Goal: Task Accomplishment & Management: Manage account settings

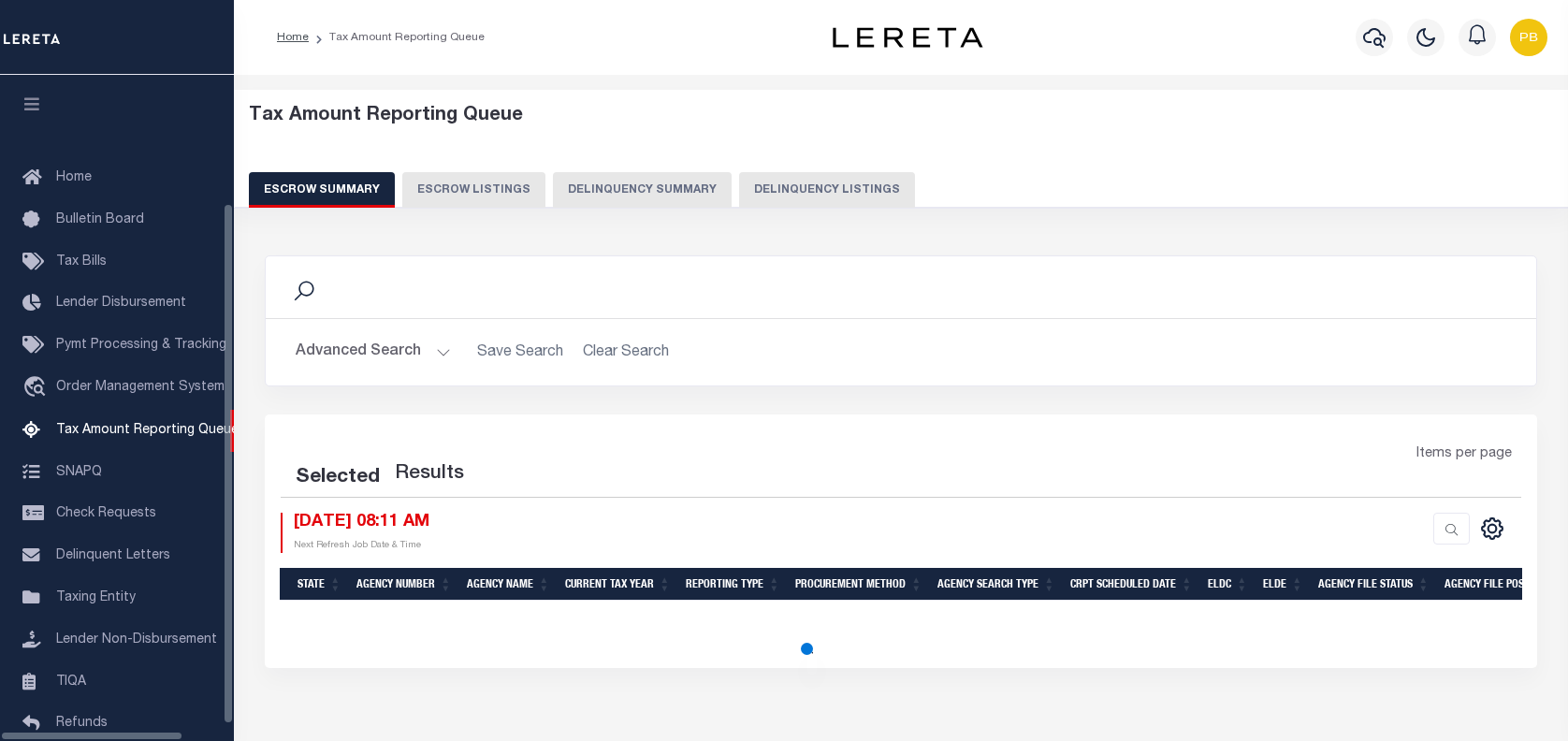
select select "100"
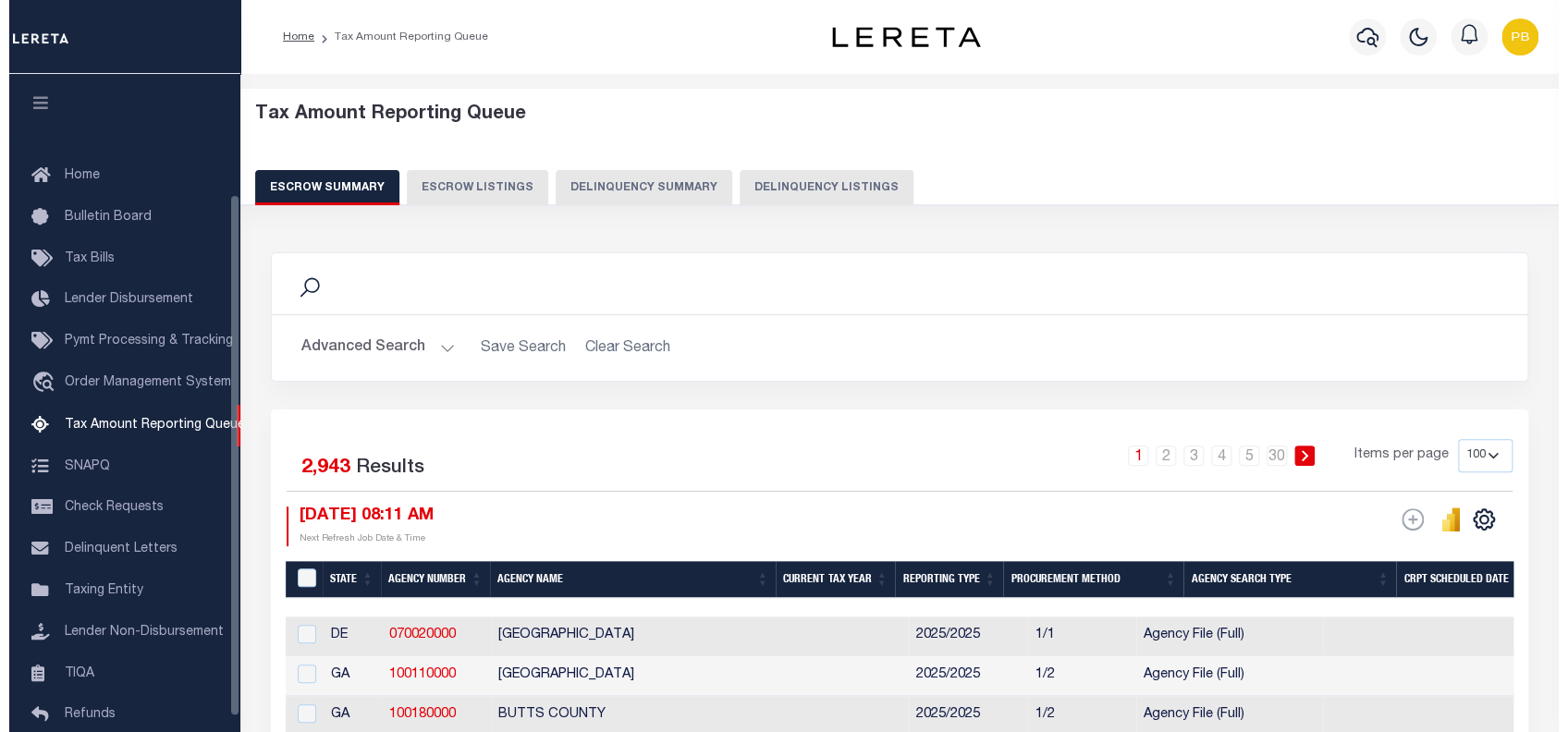
scroll to position [151, 0]
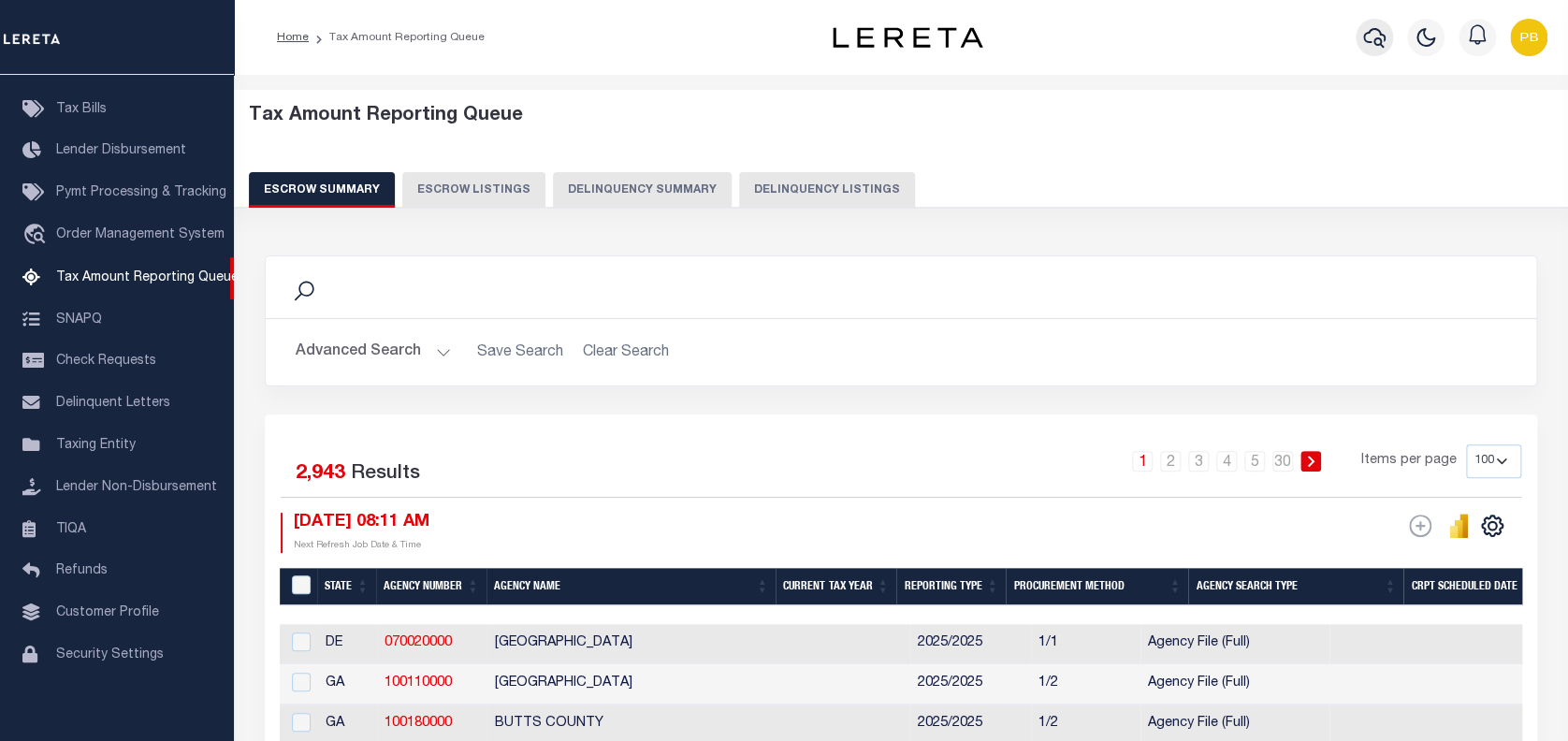
click at [1368, 36] on icon "button" at bounding box center [1374, 37] width 23 height 23
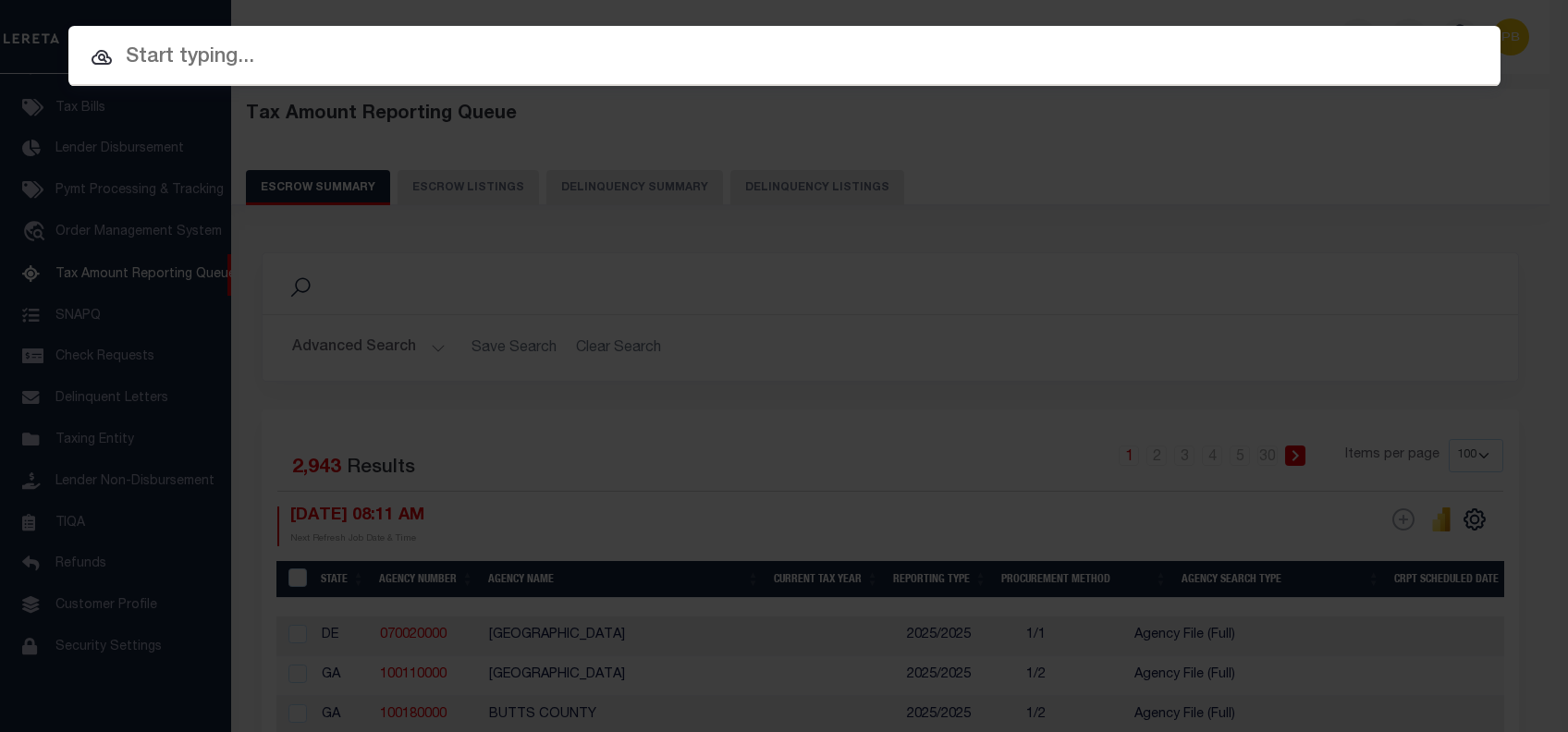
paste input "10702912"
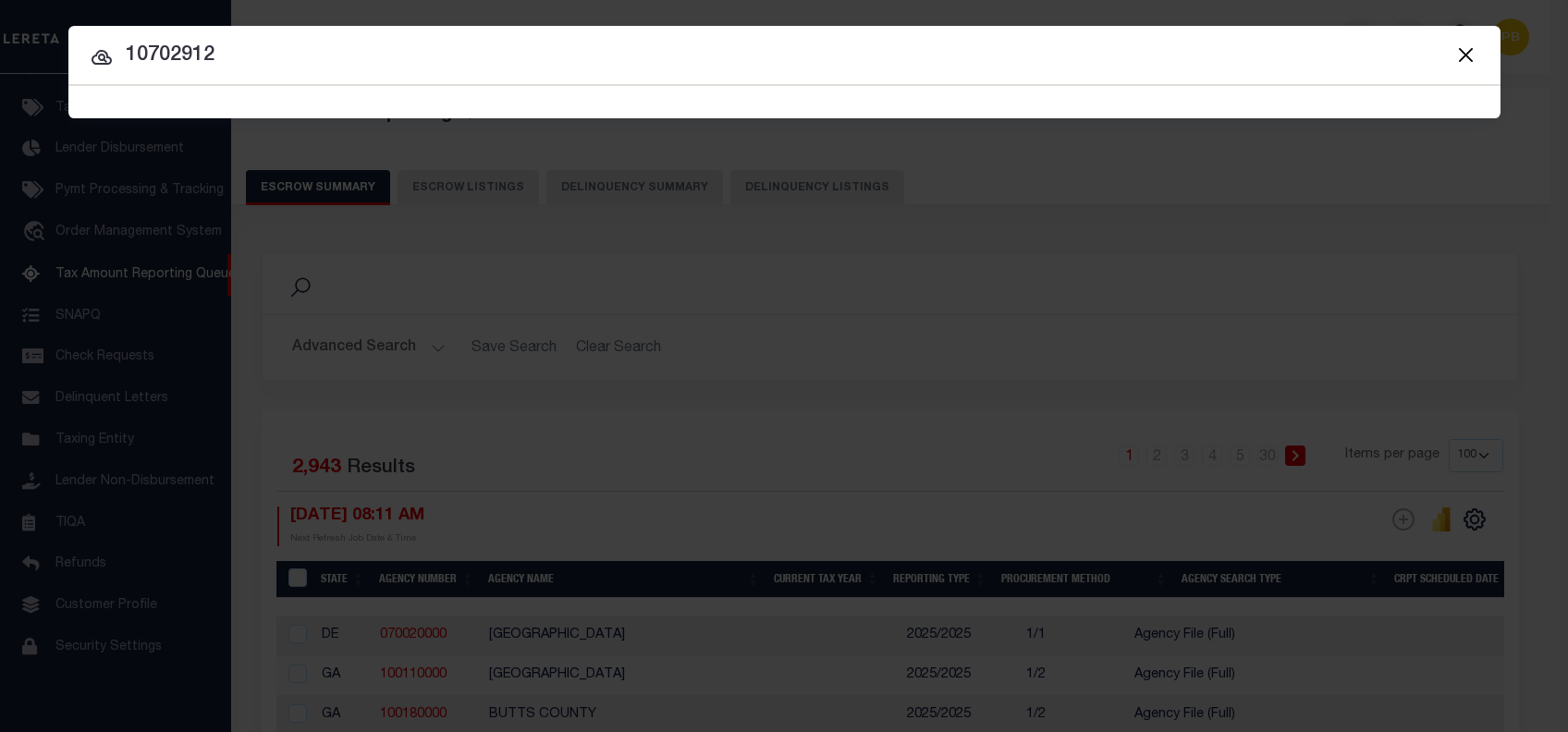
type input "10702912"
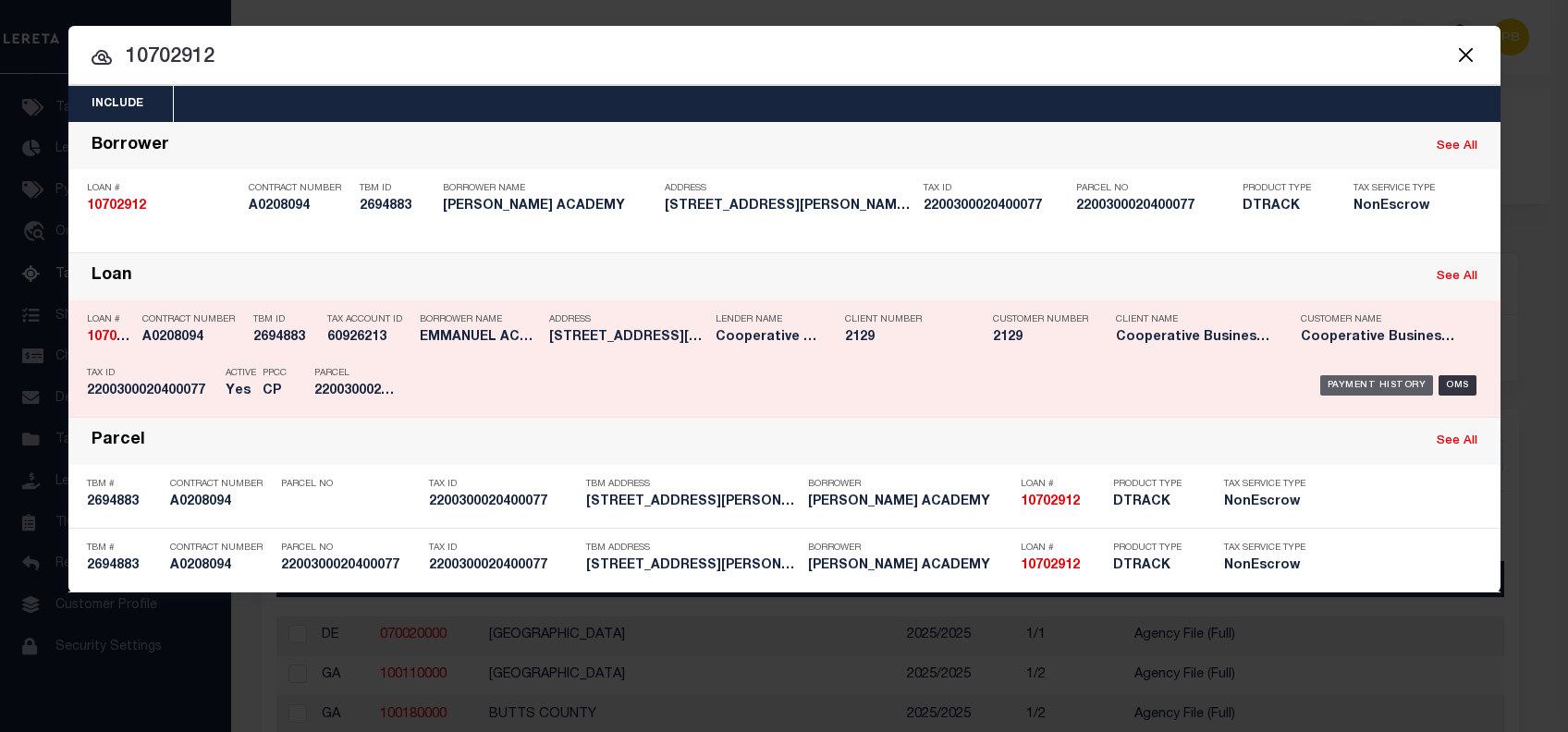
click at [1374, 383] on div "Payment History" at bounding box center [1376, 385] width 114 height 20
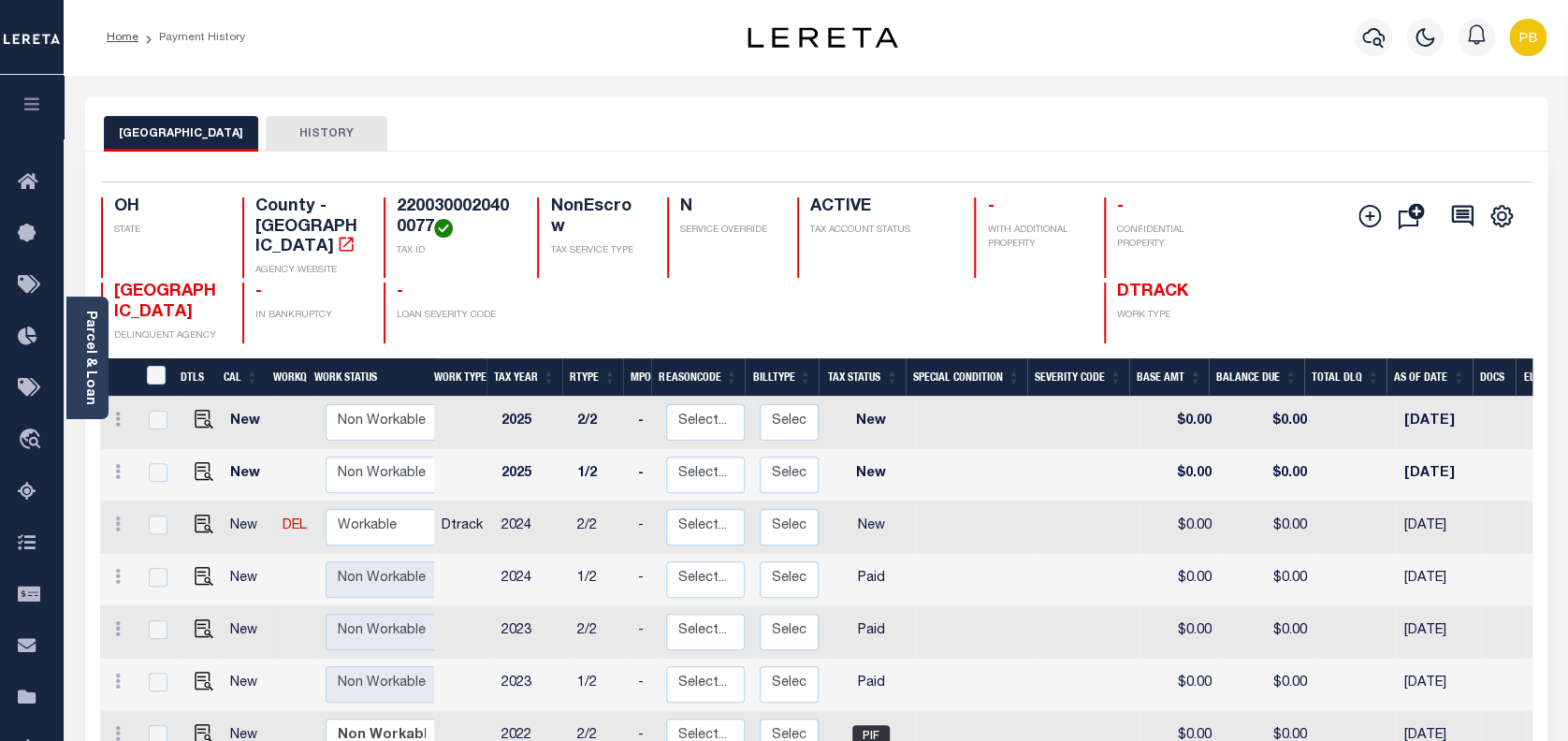
scroll to position [8, 0]
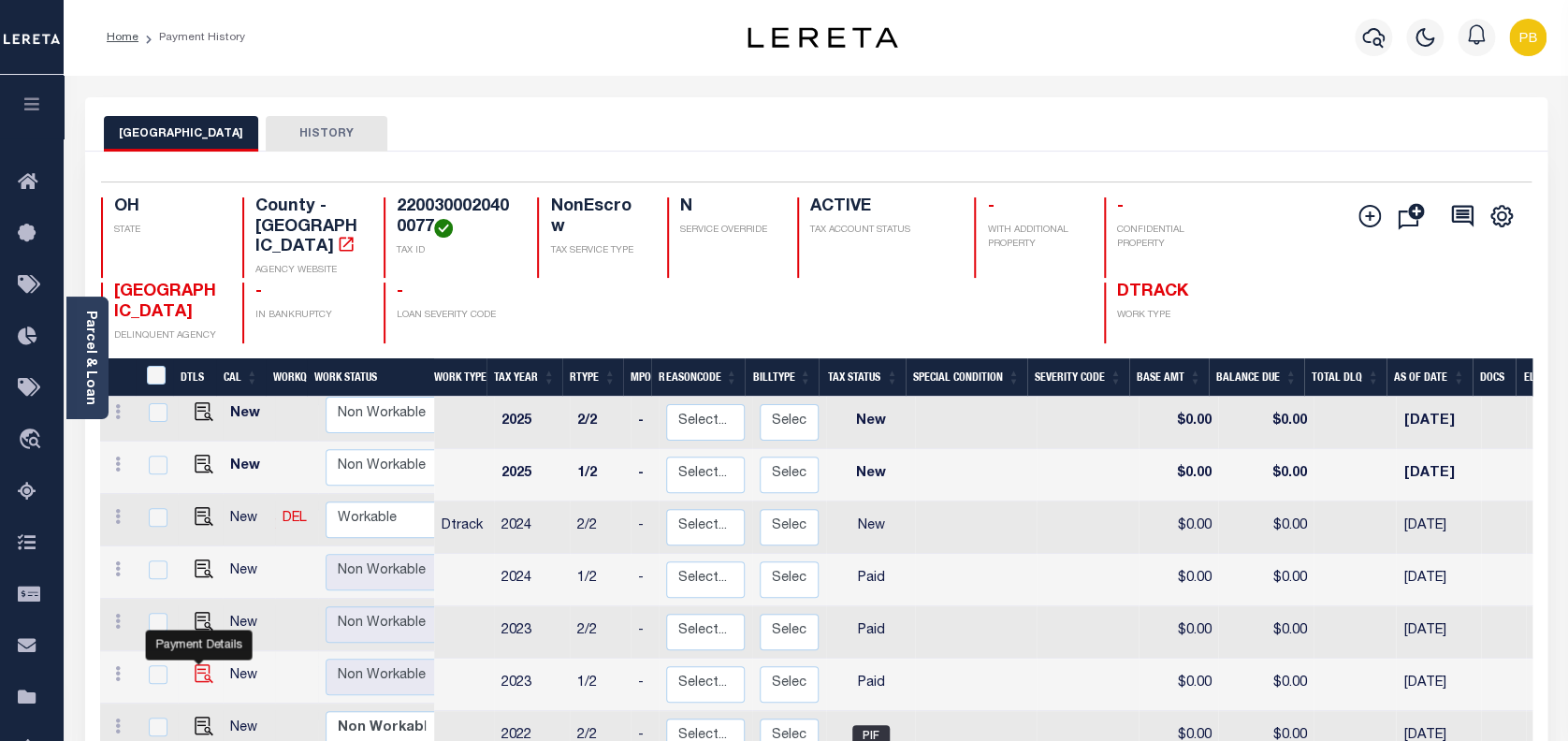
click at [200, 664] on img "" at bounding box center [204, 673] width 19 height 19
checkbox input "true"
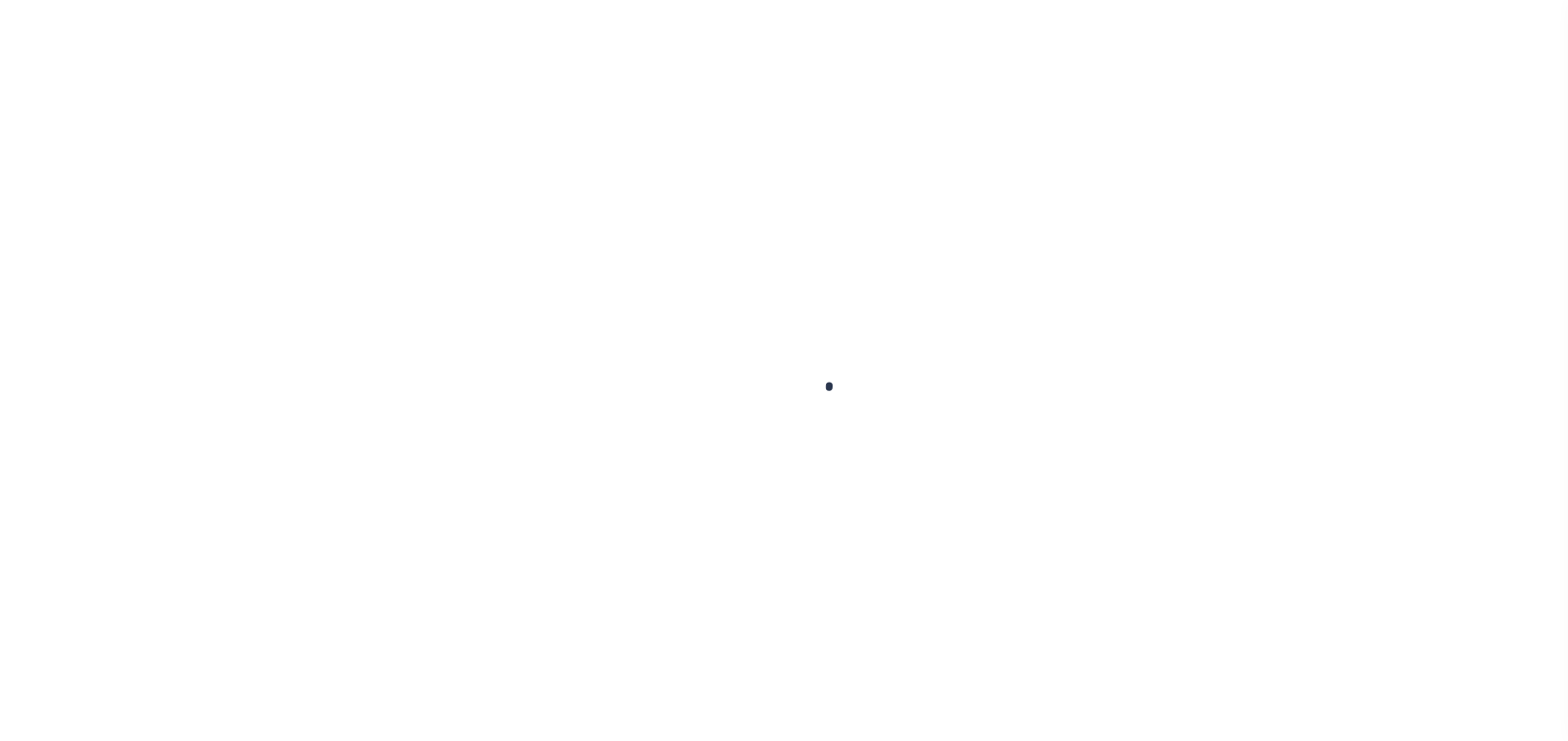
checkbox input "false"
type input "[DATE]"
select select "PYD"
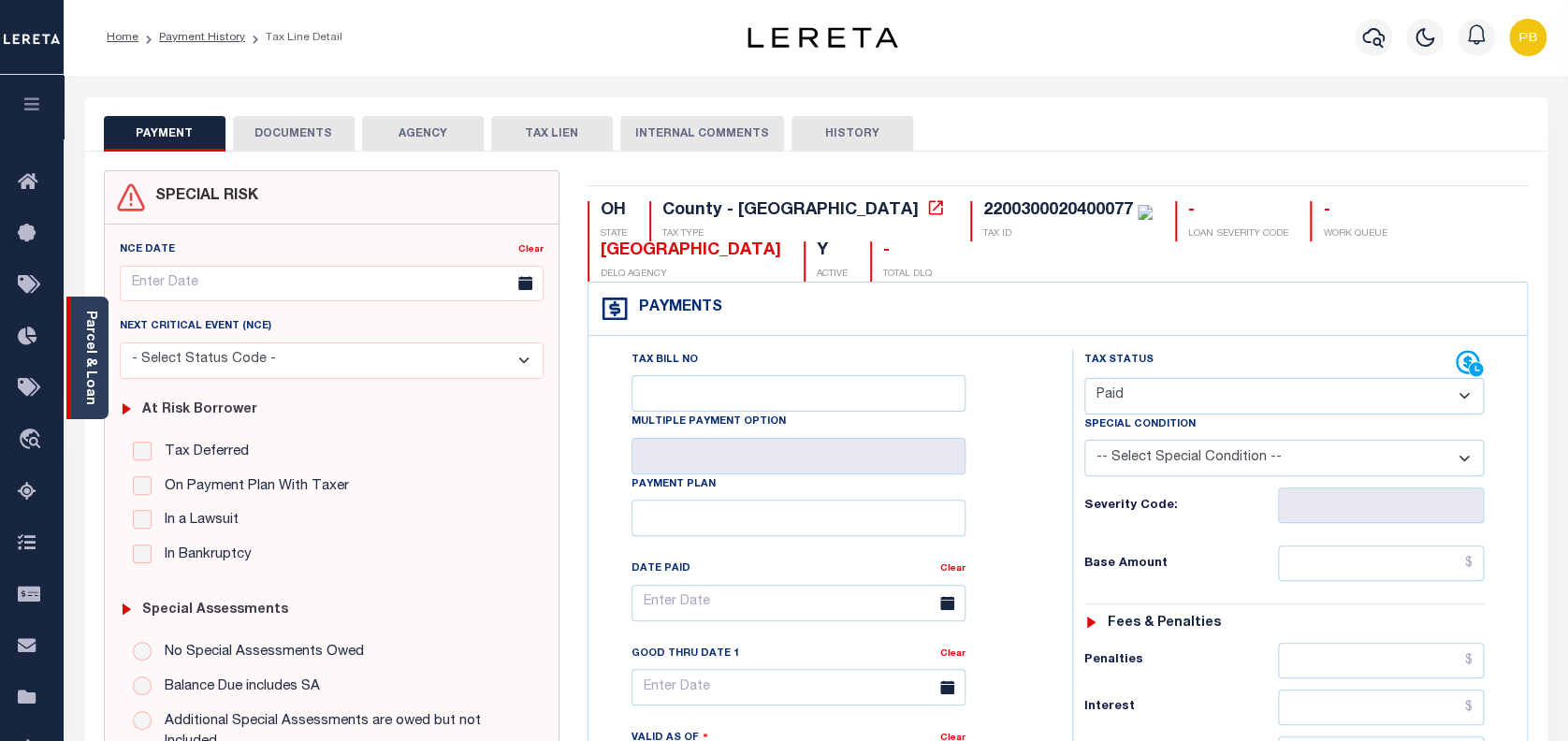
click at [85, 396] on link "Parcel & Loan" at bounding box center [90, 358] width 13 height 94
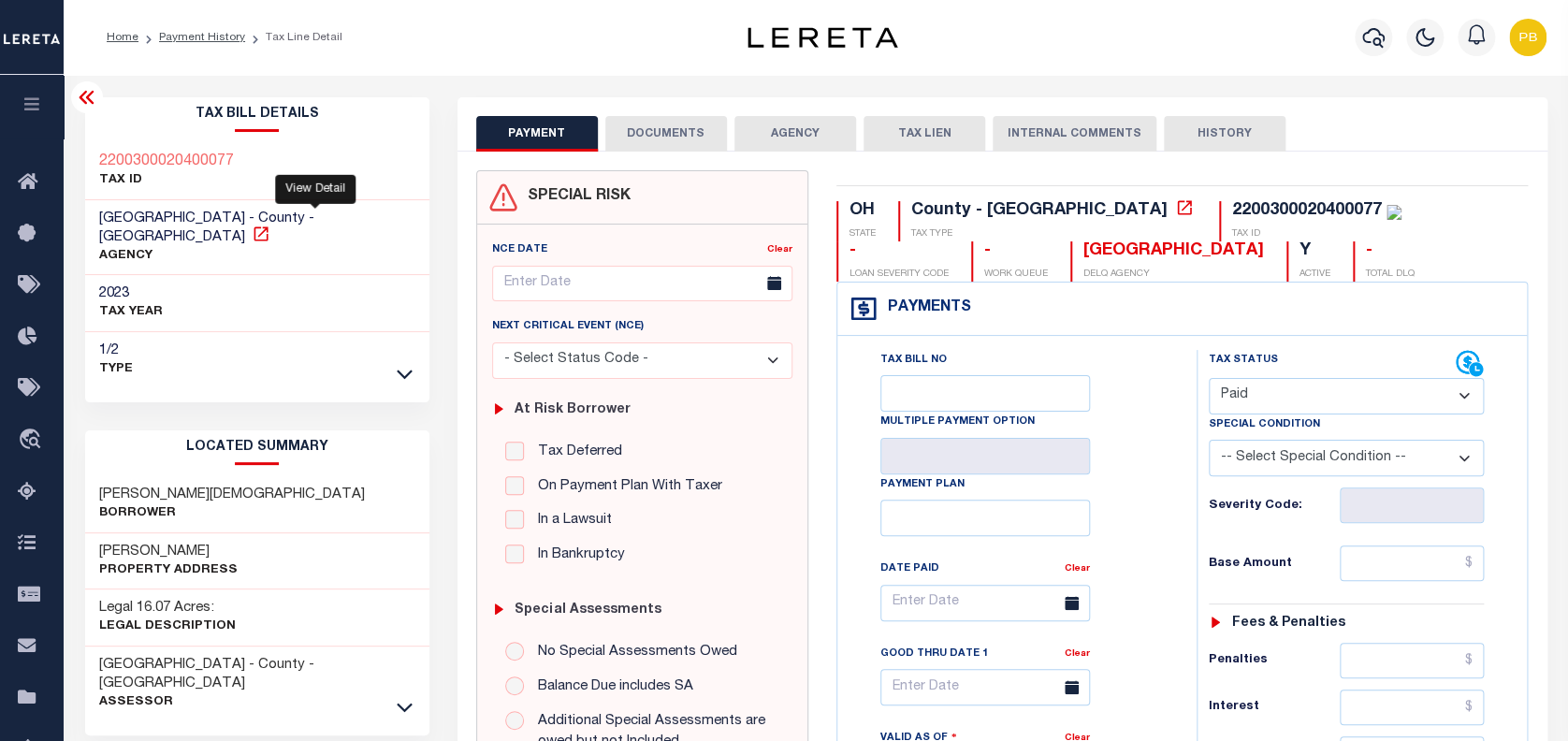
click at [271, 224] on icon at bounding box center [261, 233] width 19 height 19
click at [1367, 395] on select "- Select Status Code - Open Due/Unpaid Paid Incomplete No Tax Due Internal Refu…" at bounding box center [1347, 396] width 276 height 36
click at [1209, 379] on select "- Select Status Code - Open Due/Unpaid Paid Incomplete No Tax Due Internal Refu…" at bounding box center [1347, 396] width 276 height 36
click at [213, 38] on link "Payment History" at bounding box center [202, 36] width 86 height 11
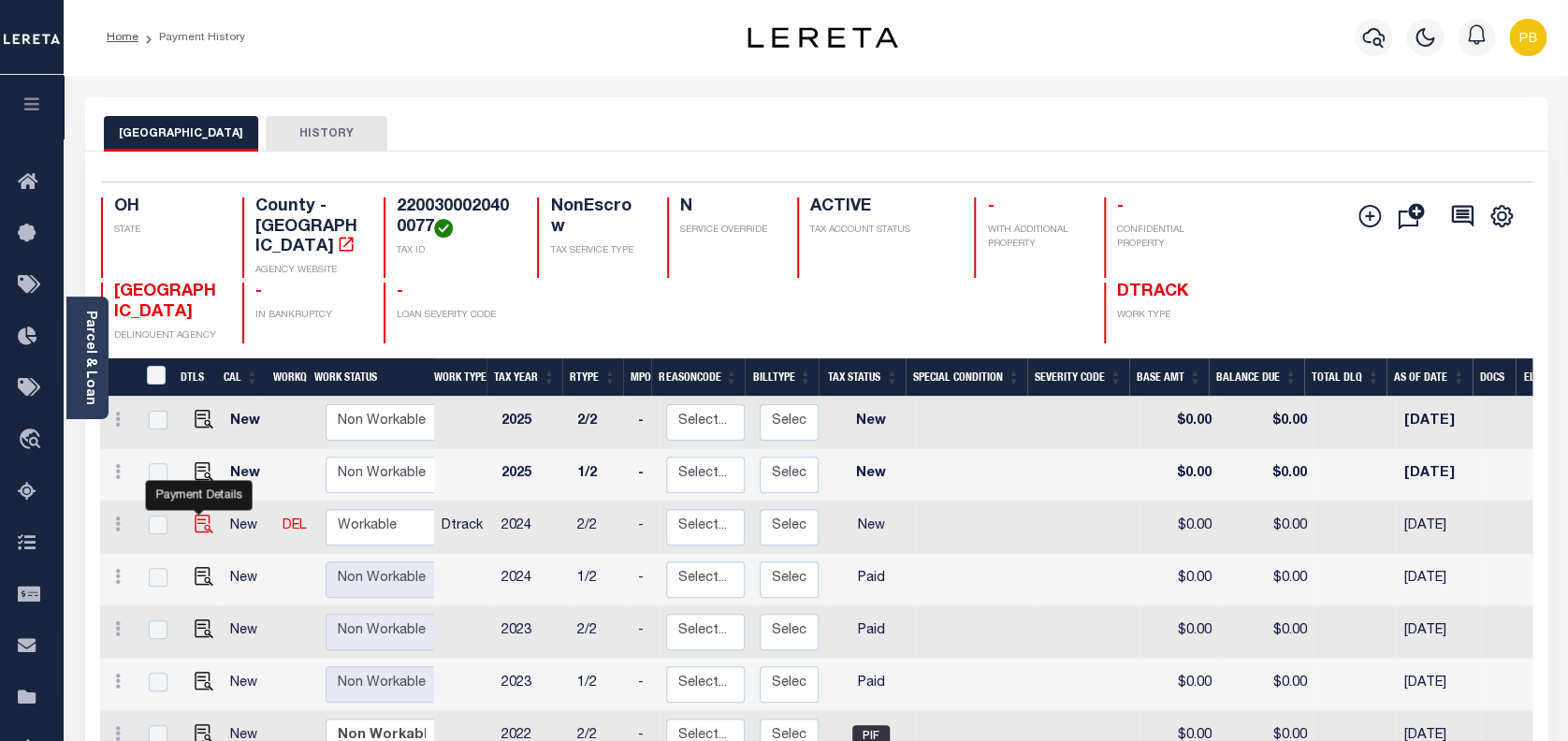
click at [198, 515] on img "" at bounding box center [204, 524] width 19 height 19
checkbox input "true"
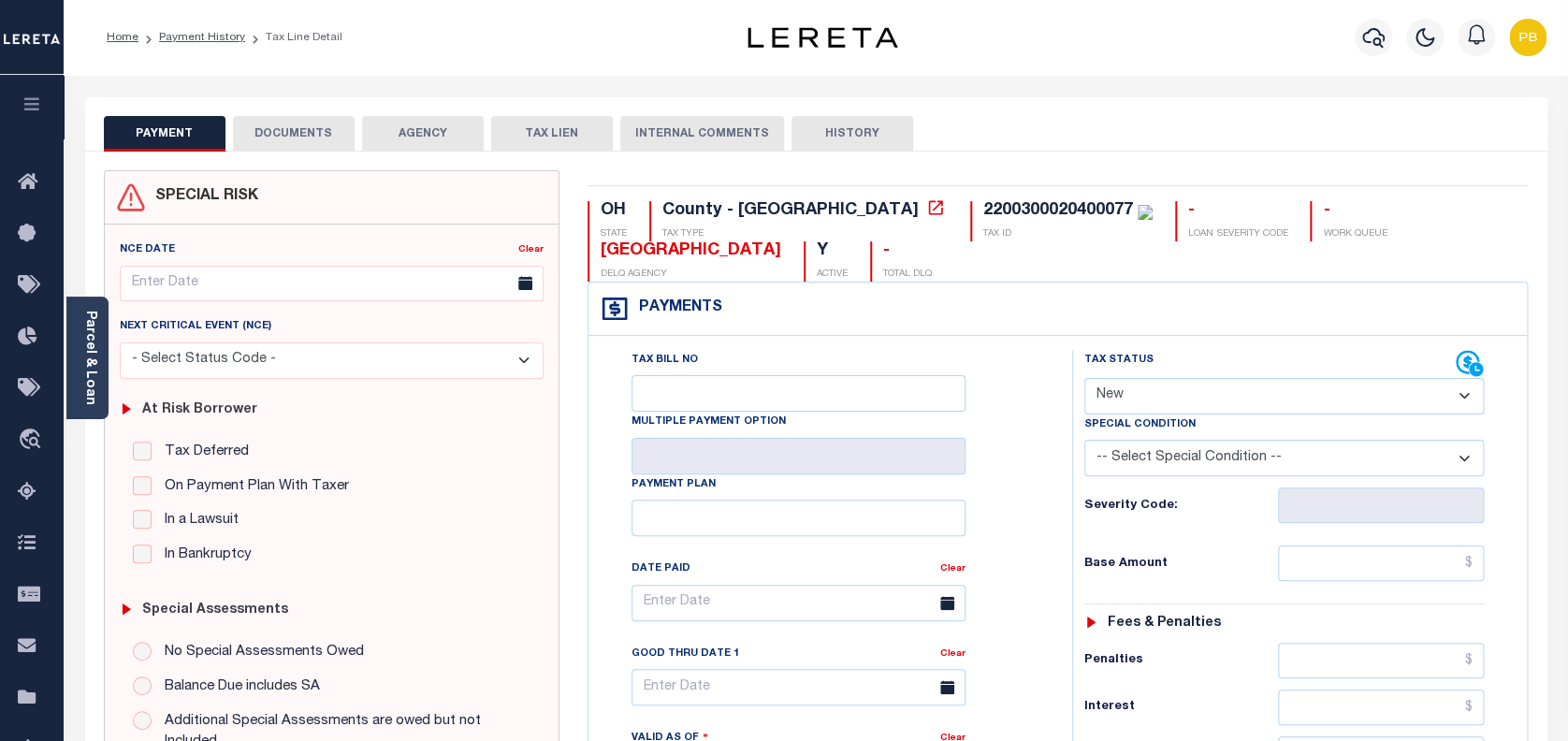
click at [1247, 404] on select "- Select Status Code - Open Due/Unpaid Paid Incomplete No Tax Due Internal Refu…" at bounding box center [1284, 396] width 401 height 36
select select "PYD"
click at [1084, 379] on select "- Select Status Code - Open Due/Unpaid Paid Incomplete No Tax Due Internal Refu…" at bounding box center [1284, 396] width 401 height 36
type input "[DATE]"
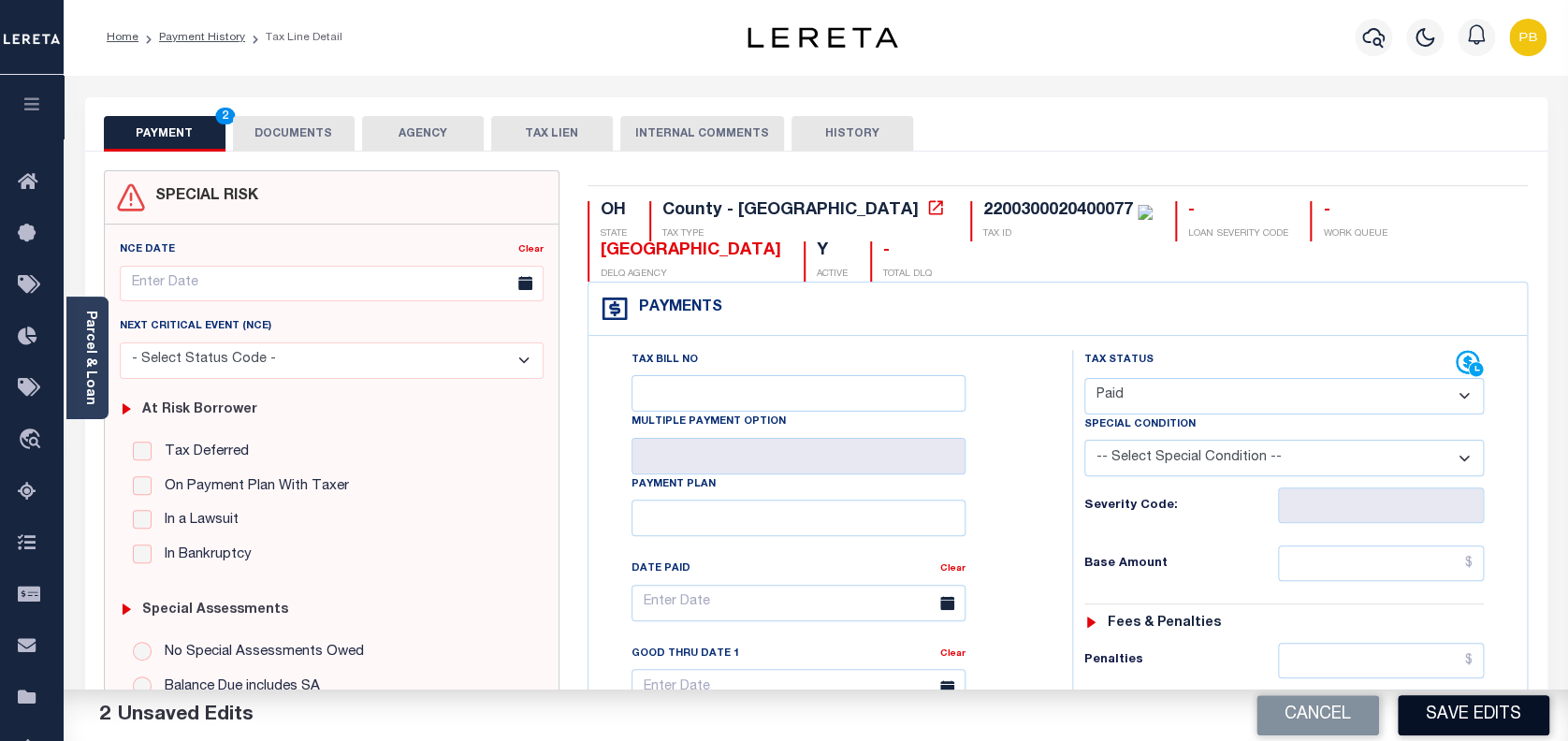
click at [1442, 723] on button "Save Edits" at bounding box center [1474, 714] width 152 height 40
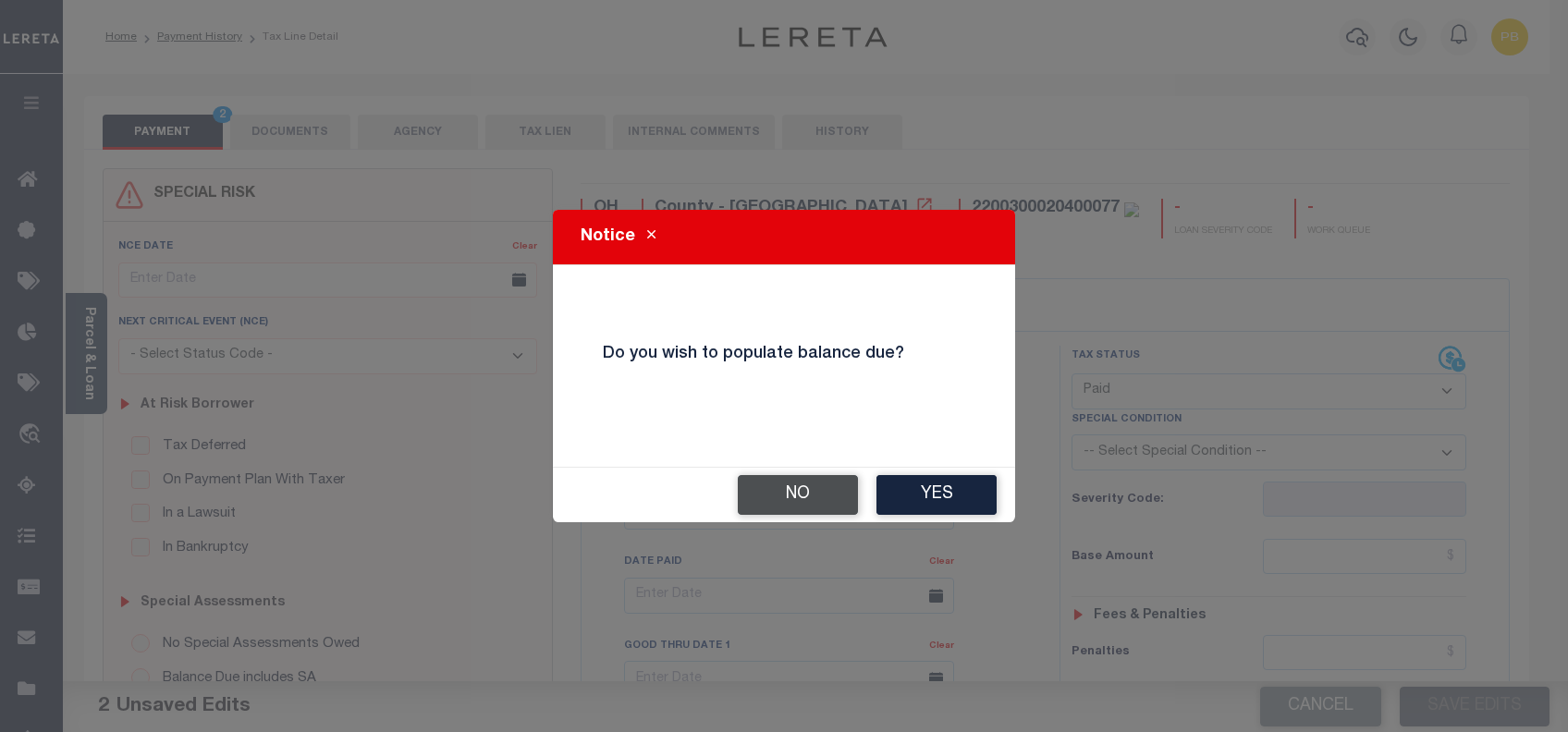
click at [806, 483] on button "No" at bounding box center [798, 494] width 121 height 40
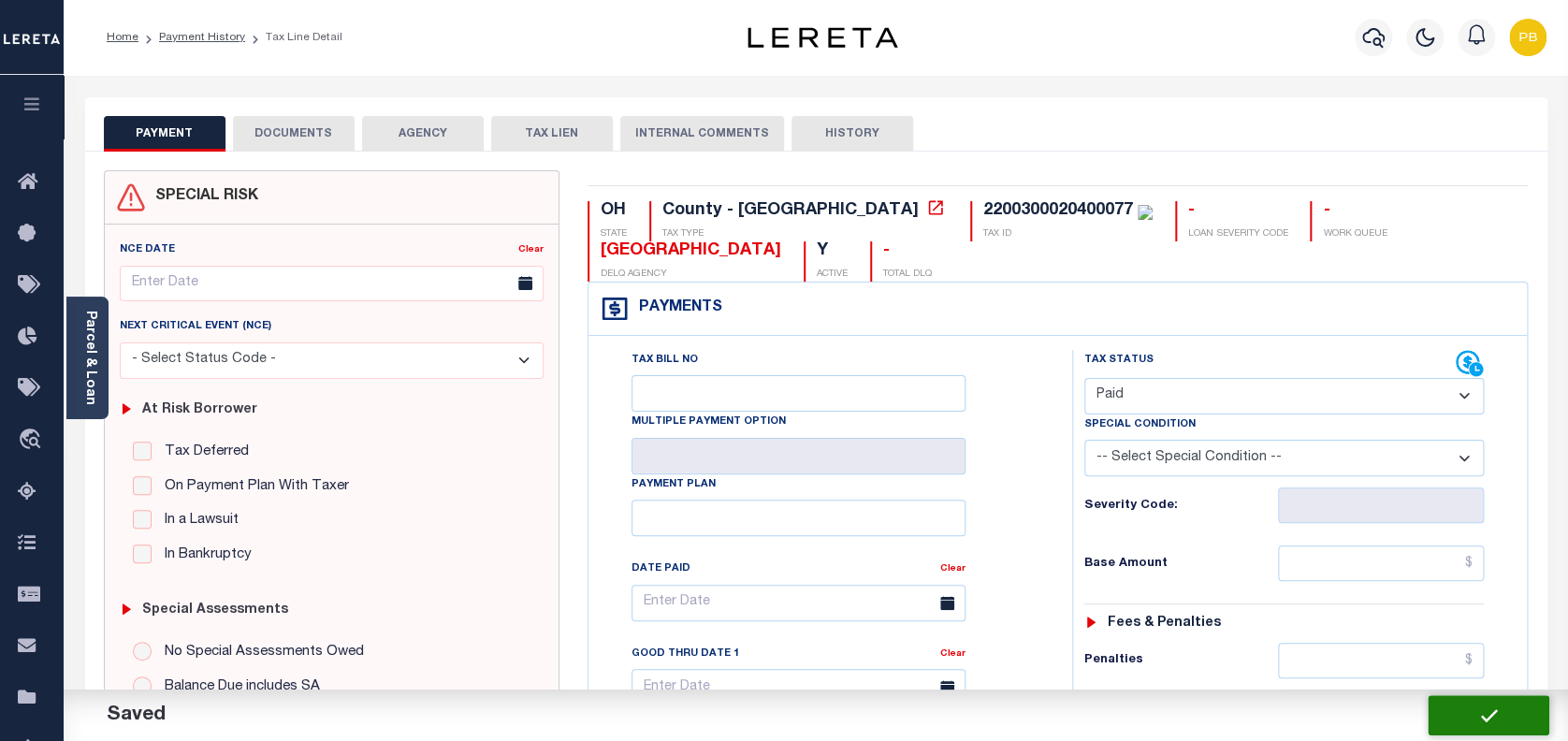
checkbox input "false"
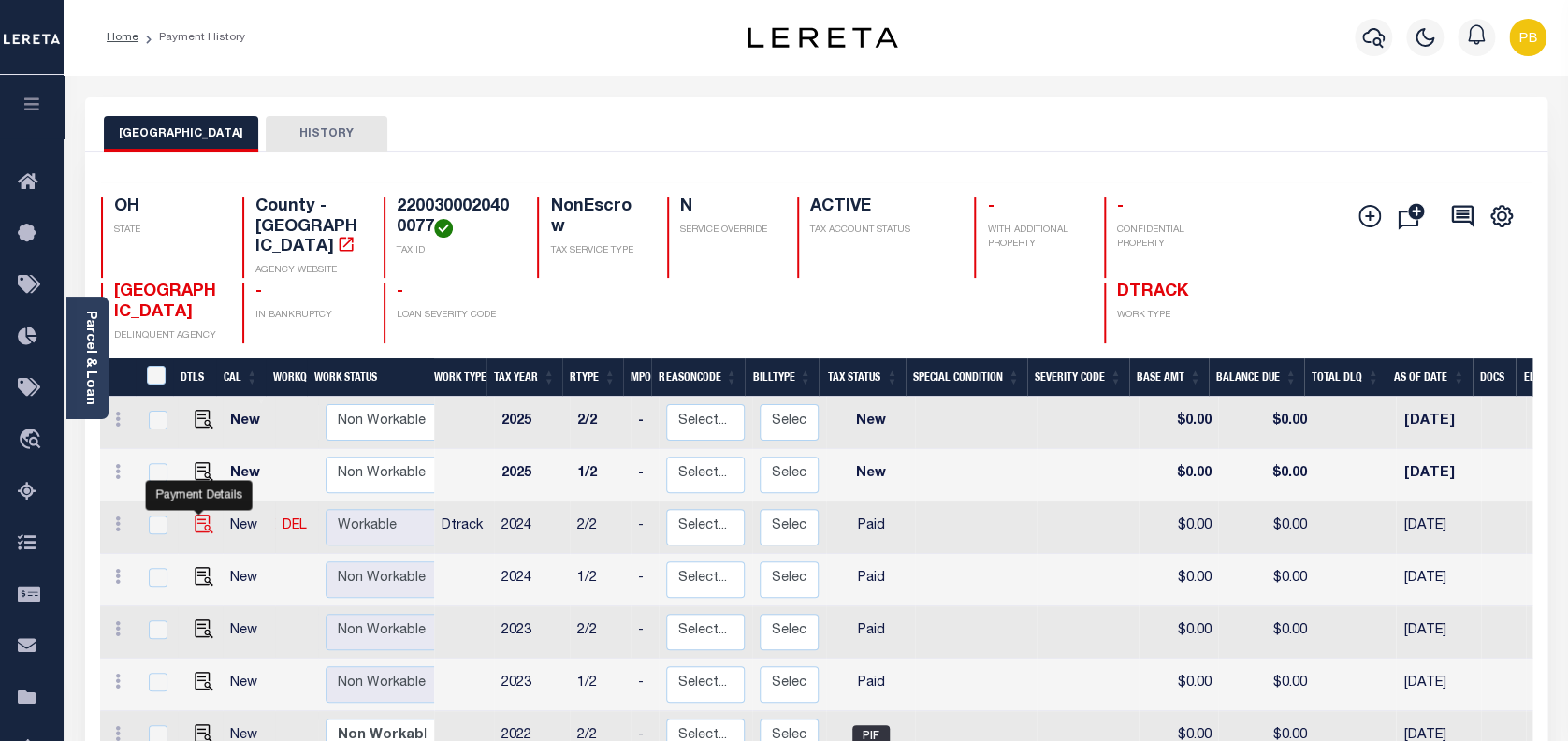
click at [195, 515] on img "" at bounding box center [204, 524] width 19 height 19
checkbox input "true"
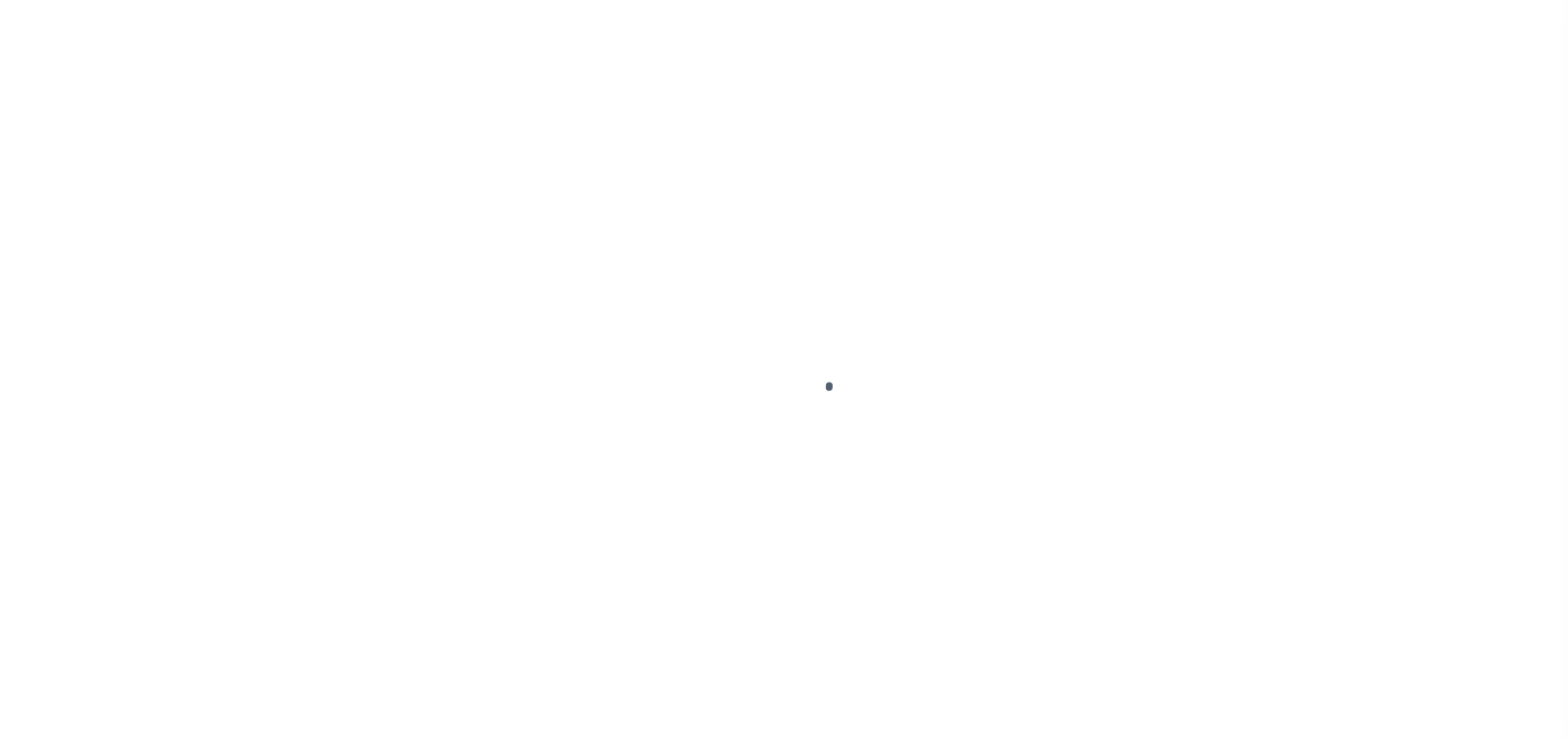
select select "PYD"
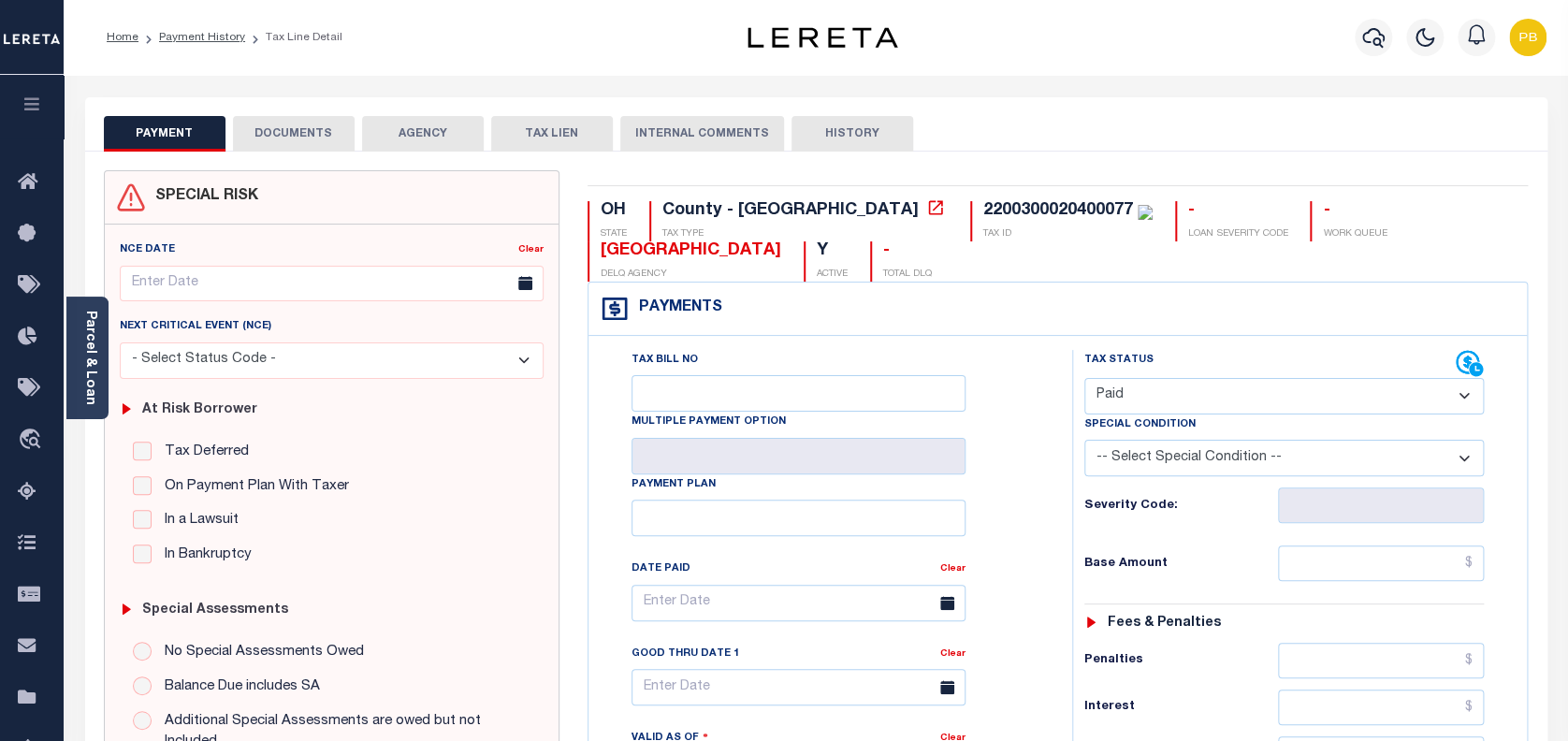
click at [292, 126] on button "DOCUMENTS" at bounding box center [294, 134] width 122 height 35
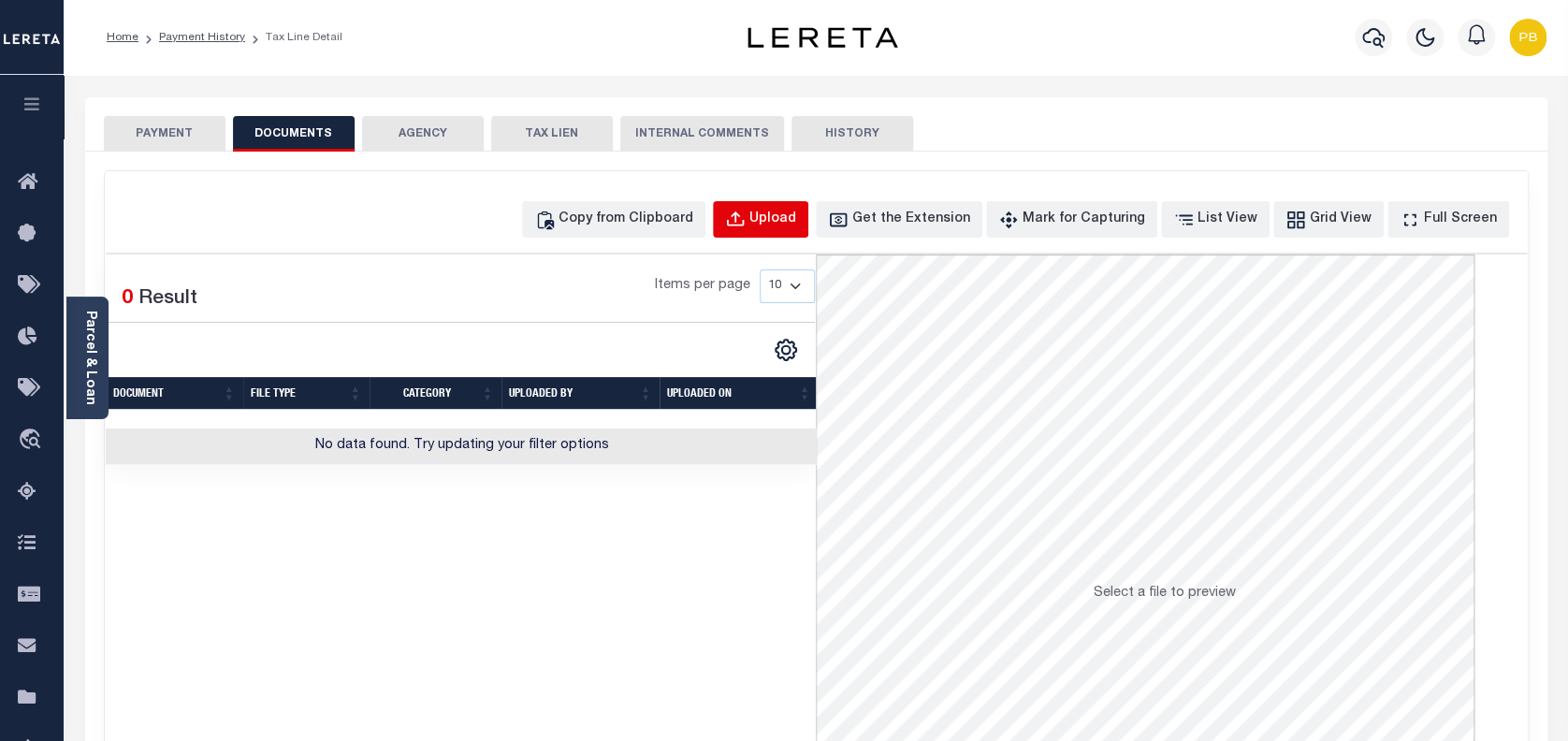
click at [796, 219] on div "Upload" at bounding box center [773, 219] width 47 height 21
select select "POP"
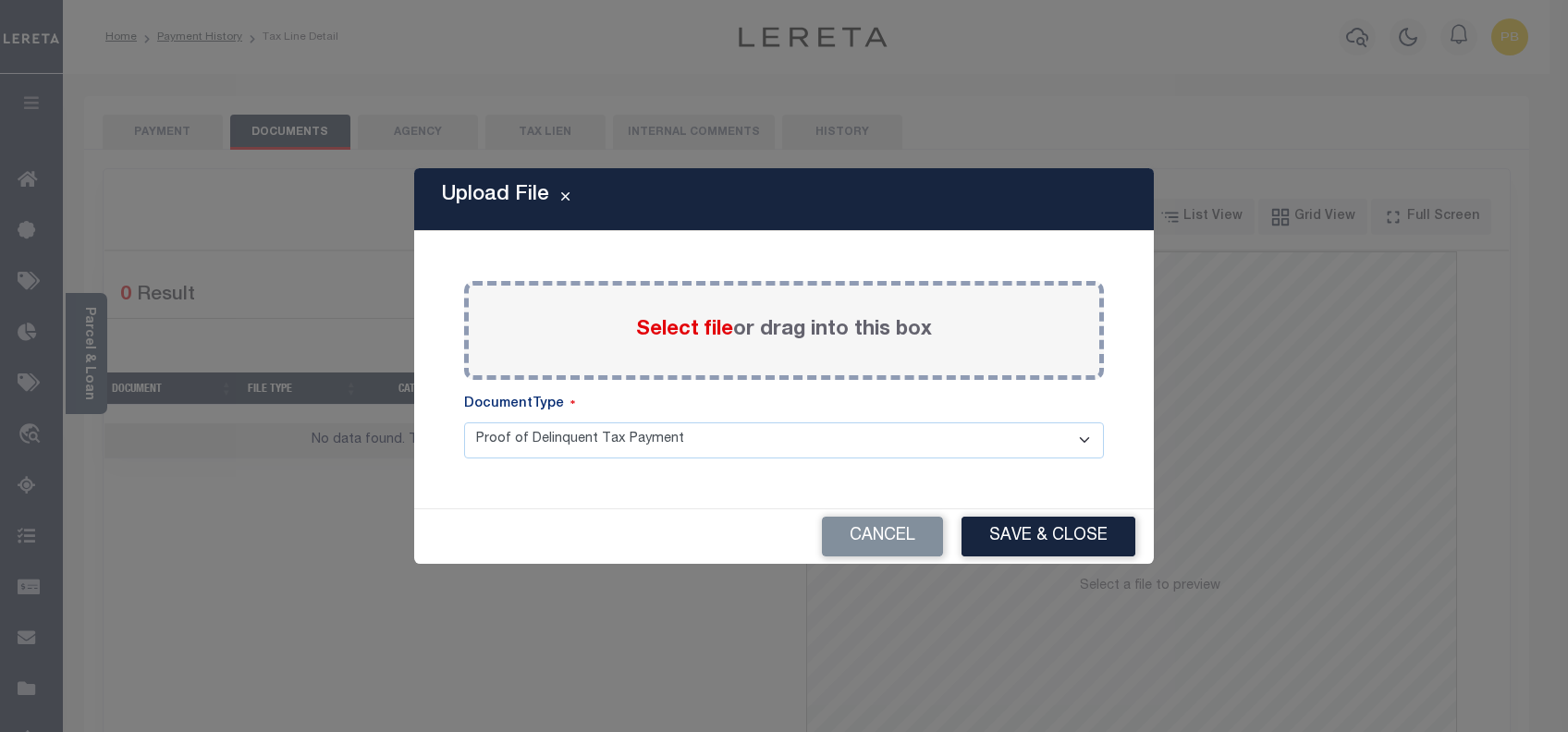
click at [681, 332] on span "Select file" at bounding box center [685, 330] width 97 height 20
click at [0, 0] on input "Select file or drag into this box" at bounding box center [0, 0] width 0 height 0
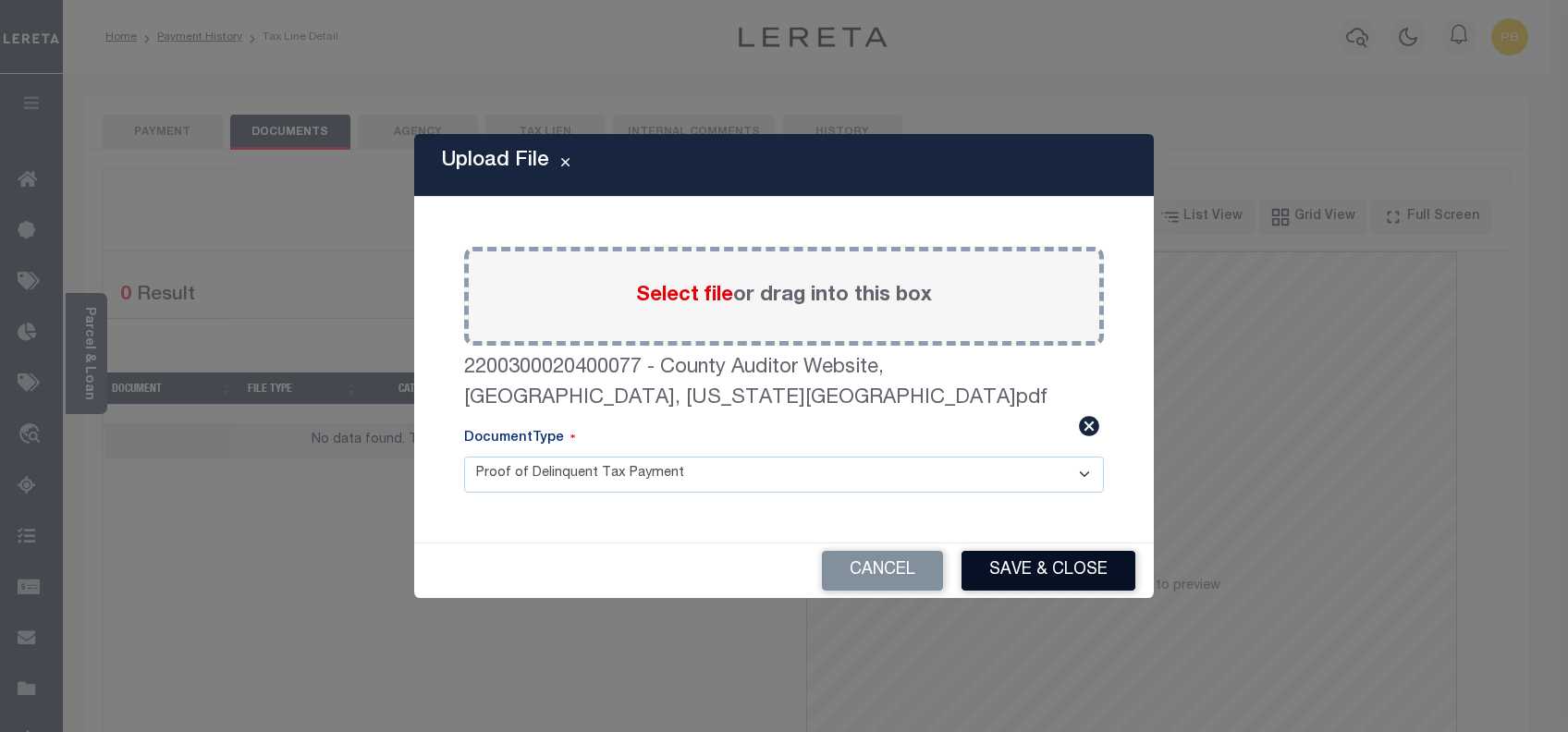
click at [1033, 559] on button "Save & Close" at bounding box center [1048, 570] width 174 height 40
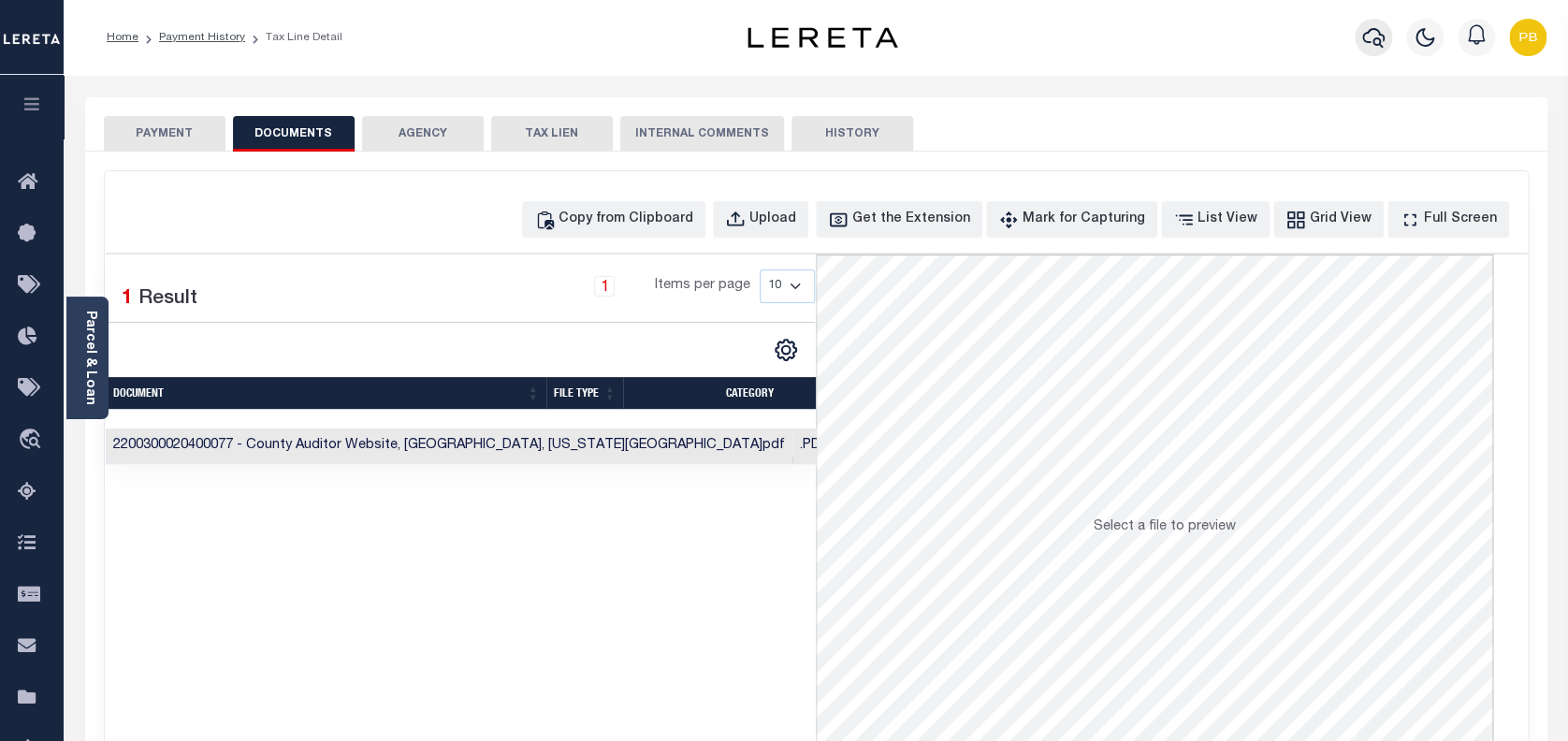
click at [1376, 37] on icon "button" at bounding box center [1373, 37] width 23 height 23
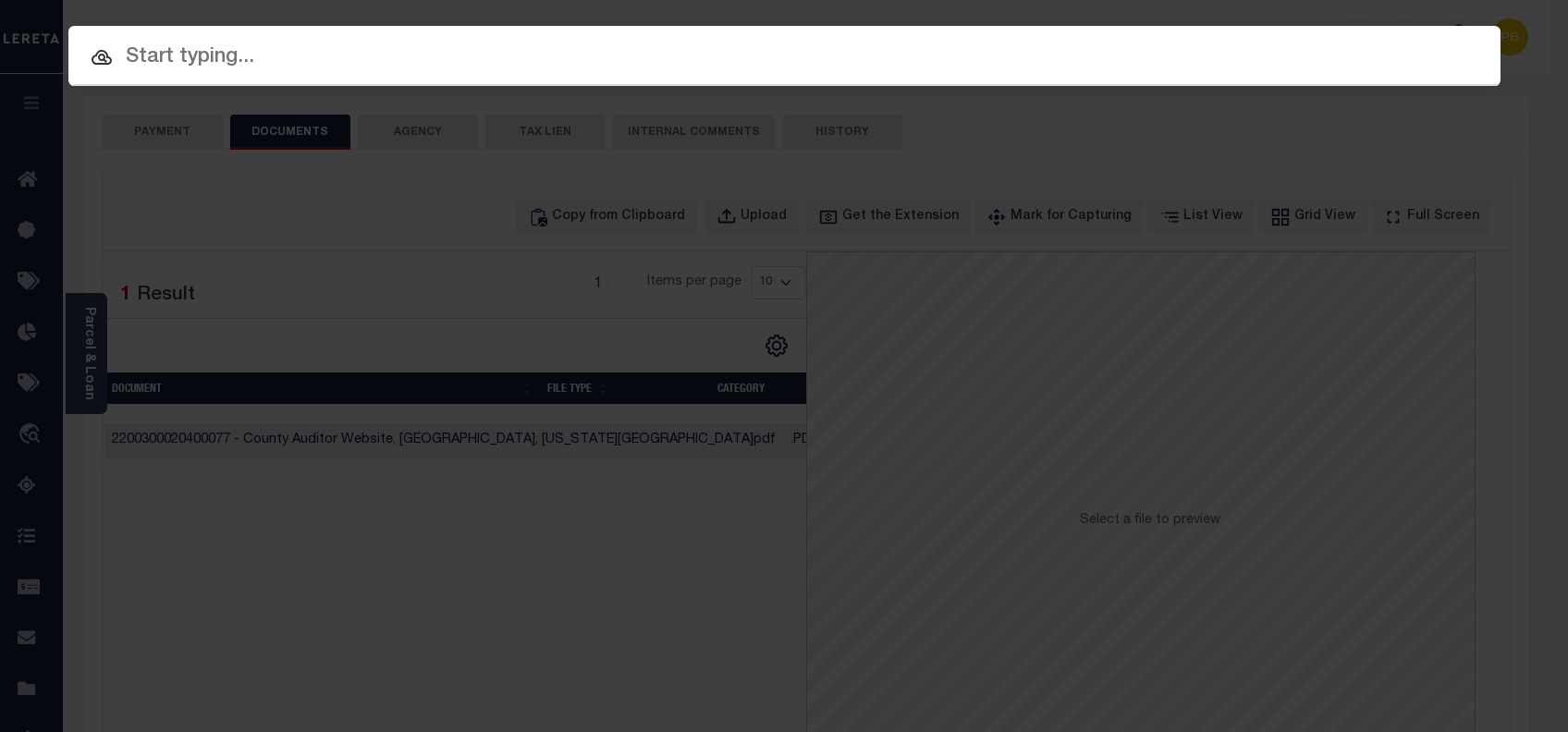
paste input "10703412"
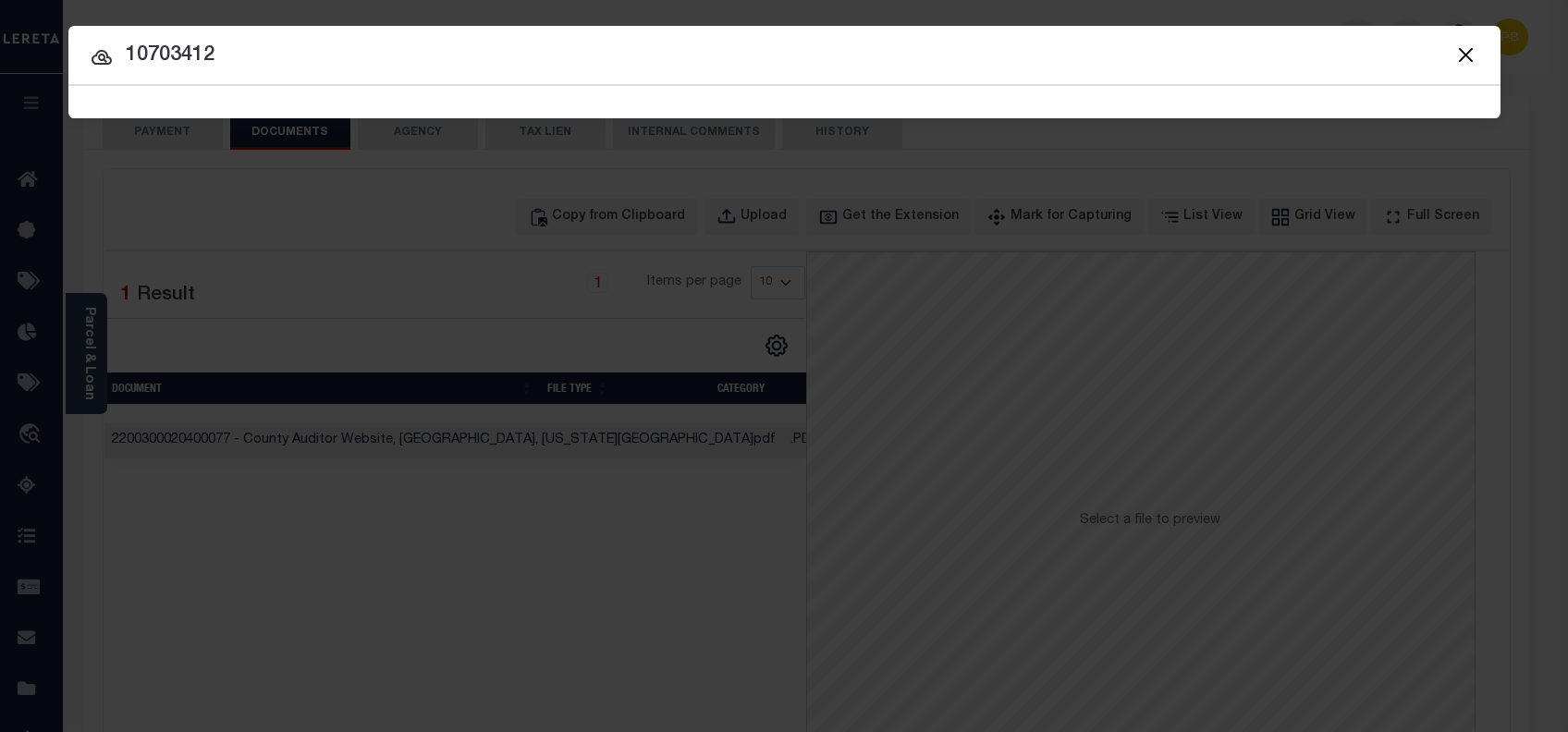
type input "10703412"
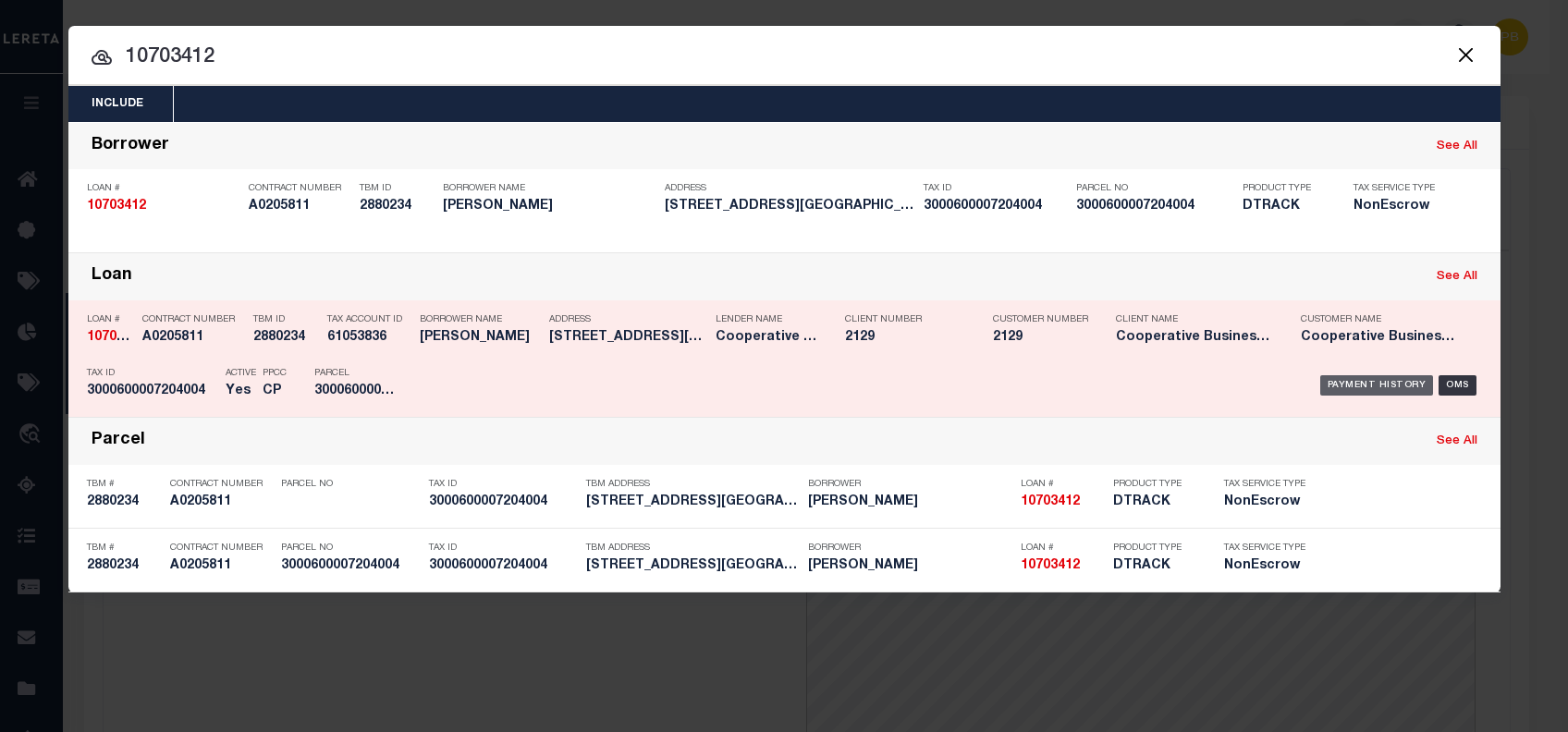
click at [1351, 385] on div "Payment History" at bounding box center [1376, 385] width 114 height 20
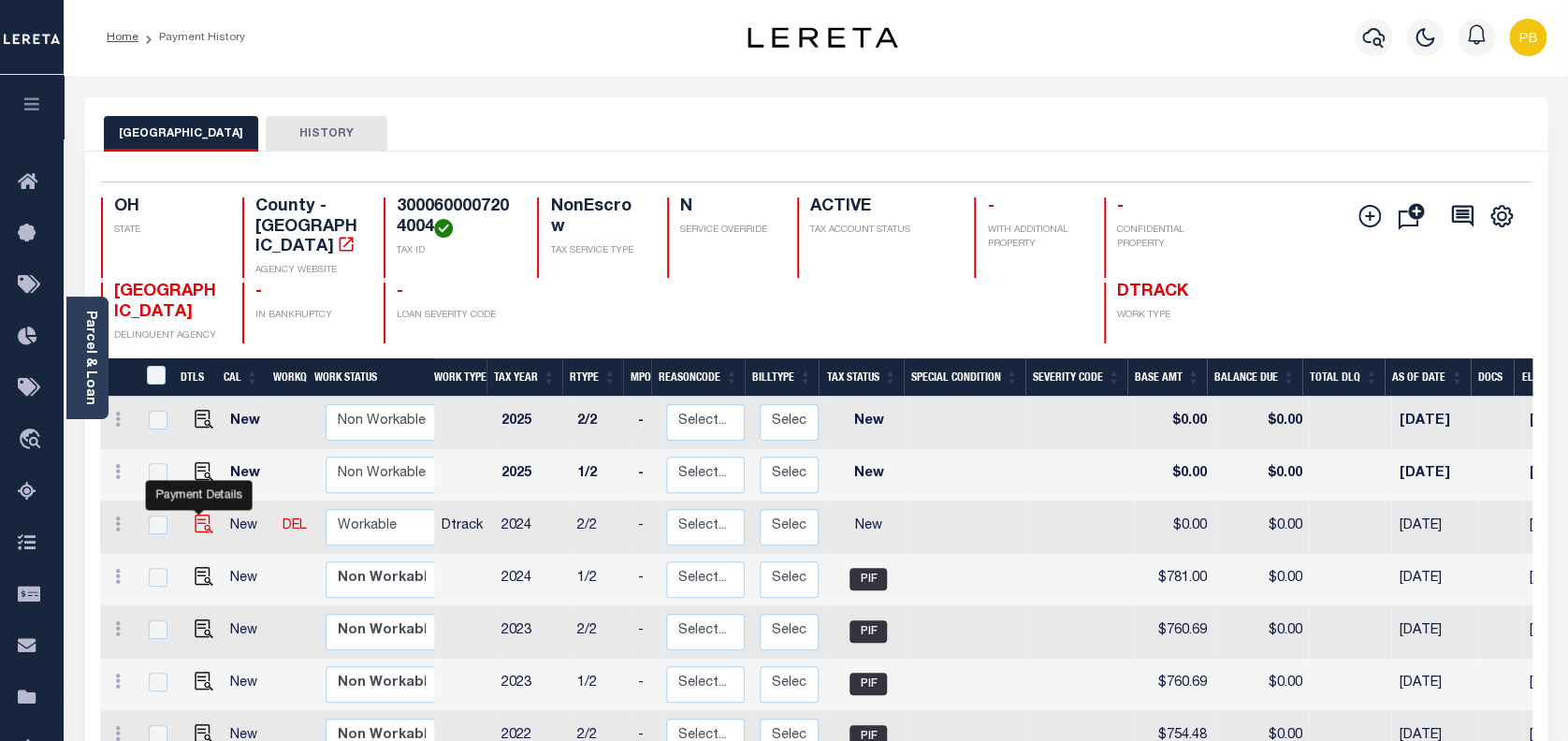
click at [196, 515] on img "" at bounding box center [204, 524] width 19 height 19
checkbox input "true"
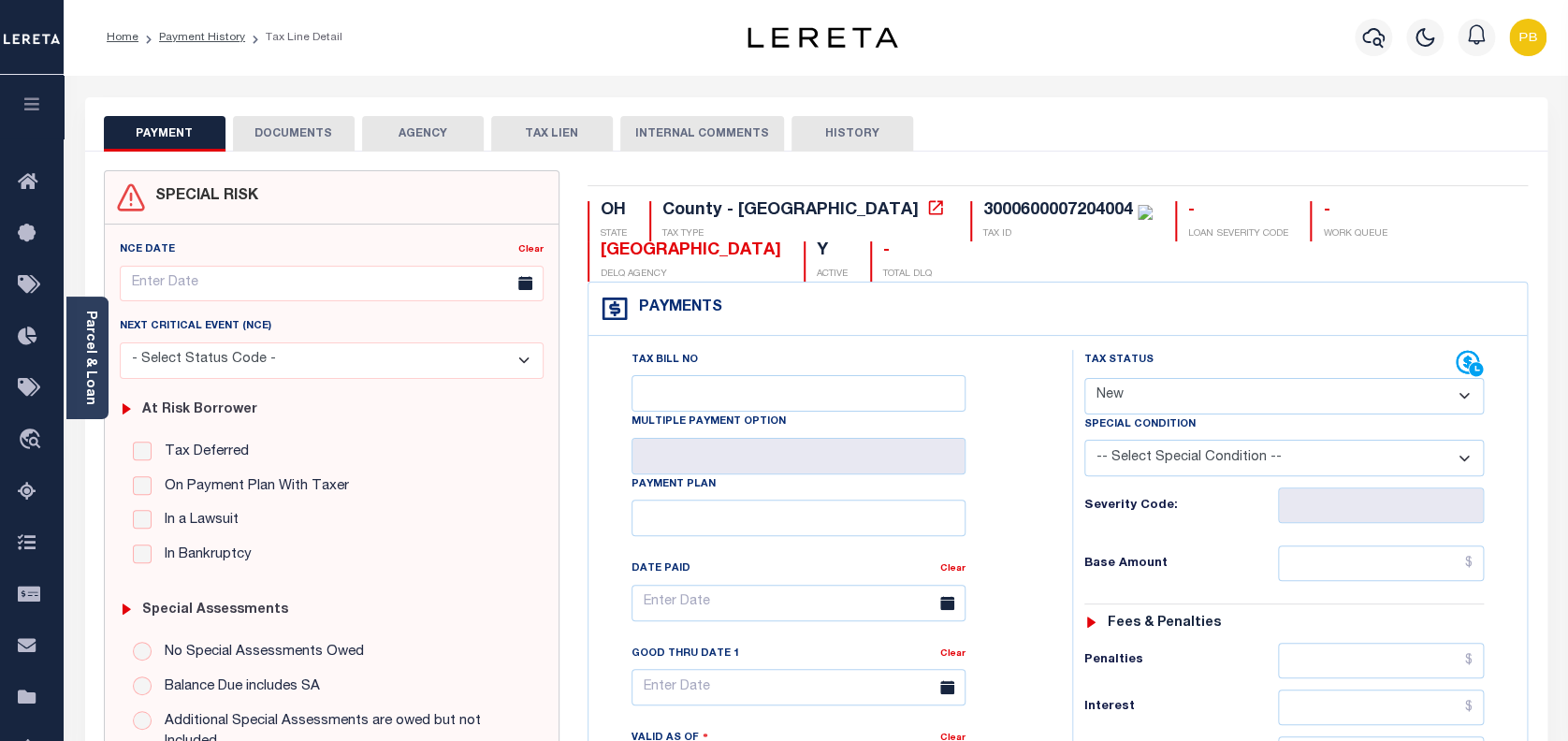
drag, startPoint x: 1213, startPoint y: 395, endPoint x: 1204, endPoint y: 408, distance: 15.8
click at [1213, 394] on select "- Select Status Code - Open Due/Unpaid Paid Incomplete No Tax Due Internal Refu…" at bounding box center [1284, 396] width 401 height 36
select select "PYD"
click at [1084, 379] on select "- Select Status Code - Open Due/Unpaid Paid Incomplete No Tax Due Internal Refu…" at bounding box center [1284, 396] width 401 height 36
type input "10/07/2025"
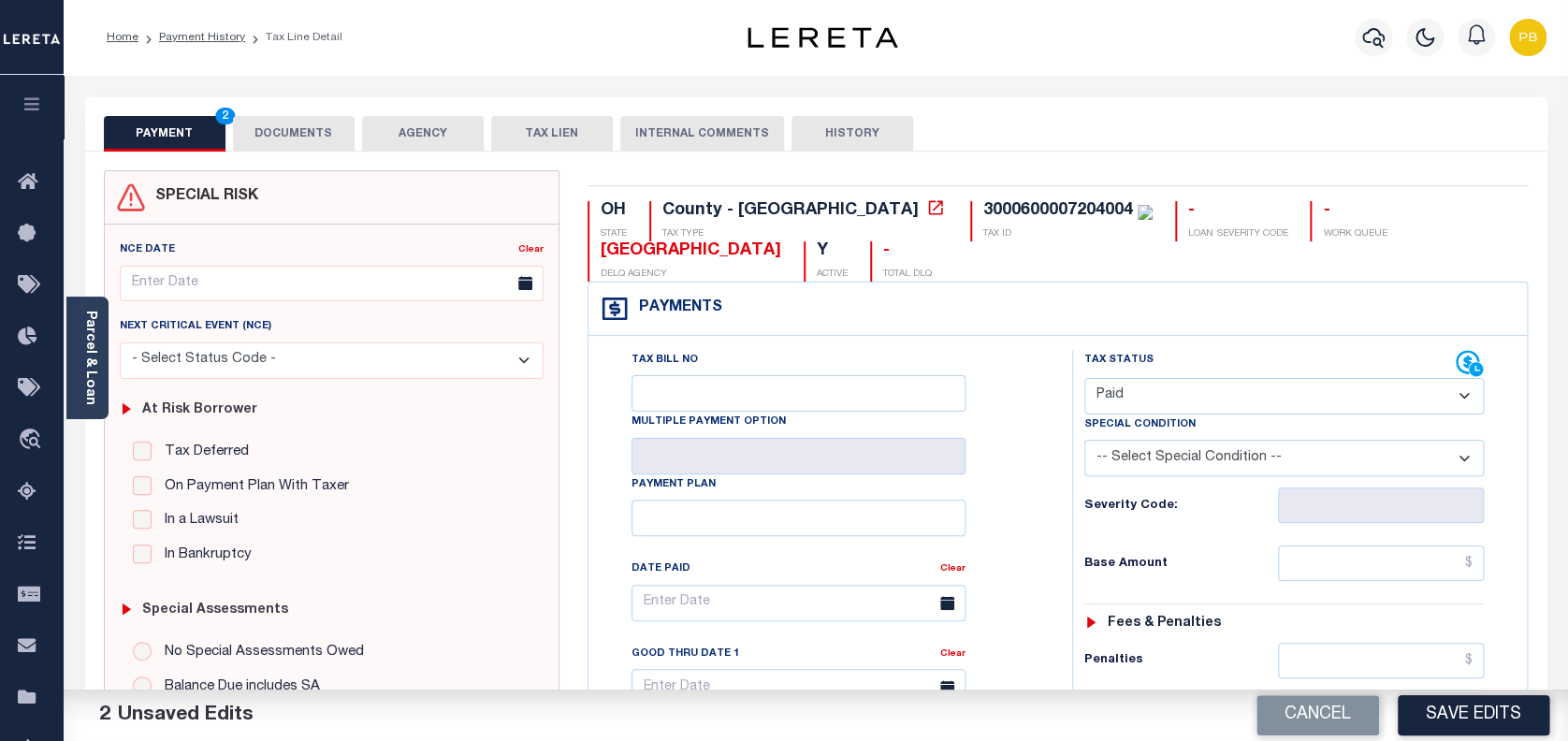
click at [1478, 712] on button "Save Edits" at bounding box center [1474, 714] width 152 height 40
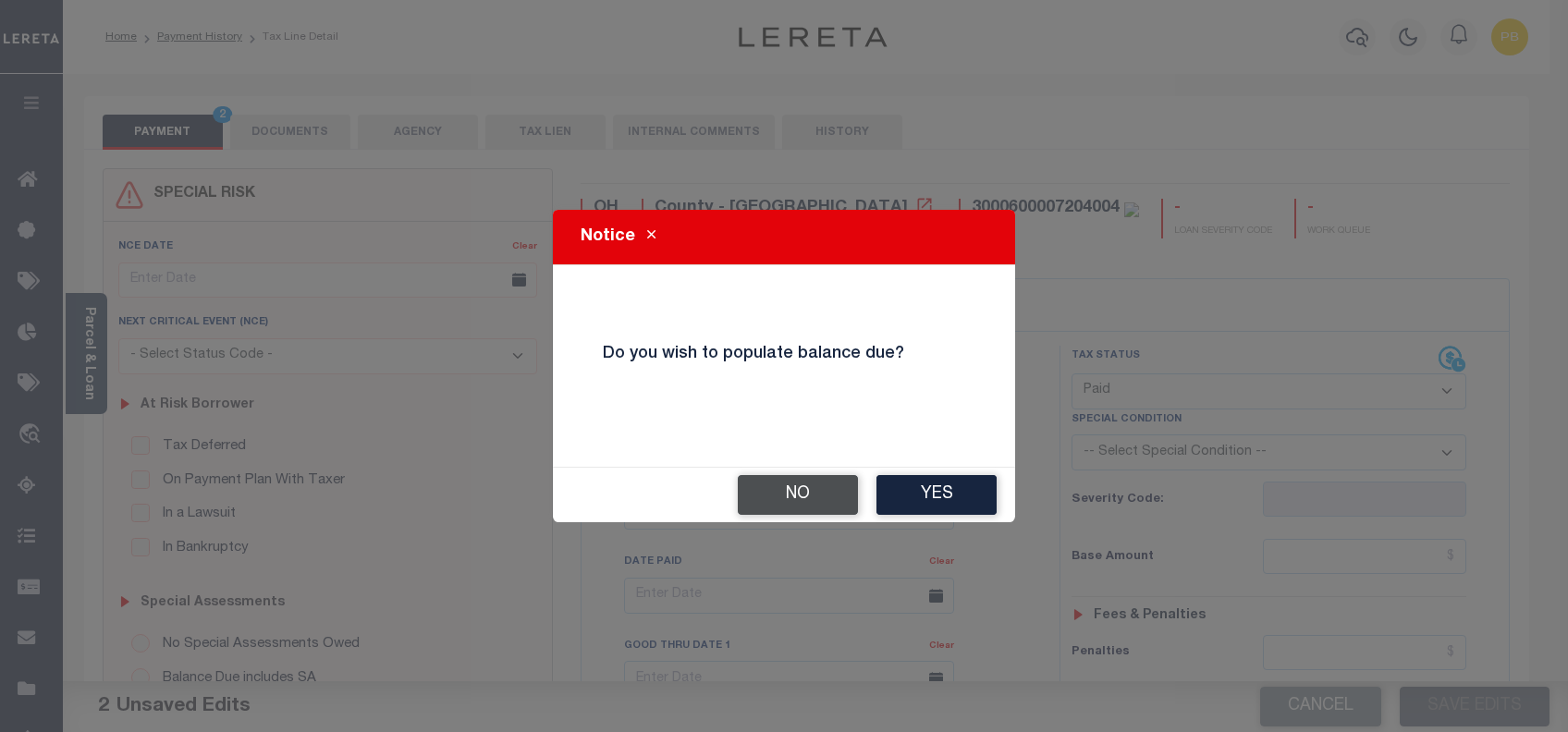
click at [837, 495] on button "No" at bounding box center [798, 494] width 121 height 40
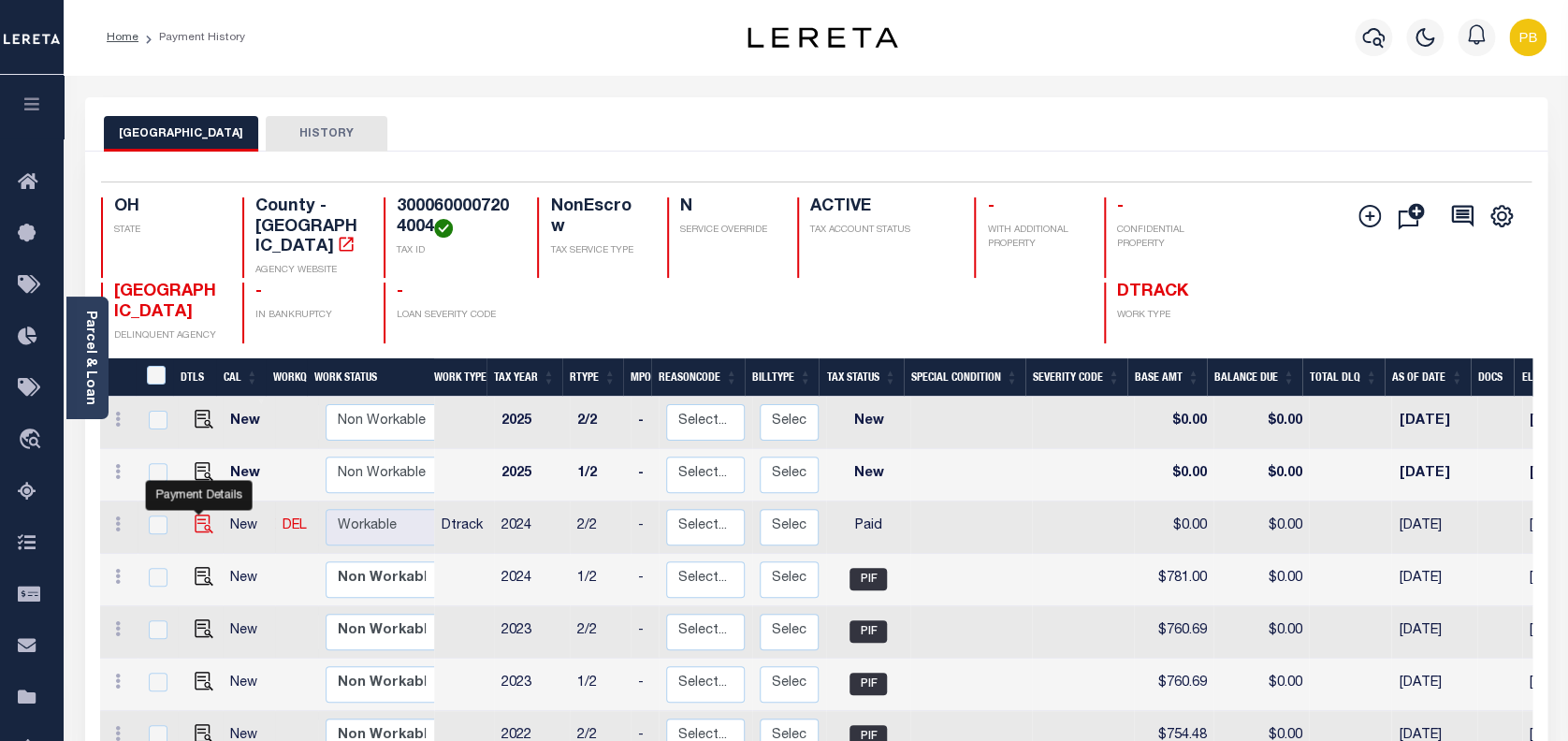
click at [195, 515] on img "" at bounding box center [204, 524] width 19 height 19
checkbox input "true"
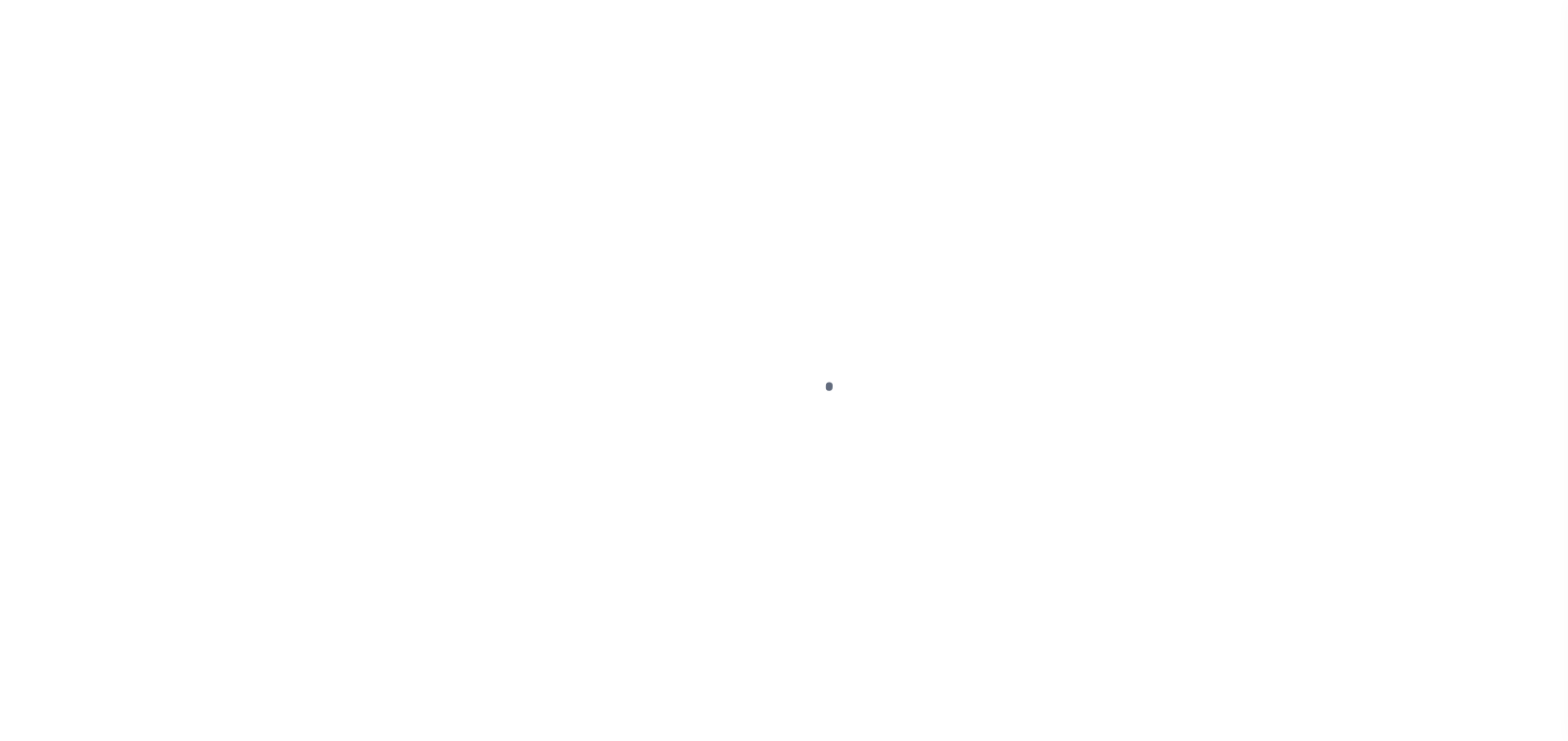
select select "PYD"
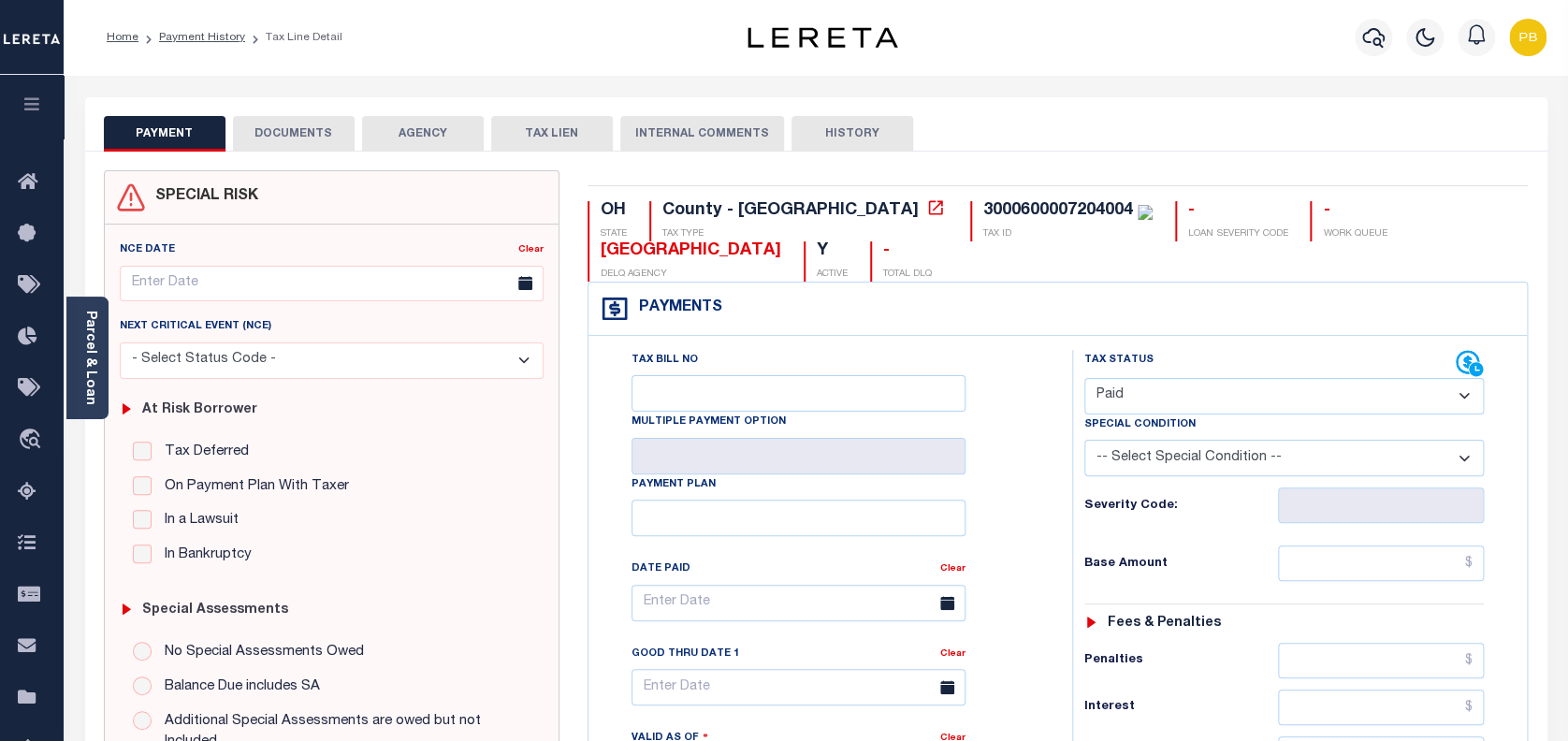
click at [307, 125] on button "DOCUMENTS" at bounding box center [294, 134] width 122 height 35
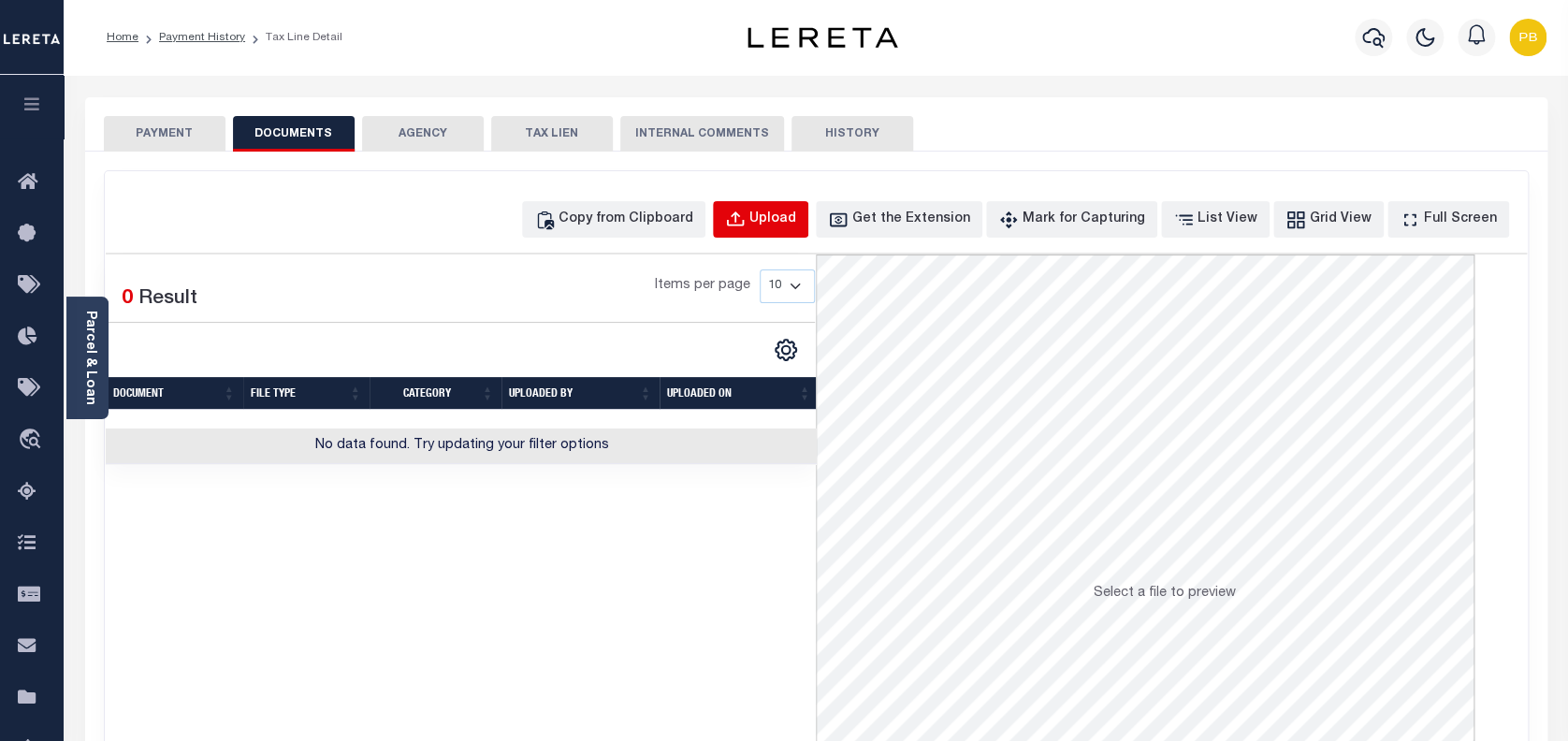
click at [793, 230] on button "Upload" at bounding box center [760, 218] width 95 height 36
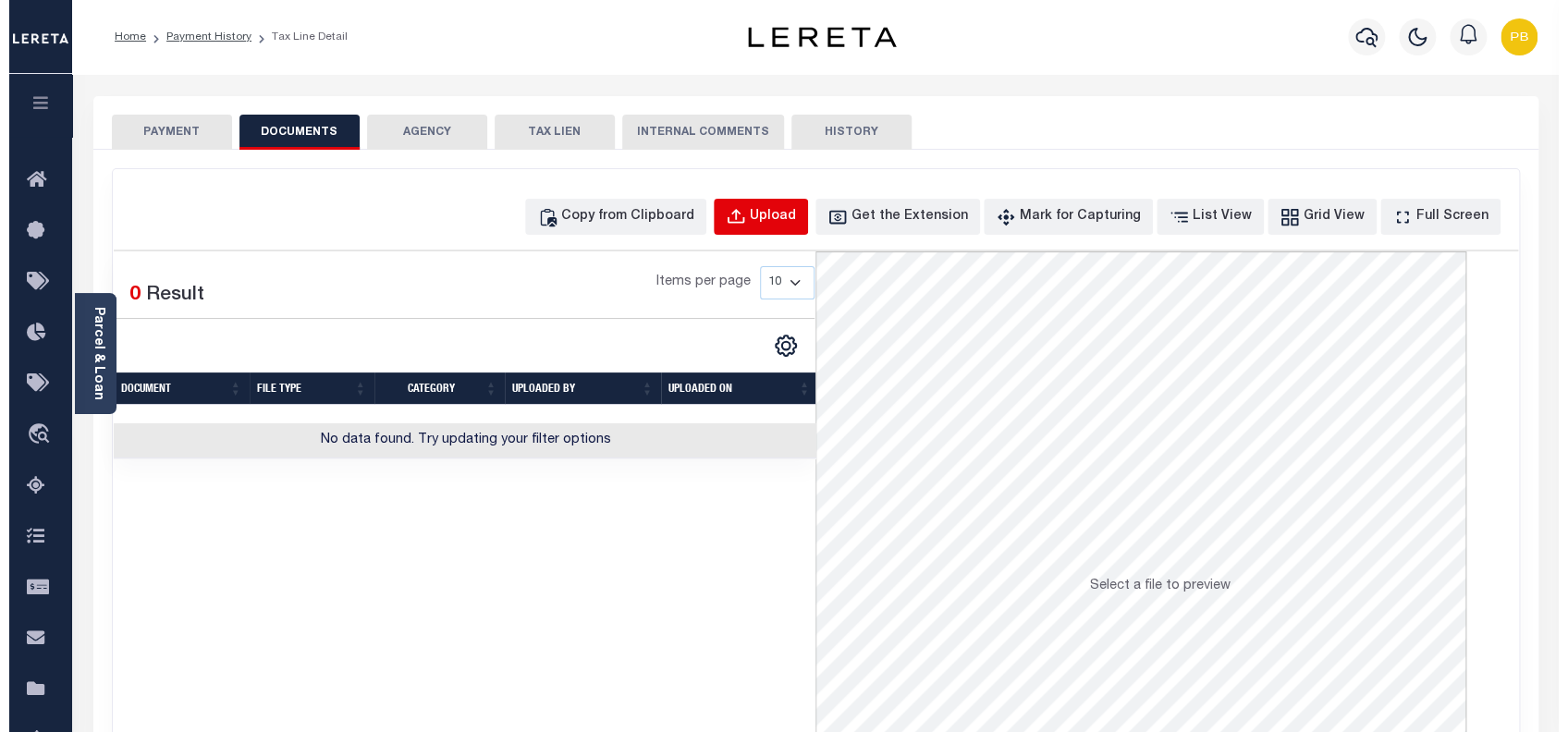
select select "POP"
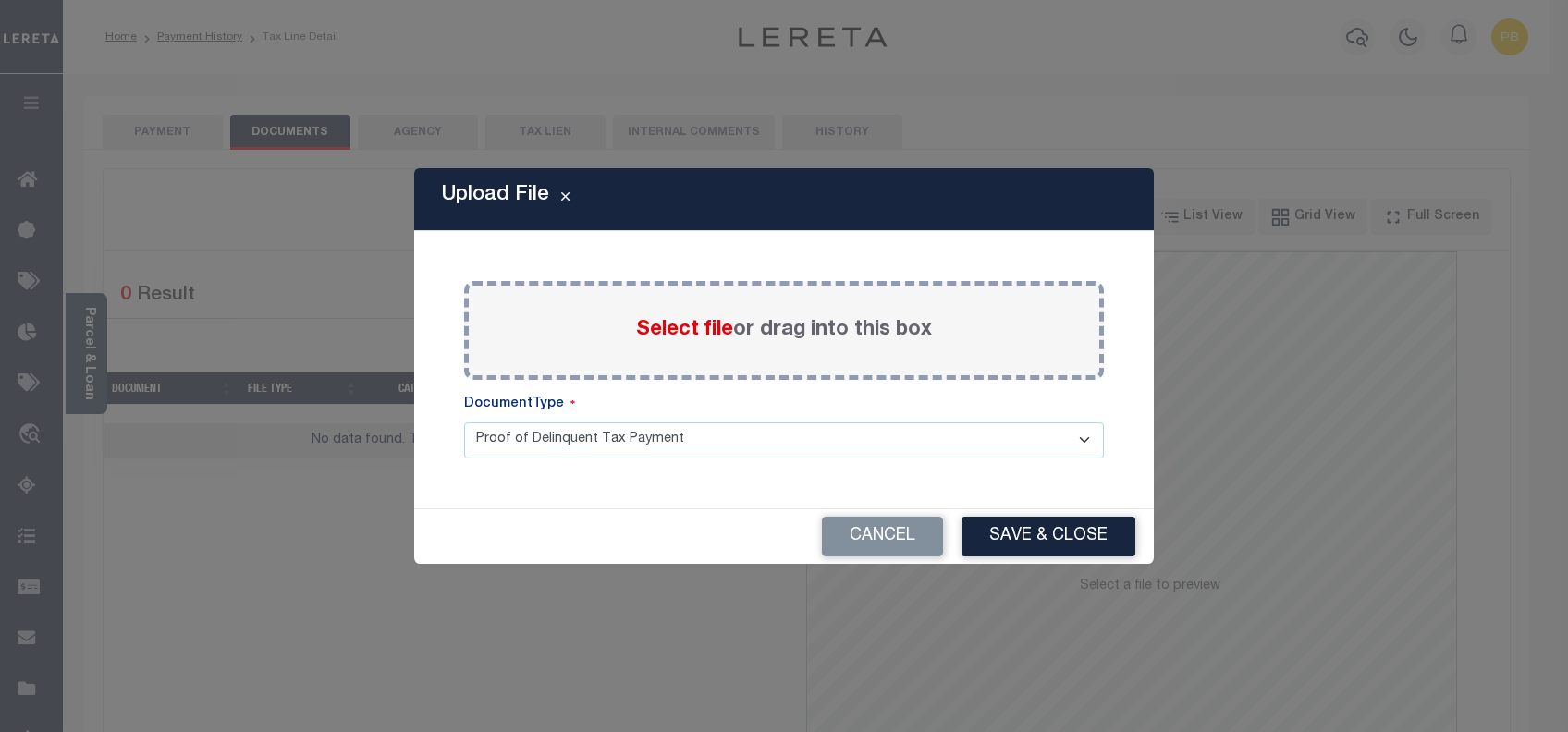
click at [665, 326] on span "Select file" at bounding box center [685, 330] width 97 height 20
click at [0, 0] on input "Select file or drag into this box" at bounding box center [0, 0] width 0 height 0
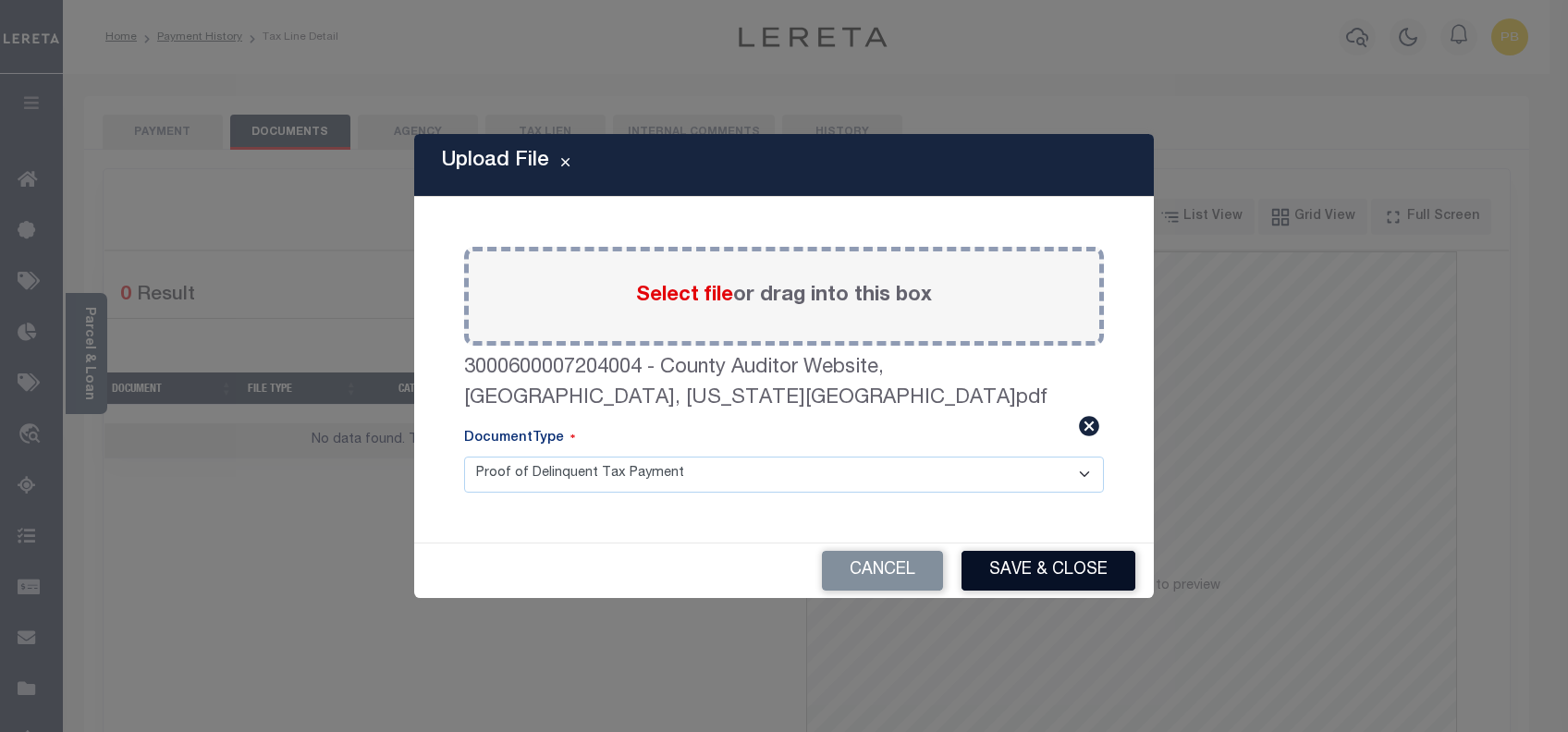
click at [1047, 564] on button "Save & Close" at bounding box center [1048, 570] width 174 height 40
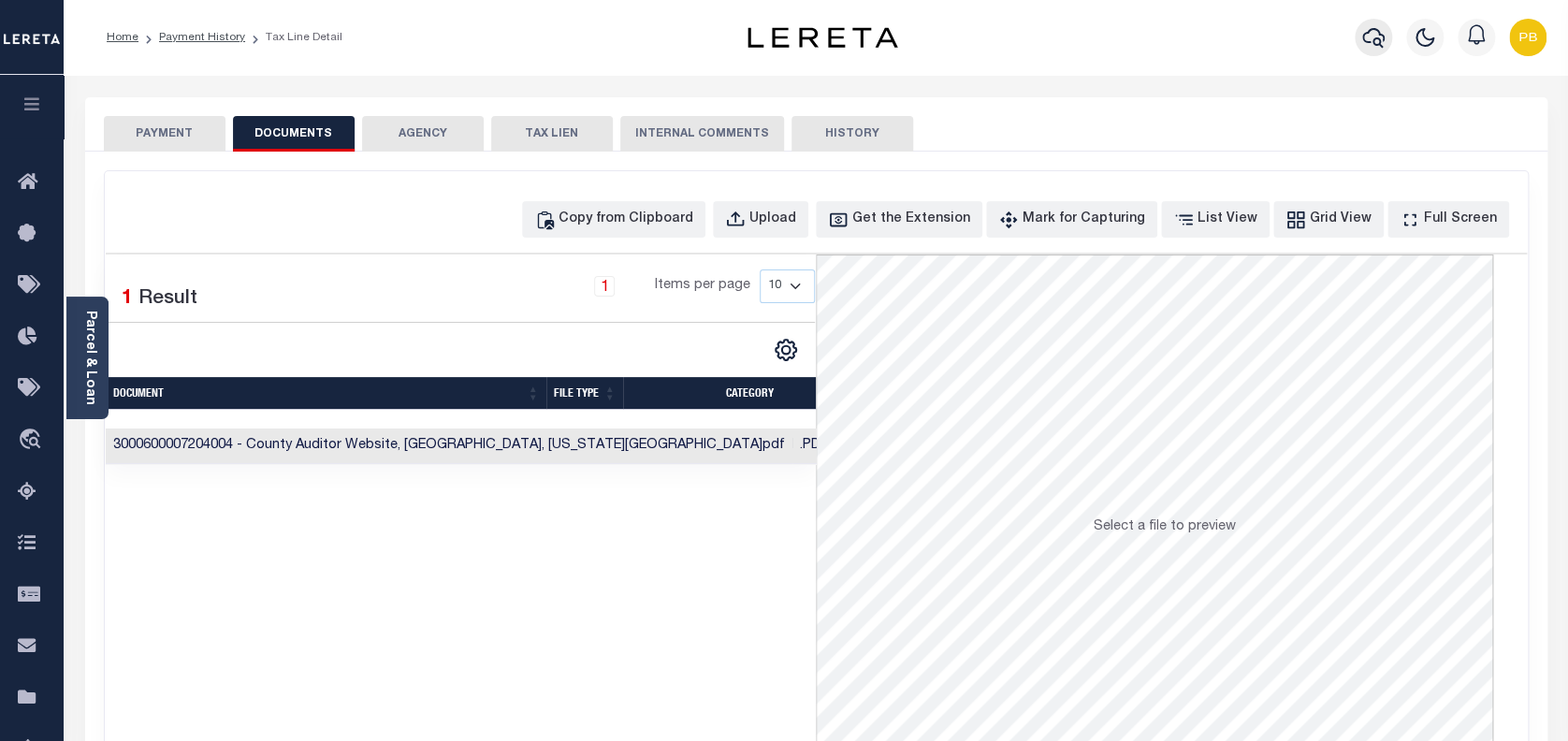
click at [1373, 31] on icon "button" at bounding box center [1373, 37] width 23 height 23
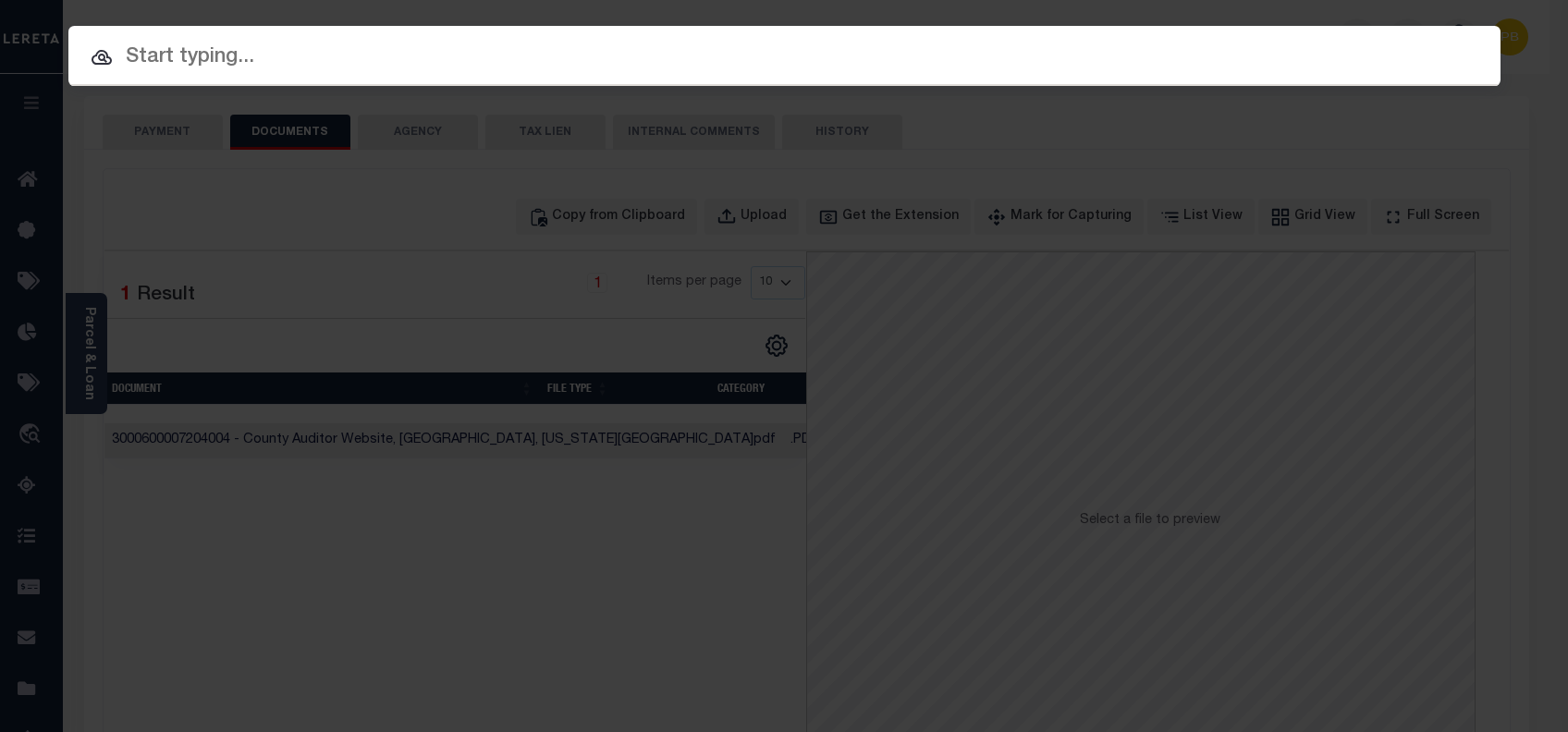
paste input "10702205"
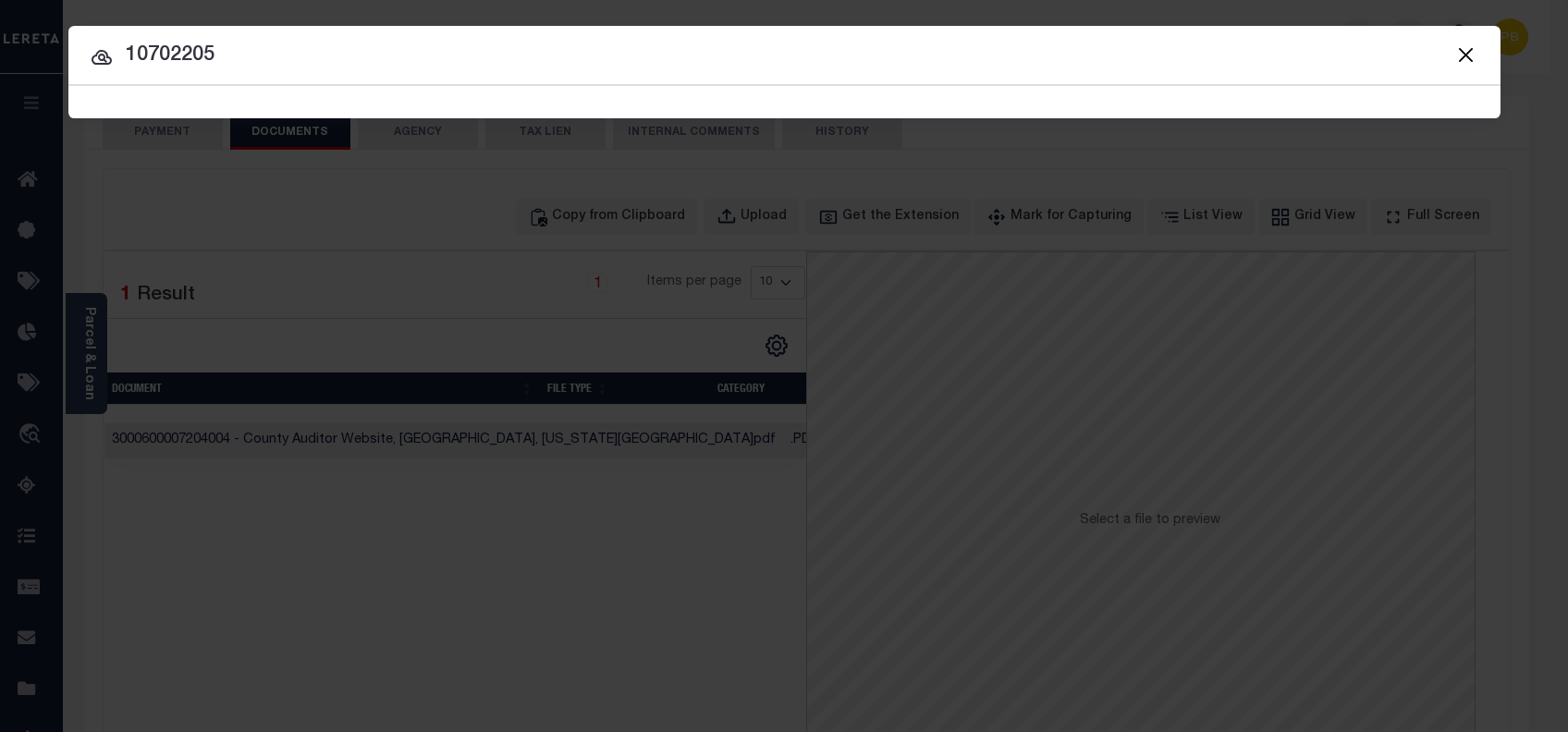
type input "10702205"
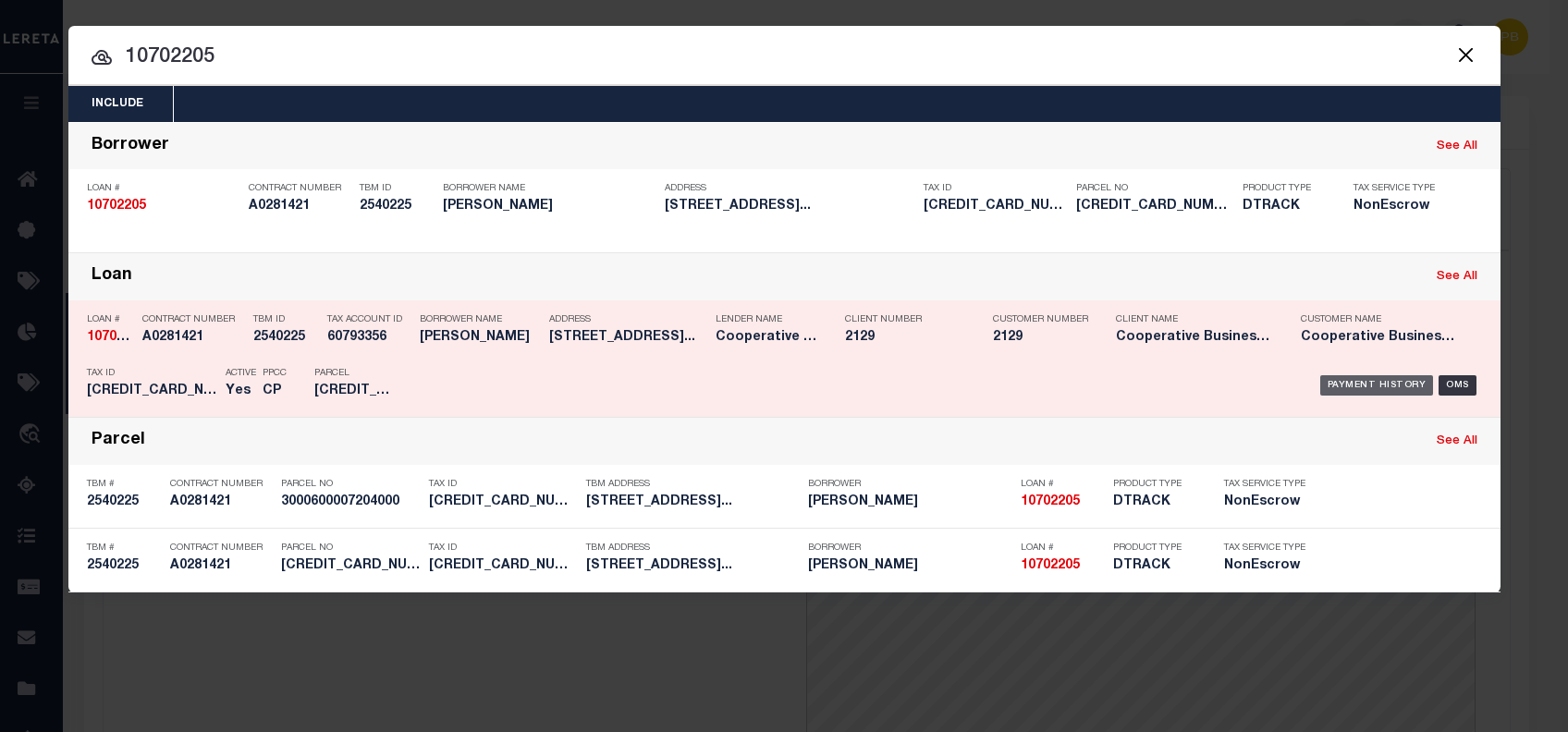
click at [1370, 386] on div "Payment History" at bounding box center [1376, 385] width 114 height 20
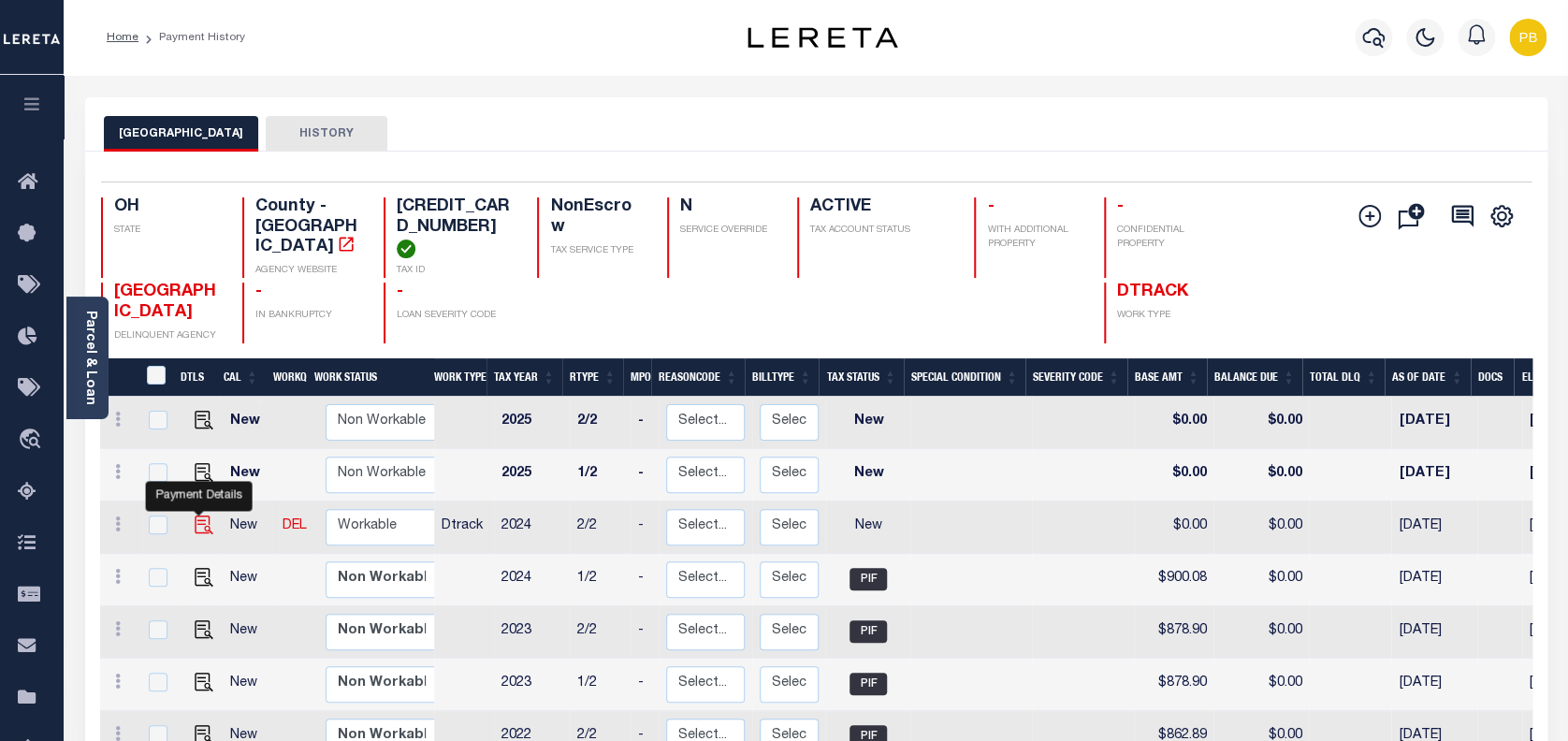
click at [196, 516] on img "" at bounding box center [204, 525] width 19 height 19
checkbox input "true"
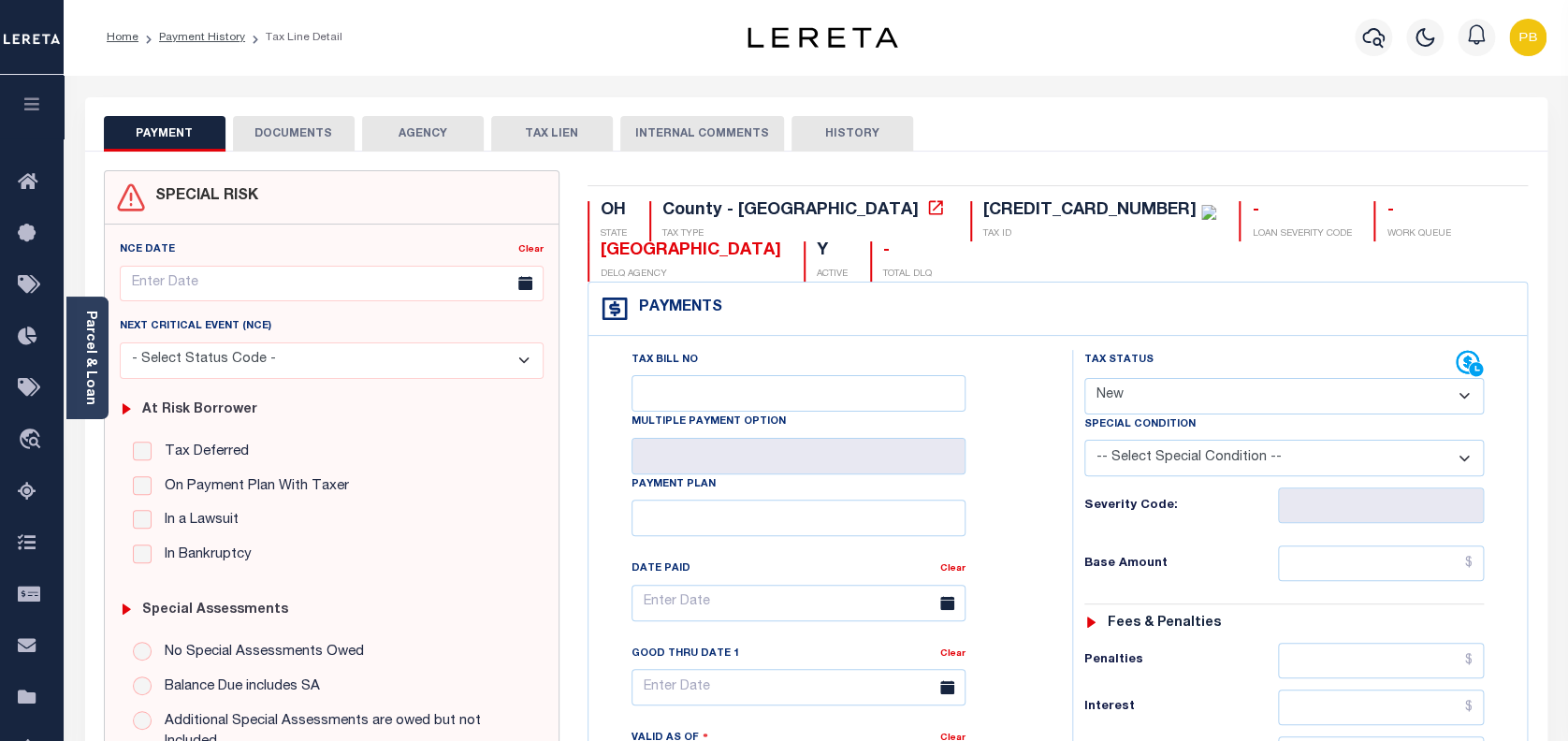
click at [1213, 397] on select "- Select Status Code - Open Due/Unpaid Paid Incomplete No Tax Due Internal Refu…" at bounding box center [1284, 396] width 401 height 36
select select "DUE"
click at [1084, 379] on select "- Select Status Code - Open Due/Unpaid Paid Incomplete No Tax Due Internal Refu…" at bounding box center [1284, 396] width 401 height 36
type input "10/07/2025"
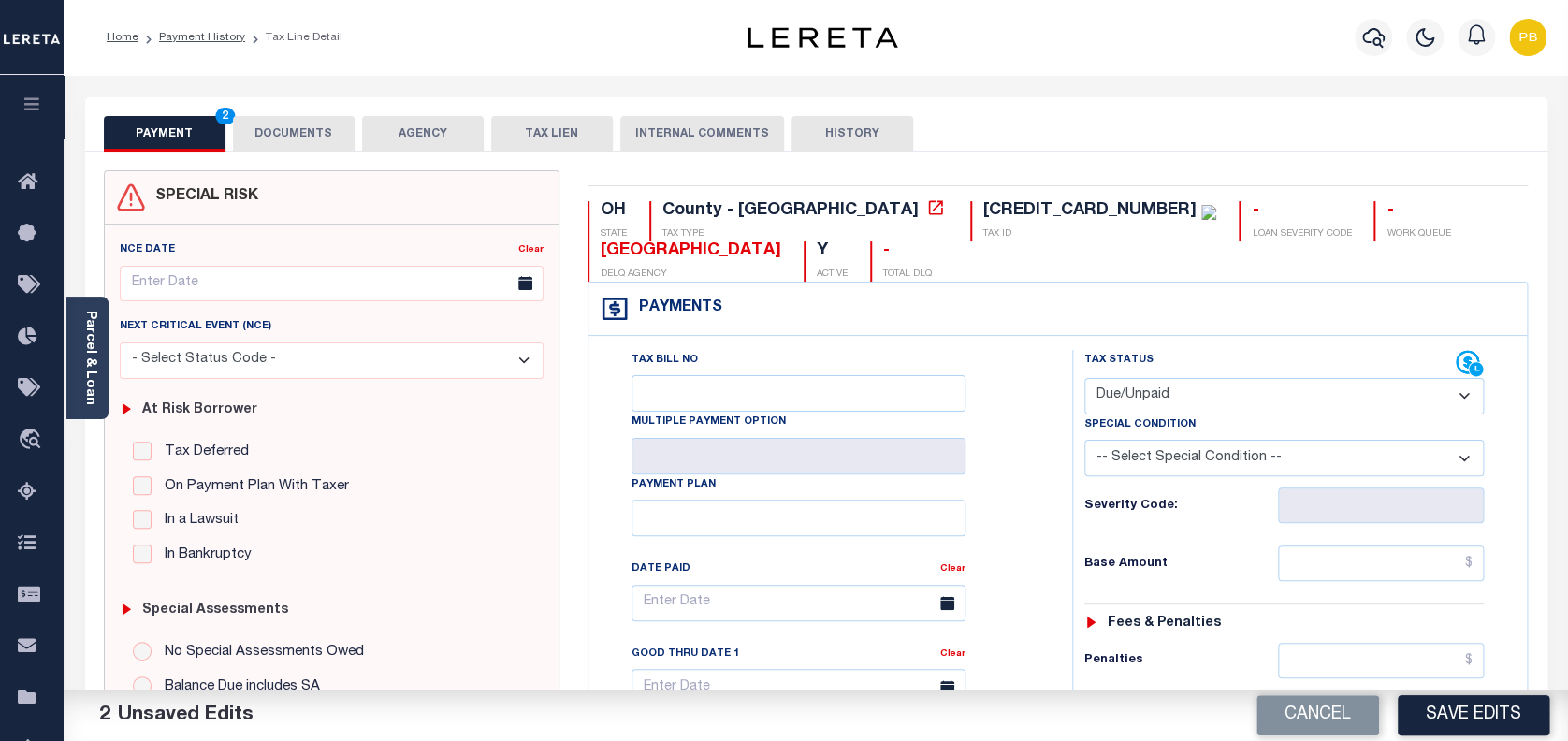
click at [1190, 391] on select "- Select Status Code - Open Due/Unpaid Paid Incomplete No Tax Due Internal Refu…" at bounding box center [1284, 396] width 401 height 36
select select "PYD"
click at [1084, 379] on select "- Select Status Code - Open Due/Unpaid Paid Incomplete No Tax Due Internal Refu…" at bounding box center [1284, 396] width 401 height 36
click at [1437, 720] on button "Save Edits" at bounding box center [1474, 714] width 152 height 40
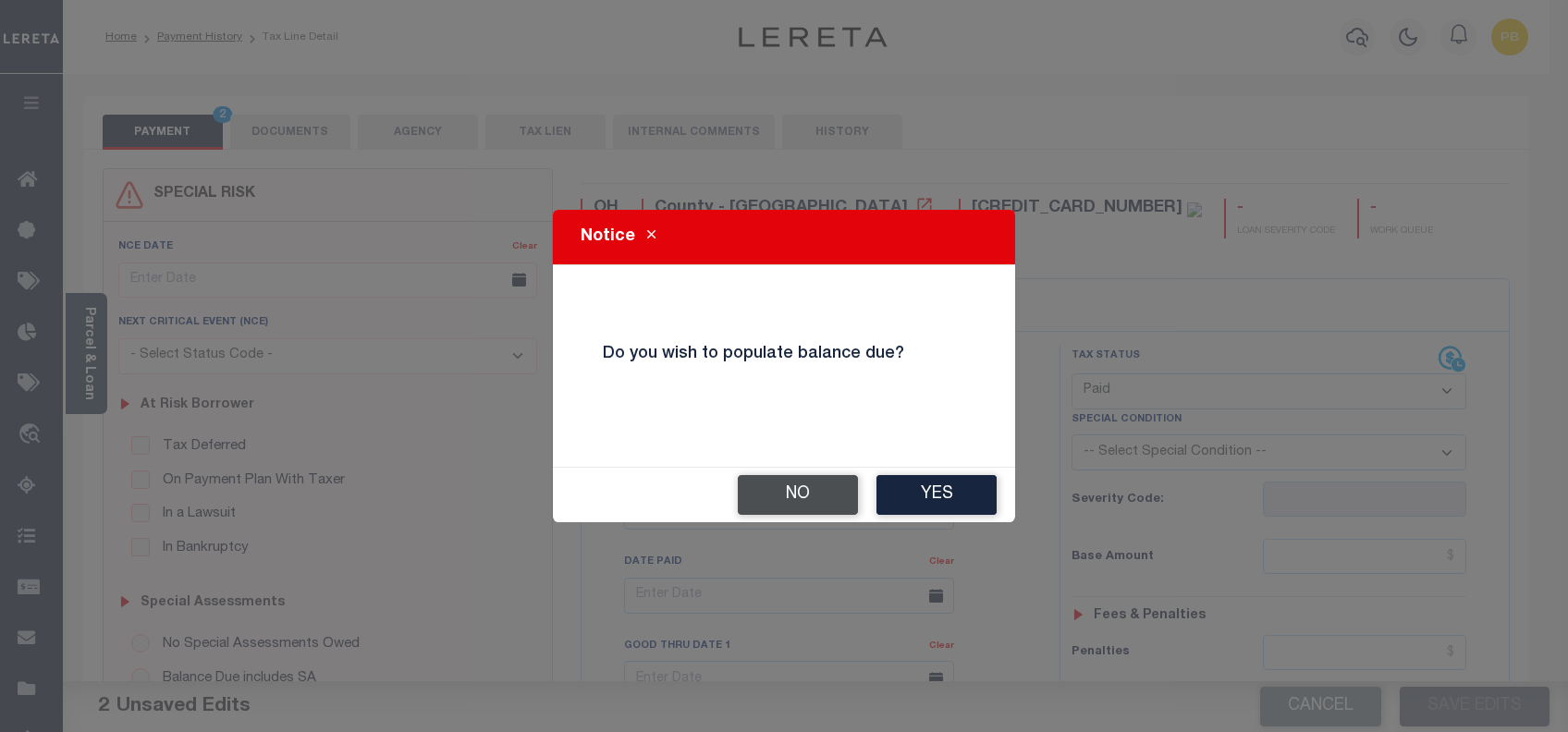
click at [780, 505] on button "No" at bounding box center [798, 494] width 121 height 40
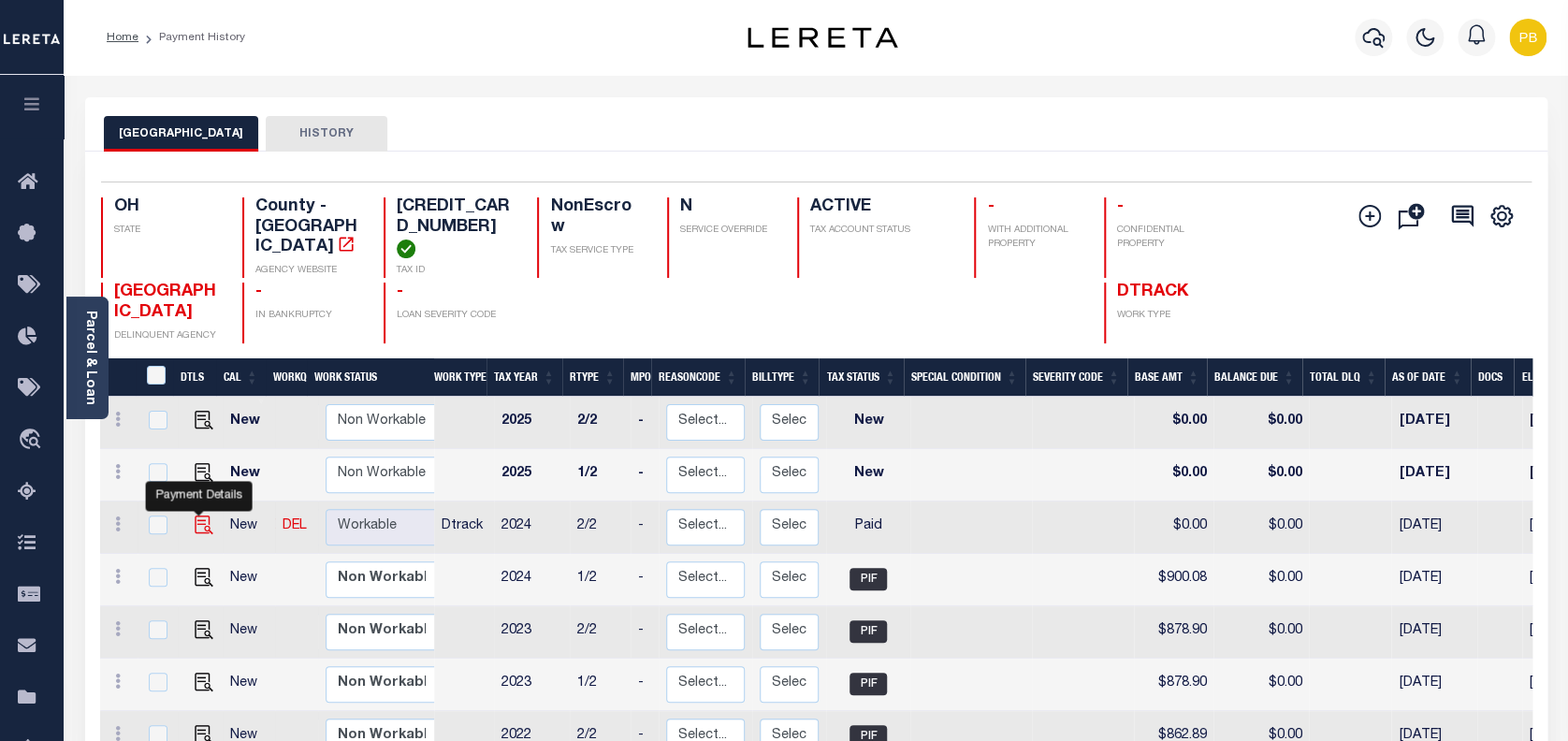
click at [198, 516] on img "" at bounding box center [204, 525] width 19 height 19
checkbox input "true"
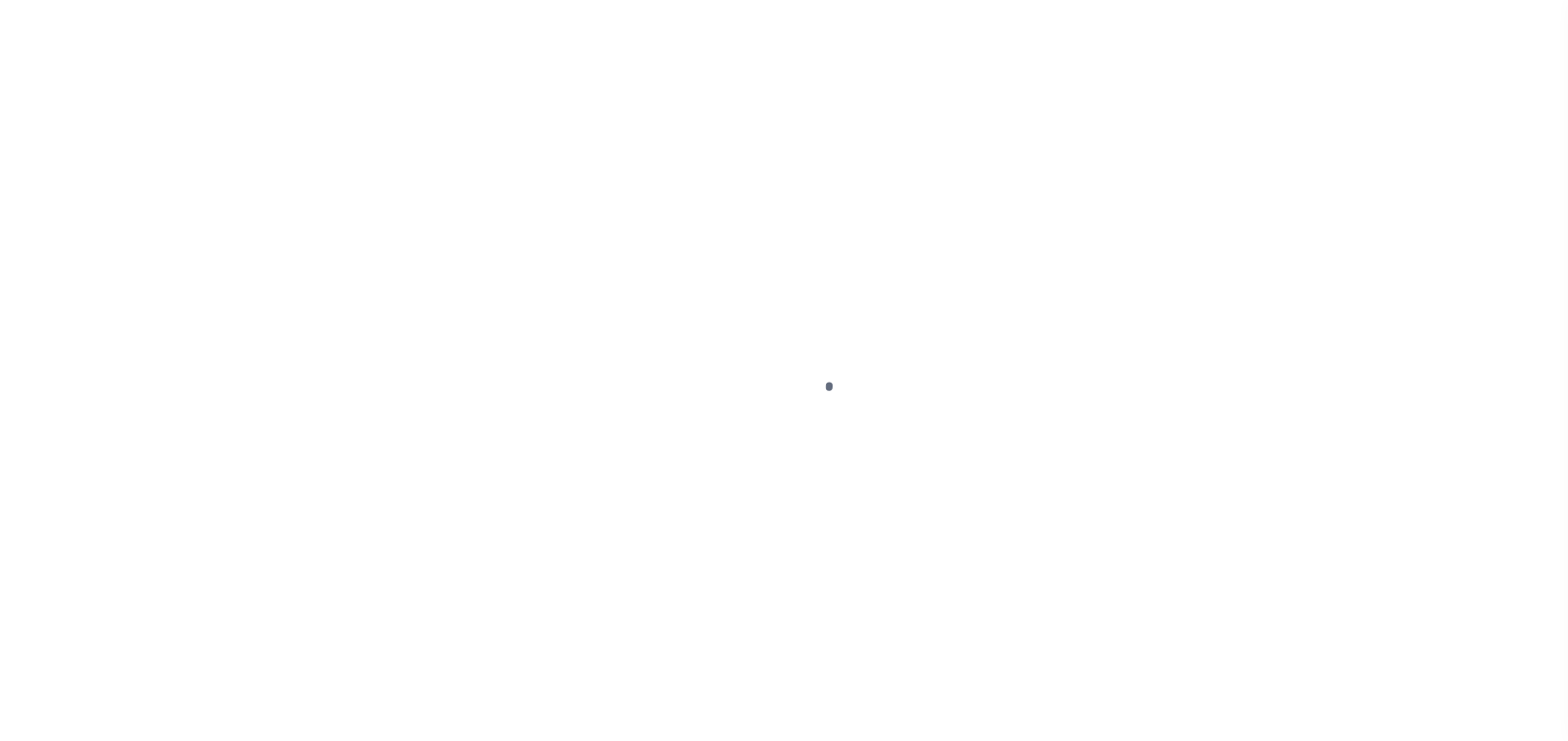
select select "PYD"
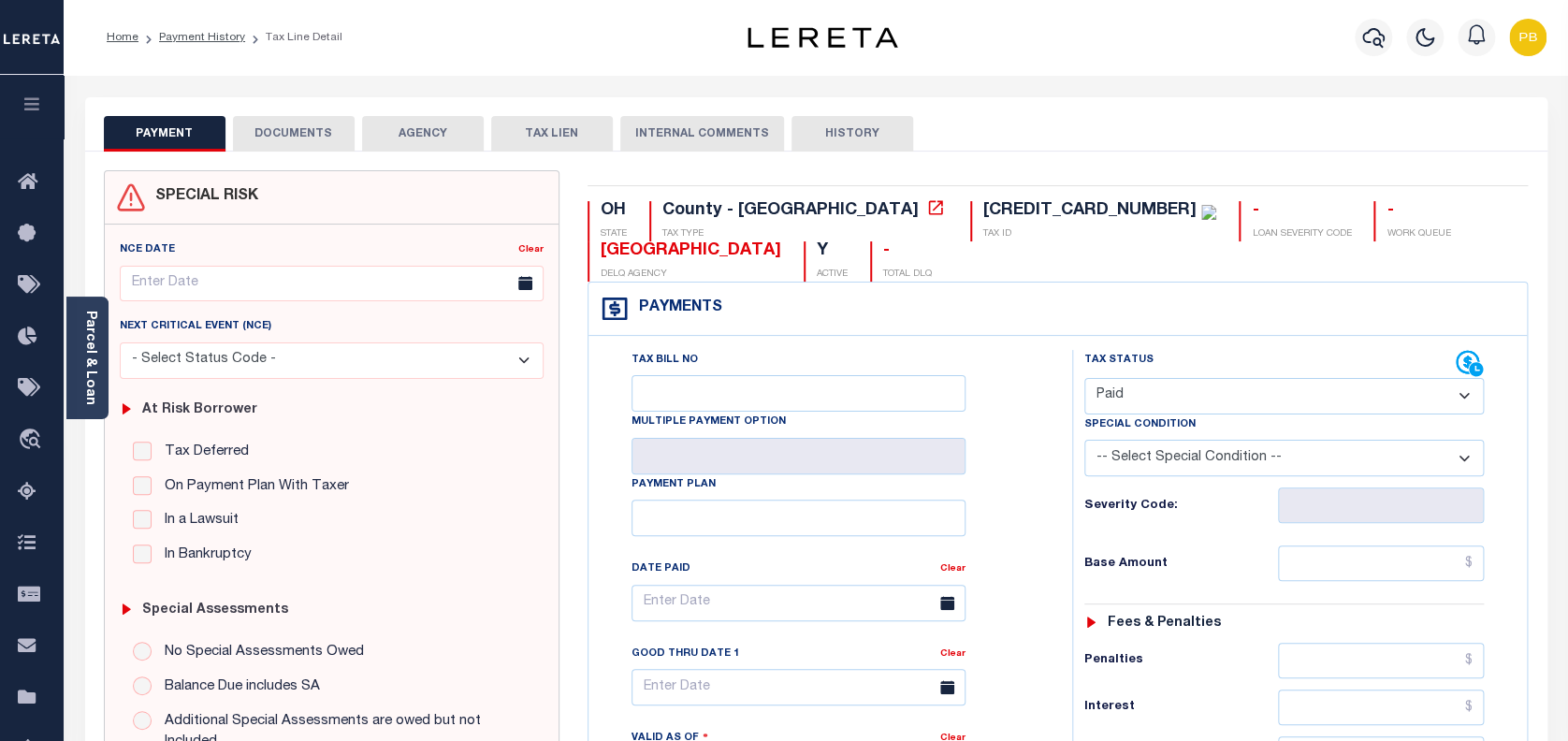
click at [302, 137] on button "DOCUMENTS" at bounding box center [294, 134] width 122 height 35
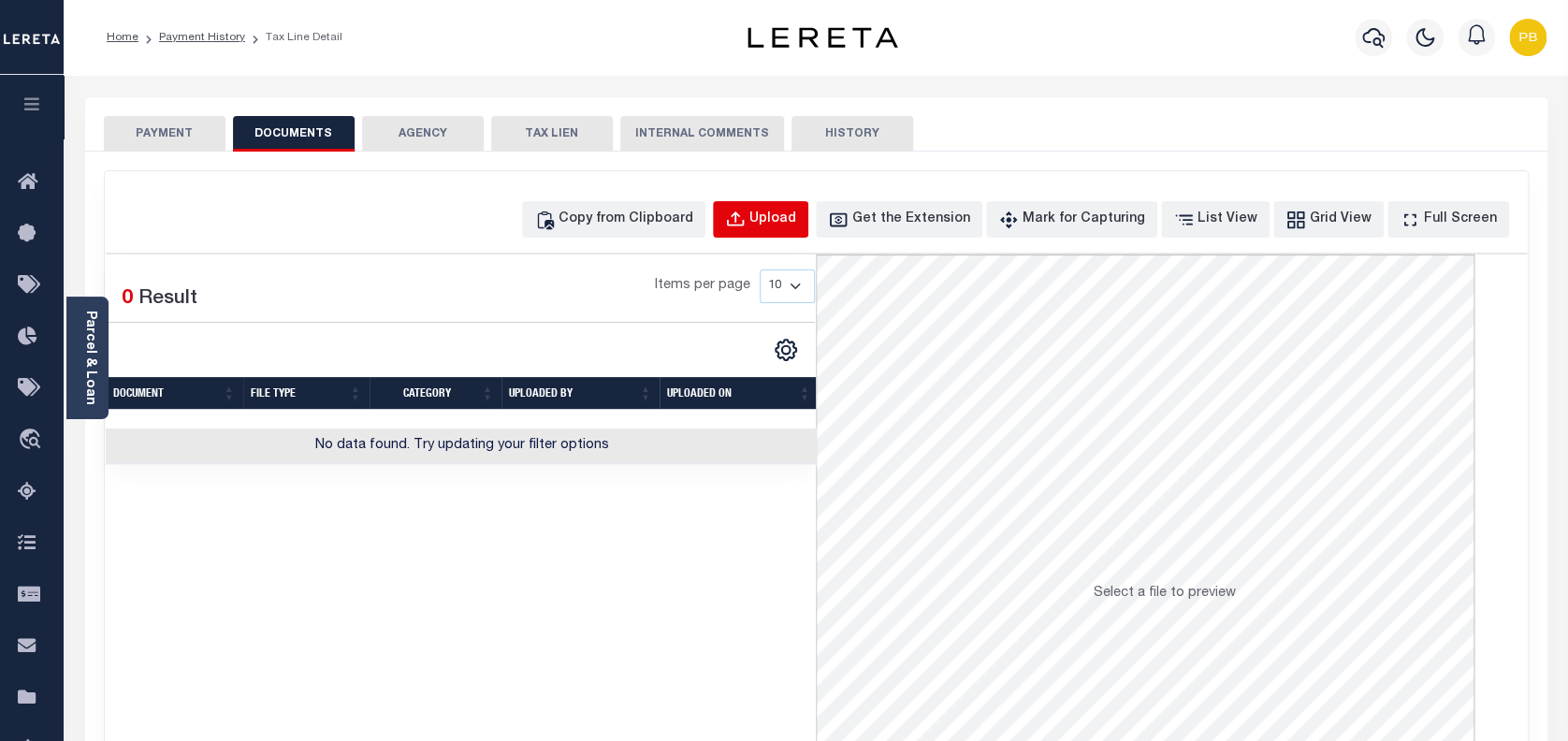
click at [793, 216] on div "Upload" at bounding box center [773, 219] width 47 height 21
select select "POP"
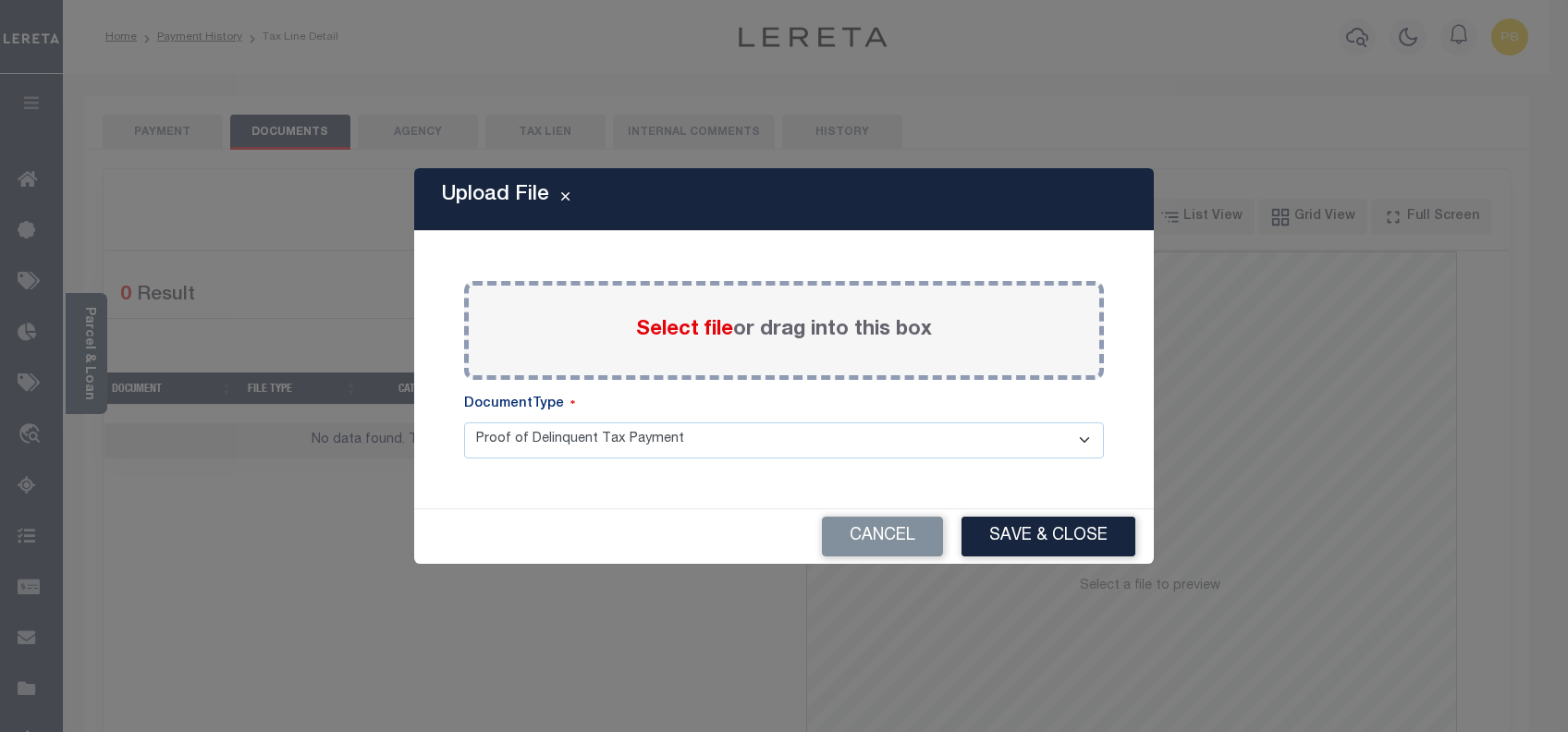
click at [680, 339] on span "Select file" at bounding box center [685, 330] width 97 height 20
click at [0, 0] on input "Select file or drag into this box" at bounding box center [0, 0] width 0 height 0
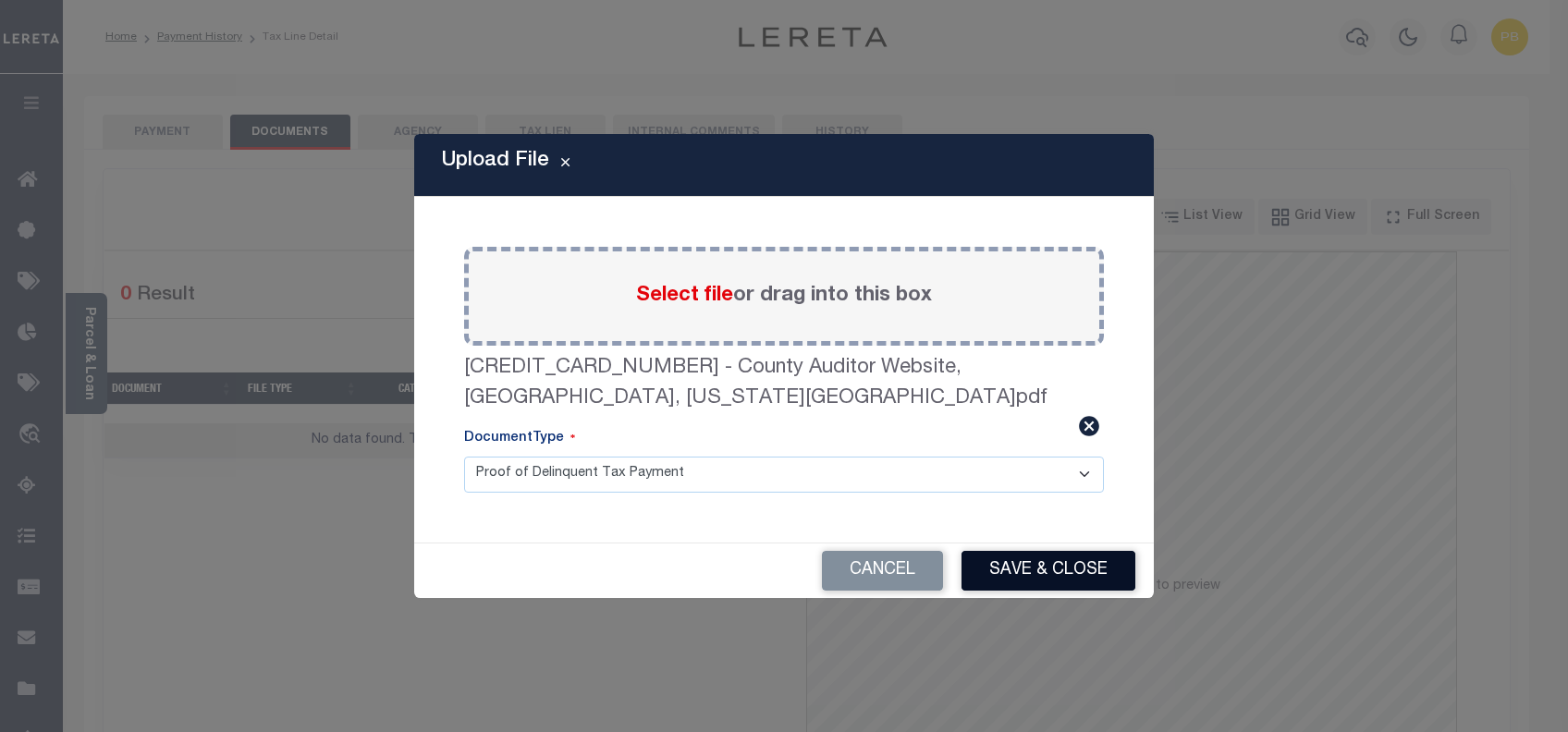
click at [1095, 557] on button "Save & Close" at bounding box center [1048, 570] width 174 height 40
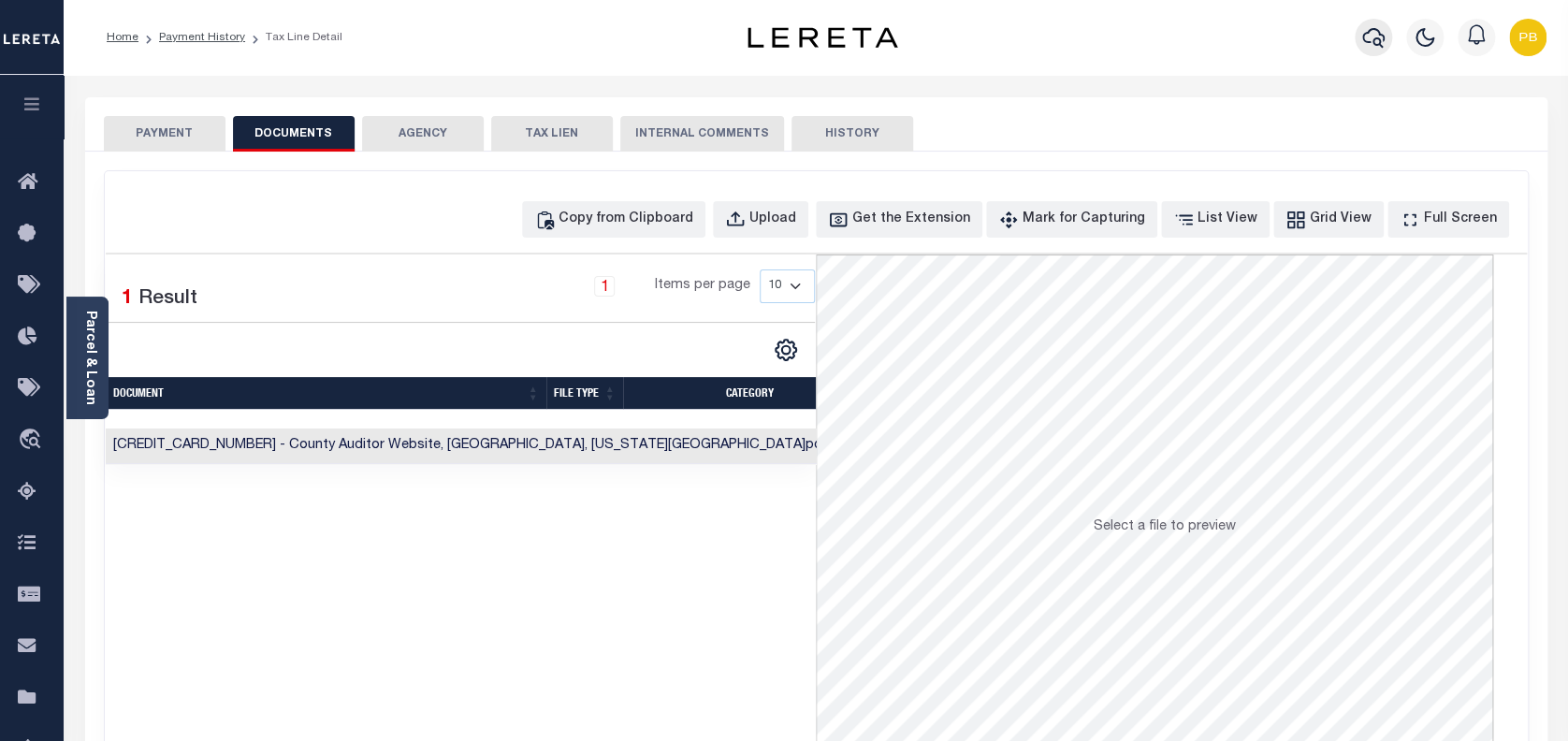
click at [1369, 31] on icon "button" at bounding box center [1373, 38] width 23 height 20
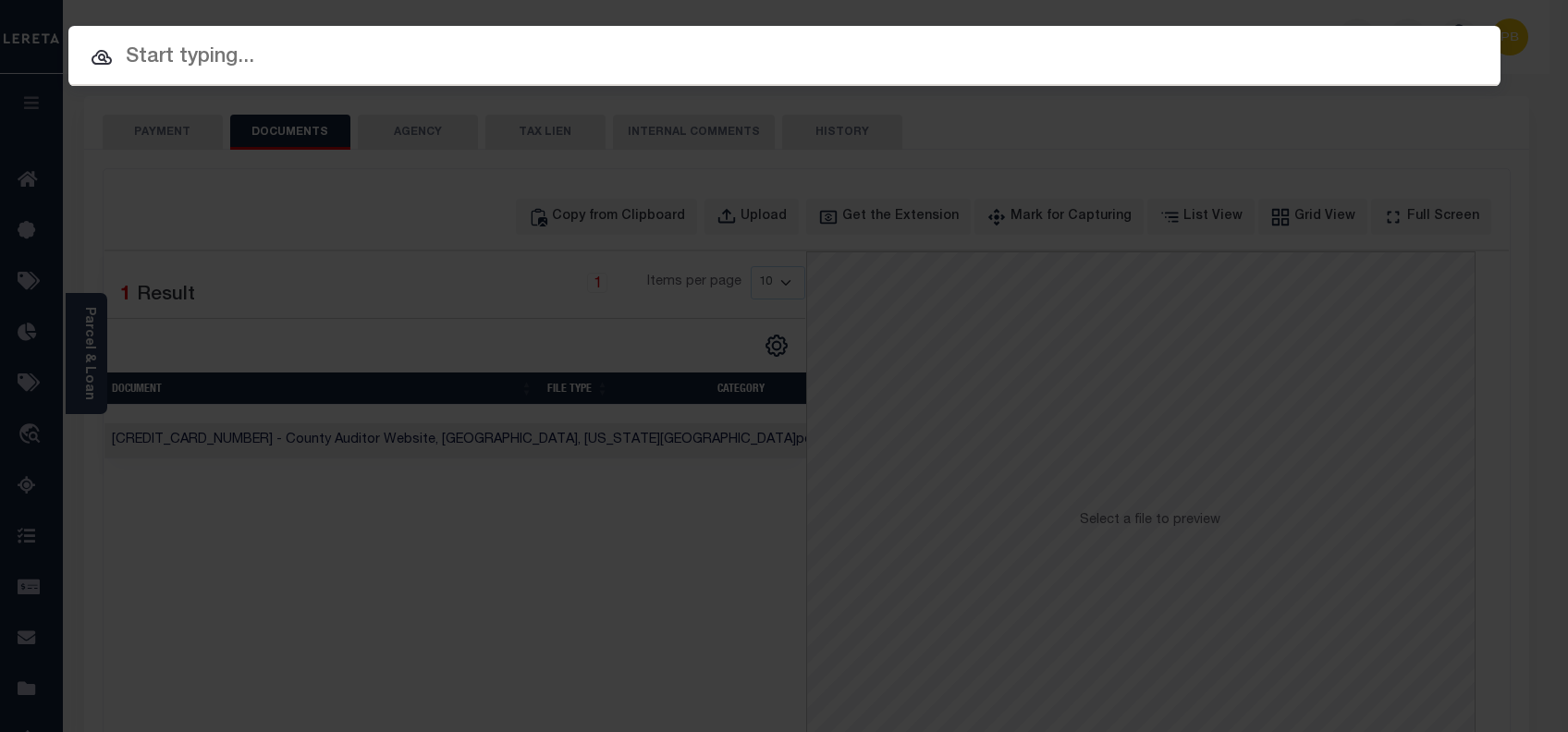
paste input "10703421"
type input "10703421"
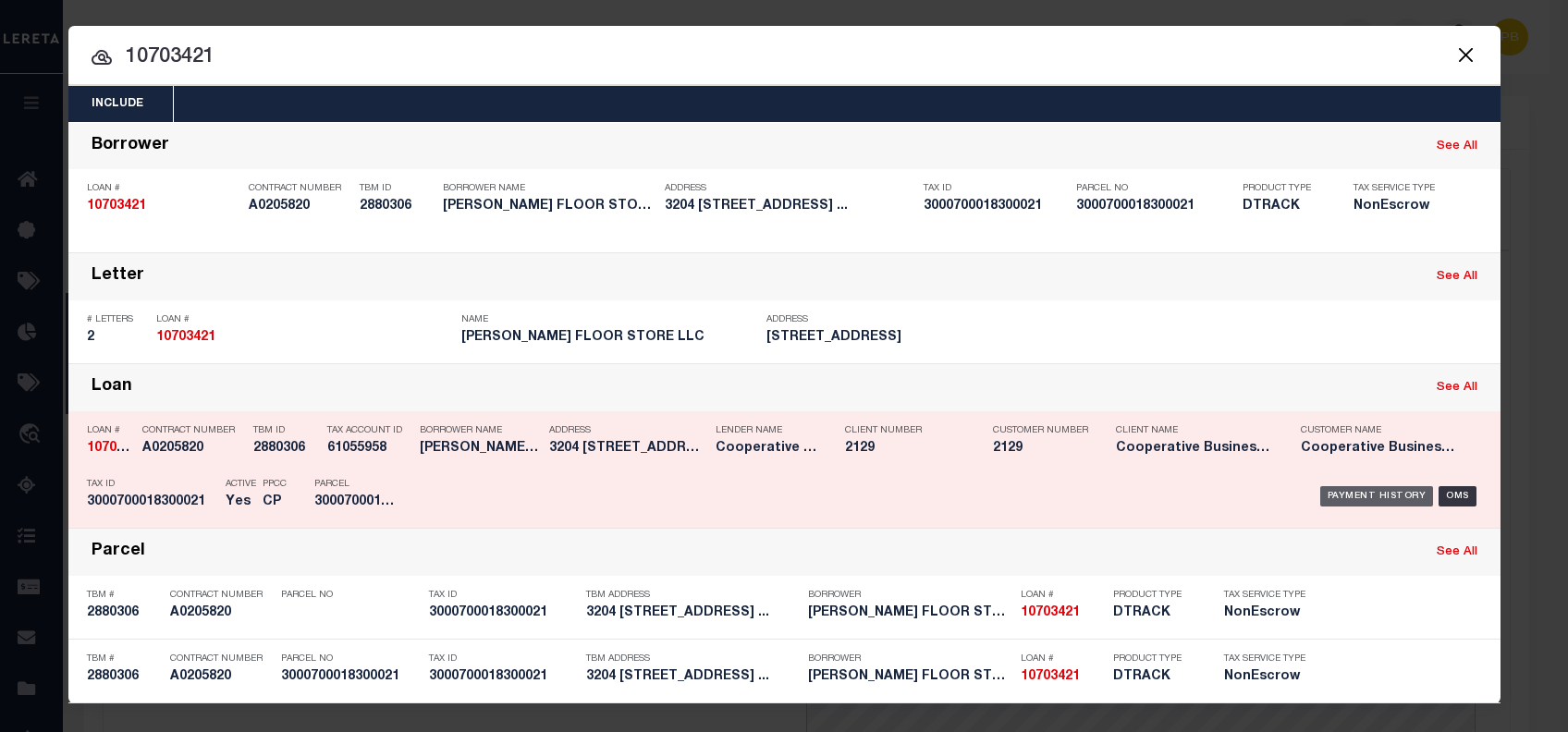
click at [1388, 498] on div "Payment History" at bounding box center [1376, 496] width 114 height 20
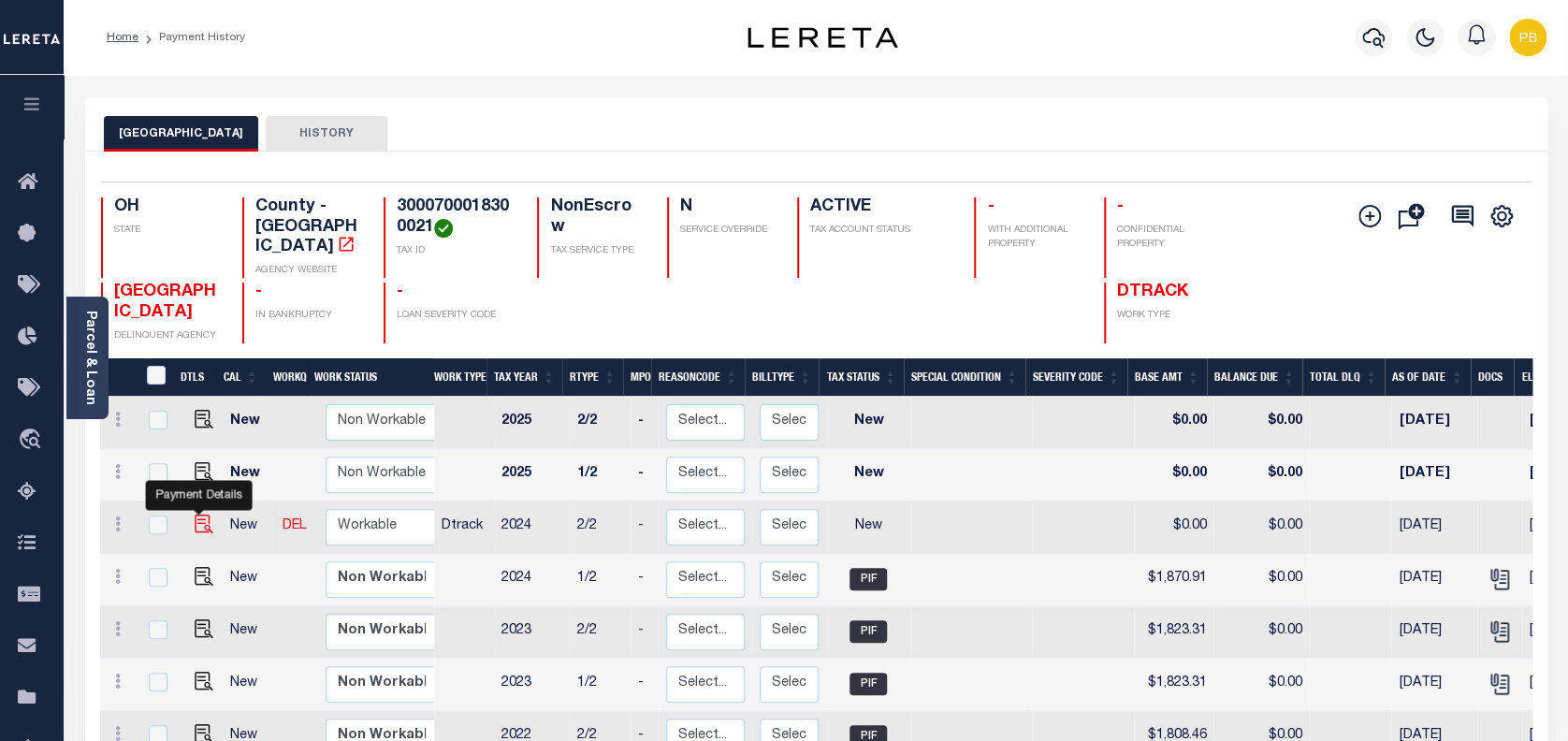
click at [195, 515] on img "" at bounding box center [204, 524] width 19 height 19
checkbox input "true"
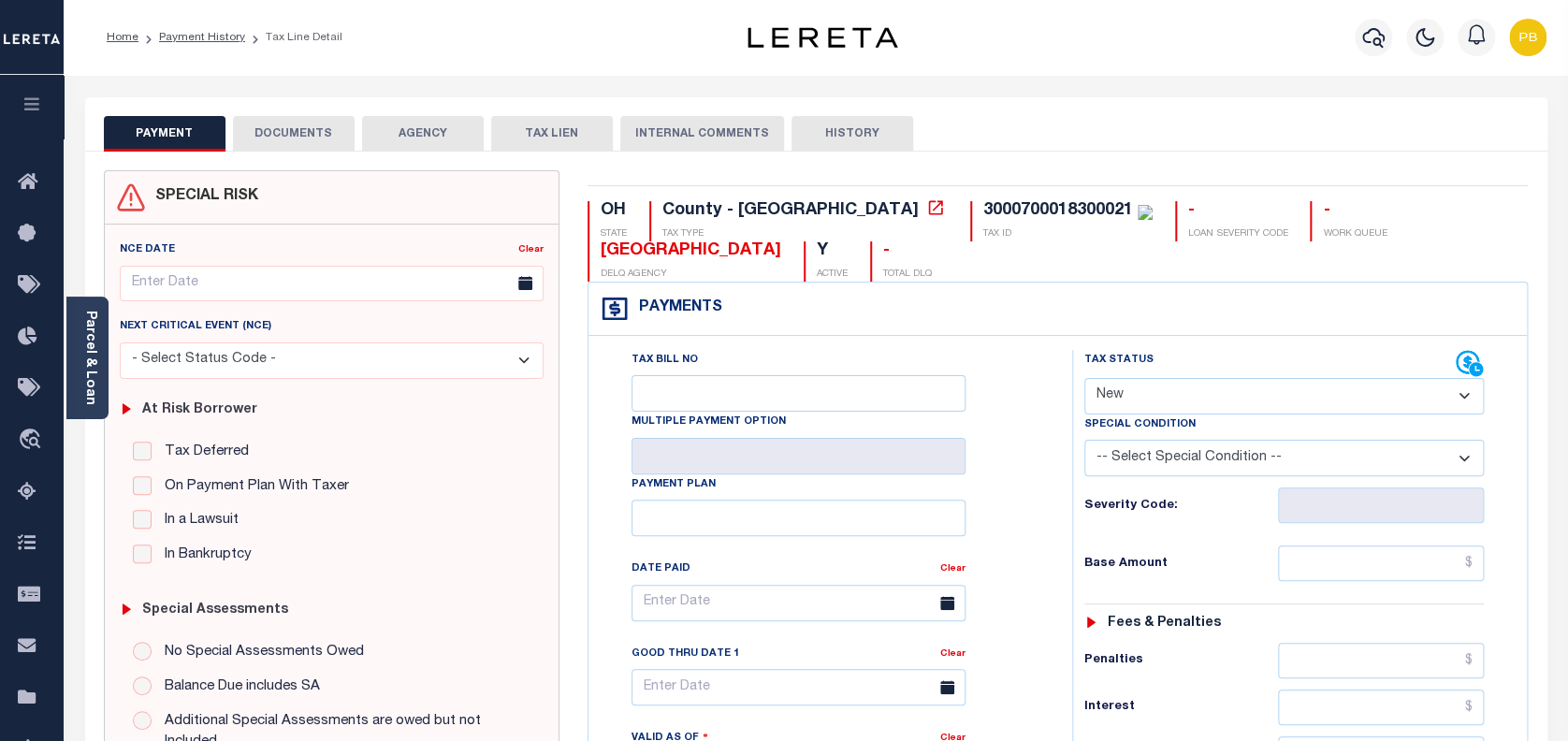
click at [1160, 404] on select "- Select Status Code - Open Due/Unpaid Paid Incomplete No Tax Due Internal Refu…" at bounding box center [1284, 396] width 401 height 36
select select "PYD"
click at [1084, 379] on select "- Select Status Code - Open Due/Unpaid Paid Incomplete No Tax Due Internal Refu…" at bounding box center [1284, 396] width 401 height 36
type input "[DATE]"
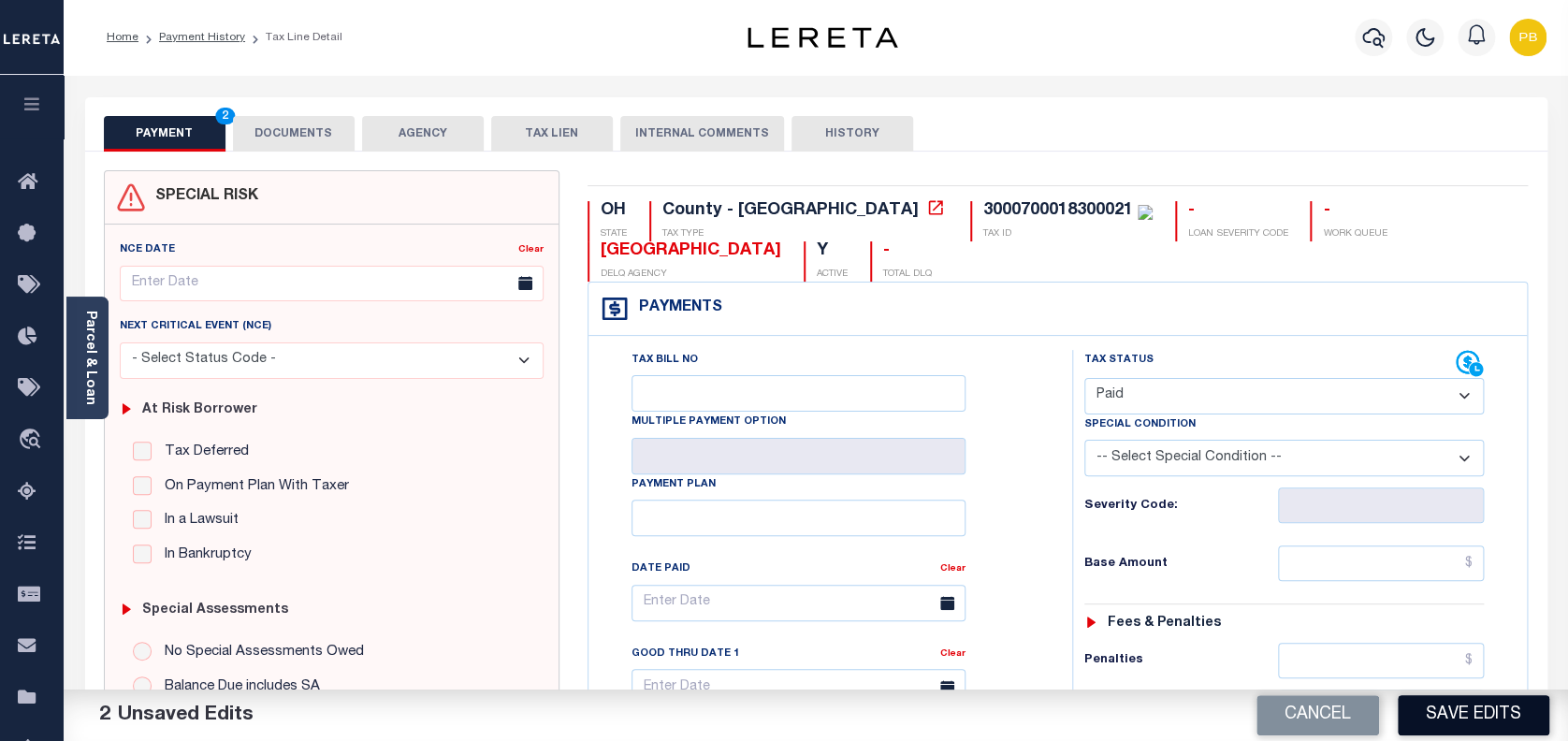
click at [1474, 710] on button "Save Edits" at bounding box center [1474, 714] width 152 height 40
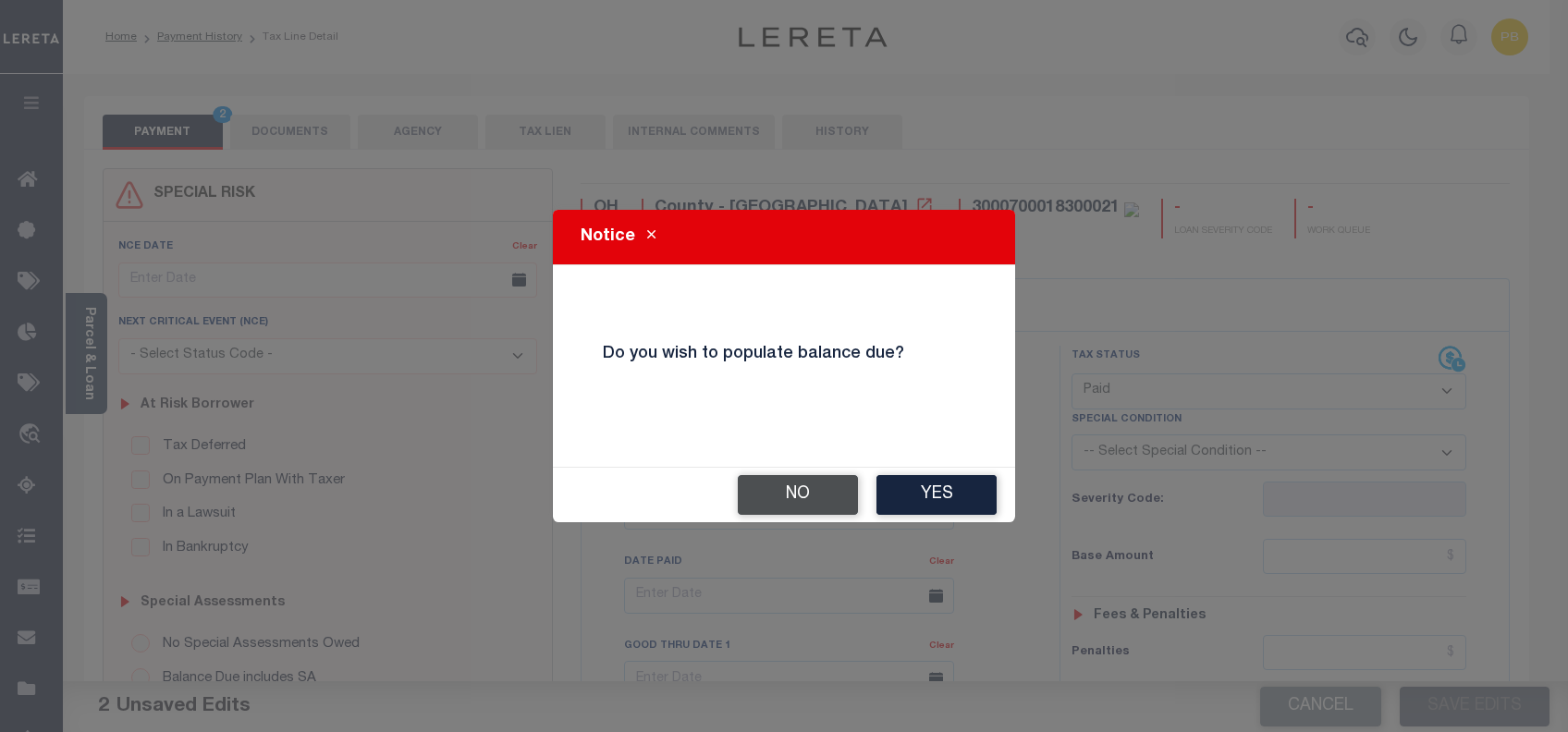
click at [808, 500] on button "No" at bounding box center [798, 494] width 121 height 40
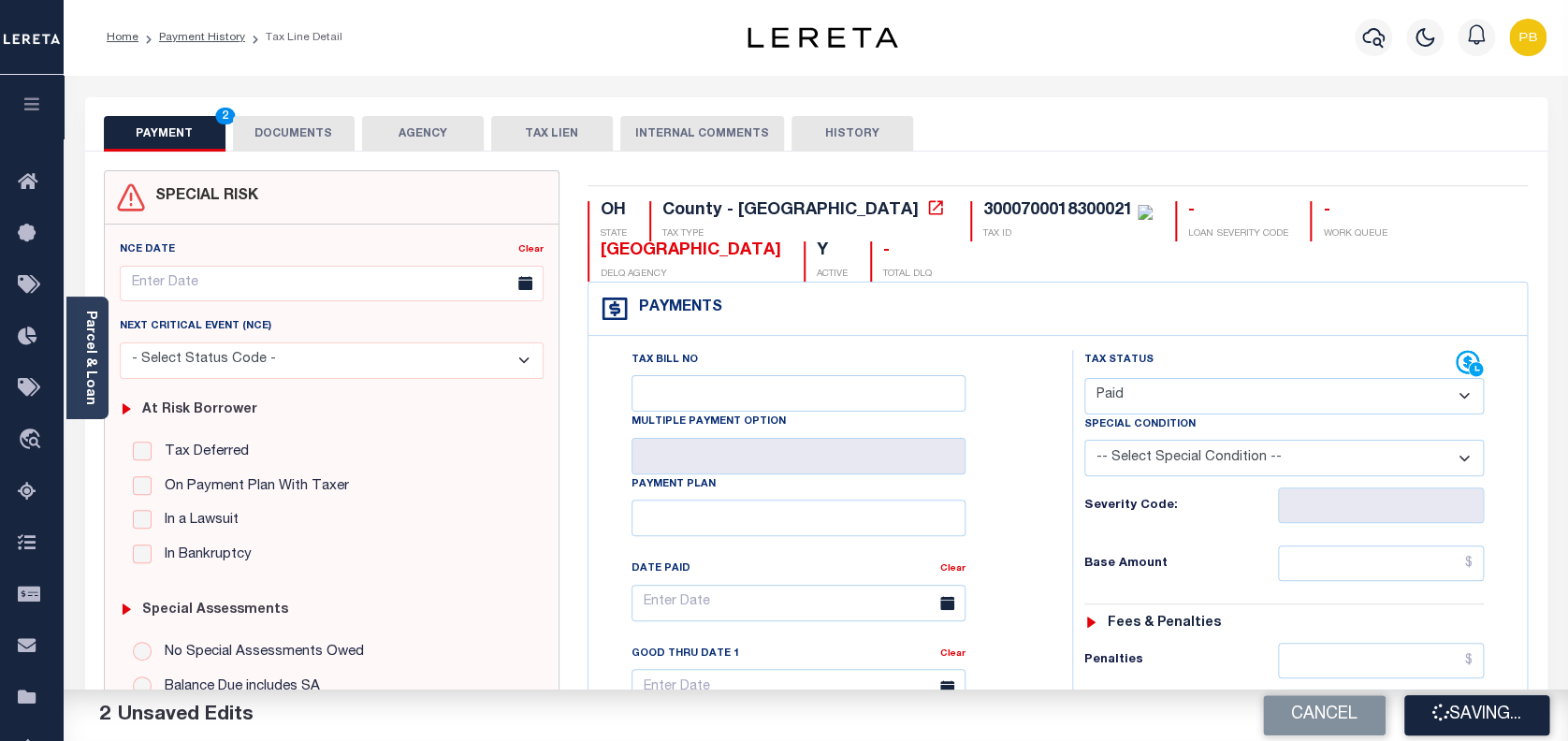
checkbox input "false"
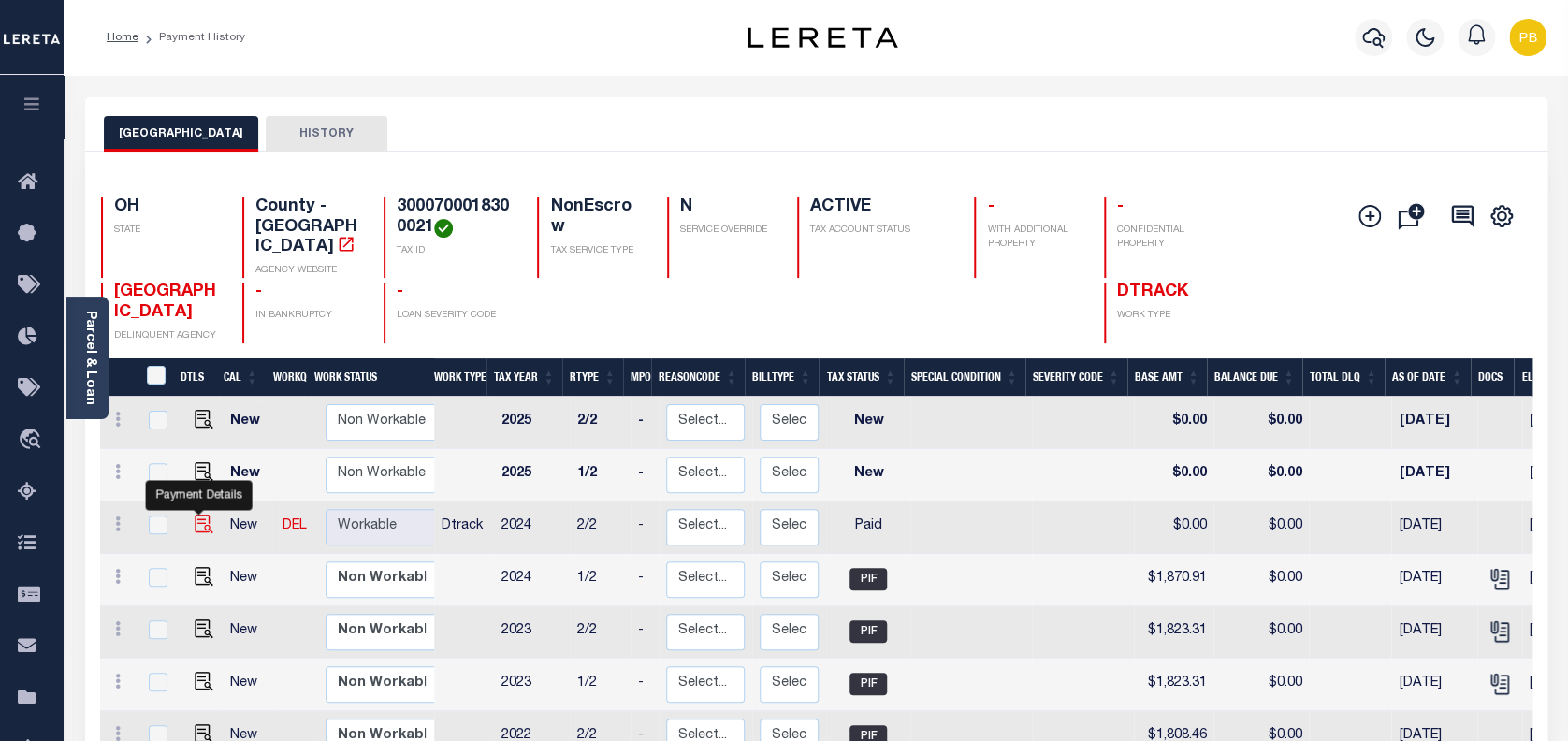
click at [198, 515] on img "" at bounding box center [204, 524] width 19 height 19
checkbox input "true"
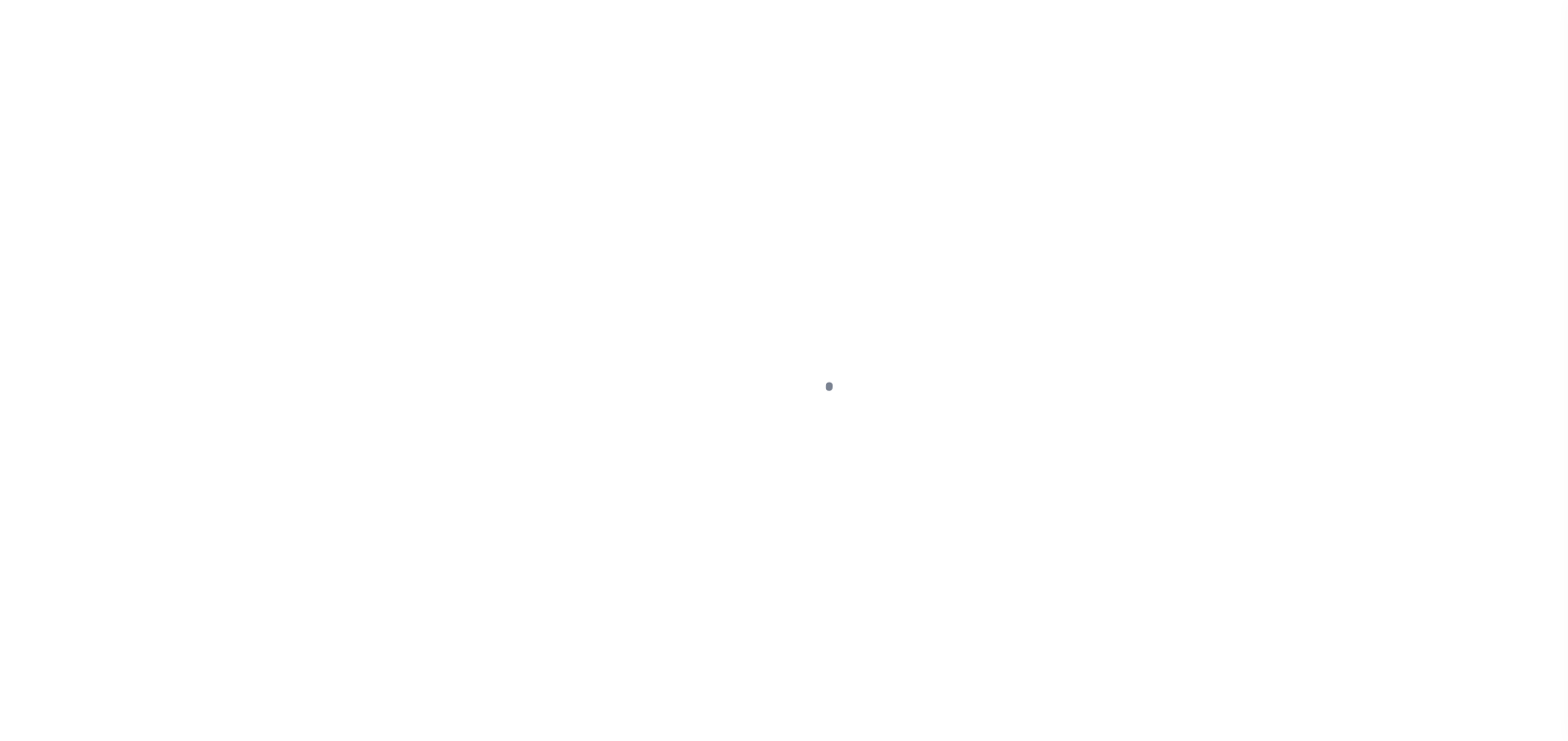
select select "PYD"
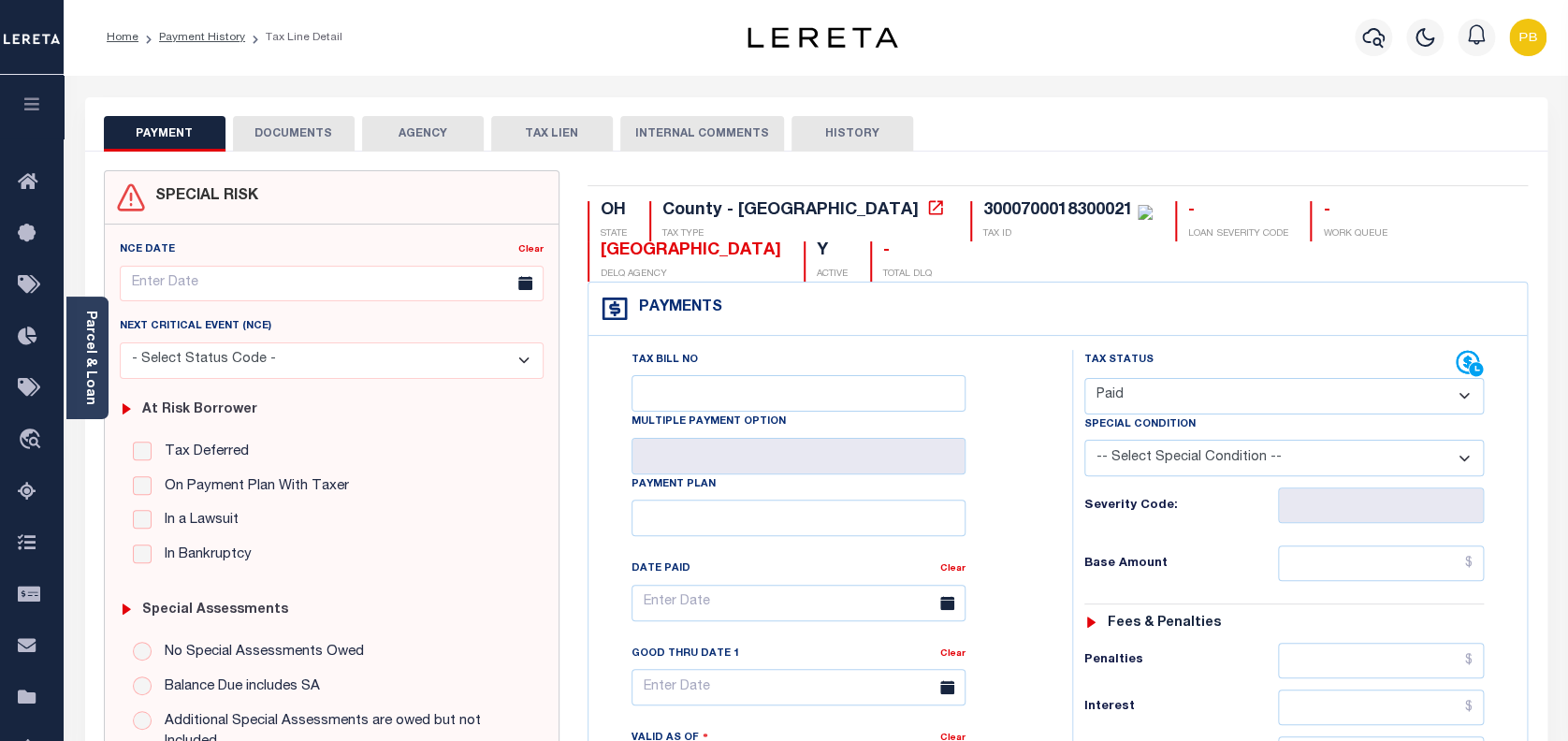
click at [315, 142] on button "DOCUMENTS" at bounding box center [294, 134] width 122 height 35
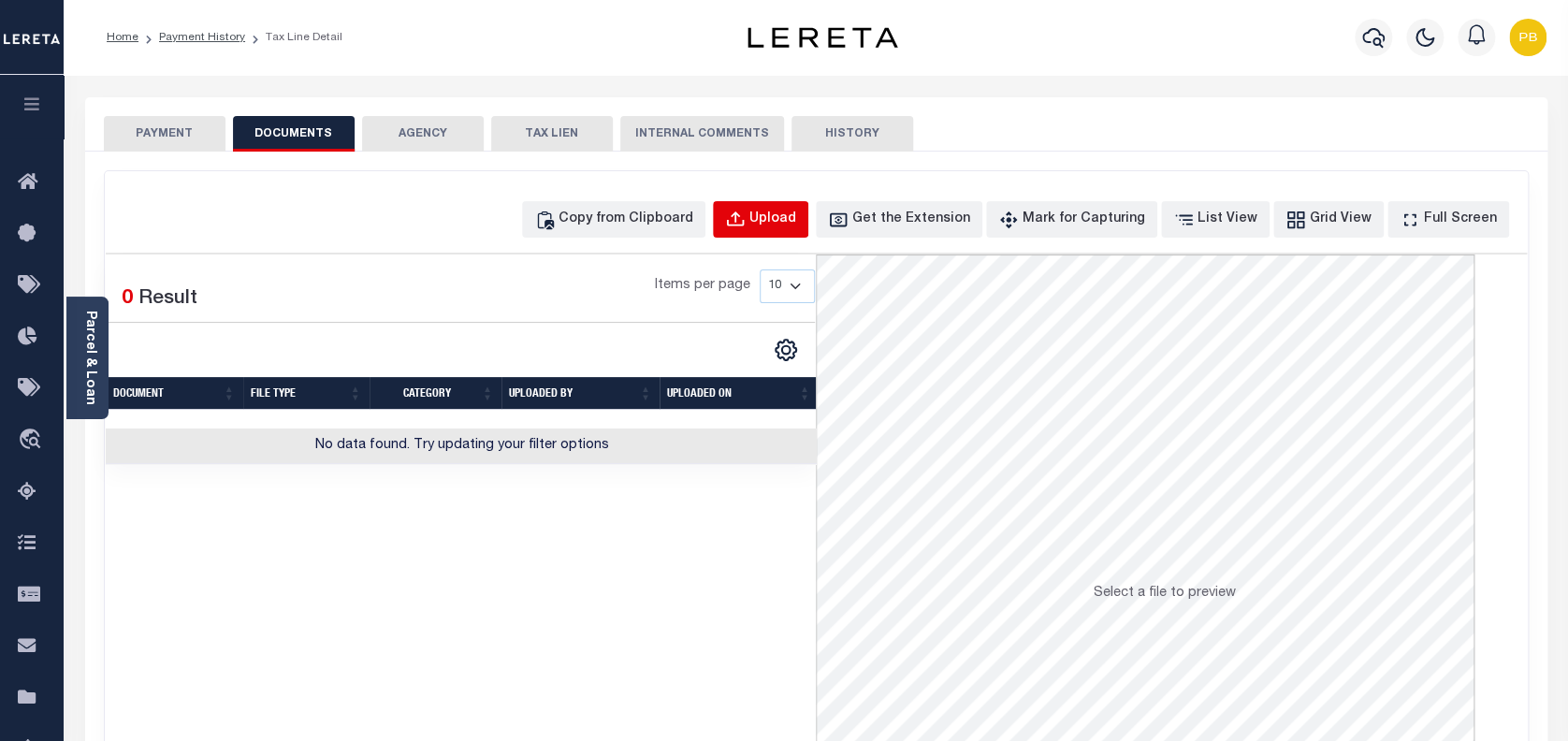
click at [796, 211] on div "Upload" at bounding box center [773, 219] width 47 height 21
select select "POP"
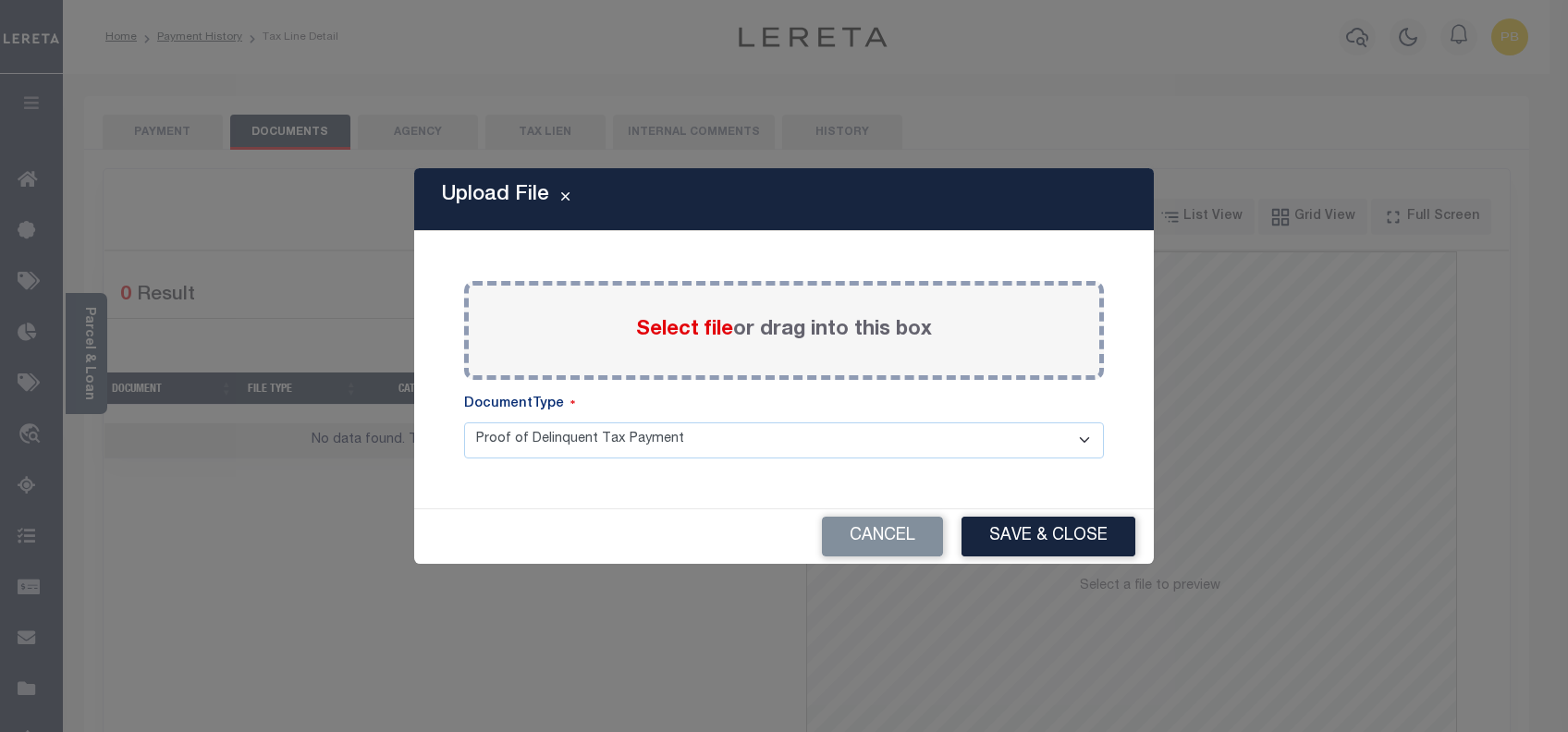
click at [686, 327] on span "Select file" at bounding box center [685, 330] width 97 height 20
click at [0, 0] on input "Select file or drag into this box" at bounding box center [0, 0] width 0 height 0
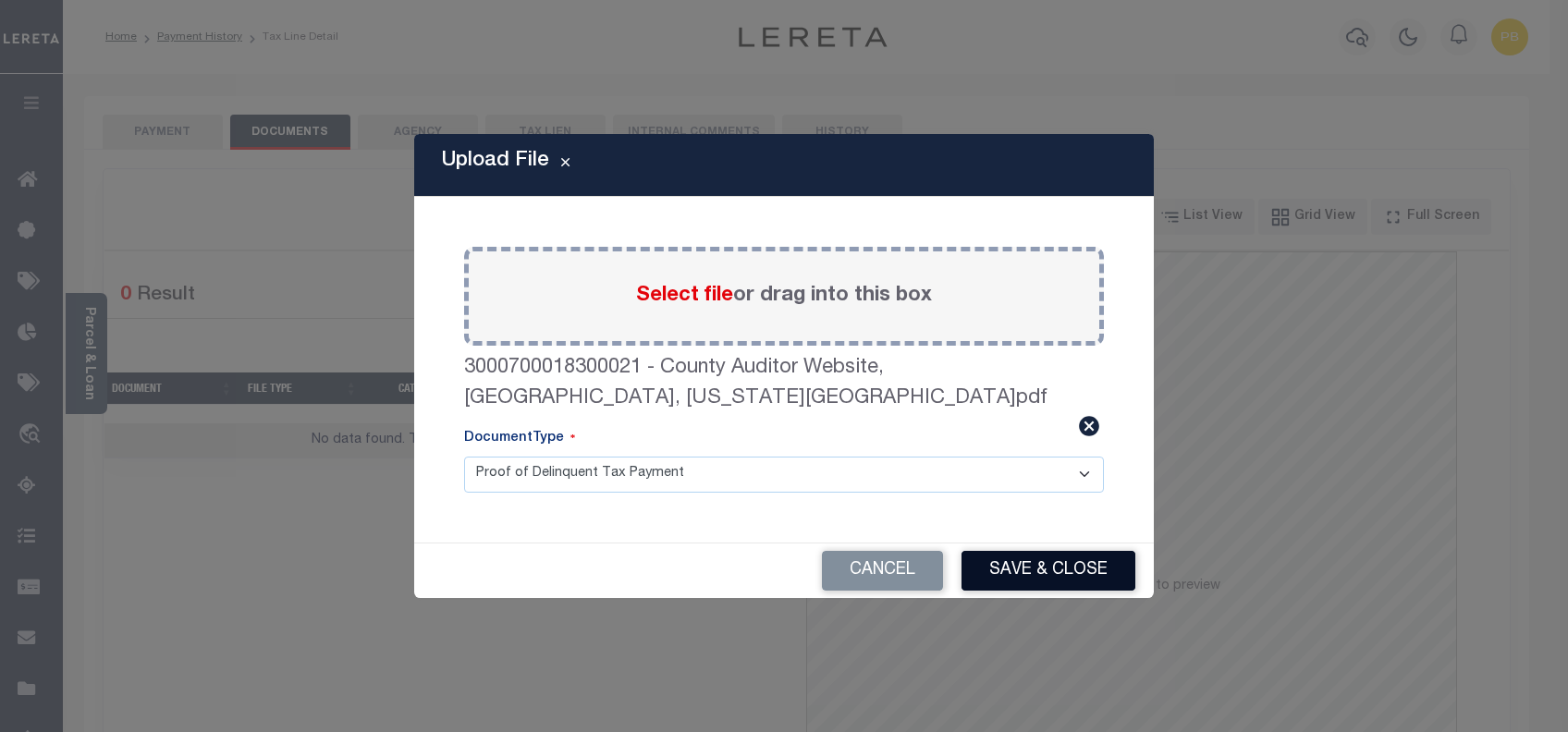
click at [1063, 566] on button "Save & Close" at bounding box center [1048, 570] width 174 height 40
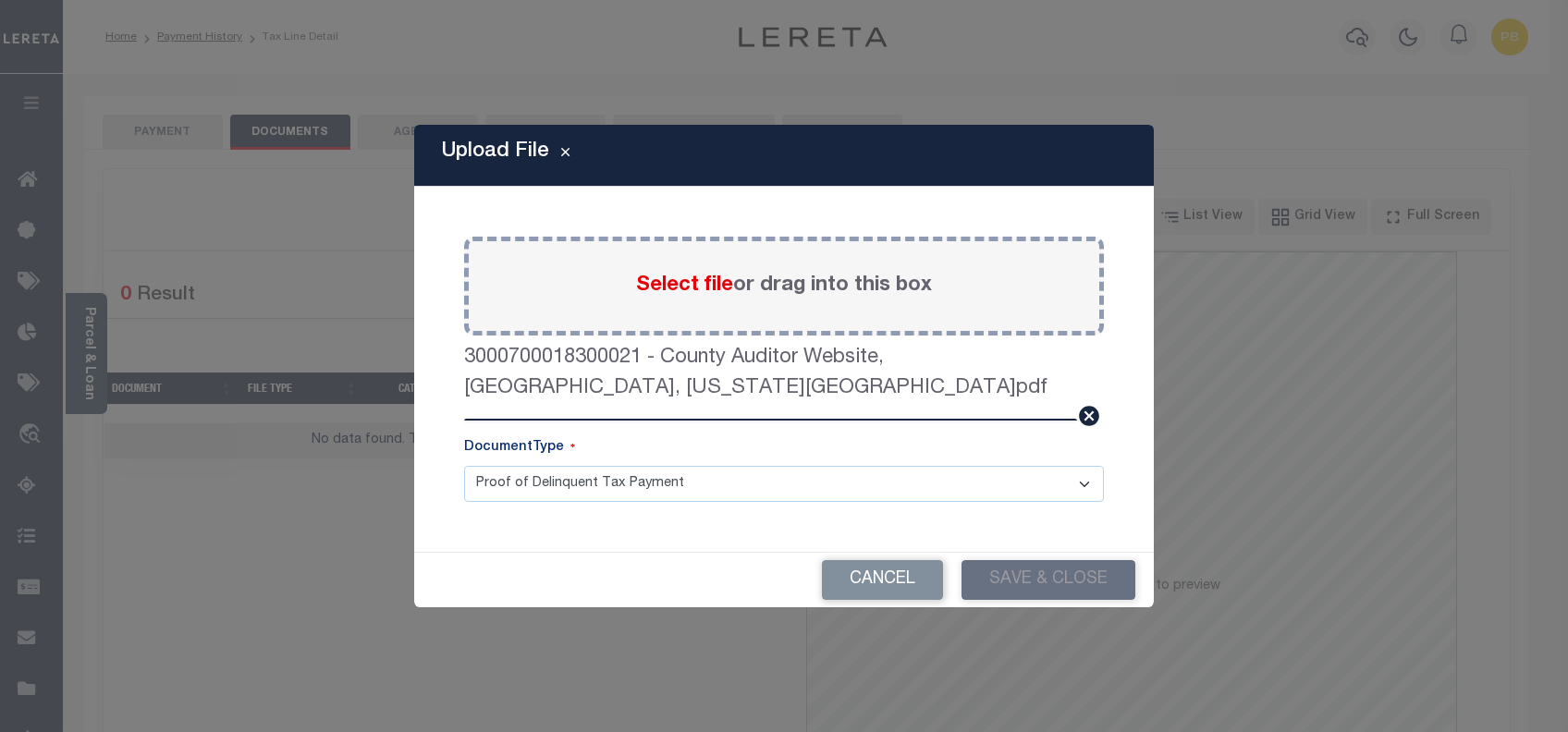
click at [178, 126] on div "Upload File Paste copied image or file into this box Select file or drag into t…" at bounding box center [784, 366] width 1568 height 732
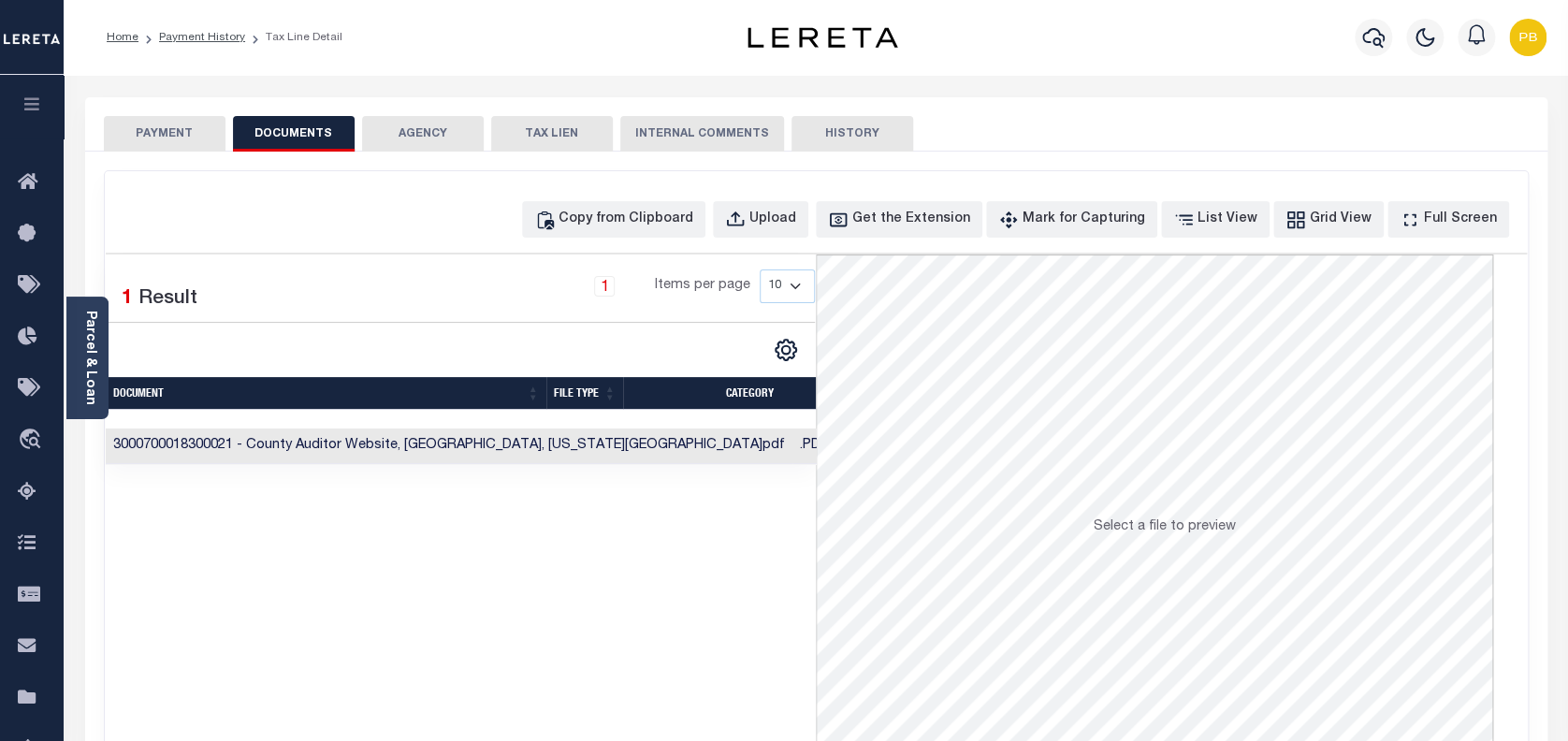
click at [180, 128] on button "PAYMENT" at bounding box center [164, 134] width 122 height 35
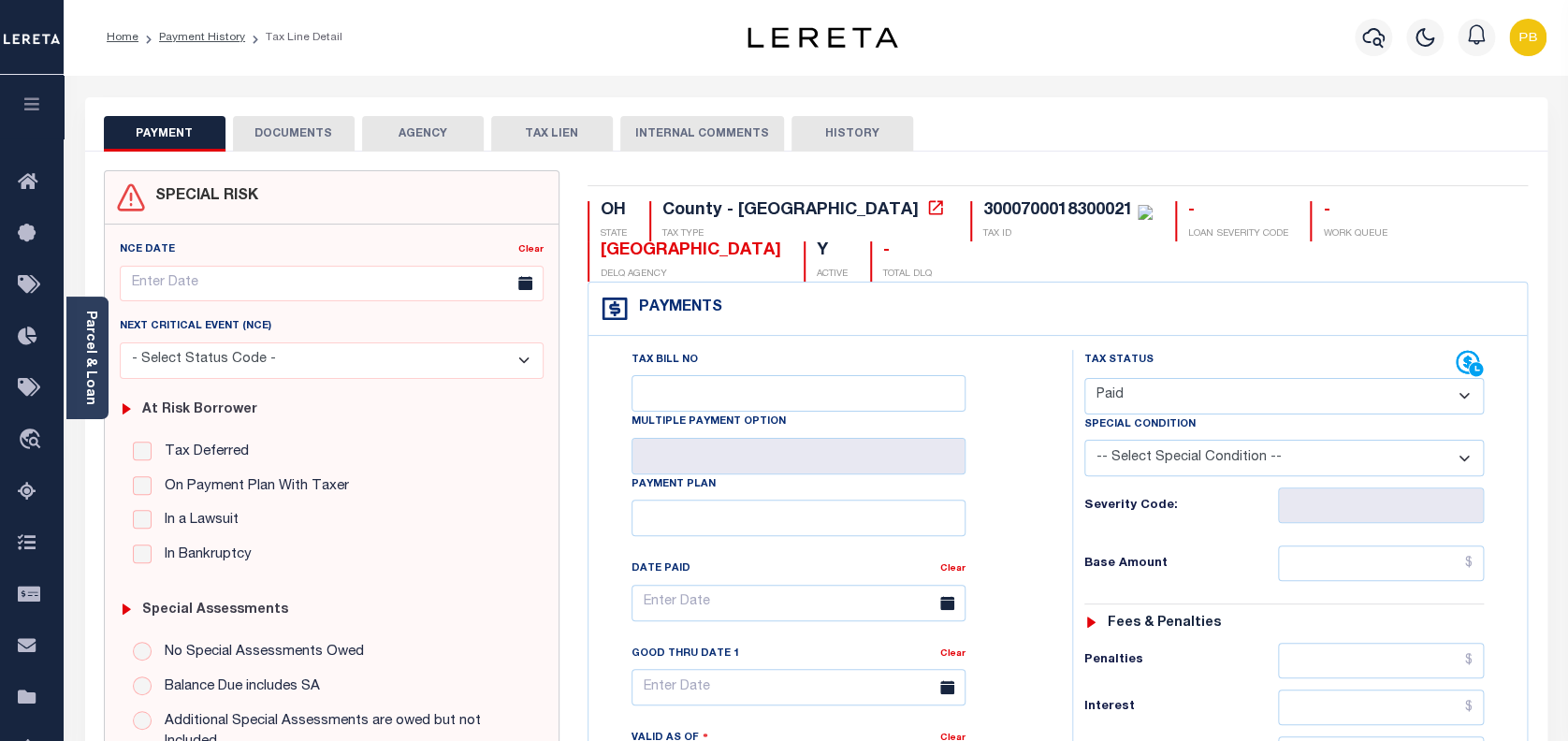
click at [336, 133] on button "DOCUMENTS" at bounding box center [294, 134] width 122 height 35
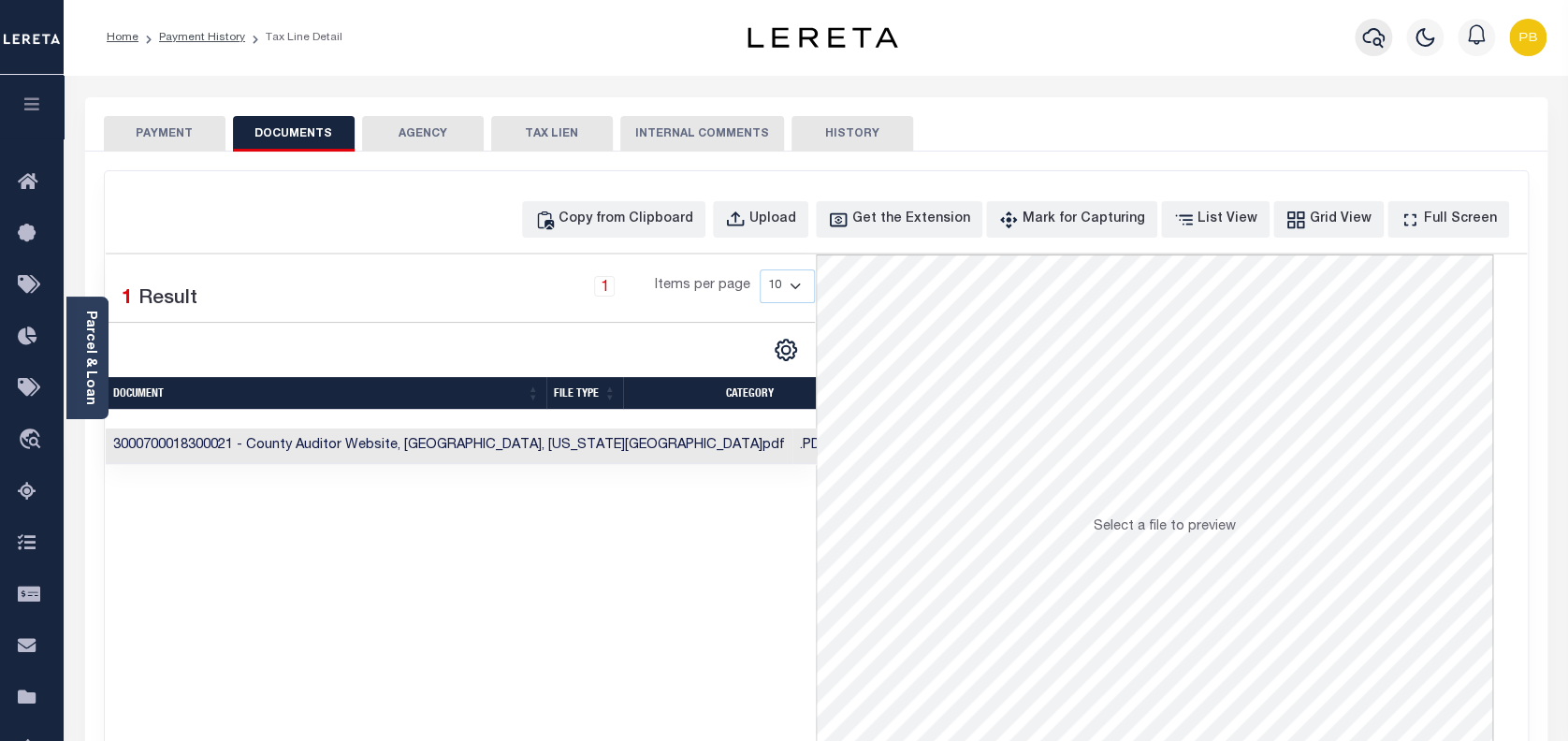
click at [1375, 38] on icon "button" at bounding box center [1373, 38] width 23 height 20
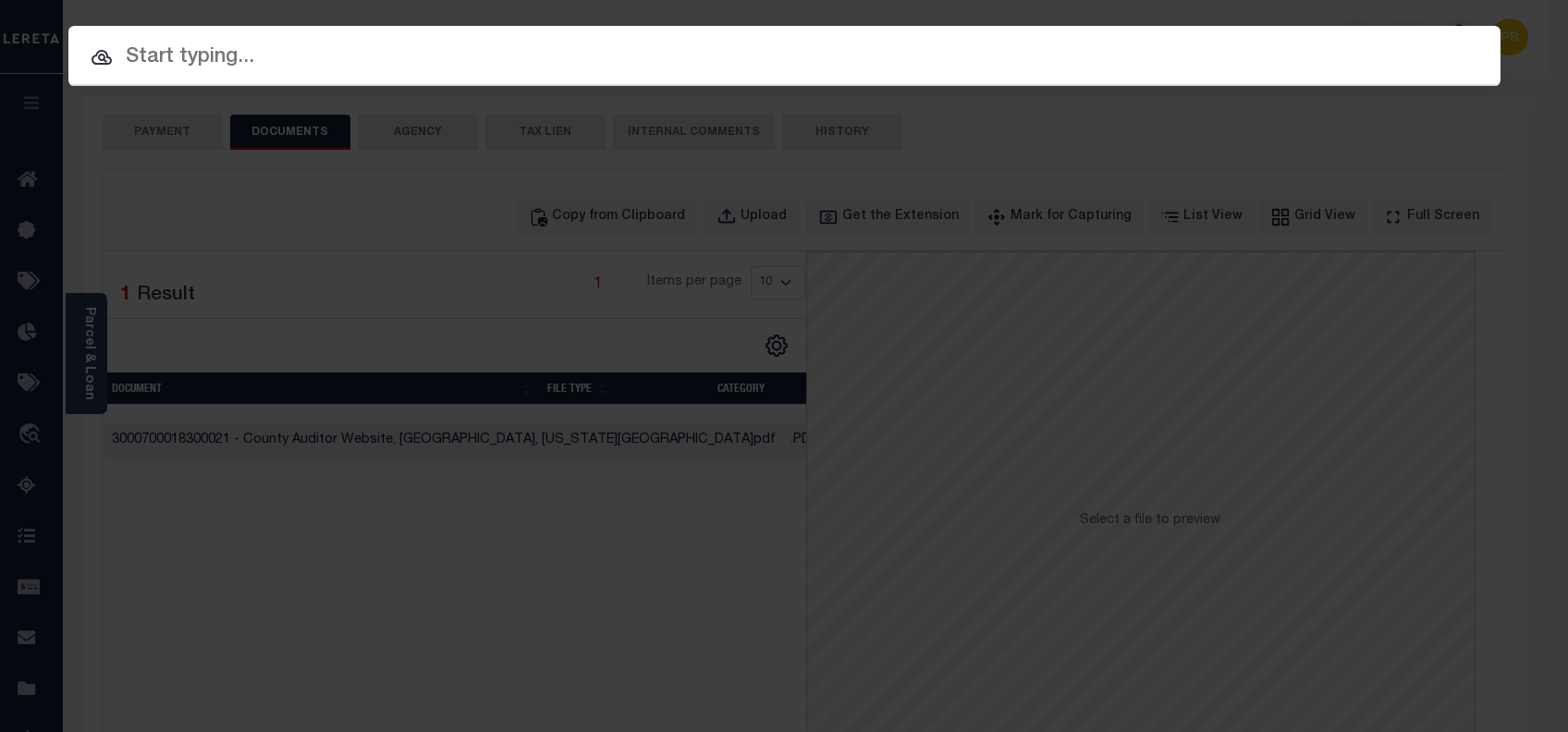
paste input "10704477"
type input "10704477"
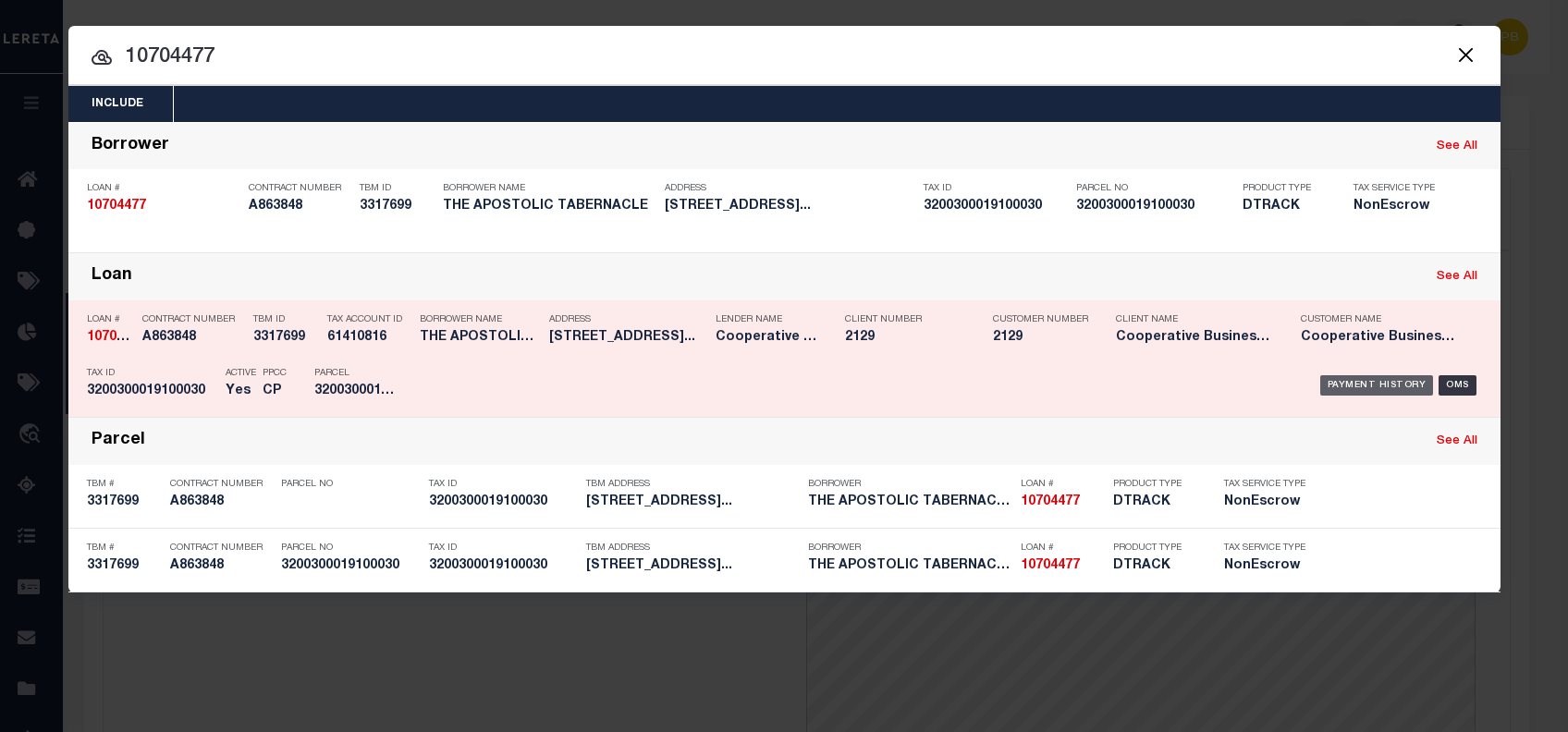
click at [1396, 377] on div "Payment History" at bounding box center [1376, 385] width 114 height 20
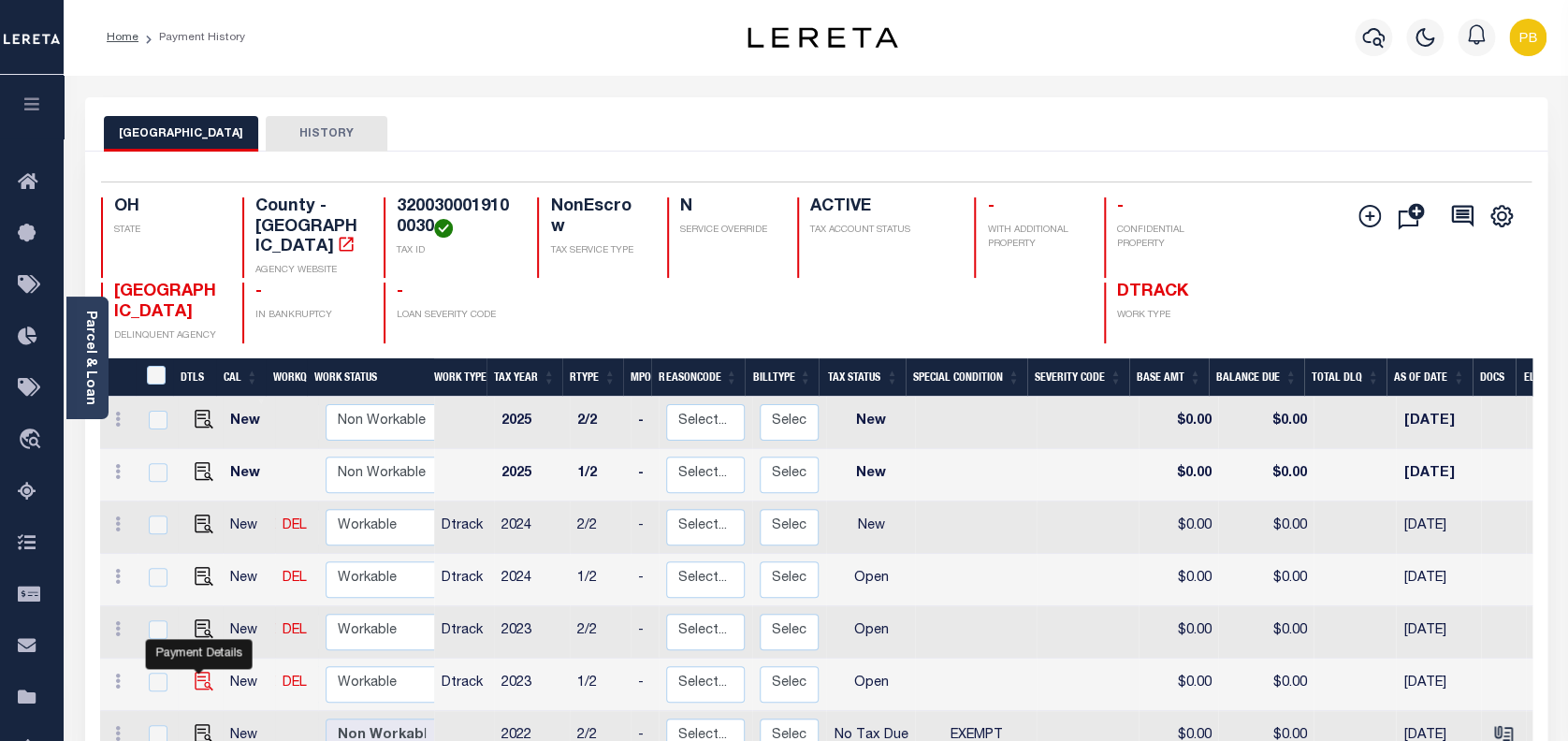
click at [198, 671] on img "" at bounding box center [204, 680] width 19 height 19
checkbox input "true"
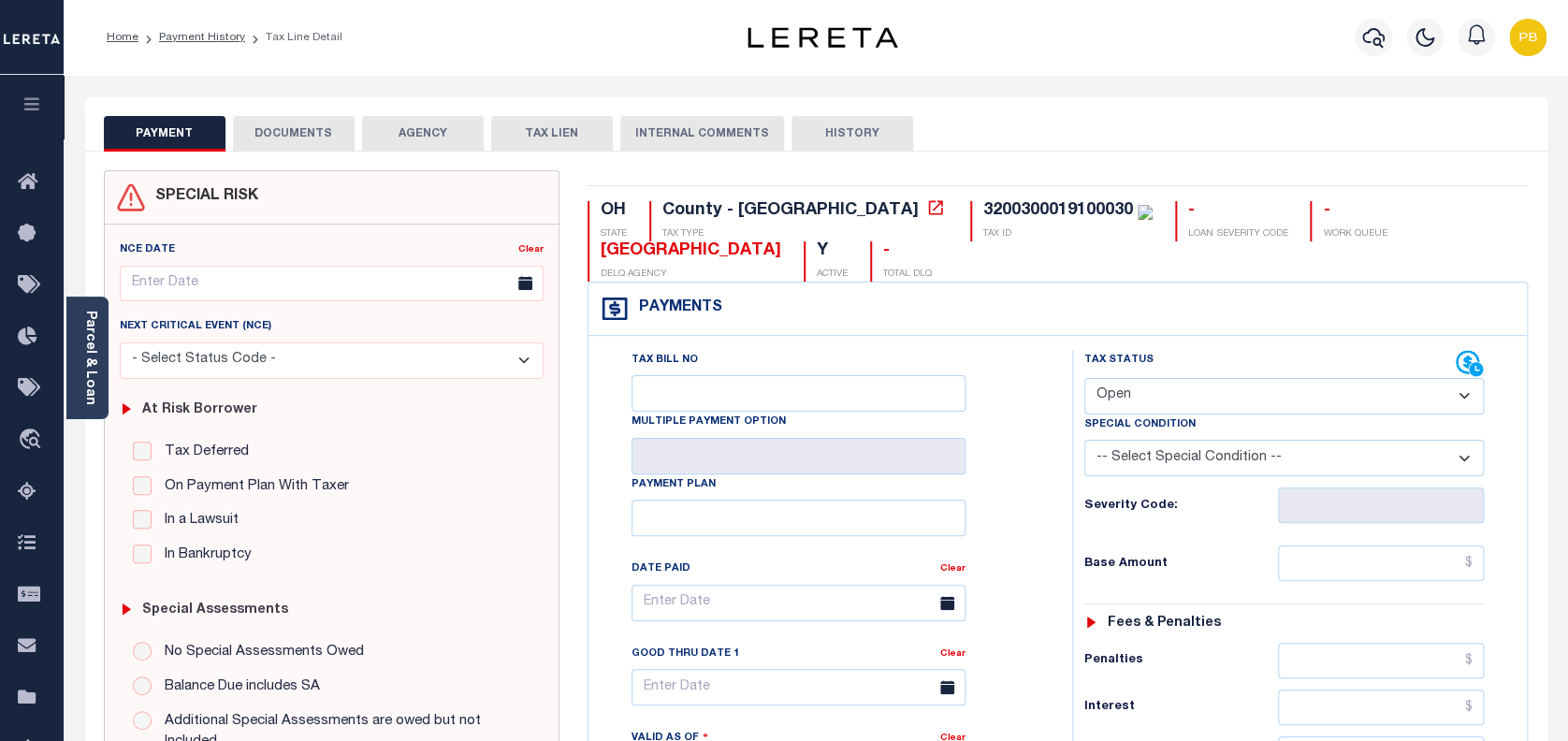
drag, startPoint x: 1227, startPoint y: 403, endPoint x: 1220, endPoint y: 418, distance: 16.6
click at [1227, 403] on select "- Select Status Code - Open Due/Unpaid Paid Incomplete No Tax Due Internal Refu…" at bounding box center [1284, 396] width 401 height 36
select select "PYD"
click at [1084, 379] on select "- Select Status Code - Open Due/Unpaid Paid Incomplete No Tax Due Internal Refu…" at bounding box center [1284, 396] width 401 height 36
type input "[DATE]"
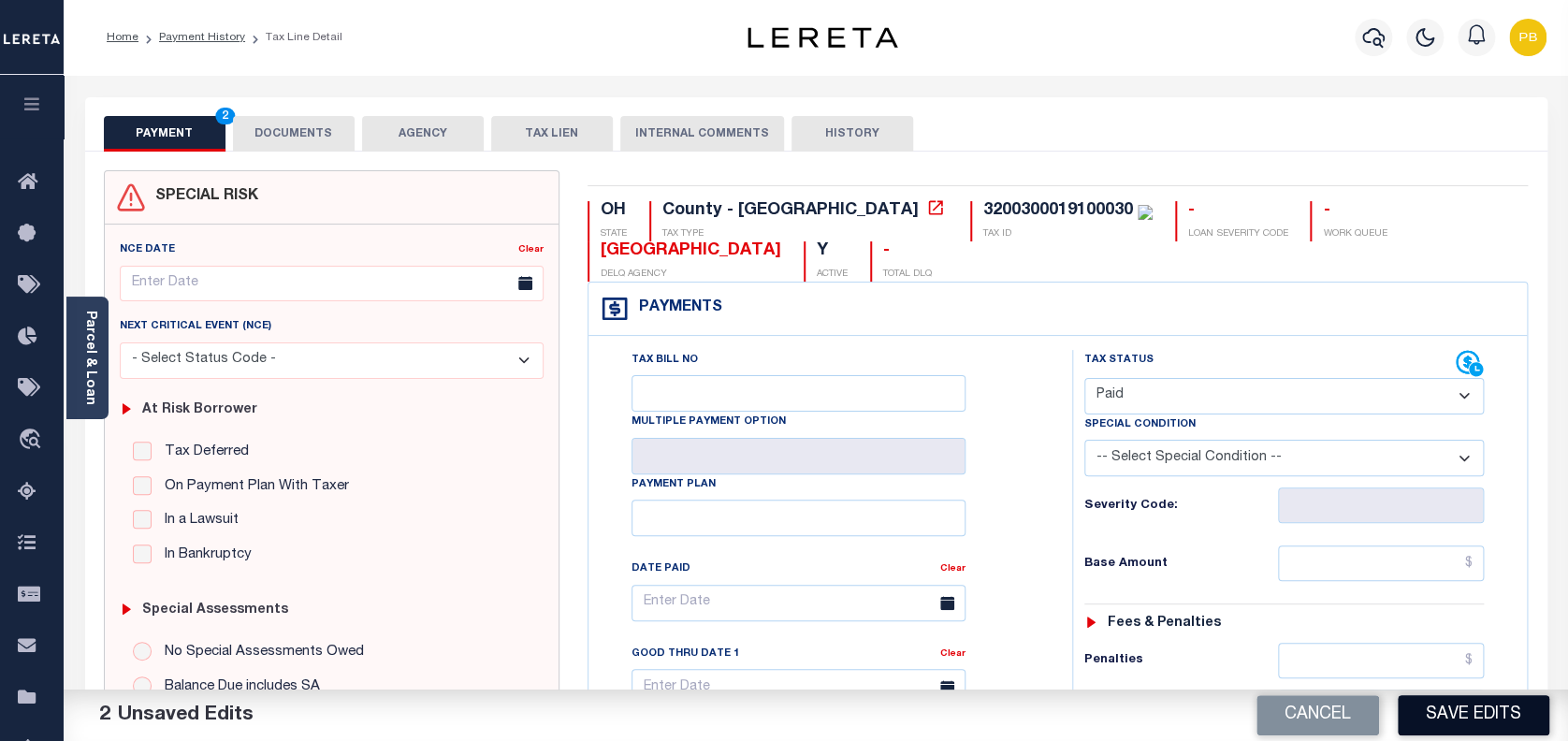
click at [1513, 718] on button "Save Edits" at bounding box center [1474, 714] width 152 height 40
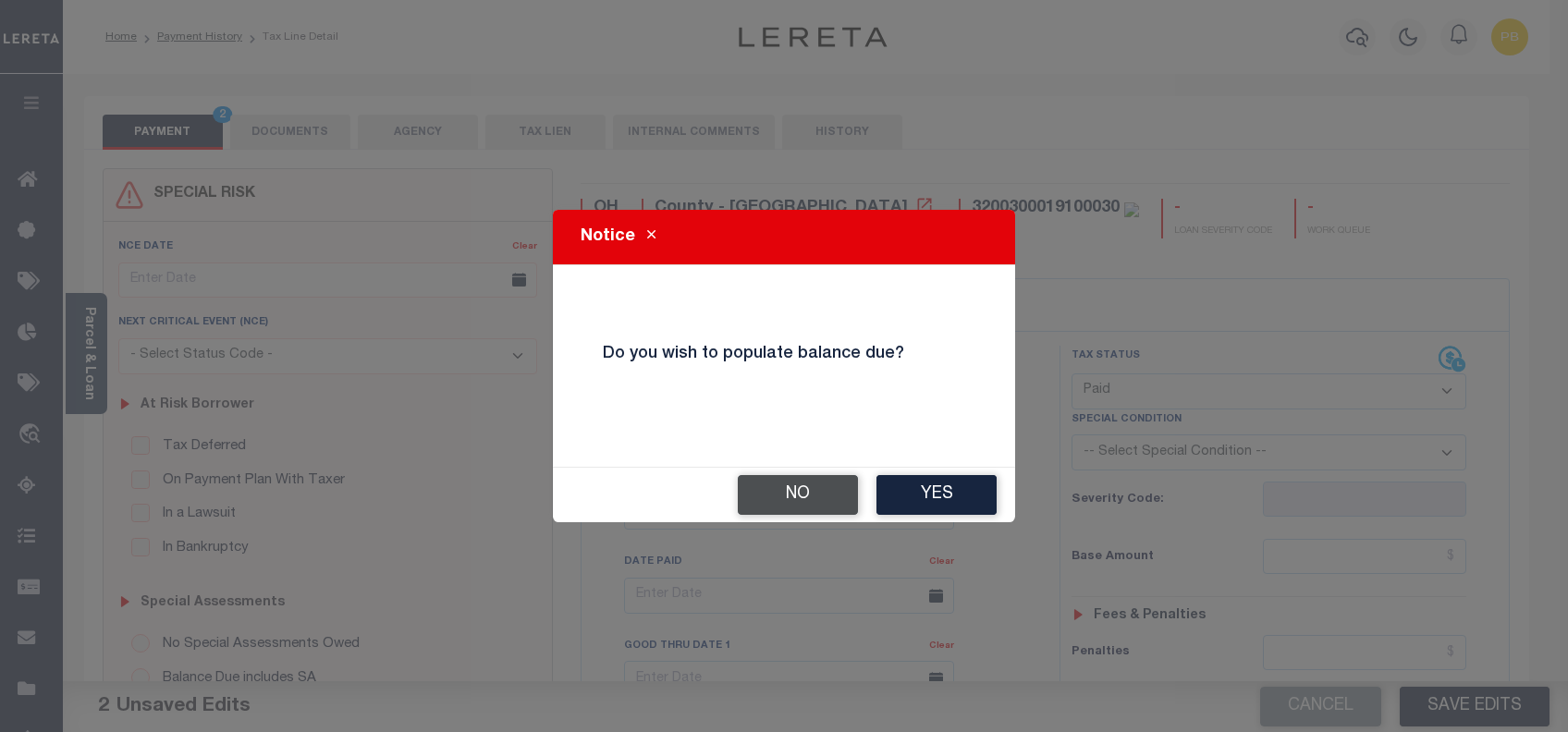
drag, startPoint x: 799, startPoint y: 496, endPoint x: 829, endPoint y: 503, distance: 30.8
click at [799, 496] on button "No" at bounding box center [798, 494] width 121 height 40
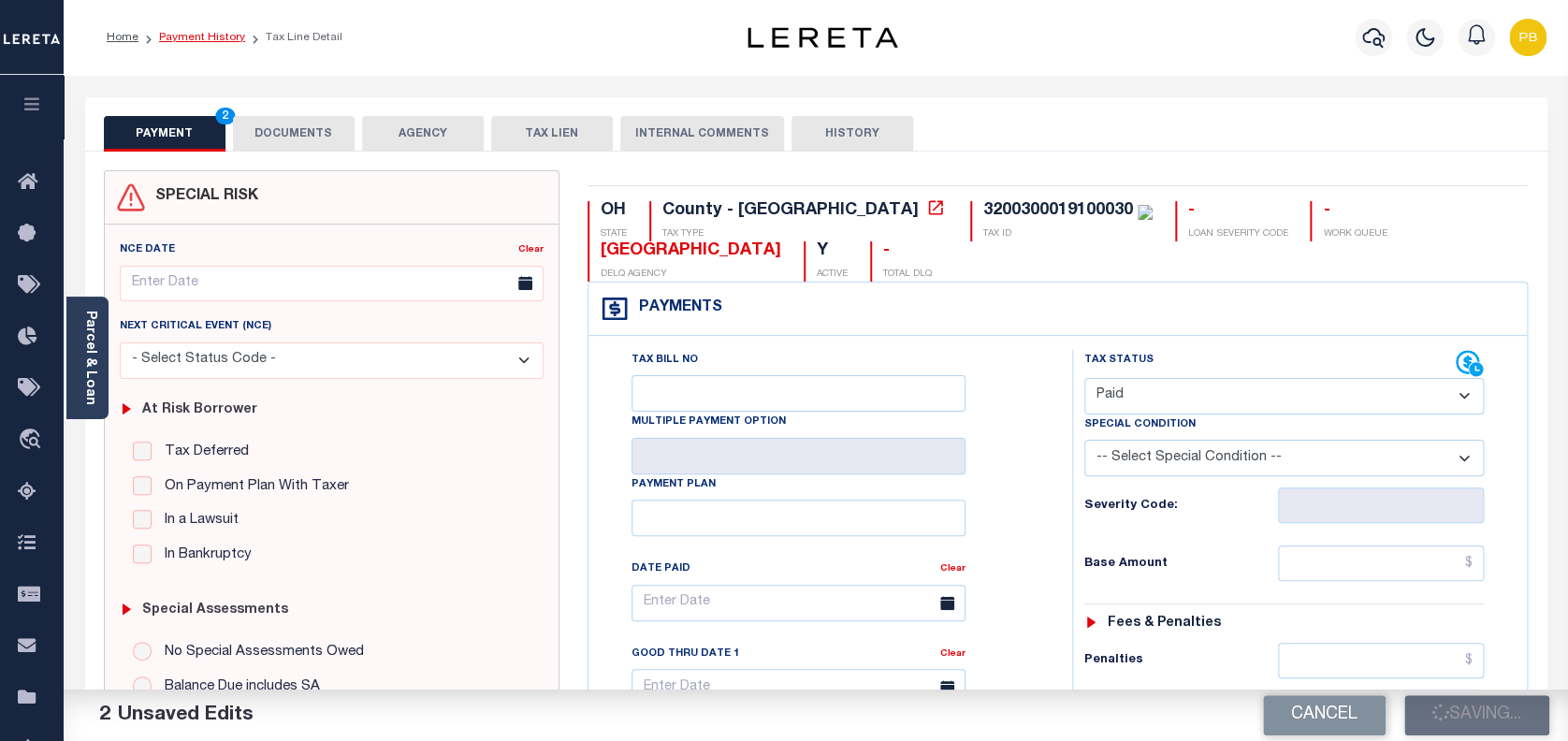
click at [199, 34] on link "Payment History" at bounding box center [202, 36] width 86 height 11
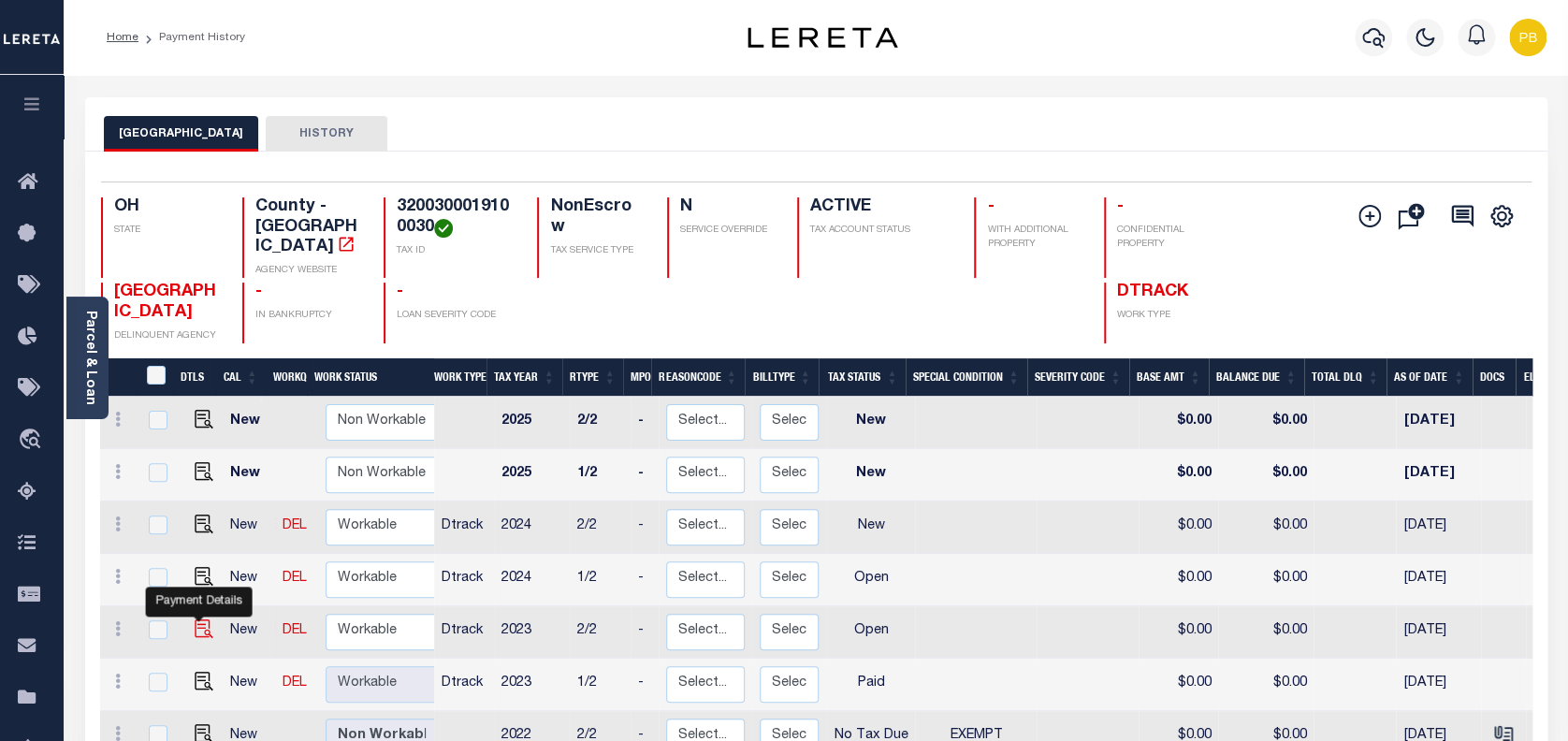
click at [201, 619] on img "" at bounding box center [204, 628] width 19 height 19
checkbox input "true"
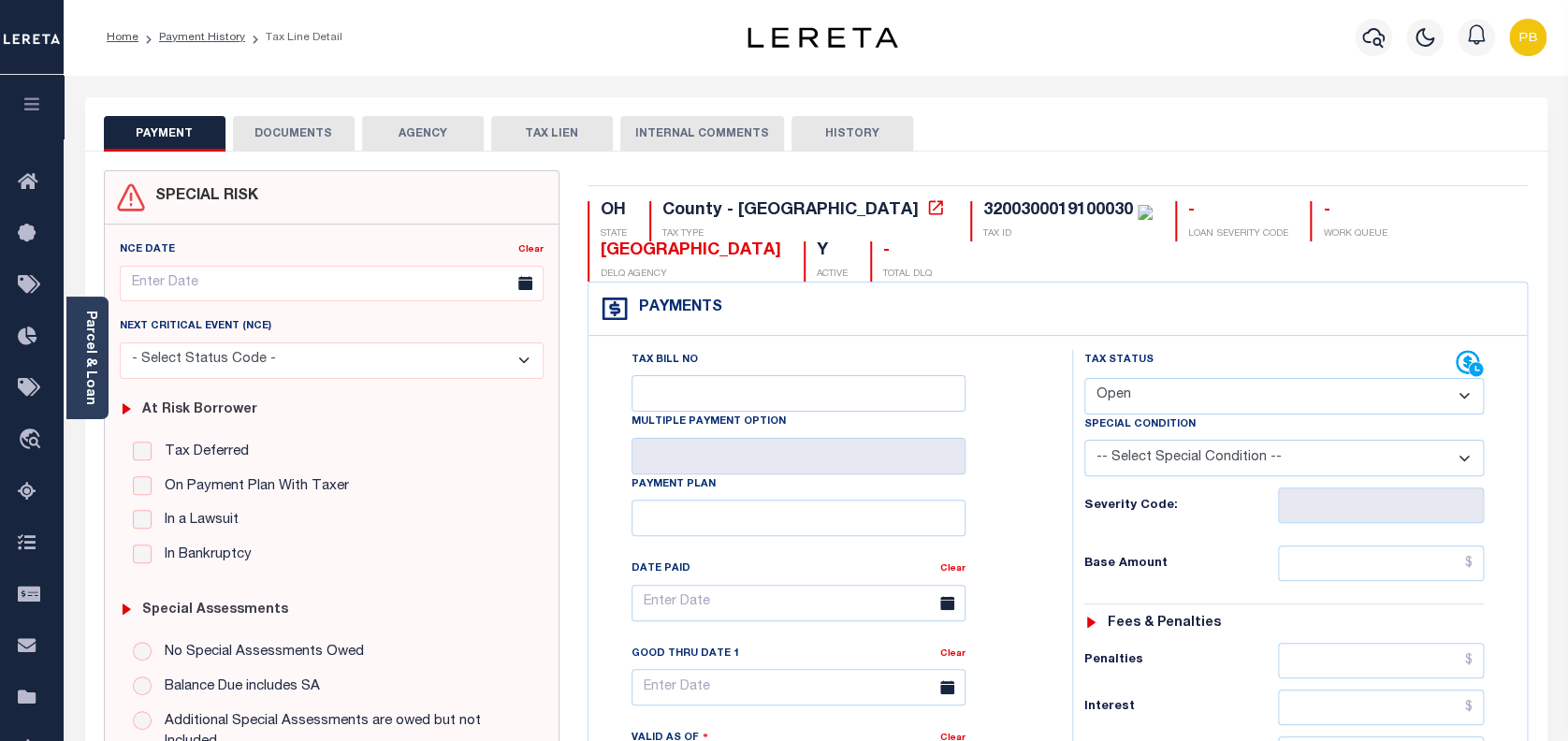
click at [1167, 398] on select "- Select Status Code - Open Due/Unpaid Paid Incomplete No Tax Due Internal Refu…" at bounding box center [1284, 396] width 401 height 36
select select "PYD"
click at [1084, 379] on select "- Select Status Code - Open Due/Unpaid Paid Incomplete No Tax Due Internal Refu…" at bounding box center [1284, 396] width 401 height 36
type input "[DATE]"
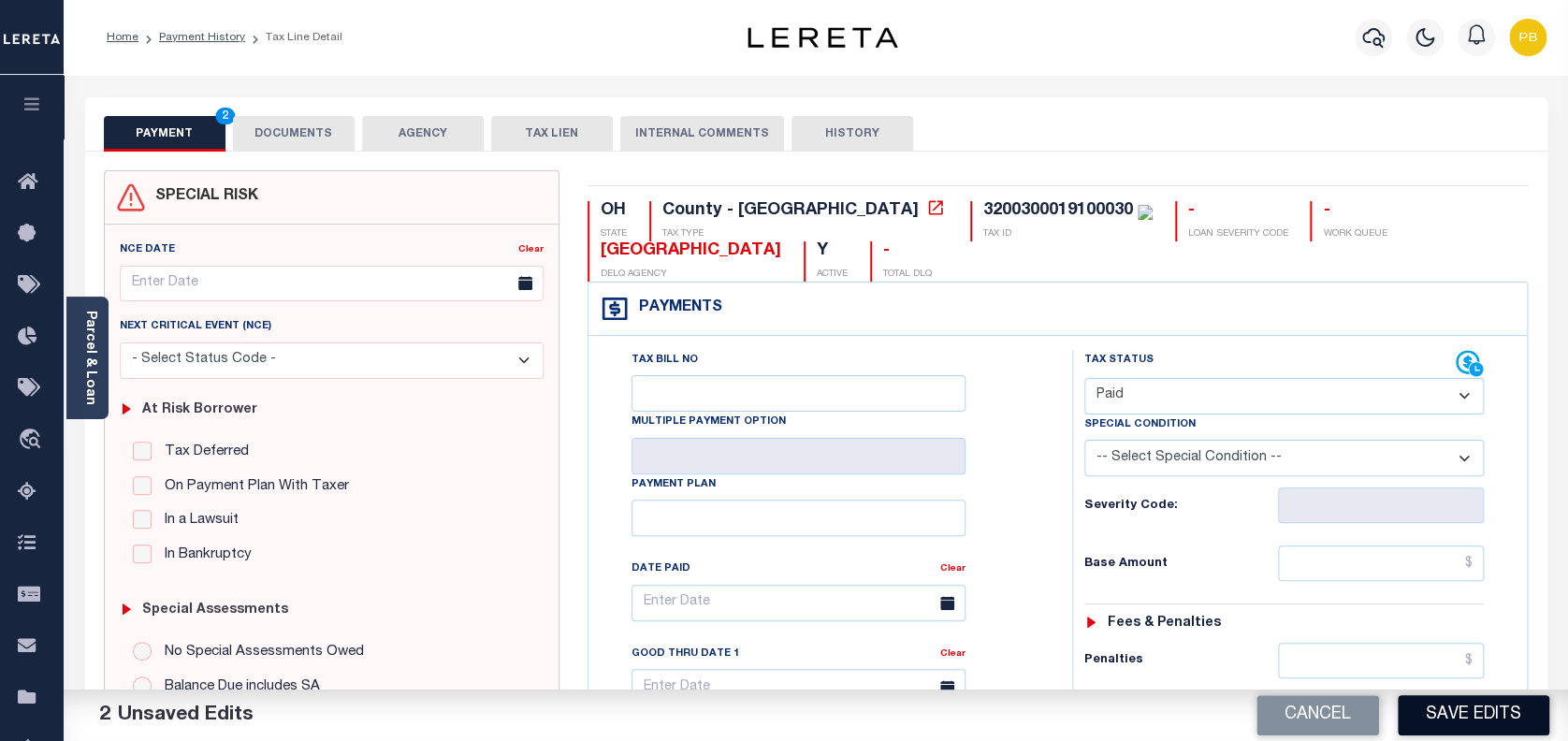
click at [1506, 710] on button "Save Edits" at bounding box center [1474, 714] width 152 height 40
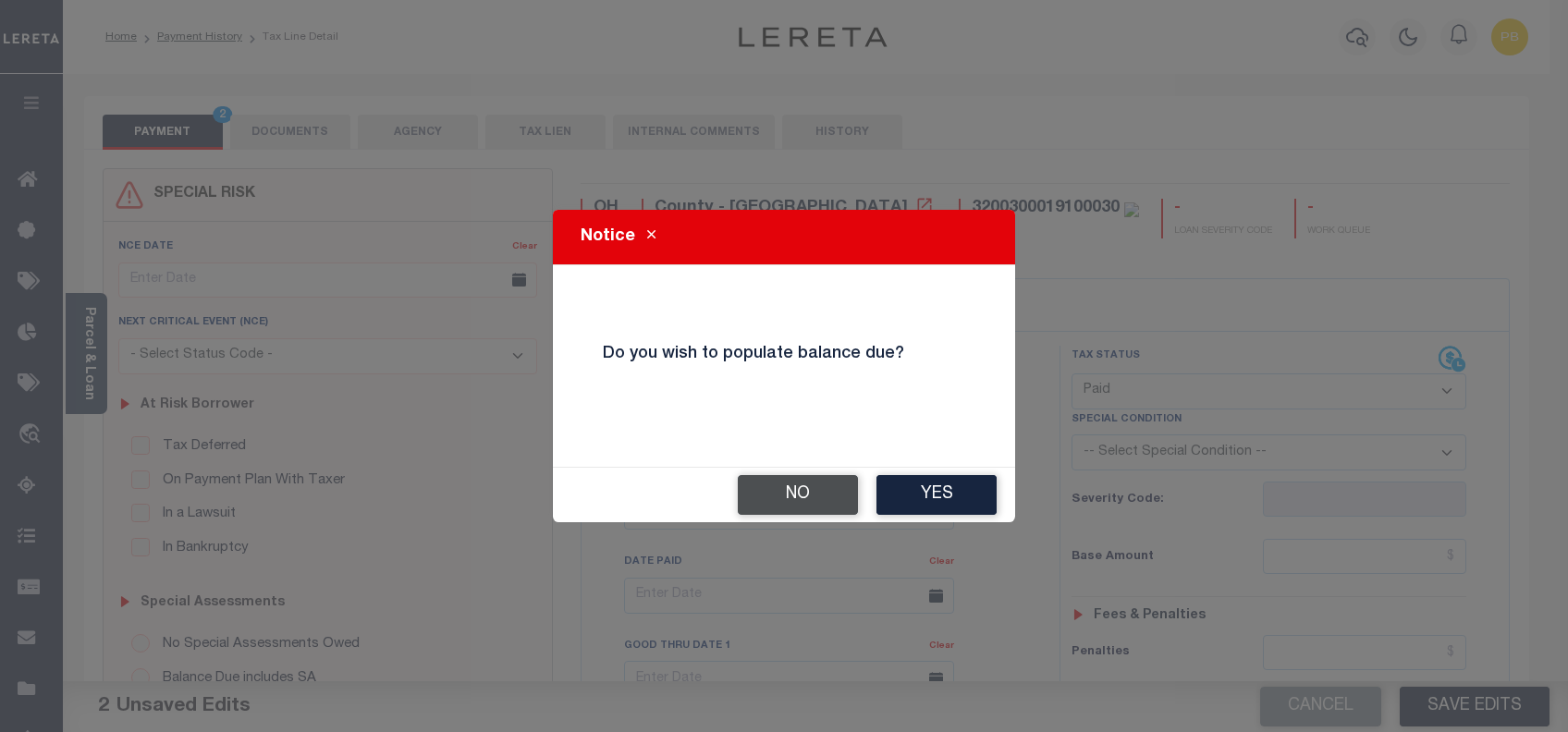
click at [829, 486] on button "No" at bounding box center [798, 494] width 121 height 40
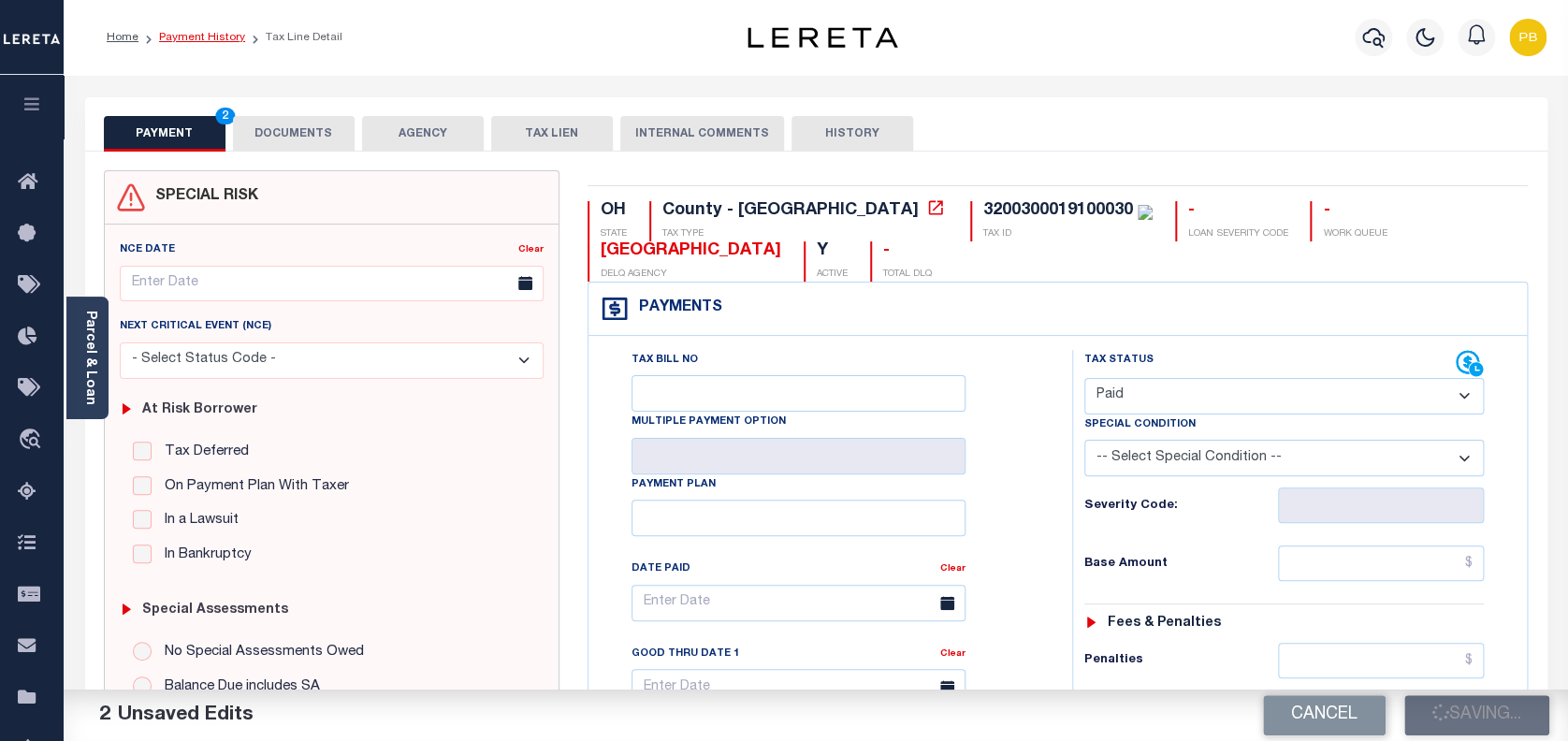
click at [210, 36] on link "Payment History" at bounding box center [202, 36] width 86 height 11
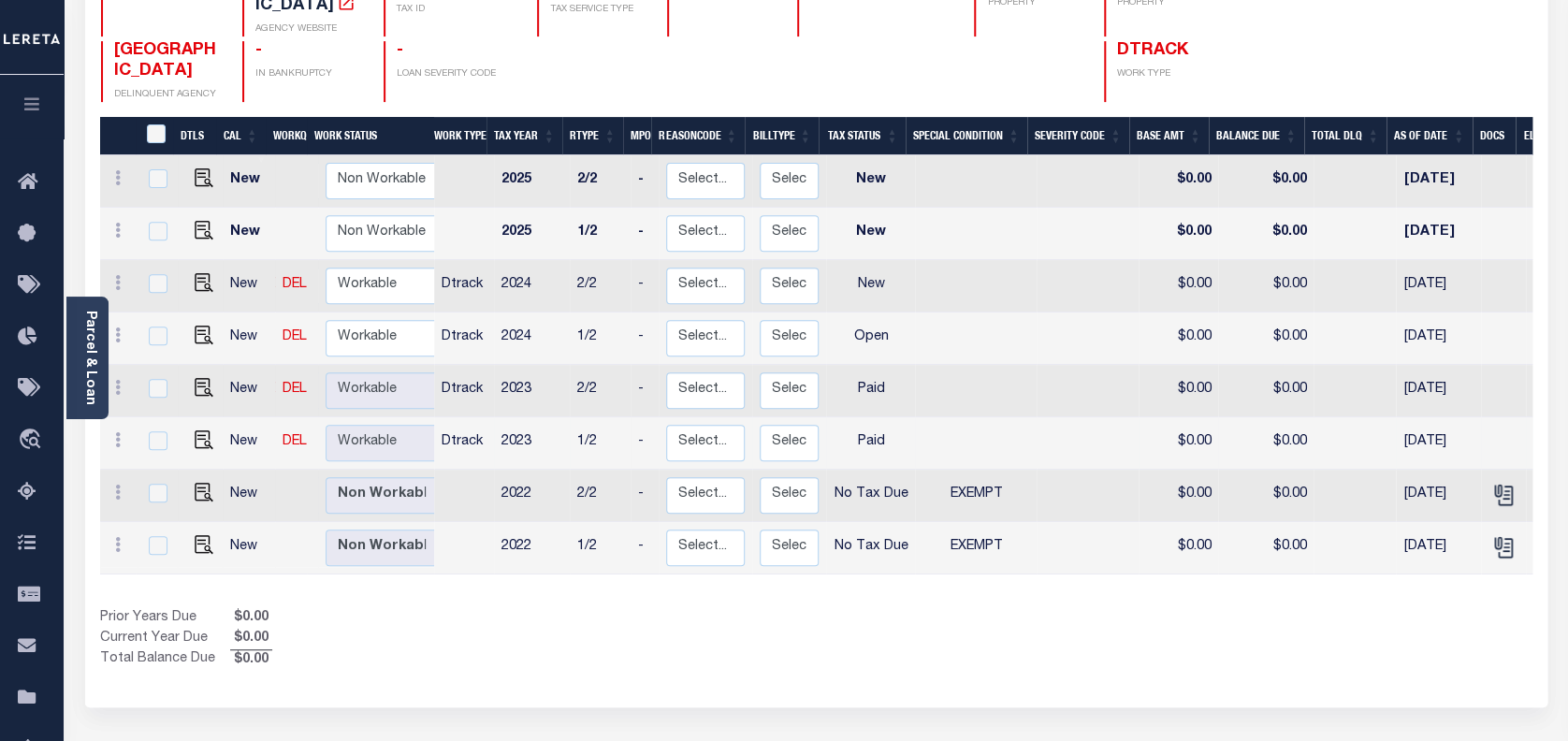
scroll to position [249, 0]
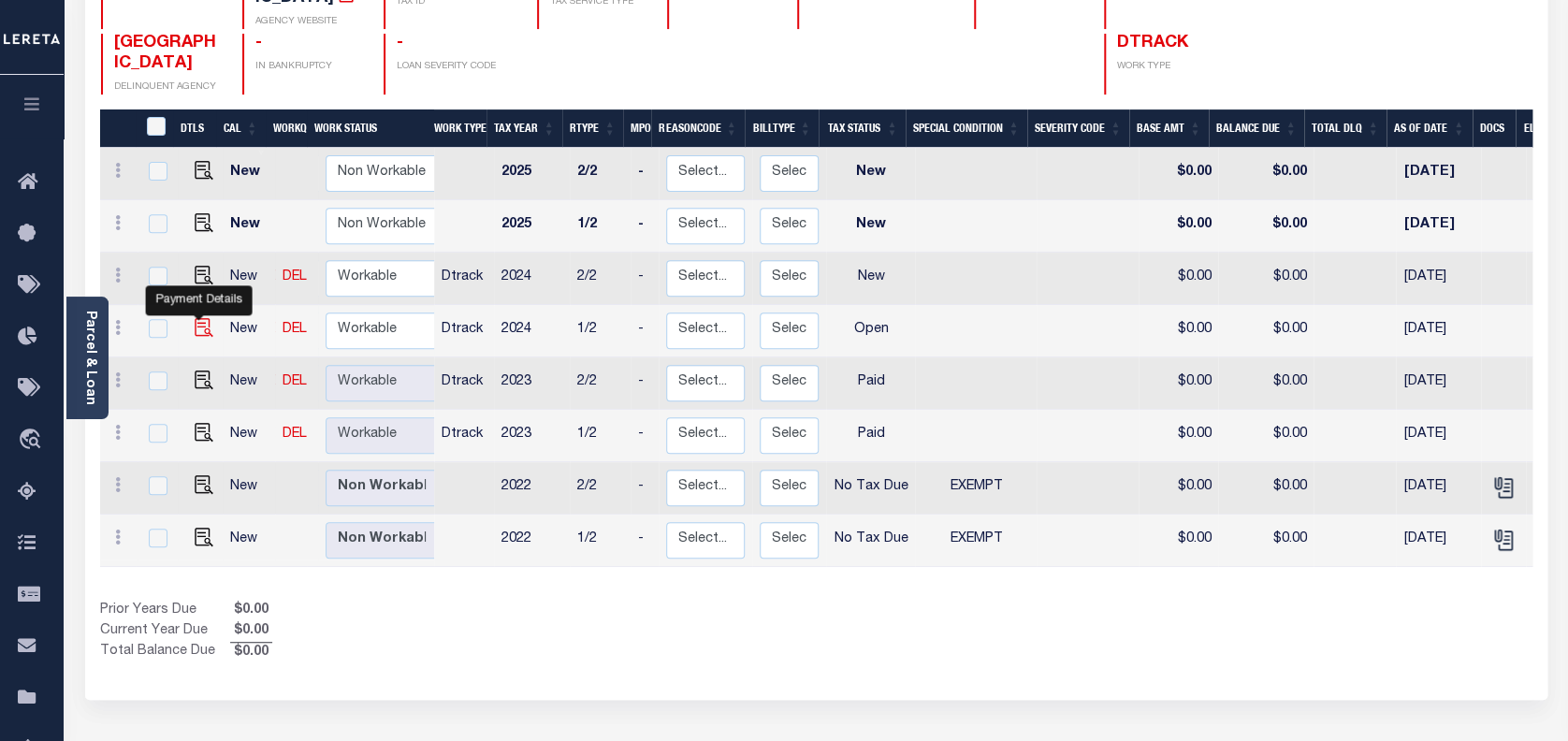
click at [195, 318] on img "" at bounding box center [204, 327] width 19 height 19
checkbox input "true"
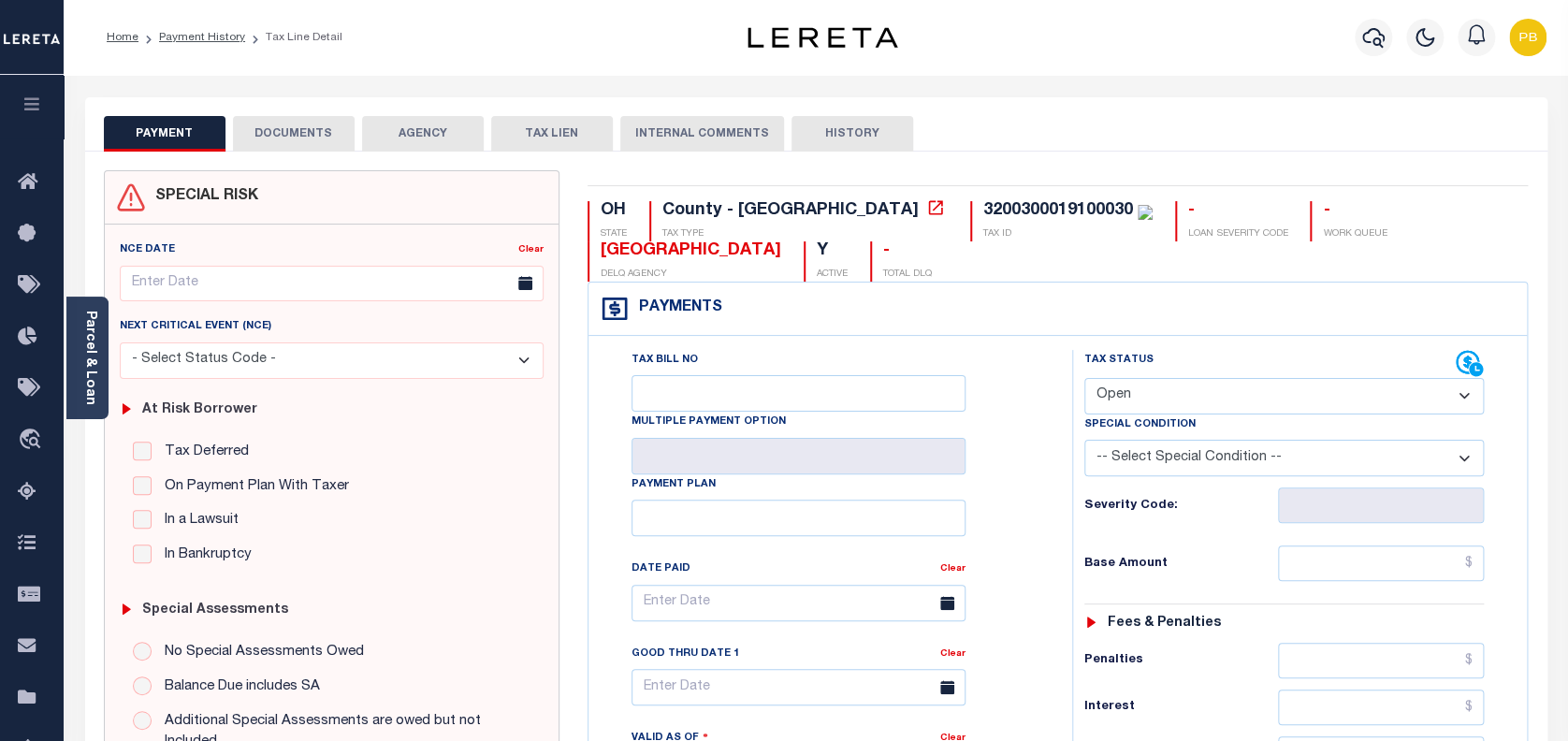
click at [1121, 390] on select "- Select Status Code - Open Due/Unpaid Paid Incomplete No Tax Due Internal Refu…" at bounding box center [1284, 396] width 401 height 36
select select "PYD"
click at [1084, 379] on select "- Select Status Code - Open Due/Unpaid Paid Incomplete No Tax Due Internal Refu…" at bounding box center [1284, 396] width 401 height 36
type input "[DATE]"
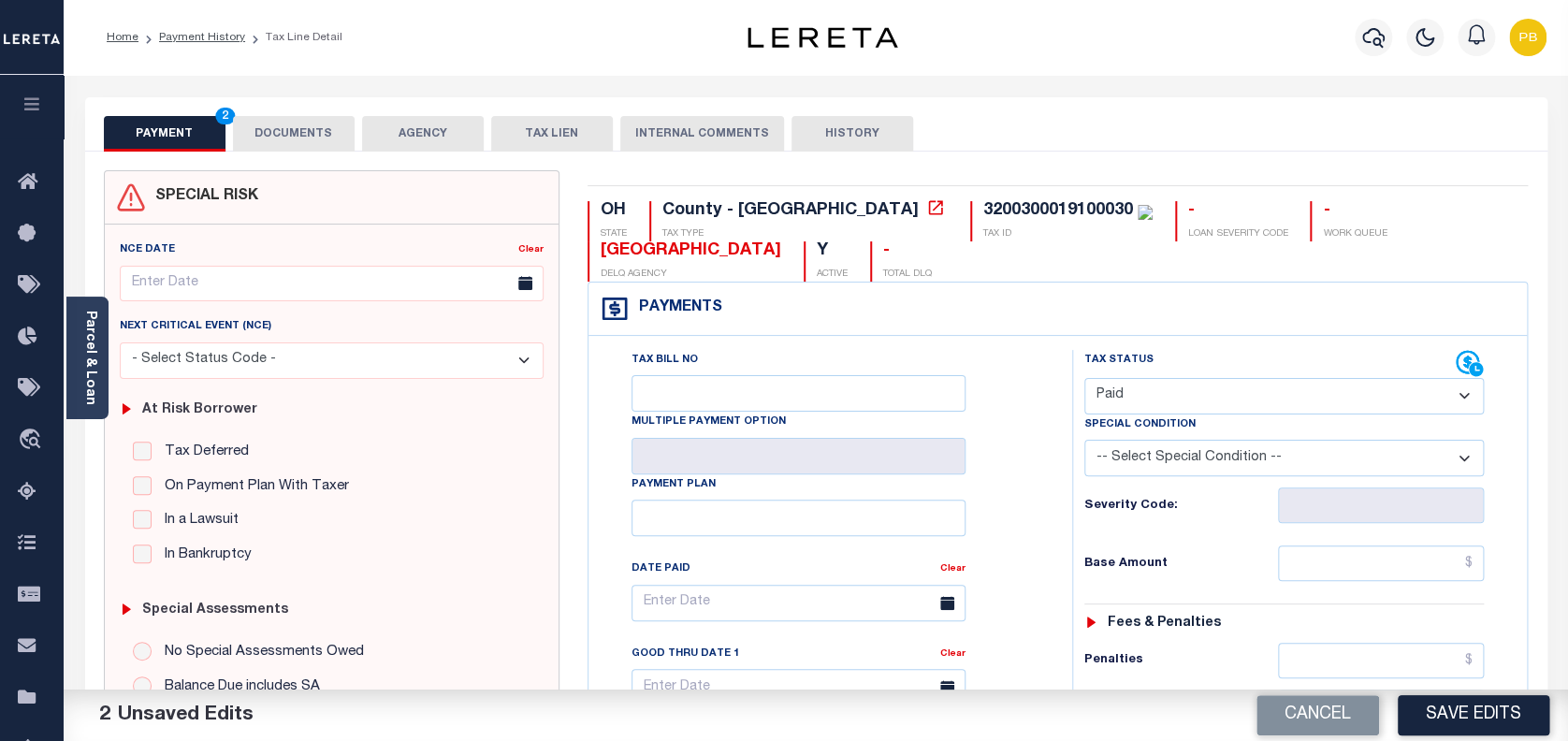
click at [1452, 718] on button "Save Edits" at bounding box center [1474, 714] width 152 height 40
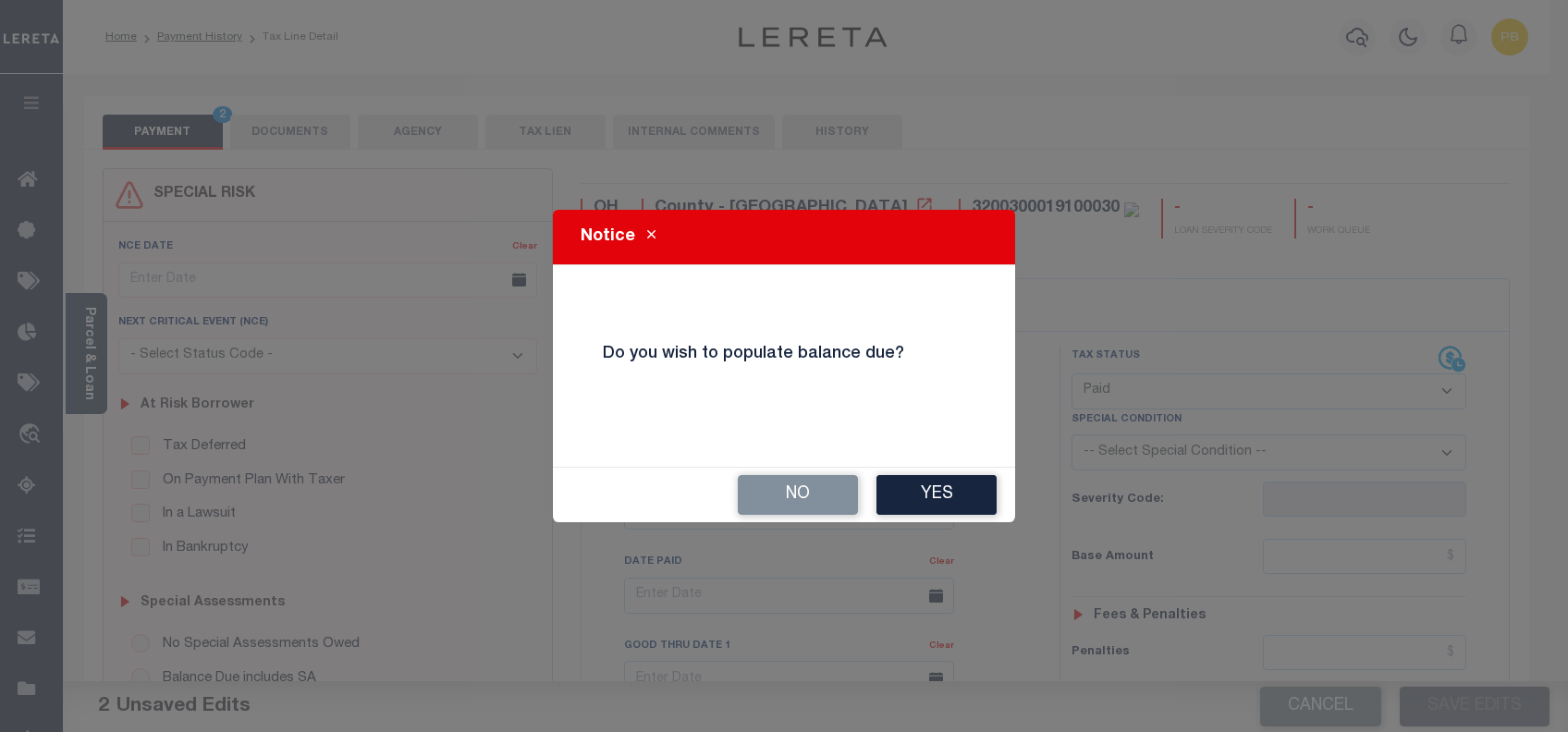
click at [791, 492] on button "No" at bounding box center [798, 494] width 121 height 40
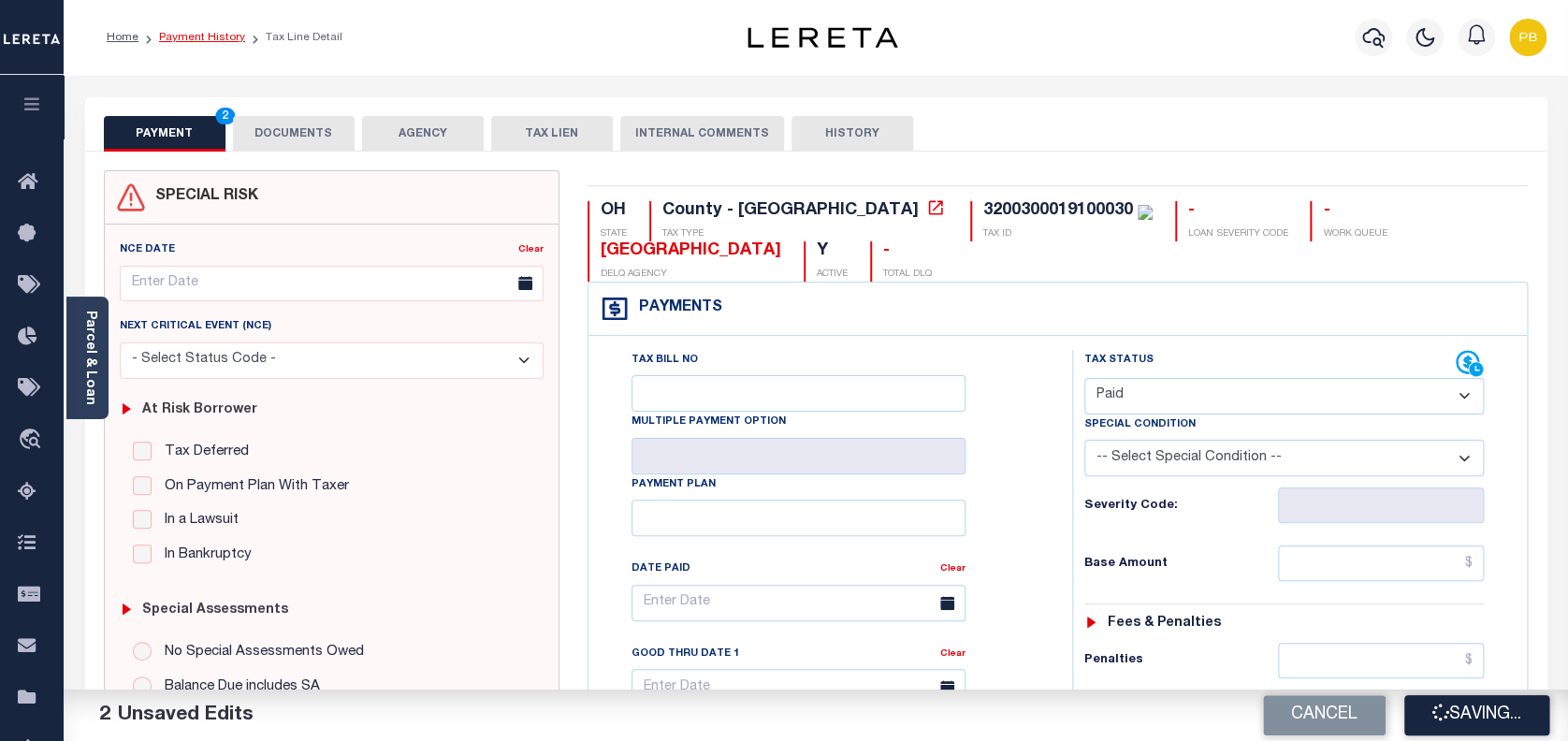
click at [197, 37] on link "Payment History" at bounding box center [202, 36] width 86 height 11
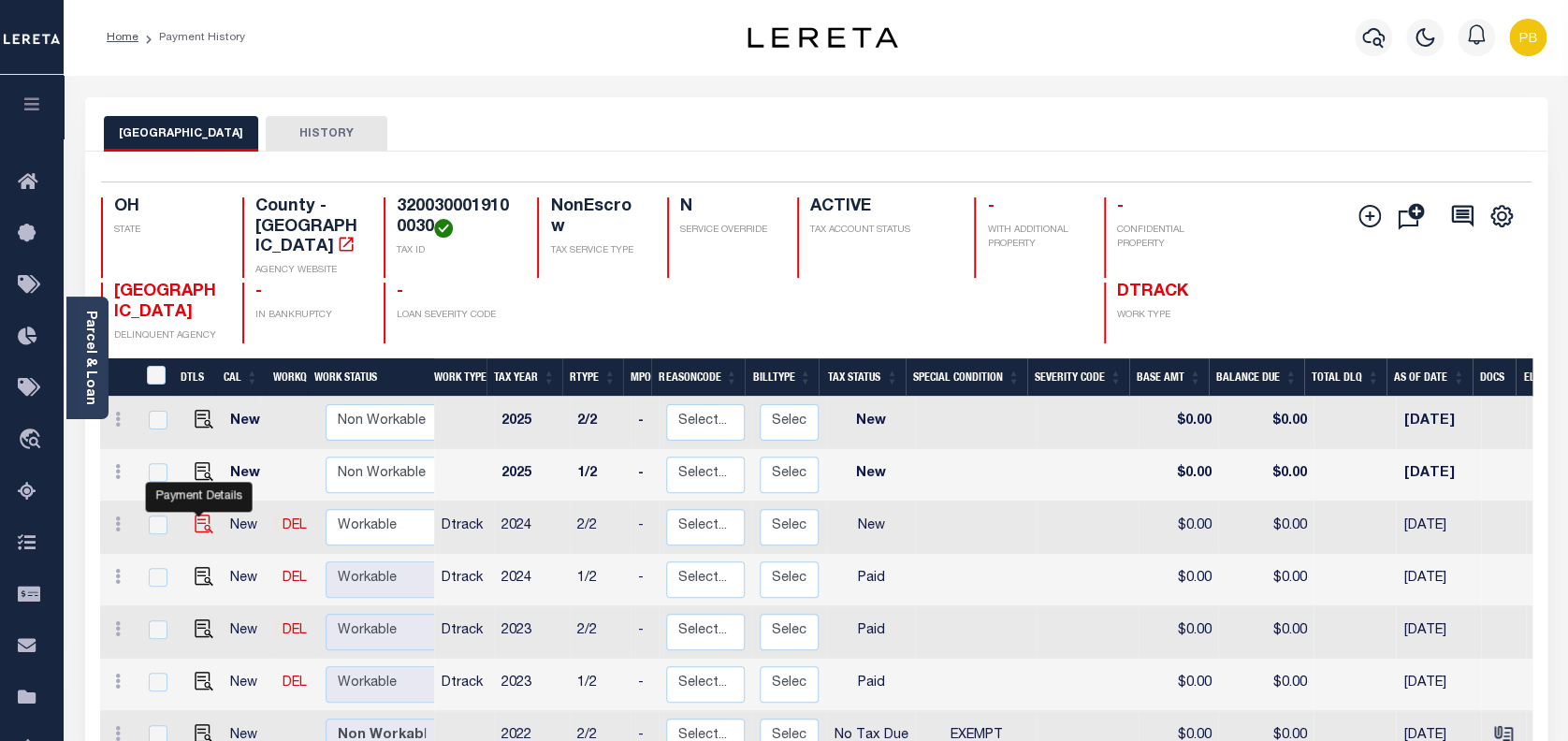
click at [196, 515] on img "" at bounding box center [204, 524] width 19 height 19
checkbox input "true"
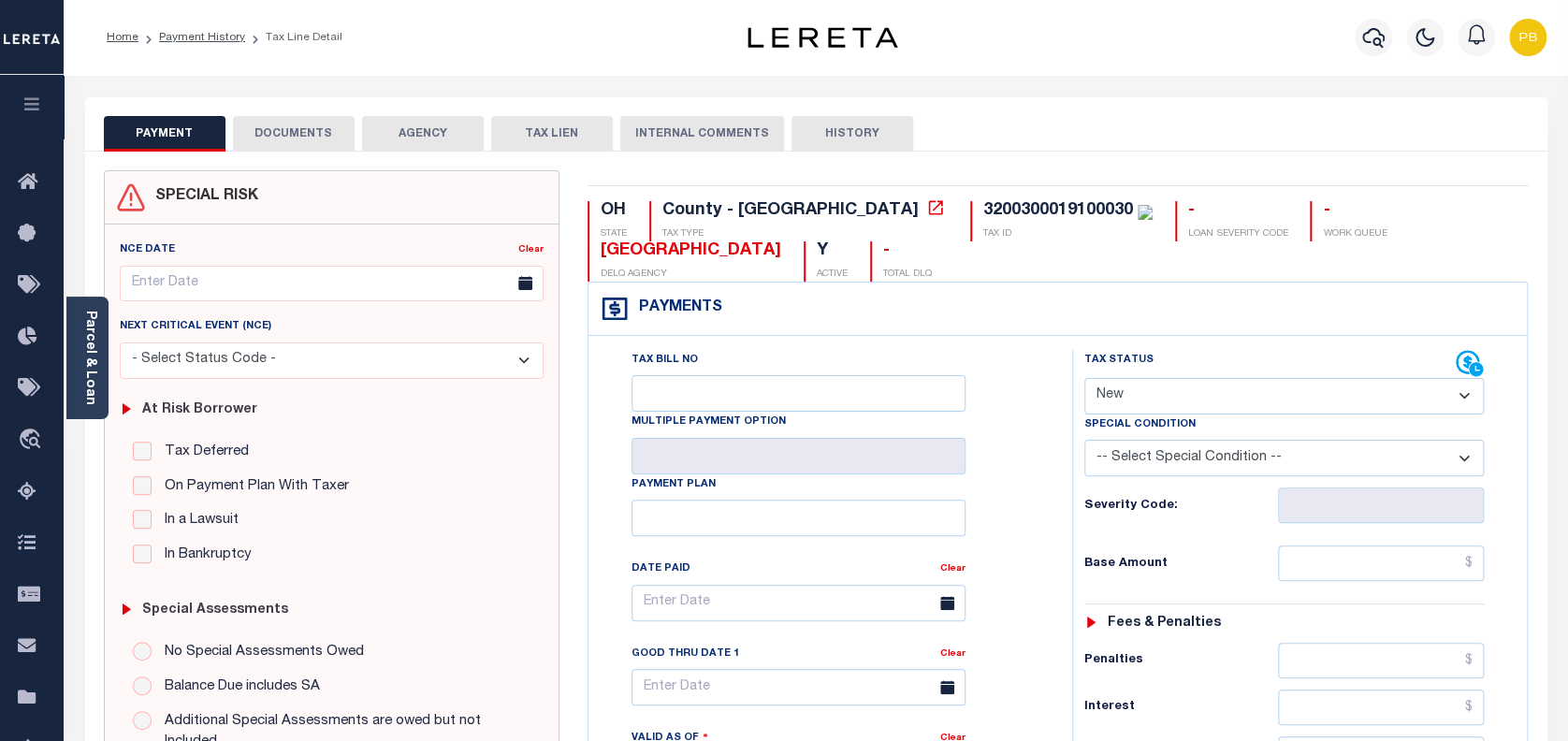
drag, startPoint x: 1160, startPoint y: 386, endPoint x: 1152, endPoint y: 405, distance: 20.6
click at [1160, 386] on select "- Select Status Code - Open Due/Unpaid Paid Incomplete No Tax Due Internal Refu…" at bounding box center [1284, 396] width 401 height 36
select select "PYD"
click at [1084, 379] on select "- Select Status Code - Open Due/Unpaid Paid Incomplete No Tax Due Internal Refu…" at bounding box center [1284, 396] width 401 height 36
type input "[DATE]"
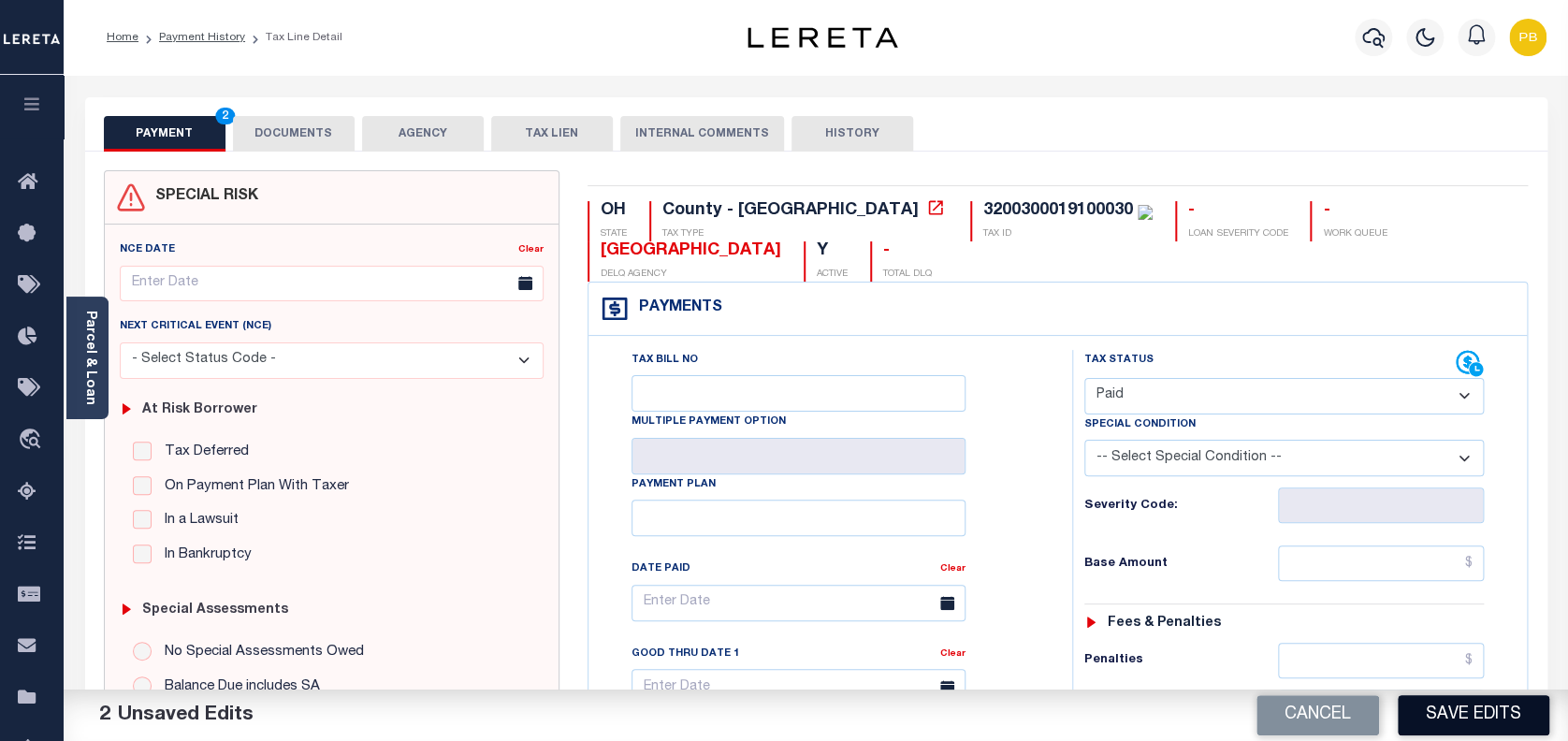
click at [1509, 712] on button "Save Edits" at bounding box center [1474, 714] width 152 height 40
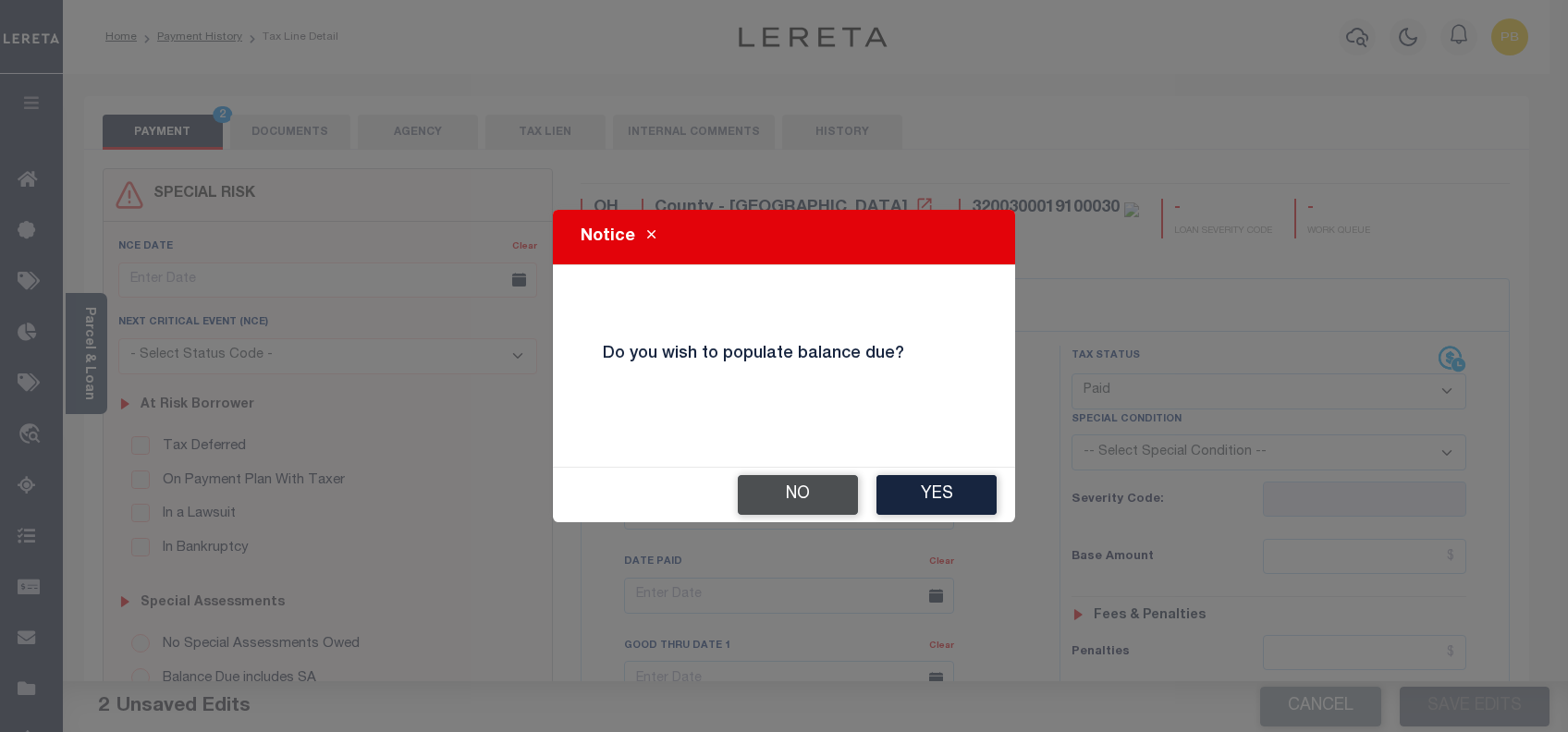
click at [807, 477] on button "No" at bounding box center [798, 494] width 121 height 40
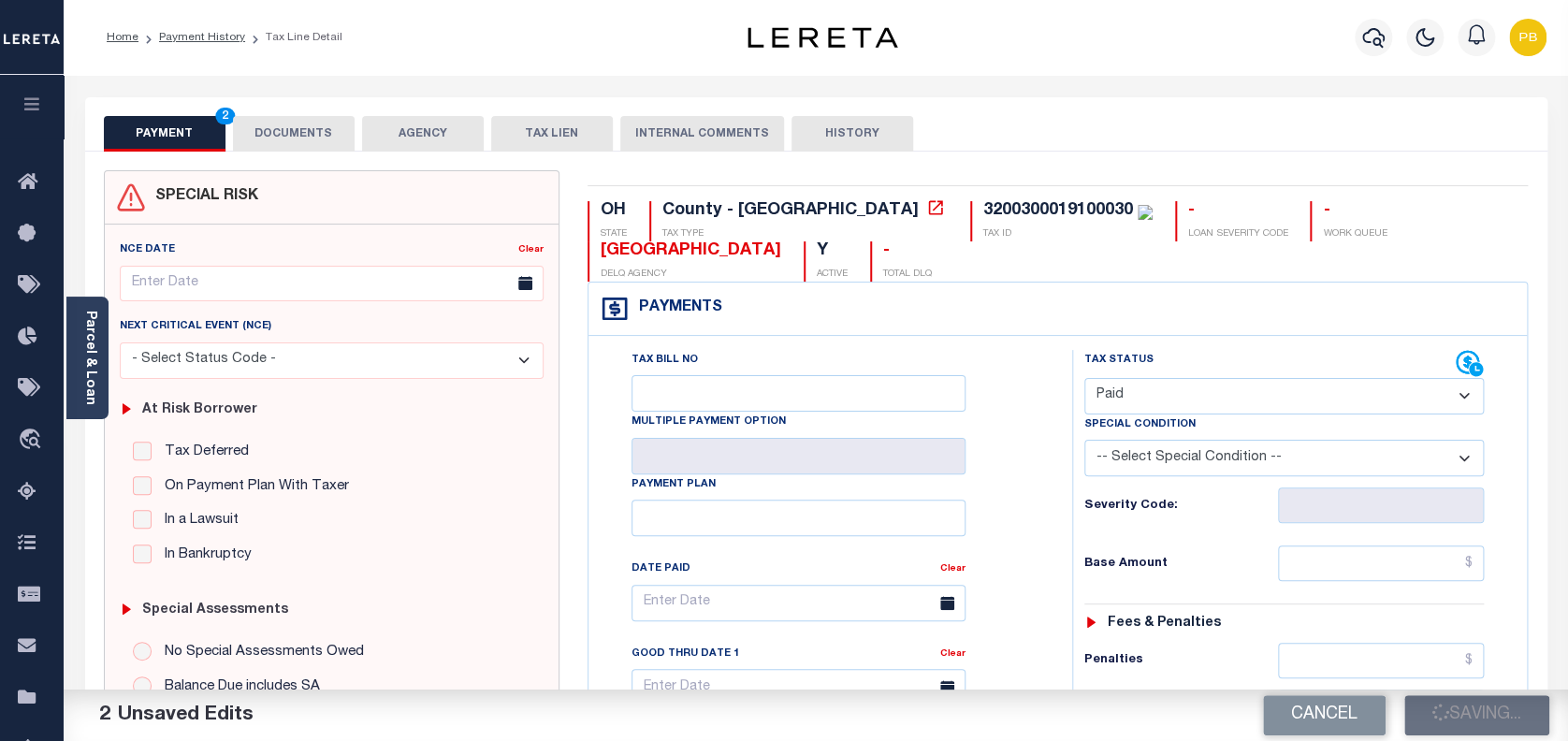
checkbox input "false"
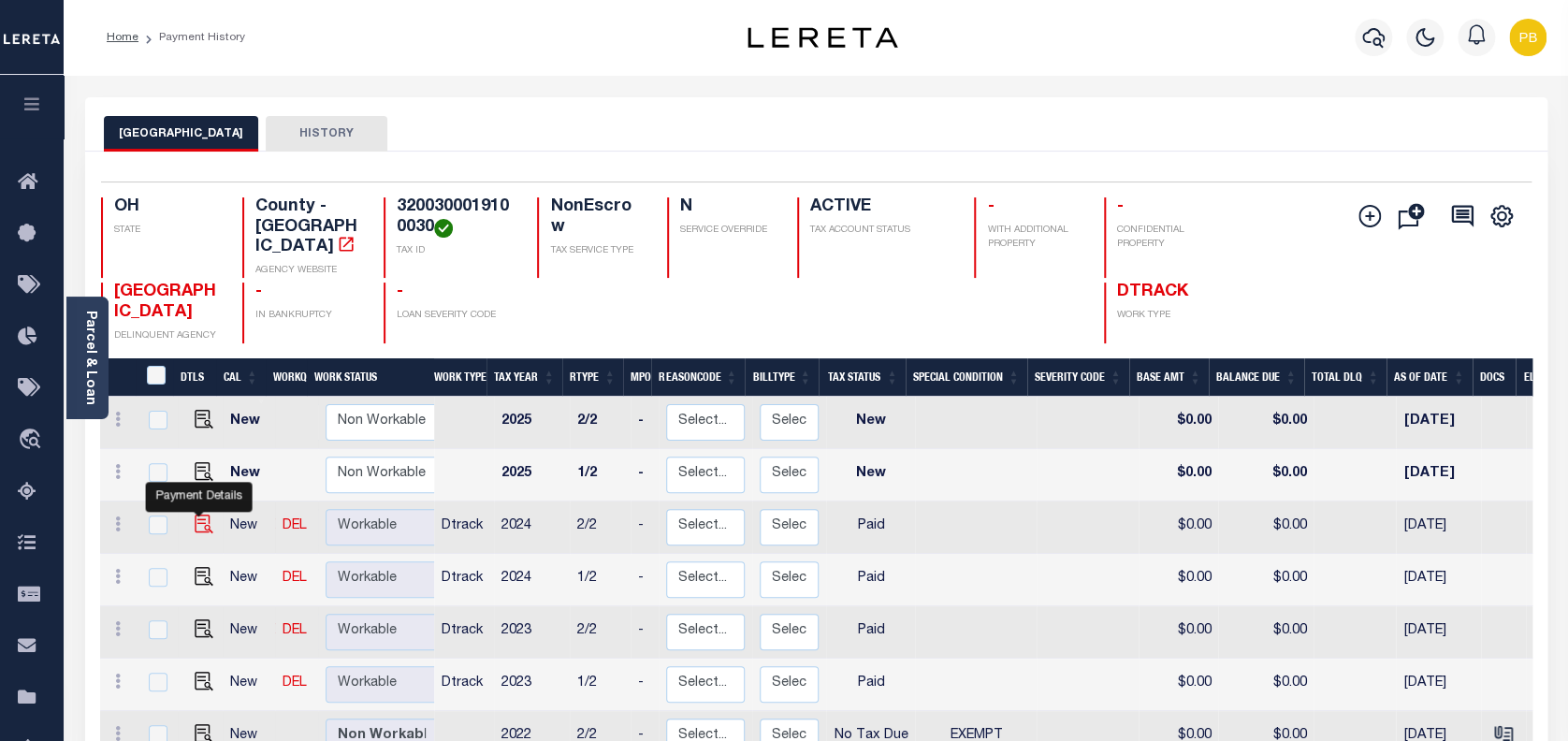
click at [195, 515] on img "" at bounding box center [204, 524] width 19 height 19
checkbox input "true"
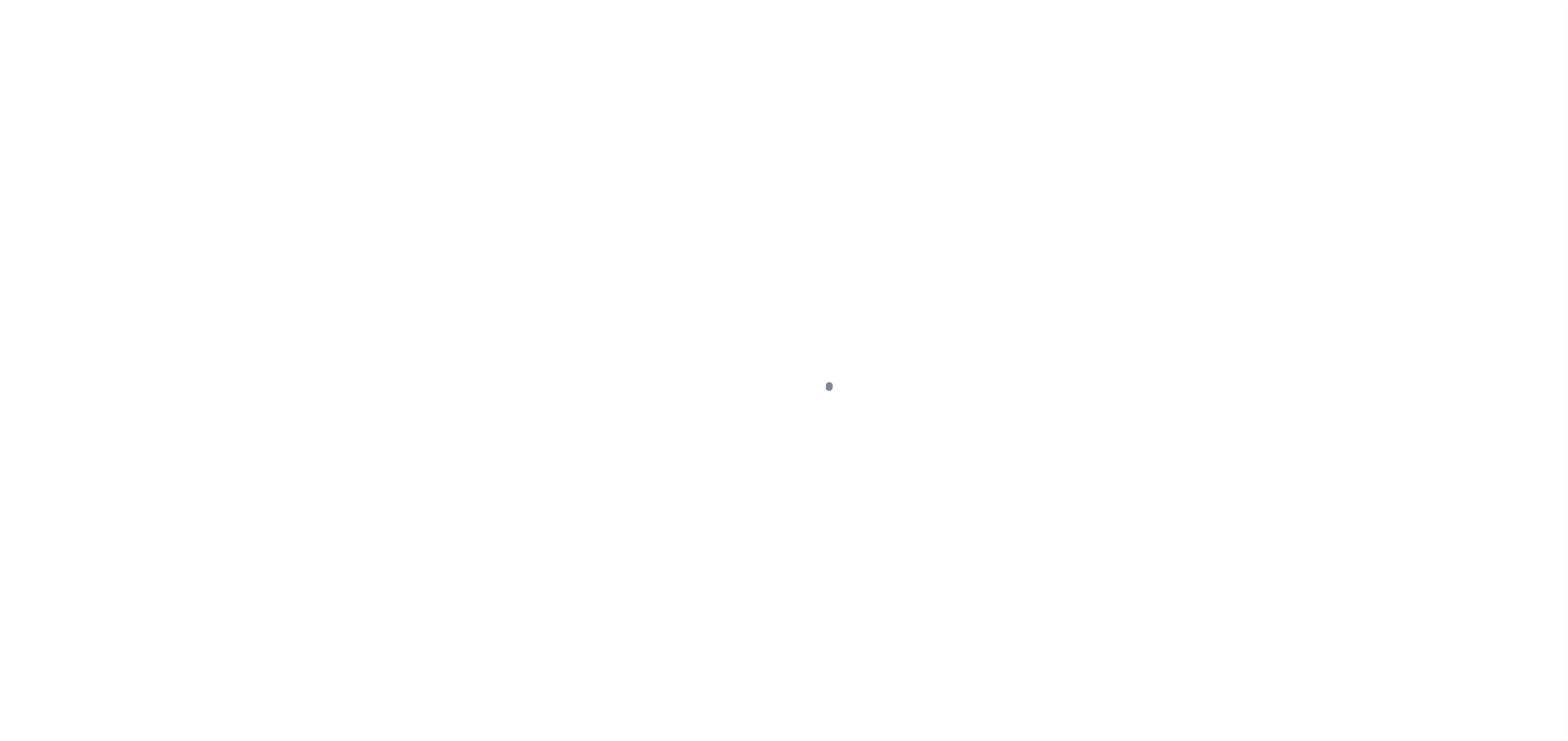
select select "PYD"
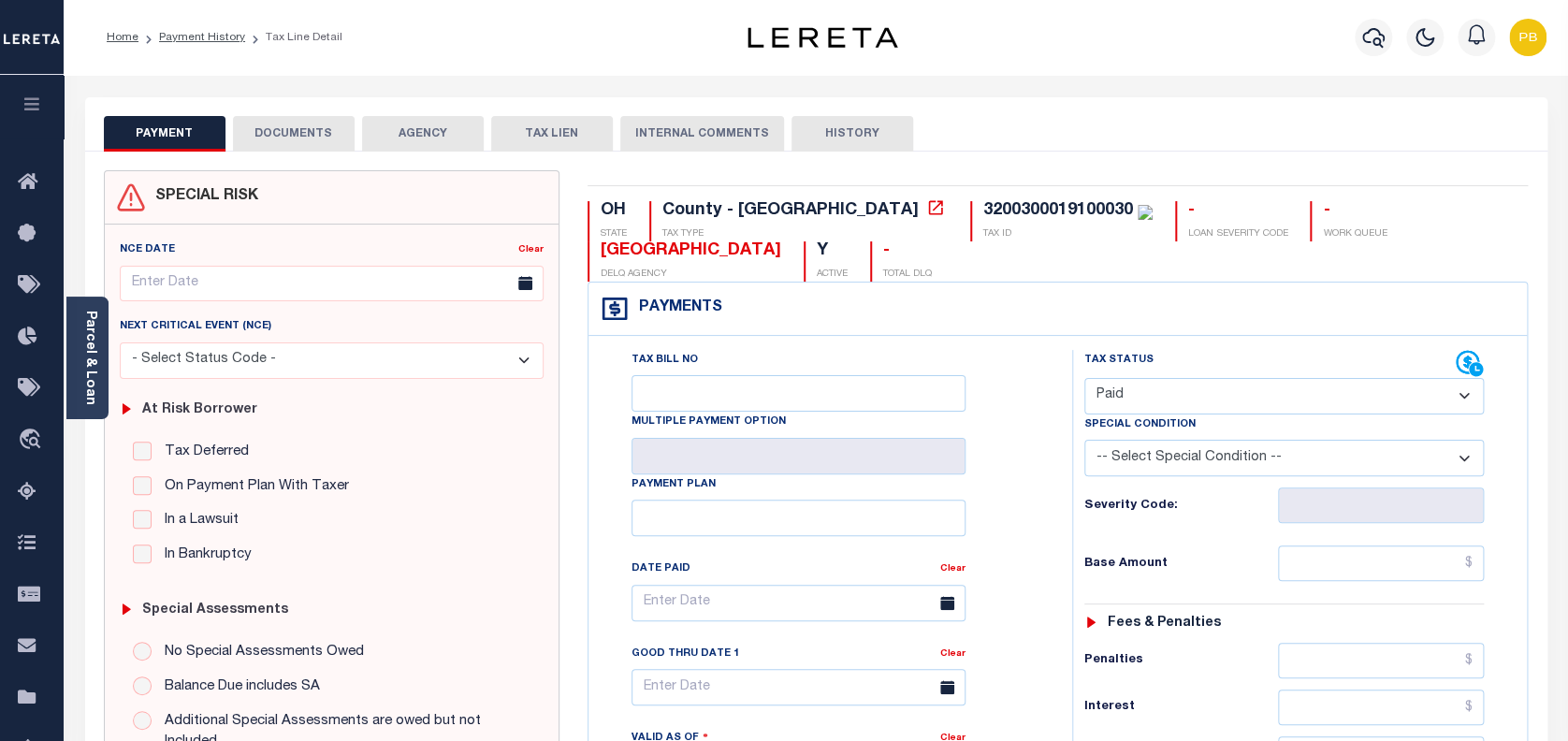
click at [278, 142] on button "DOCUMENTS" at bounding box center [294, 134] width 122 height 35
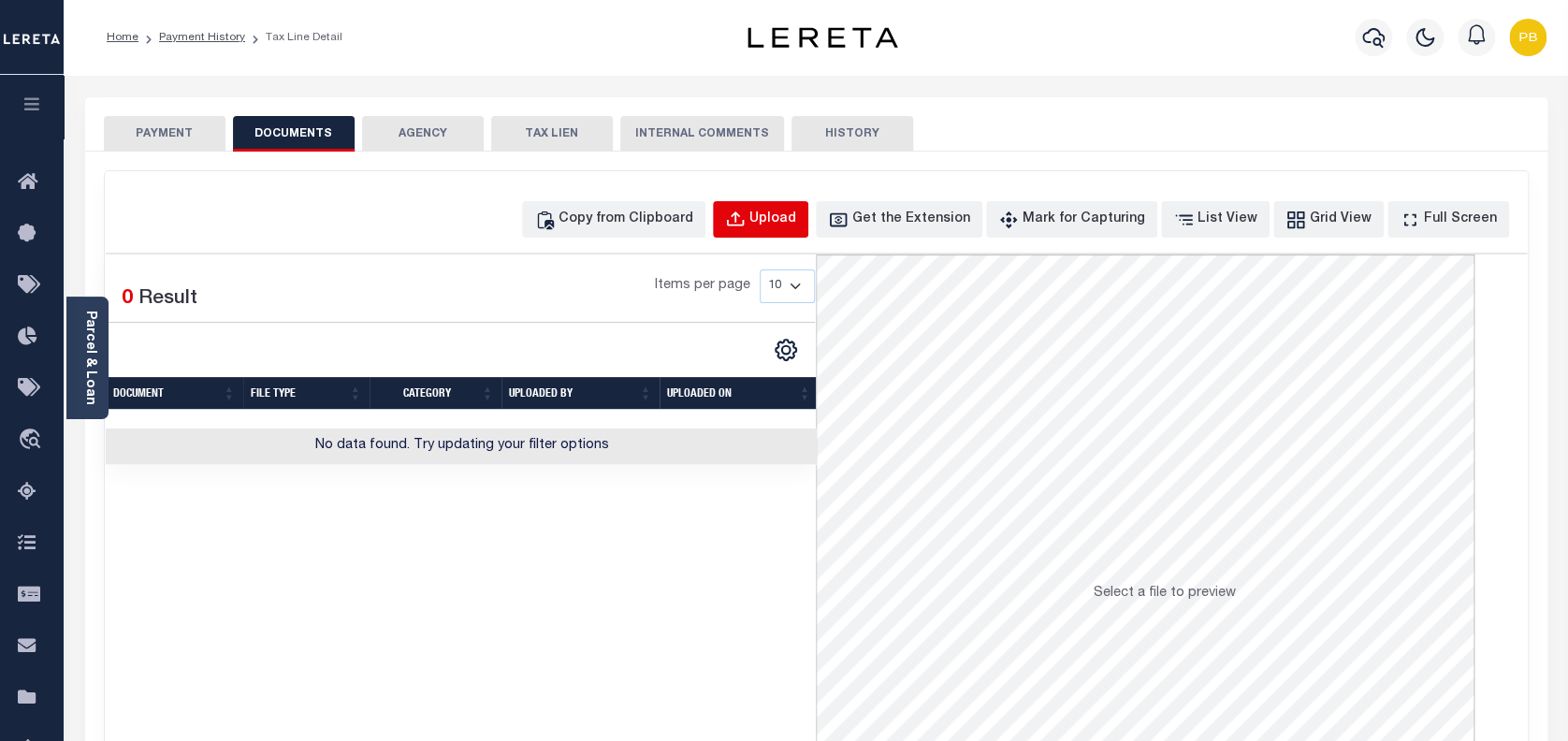
click at [796, 217] on div "Upload" at bounding box center [773, 219] width 47 height 21
select select "POP"
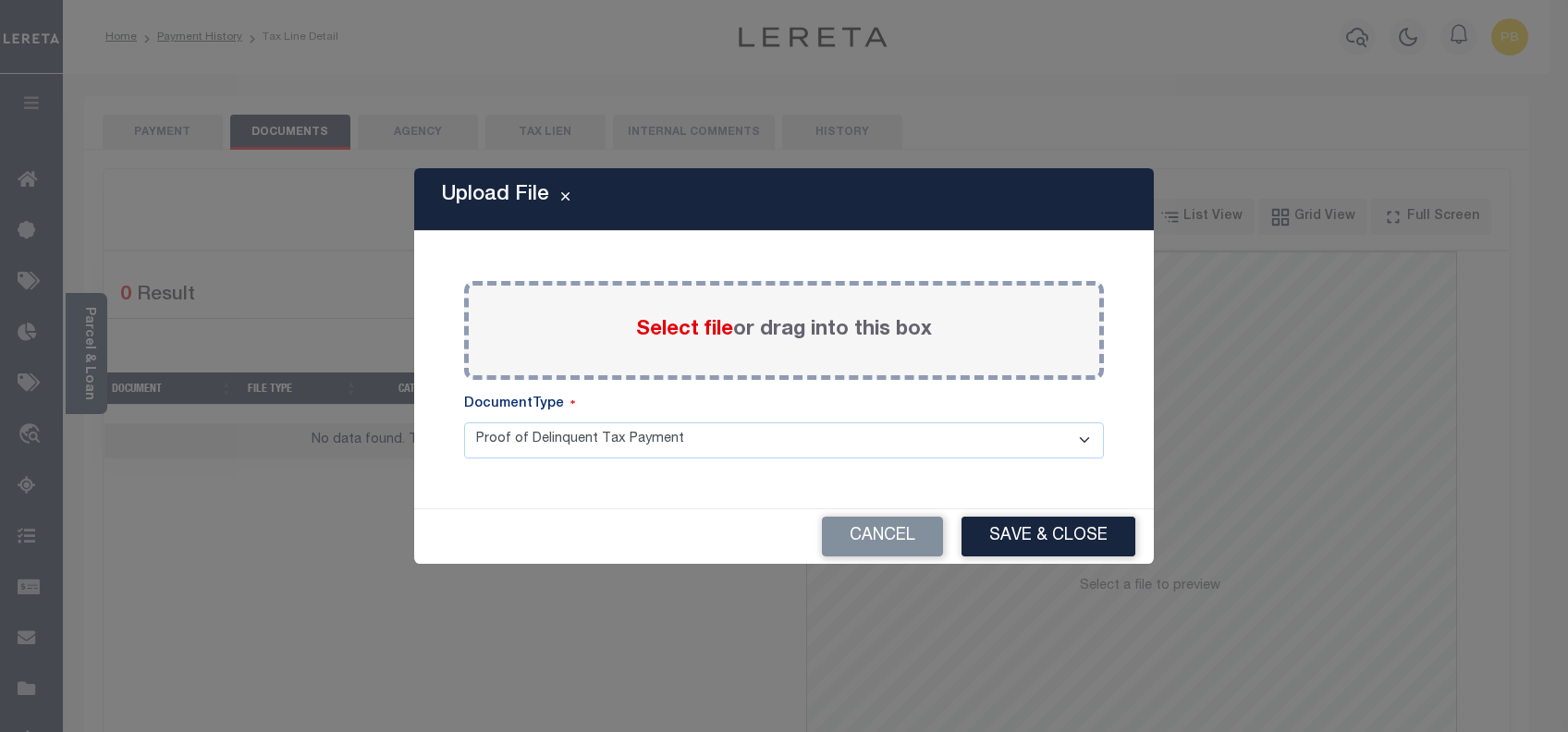
click at [693, 330] on span "Select file" at bounding box center [685, 330] width 97 height 20
click at [0, 0] on input "Select file or drag into this box" at bounding box center [0, 0] width 0 height 0
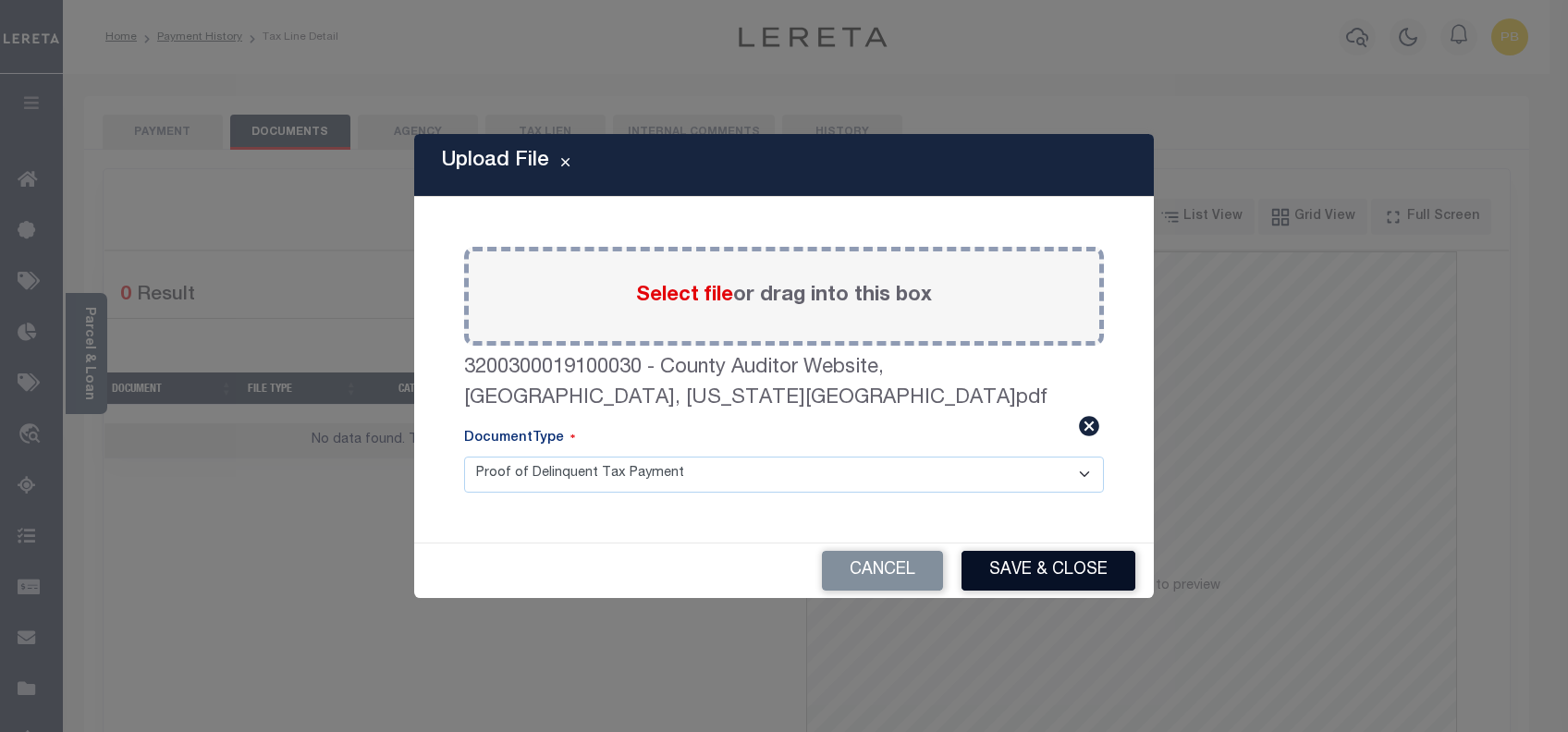
click at [1052, 554] on button "Save & Close" at bounding box center [1048, 570] width 174 height 40
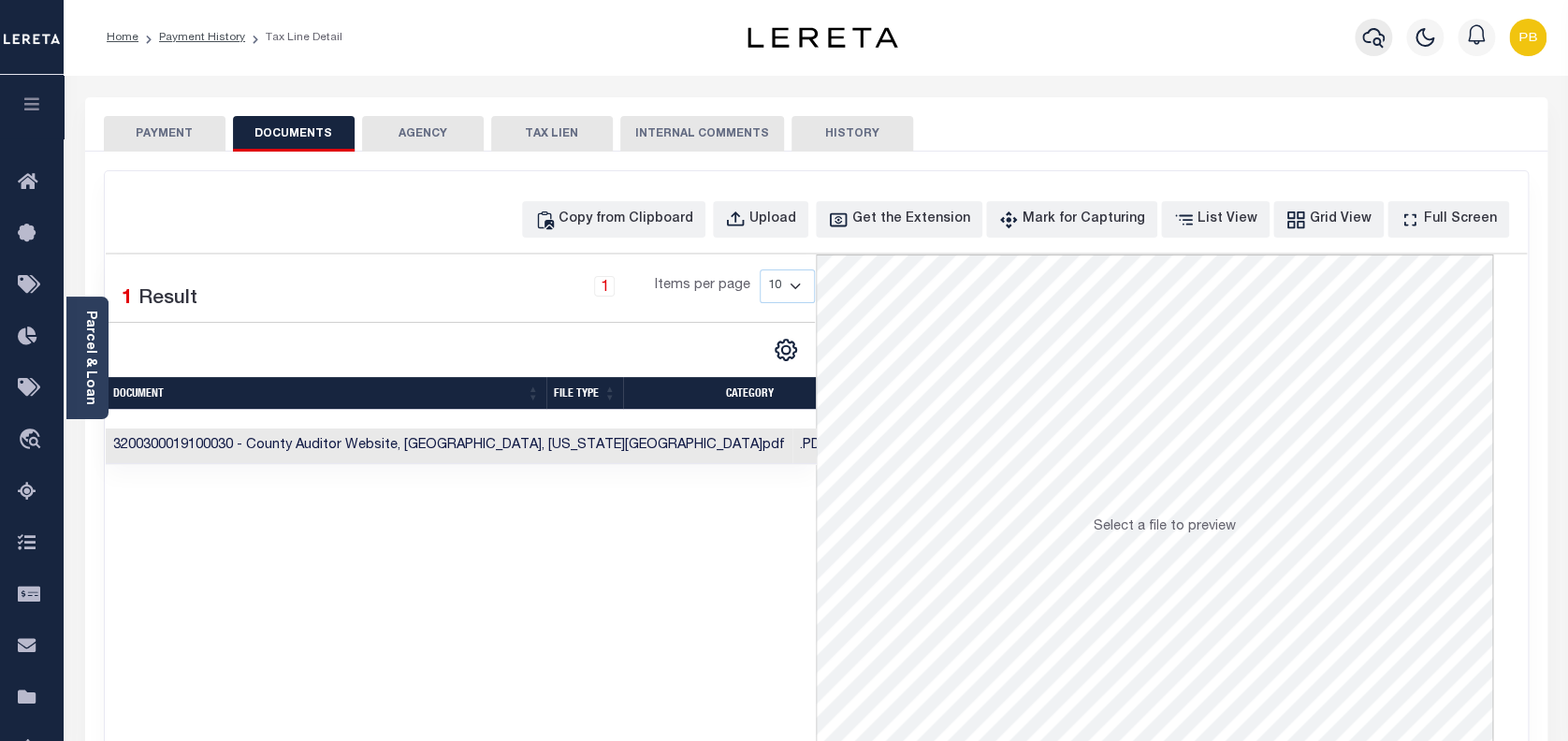
click at [1385, 36] on icon "button" at bounding box center [1373, 37] width 23 height 23
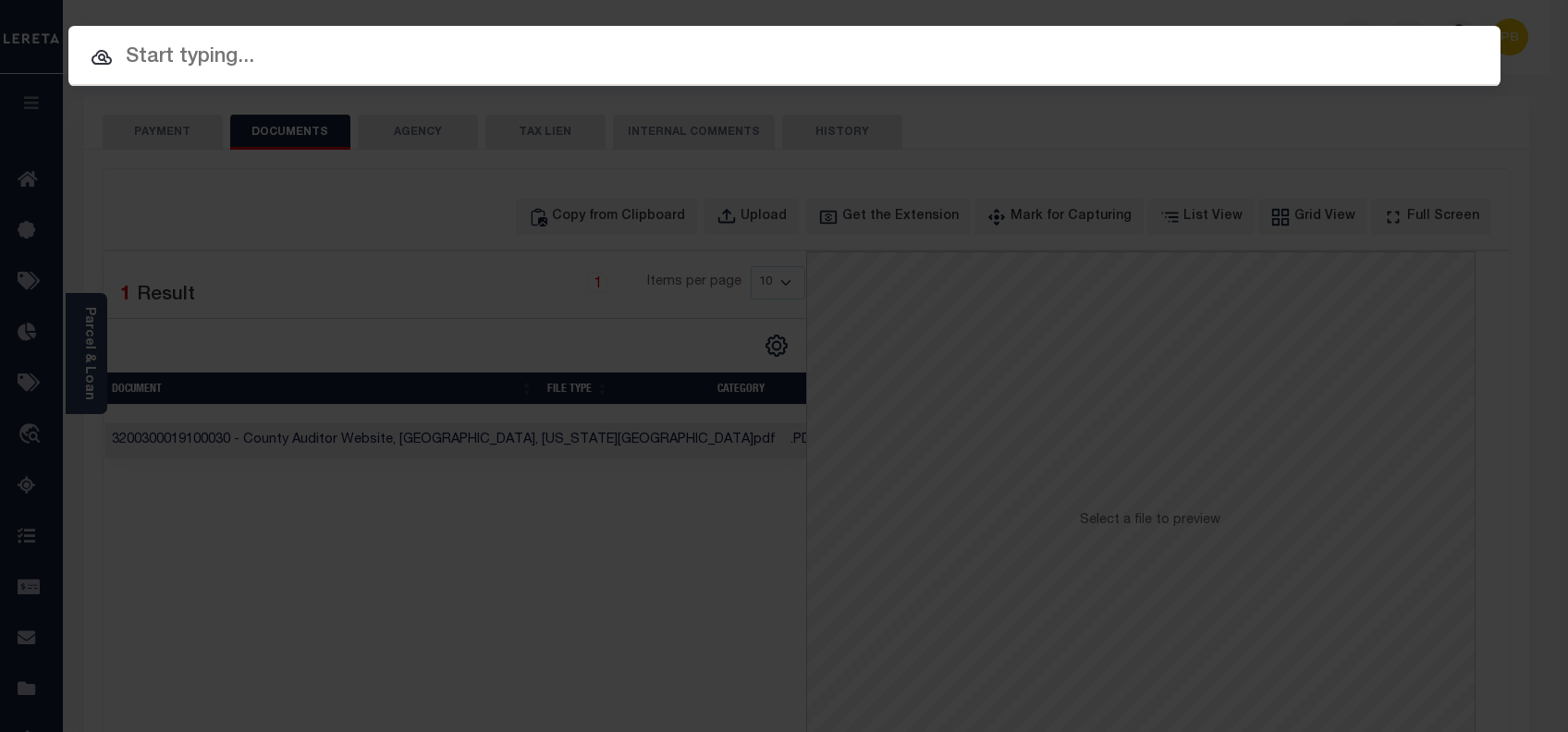
paste input "10704899"
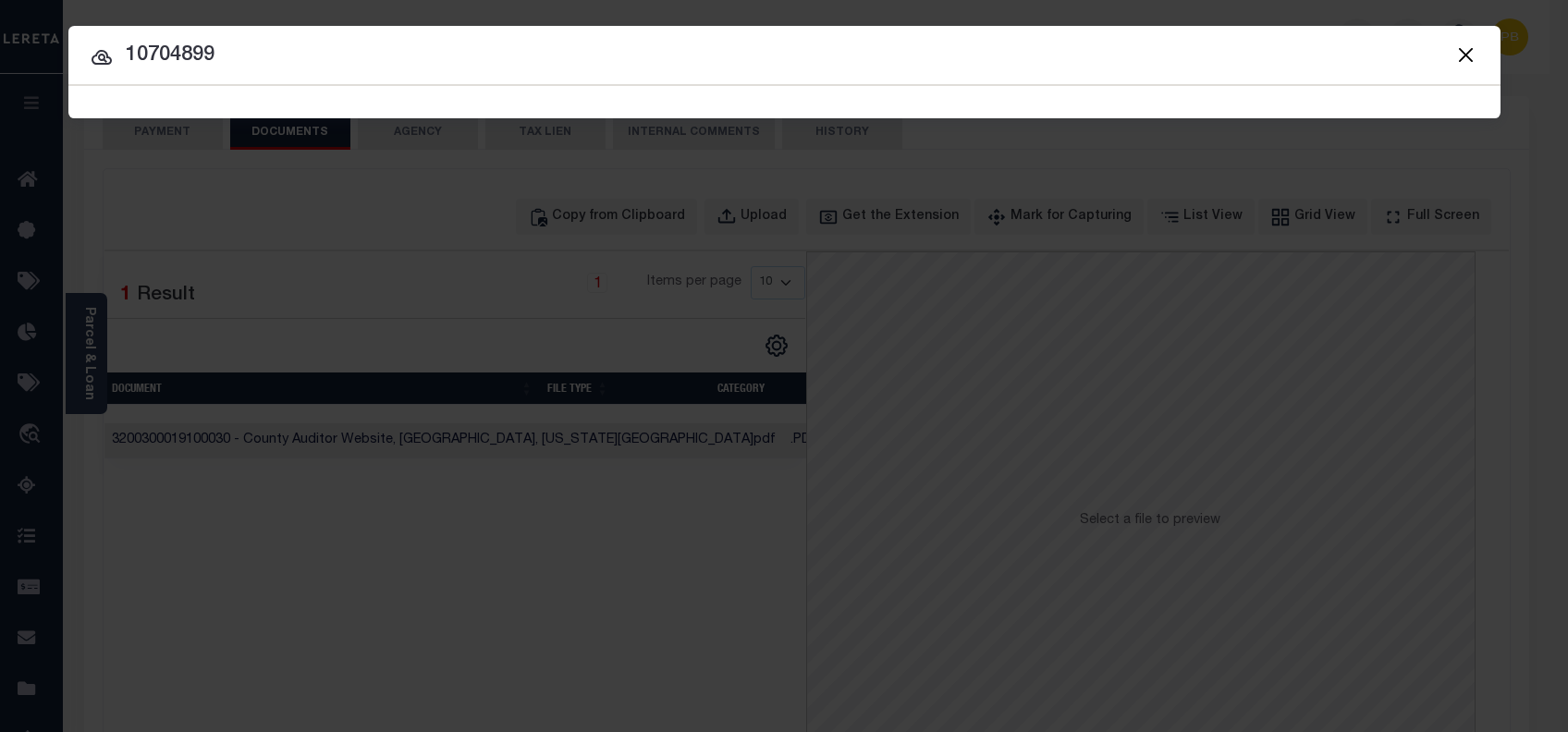
type input "10704899"
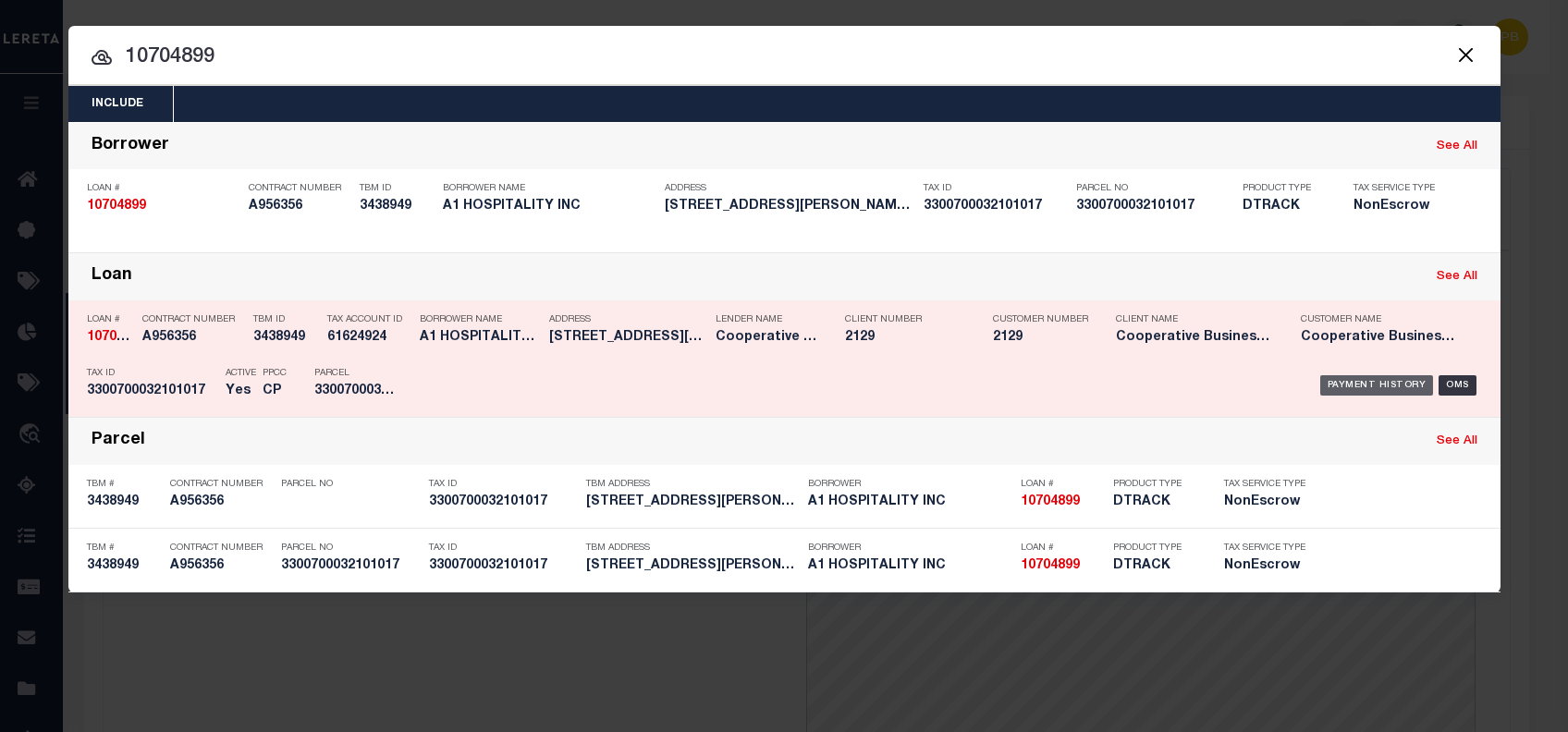
click at [1368, 385] on div "Payment History" at bounding box center [1376, 385] width 114 height 20
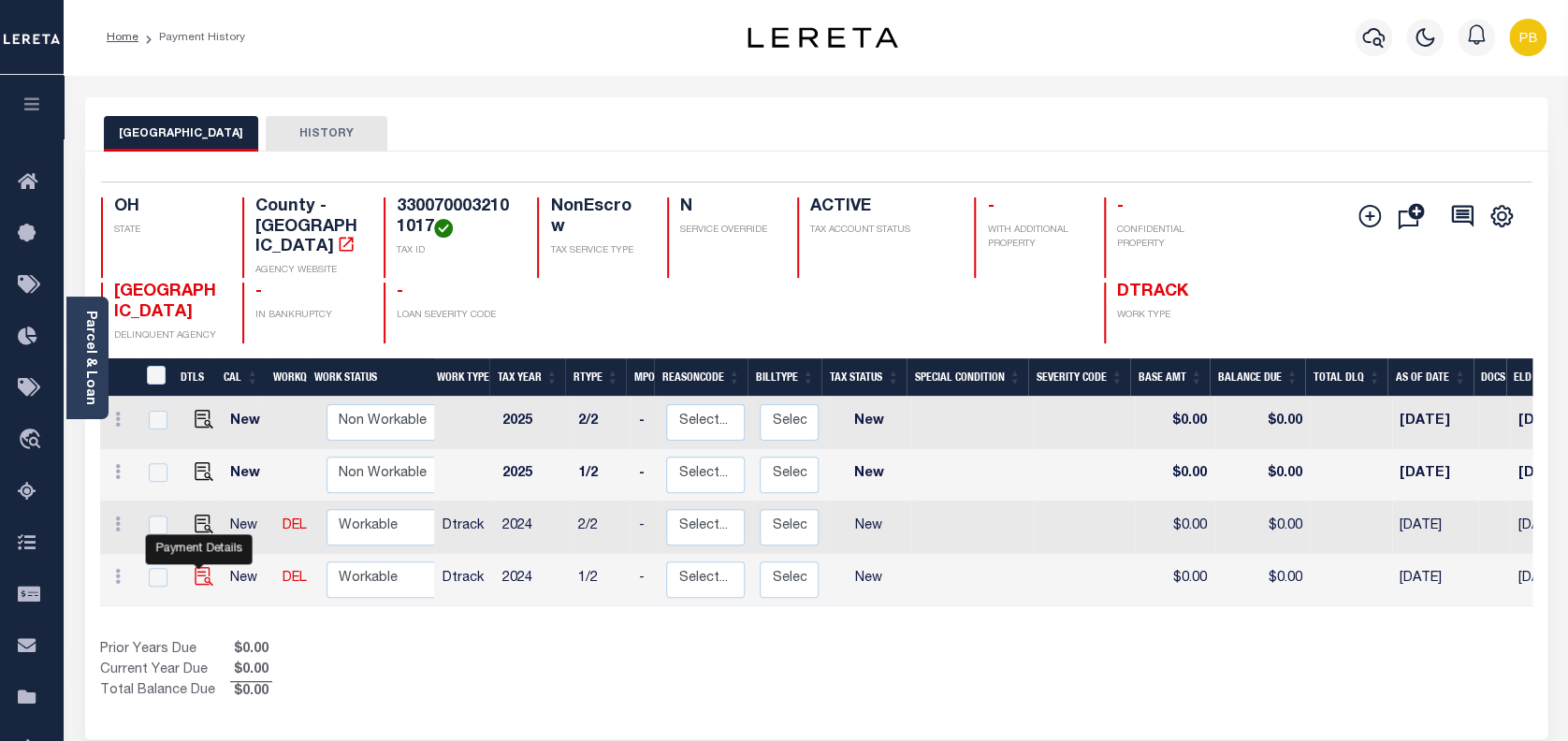
click at [202, 567] on img "" at bounding box center [204, 576] width 19 height 19
checkbox input "true"
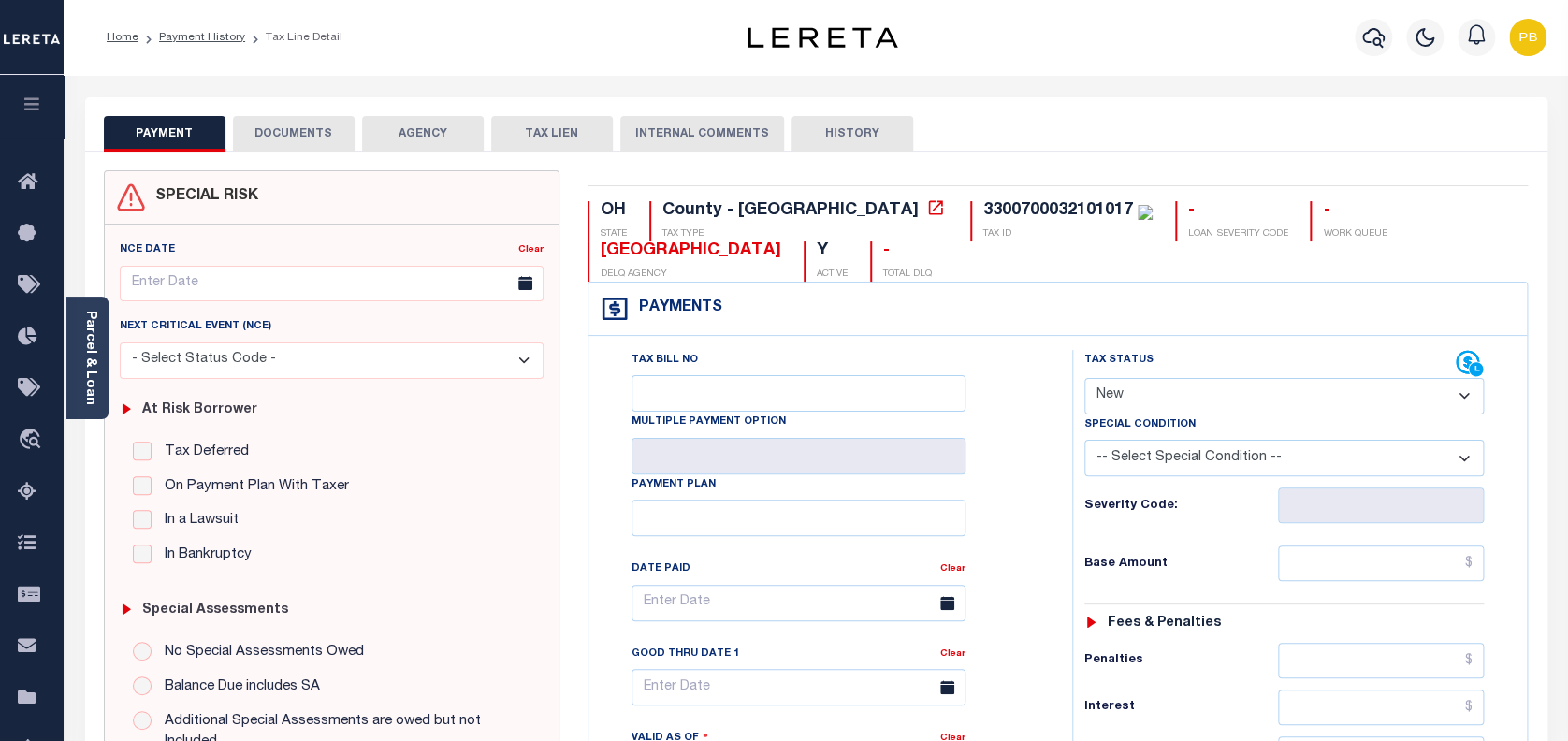
click at [1237, 399] on select "- Select Status Code - Open Due/Unpaid Paid Incomplete No Tax Due Internal Refu…" at bounding box center [1284, 396] width 401 height 36
select select "PYD"
click at [1084, 379] on select "- Select Status Code - Open Due/Unpaid Paid Incomplete No Tax Due Internal Refu…" at bounding box center [1284, 396] width 401 height 36
type input "[DATE]"
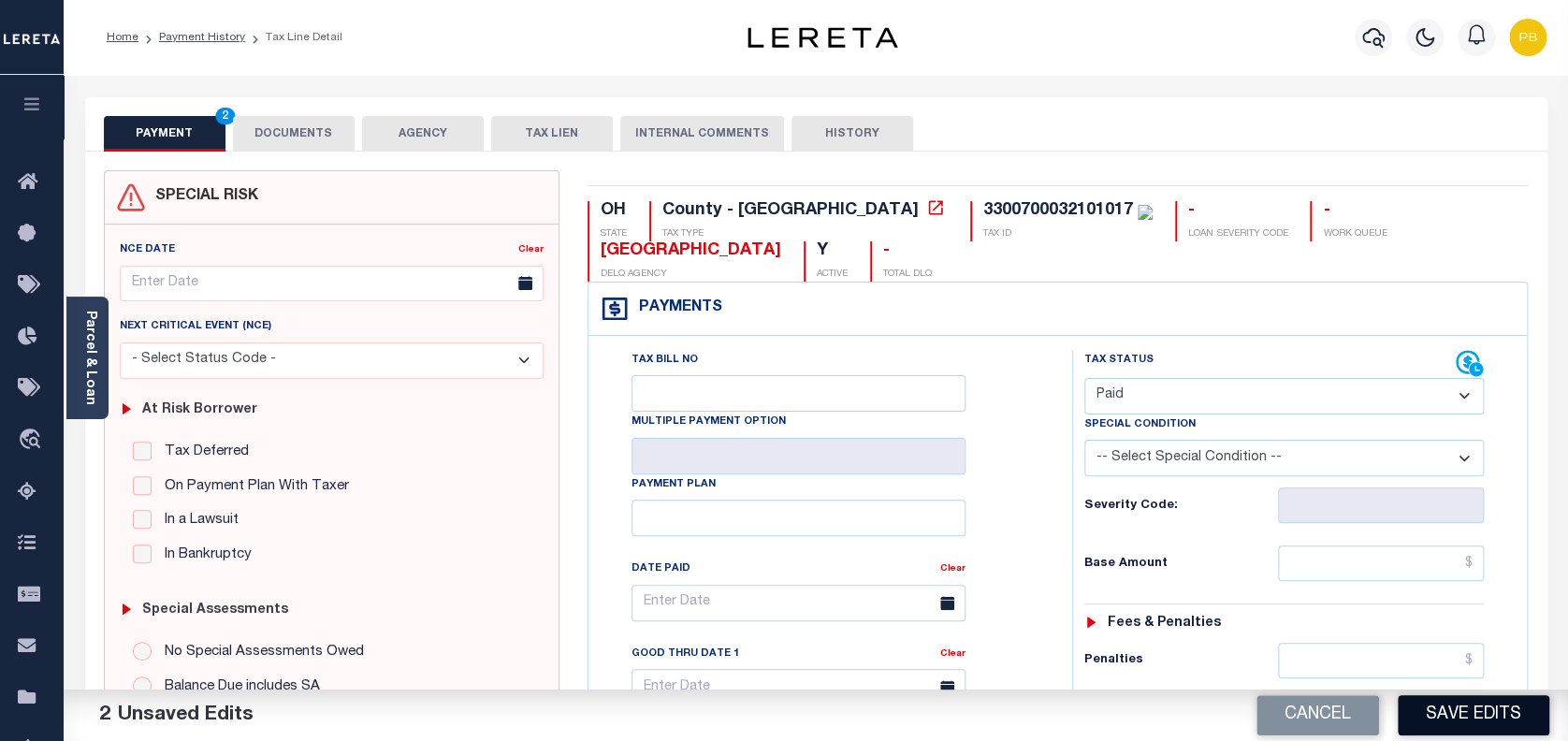
click at [1510, 708] on button "Save Edits" at bounding box center [1474, 714] width 152 height 40
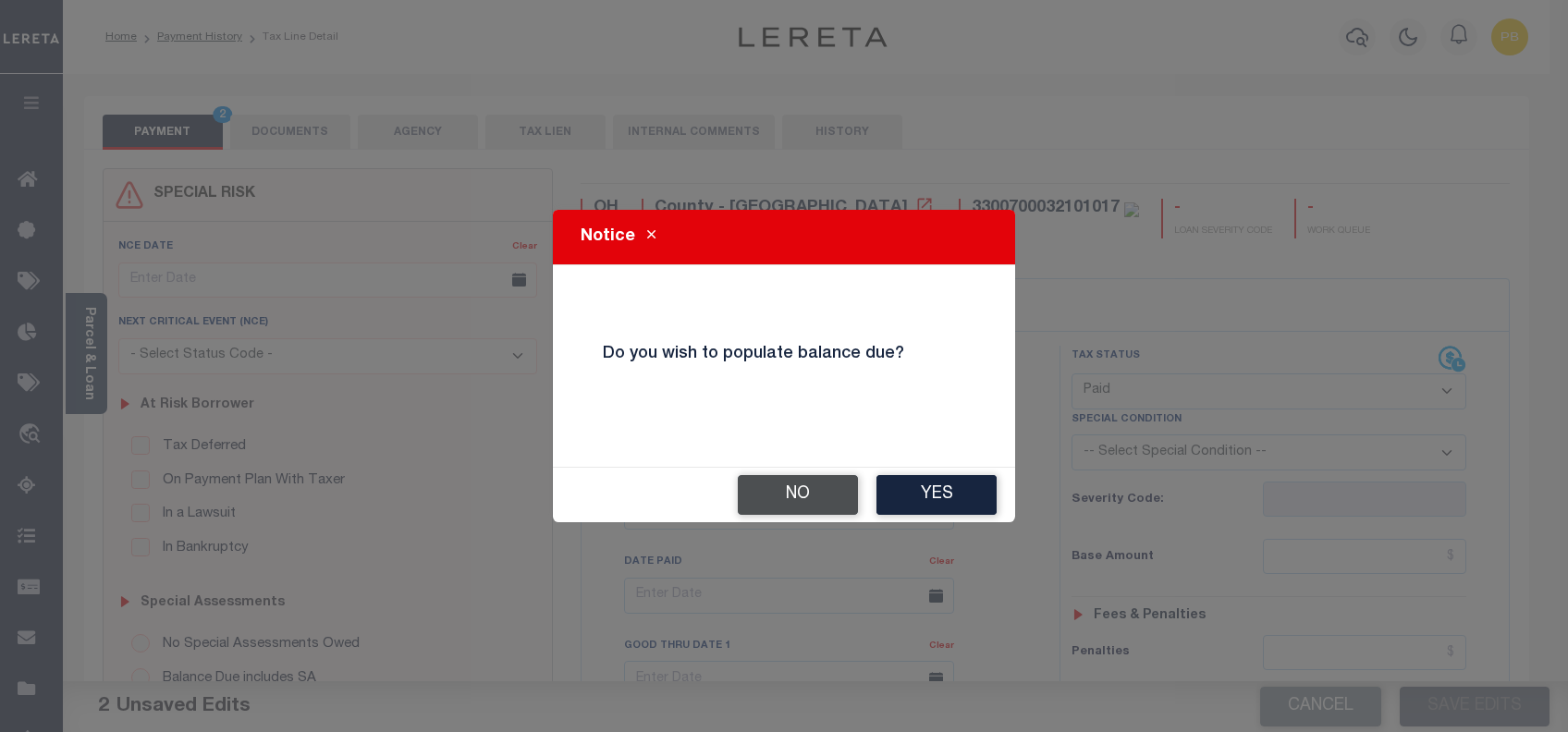
click at [766, 498] on button "No" at bounding box center [798, 494] width 121 height 40
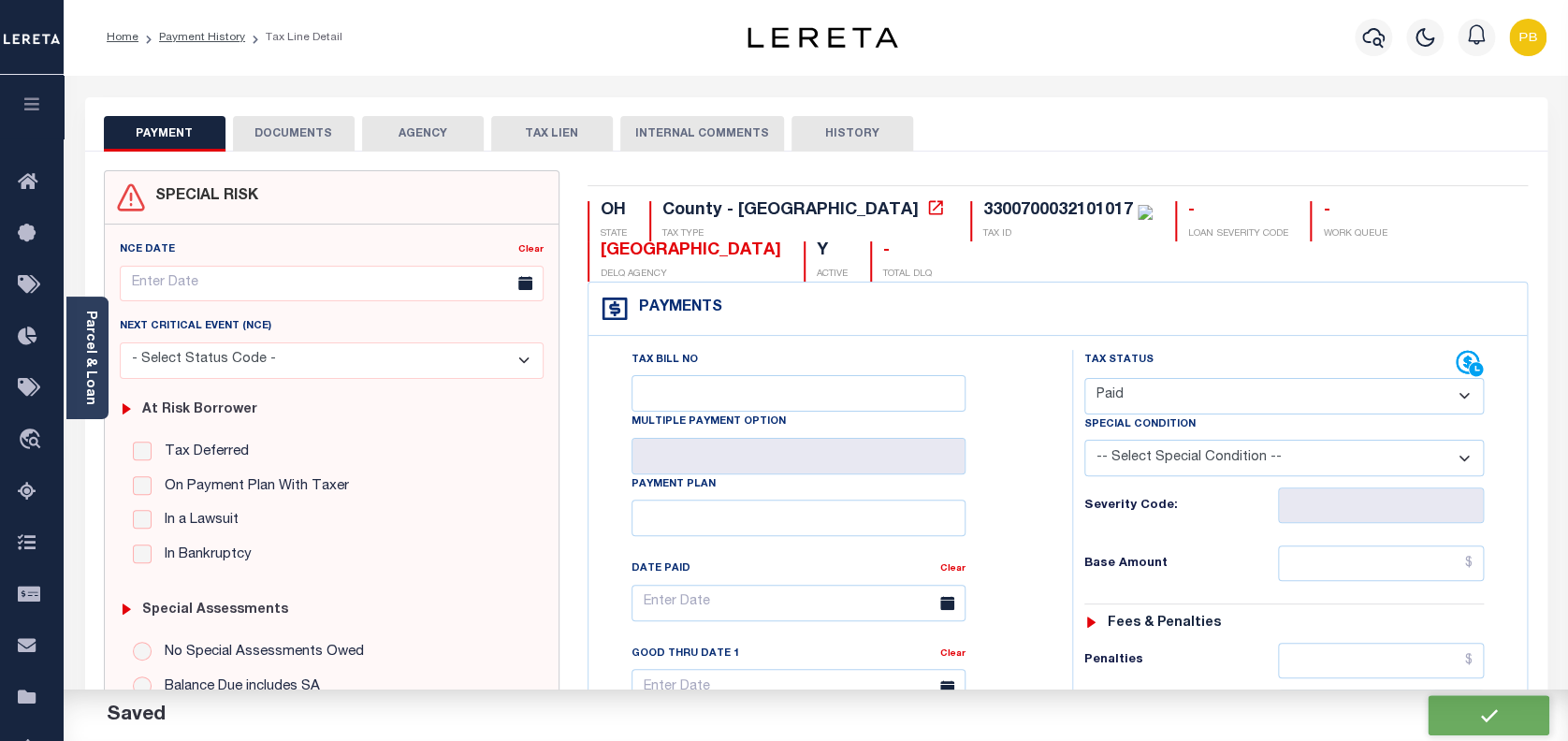
checkbox input "false"
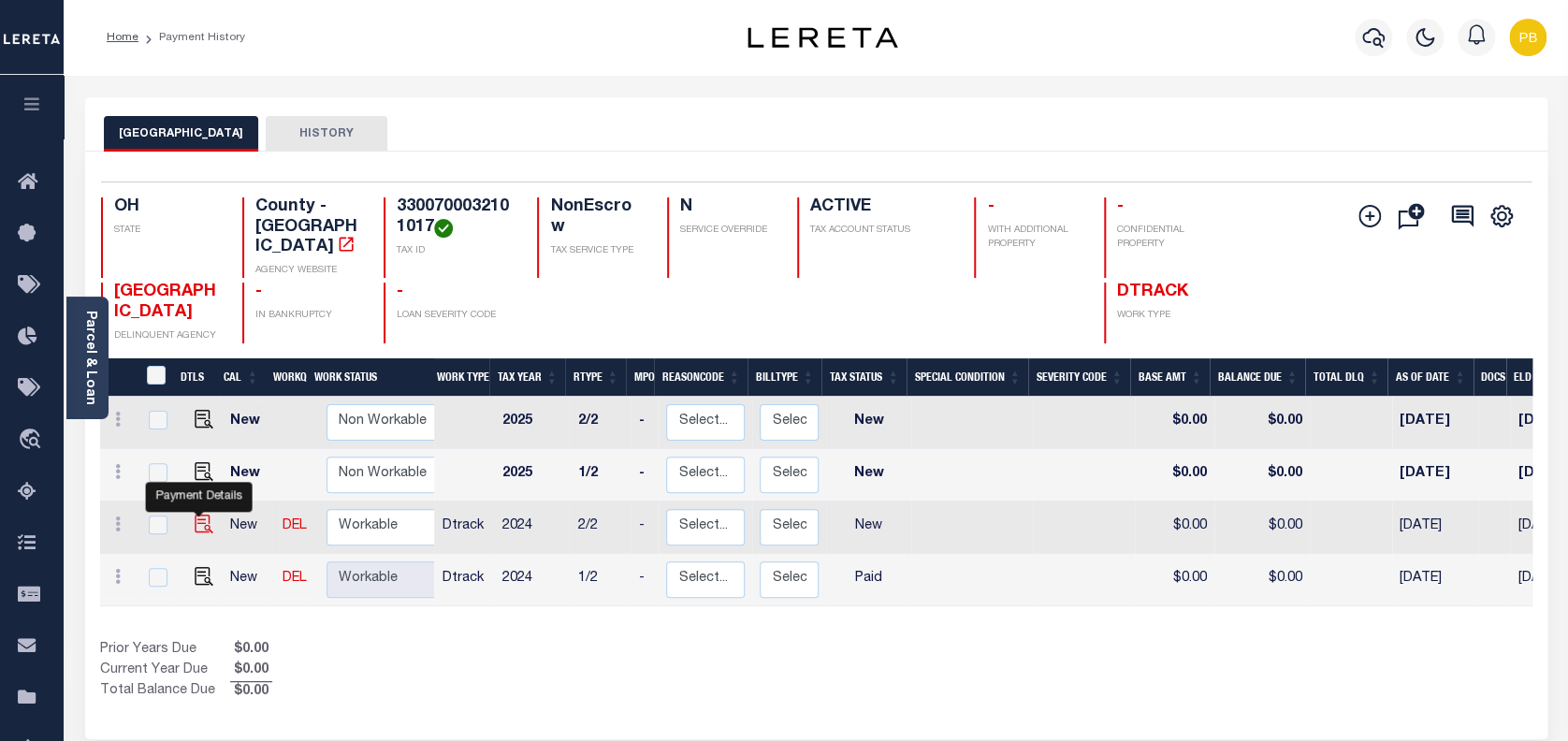
click at [195, 515] on img "" at bounding box center [204, 524] width 19 height 19
checkbox input "true"
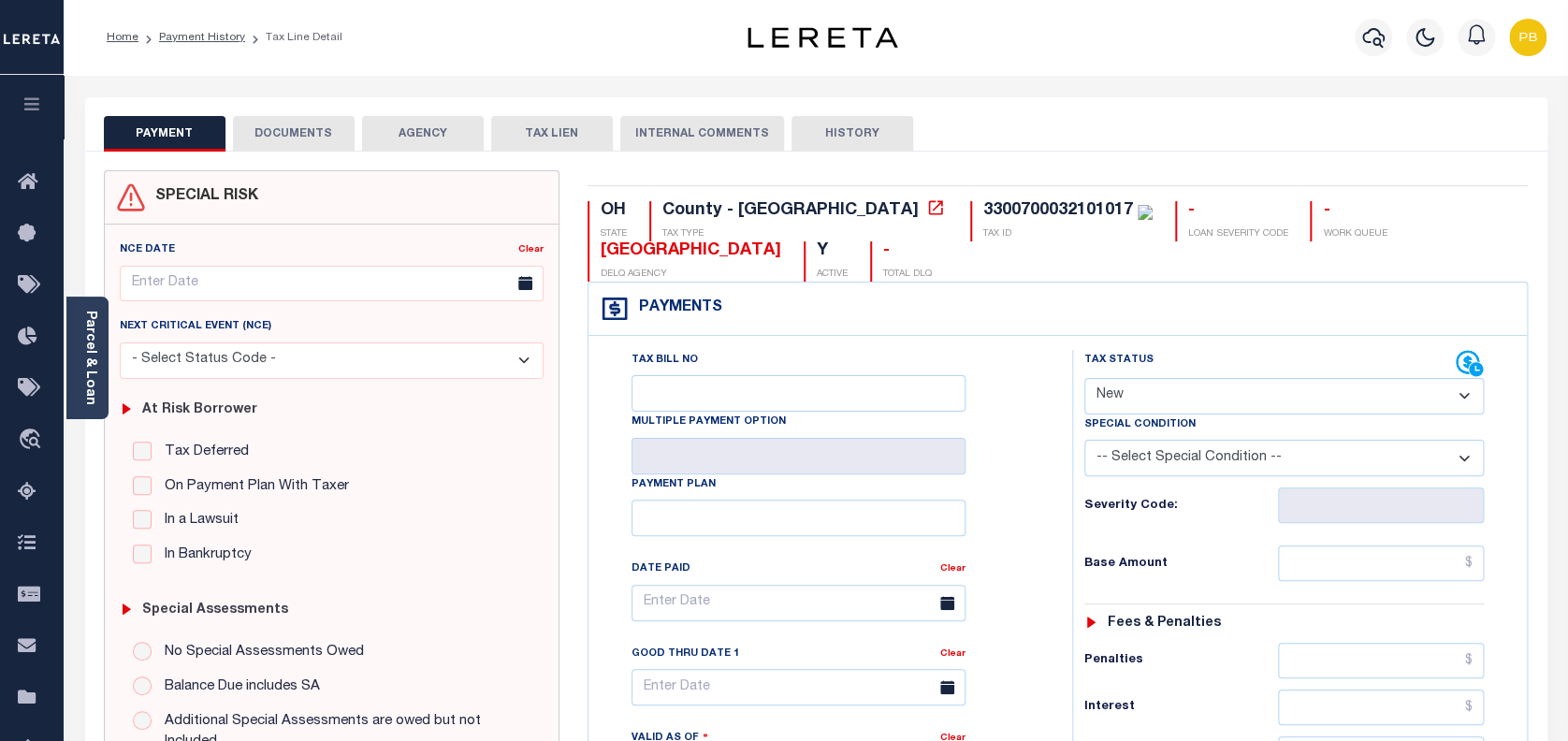
drag, startPoint x: 1182, startPoint y: 398, endPoint x: 1179, endPoint y: 414, distance: 16.3
click at [1182, 398] on select "- Select Status Code - Open Due/Unpaid Paid Incomplete No Tax Due Internal Refu…" at bounding box center [1284, 396] width 401 height 36
select select "PYD"
click at [1084, 379] on select "- Select Status Code - Open Due/Unpaid Paid Incomplete No Tax Due Internal Refu…" at bounding box center [1284, 396] width 401 height 36
type input "[DATE]"
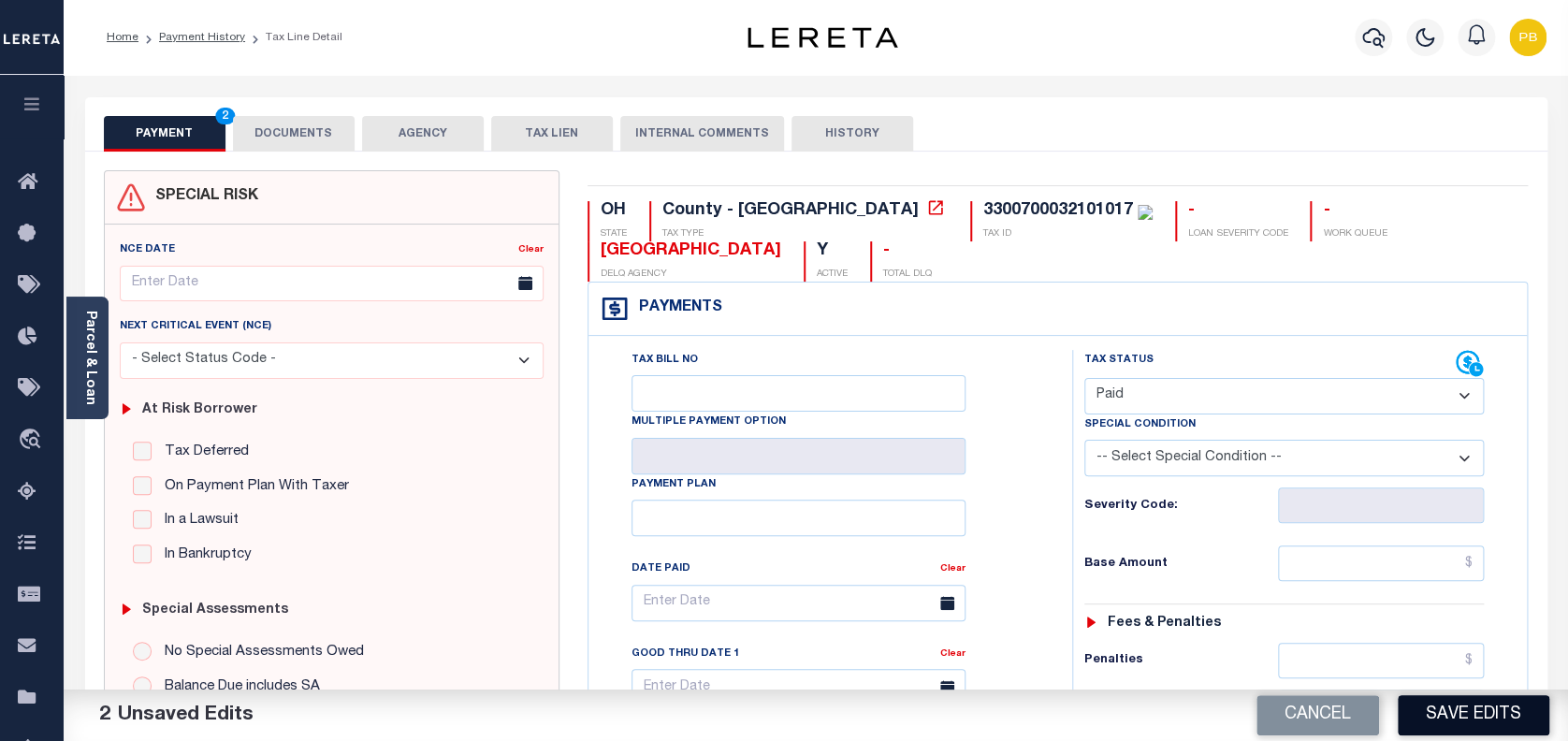
click at [1497, 715] on button "Save Edits" at bounding box center [1474, 714] width 152 height 40
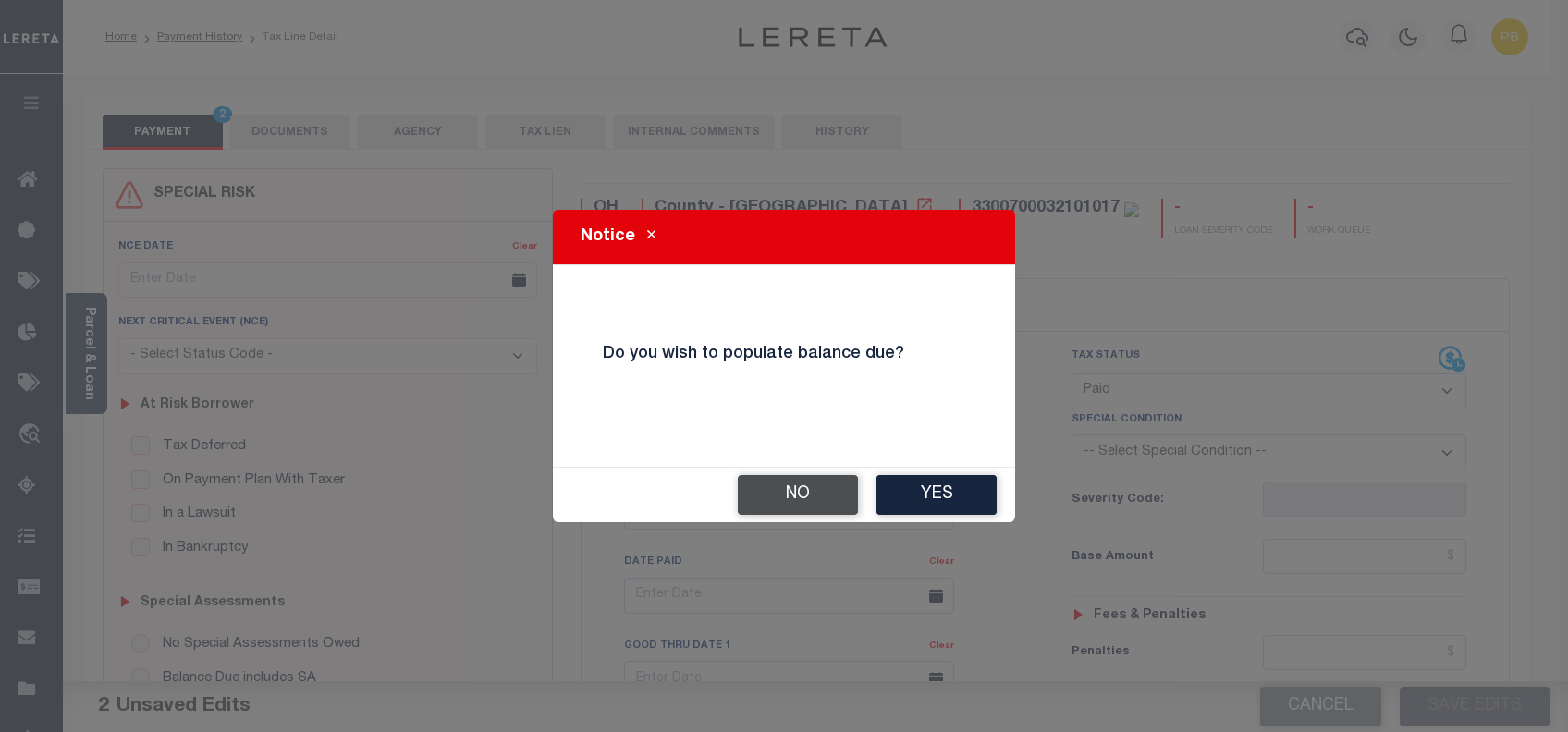
click at [804, 507] on button "No" at bounding box center [798, 494] width 121 height 40
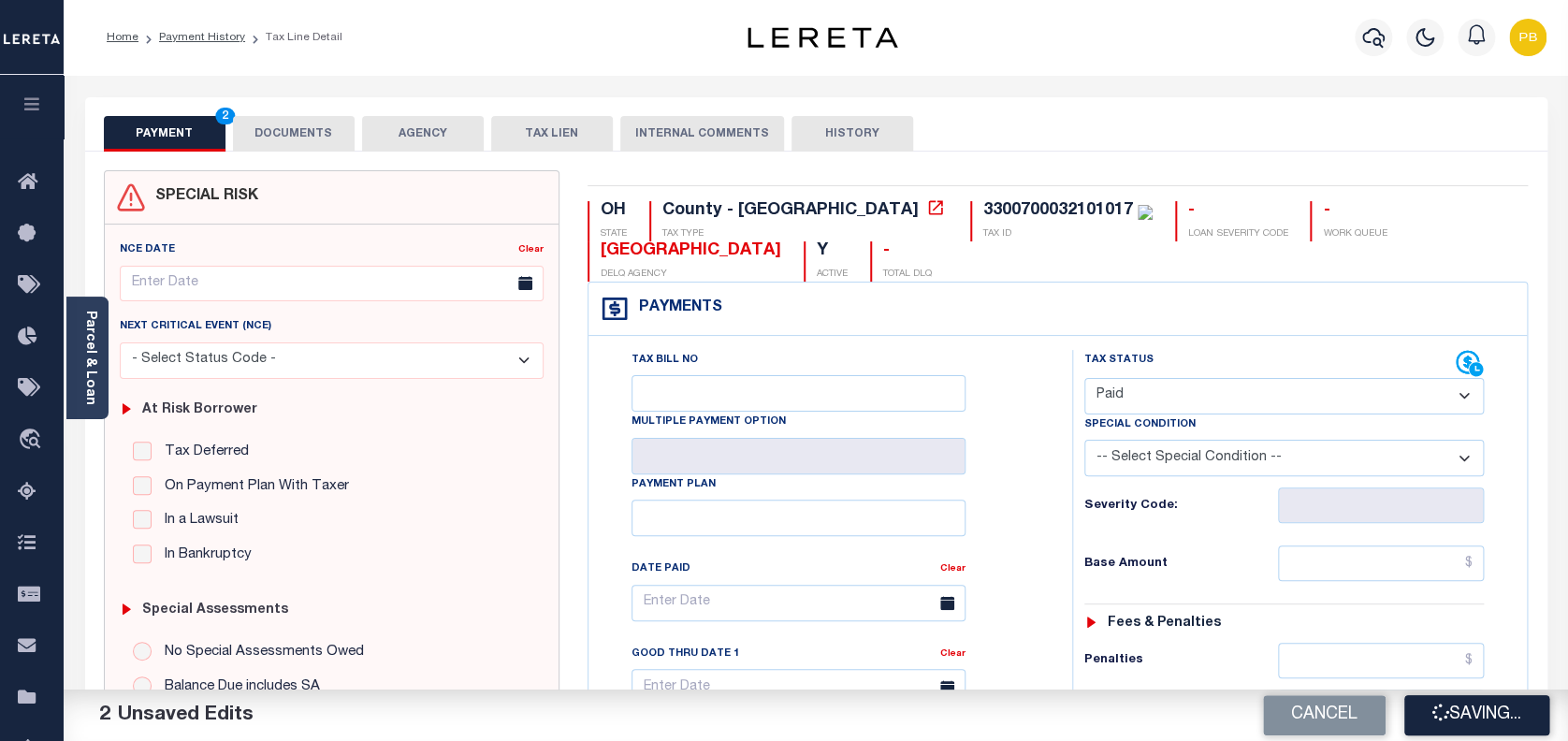
checkbox input "false"
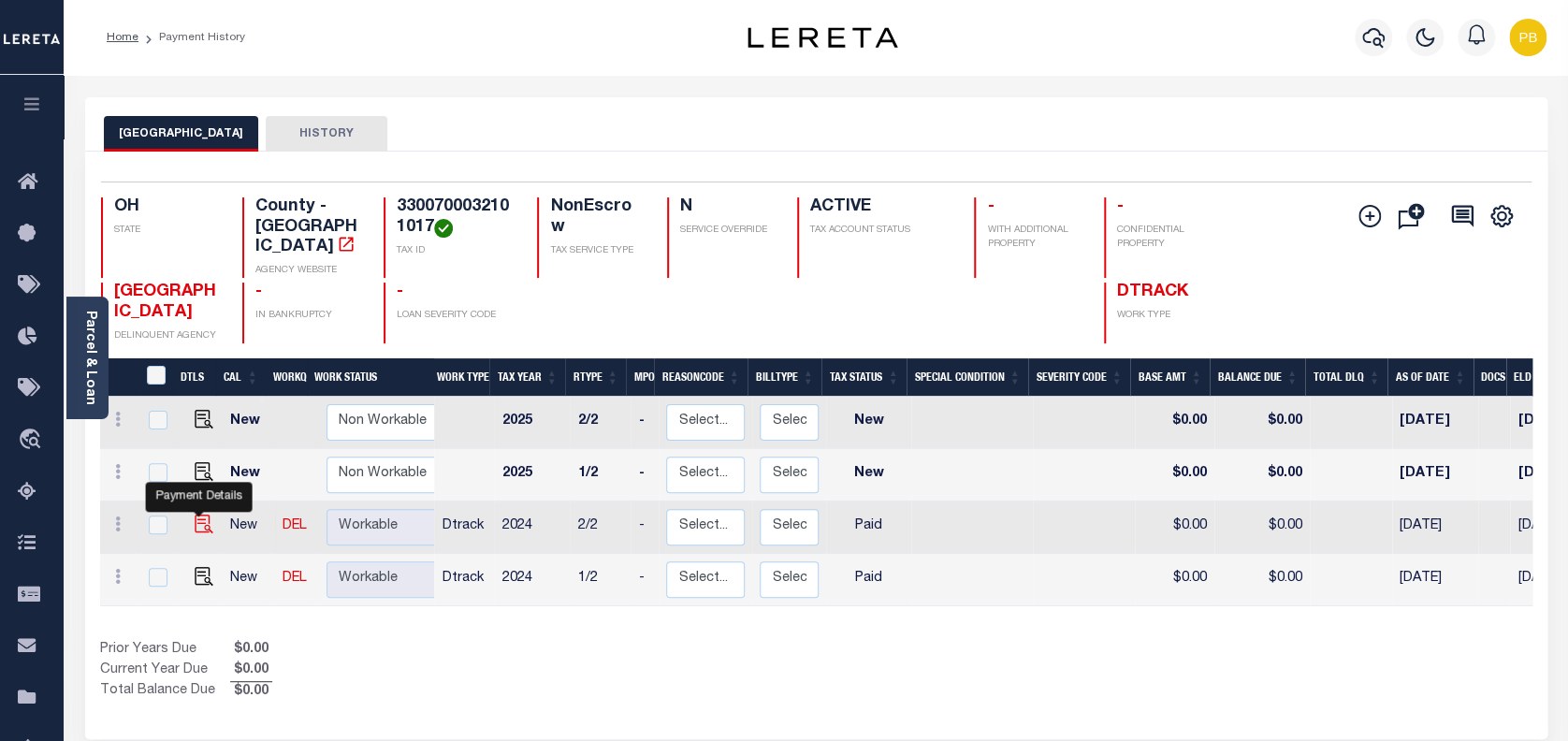
click at [197, 515] on img "" at bounding box center [204, 524] width 19 height 19
checkbox input "true"
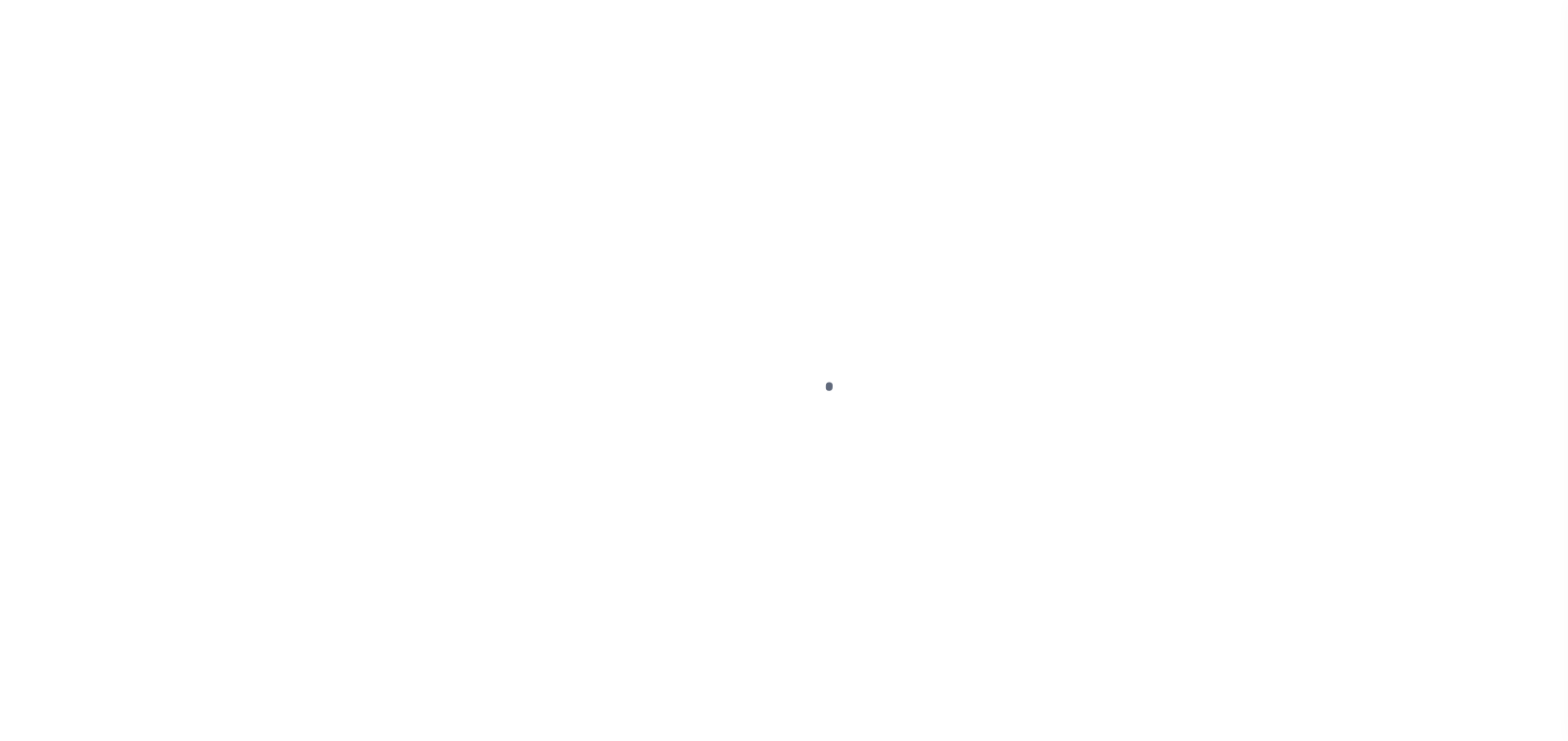
select select "PYD"
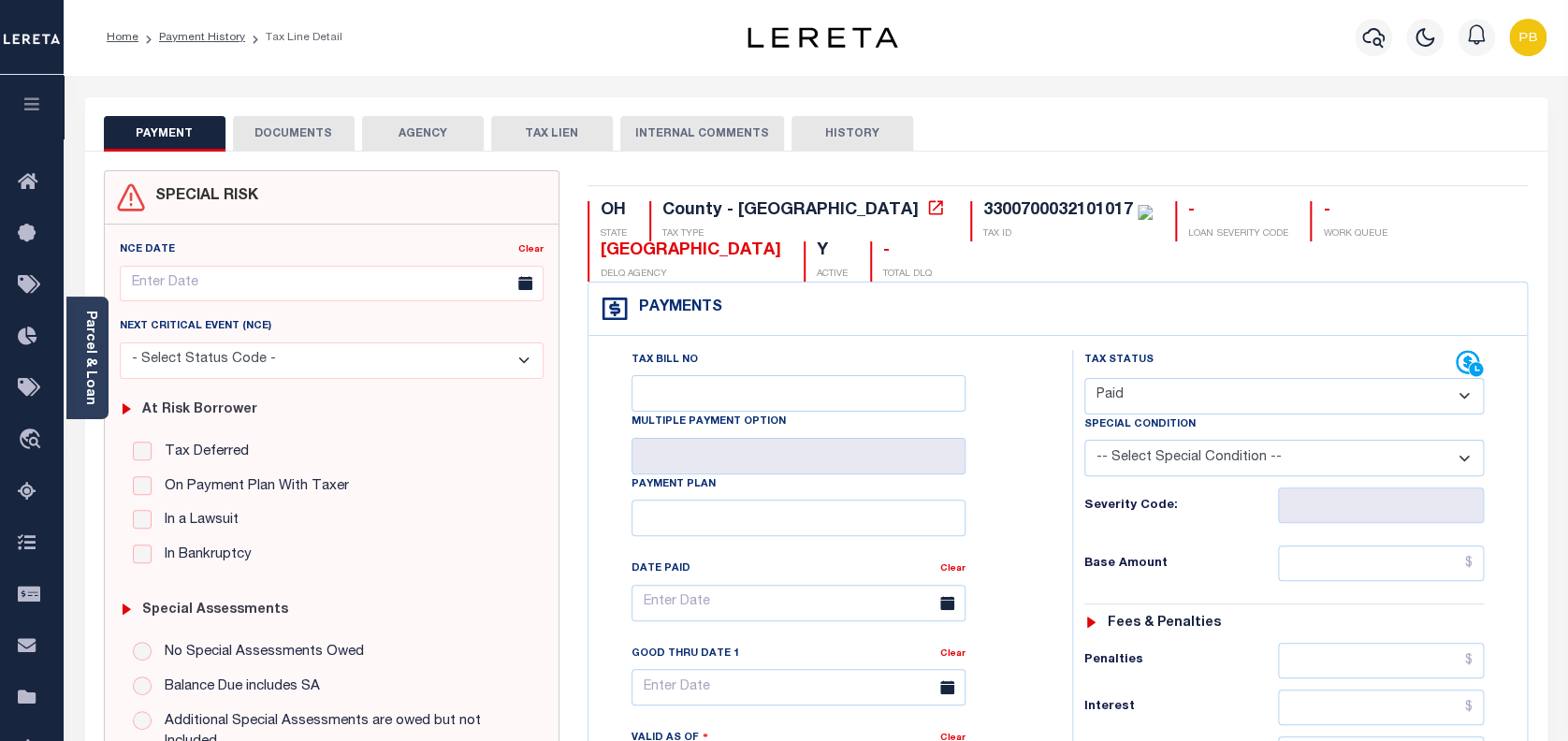
click at [325, 146] on button "DOCUMENTS" at bounding box center [294, 134] width 122 height 35
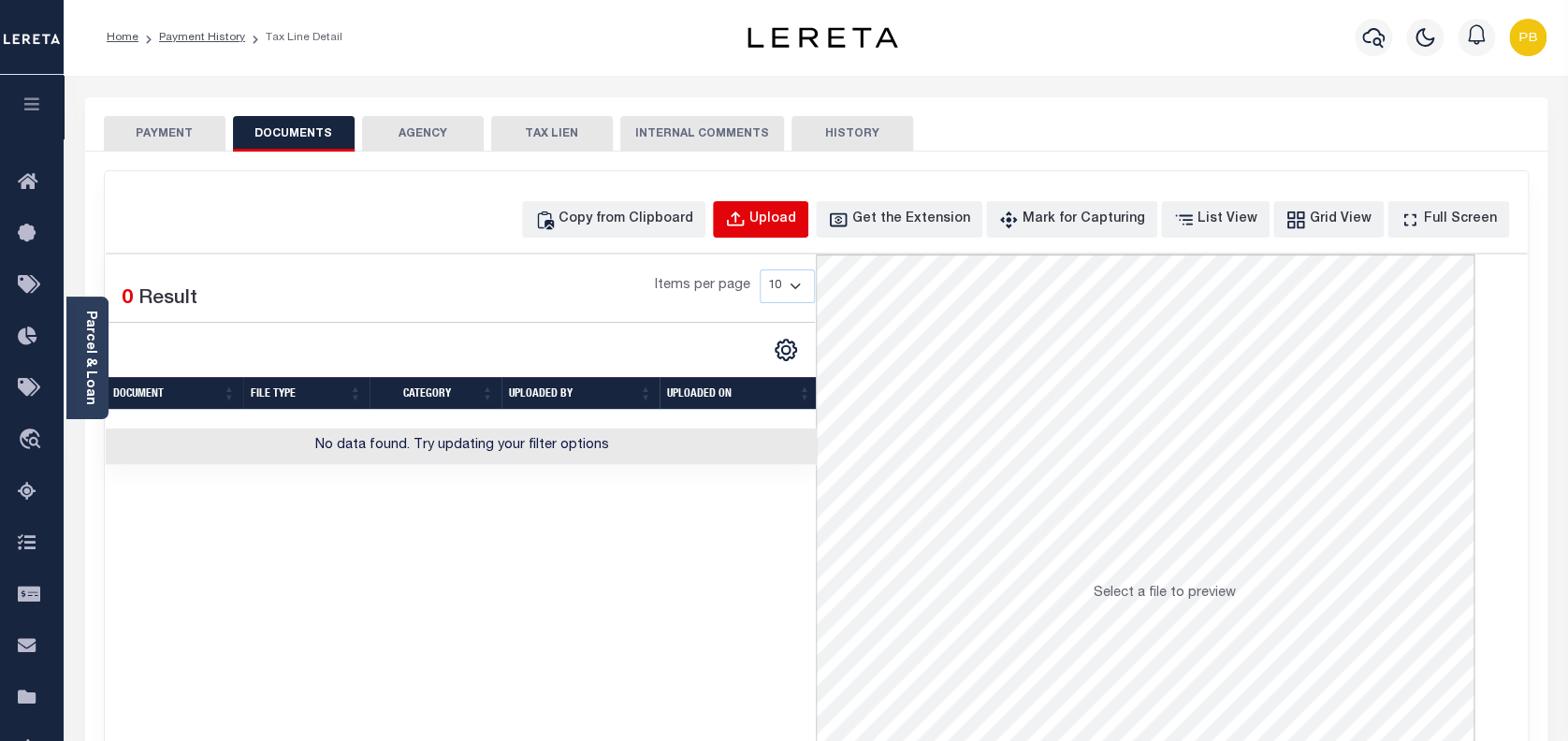
click at [792, 203] on button "Upload" at bounding box center [760, 218] width 95 height 36
select select "POP"
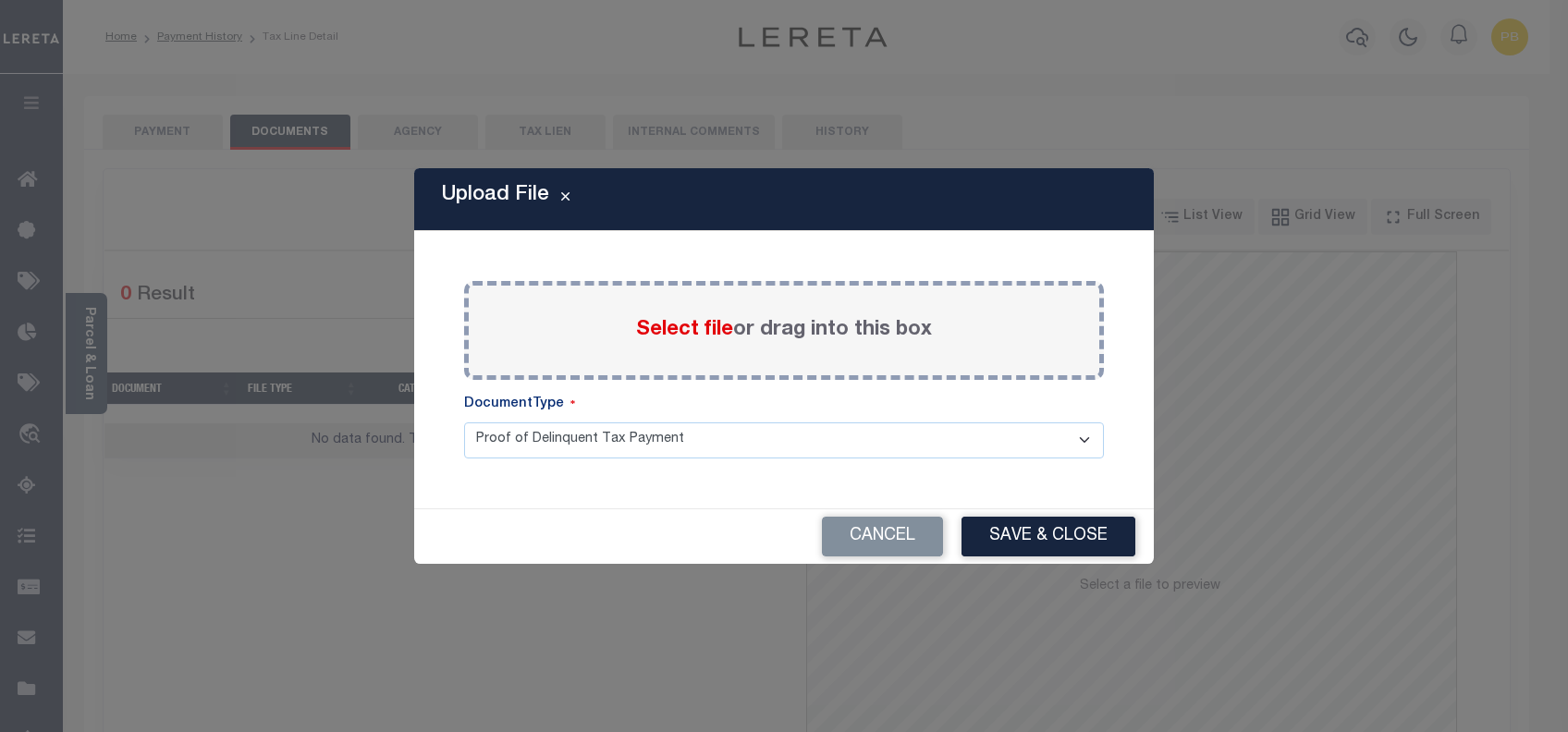
click at [664, 331] on span "Select file" at bounding box center [685, 330] width 97 height 20
click at [0, 0] on input "Select file or drag into this box" at bounding box center [0, 0] width 0 height 0
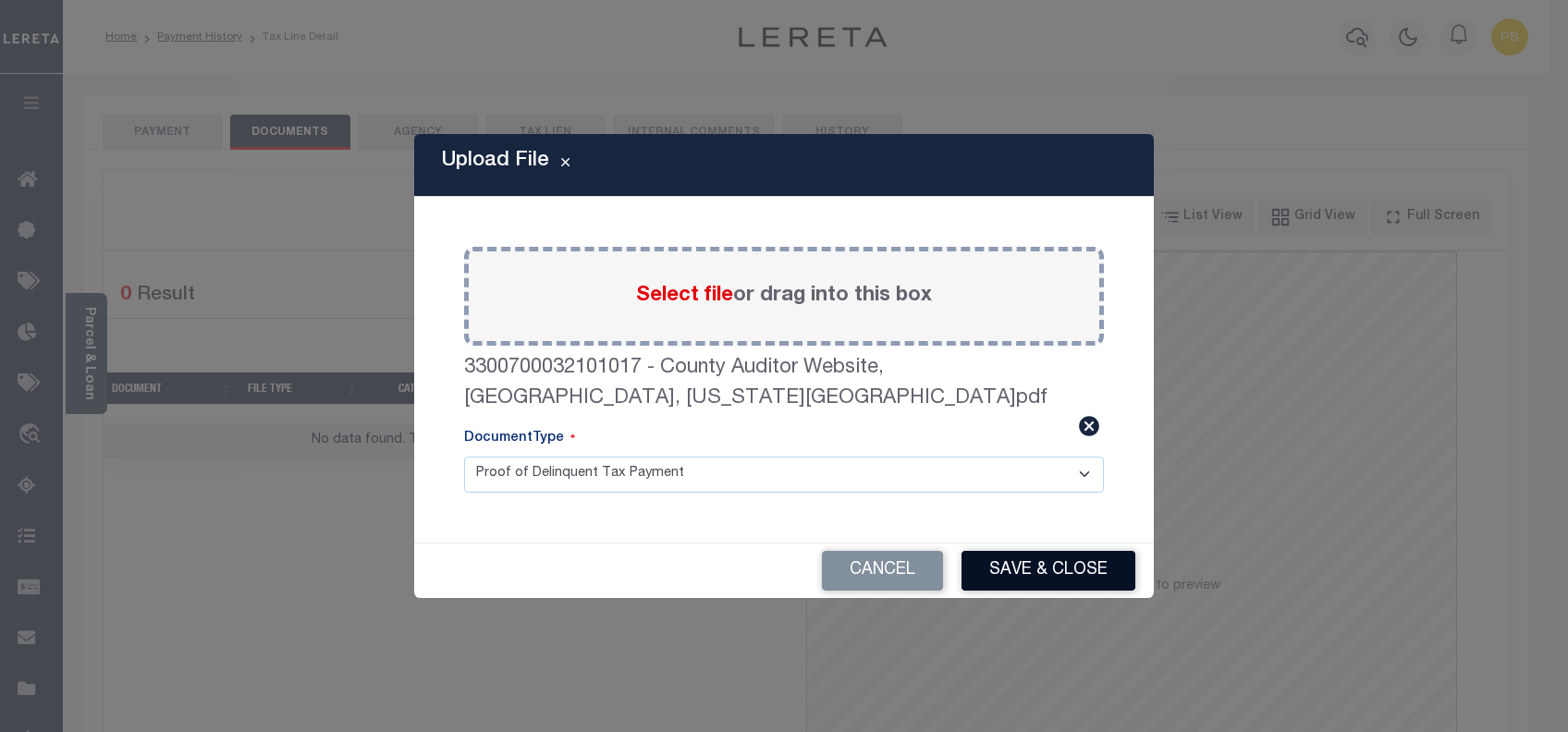
click at [1052, 552] on button "Save & Close" at bounding box center [1048, 570] width 174 height 40
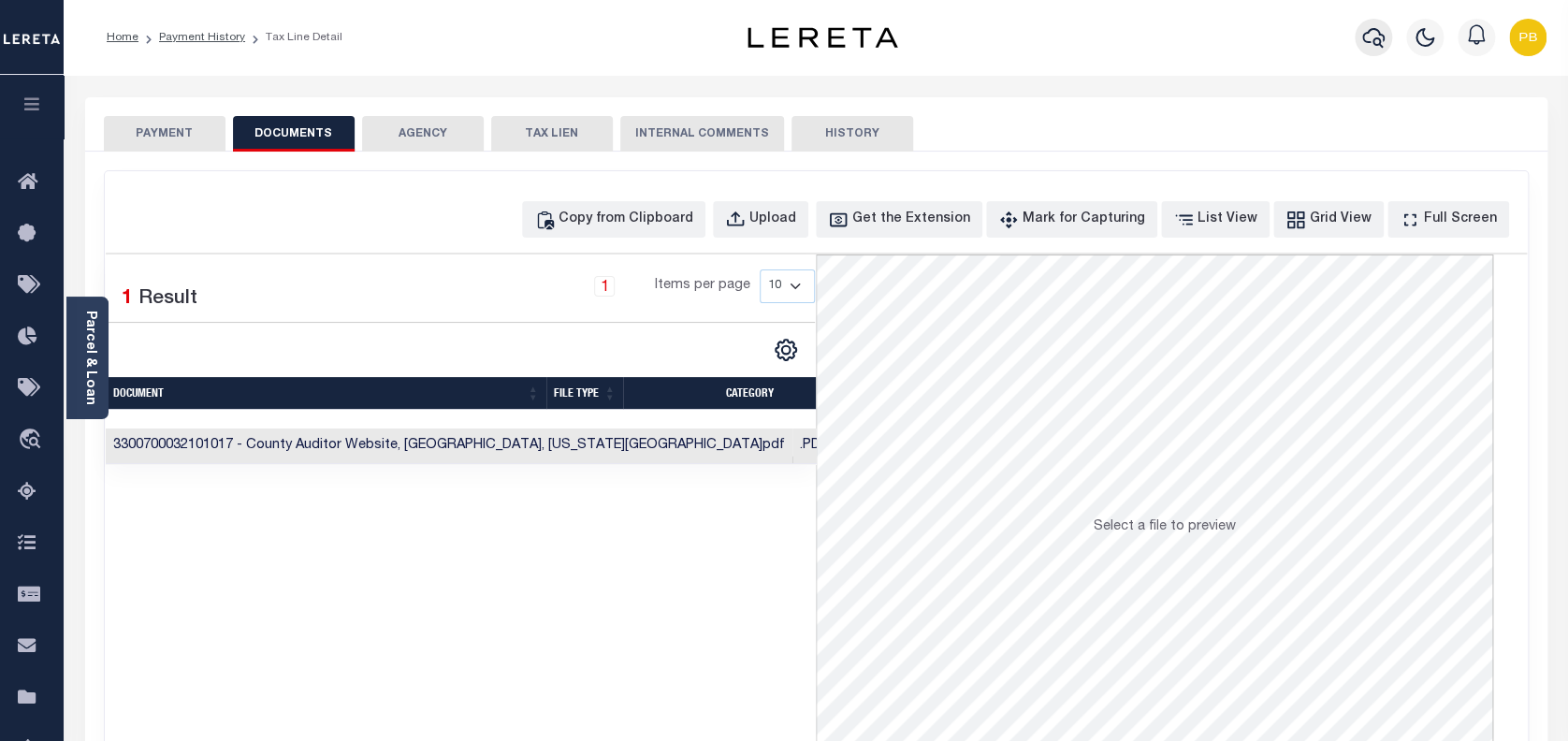
click at [1377, 42] on icon "button" at bounding box center [1373, 37] width 23 height 23
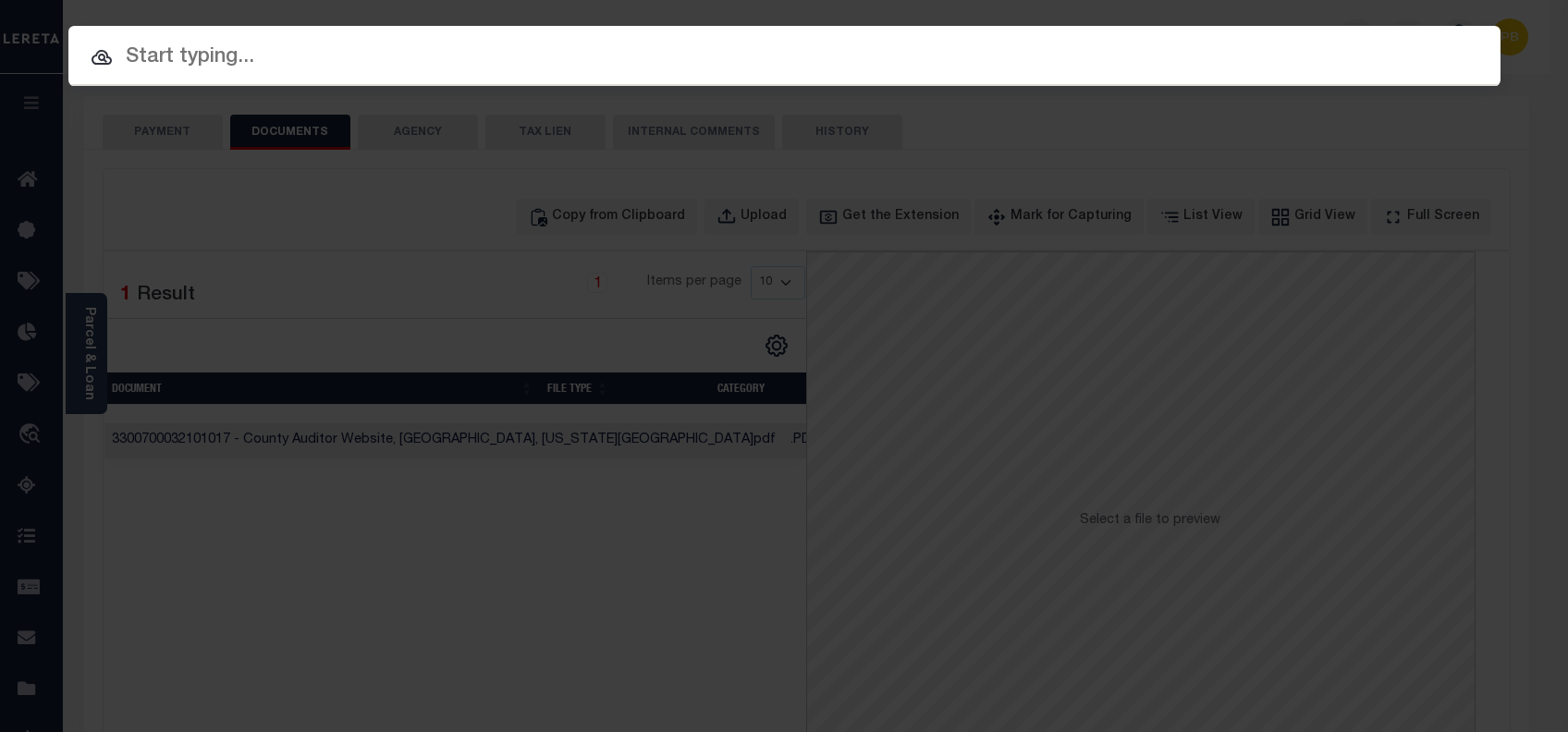
paste input "10704473"
type input "10704473"
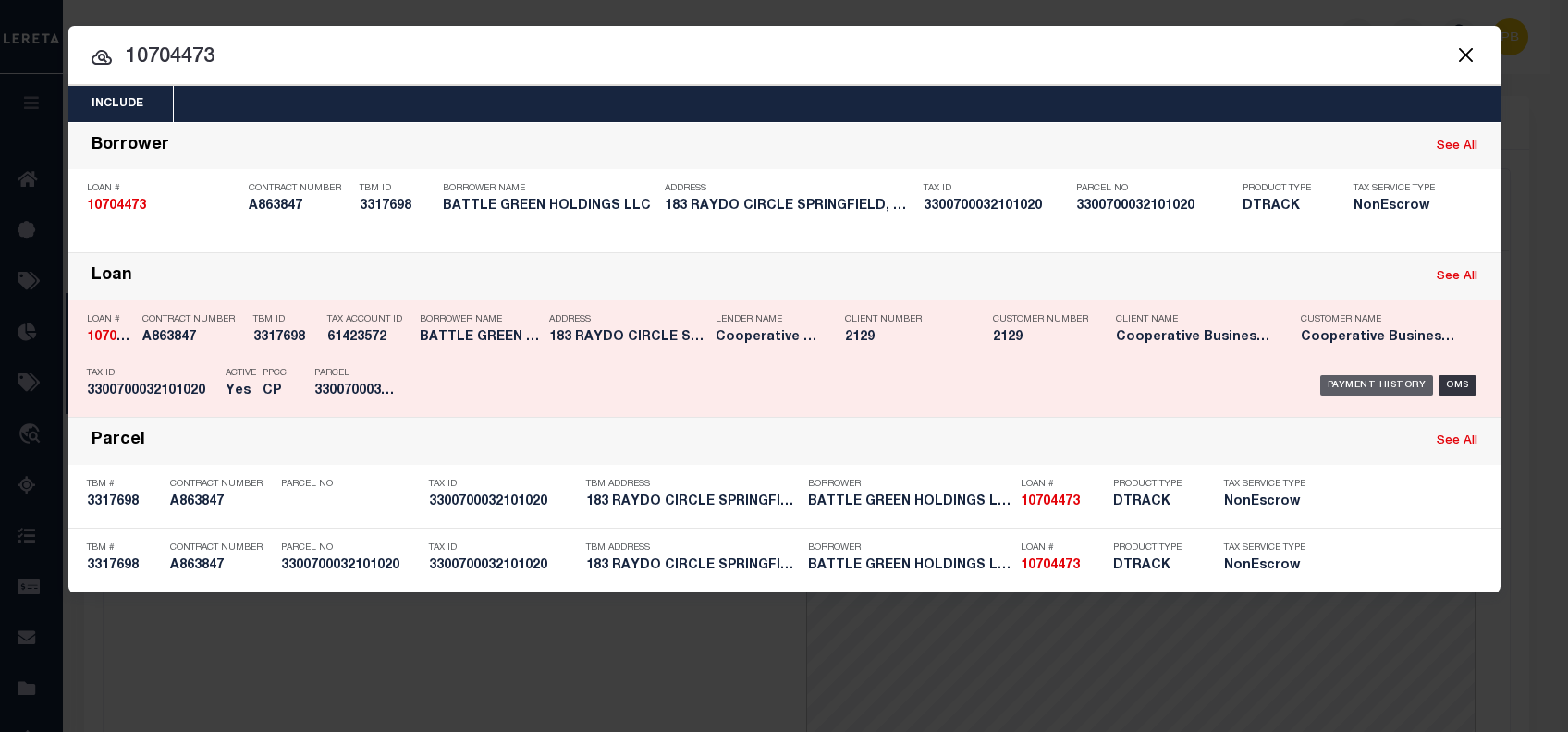
click at [1342, 382] on div "Payment History" at bounding box center [1376, 385] width 114 height 20
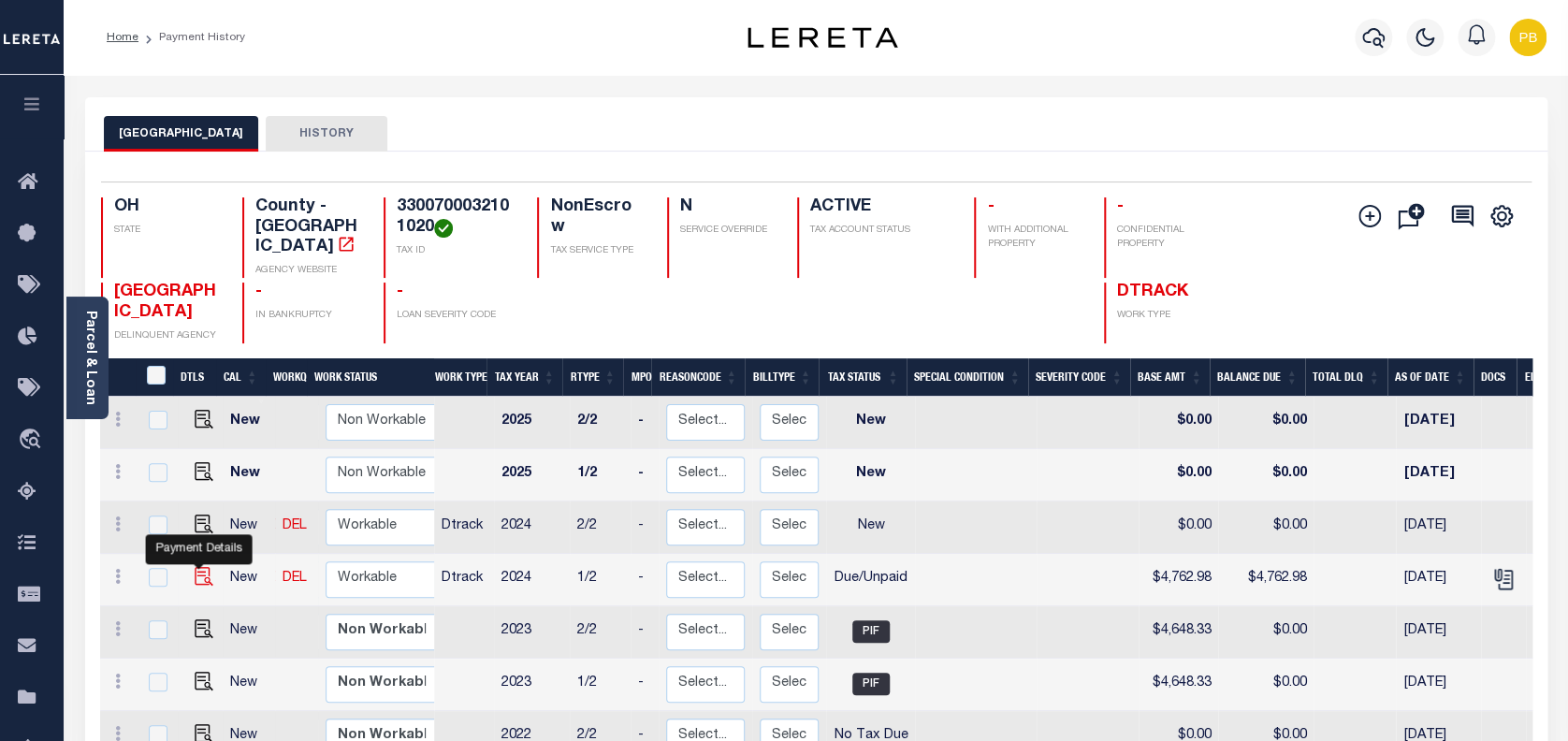
click at [197, 567] on img "" at bounding box center [204, 576] width 19 height 19
checkbox input "true"
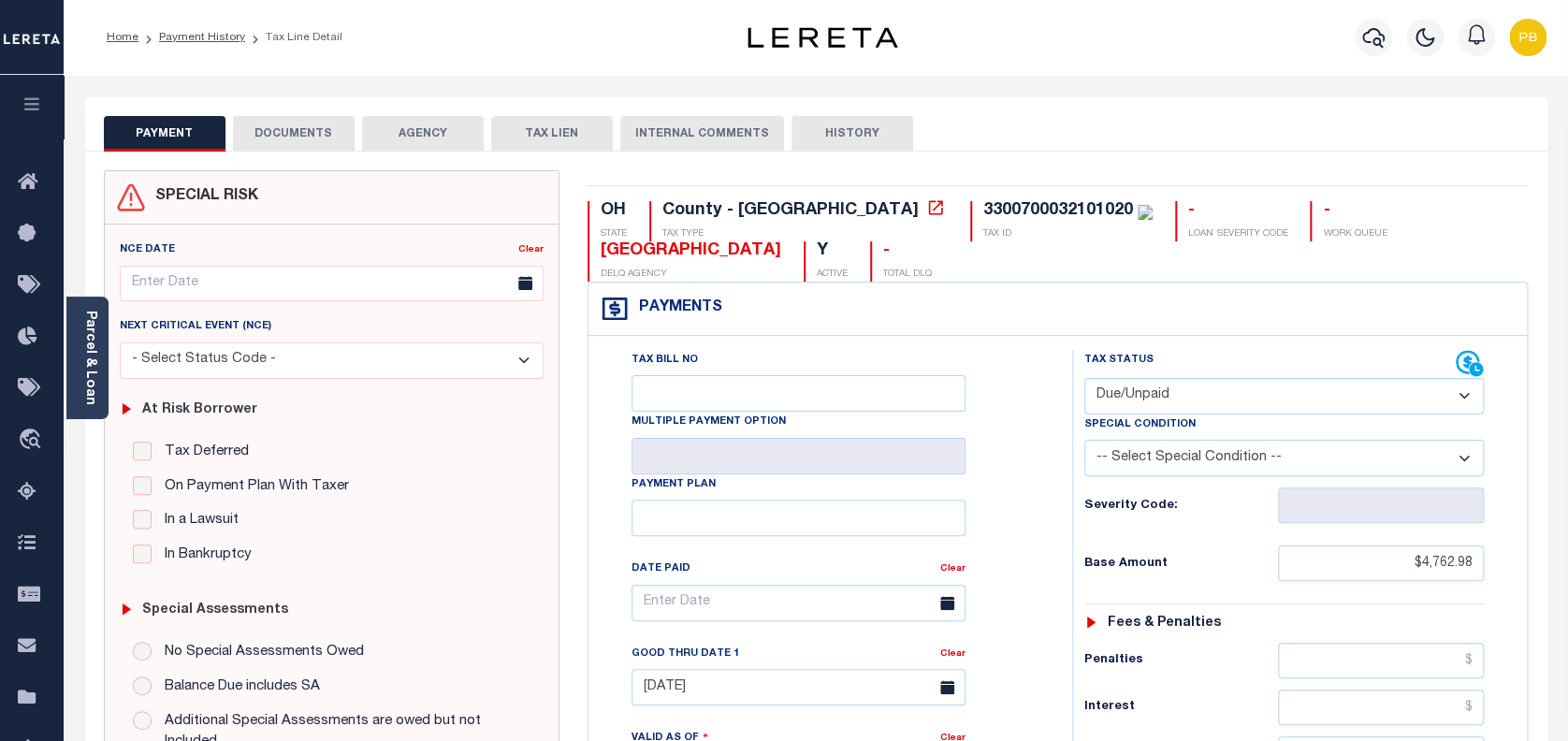
drag, startPoint x: 1208, startPoint y: 389, endPoint x: 1175, endPoint y: 415, distance: 42.0
click at [1208, 389] on select "- Select Status Code - Open Due/Unpaid Paid Incomplete No Tax Due Internal Refu…" at bounding box center [1284, 396] width 401 height 36
select select "INC"
click at [1084, 379] on select "- Select Status Code - Open Due/Unpaid Paid Incomplete No Tax Due Internal Refu…" at bounding box center [1284, 396] width 401 height 36
type input "[DATE]"
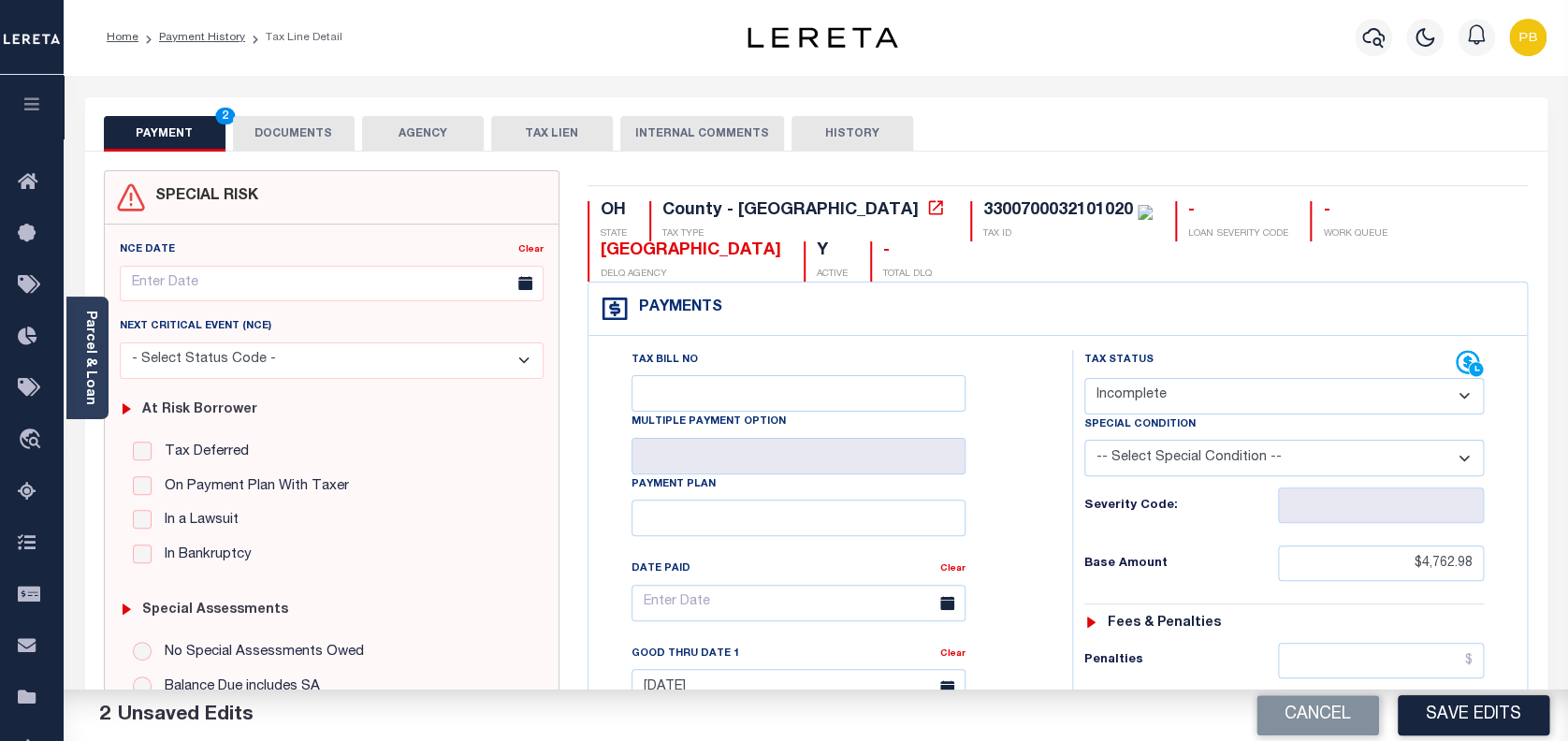
click at [1159, 389] on select "- Select Status Code - Open Due/Unpaid Paid Incomplete No Tax Due Internal Refu…" at bounding box center [1284, 396] width 401 height 36
select select "PYD"
click at [1084, 379] on select "- Select Status Code - Open Due/Unpaid Paid Incomplete No Tax Due Internal Refu…" at bounding box center [1284, 396] width 401 height 36
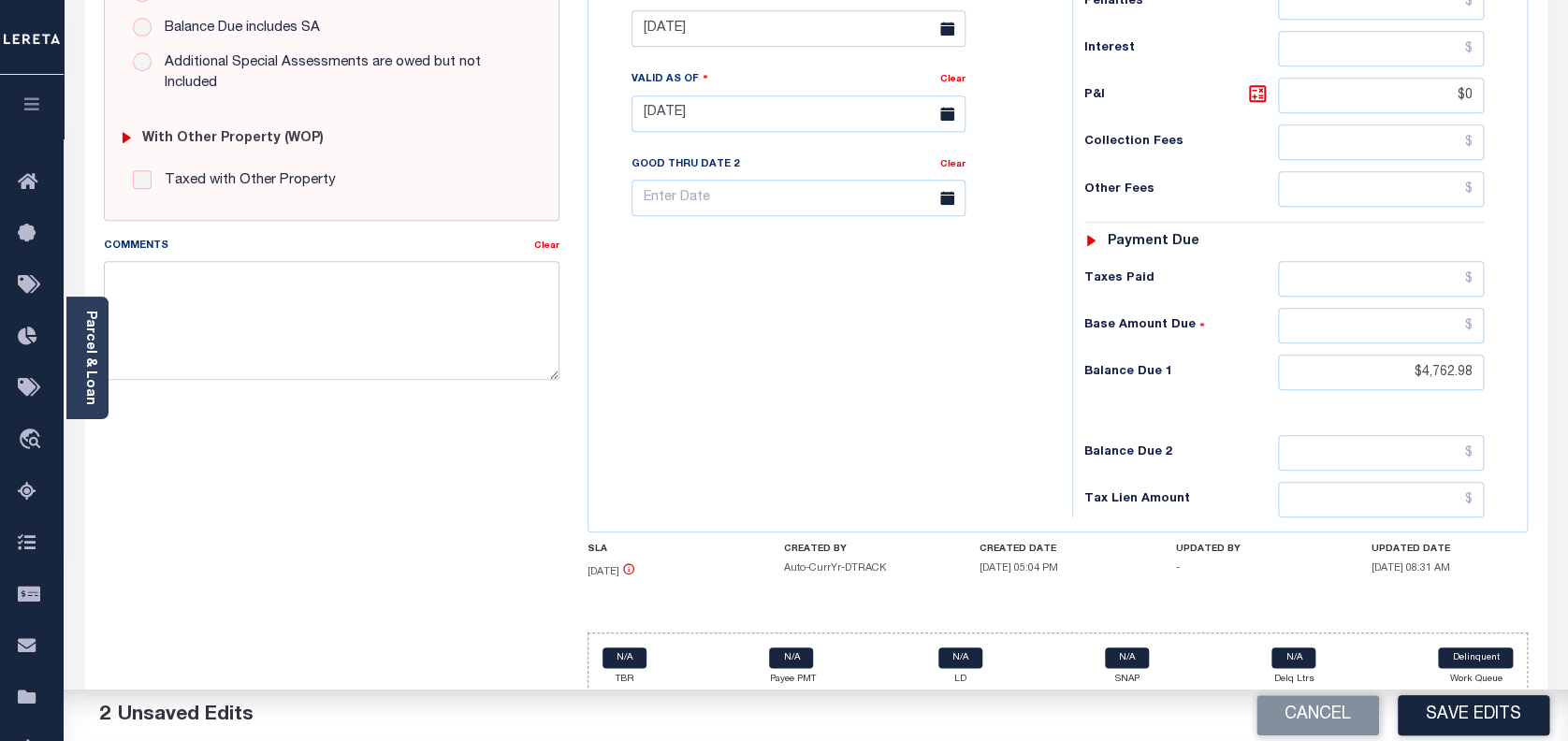
scroll to position [675, 0]
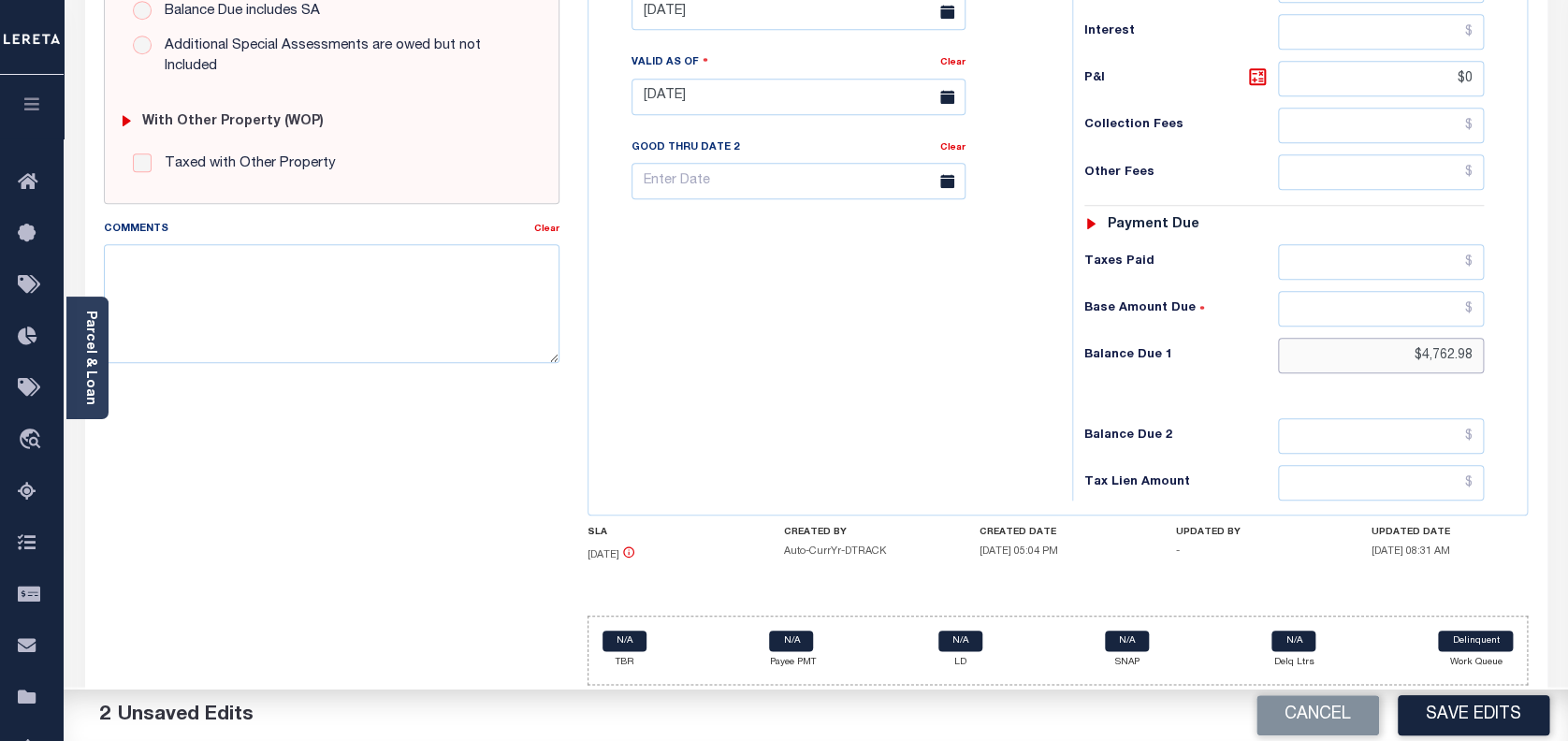
drag, startPoint x: 1471, startPoint y: 351, endPoint x: 1287, endPoint y: 348, distance: 184.0
click at [1287, 348] on input "$4,762.98" at bounding box center [1381, 355] width 207 height 35
click at [1486, 727] on button "Save Edits" at bounding box center [1474, 714] width 152 height 40
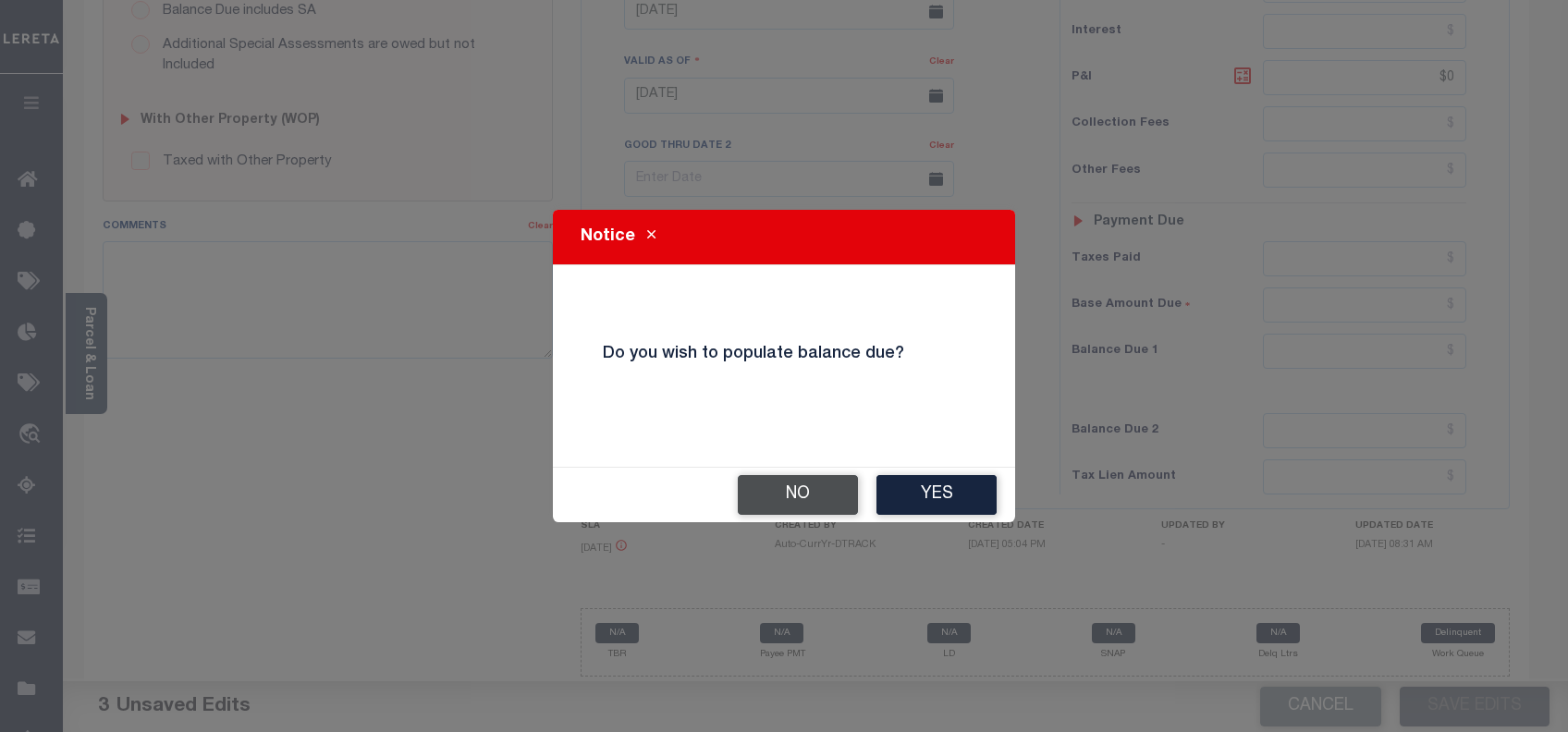
click at [813, 488] on button "No" at bounding box center [798, 494] width 121 height 40
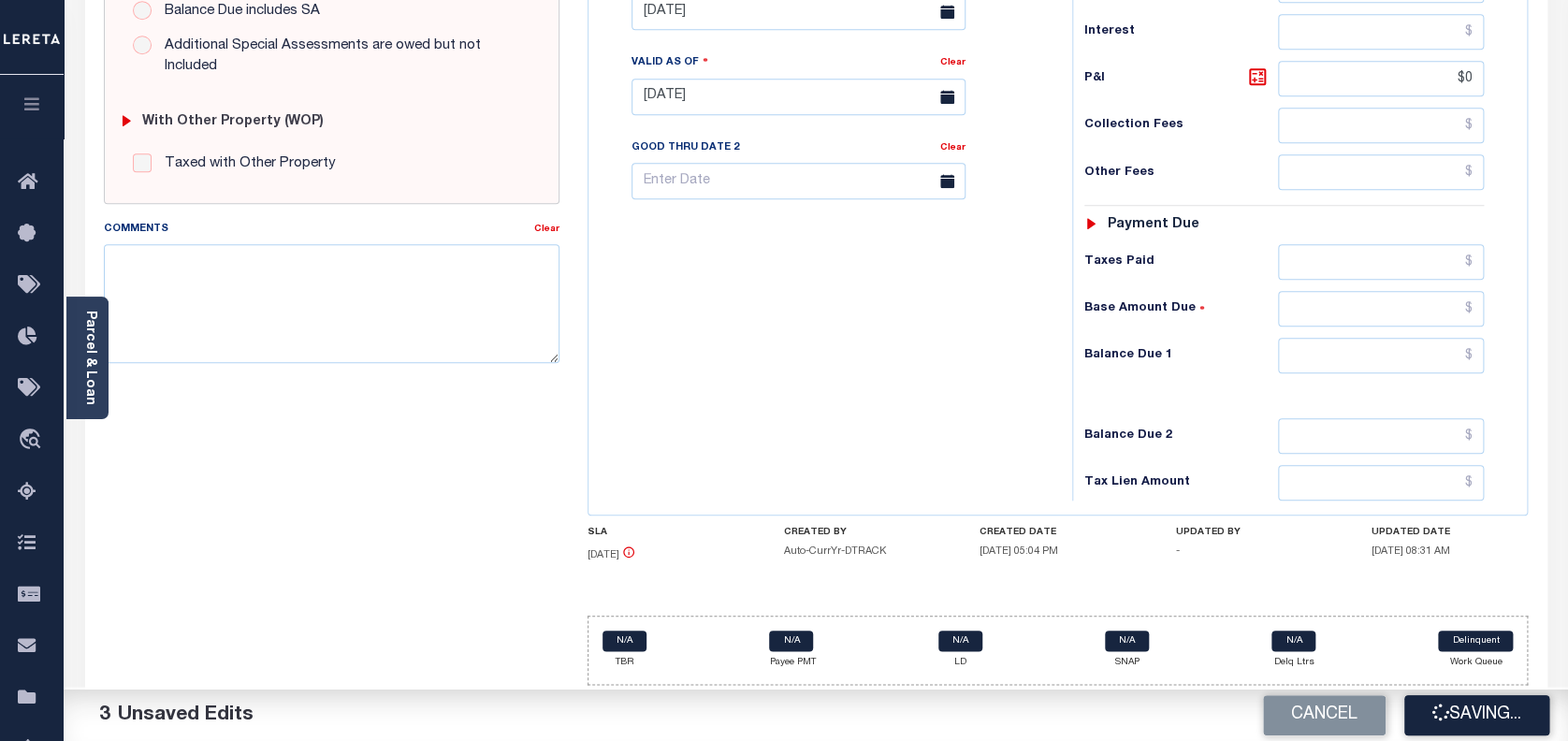
click at [207, 457] on div "SPECIAL RISK NCE Date Clear - Select Status Code -" at bounding box center [332, 97] width 484 height 1204
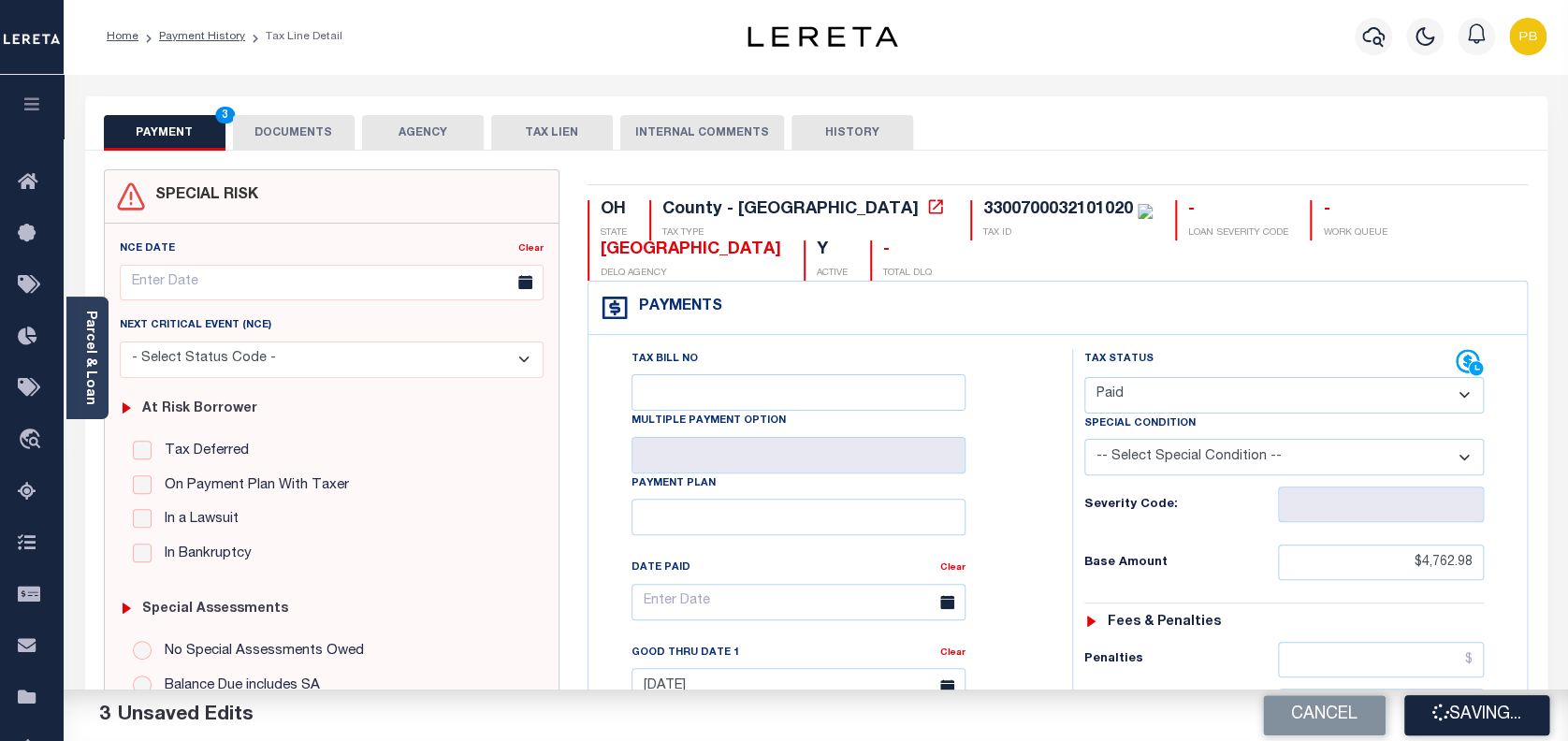
scroll to position [0, 0]
click at [176, 31] on link "Payment History" at bounding box center [202, 36] width 86 height 11
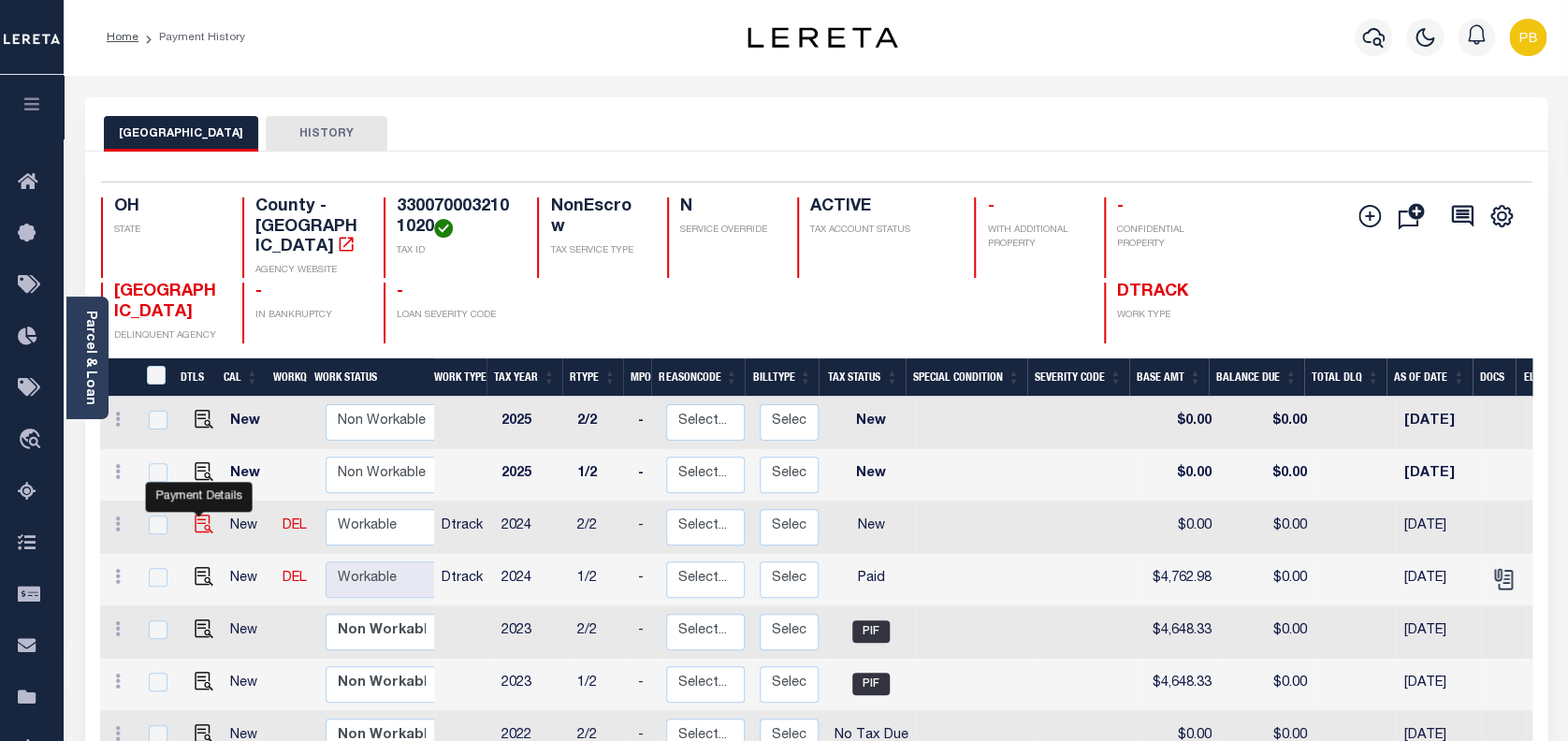
click at [195, 515] on img "" at bounding box center [204, 524] width 19 height 19
checkbox input "true"
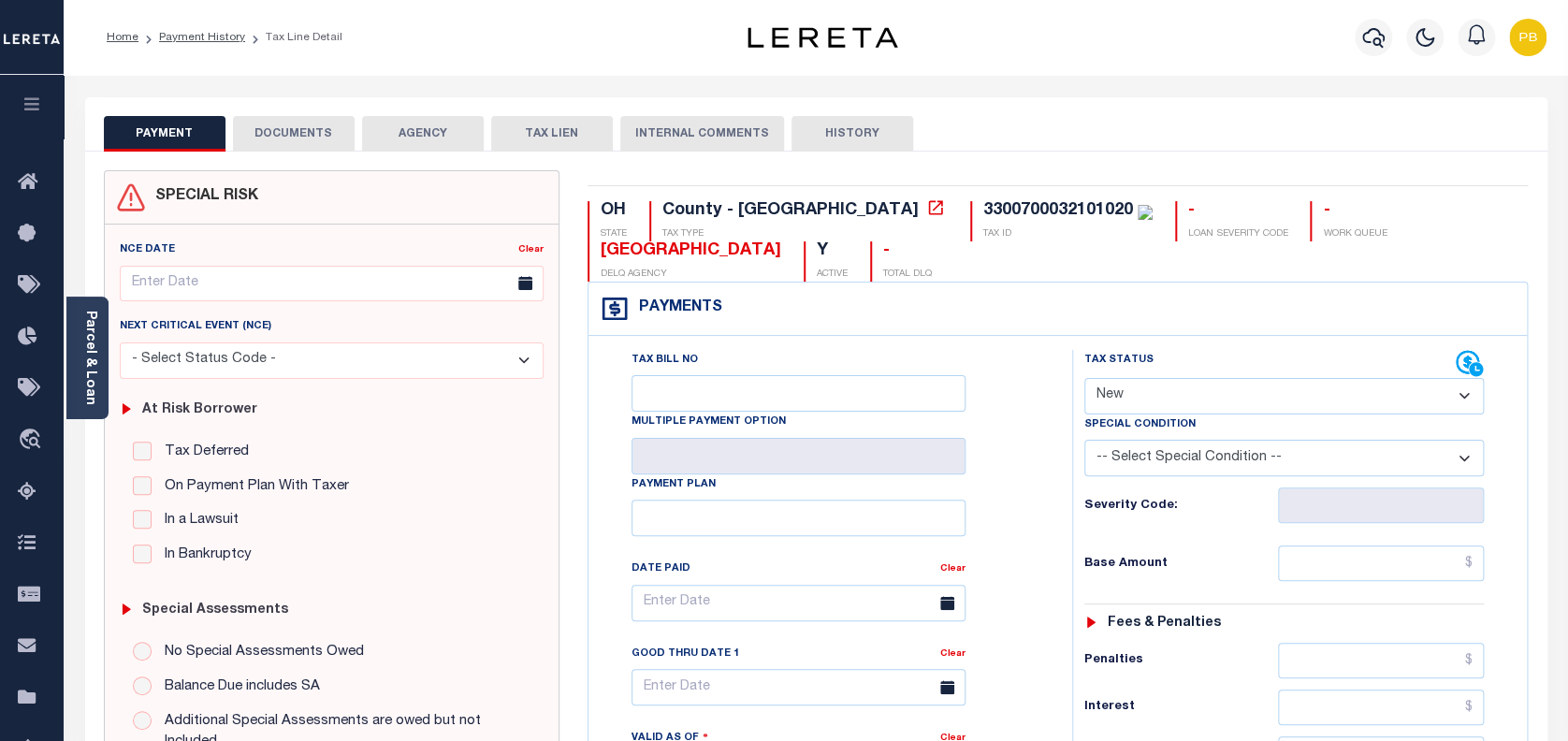
click at [1163, 396] on select "- Select Status Code - Open Due/Unpaid Paid Incomplete No Tax Due Internal Refu…" at bounding box center [1284, 396] width 401 height 36
select select "PYD"
click at [1084, 379] on select "- Select Status Code - Open Due/Unpaid Paid Incomplete No Tax Due Internal Refu…" at bounding box center [1284, 396] width 401 height 36
type input "[DATE]"
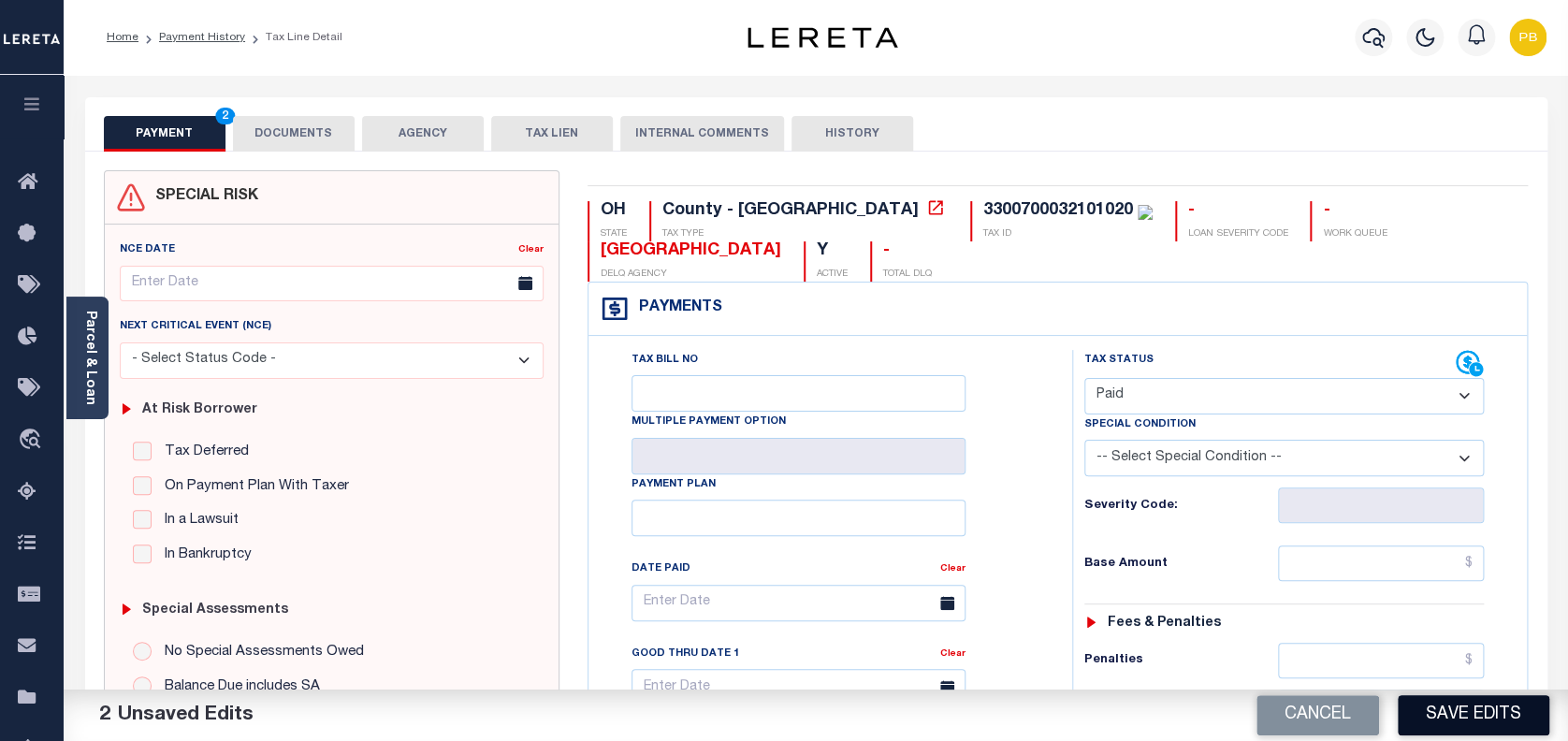
click at [1489, 724] on button "Save Edits" at bounding box center [1474, 714] width 152 height 40
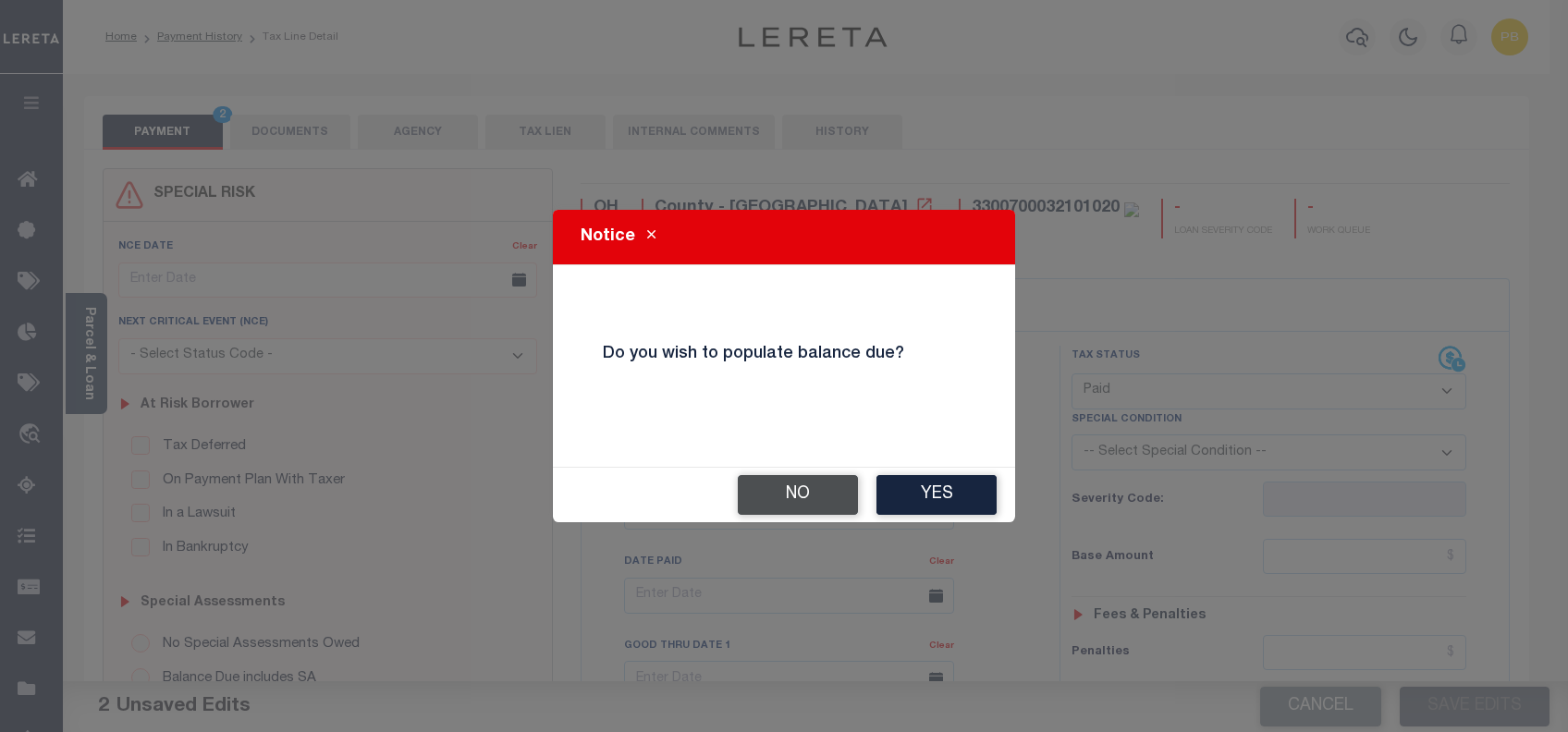
click at [817, 492] on button "No" at bounding box center [798, 494] width 121 height 40
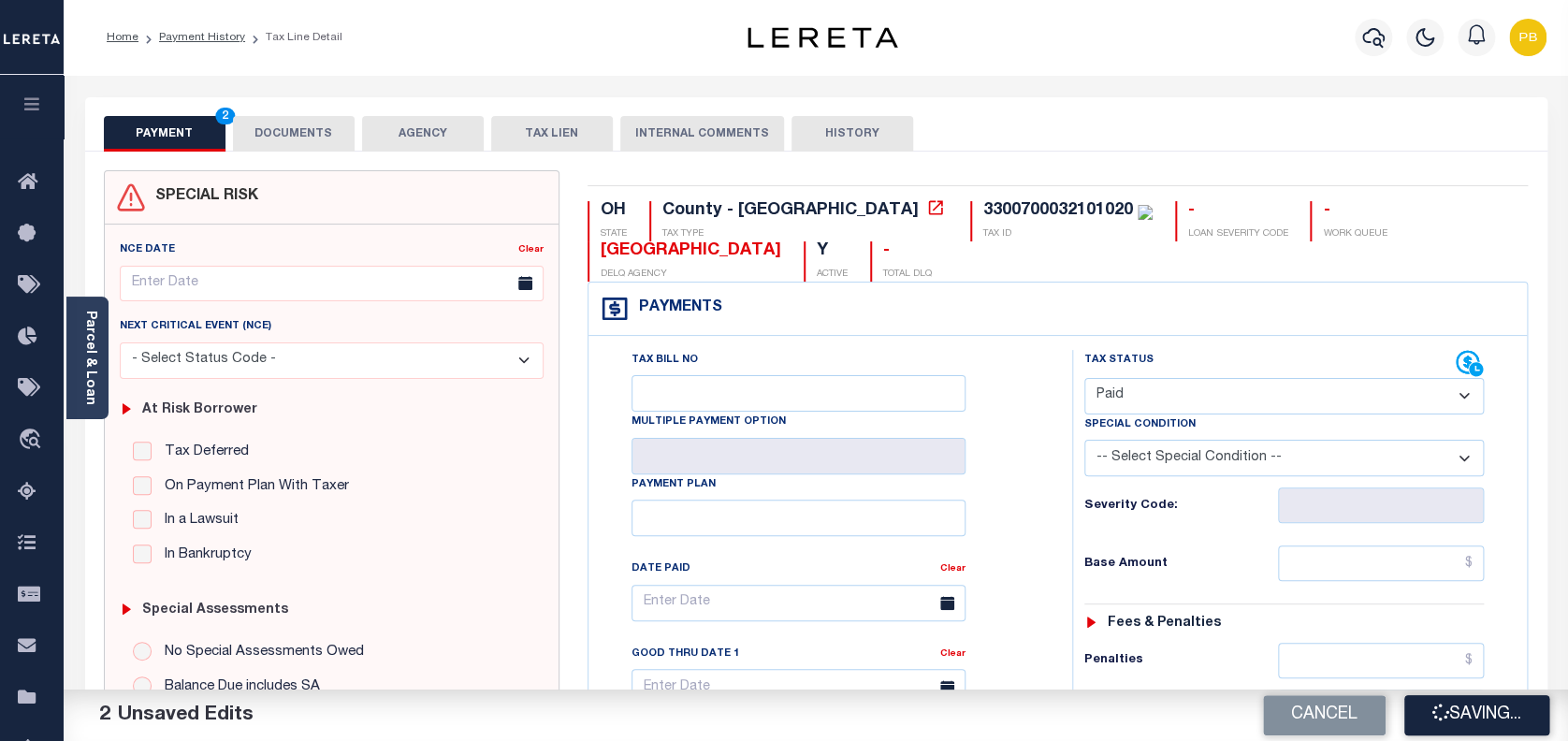
click at [321, 138] on button "DOCUMENTS" at bounding box center [294, 134] width 122 height 35
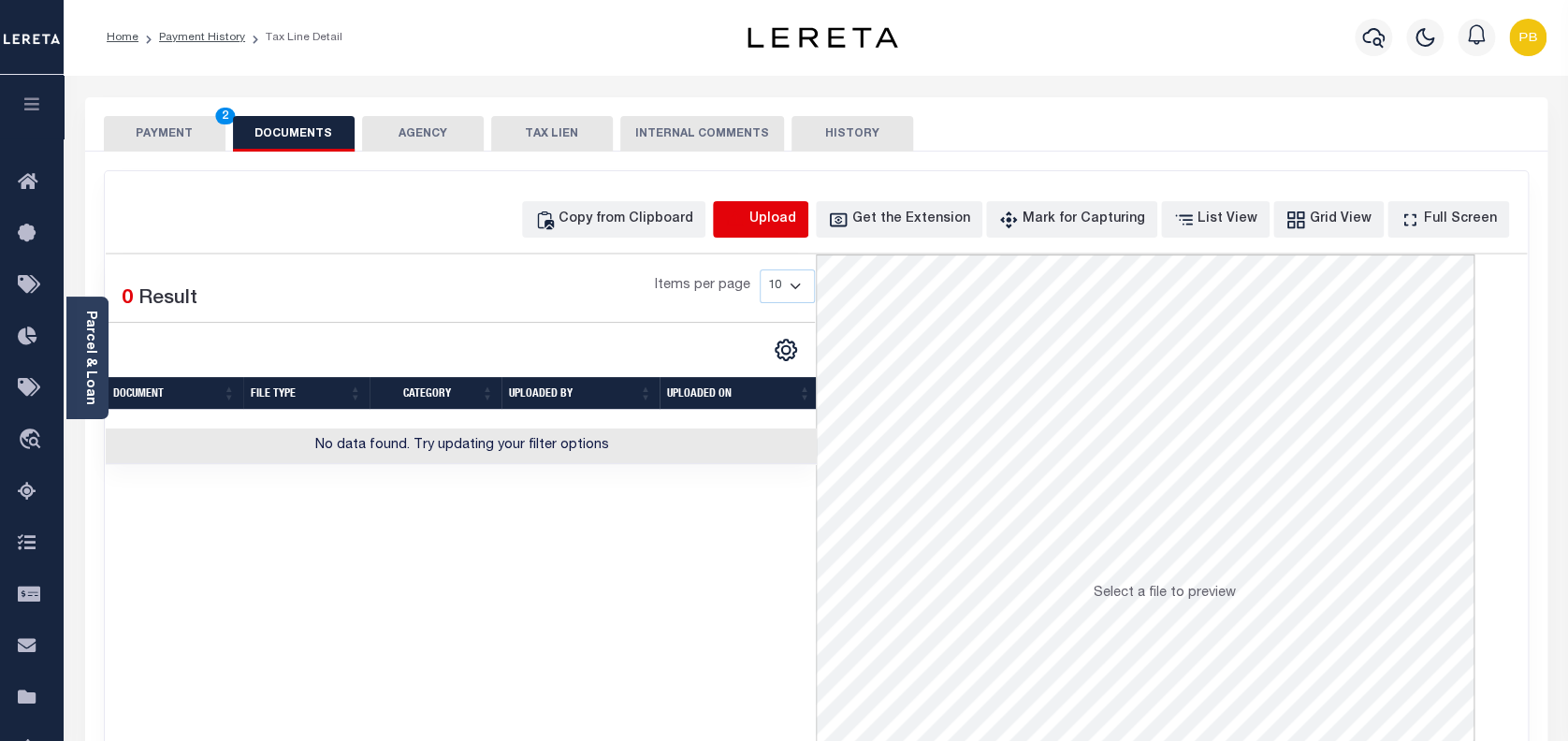
click at [745, 215] on icon "button" at bounding box center [735, 219] width 21 height 21
select select "POP"
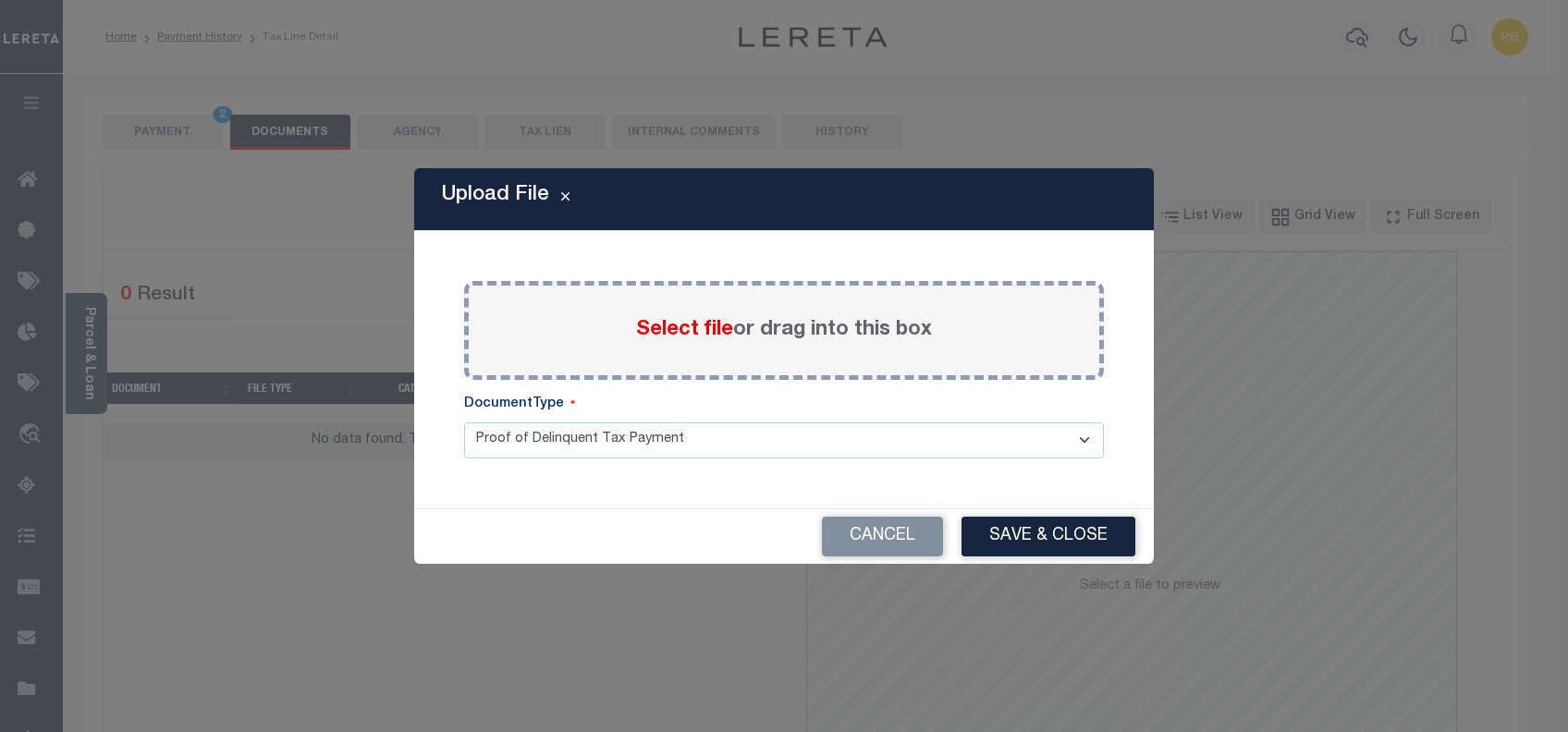
click at [664, 326] on span "Select file" at bounding box center [685, 330] width 97 height 20
click at [0, 0] on input "Select file or drag into this box" at bounding box center [0, 0] width 0 height 0
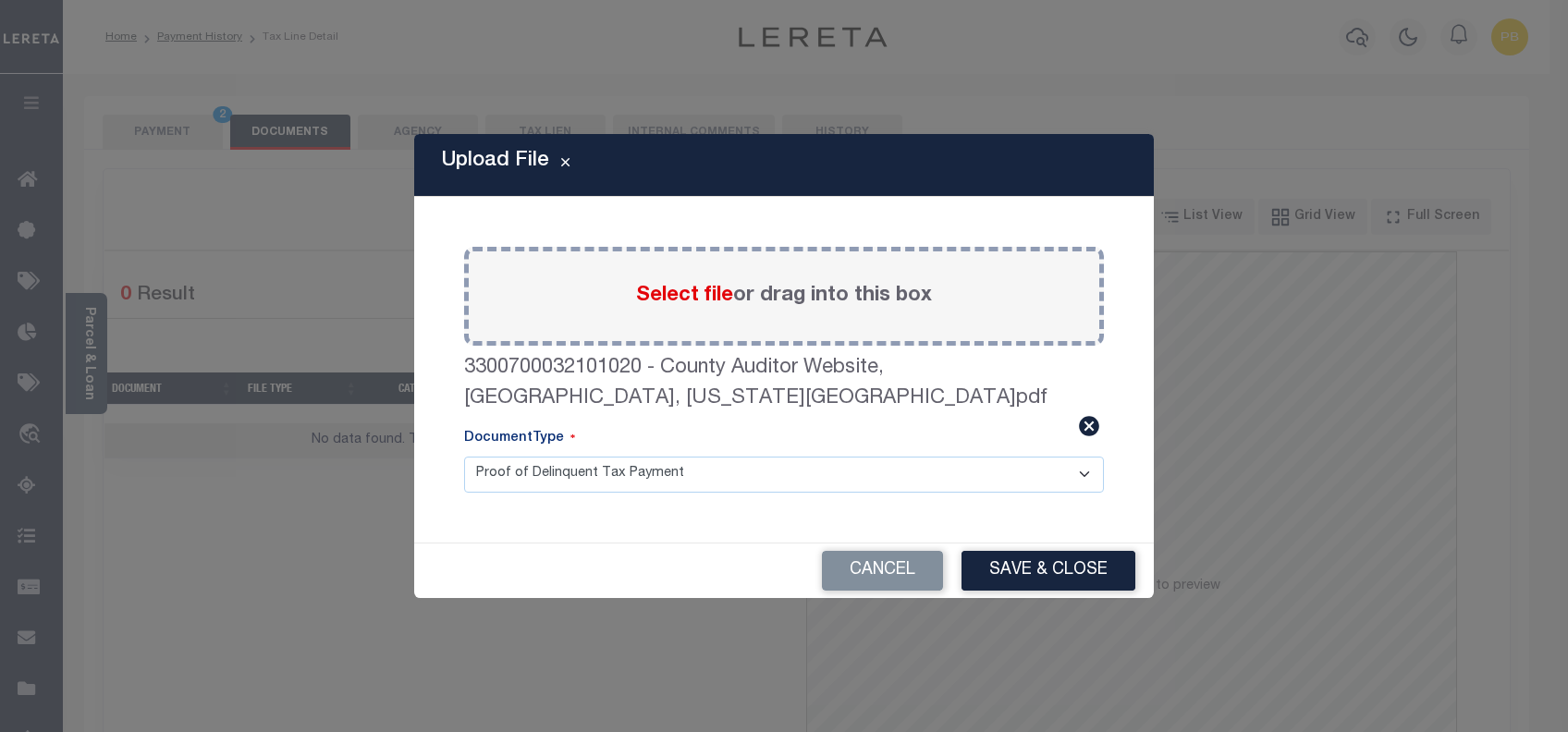
click at [1060, 554] on button "Save & Close" at bounding box center [1048, 570] width 174 height 40
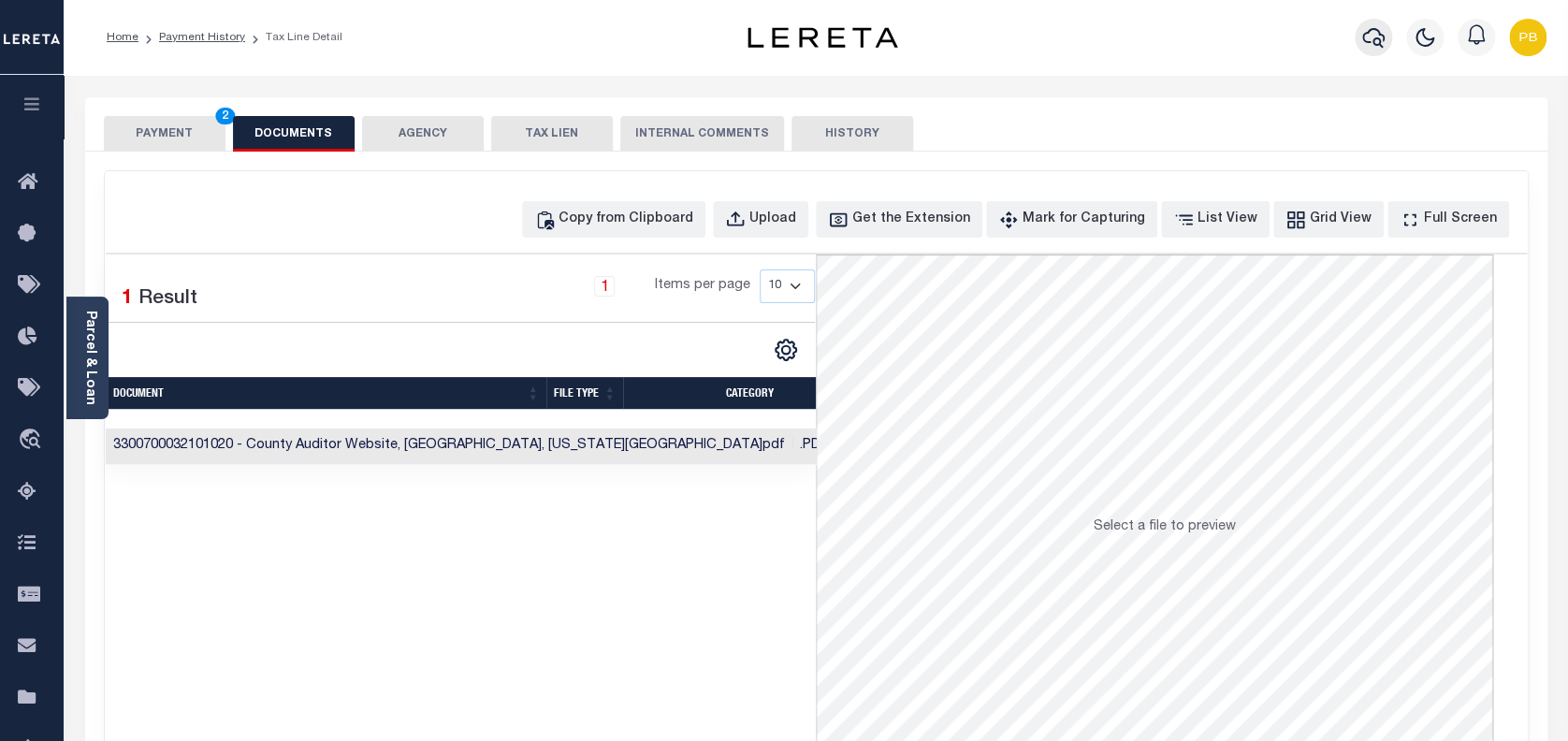
click at [1373, 42] on icon "button" at bounding box center [1373, 38] width 23 height 20
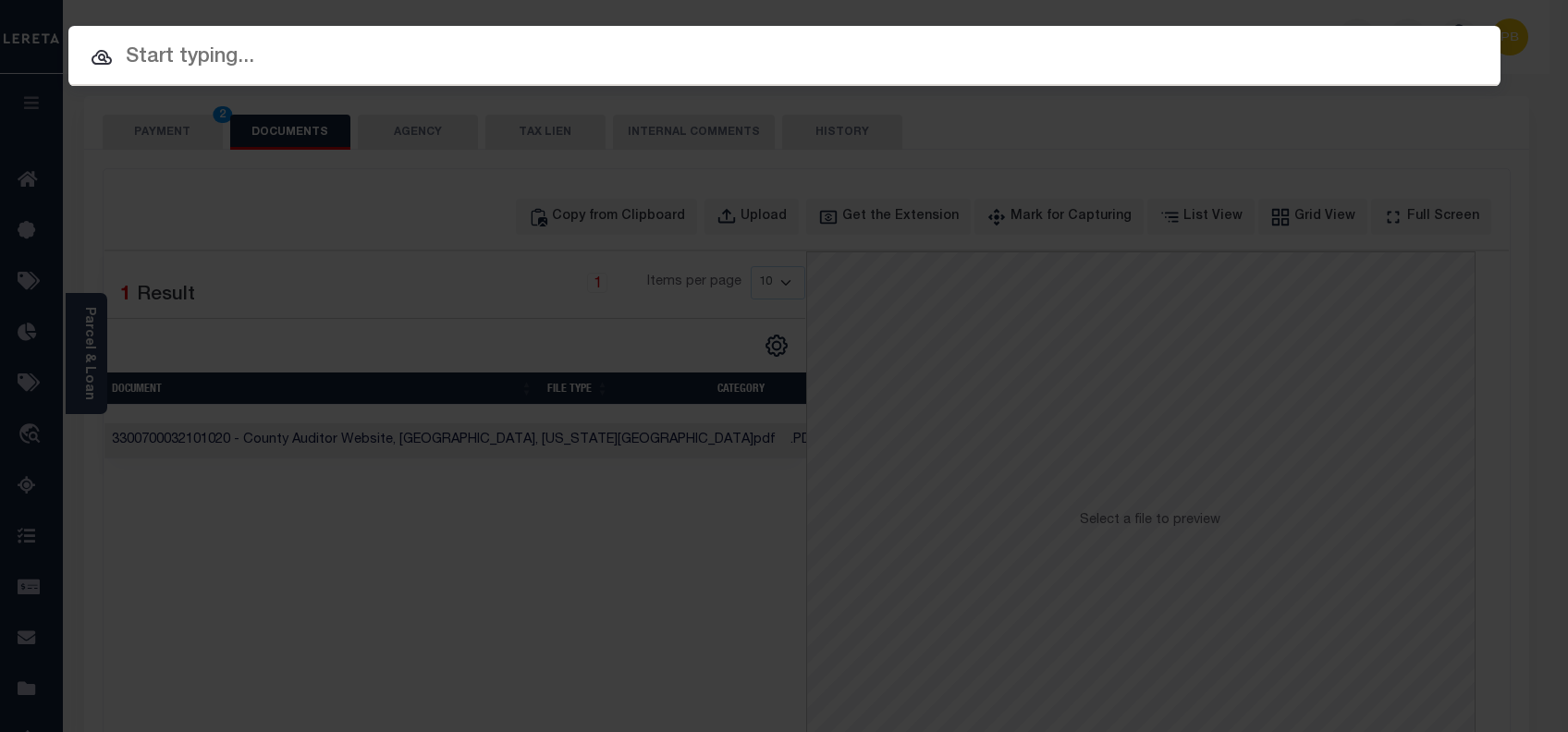
paste input "17501905"
type input "17501905"
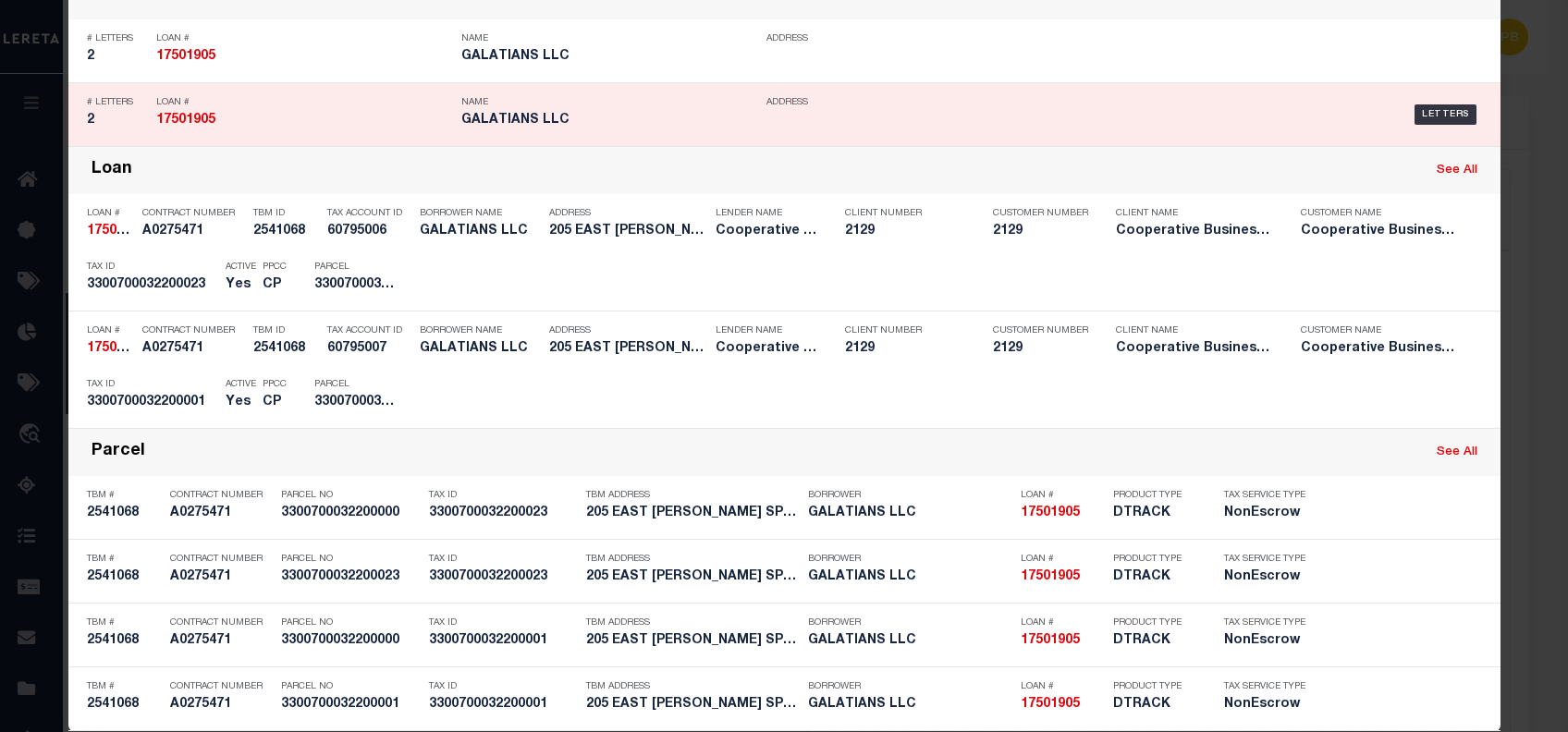
scroll to position [387, 0]
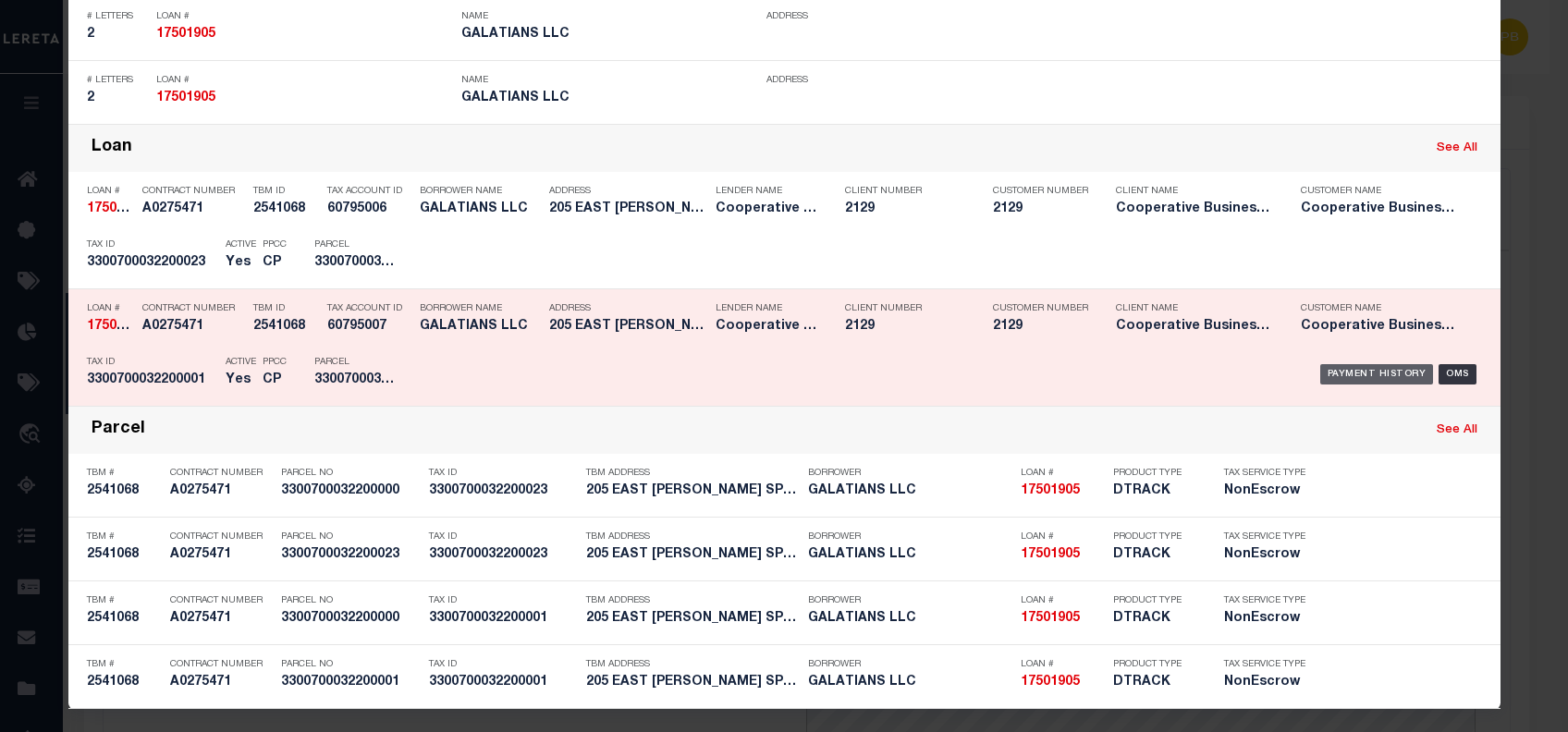
click at [1363, 373] on div "Payment History" at bounding box center [1376, 373] width 114 height 20
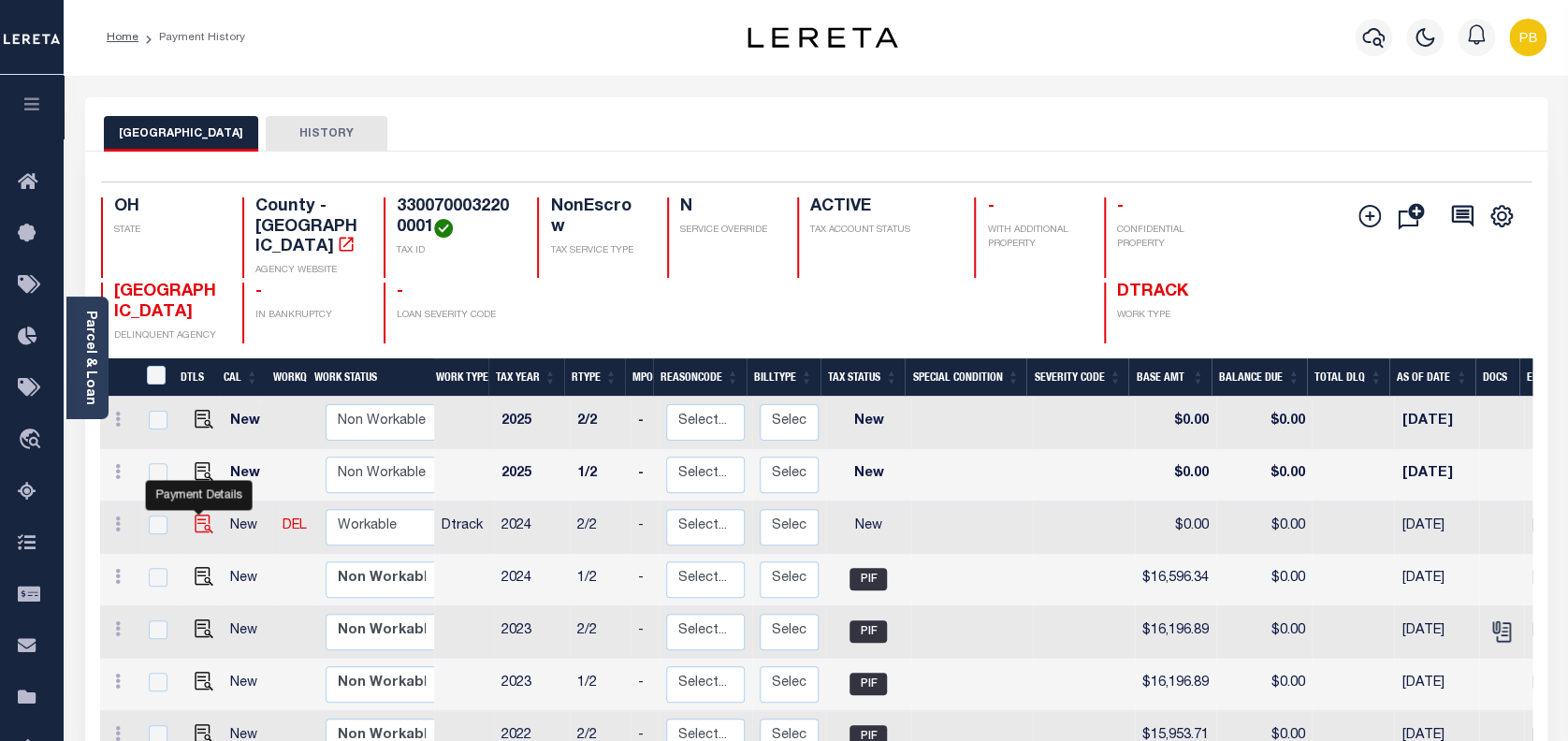
click at [202, 515] on img "" at bounding box center [204, 524] width 19 height 19
checkbox input "true"
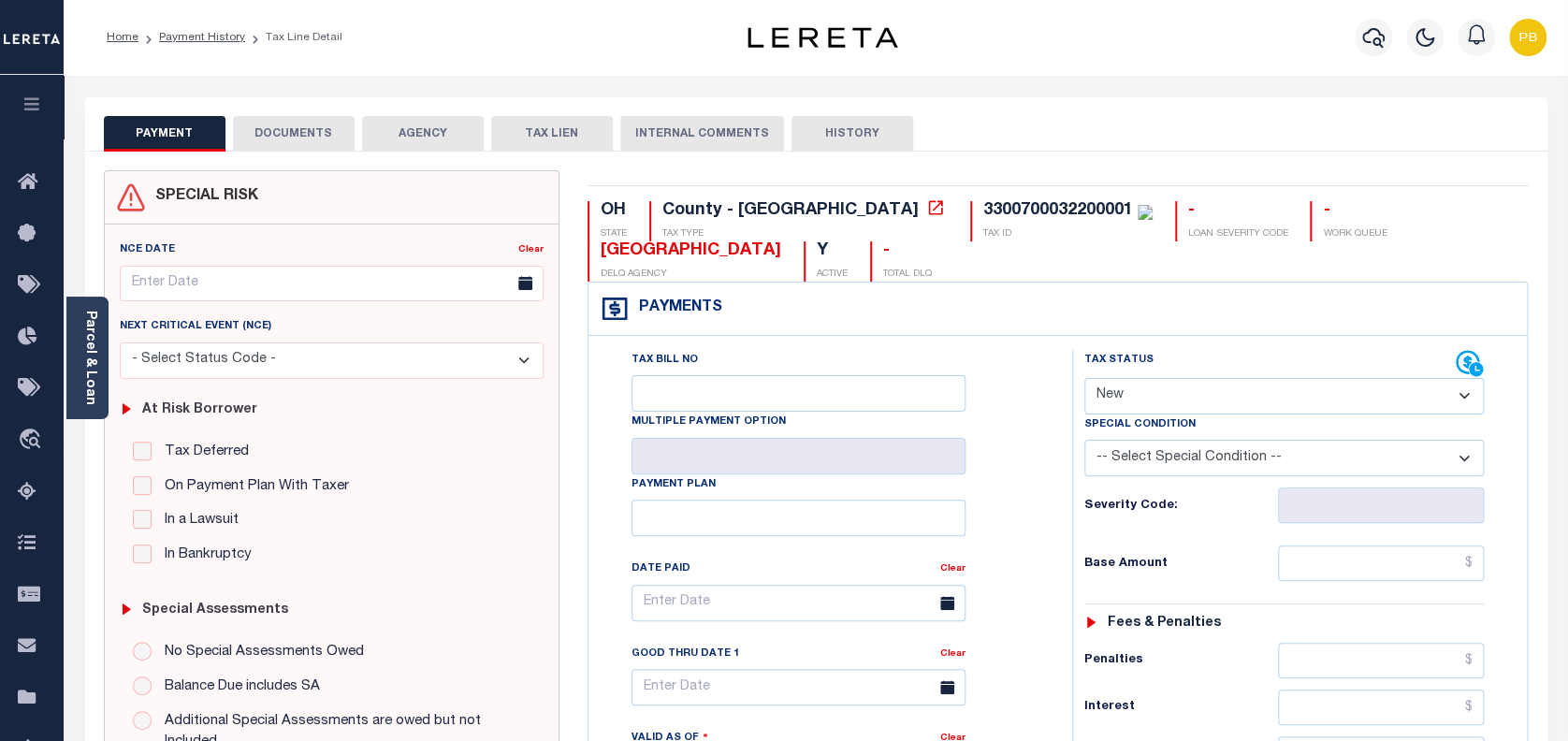
click at [1285, 387] on select "- Select Status Code - Open Due/Unpaid Paid Incomplete No Tax Due Internal Refu…" at bounding box center [1284, 396] width 401 height 36
select select "PYD"
click at [1084, 379] on select "- Select Status Code - Open Due/Unpaid Paid Incomplete No Tax Due Internal Refu…" at bounding box center [1284, 396] width 401 height 36
type input "[DATE]"
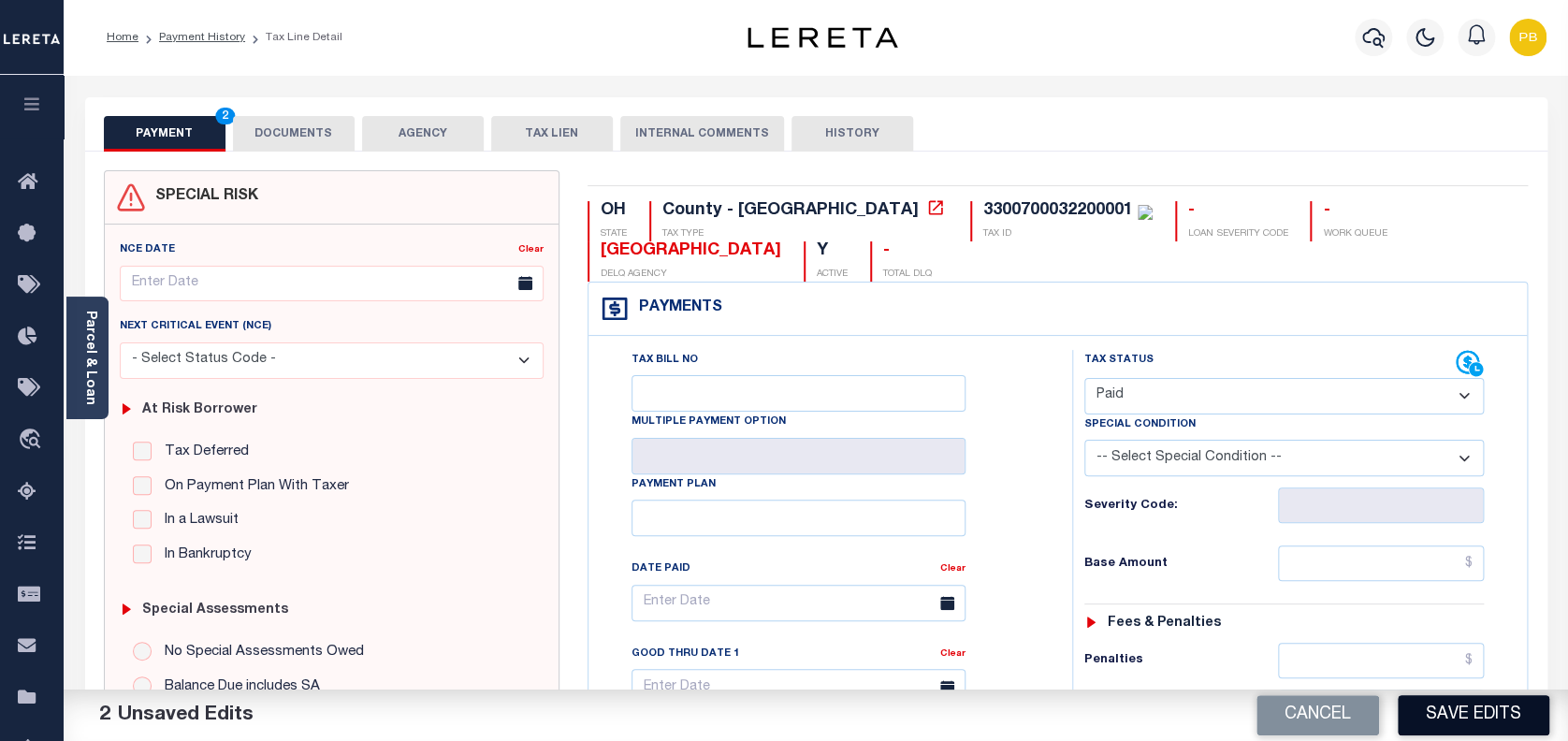
click at [1497, 729] on button "Save Edits" at bounding box center [1474, 714] width 152 height 40
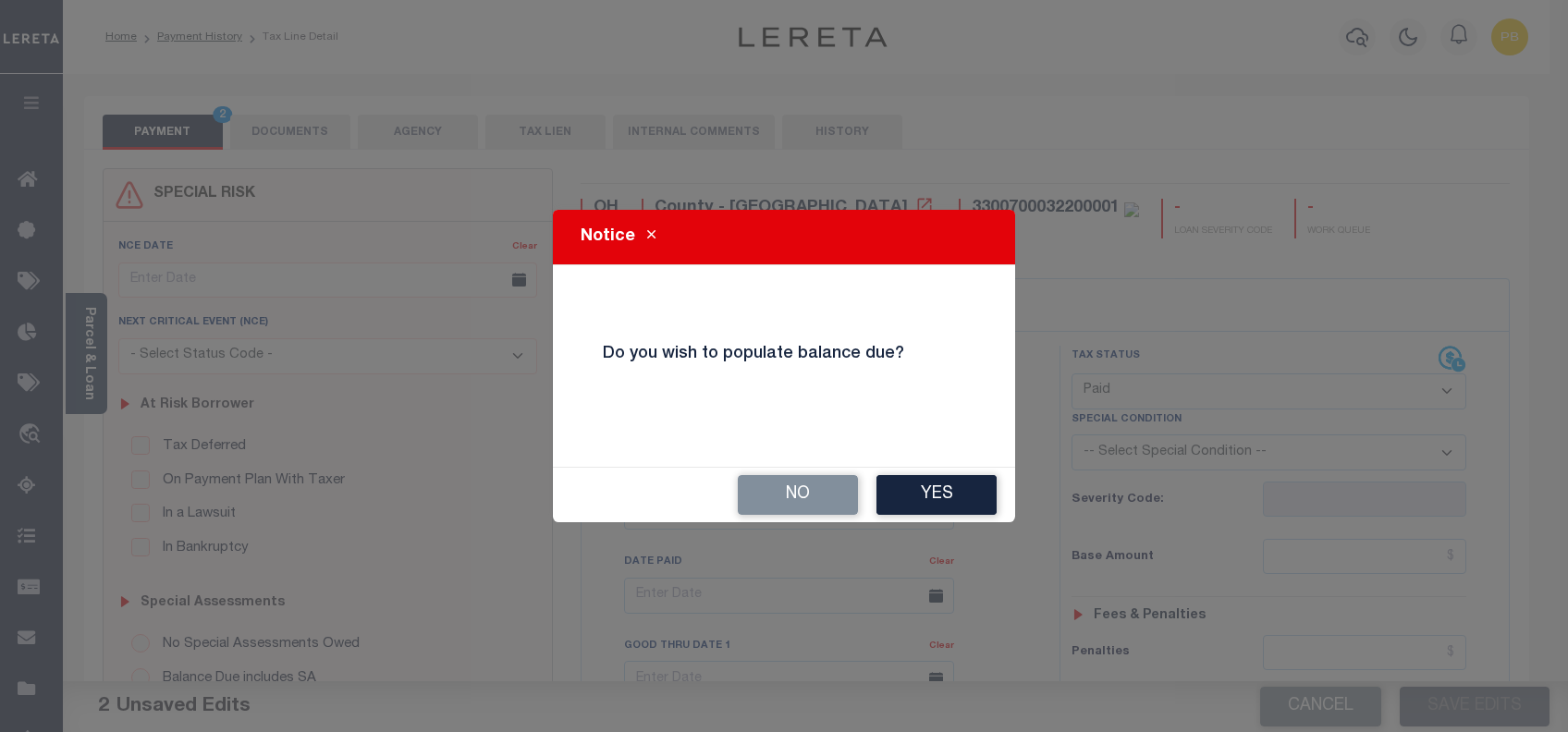
click at [795, 517] on div "No Yes" at bounding box center [783, 495] width 462 height 54
click at [774, 498] on button "No" at bounding box center [798, 494] width 121 height 40
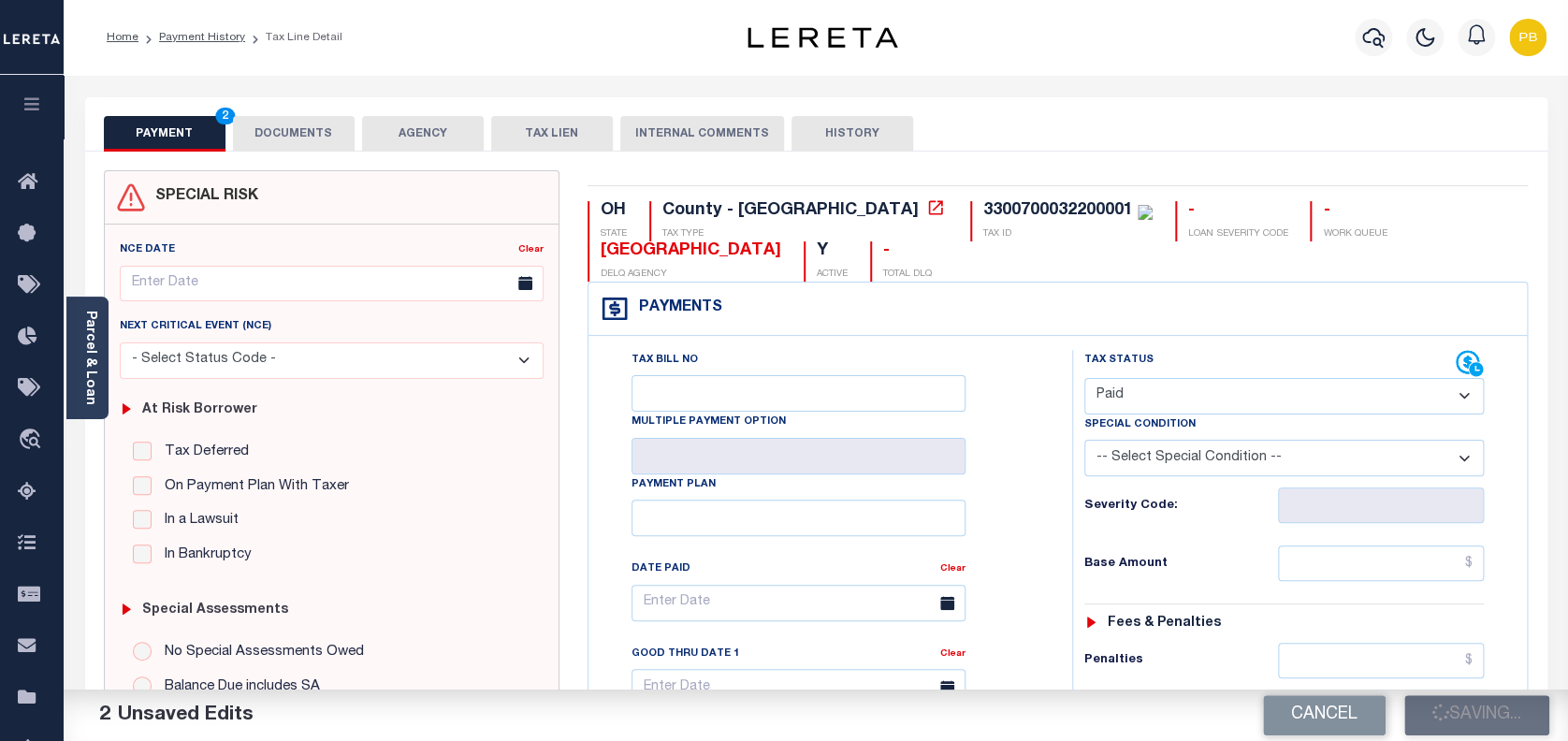
checkbox input "false"
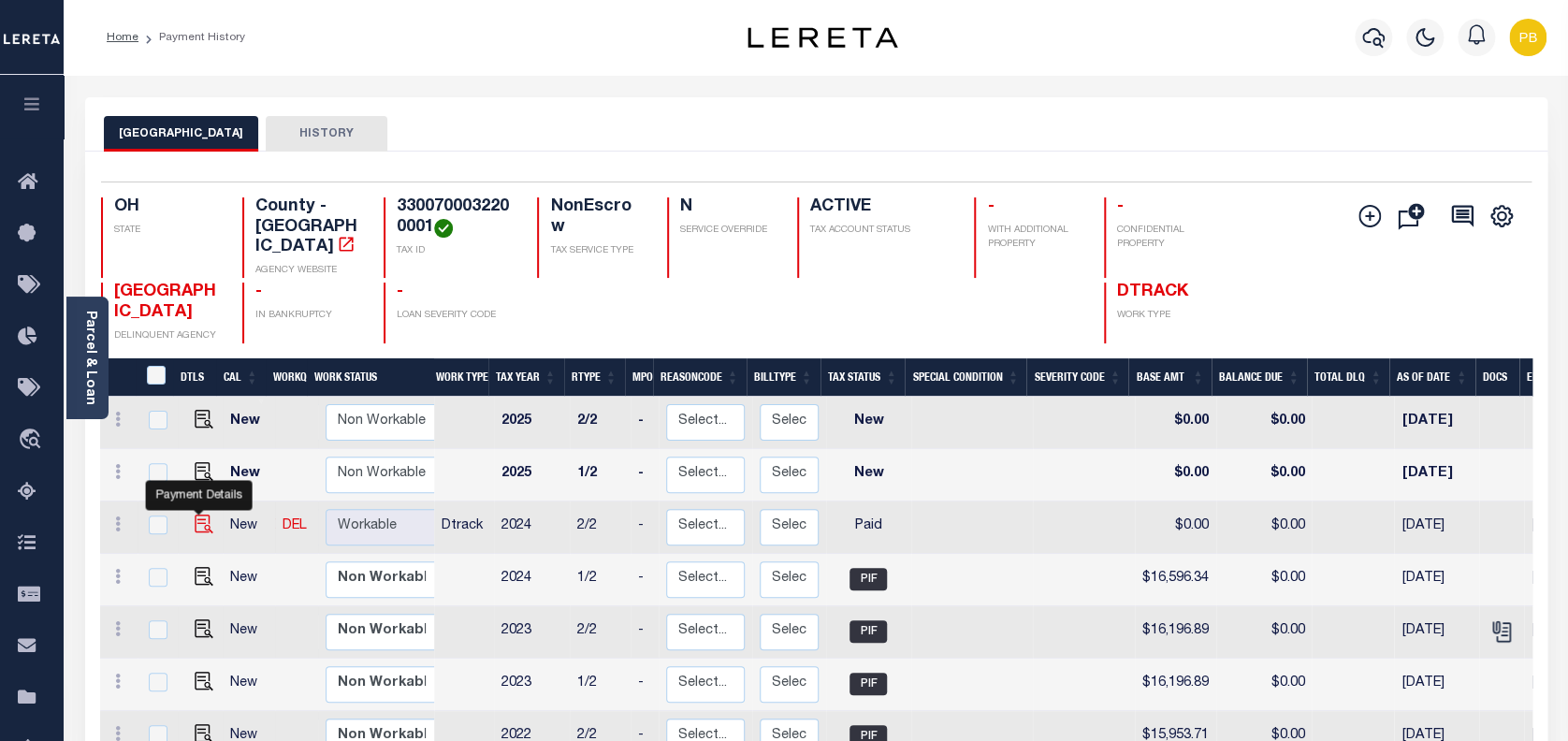
click at [196, 515] on img "" at bounding box center [204, 524] width 19 height 19
checkbox input "true"
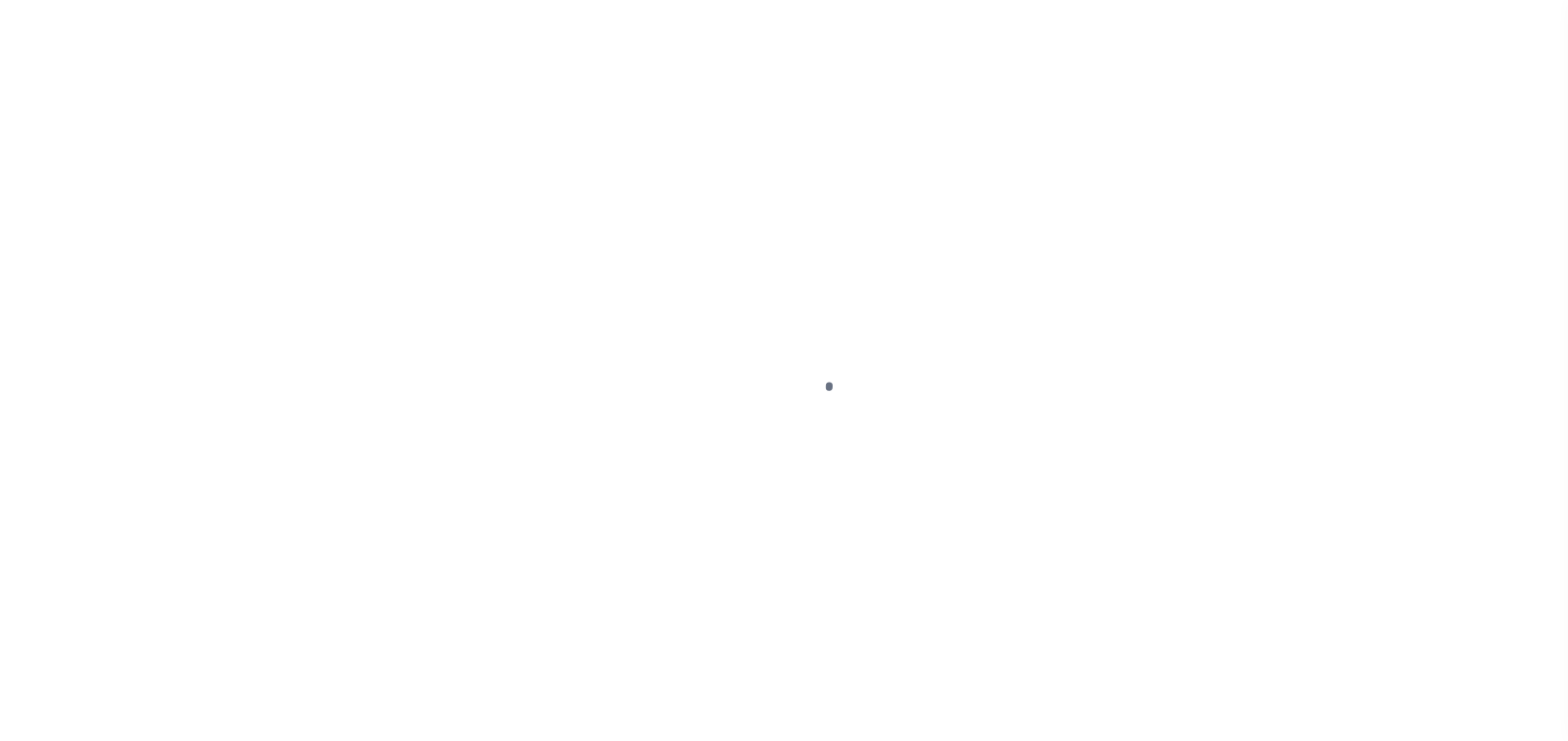
select select "PYD"
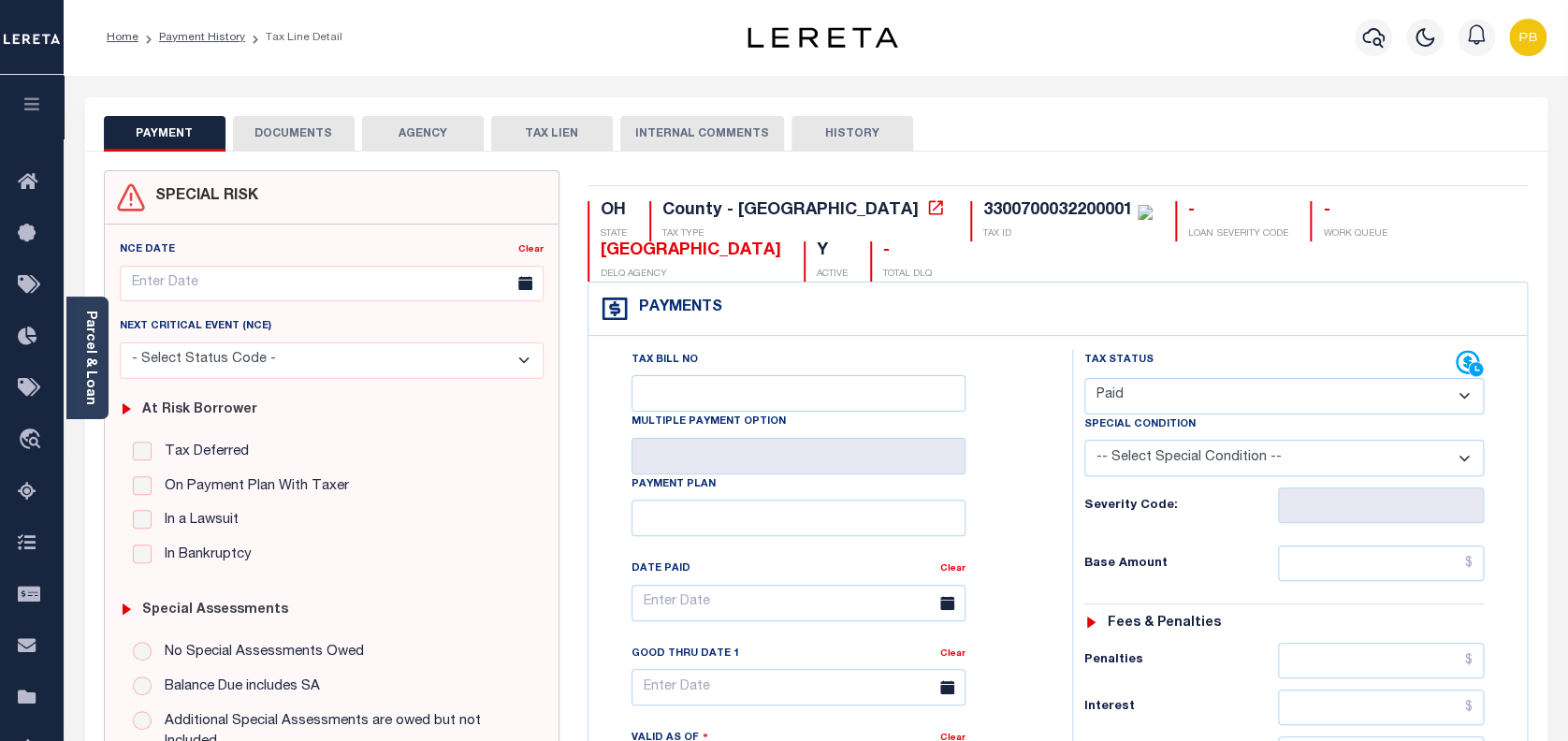
click at [323, 131] on button "DOCUMENTS" at bounding box center [294, 134] width 122 height 35
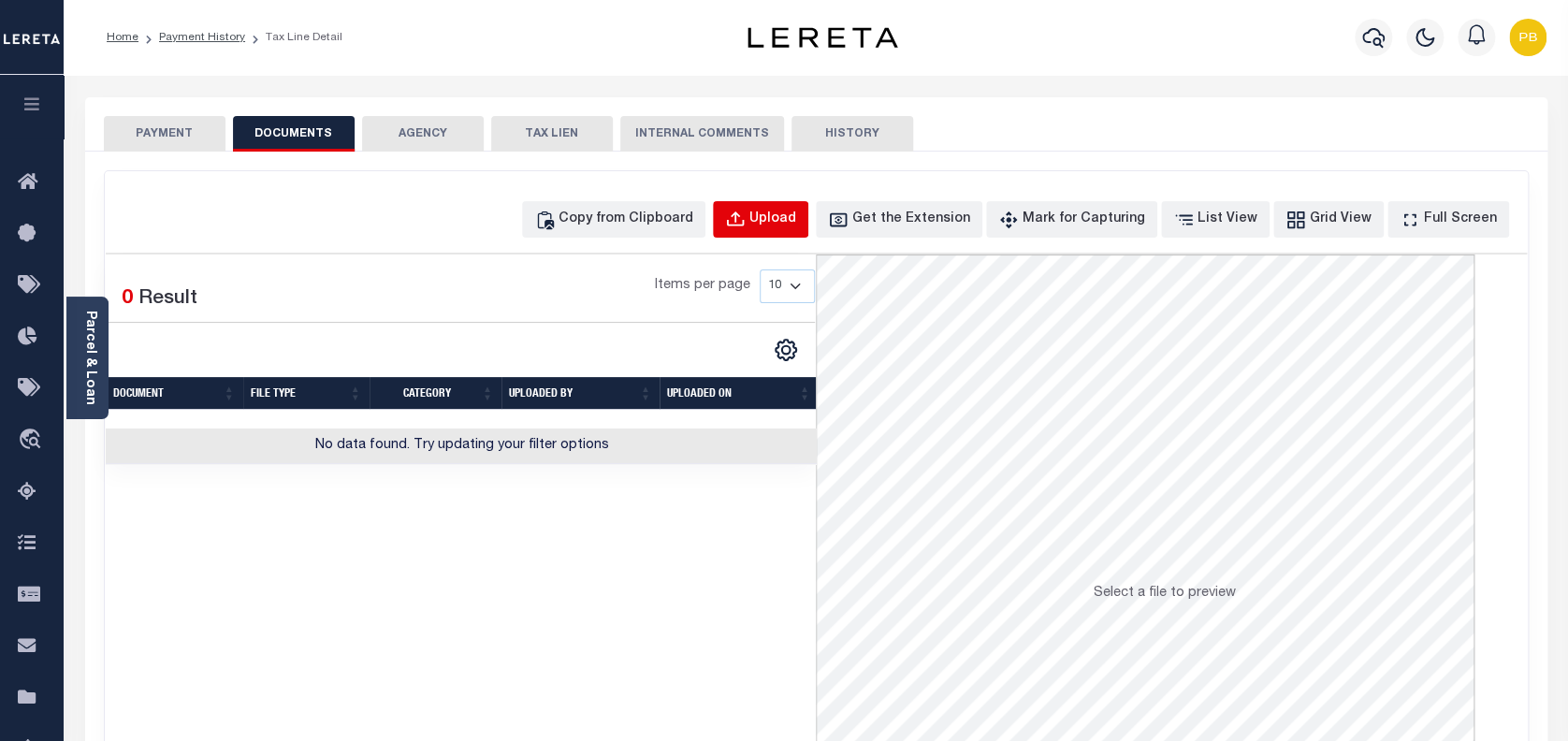
click at [808, 234] on button "Upload" at bounding box center [760, 218] width 95 height 36
select select "POP"
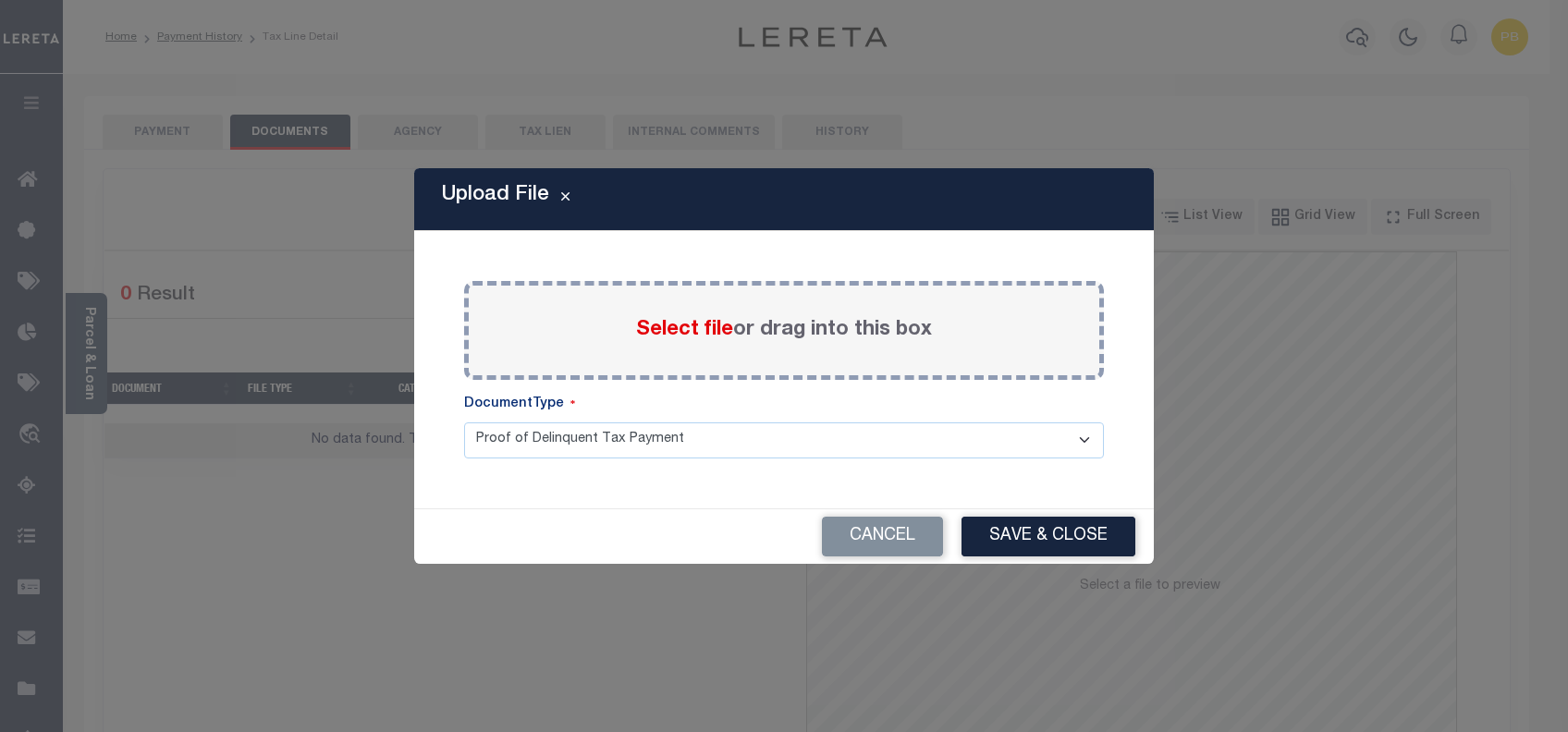
click at [665, 326] on span "Select file" at bounding box center [685, 330] width 97 height 20
click at [0, 0] on input "Select file or drag into this box" at bounding box center [0, 0] width 0 height 0
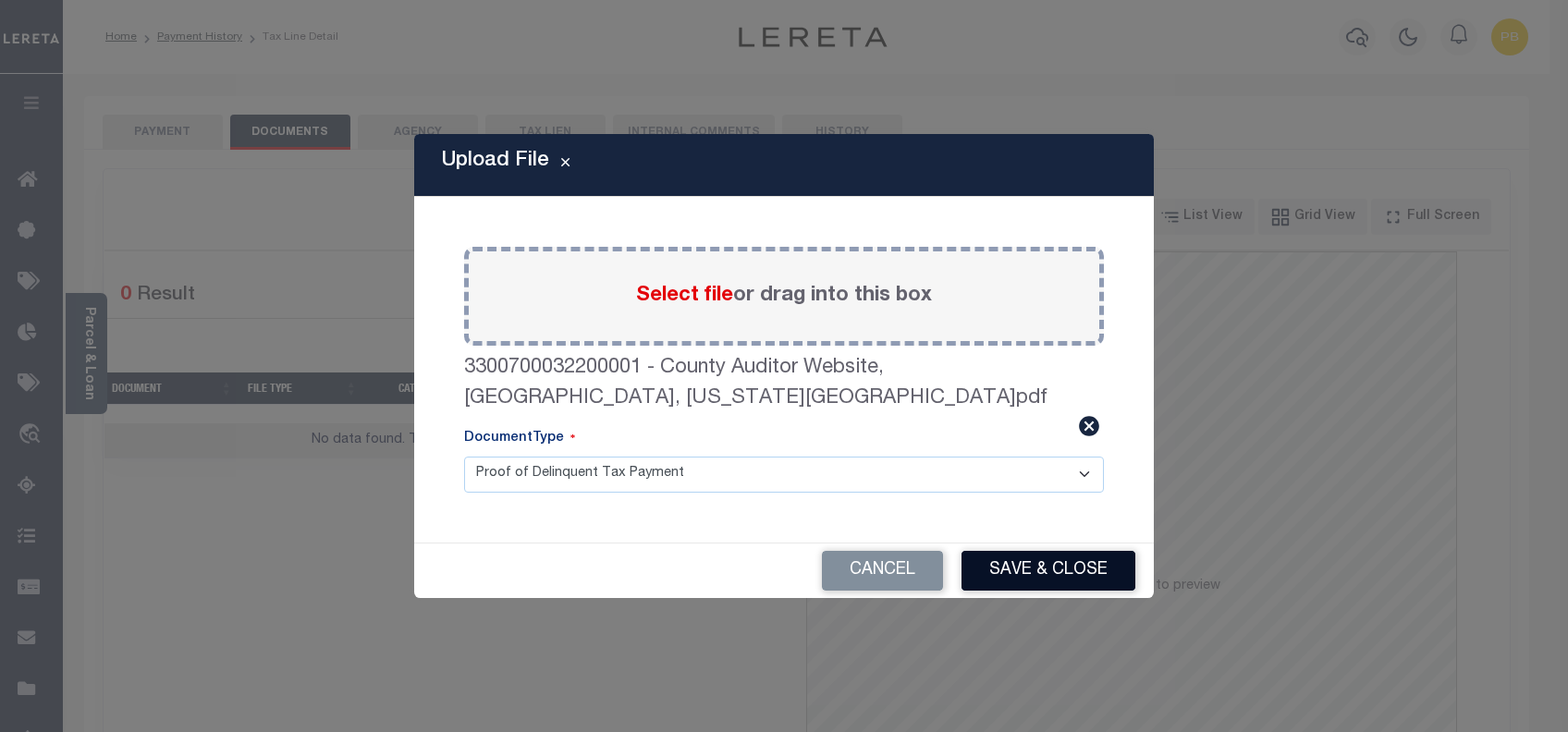
click at [1063, 555] on button "Save & Close" at bounding box center [1048, 570] width 174 height 40
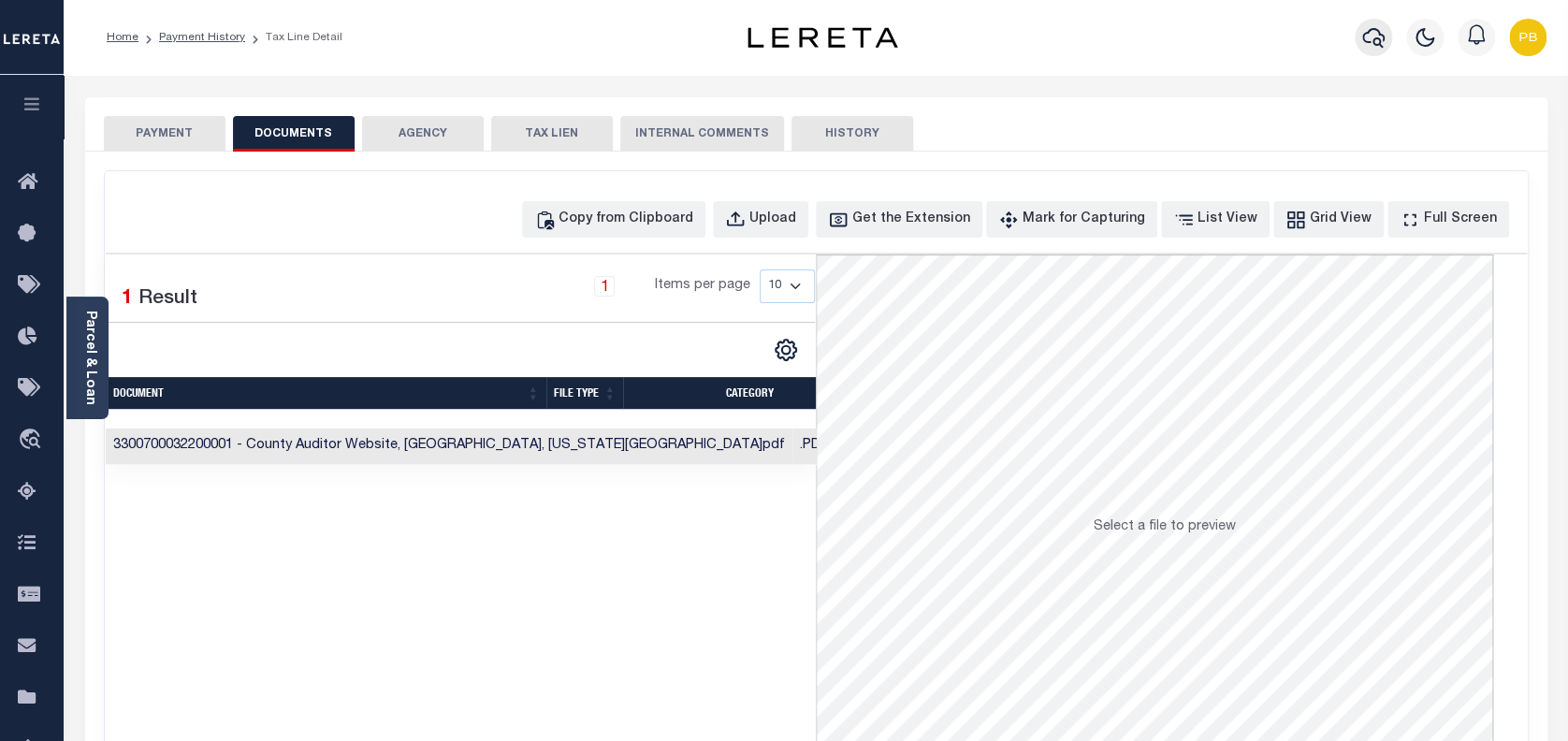
click at [1375, 38] on icon "button" at bounding box center [1373, 38] width 23 height 20
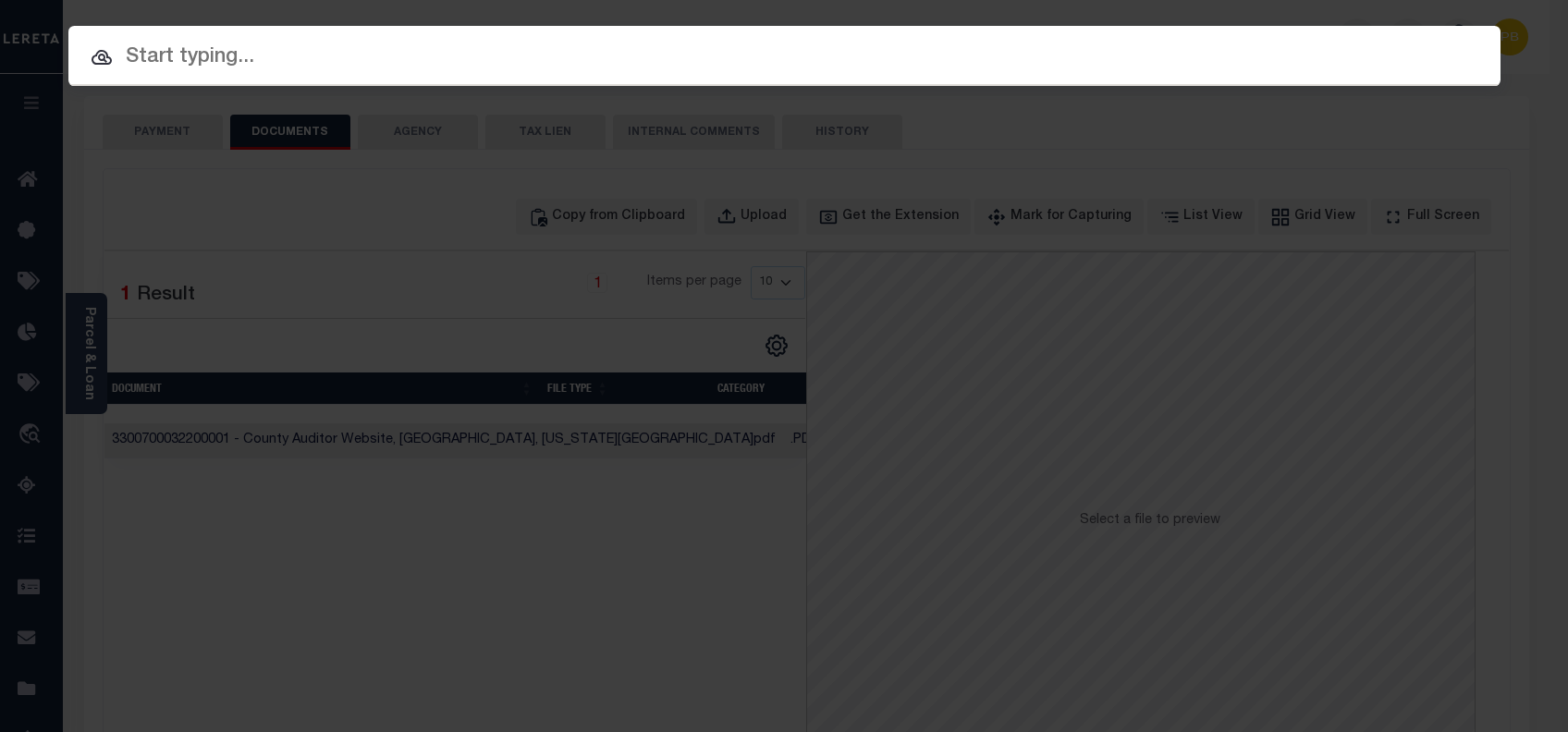
paste input "17501905"
type input "17501905"
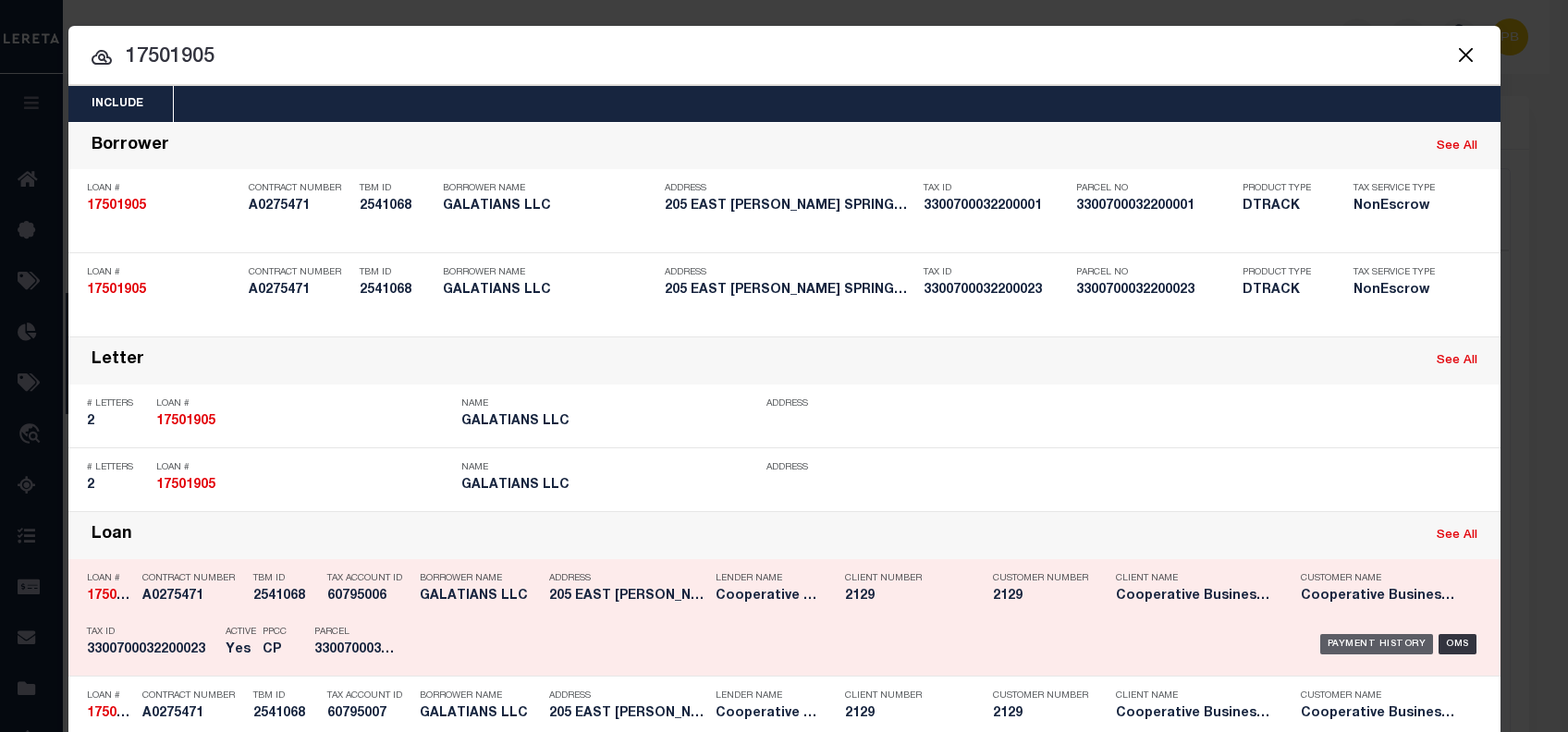
click at [1375, 645] on div "Payment History" at bounding box center [1376, 644] width 114 height 20
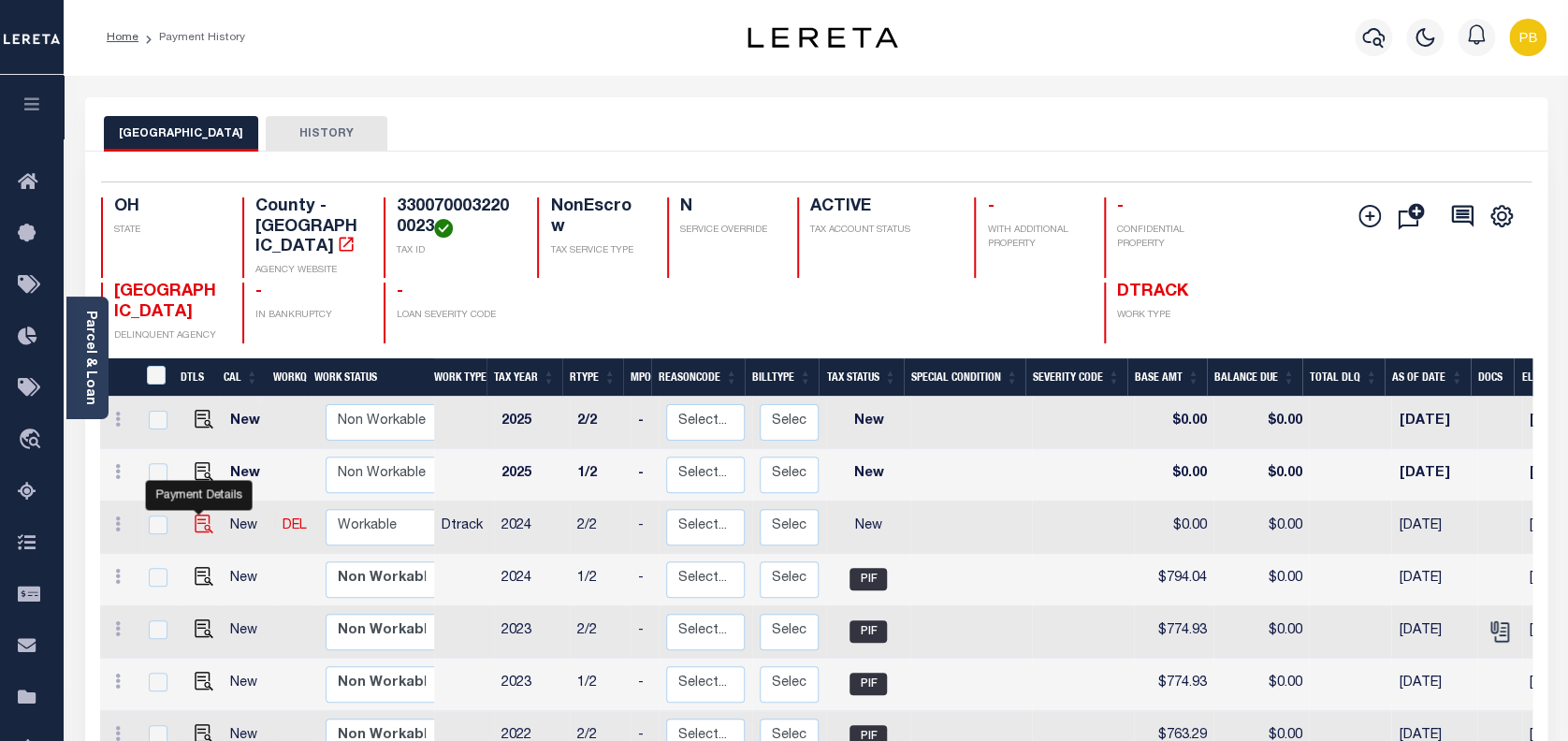
click at [197, 515] on img "" at bounding box center [204, 524] width 19 height 19
checkbox input "true"
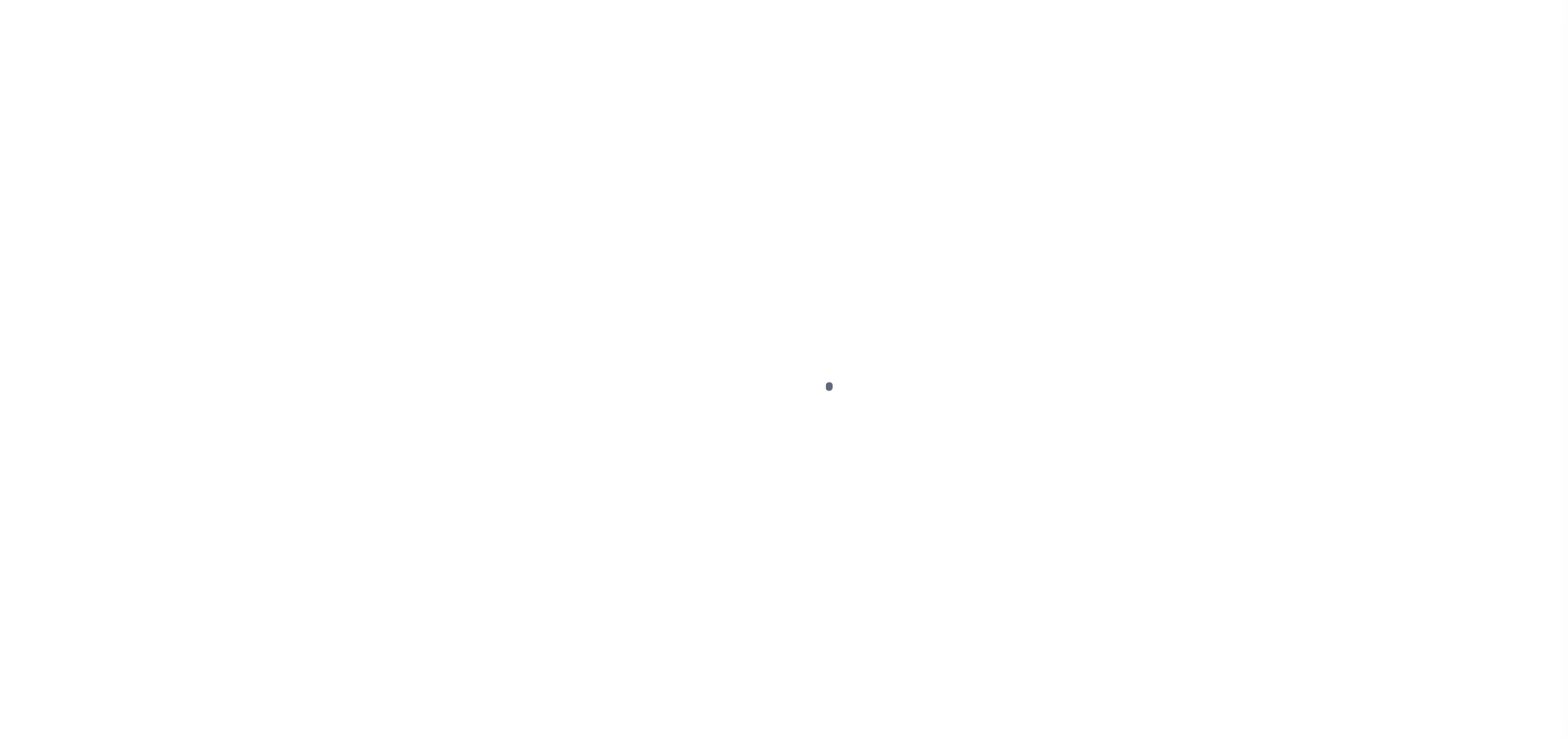
select select "NW2"
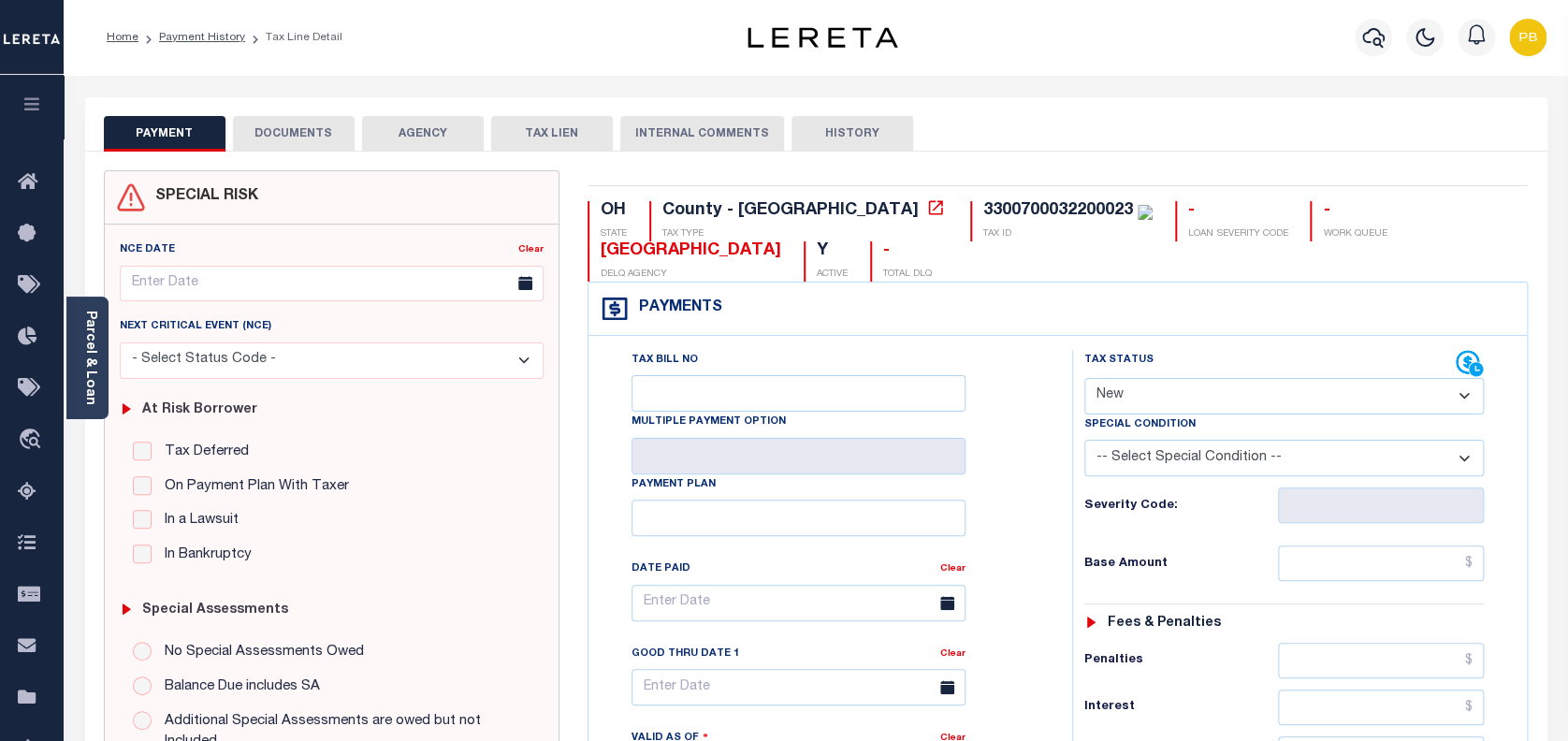
click at [306, 145] on button "DOCUMENTS" at bounding box center [294, 134] width 122 height 35
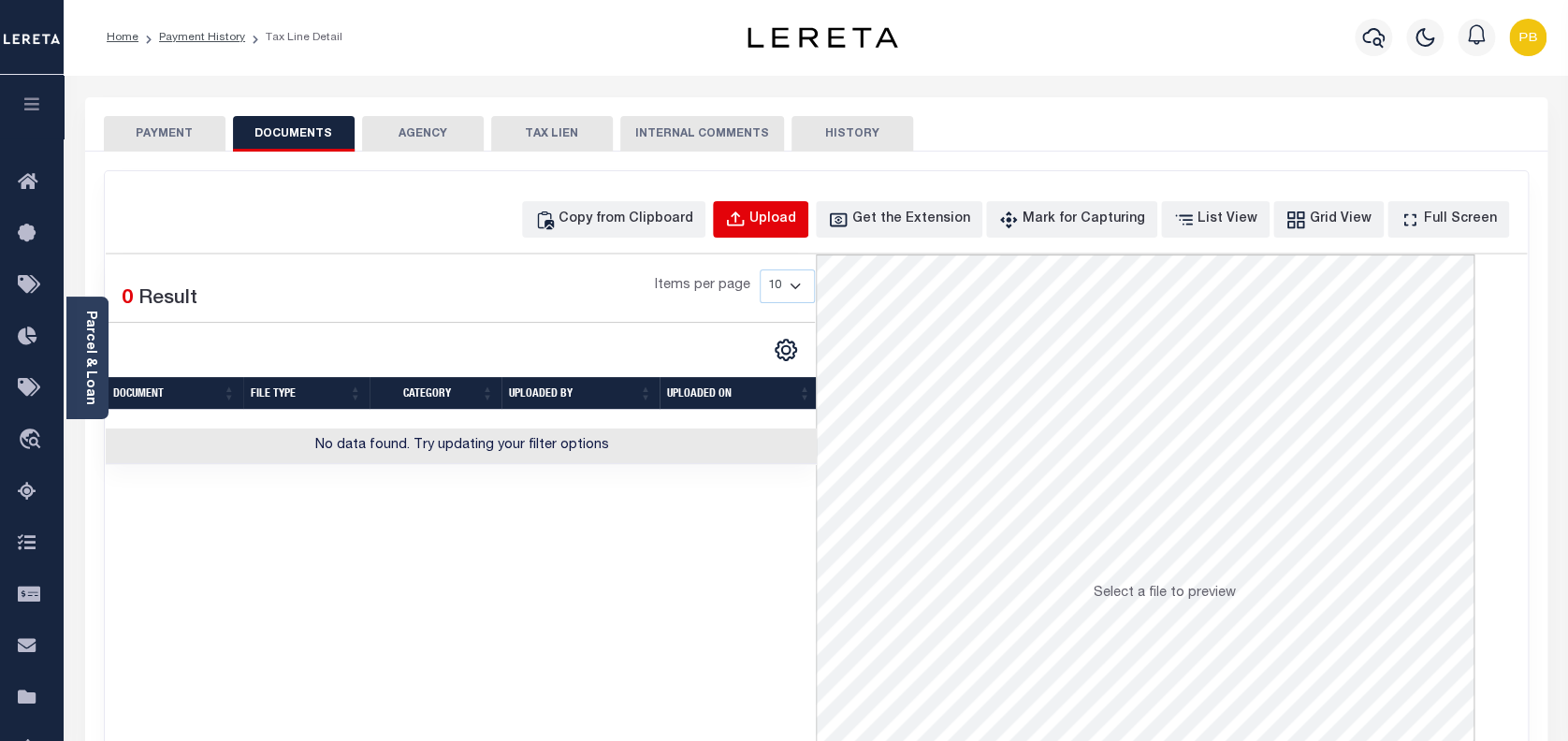
click at [792, 229] on button "Upload" at bounding box center [760, 218] width 95 height 36
select select "POP"
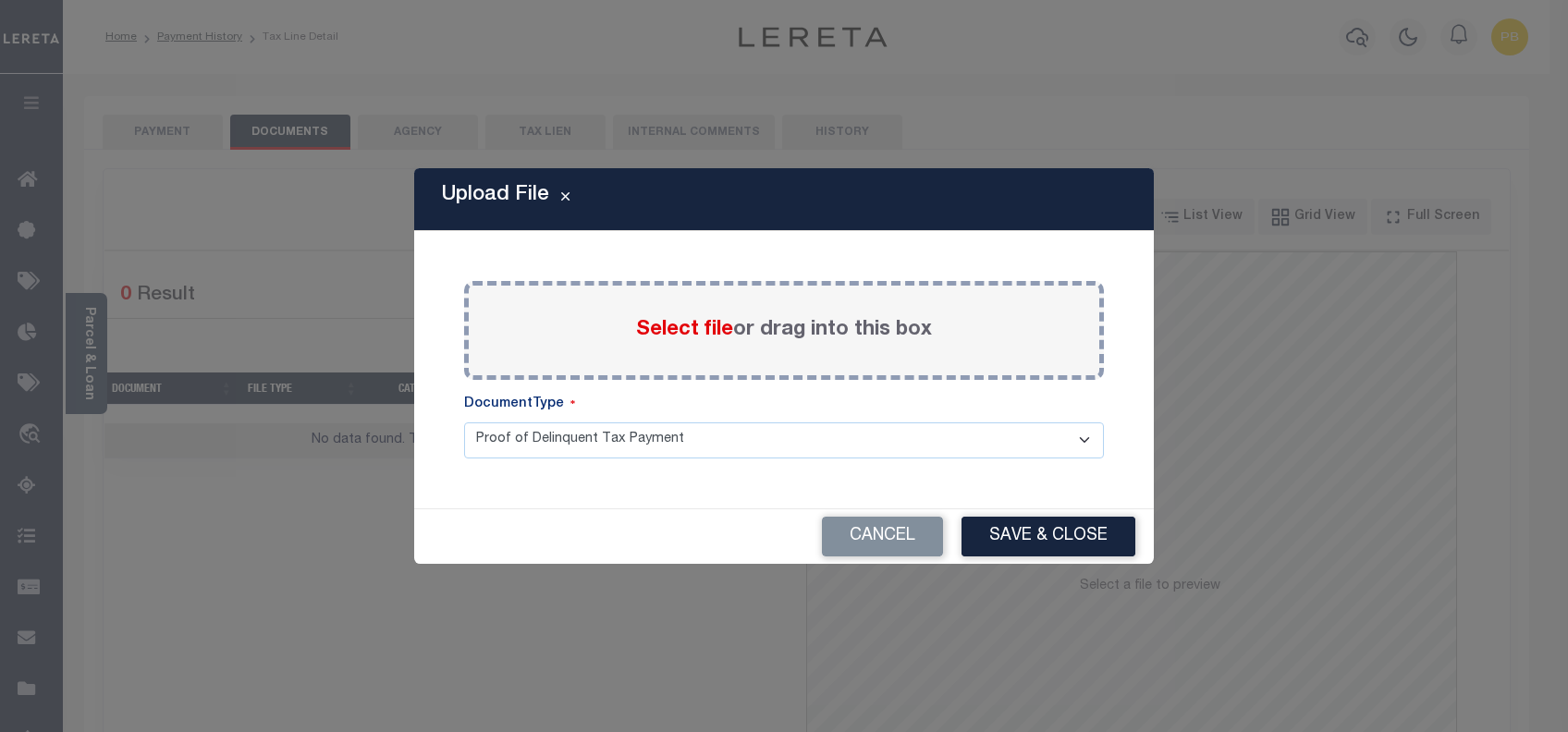
click at [668, 336] on span "Select file" at bounding box center [685, 330] width 97 height 20
click at [0, 0] on input "Select file or drag into this box" at bounding box center [0, 0] width 0 height 0
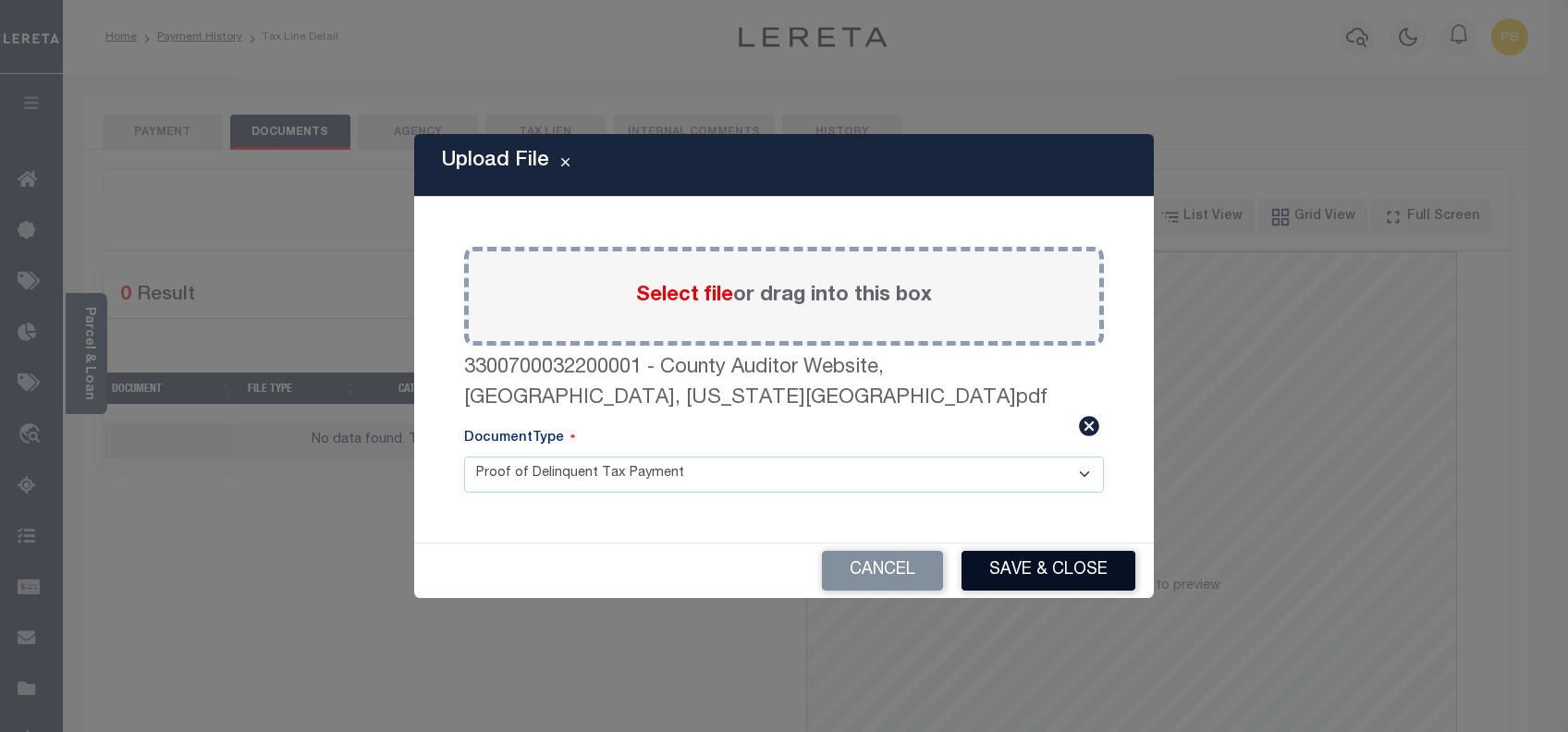
click at [1057, 550] on button "Save & Close" at bounding box center [1048, 570] width 174 height 40
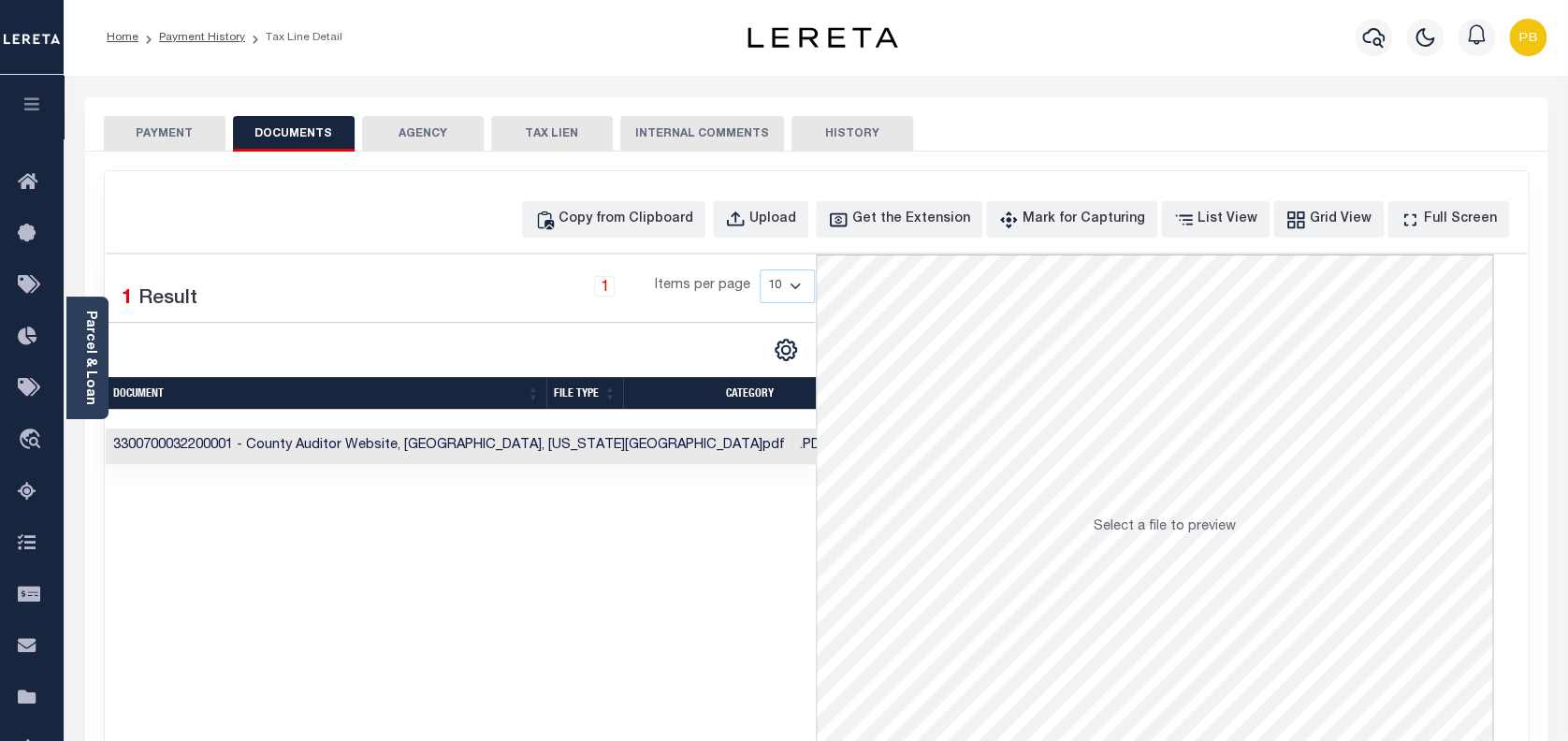
click at [197, 141] on button "PAYMENT" at bounding box center [164, 134] width 122 height 35
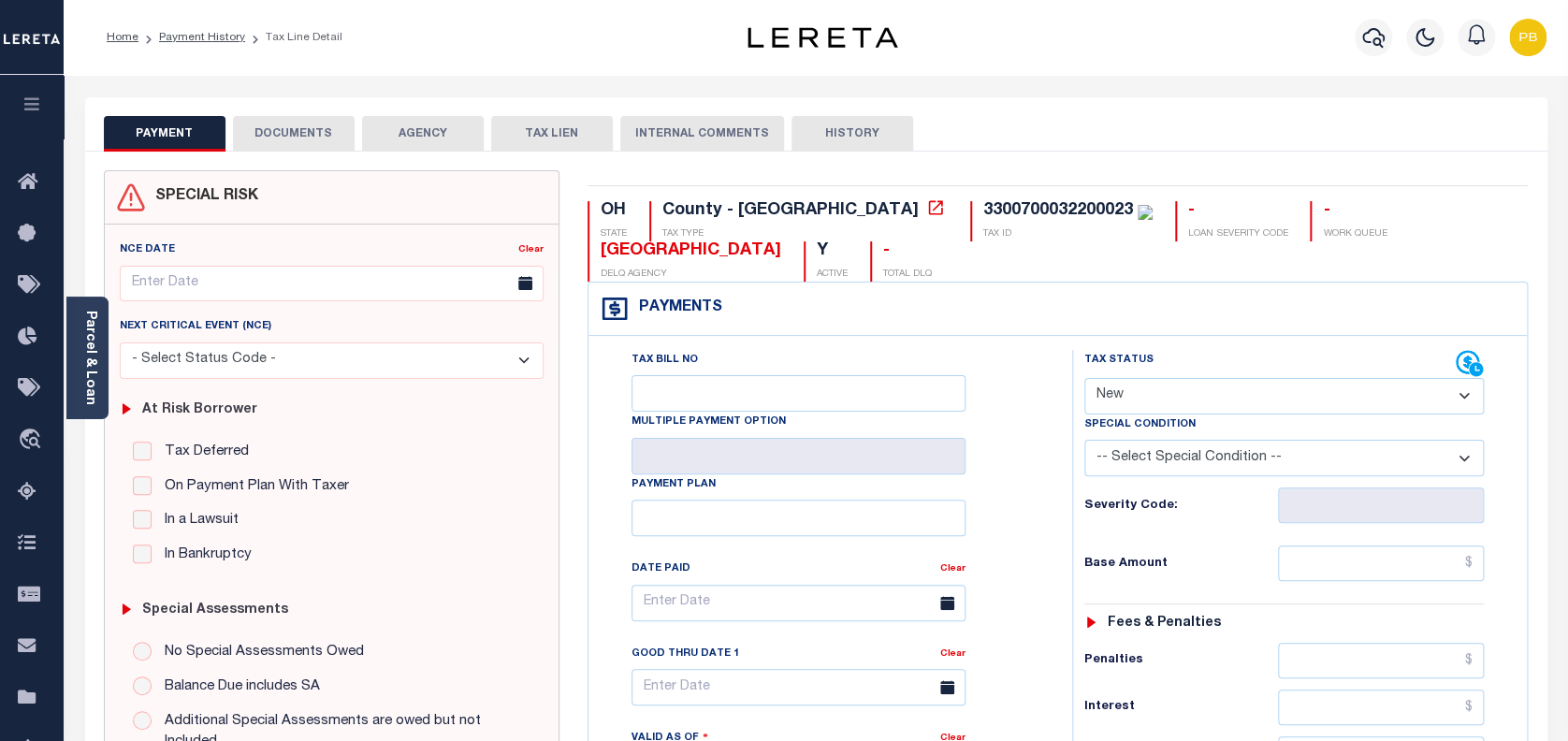
click at [1170, 391] on select "- Select Status Code - Open Due/Unpaid Paid Incomplete No Tax Due Internal Refu…" at bounding box center [1284, 396] width 401 height 36
select select "PYD"
click at [1084, 379] on select "- Select Status Code - Open Due/Unpaid Paid Incomplete No Tax Due Internal Refu…" at bounding box center [1284, 396] width 401 height 36
type input "10/07/2025"
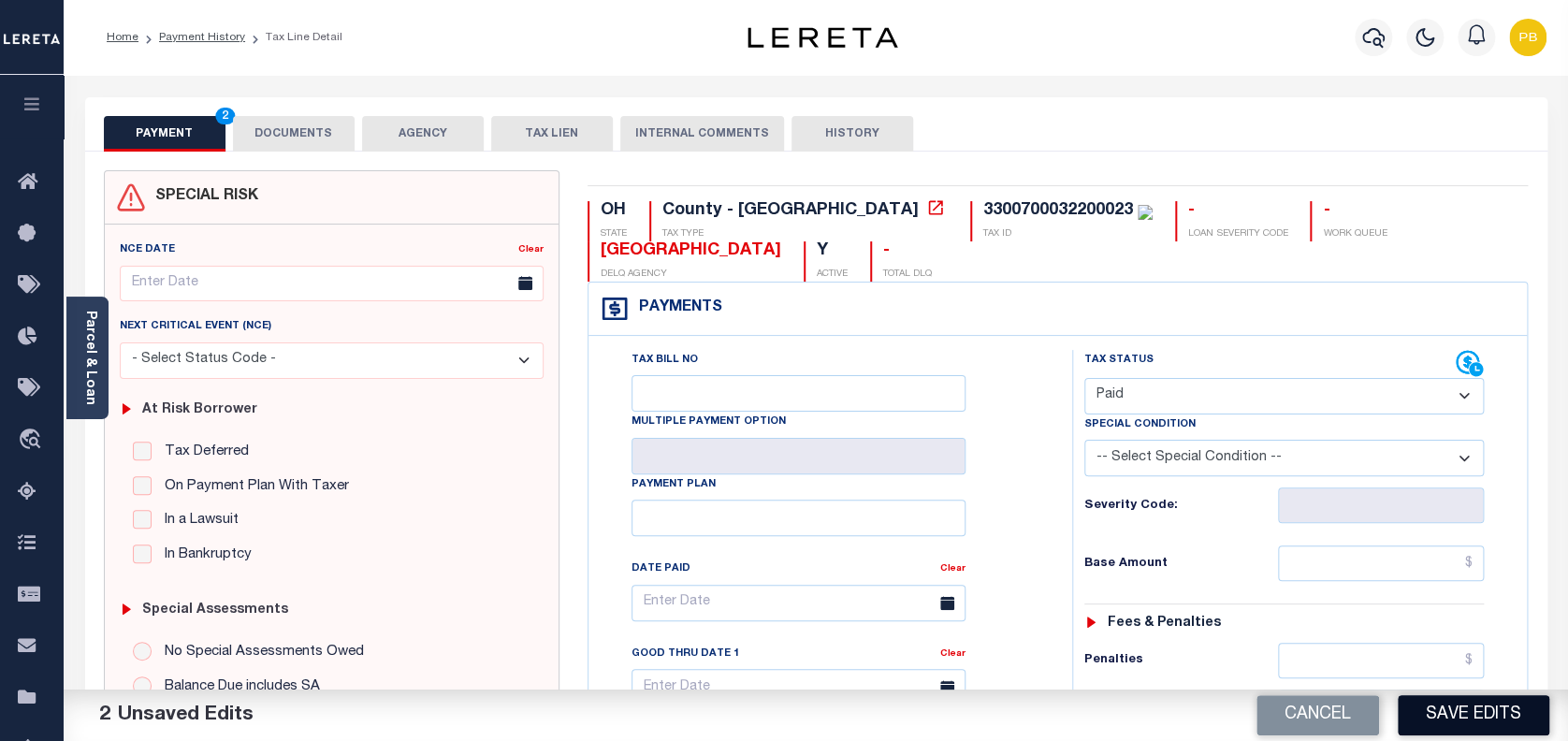
click at [1491, 720] on button "Save Edits" at bounding box center [1474, 714] width 152 height 40
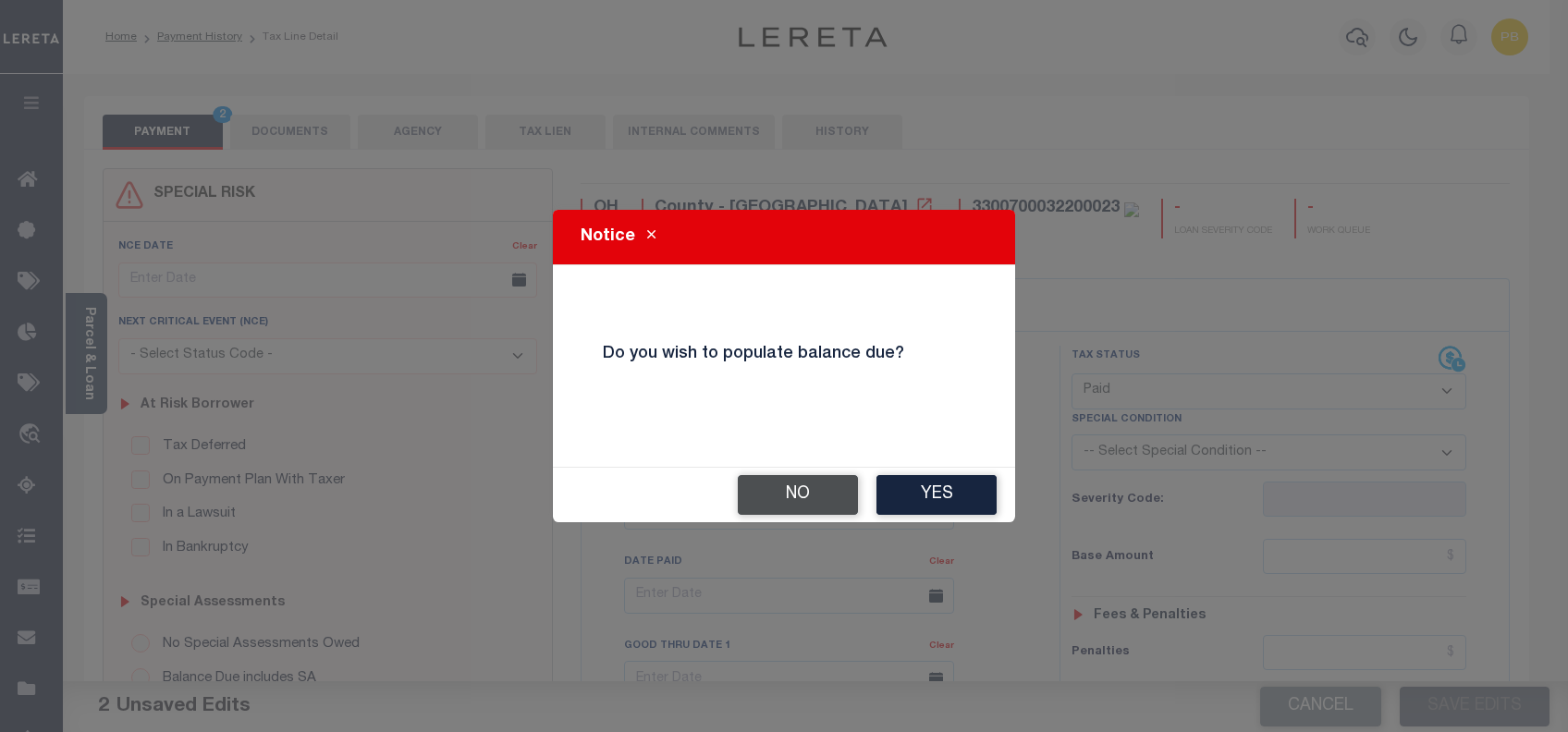
click at [799, 493] on button "No" at bounding box center [798, 494] width 121 height 40
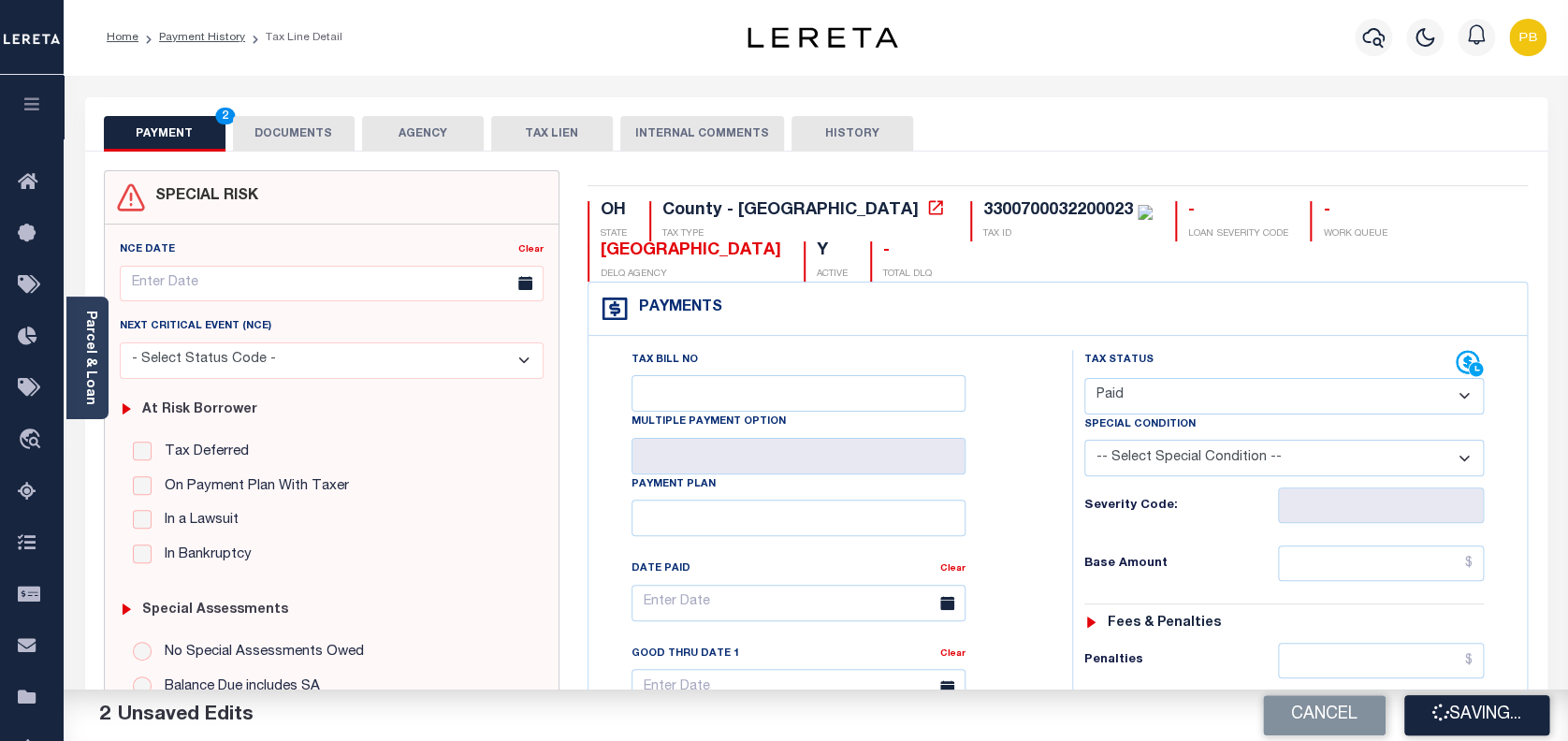
checkbox input "false"
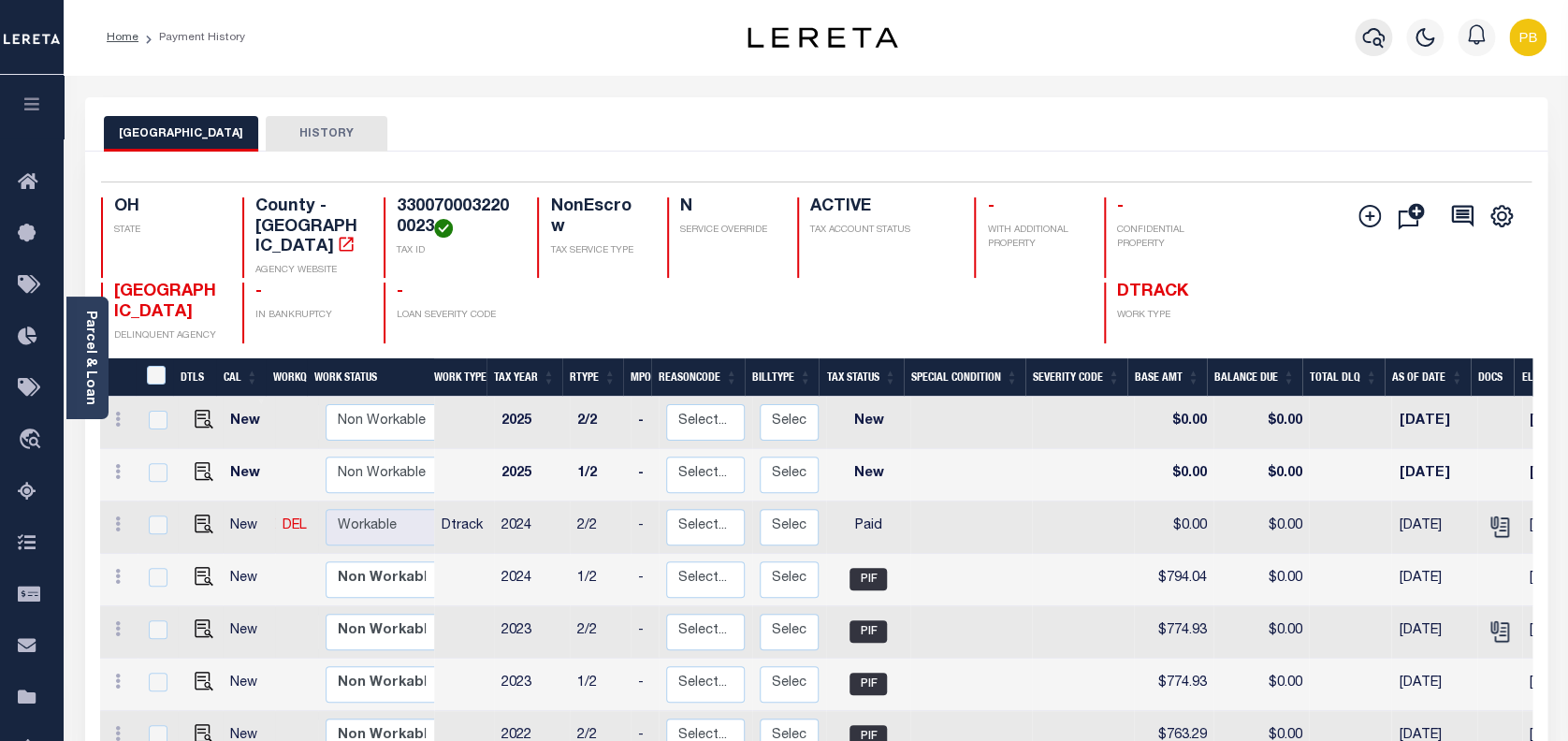
click at [1381, 44] on icon "button" at bounding box center [1373, 37] width 23 height 23
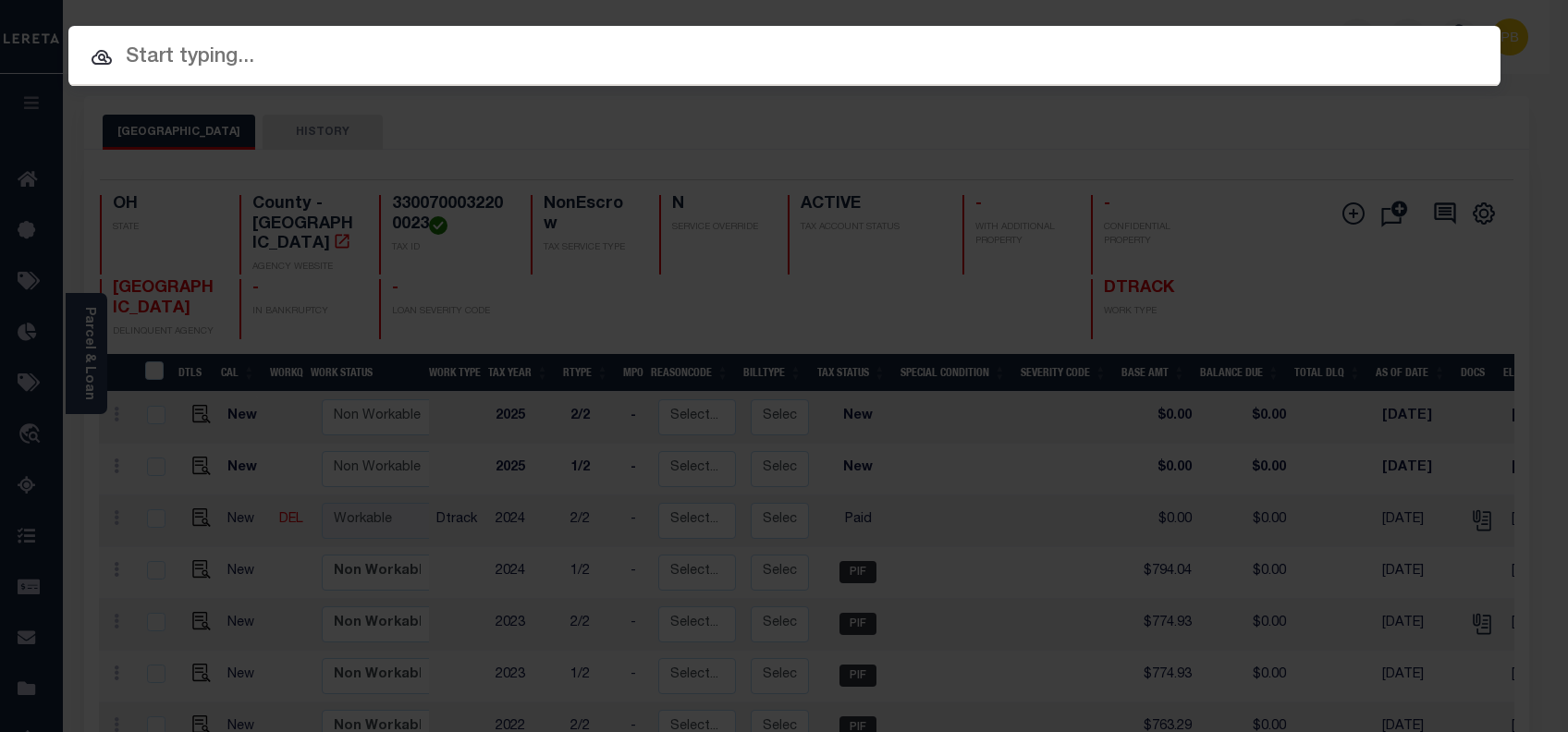
click at [414, 66] on input "text" at bounding box center [784, 57] width 1432 height 32
paste input "10703092"
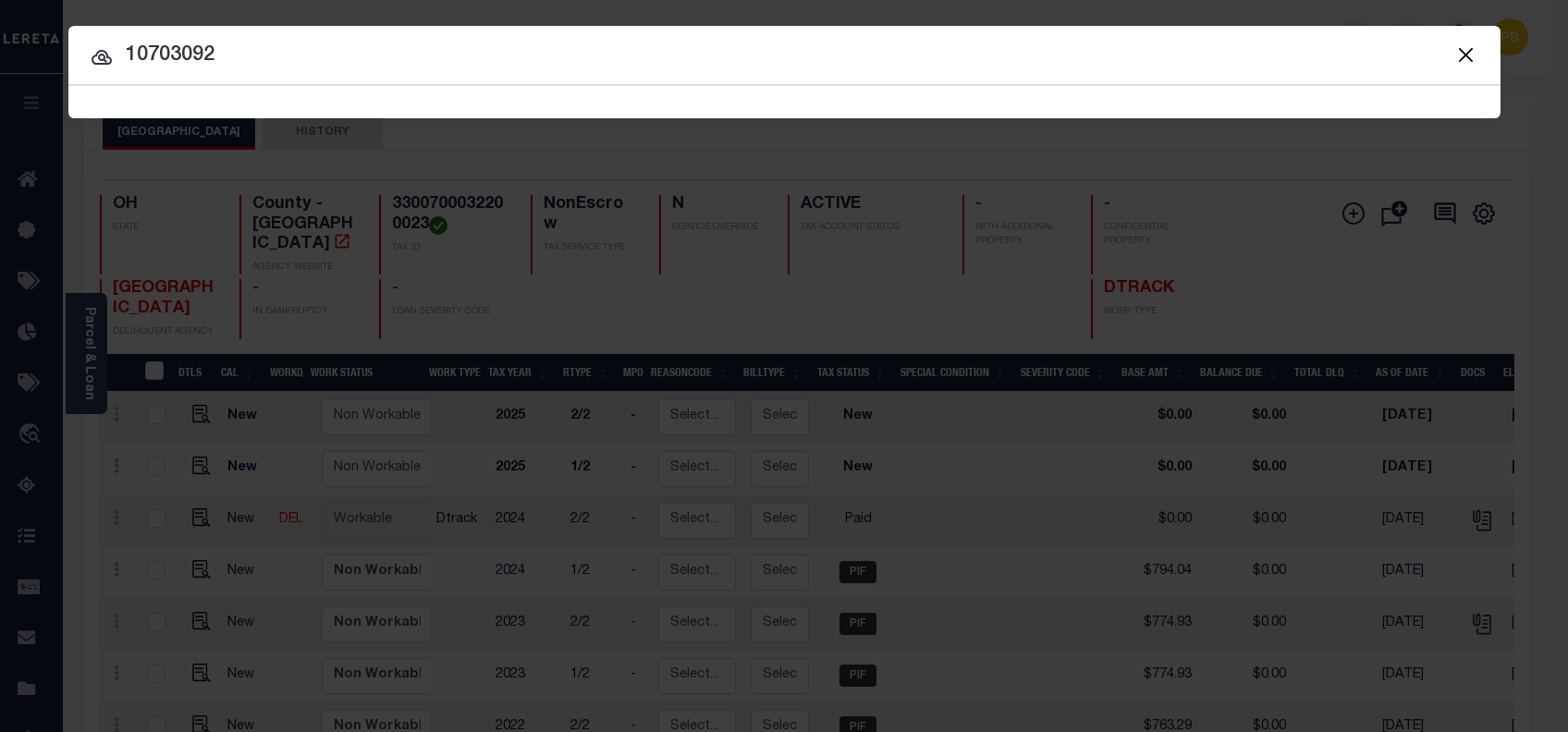
type input "10703092"
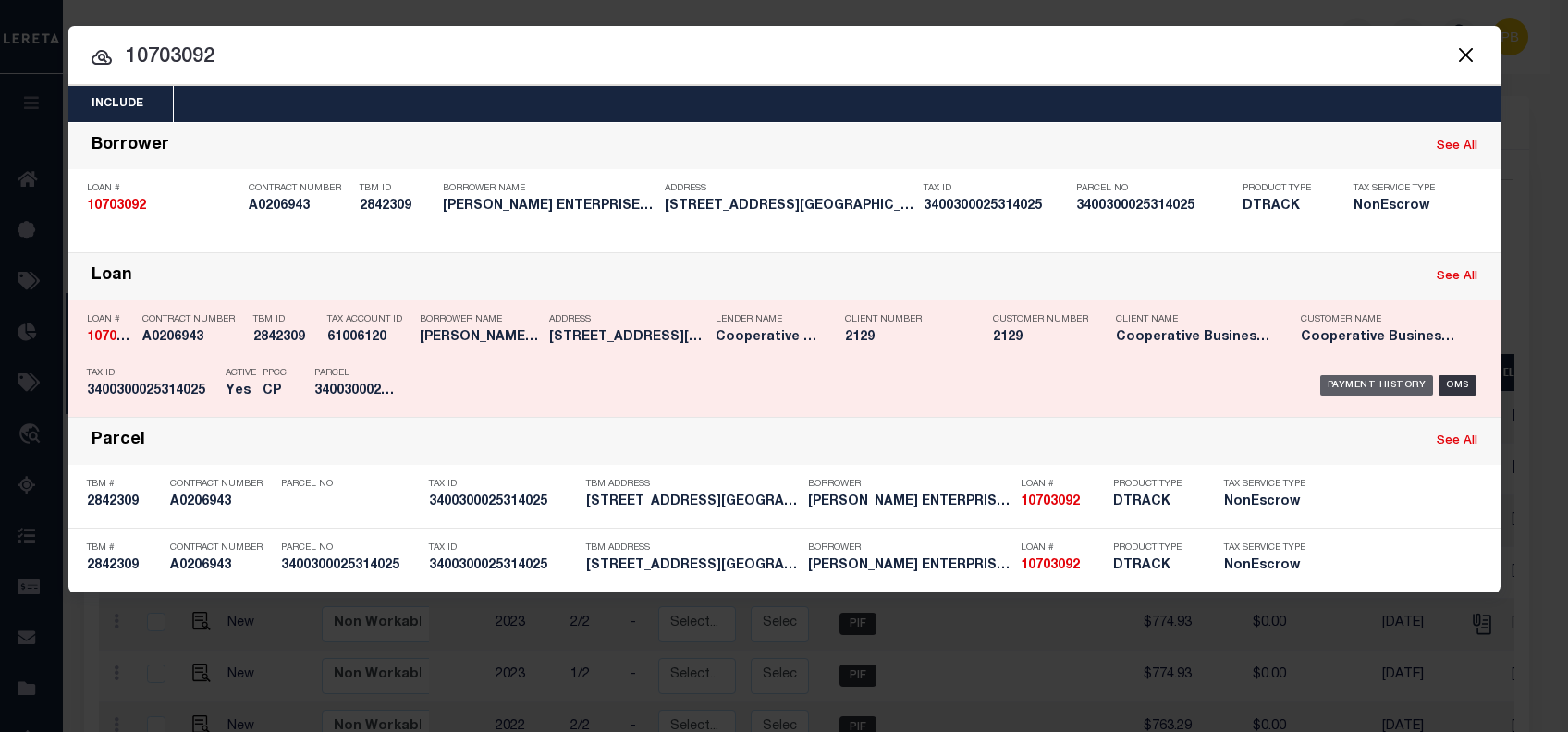
click at [1381, 382] on div "Payment History" at bounding box center [1376, 385] width 114 height 20
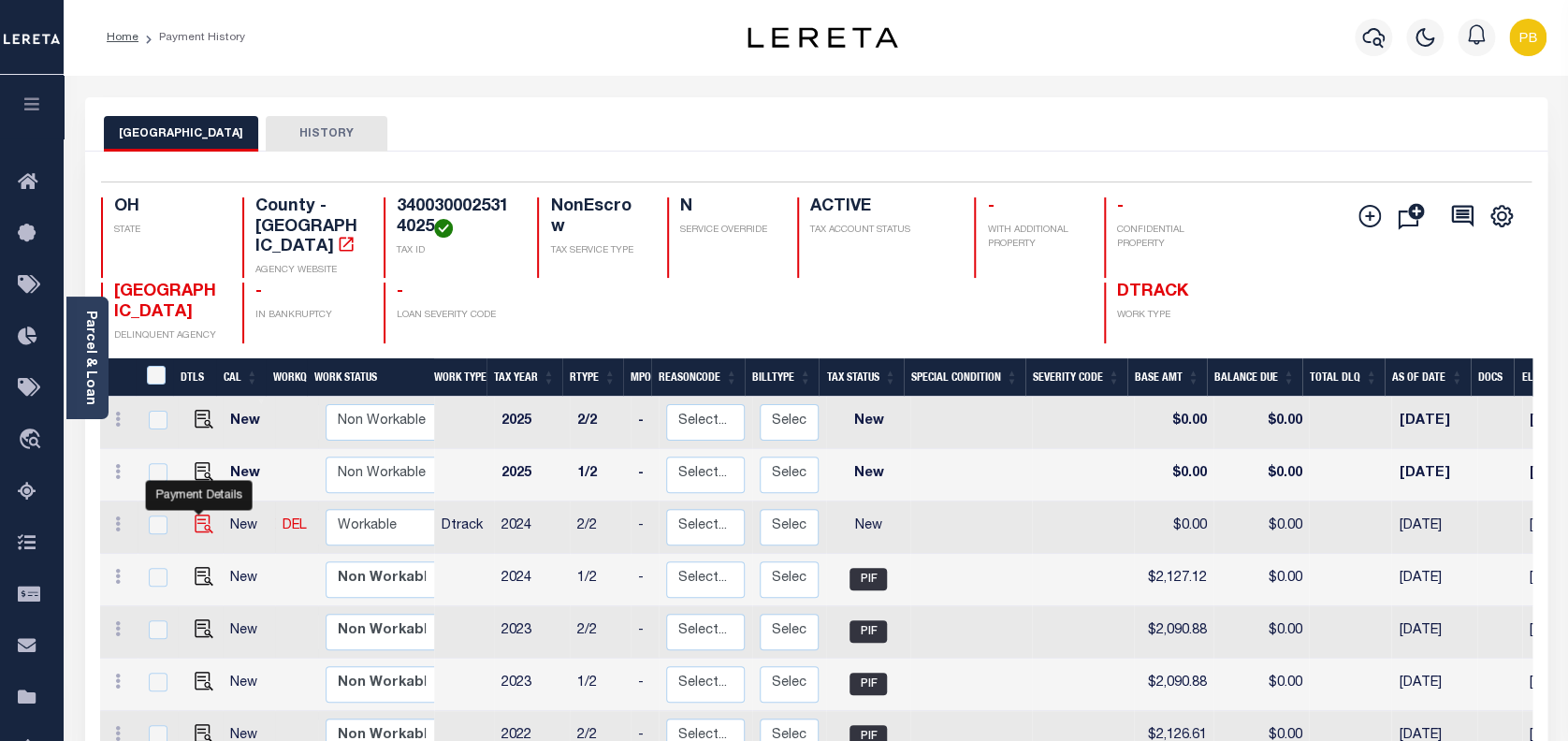
click at [199, 515] on img "" at bounding box center [204, 524] width 19 height 19
checkbox input "true"
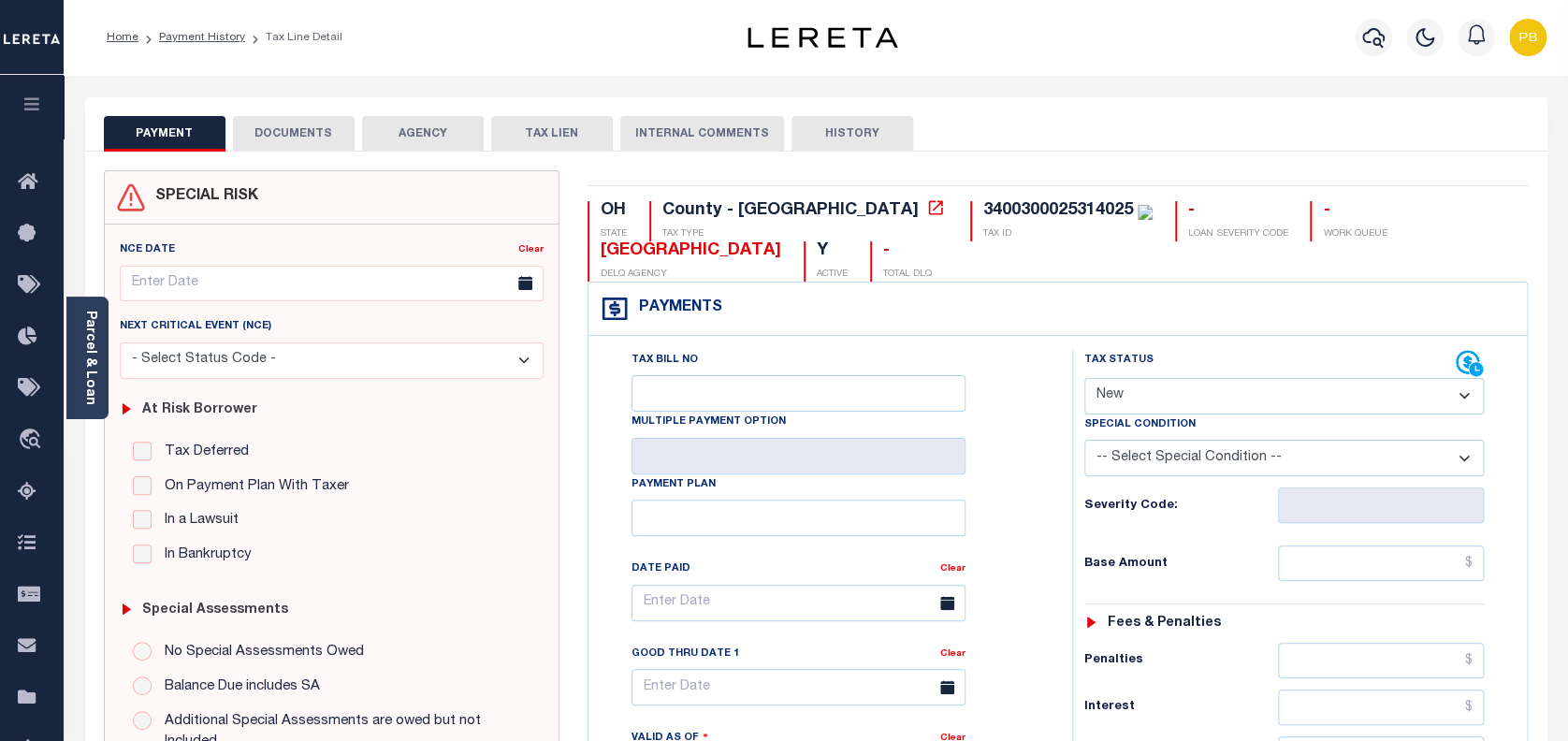
drag, startPoint x: 1164, startPoint y: 399, endPoint x: 1161, endPoint y: 410, distance: 11.4
click at [1164, 399] on select "- Select Status Code - Open Due/Unpaid Paid Incomplete No Tax Due Internal Refu…" at bounding box center [1284, 396] width 401 height 36
select select "INC"
click at [1084, 379] on select "- Select Status Code - Open Due/Unpaid Paid Incomplete No Tax Due Internal Refu…" at bounding box center [1284, 396] width 401 height 36
type input "[DATE]"
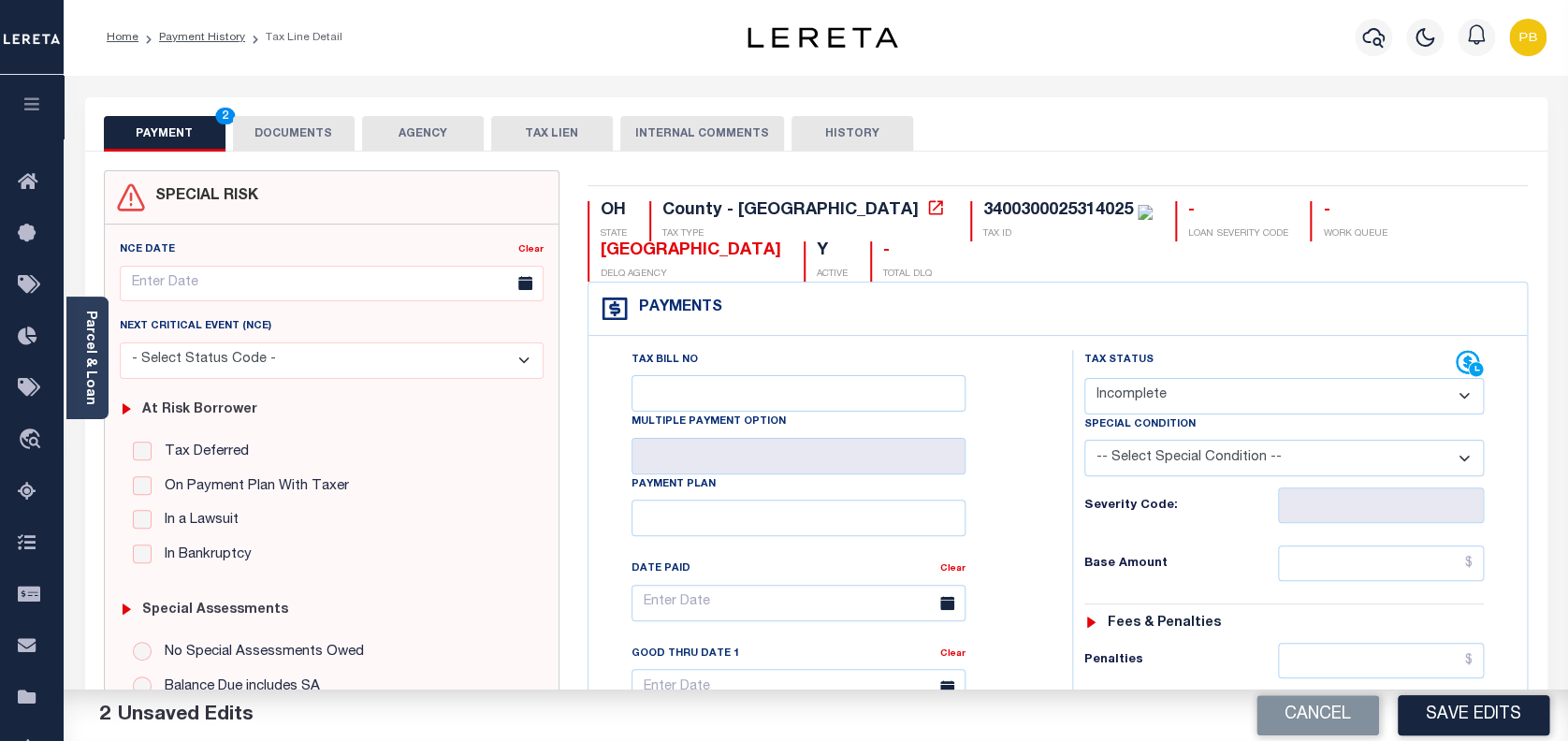
drag, startPoint x: 1187, startPoint y: 398, endPoint x: 1182, endPoint y: 415, distance: 17.7
click at [1187, 398] on select "- Select Status Code - Open Due/Unpaid Paid Incomplete No Tax Due Internal Refu…" at bounding box center [1284, 396] width 401 height 36
select select "PYD"
click at [1084, 379] on select "- Select Status Code - Open Due/Unpaid Paid Incomplete No Tax Due Internal Refu…" at bounding box center [1284, 396] width 401 height 36
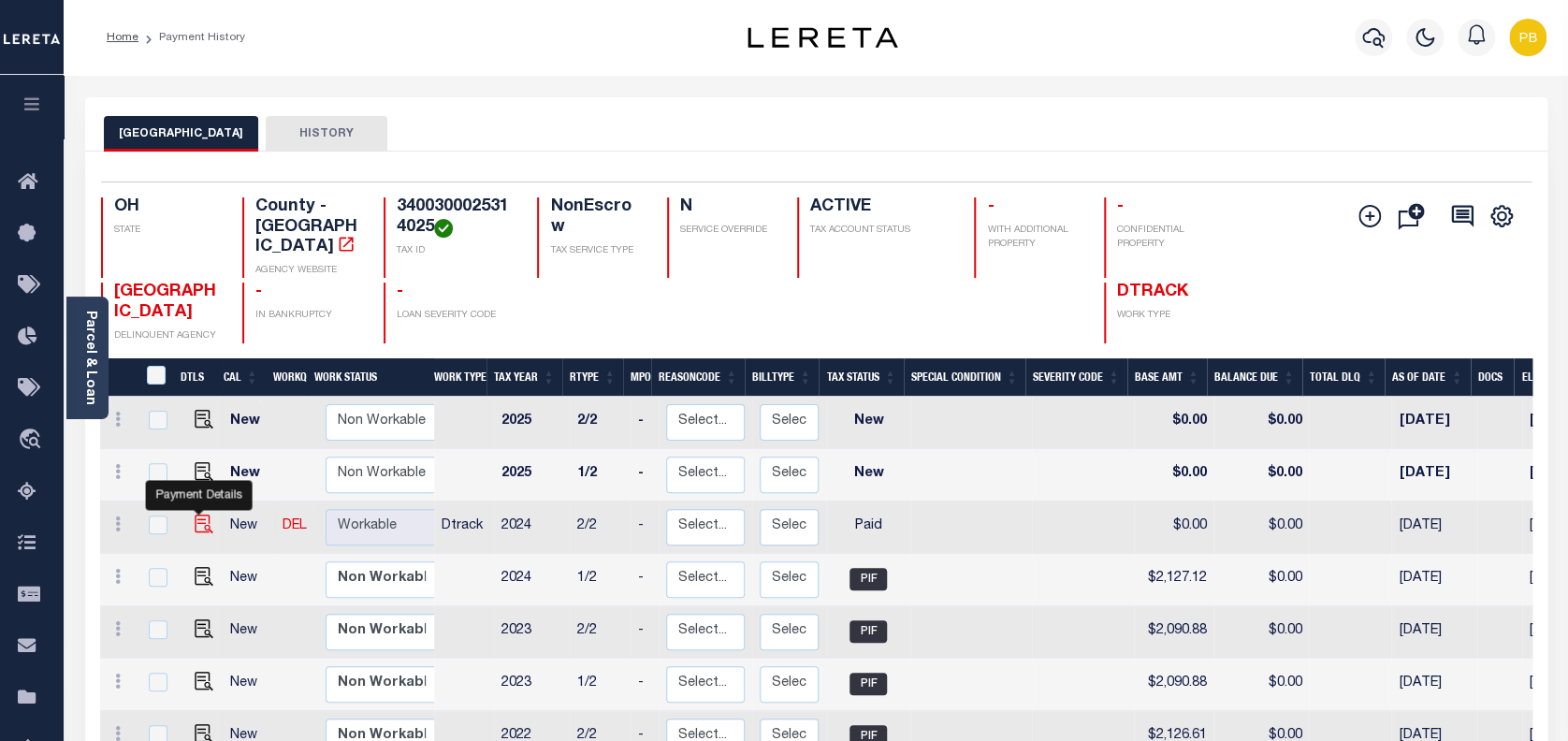
click at [195, 515] on img "" at bounding box center [204, 524] width 19 height 19
checkbox input "true"
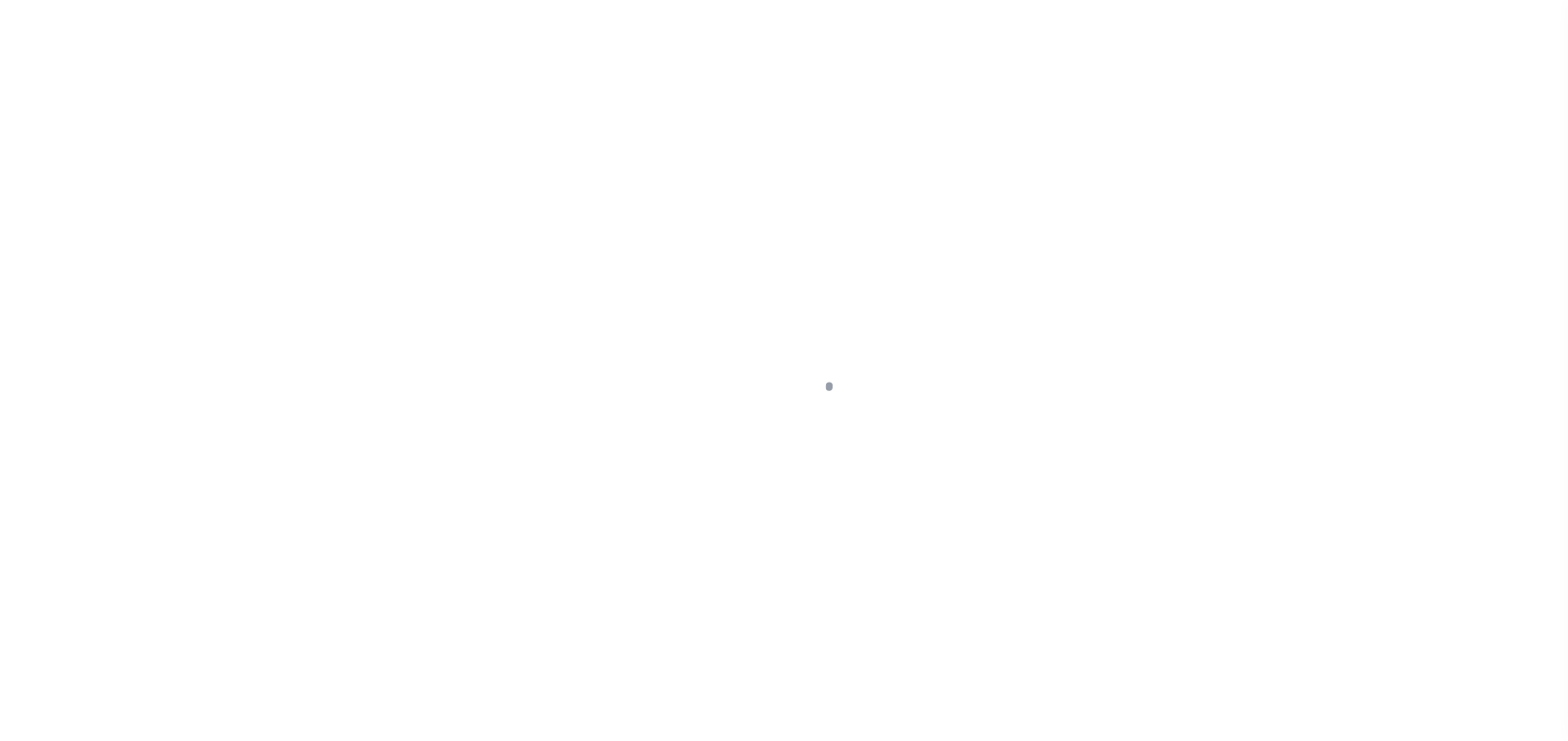
select select "PYD"
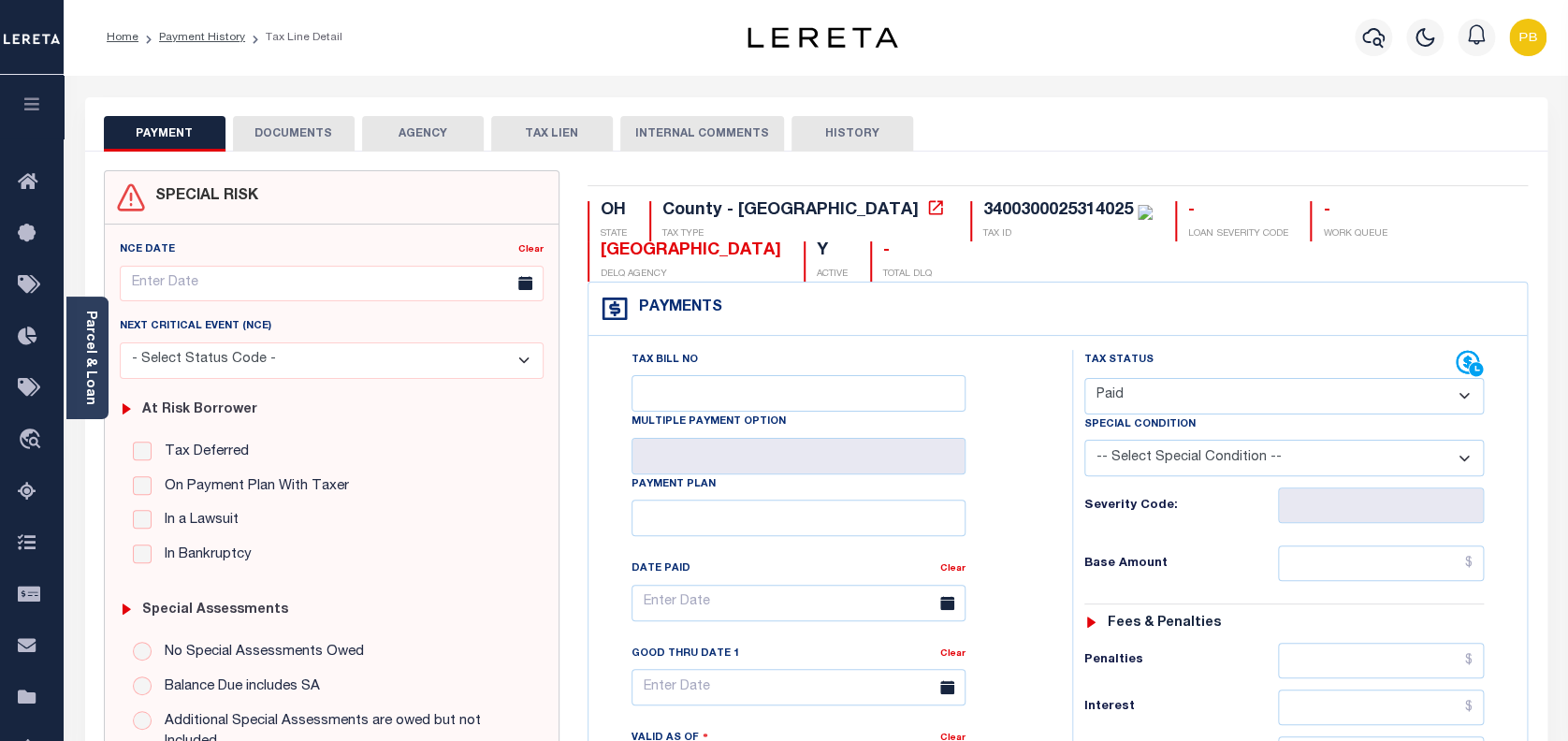
click at [274, 135] on button "DOCUMENTS" at bounding box center [294, 134] width 122 height 35
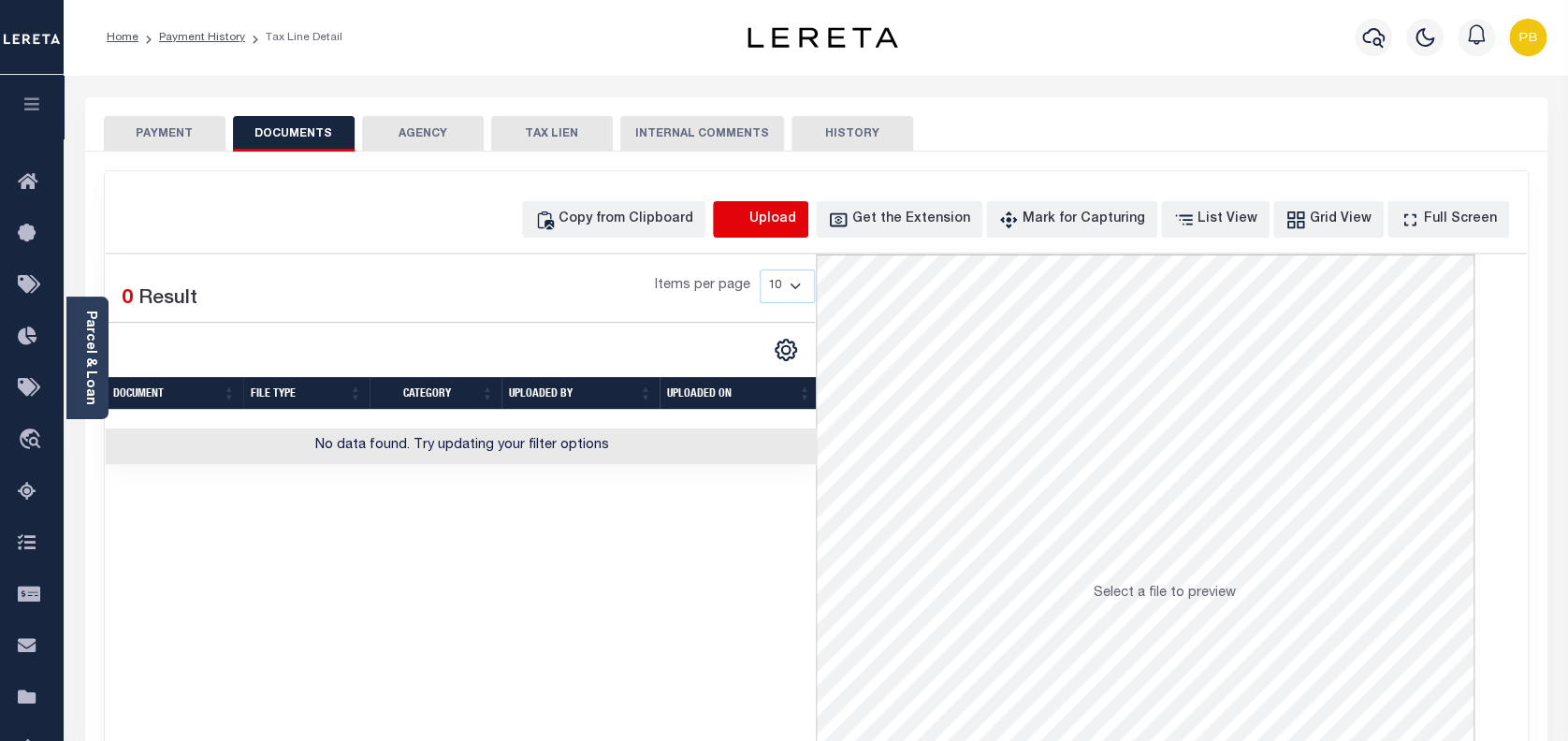
click at [745, 224] on icon "button" at bounding box center [735, 219] width 21 height 21
select select "POP"
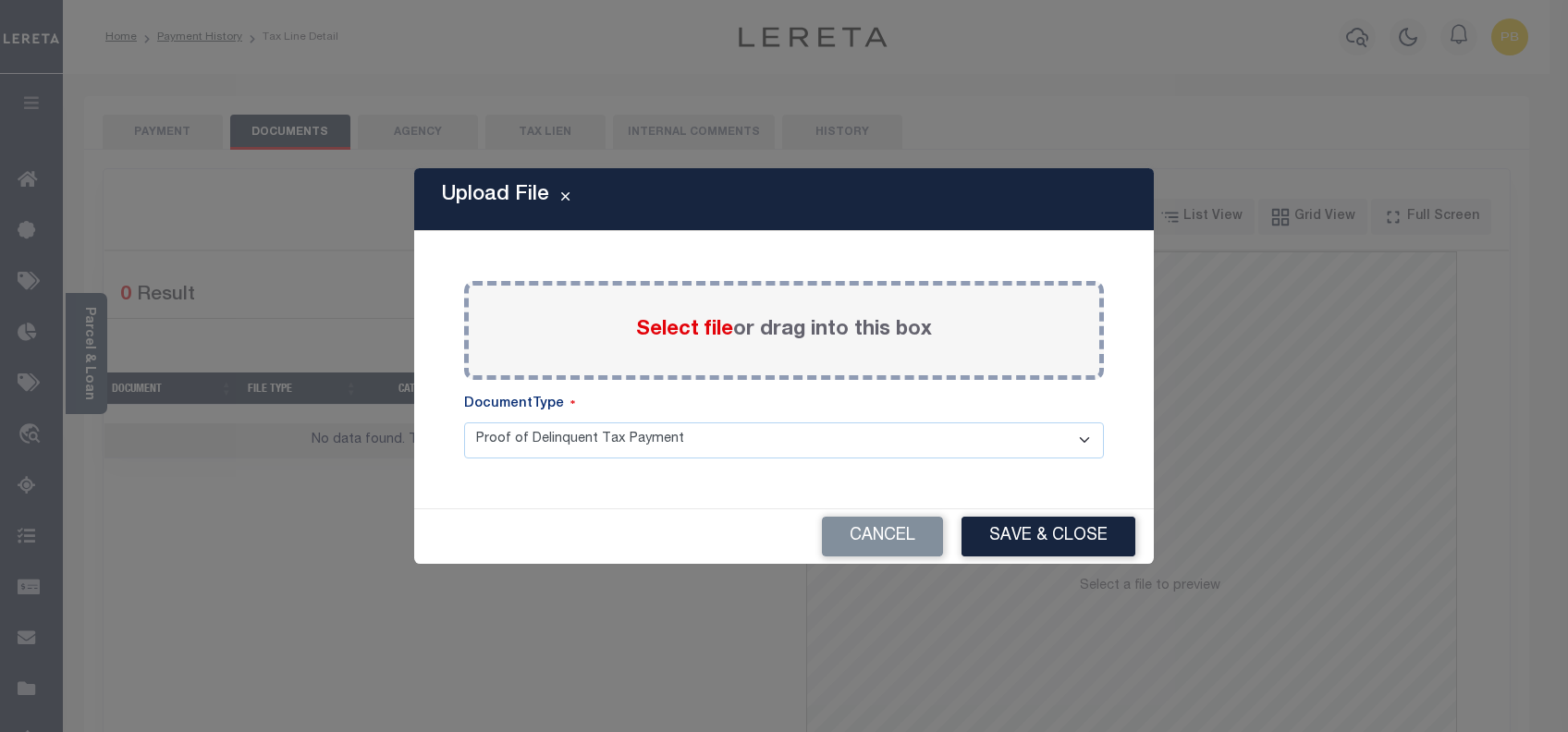
click at [670, 331] on span "Select file" at bounding box center [685, 330] width 97 height 20
click at [0, 0] on input "Select file or drag into this box" at bounding box center [0, 0] width 0 height 0
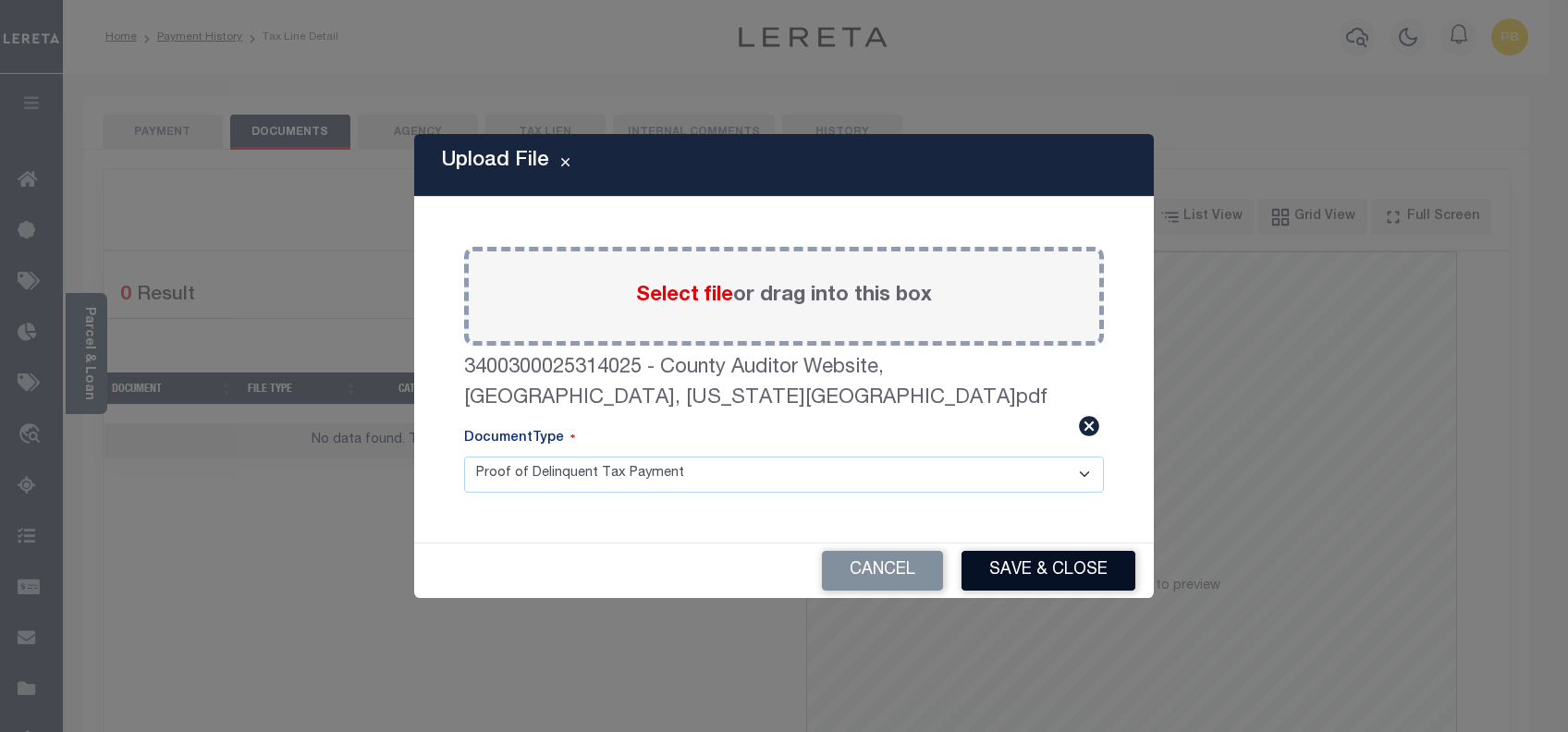
click at [1068, 553] on button "Save & Close" at bounding box center [1048, 570] width 174 height 40
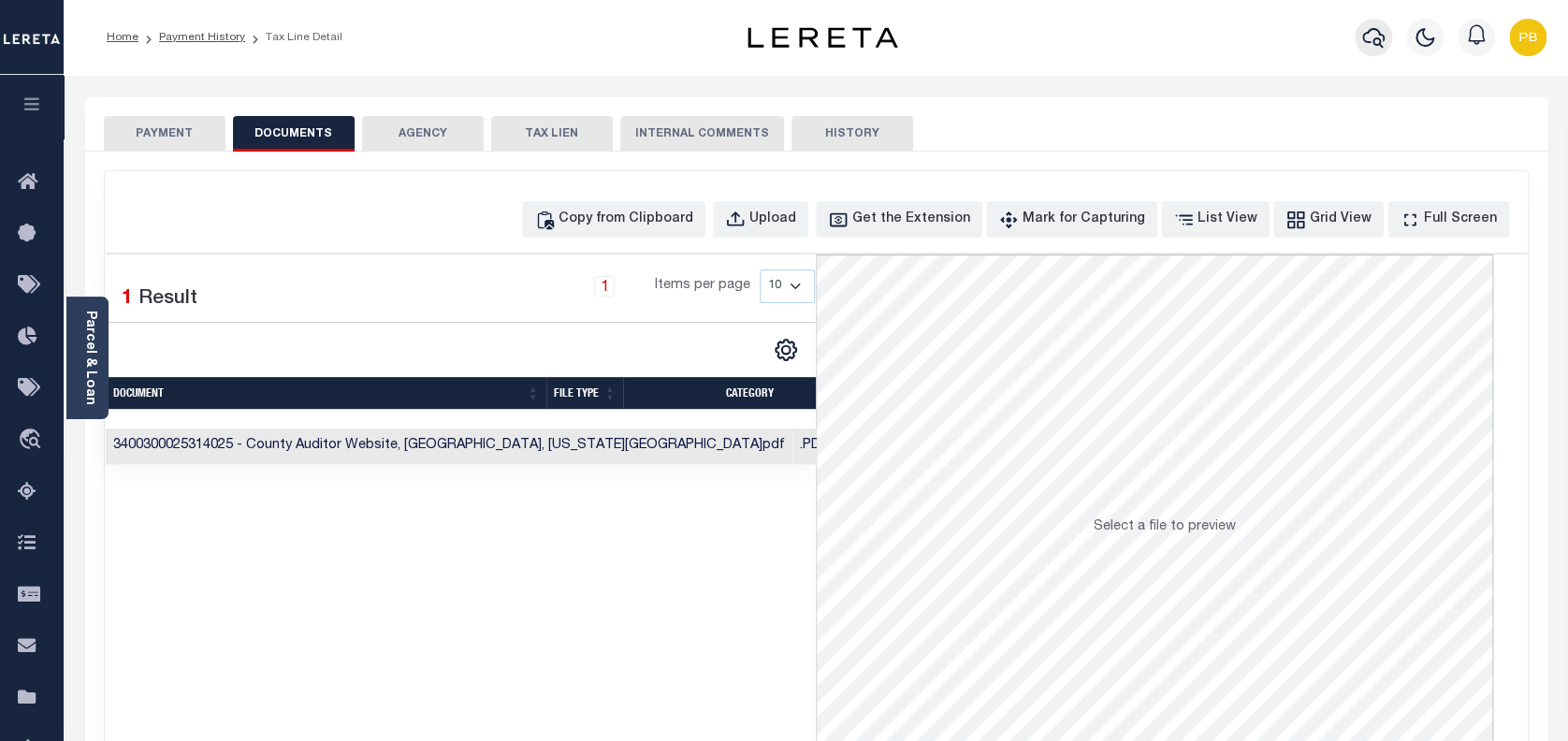
click at [1377, 35] on icon "button" at bounding box center [1373, 37] width 23 height 23
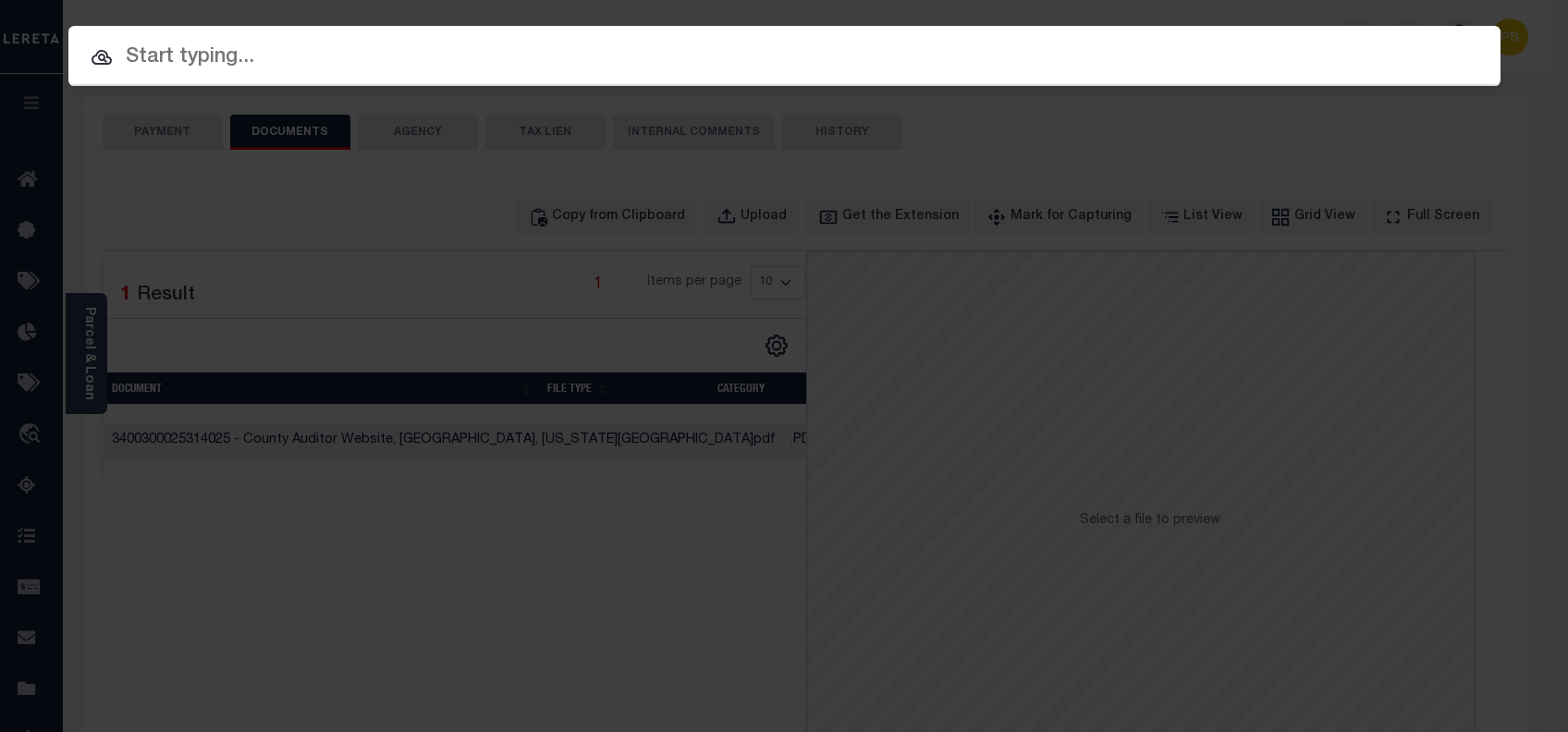
click at [437, 59] on input "text" at bounding box center [784, 57] width 1432 height 32
paste input "3400300025314025"
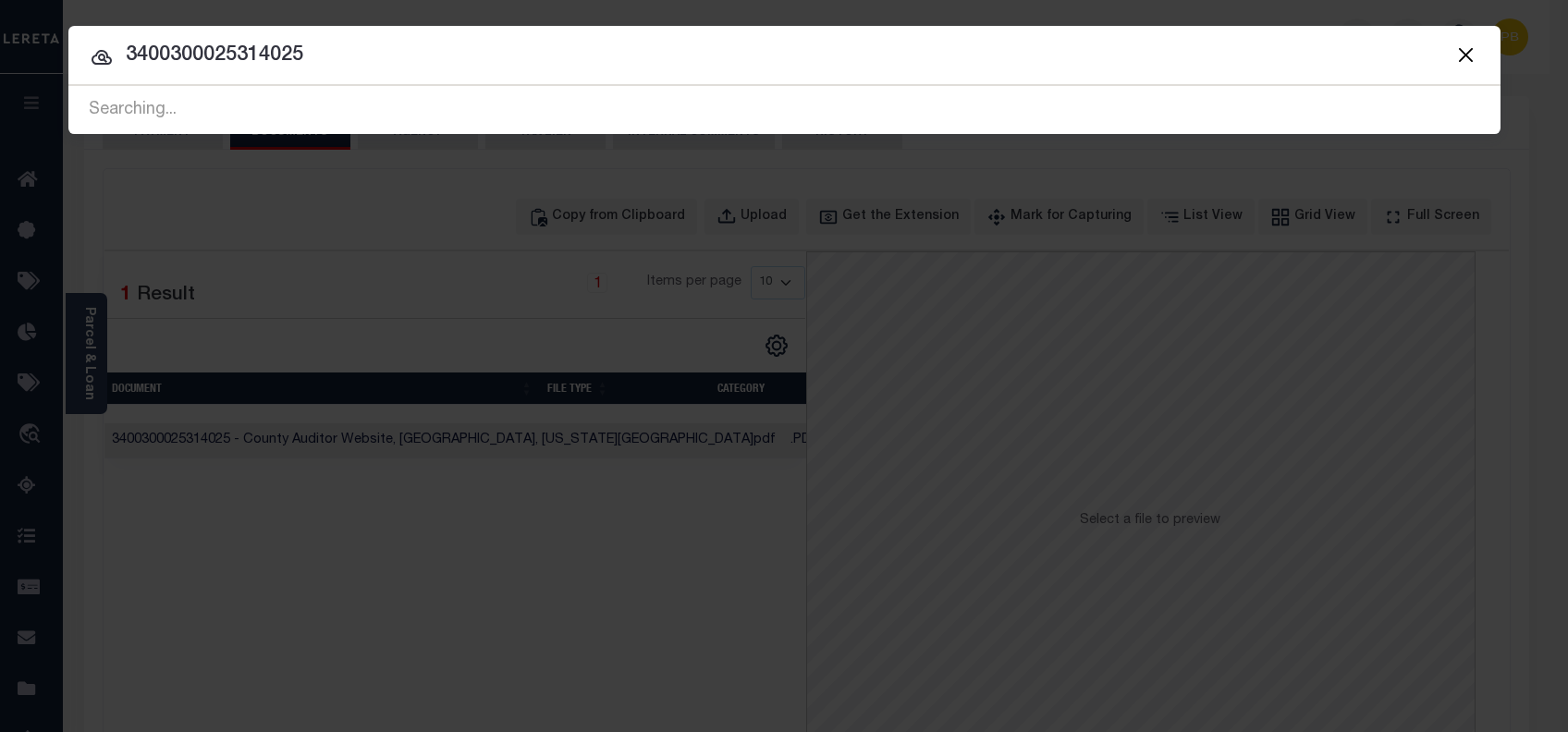
click at [1456, 48] on button "Close" at bounding box center [1466, 54] width 24 height 24
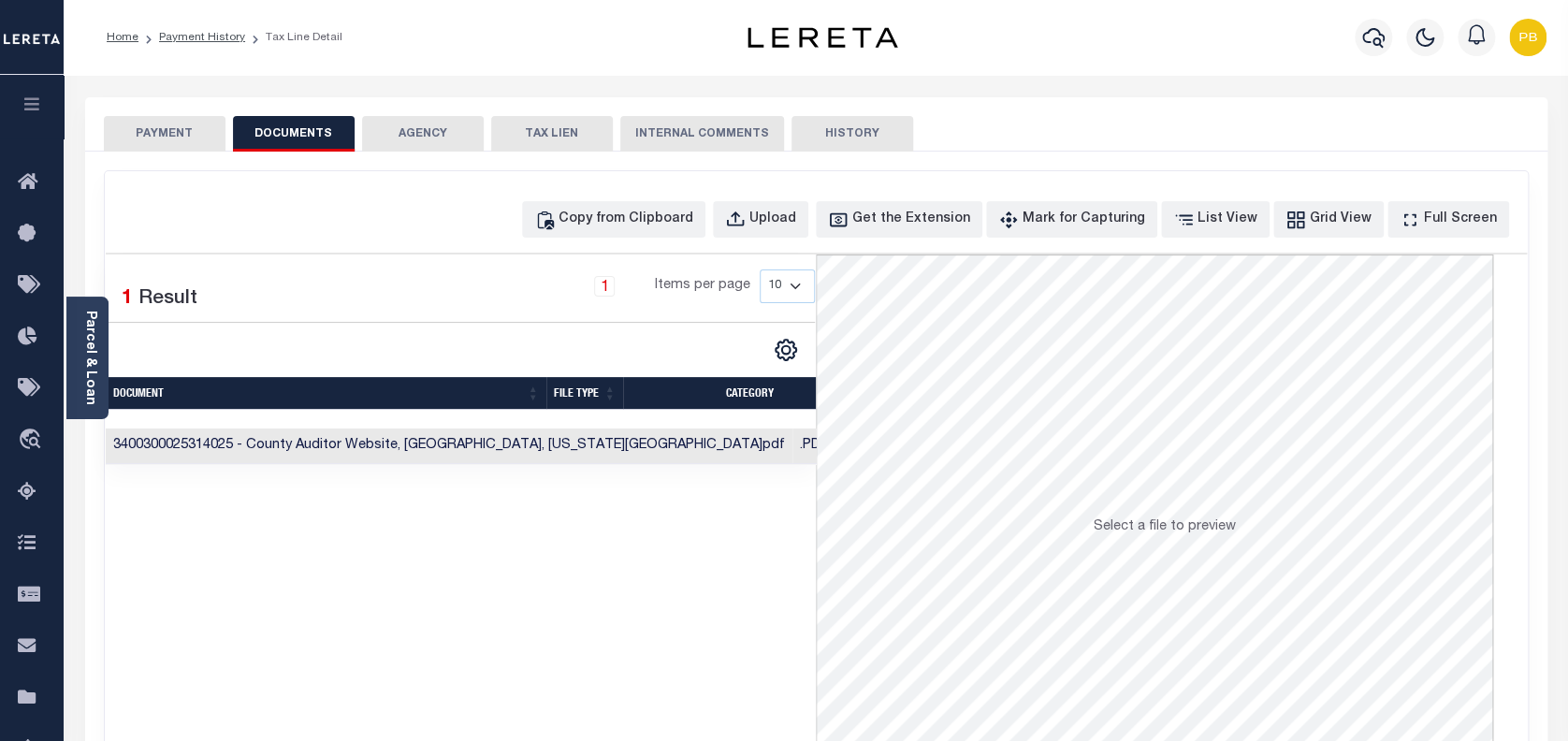
click at [188, 127] on button "PAYMENT" at bounding box center [164, 134] width 122 height 35
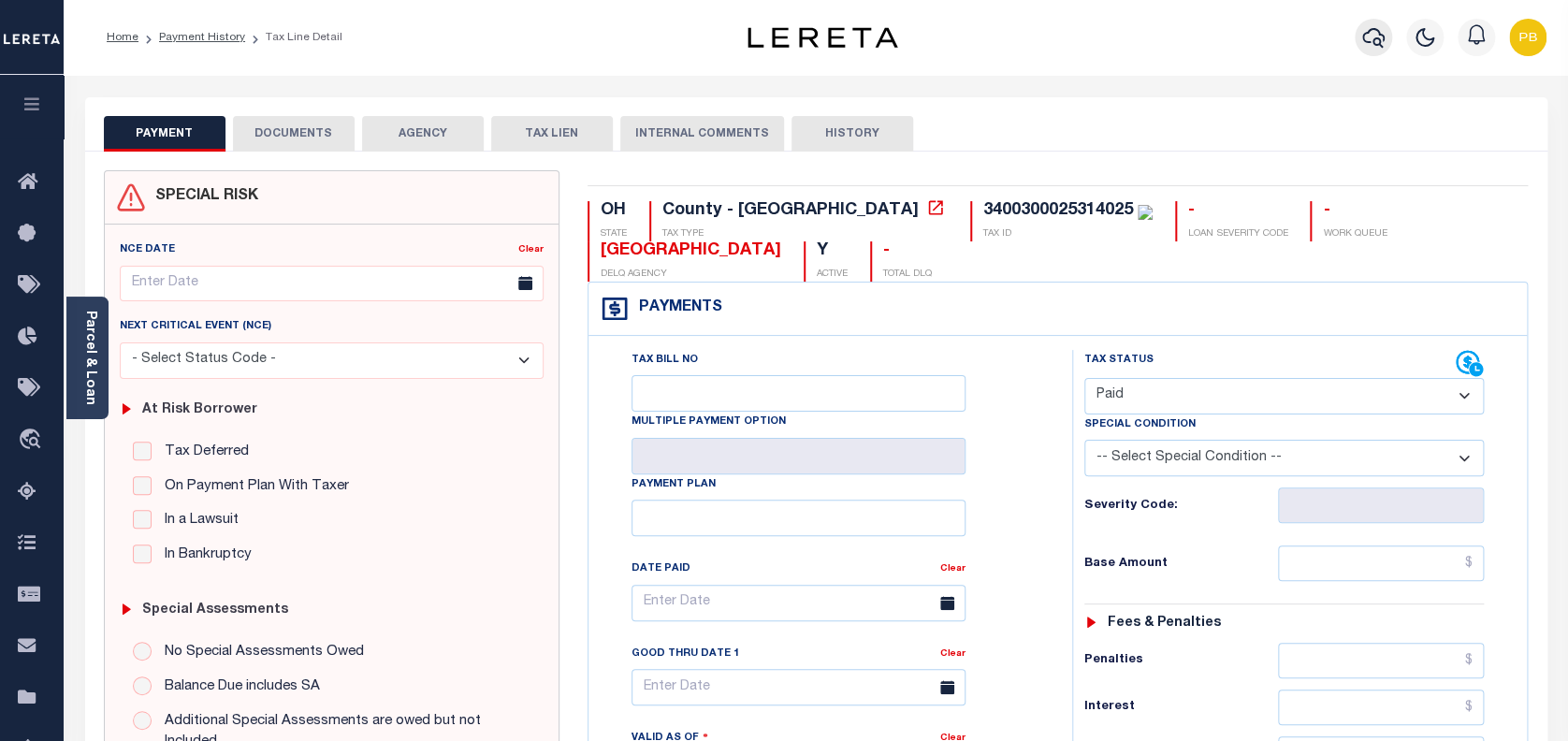
click at [1377, 38] on icon "button" at bounding box center [1373, 38] width 23 height 20
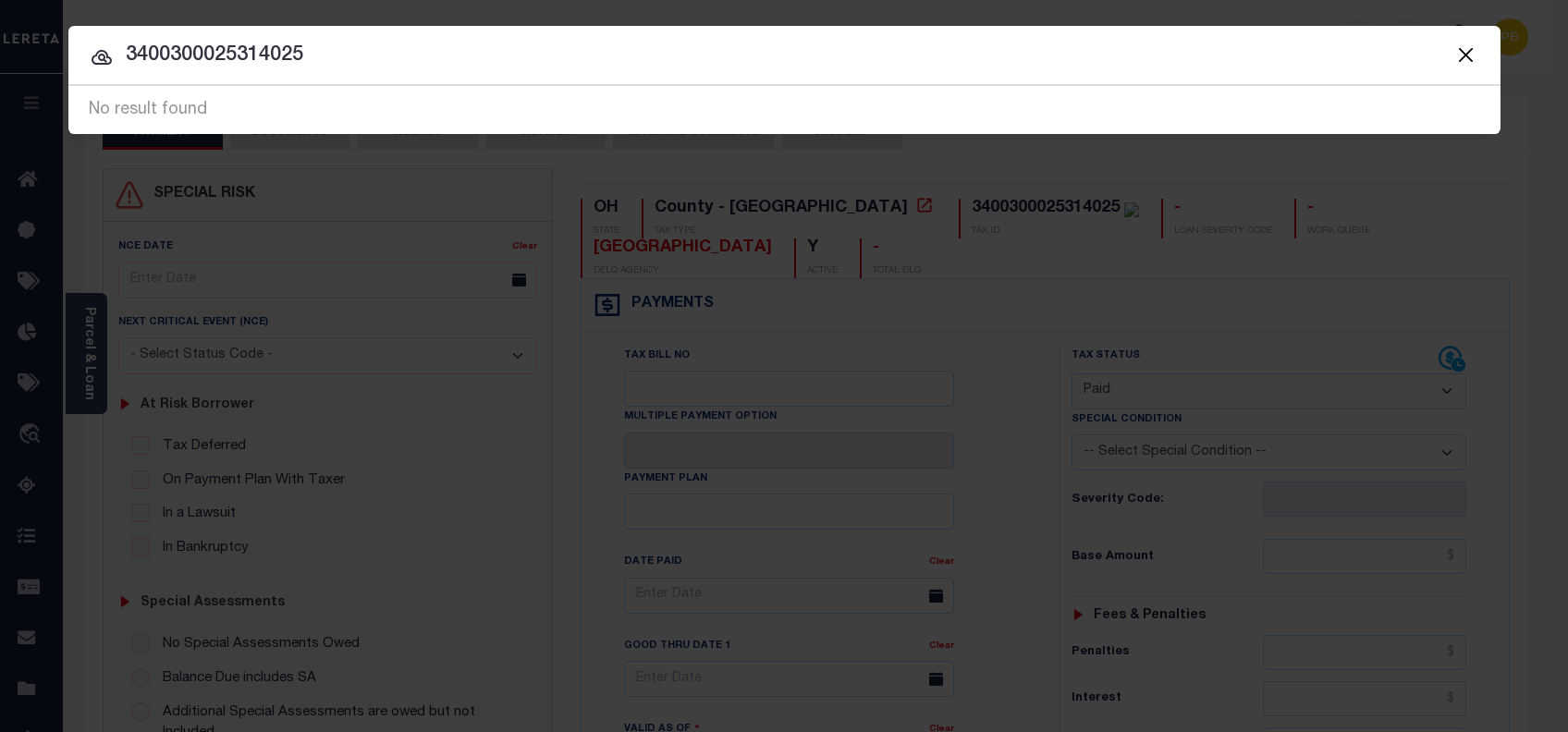
paste input "10403822"
drag, startPoint x: 1471, startPoint y: 52, endPoint x: 1462, endPoint y: 58, distance: 10.8
click at [1471, 52] on button "Close" at bounding box center [1466, 54] width 24 height 24
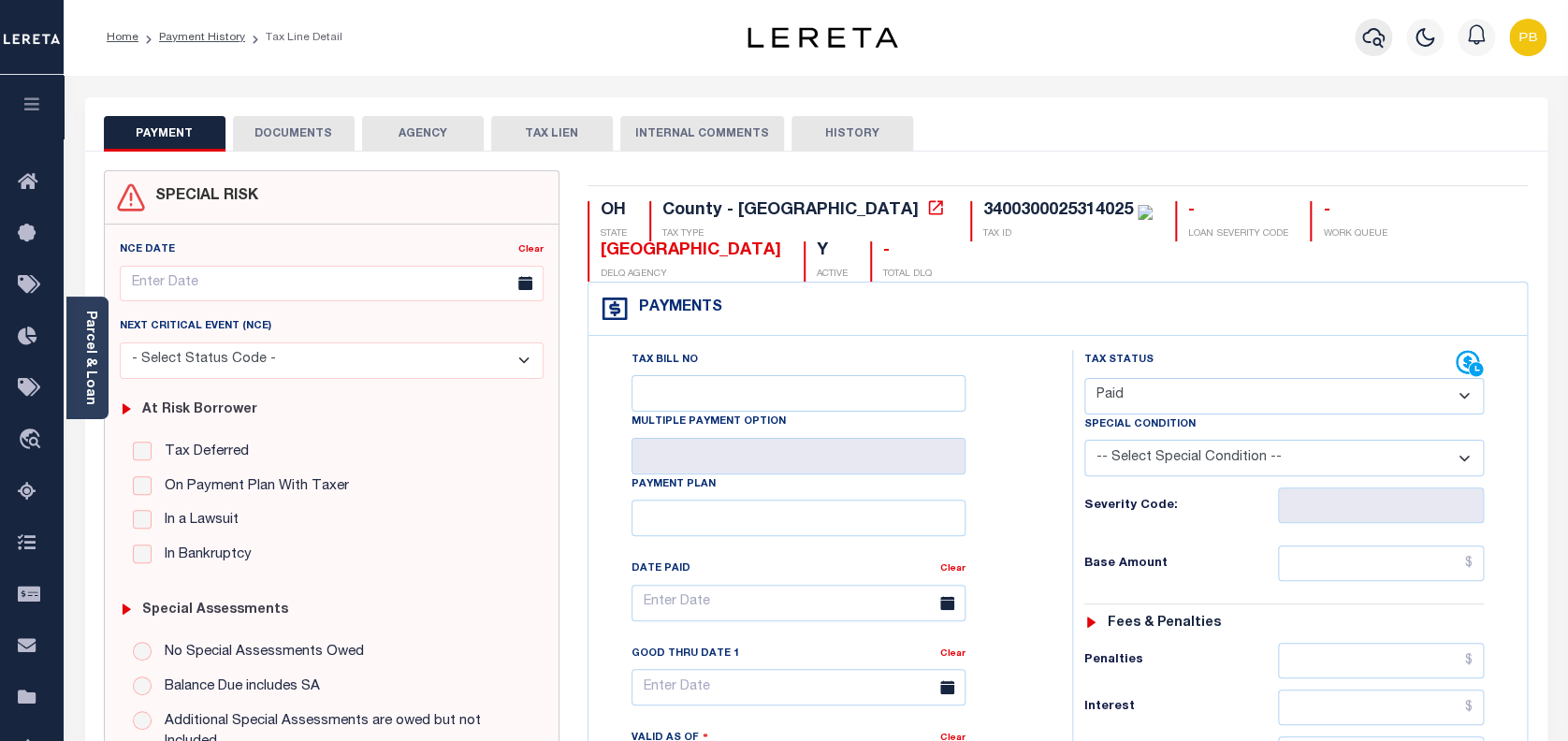
click at [1369, 37] on icon "button" at bounding box center [1373, 37] width 23 height 23
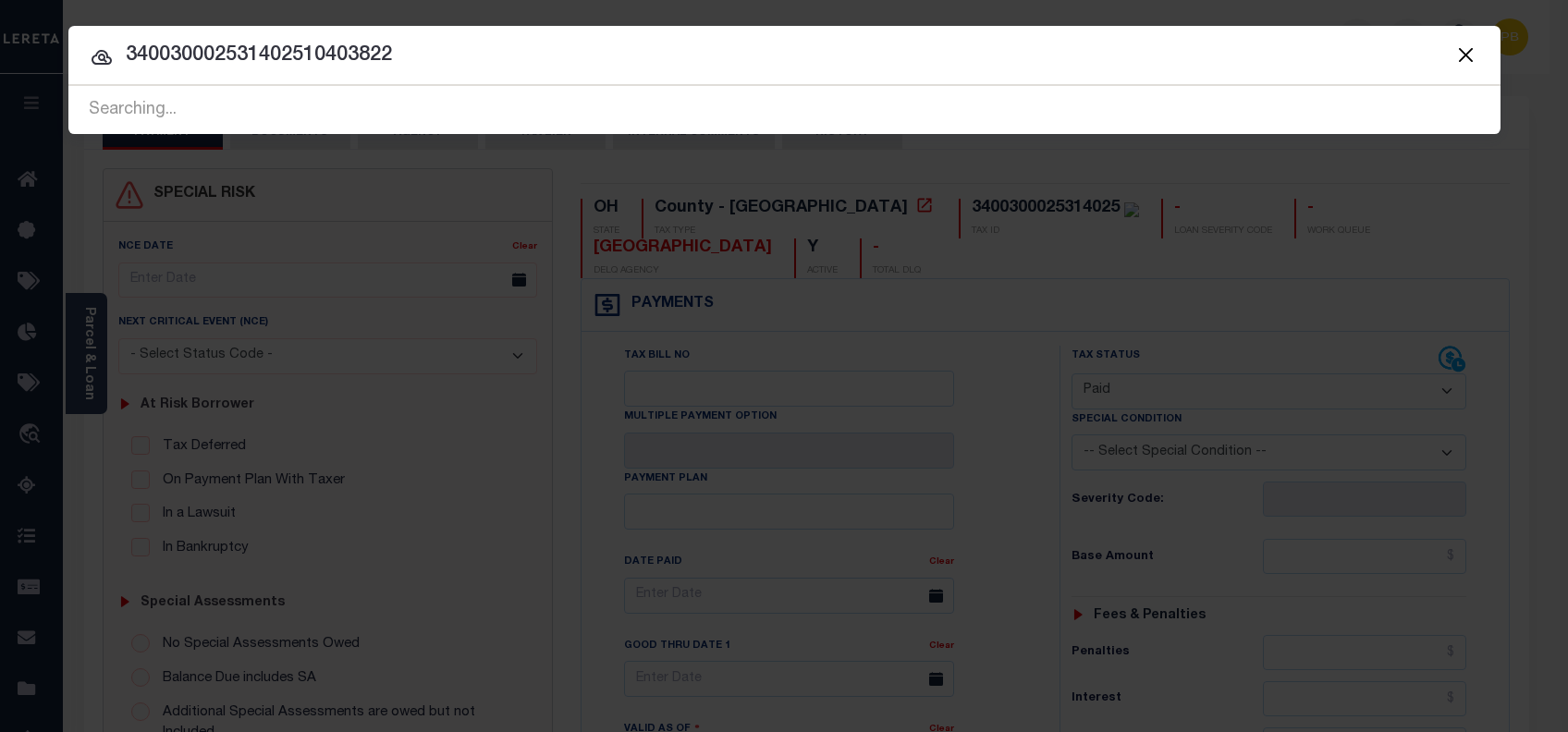
drag, startPoint x: 481, startPoint y: 45, endPoint x: -43, endPoint y: 40, distance: 524.0
click at [0, 40] on html "Home Payment History Tax Line Detail" at bounding box center [784, 702] width 1568 height 1405
paste input "text"
type input "10403822"
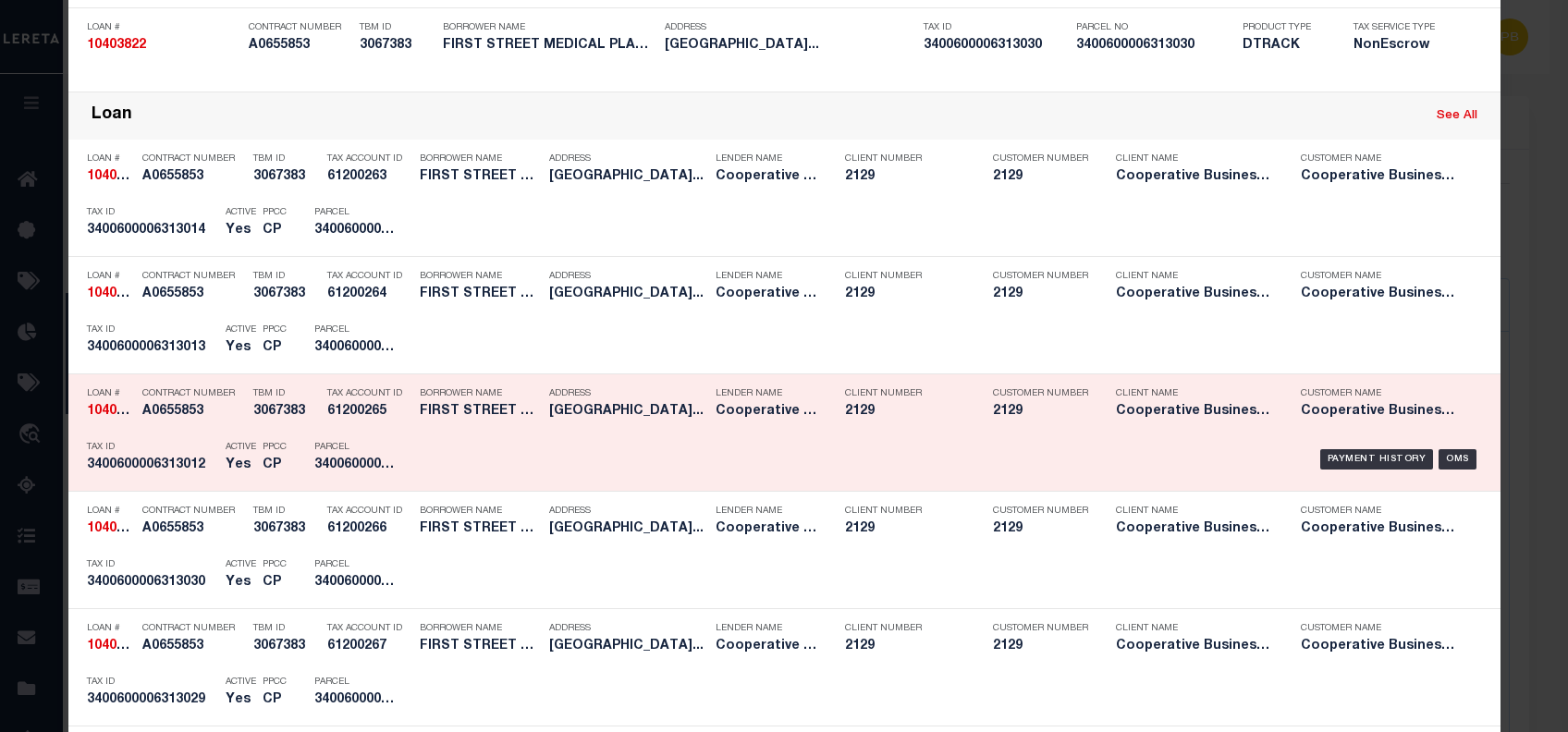
scroll to position [615, 0]
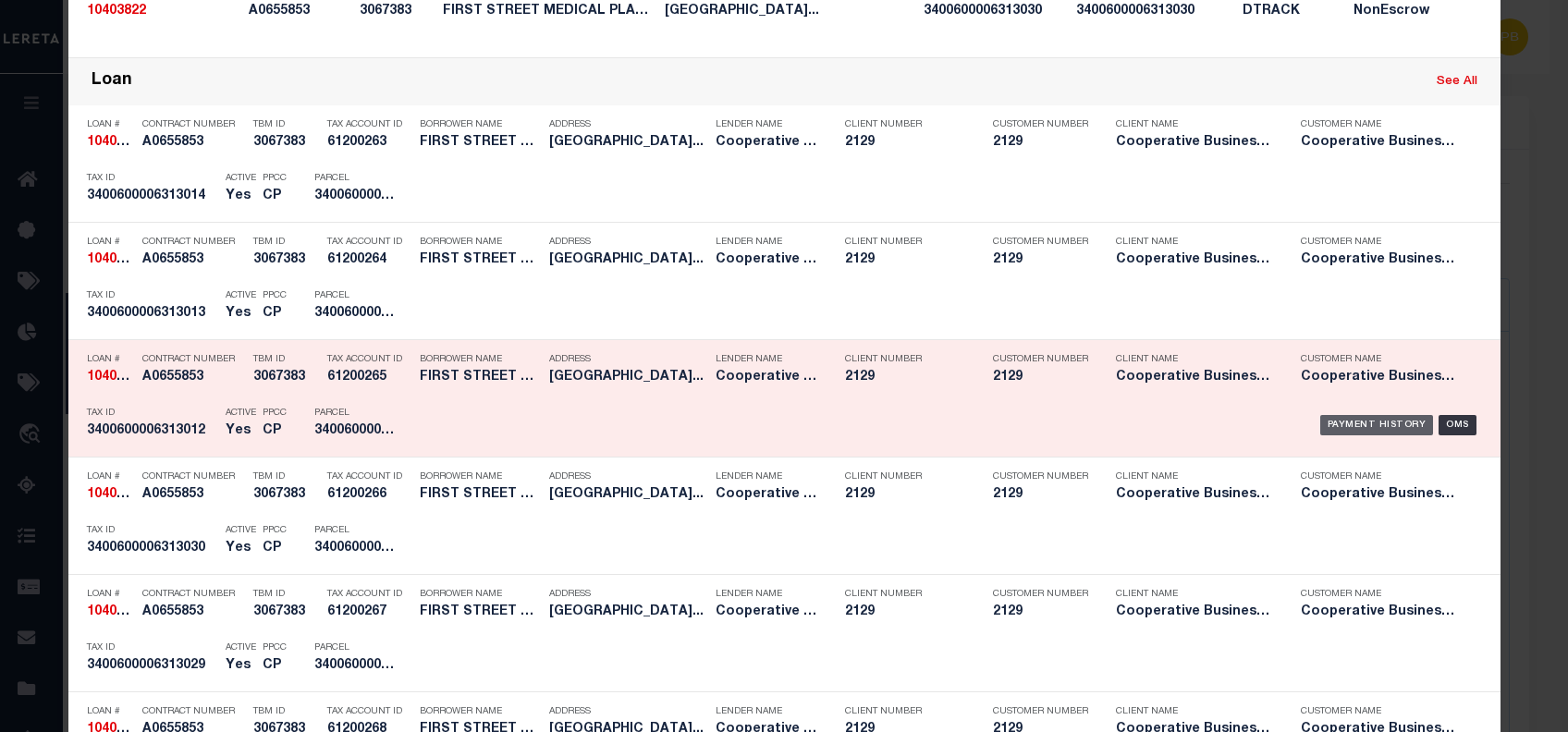
click at [1372, 426] on div "Payment History" at bounding box center [1376, 425] width 114 height 20
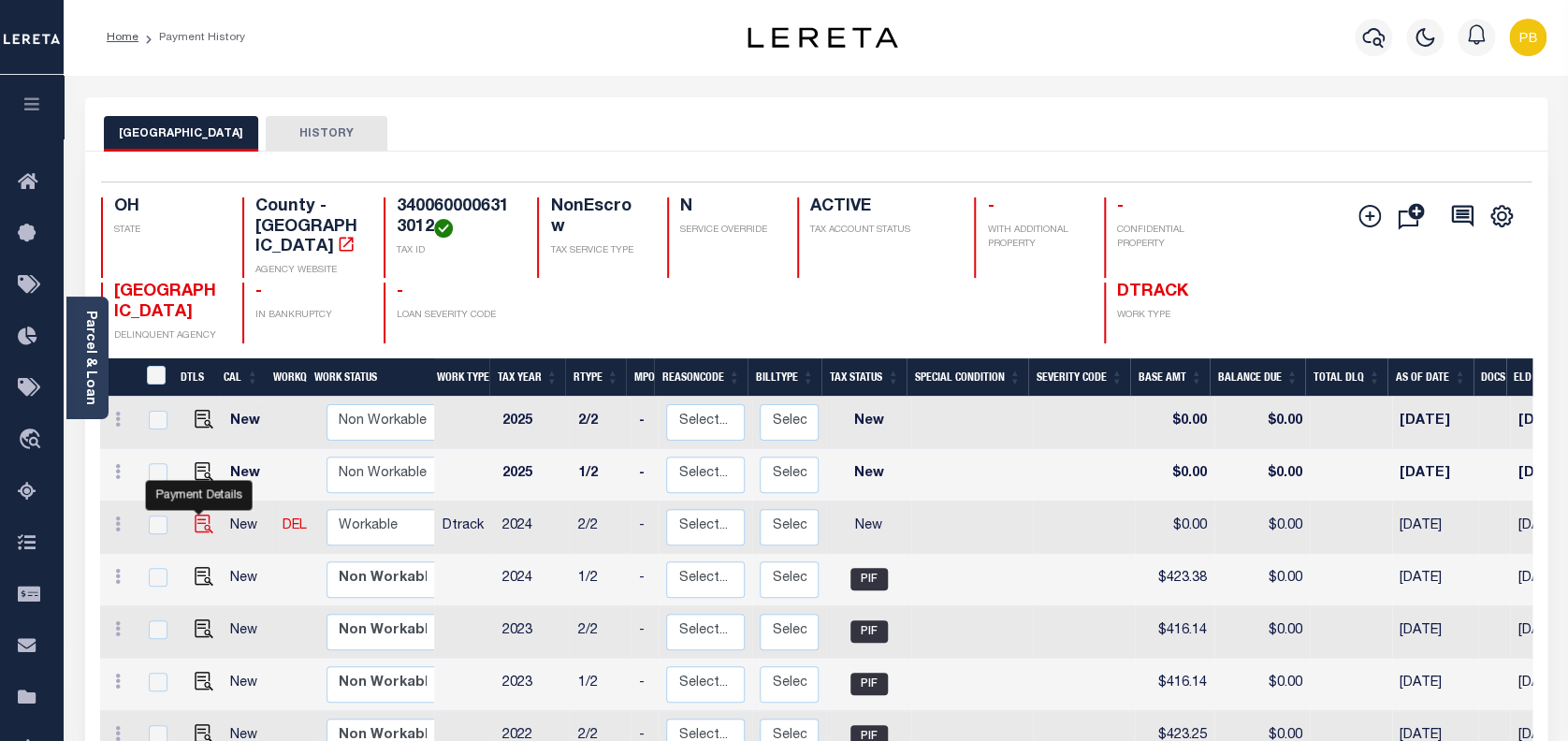
click at [201, 515] on img "" at bounding box center [204, 524] width 19 height 19
checkbox input "true"
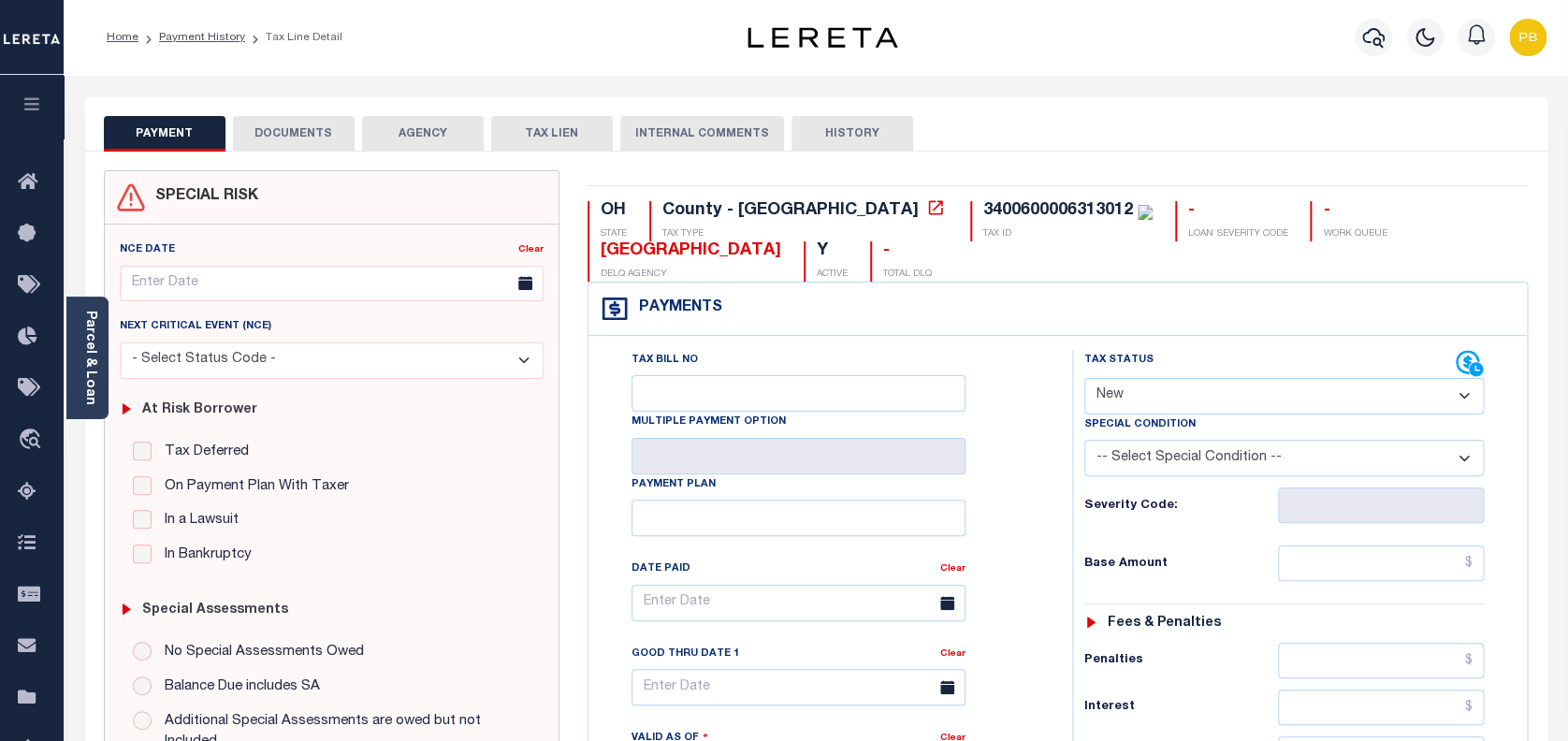
drag, startPoint x: 1205, startPoint y: 397, endPoint x: 1208, endPoint y: 411, distance: 14.3
click at [1205, 397] on select "- Select Status Code - Open Due/Unpaid Paid Incomplete No Tax Due Internal Refu…" at bounding box center [1284, 396] width 401 height 36
select select "PYD"
click at [1084, 379] on select "- Select Status Code - Open Due/Unpaid Paid Incomplete No Tax Due Internal Refu…" at bounding box center [1284, 396] width 401 height 36
type input "[DATE]"
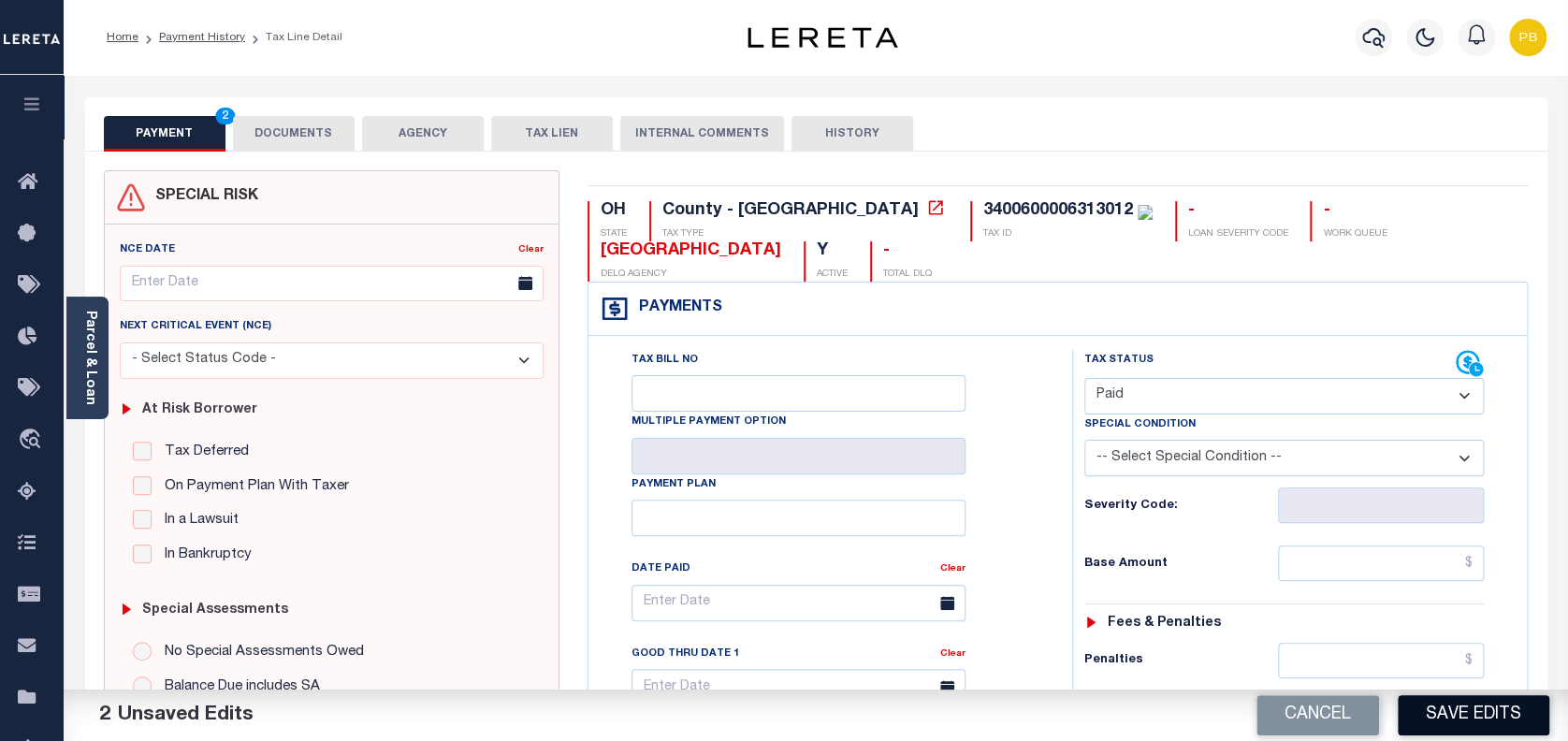
click at [1491, 730] on button "Save Edits" at bounding box center [1474, 714] width 152 height 40
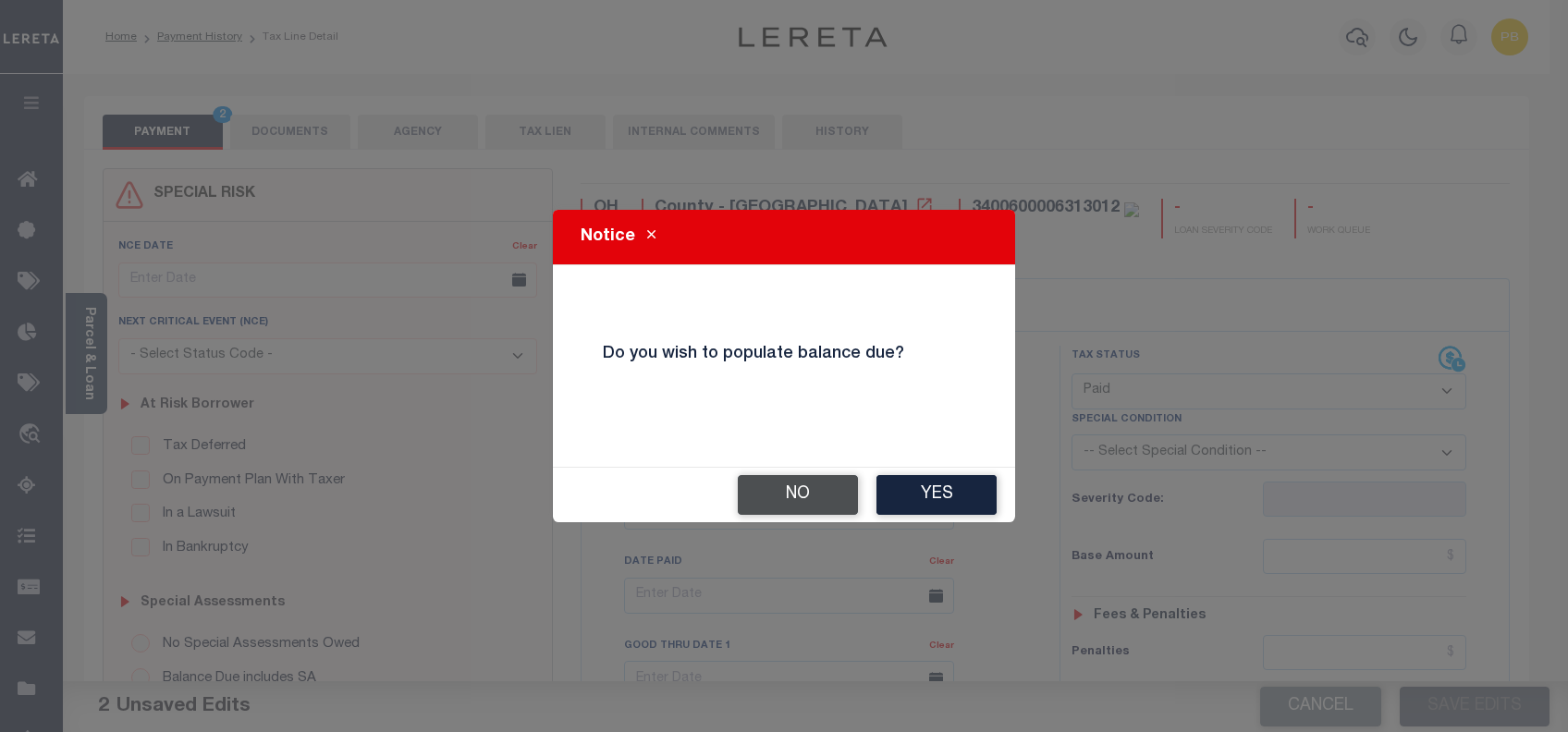
click at [817, 478] on button "No" at bounding box center [798, 494] width 121 height 40
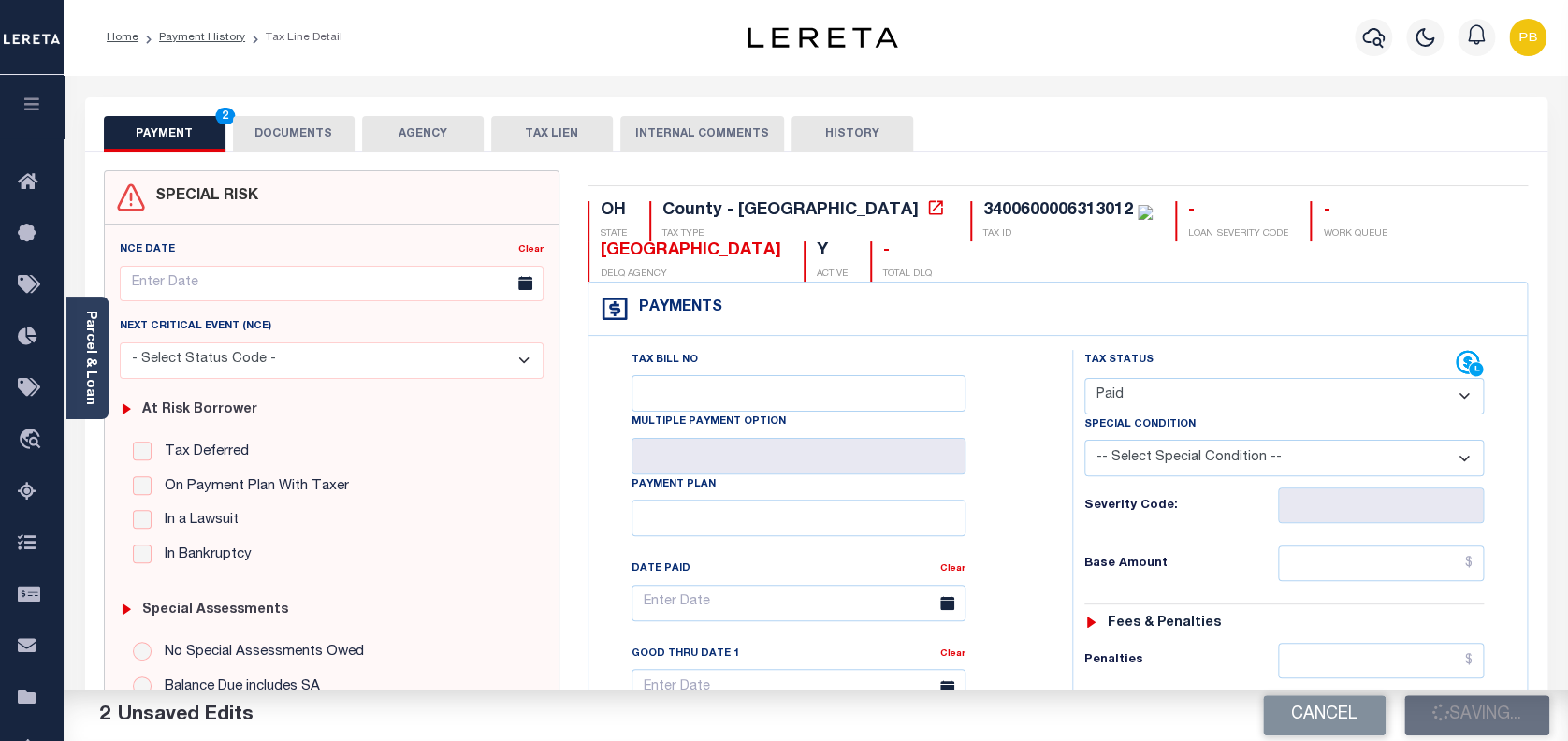
checkbox input "false"
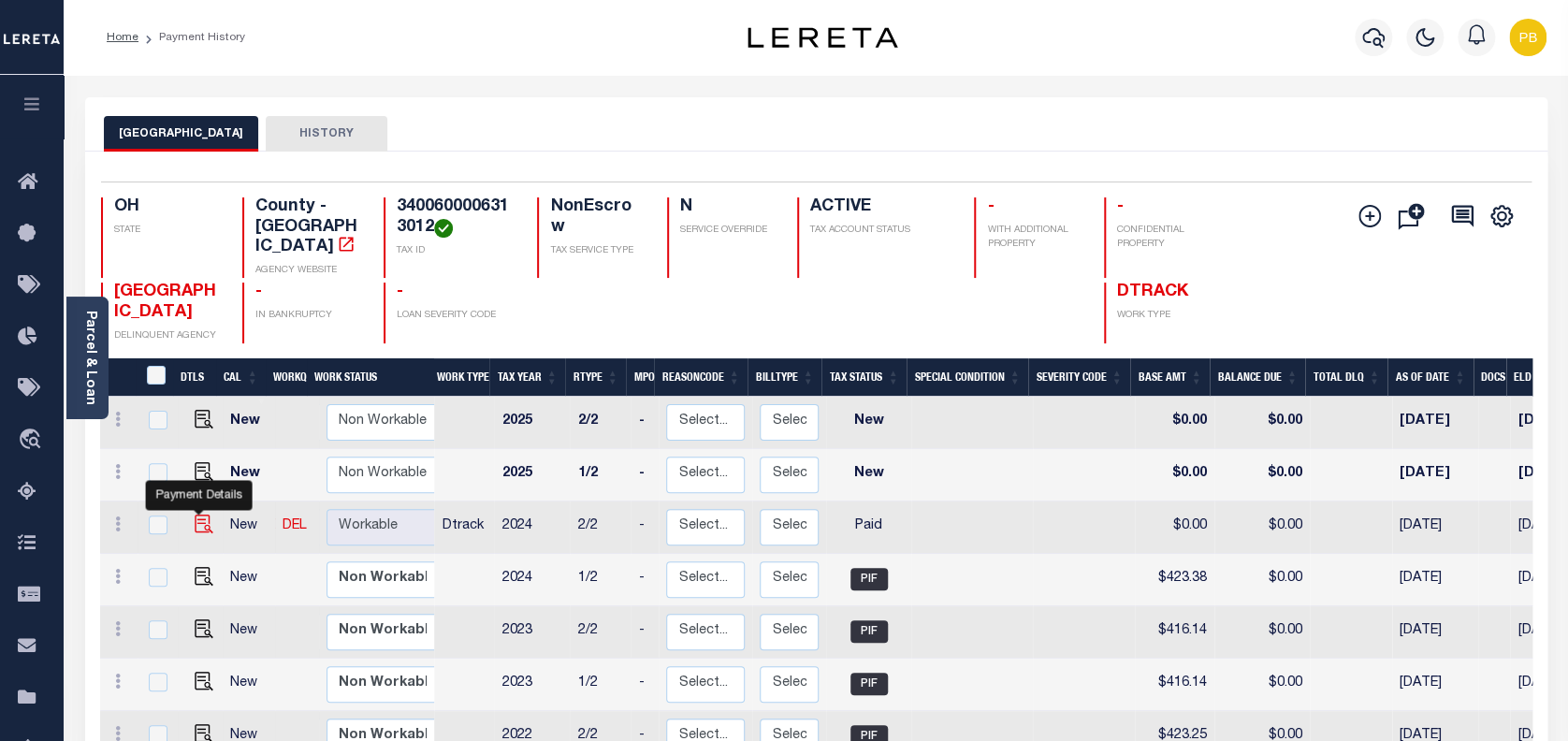
click at [206, 515] on img "" at bounding box center [204, 524] width 19 height 19
checkbox input "true"
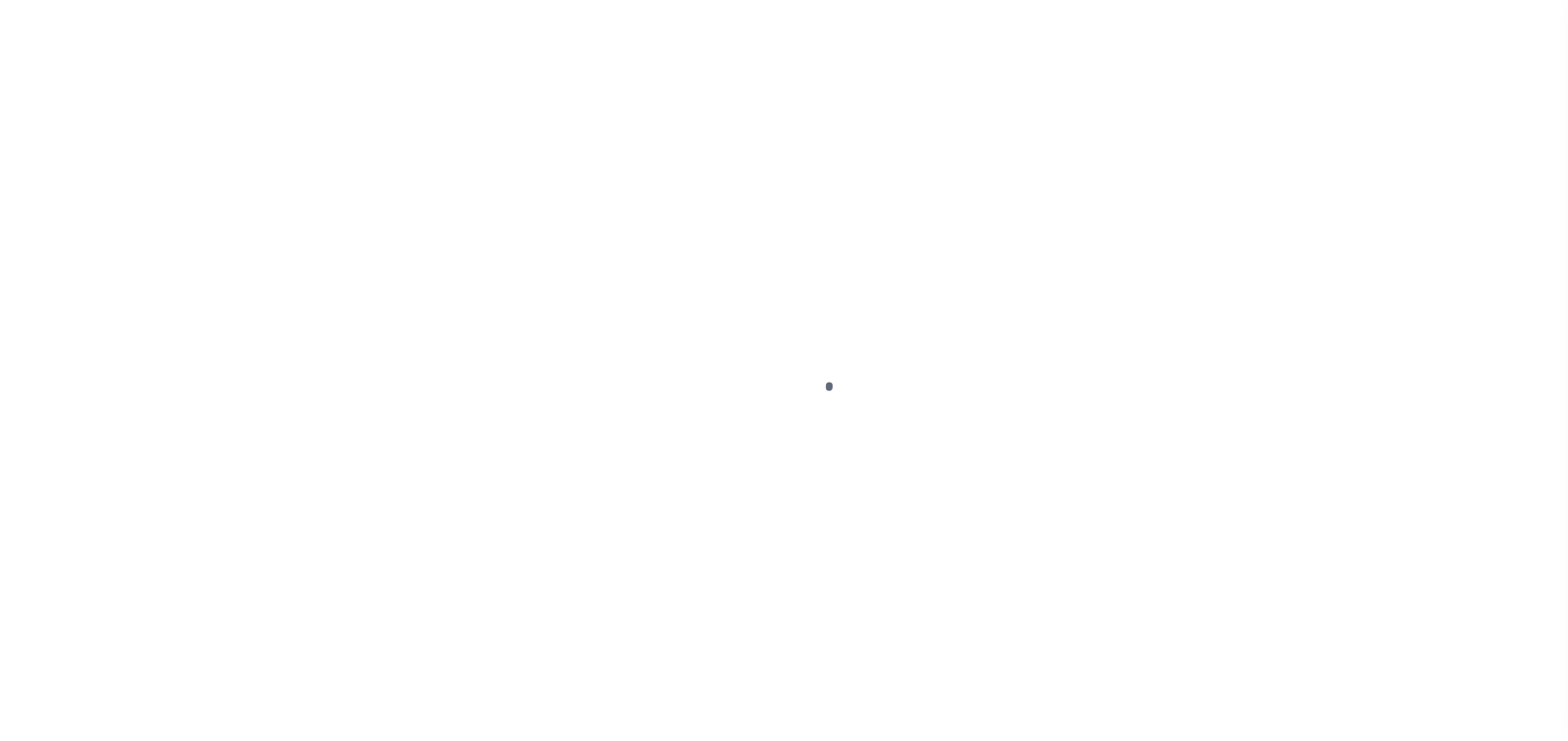
select select "PYD"
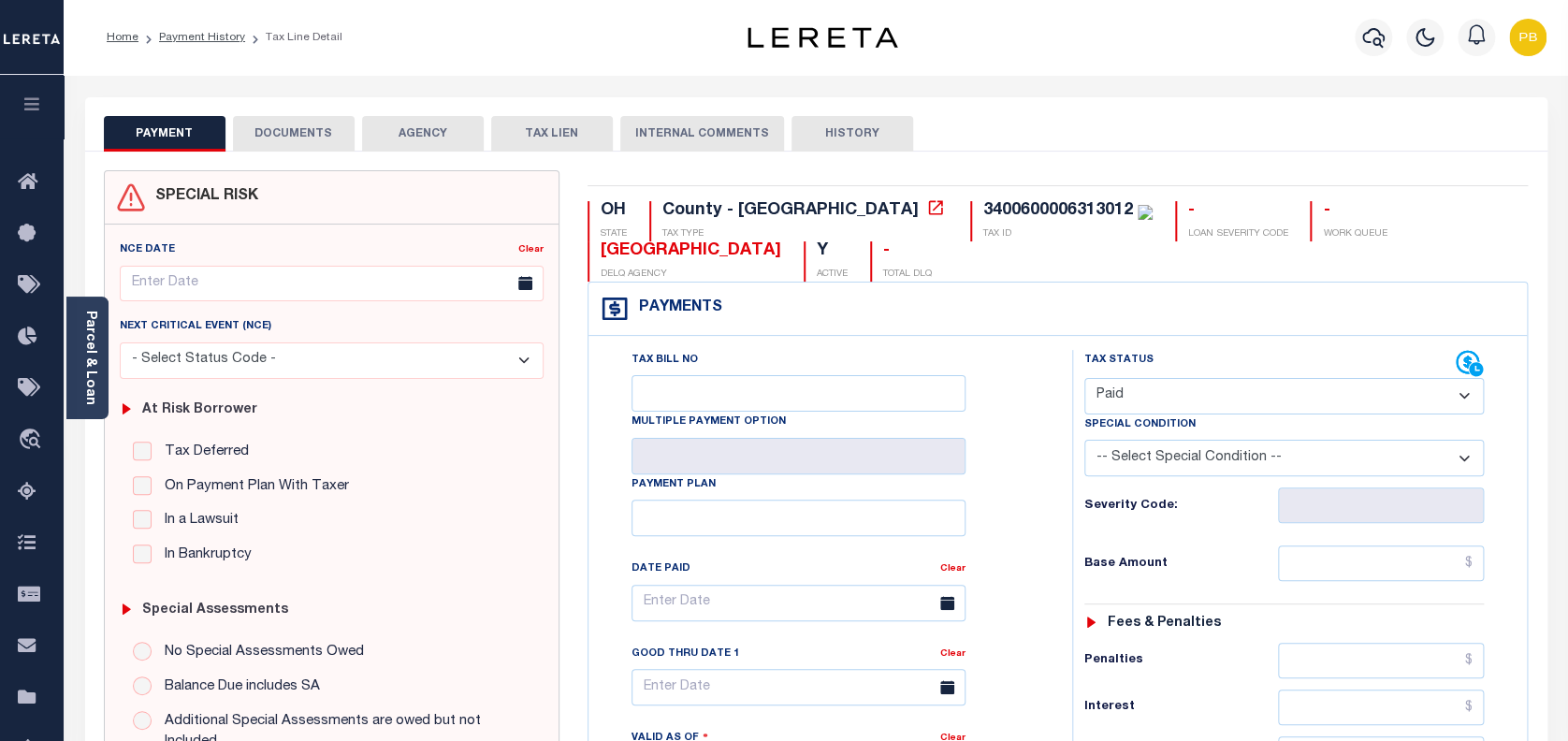
click at [330, 134] on button "DOCUMENTS" at bounding box center [294, 134] width 122 height 35
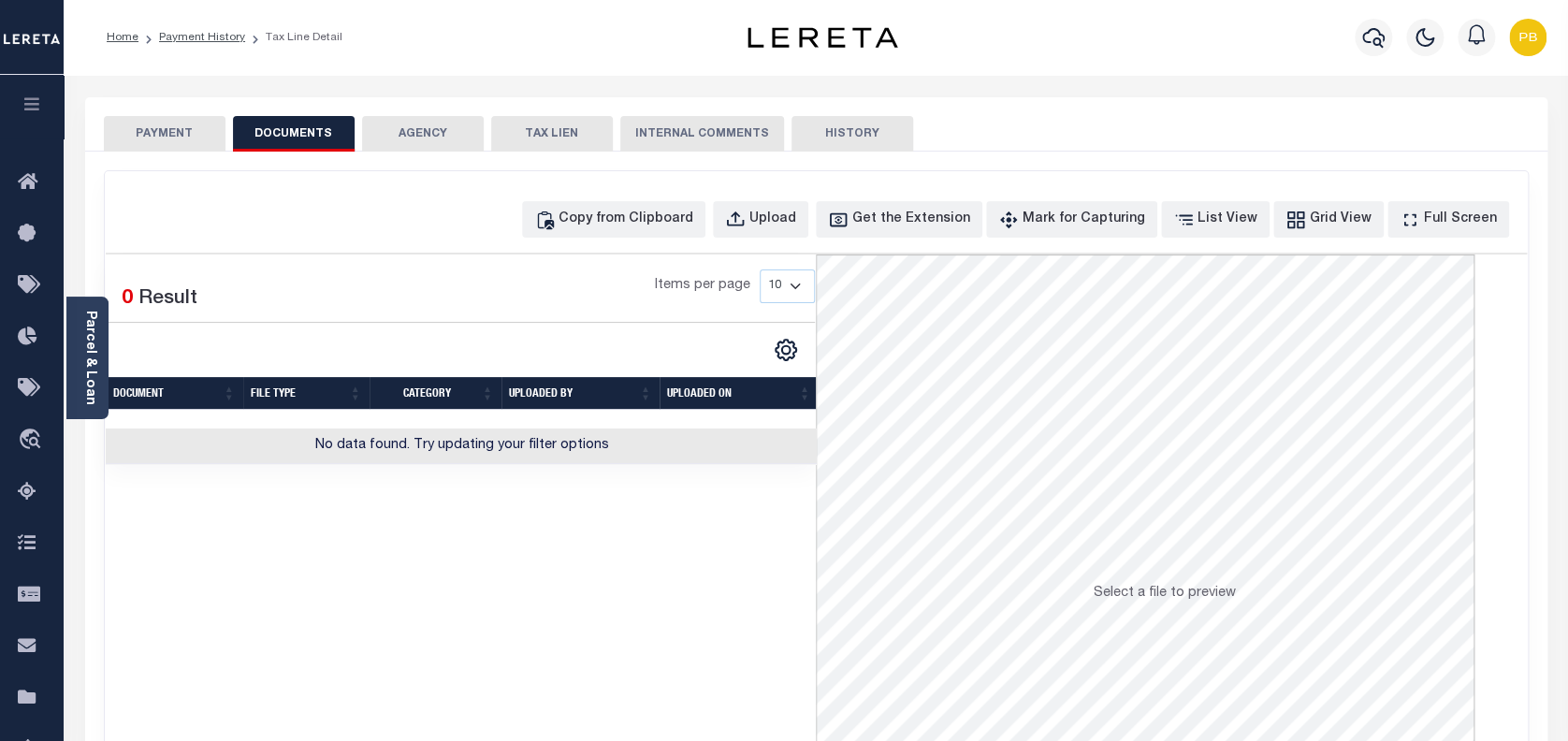
click at [177, 139] on button "PAYMENT" at bounding box center [164, 134] width 122 height 35
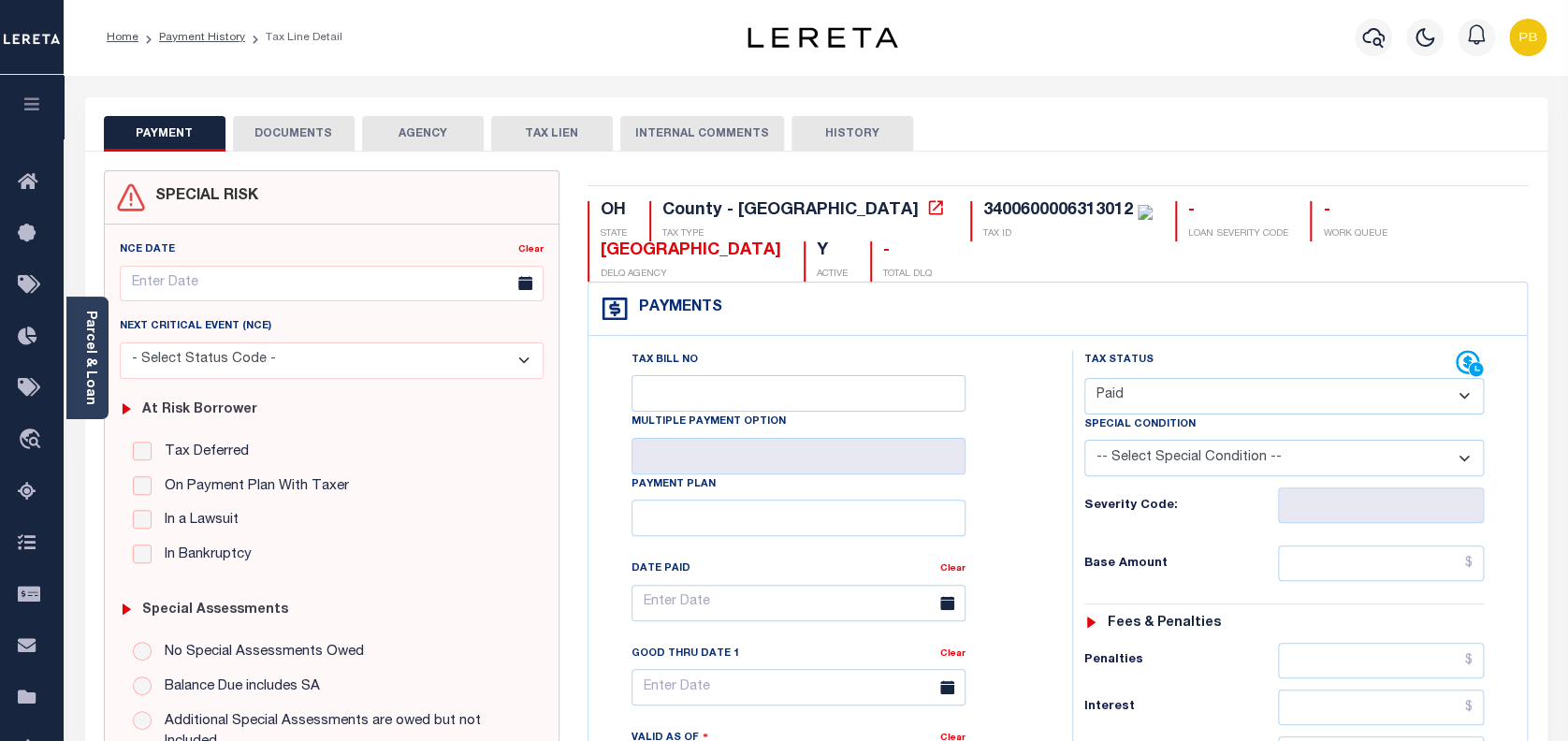
click at [278, 135] on button "DOCUMENTS" at bounding box center [294, 134] width 122 height 35
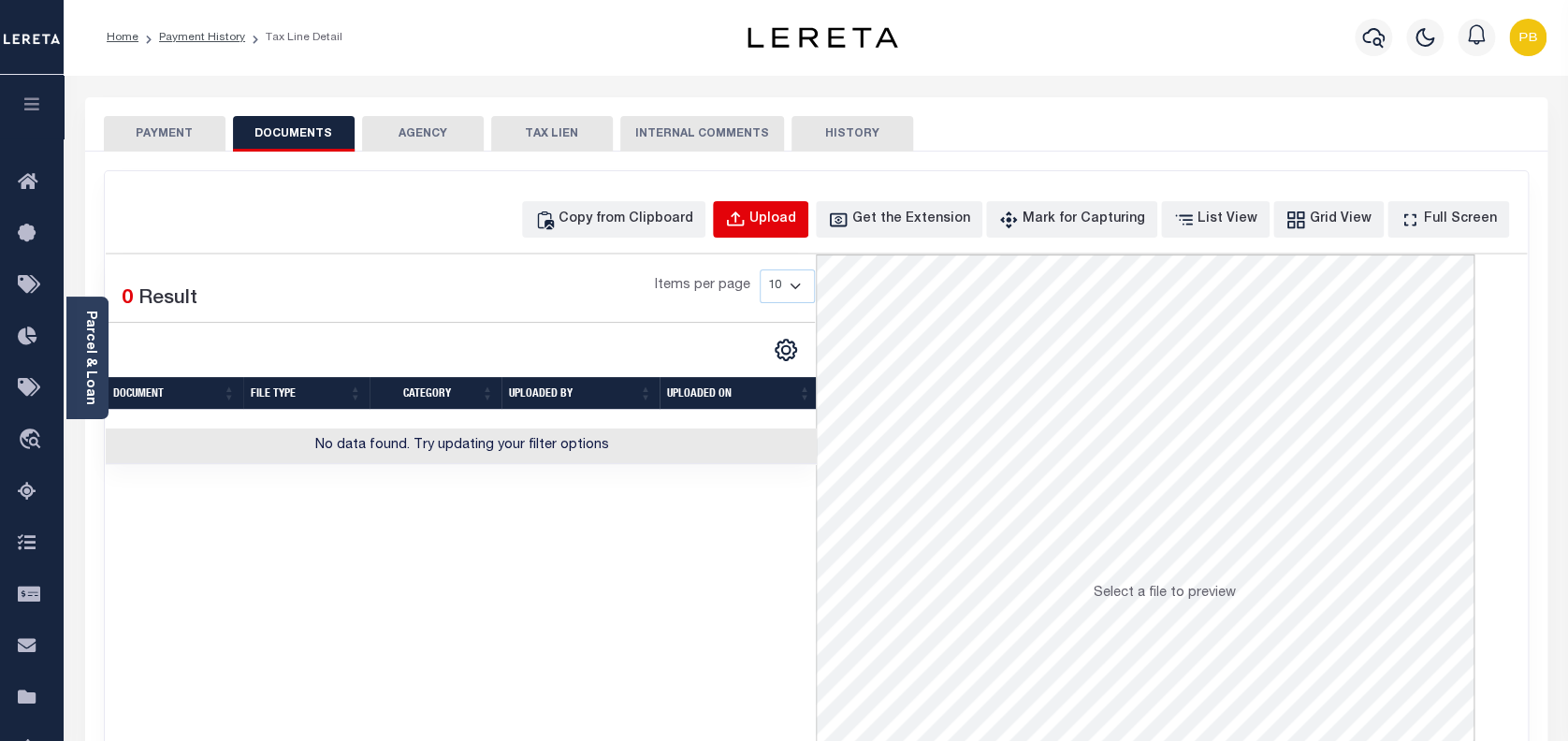
click at [793, 216] on div "Upload" at bounding box center [773, 219] width 47 height 21
select select "POP"
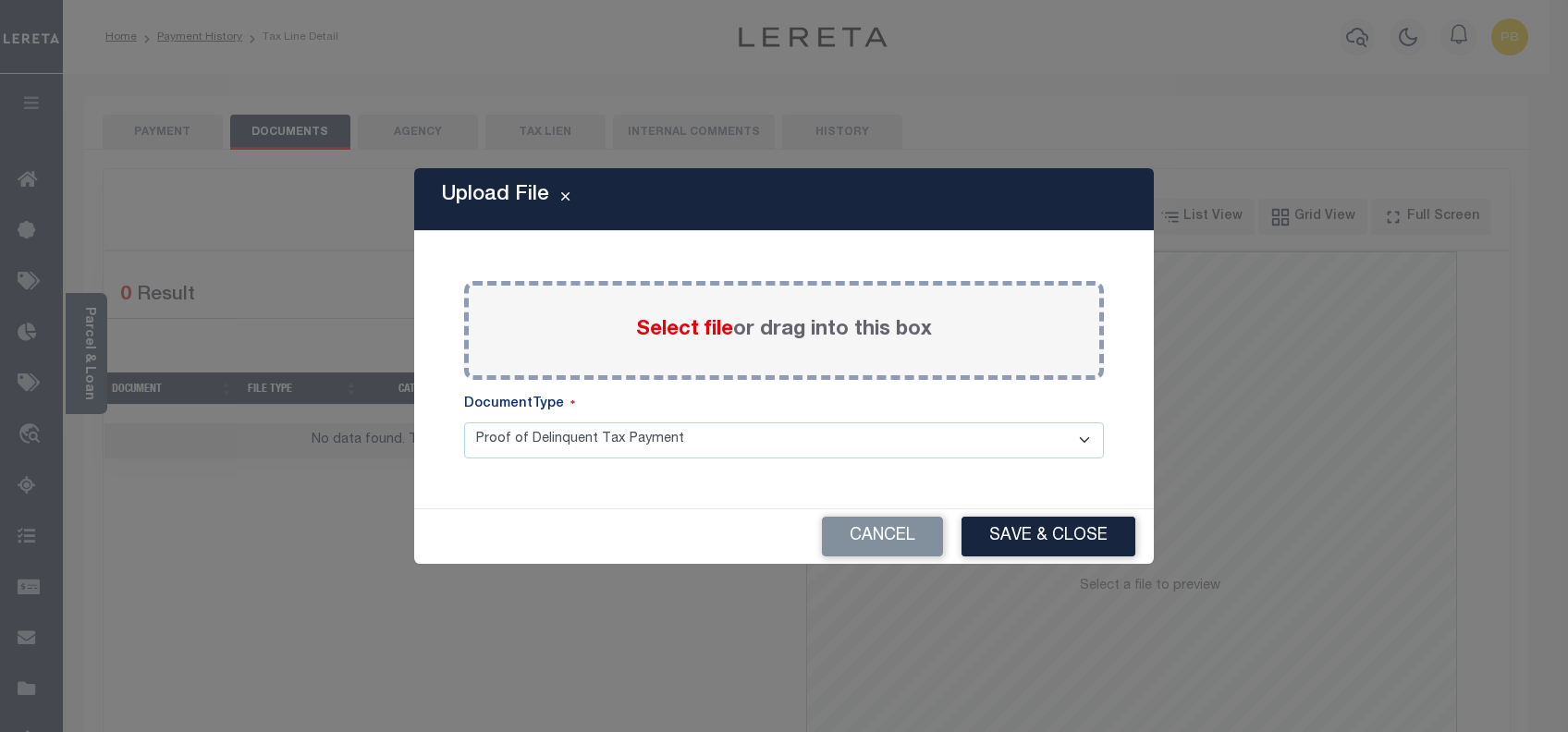
click at [677, 326] on span "Select file" at bounding box center [685, 330] width 97 height 20
click at [0, 0] on input "Select file or drag into this box" at bounding box center [0, 0] width 0 height 0
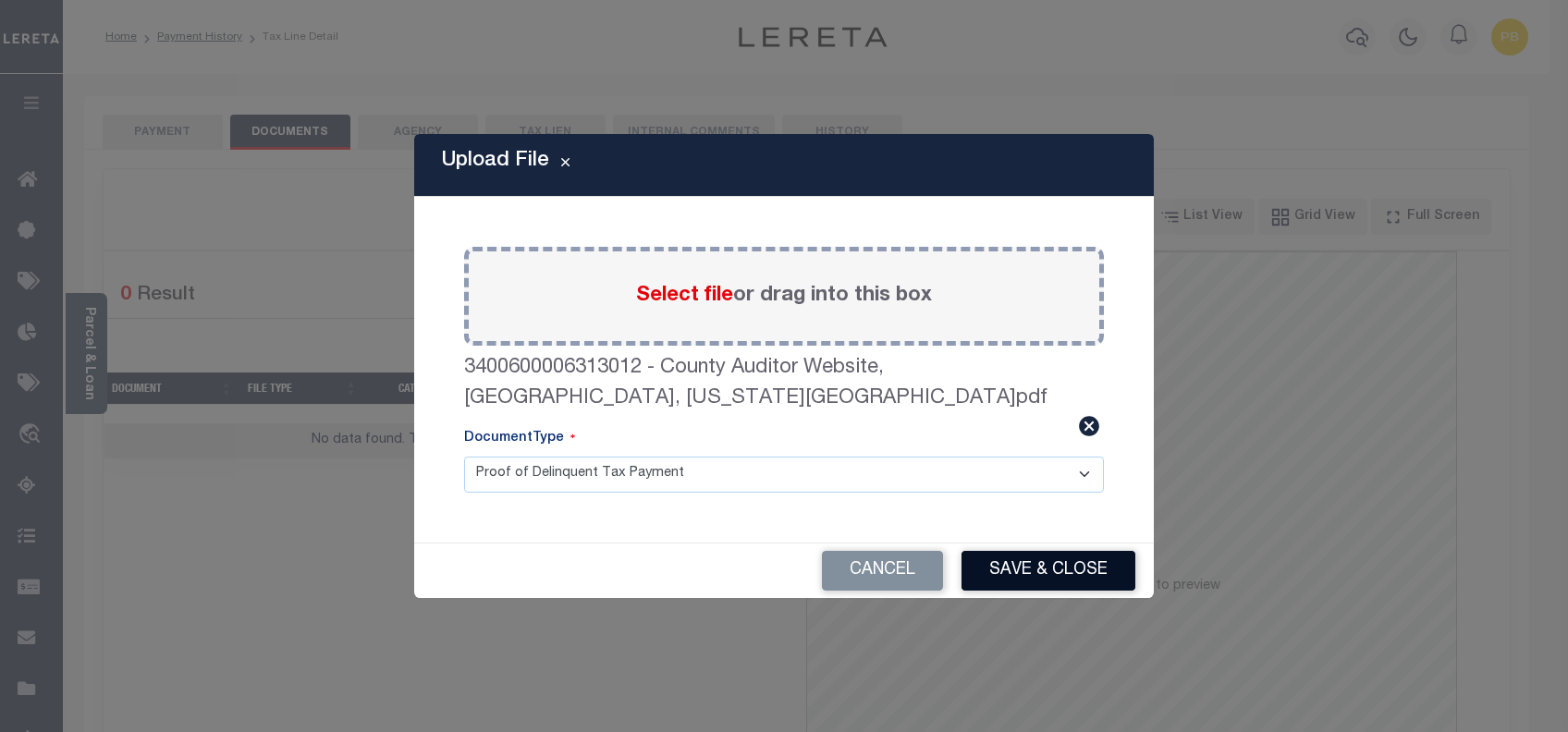
click at [1041, 550] on button "Save & Close" at bounding box center [1048, 570] width 174 height 40
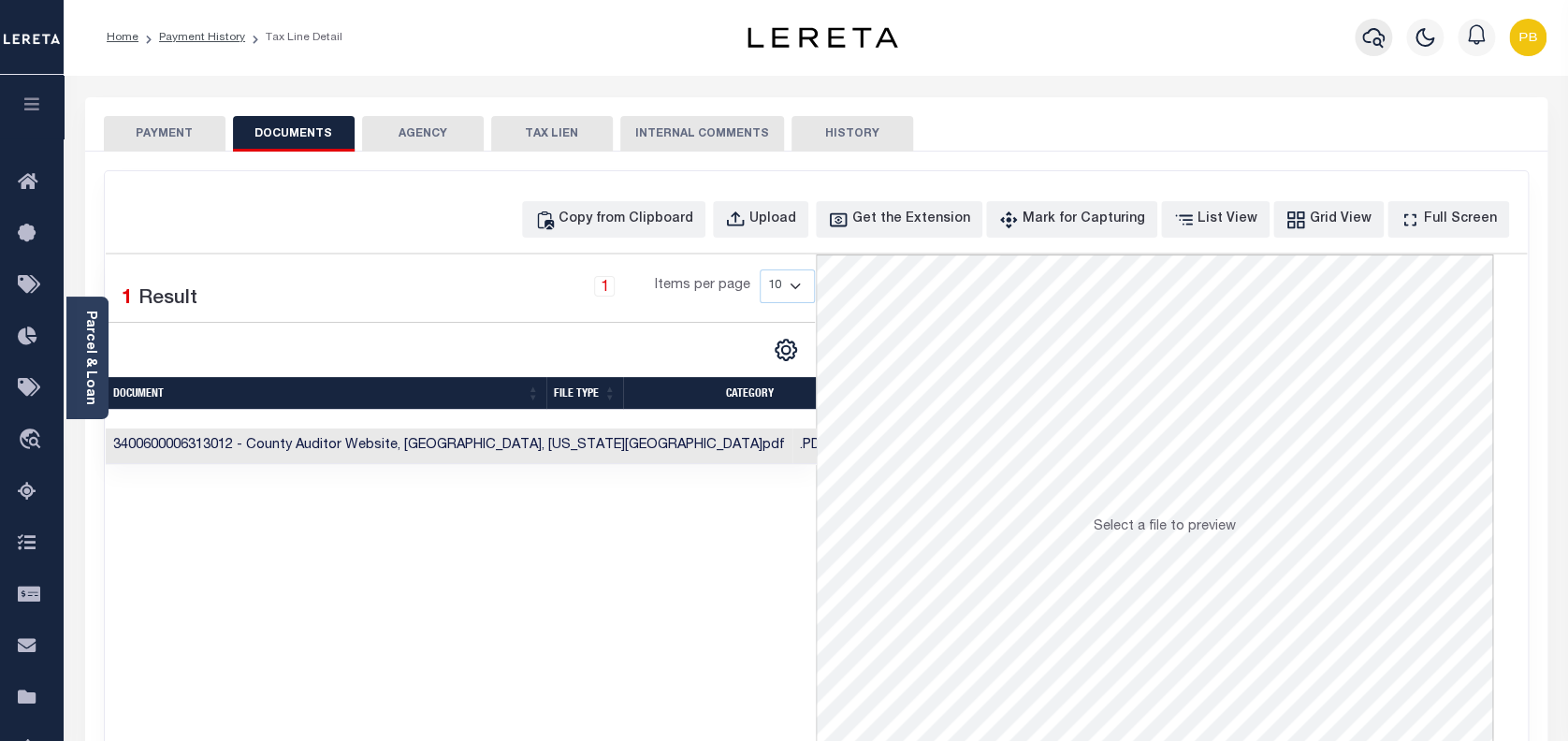
click at [1371, 47] on icon "button" at bounding box center [1373, 37] width 23 height 23
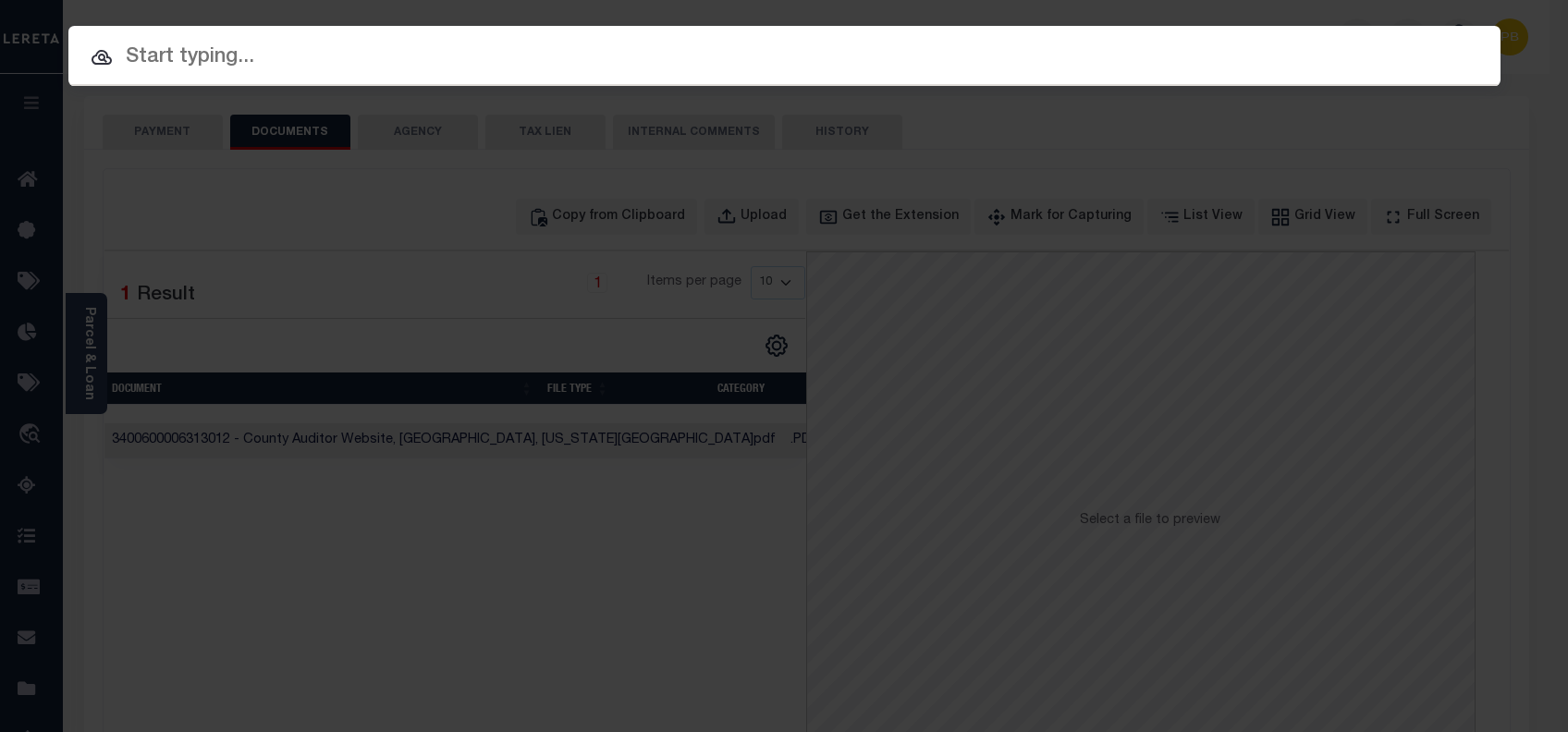
paste input "10403822"
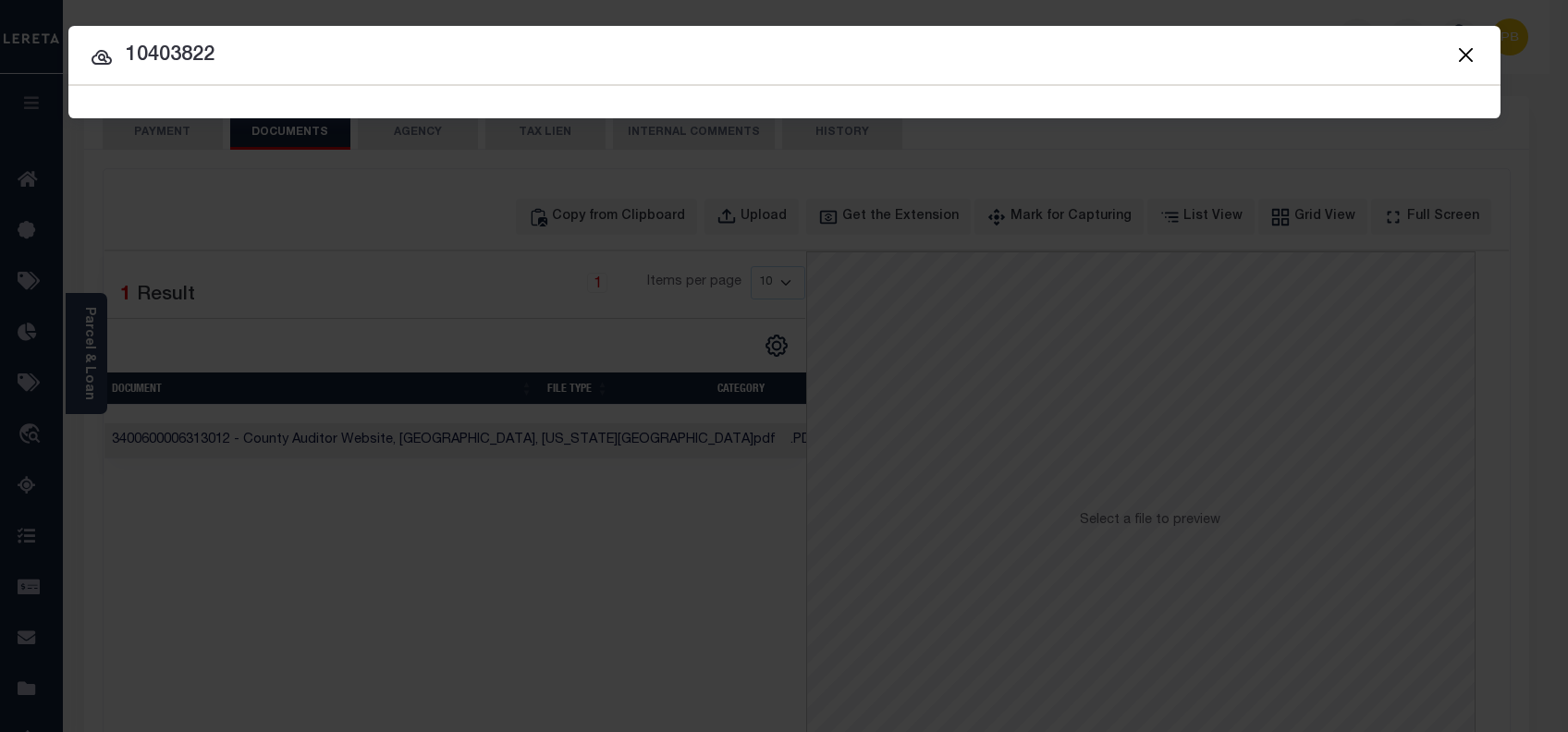
type input "10403822"
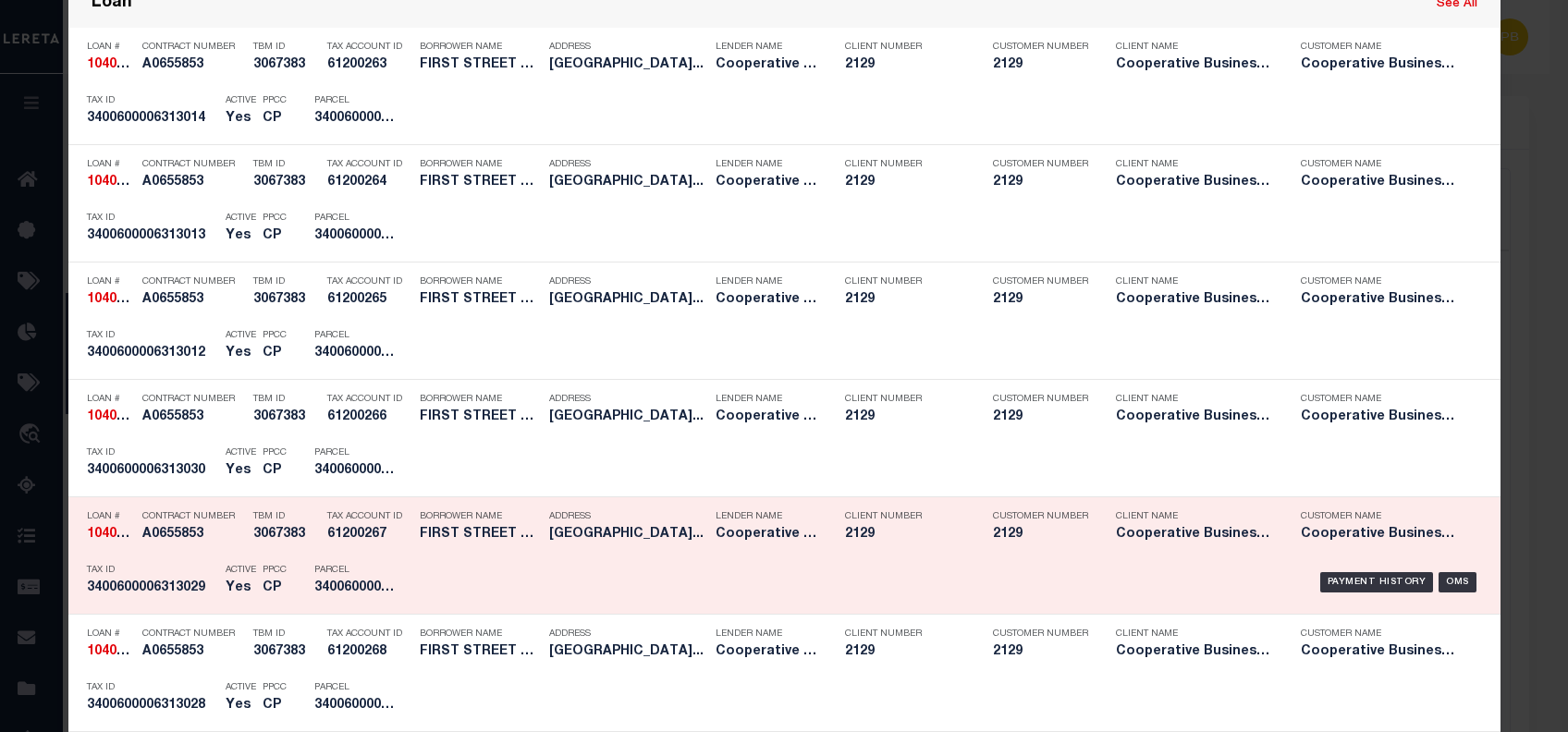
scroll to position [739, 0]
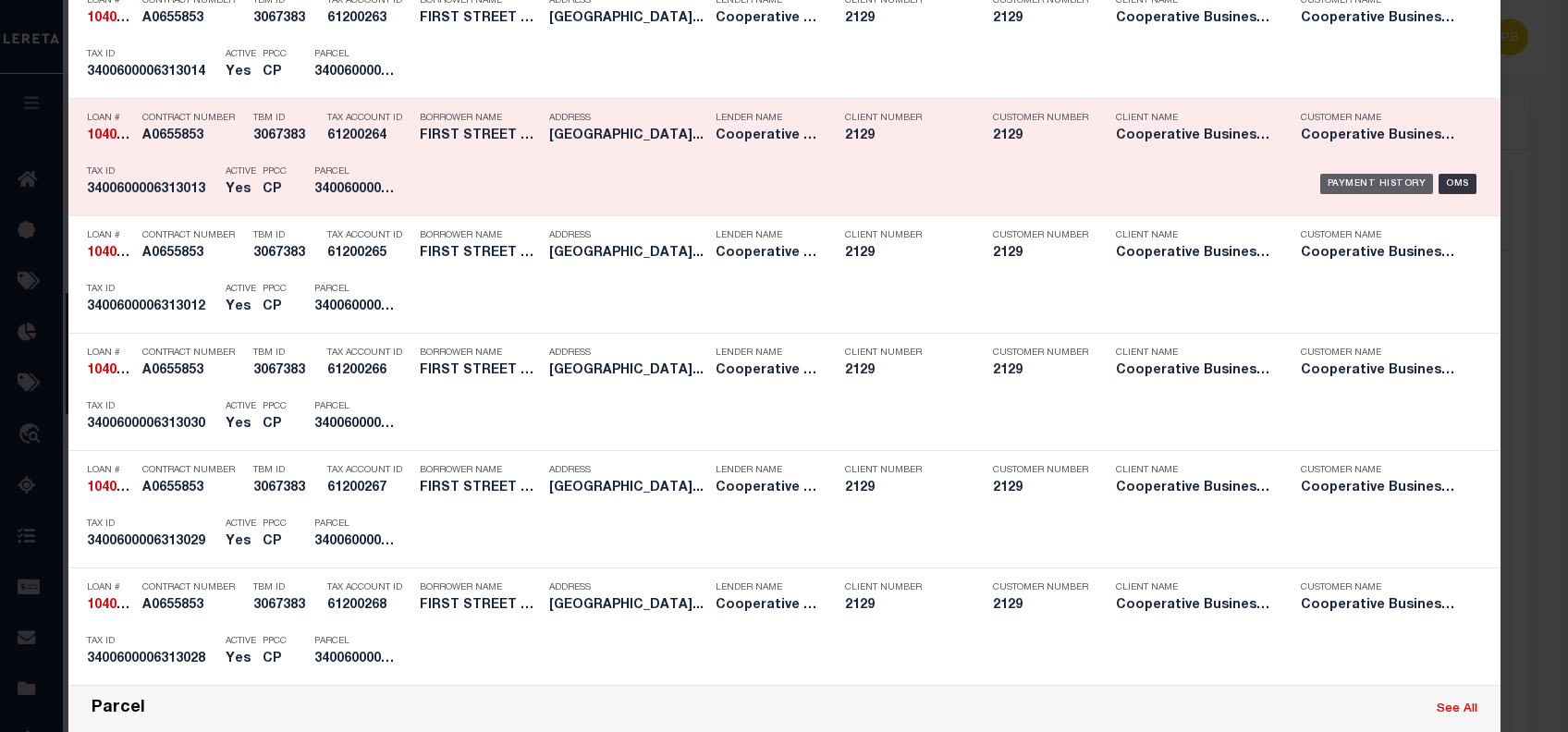
click at [1336, 185] on div "Payment History" at bounding box center [1376, 184] width 114 height 20
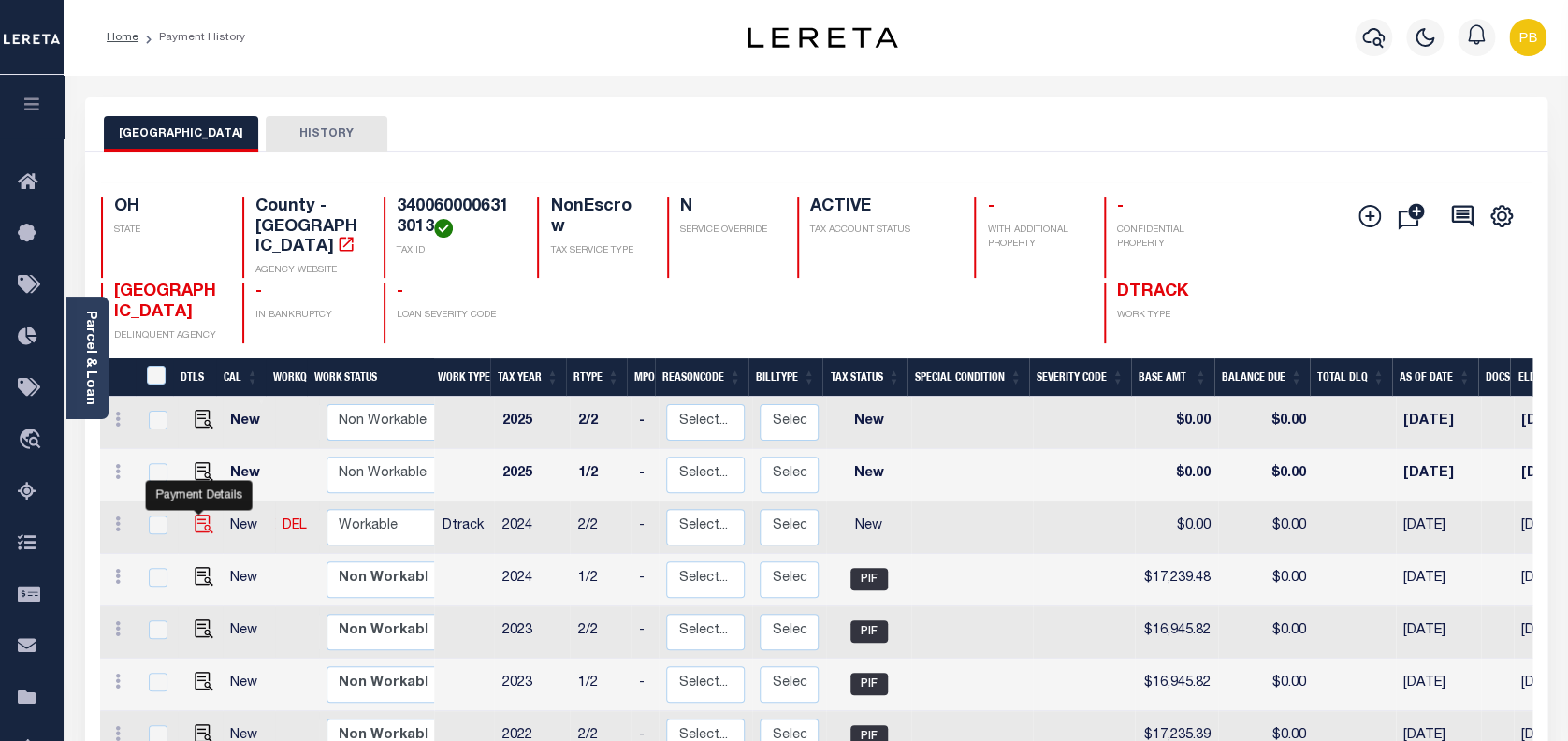
click at [197, 515] on img "" at bounding box center [204, 524] width 19 height 19
checkbox input "true"
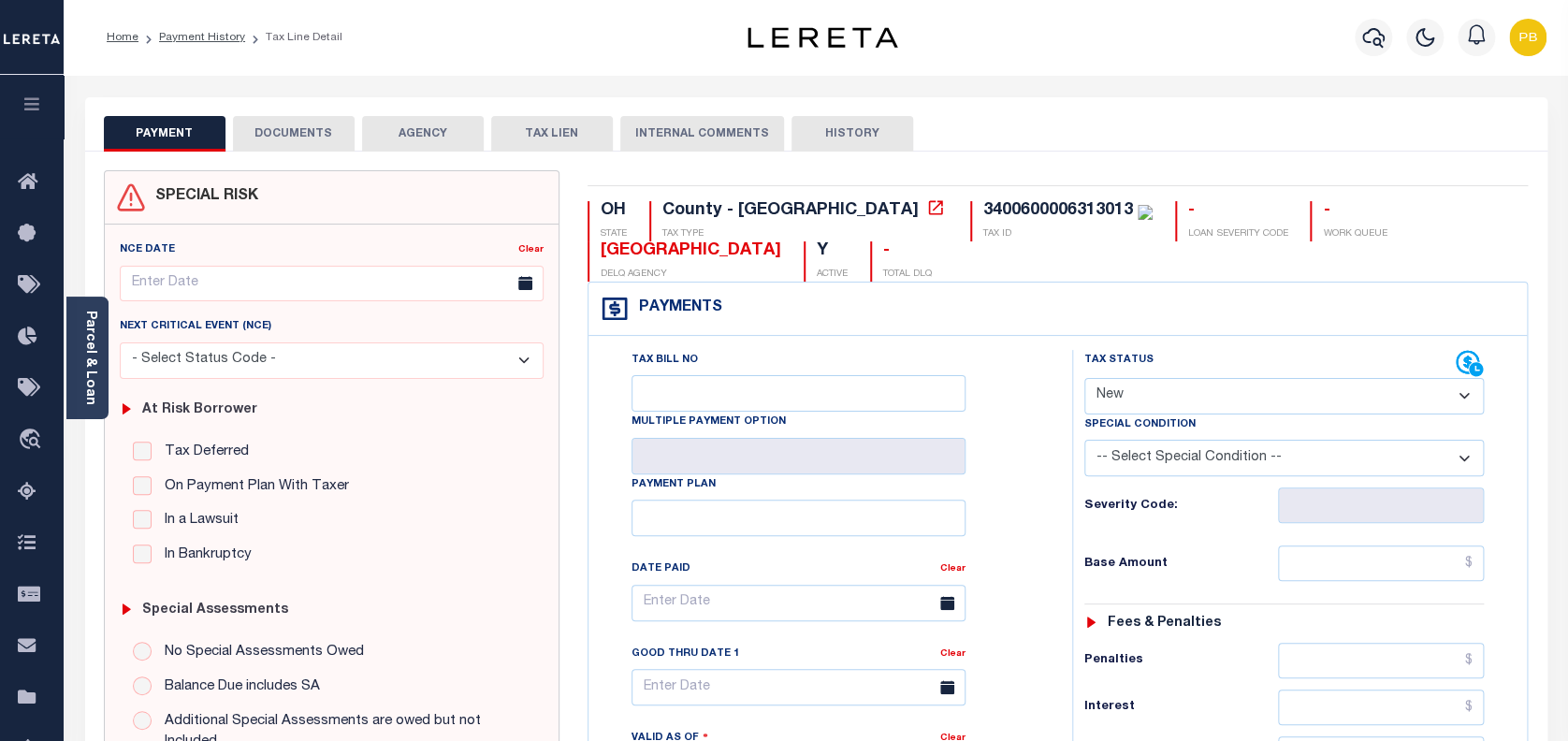
click at [1180, 389] on select "- Select Status Code - Open Due/Unpaid Paid Incomplete No Tax Due Internal Refu…" at bounding box center [1284, 396] width 401 height 36
select select "PYD"
click at [1084, 379] on select "- Select Status Code - Open Due/Unpaid Paid Incomplete No Tax Due Internal Refu…" at bounding box center [1284, 396] width 401 height 36
type input "10/07/2025"
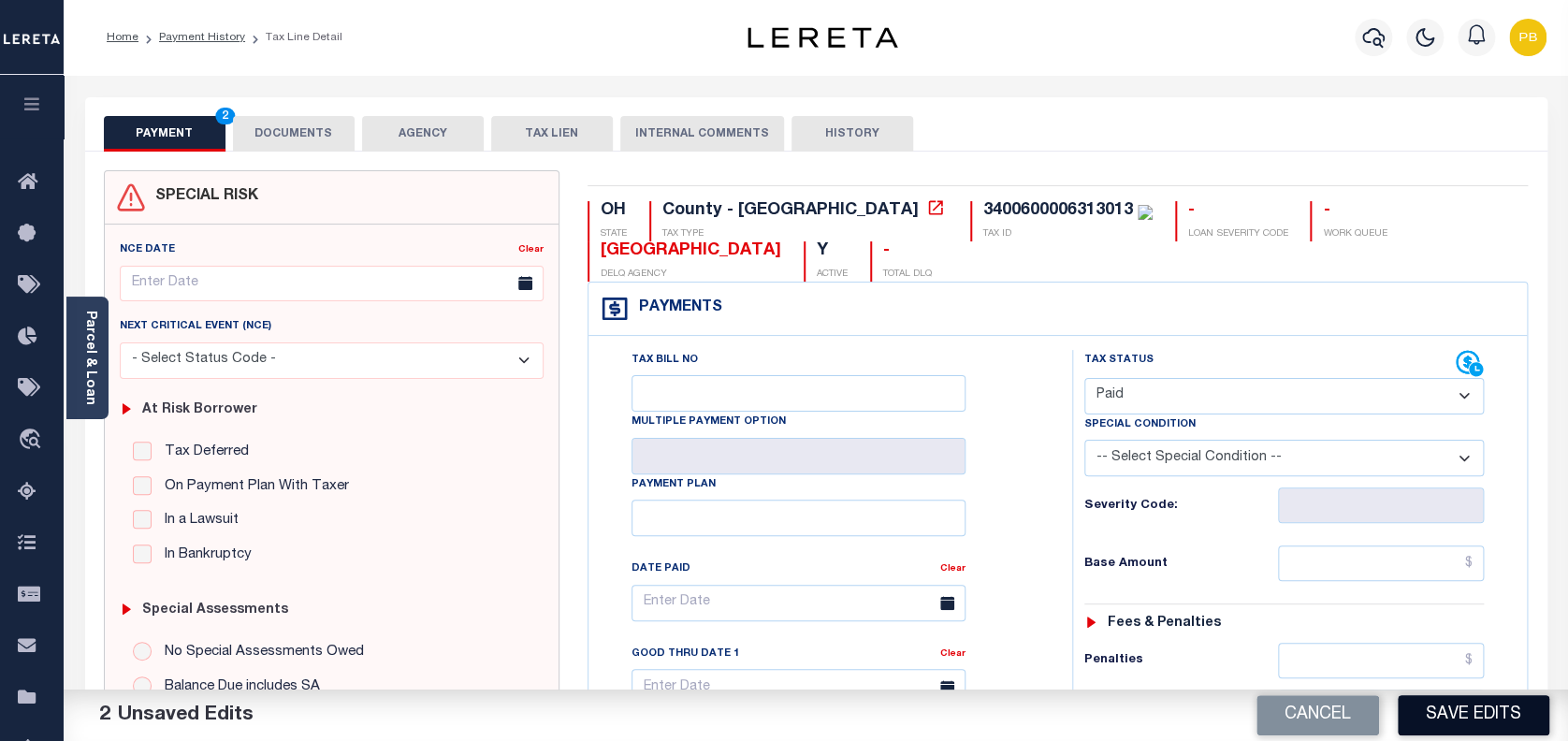
click at [1497, 725] on button "Save Edits" at bounding box center [1474, 714] width 152 height 40
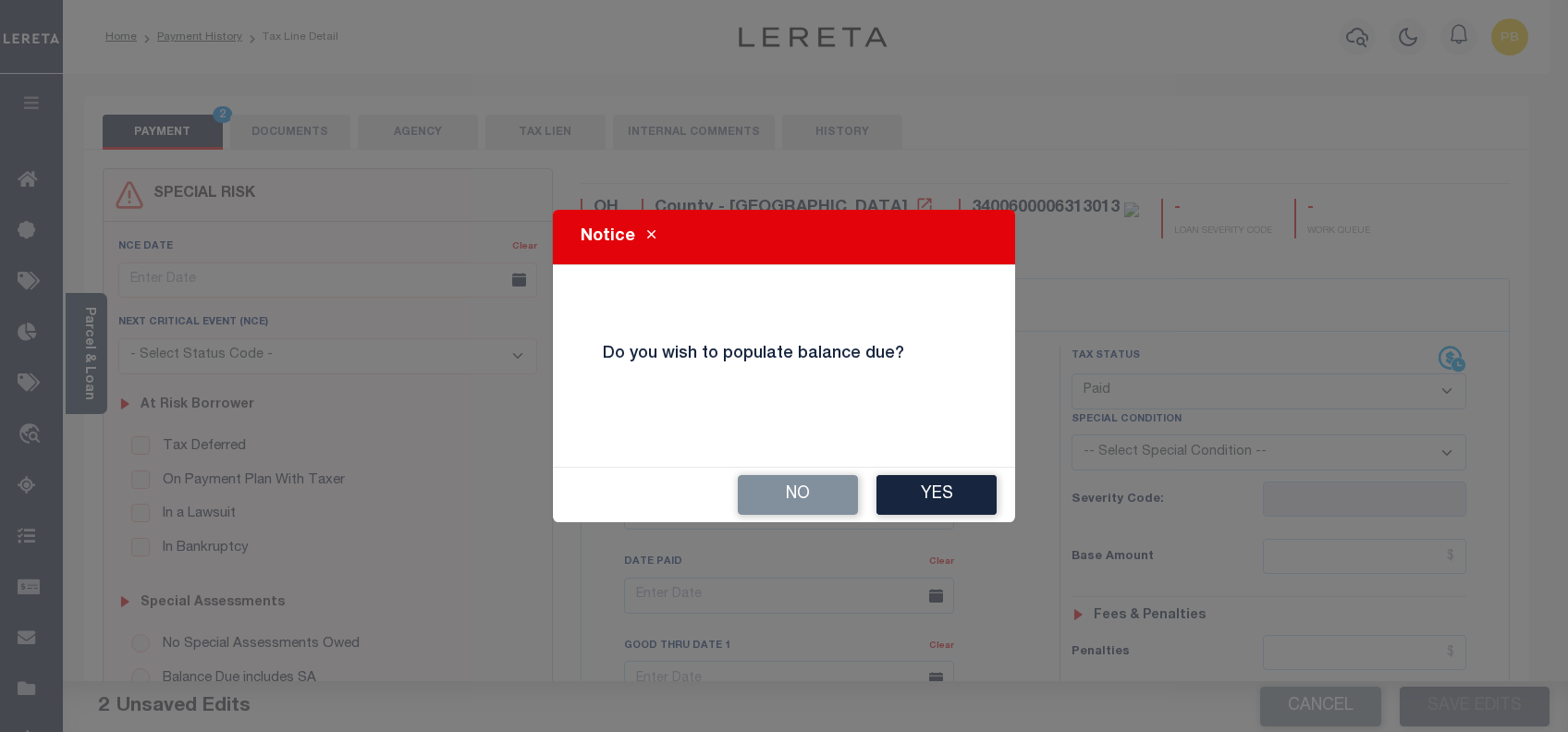
click at [788, 516] on div "No Yes" at bounding box center [783, 495] width 462 height 54
click at [799, 497] on button "No" at bounding box center [798, 494] width 121 height 40
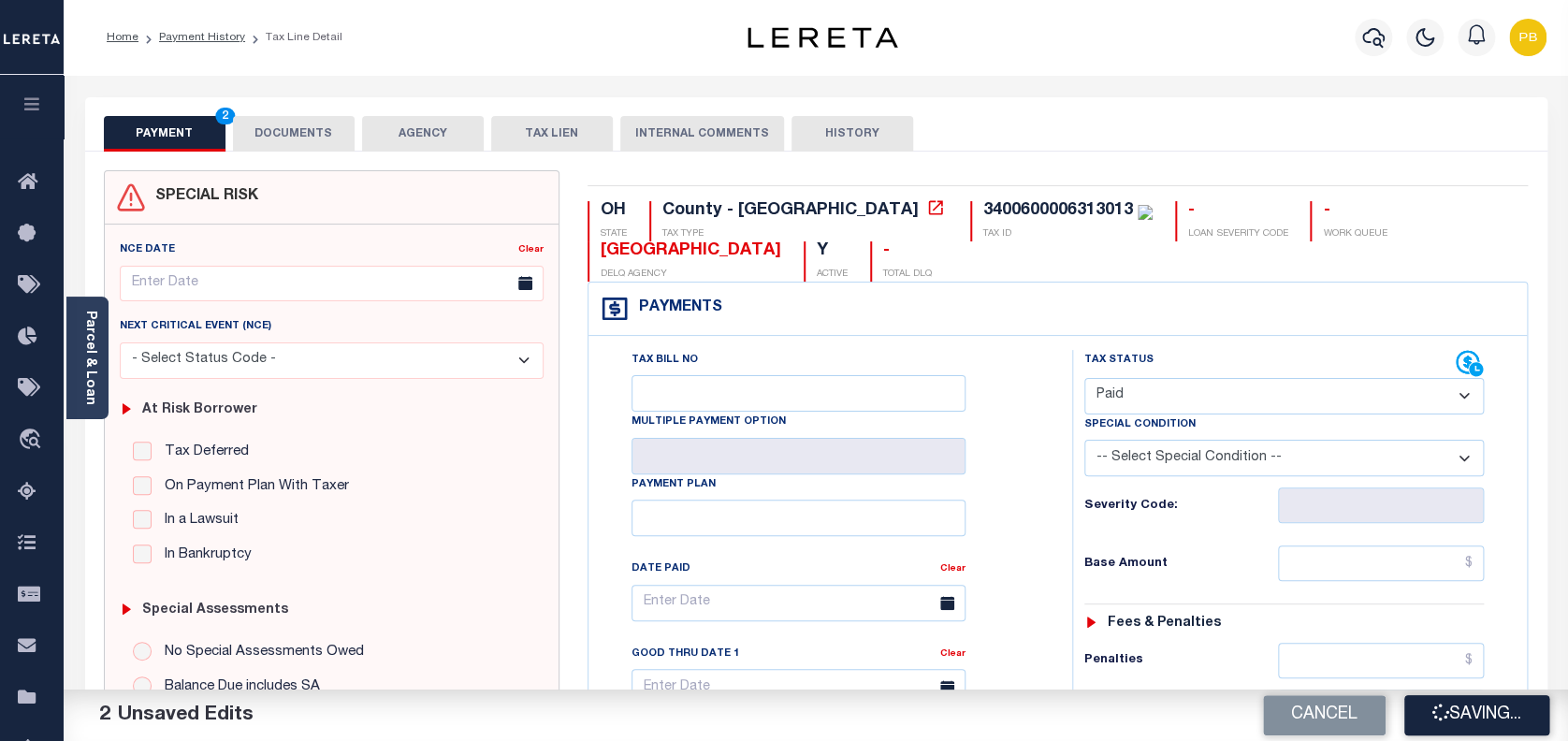
click at [277, 139] on button "DOCUMENTS" at bounding box center [294, 134] width 122 height 35
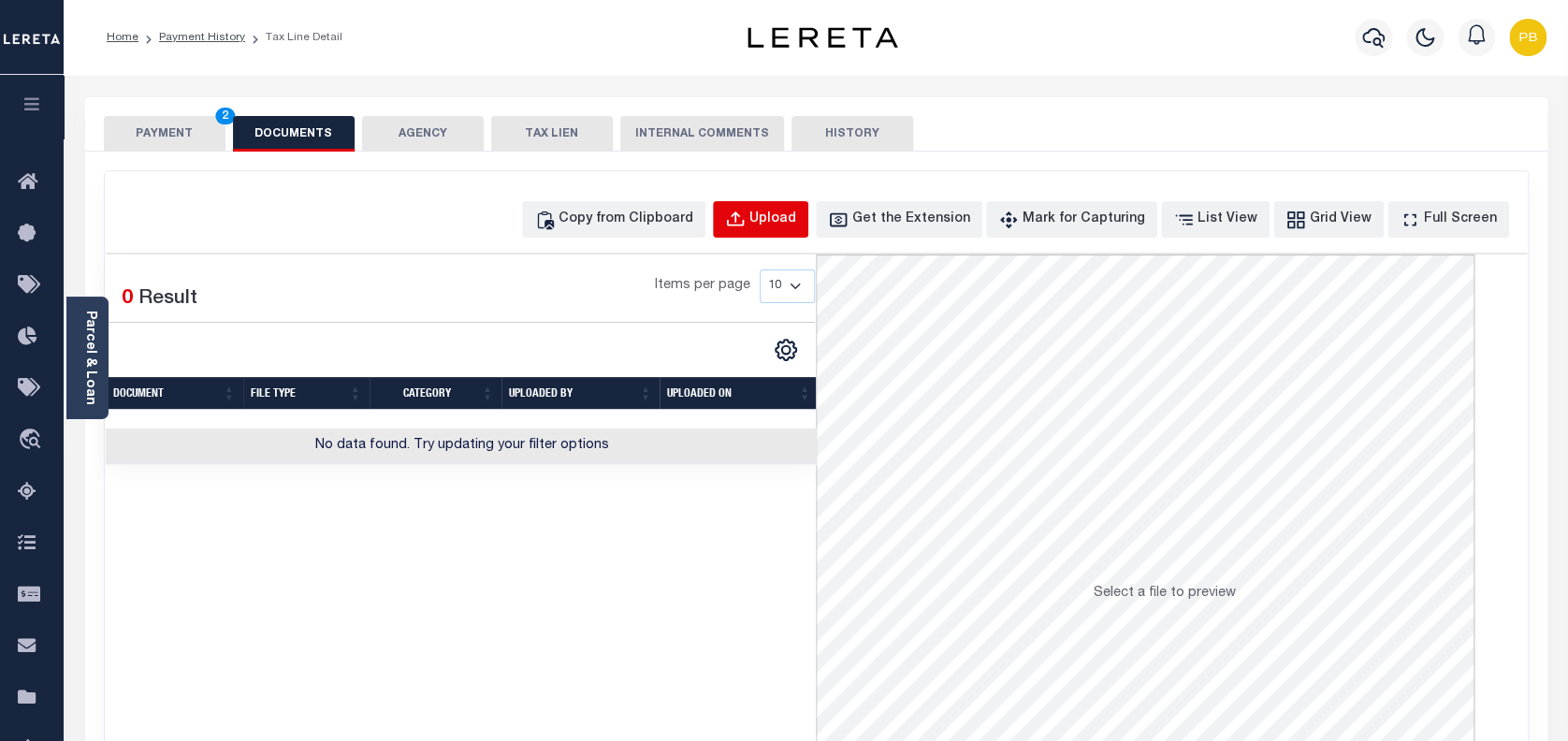
click at [785, 206] on button "Upload" at bounding box center [760, 218] width 95 height 36
select select "POP"
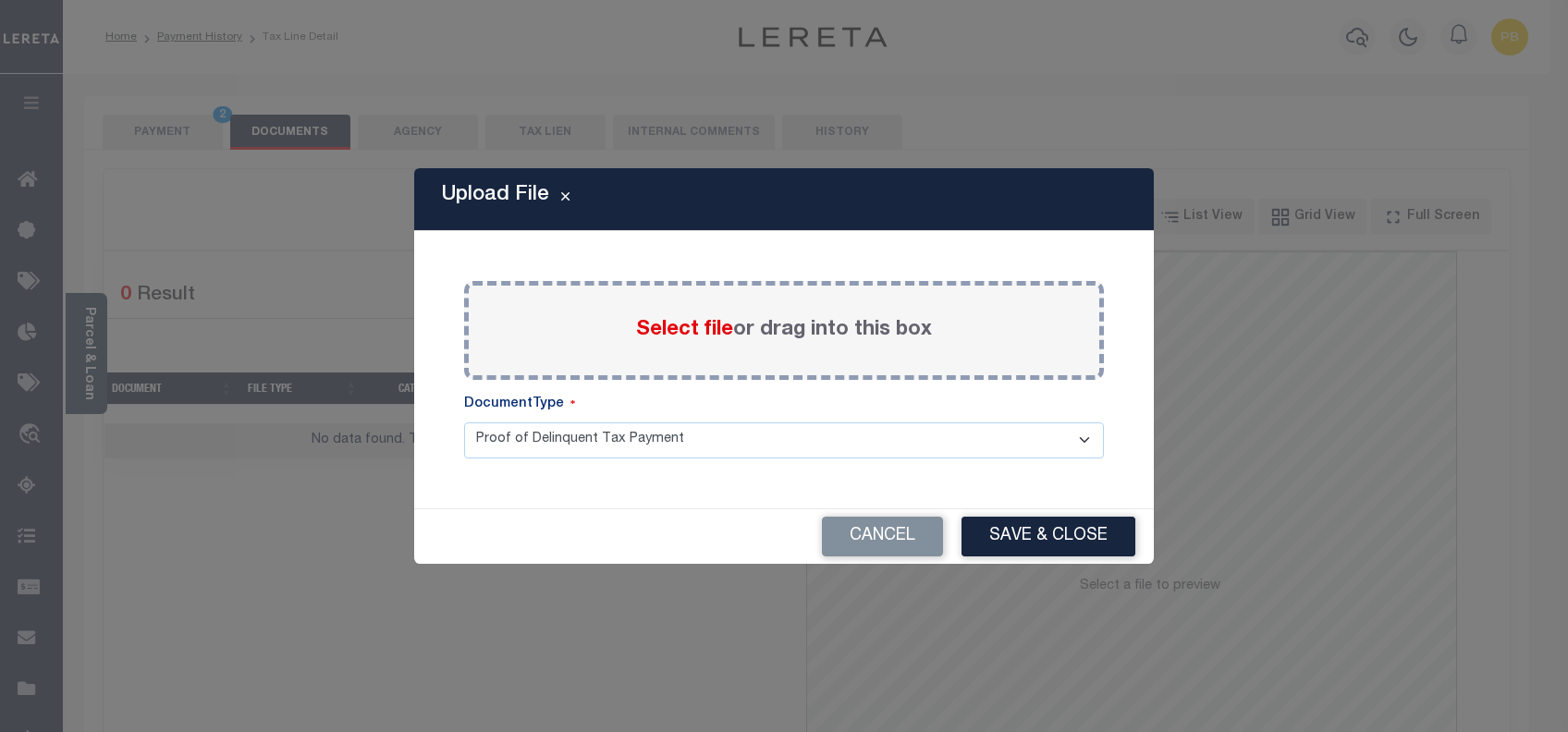
click at [695, 328] on span "Select file" at bounding box center [685, 330] width 97 height 20
click at [0, 0] on input "Select file or drag into this box" at bounding box center [0, 0] width 0 height 0
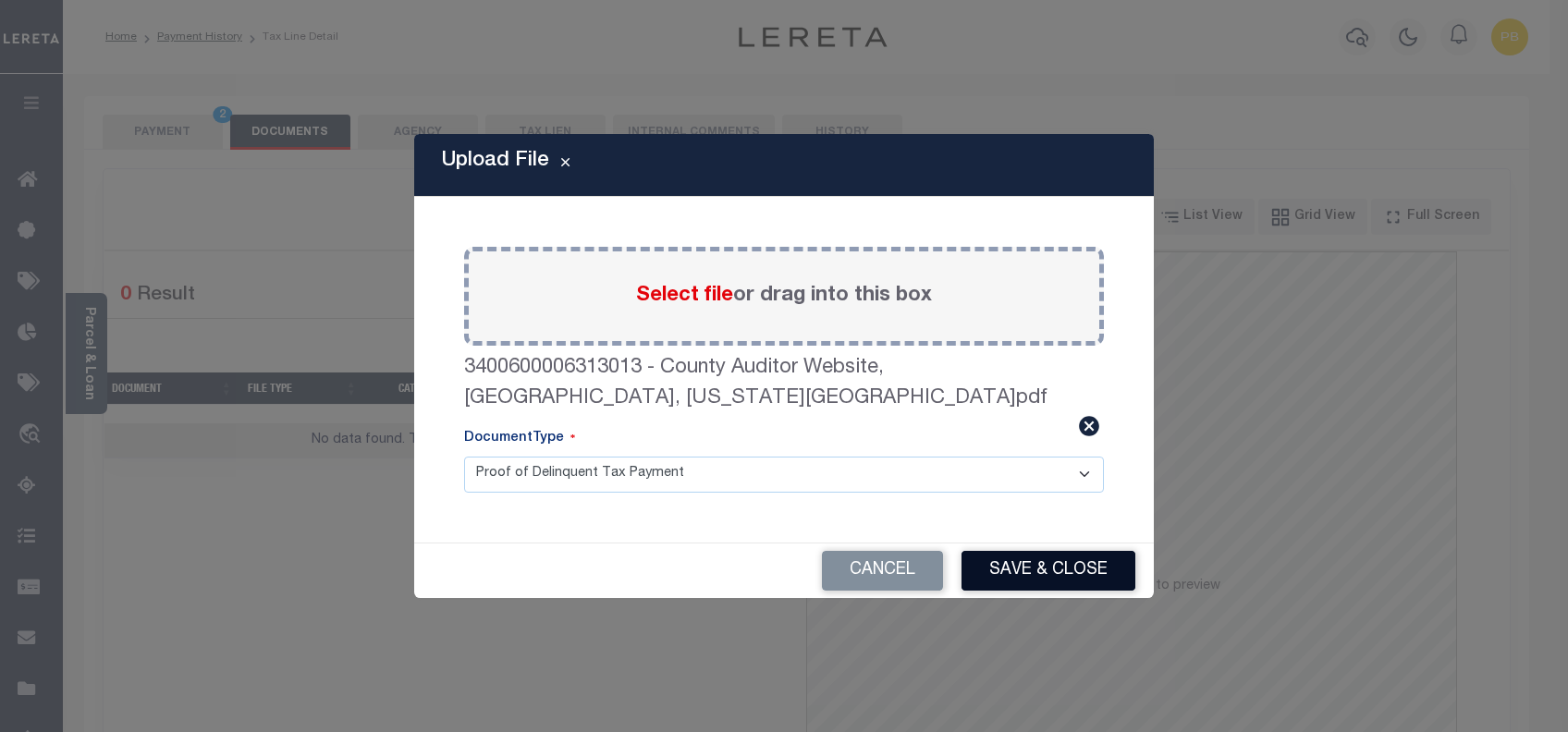
click at [1006, 558] on button "Save & Close" at bounding box center [1048, 570] width 174 height 40
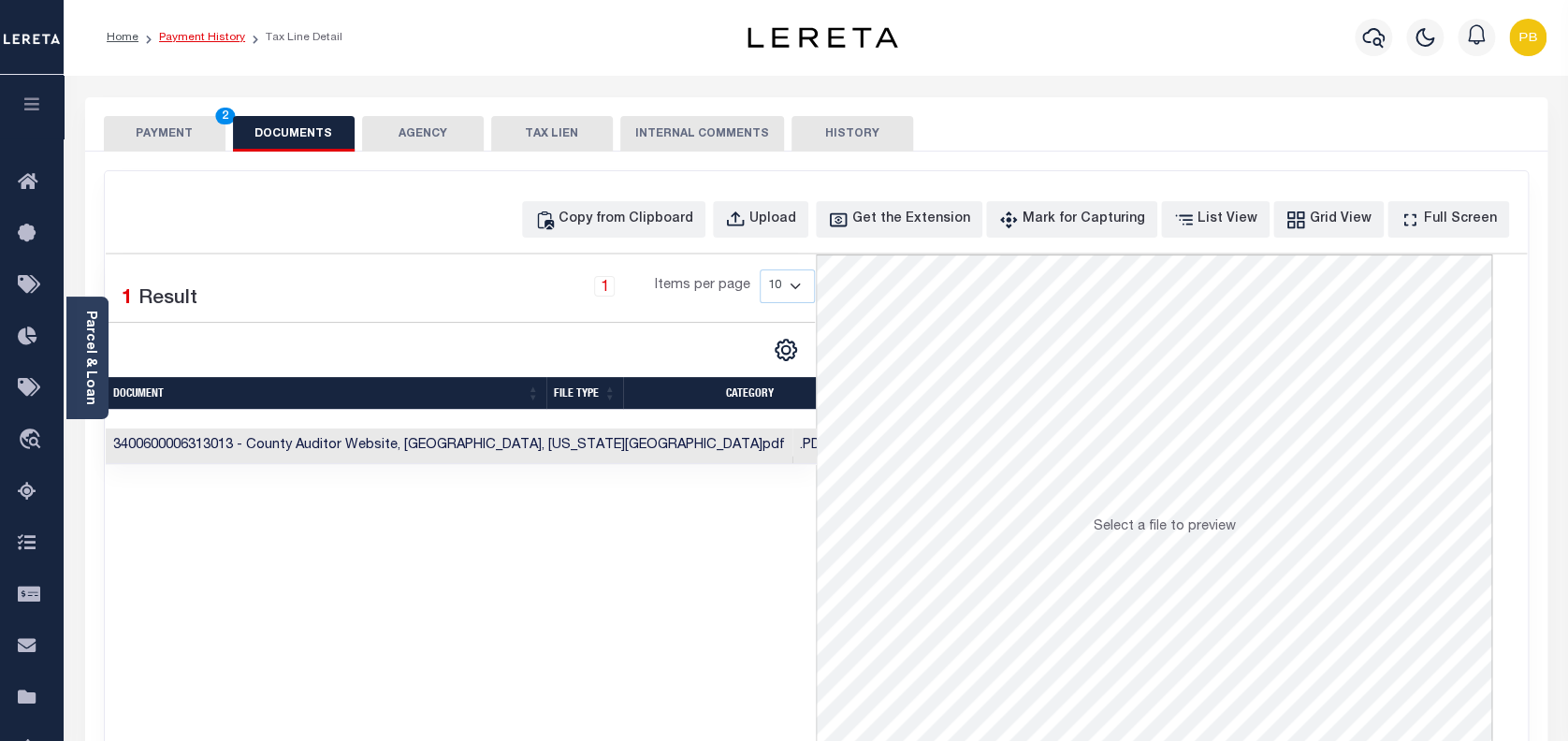
click at [213, 37] on link "Payment History" at bounding box center [202, 36] width 86 height 11
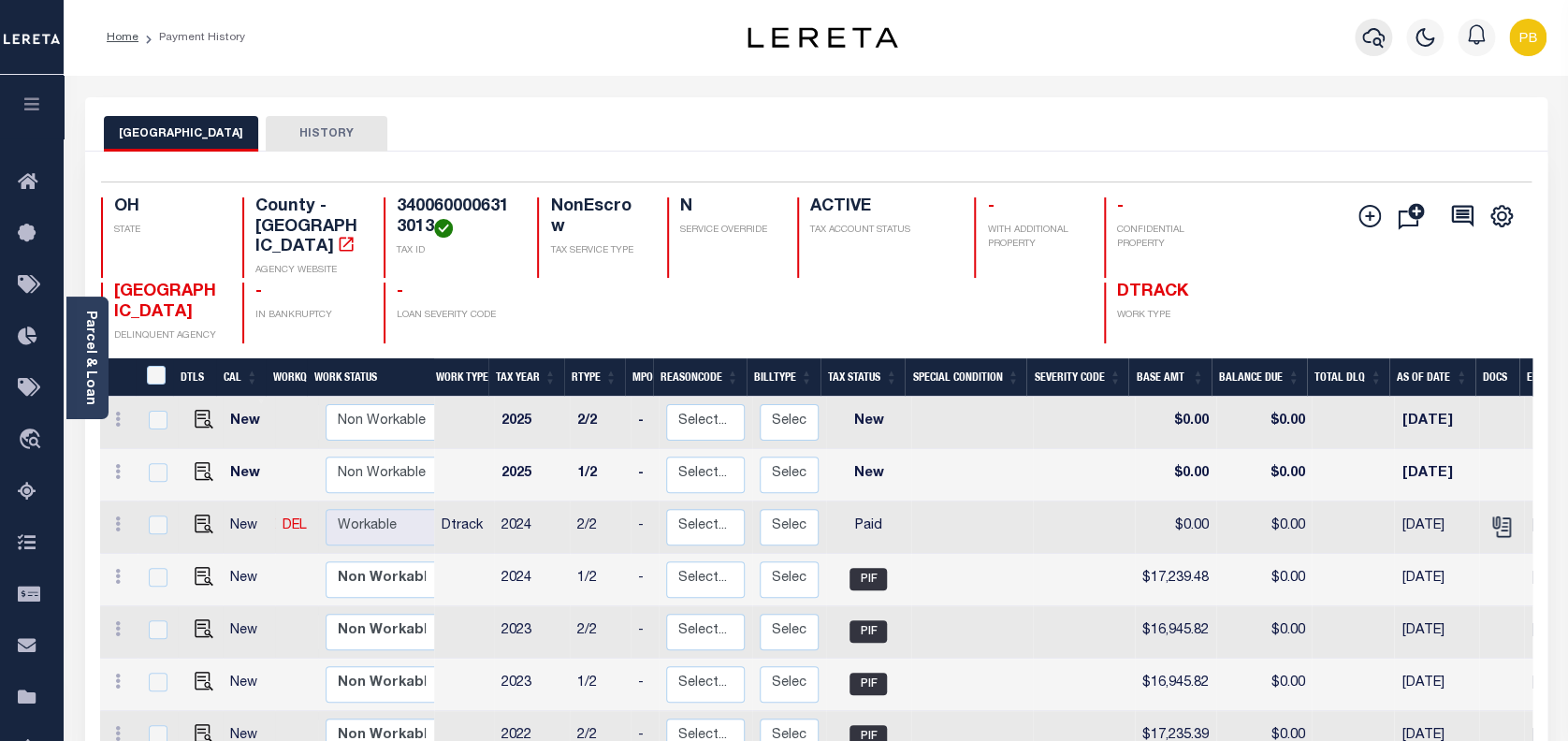
click at [1378, 47] on icon "button" at bounding box center [1373, 37] width 23 height 23
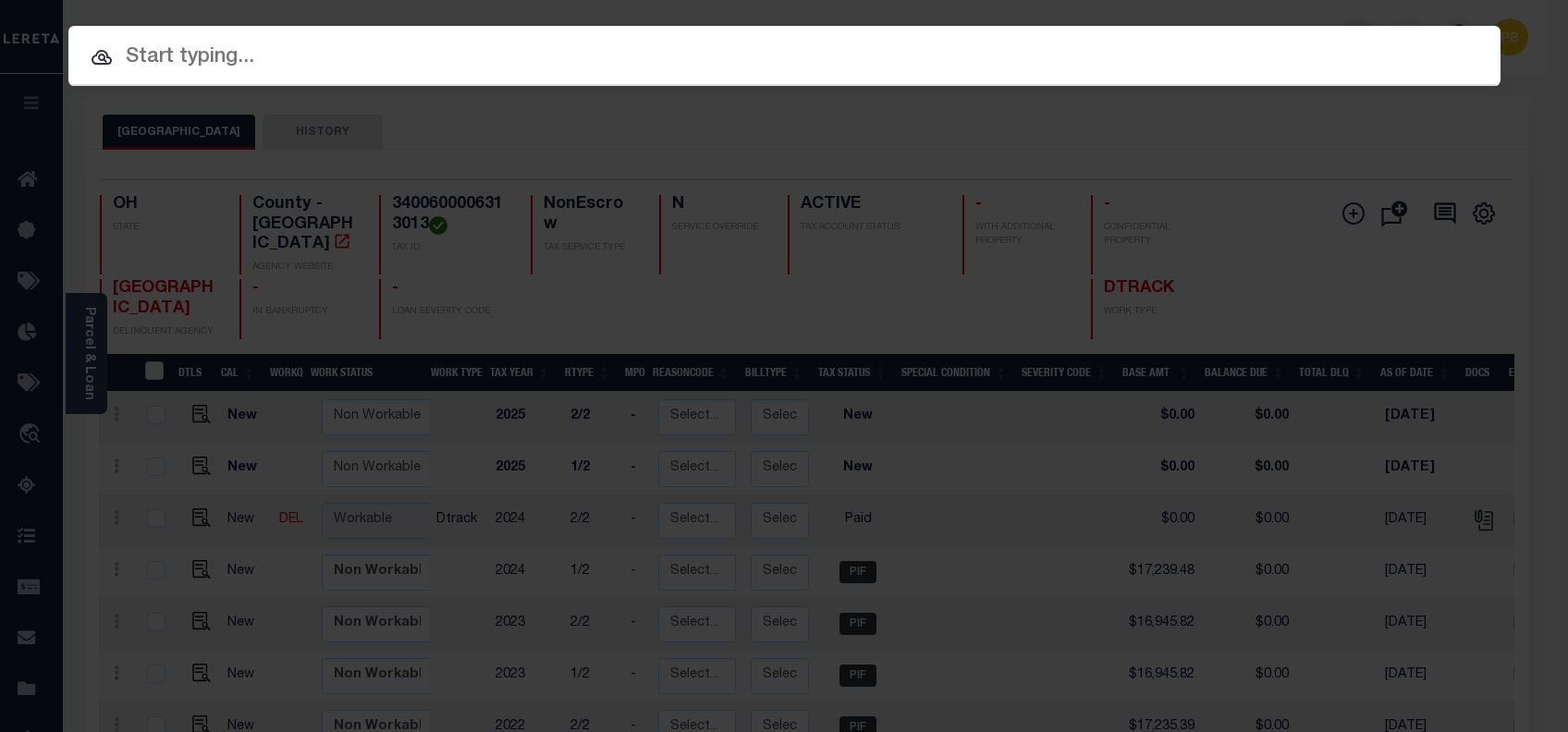
paste input "10403822"
type input "10403822"
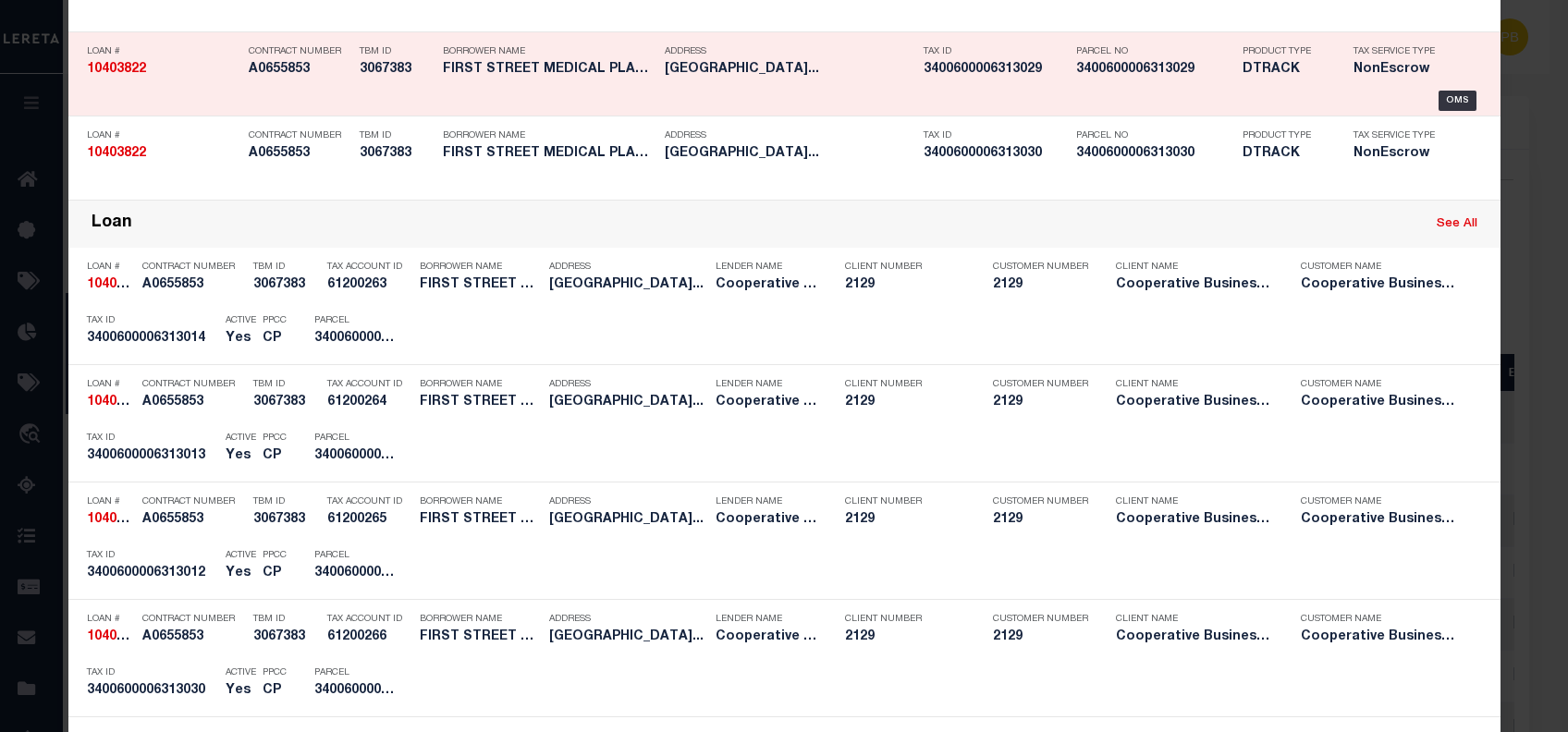
scroll to position [493, 0]
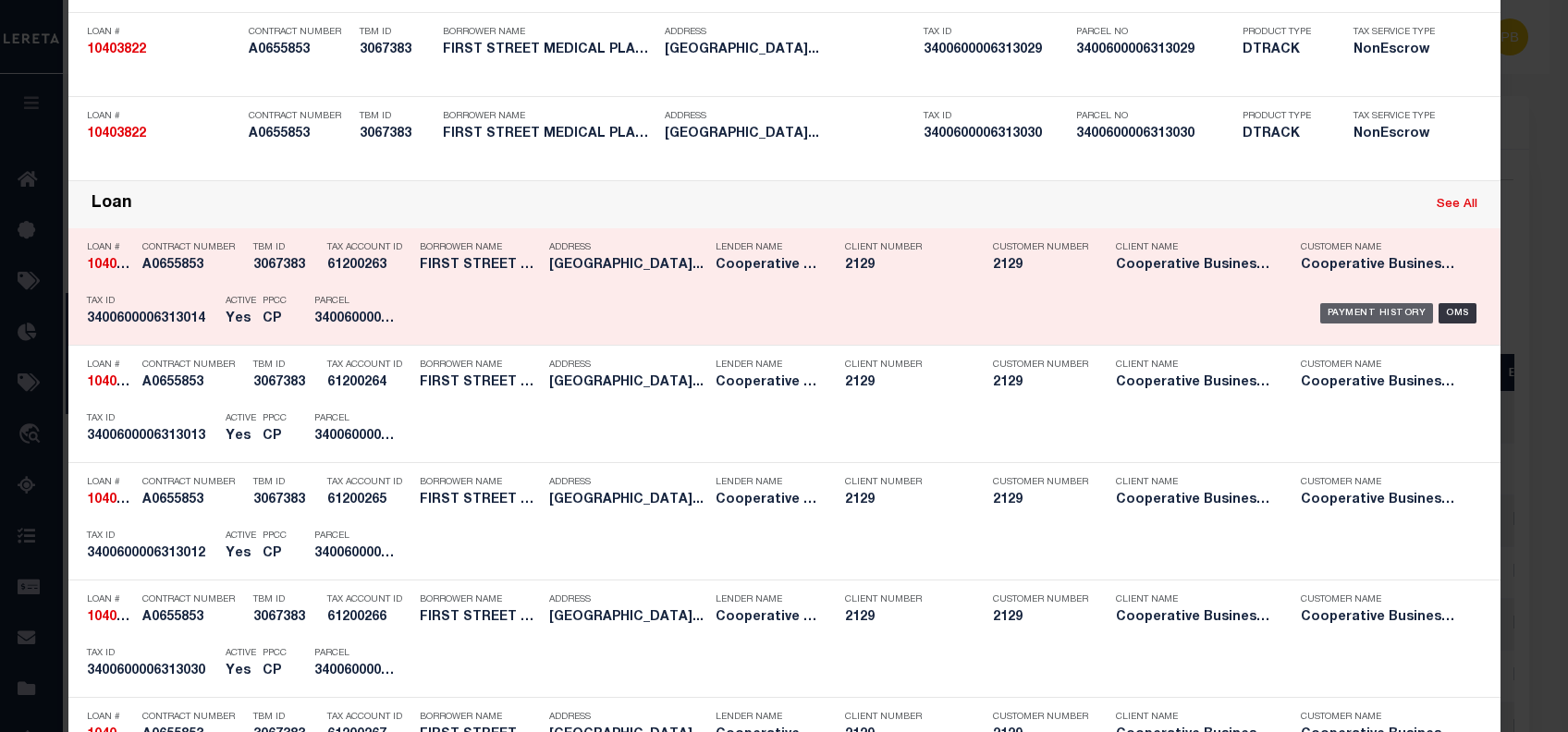
click at [1330, 310] on div "Payment History" at bounding box center [1376, 313] width 114 height 20
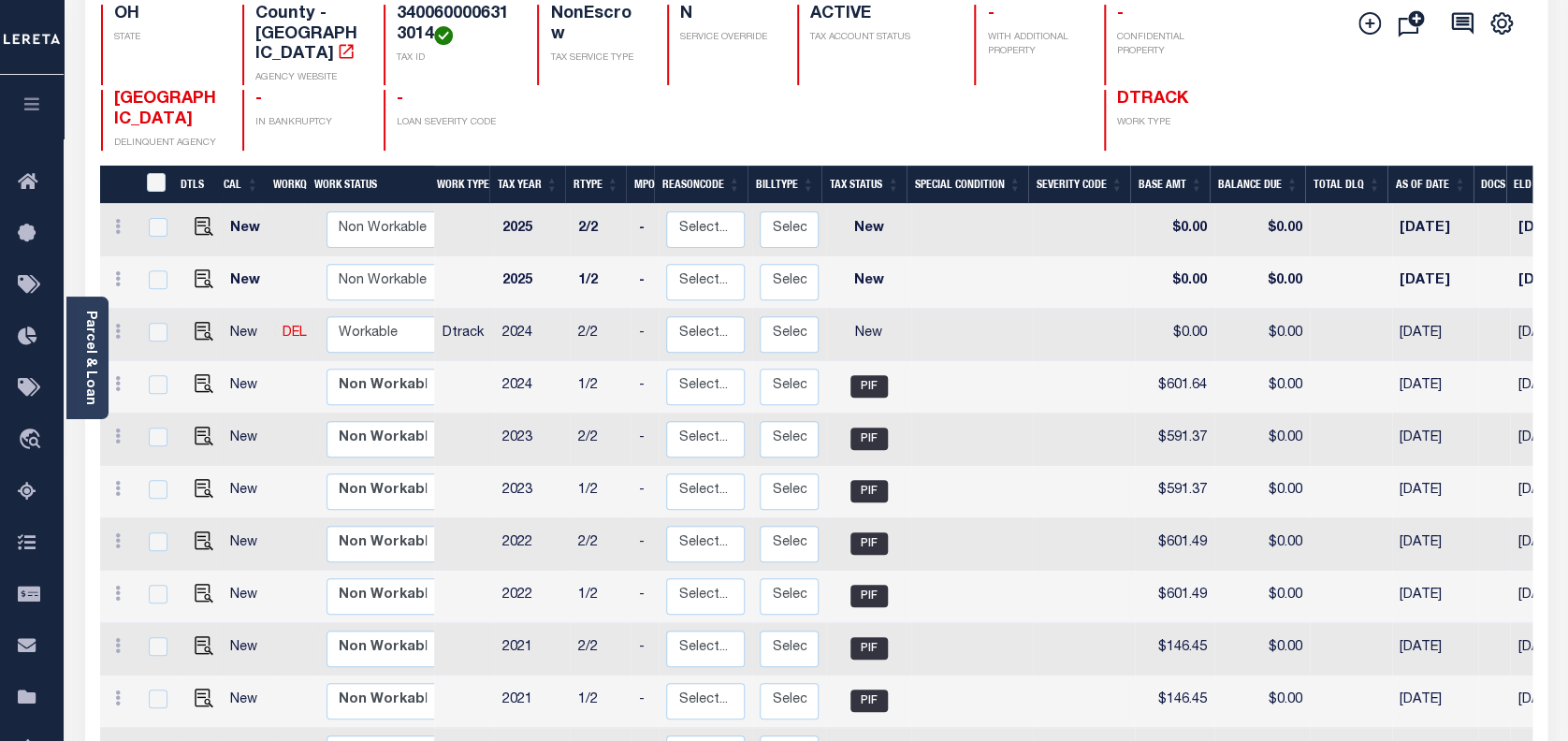
scroll to position [249, 0]
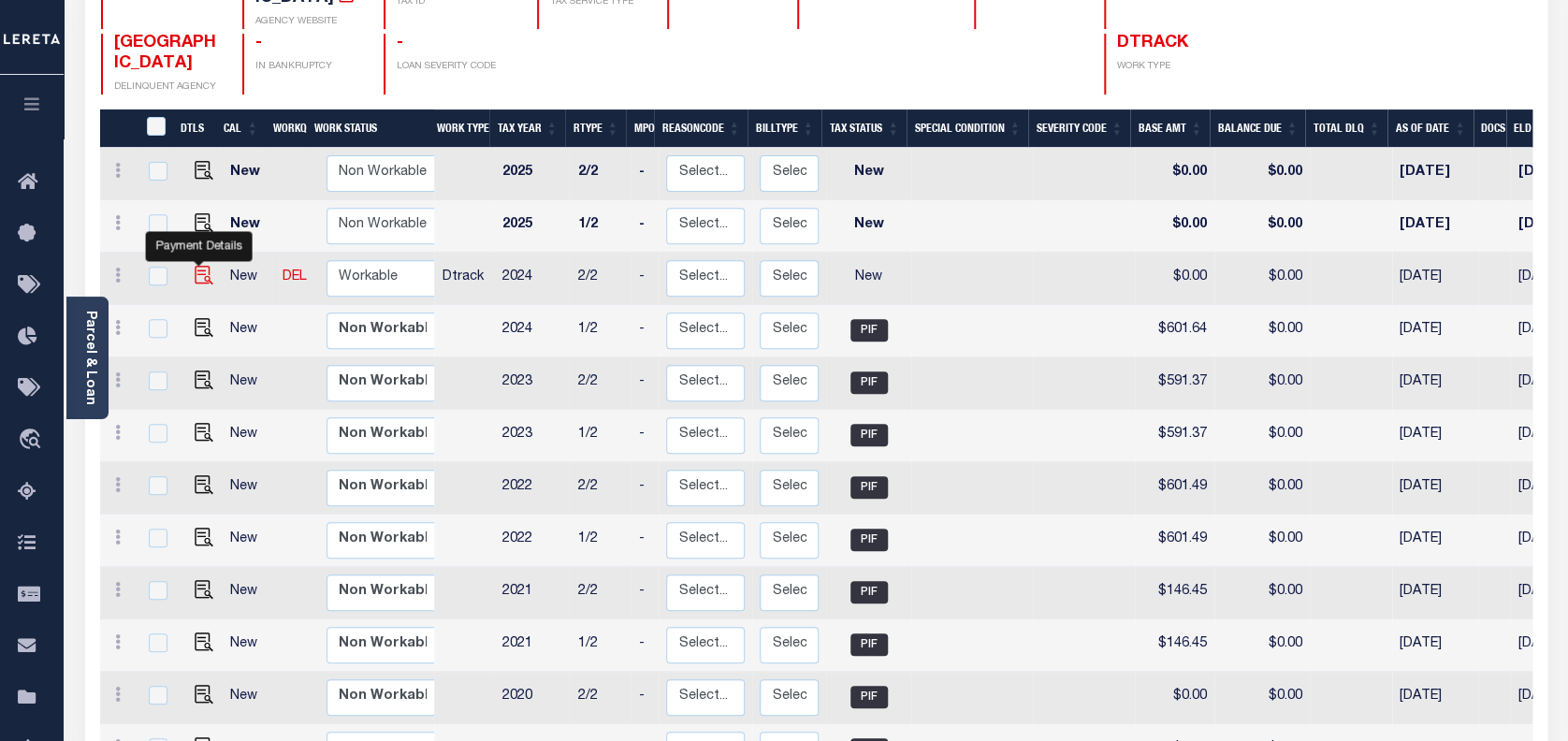
click at [202, 266] on img "" at bounding box center [204, 275] width 19 height 19
checkbox input "true"
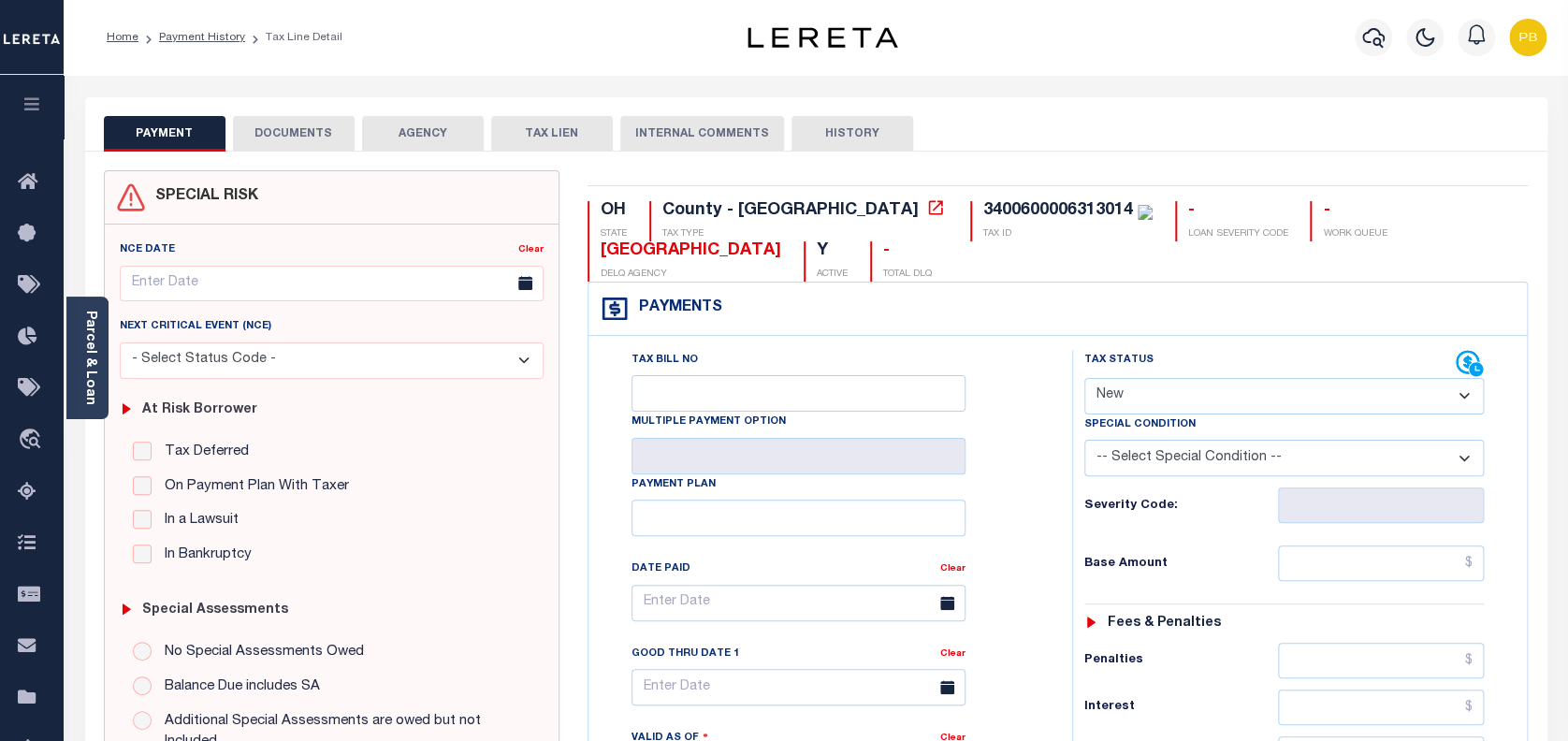
click at [1127, 389] on select "- Select Status Code - Open Due/Unpaid Paid Incomplete No Tax Due Internal Refu…" at bounding box center [1284, 396] width 401 height 36
select select "PYD"
click at [1084, 379] on select "- Select Status Code - Open Due/Unpaid Paid Incomplete No Tax Due Internal Refu…" at bounding box center [1284, 396] width 401 height 36
type input "[DATE]"
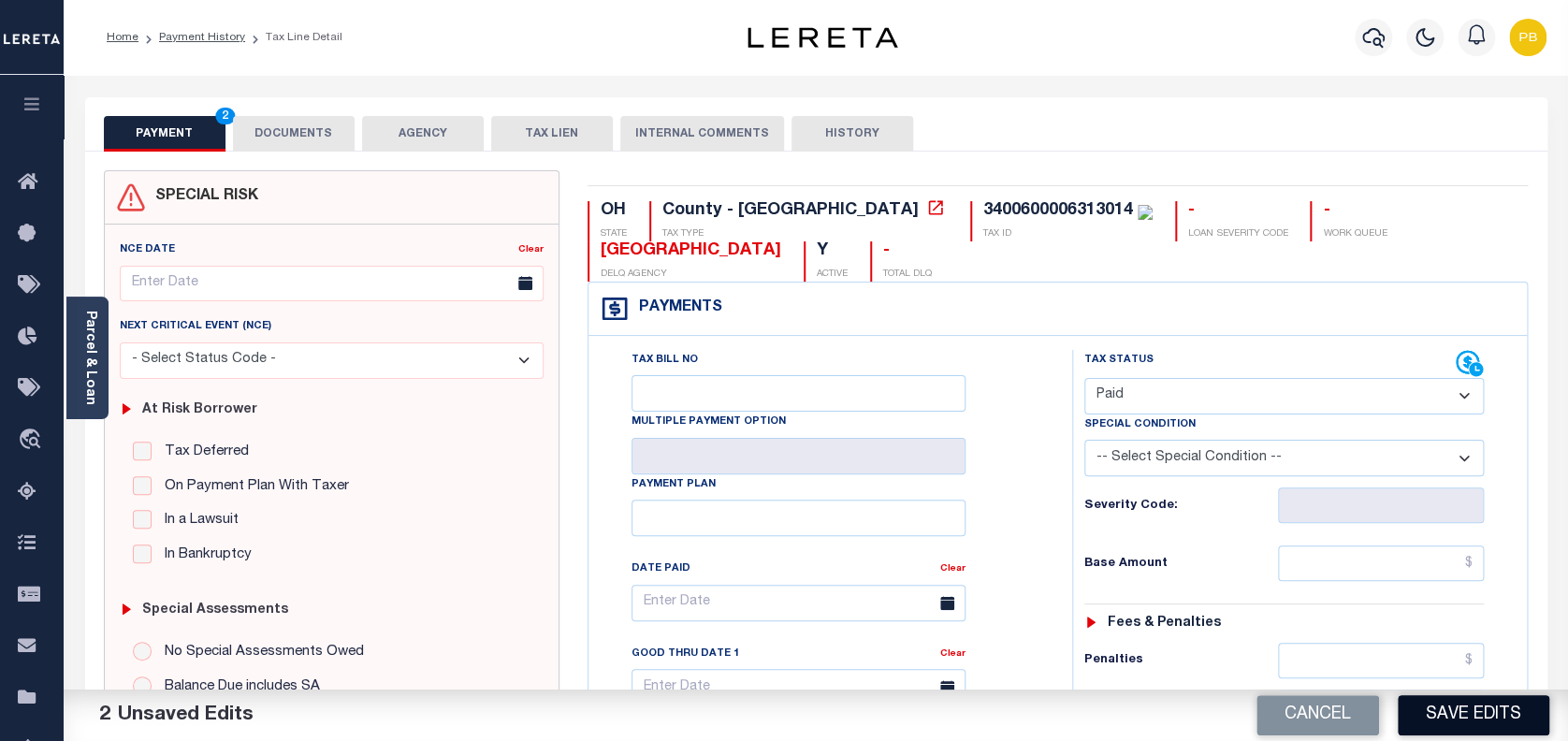
click at [1519, 709] on button "Save Edits" at bounding box center [1474, 714] width 152 height 40
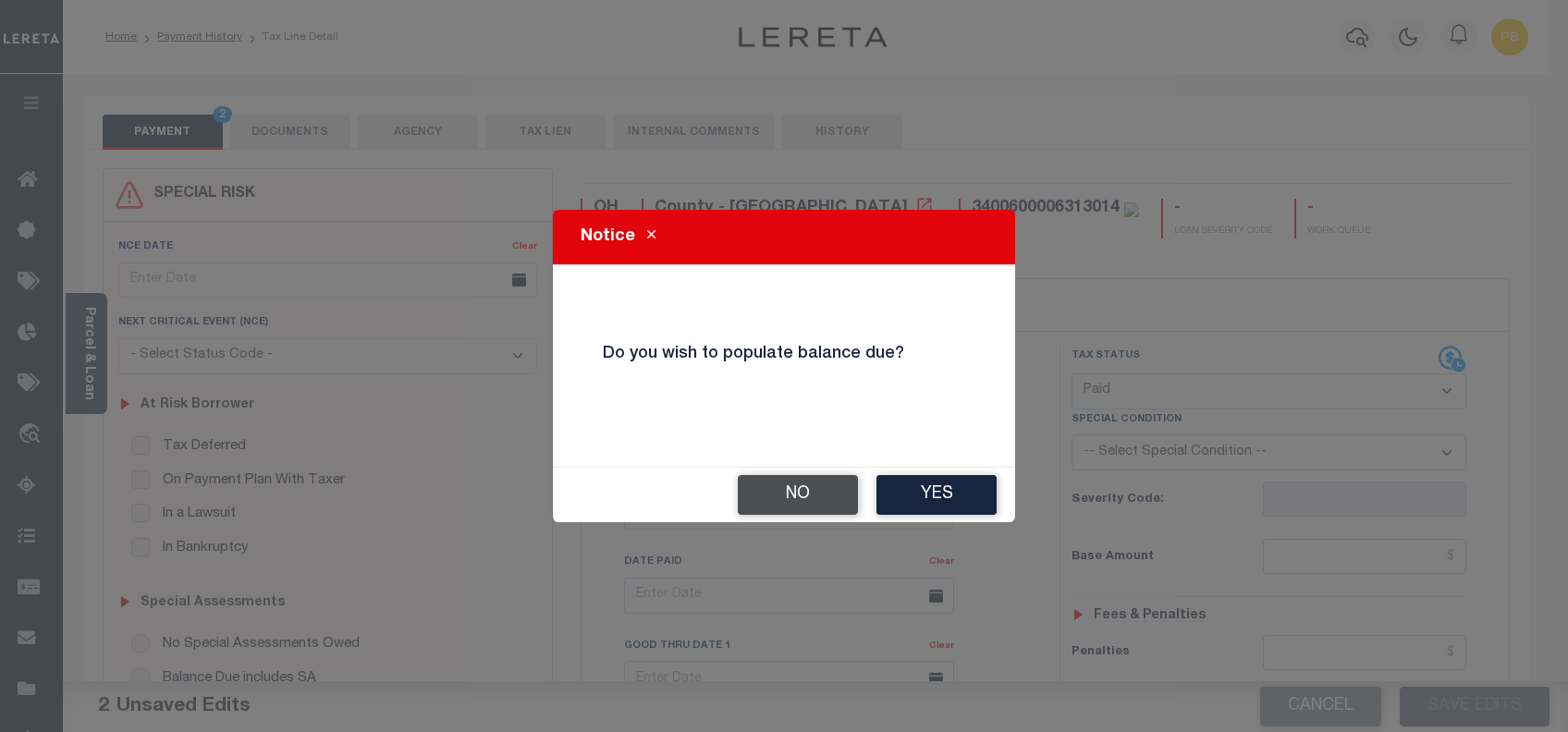
click at [792, 495] on button "No" at bounding box center [798, 494] width 121 height 40
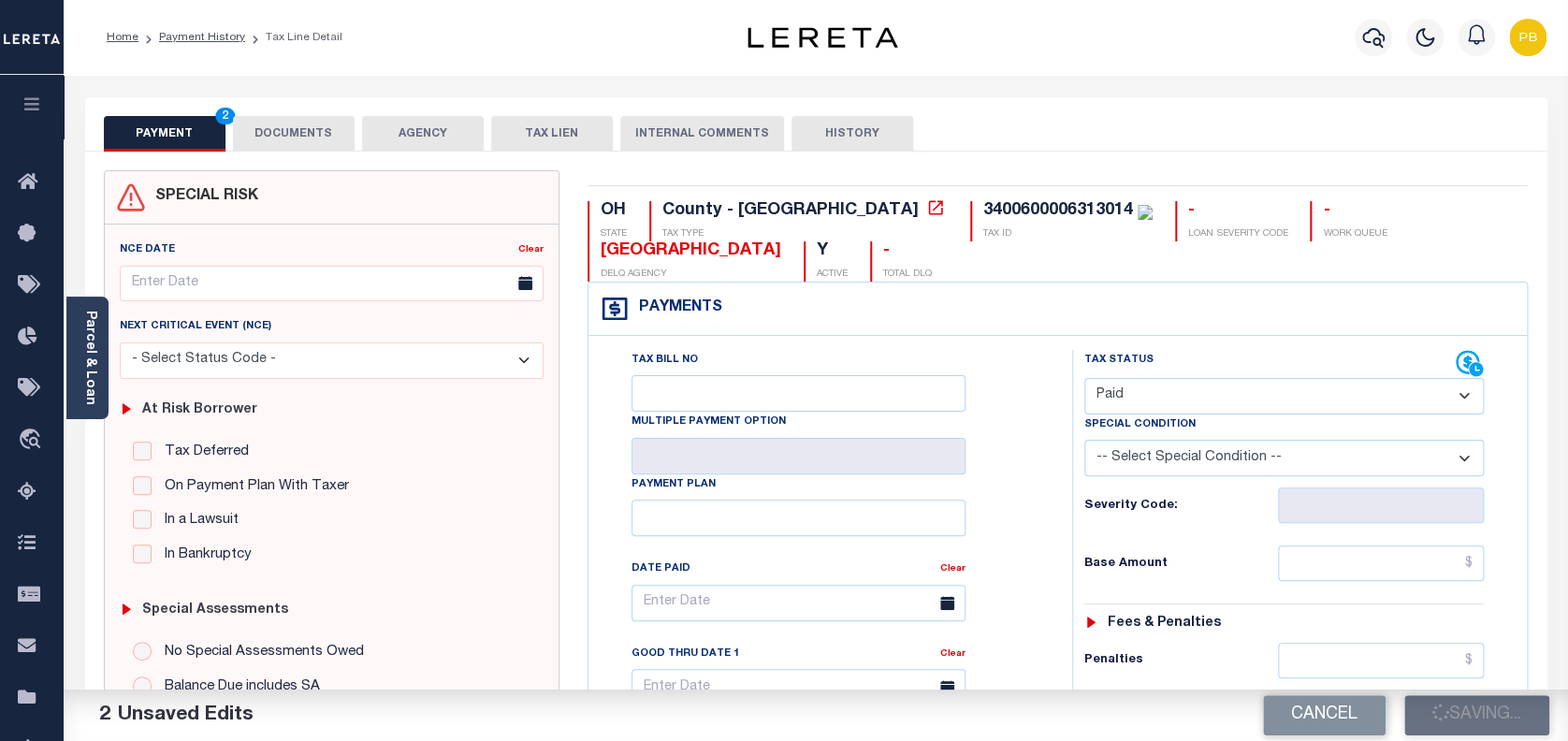
checkbox input "false"
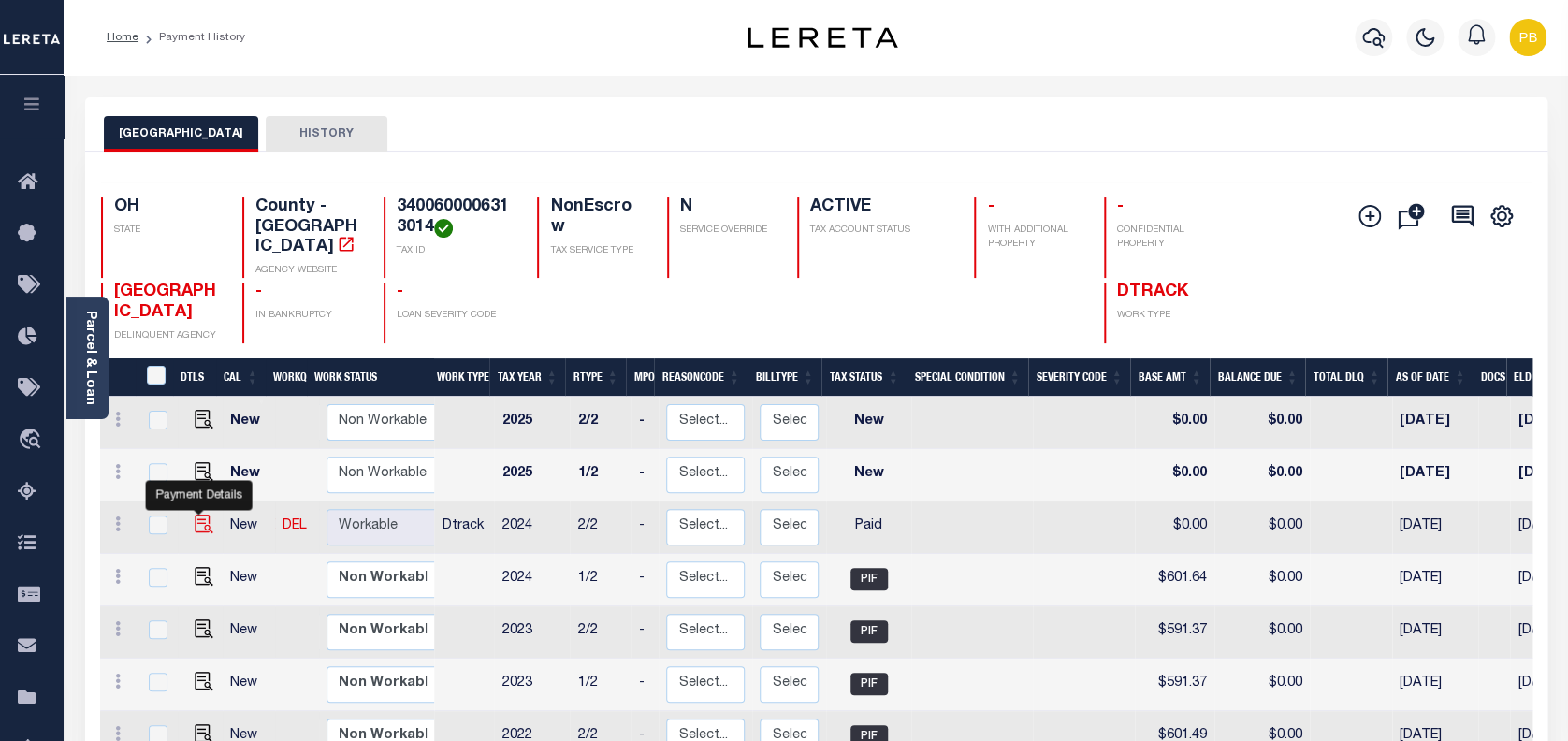
click at [195, 515] on img "" at bounding box center [204, 524] width 19 height 19
checkbox input "true"
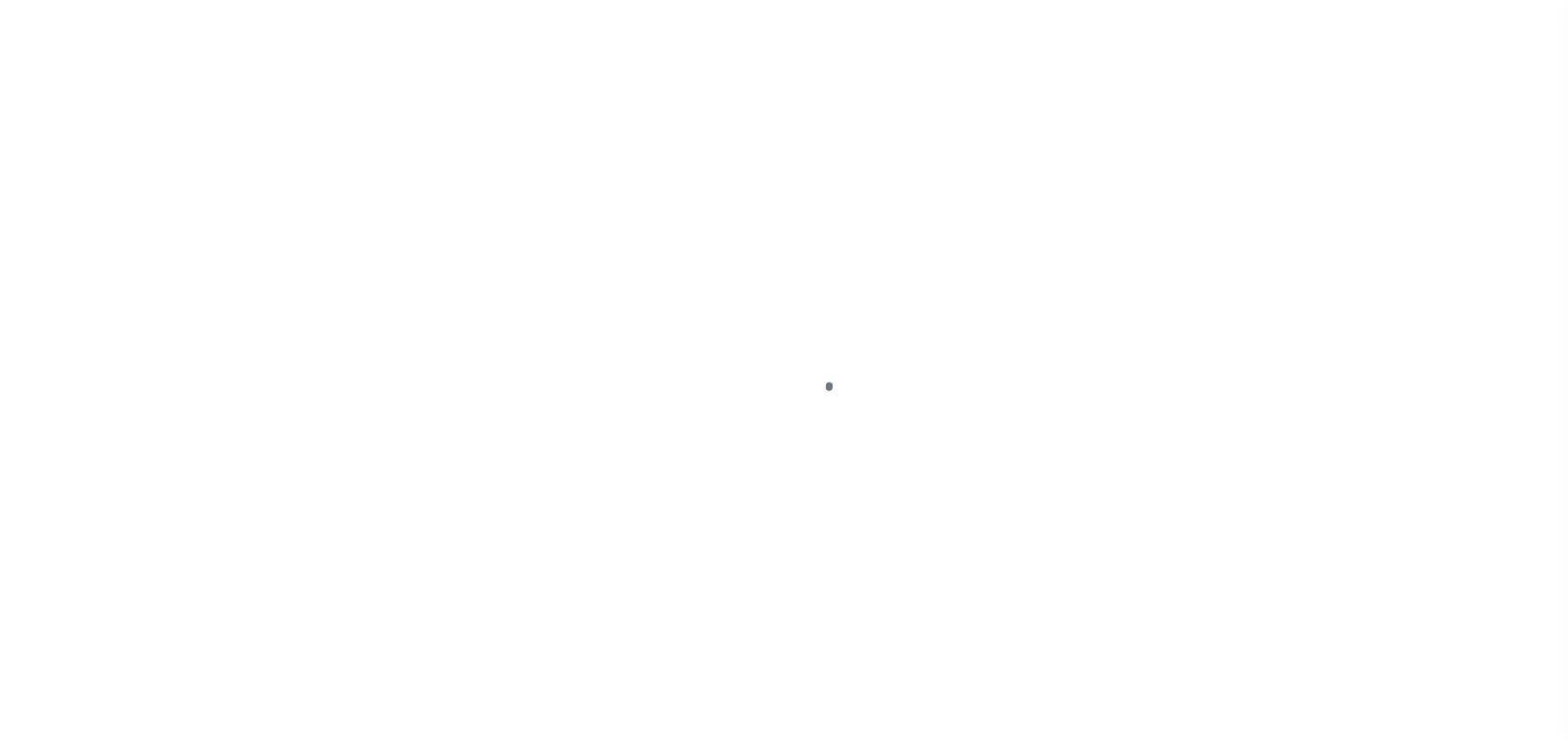
select select "PYD"
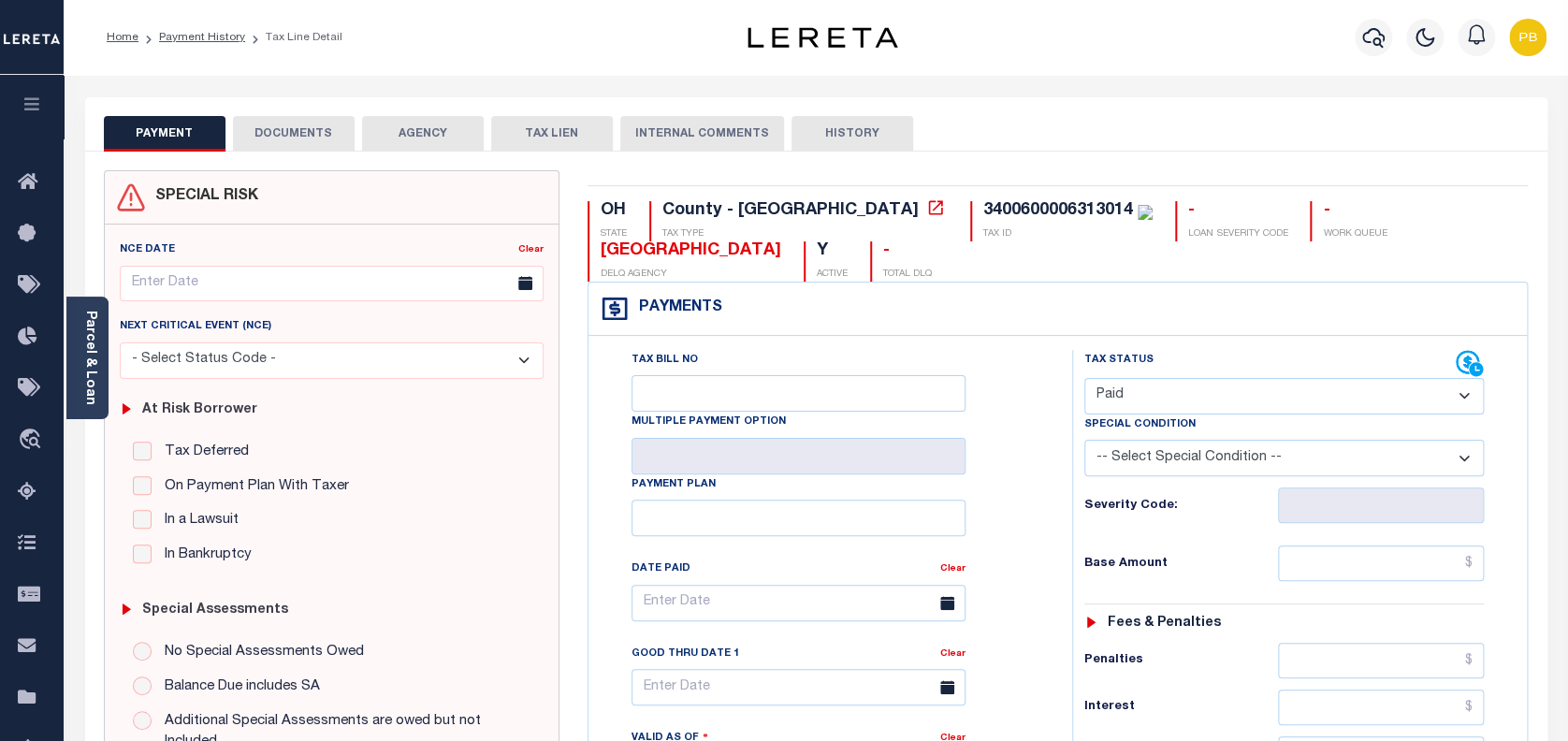
click at [325, 140] on button "DOCUMENTS" at bounding box center [294, 134] width 122 height 35
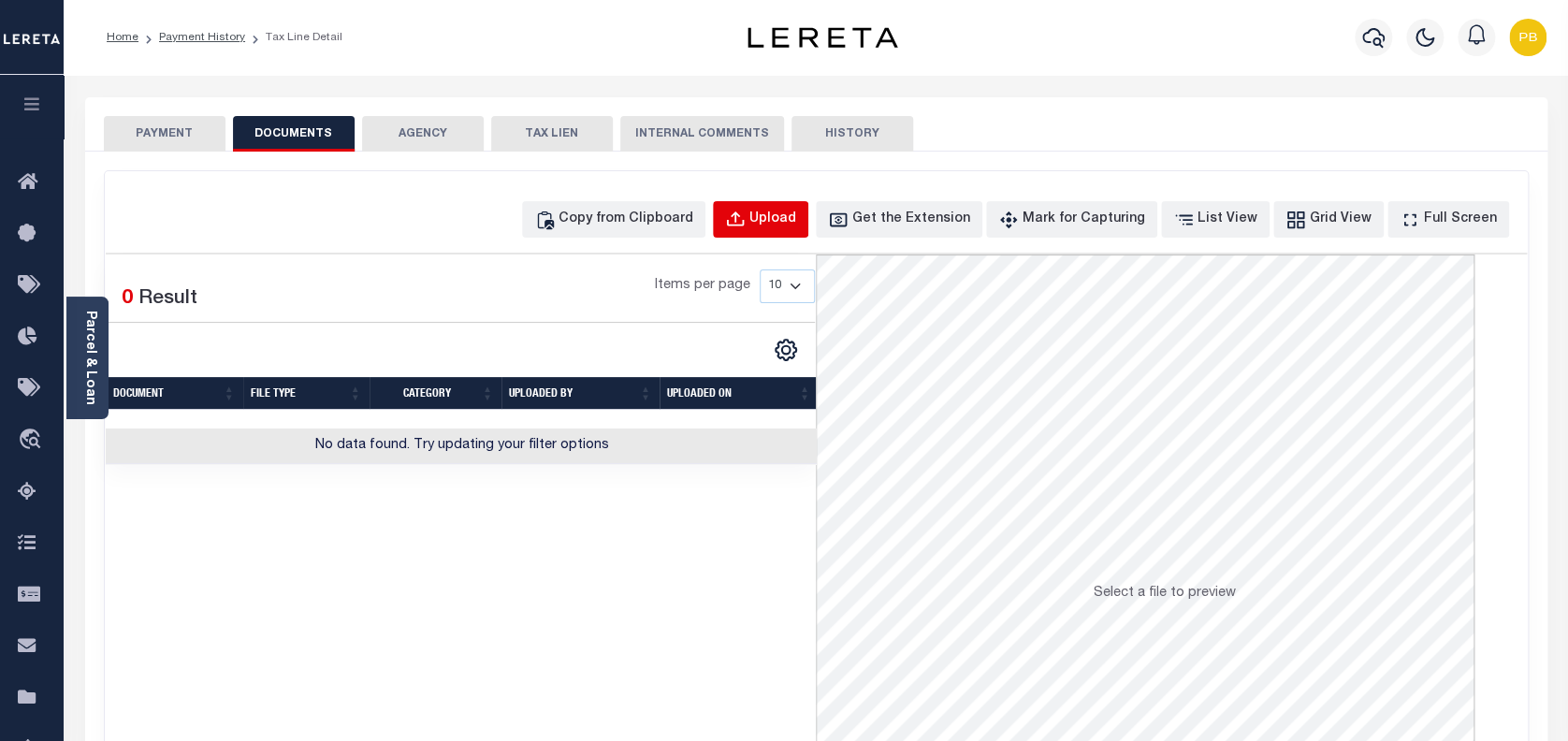
click at [796, 218] on div "Upload" at bounding box center [773, 219] width 47 height 21
select select "POP"
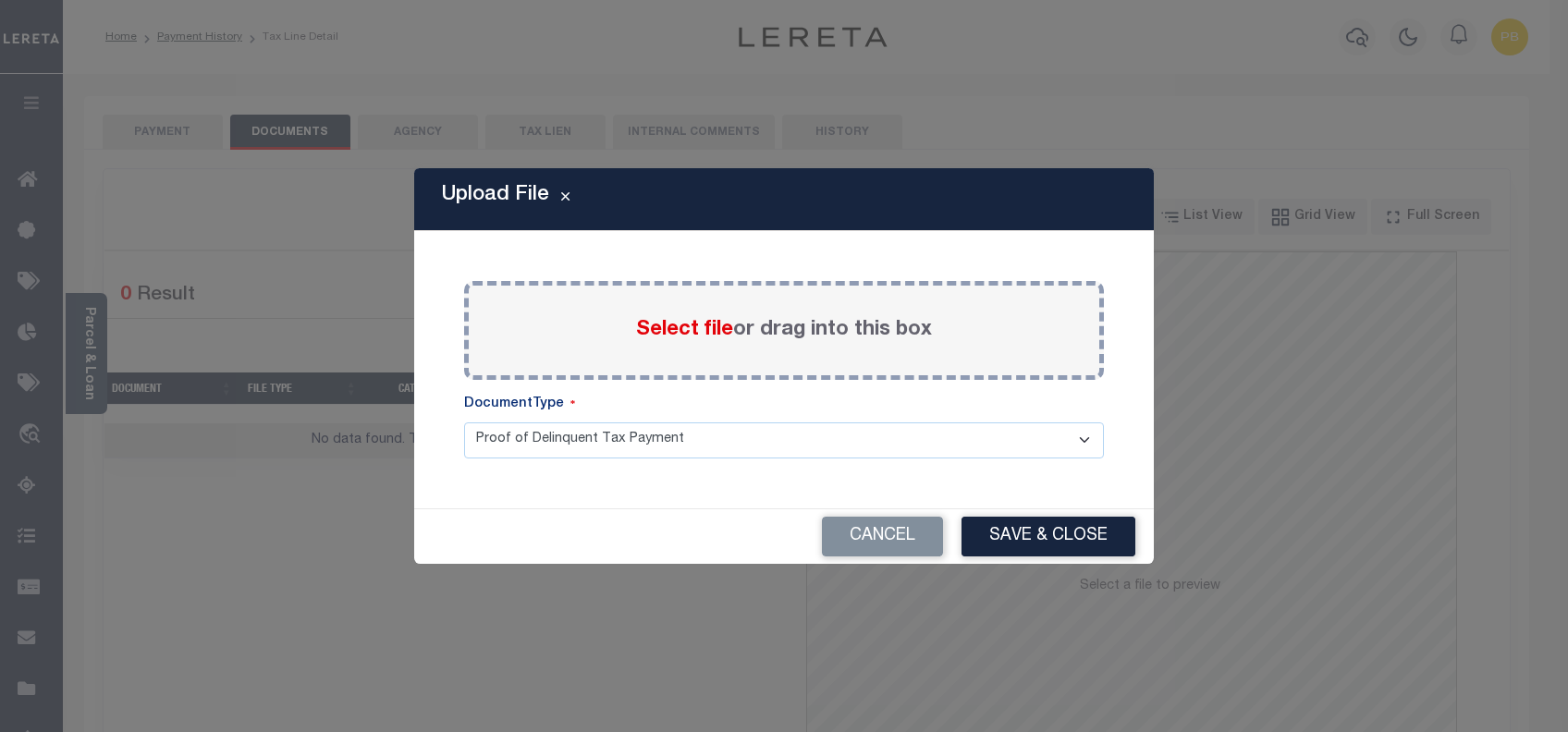
click at [707, 328] on span "Select file" at bounding box center [685, 330] width 97 height 20
click at [0, 0] on input "Select file or drag into this box" at bounding box center [0, 0] width 0 height 0
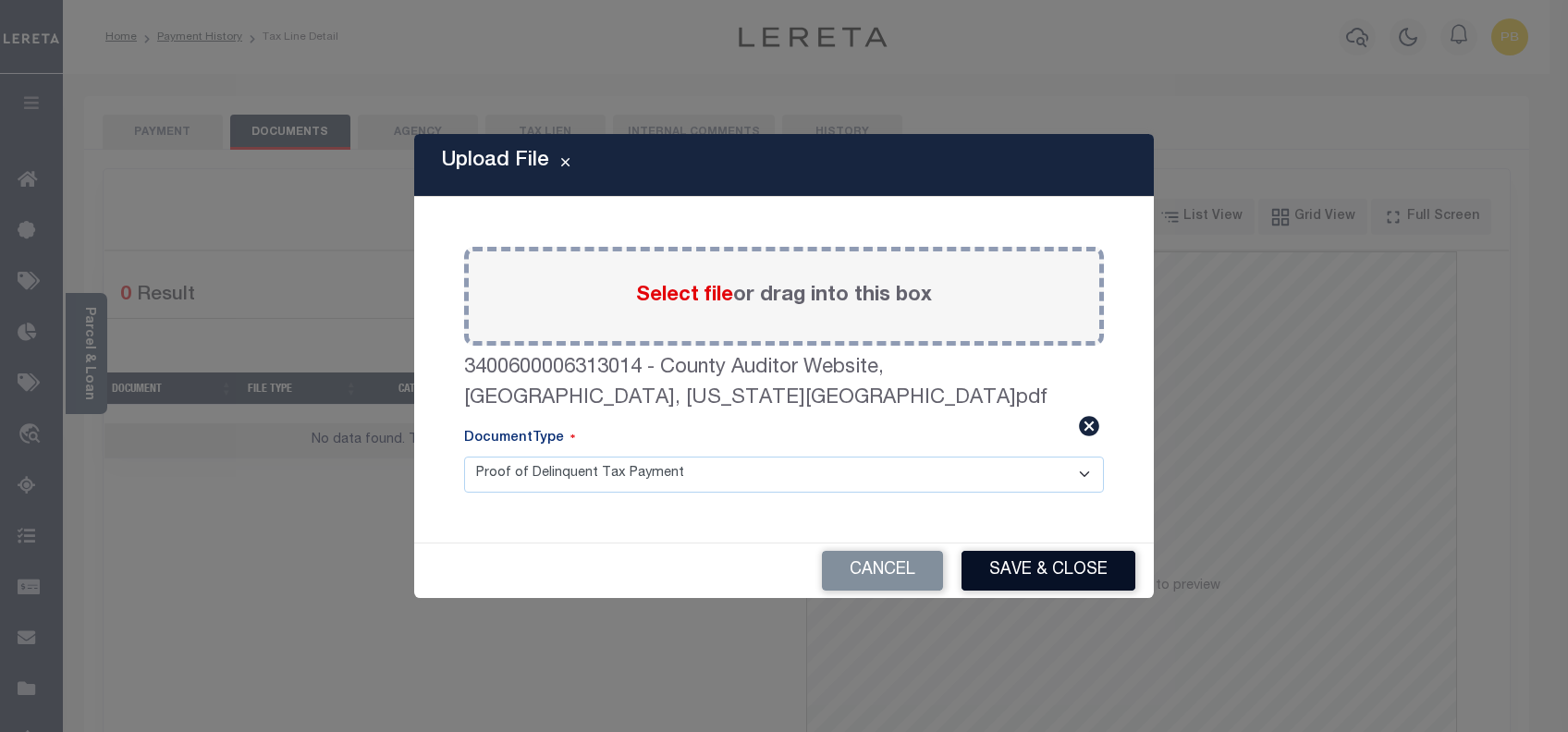
click at [1047, 567] on button "Save & Close" at bounding box center [1048, 570] width 174 height 40
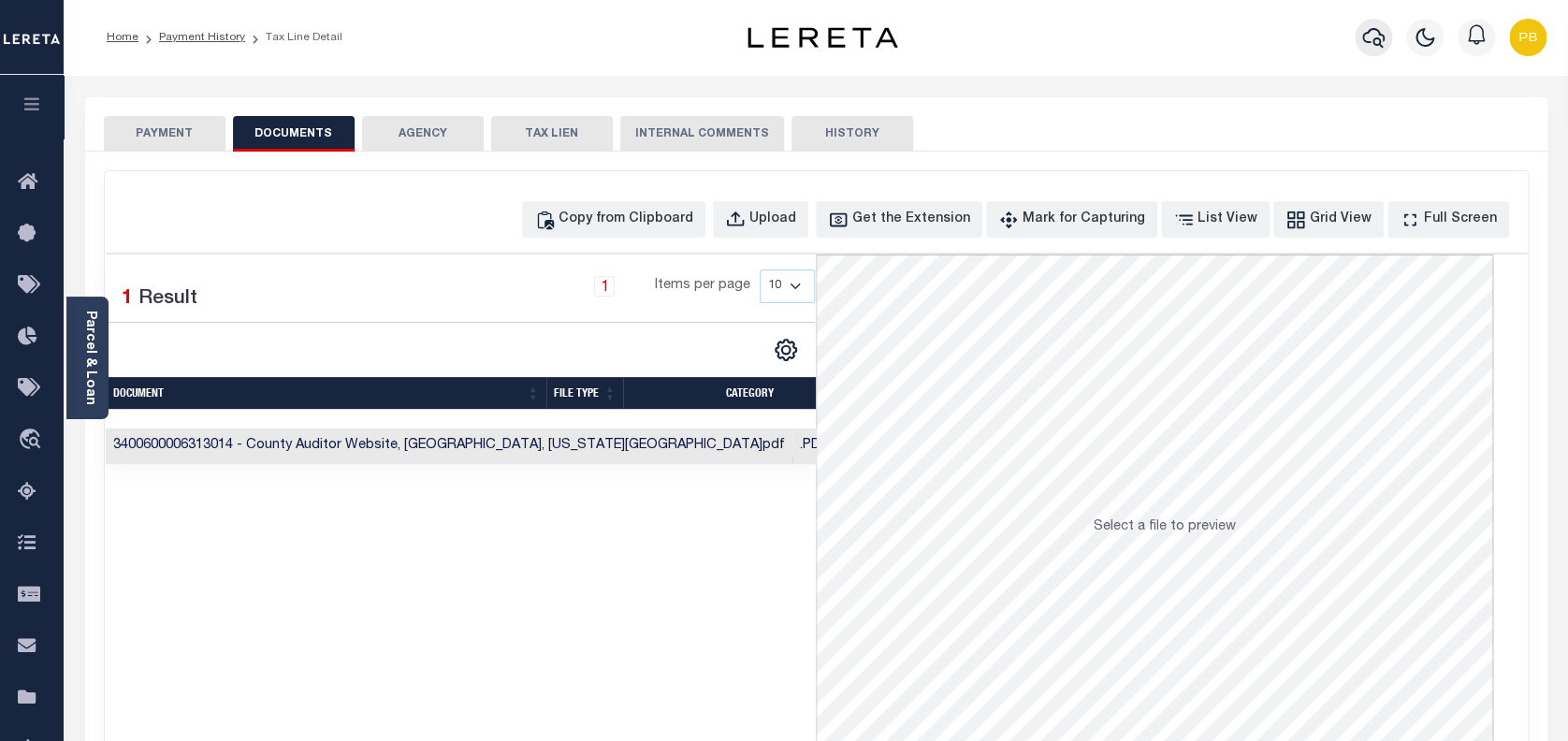
click at [1371, 39] on icon "button" at bounding box center [1373, 37] width 23 height 23
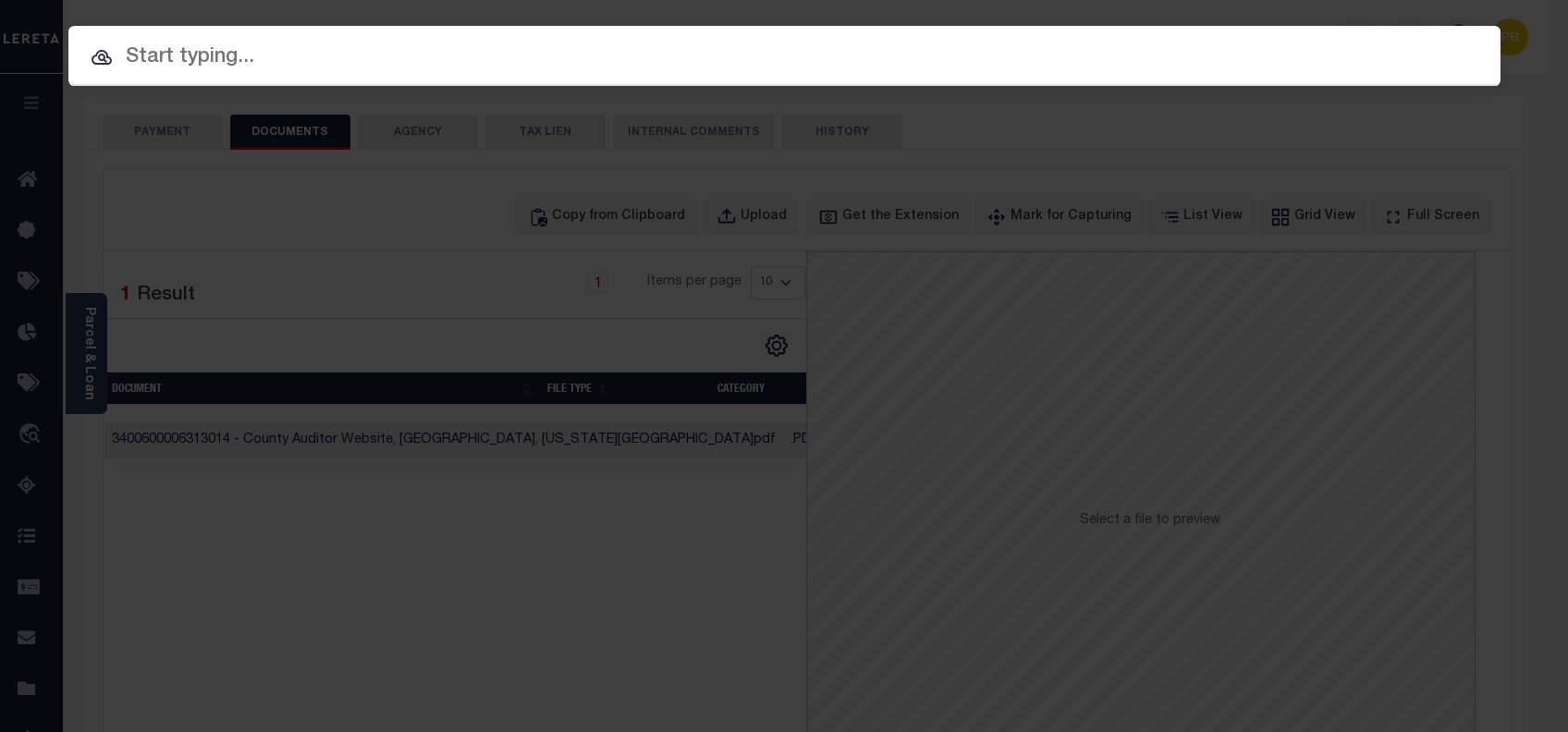
paste input "10403822"
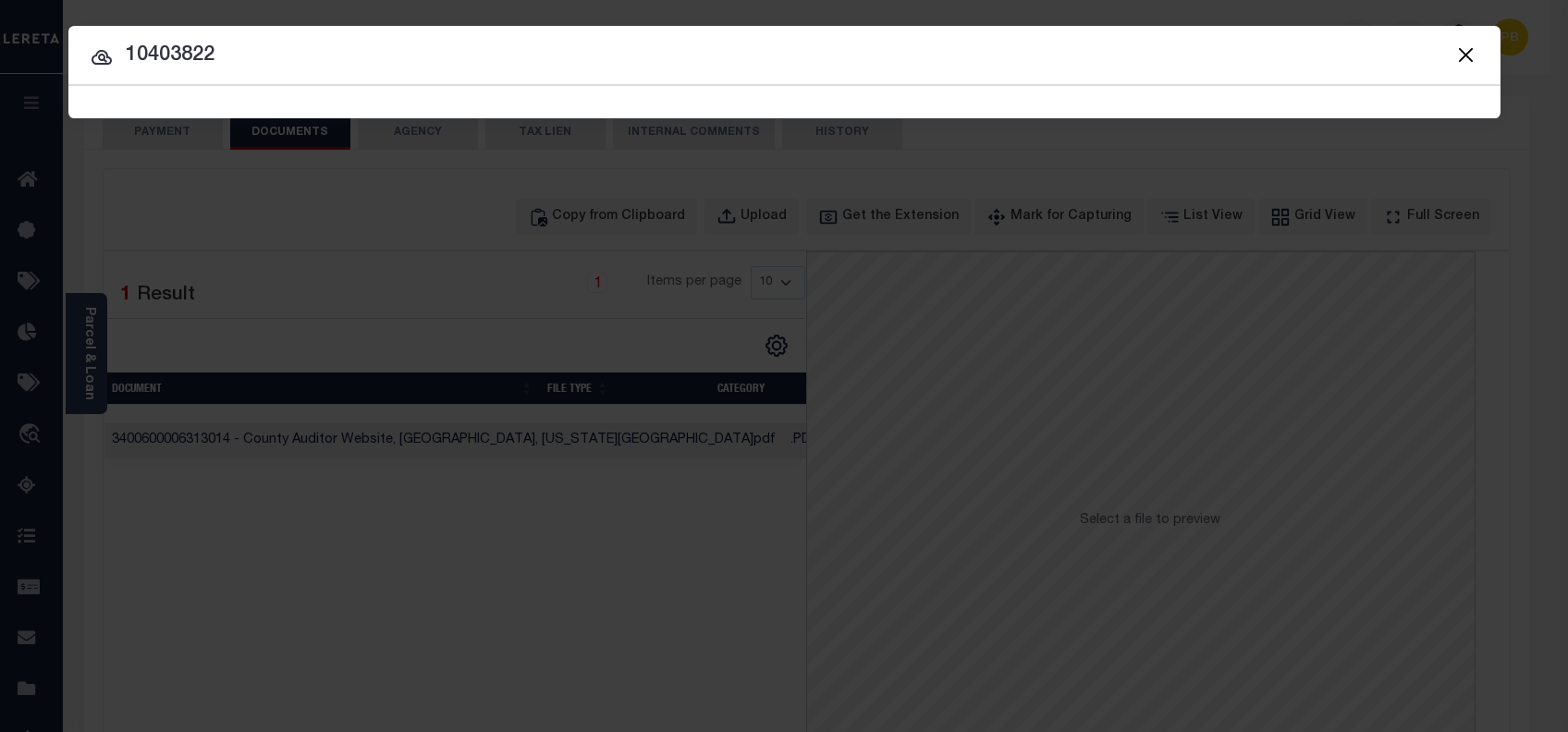
type input "10403822"
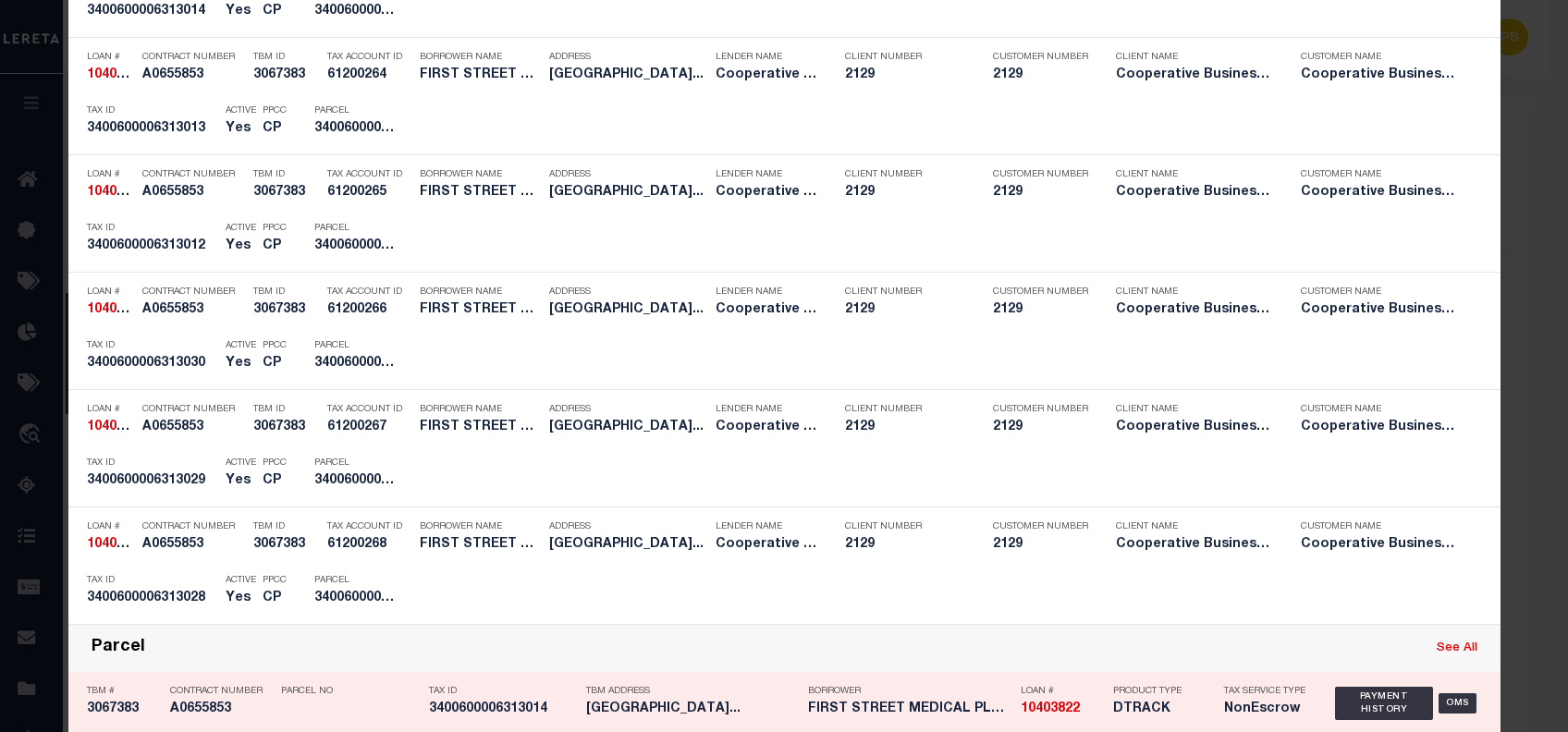
scroll to position [862, 0]
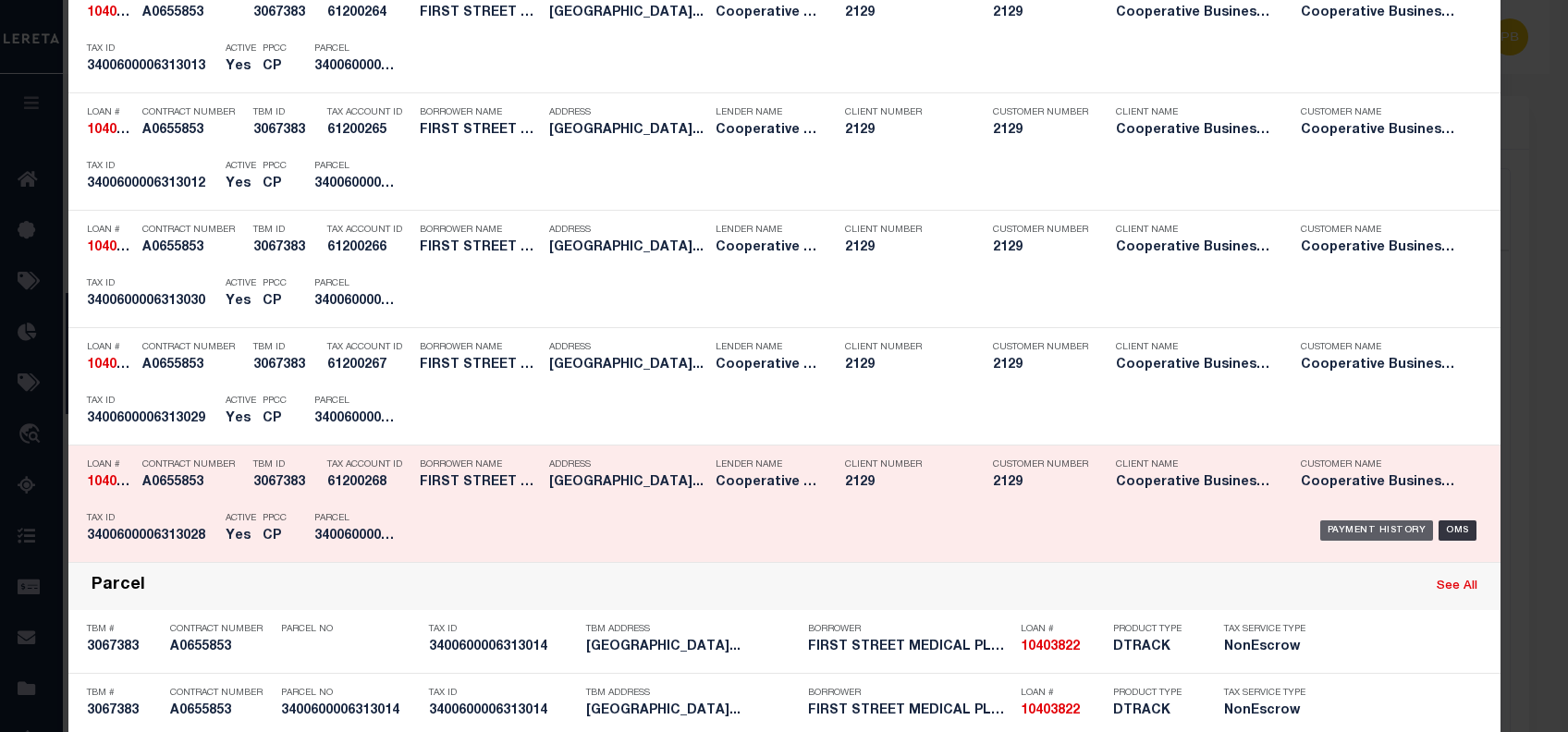
click at [1369, 525] on div "Payment History" at bounding box center [1376, 530] width 114 height 20
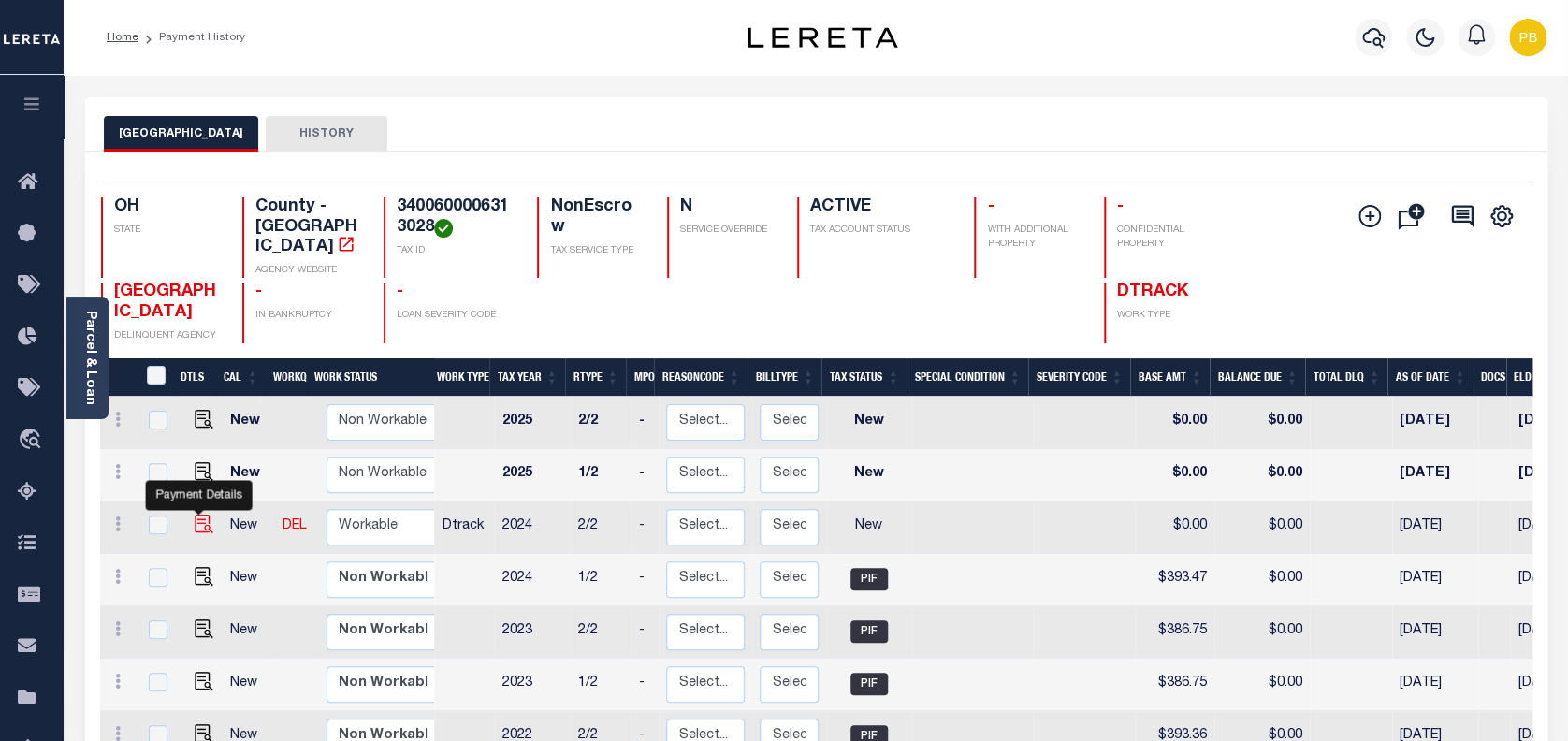
click at [196, 515] on img "" at bounding box center [204, 524] width 19 height 19
checkbox input "true"
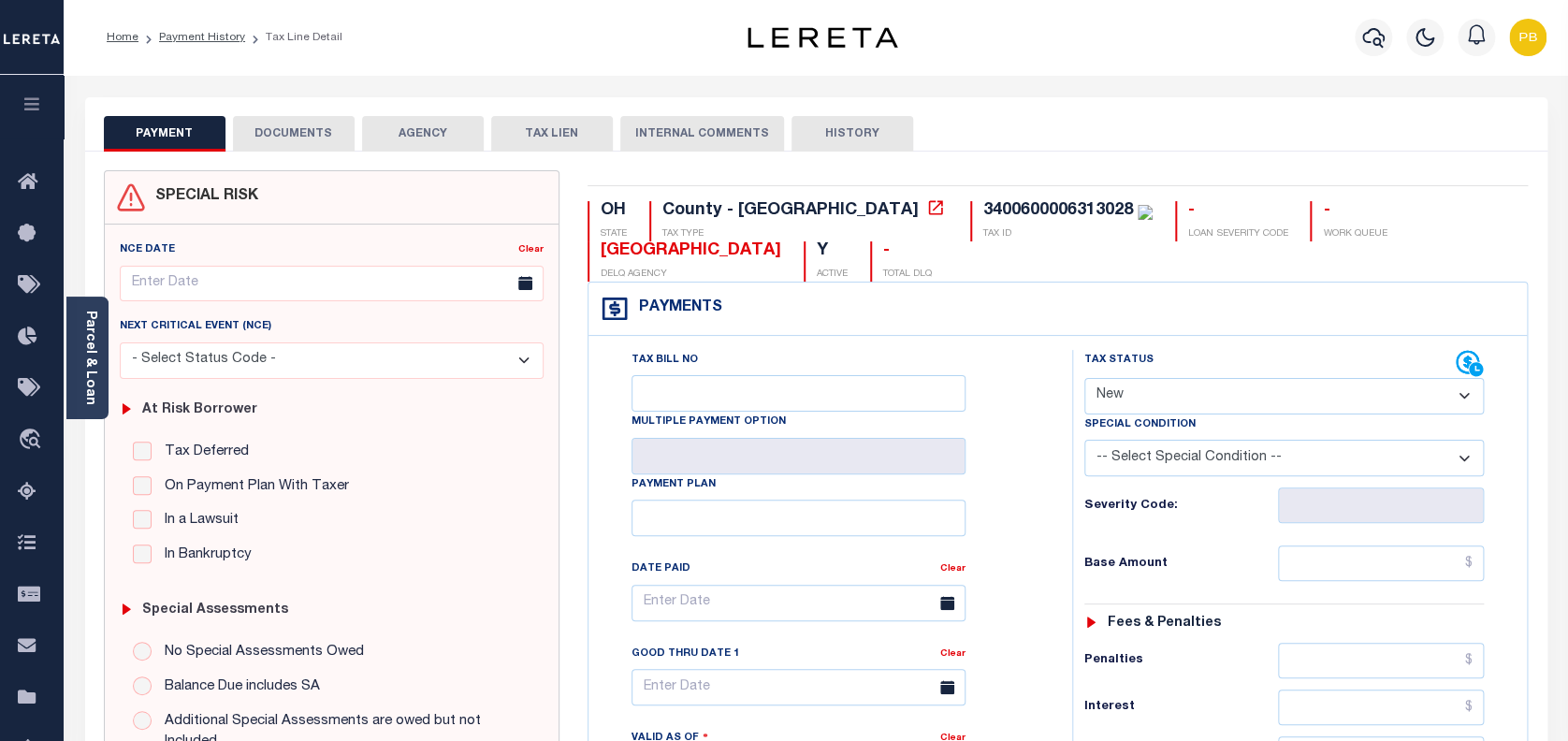
click at [1225, 411] on select "- Select Status Code - Open Due/Unpaid Paid Incomplete No Tax Due Internal Refu…" at bounding box center [1284, 396] width 401 height 36
select select "PYD"
click at [1084, 379] on select "- Select Status Code - Open Due/Unpaid Paid Incomplete No Tax Due Internal Refu…" at bounding box center [1284, 396] width 401 height 36
type input "[DATE]"
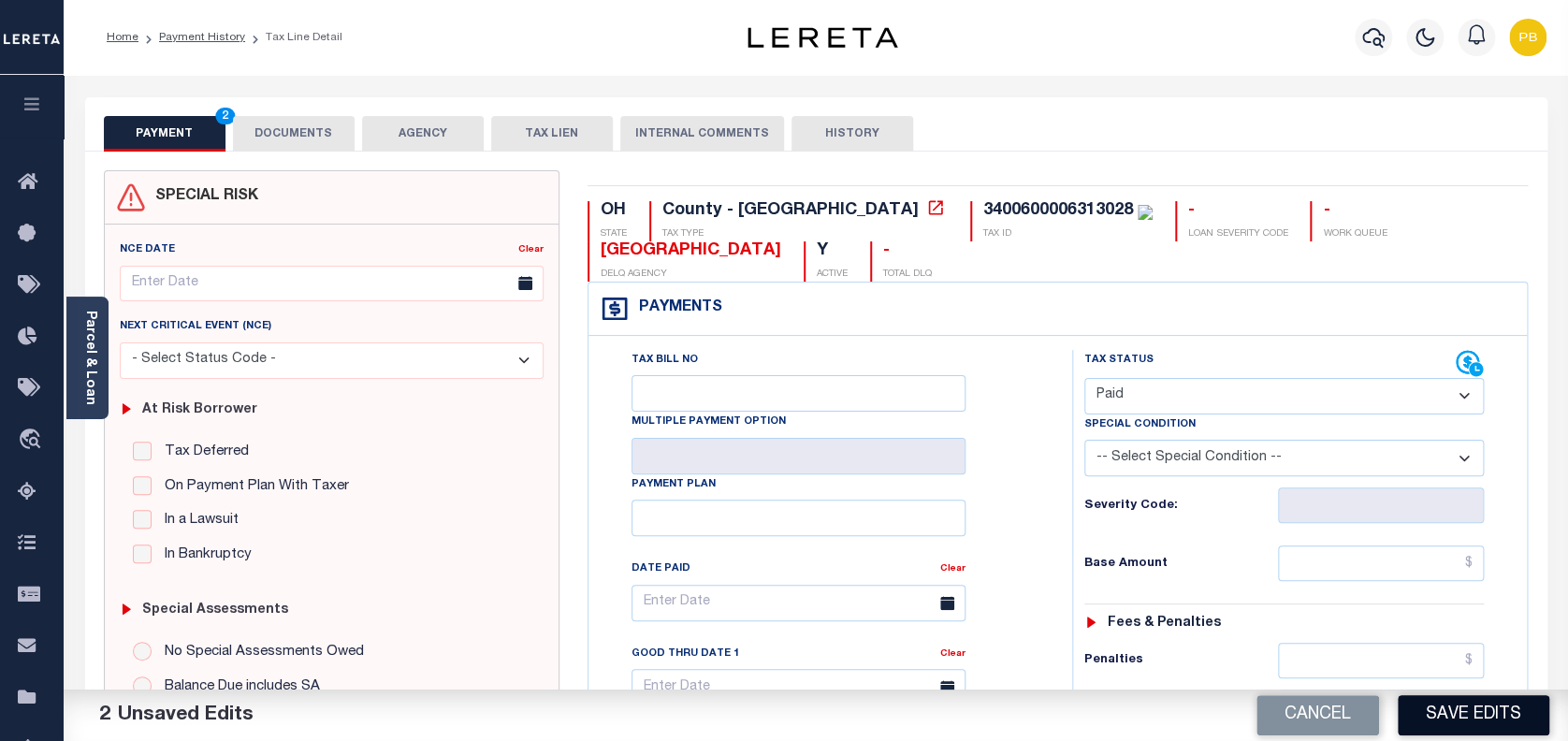
click at [1478, 707] on button "Save Edits" at bounding box center [1474, 714] width 152 height 40
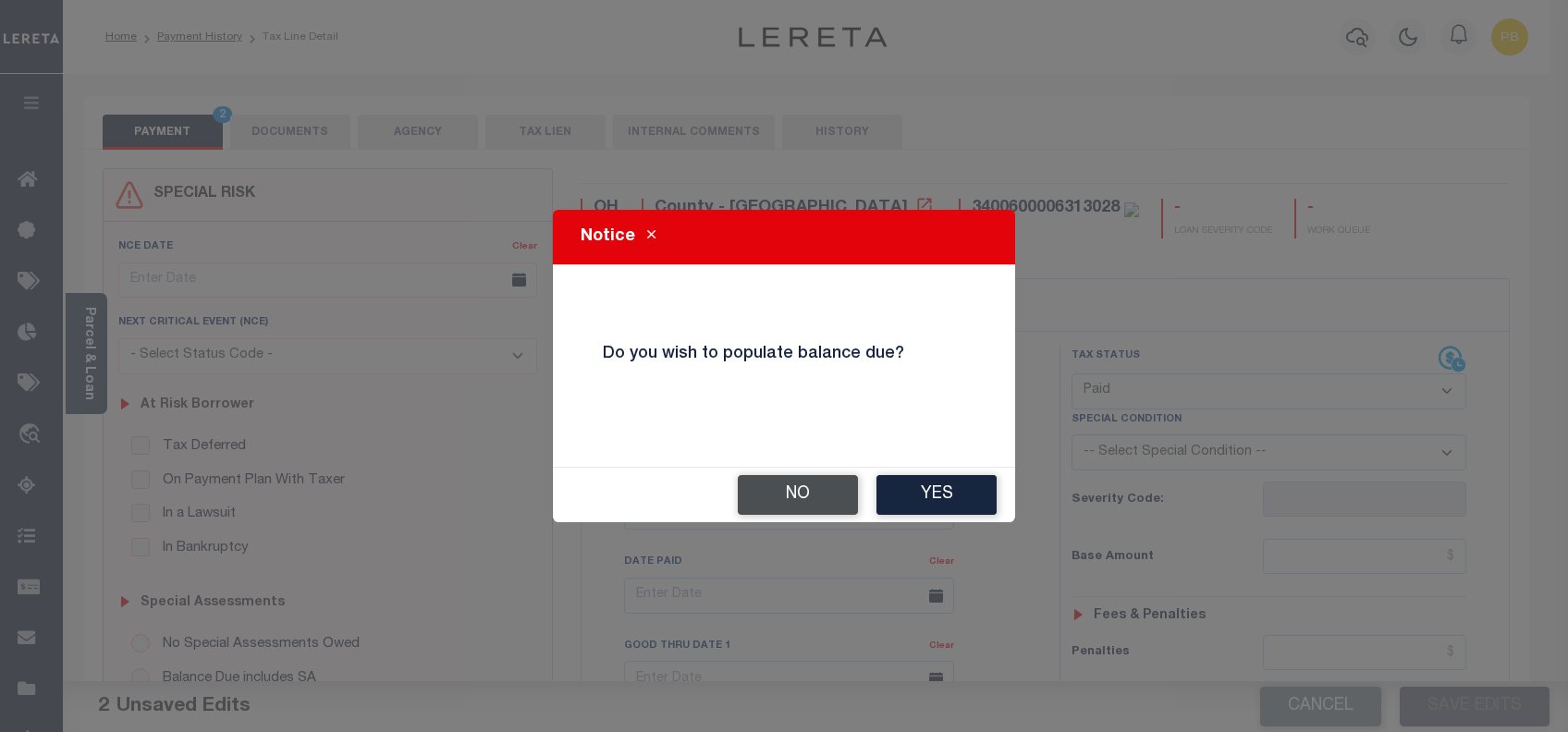
click at [802, 488] on button "No" at bounding box center [798, 494] width 121 height 40
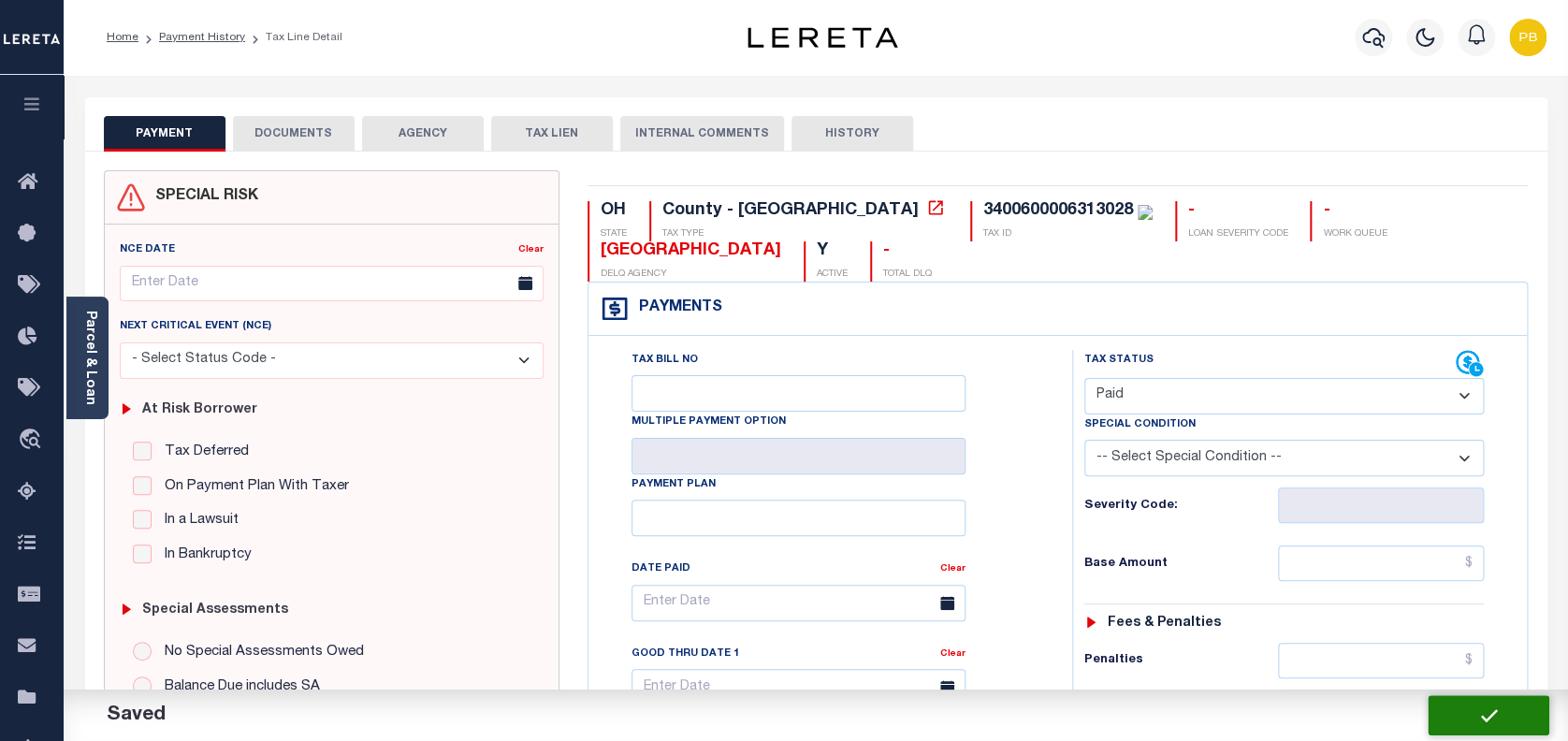
checkbox input "false"
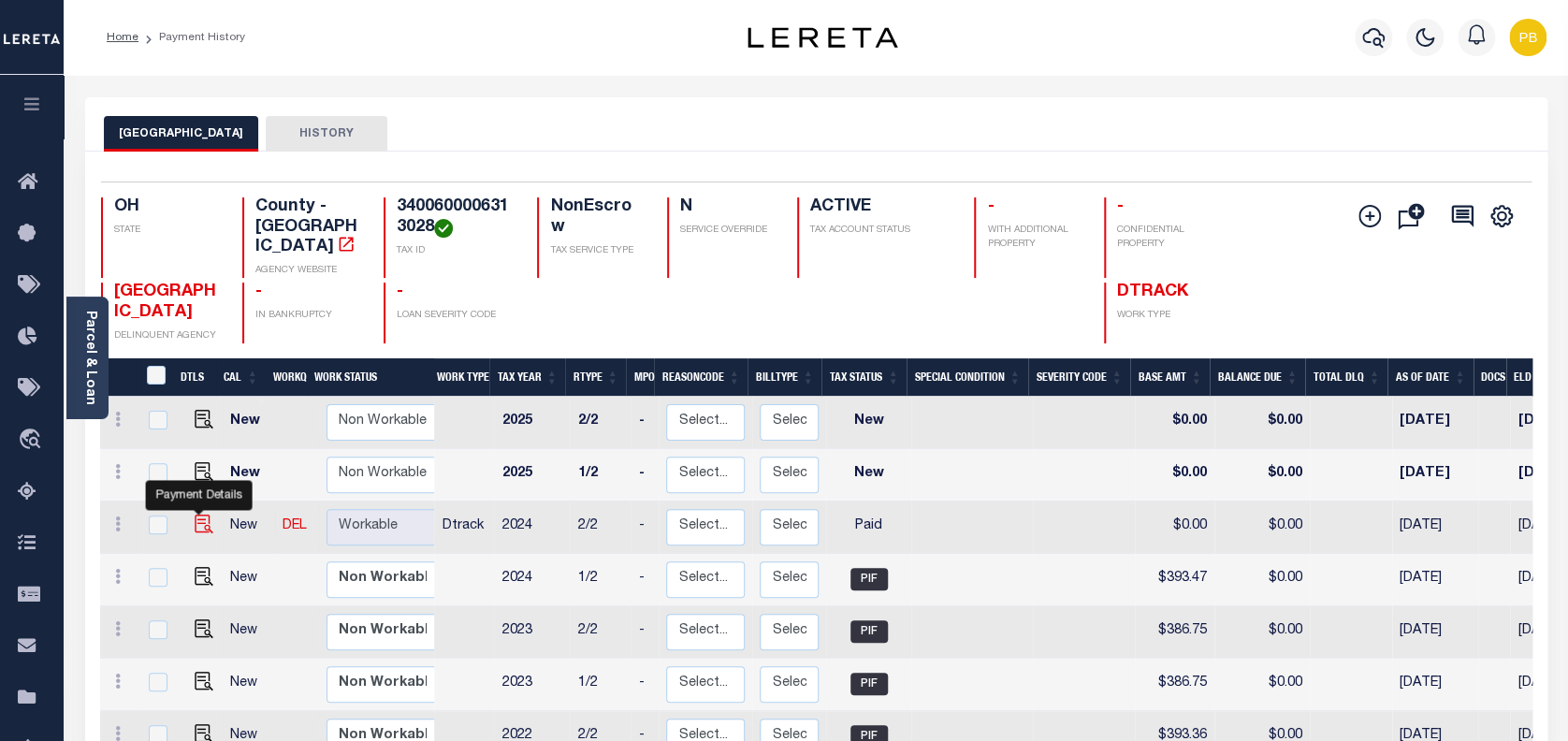
click at [201, 515] on img "" at bounding box center [204, 524] width 19 height 19
checkbox input "true"
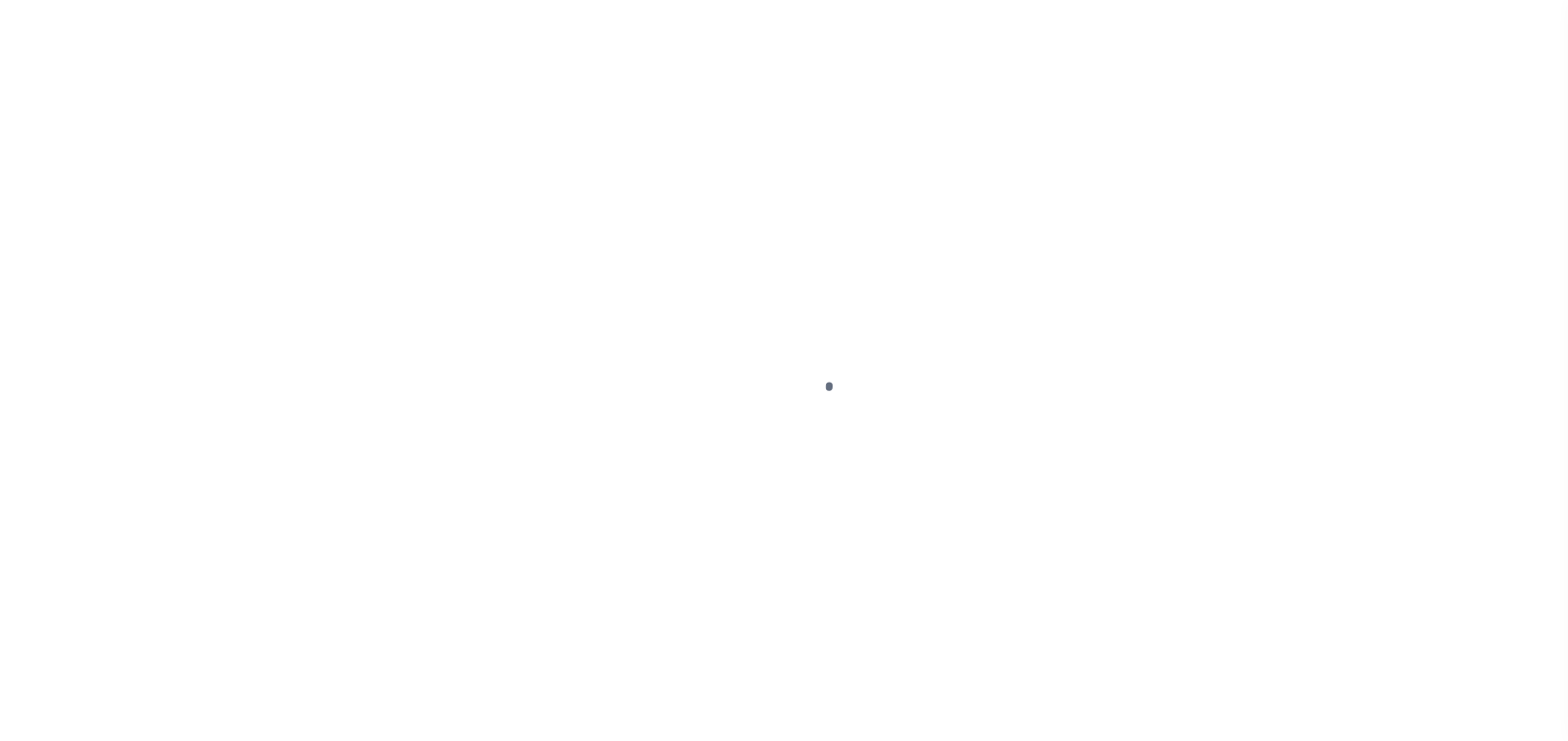
select select "PYD"
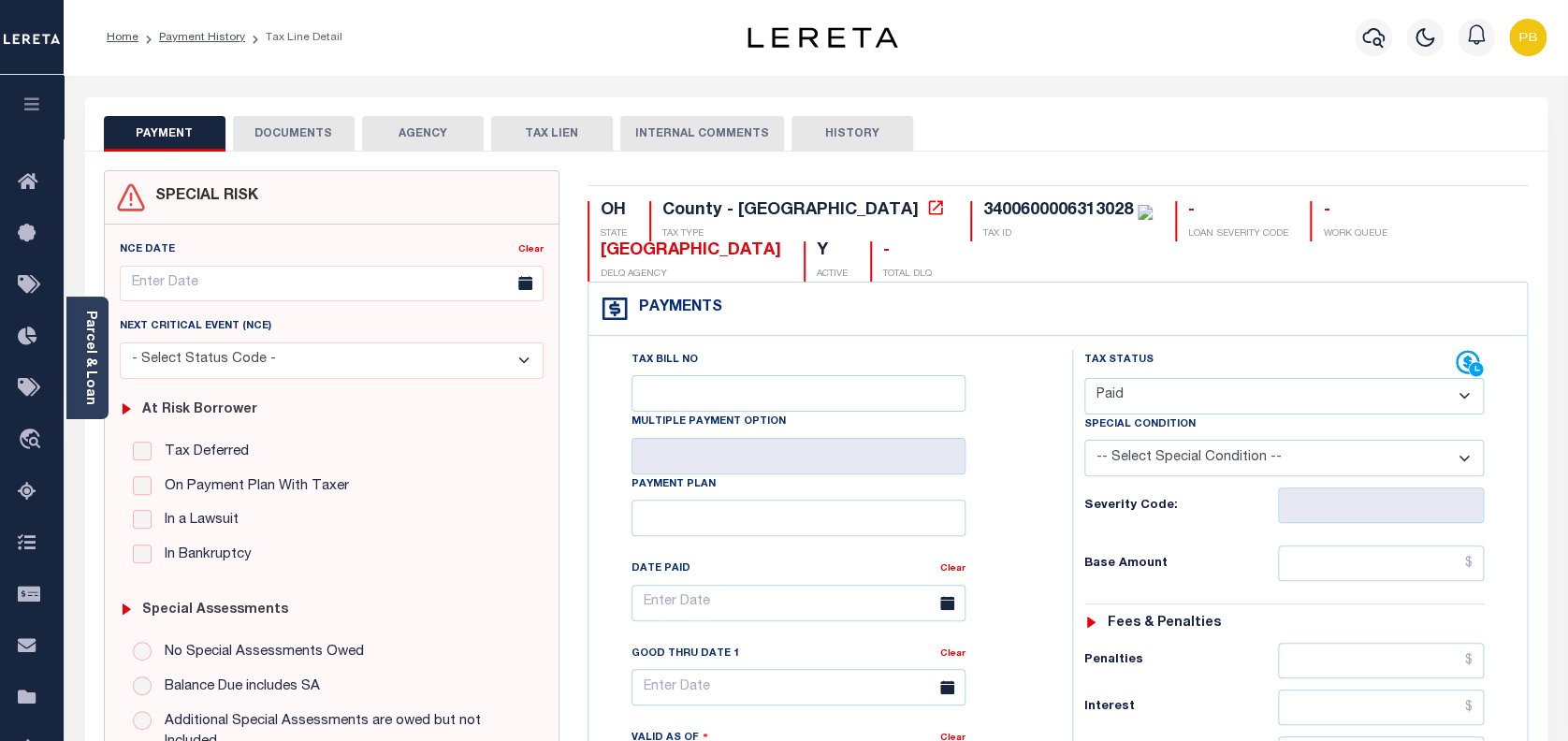
click at [309, 127] on button "DOCUMENTS" at bounding box center [294, 134] width 122 height 35
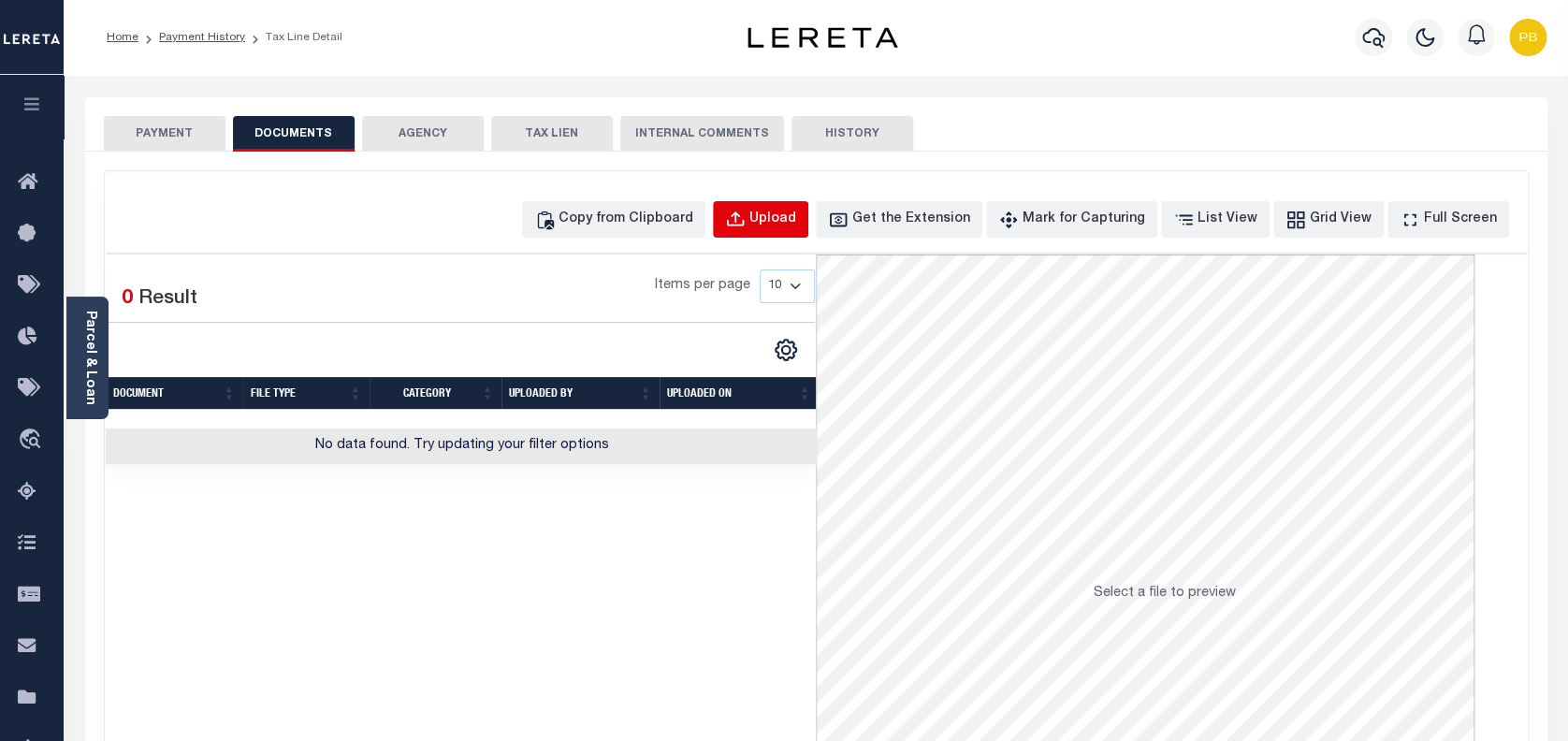
click at [788, 221] on div "Upload" at bounding box center [773, 219] width 47 height 21
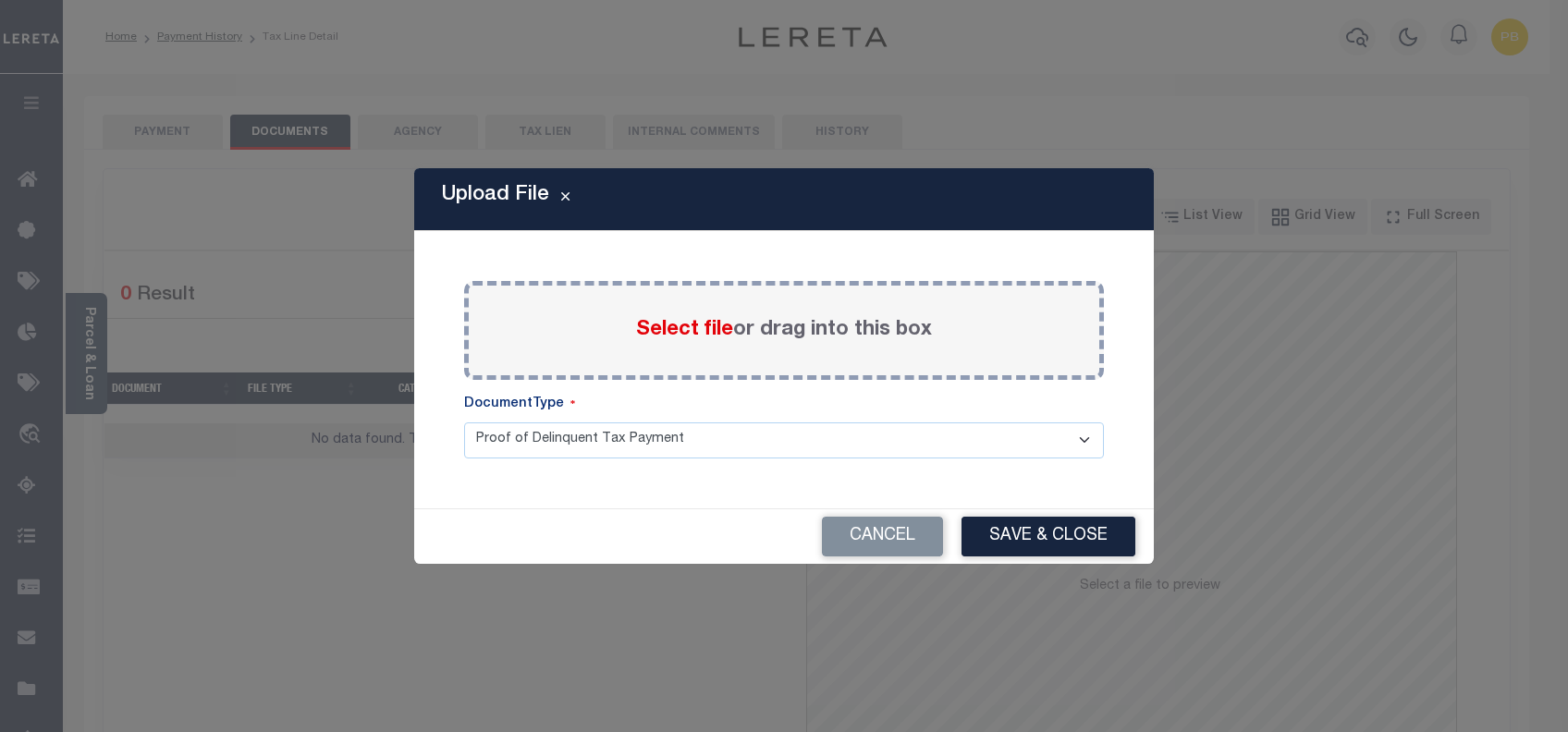
click at [662, 331] on span "Select file" at bounding box center [685, 330] width 97 height 20
click at [0, 0] on input "Select file or drag into this box" at bounding box center [0, 0] width 0 height 0
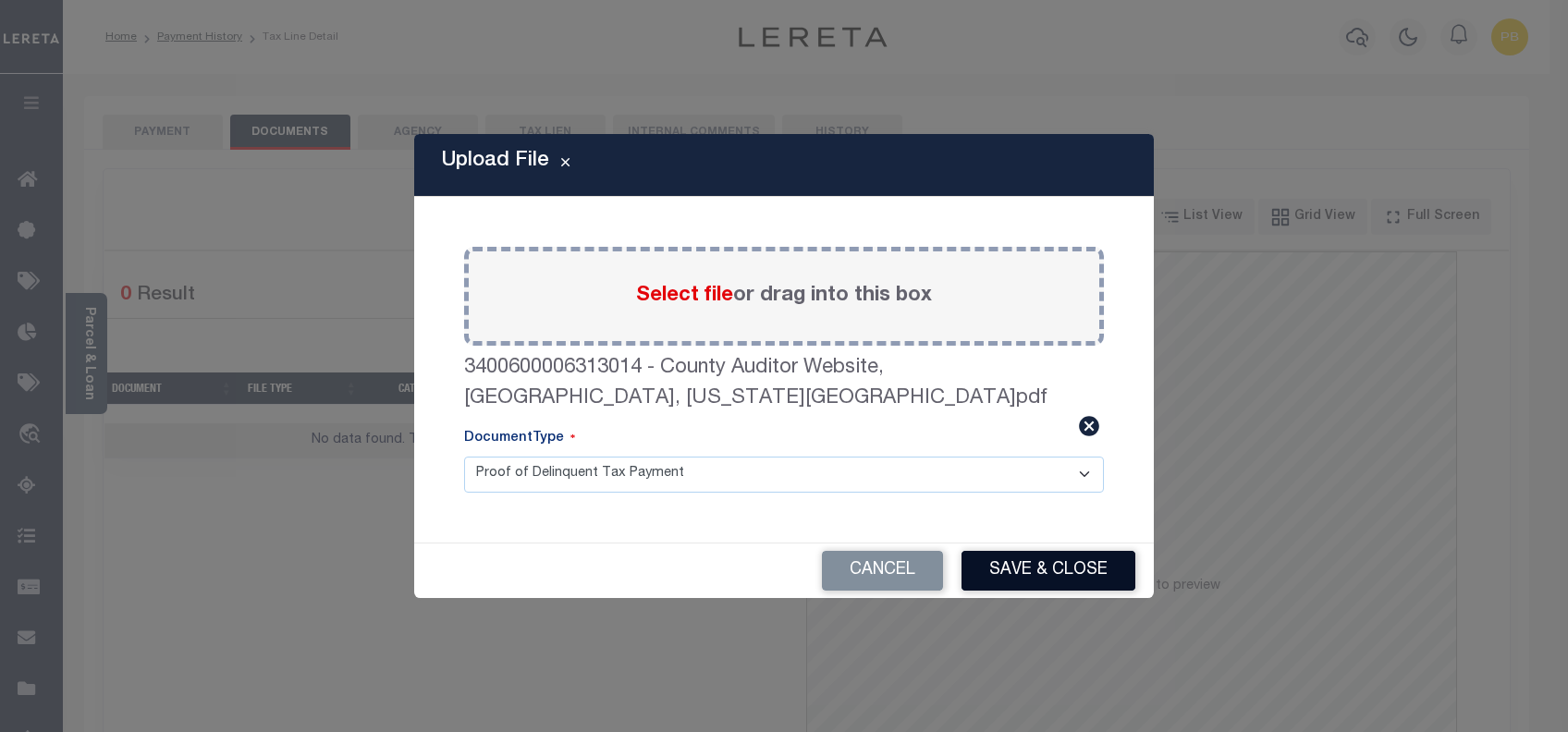
click at [1037, 550] on button "Save & Close" at bounding box center [1048, 570] width 174 height 40
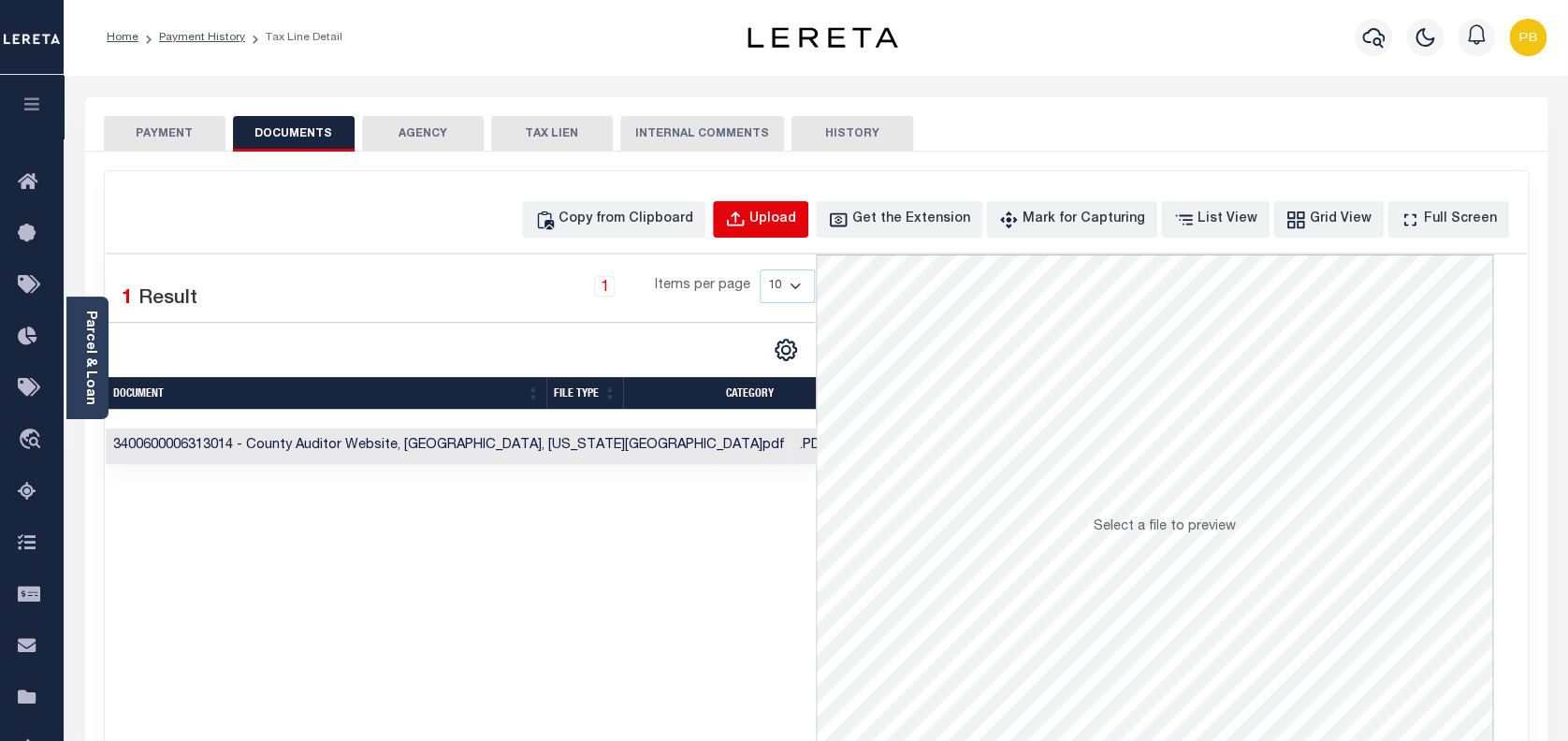
click at [796, 213] on div "Upload" at bounding box center [773, 219] width 47 height 21
select select "POP"
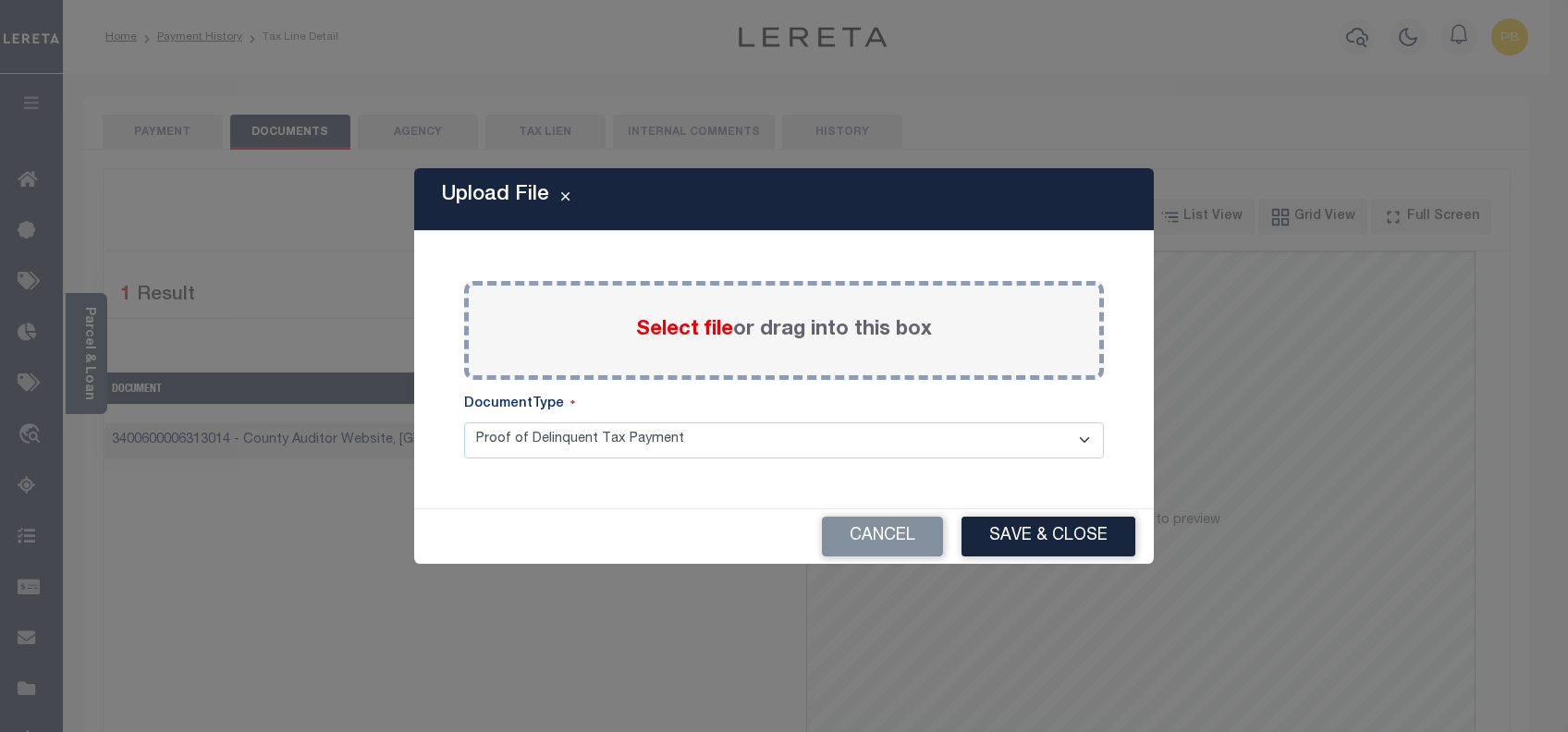
click at [688, 326] on span "Select file" at bounding box center [685, 330] width 97 height 20
click at [0, 0] on input "Select file or drag into this box" at bounding box center [0, 0] width 0 height 0
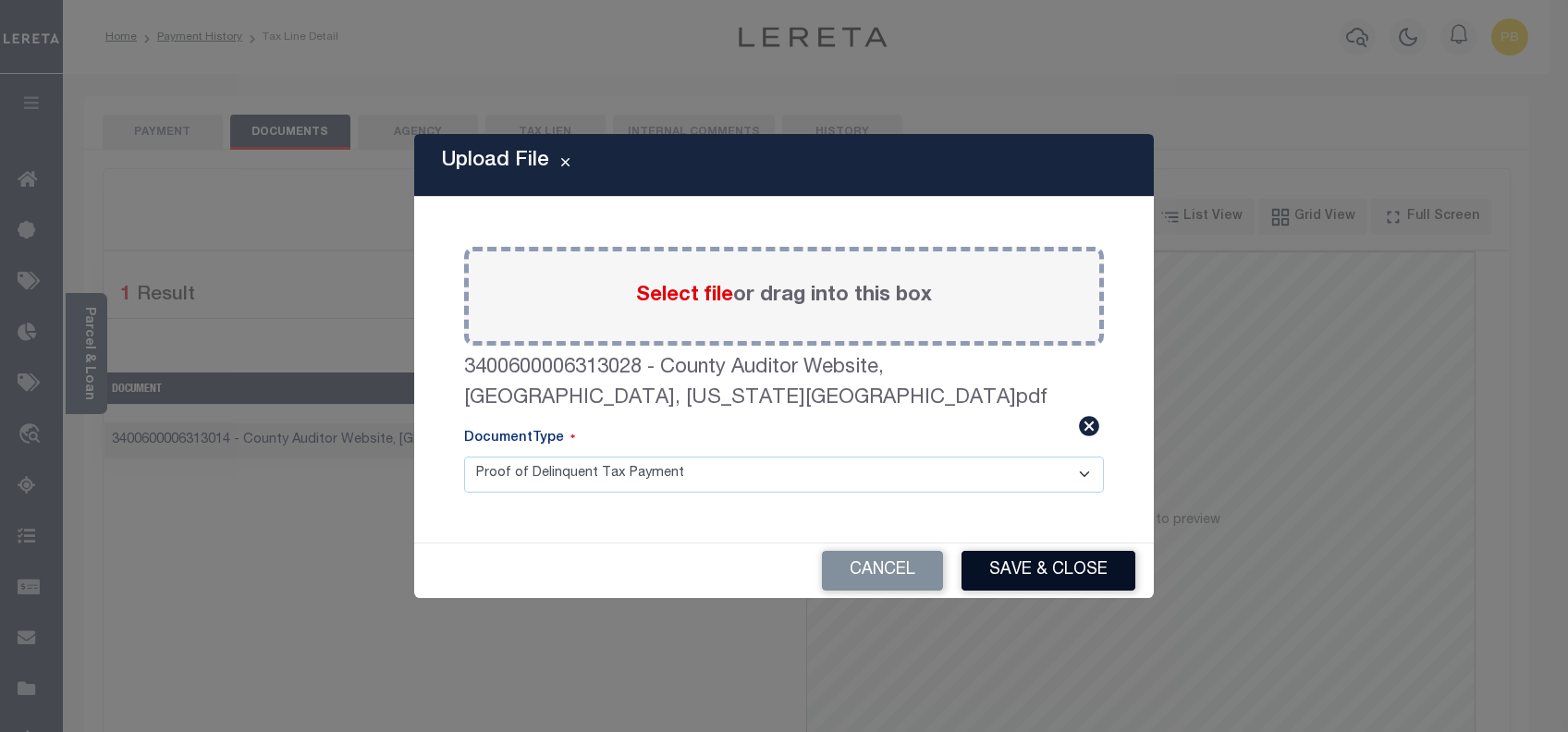
click at [1030, 559] on button "Save & Close" at bounding box center [1048, 570] width 174 height 40
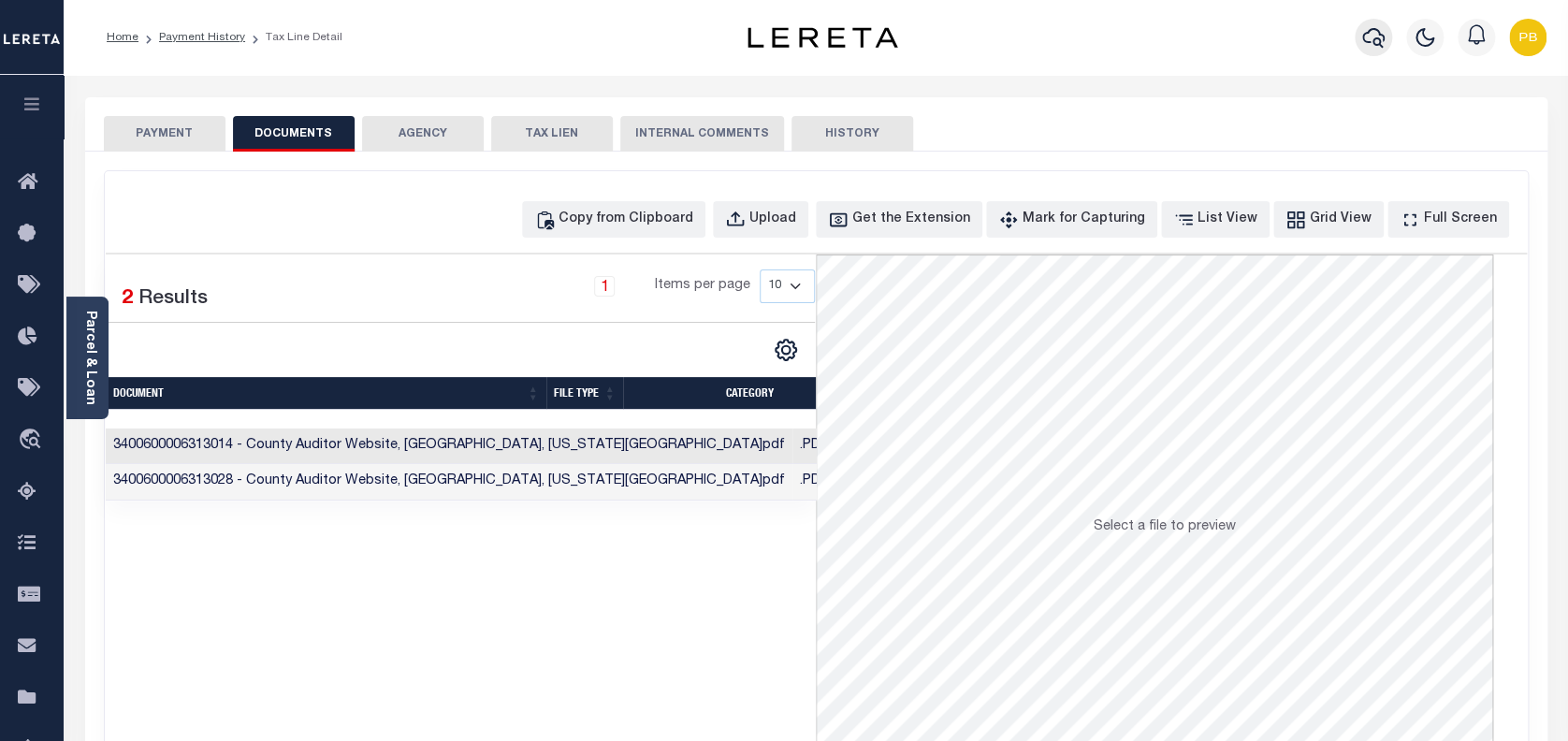
click at [1383, 37] on icon "button" at bounding box center [1373, 38] width 23 height 20
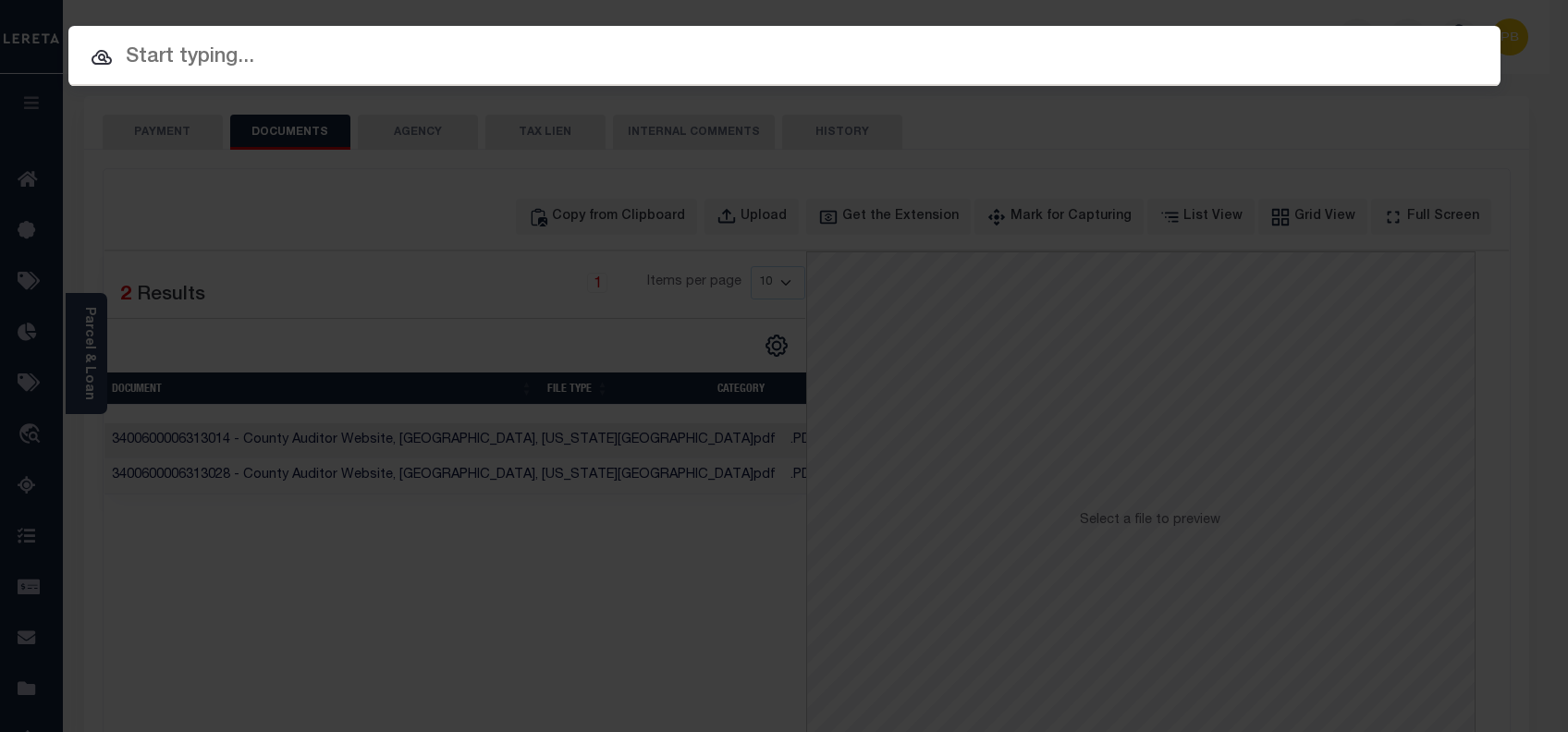
click at [370, 65] on input "text" at bounding box center [784, 57] width 1432 height 32
paste input "10403822"
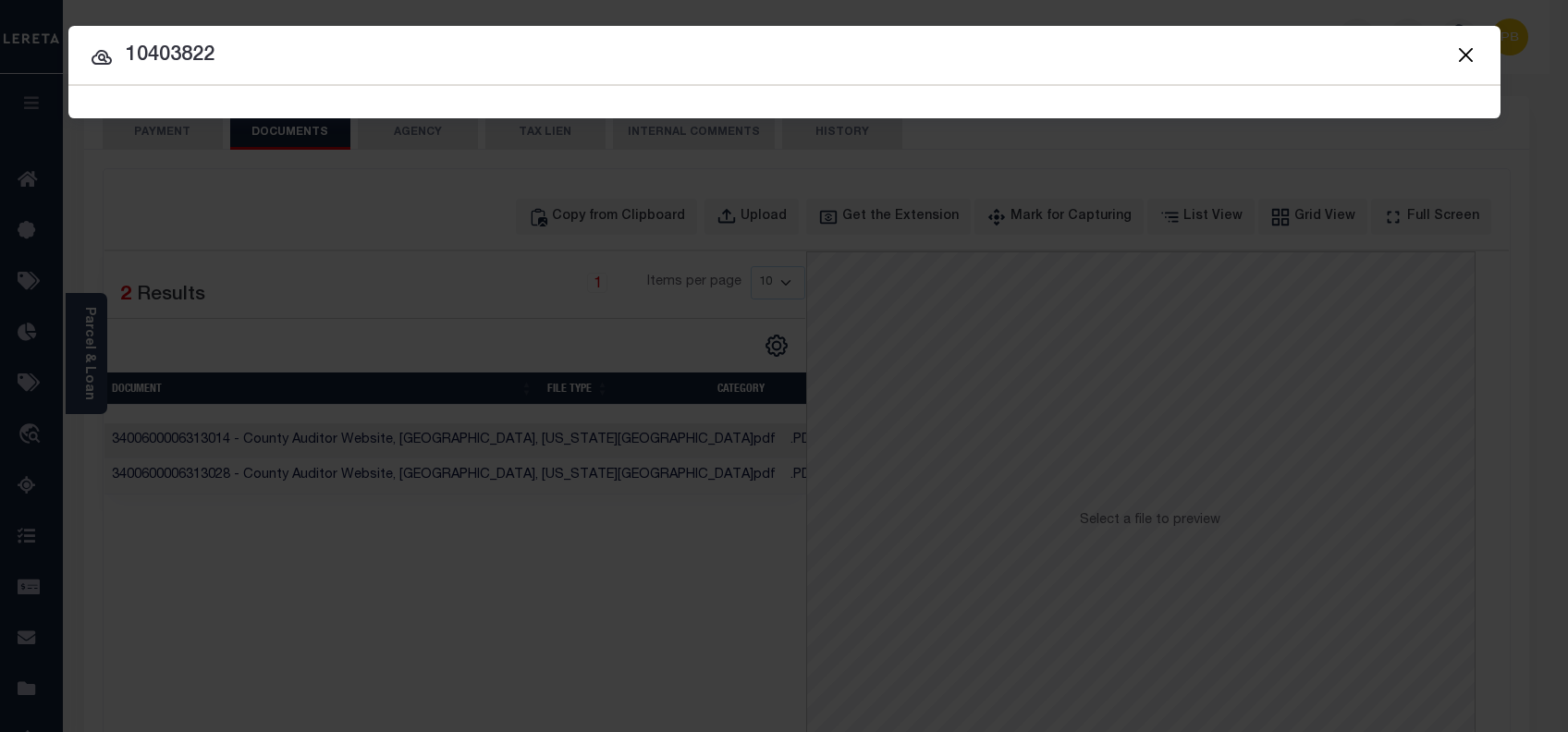
type input "10403822"
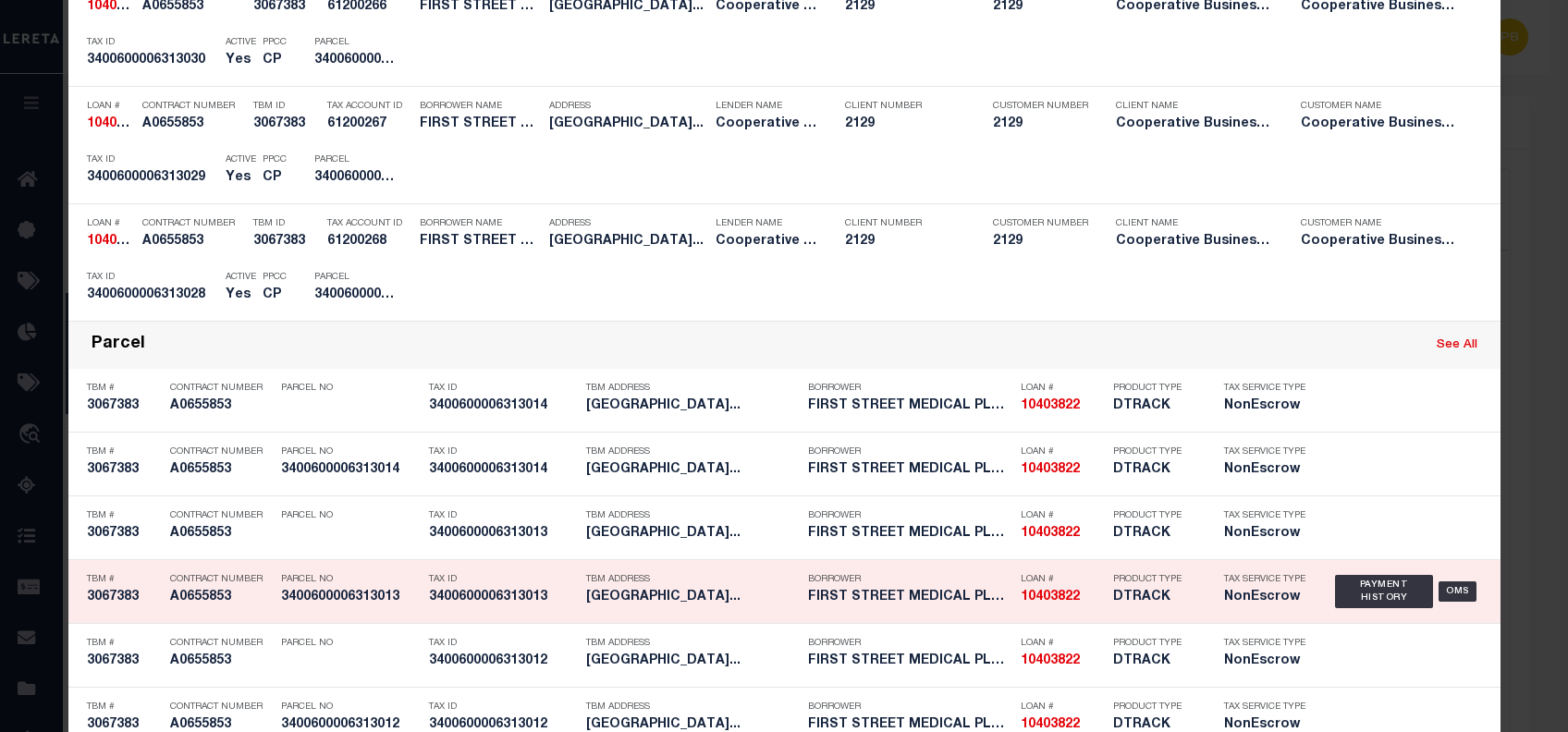
scroll to position [1108, 0]
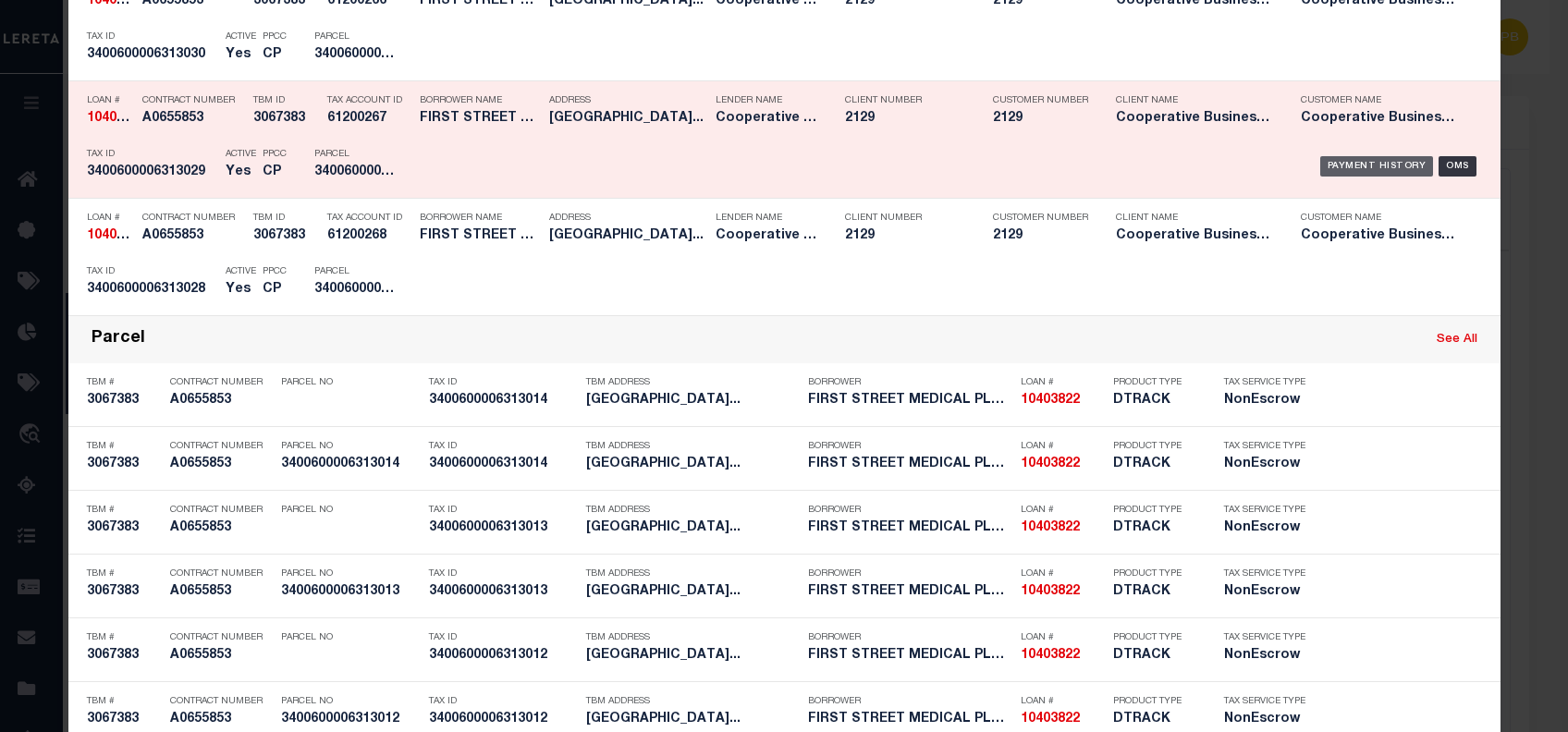
click at [1368, 168] on div "Payment History" at bounding box center [1376, 166] width 114 height 20
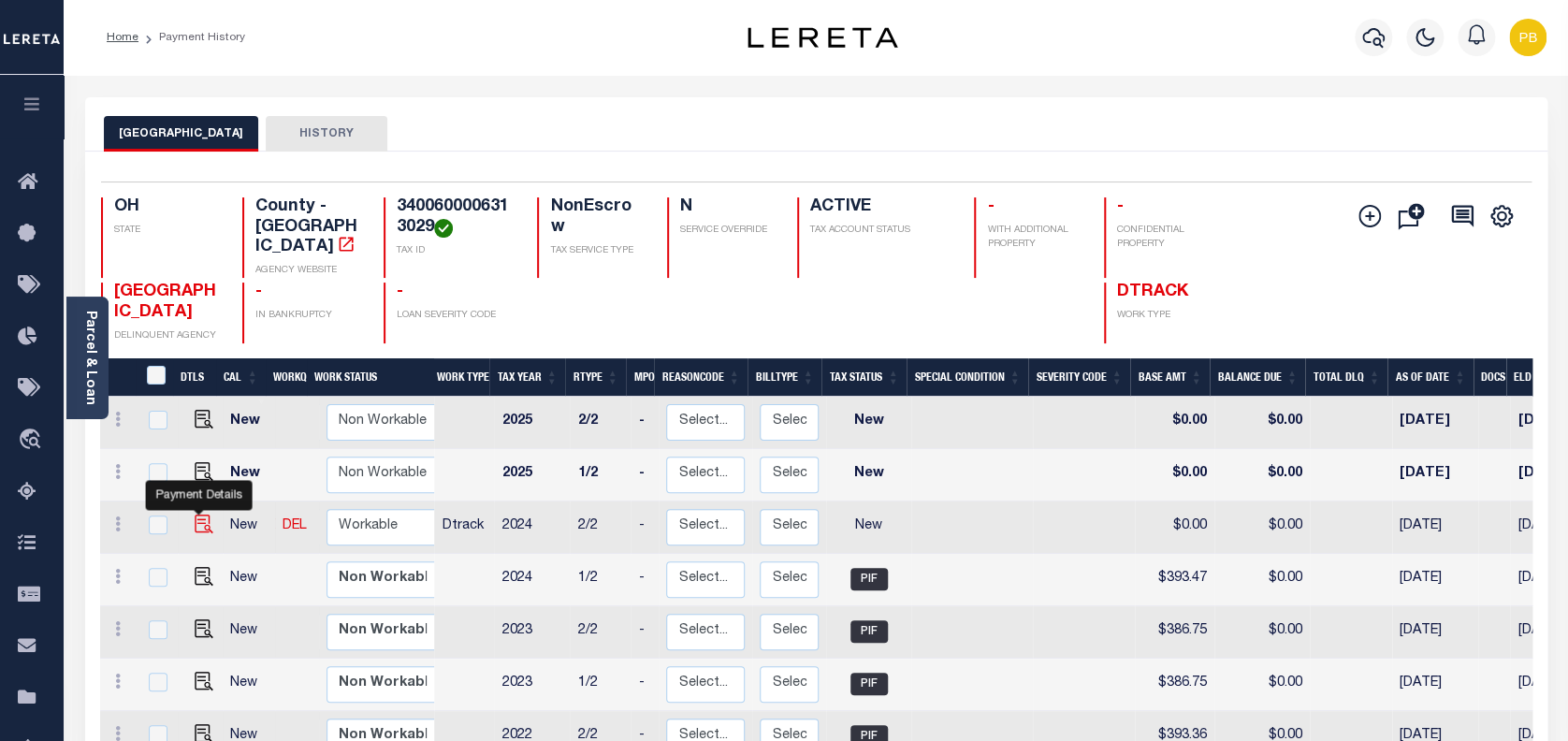
click at [195, 515] on img "" at bounding box center [204, 524] width 19 height 19
checkbox input "true"
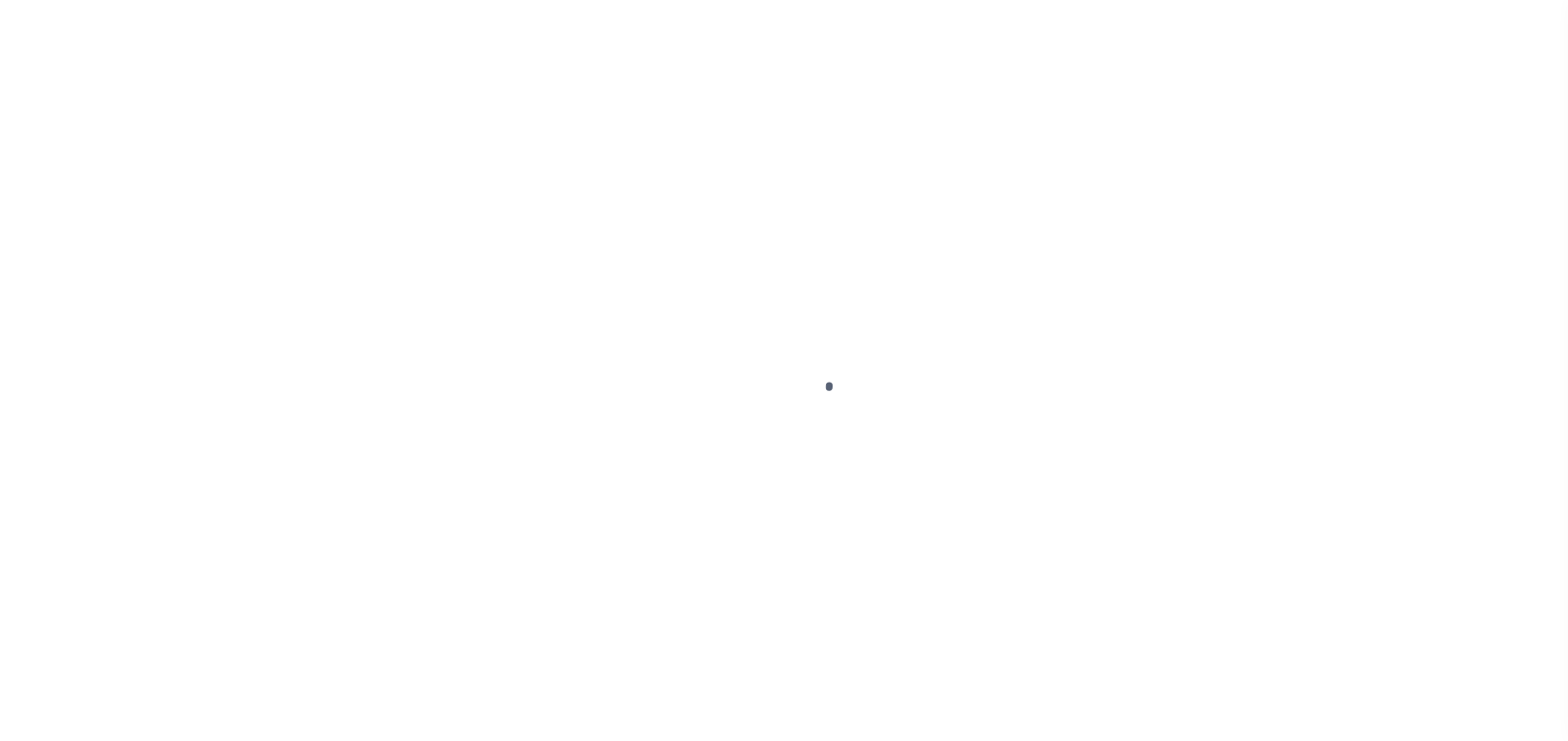
select select "NW2"
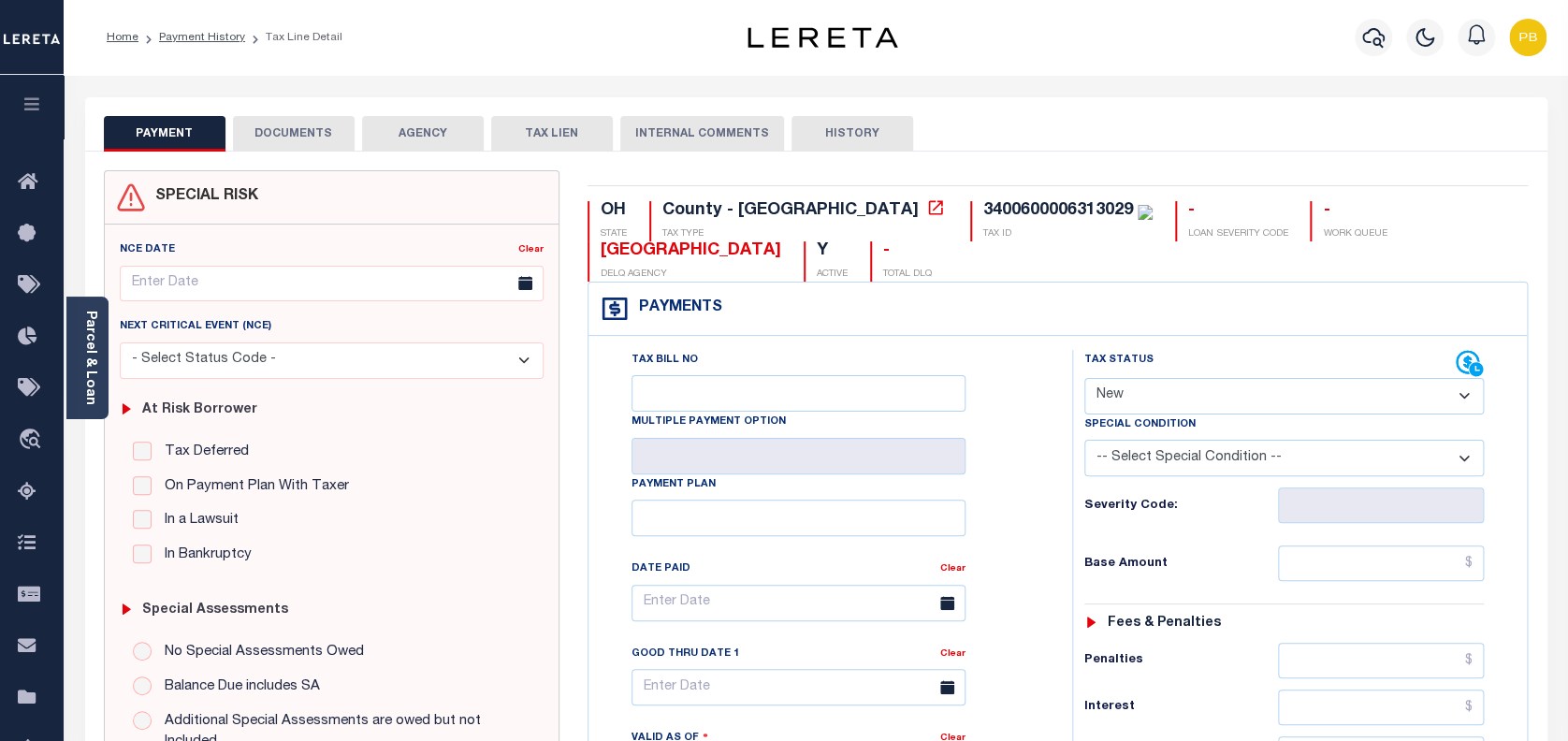
click at [322, 133] on button "DOCUMENTS" at bounding box center [294, 134] width 122 height 35
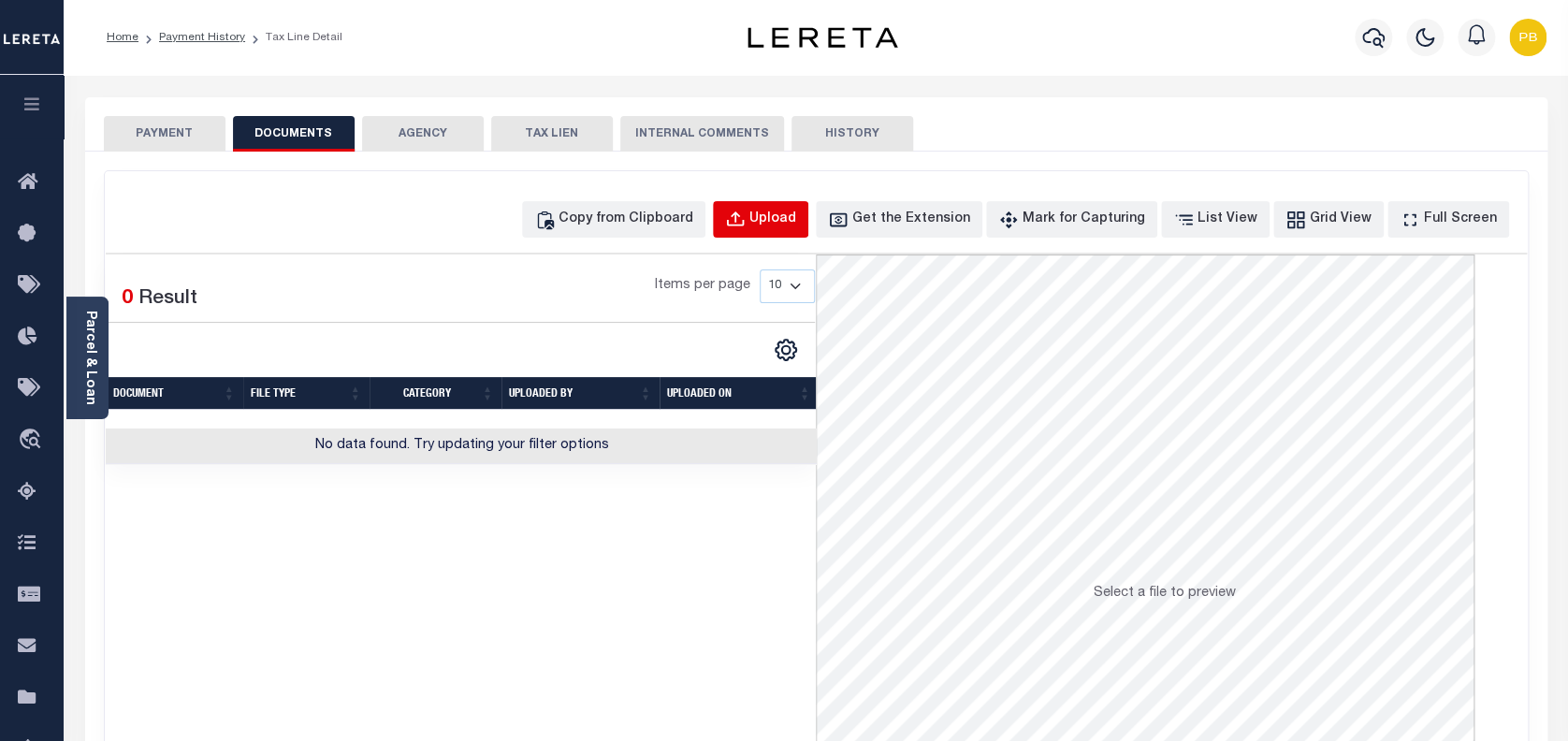
click at [791, 216] on div "Upload" at bounding box center [773, 219] width 47 height 21
select select "POP"
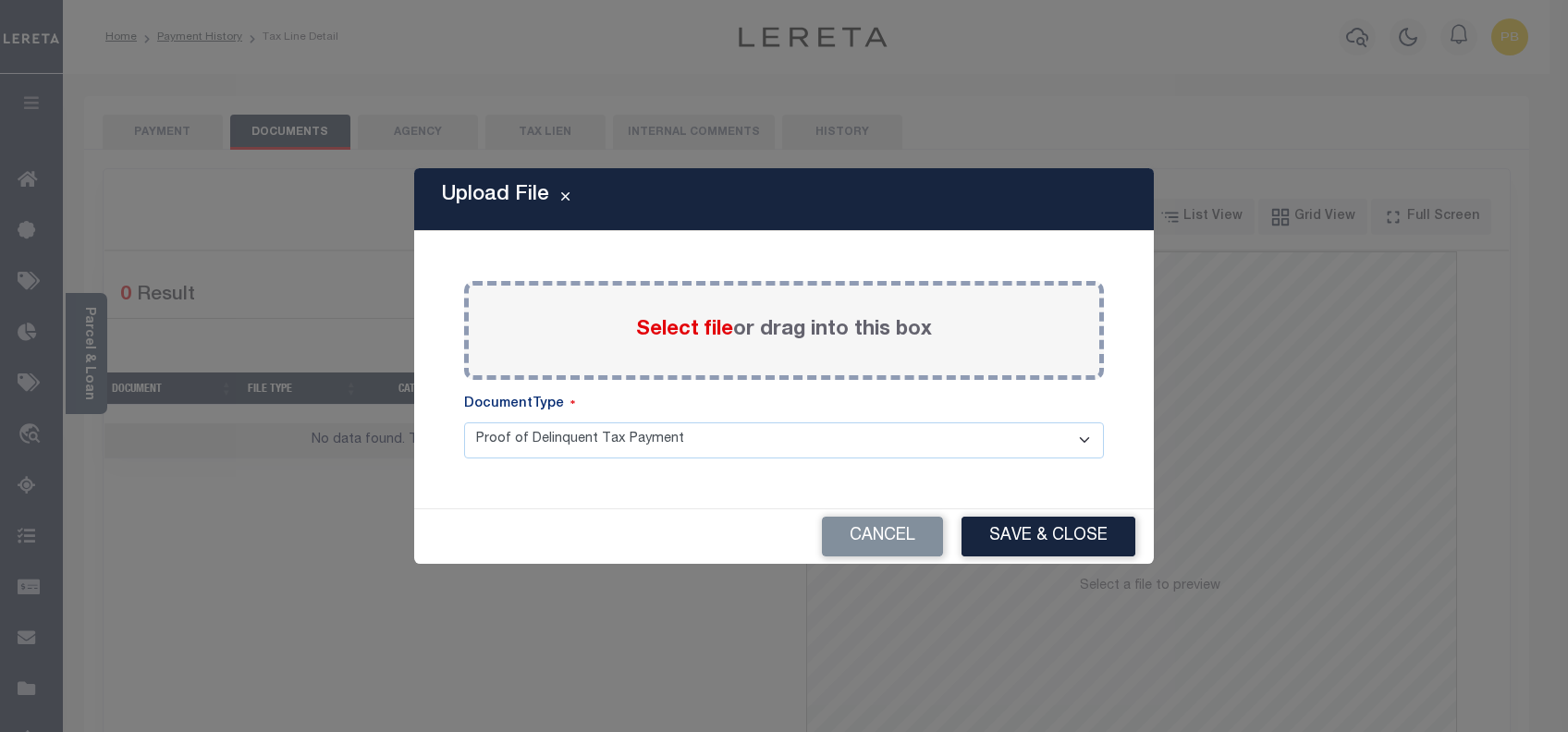
click at [689, 327] on span "Select file" at bounding box center [685, 330] width 97 height 20
click at [0, 0] on input "Select file or drag into this box" at bounding box center [0, 0] width 0 height 0
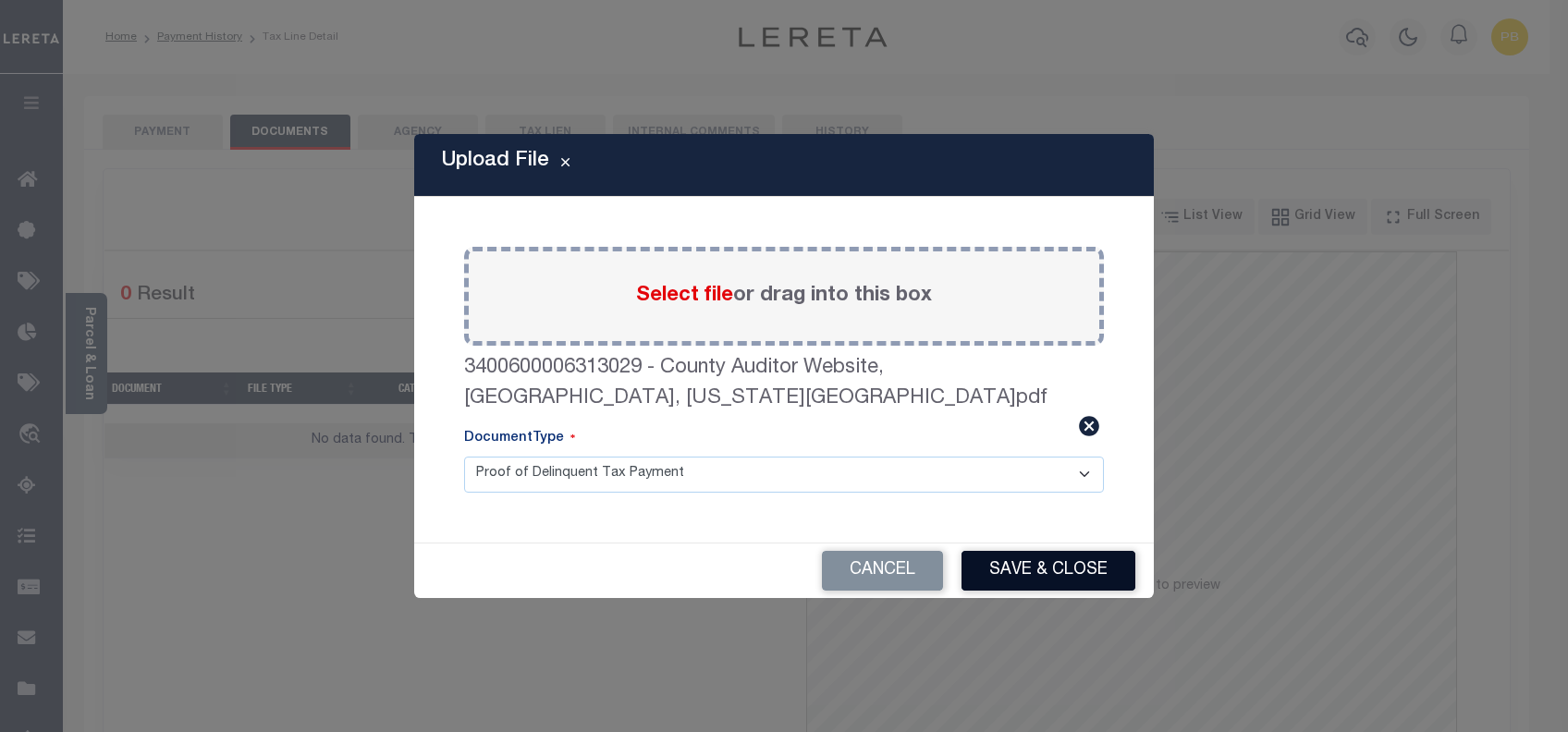
click at [1109, 554] on button "Save & Close" at bounding box center [1048, 570] width 174 height 40
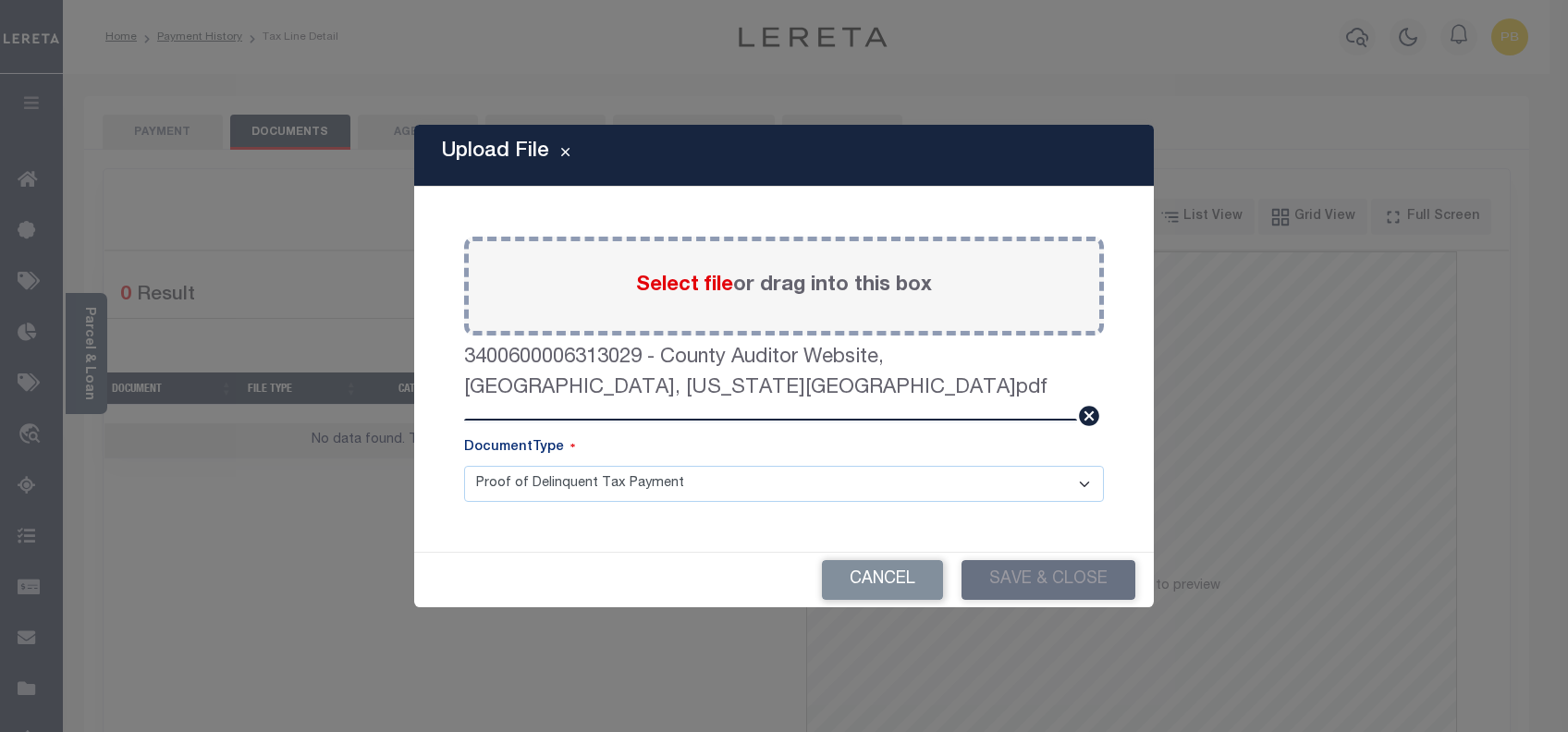
click at [184, 137] on div "Upload File Paste copied image or file into this box Select file or drag into t…" at bounding box center [784, 366] width 1568 height 732
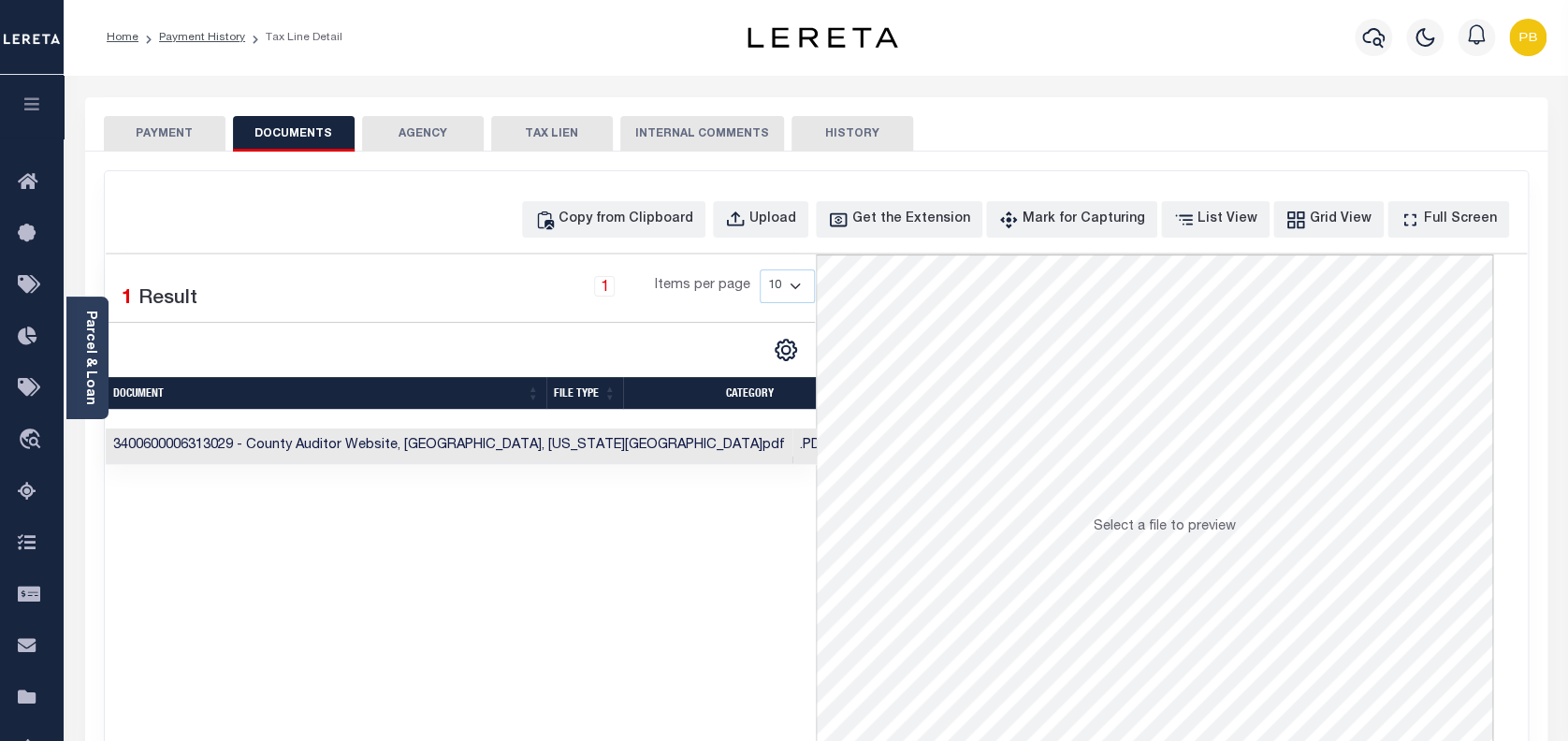
click at [157, 142] on button "PAYMENT" at bounding box center [164, 134] width 122 height 35
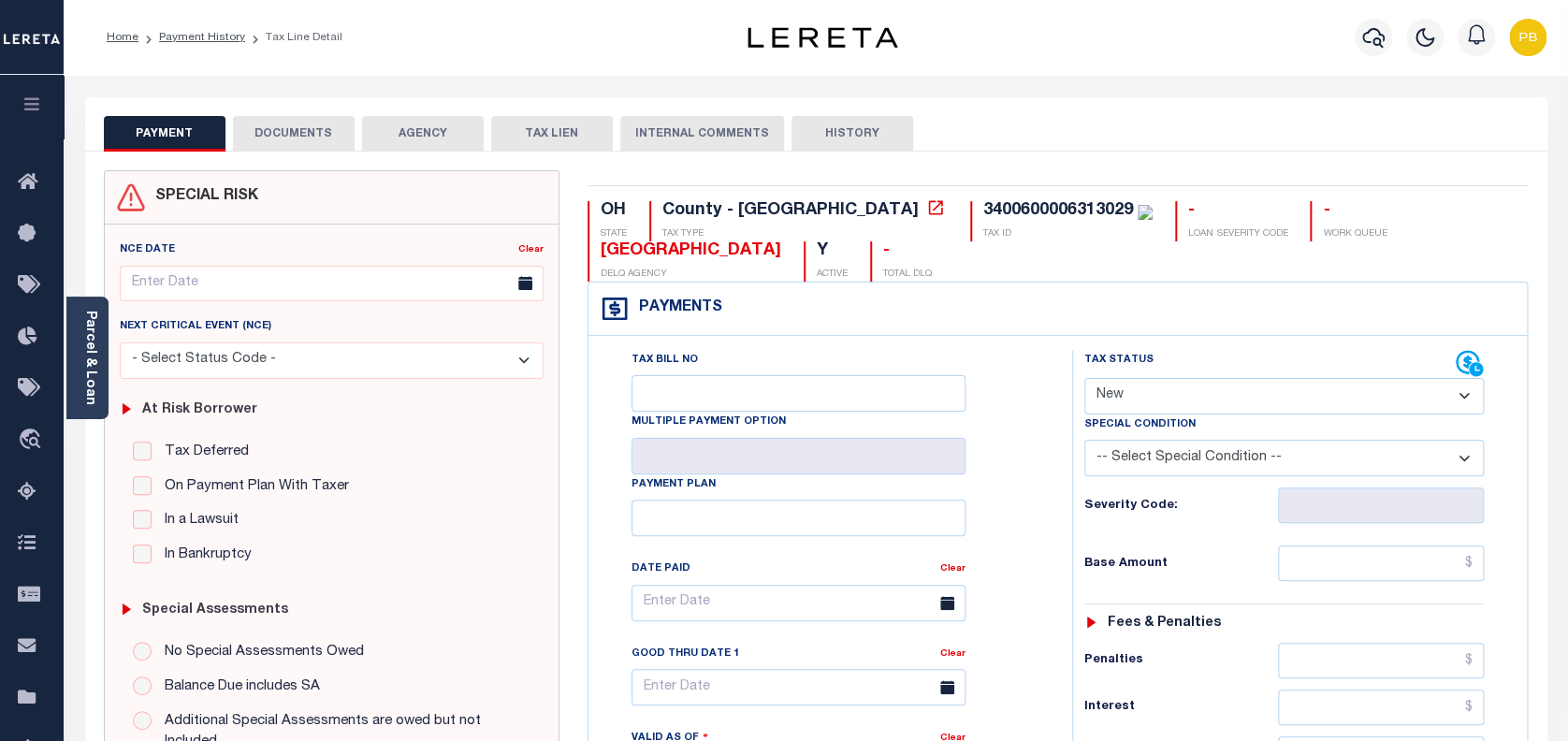
click at [1220, 385] on select "- Select Status Code - Open Due/Unpaid Paid Incomplete No Tax Due Internal Refu…" at bounding box center [1284, 396] width 401 height 36
select select "PYD"
click at [1084, 379] on select "- Select Status Code - Open Due/Unpaid Paid Incomplete No Tax Due Internal Refu…" at bounding box center [1284, 396] width 401 height 36
type input "[DATE]"
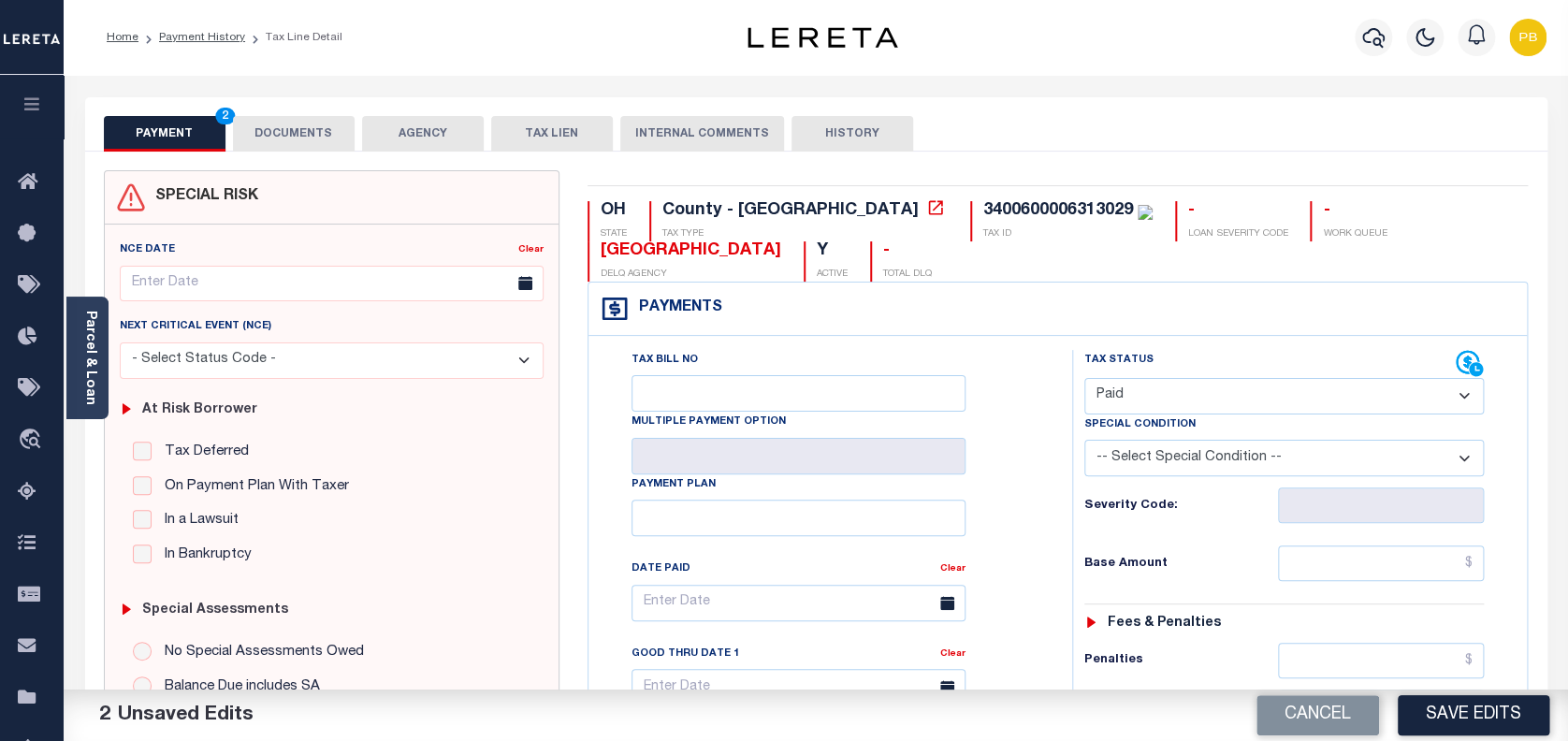
drag, startPoint x: 1196, startPoint y: 397, endPoint x: 1196, endPoint y: 413, distance: 16.0
click at [1196, 401] on select "- Select Status Code - Open Due/Unpaid Paid Incomplete No Tax Due Internal Refu…" at bounding box center [1284, 396] width 401 height 36
click at [1084, 379] on select "- Select Status Code - Open Due/Unpaid Paid Incomplete No Tax Due Internal Refu…" at bounding box center [1284, 396] width 401 height 36
click at [1483, 724] on button "Save Edits" at bounding box center [1474, 714] width 152 height 40
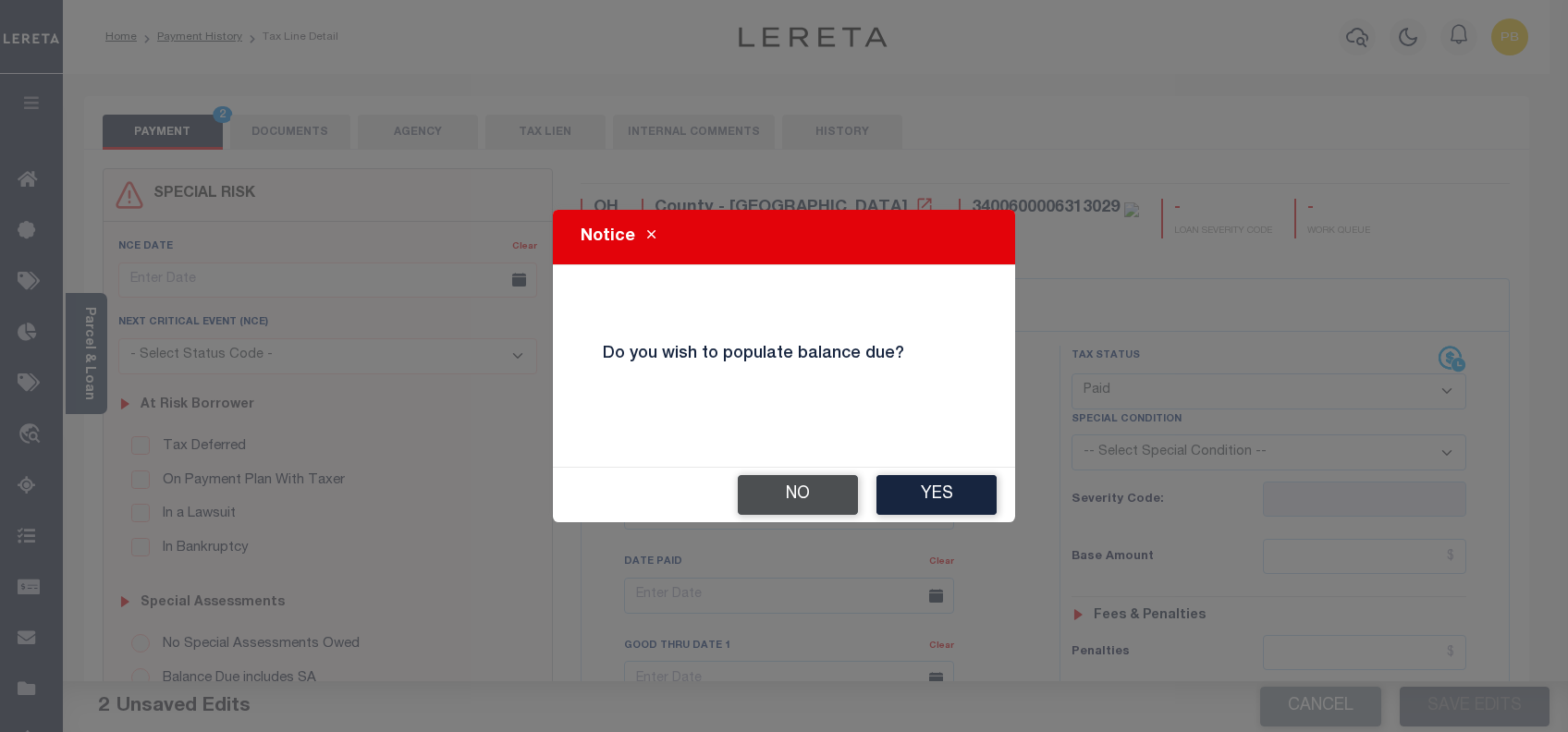
click at [792, 502] on button "No" at bounding box center [798, 494] width 121 height 40
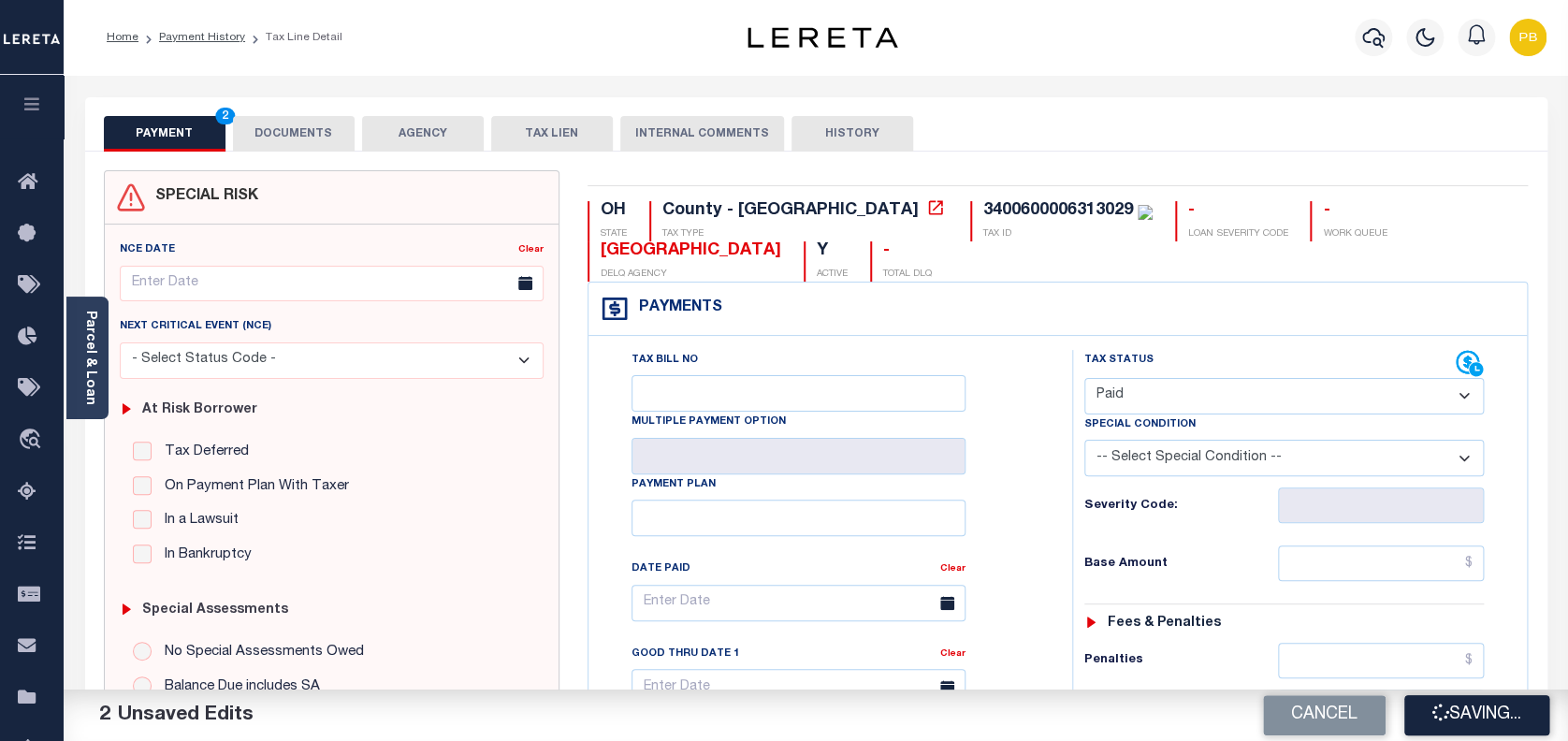
checkbox input "false"
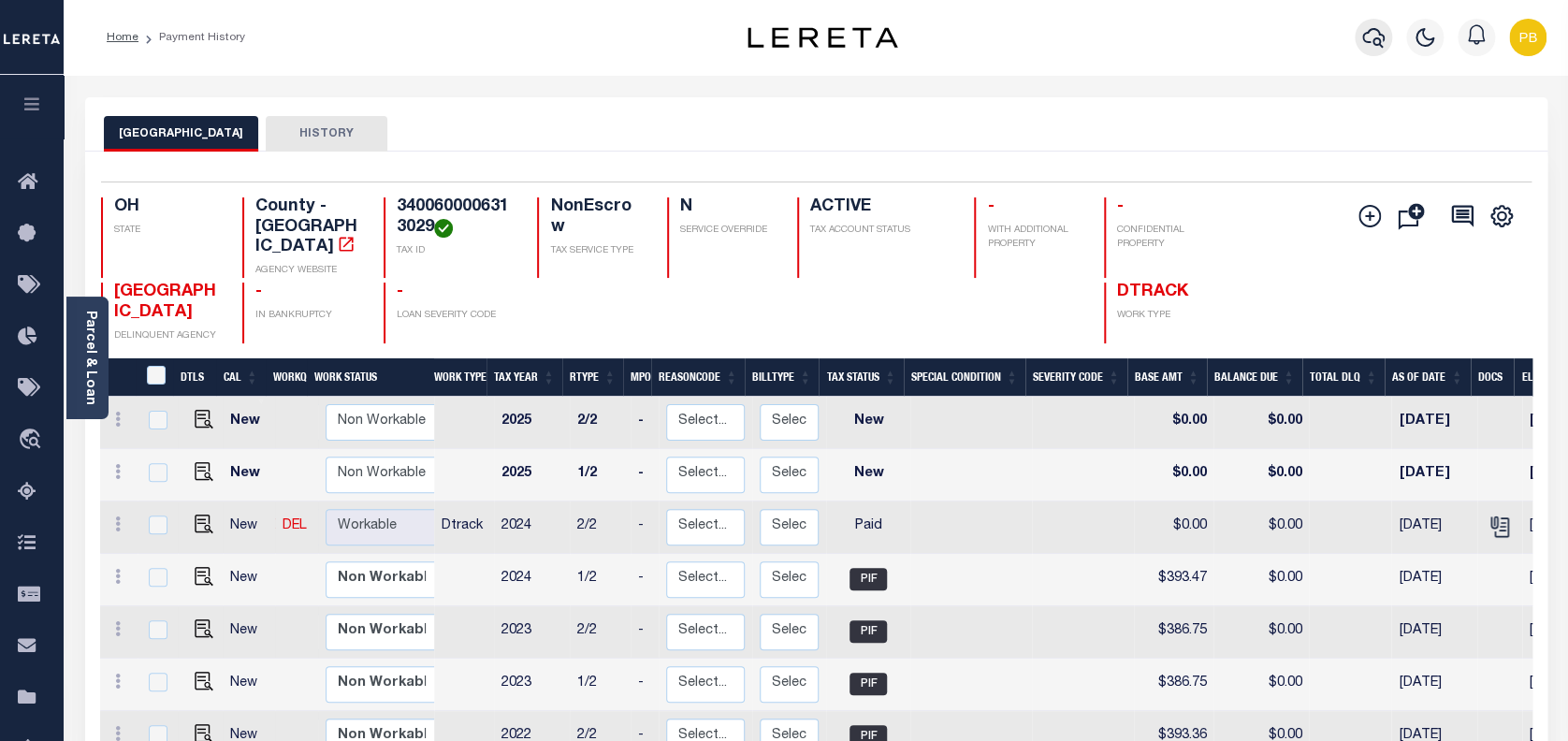
click at [1375, 34] on icon "button" at bounding box center [1373, 37] width 23 height 23
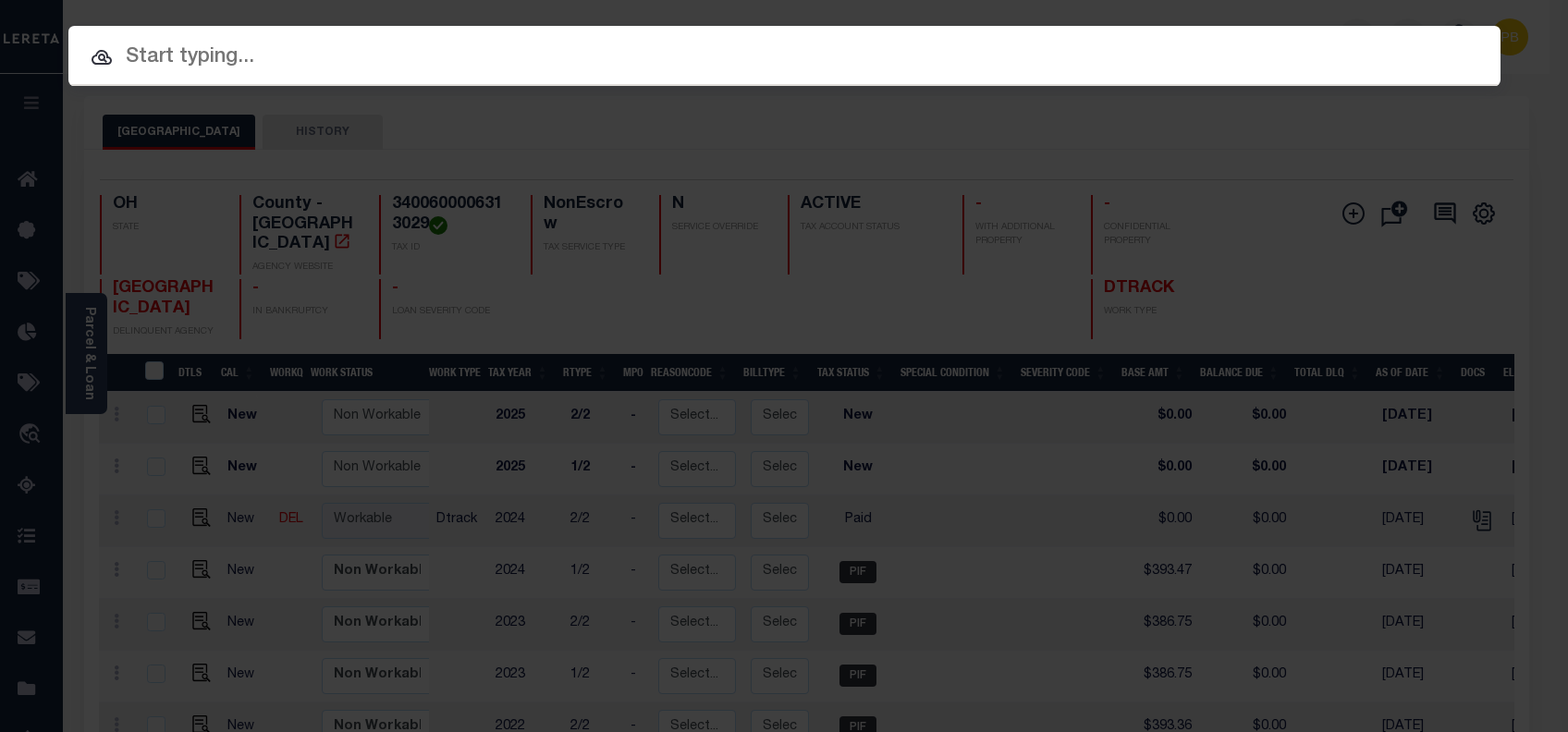
paste input "10403822"
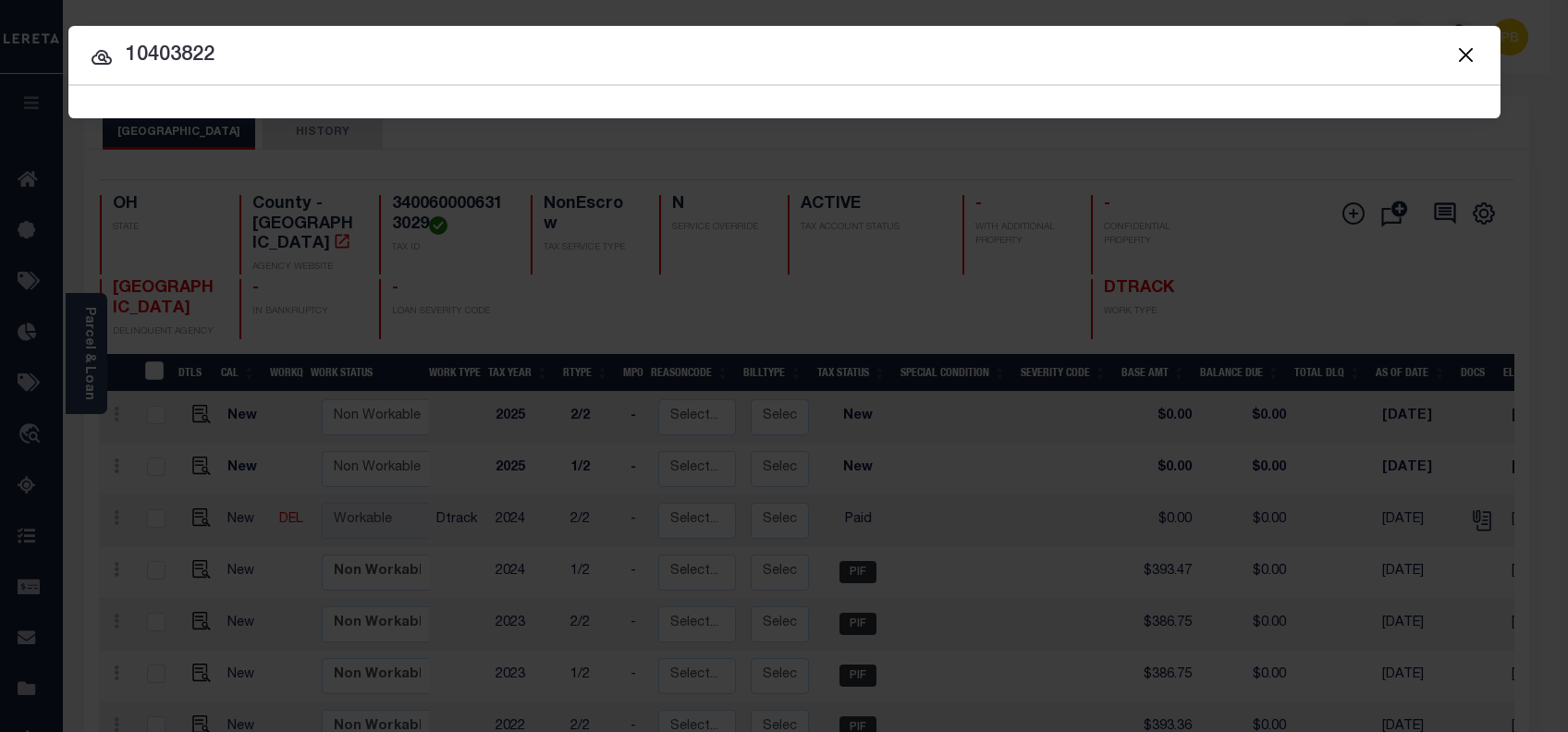
type input "10403822"
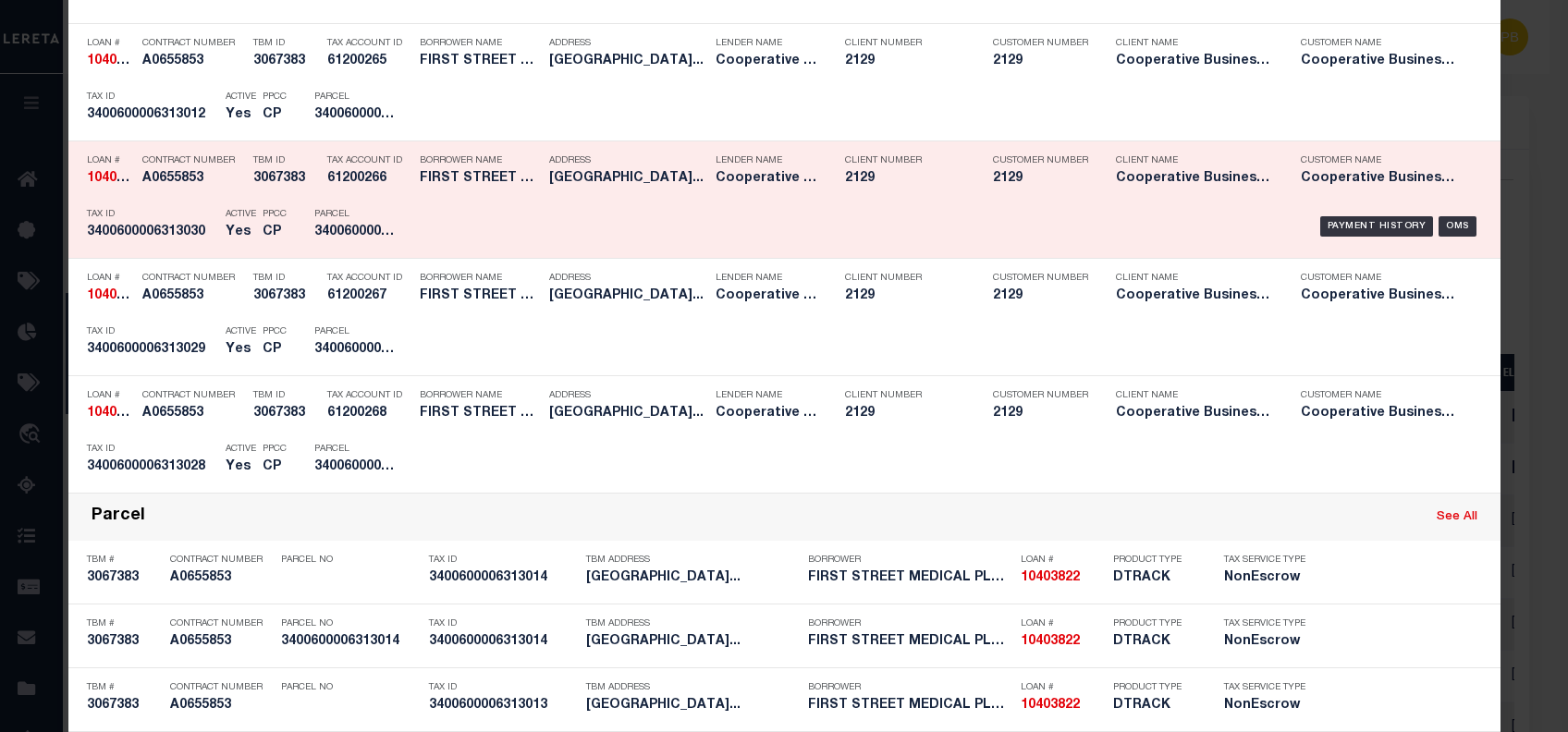
scroll to position [985, 0]
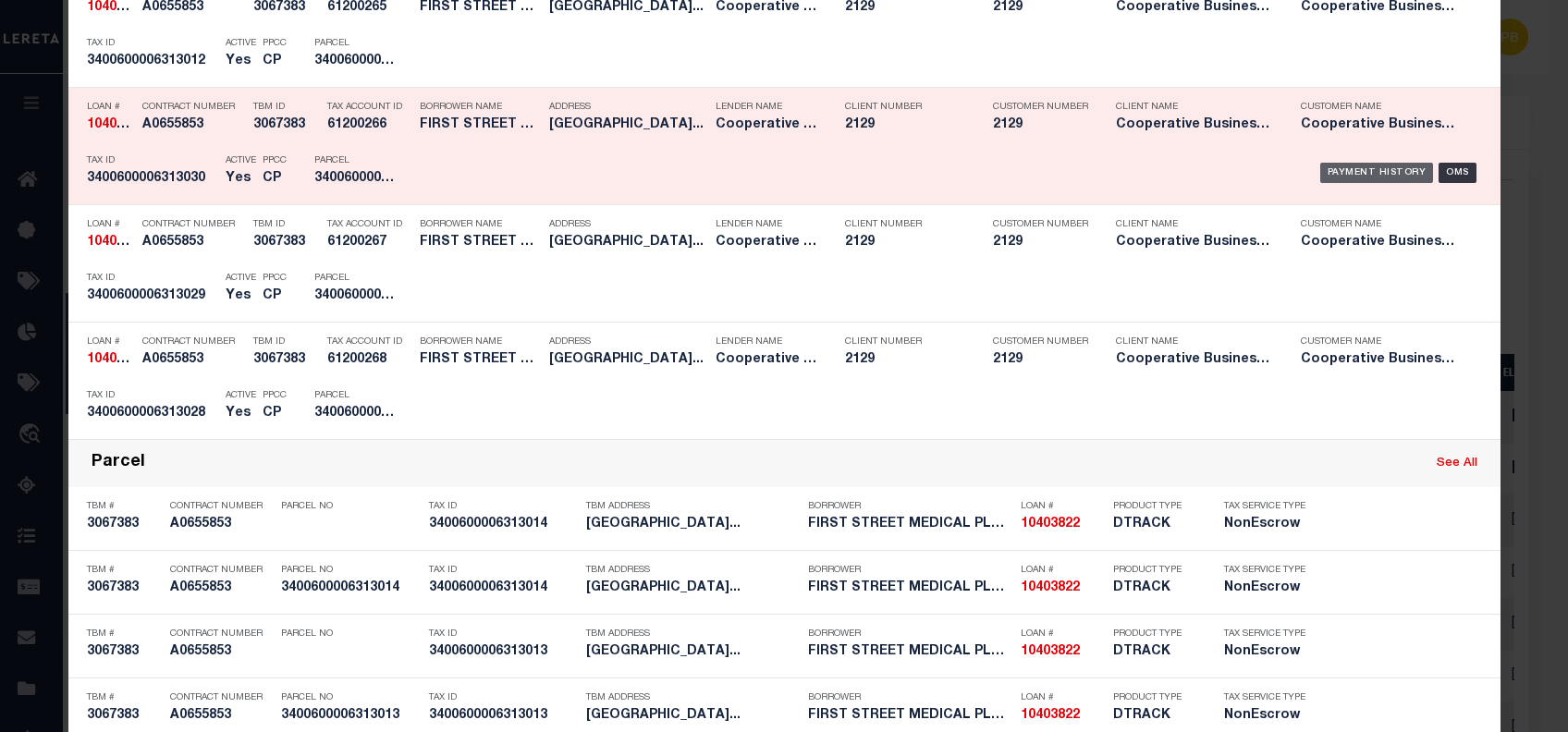
click at [1362, 170] on div "Payment History" at bounding box center [1376, 172] width 114 height 20
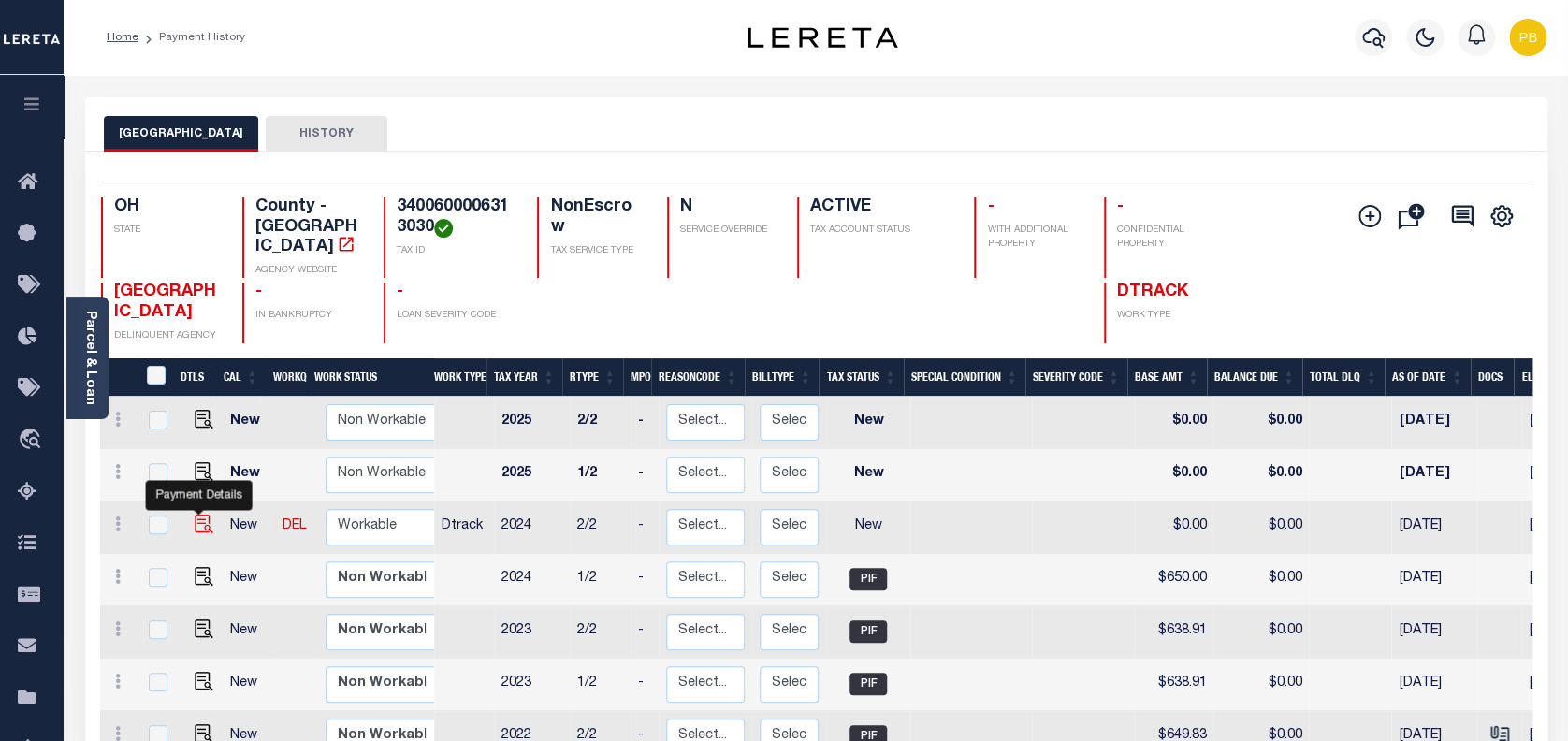
click at [195, 515] on img "" at bounding box center [204, 524] width 19 height 19
checkbox input "true"
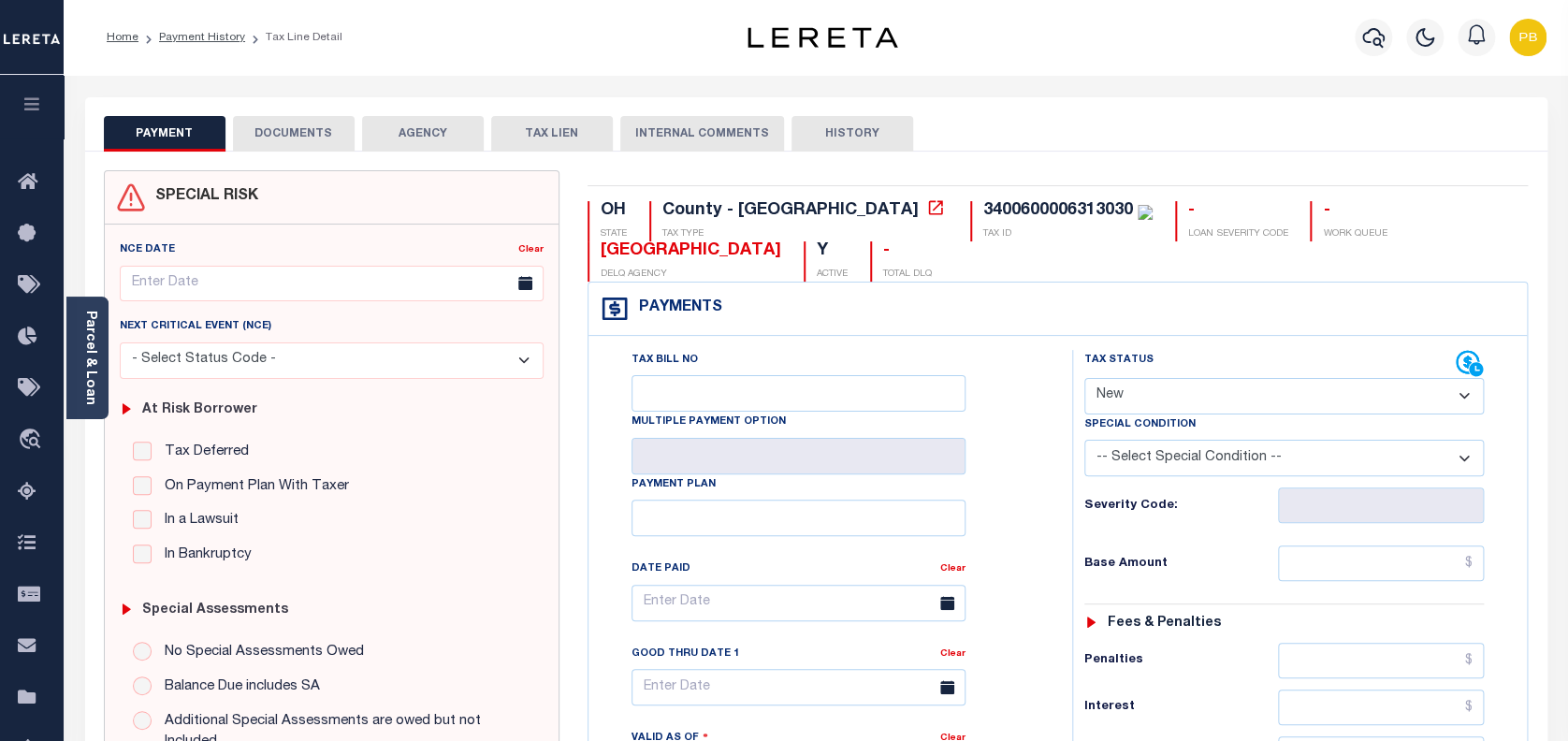
click at [1166, 405] on select "- Select Status Code - Open Due/Unpaid Paid Incomplete No Tax Due Internal Refu…" at bounding box center [1284, 396] width 401 height 36
select select "PYD"
click at [1084, 379] on select "- Select Status Code - Open Due/Unpaid Paid Incomplete No Tax Due Internal Refu…" at bounding box center [1284, 396] width 401 height 36
type input "[DATE]"
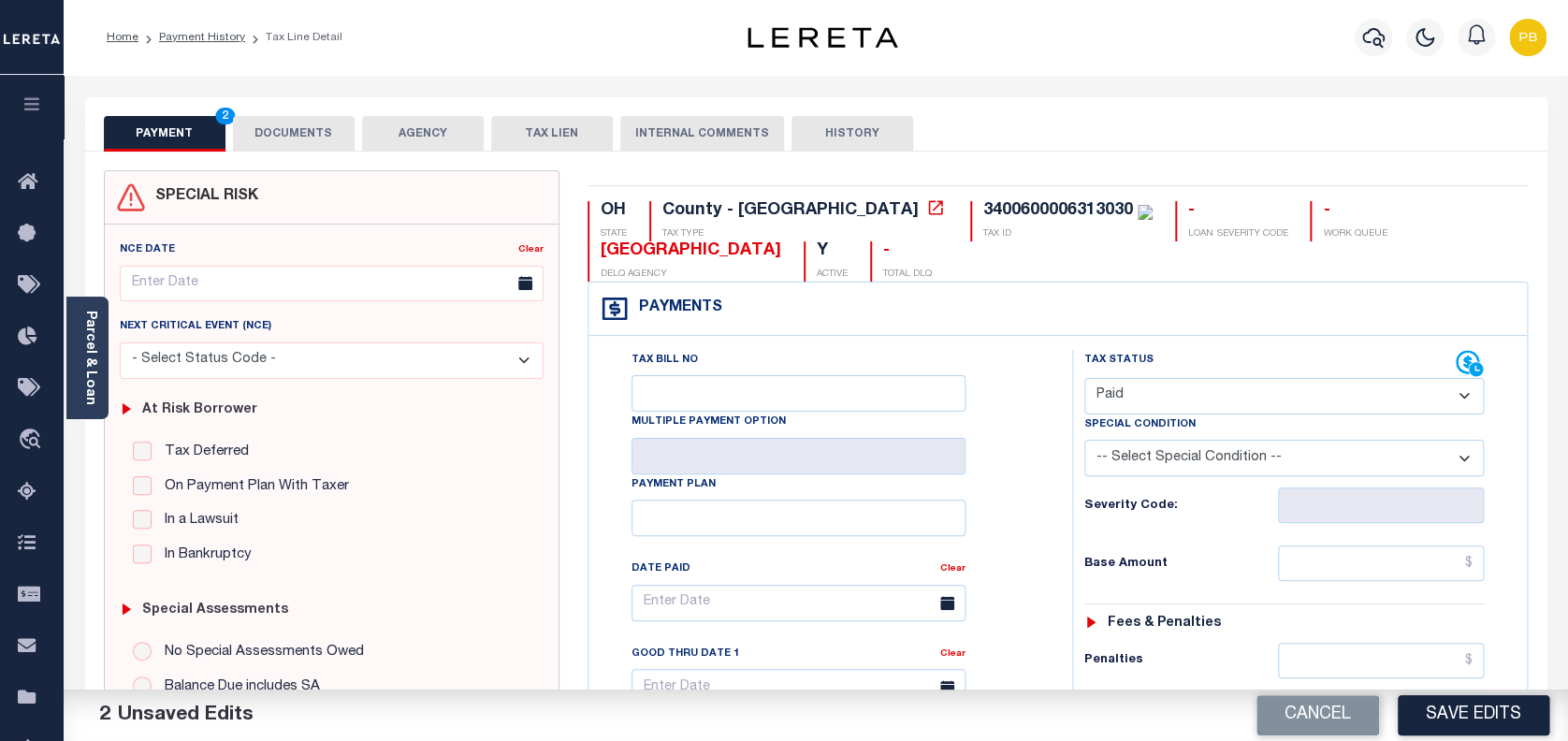
click at [304, 142] on button "DOCUMENTS" at bounding box center [294, 134] width 122 height 35
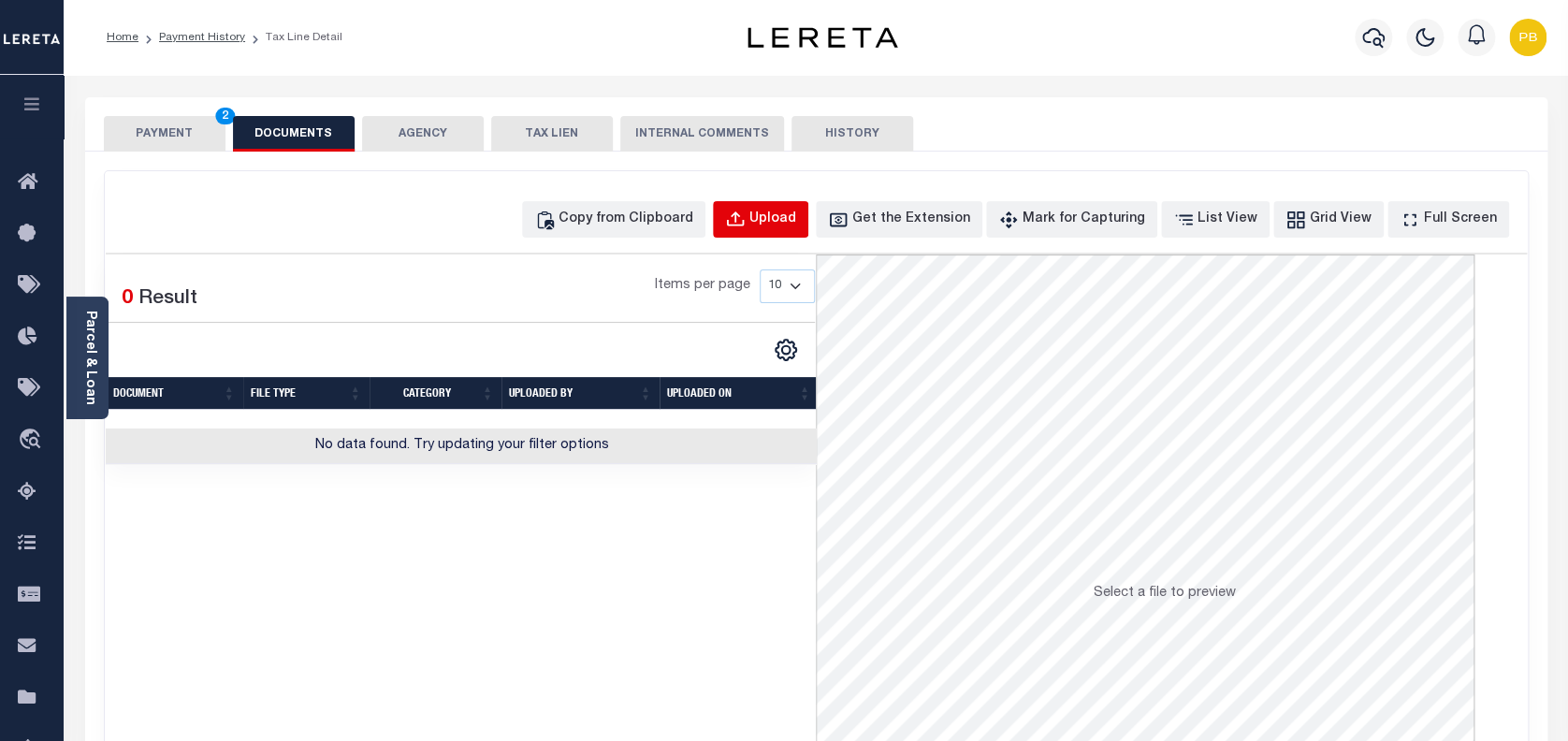
click at [786, 224] on div "Upload" at bounding box center [773, 219] width 47 height 21
select select "POP"
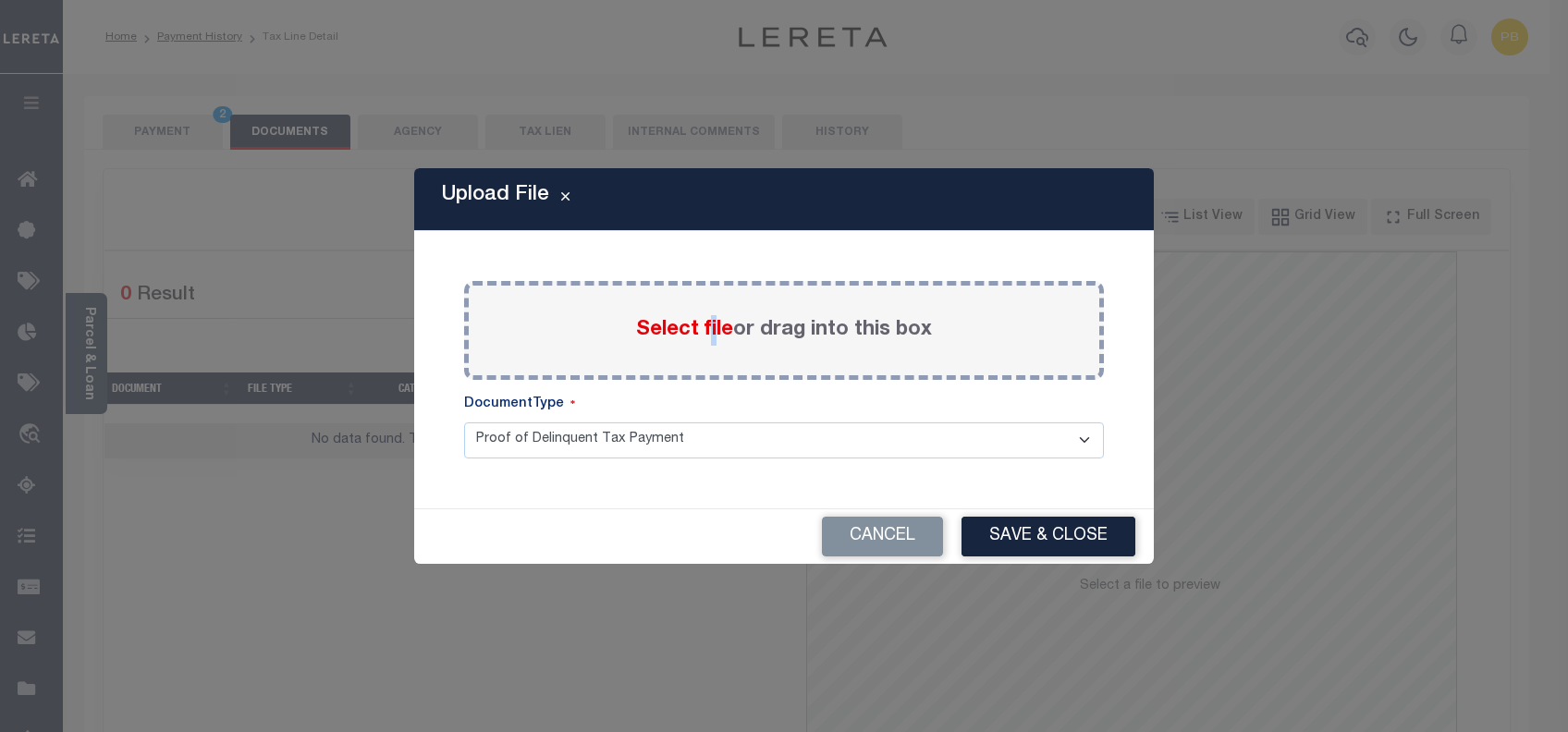
click at [710, 326] on span "Select file" at bounding box center [685, 330] width 97 height 20
click at [643, 330] on span "Select file" at bounding box center [685, 330] width 97 height 20
click at [0, 0] on input "Select file or drag into this box" at bounding box center [0, 0] width 0 height 0
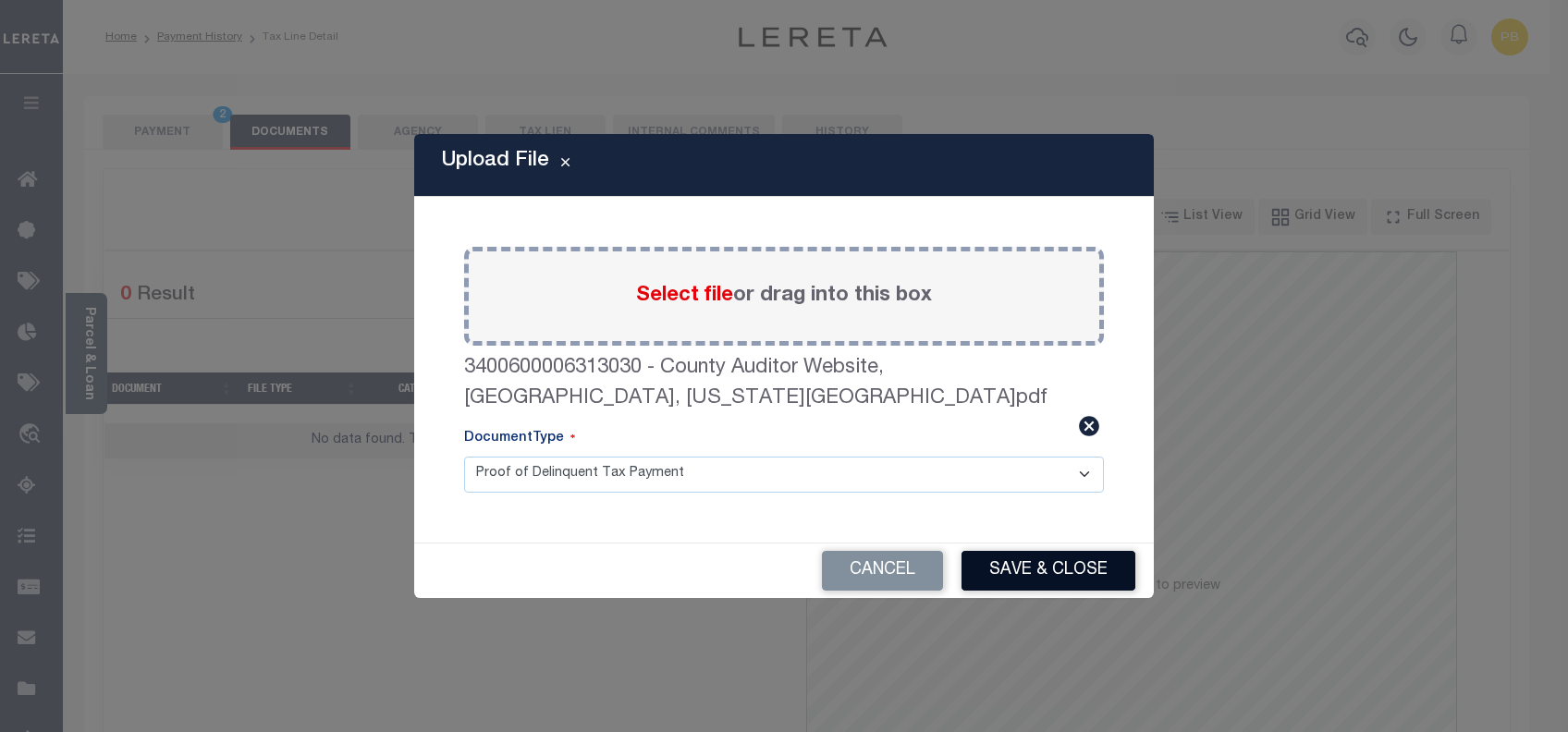
click at [1048, 553] on button "Save & Close" at bounding box center [1048, 570] width 174 height 40
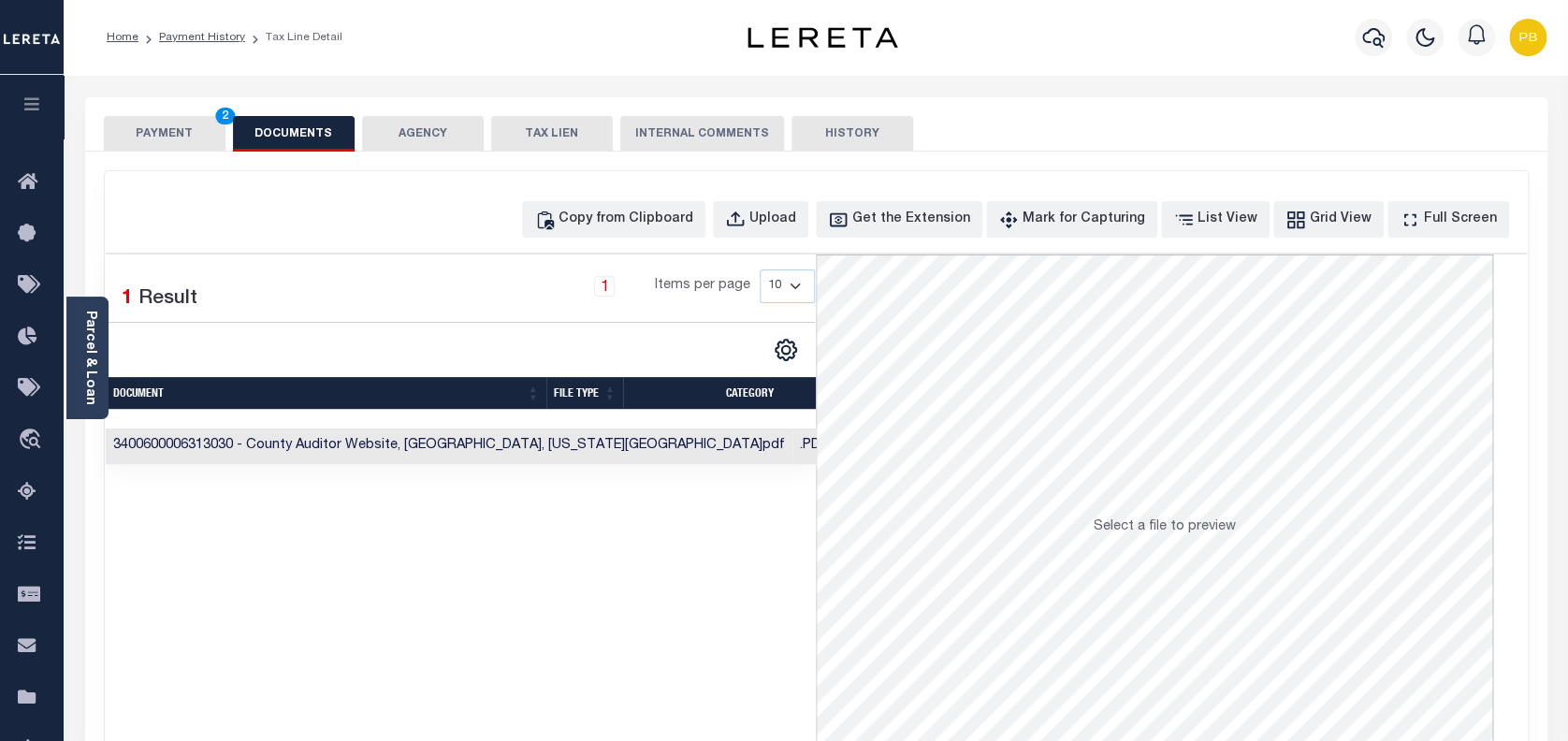
click at [175, 139] on button "PAYMENT 2" at bounding box center [164, 134] width 122 height 35
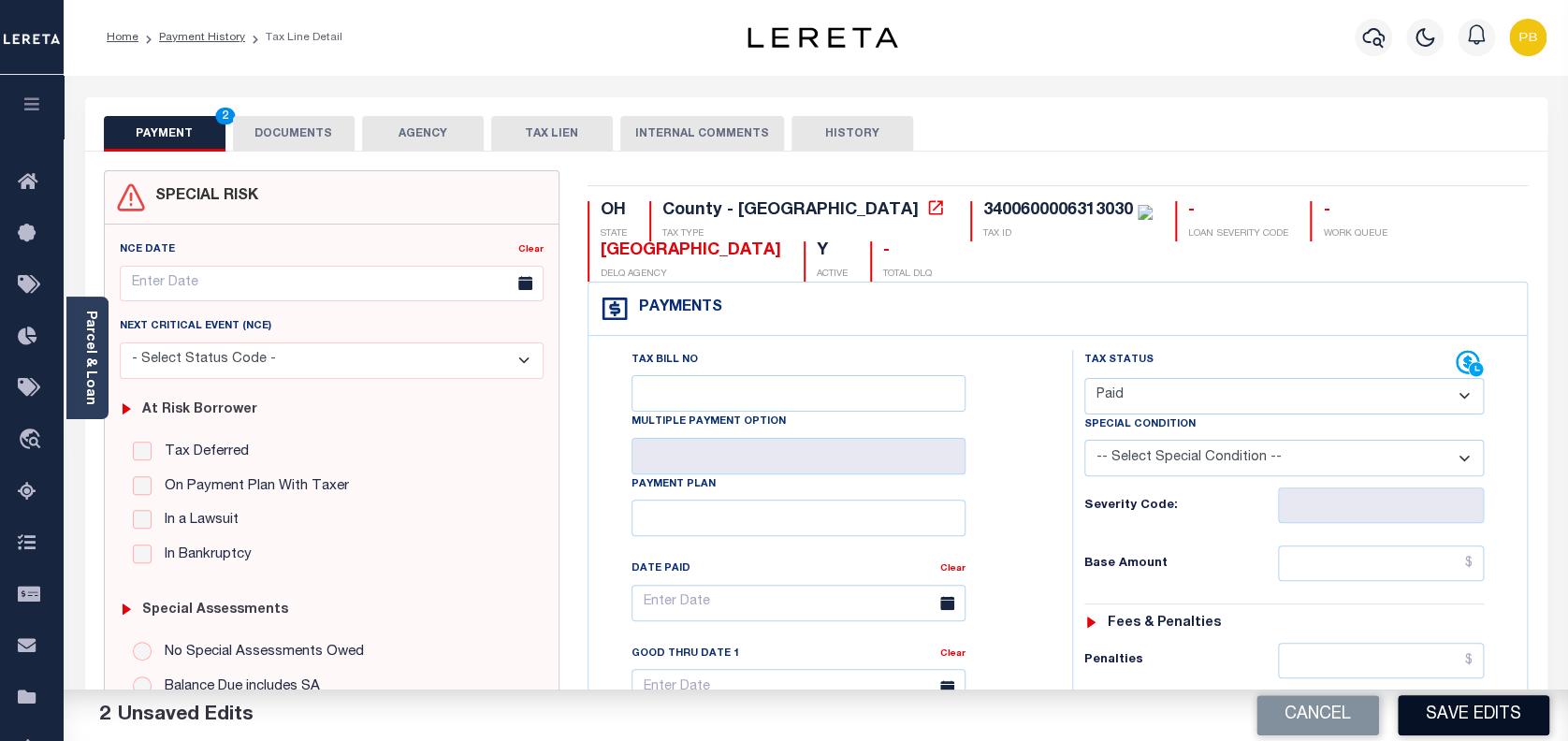
click at [1457, 725] on button "Save Edits" at bounding box center [1474, 714] width 152 height 40
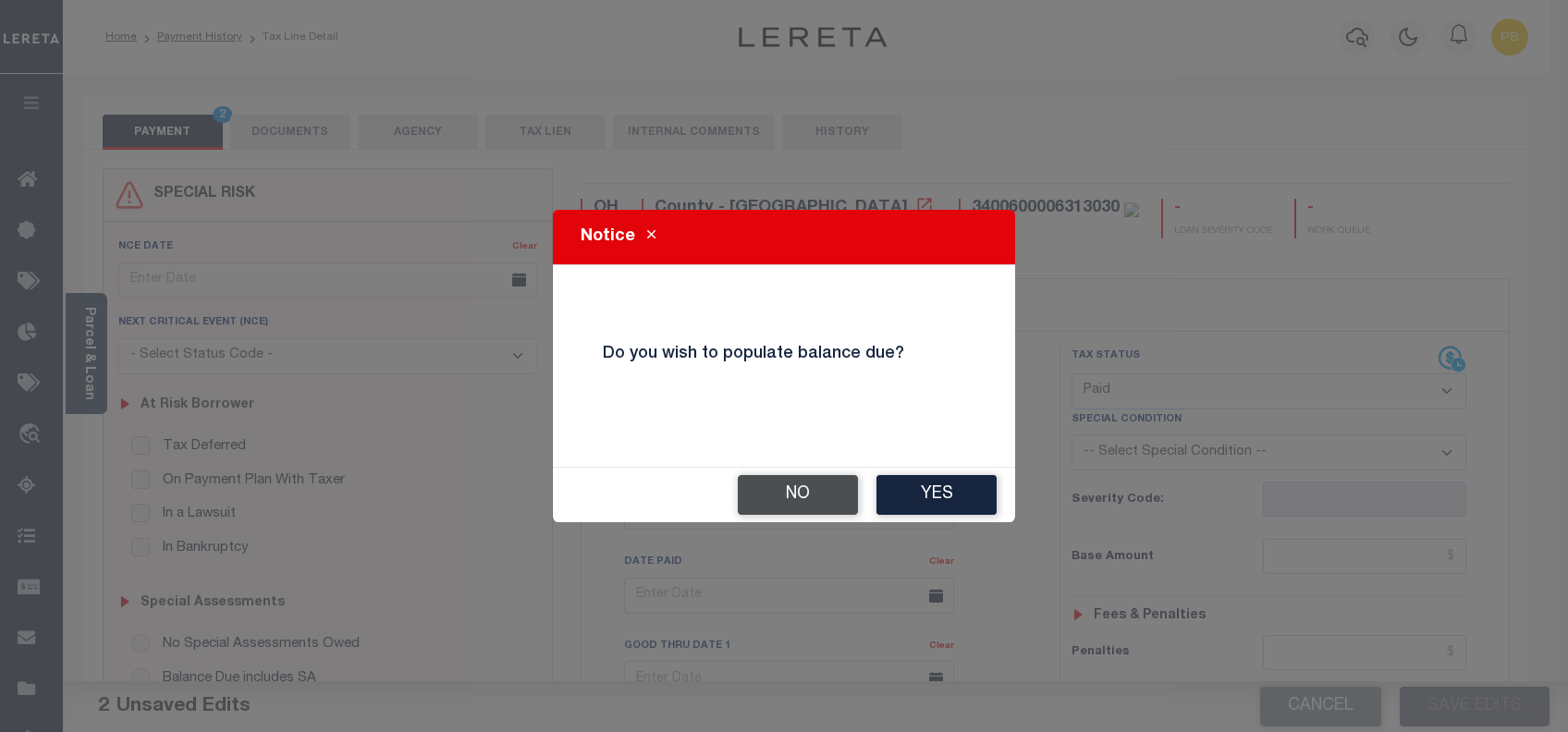
click at [779, 495] on button "No" at bounding box center [798, 494] width 121 height 40
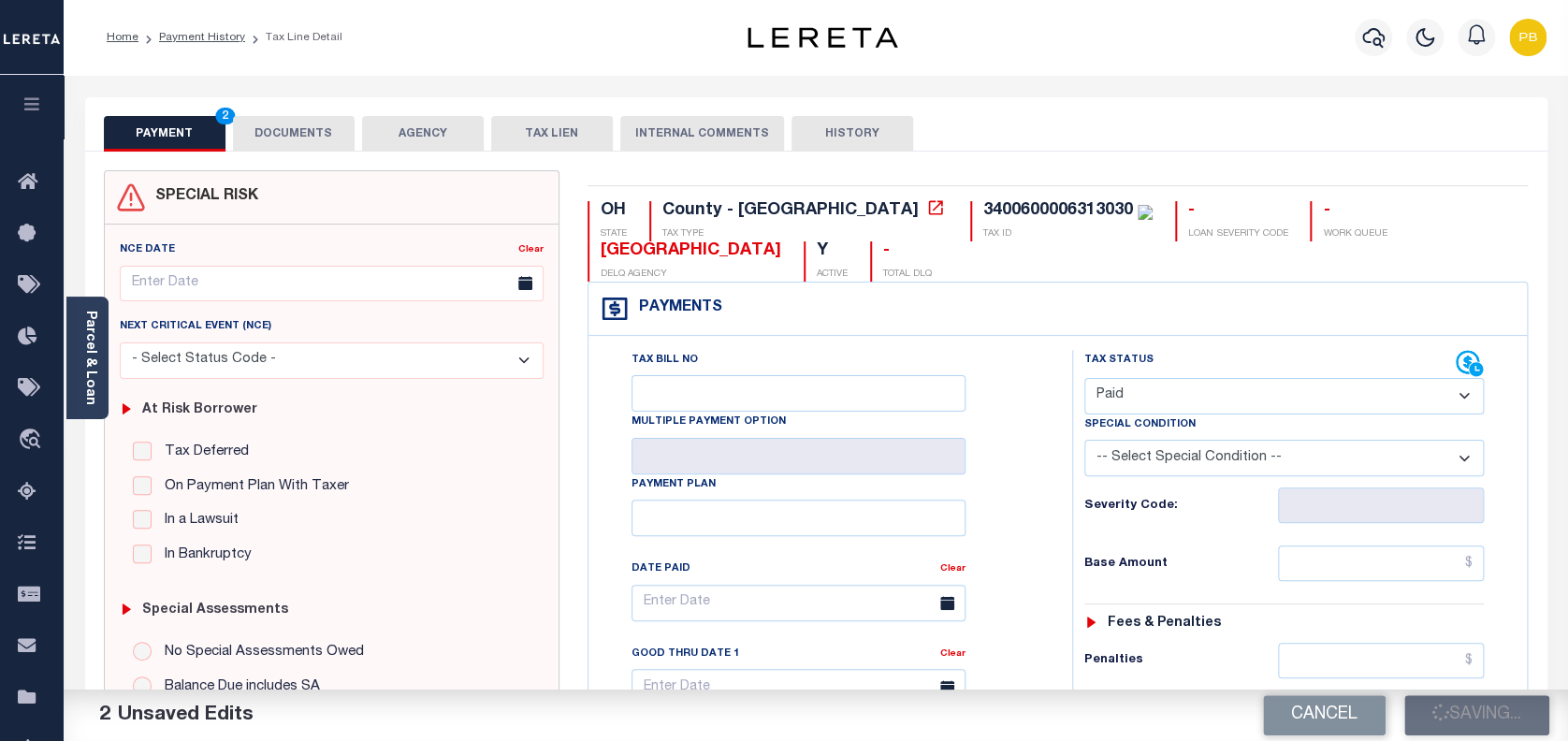
checkbox input "false"
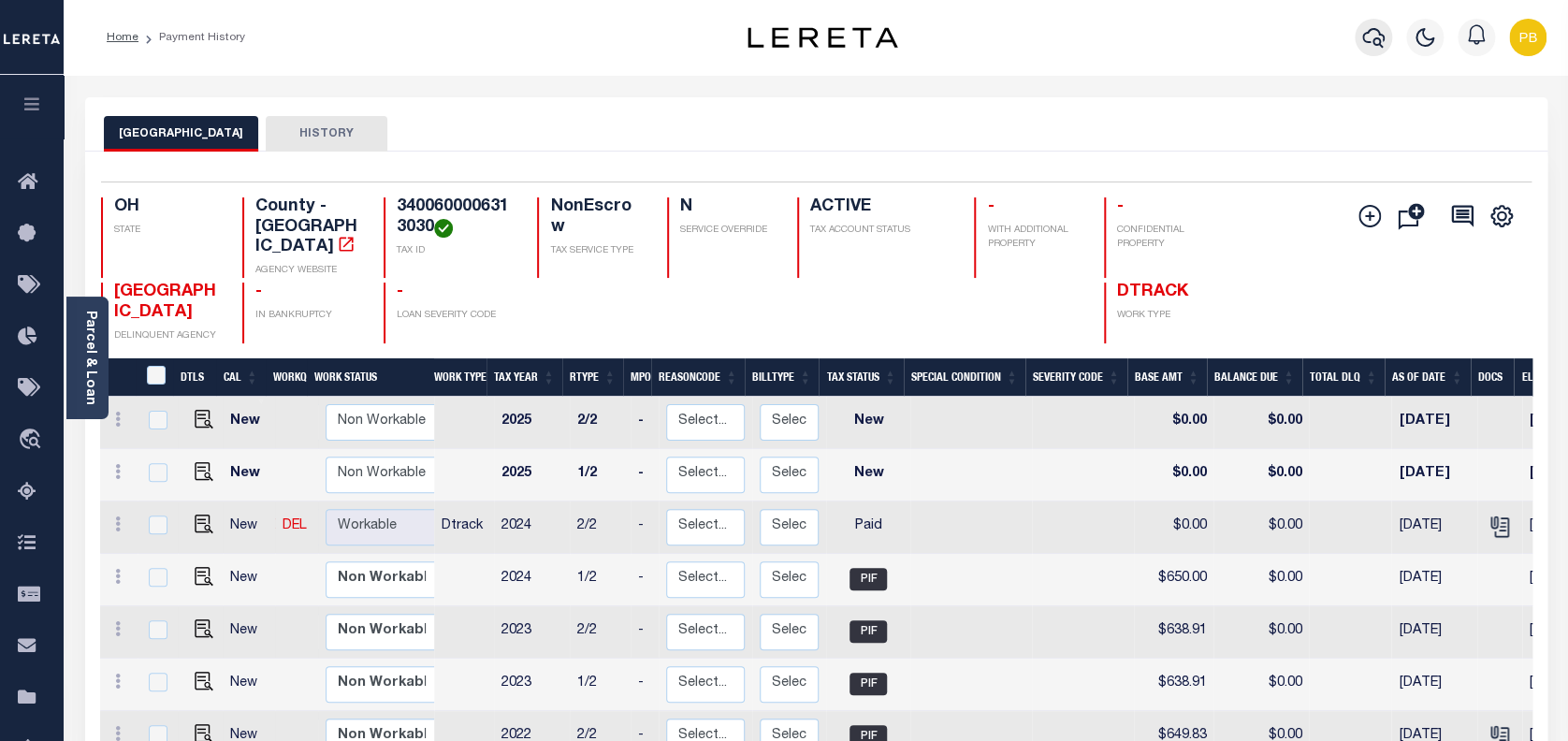
click at [1377, 37] on icon "button" at bounding box center [1373, 37] width 23 height 23
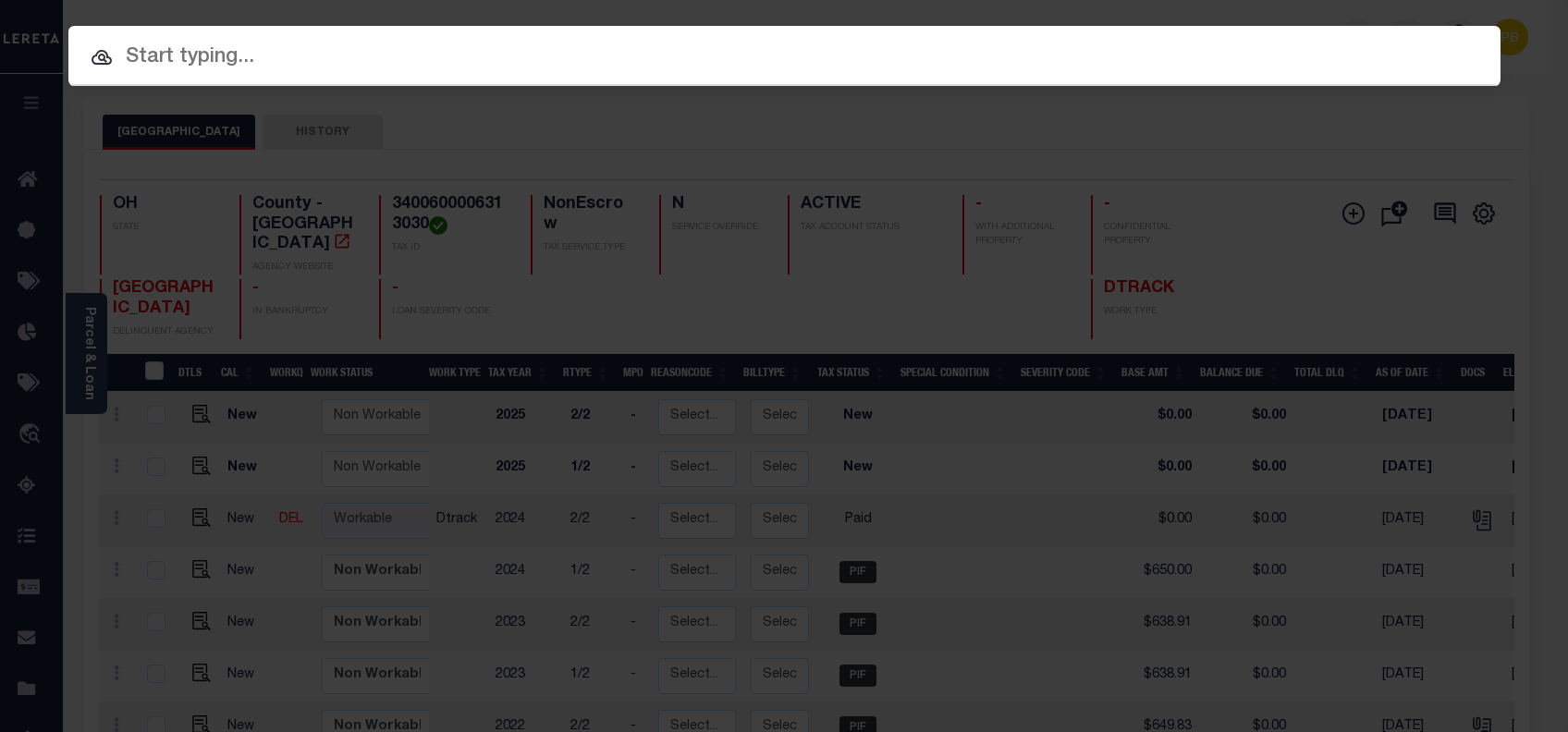
paste input "10703093"
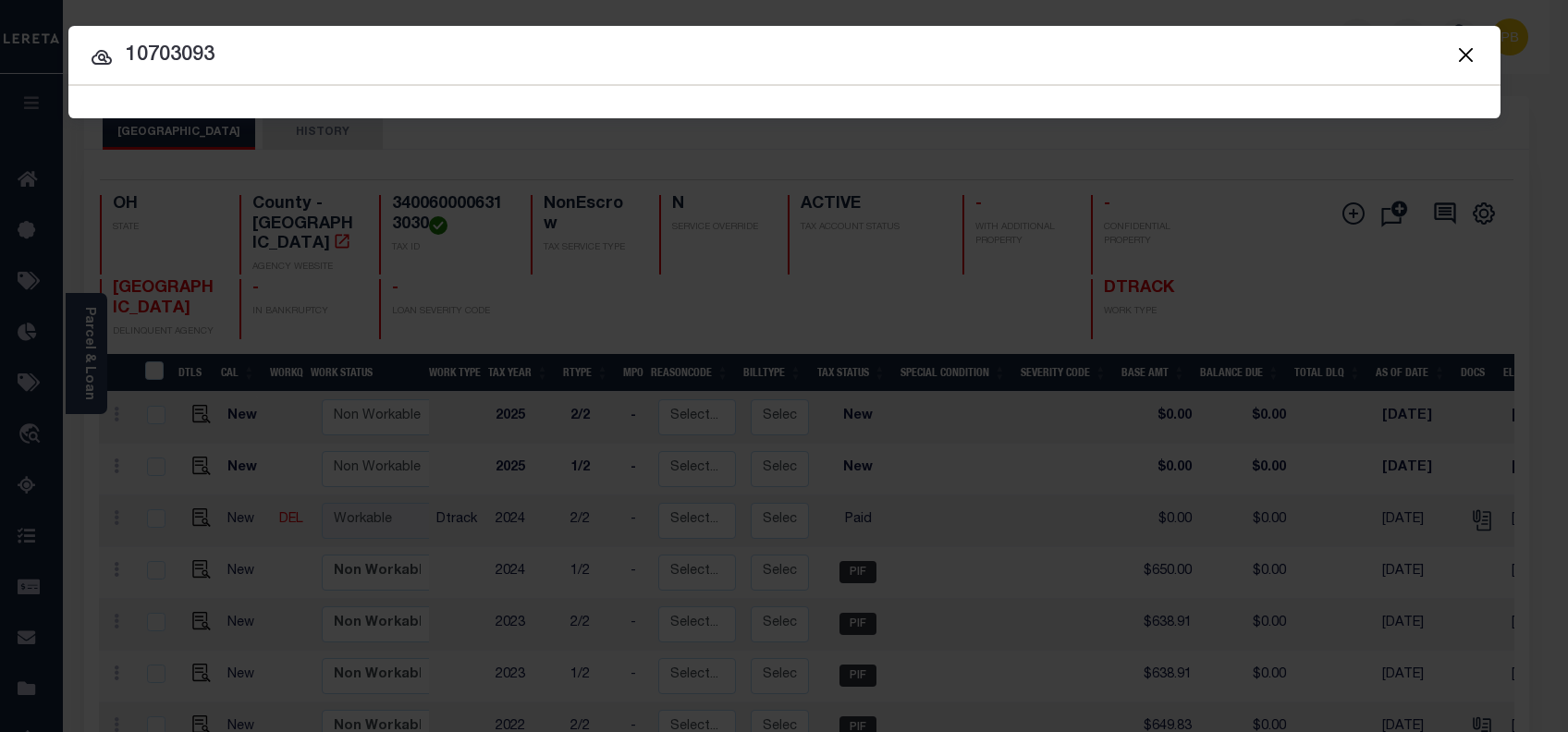
type input "10703093"
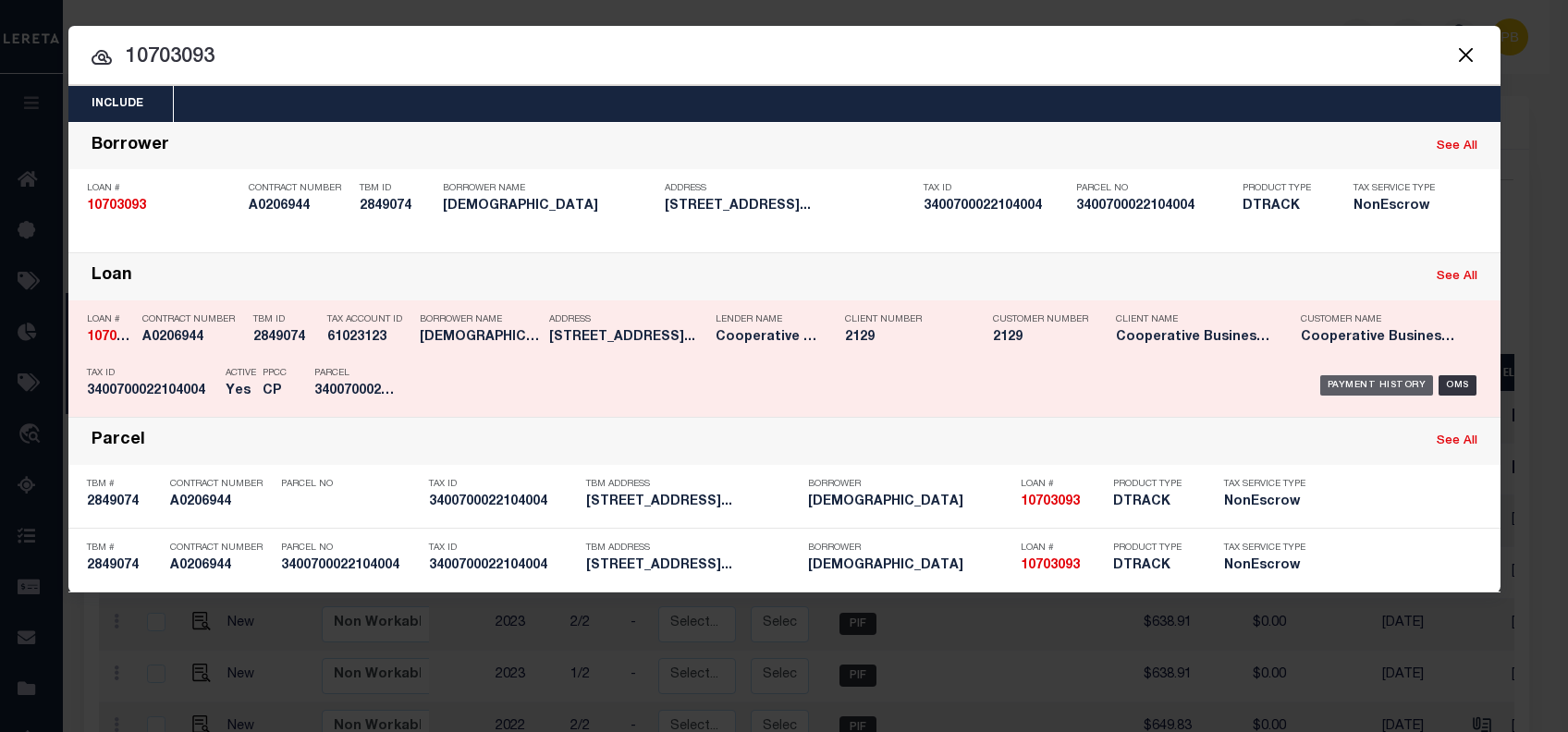
click at [1353, 385] on div "Payment History" at bounding box center [1376, 385] width 114 height 20
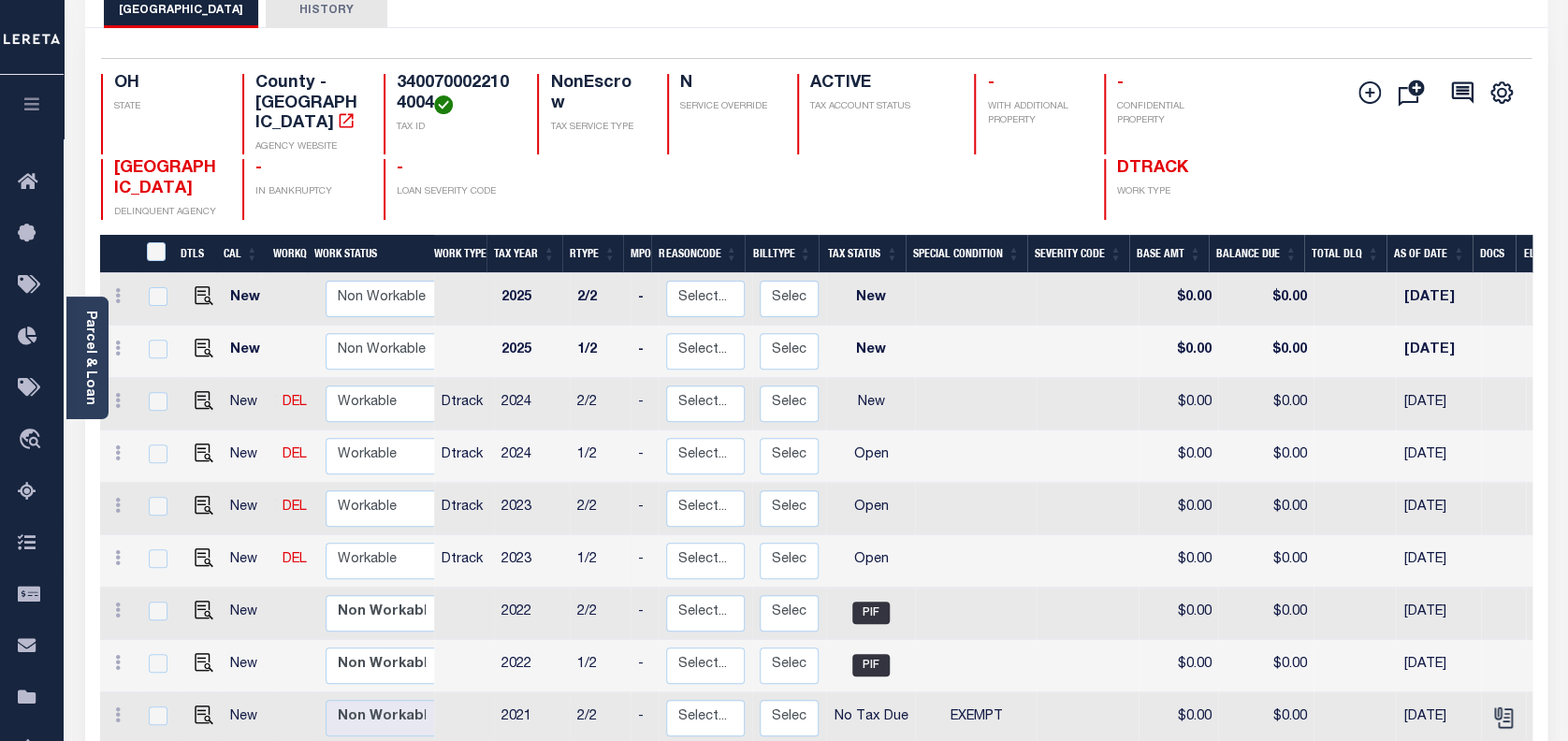
scroll to position [124, 0]
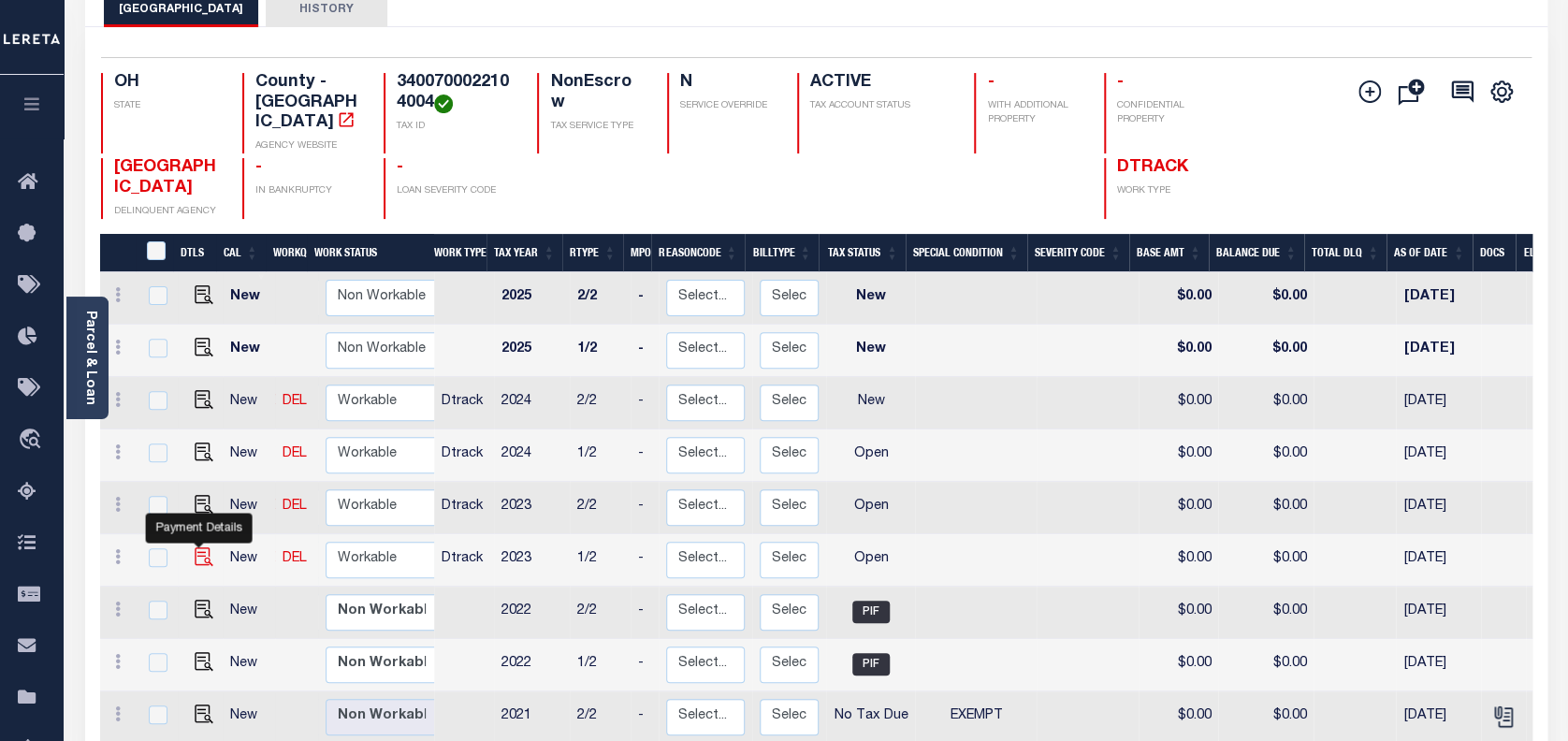
click at [195, 547] on img "" at bounding box center [204, 556] width 19 height 19
checkbox input "true"
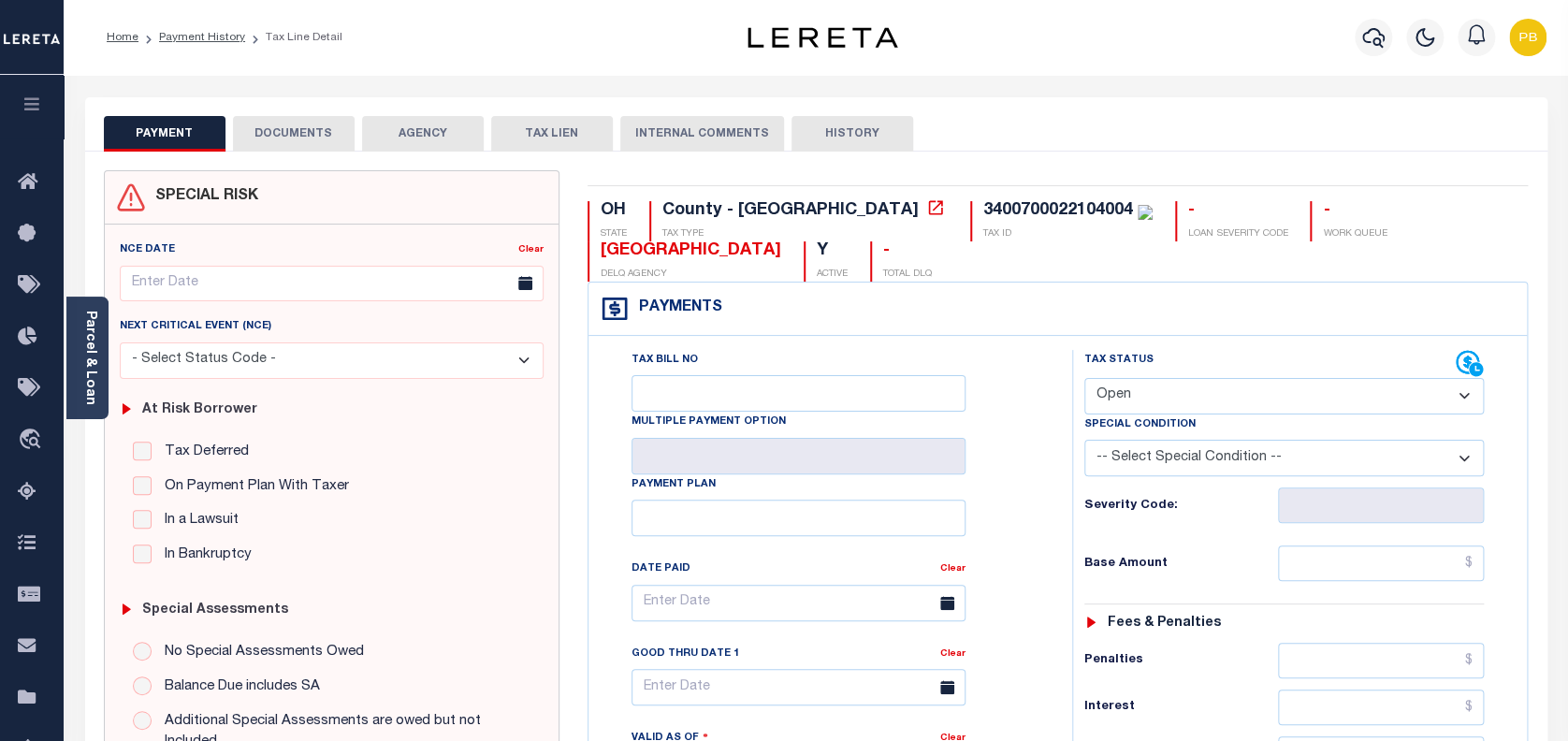
click at [1140, 382] on select "- Select Status Code - Open Due/Unpaid Paid Incomplete No Tax Due Internal Refu…" at bounding box center [1284, 396] width 401 height 36
select select "PYD"
click at [1084, 379] on select "- Select Status Code - Open Due/Unpaid Paid Incomplete No Tax Due Internal Refu…" at bounding box center [1284, 396] width 401 height 36
type input "[DATE]"
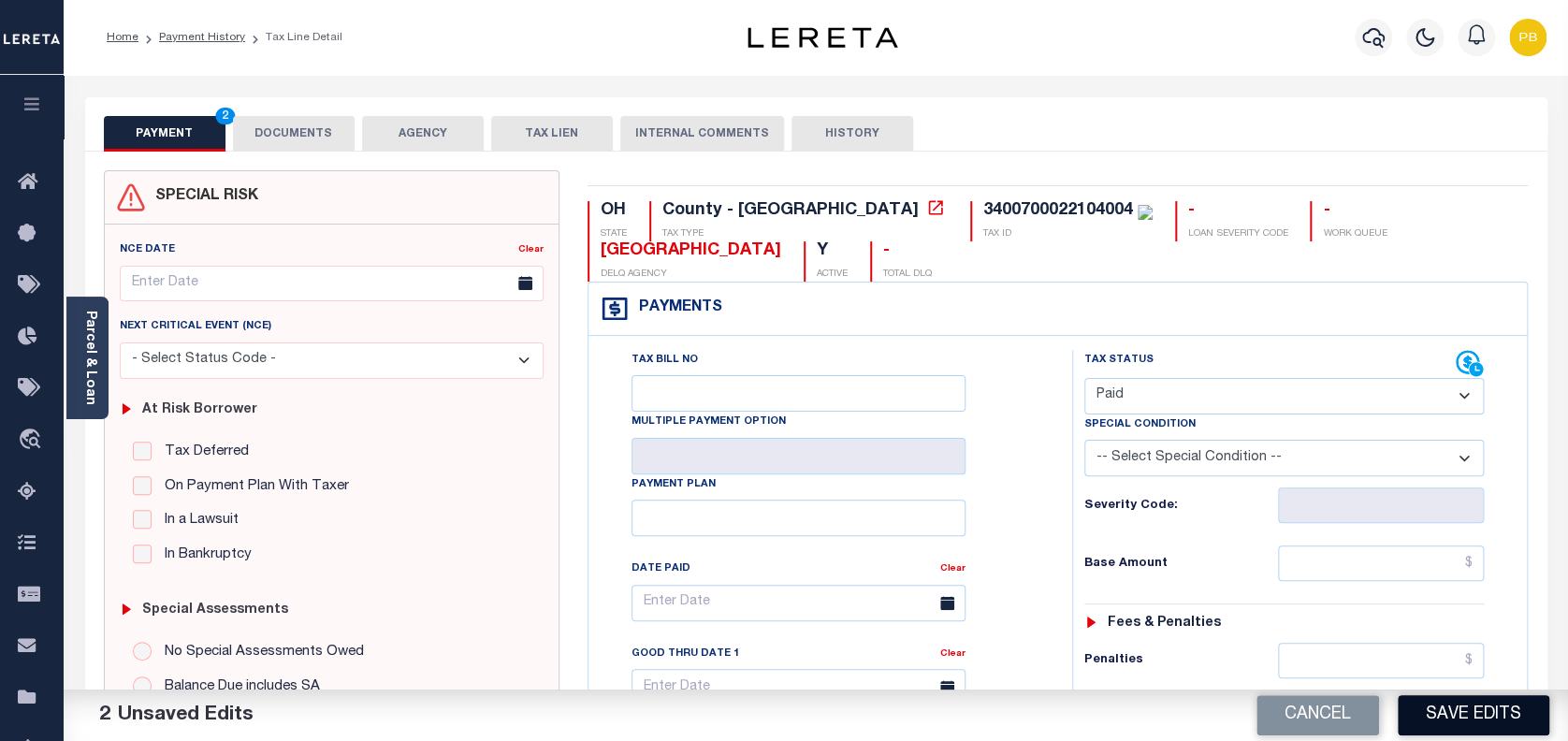
click at [1497, 718] on button "Save Edits" at bounding box center [1474, 714] width 152 height 40
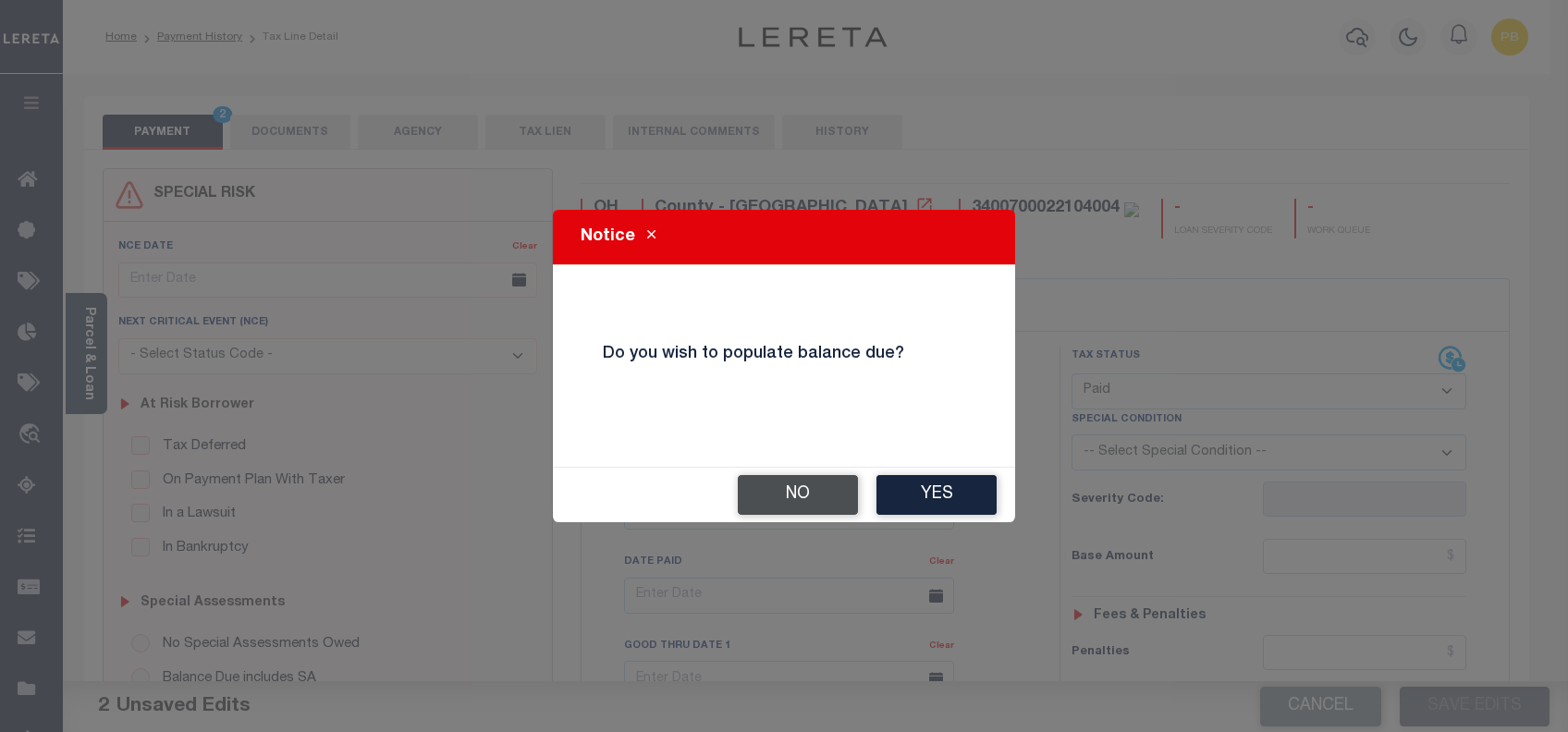
click at [787, 506] on button "No" at bounding box center [798, 494] width 121 height 40
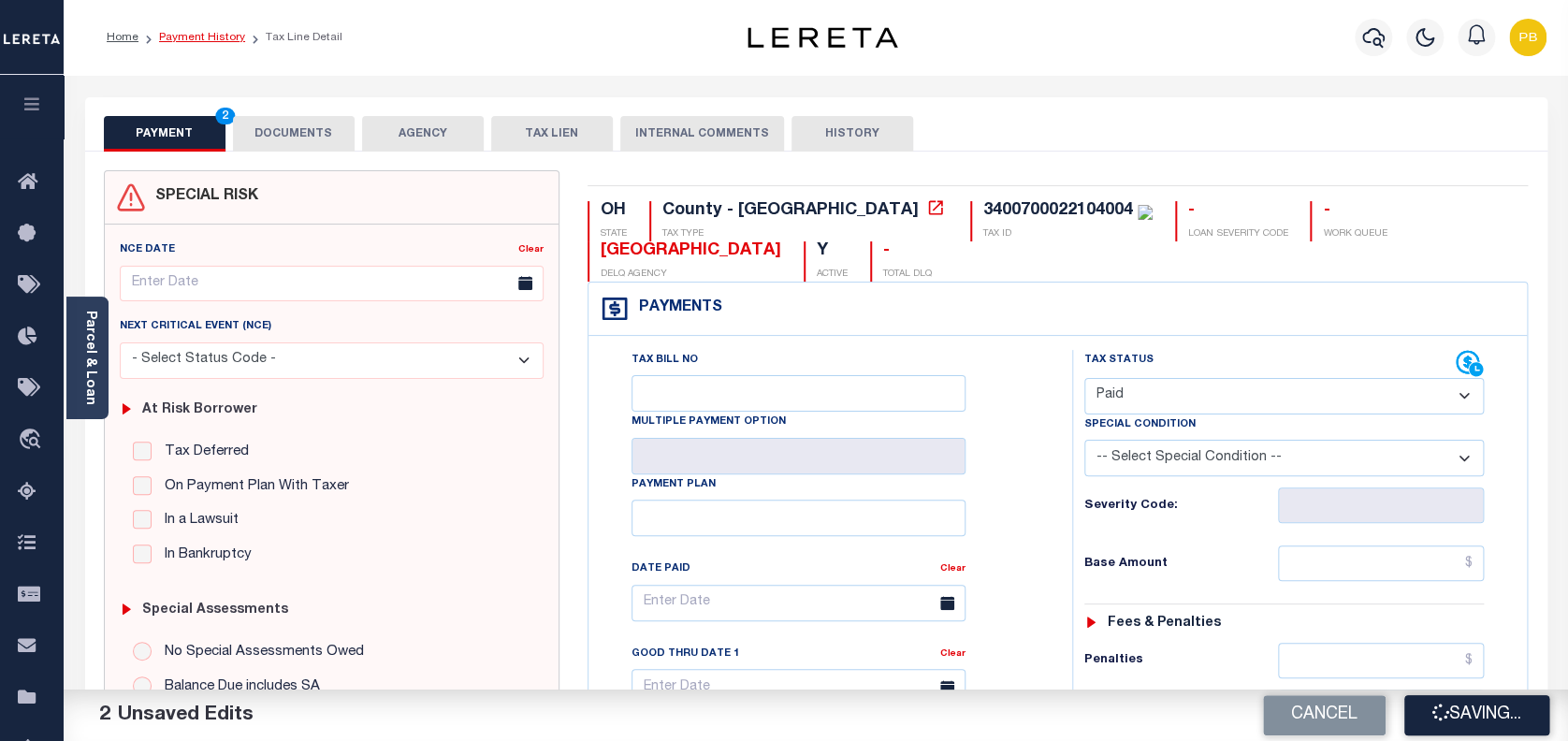
click at [197, 33] on link "Payment History" at bounding box center [202, 36] width 86 height 11
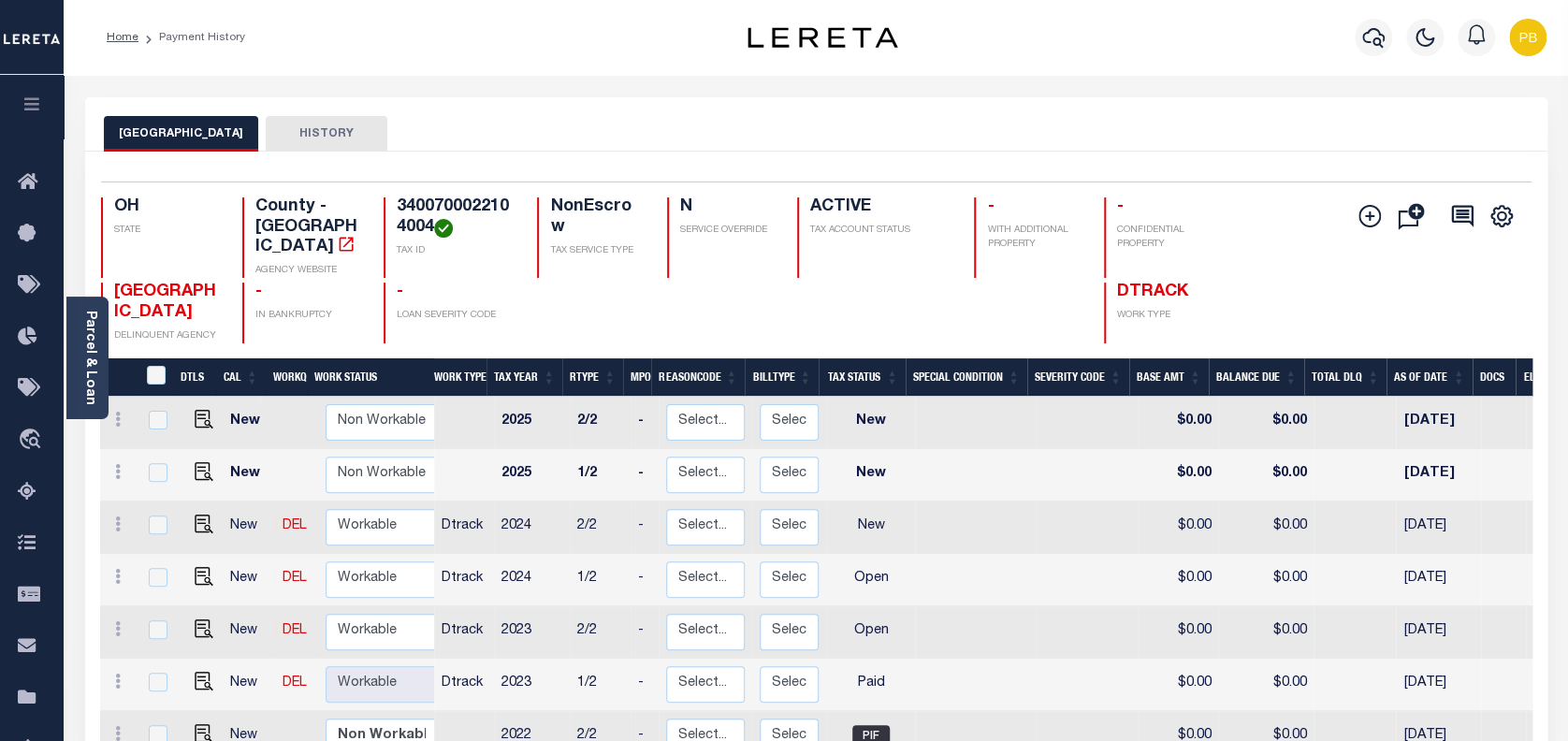
scroll to position [8, 0]
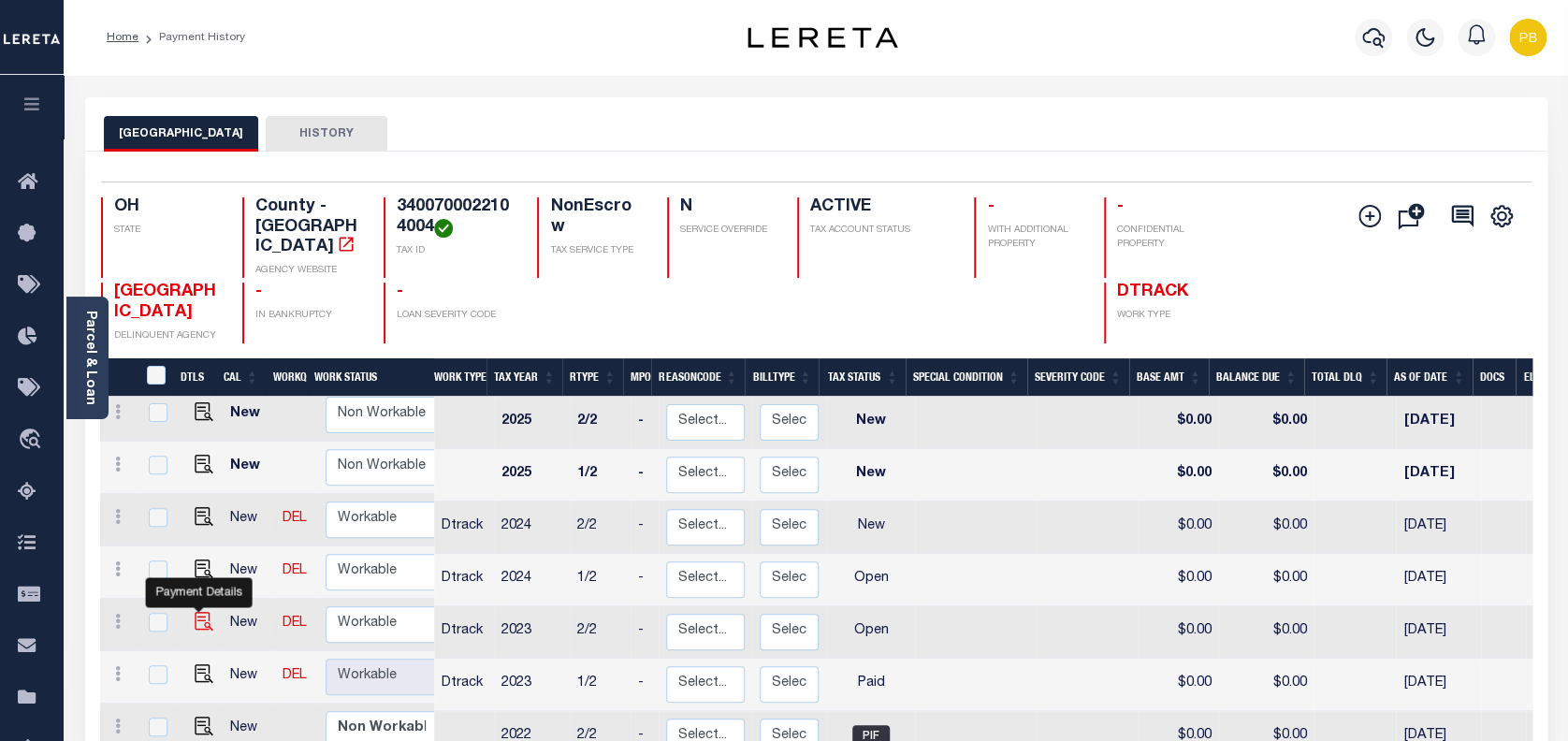
click at [195, 612] on img "" at bounding box center [204, 621] width 19 height 19
checkbox input "true"
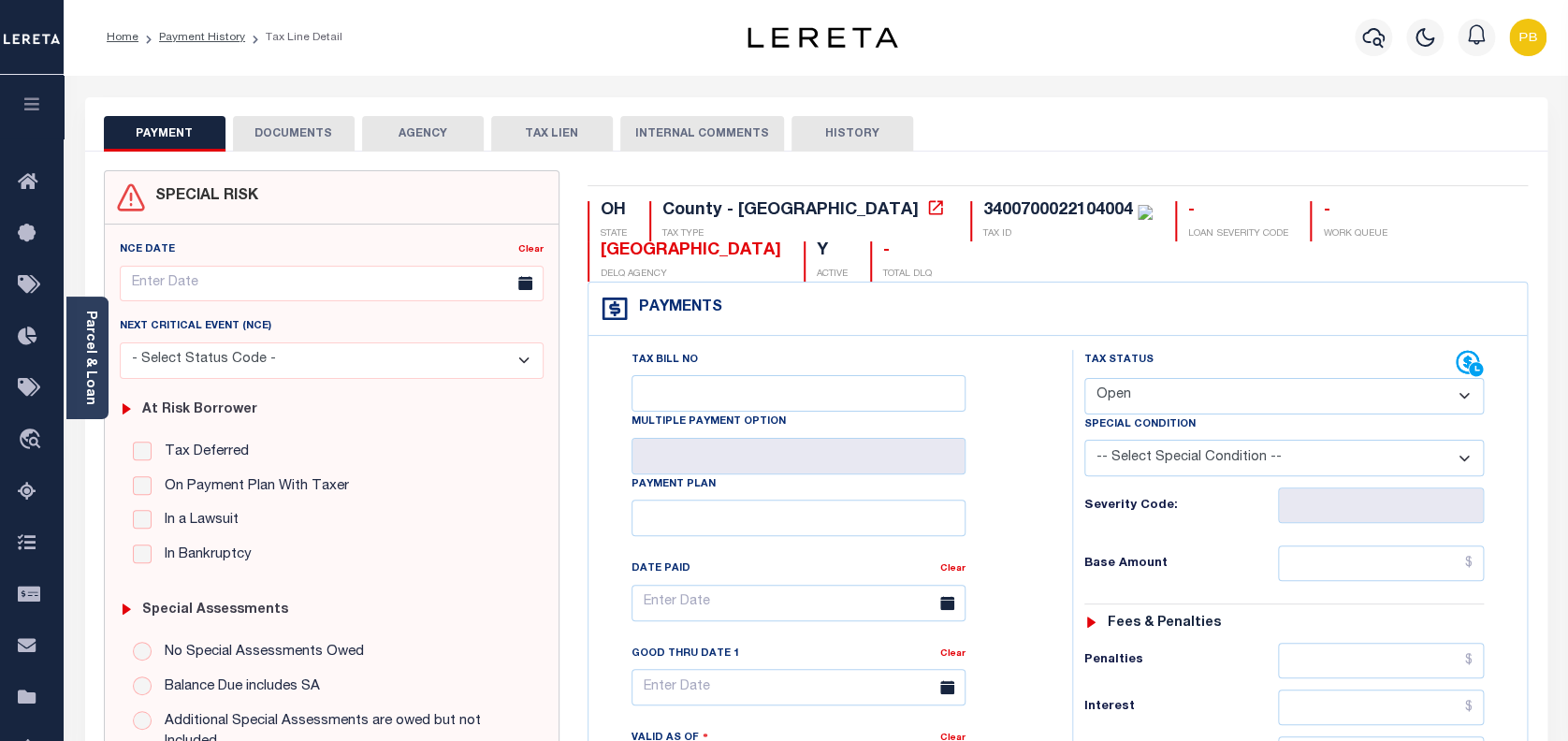
click at [1223, 390] on select "- Select Status Code - Open Due/Unpaid Paid Incomplete No Tax Due Internal Refu…" at bounding box center [1284, 396] width 401 height 36
select select "PYD"
click at [1084, 379] on select "- Select Status Code - Open Due/Unpaid Paid Incomplete No Tax Due Internal Refu…" at bounding box center [1284, 396] width 401 height 36
type input "[DATE]"
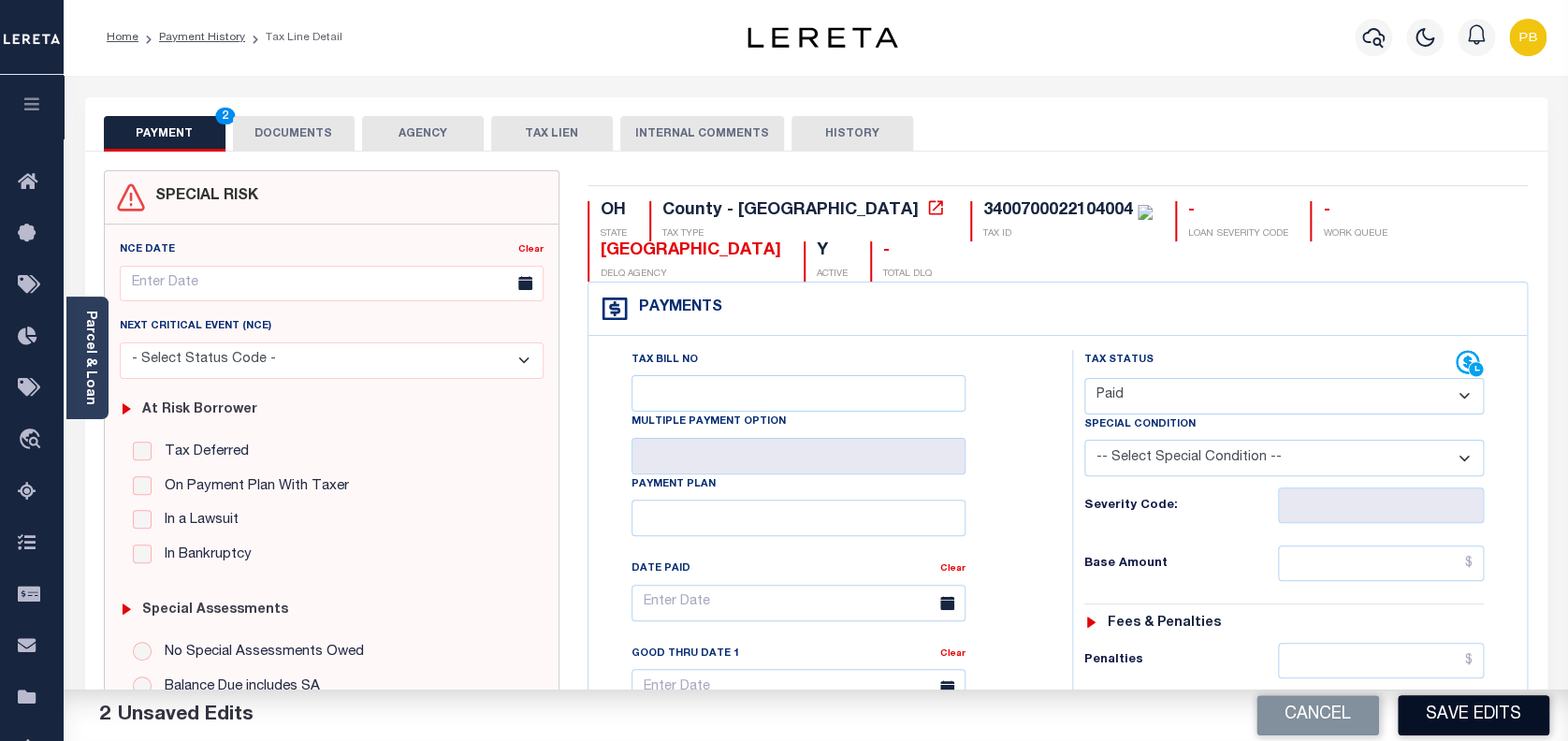
click at [1467, 724] on button "Save Edits" at bounding box center [1474, 714] width 152 height 40
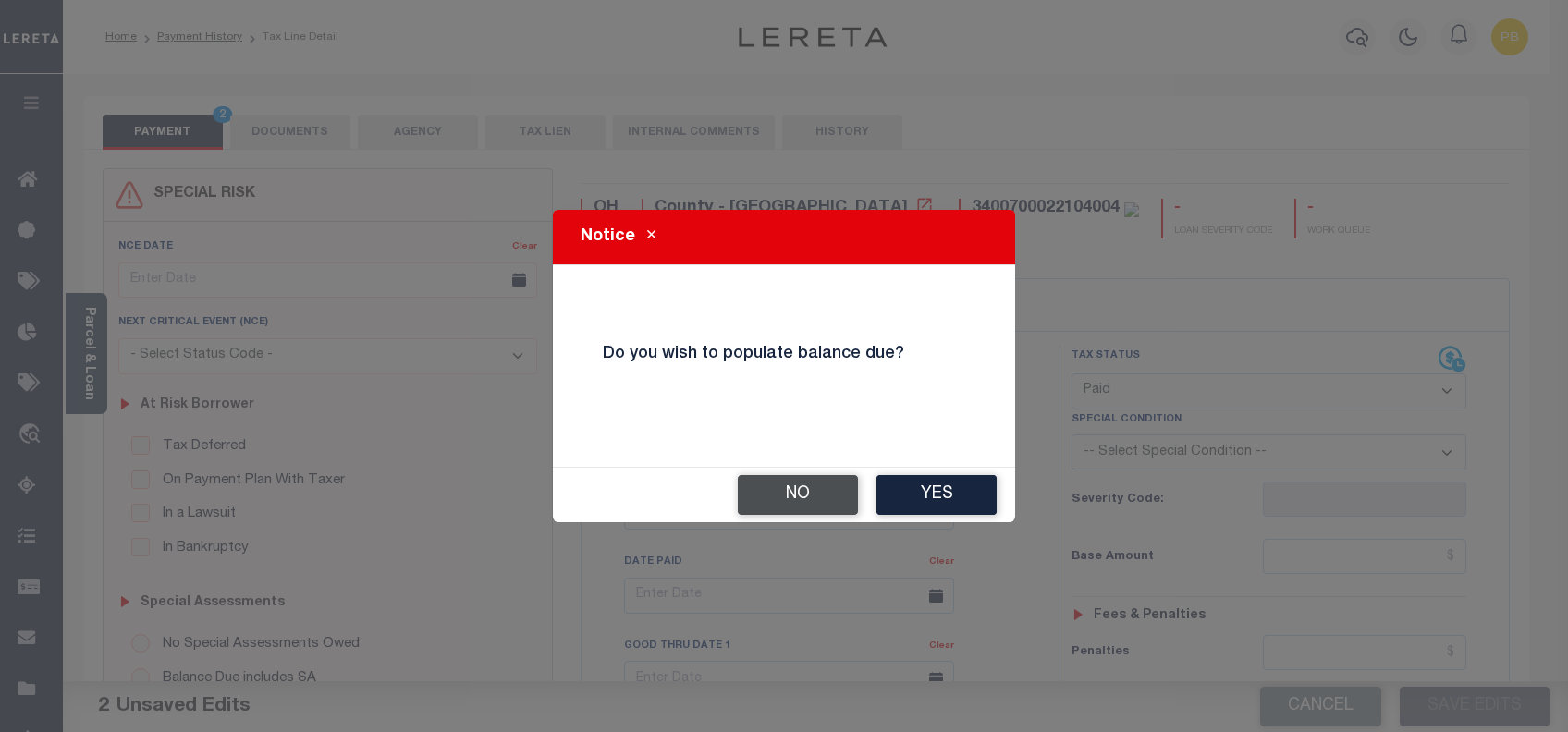
click at [802, 487] on button "No" at bounding box center [798, 494] width 121 height 40
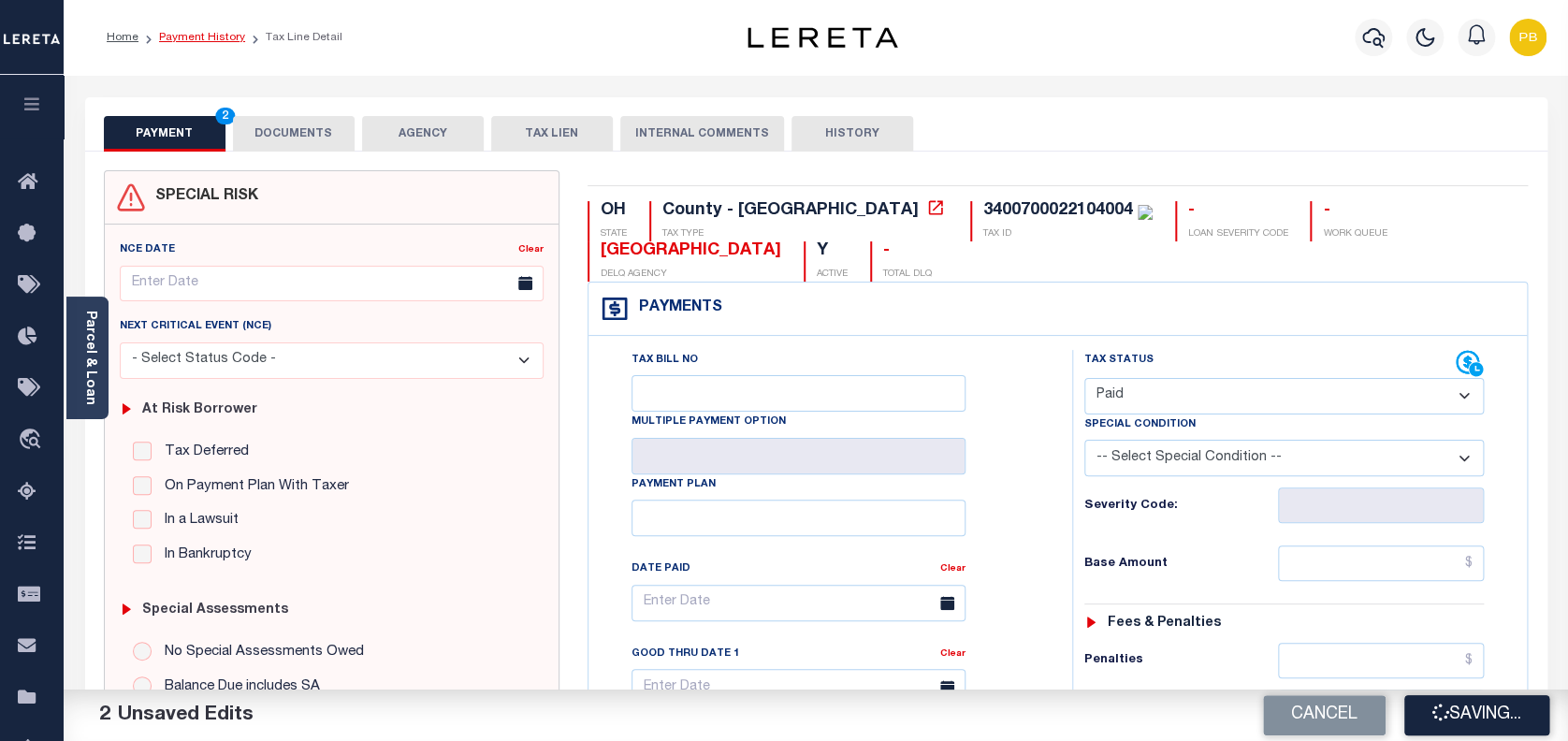
click at [180, 37] on link "Payment History" at bounding box center [202, 36] width 86 height 11
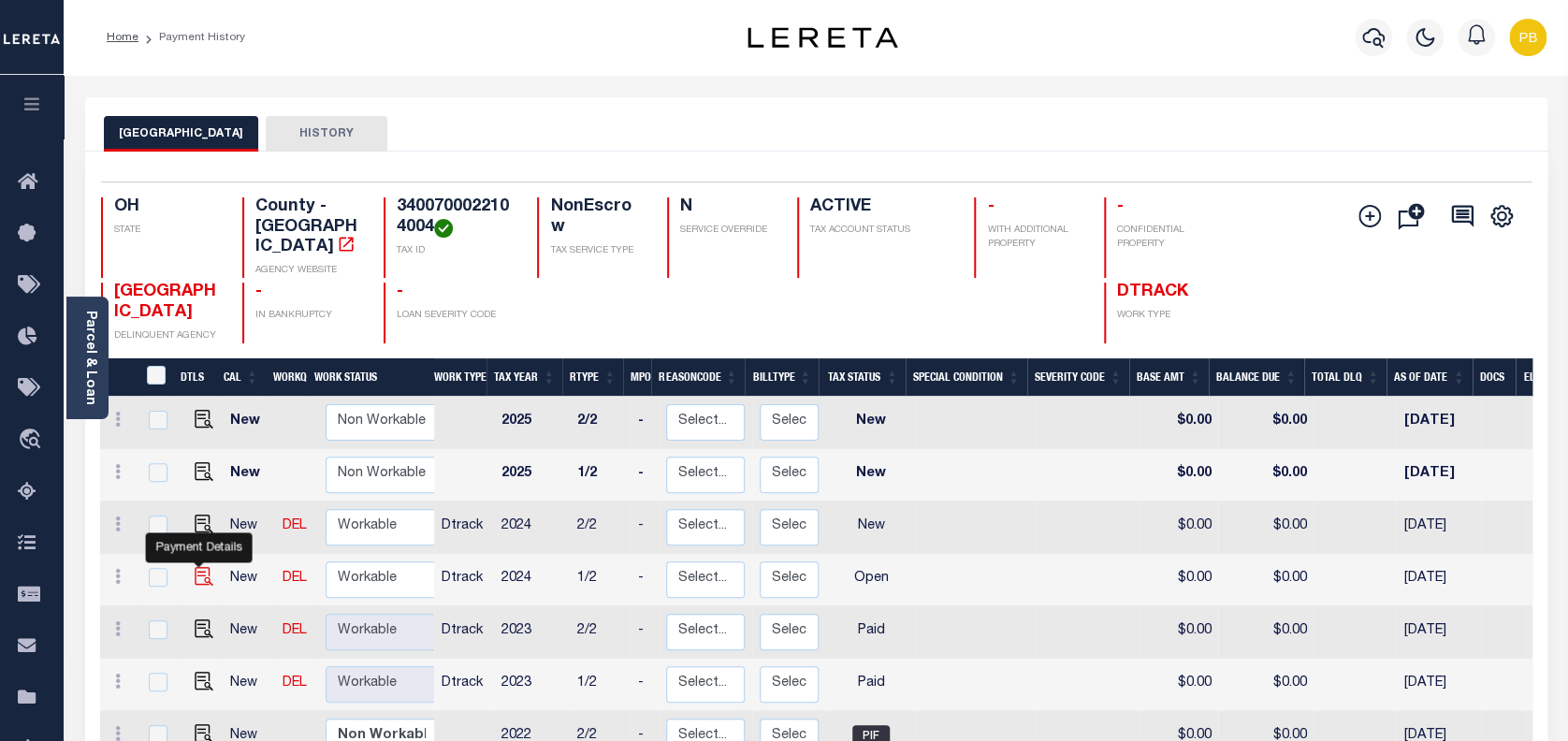
click at [200, 567] on img "" at bounding box center [204, 576] width 19 height 19
checkbox input "true"
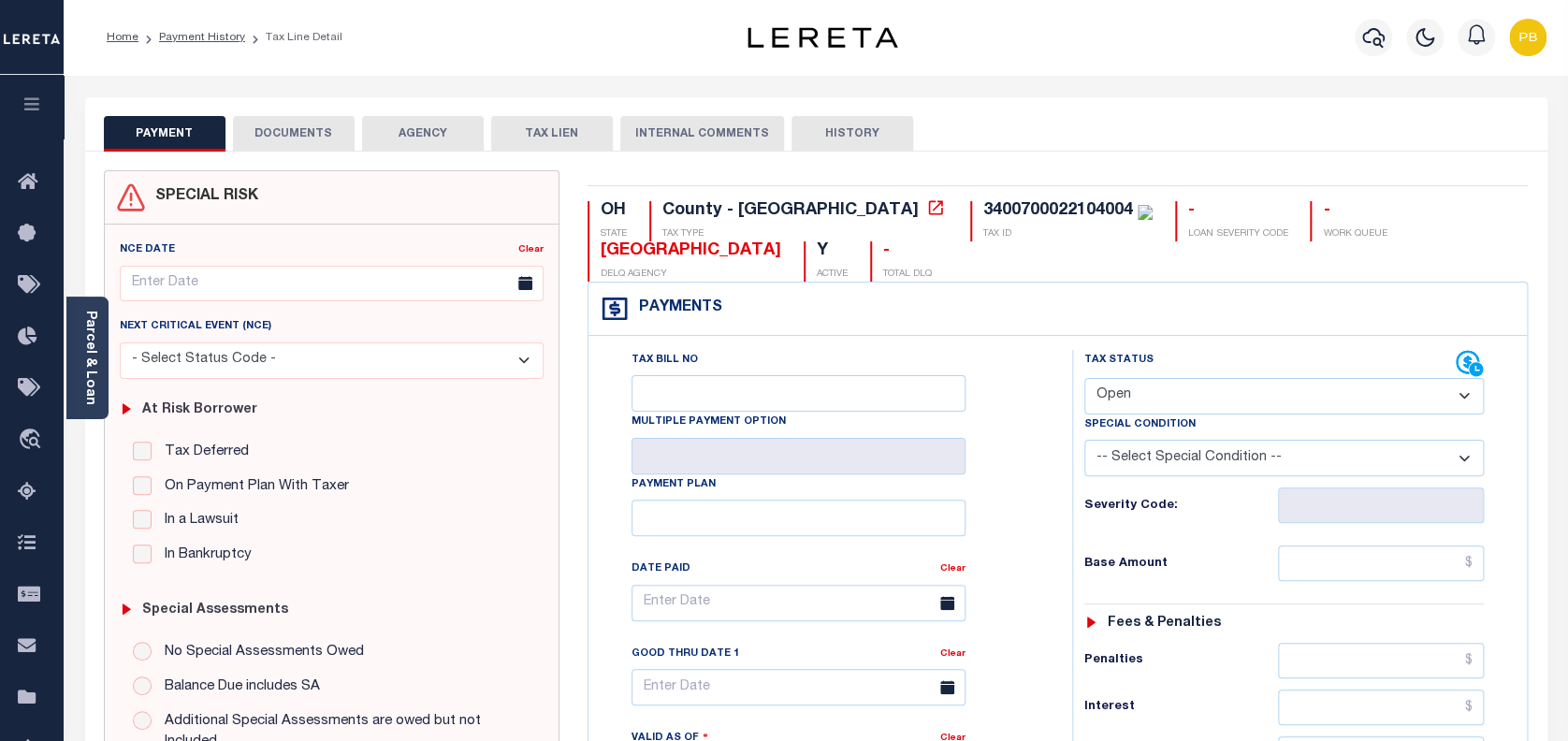
click at [1215, 391] on select "- Select Status Code - Open Due/Unpaid Paid Incomplete No Tax Due Internal Refu…" at bounding box center [1284, 396] width 401 height 36
select select "PYD"
click at [1084, 379] on select "- Select Status Code - Open Due/Unpaid Paid Incomplete No Tax Due Internal Refu…" at bounding box center [1284, 396] width 401 height 36
type input "10/07/2025"
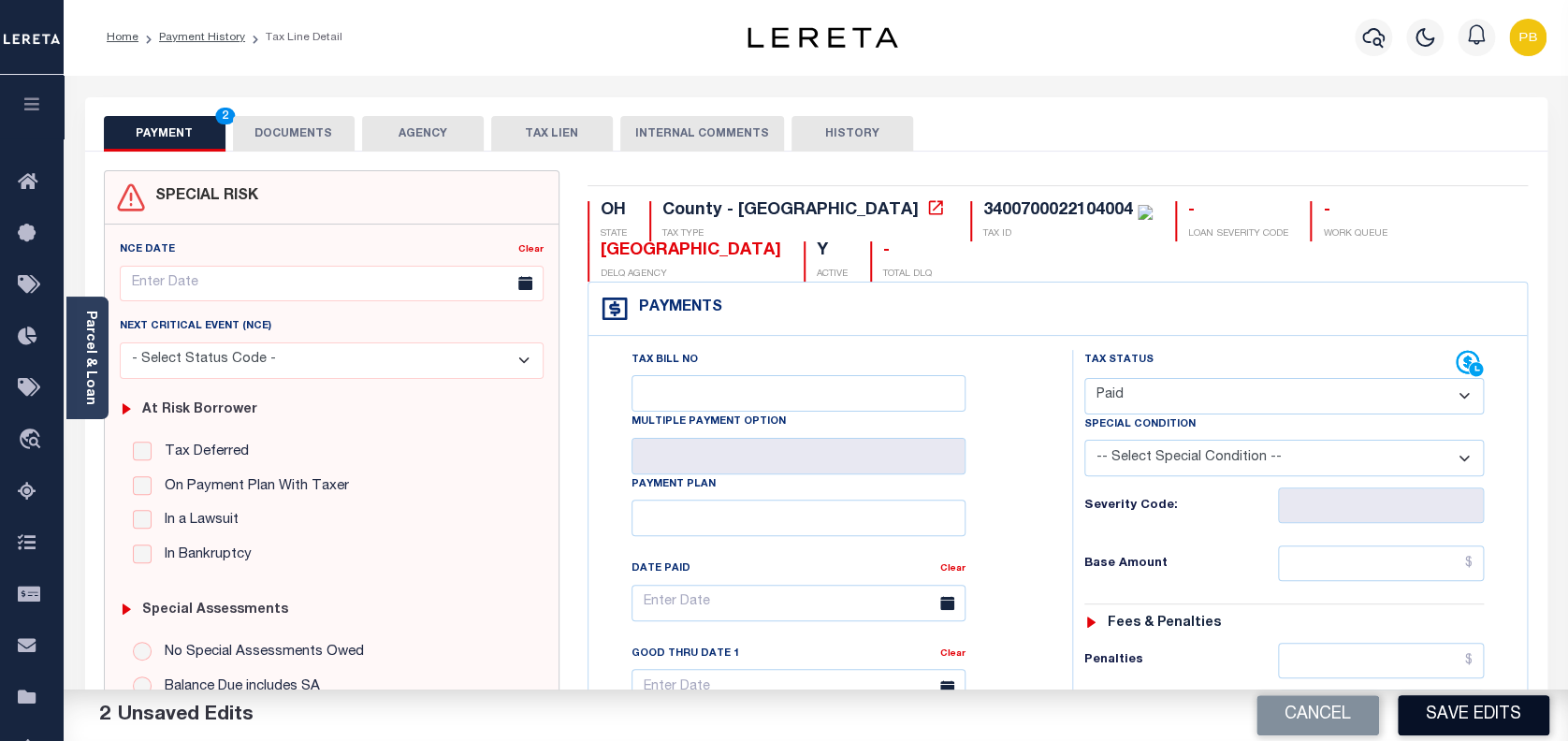
click at [1498, 725] on button "Save Edits" at bounding box center [1474, 714] width 152 height 40
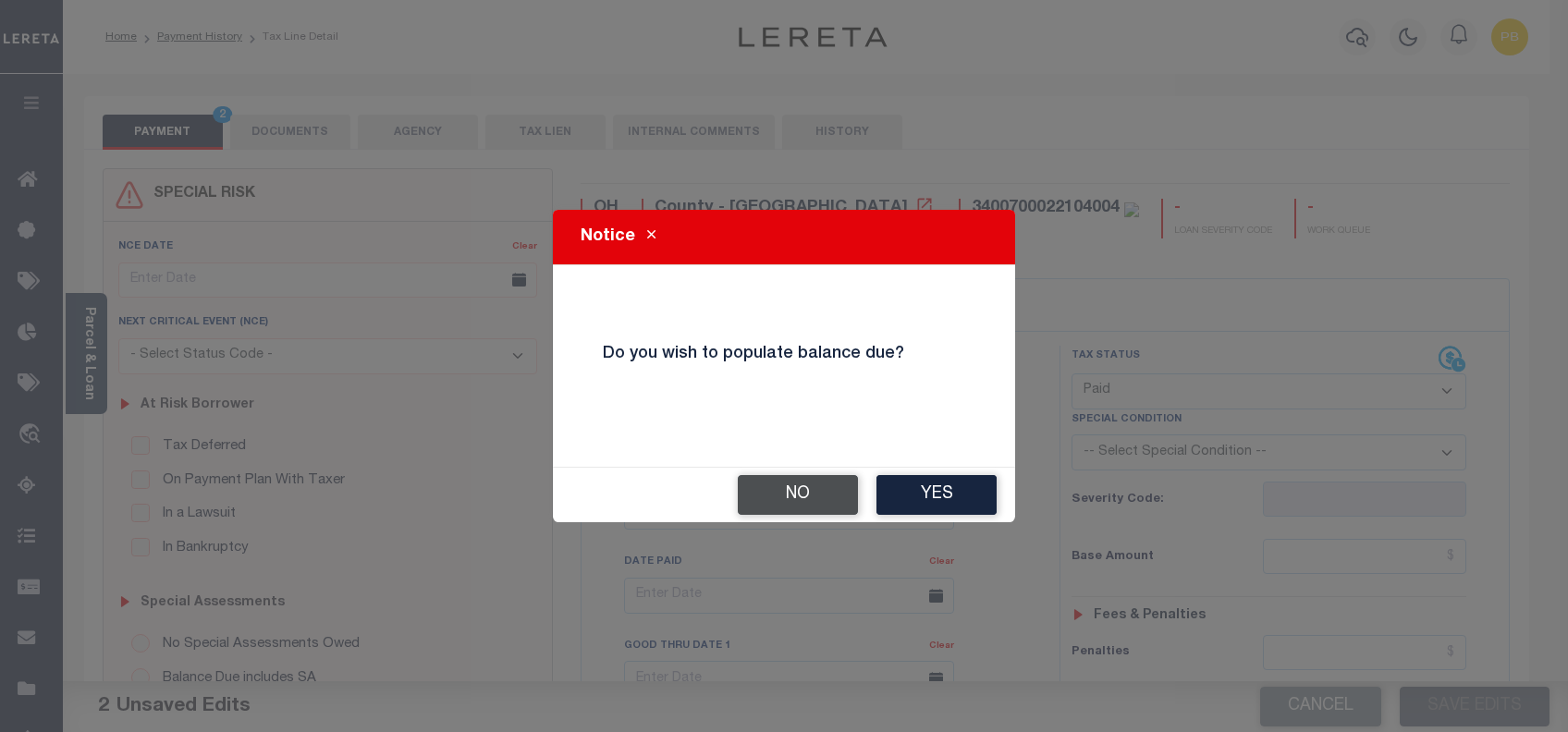
click at [829, 490] on button "No" at bounding box center [798, 494] width 121 height 40
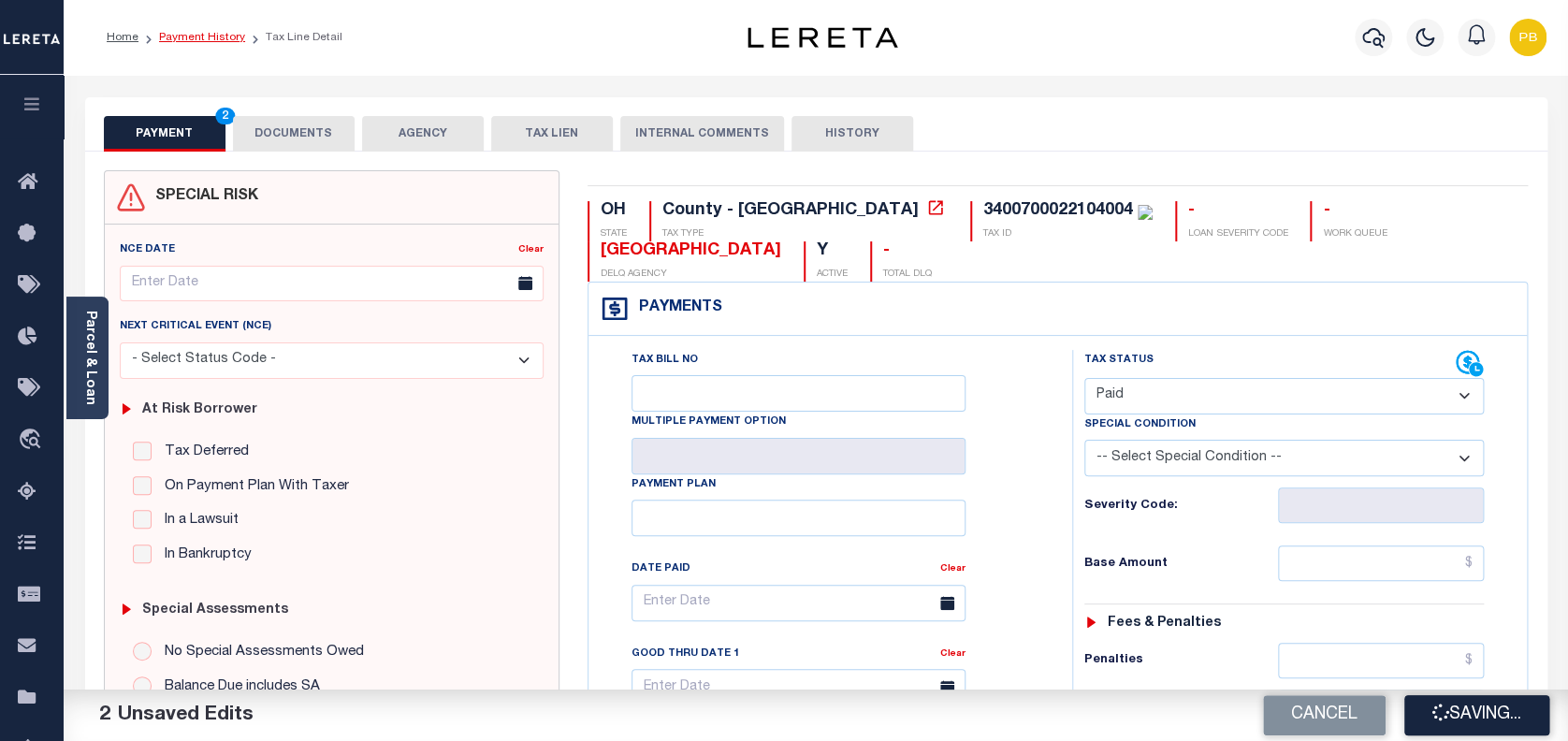
click at [214, 36] on link "Payment History" at bounding box center [202, 36] width 86 height 11
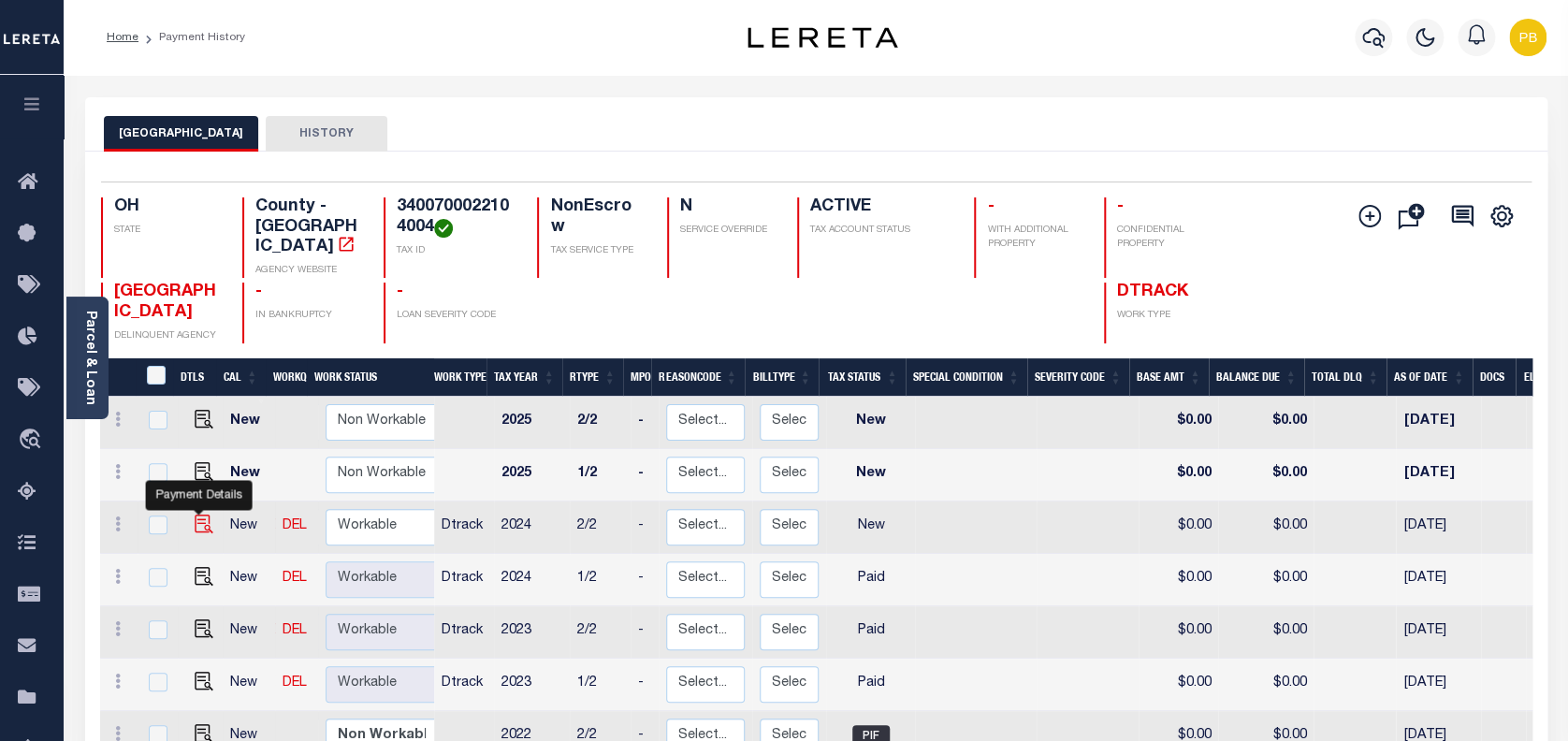
click at [202, 515] on img "" at bounding box center [204, 524] width 19 height 19
checkbox input "true"
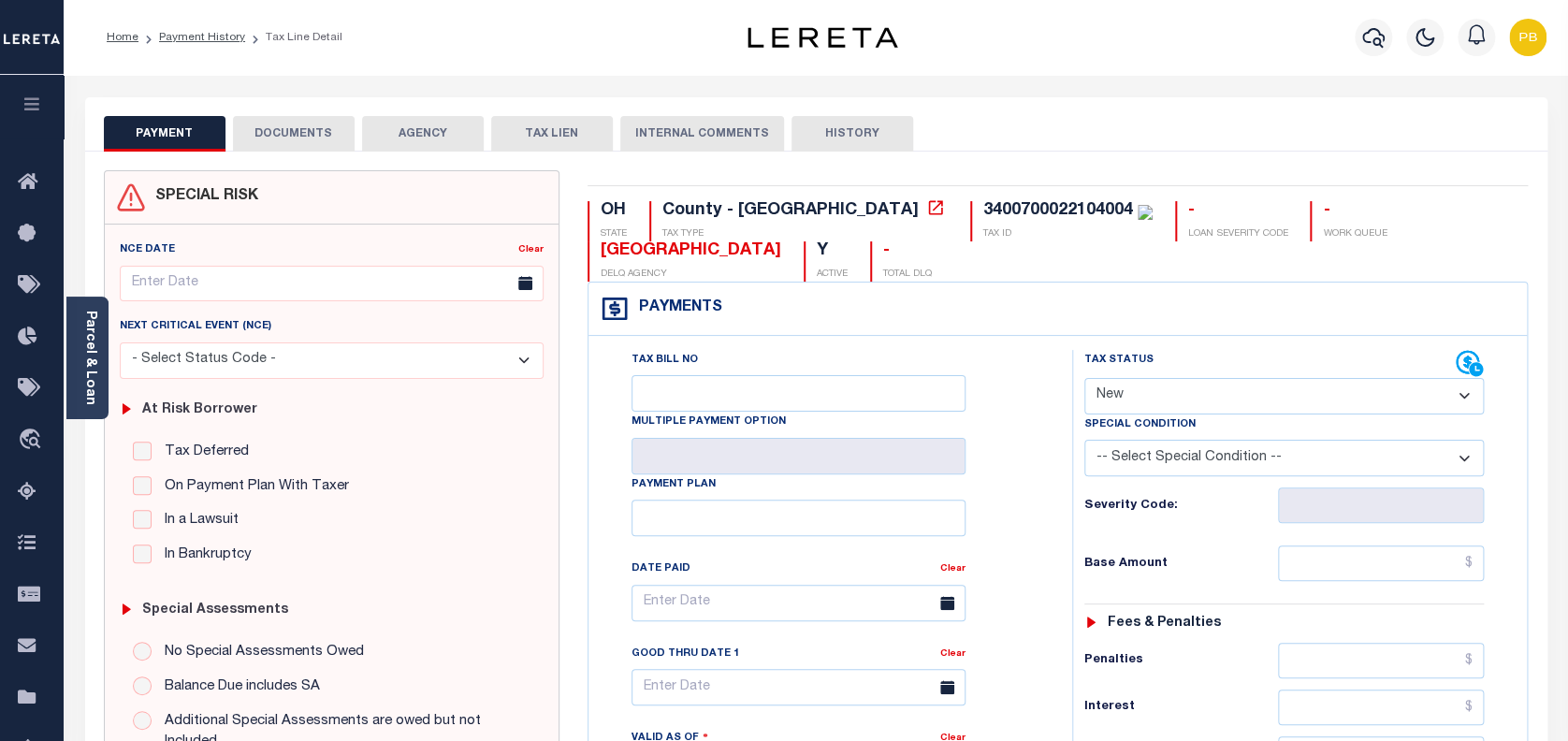
click at [1158, 388] on select "- Select Status Code - Open Due/Unpaid Paid Incomplete No Tax Due Internal Refu…" at bounding box center [1284, 396] width 401 height 36
select select "PYD"
click at [1084, 379] on select "- Select Status Code - Open Due/Unpaid Paid Incomplete No Tax Due Internal Refu…" at bounding box center [1284, 396] width 401 height 36
type input "10/07/2025"
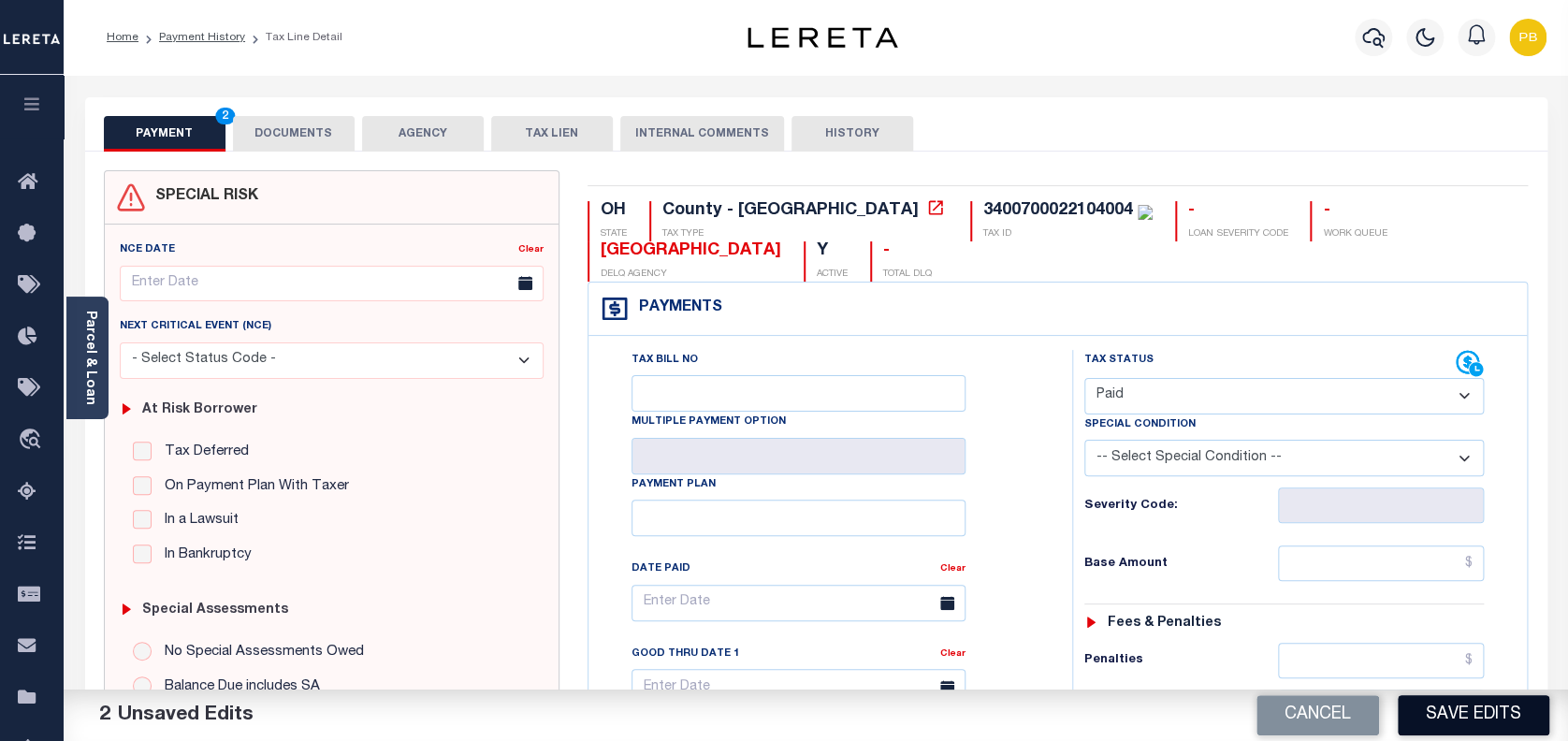
click at [1502, 718] on button "Save Edits" at bounding box center [1474, 714] width 152 height 40
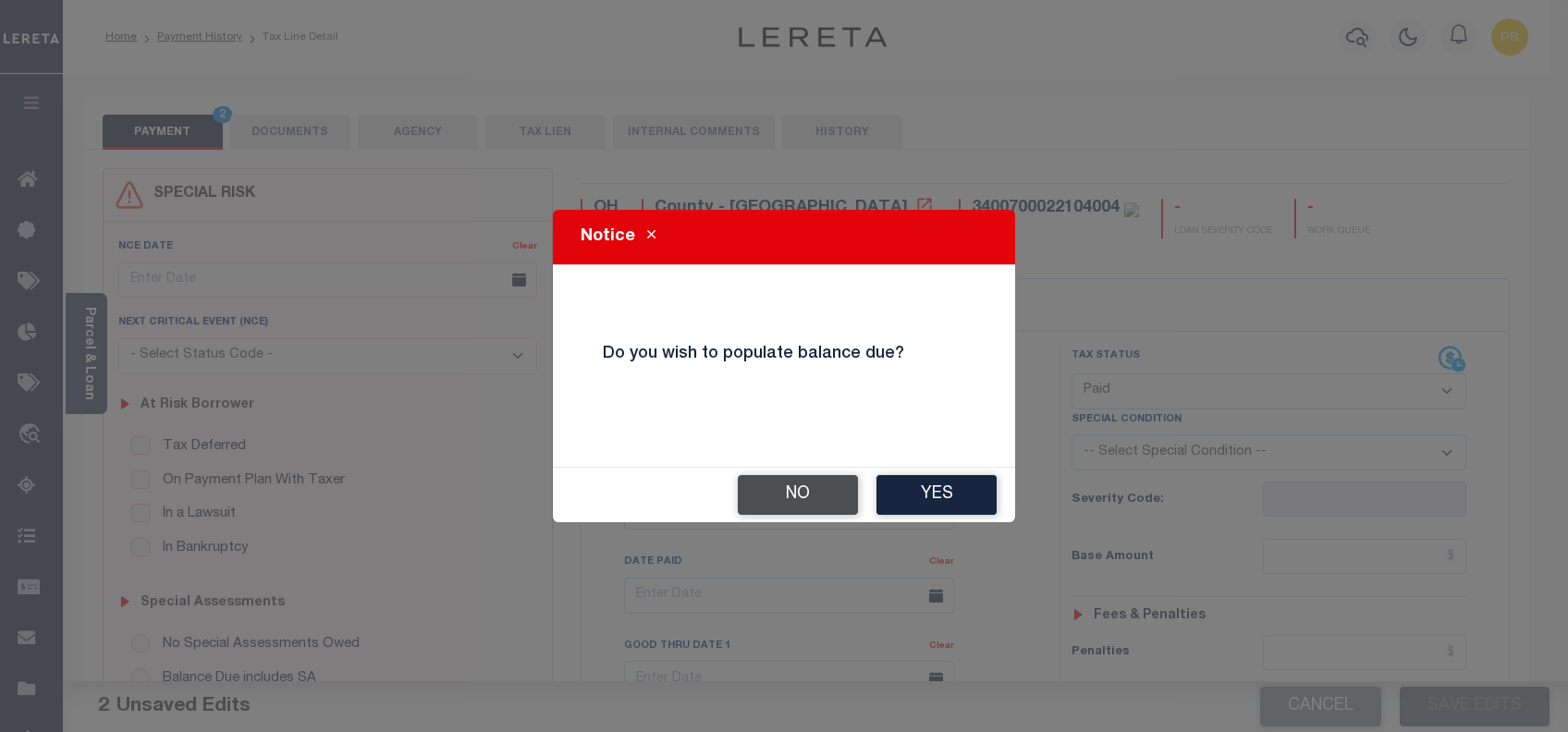
click at [784, 481] on button "No" at bounding box center [798, 494] width 121 height 40
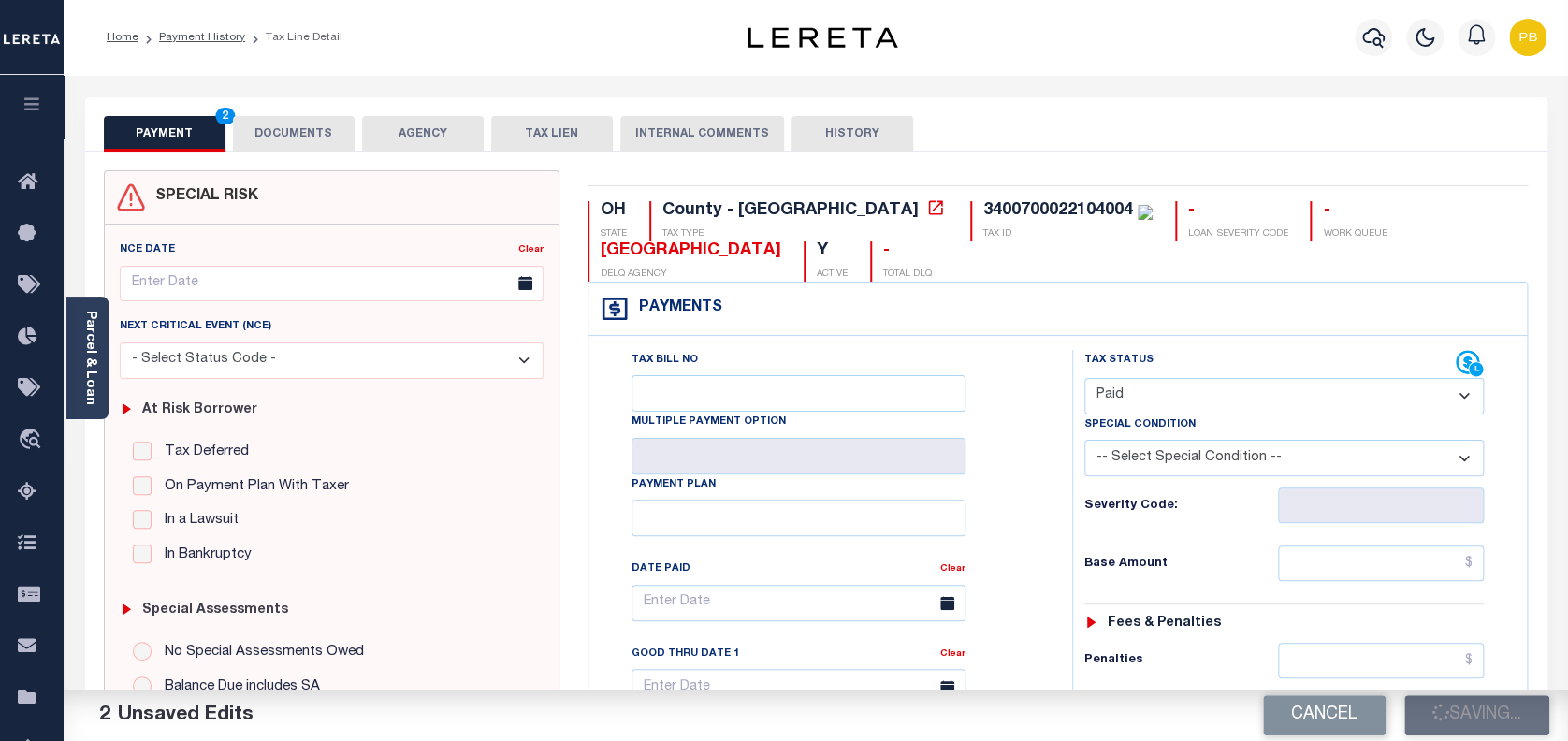
checkbox input "false"
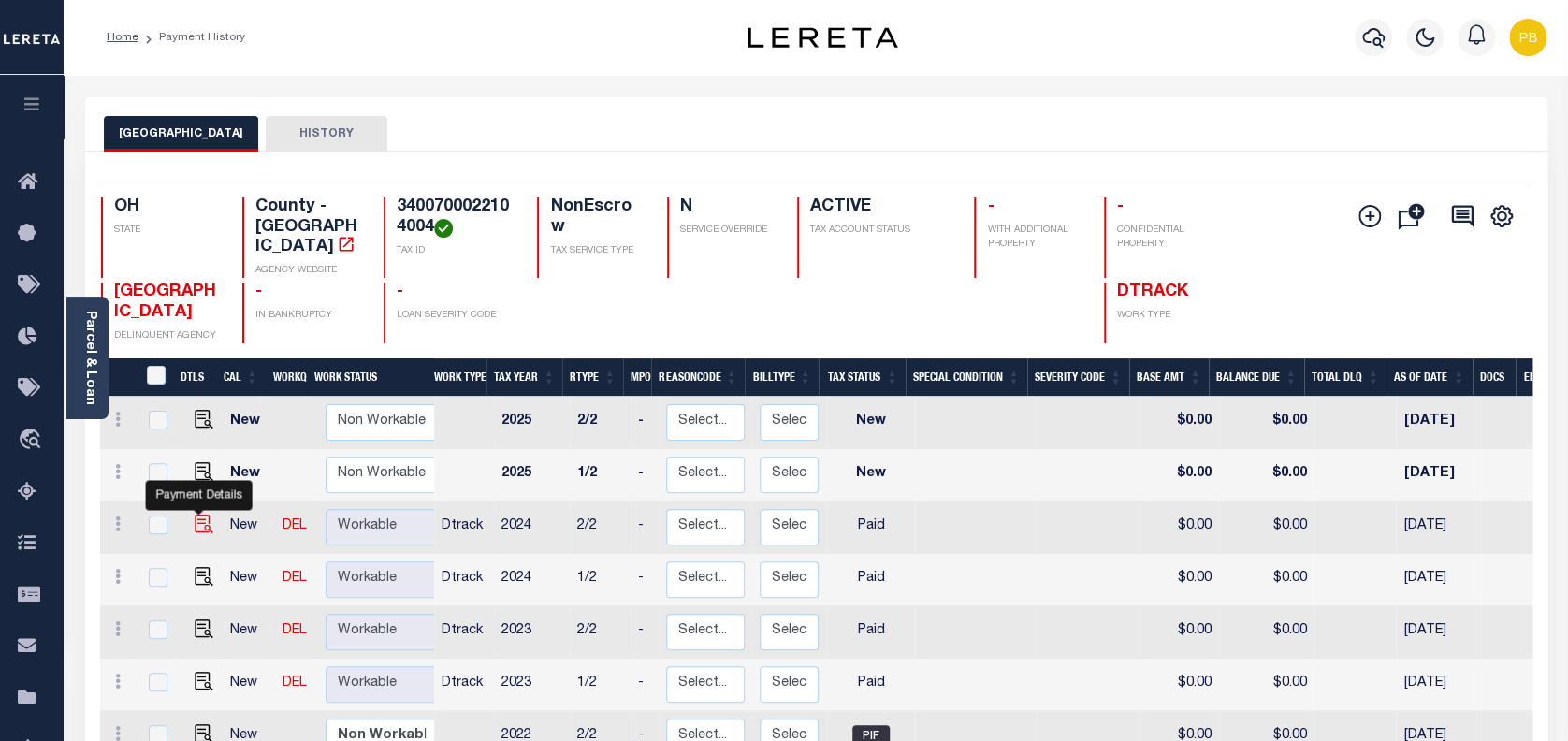
click at [195, 515] on img "" at bounding box center [204, 524] width 19 height 19
checkbox input "true"
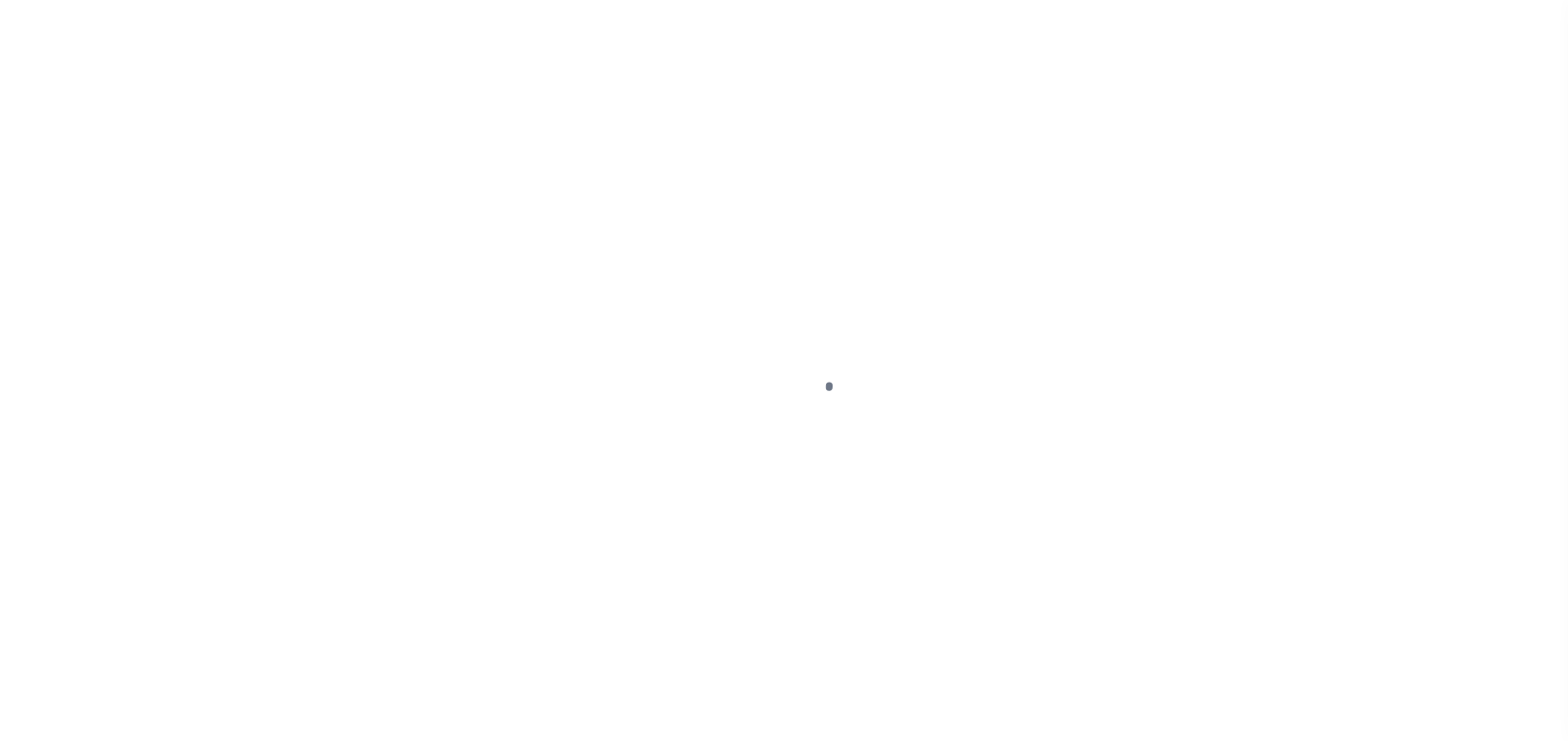
select select "PYD"
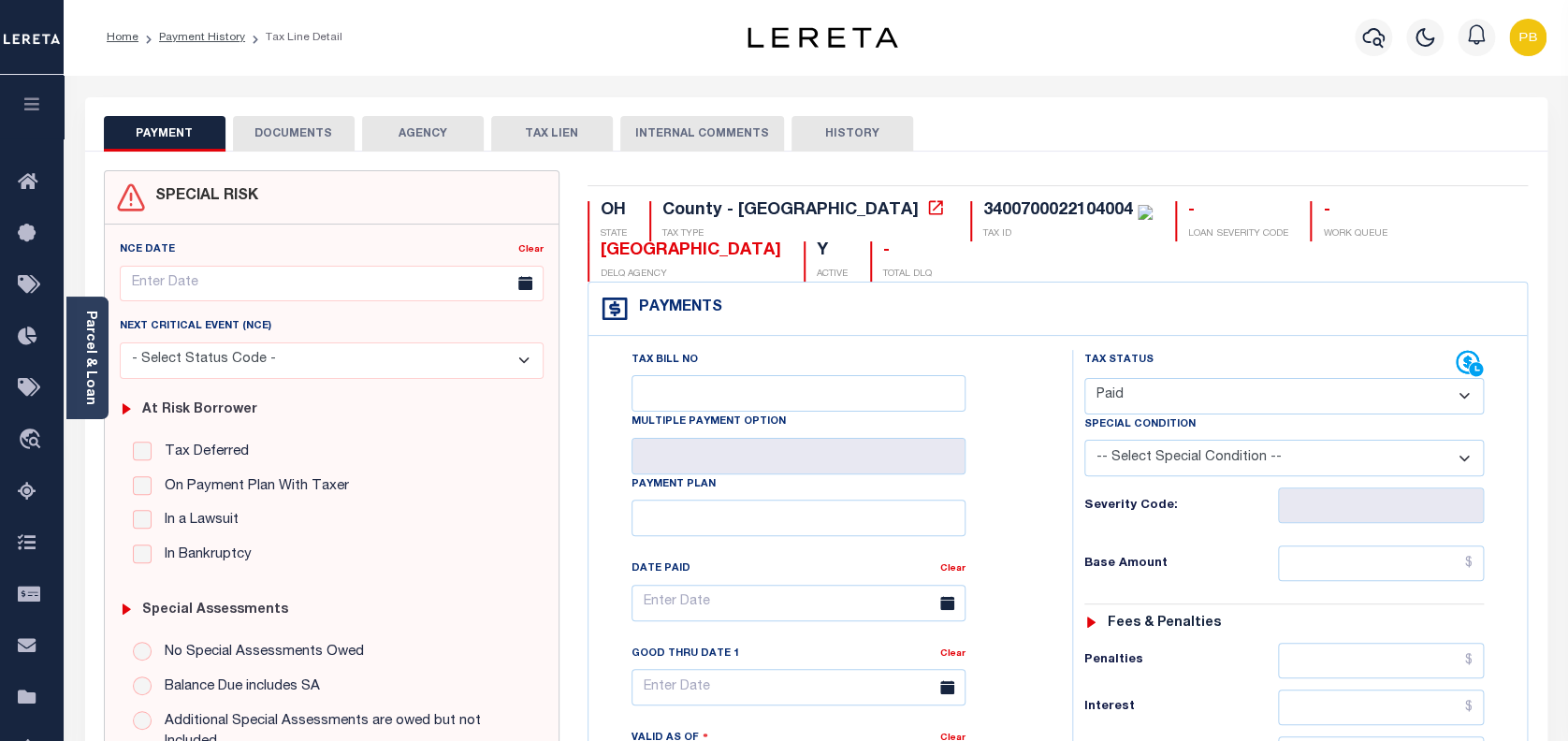
click at [310, 138] on button "DOCUMENTS" at bounding box center [294, 134] width 122 height 35
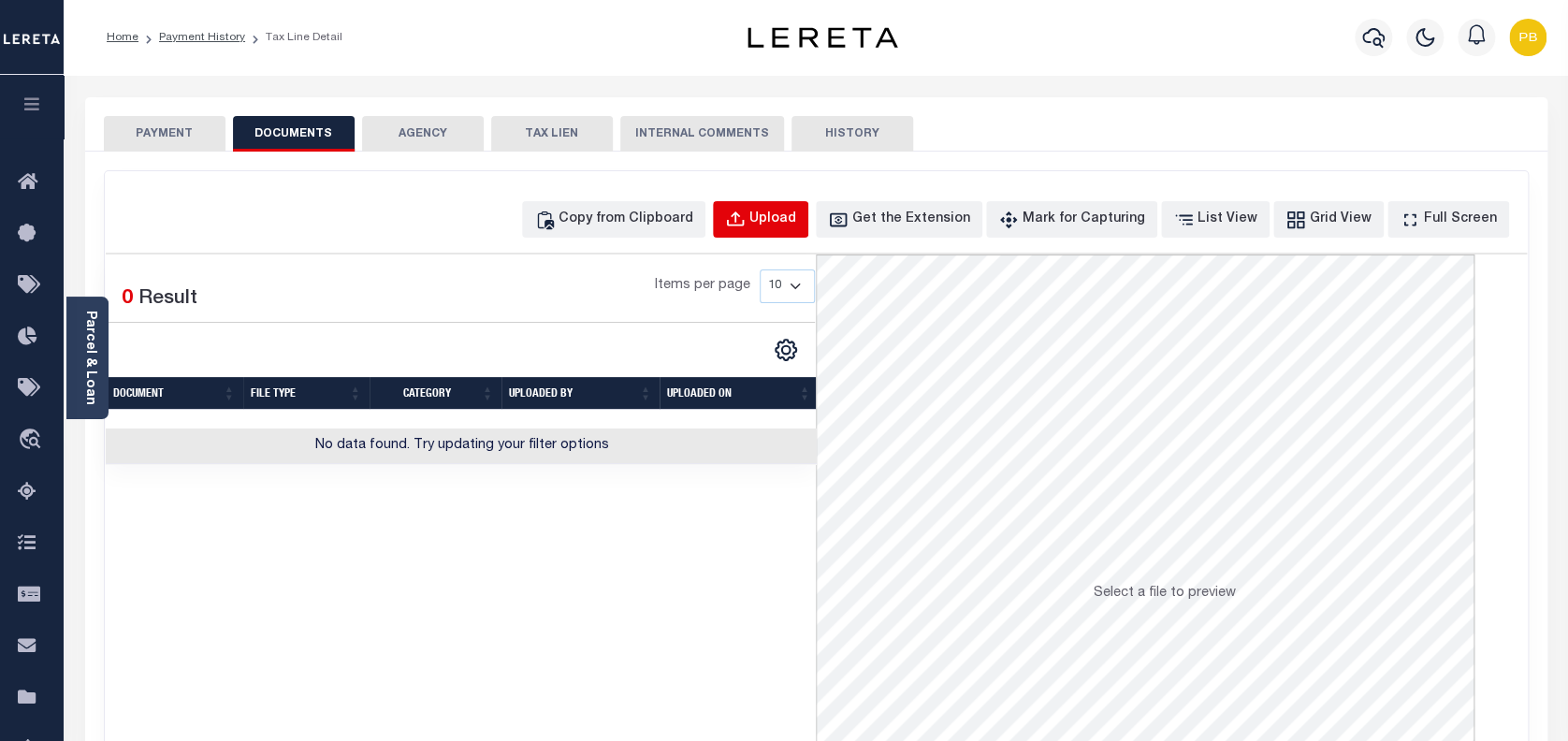
click at [793, 227] on div "Upload" at bounding box center [773, 219] width 47 height 21
select select "POP"
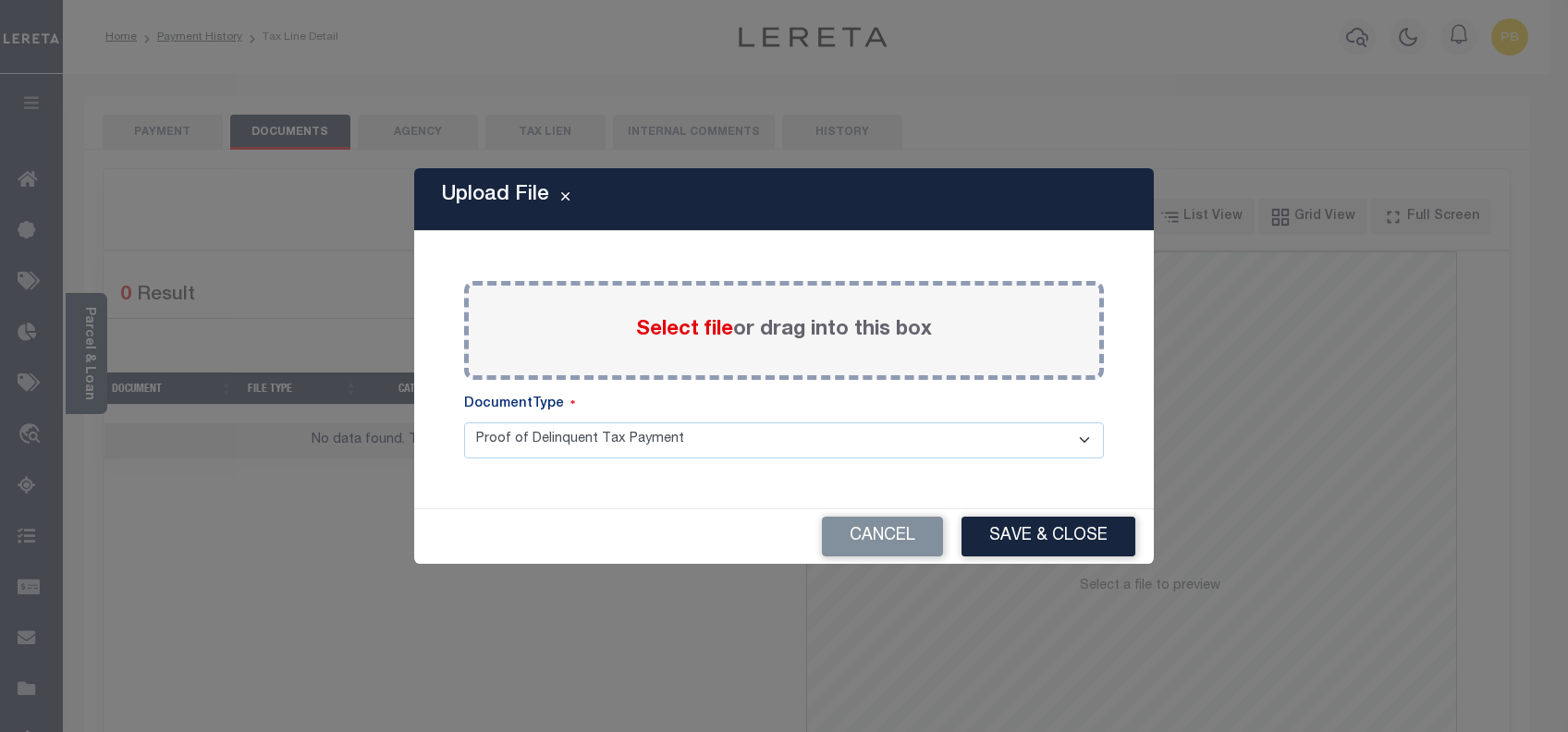
click at [695, 328] on span "Select file" at bounding box center [685, 330] width 97 height 20
click at [0, 0] on input "Select file or drag into this box" at bounding box center [0, 0] width 0 height 0
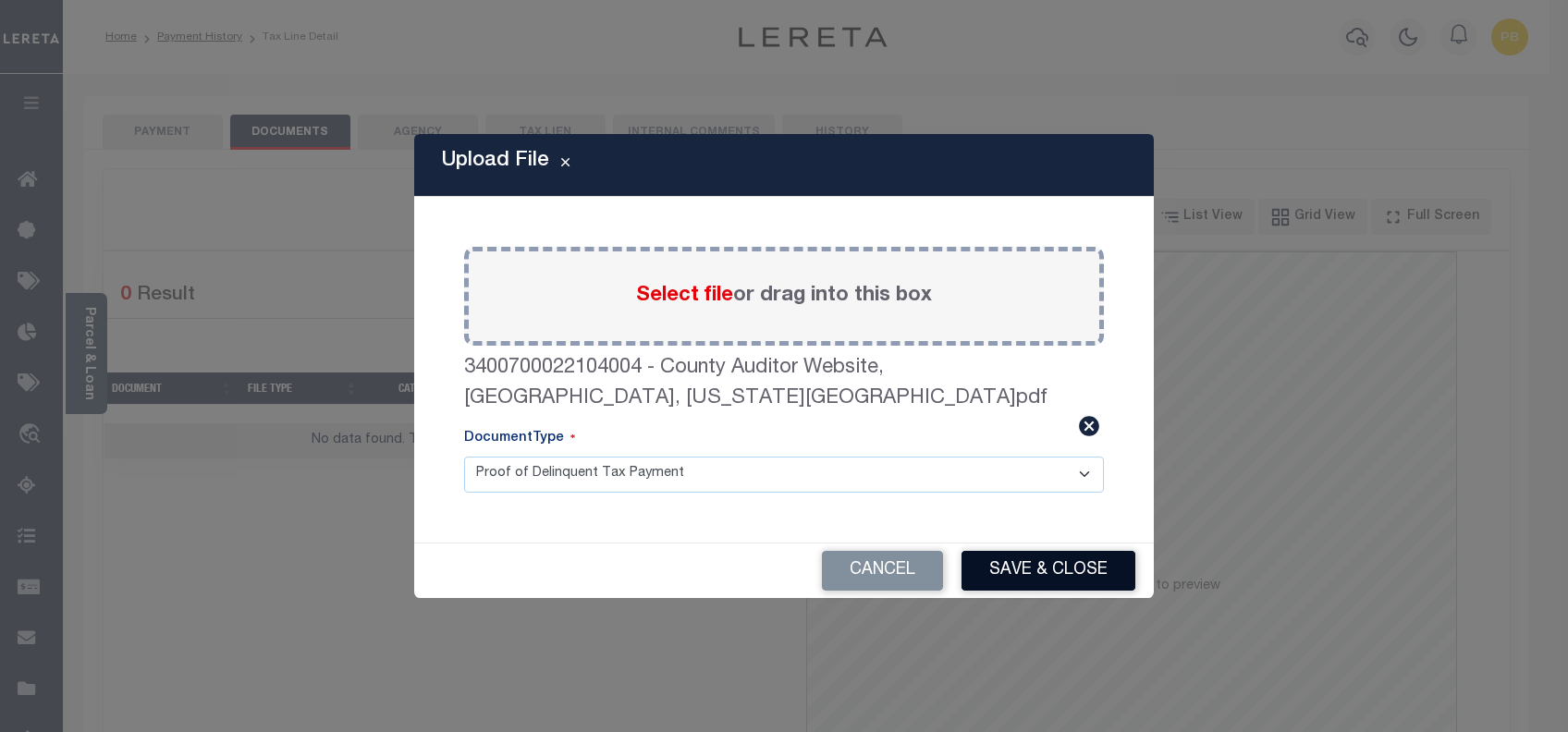
click at [1004, 550] on button "Save & Close" at bounding box center [1048, 570] width 174 height 40
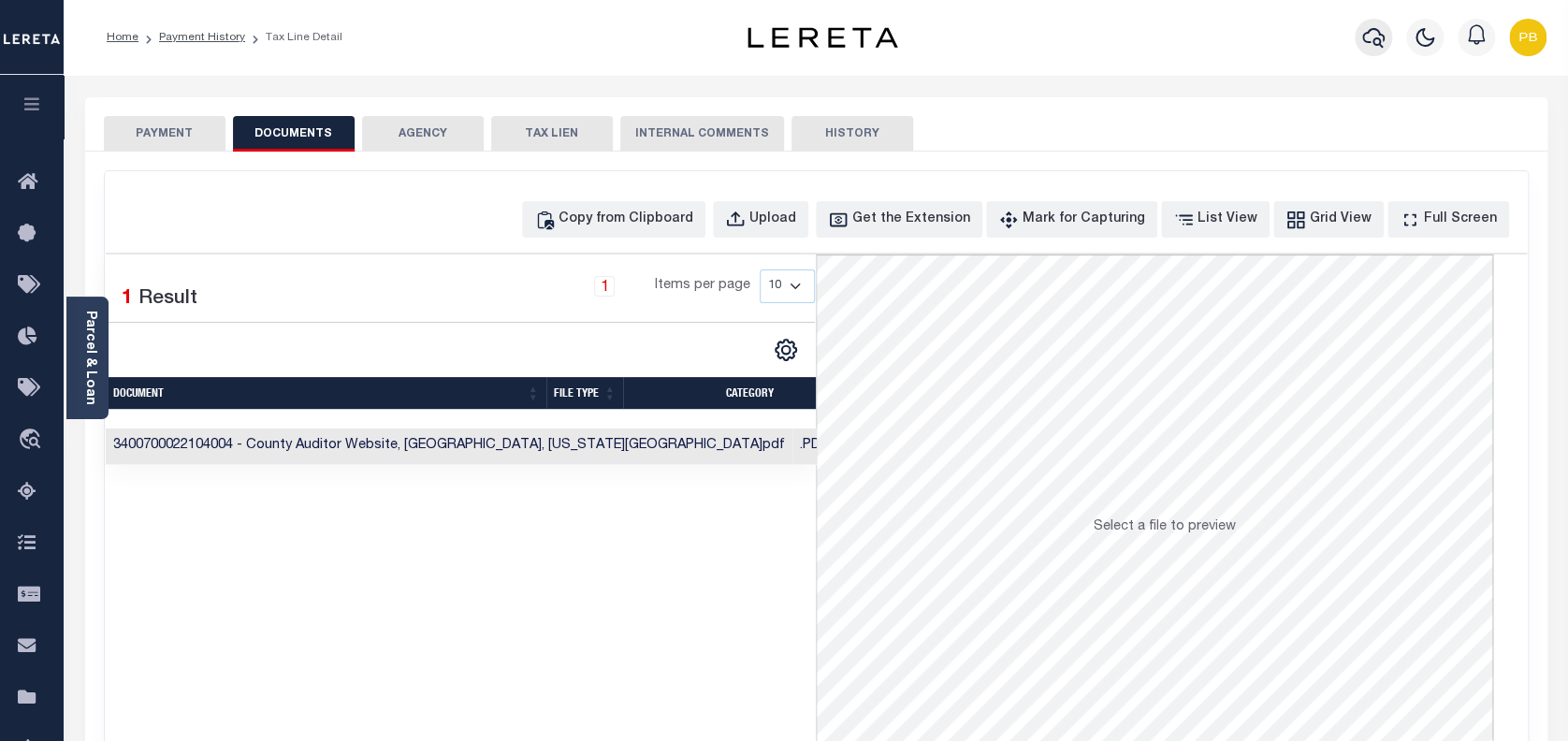
click at [1374, 33] on icon "button" at bounding box center [1373, 37] width 23 height 23
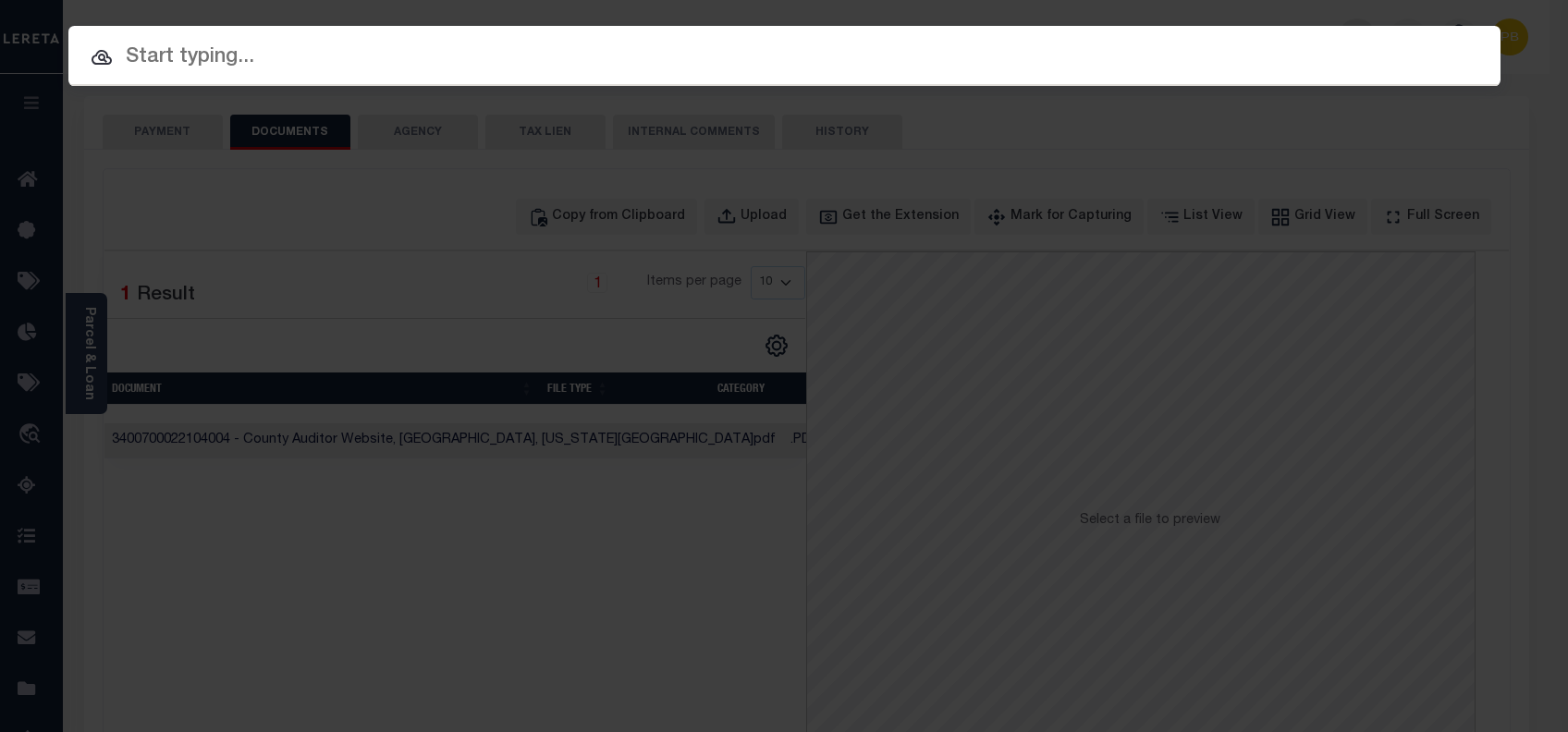
paste input "10702339"
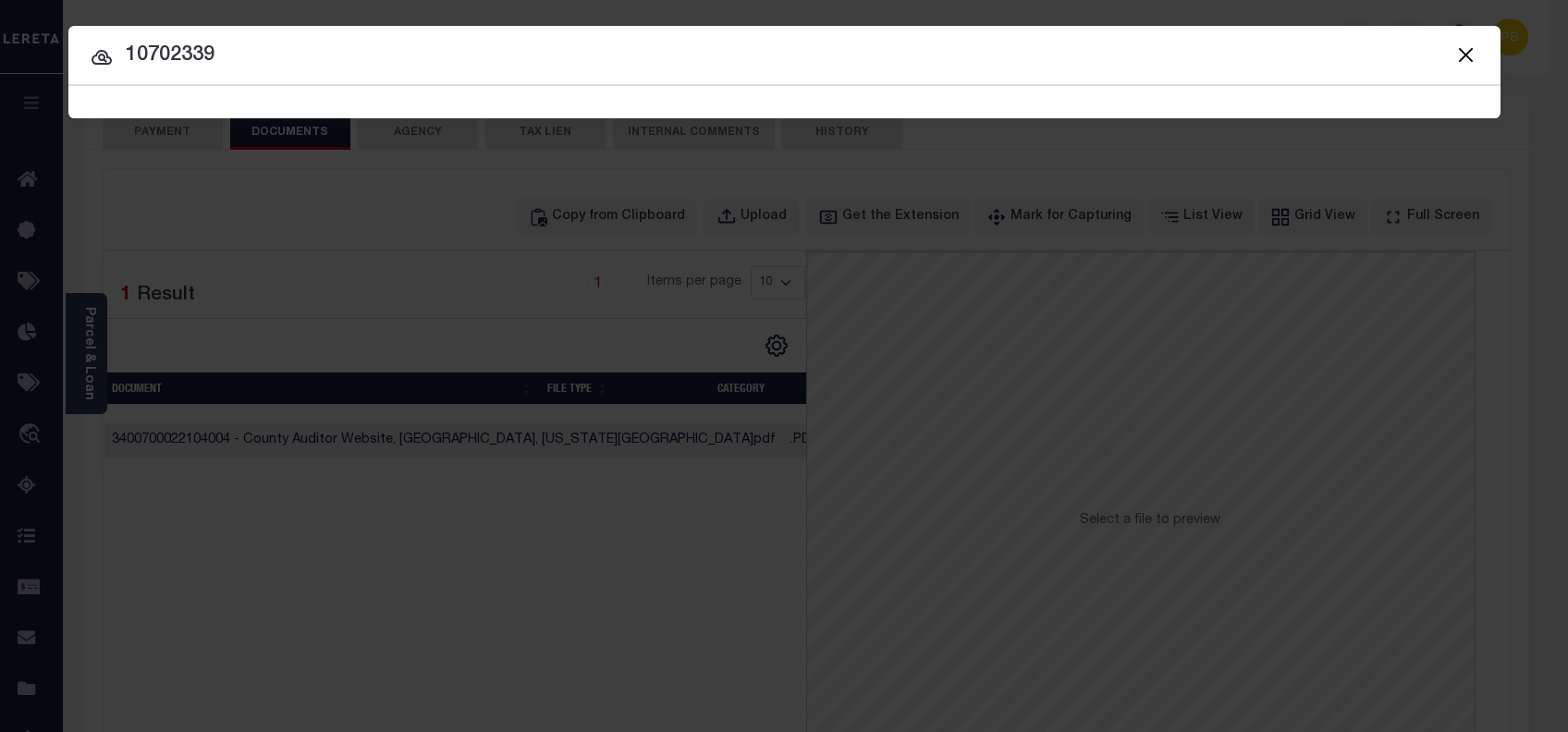
type input "10702339"
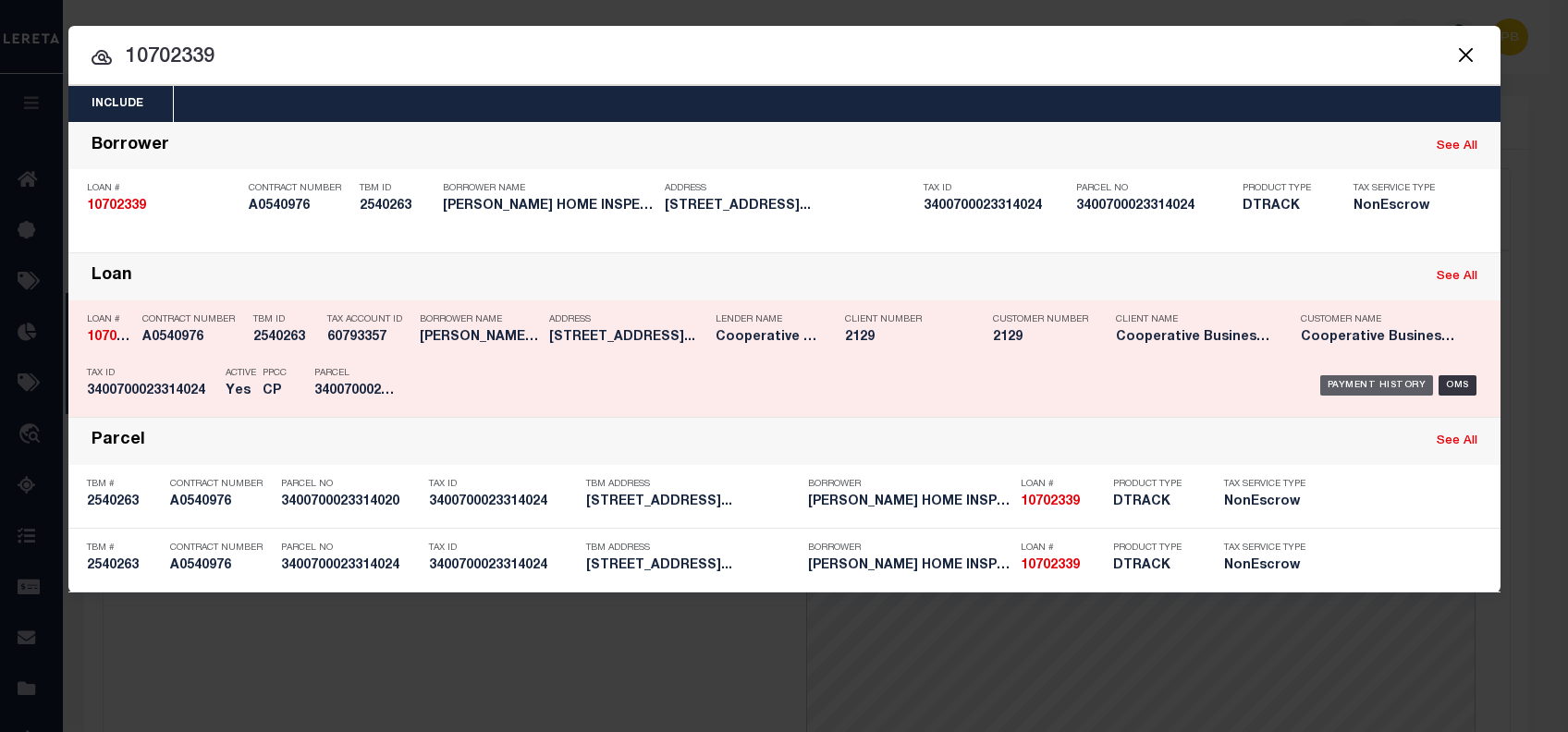
click at [1371, 381] on div "Payment History" at bounding box center [1376, 385] width 114 height 20
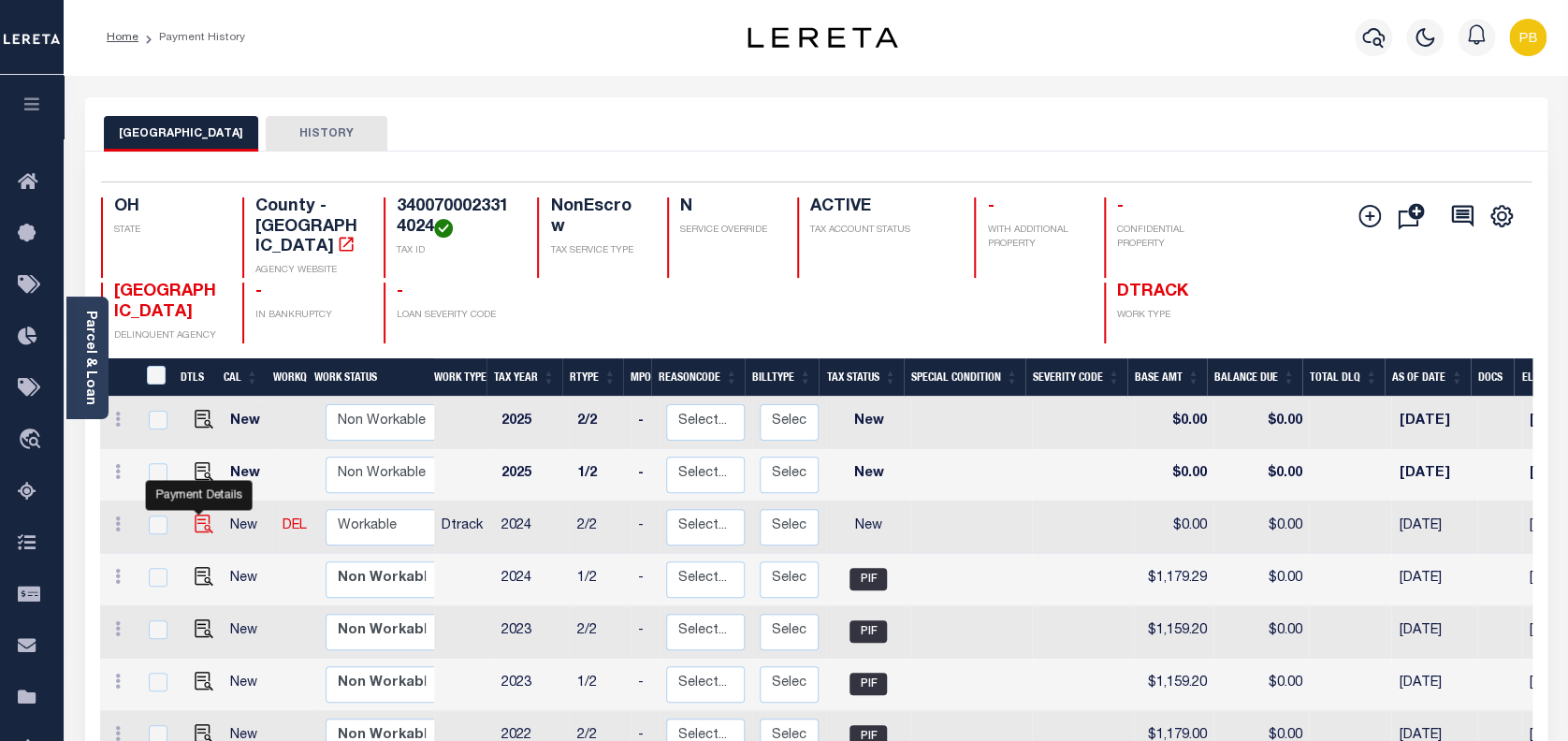
click at [198, 515] on img "" at bounding box center [204, 524] width 19 height 19
checkbox input "true"
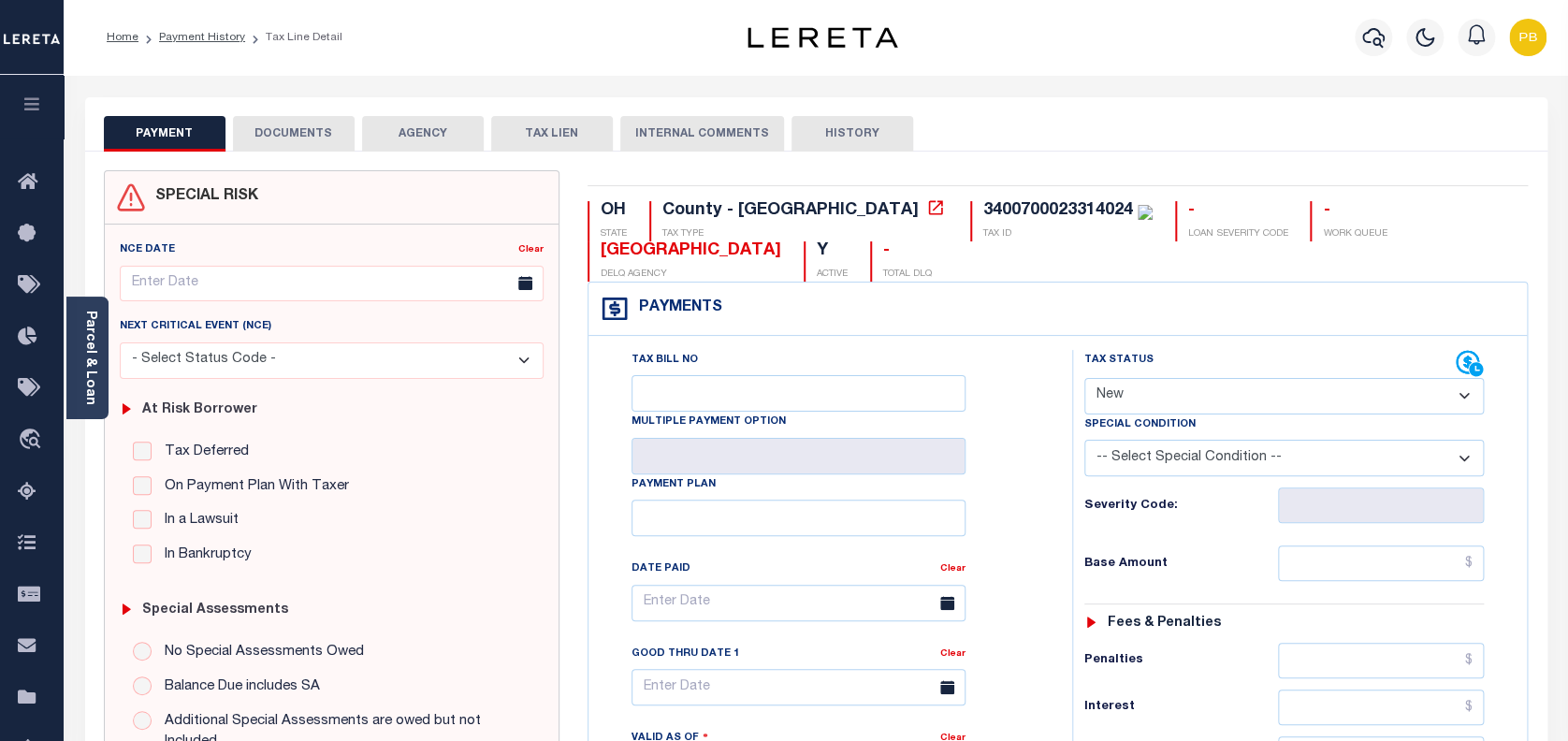
click at [1171, 404] on select "- Select Status Code - Open Due/Unpaid Paid Incomplete No Tax Due Internal Refu…" at bounding box center [1284, 396] width 401 height 36
click at [1178, 396] on select "- Select Status Code - Open Due/Unpaid Paid Incomplete No Tax Due Internal Refu…" at bounding box center [1284, 396] width 401 height 36
select select "PYD"
click at [1084, 379] on select "- Select Status Code - Open Due/Unpaid Paid Incomplete No Tax Due Internal Refu…" at bounding box center [1284, 396] width 401 height 36
type input "[DATE]"
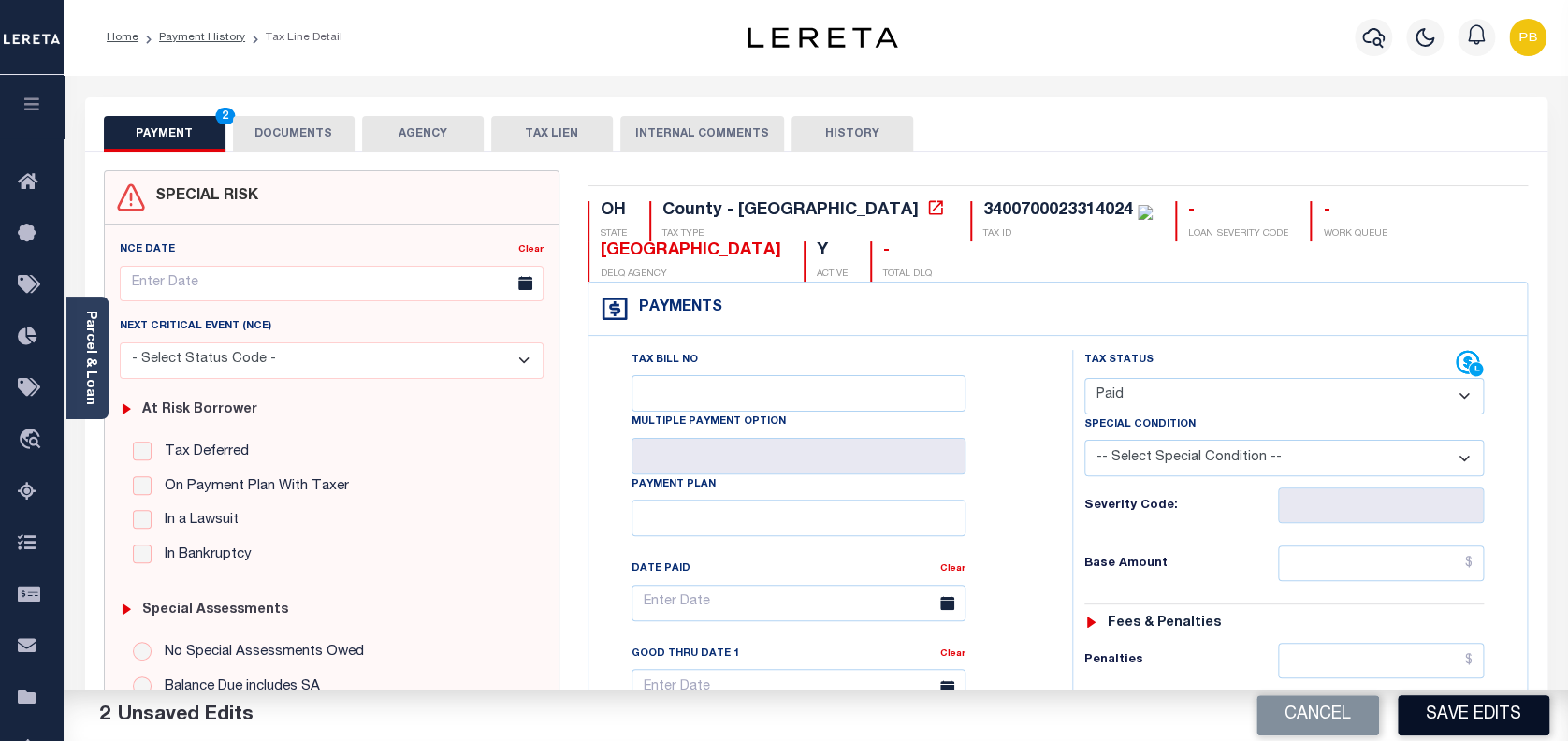
click at [1483, 722] on button "Save Edits" at bounding box center [1474, 714] width 152 height 40
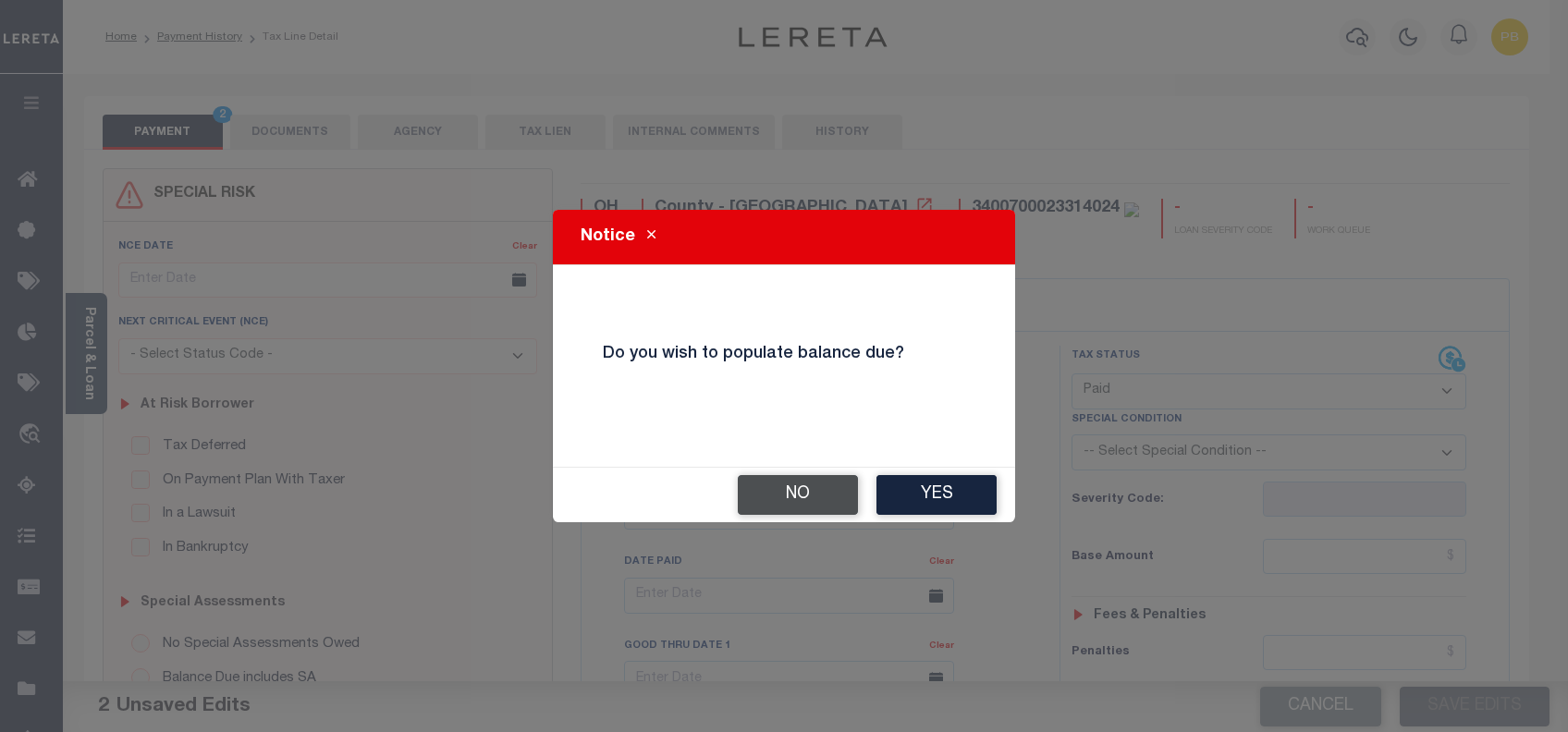
click at [802, 502] on button "No" at bounding box center [798, 494] width 121 height 40
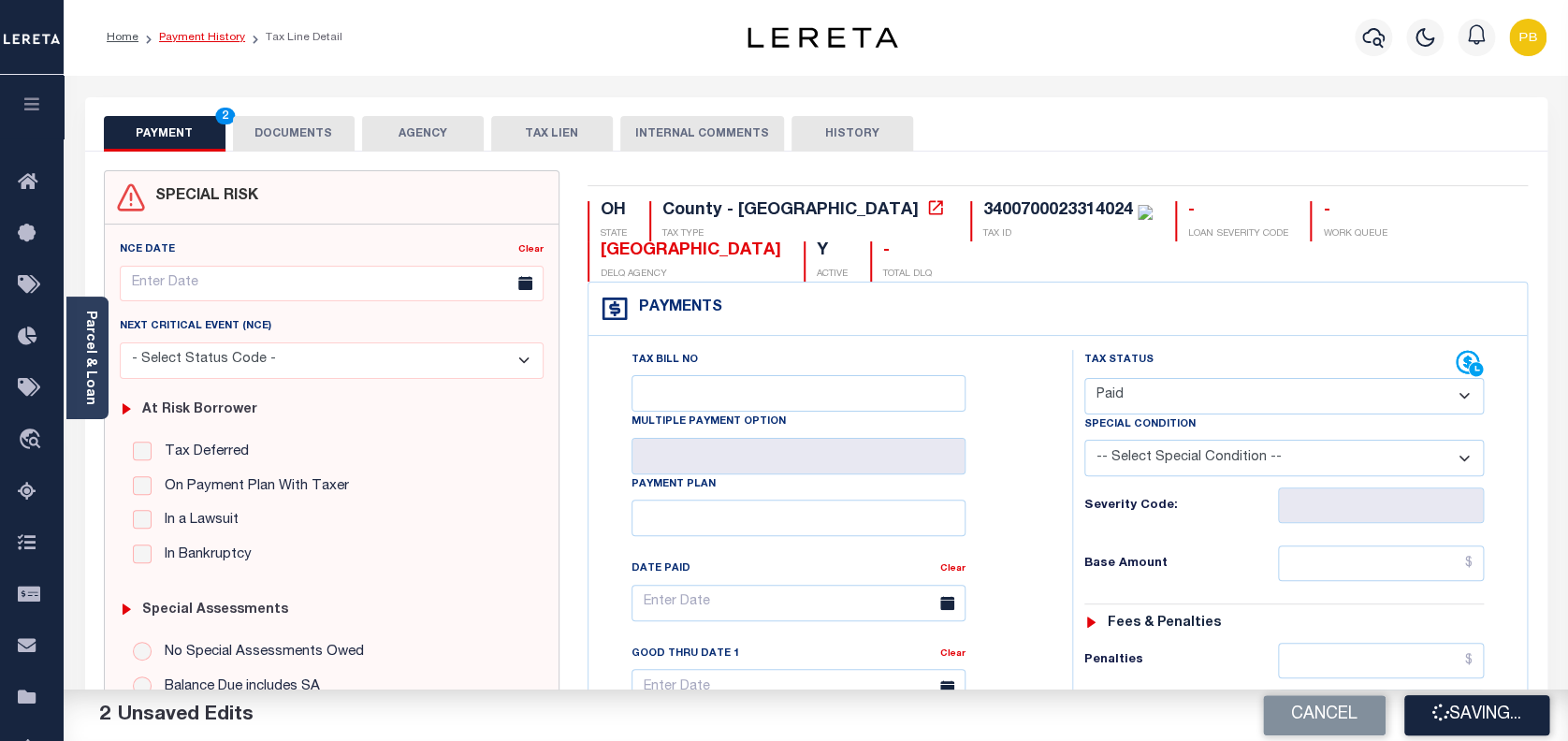
click at [218, 38] on link "Payment History" at bounding box center [202, 36] width 86 height 11
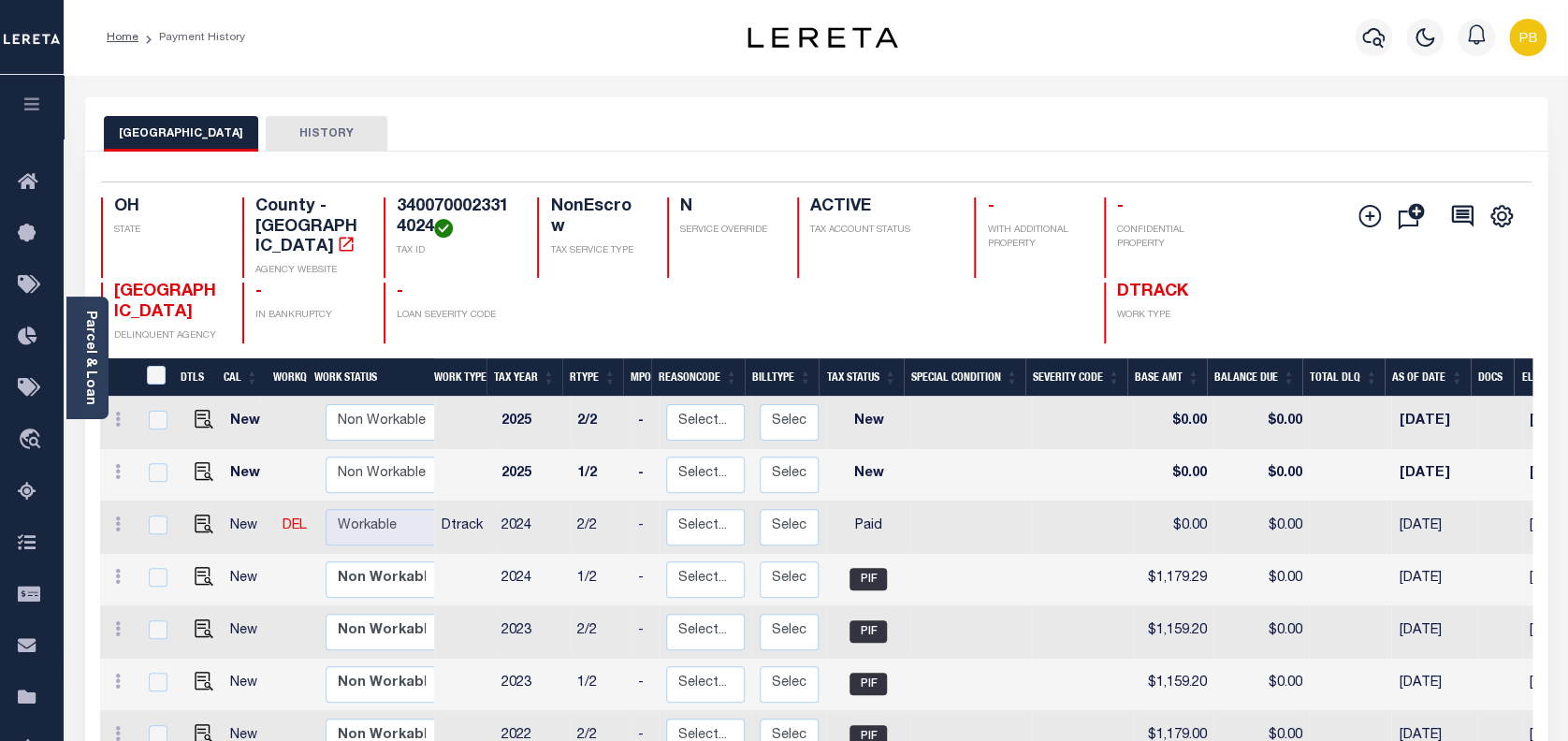
scroll to position [8, 0]
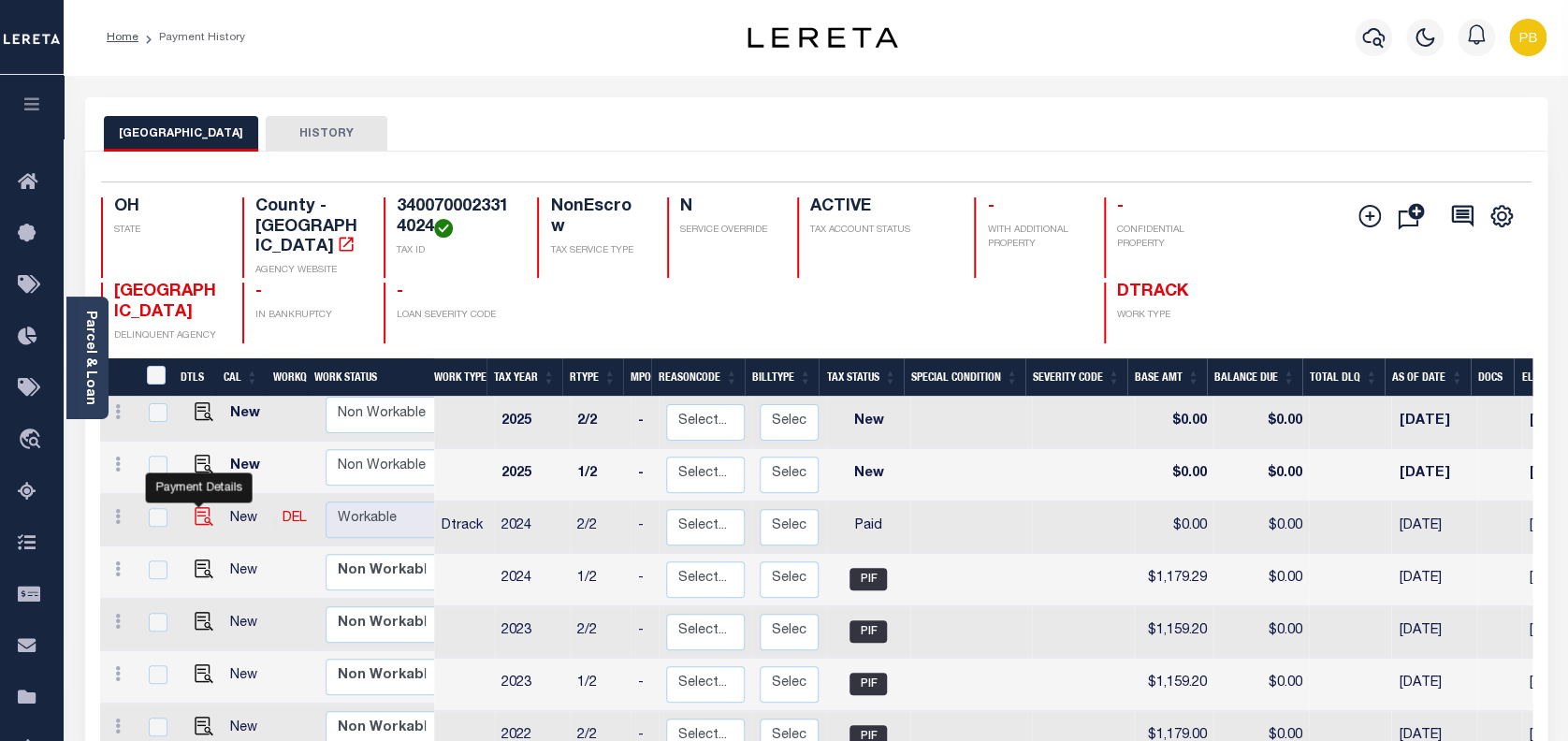
click at [195, 507] on img "" at bounding box center [204, 516] width 19 height 19
checkbox input "true"
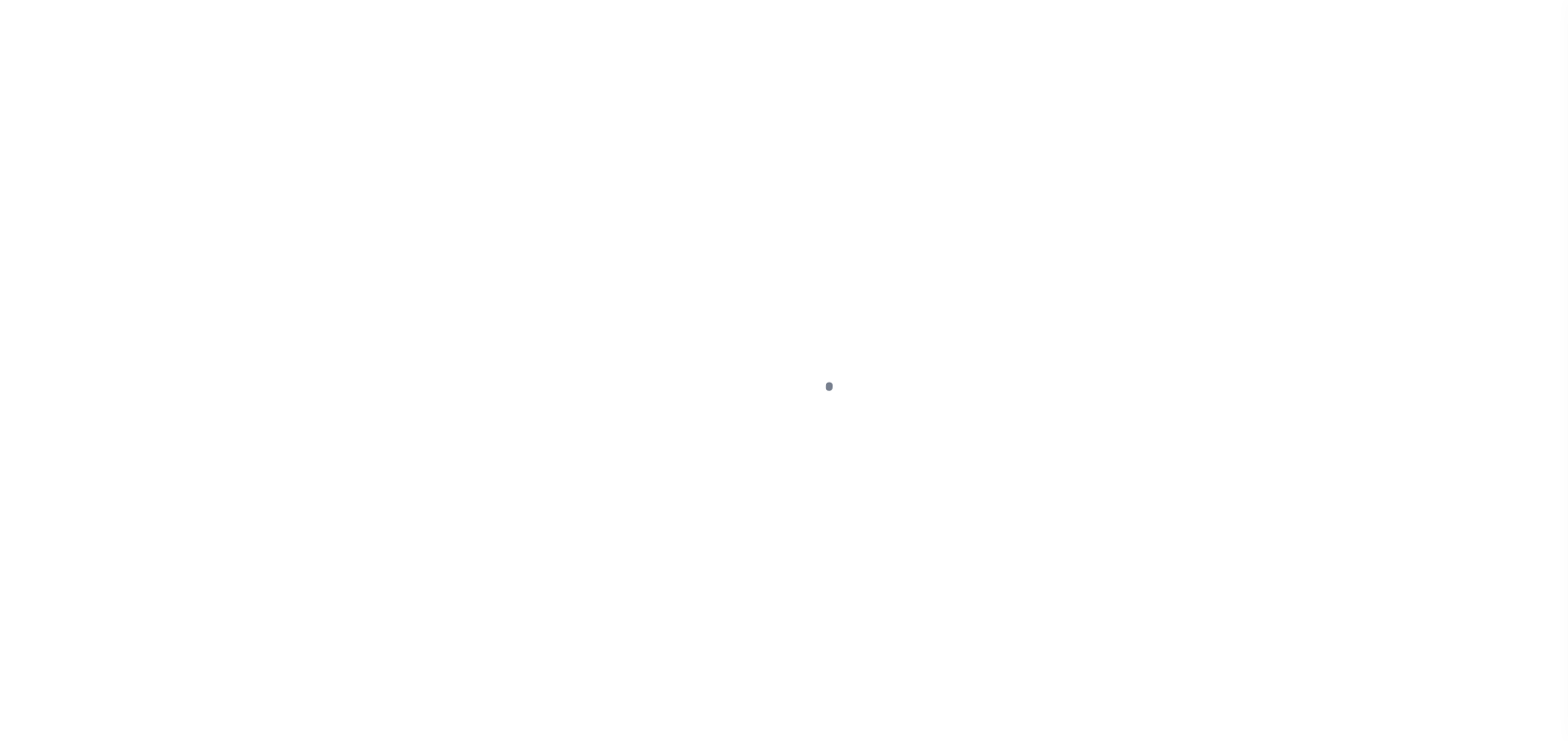
select select "PYD"
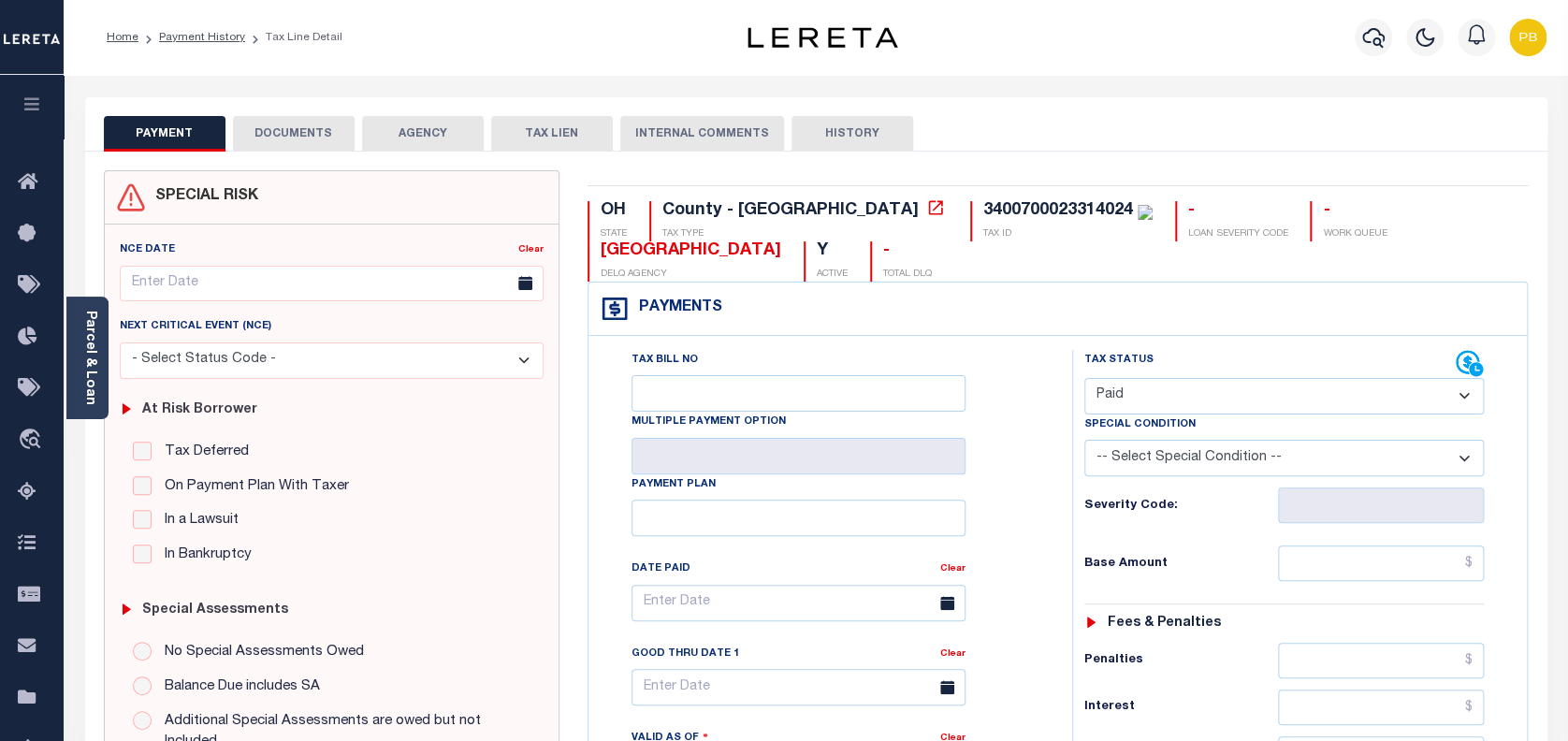
click at [1258, 388] on select "- Select Status Code - Open Due/Unpaid Paid Incomplete No Tax Due Internal Refu…" at bounding box center [1284, 396] width 401 height 36
click at [311, 131] on button "DOCUMENTS" at bounding box center [294, 134] width 122 height 35
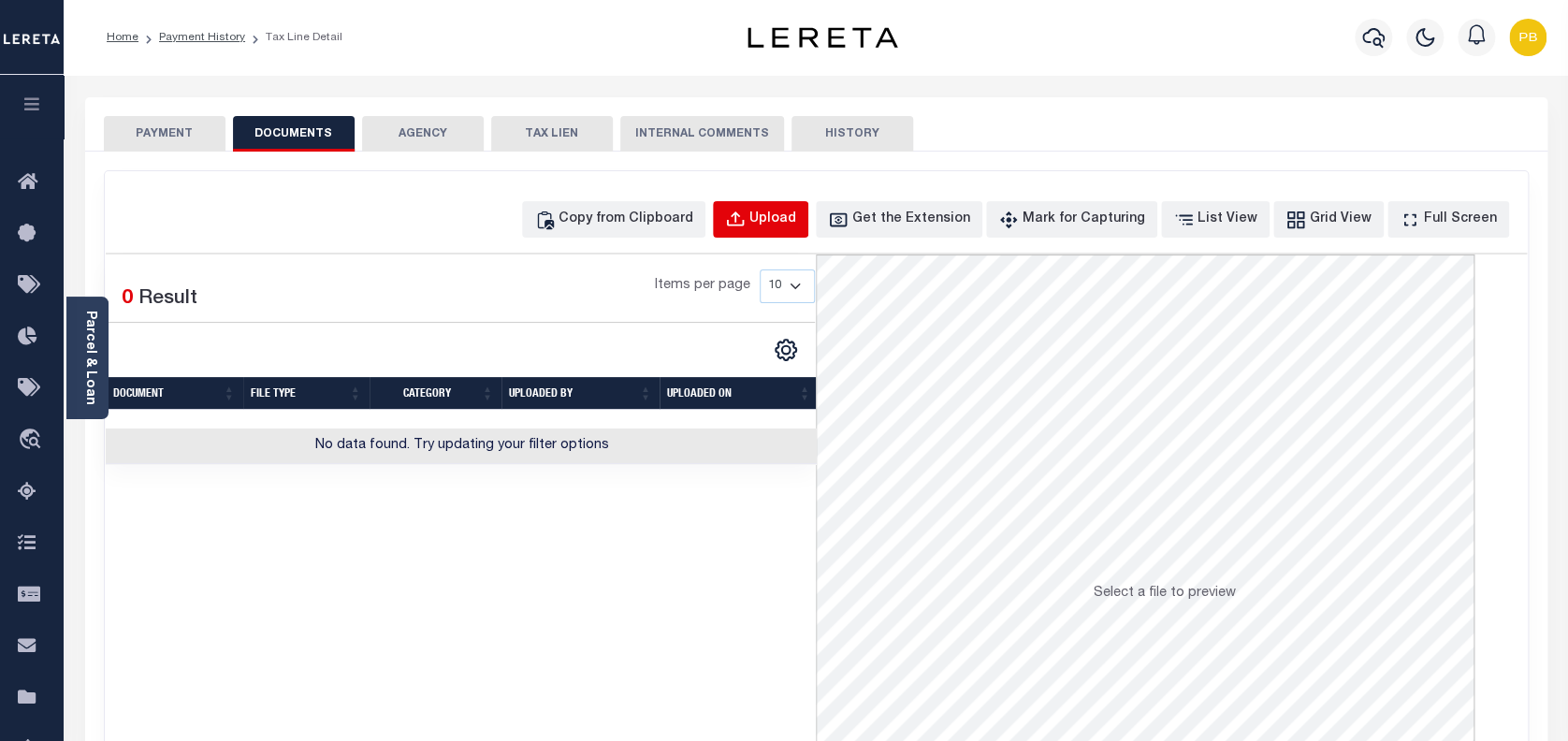
click at [786, 224] on div "Upload" at bounding box center [773, 219] width 47 height 21
select select "POP"
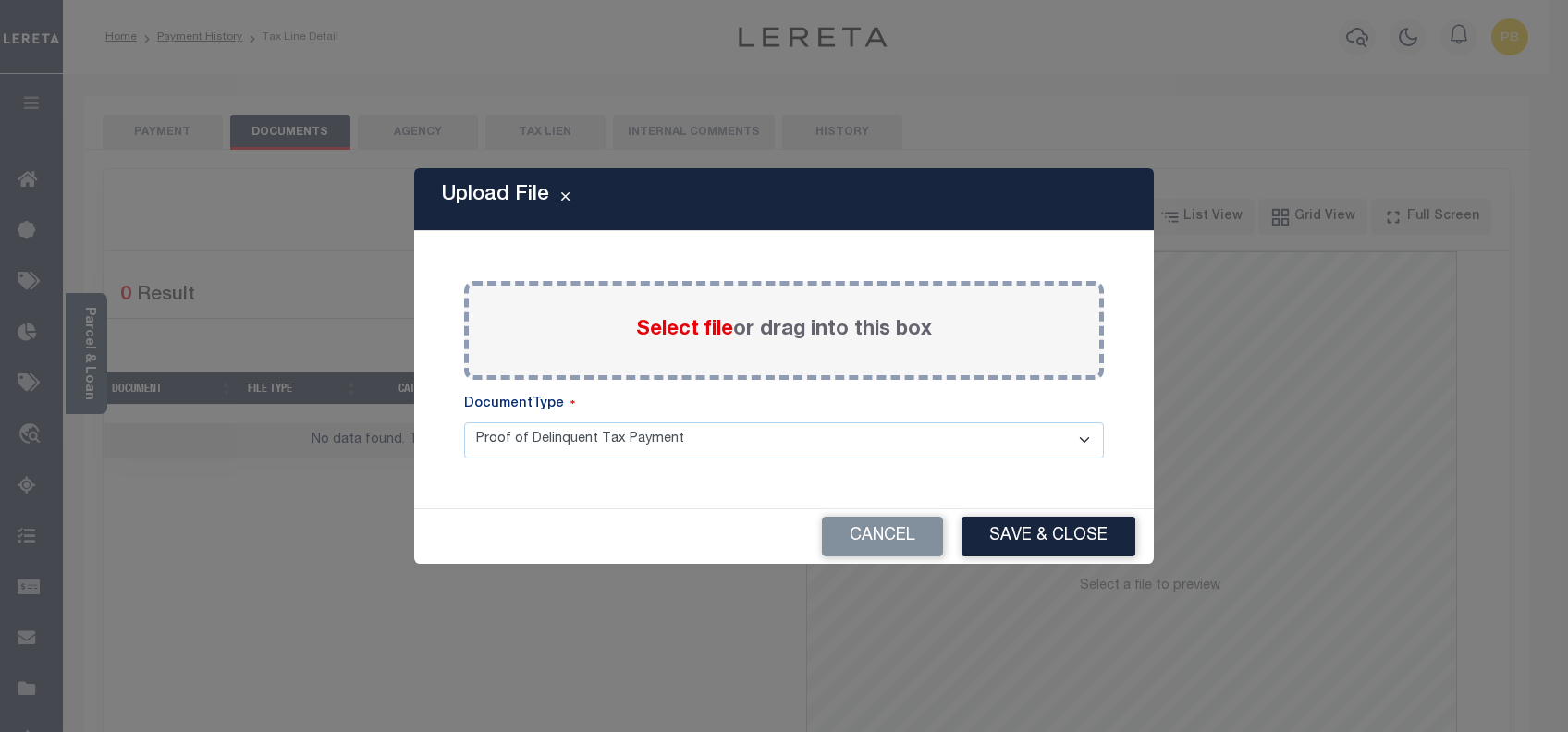
click at [694, 332] on span "Select file" at bounding box center [685, 330] width 97 height 20
click at [0, 0] on input "Select file or drag into this box" at bounding box center [0, 0] width 0 height 0
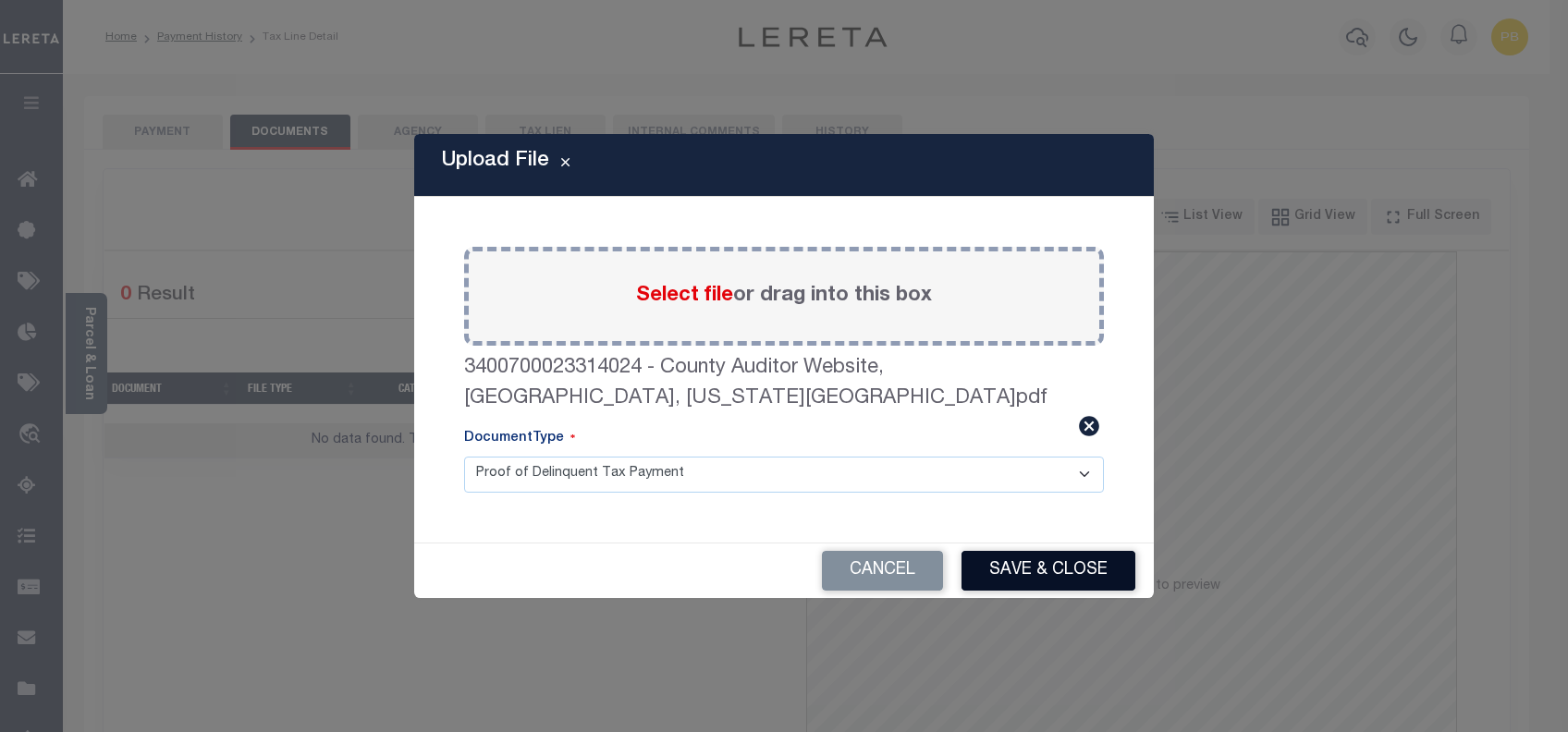
click at [1080, 550] on button "Save & Close" at bounding box center [1048, 570] width 174 height 40
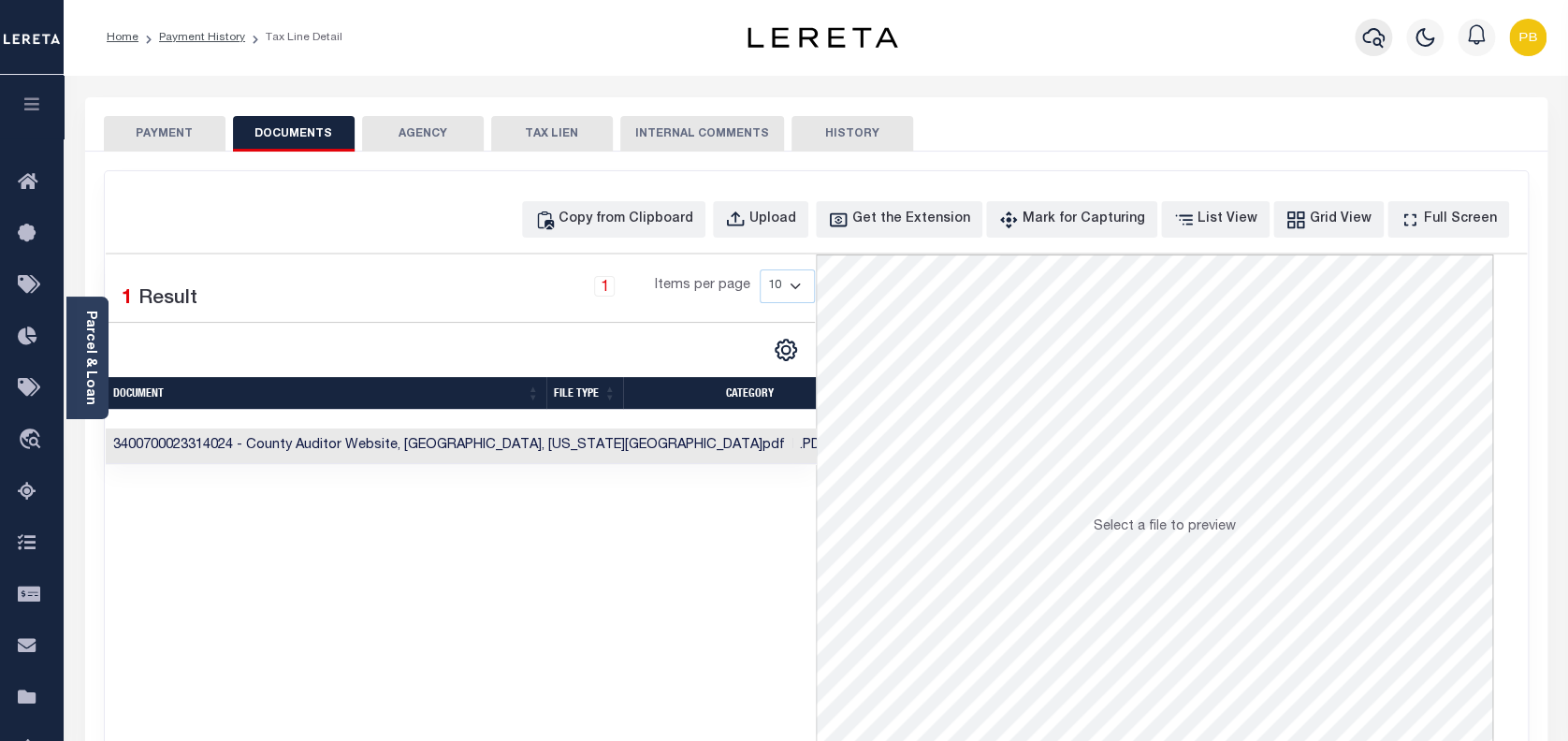
click at [1363, 40] on icon "button" at bounding box center [1373, 38] width 23 height 20
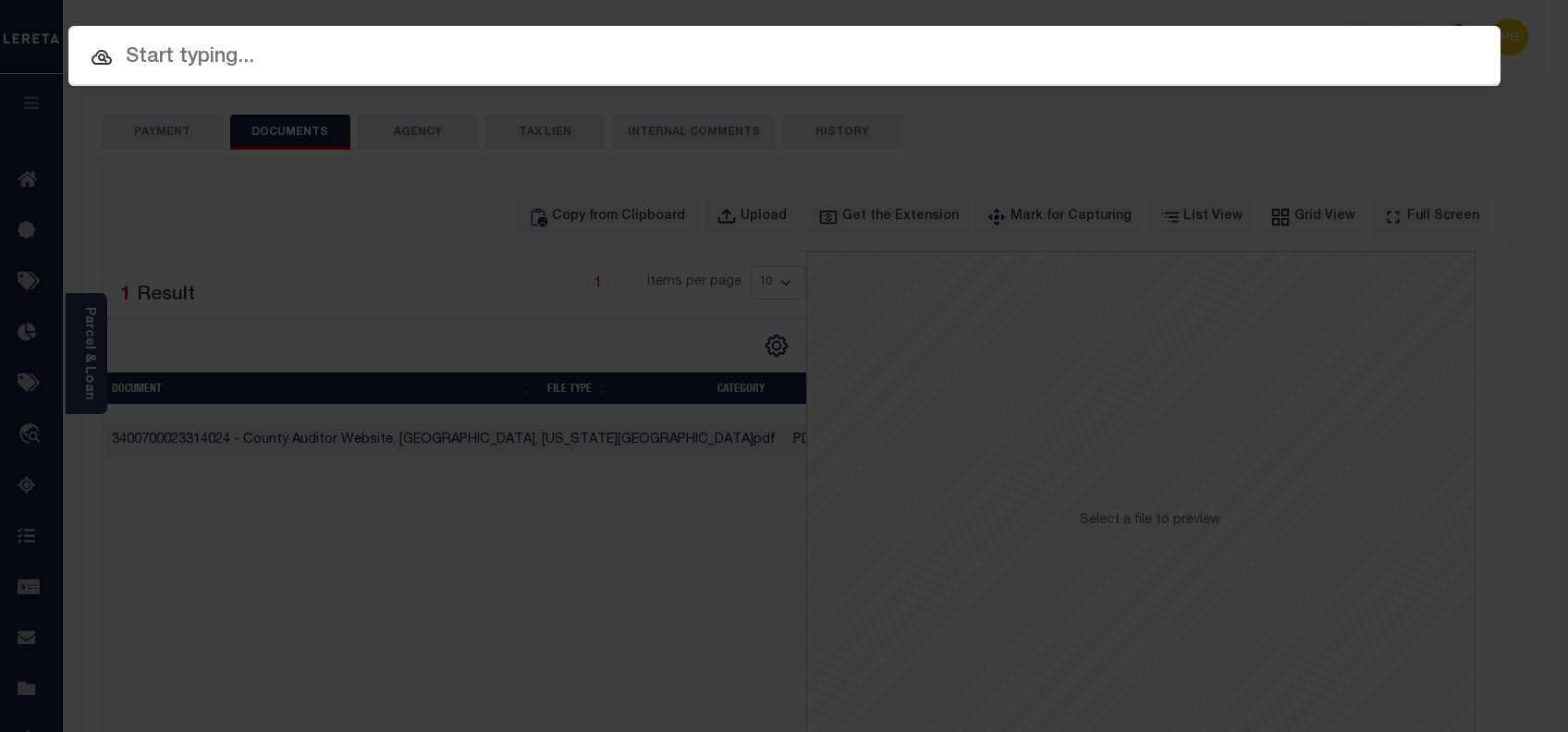
paste input "10703458"
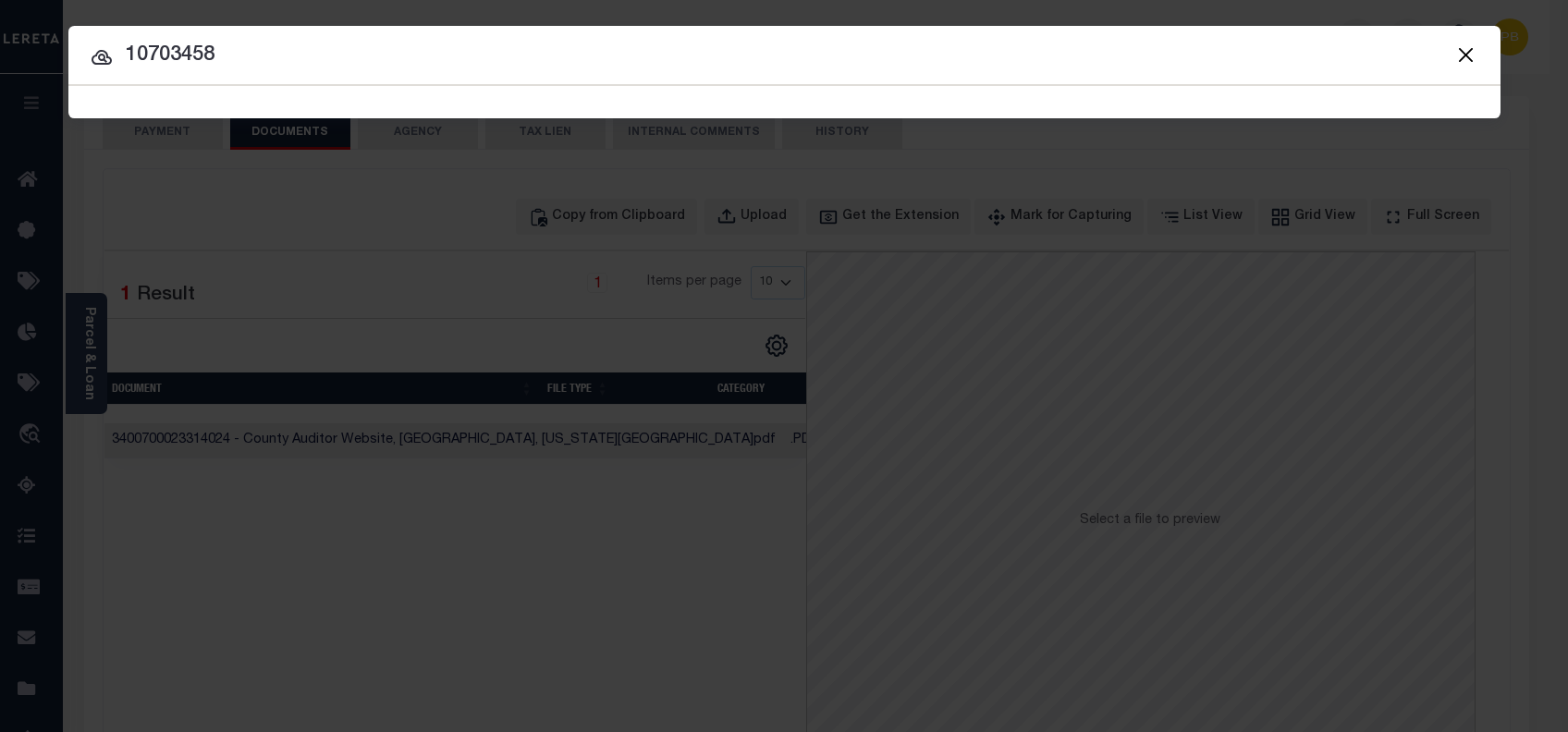
type input "10703458"
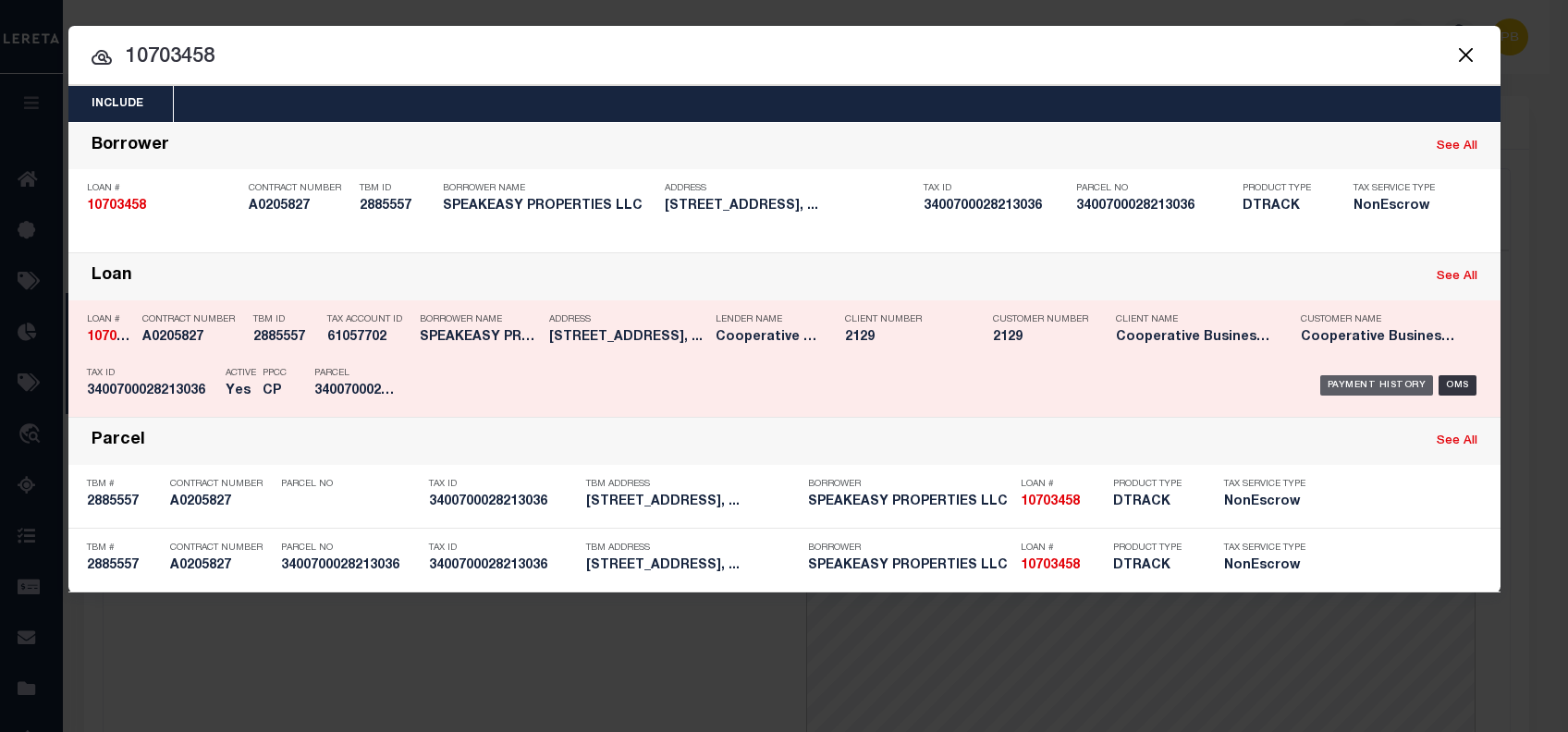
click at [1346, 384] on div "Payment History" at bounding box center [1376, 385] width 114 height 20
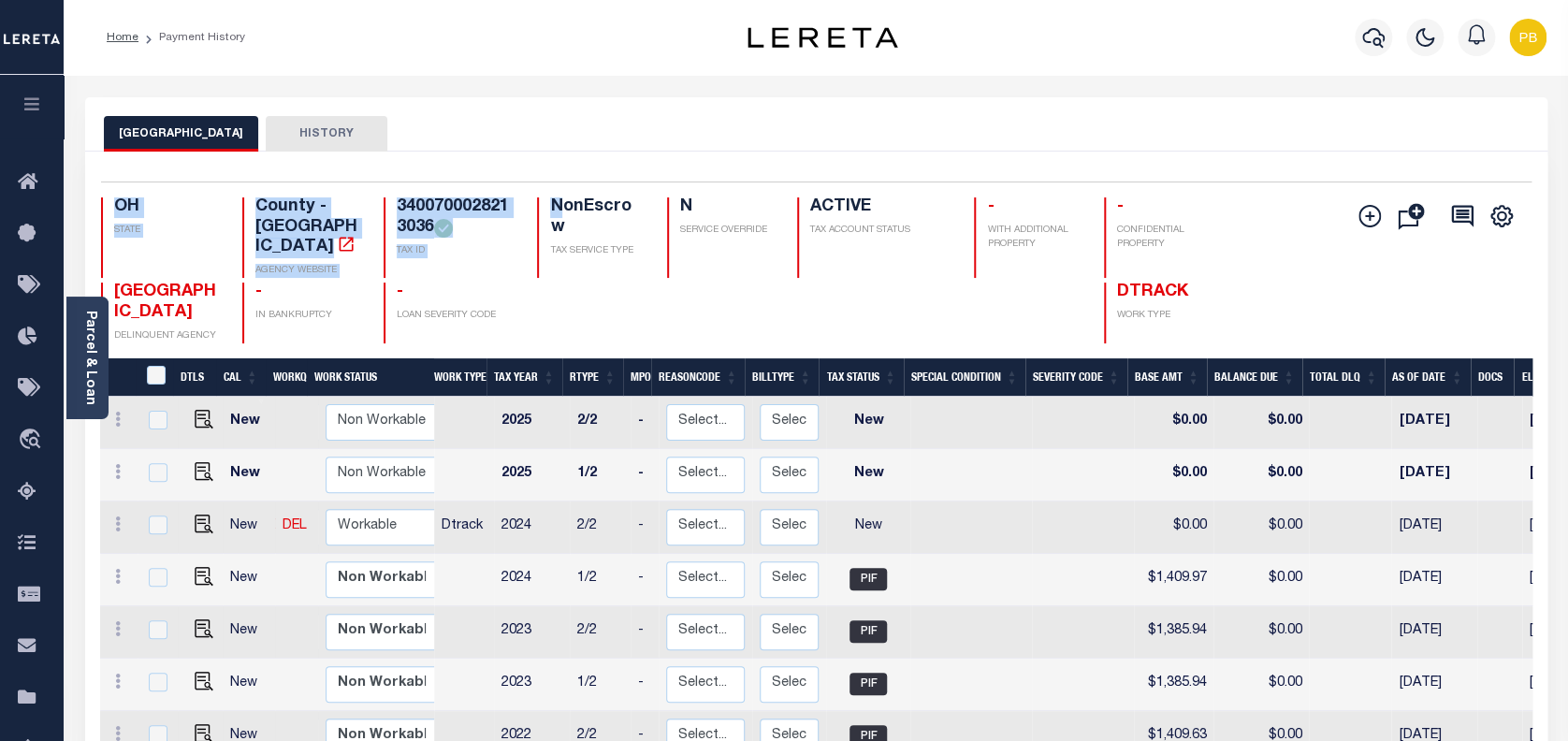
drag, startPoint x: 566, startPoint y: 235, endPoint x: 576, endPoint y: 185, distance: 51.0
click at [580, 184] on div "Selected 18 Results 1 Items per page 25 50 100 OH STATE County - OH AGENCY WEBS…" at bounding box center [816, 262] width 1461 height 161
click at [806, 299] on div at bounding box center [875, 313] width 156 height 61
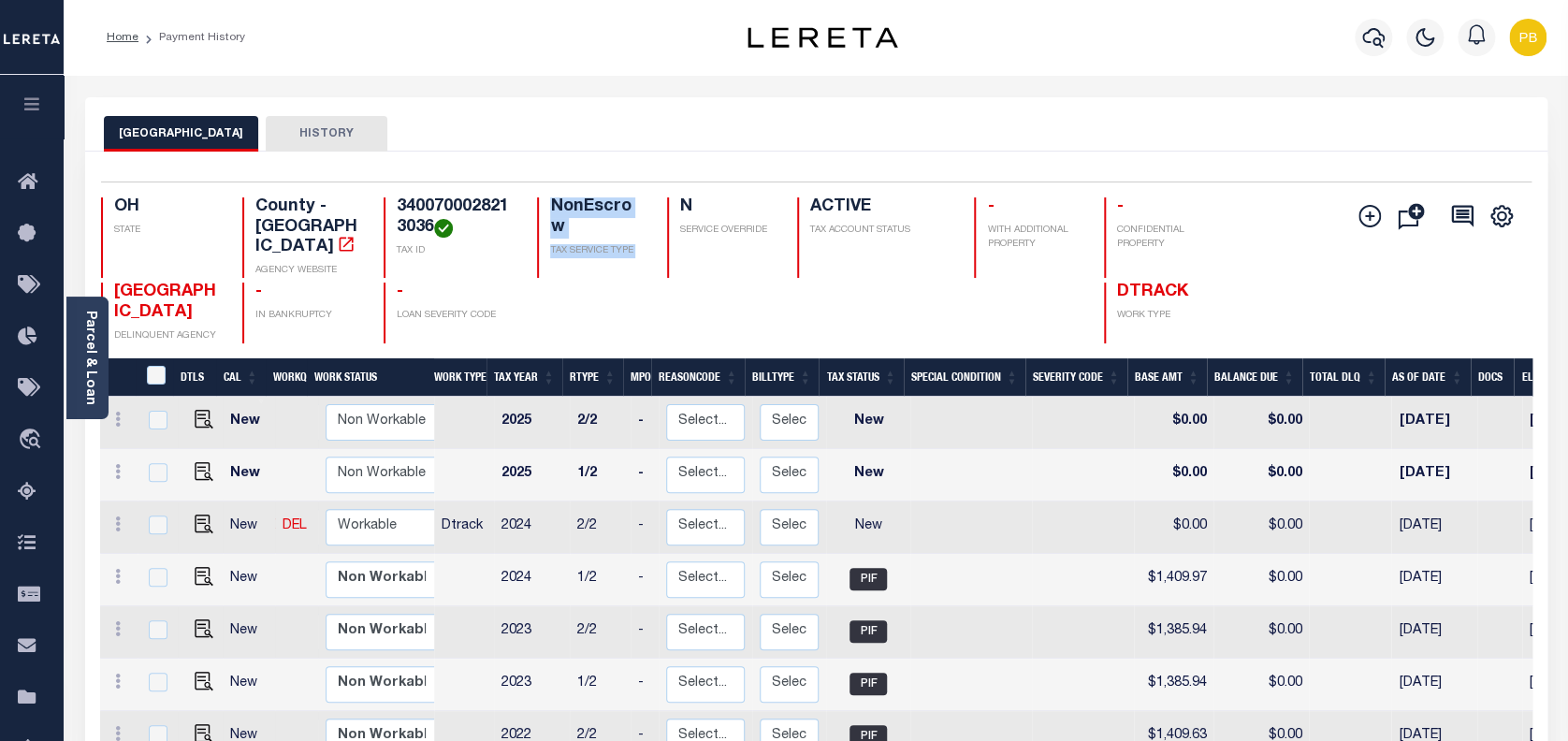
drag, startPoint x: 551, startPoint y: 206, endPoint x: 669, endPoint y: 206, distance: 118.0
click at [669, 206] on div "OH STATE County - OH AGENCY WEBSITE 3400700028213036 TAX ID NonEscrow TAX SERVI…" at bounding box center [697, 238] width 1192 height 81
click at [200, 515] on img "" at bounding box center [204, 524] width 19 height 19
checkbox input "true"
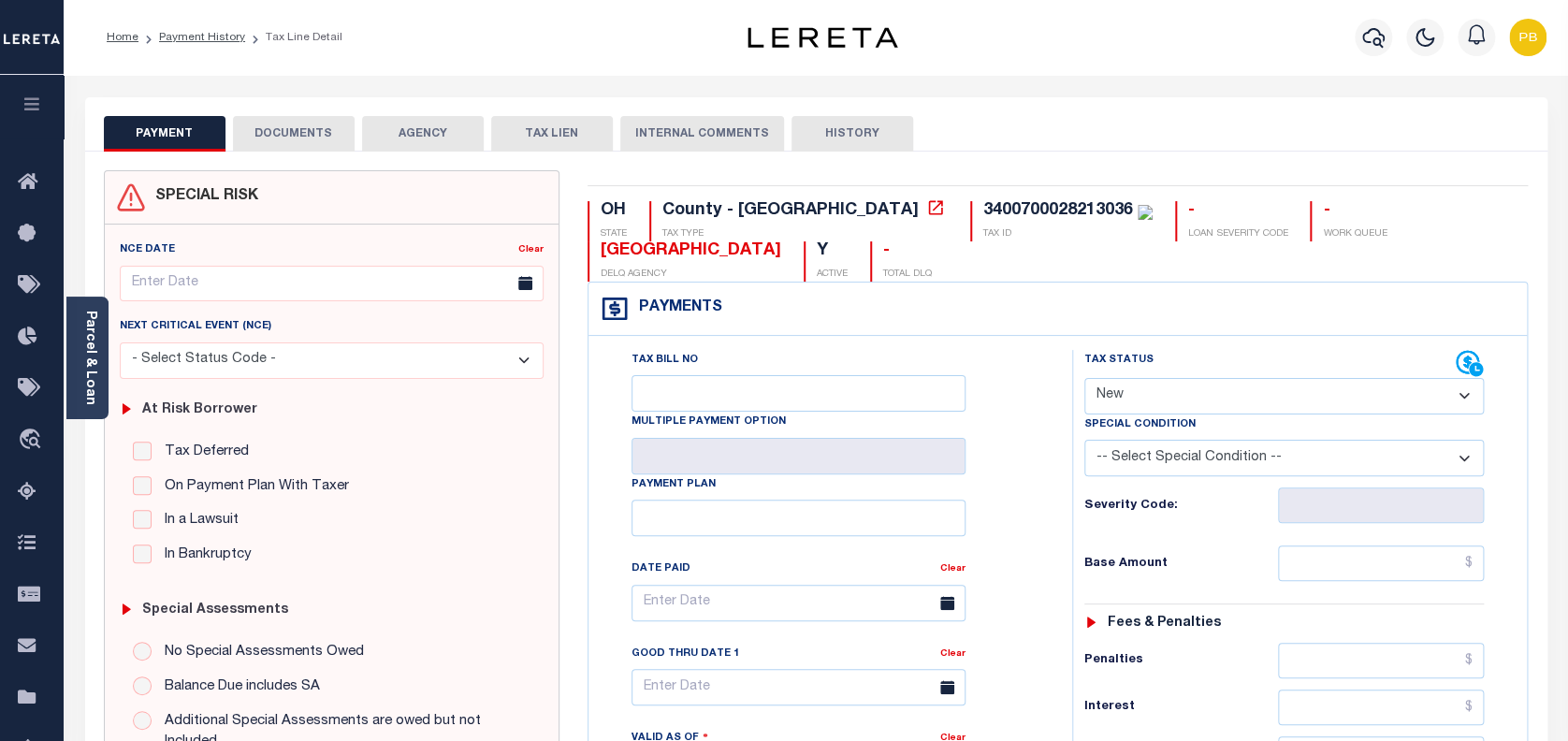
click at [1196, 393] on select "- Select Status Code - Open Due/Unpaid Paid Incomplete No Tax Due Internal Refu…" at bounding box center [1284, 396] width 401 height 36
select select "PYD"
click at [1084, 379] on select "- Select Status Code - Open Due/Unpaid Paid Incomplete No Tax Due Internal Refu…" at bounding box center [1284, 396] width 401 height 36
type input "[DATE]"
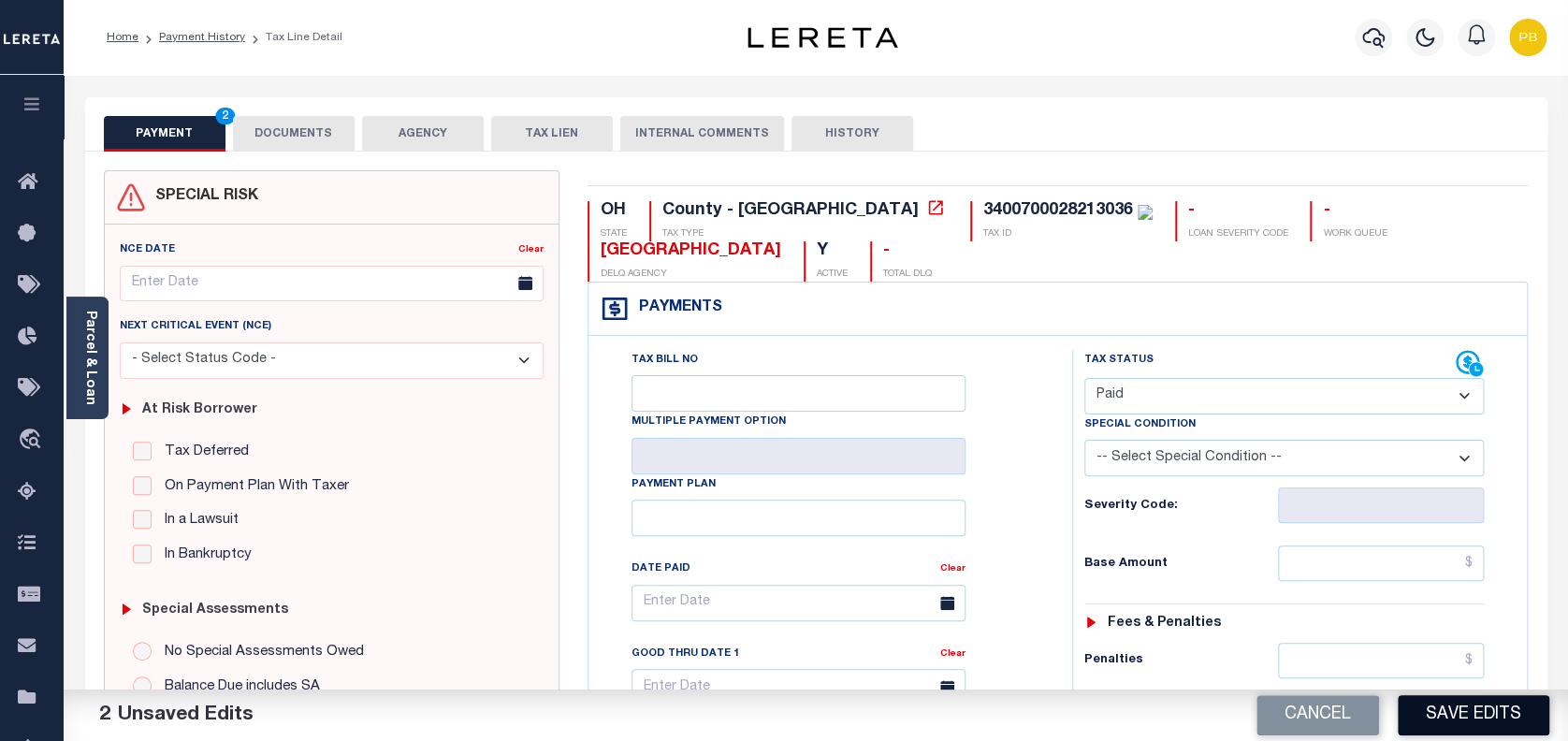
click at [1409, 704] on button "Save Edits" at bounding box center [1474, 714] width 152 height 40
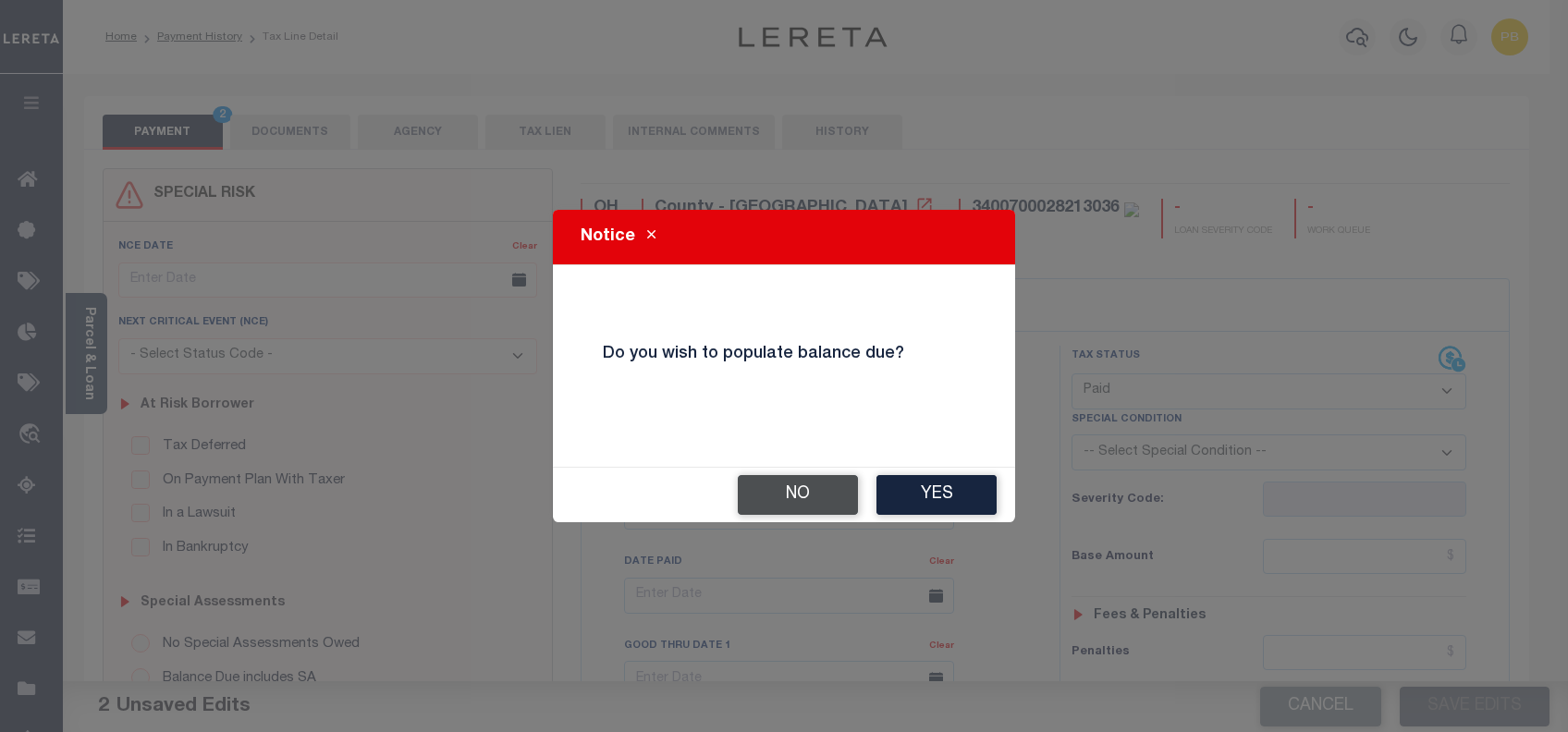
click at [833, 509] on button "No" at bounding box center [798, 494] width 121 height 40
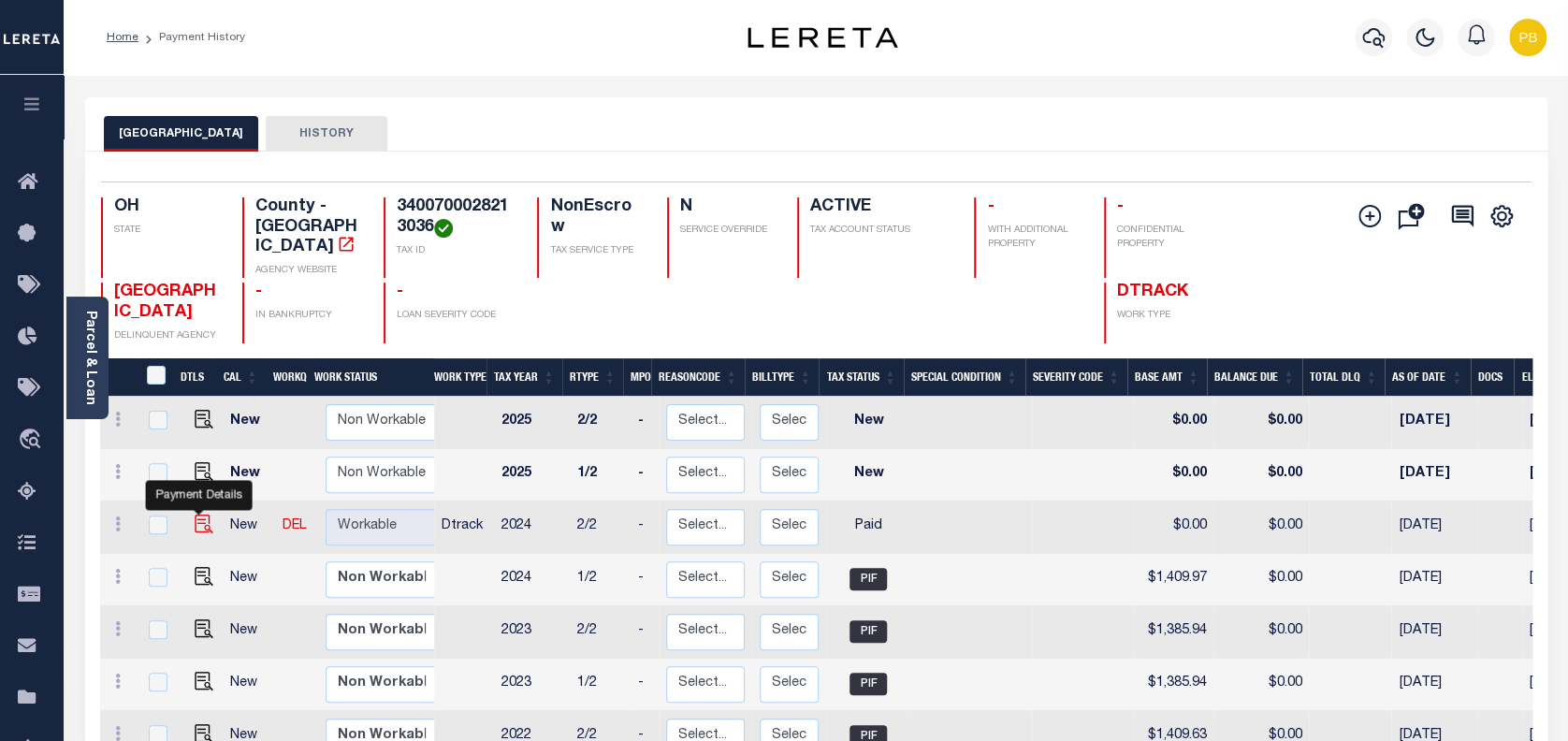
click at [195, 515] on img "" at bounding box center [204, 524] width 19 height 19
checkbox input "true"
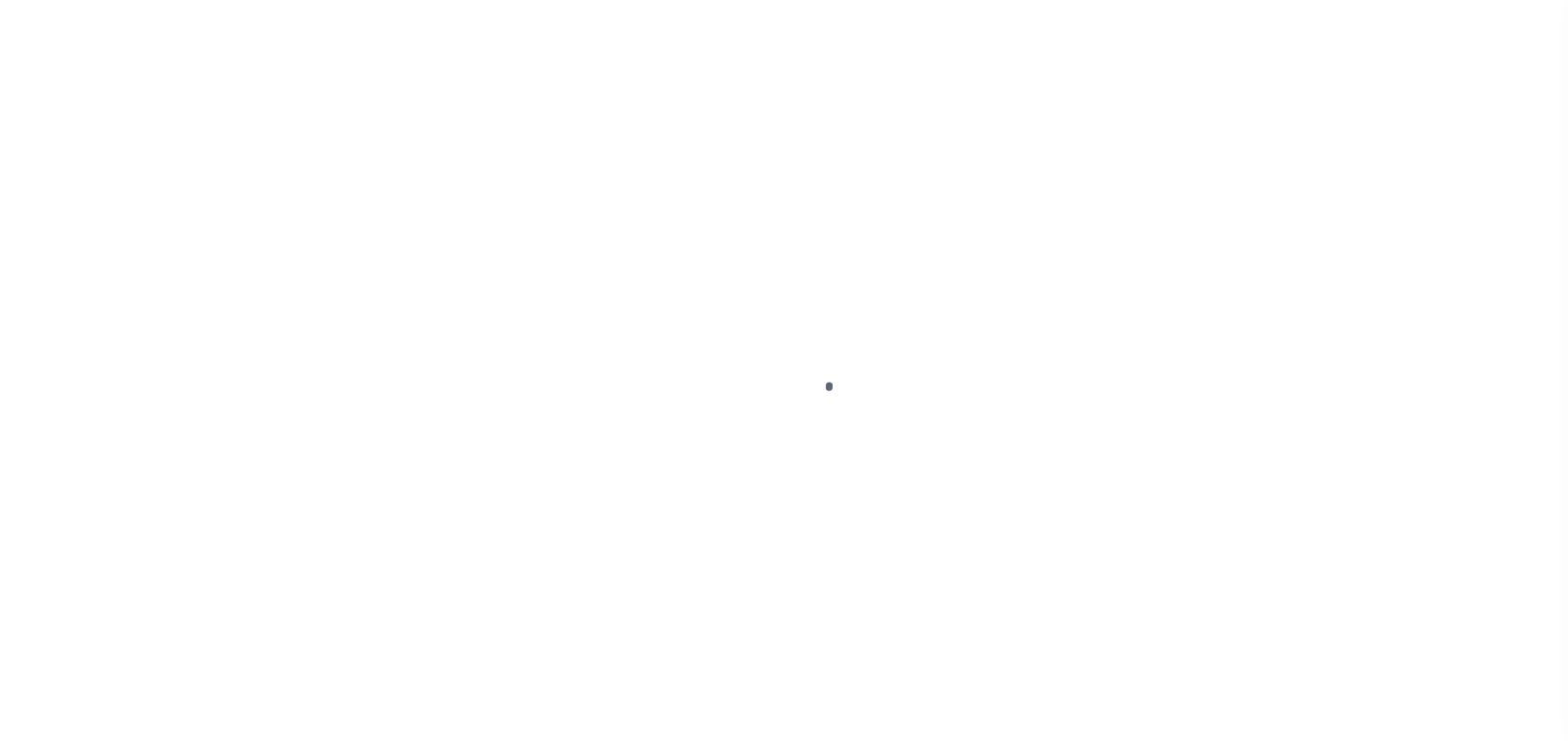
select select "PYD"
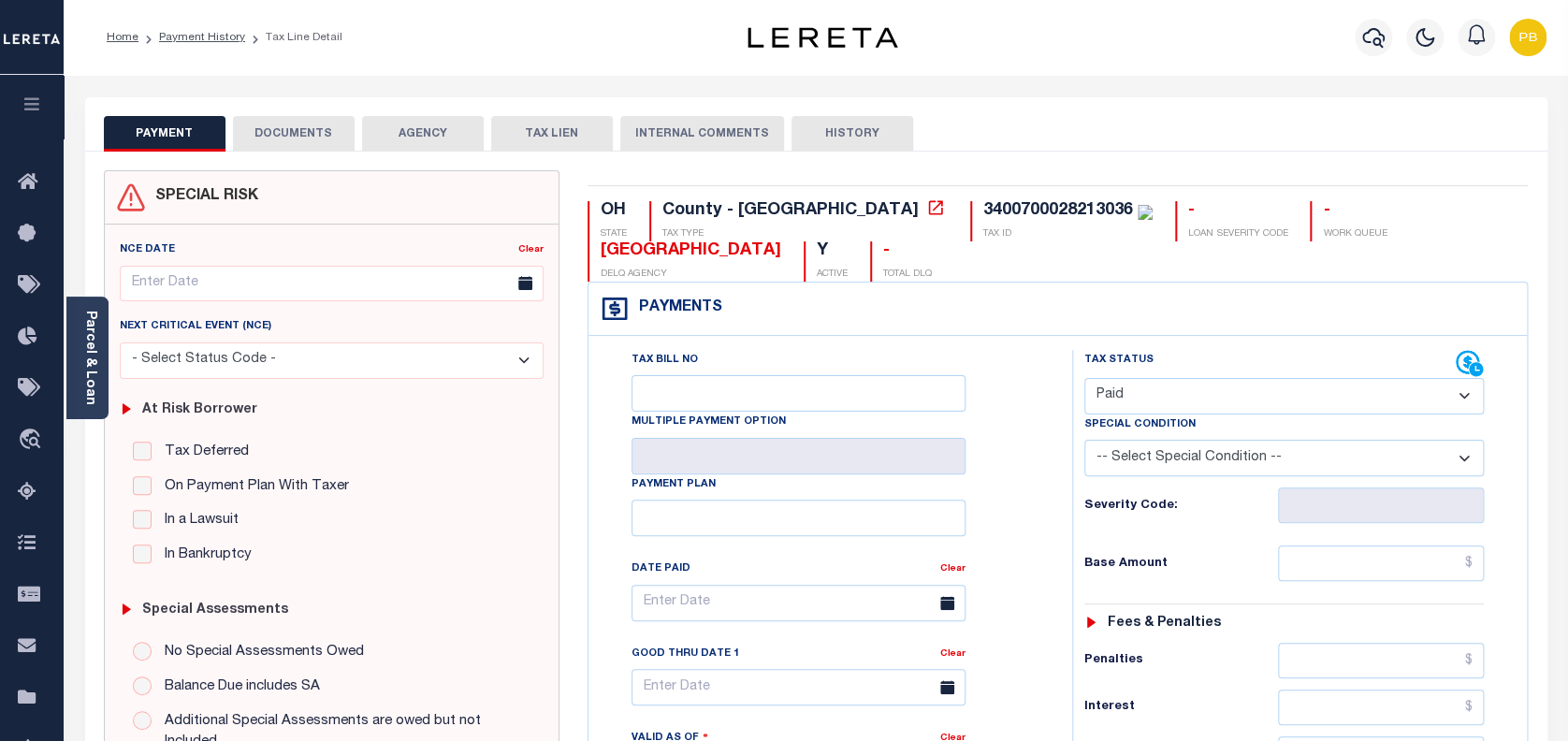
click at [307, 134] on button "DOCUMENTS" at bounding box center [294, 134] width 122 height 35
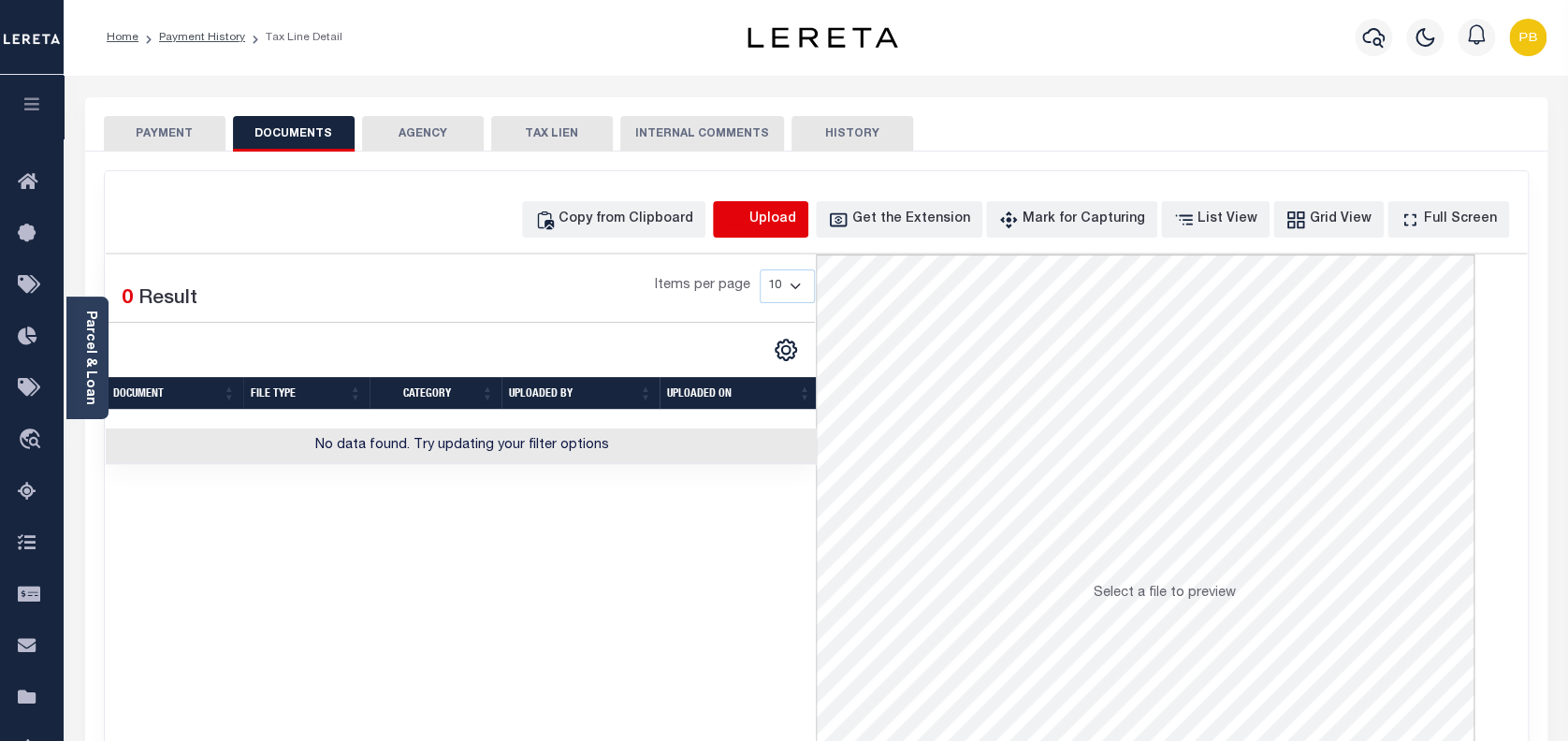
click at [745, 217] on icon "button" at bounding box center [735, 219] width 21 height 21
select select "POP"
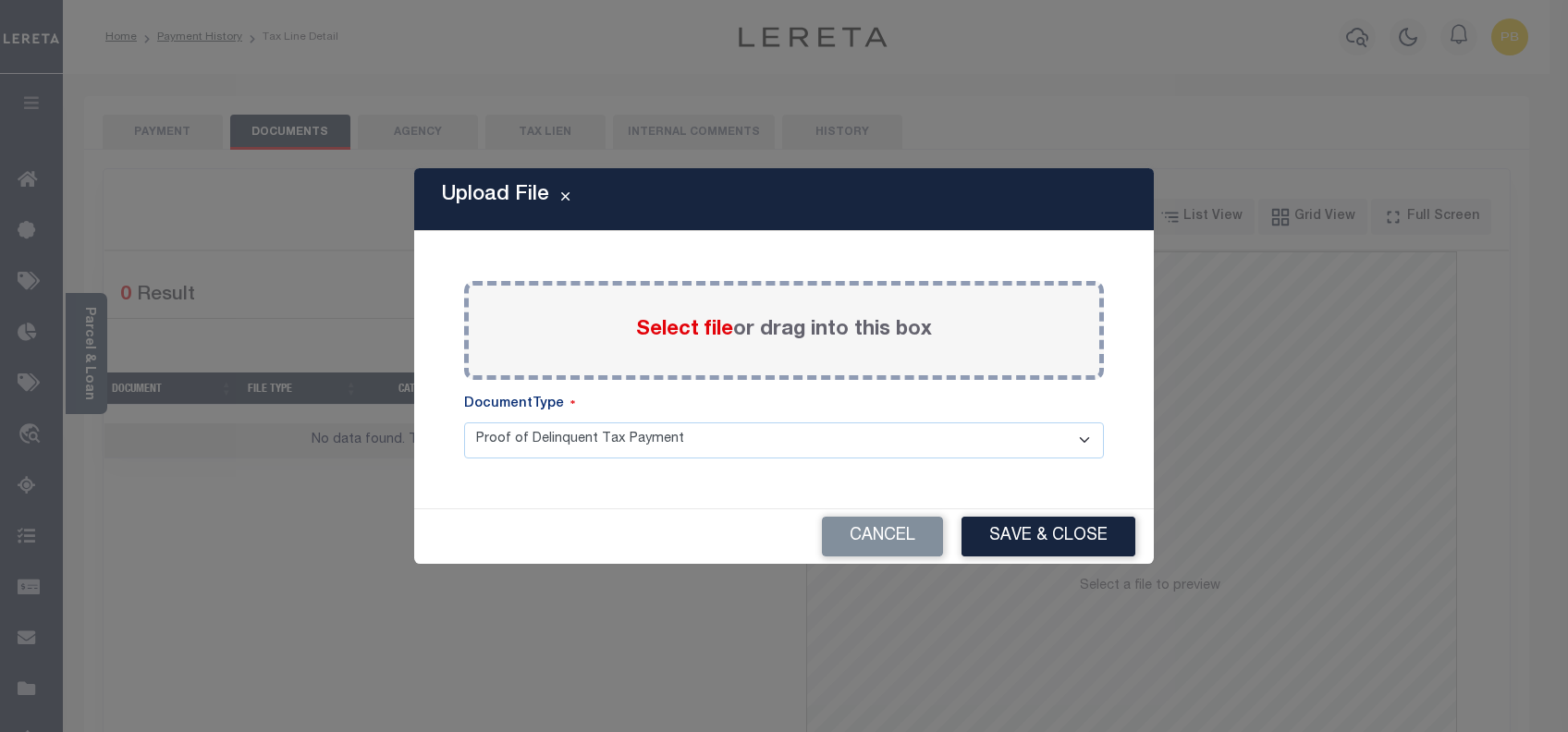
click at [668, 330] on span "Select file" at bounding box center [685, 330] width 97 height 20
click at [0, 0] on input "Select file or drag into this box" at bounding box center [0, 0] width 0 height 0
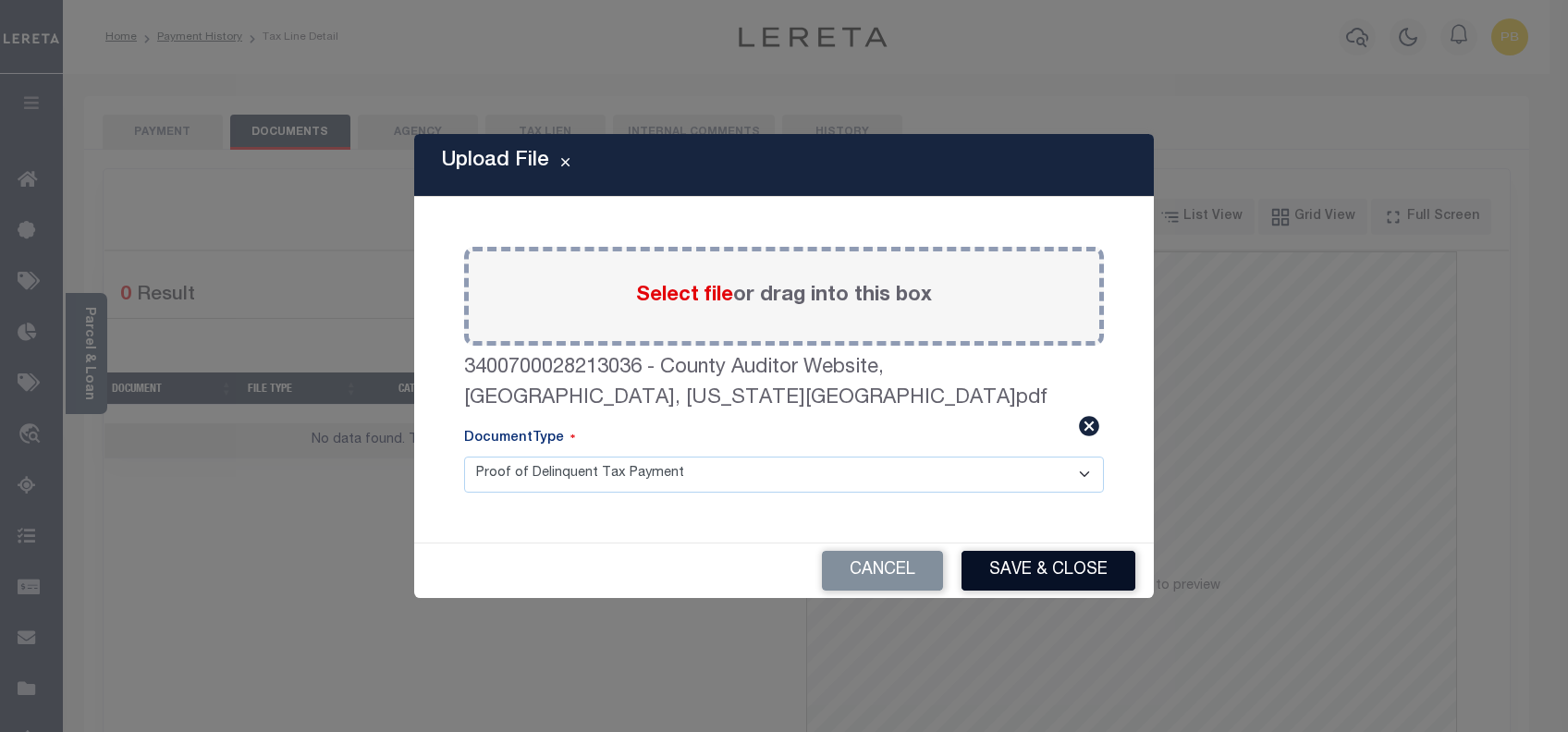
click at [1028, 550] on button "Save & Close" at bounding box center [1048, 570] width 174 height 40
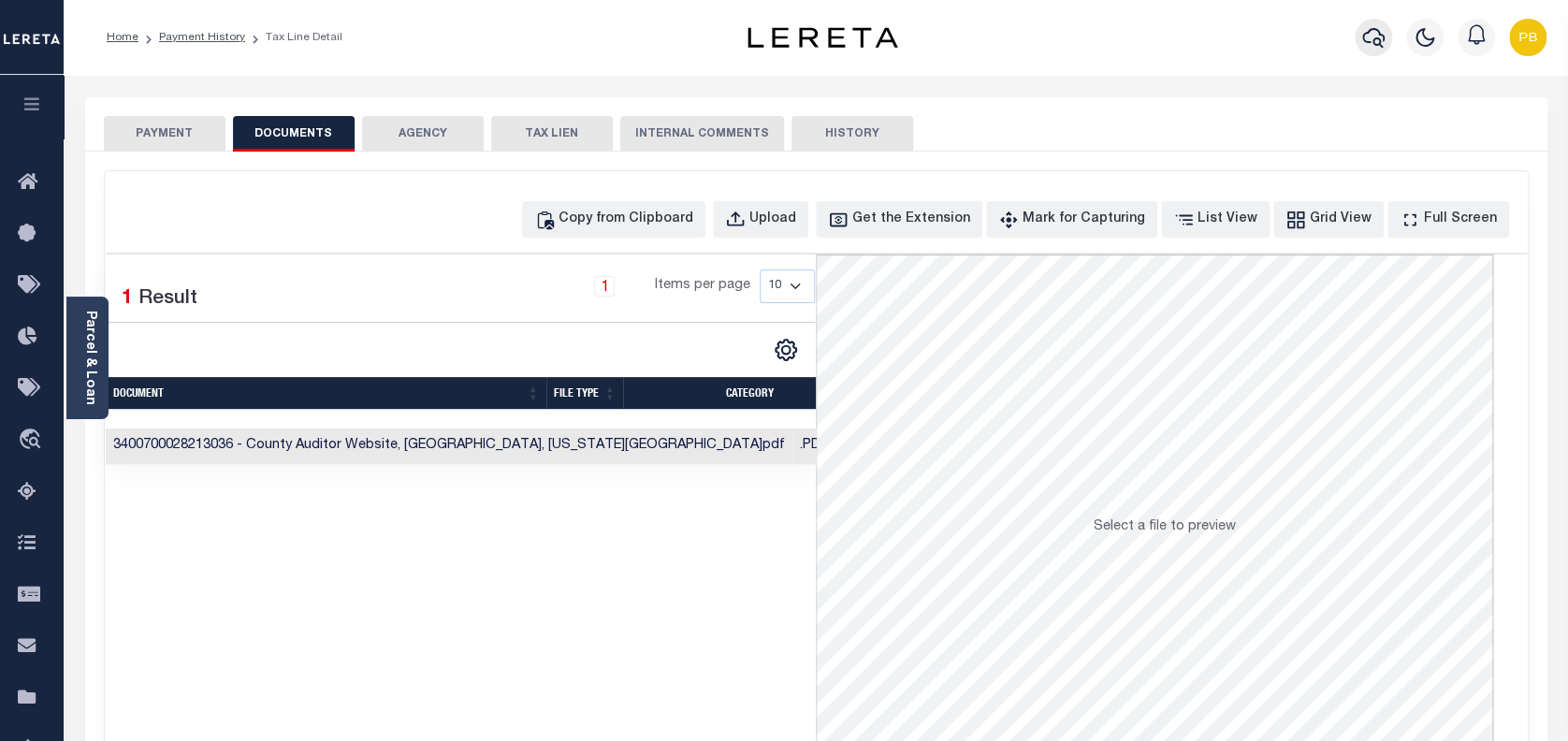
click at [1373, 49] on button "button" at bounding box center [1373, 37] width 37 height 37
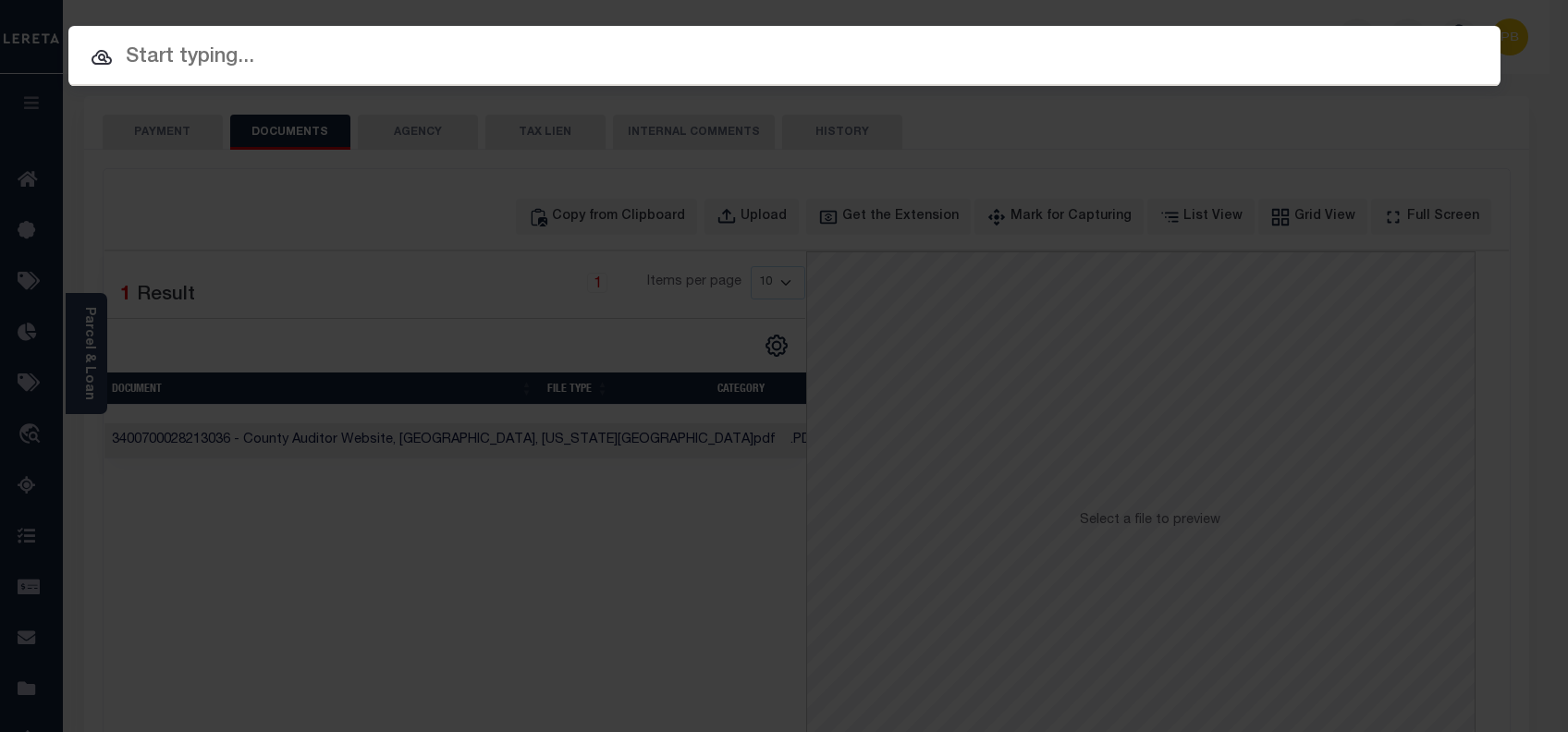
paste input "10704774"
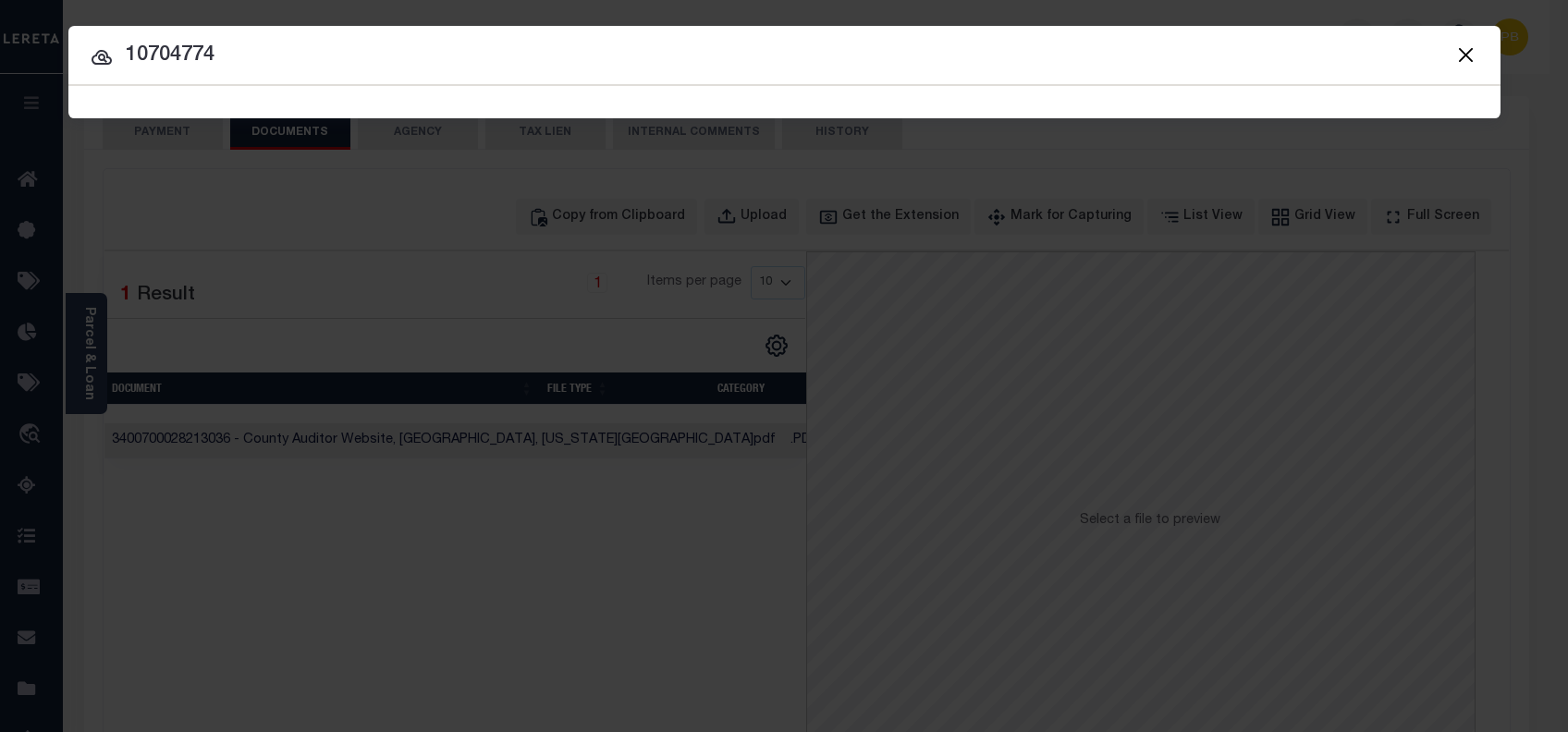
type input "10704774"
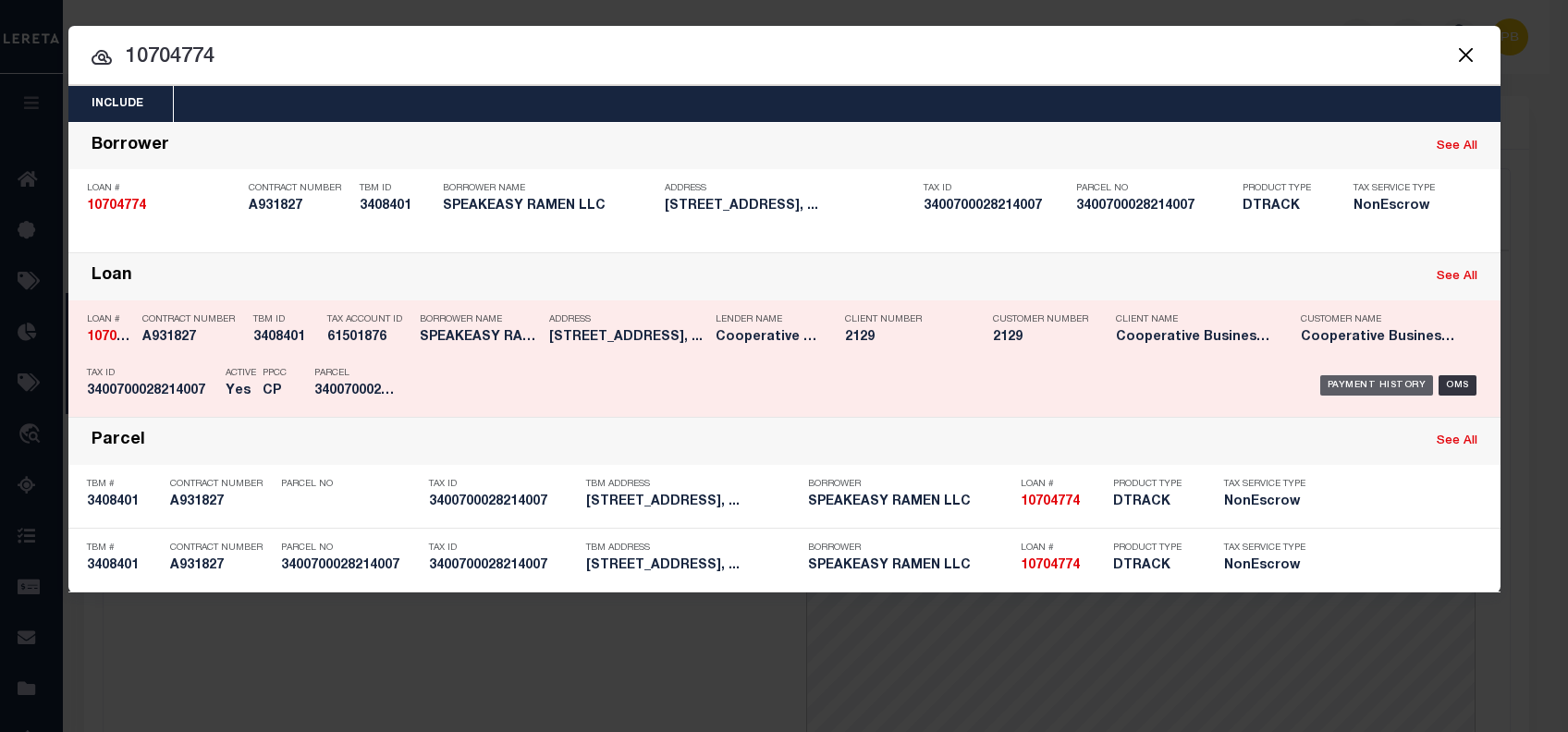
click at [1375, 381] on div "Payment History" at bounding box center [1376, 385] width 114 height 20
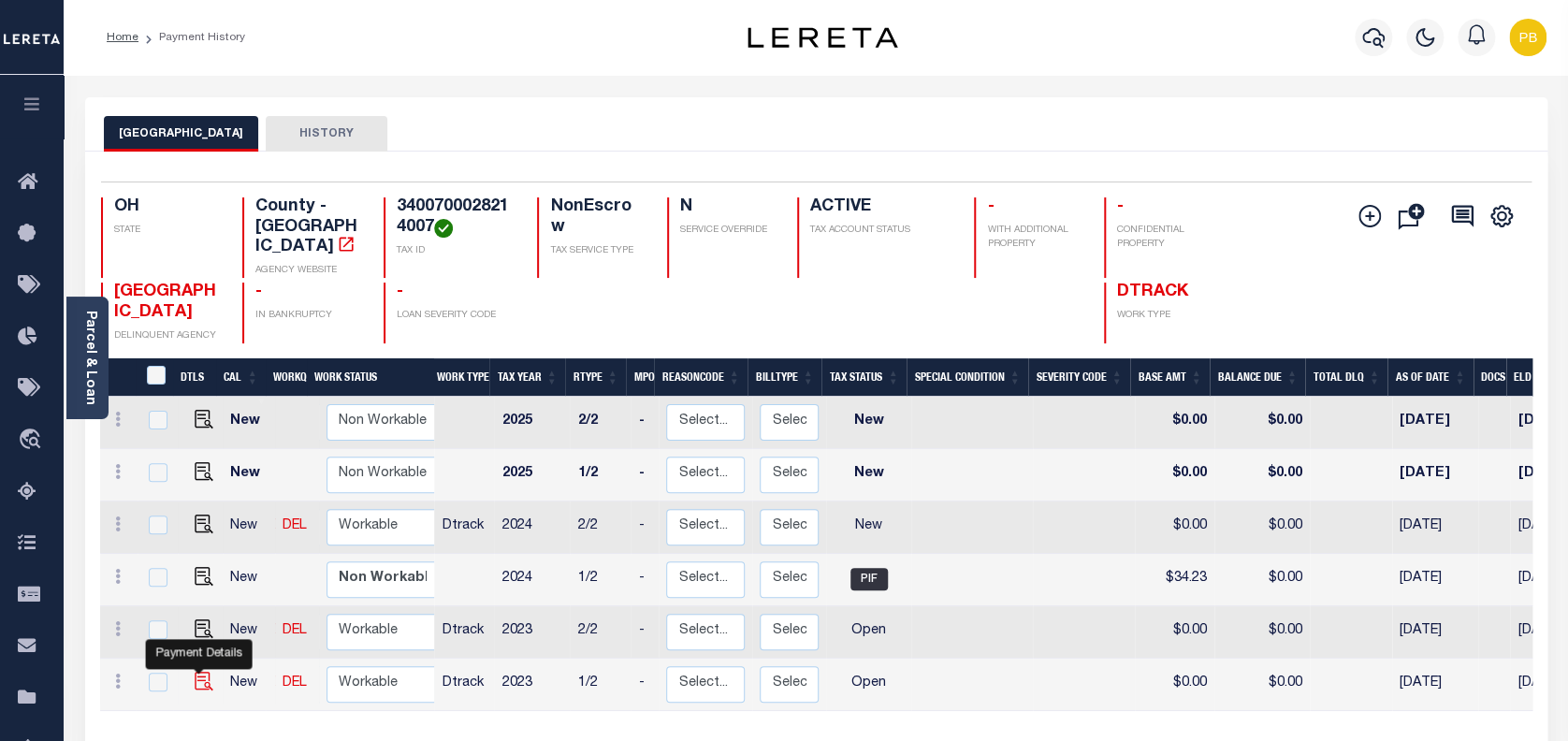
click at [198, 671] on img "" at bounding box center [204, 680] width 19 height 19
checkbox input "true"
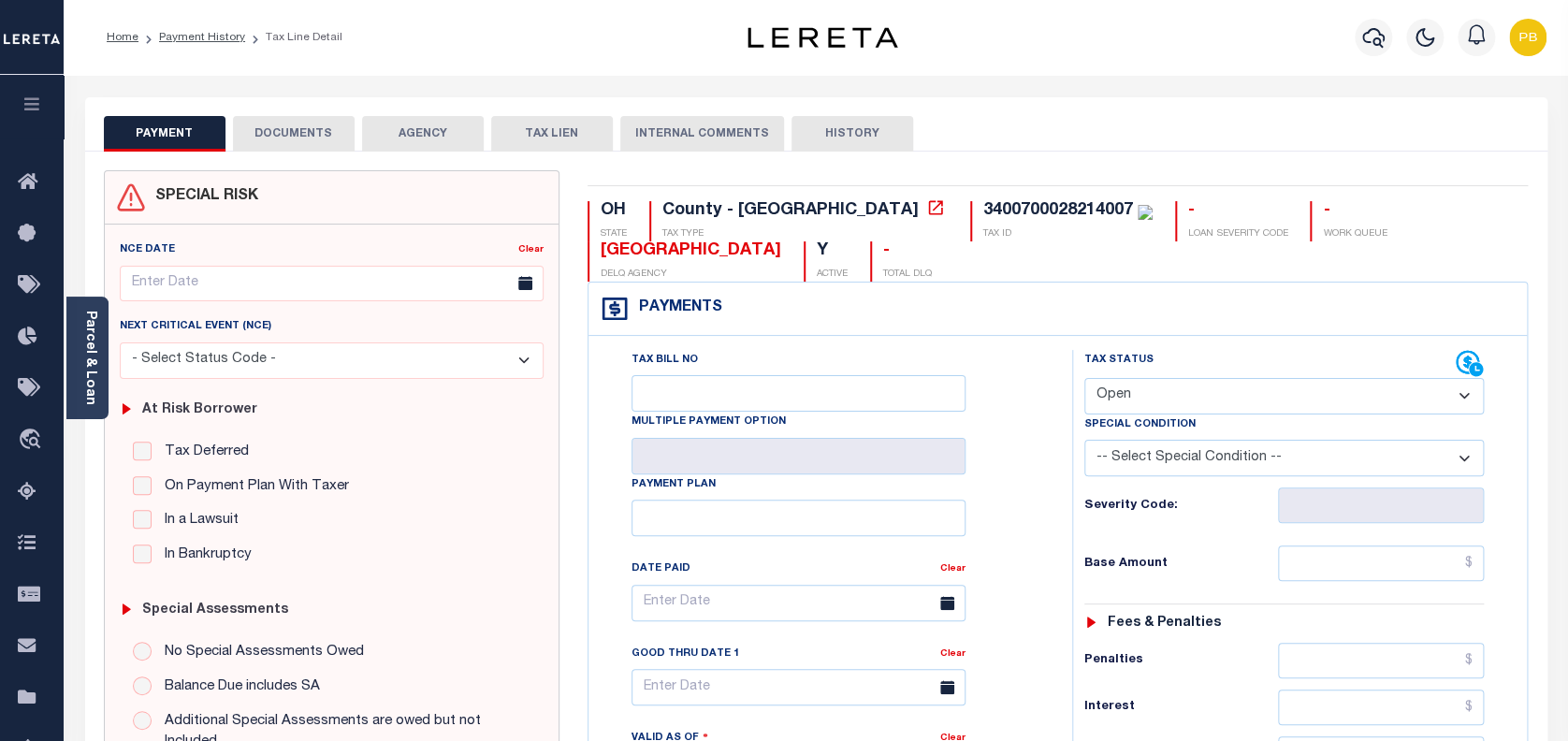
click at [1180, 386] on select "- Select Status Code - Open Due/Unpaid Paid Incomplete No Tax Due Internal Refu…" at bounding box center [1284, 396] width 401 height 36
select select "PYD"
click at [1084, 379] on select "- Select Status Code - Open Due/Unpaid Paid Incomplete No Tax Due Internal Refu…" at bounding box center [1284, 396] width 401 height 36
type input "[DATE]"
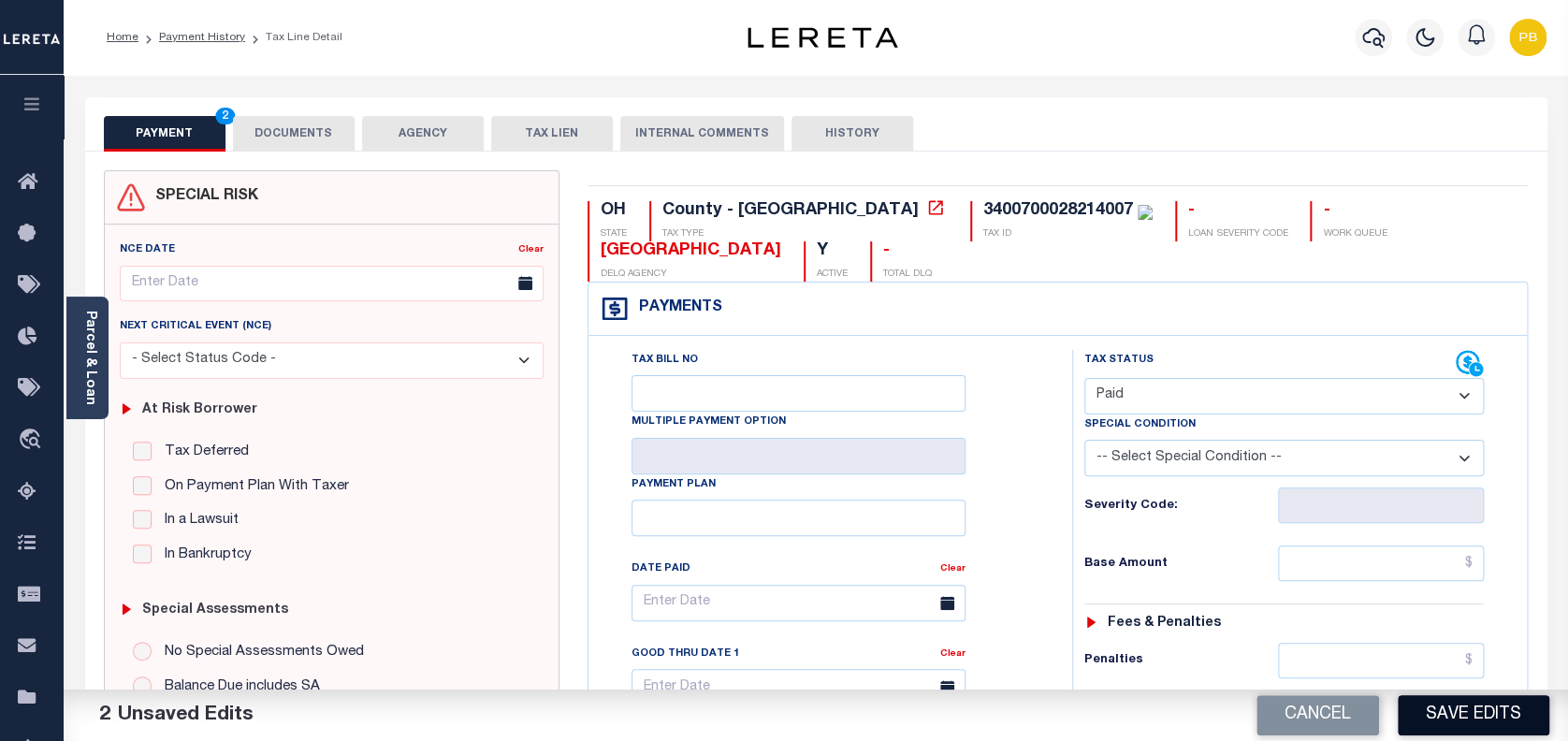
click at [1446, 715] on button "Save Edits" at bounding box center [1474, 714] width 152 height 40
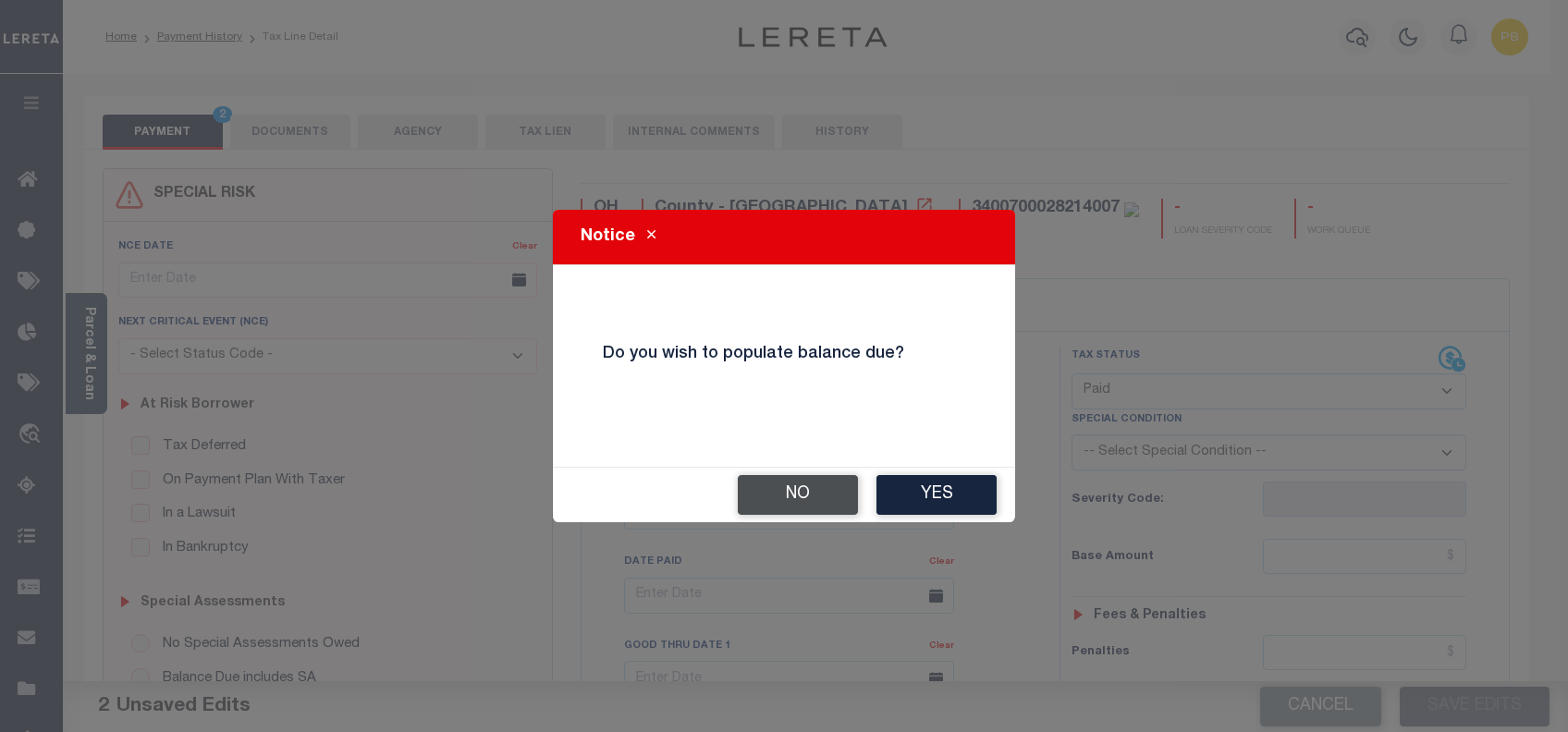
click at [792, 502] on button "No" at bounding box center [798, 494] width 121 height 40
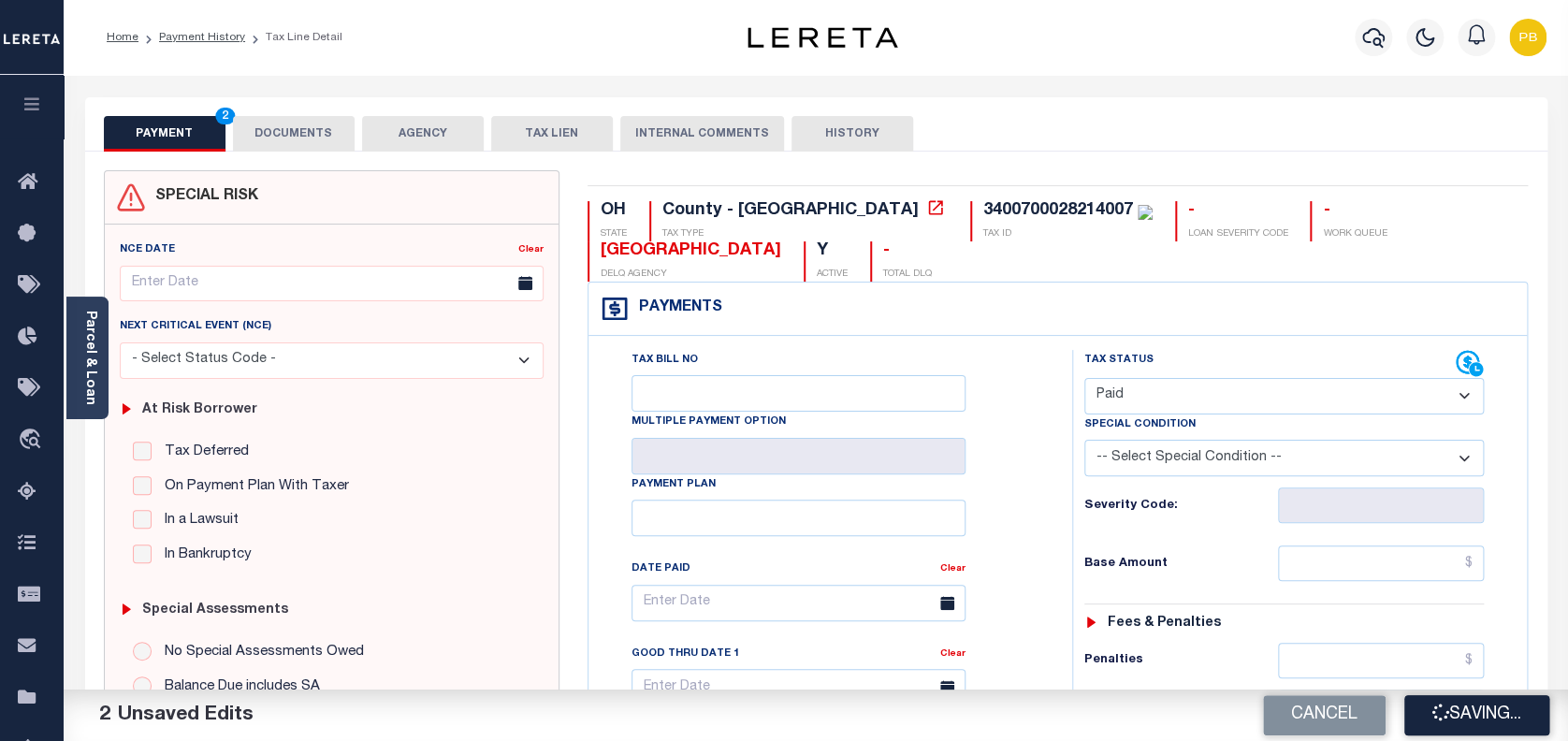
checkbox input "false"
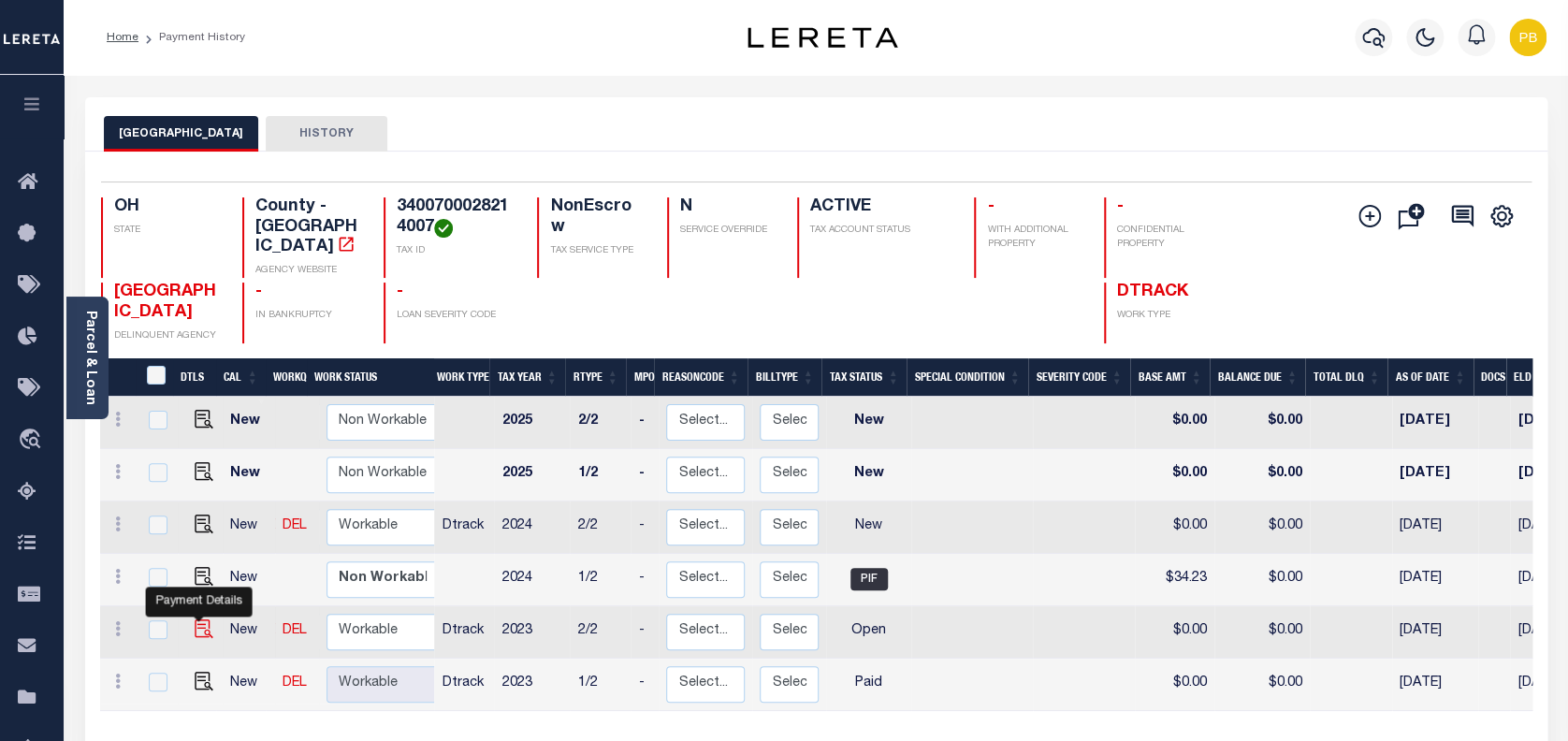
click at [195, 619] on img "" at bounding box center [204, 628] width 19 height 19
checkbox input "true"
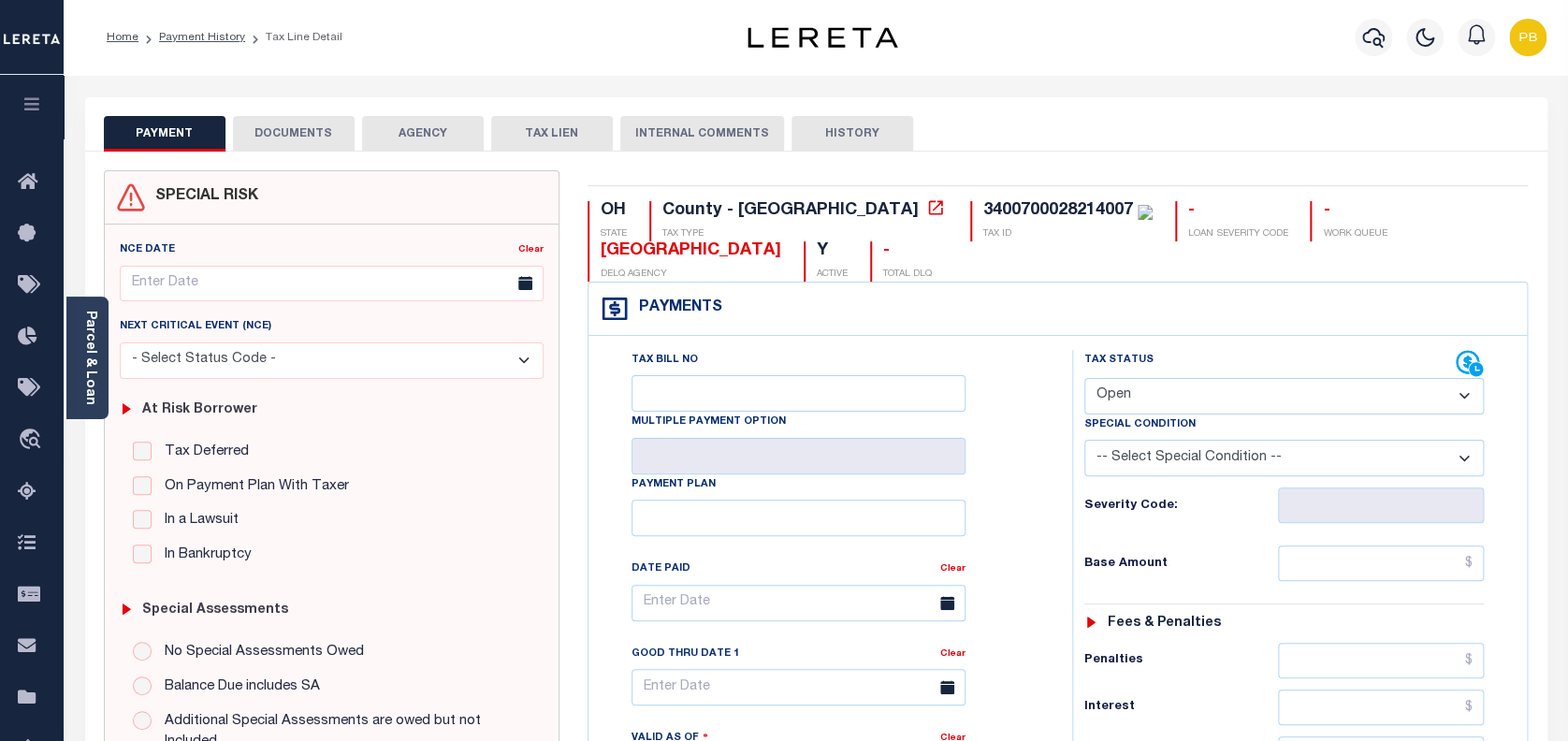
click at [1196, 396] on select "- Select Status Code - Open Due/Unpaid Paid Incomplete No Tax Due Internal Refu…" at bounding box center [1284, 396] width 401 height 36
select select "PYD"
click at [1084, 379] on select "- Select Status Code - Open Due/Unpaid Paid Incomplete No Tax Due Internal Refu…" at bounding box center [1284, 396] width 401 height 36
type input "[DATE]"
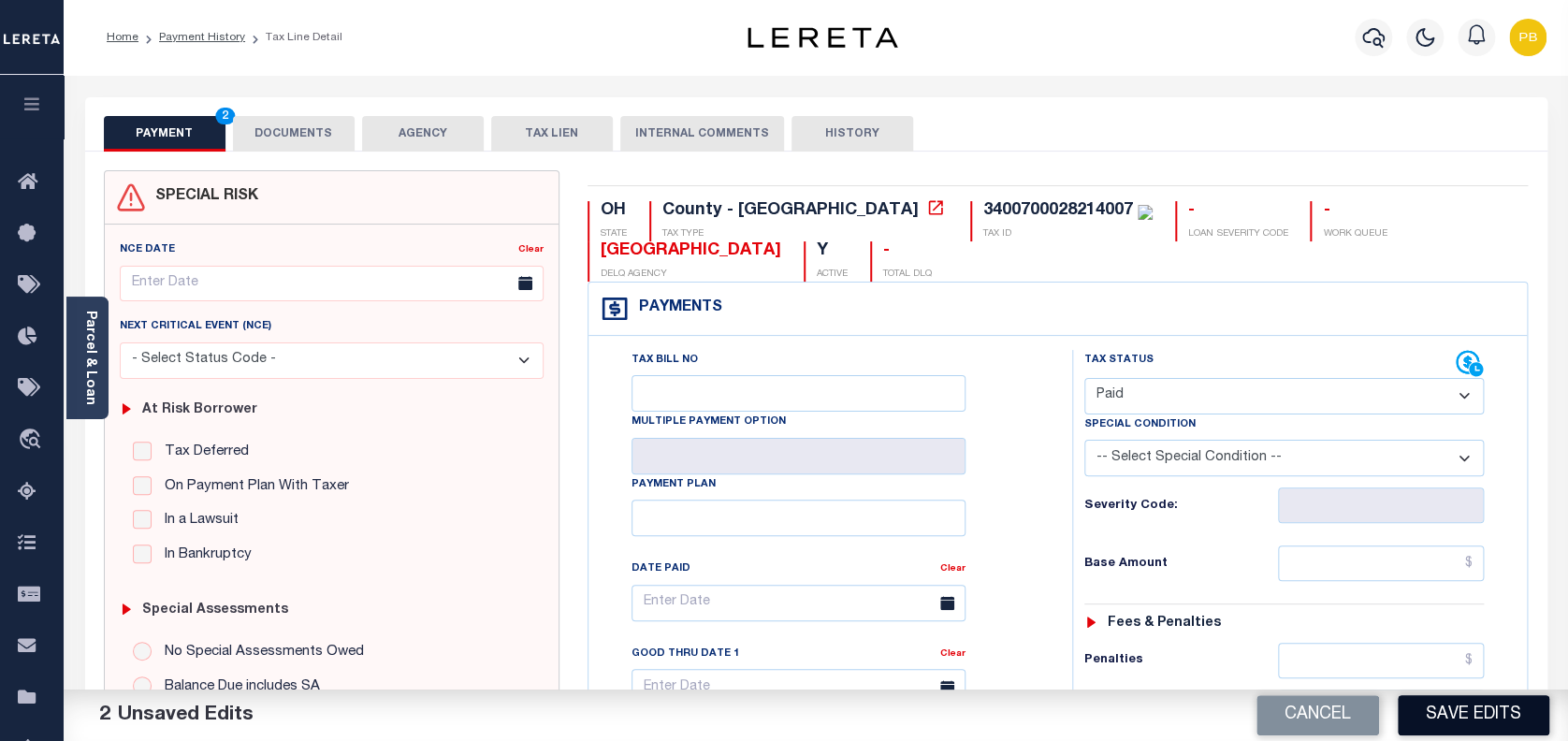
click at [1484, 718] on button "Save Edits" at bounding box center [1474, 714] width 152 height 40
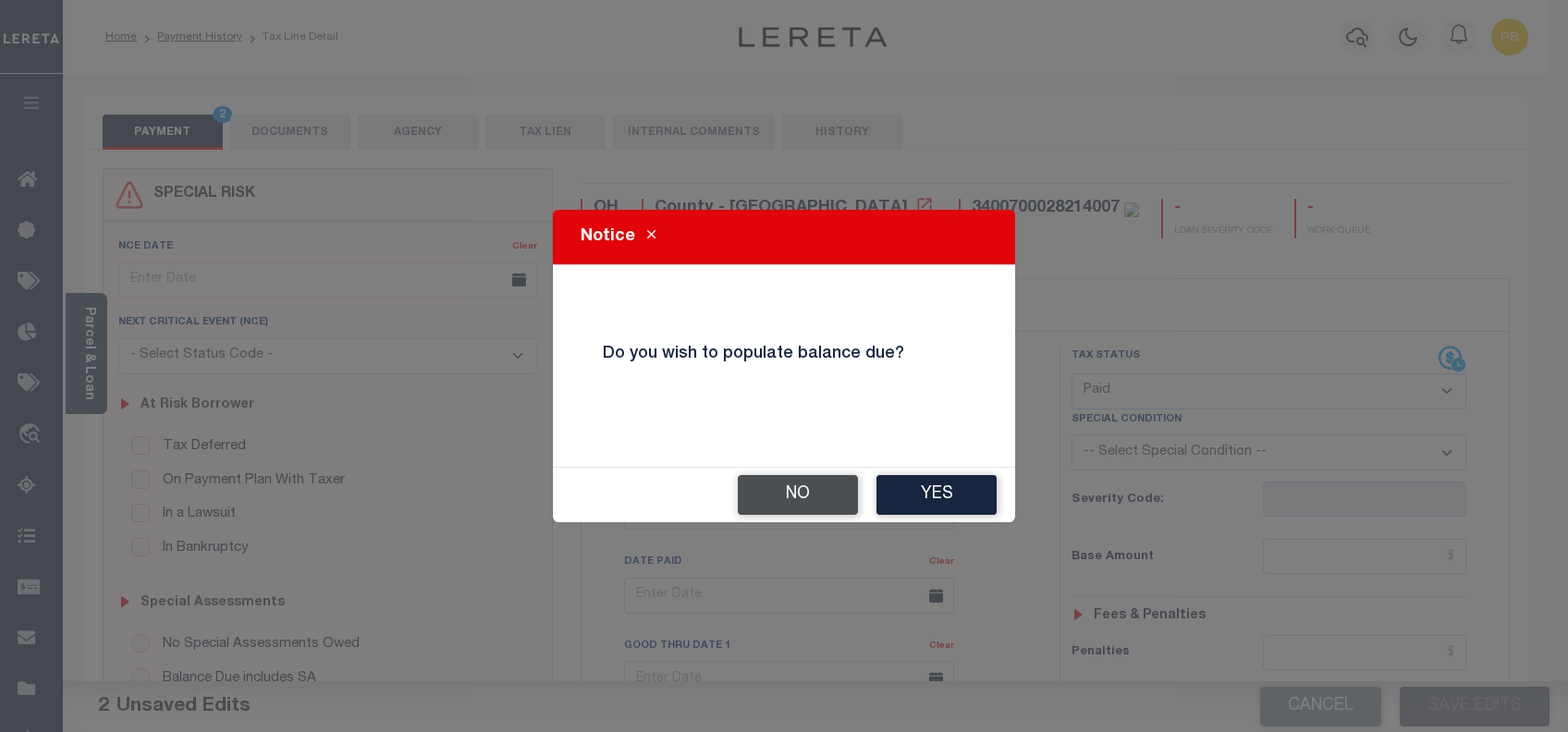
click at [763, 486] on button "No" at bounding box center [798, 494] width 121 height 40
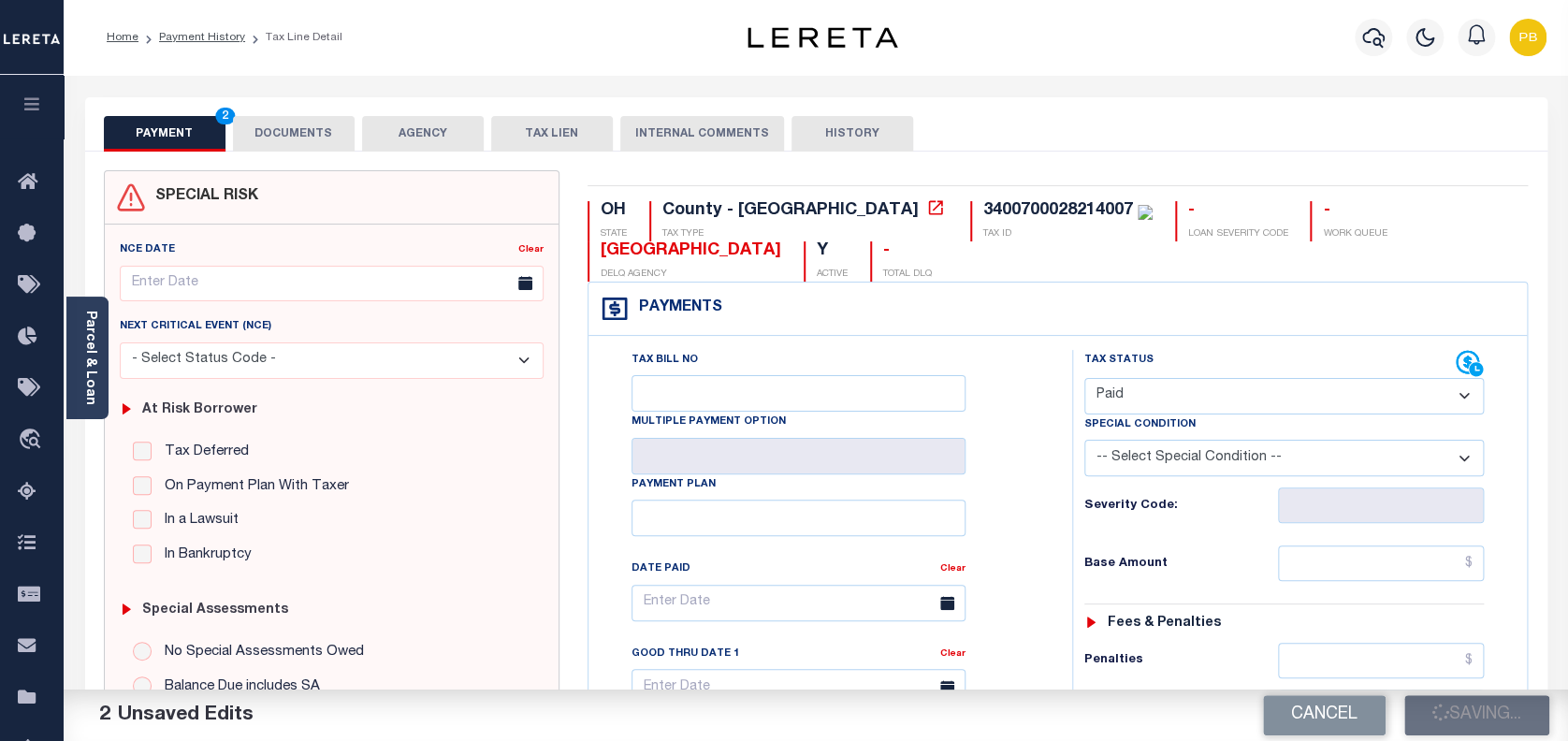
checkbox input "false"
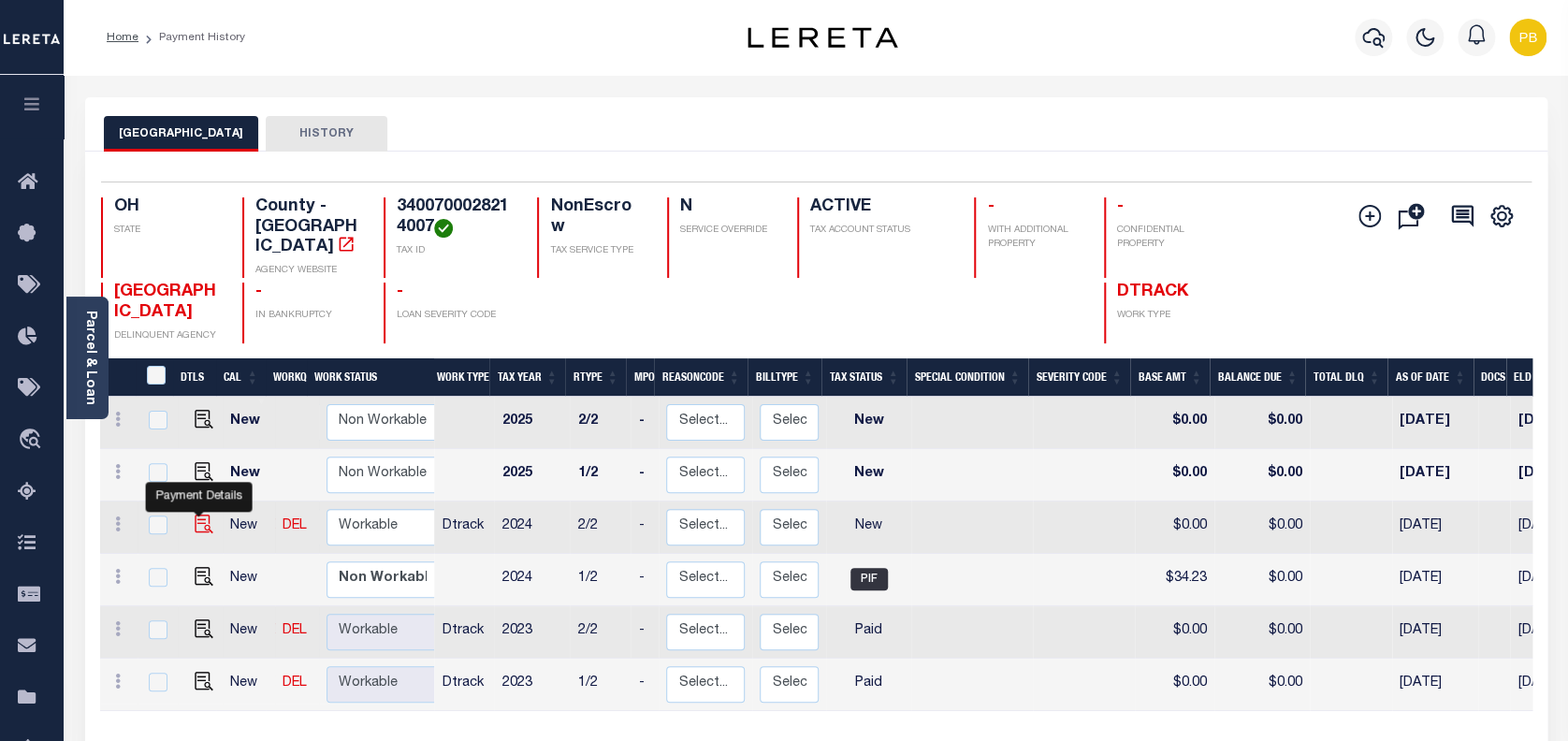
click at [196, 515] on img "" at bounding box center [204, 524] width 19 height 19
checkbox input "true"
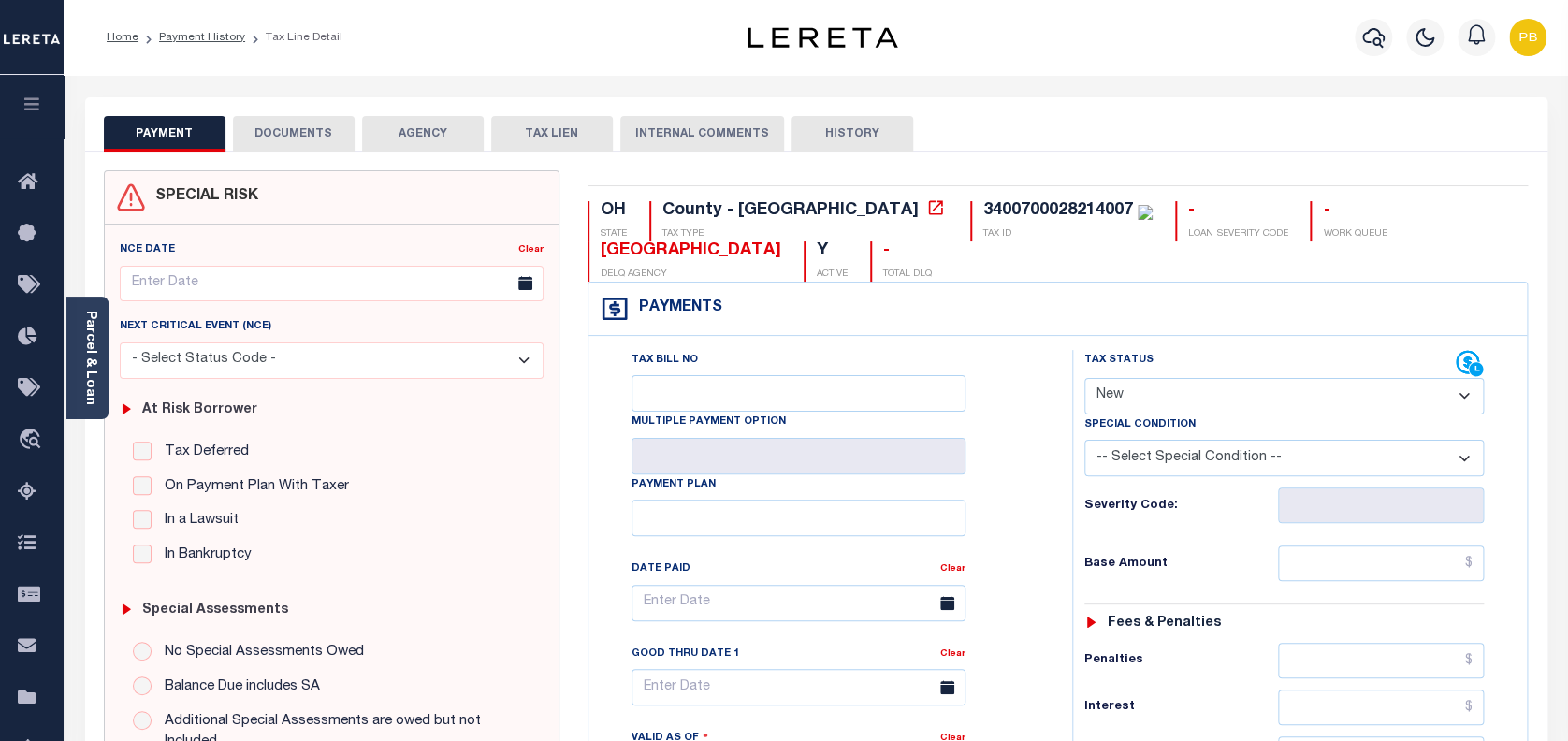
click at [1195, 402] on select "- Select Status Code - Open Due/Unpaid Paid Incomplete No Tax Due Internal Refu…" at bounding box center [1284, 396] width 401 height 36
select select "PYD"
click at [1084, 379] on select "- Select Status Code - Open Due/Unpaid Paid Incomplete No Tax Due Internal Refu…" at bounding box center [1284, 396] width 401 height 36
type input "[DATE]"
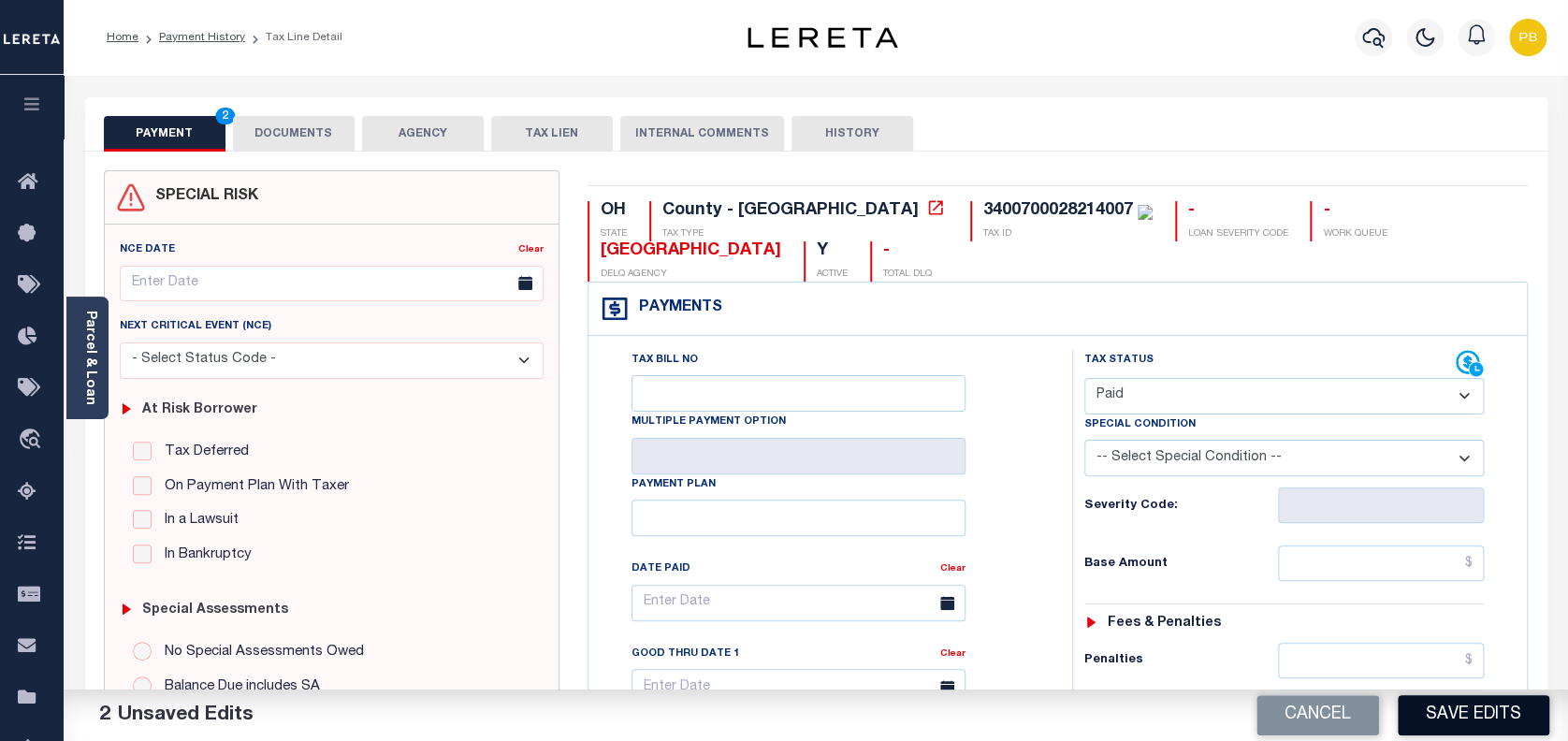
click at [1492, 715] on button "Save Edits" at bounding box center [1474, 714] width 152 height 40
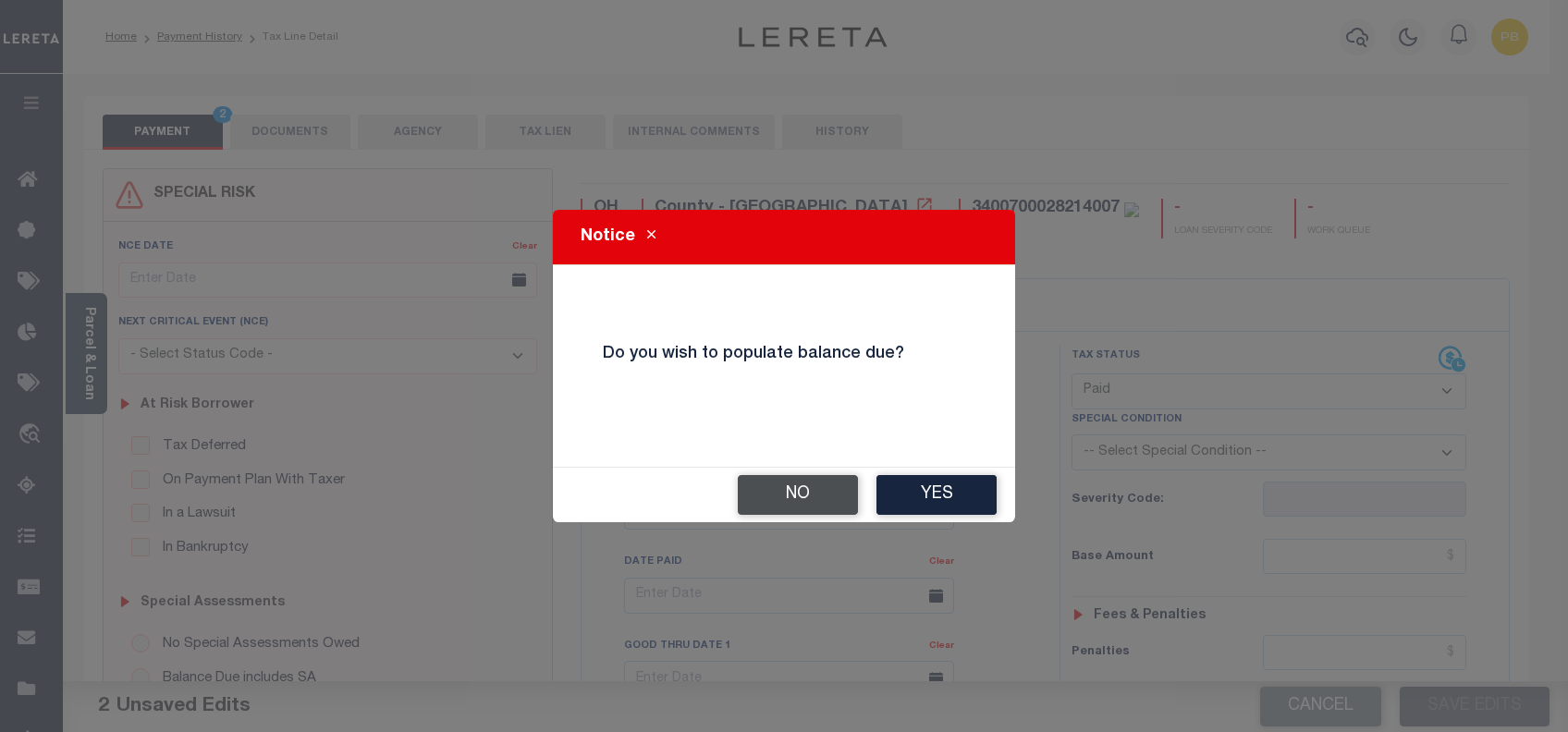
click at [764, 485] on button "No" at bounding box center [798, 494] width 121 height 40
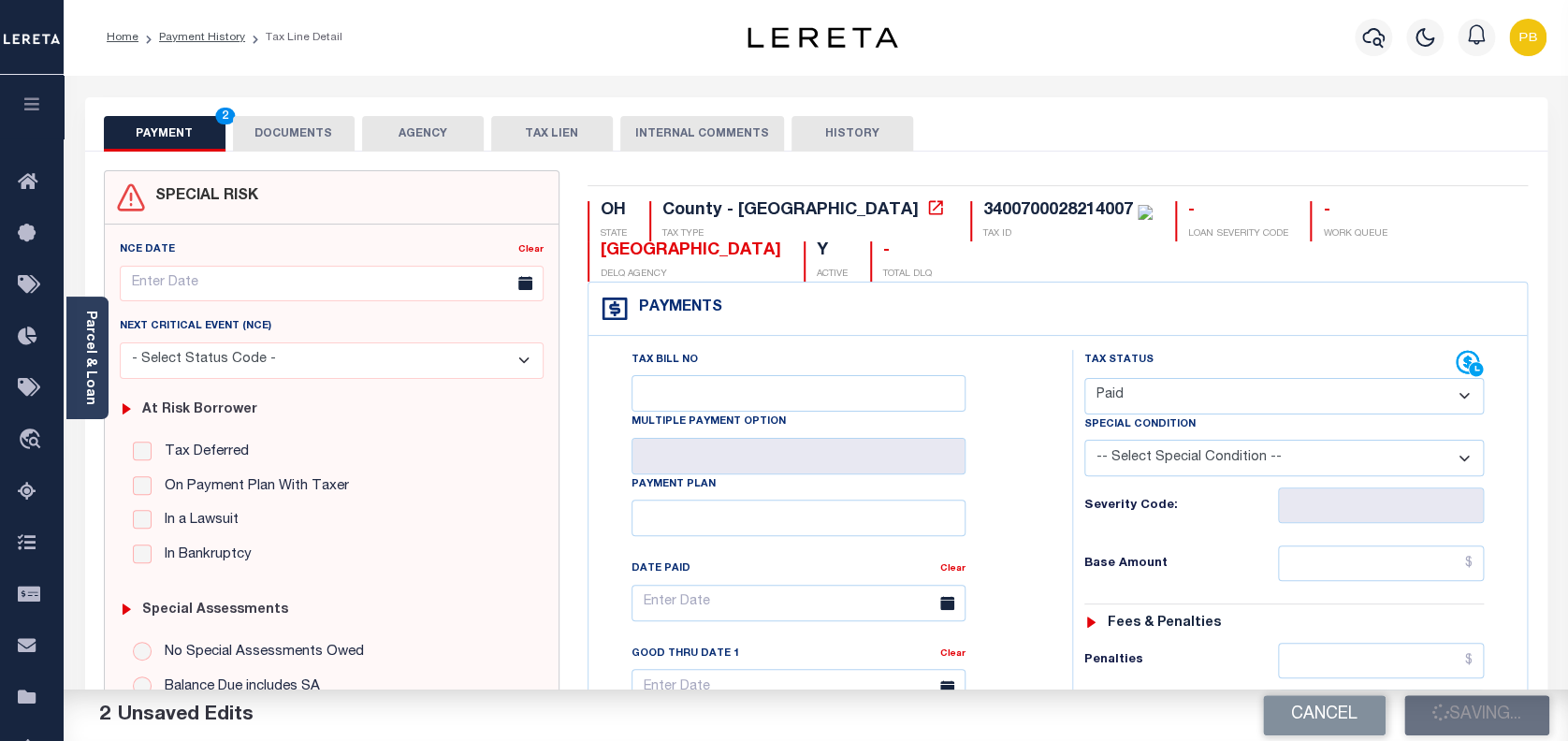
checkbox input "false"
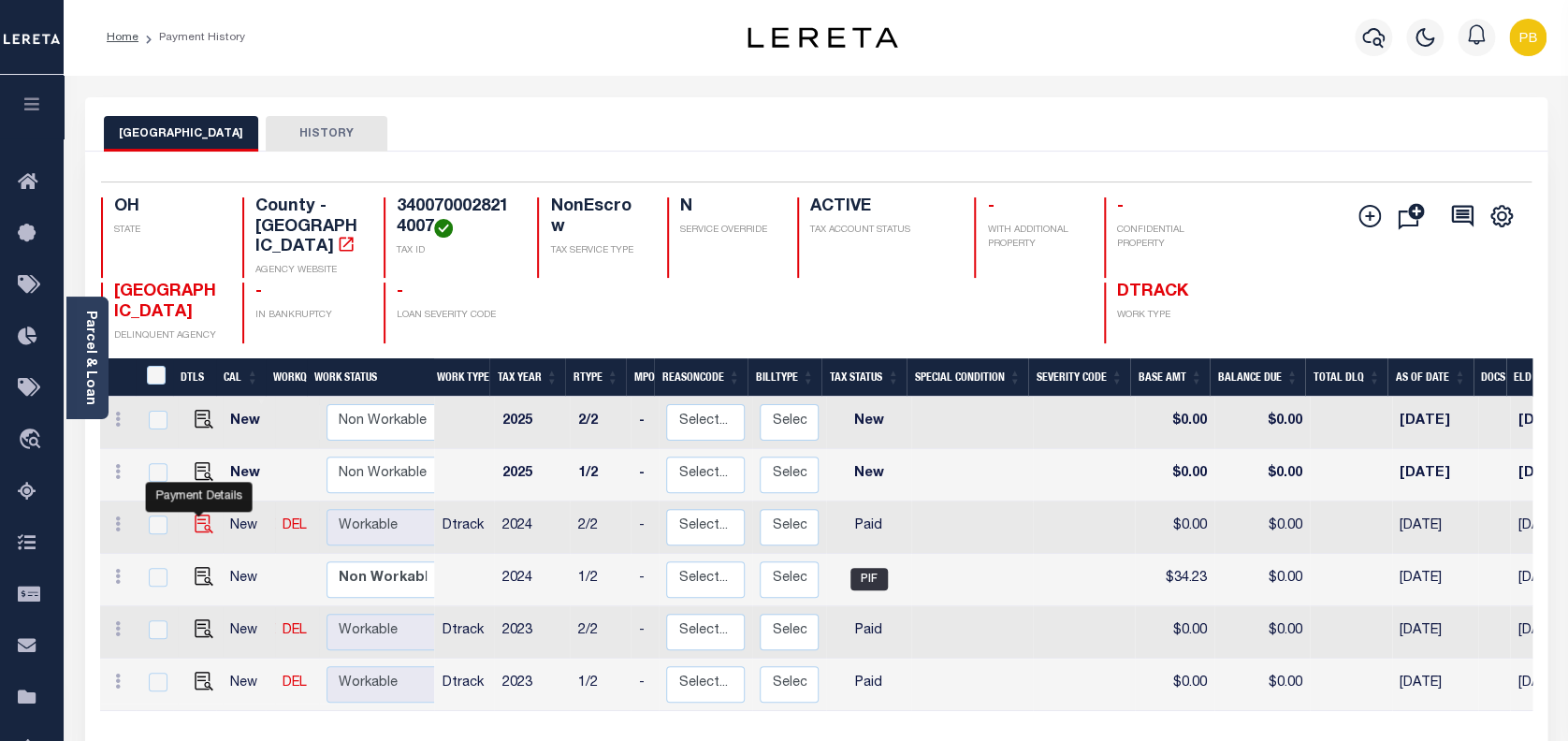
click at [198, 515] on img "" at bounding box center [204, 524] width 19 height 19
checkbox input "true"
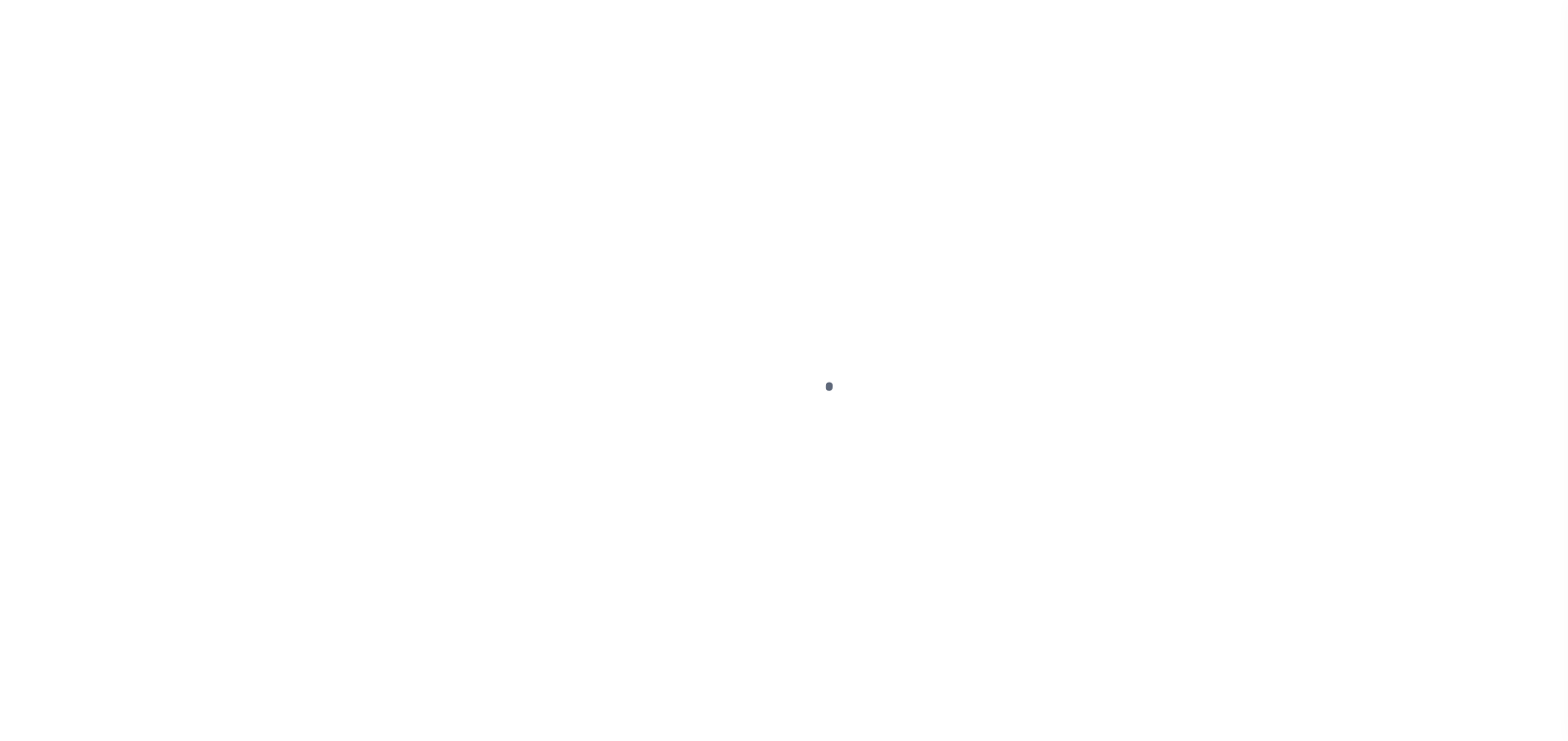
select select "PYD"
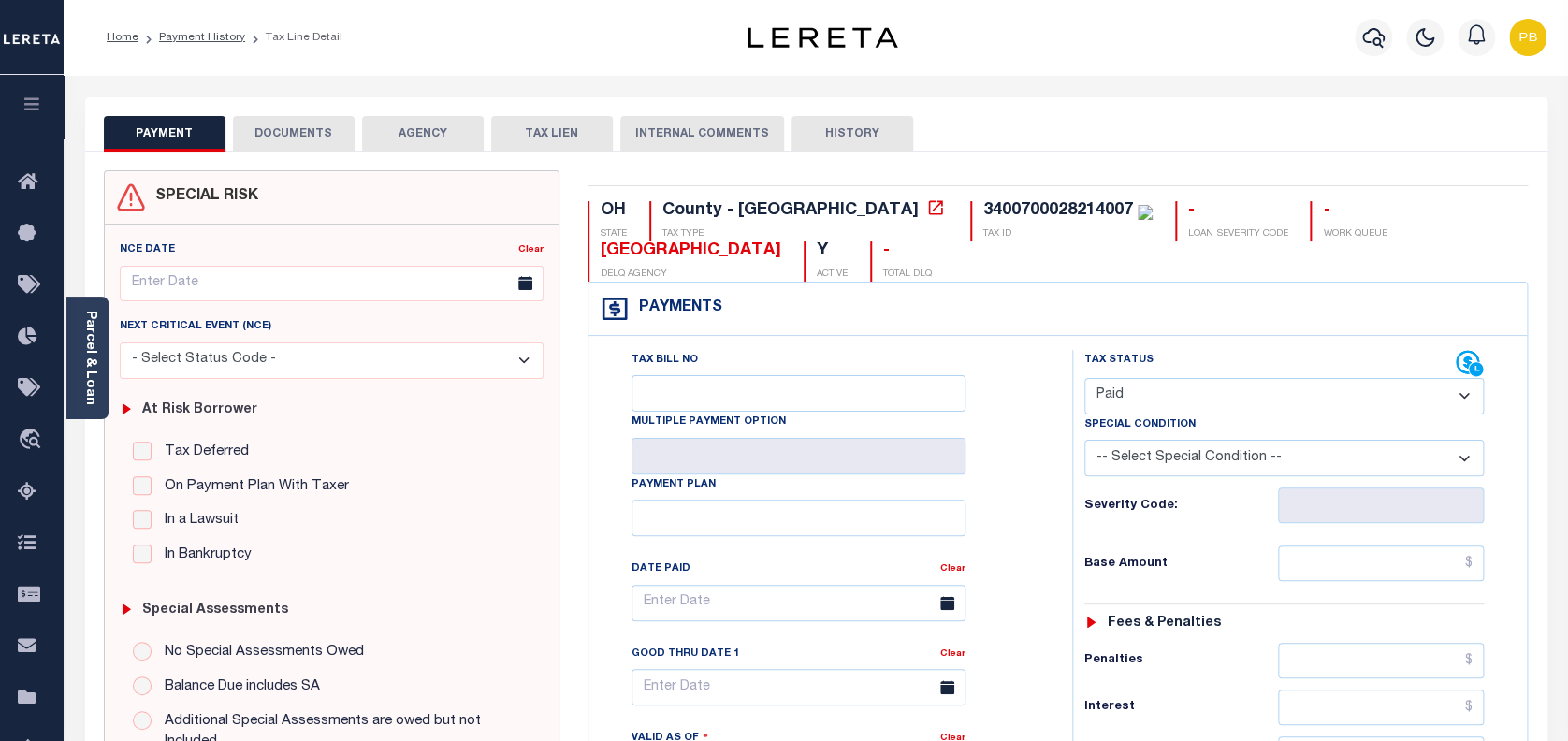
click at [286, 135] on button "DOCUMENTS" at bounding box center [294, 134] width 122 height 35
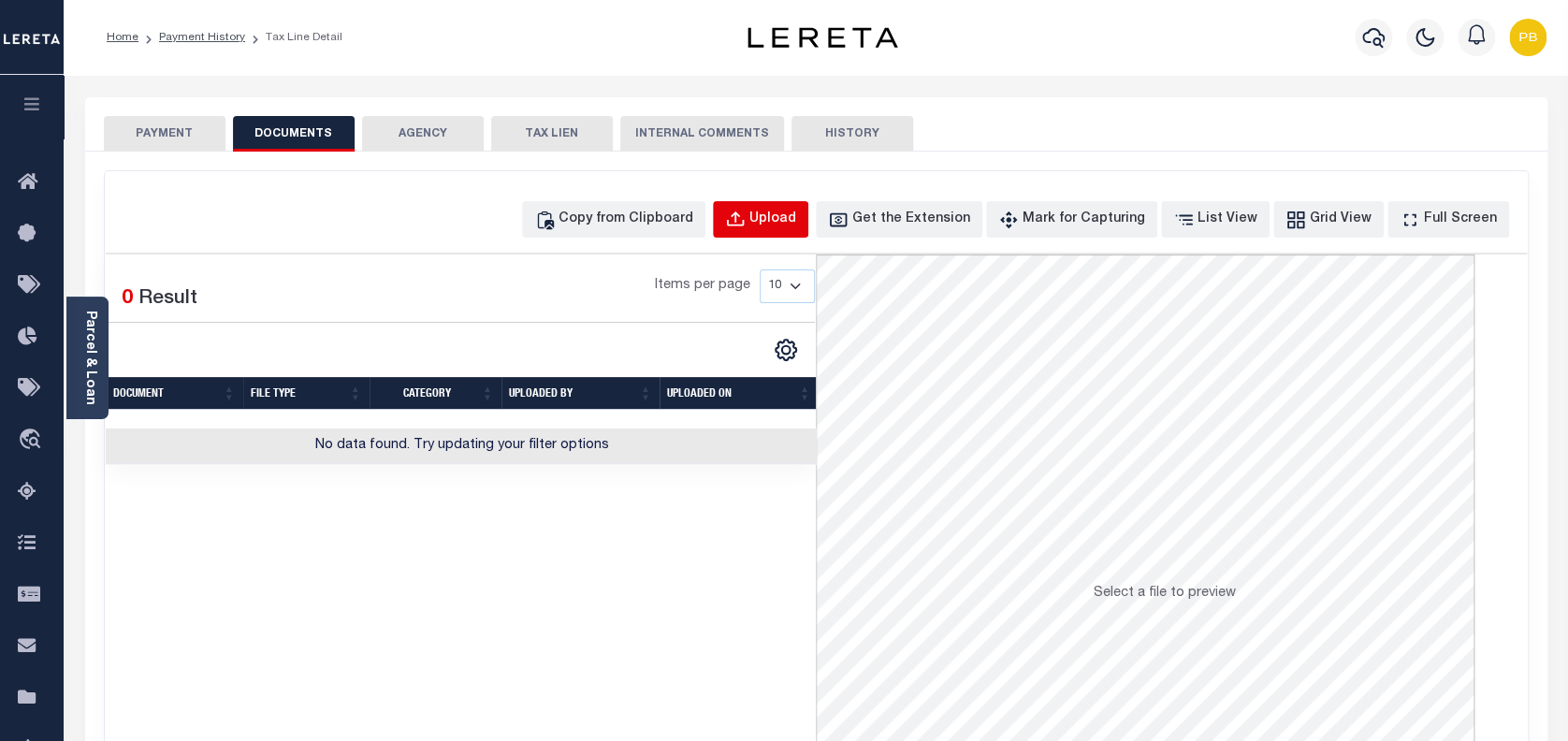
click at [796, 216] on div "Upload" at bounding box center [773, 219] width 47 height 21
select select "POP"
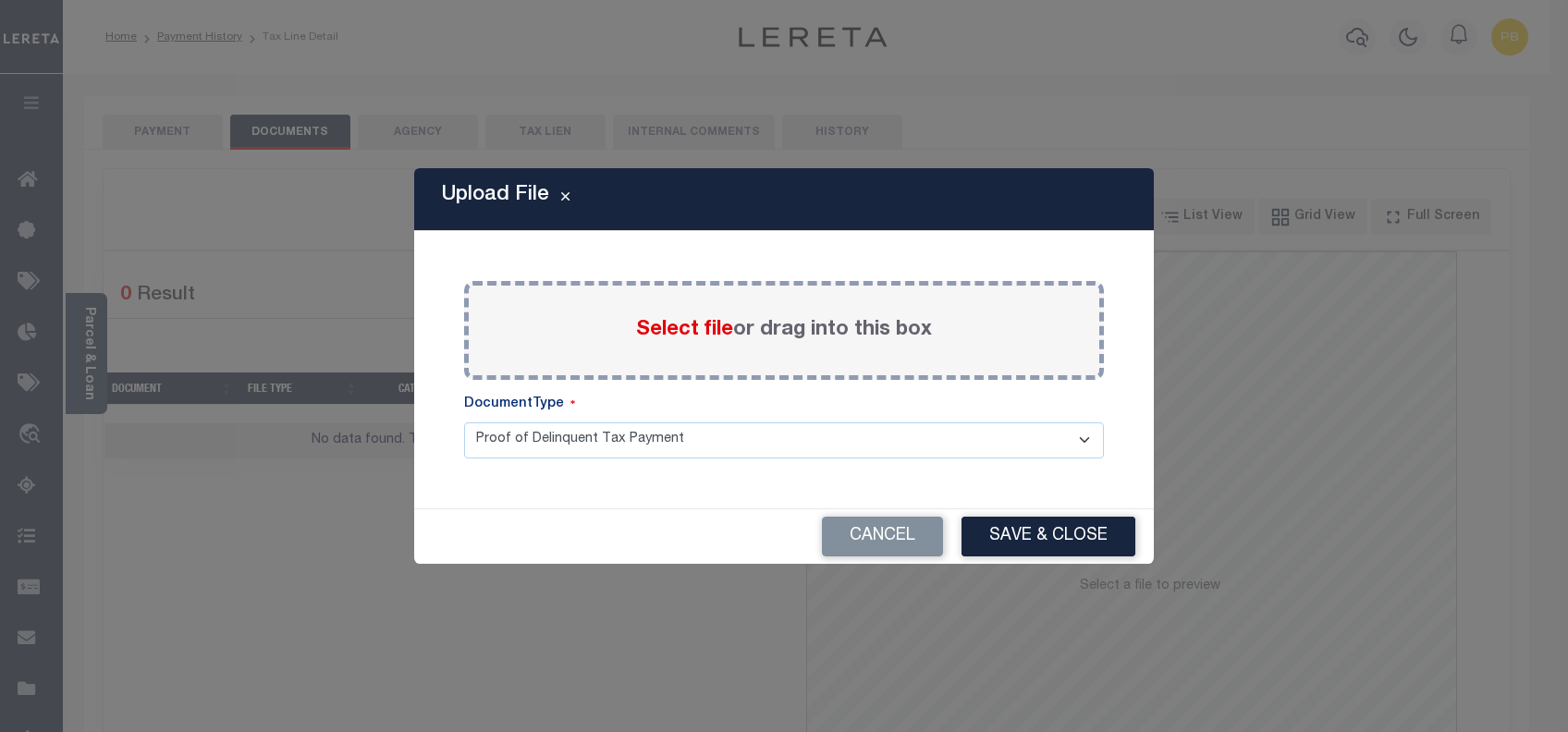
click at [691, 328] on span "Select file" at bounding box center [685, 330] width 97 height 20
click at [0, 0] on input "Select file or drag into this box" at bounding box center [0, 0] width 0 height 0
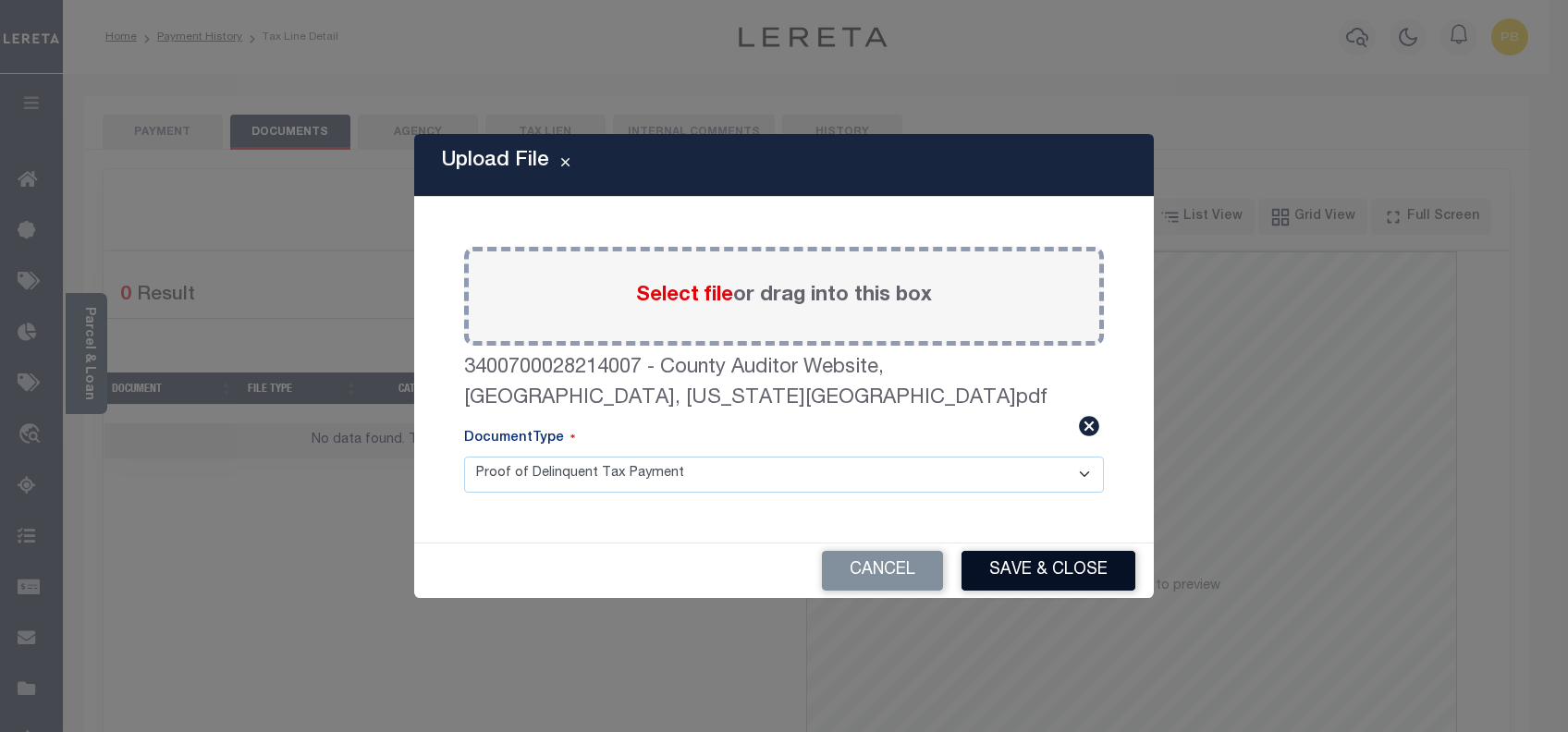
click at [1032, 556] on button "Save & Close" at bounding box center [1048, 570] width 174 height 40
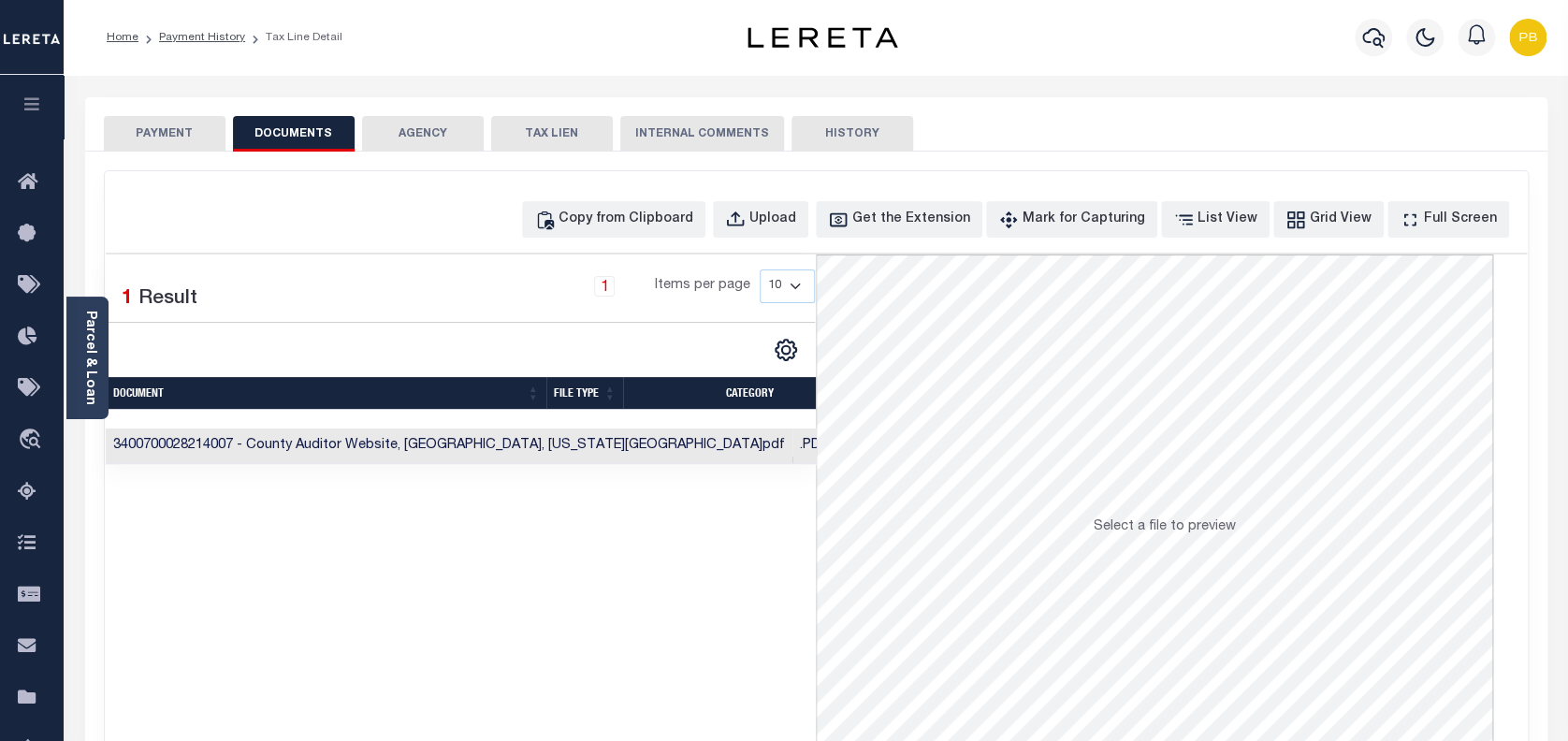
click at [156, 136] on button "PAYMENT" at bounding box center [164, 134] width 122 height 35
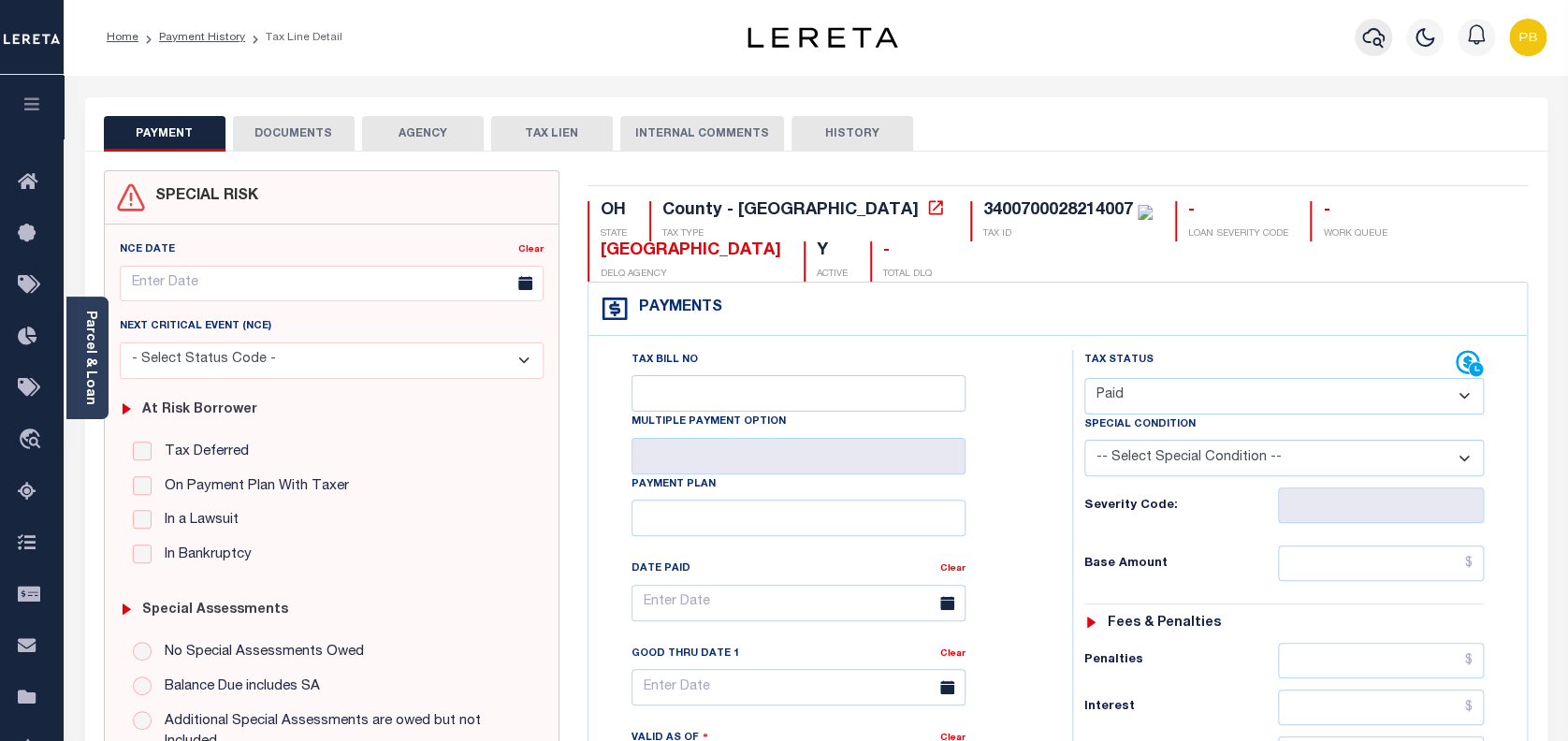
click at [1372, 43] on icon "button" at bounding box center [1373, 38] width 23 height 20
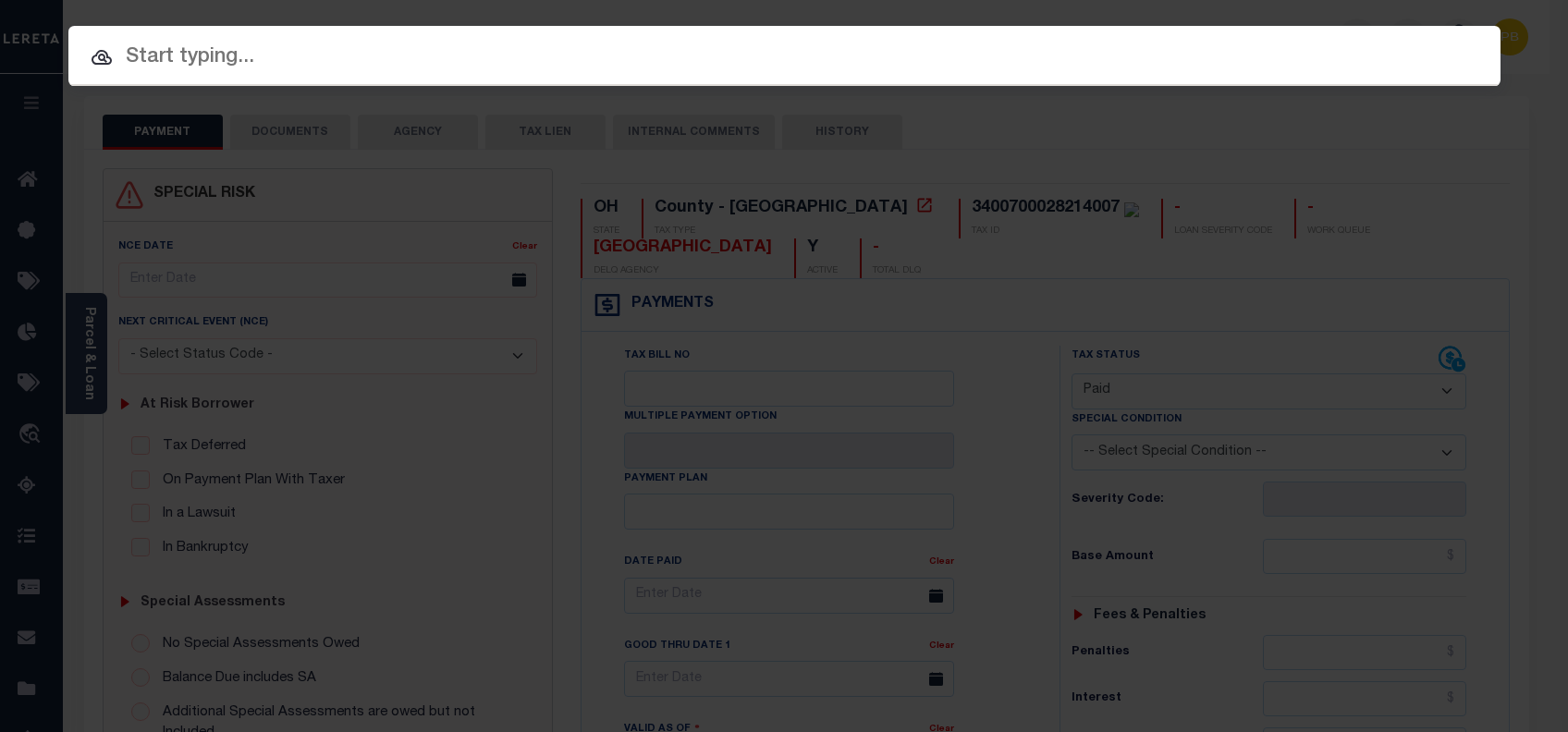
paste input "10702409"
type input "10702409"
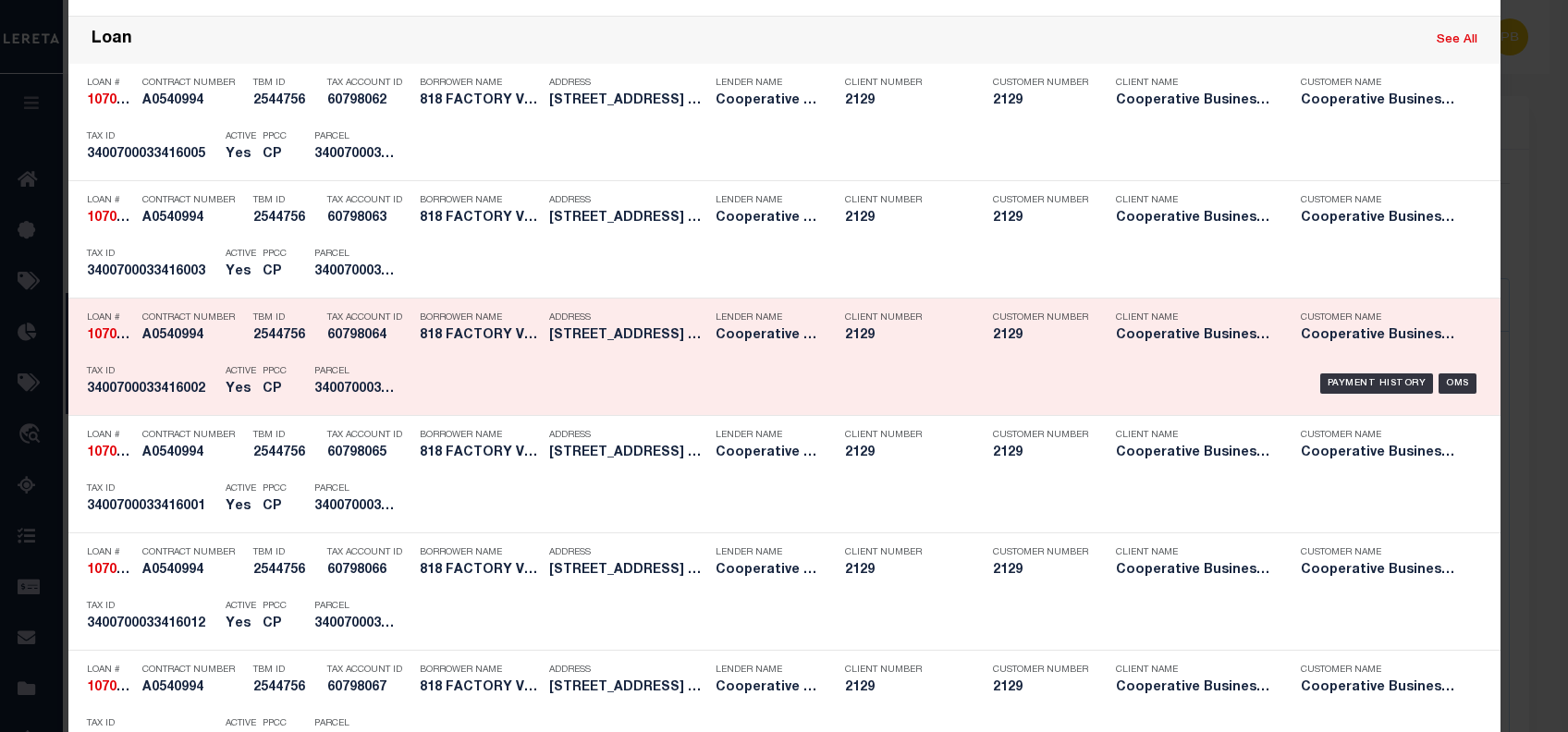
scroll to position [1479, 0]
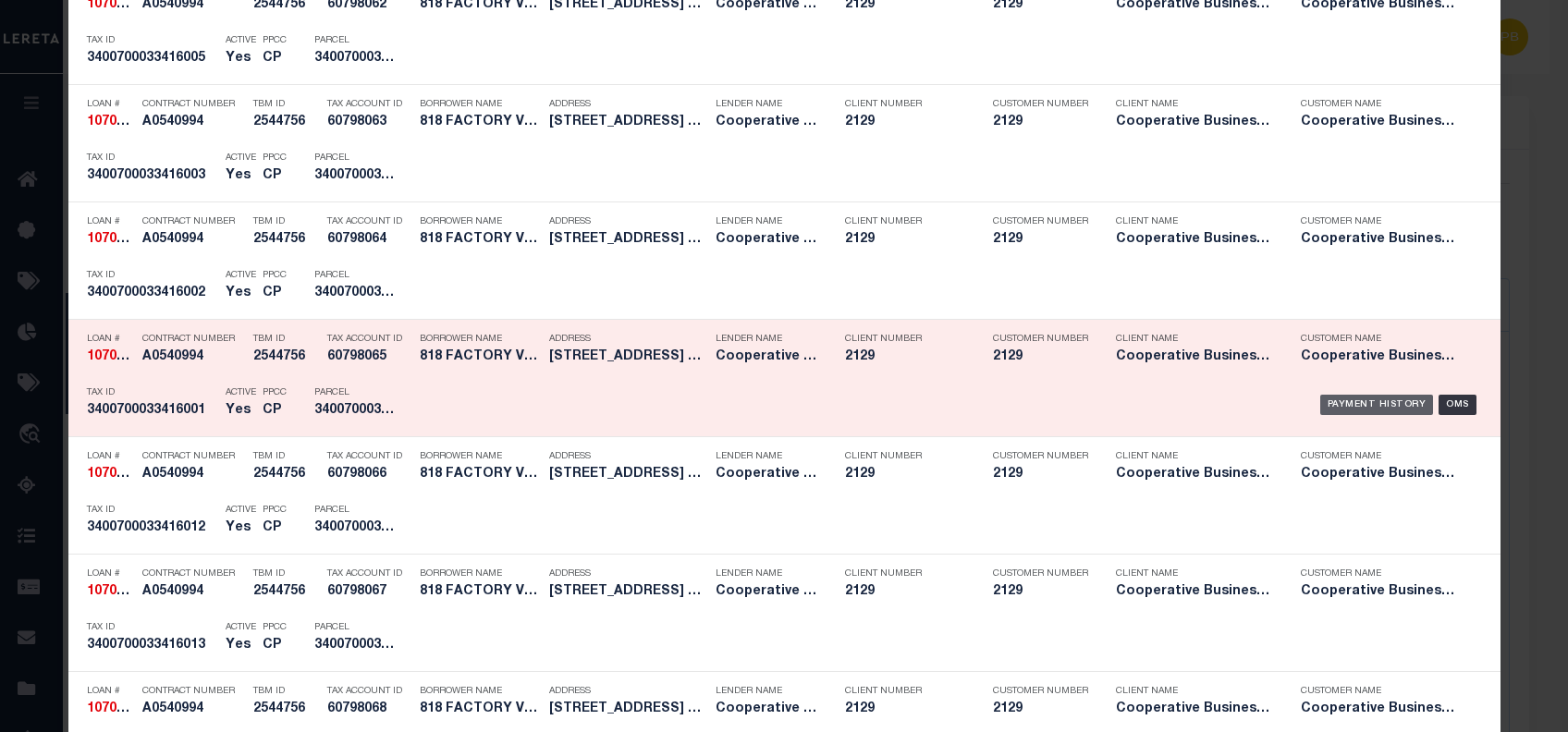
click at [1375, 402] on div "Payment History" at bounding box center [1376, 404] width 114 height 20
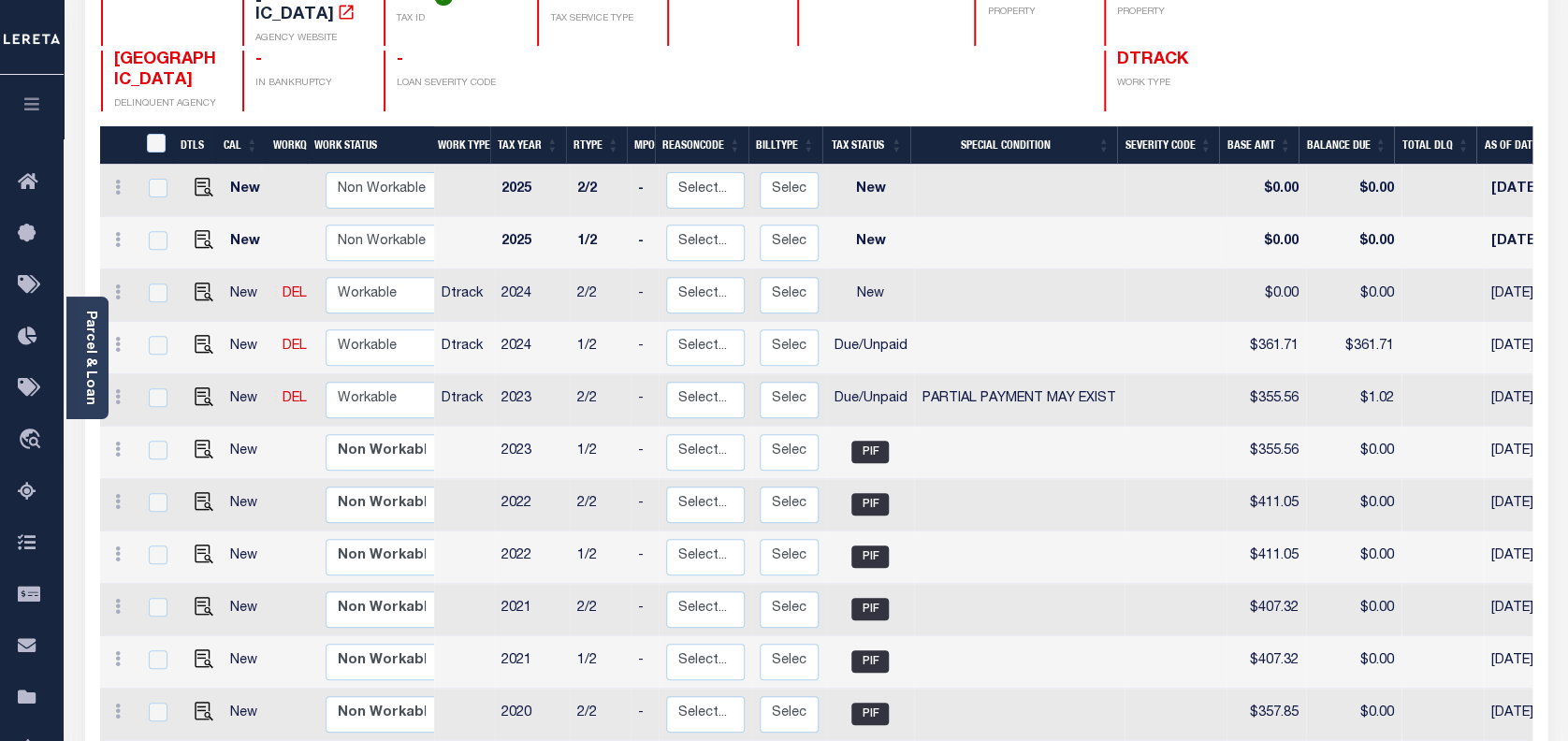
scroll to position [249, 0]
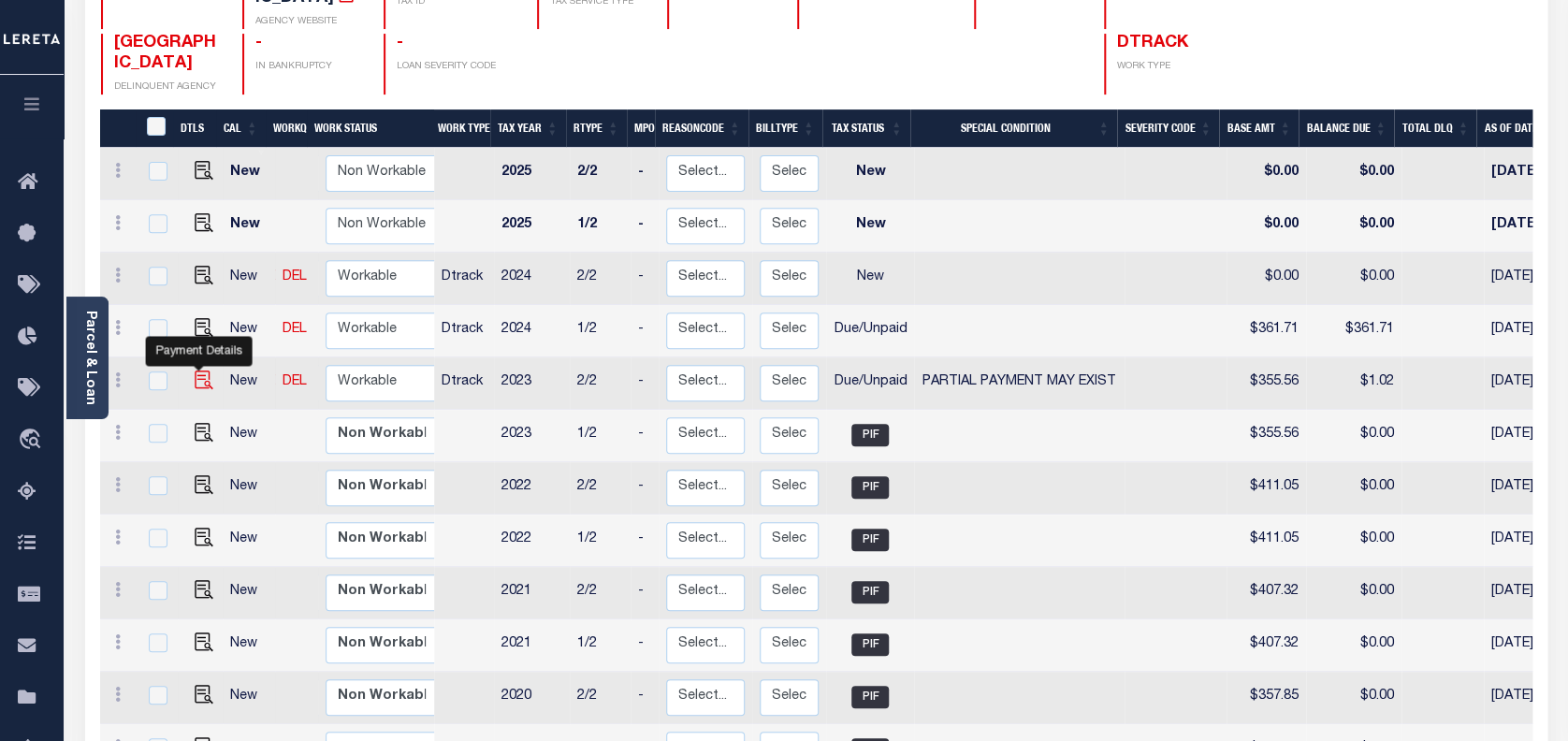
click at [197, 370] on img "" at bounding box center [204, 379] width 19 height 19
checkbox input "true"
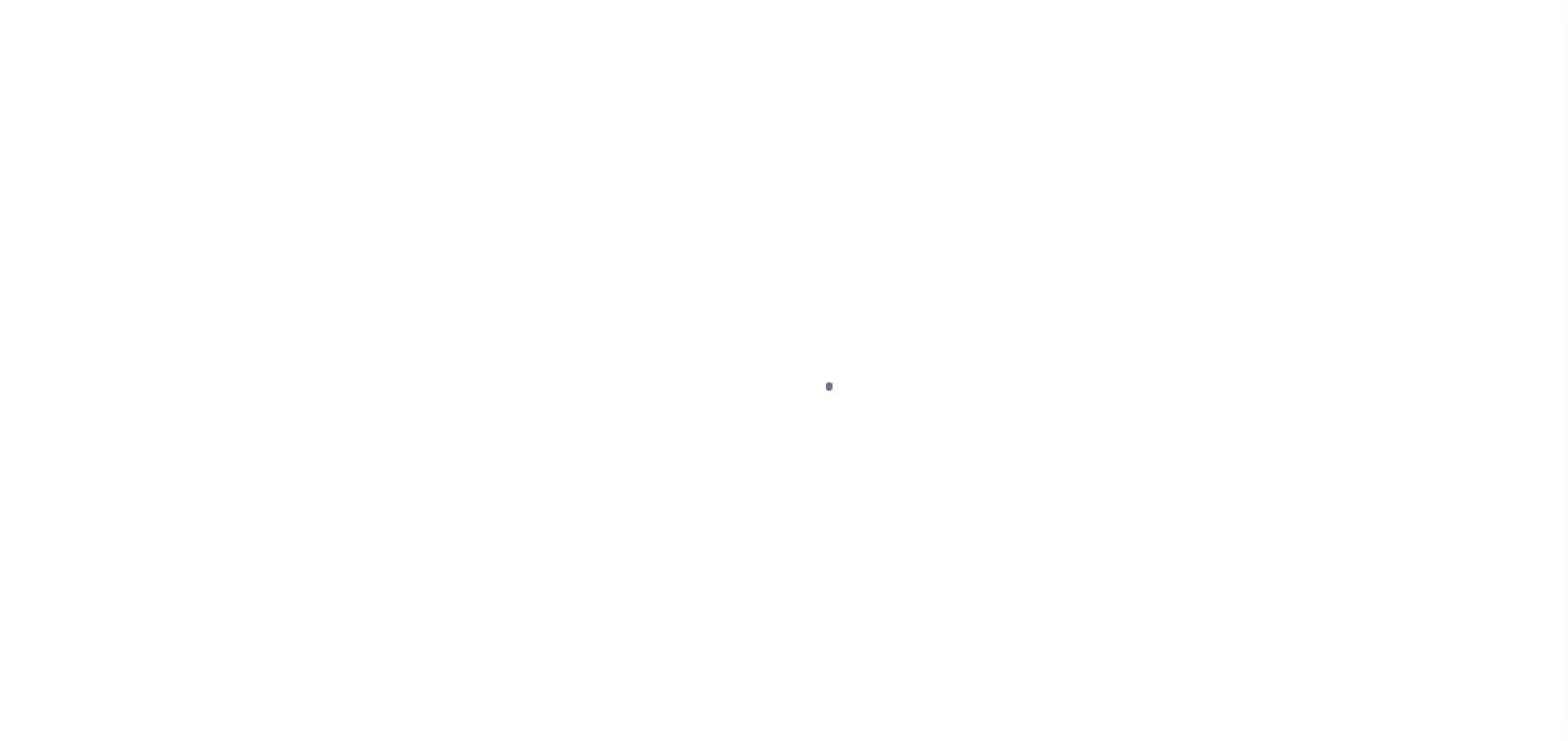
select select "DUE"
select select "15"
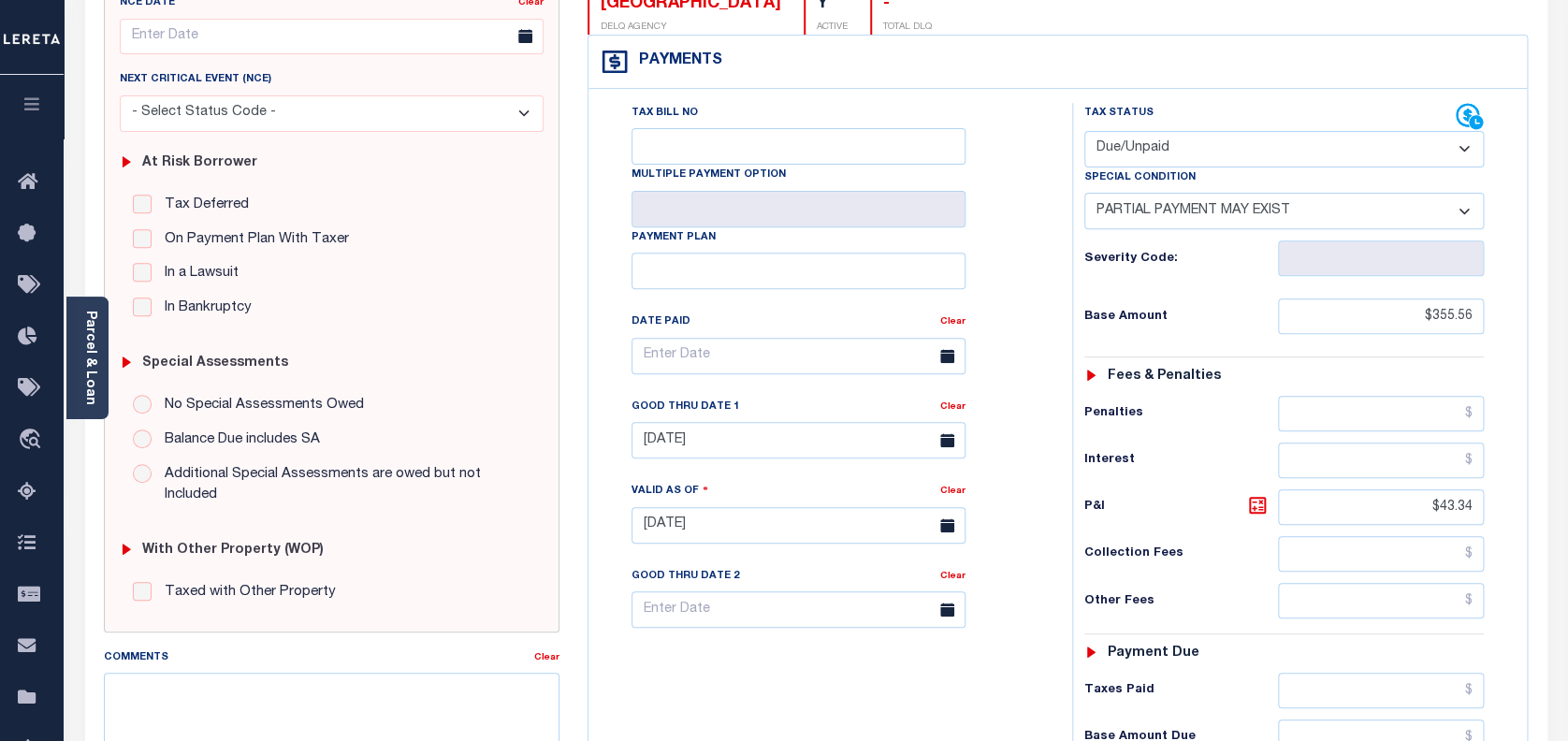
scroll to position [249, 0]
click at [1265, 151] on select "- Select Status Code - Open Due/Unpaid Paid Incomplete No Tax Due Internal Refu…" at bounding box center [1284, 147] width 401 height 36
select select "PYD"
click at [1084, 129] on select "- Select Status Code - Open Due/Unpaid Paid Incomplete No Tax Due Internal Refu…" at bounding box center [1284, 147] width 401 height 36
select select "0"
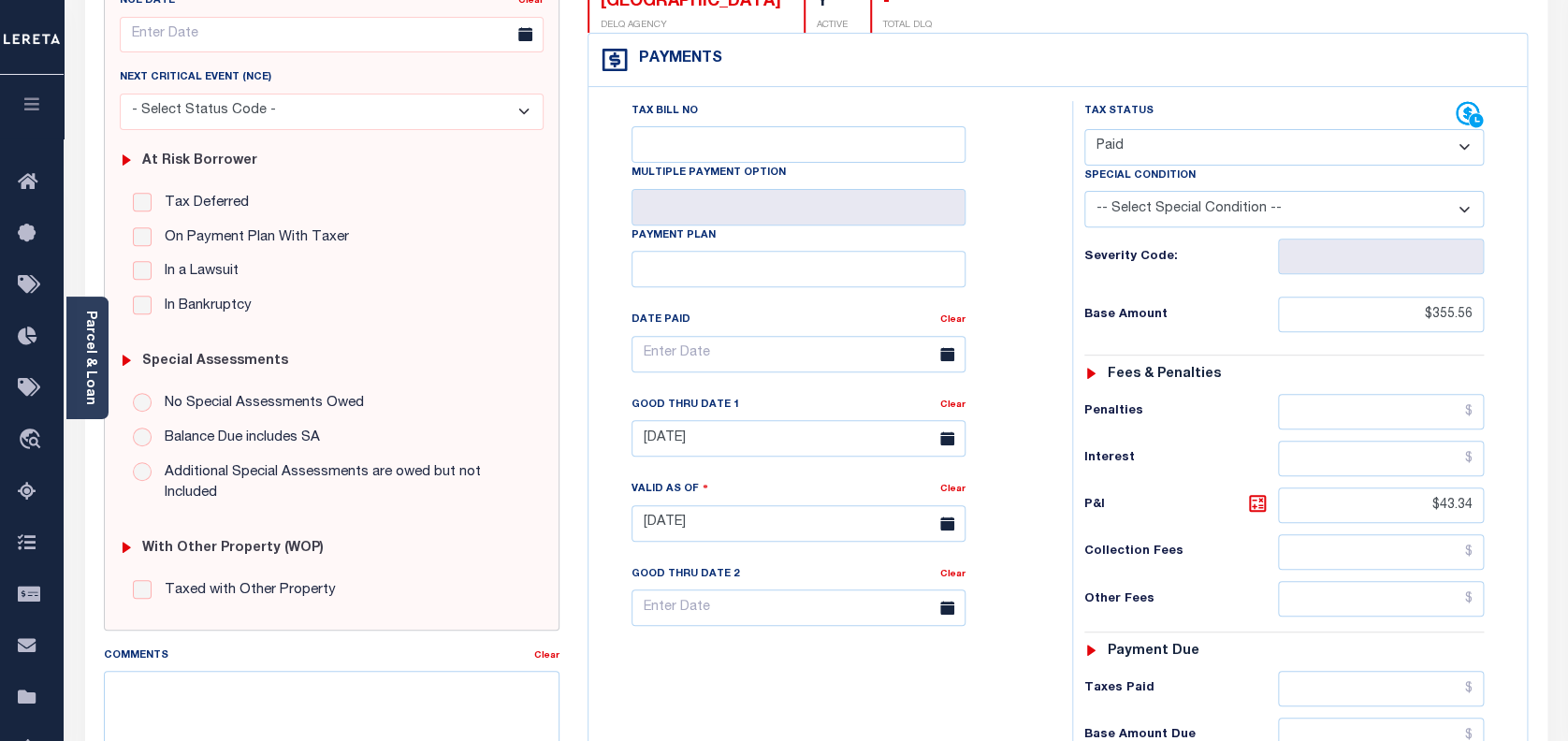
type input "[DATE]"
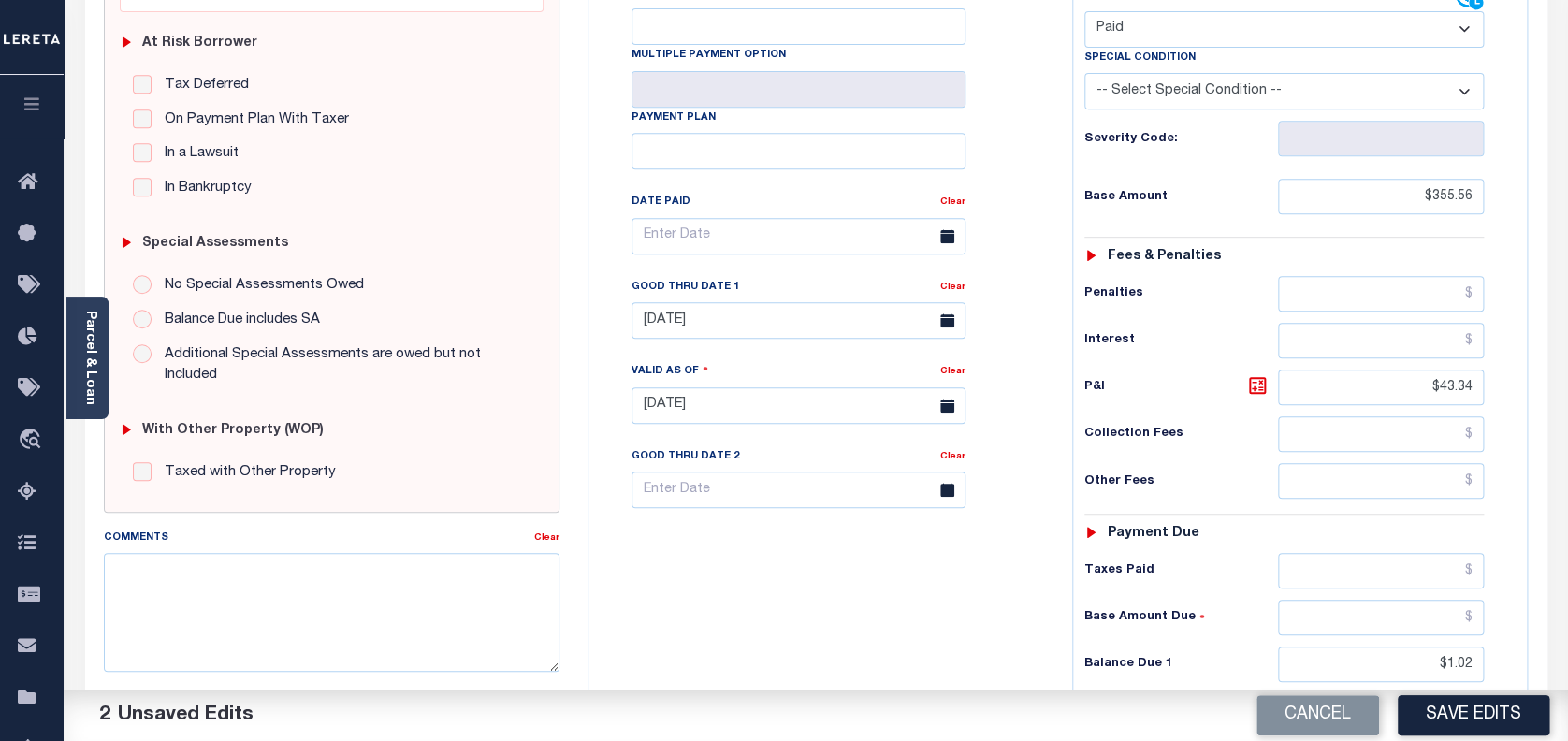
scroll to position [623, 0]
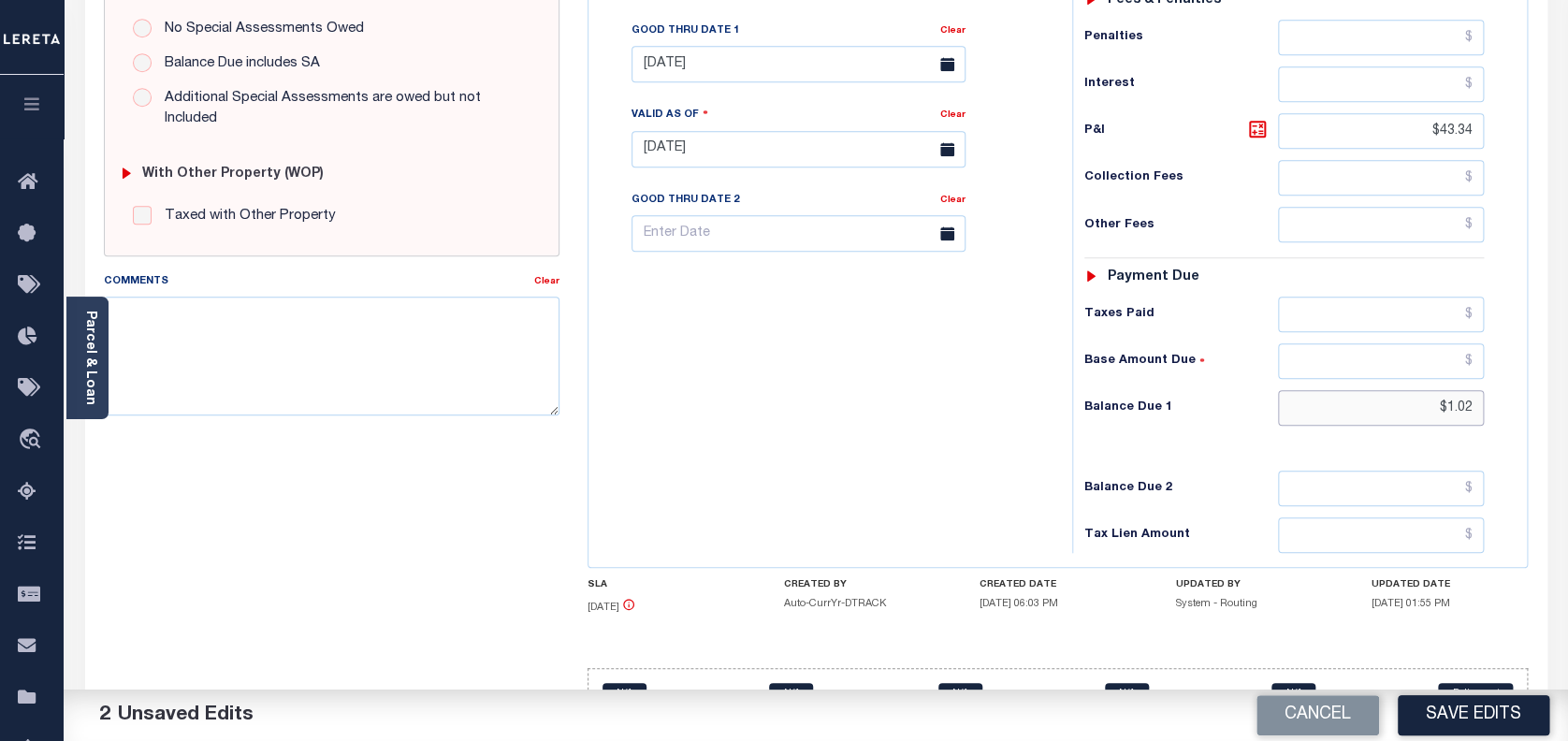
drag, startPoint x: 1474, startPoint y: 407, endPoint x: 1272, endPoint y: 387, distance: 203.0
click at [1272, 387] on div "Tax Status Status - Select Status Code -" at bounding box center [1290, 139] width 437 height 826
type input "$0.00"
click at [1497, 727] on button "Save Edits" at bounding box center [1474, 714] width 152 height 40
checkbox input "false"
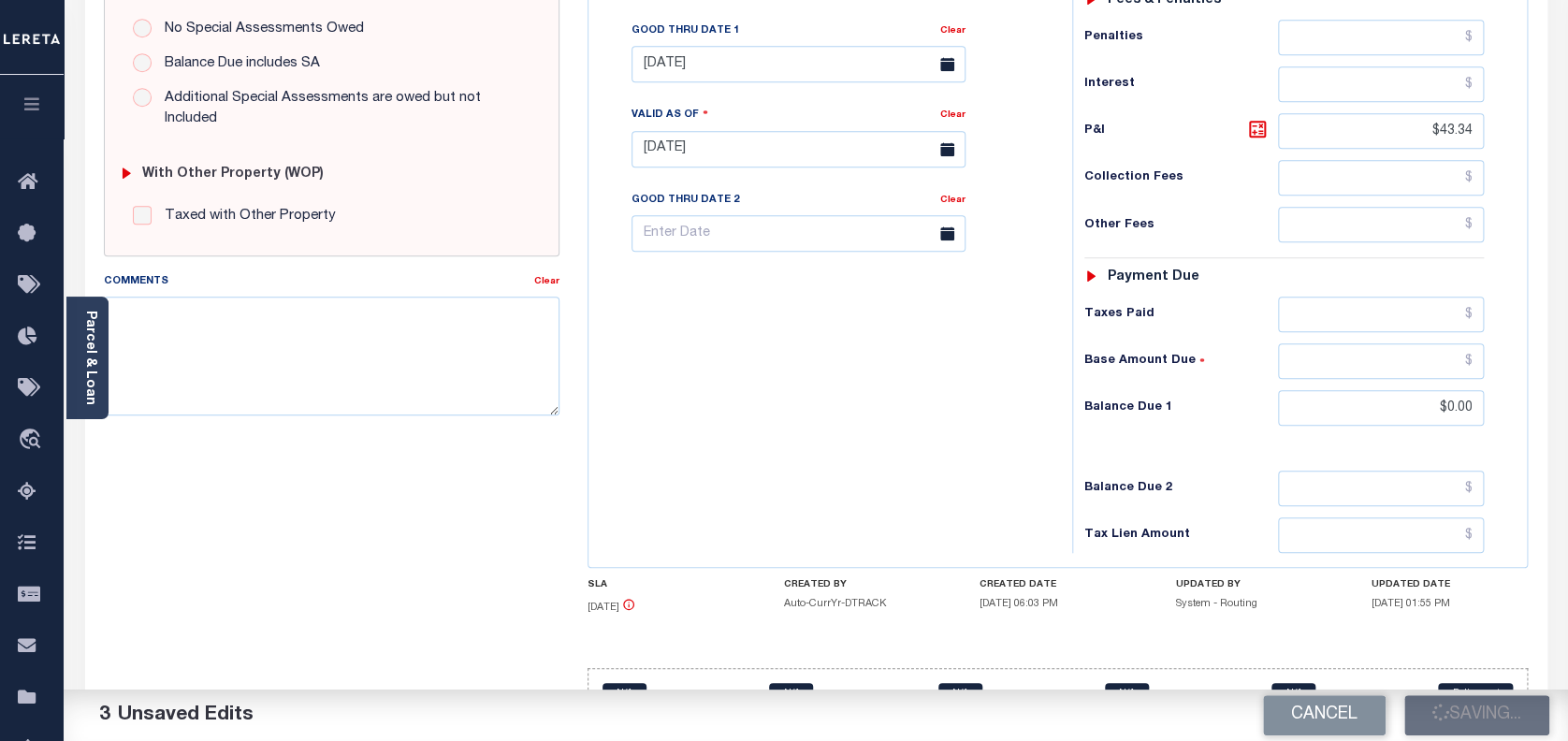
type input "$355.56"
type input "$43.34"
type input "$0"
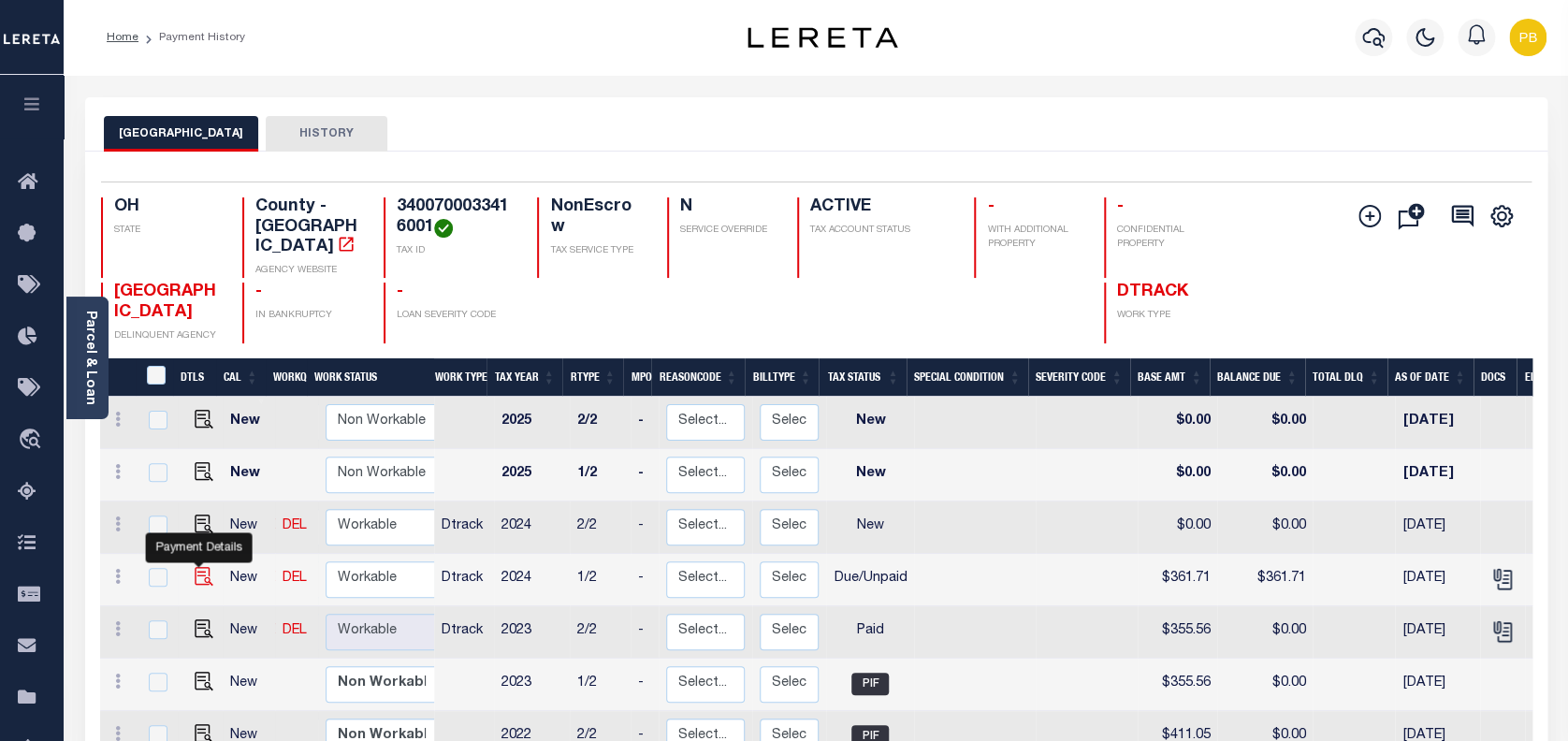
click at [195, 567] on img "" at bounding box center [204, 576] width 19 height 19
checkbox input "true"
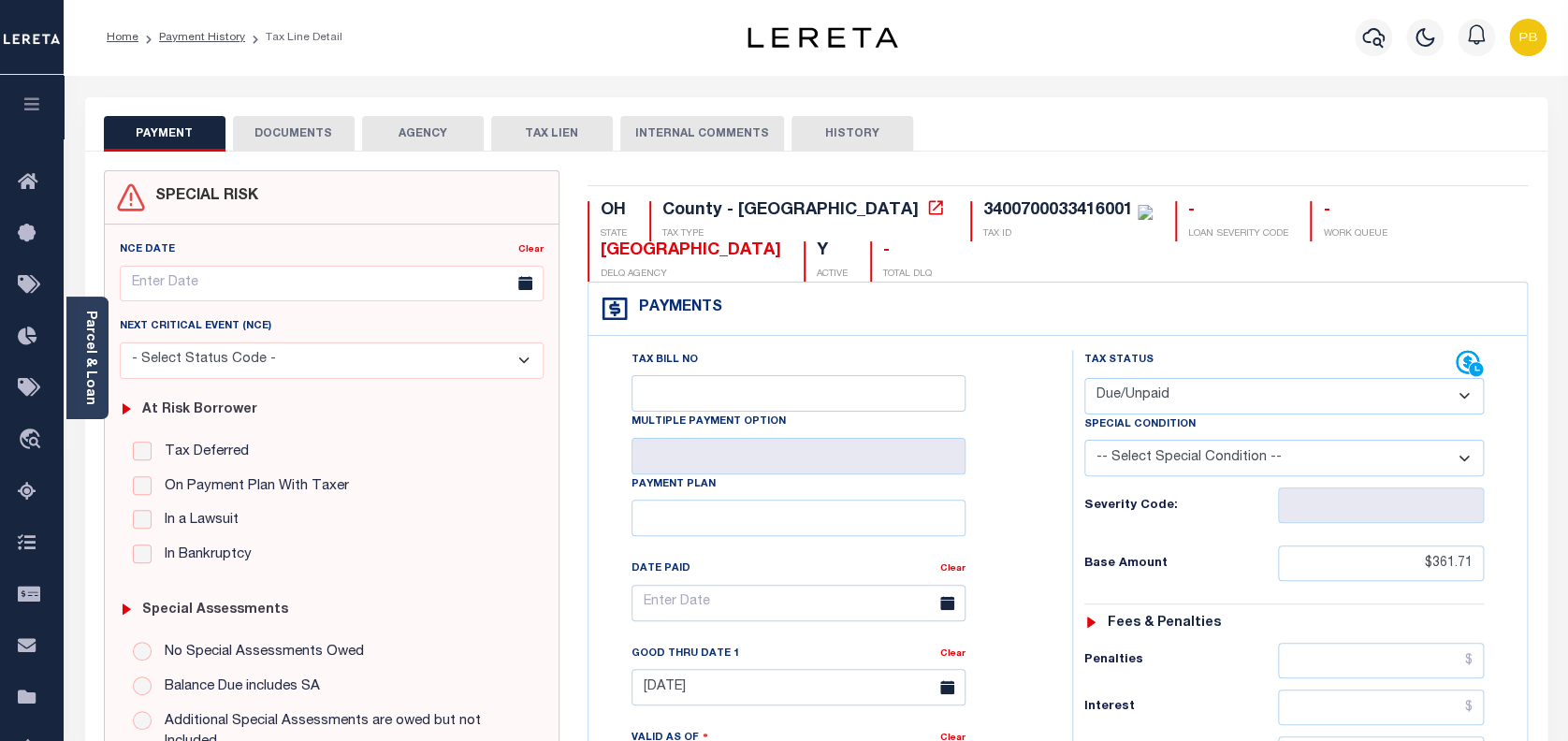
drag, startPoint x: 1176, startPoint y: 399, endPoint x: 1174, endPoint y: 417, distance: 18.1
click at [1176, 399] on select "- Select Status Code - Open Due/Unpaid Paid Incomplete No Tax Due Internal Refu…" at bounding box center [1284, 396] width 401 height 36
select select "PYD"
click at [1084, 379] on select "- Select Status Code - Open Due/Unpaid Paid Incomplete No Tax Due Internal Refu…" at bounding box center [1284, 396] width 401 height 36
type input "[DATE]"
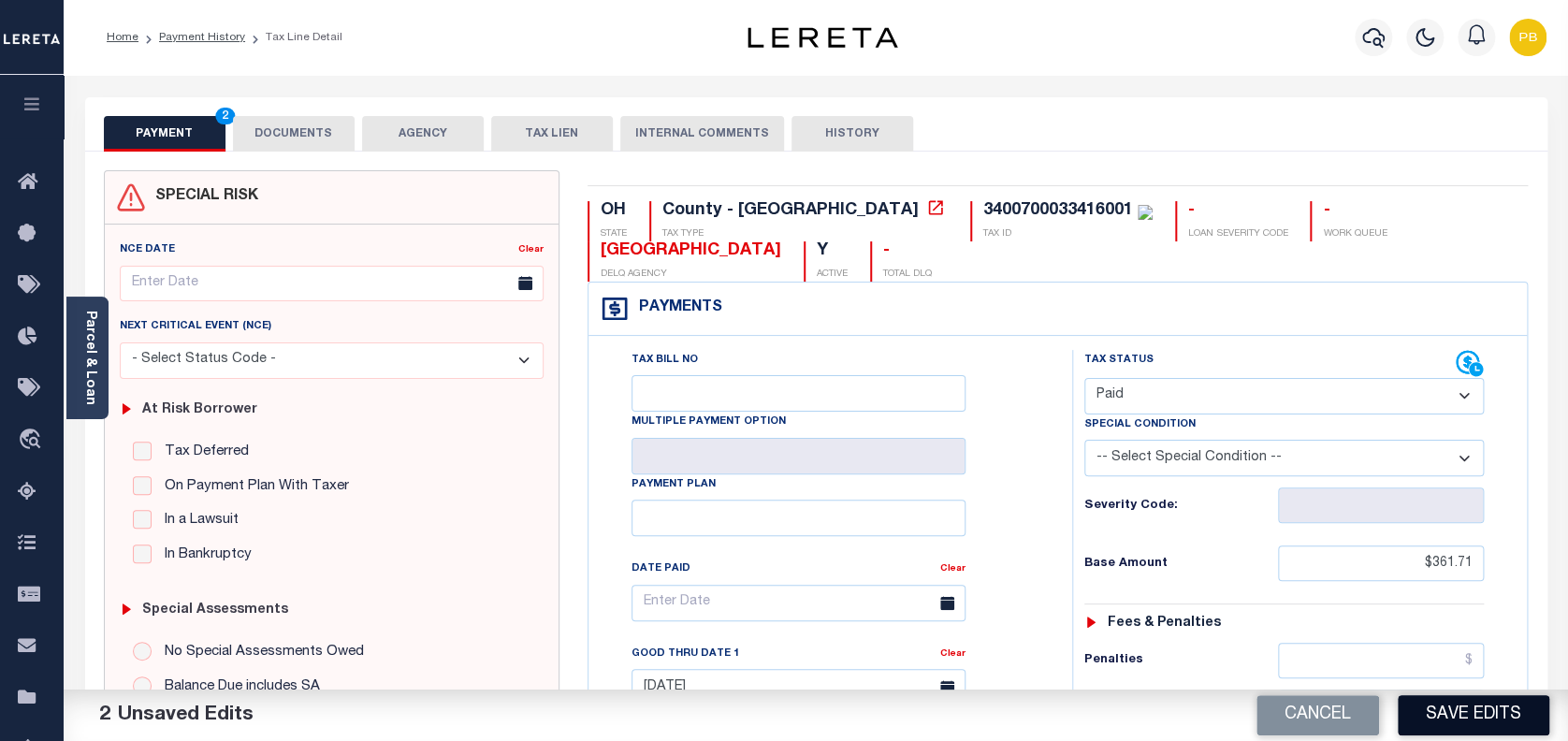
click at [1515, 719] on button "Save Edits" at bounding box center [1474, 714] width 152 height 40
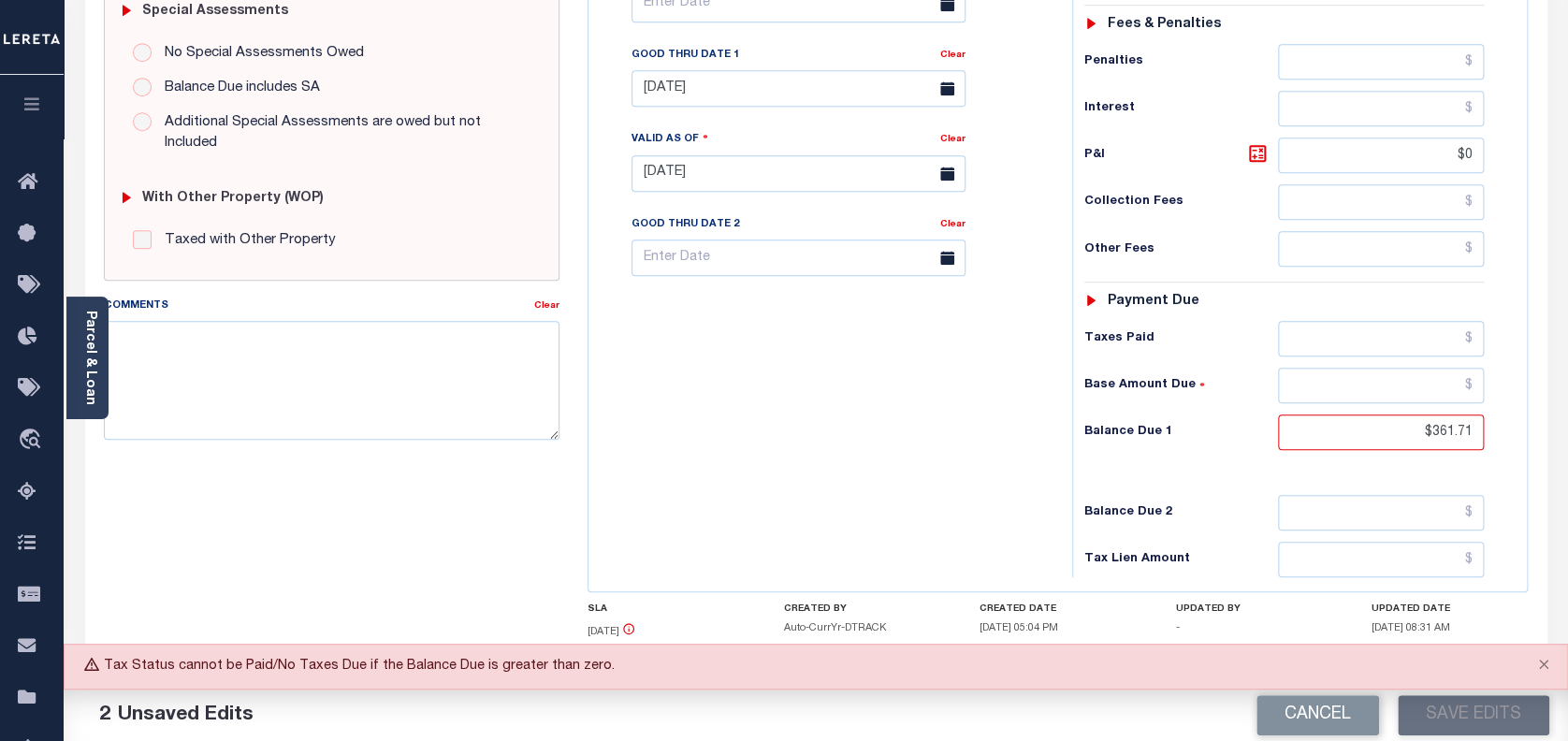
scroll to position [623, 0]
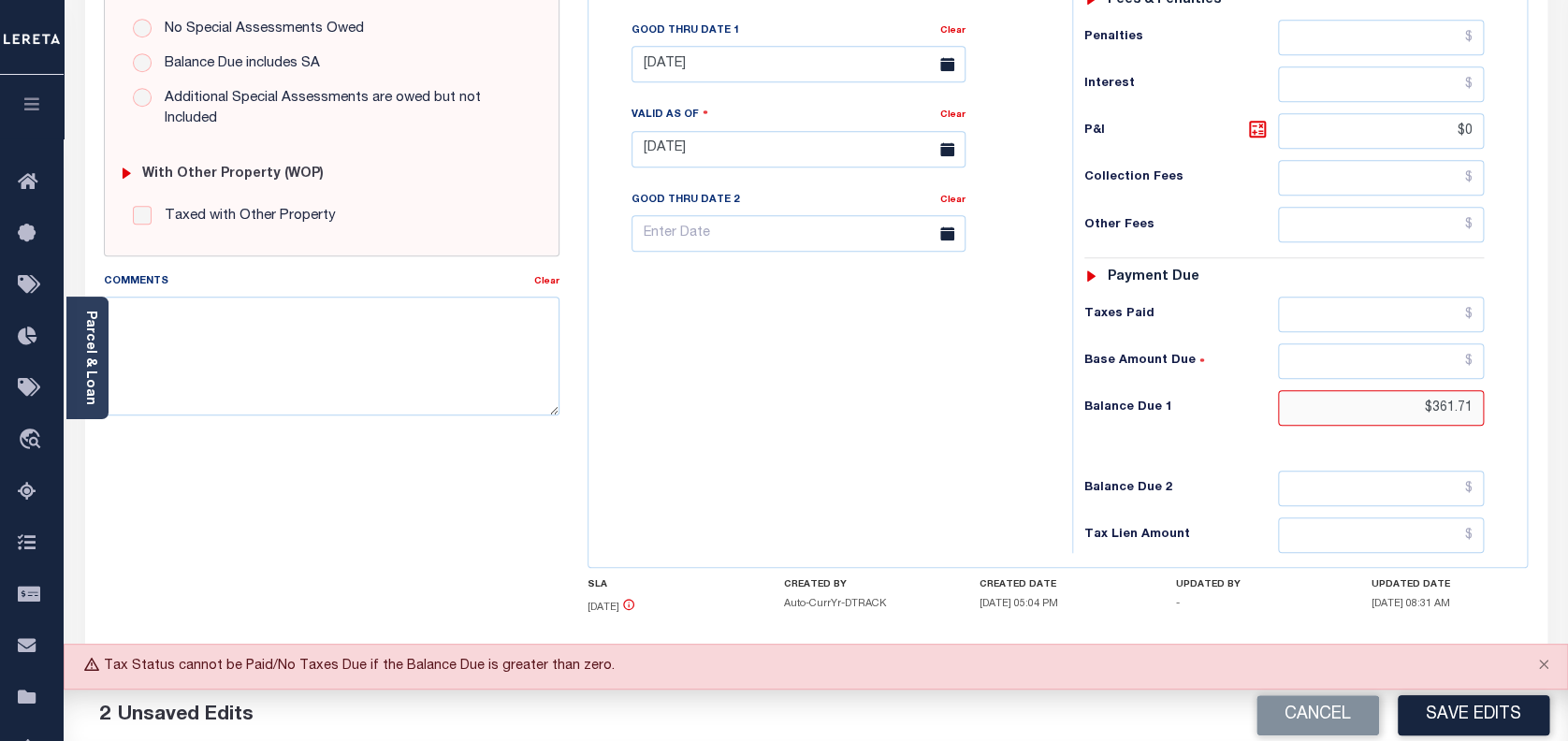
drag, startPoint x: 1479, startPoint y: 408, endPoint x: 1292, endPoint y: 389, distance: 188.0
click at [1292, 390] on input "$361.71" at bounding box center [1381, 407] width 207 height 35
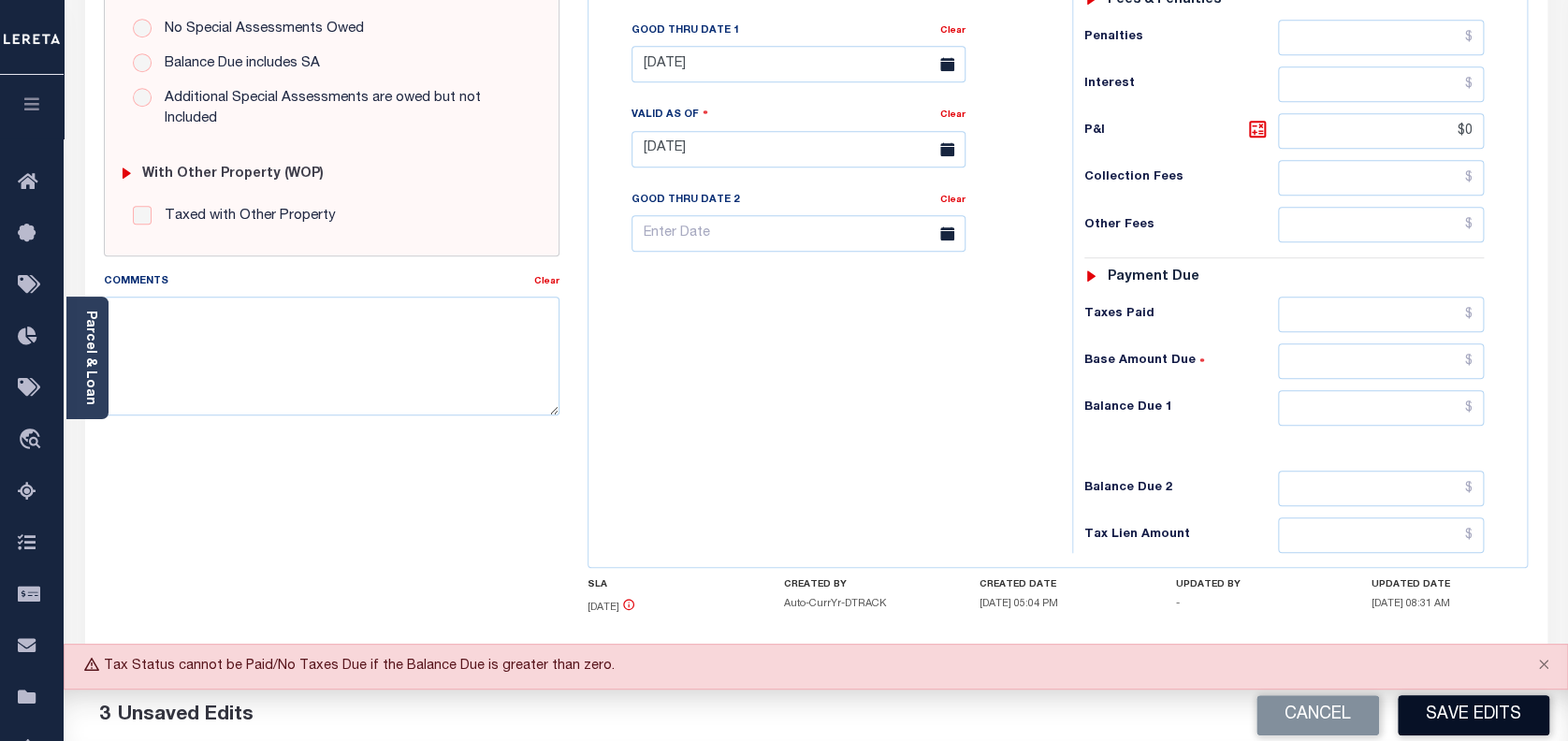
click at [1486, 709] on button "Save Edits" at bounding box center [1474, 714] width 152 height 40
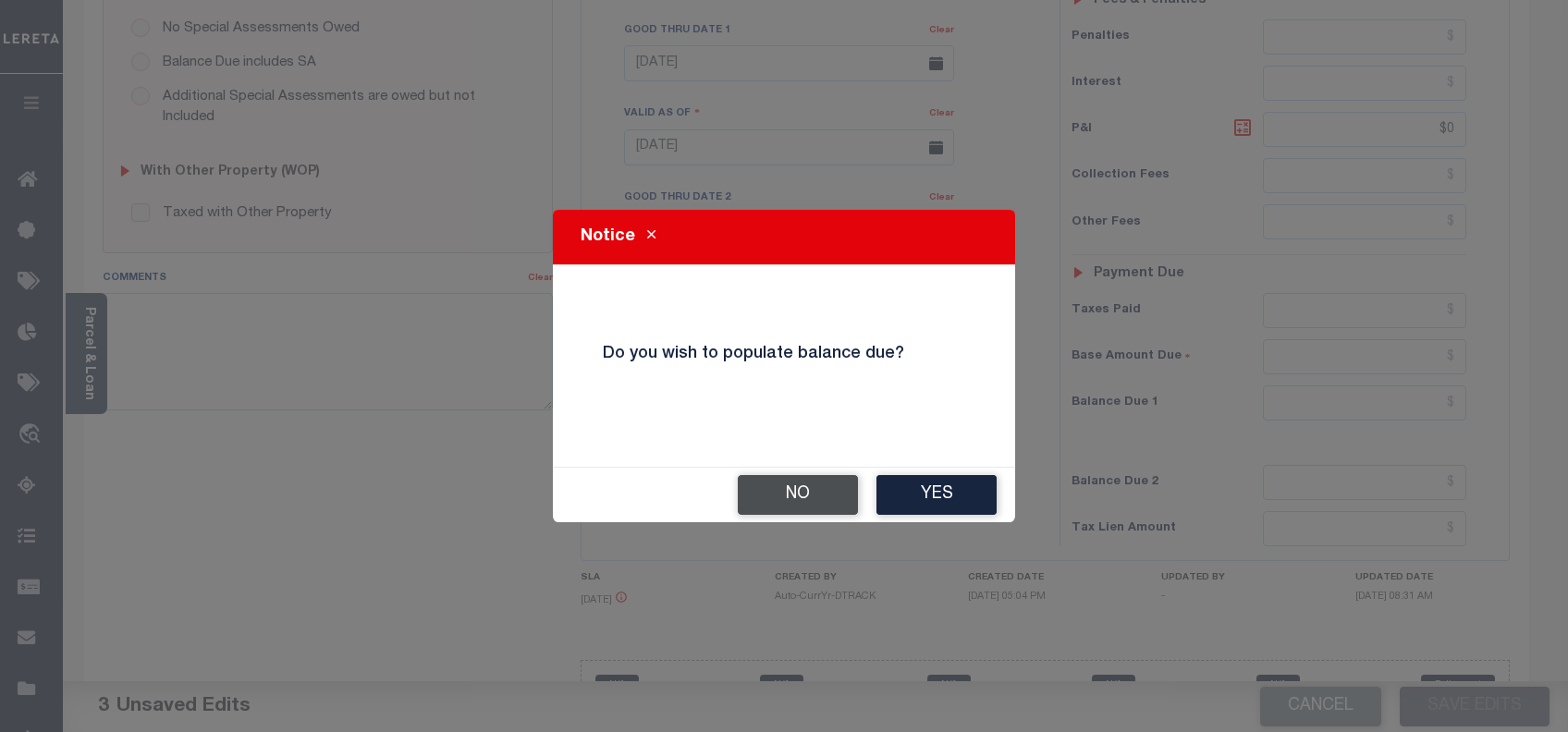
click at [797, 497] on button "No" at bounding box center [798, 494] width 121 height 40
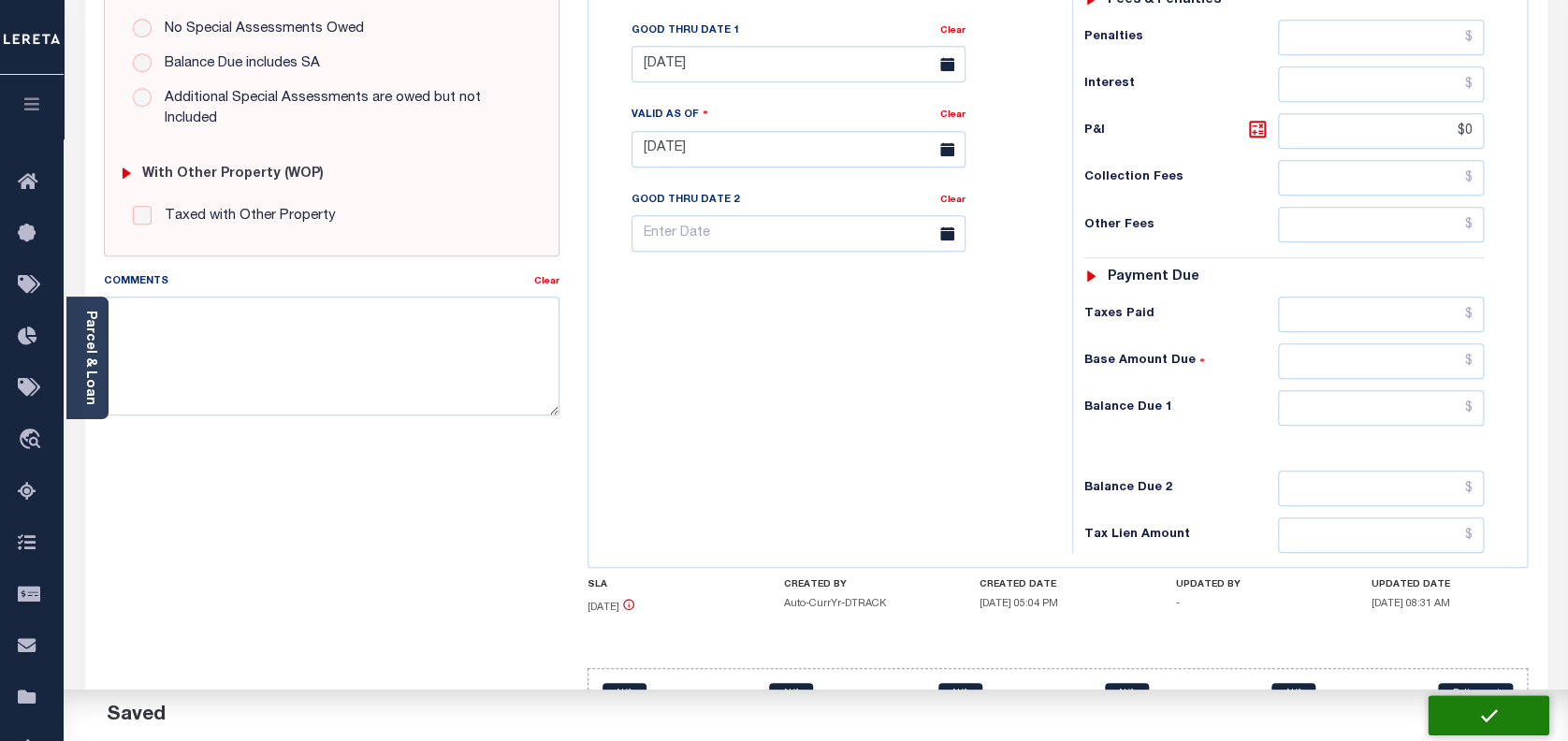
checkbox input "false"
type input "$361.71"
type input "$0"
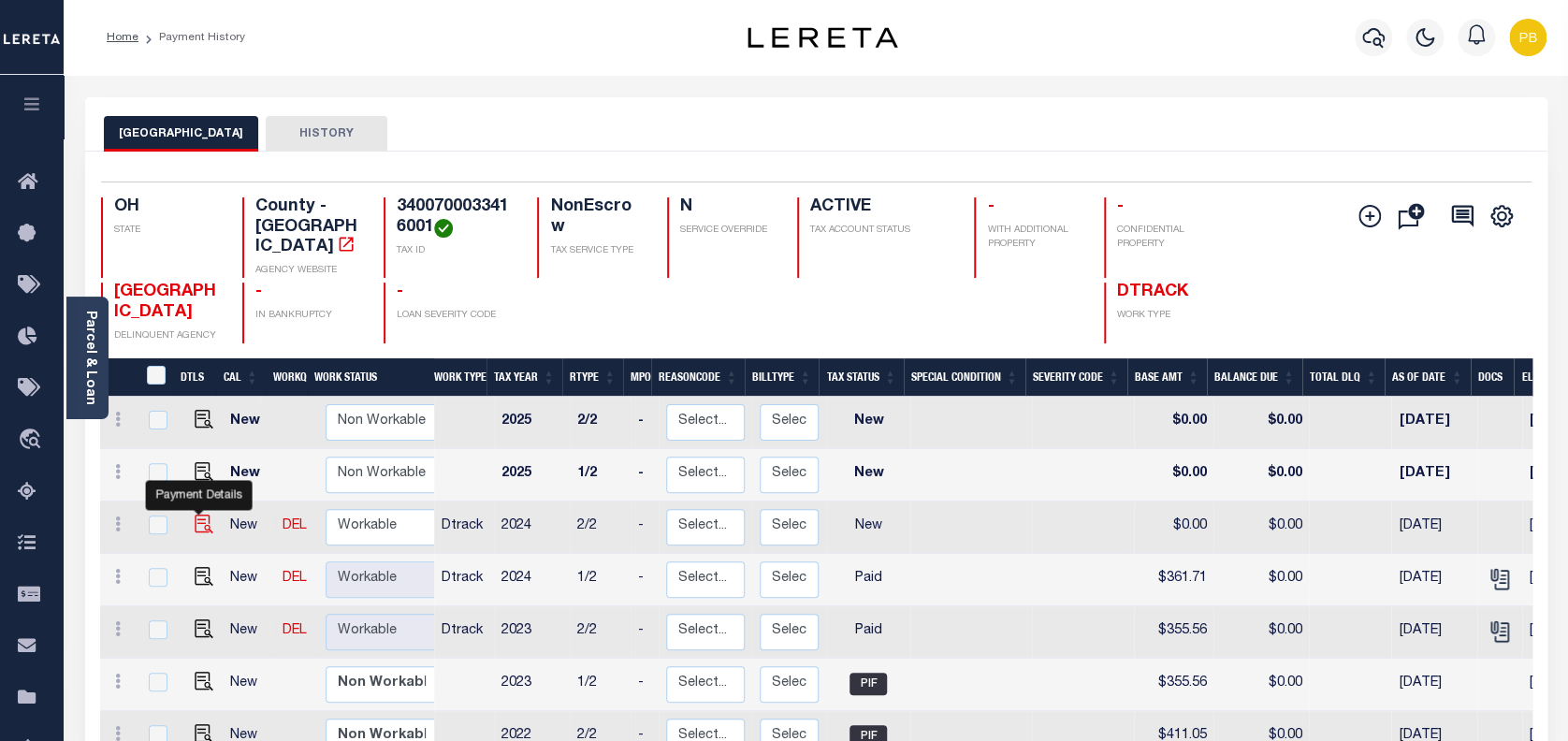
click at [197, 515] on img "" at bounding box center [204, 524] width 19 height 19
checkbox input "true"
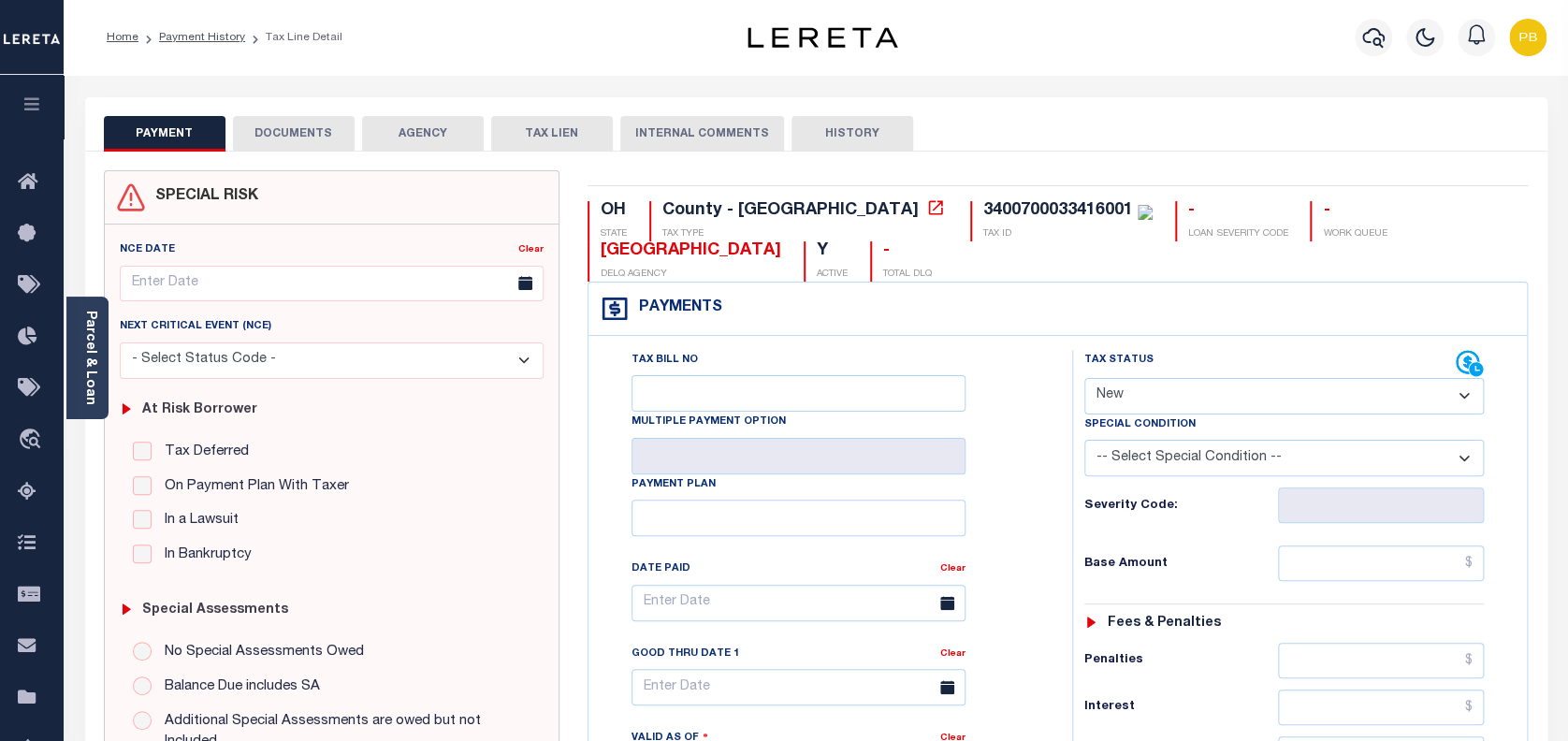
click at [1211, 388] on select "- Select Status Code - Open Due/Unpaid Paid Incomplete No Tax Due Internal Refu…" at bounding box center [1284, 396] width 401 height 36
click at [1019, 387] on div "Tax Bill No Multiple Payment Option Payment Plan Clear" at bounding box center [826, 611] width 437 height 525
click at [1173, 397] on select "- Select Status Code - Open Due/Unpaid Paid Incomplete No Tax Due Internal Refu…" at bounding box center [1284, 396] width 401 height 36
select select "PYD"
click at [1084, 379] on select "- Select Status Code - Open Due/Unpaid Paid Incomplete No Tax Due Internal Refu…" at bounding box center [1284, 396] width 401 height 36
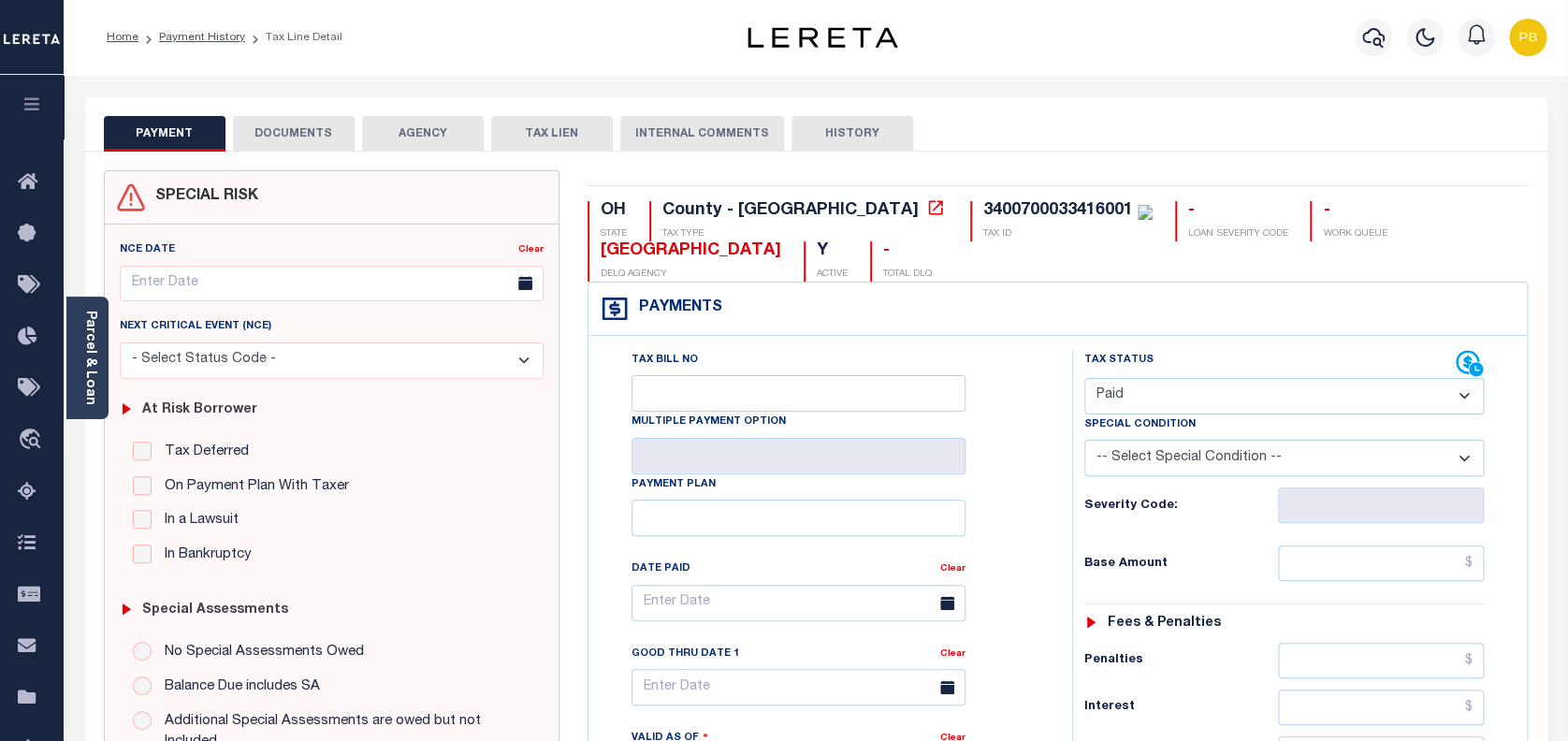
type input "[DATE]"
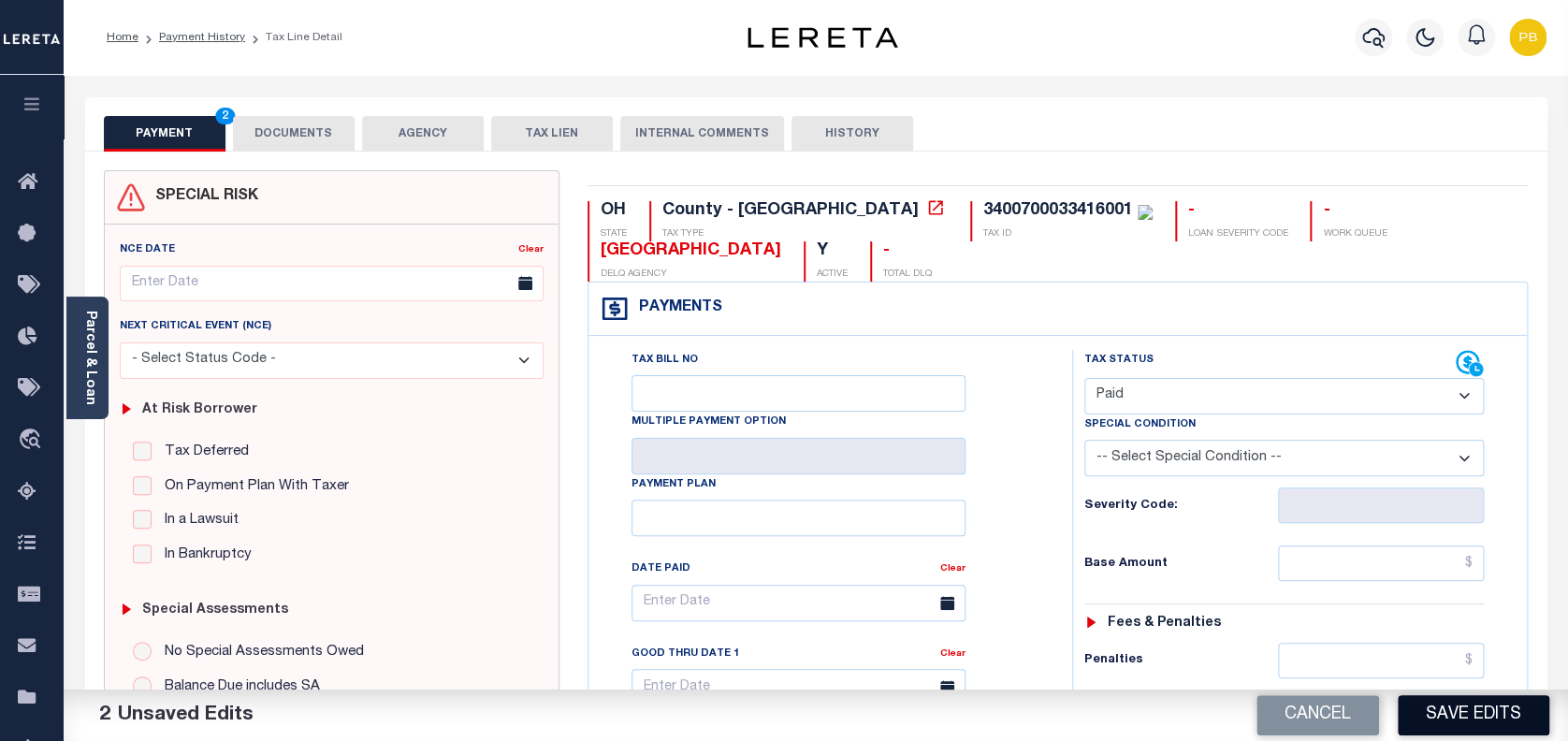
click at [1440, 710] on button "Save Edits" at bounding box center [1474, 714] width 152 height 40
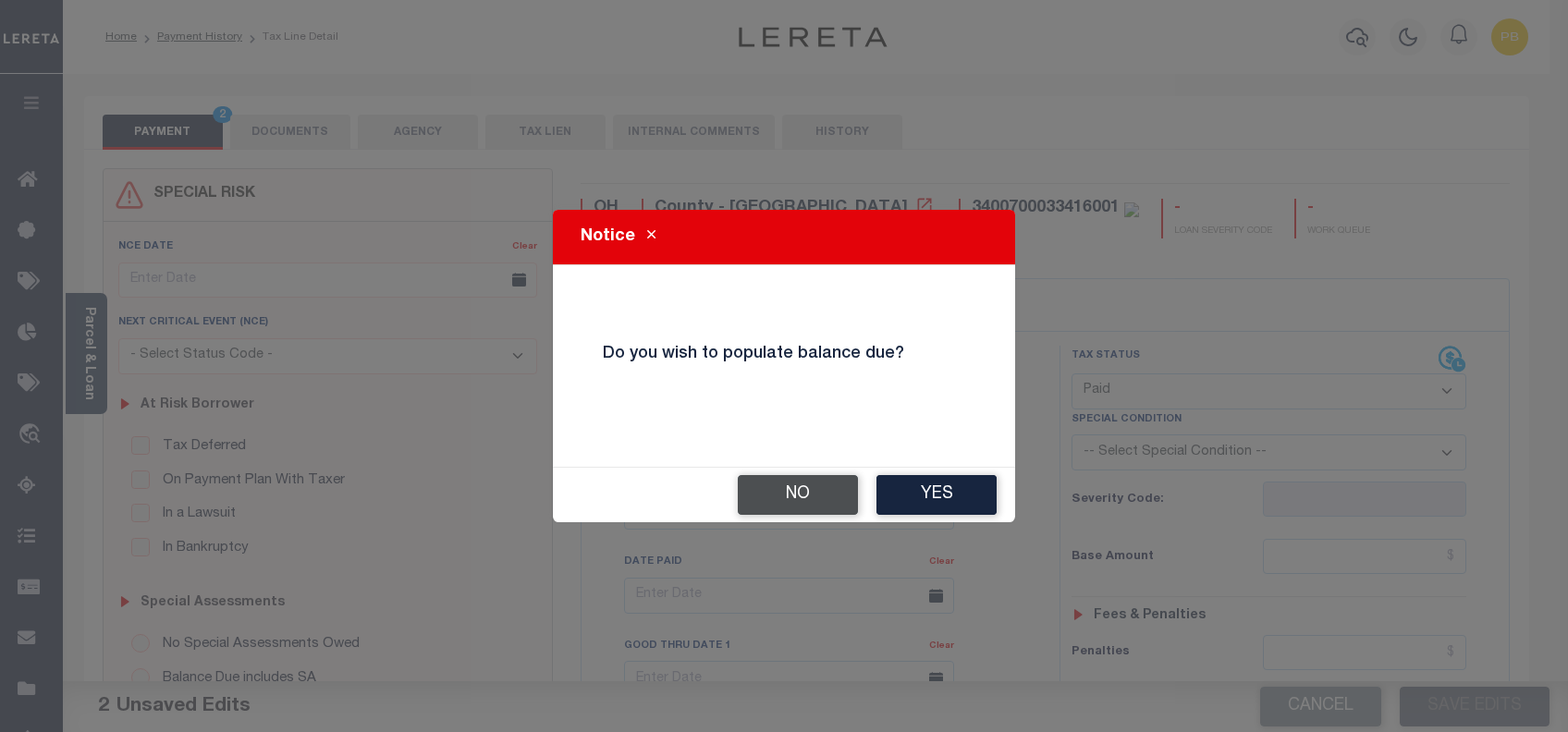
click at [815, 510] on button "No" at bounding box center [798, 494] width 121 height 40
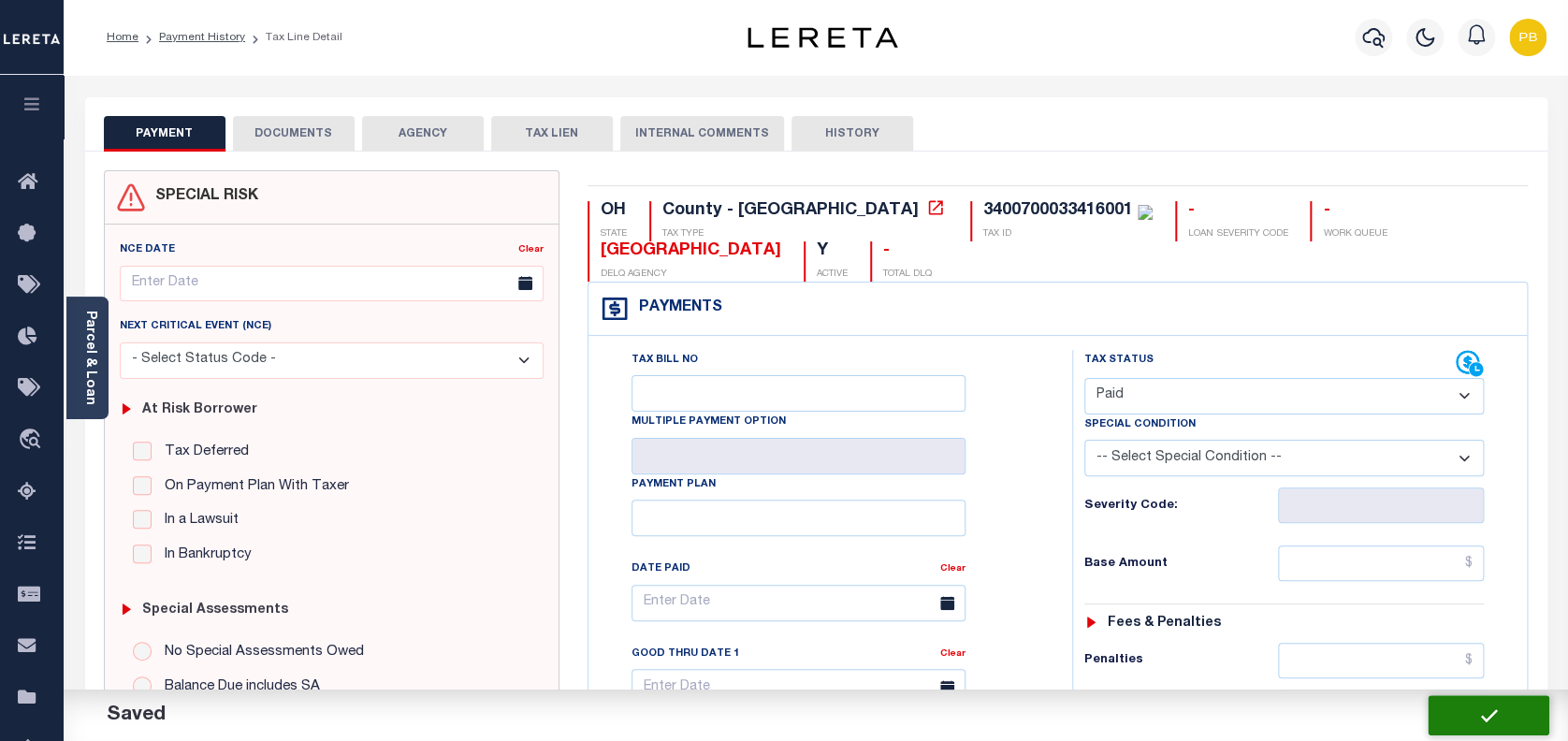
checkbox input "false"
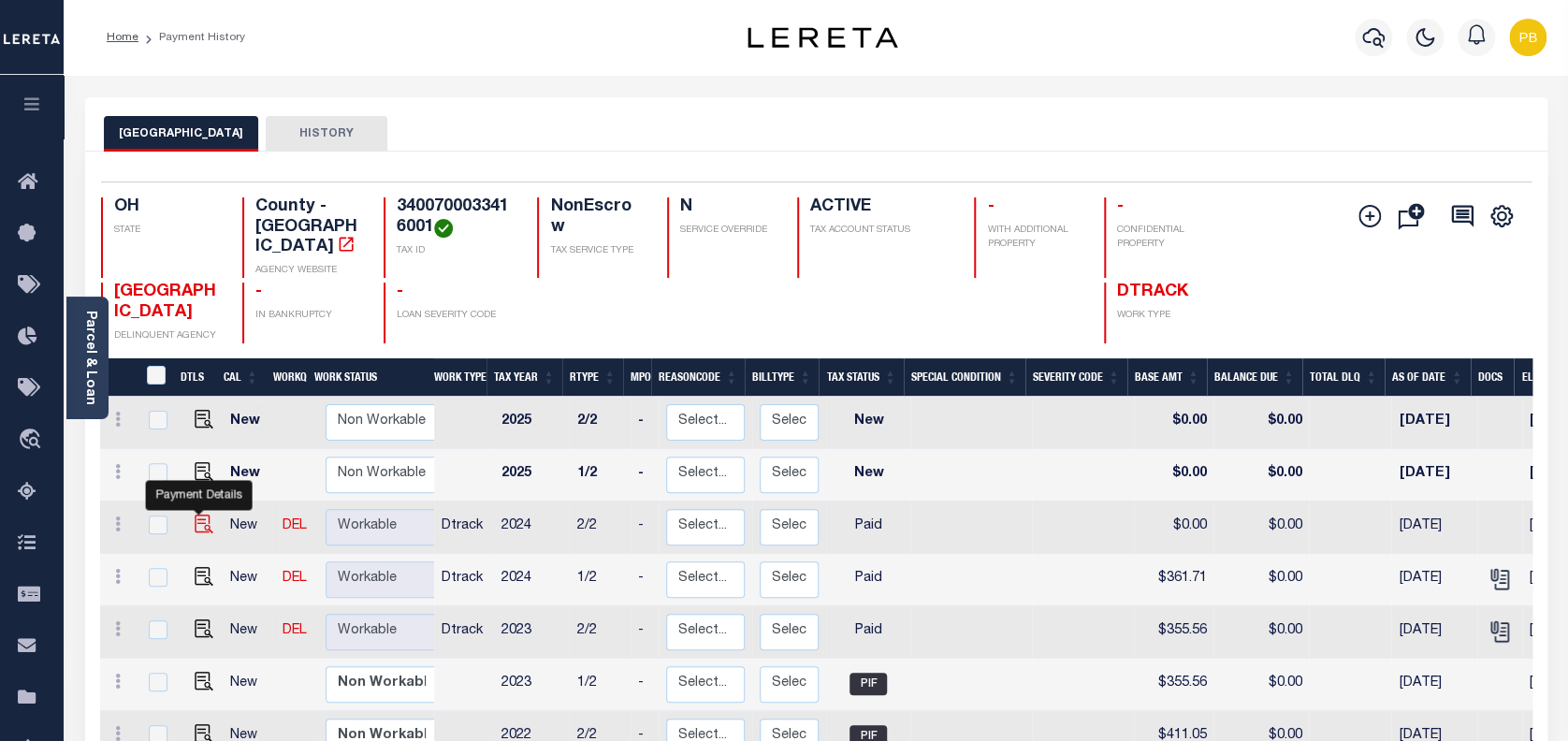
click at [199, 515] on img "" at bounding box center [204, 524] width 19 height 19
checkbox input "true"
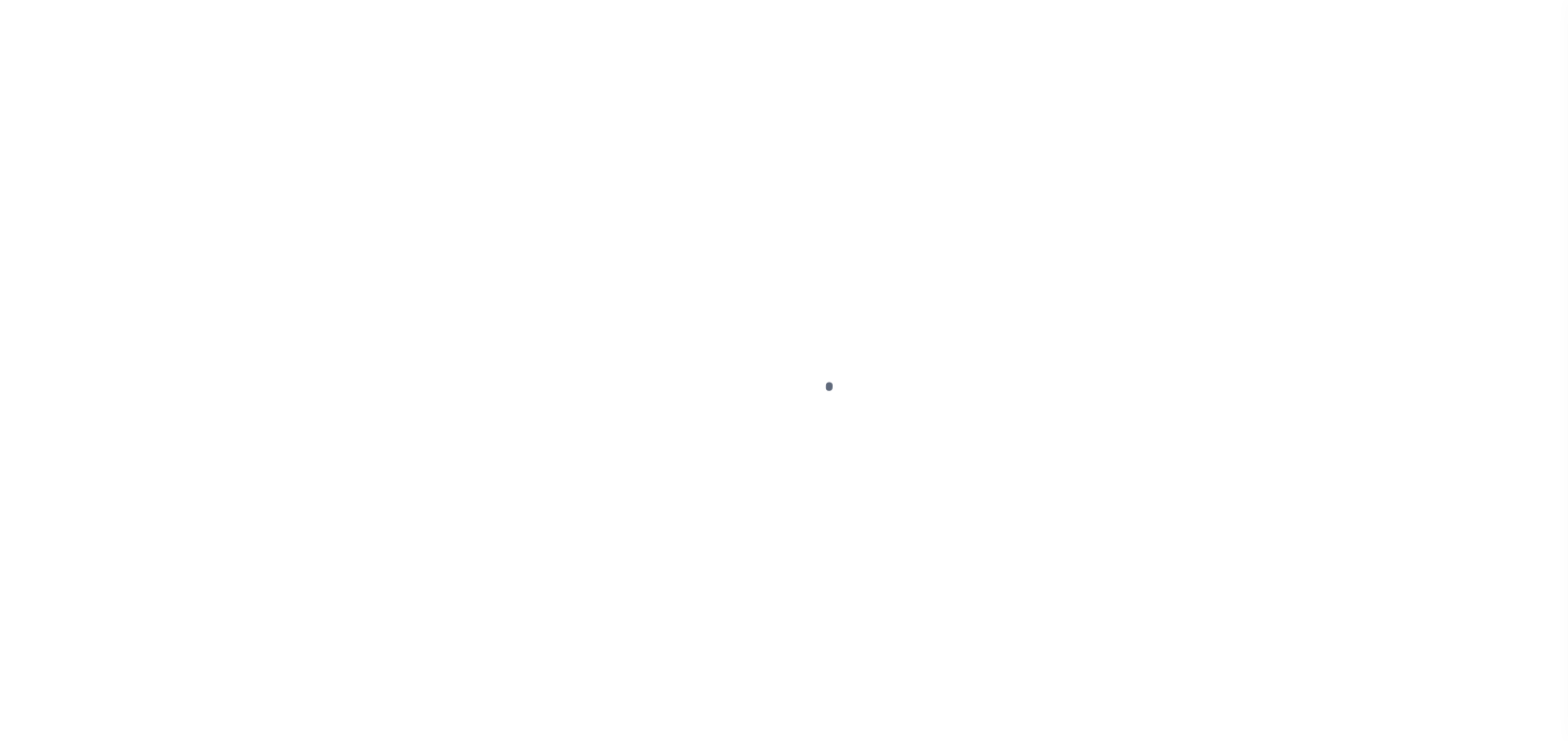
select select "PYD"
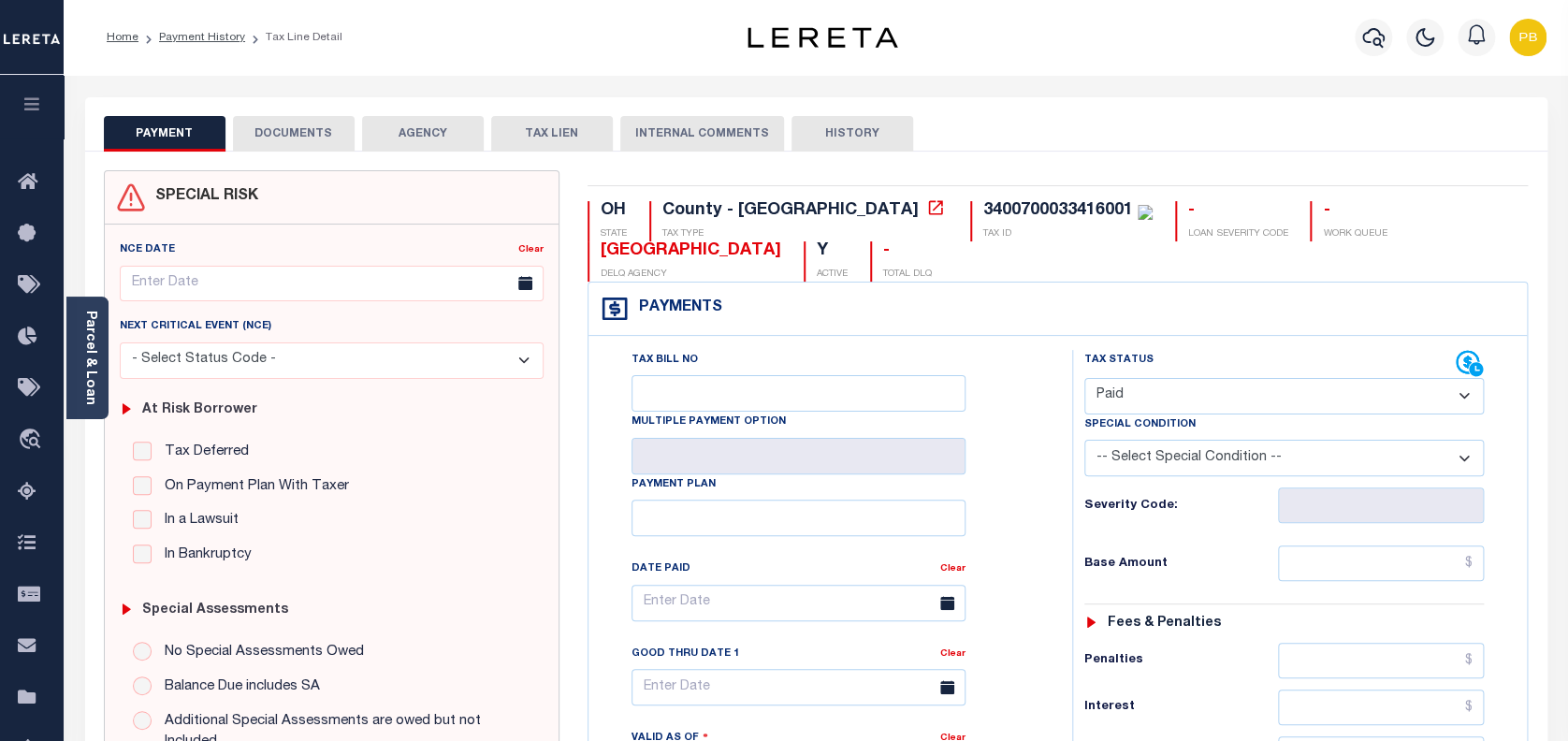
click at [275, 135] on button "DOCUMENTS" at bounding box center [294, 134] width 122 height 35
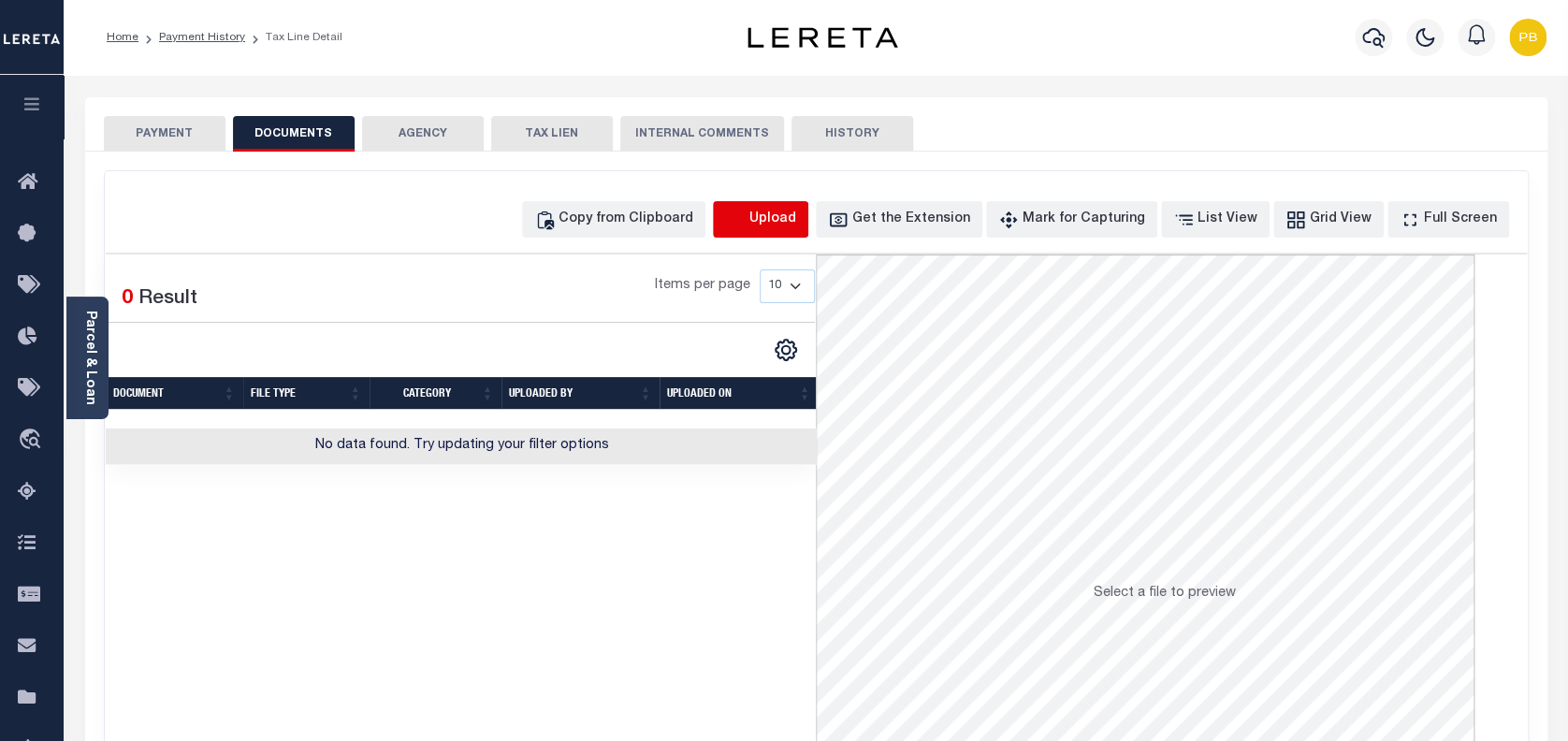
click at [745, 216] on icon "button" at bounding box center [735, 219] width 21 height 21
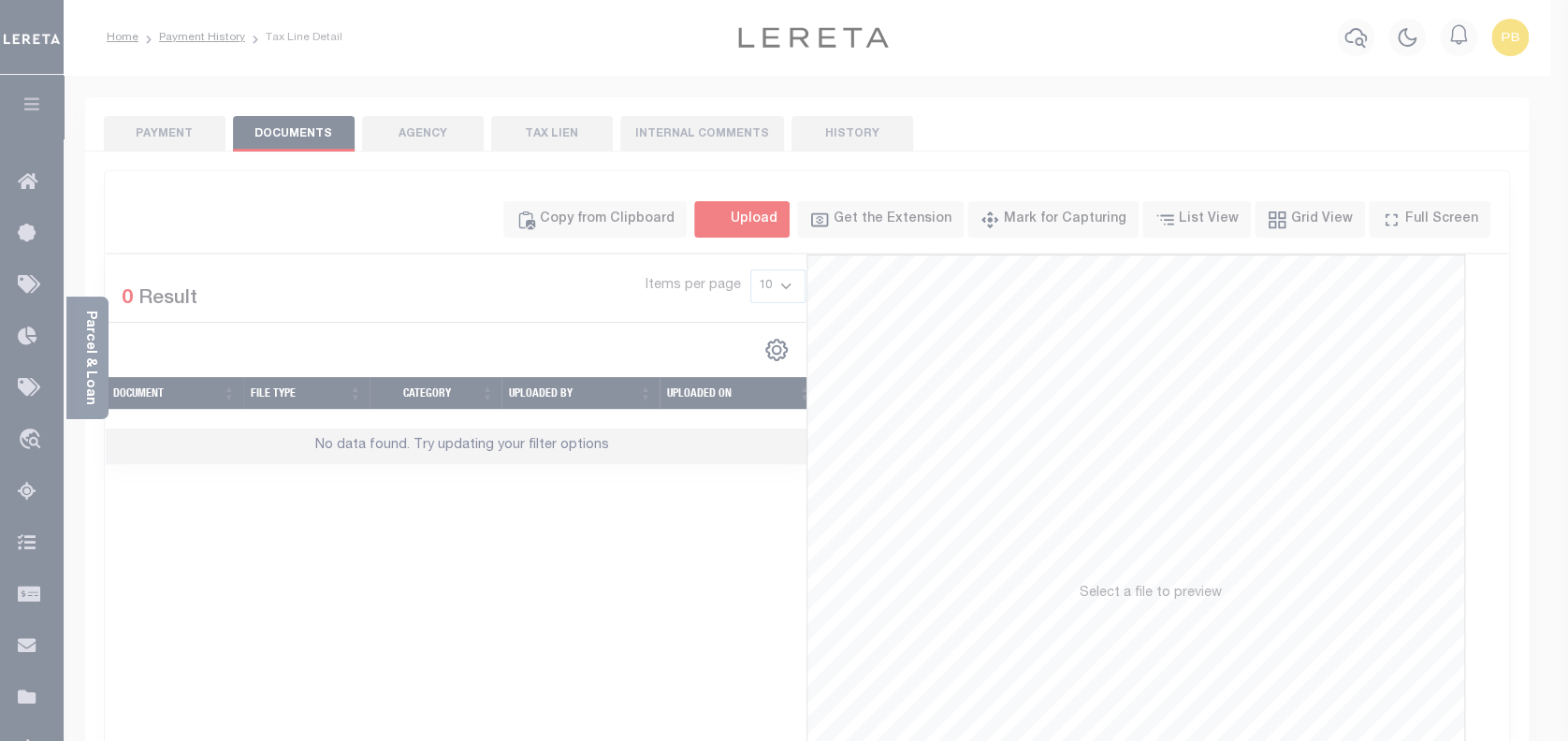
select select "POP"
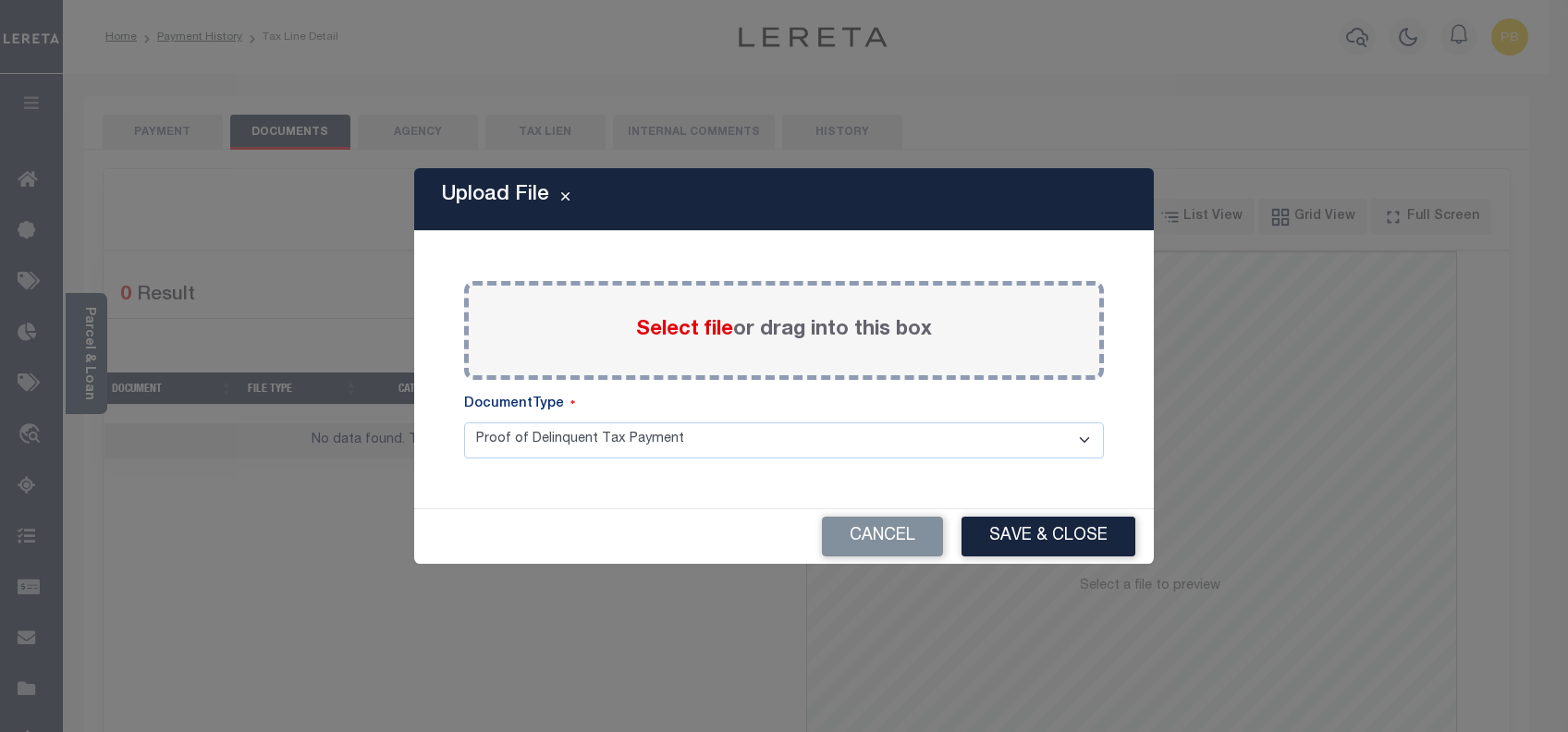
click at [687, 330] on span "Select file" at bounding box center [685, 330] width 97 height 20
click at [0, 0] on input "Select file or drag into this box" at bounding box center [0, 0] width 0 height 0
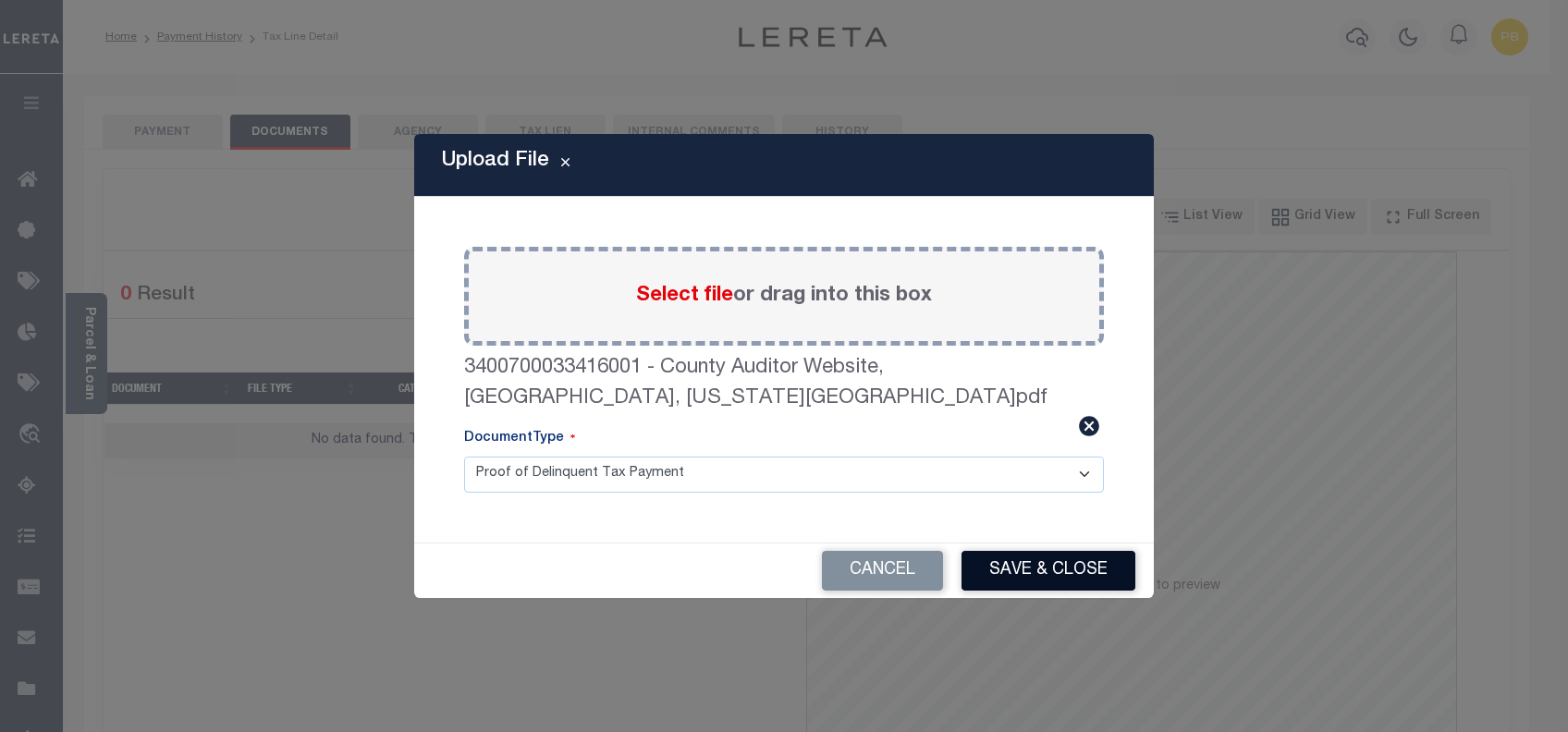
click at [1035, 550] on button "Save & Close" at bounding box center [1048, 570] width 174 height 40
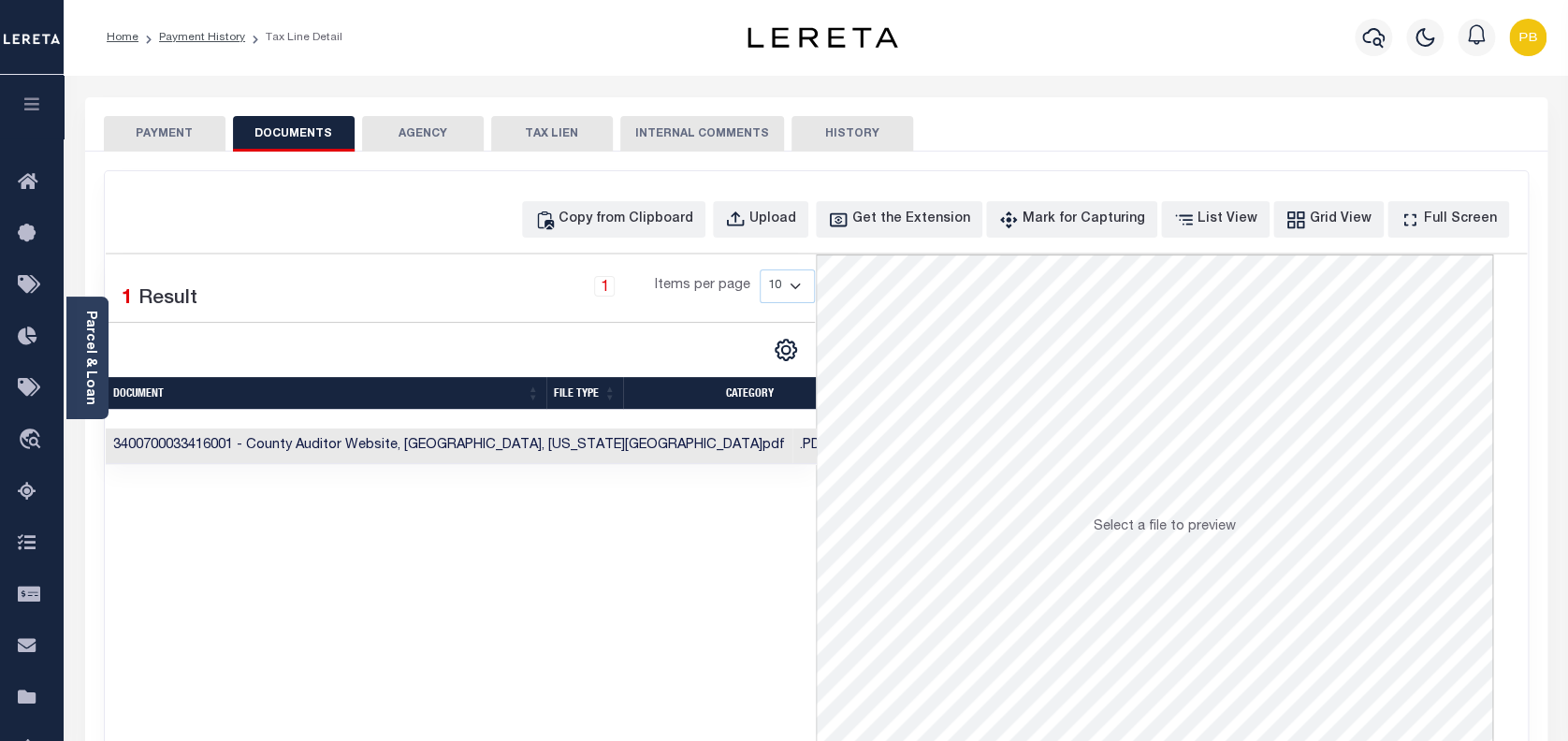
click at [152, 136] on button "PAYMENT" at bounding box center [164, 134] width 122 height 35
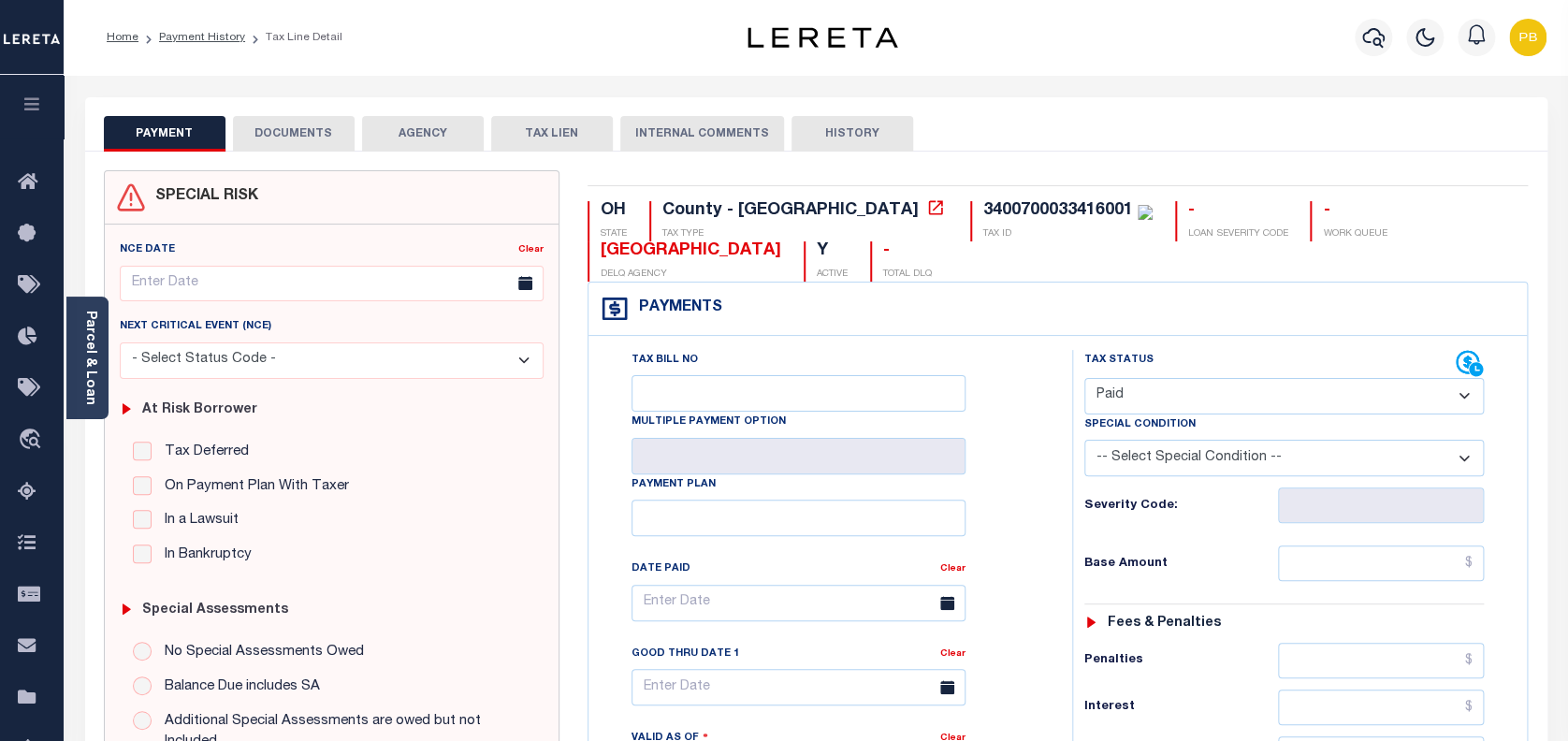
click at [301, 138] on button "DOCUMENTS" at bounding box center [294, 134] width 122 height 35
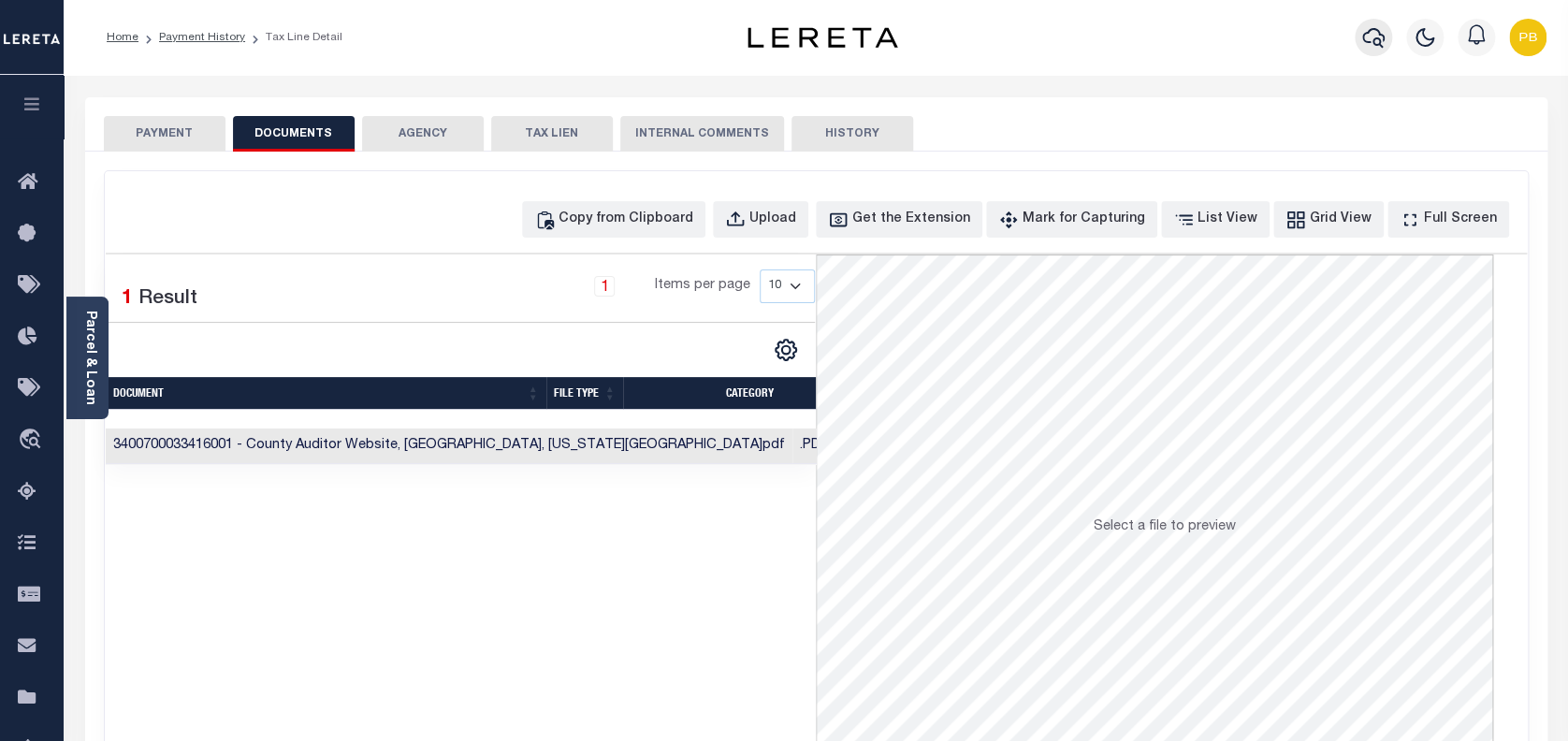
click at [1377, 37] on icon "button" at bounding box center [1373, 37] width 23 height 23
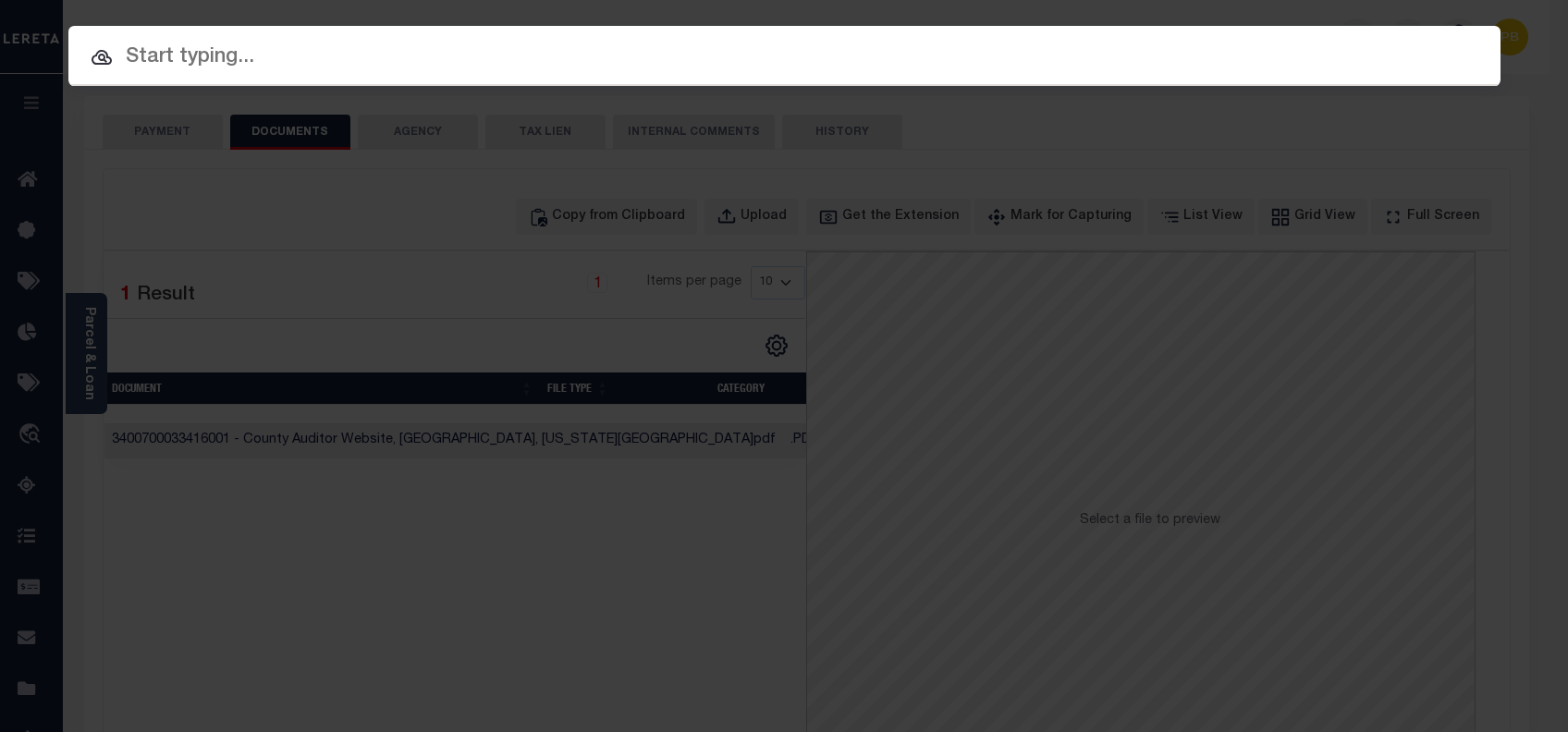
paste input "10702409"
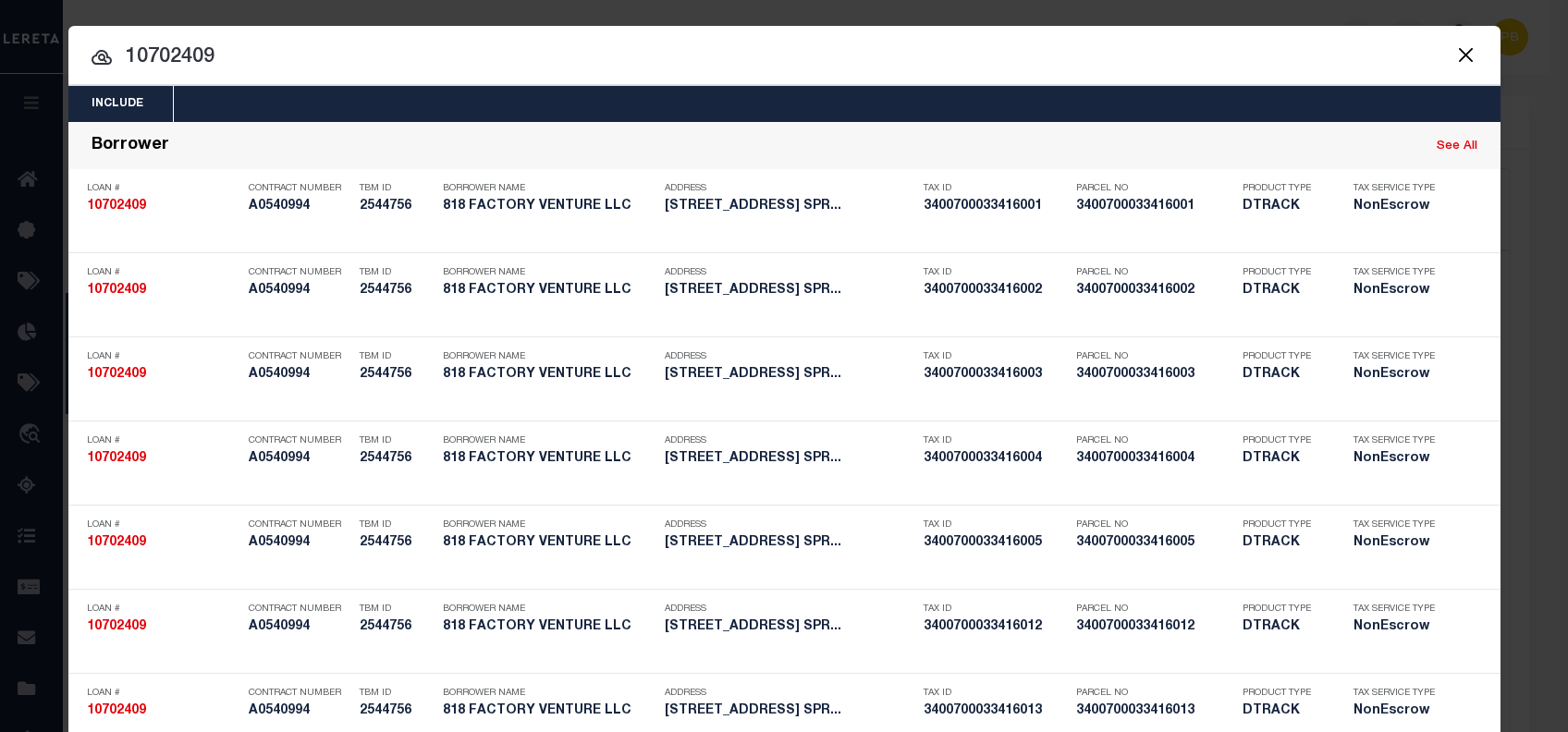
drag, startPoint x: 1041, startPoint y: 53, endPoint x: 626, endPoint y: 1, distance: 418.2
click at [626, 1] on div "Include Loans TBM Customers Borrowers Payments (Lender Non-Disb) Payments (Lend…" at bounding box center [784, 366] width 1568 height 732
paste input "3400700033416002"
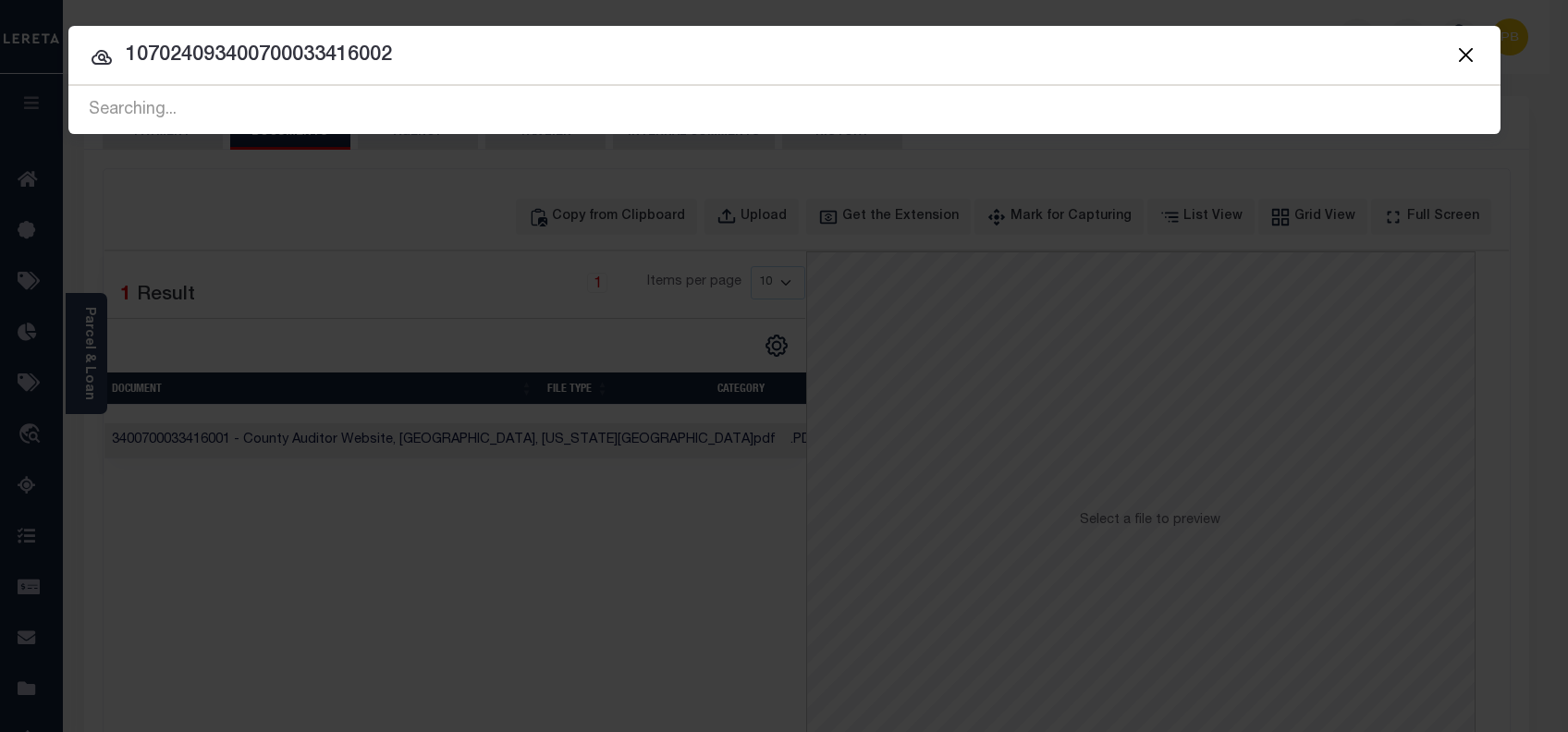
type input "107024093400700033416002"
drag, startPoint x: 553, startPoint y: 73, endPoint x: 165, endPoint y: 55, distance: 388.4
click at [146, 48] on div "Include Loans TBM Customers Borrowers Payments (Lender Non-Disb) Payments (Lend…" at bounding box center [784, 80] width 1432 height 108
drag, startPoint x: 510, startPoint y: 59, endPoint x: 93, endPoint y: 51, distance: 417.1
click at [93, 86] on div "107024093400700033416002 10702409 Searching..." at bounding box center [784, 109] width 1432 height 48
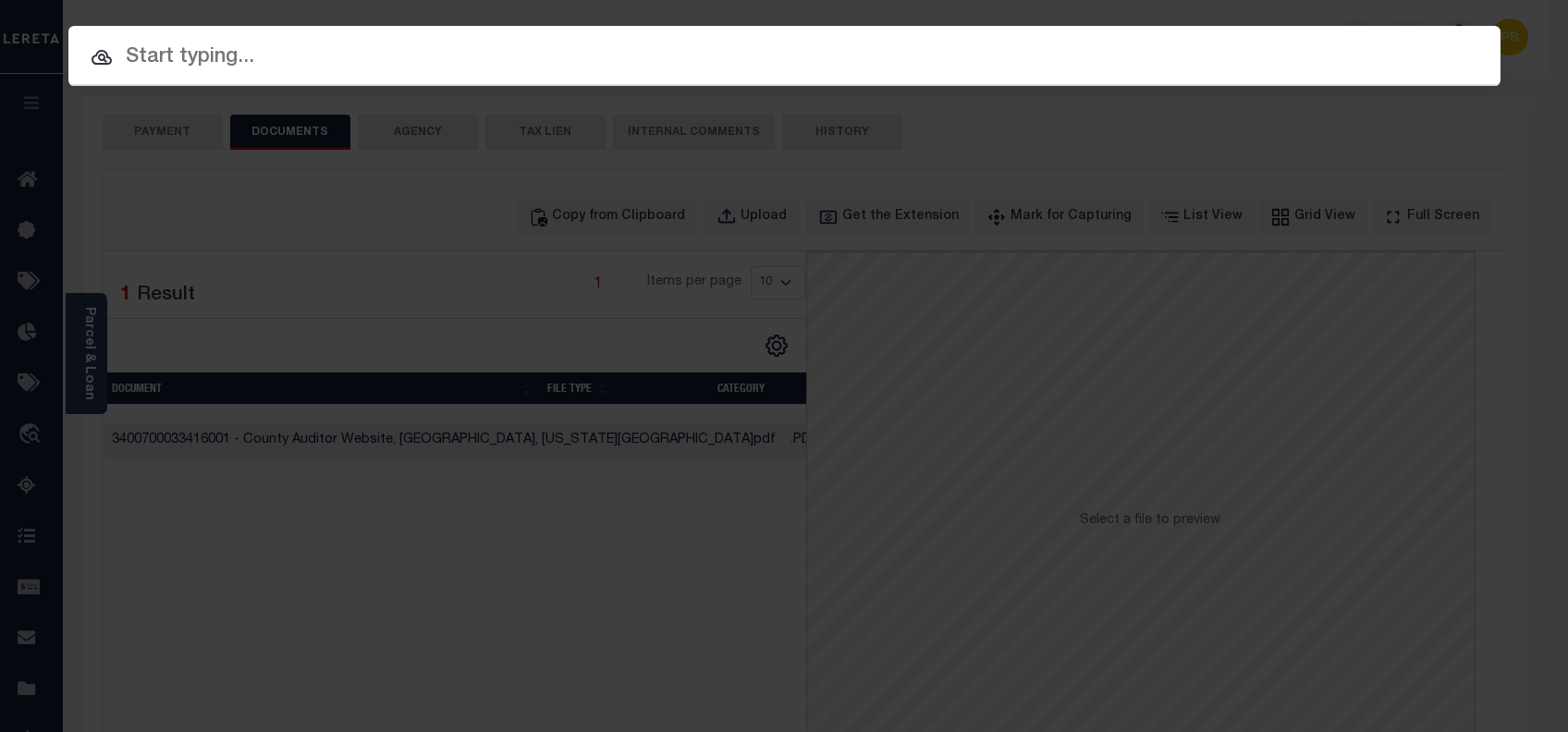
click at [434, 63] on input "text" at bounding box center [784, 57] width 1432 height 32
paste input "10702409"
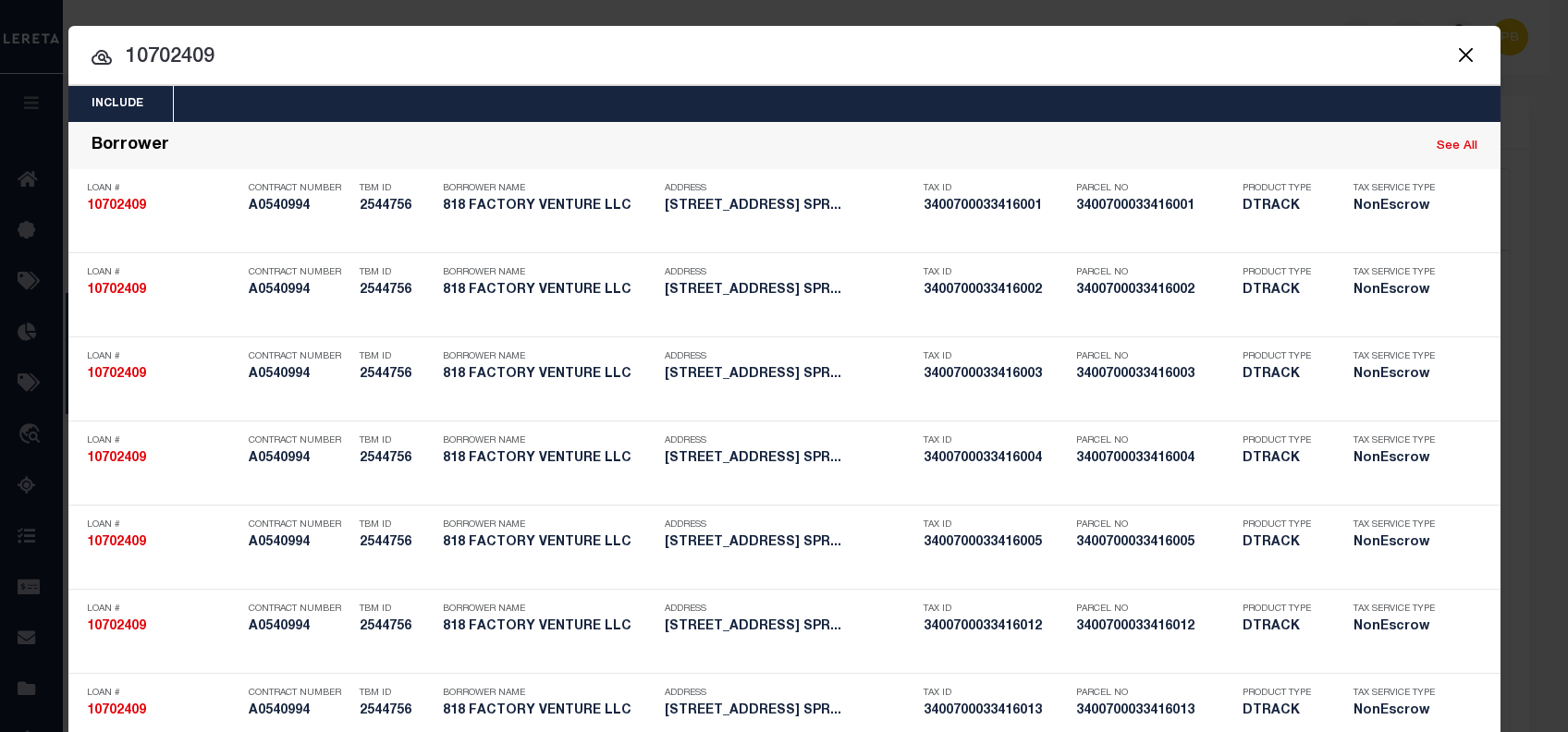
type input "10702409"
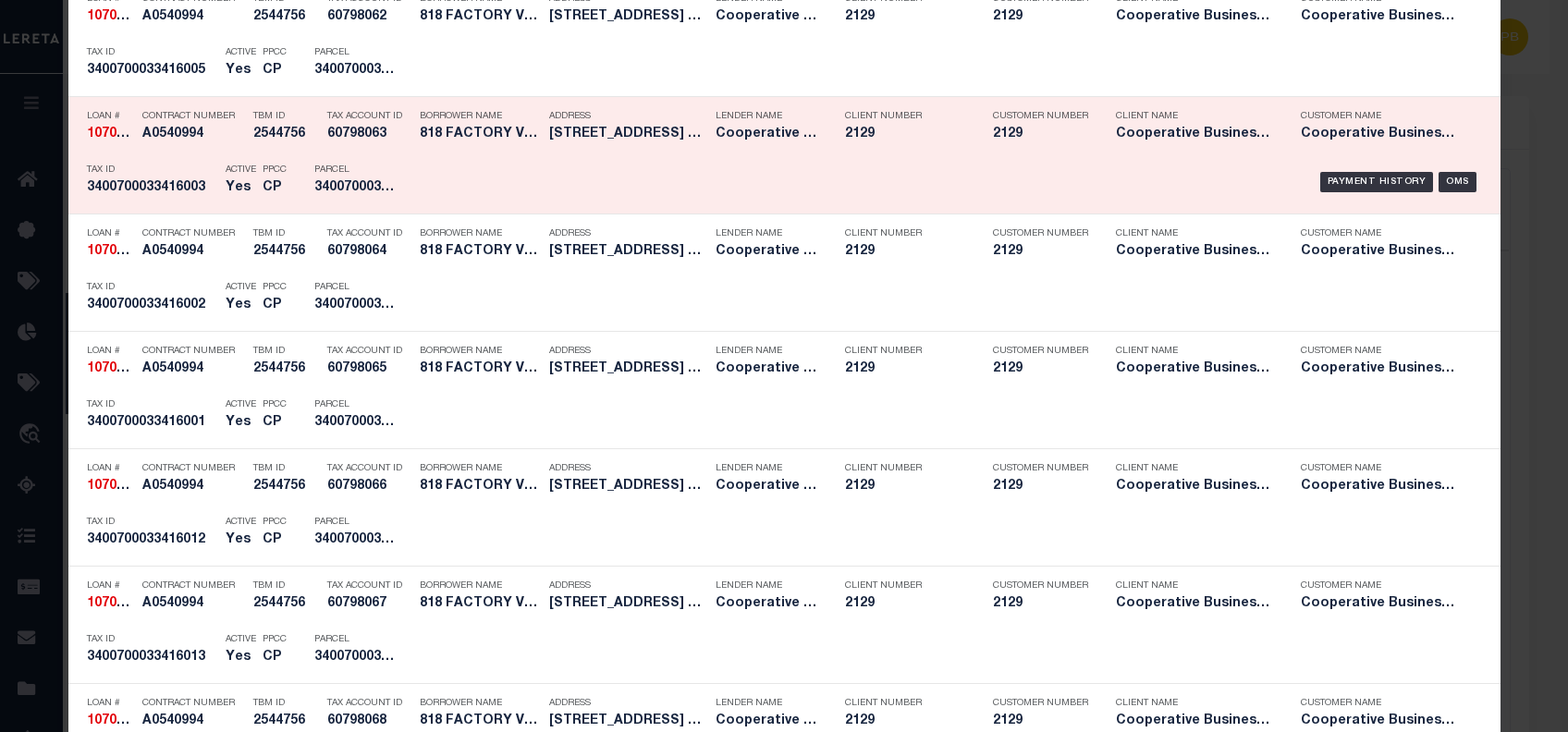
scroll to position [1601, 0]
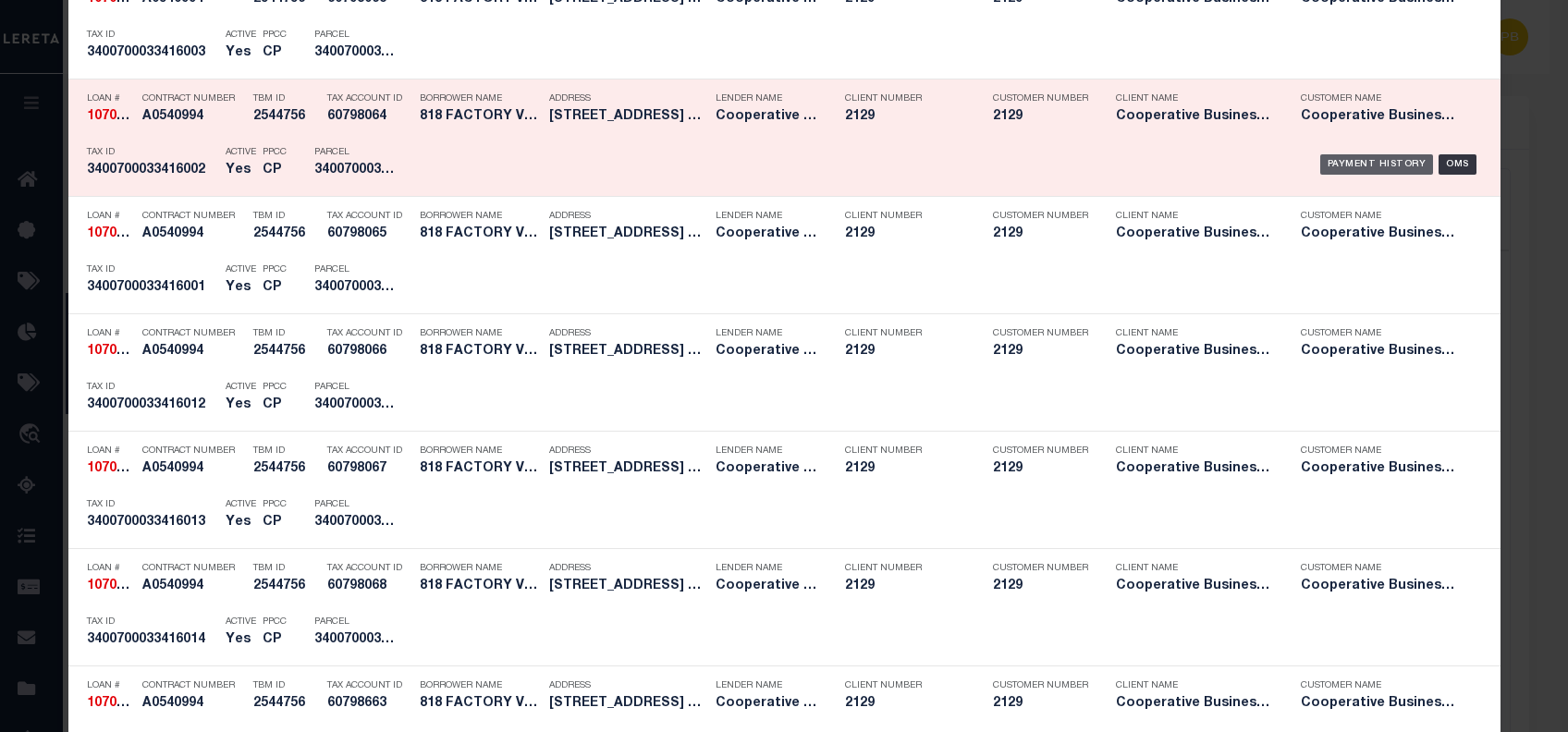
click at [1346, 162] on div "Payment History" at bounding box center [1376, 164] width 114 height 20
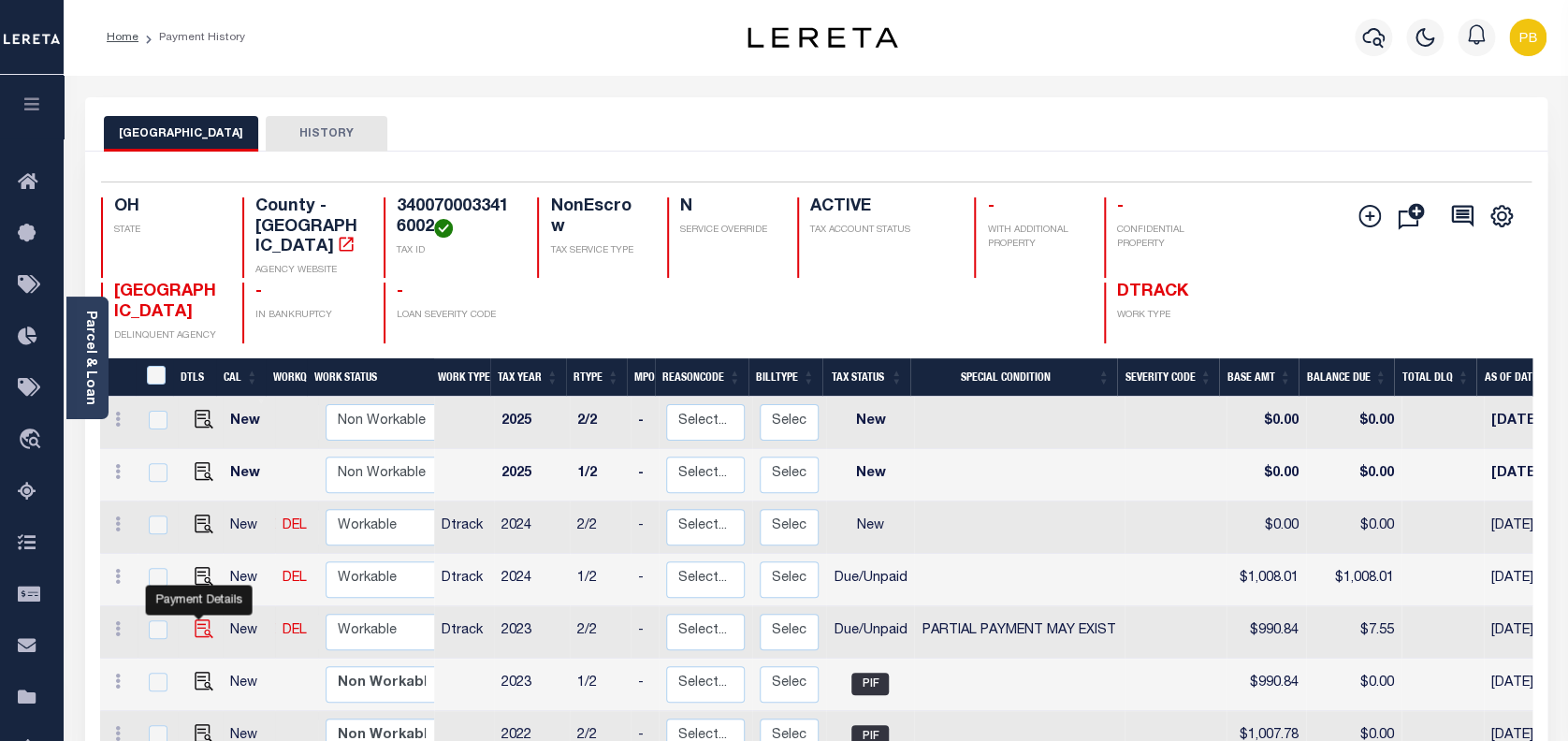
click at [195, 619] on img "" at bounding box center [204, 628] width 19 height 19
checkbox input "true"
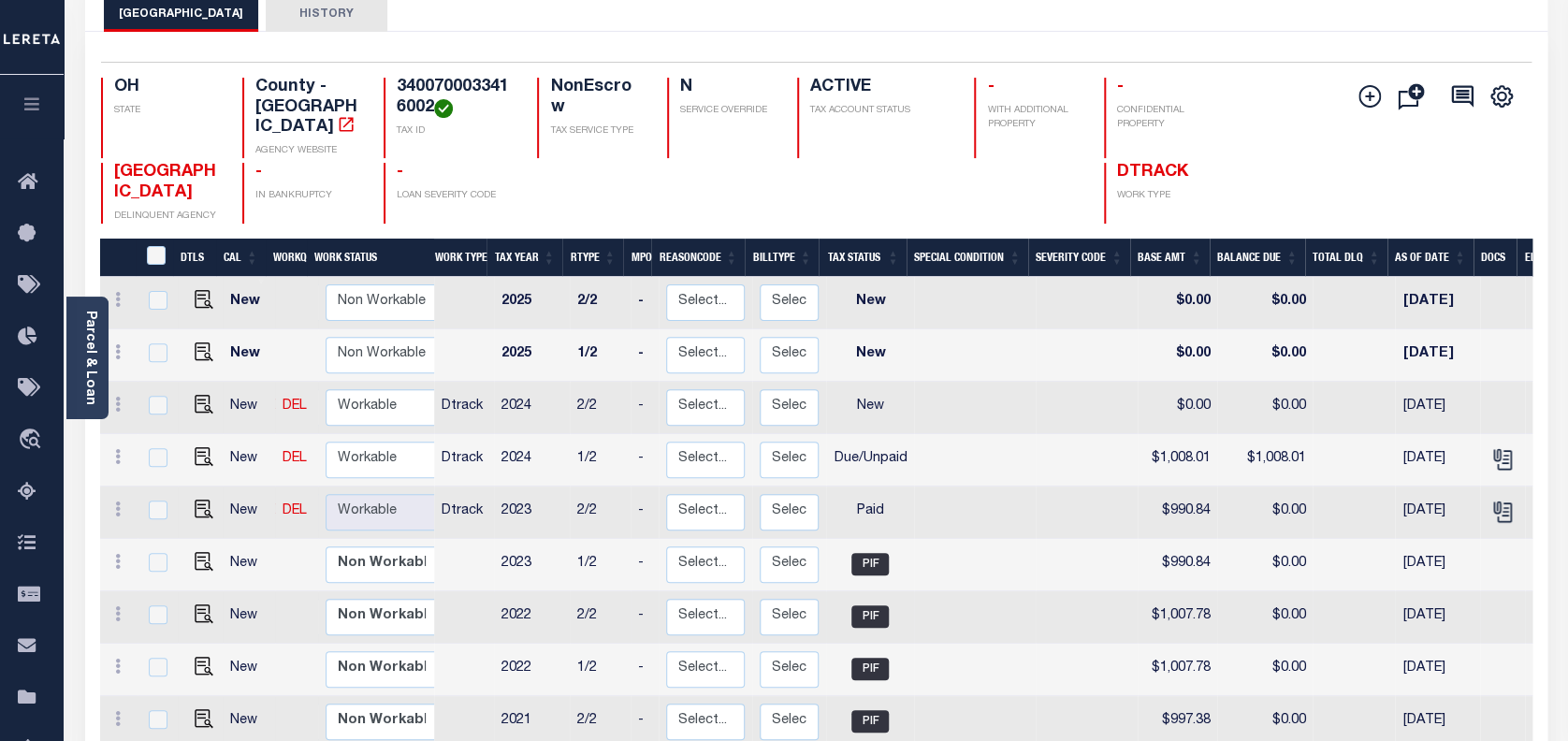
scroll to position [124, 0]
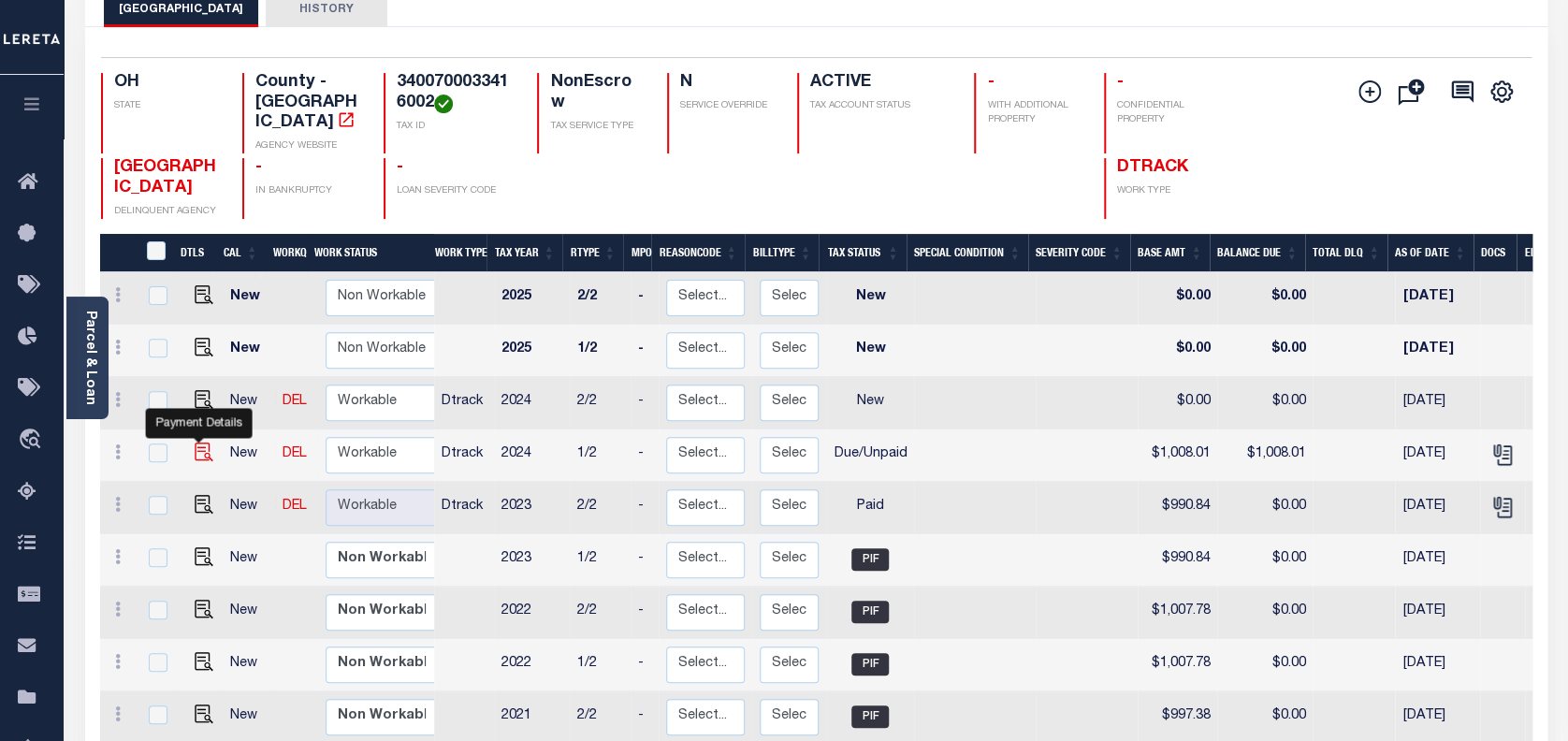
click at [195, 443] on img "" at bounding box center [204, 452] width 19 height 19
checkbox input "true"
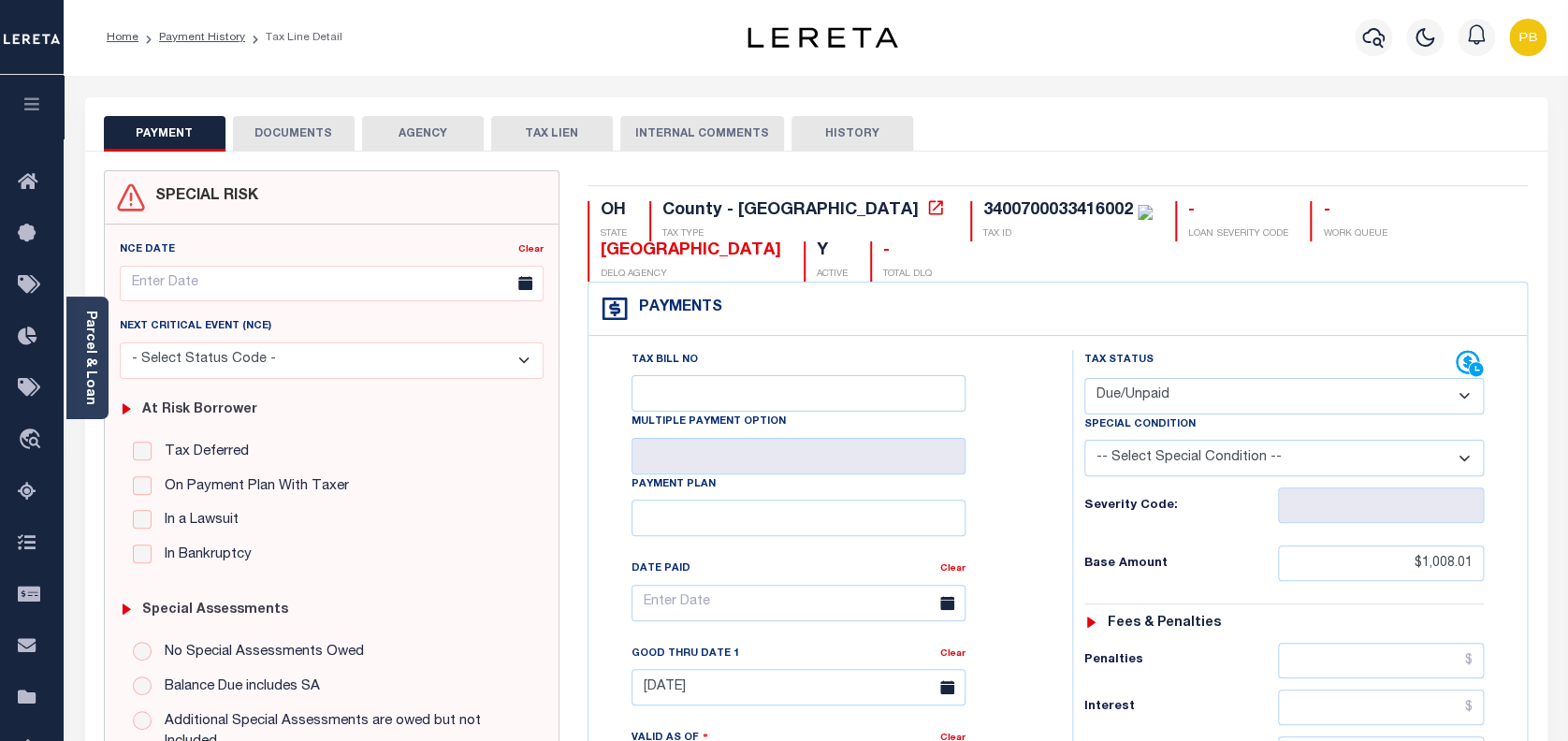
click at [1197, 412] on select "- Select Status Code - Open Due/Unpaid Paid Incomplete No Tax Due Internal Refu…" at bounding box center [1284, 396] width 401 height 36
select select "PYD"
click at [1084, 379] on select "- Select Status Code - Open Due/Unpaid Paid Incomplete No Tax Due Internal Refu…" at bounding box center [1284, 396] width 401 height 36
type input "[DATE]"
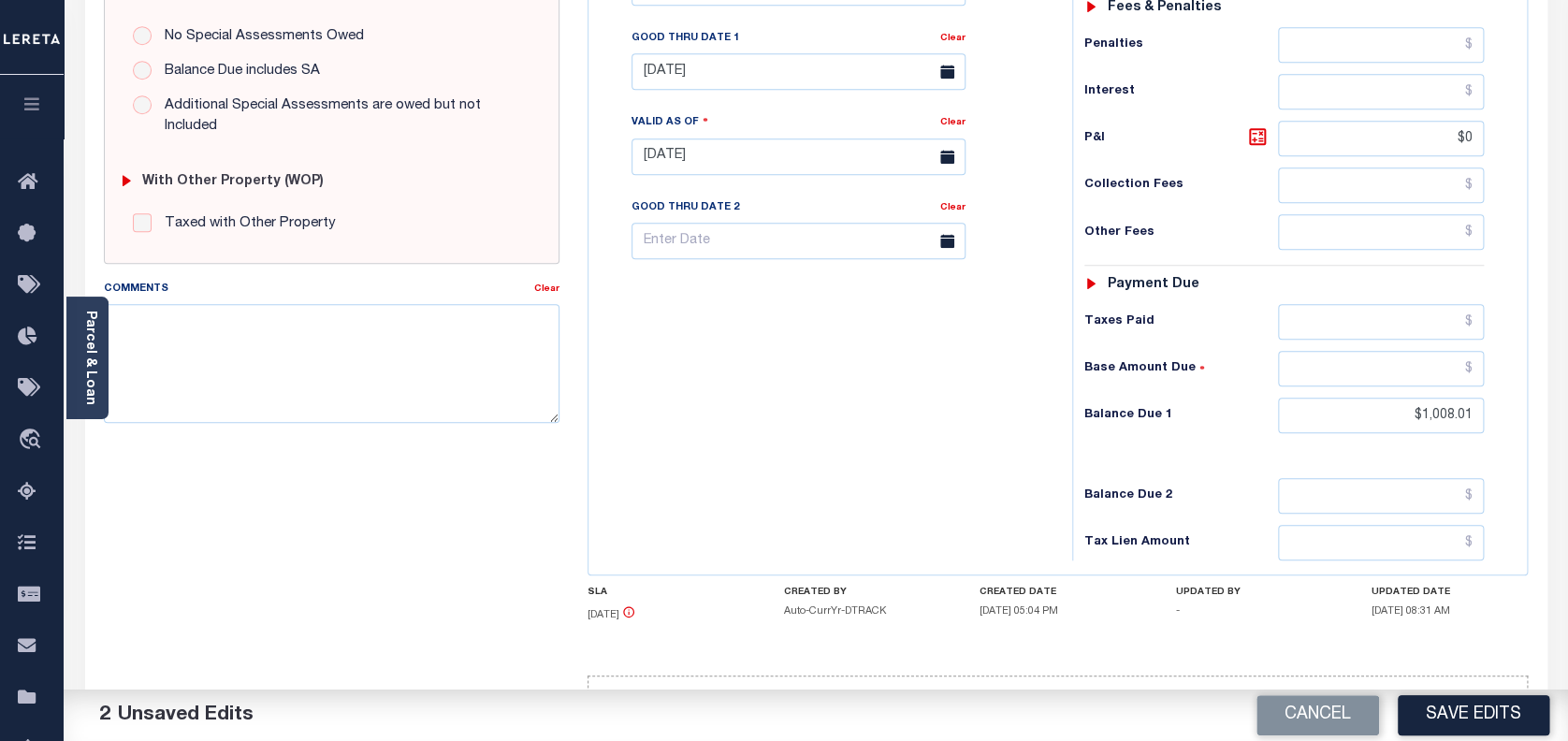
scroll to position [675, 0]
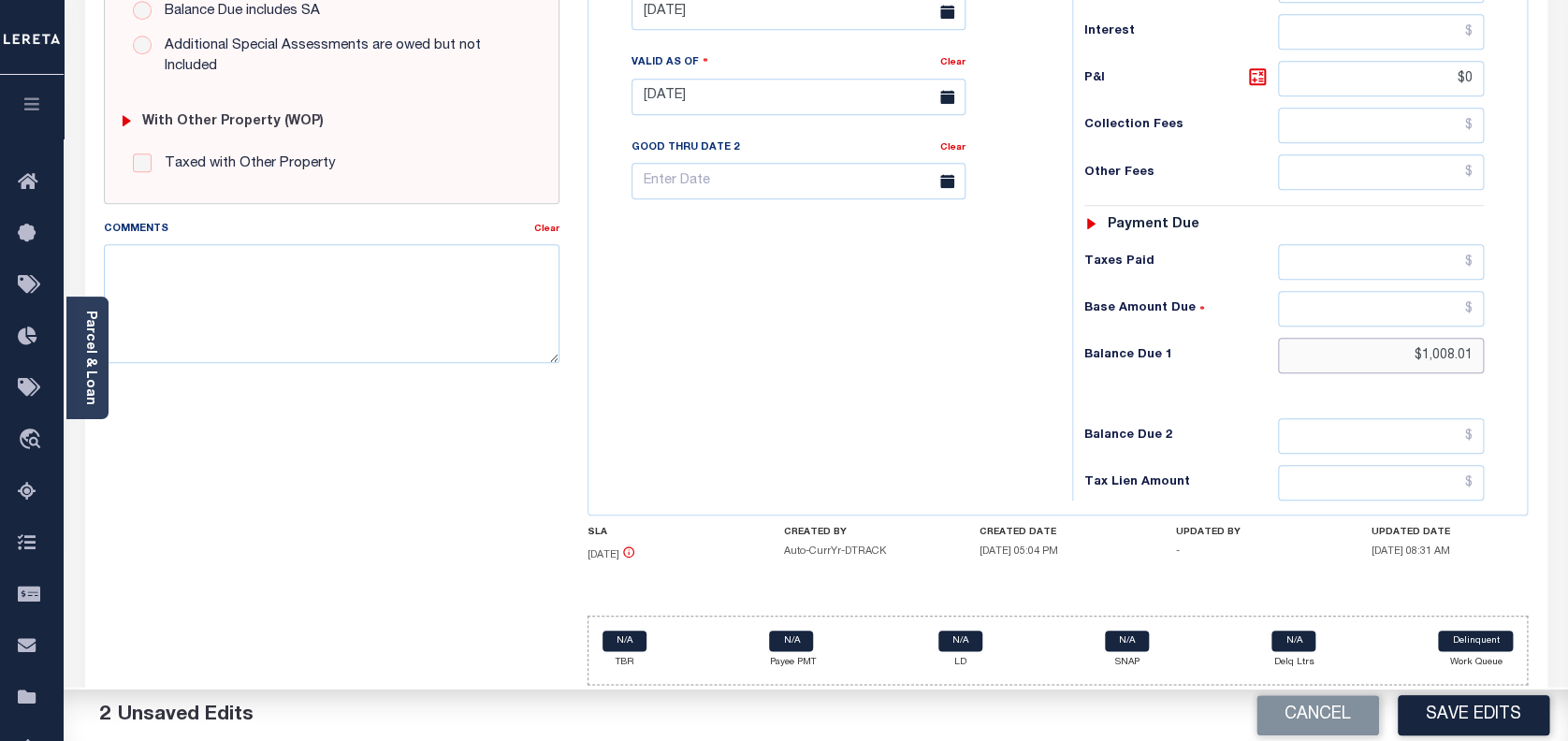
drag, startPoint x: 1476, startPoint y: 360, endPoint x: 1138, endPoint y: 360, distance: 338.0
click at [1138, 360] on div "Balance Due 1 $1,008.01" at bounding box center [1284, 355] width 401 height 35
type input "$0.00"
click at [1495, 713] on button "Save Edits" at bounding box center [1474, 714] width 152 height 40
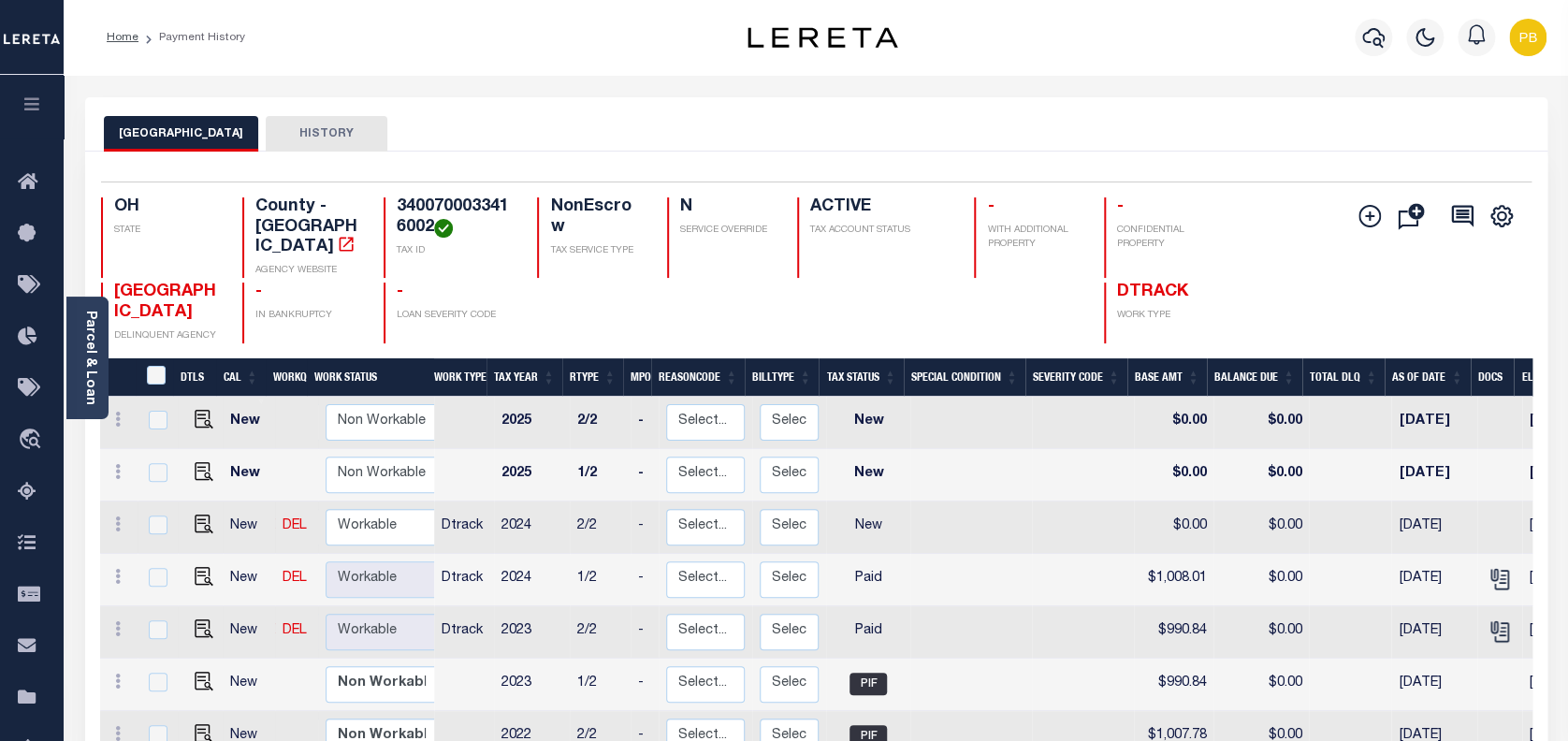
scroll to position [8, 0]
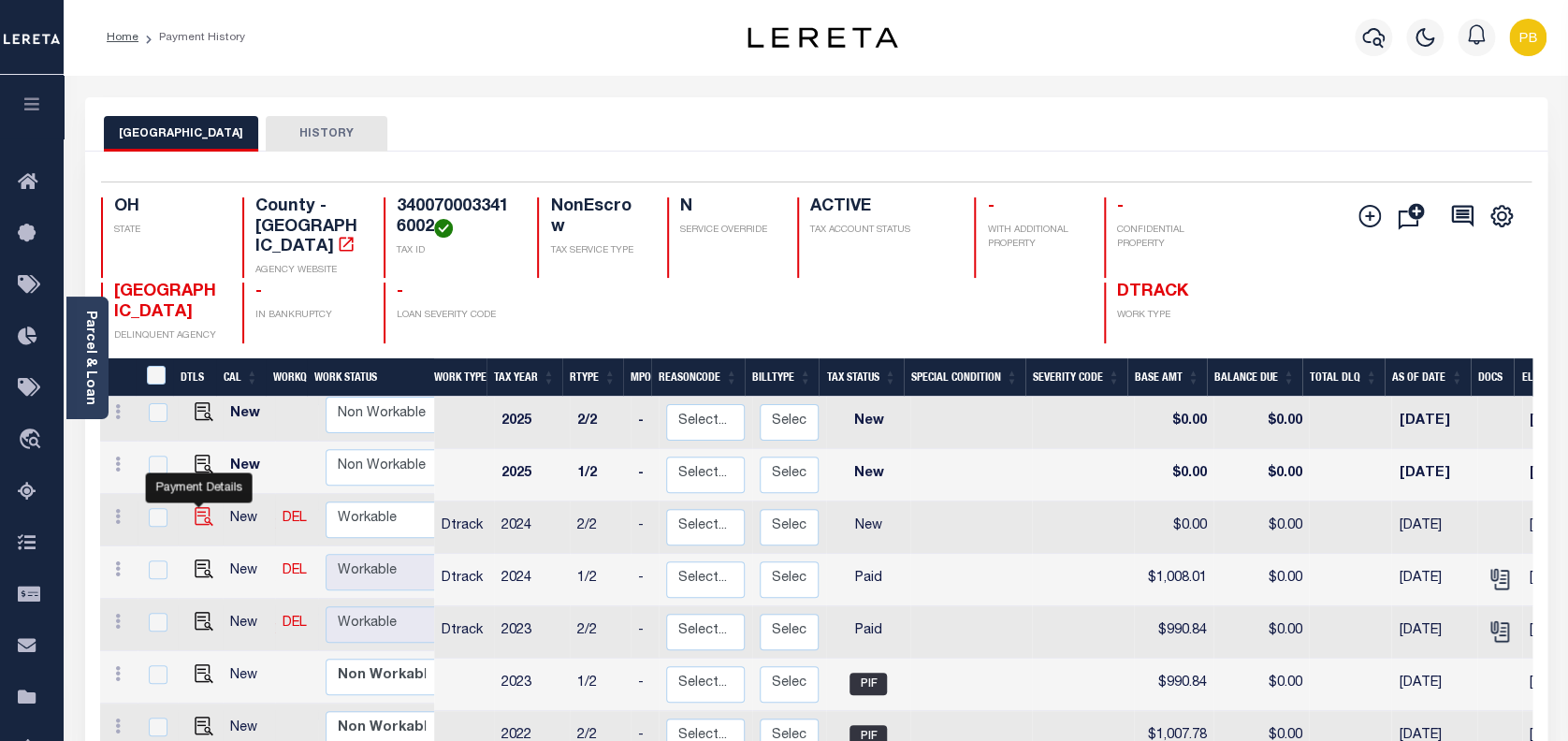
click at [195, 507] on img "" at bounding box center [204, 516] width 19 height 19
checkbox input "true"
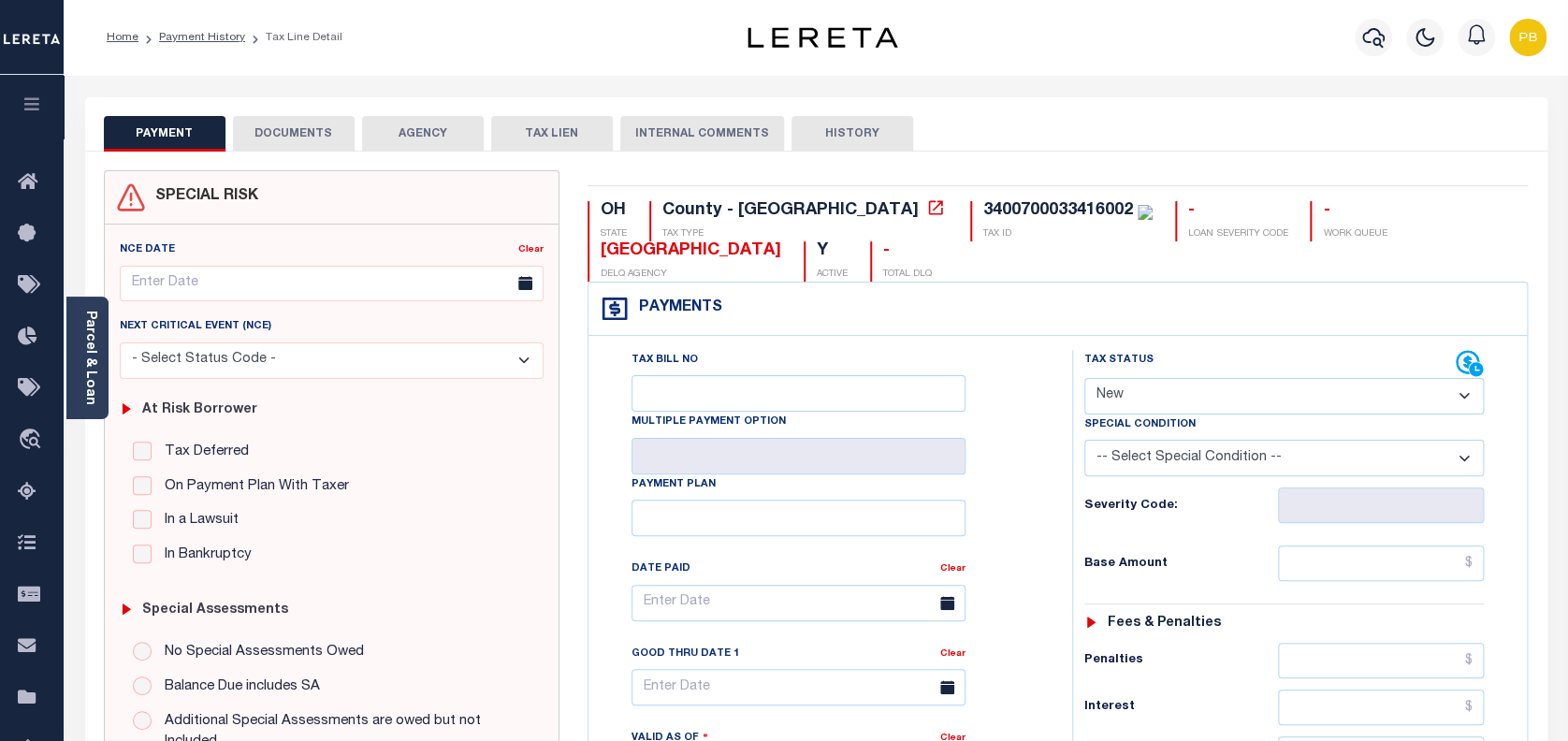
click at [1182, 404] on select "- Select Status Code - Open Due/Unpaid Paid Incomplete No Tax Due Internal Refu…" at bounding box center [1284, 396] width 401 height 36
select select "INC"
click at [1084, 379] on select "- Select Status Code - Open Due/Unpaid Paid Incomplete No Tax Due Internal Refu…" at bounding box center [1284, 396] width 401 height 36
type input "[DATE]"
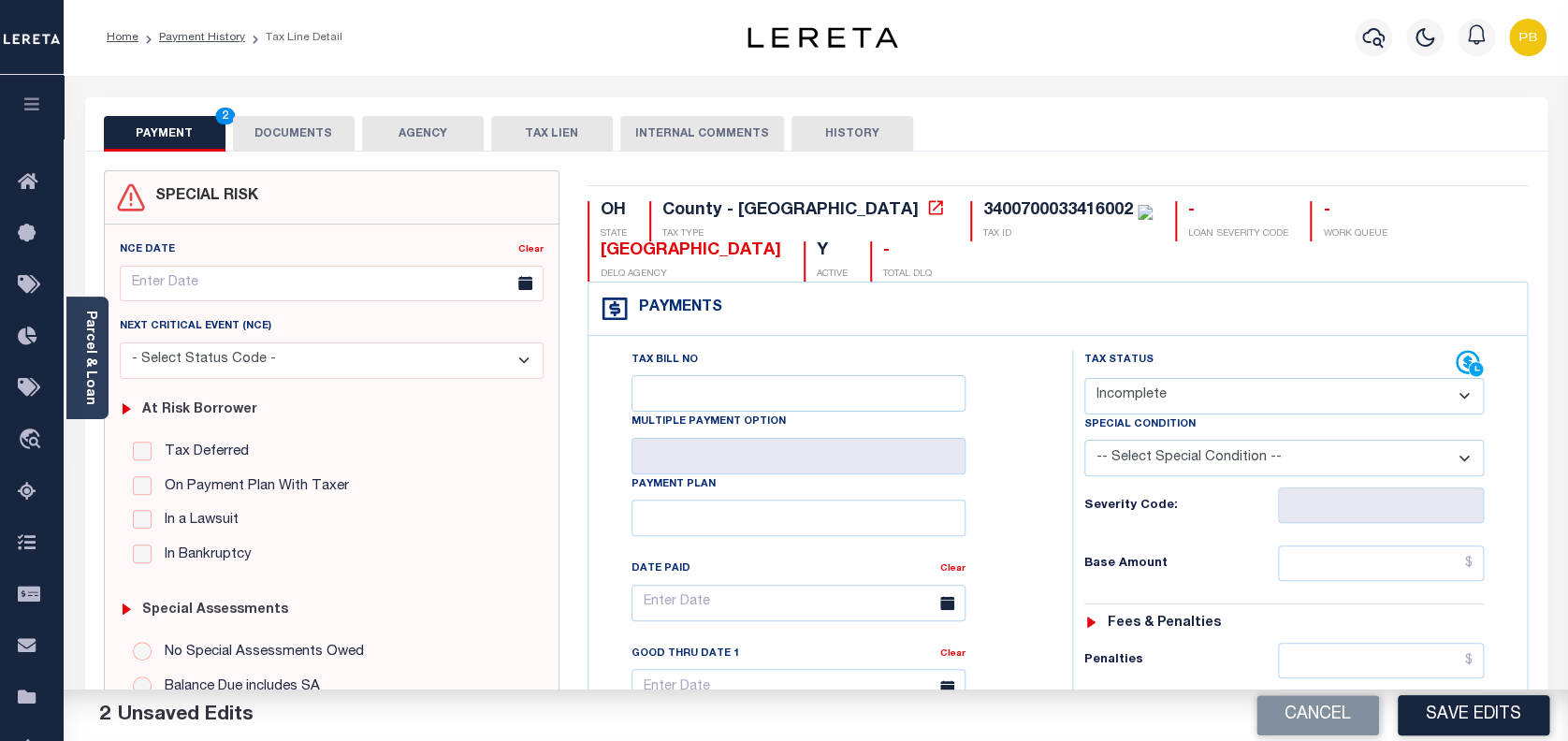
click at [1192, 406] on select "- Select Status Code - Open Due/Unpaid Paid Incomplete No Tax Due Internal Refu…" at bounding box center [1284, 396] width 401 height 36
select select "PYD"
click at [1084, 379] on select "- Select Status Code - Open Due/Unpaid Paid Incomplete No Tax Due Internal Refu…" at bounding box center [1284, 396] width 401 height 36
click at [1472, 702] on button "Save Edits" at bounding box center [1474, 714] width 152 height 40
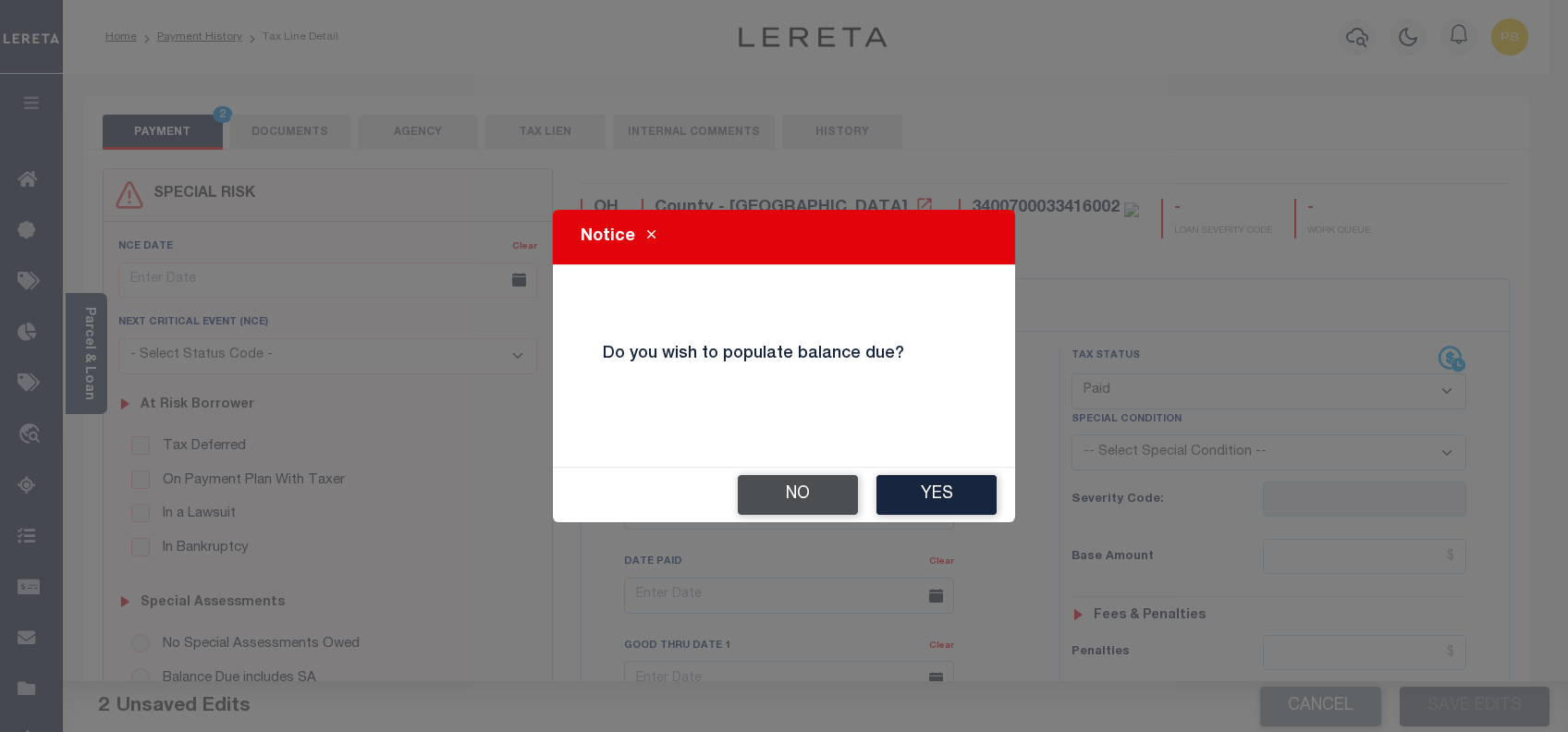
click at [780, 495] on button "No" at bounding box center [798, 494] width 121 height 40
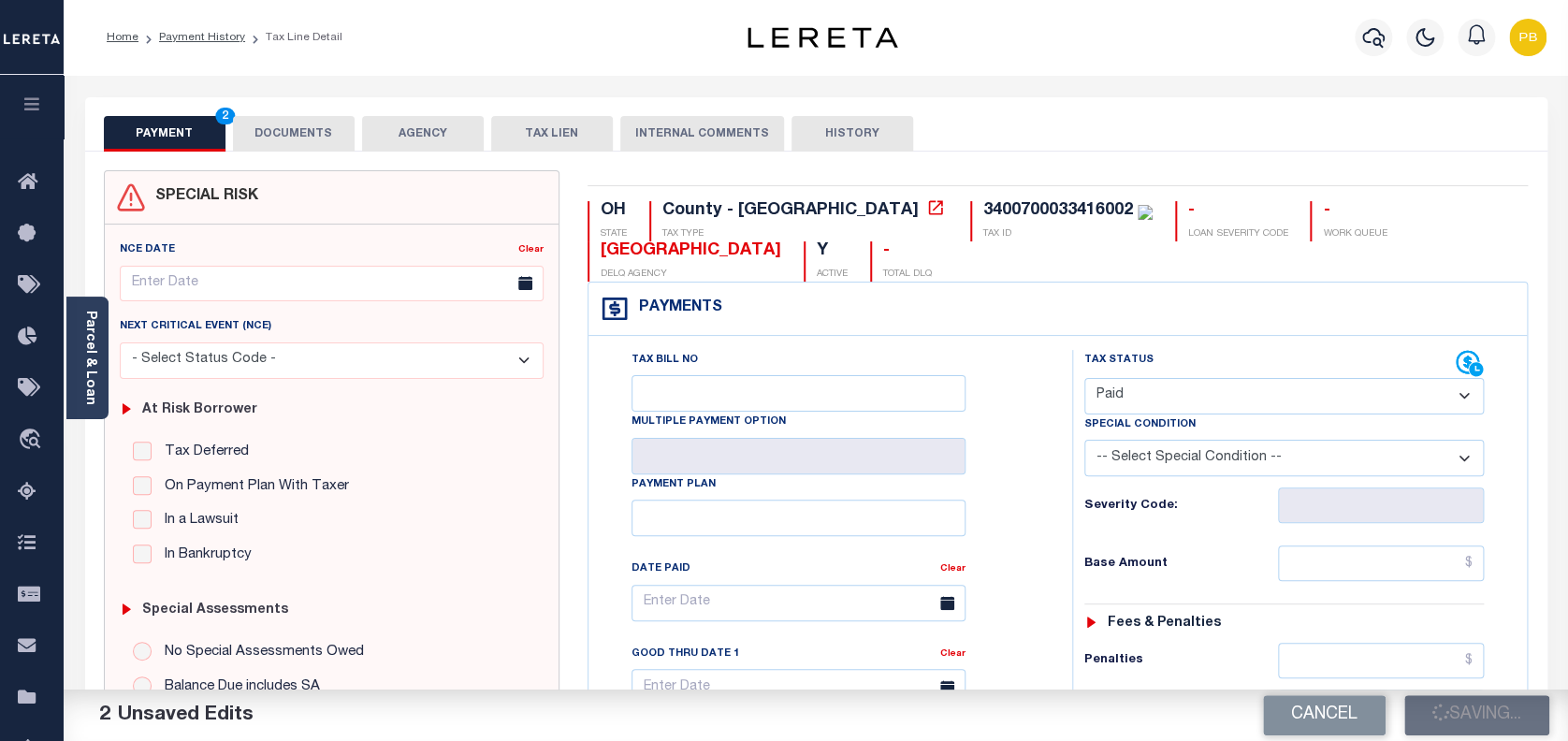
checkbox input "false"
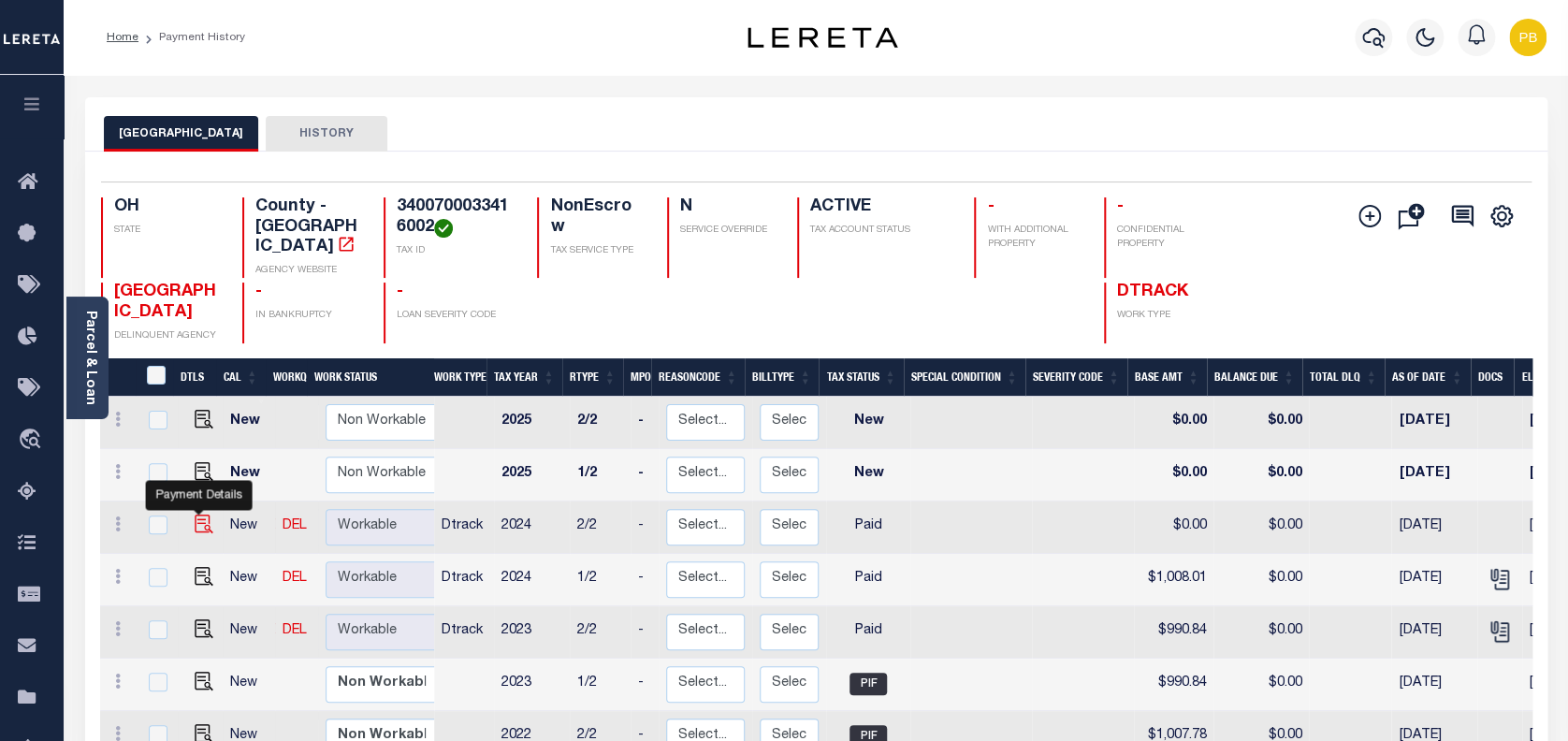
click at [195, 515] on img "" at bounding box center [204, 524] width 19 height 19
checkbox input "true"
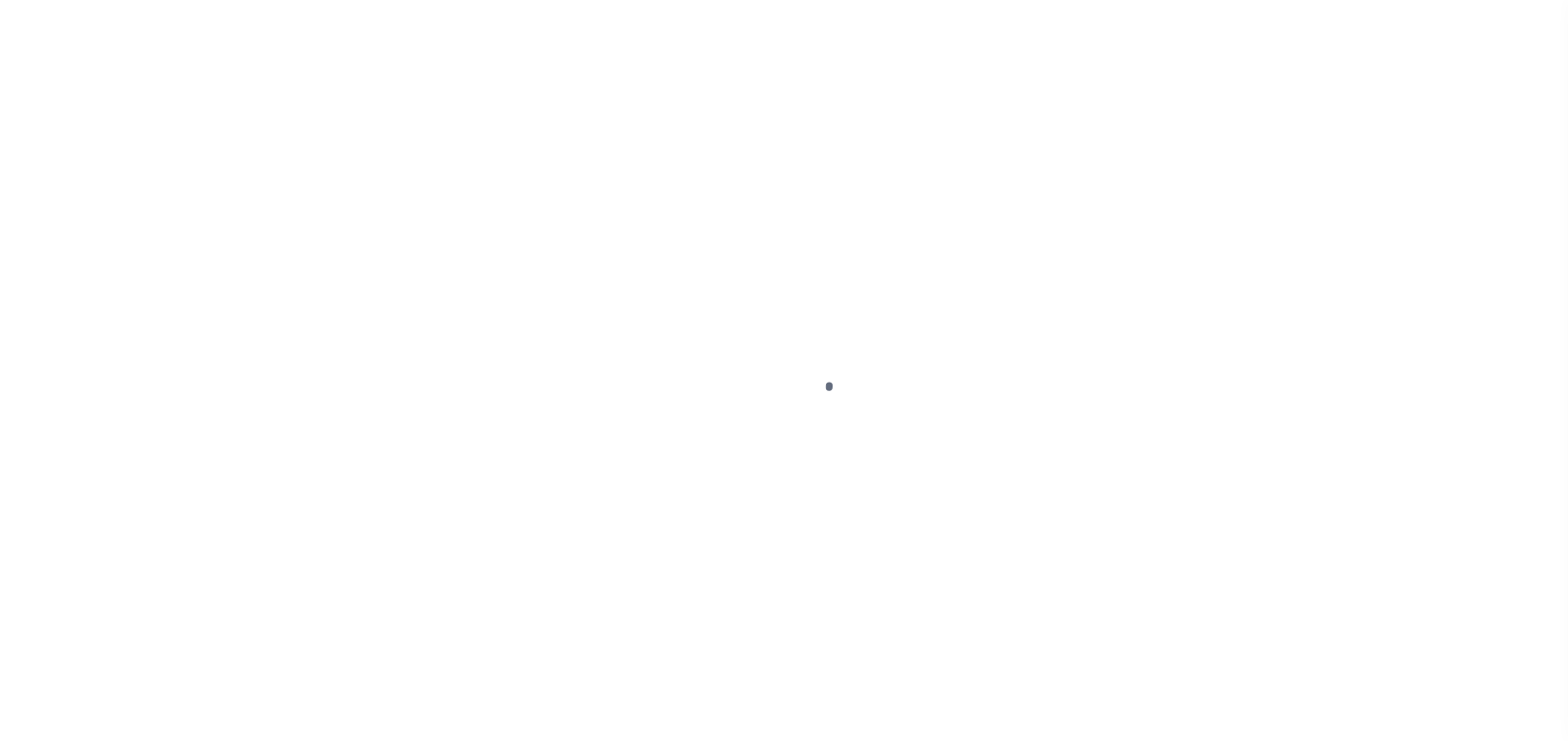
select select "PYD"
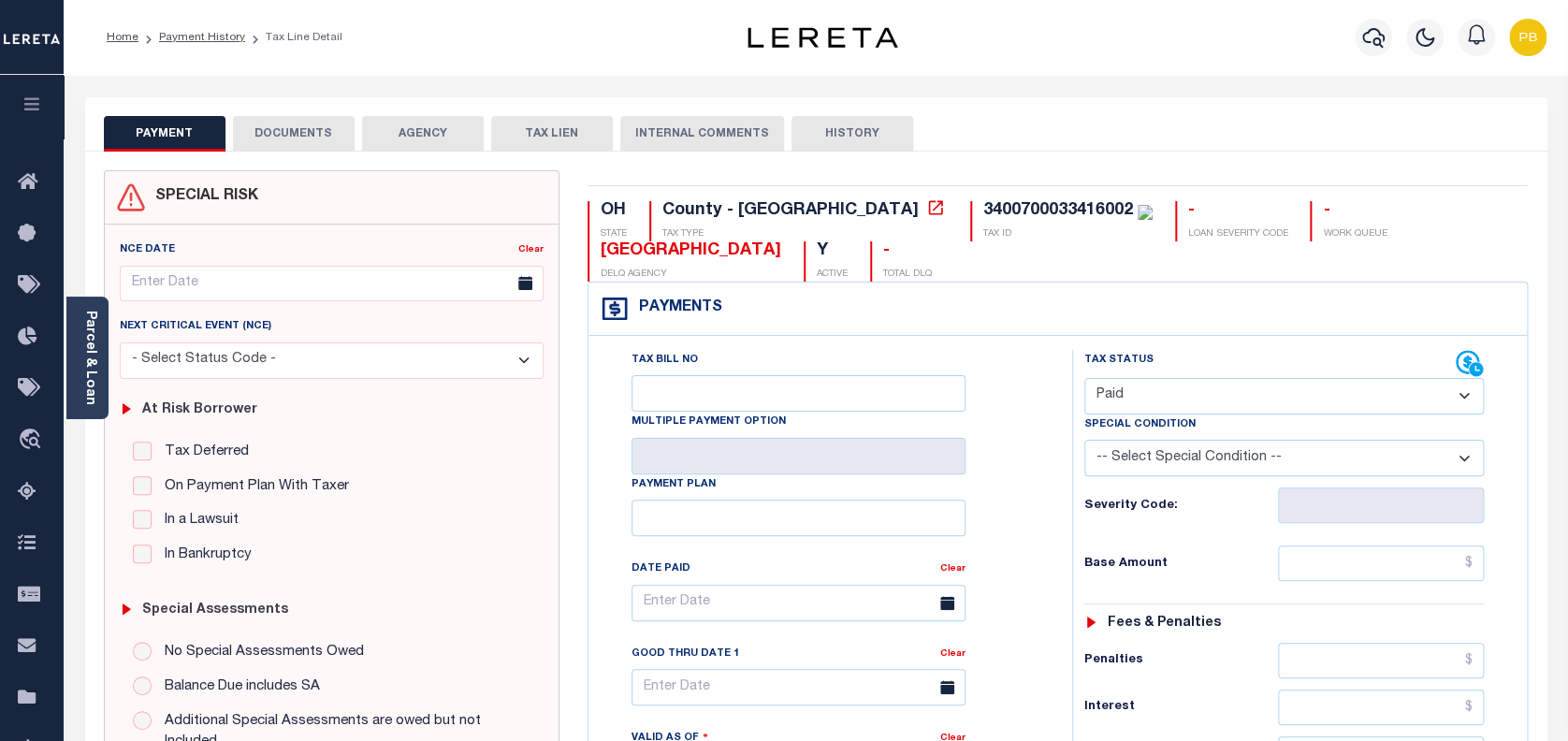
click at [306, 140] on button "DOCUMENTS" at bounding box center [294, 134] width 122 height 35
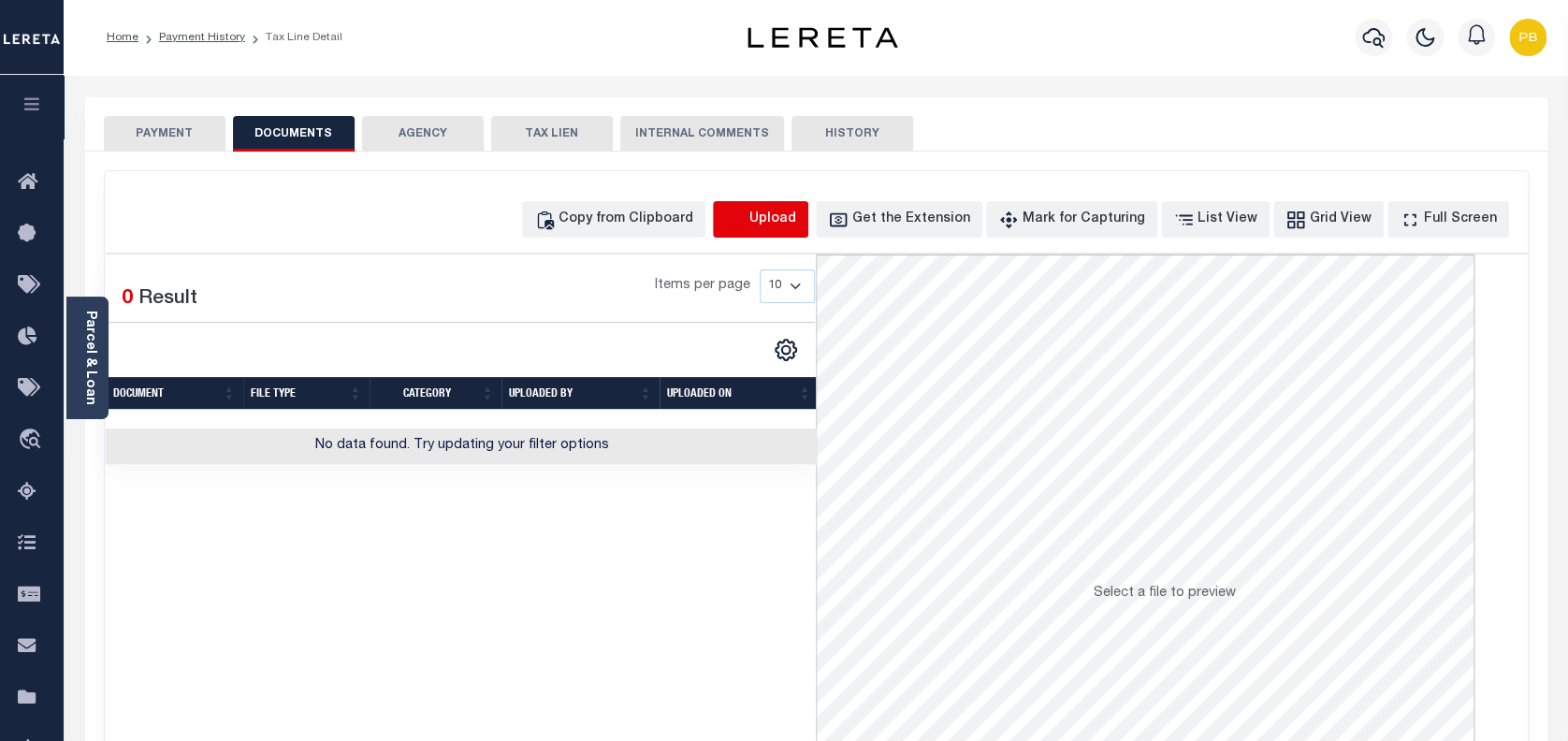
click at [745, 220] on icon "button" at bounding box center [735, 219] width 21 height 21
select select "POP"
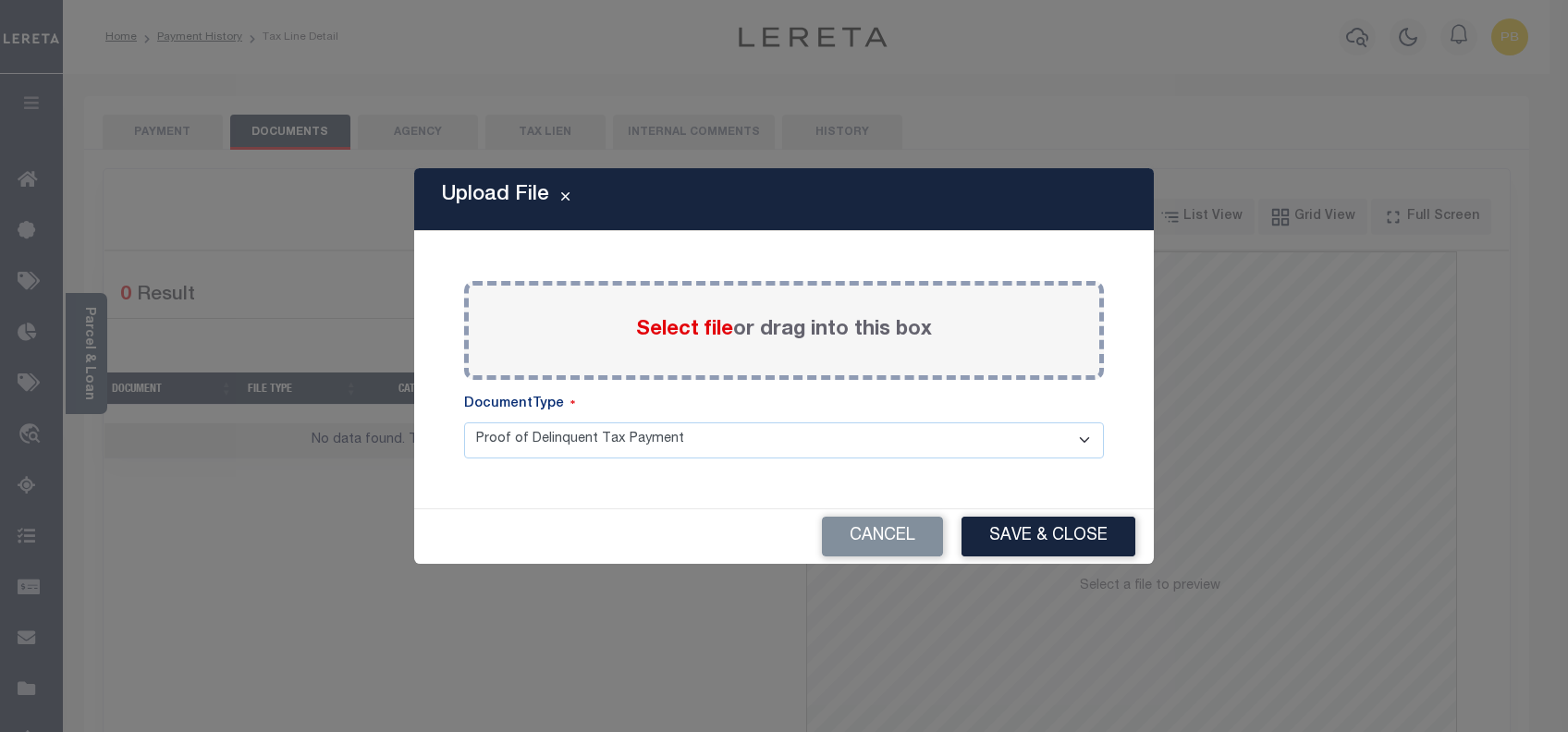
click at [701, 332] on span "Select file" at bounding box center [685, 330] width 97 height 20
click at [0, 0] on input "Select file or drag into this box" at bounding box center [0, 0] width 0 height 0
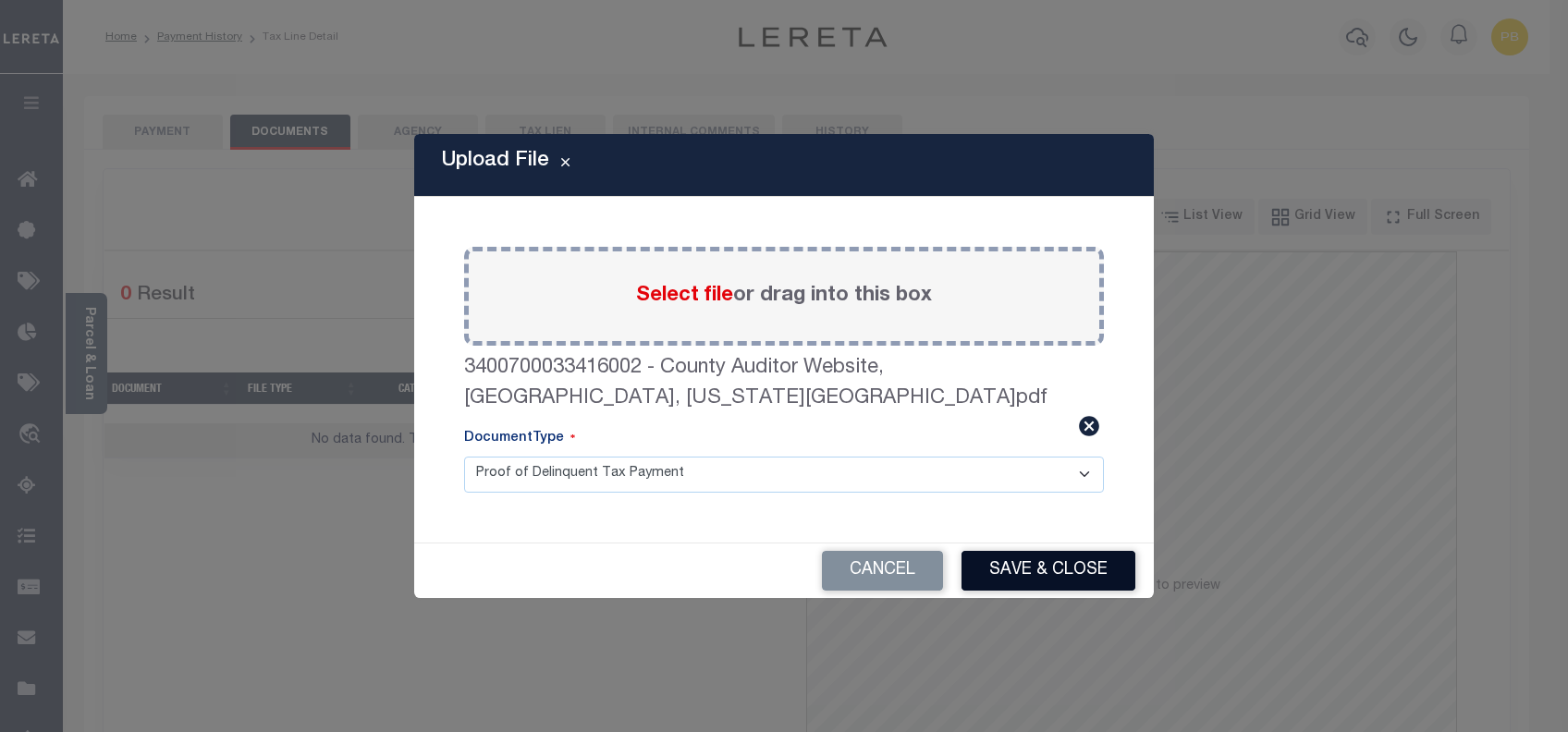
click at [1051, 550] on button "Save & Close" at bounding box center [1048, 570] width 174 height 40
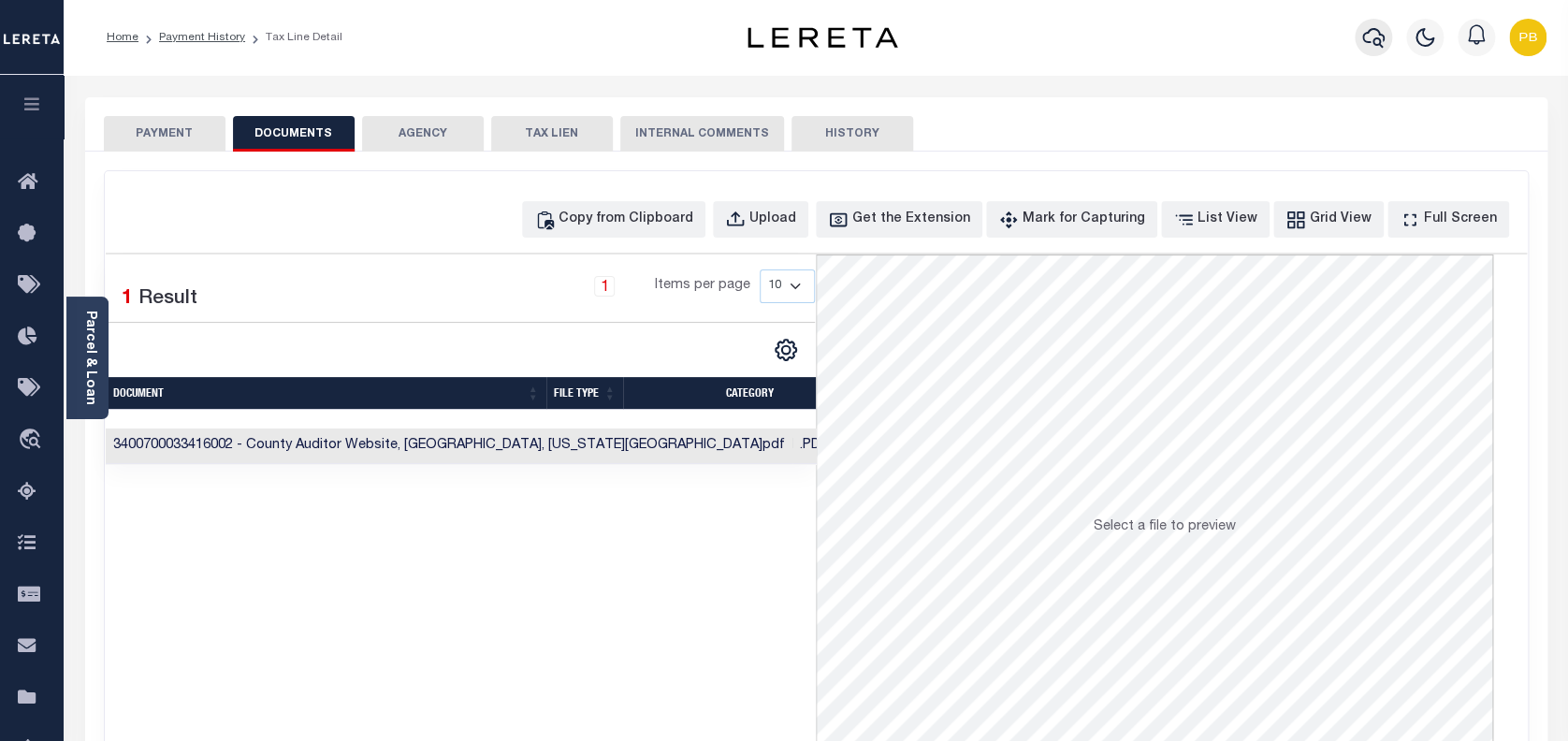
click at [1385, 51] on button "button" at bounding box center [1373, 37] width 37 height 37
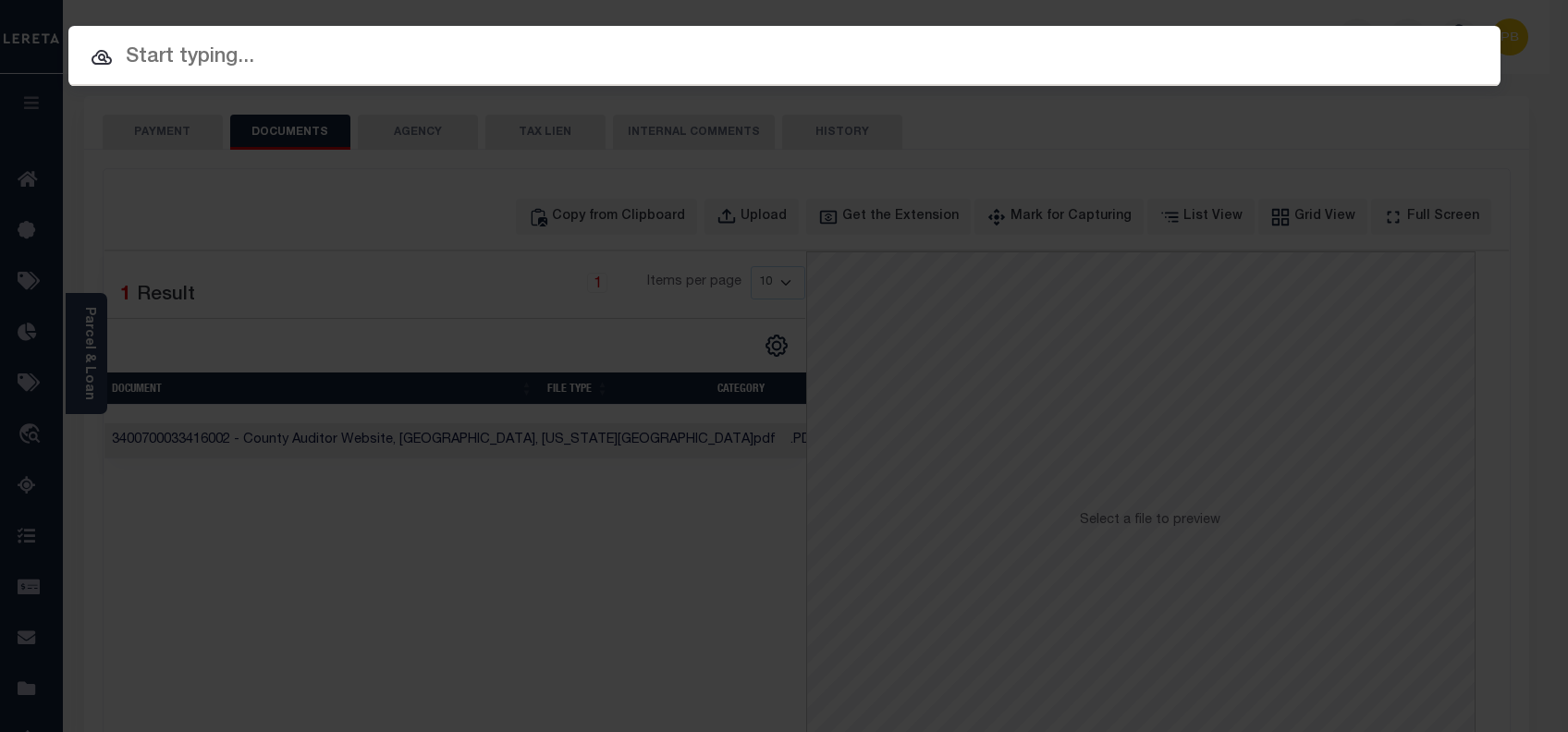
paste input "10702409"
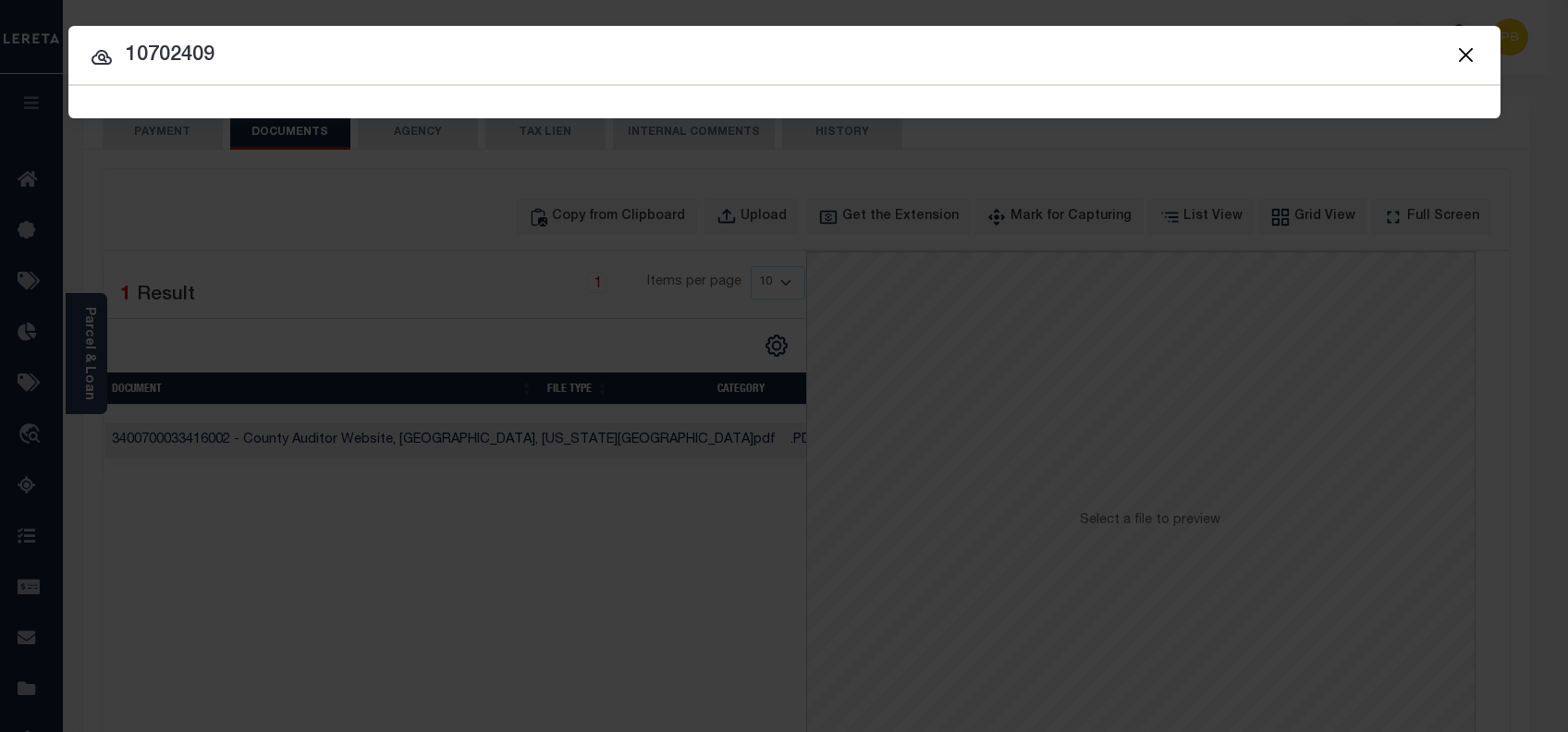
type input "10702409"
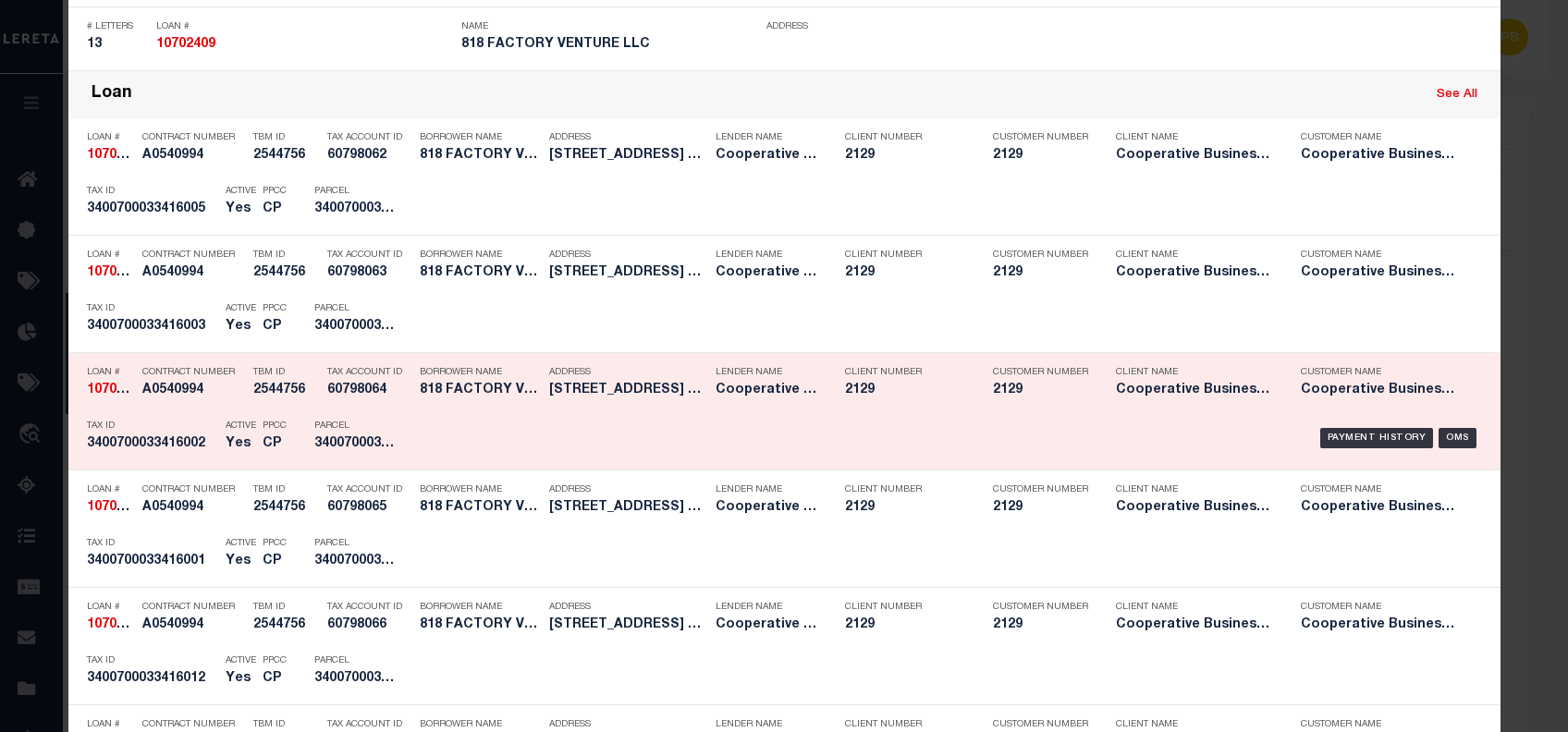
scroll to position [1354, 0]
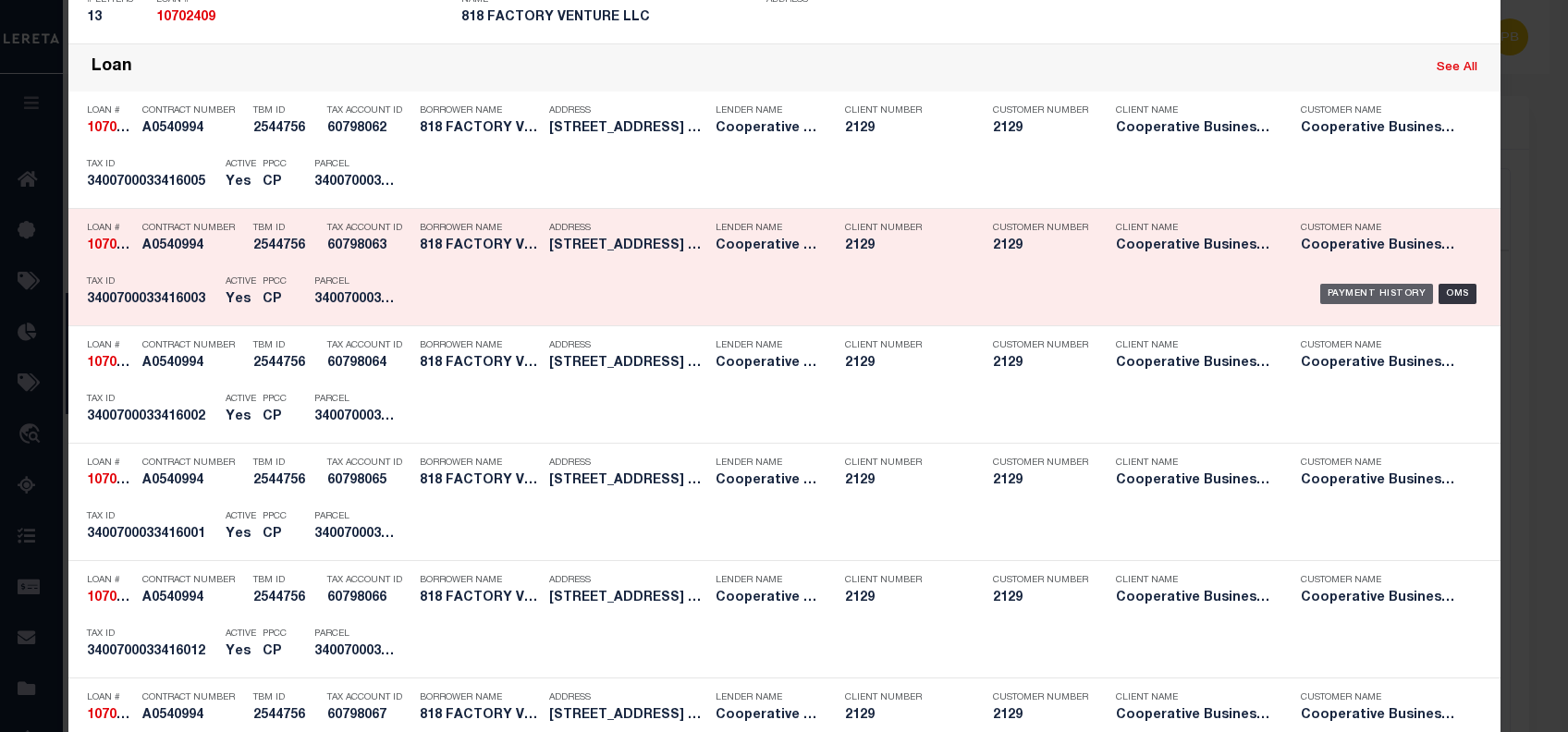
click at [1363, 286] on div "Payment History" at bounding box center [1376, 294] width 114 height 20
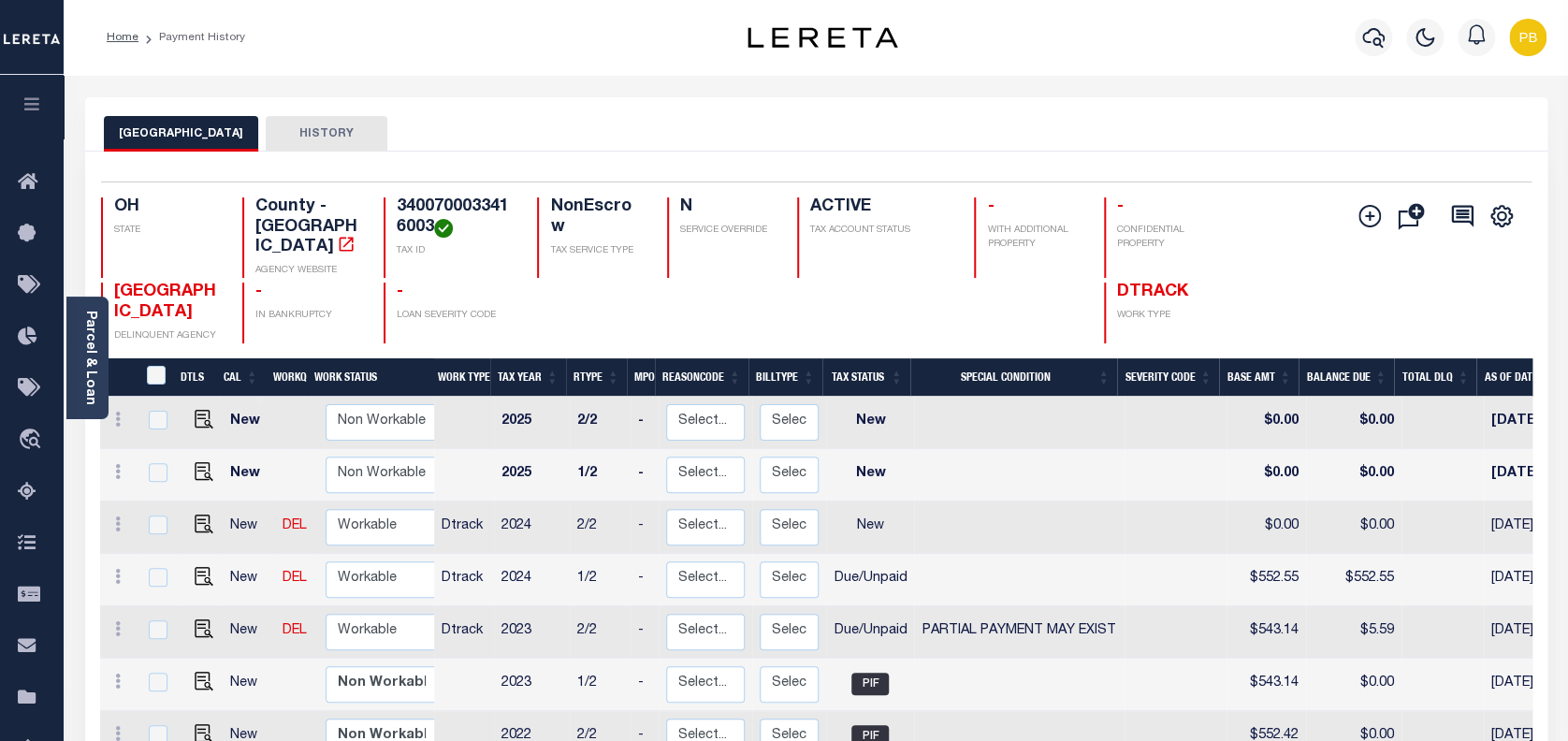
scroll to position [8, 0]
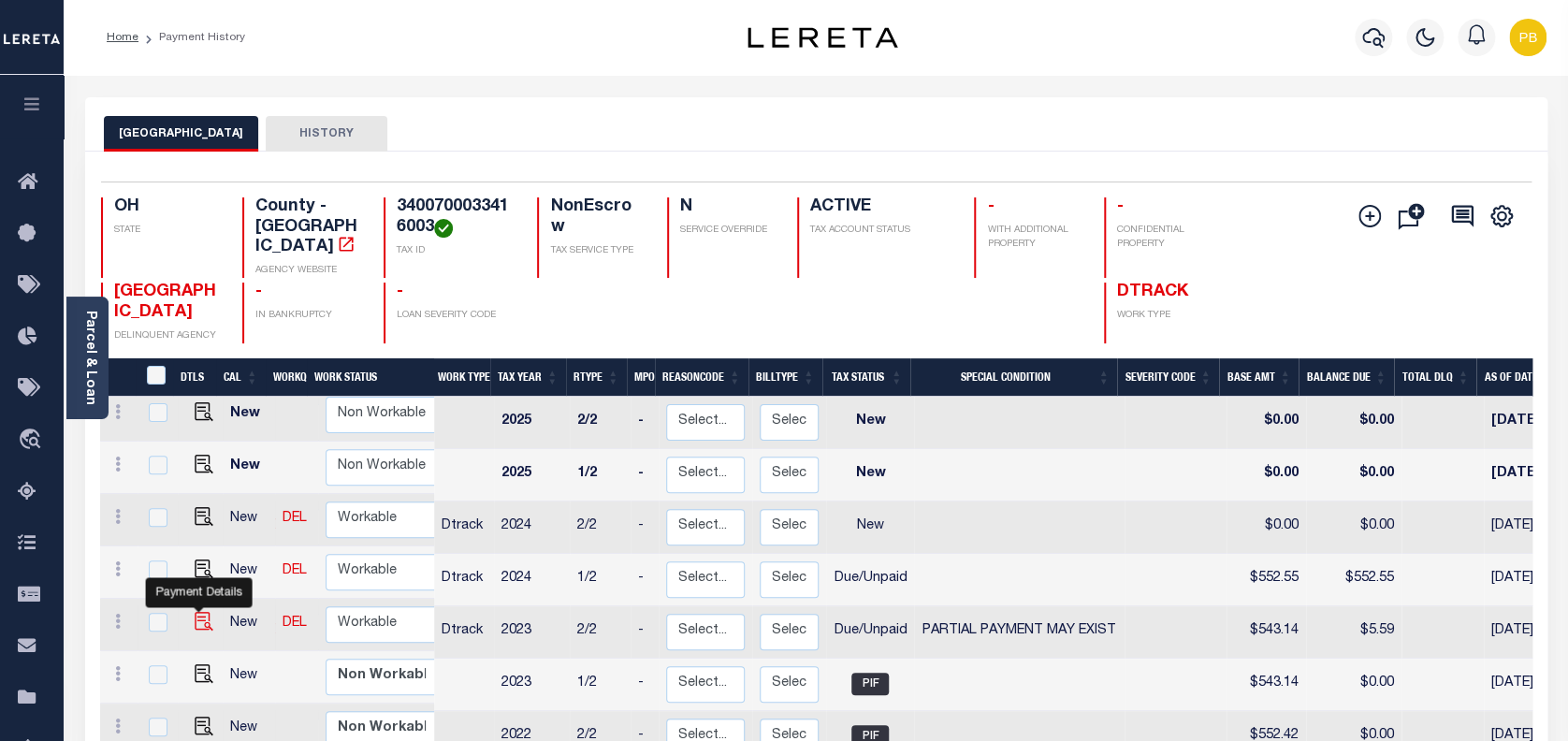
click at [195, 612] on img "" at bounding box center [204, 621] width 19 height 19
checkbox input "true"
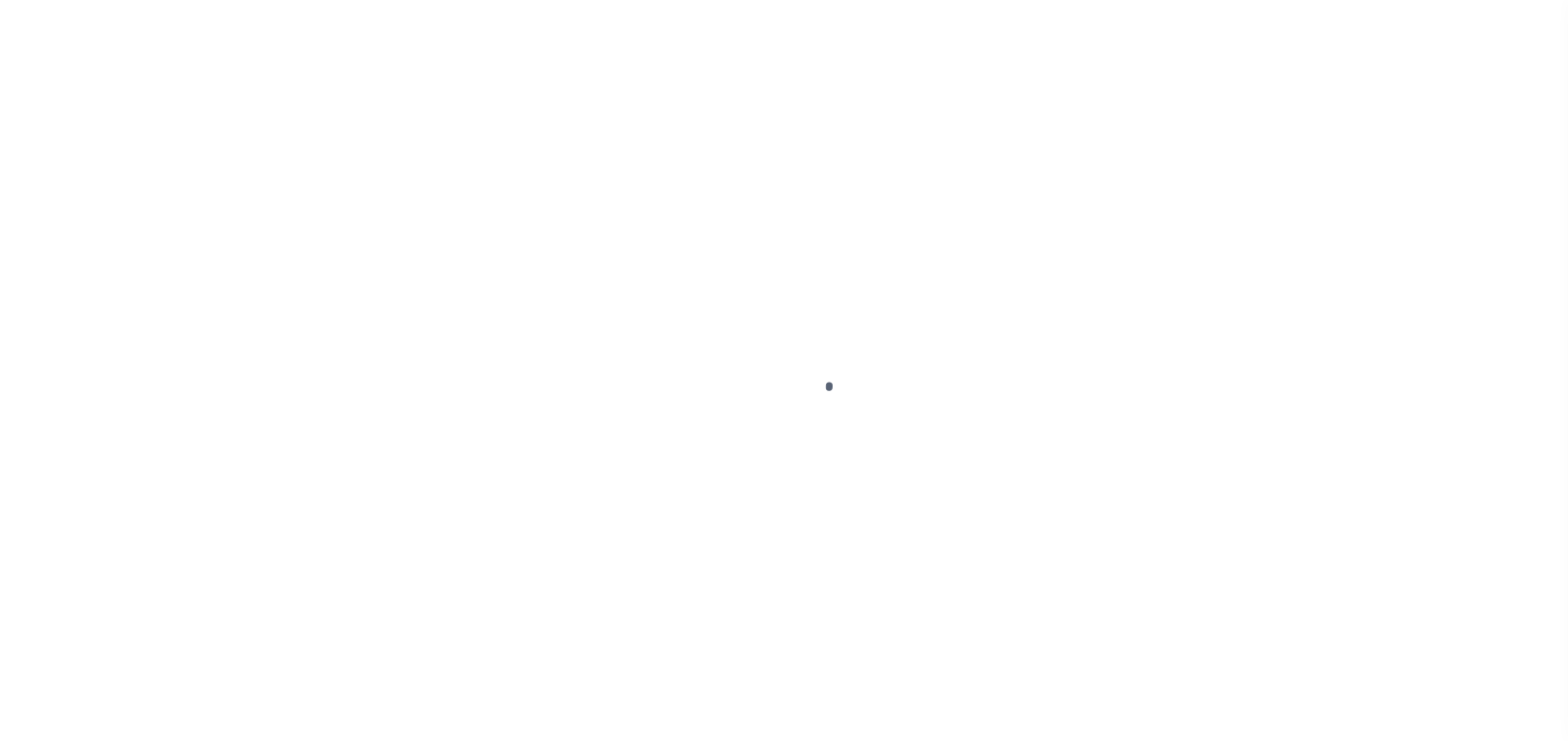
select select "DUE"
select select "15"
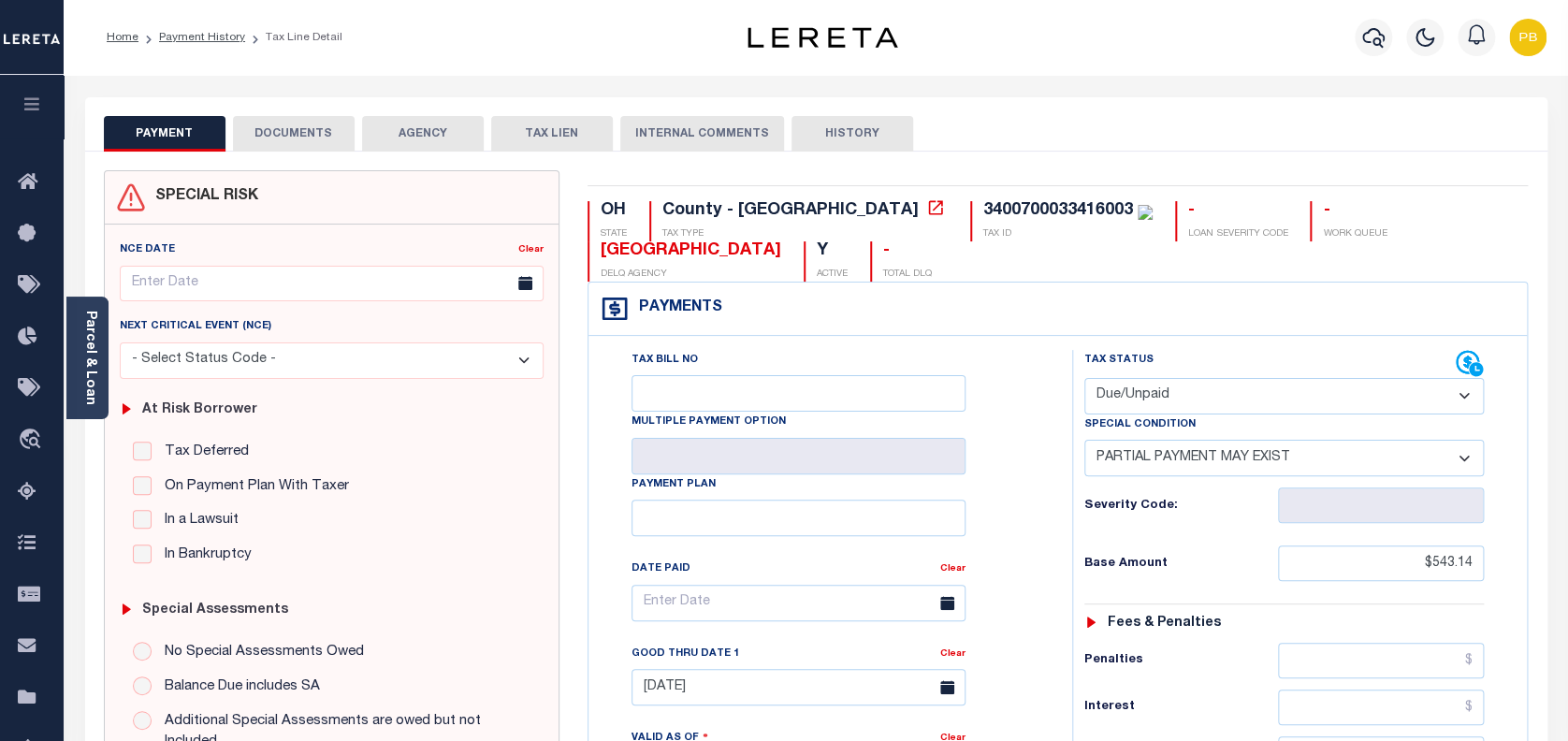
click at [1114, 399] on select "- Select Status Code - Open Due/Unpaid Paid Incomplete No Tax Due Internal Refu…" at bounding box center [1284, 396] width 401 height 36
select select "PYD"
click at [1084, 379] on select "- Select Status Code - Open Due/Unpaid Paid Incomplete No Tax Due Internal Refu…" at bounding box center [1284, 396] width 401 height 36
select select "0"
type input "[DATE]"
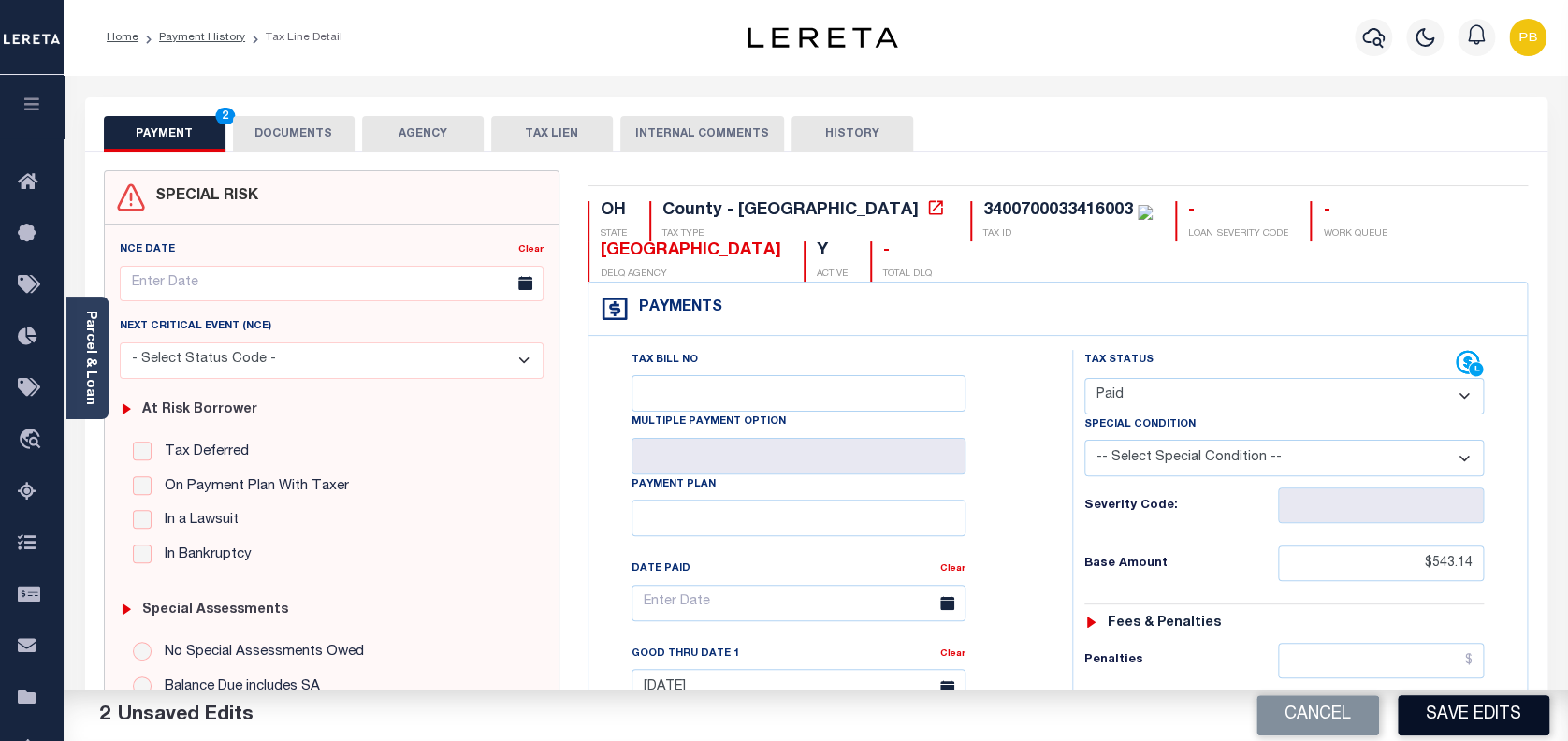
click at [1448, 723] on button "Save Edits" at bounding box center [1474, 714] width 152 height 40
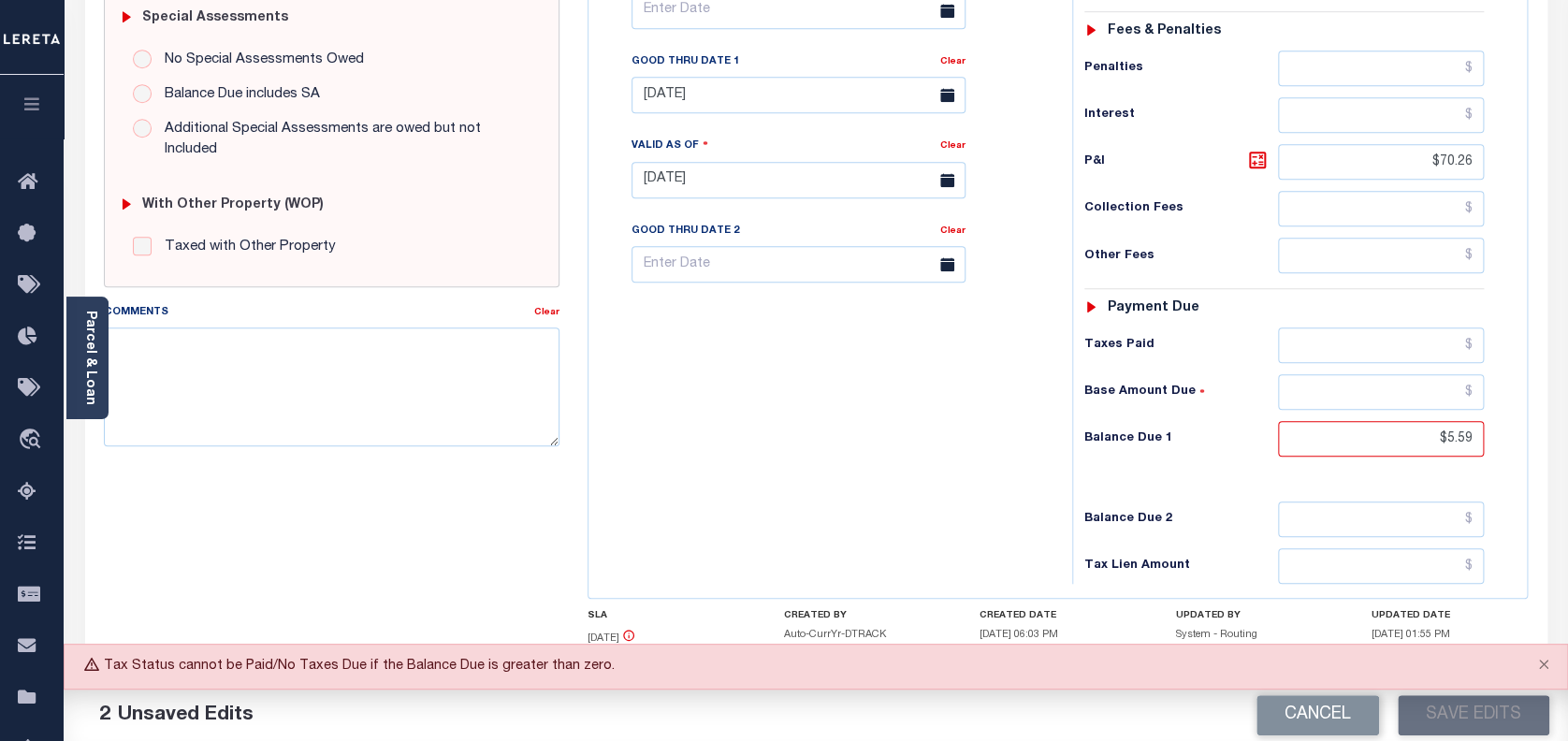
scroll to position [675, 0]
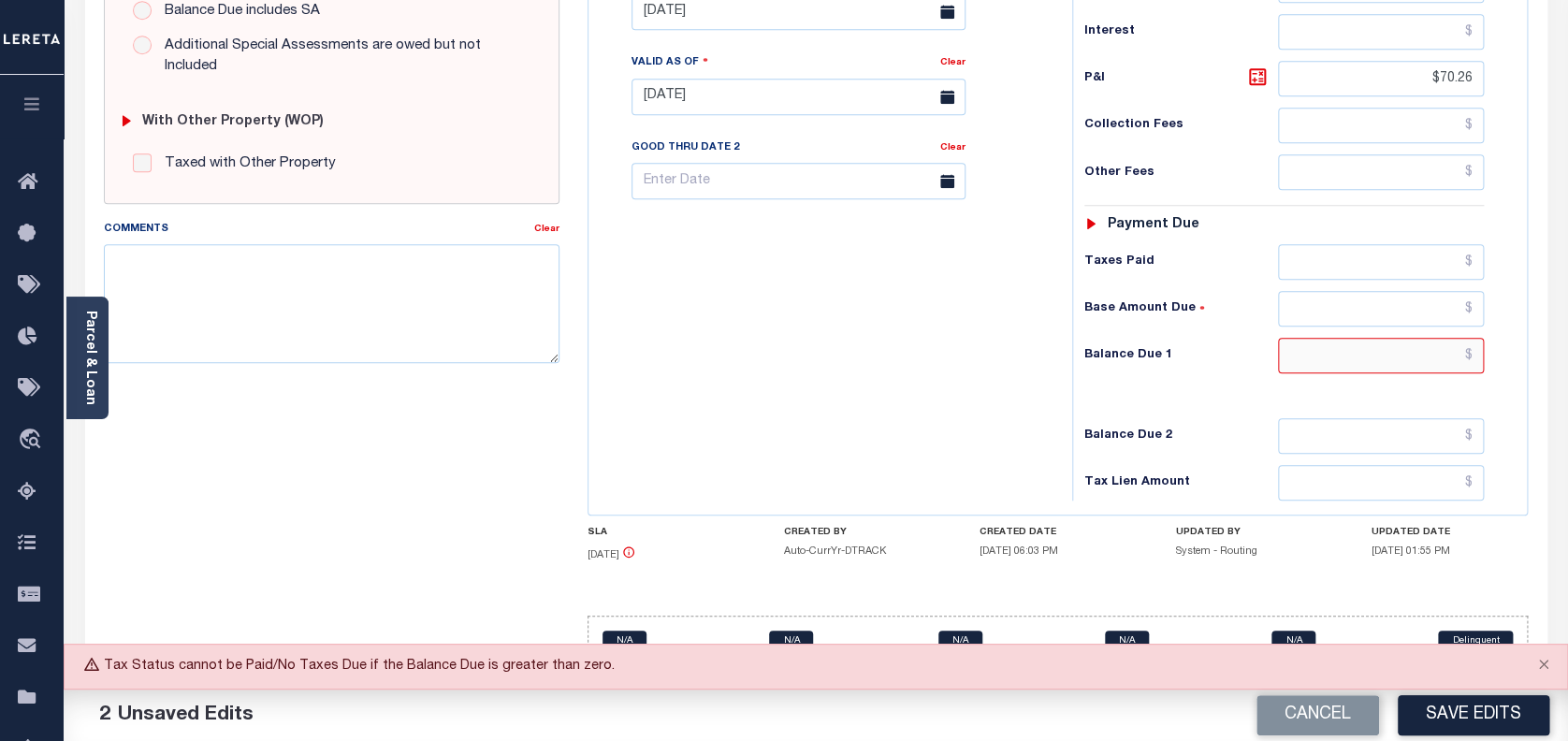
drag, startPoint x: 1468, startPoint y: 359, endPoint x: 1340, endPoint y: 340, distance: 129.4
click at [1340, 340] on input "text" at bounding box center [1381, 355] width 207 height 35
type input "$0.00"
click at [1460, 700] on button "Save Edits" at bounding box center [1474, 714] width 152 height 40
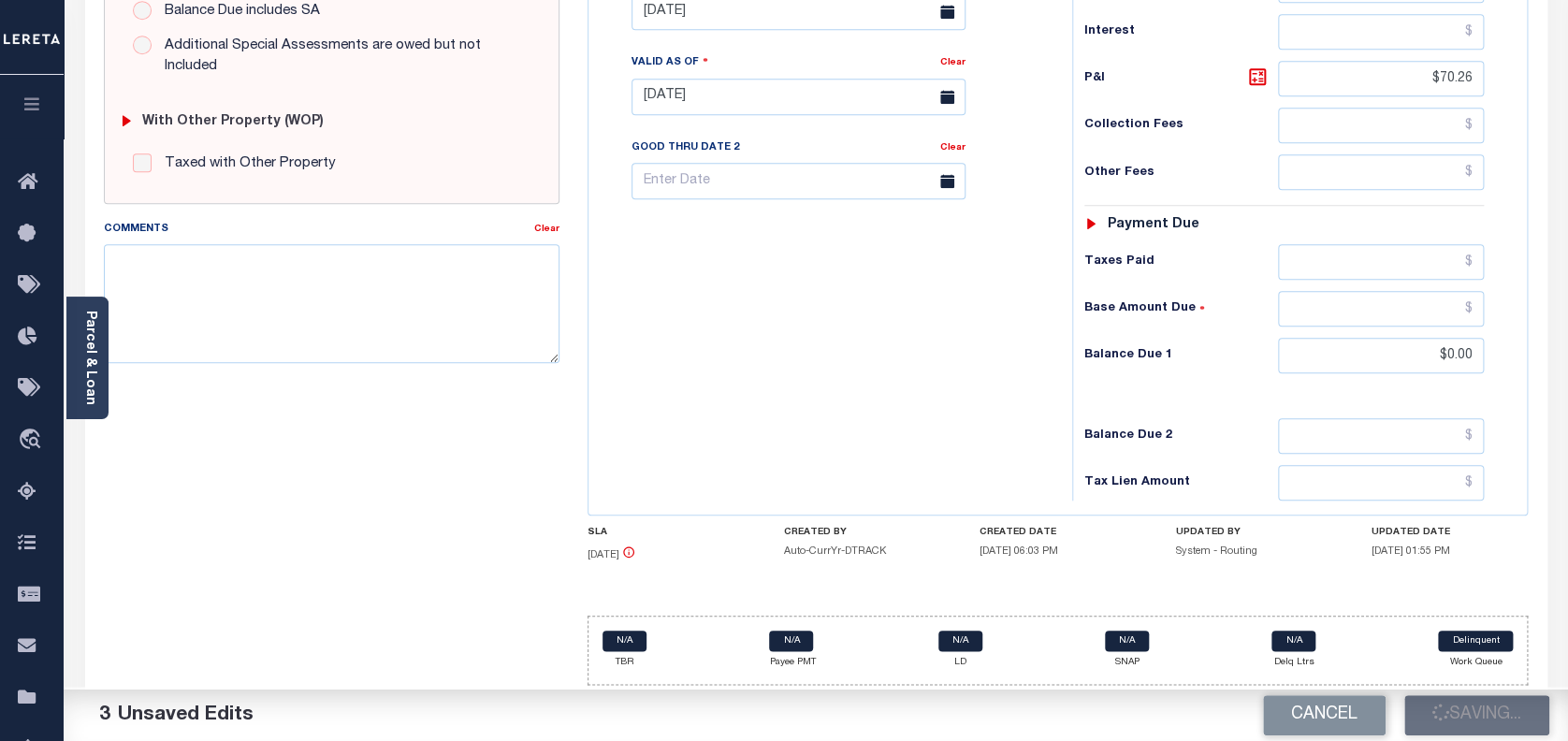
checkbox input "false"
type input "$543.14"
type input "$70.26"
type input "$0"
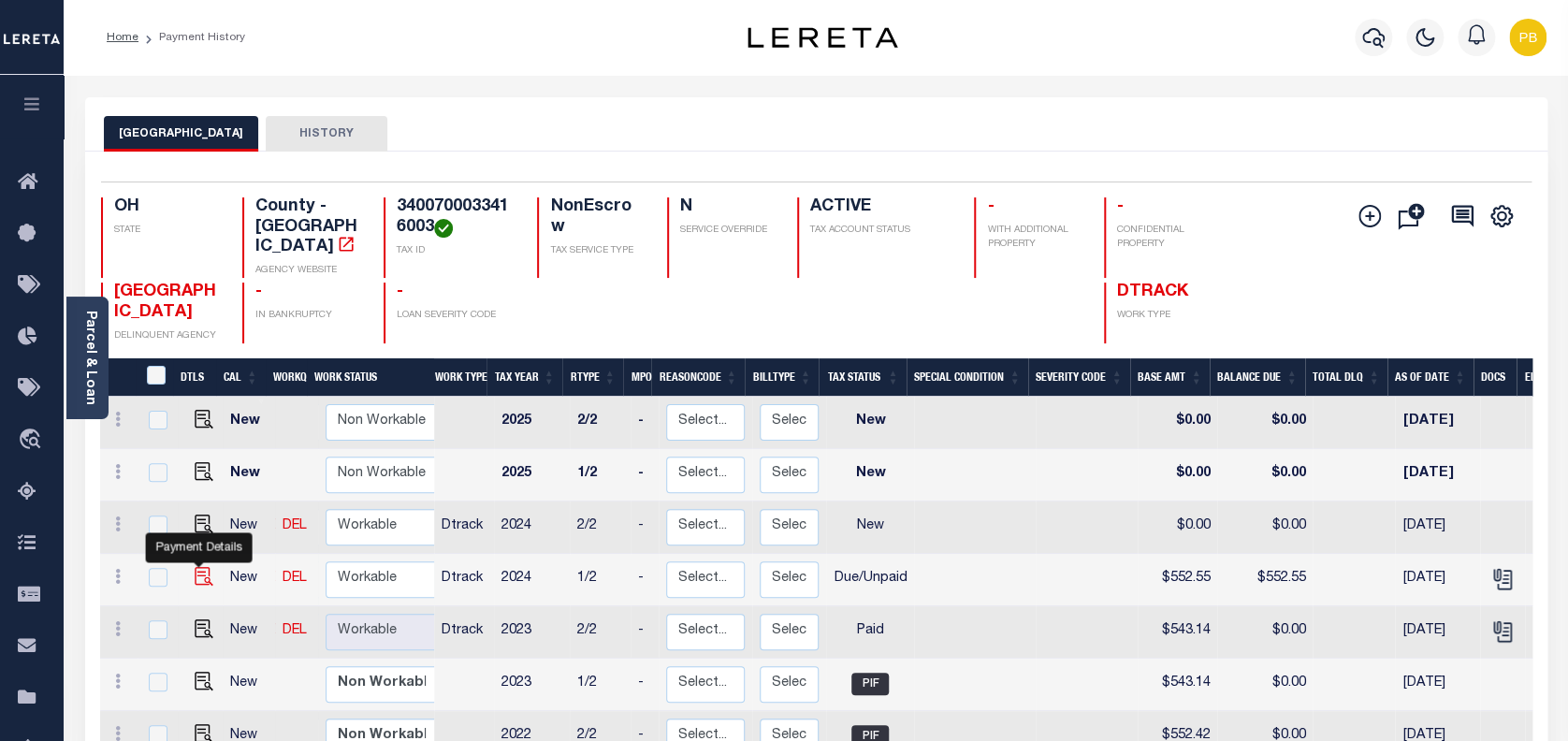
click at [195, 567] on img "" at bounding box center [204, 576] width 19 height 19
checkbox input "true"
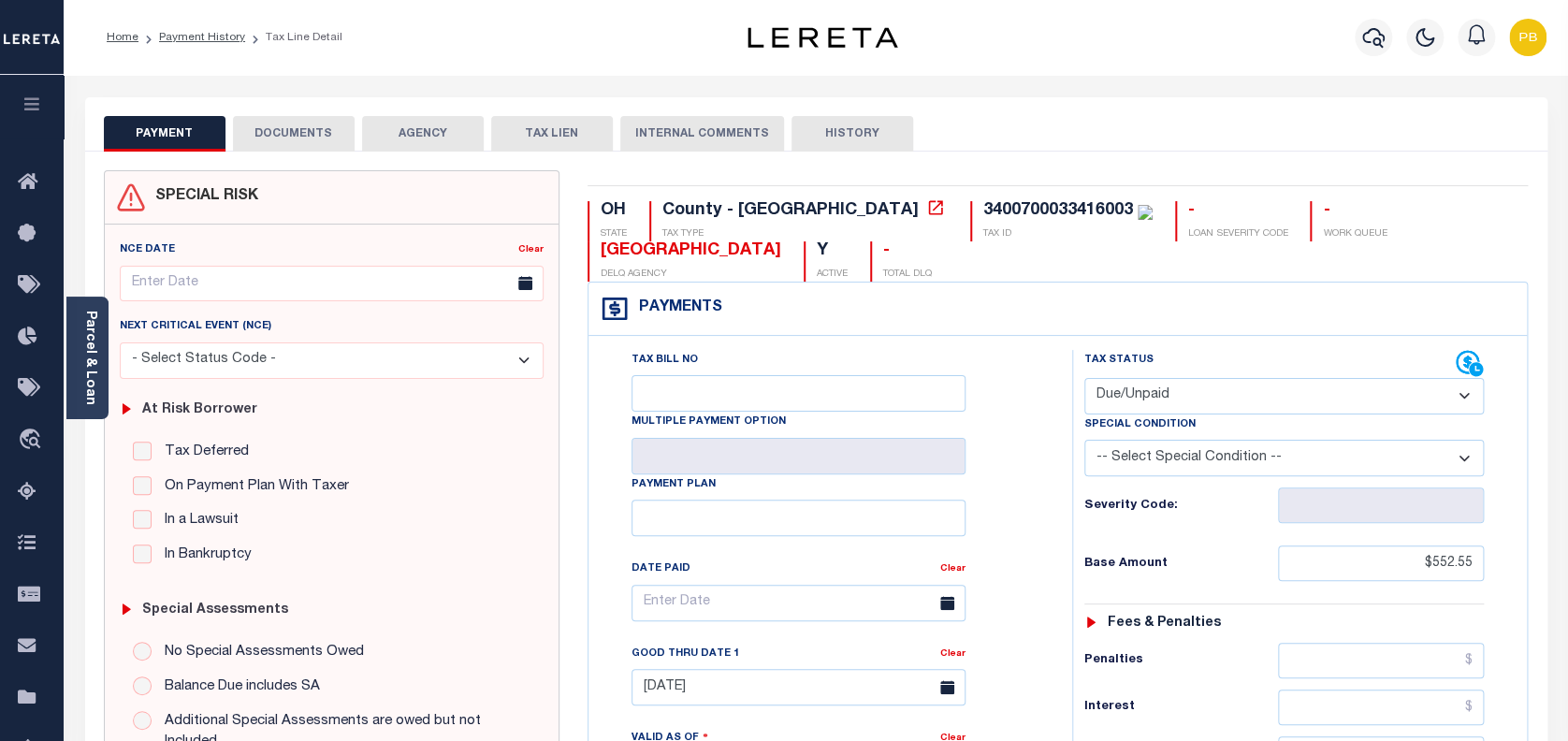
drag, startPoint x: 1217, startPoint y: 401, endPoint x: 1217, endPoint y: 411, distance: 10.0
click at [1217, 401] on select "- Select Status Code - Open Due/Unpaid Paid Incomplete No Tax Due Internal Refu…" at bounding box center [1284, 396] width 401 height 36
select select "PYD"
click at [1084, 379] on select "- Select Status Code - Open Due/Unpaid Paid Incomplete No Tax Due Internal Refu…" at bounding box center [1284, 396] width 401 height 36
type input "[DATE]"
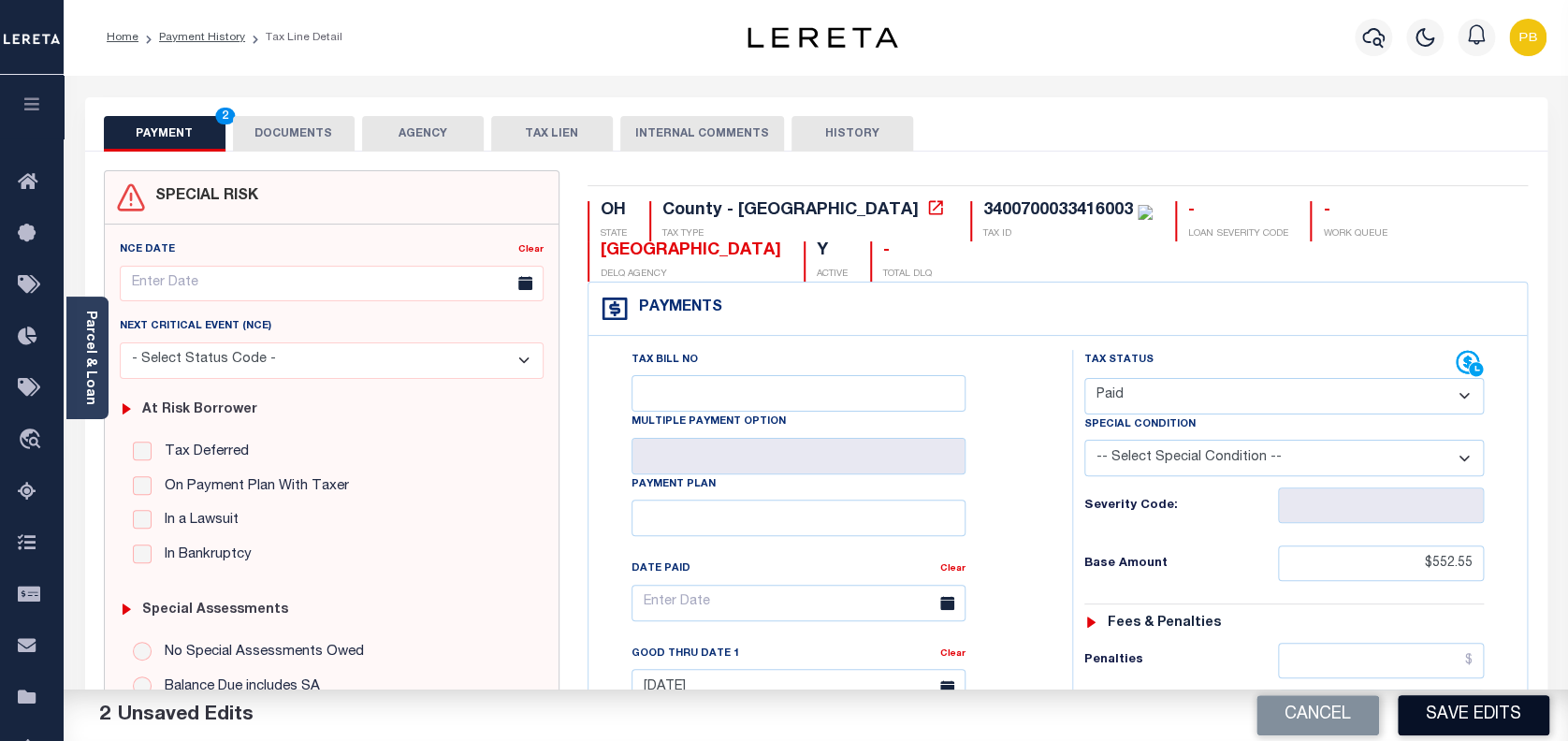
drag, startPoint x: 1494, startPoint y: 710, endPoint x: 794, endPoint y: 264, distance: 830.0
click at [1495, 707] on button "Save Edits" at bounding box center [1474, 714] width 152 height 40
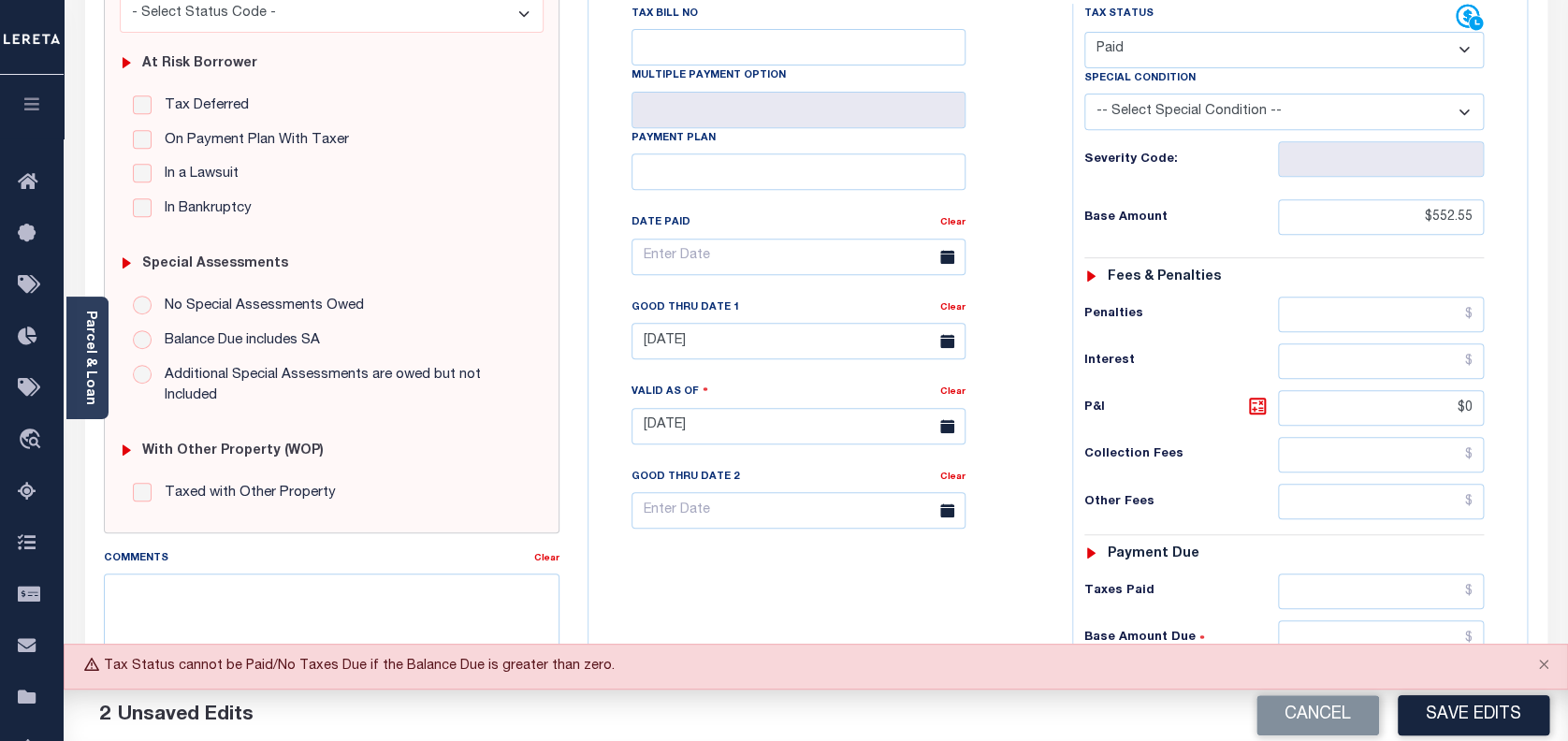
scroll to position [499, 0]
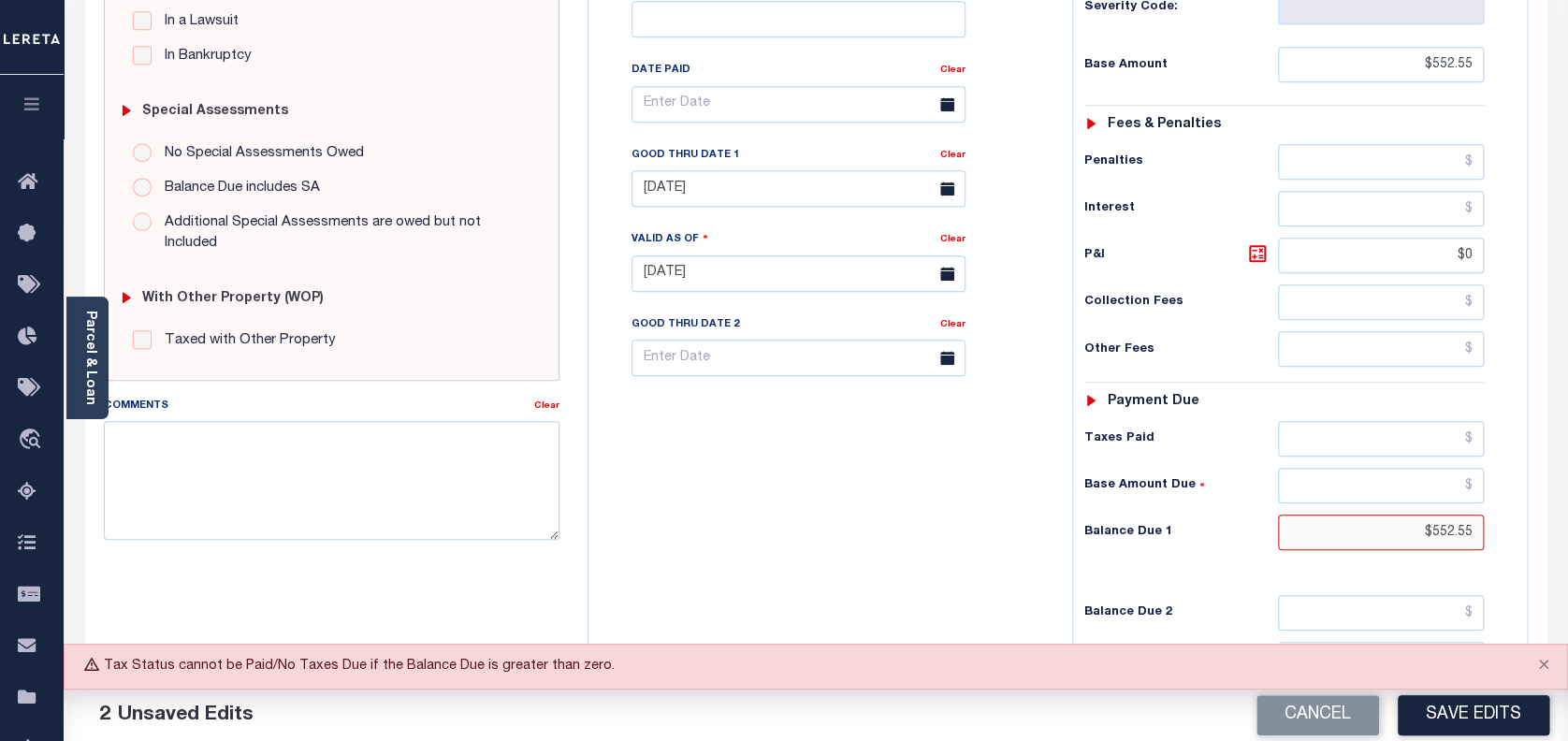
drag, startPoint x: 1474, startPoint y: 534, endPoint x: 1252, endPoint y: 527, distance: 222.1
click at [1252, 527] on div "Balance Due 1 $552.55" at bounding box center [1284, 532] width 401 height 35
click at [1461, 719] on button "Save Edits" at bounding box center [1474, 714] width 152 height 40
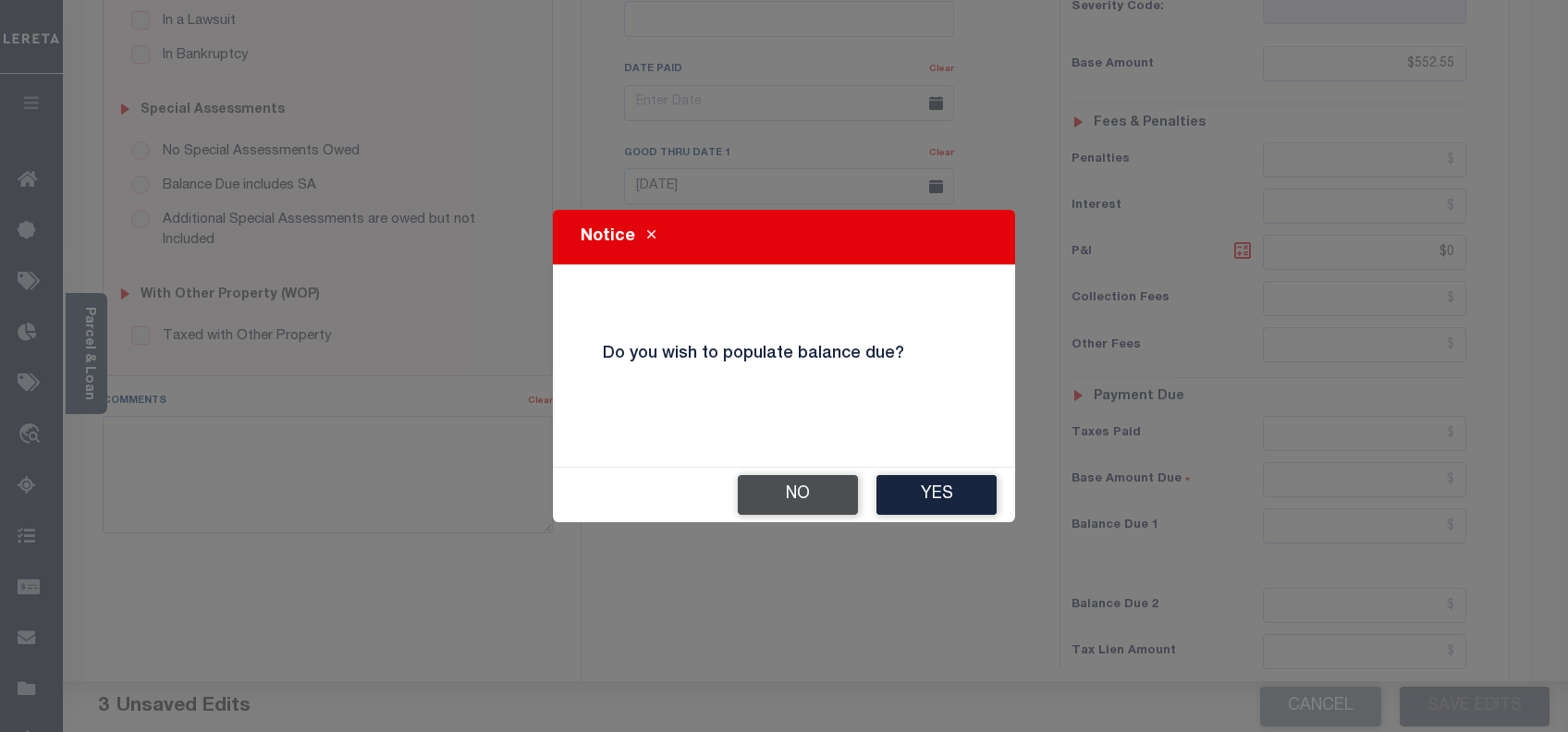
click at [799, 482] on button "No" at bounding box center [798, 494] width 121 height 40
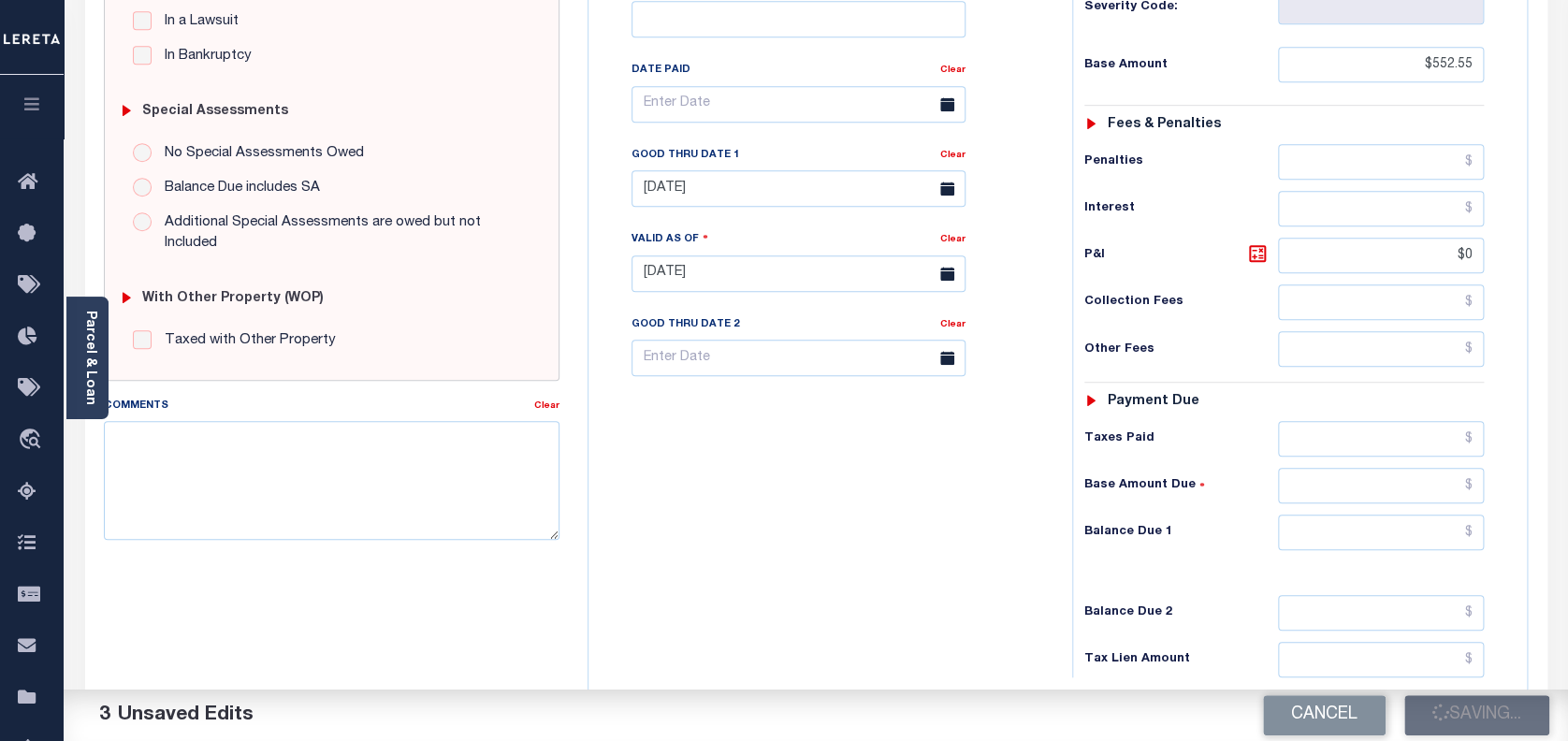
checkbox input "false"
type input "$552.55"
type input "$0"
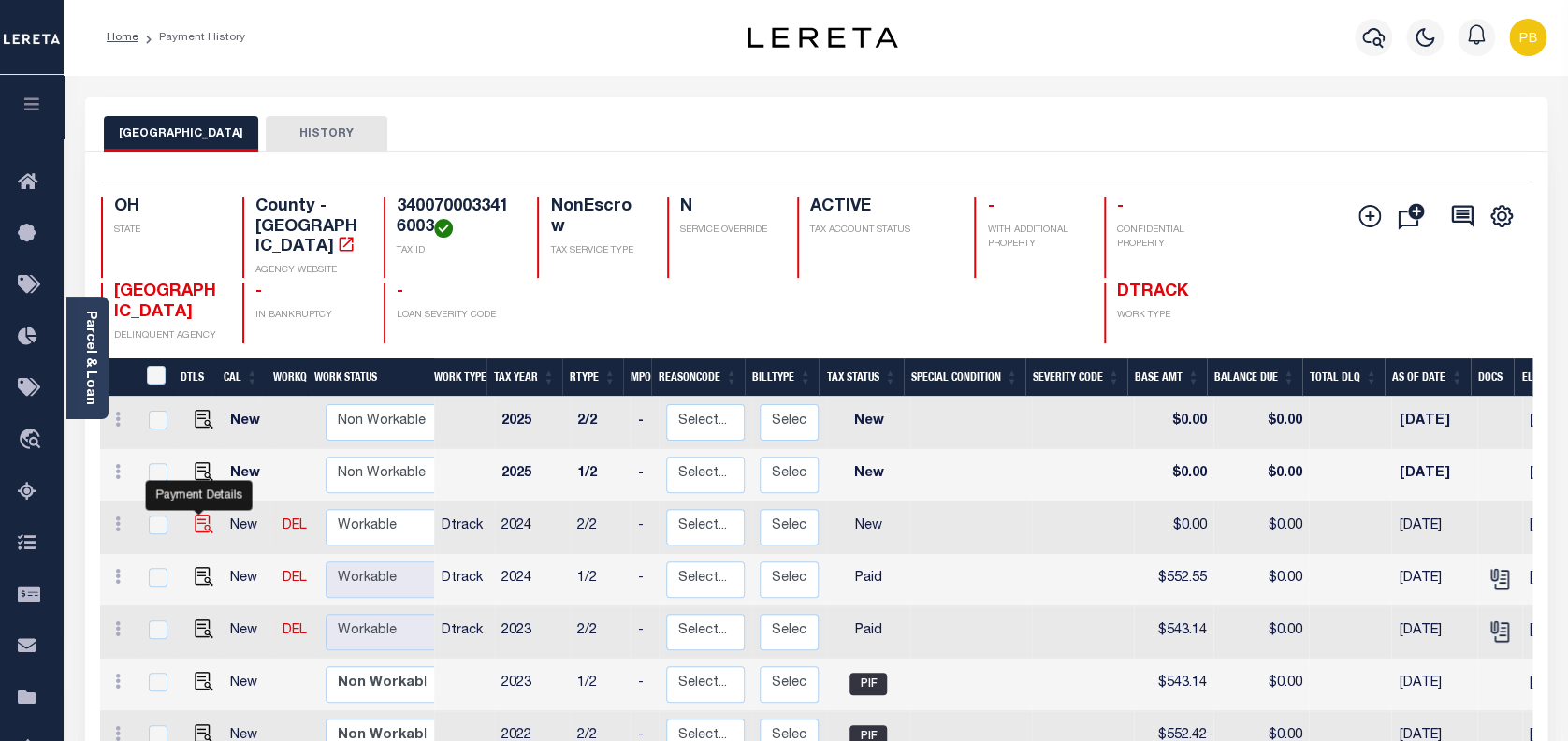
click at [195, 515] on img "" at bounding box center [204, 524] width 19 height 19
checkbox input "true"
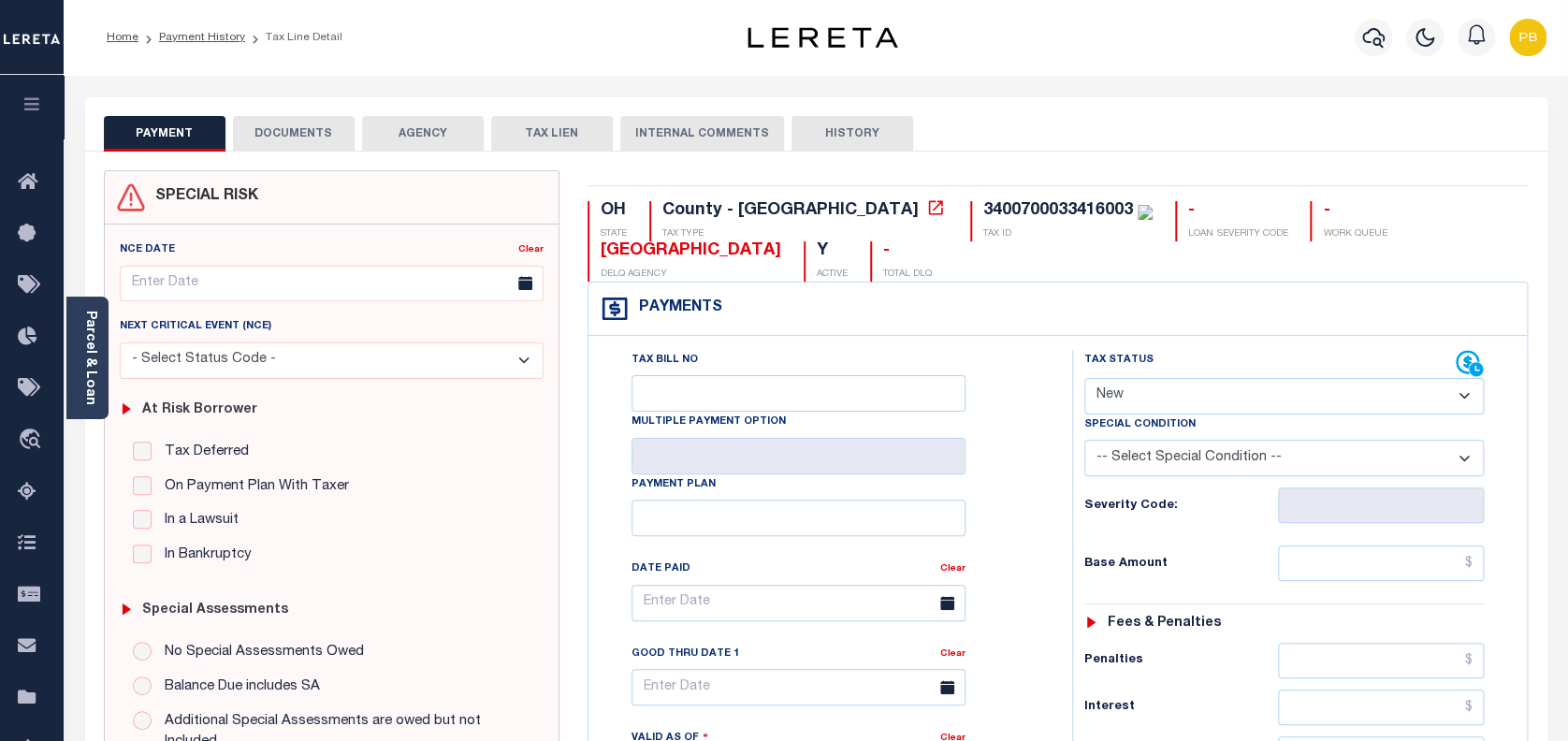
drag, startPoint x: 1190, startPoint y: 392, endPoint x: 1190, endPoint y: 415, distance: 23.0
click at [1190, 392] on select "- Select Status Code - Open Due/Unpaid Paid Incomplete No Tax Due Internal Refu…" at bounding box center [1284, 396] width 401 height 36
drag, startPoint x: 1220, startPoint y: 401, endPoint x: 1220, endPoint y: 414, distance: 13.0
click at [1220, 401] on select "- Select Status Code - Open Due/Unpaid Paid Incomplete No Tax Due Internal Refu…" at bounding box center [1284, 396] width 401 height 36
select select "PYD"
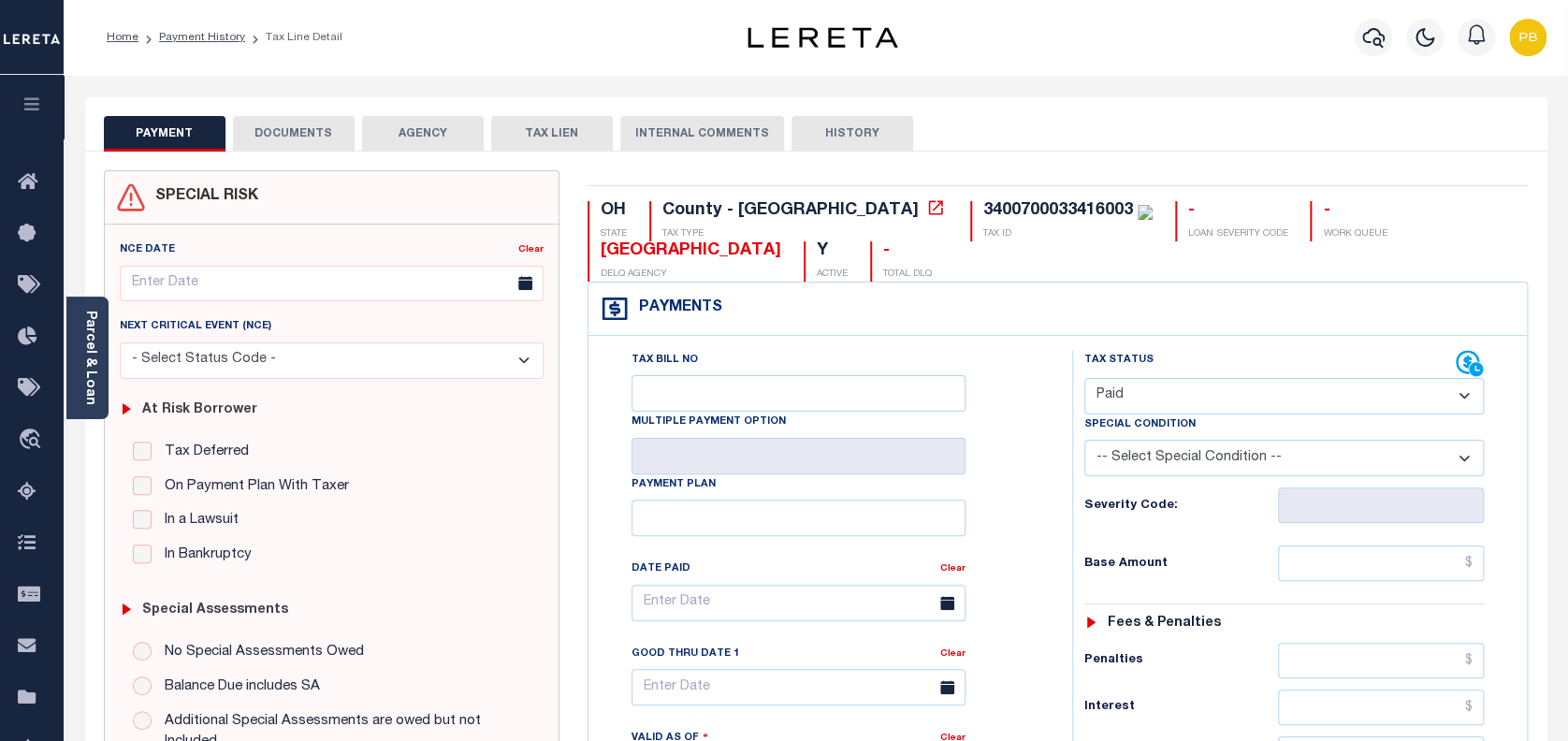
click at [1084, 379] on select "- Select Status Code - Open Due/Unpaid Paid Incomplete No Tax Due Internal Refu…" at bounding box center [1284, 396] width 401 height 36
type input "[DATE]"
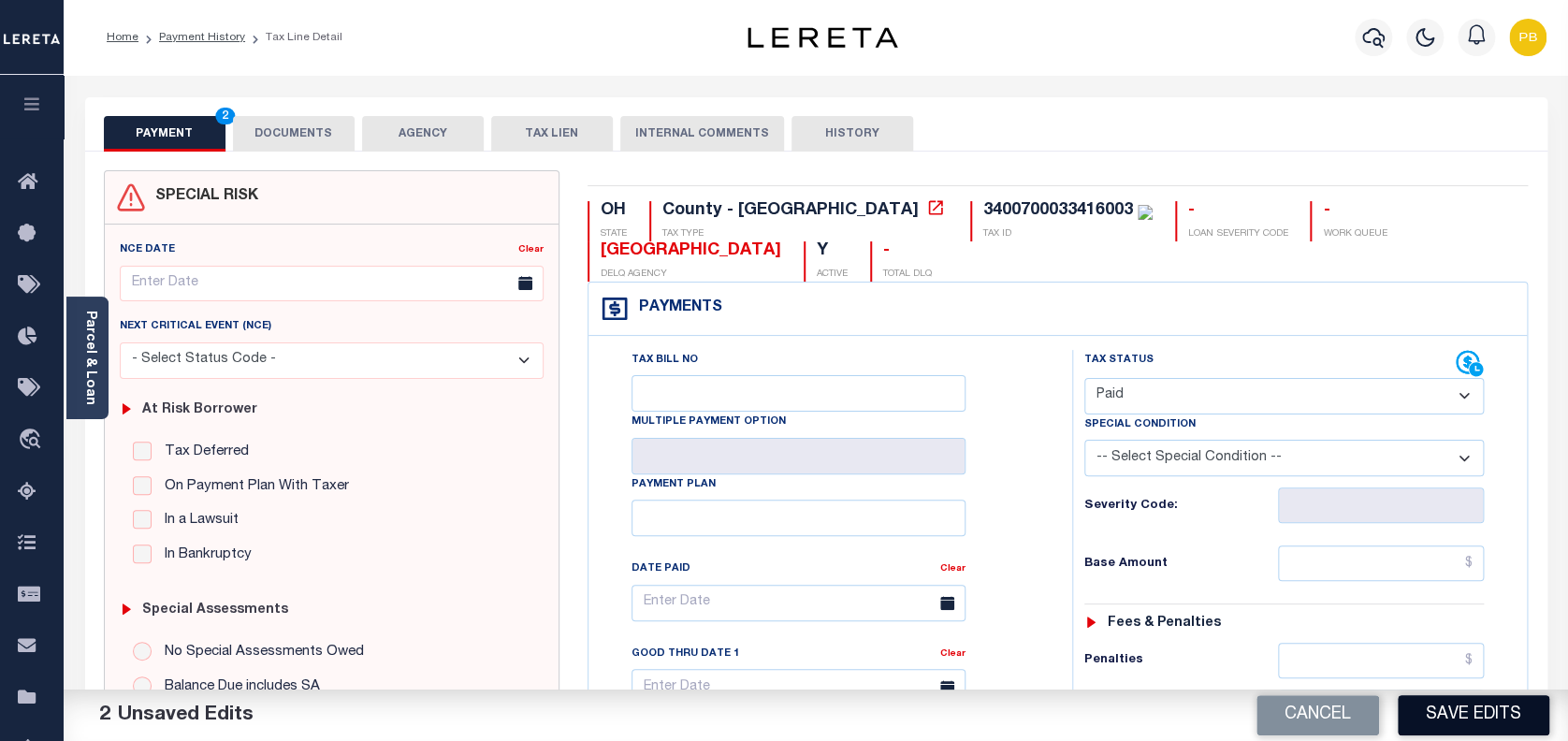
click at [1489, 711] on button "Save Edits" at bounding box center [1474, 714] width 152 height 40
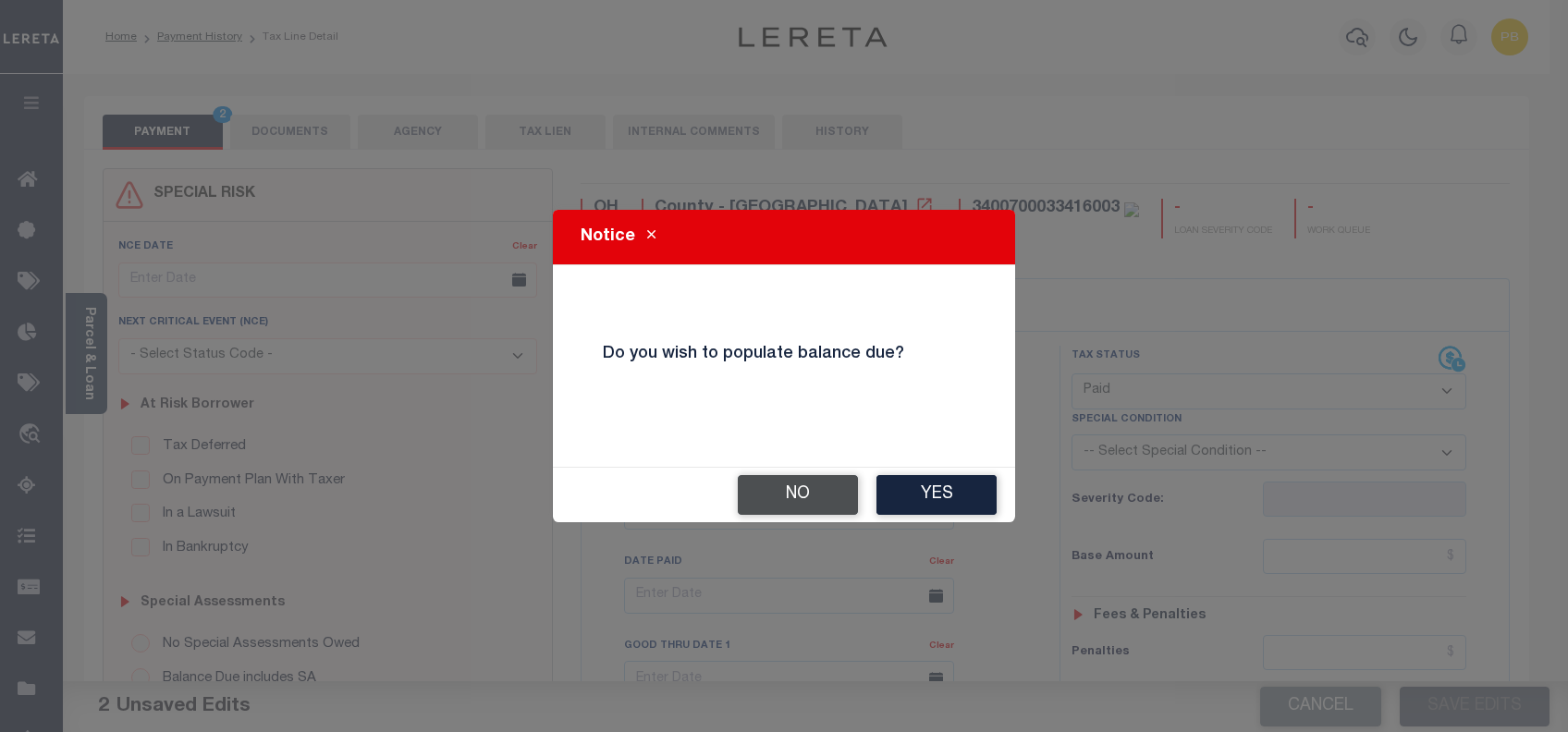
click at [823, 491] on button "No" at bounding box center [798, 494] width 121 height 40
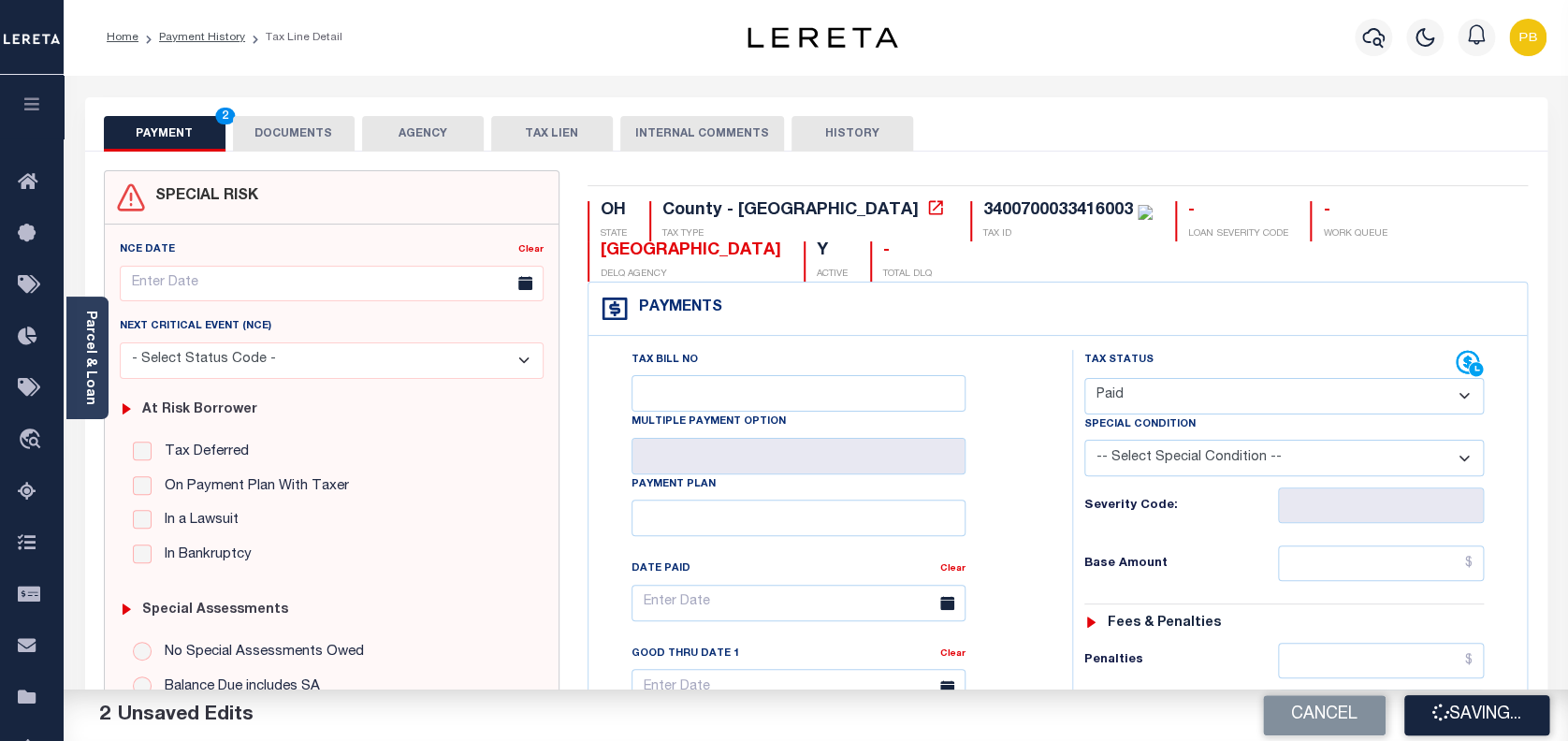
checkbox input "false"
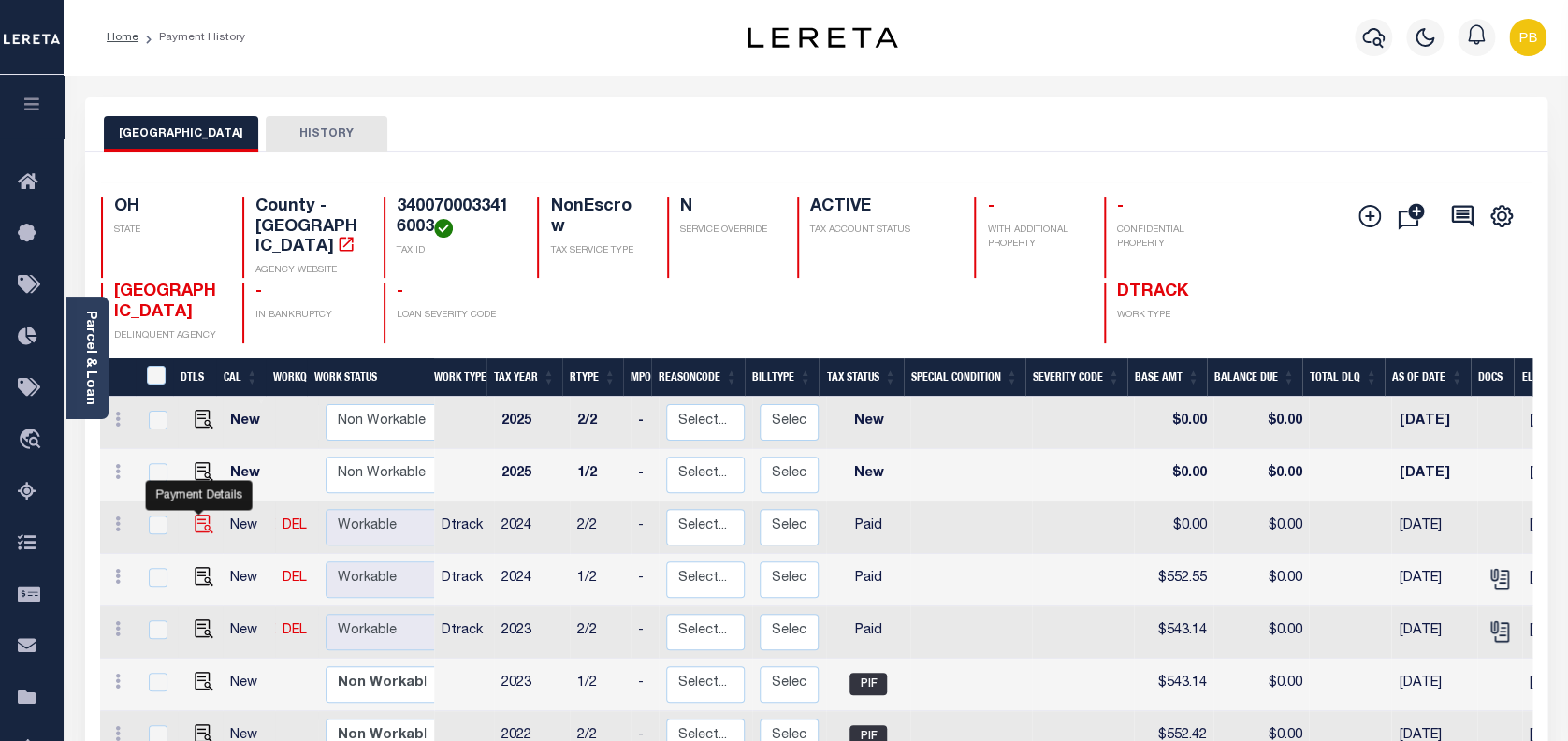
click at [198, 515] on img "" at bounding box center [204, 524] width 19 height 19
checkbox input "true"
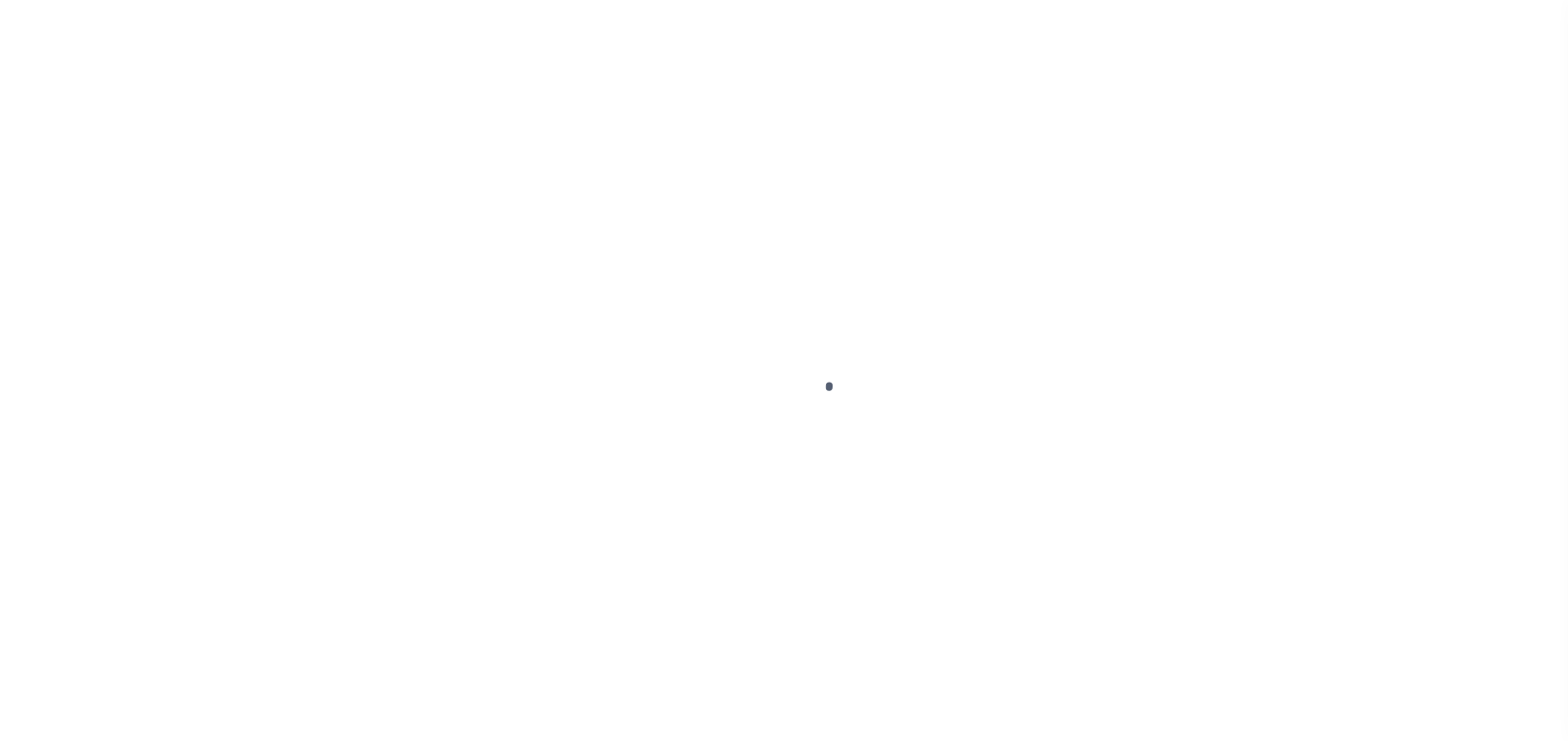
select select "PYD"
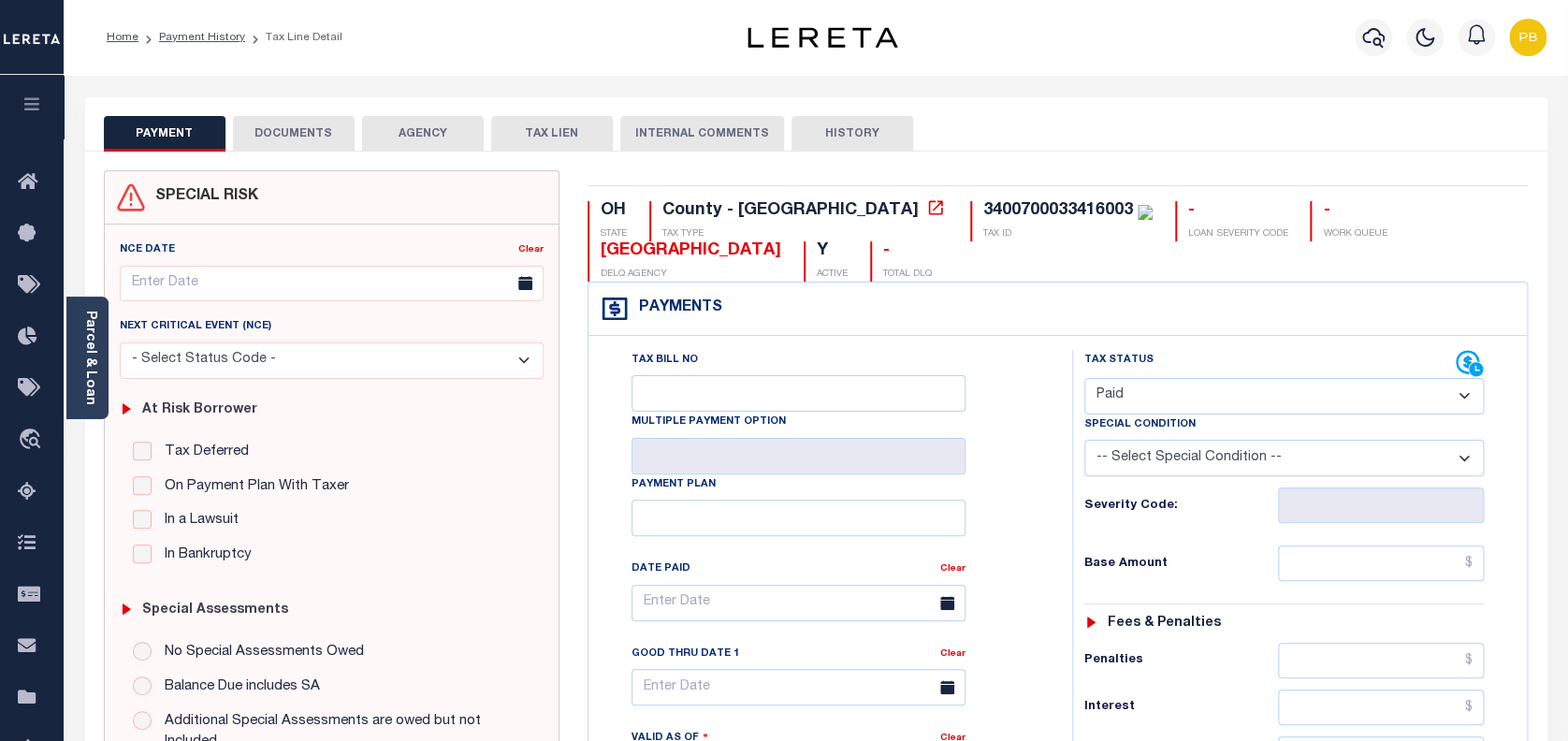
click at [321, 137] on button "DOCUMENTS" at bounding box center [294, 134] width 122 height 35
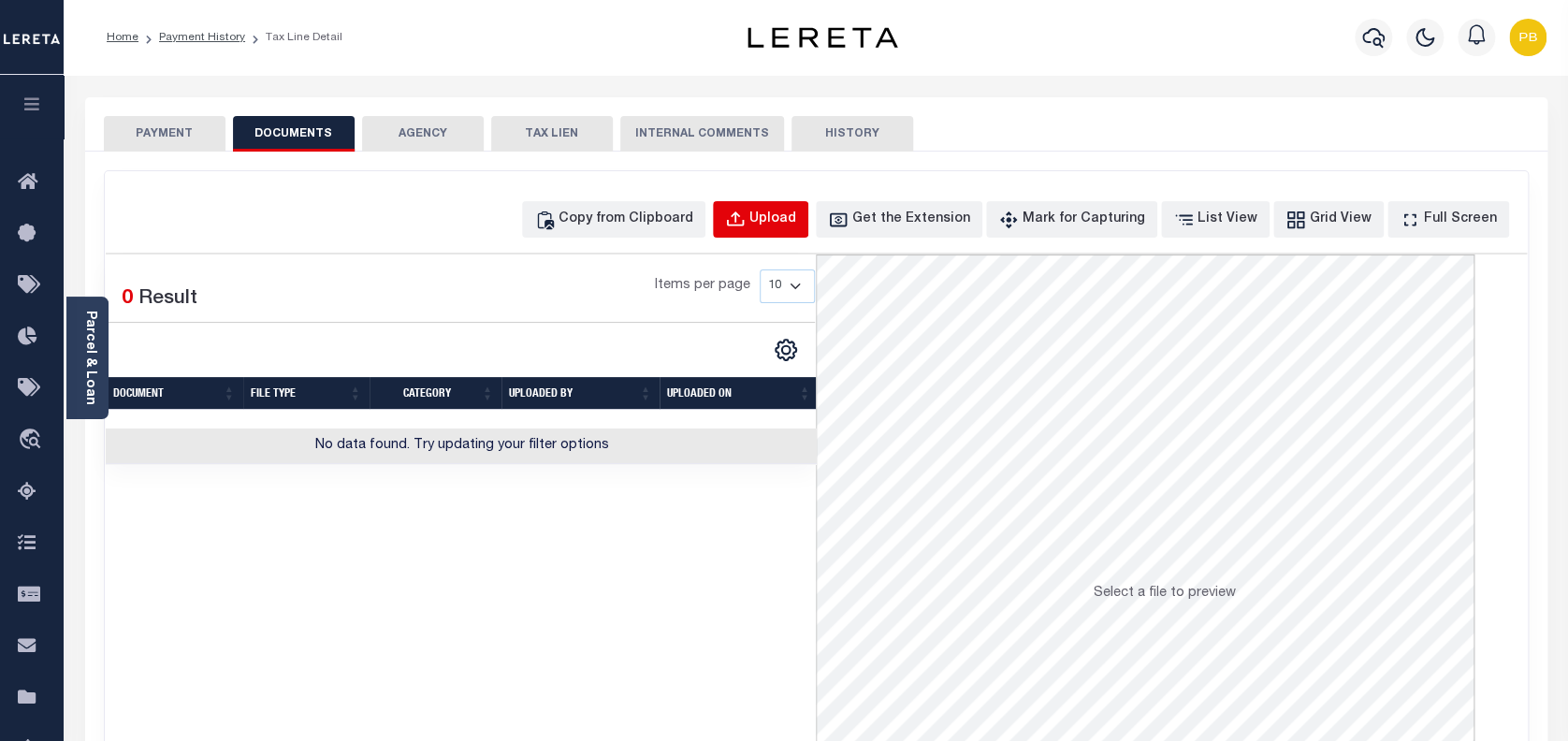
click at [788, 215] on div "Upload" at bounding box center [773, 219] width 47 height 21
select select "POP"
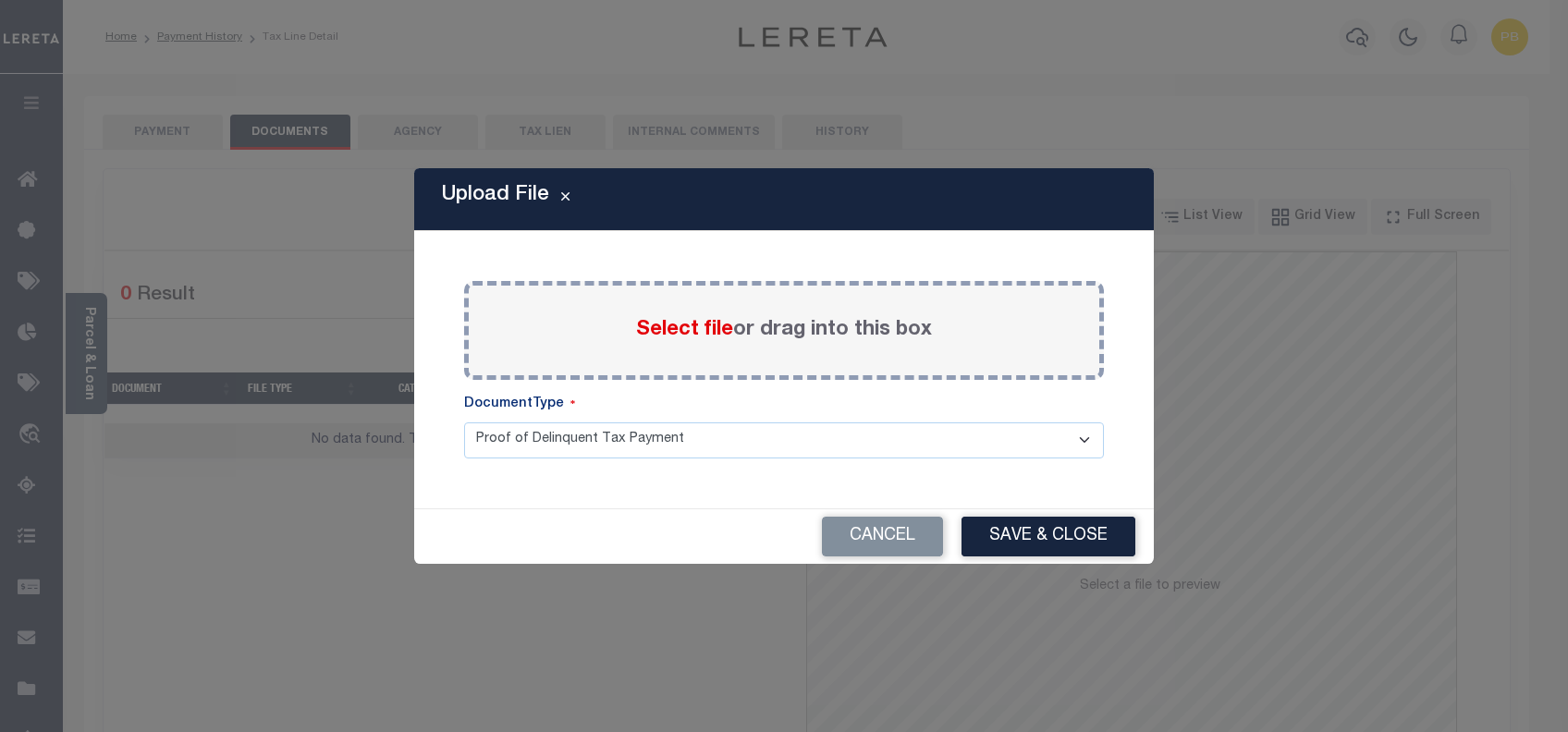
click at [684, 328] on span "Select file" at bounding box center [685, 330] width 97 height 20
click at [0, 0] on input "Select file or drag into this box" at bounding box center [0, 0] width 0 height 0
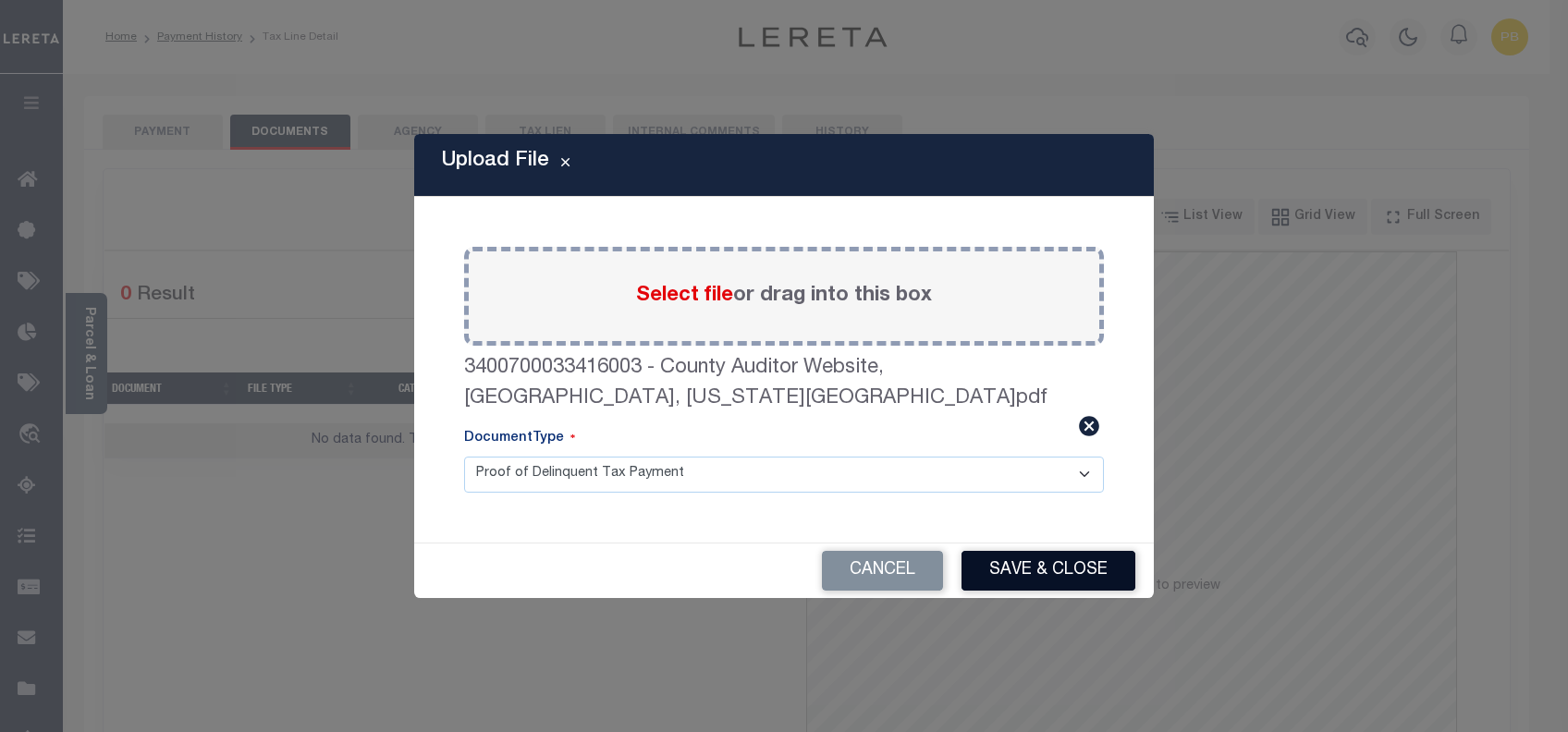
click at [1052, 550] on button "Save & Close" at bounding box center [1048, 570] width 174 height 40
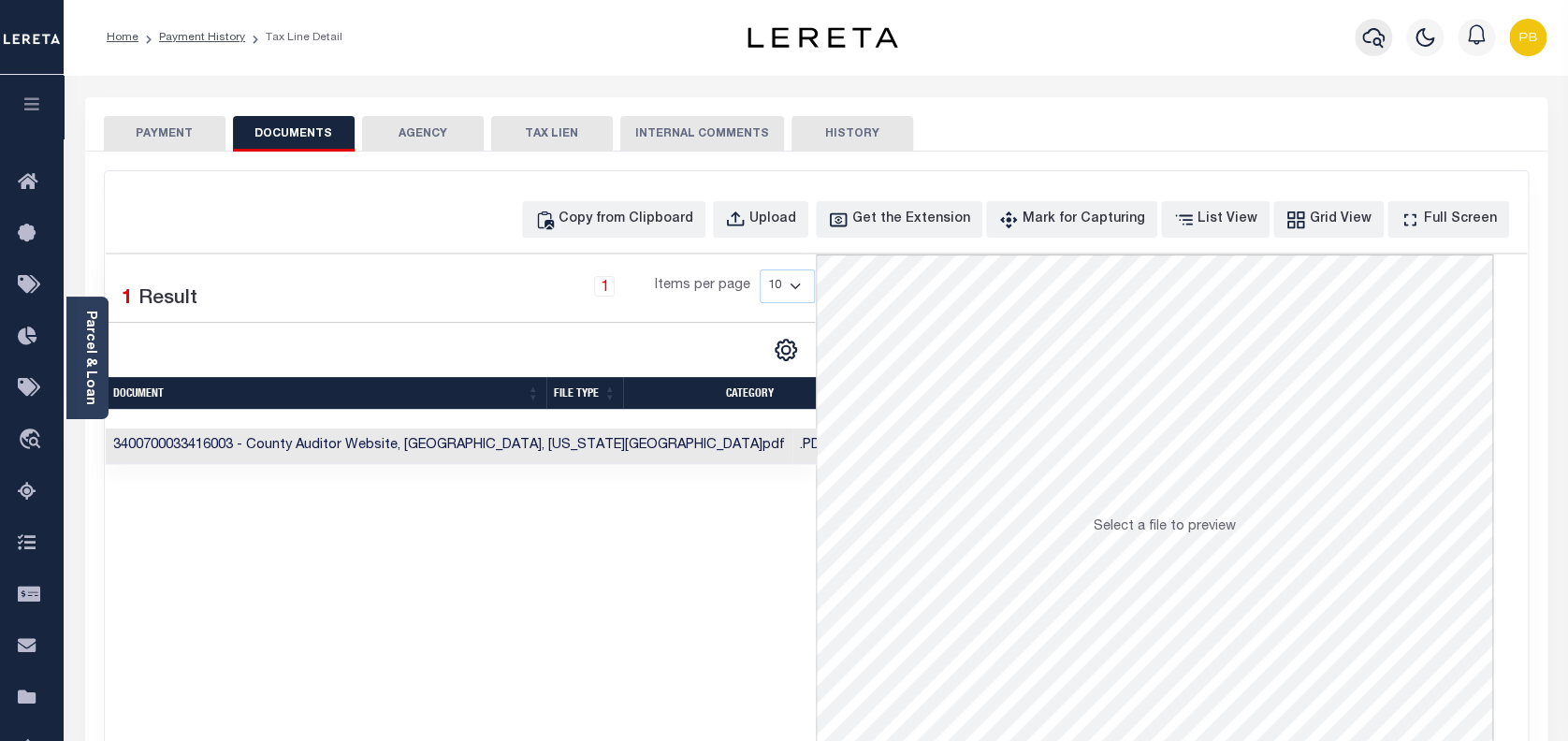
click at [1380, 41] on icon "button" at bounding box center [1373, 38] width 23 height 20
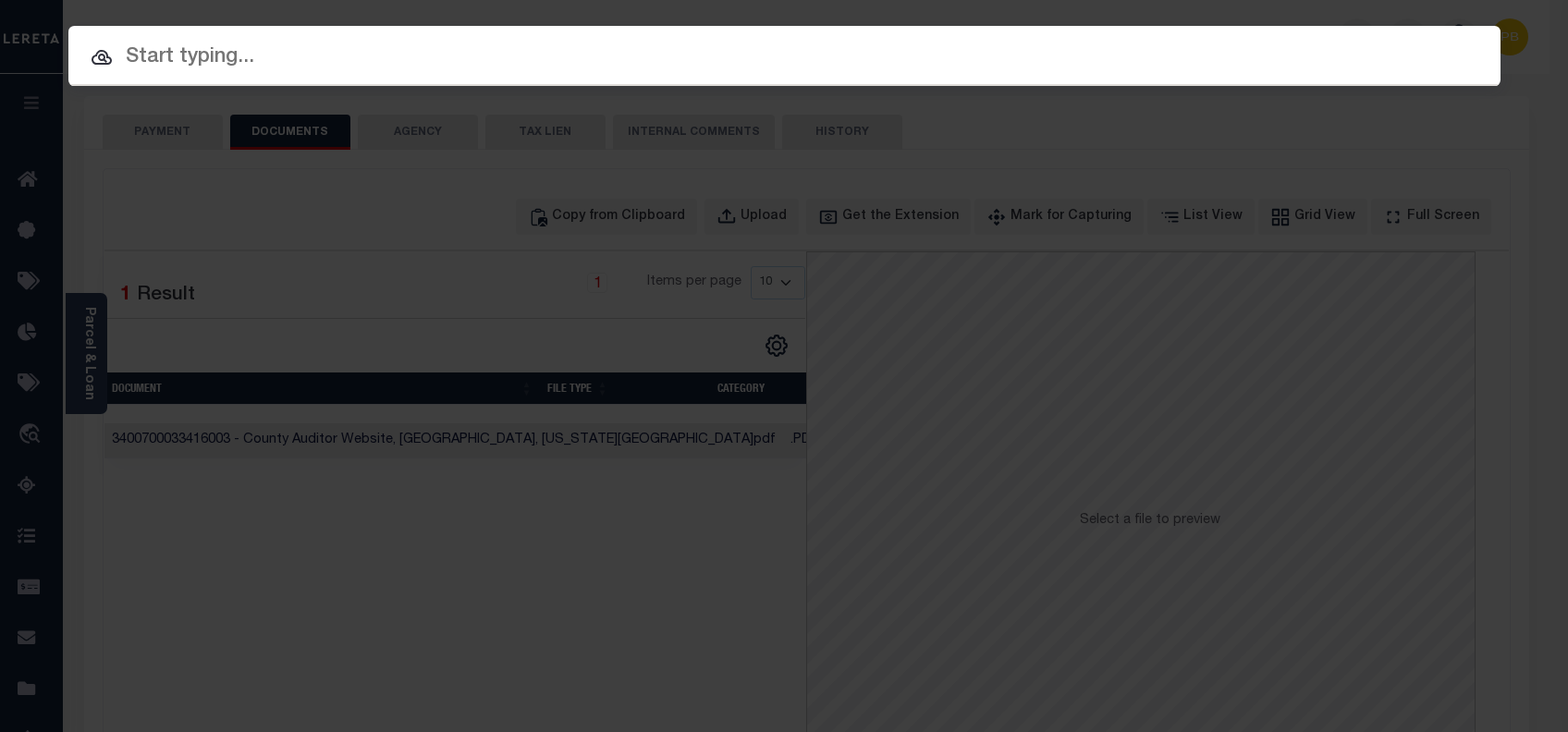
paste input "10702409"
type input "10702409"
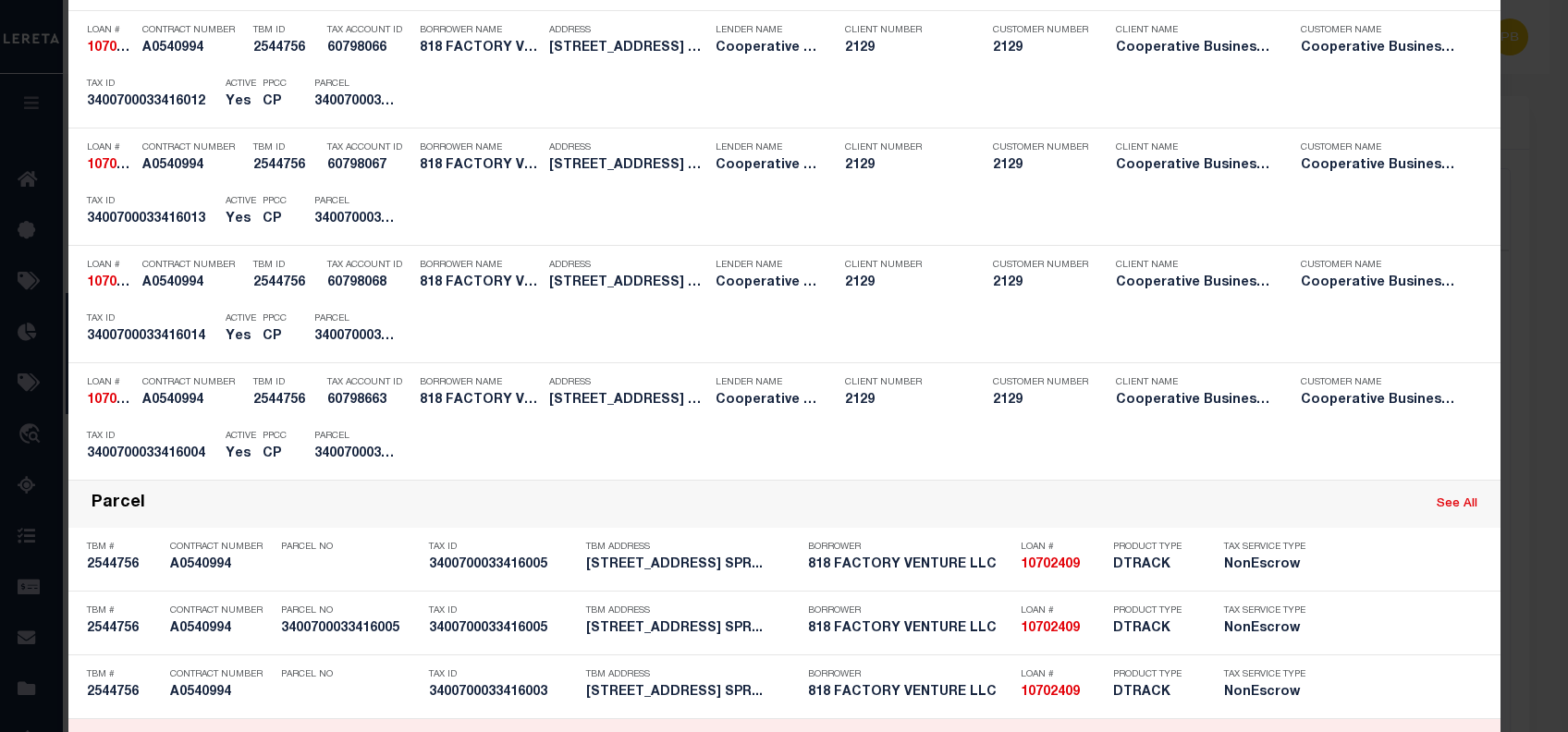
scroll to position [2094, 0]
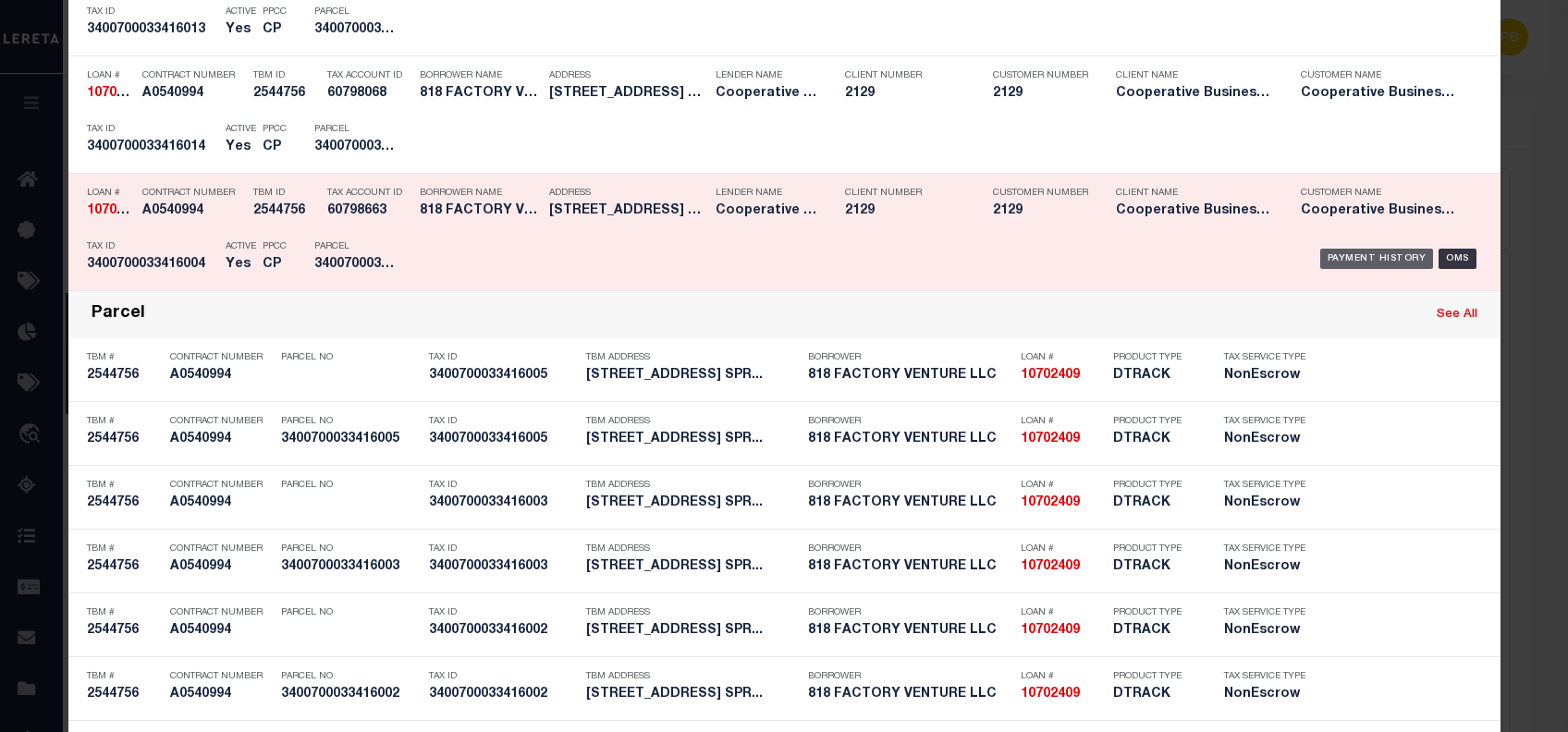
click at [1392, 251] on div "Payment History" at bounding box center [1376, 259] width 114 height 20
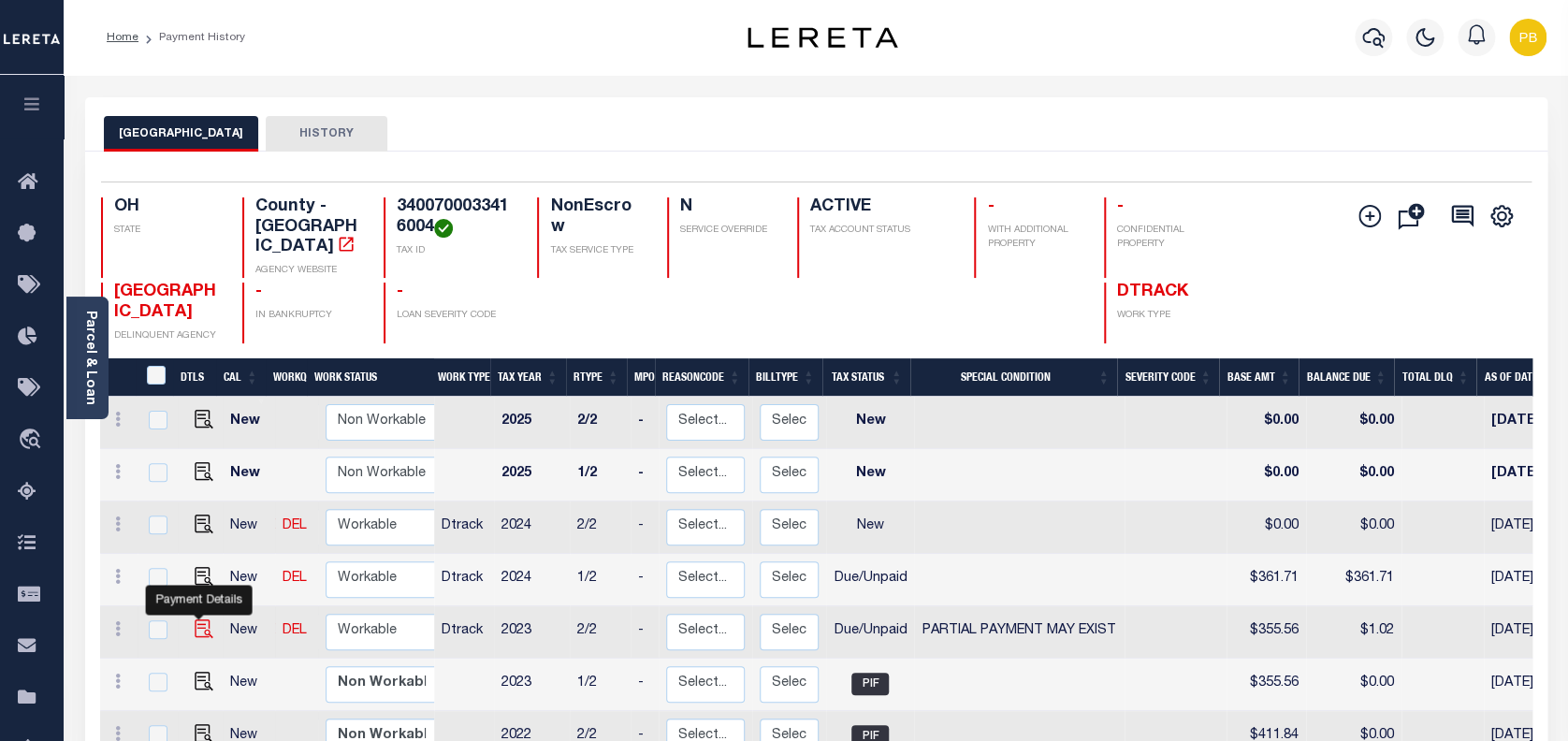
click at [198, 619] on img "" at bounding box center [204, 628] width 19 height 19
checkbox input "true"
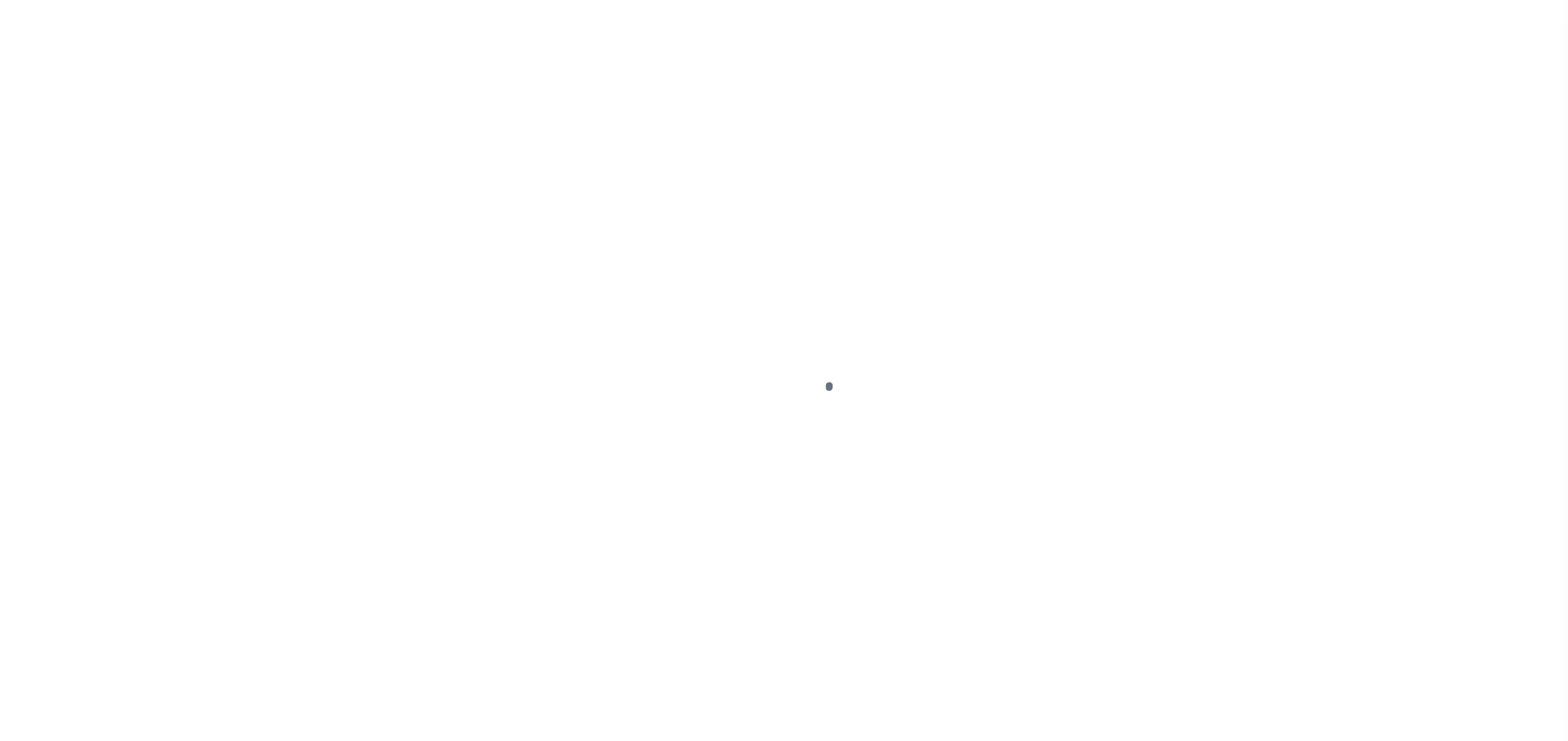
select select "DUE"
select select "15"
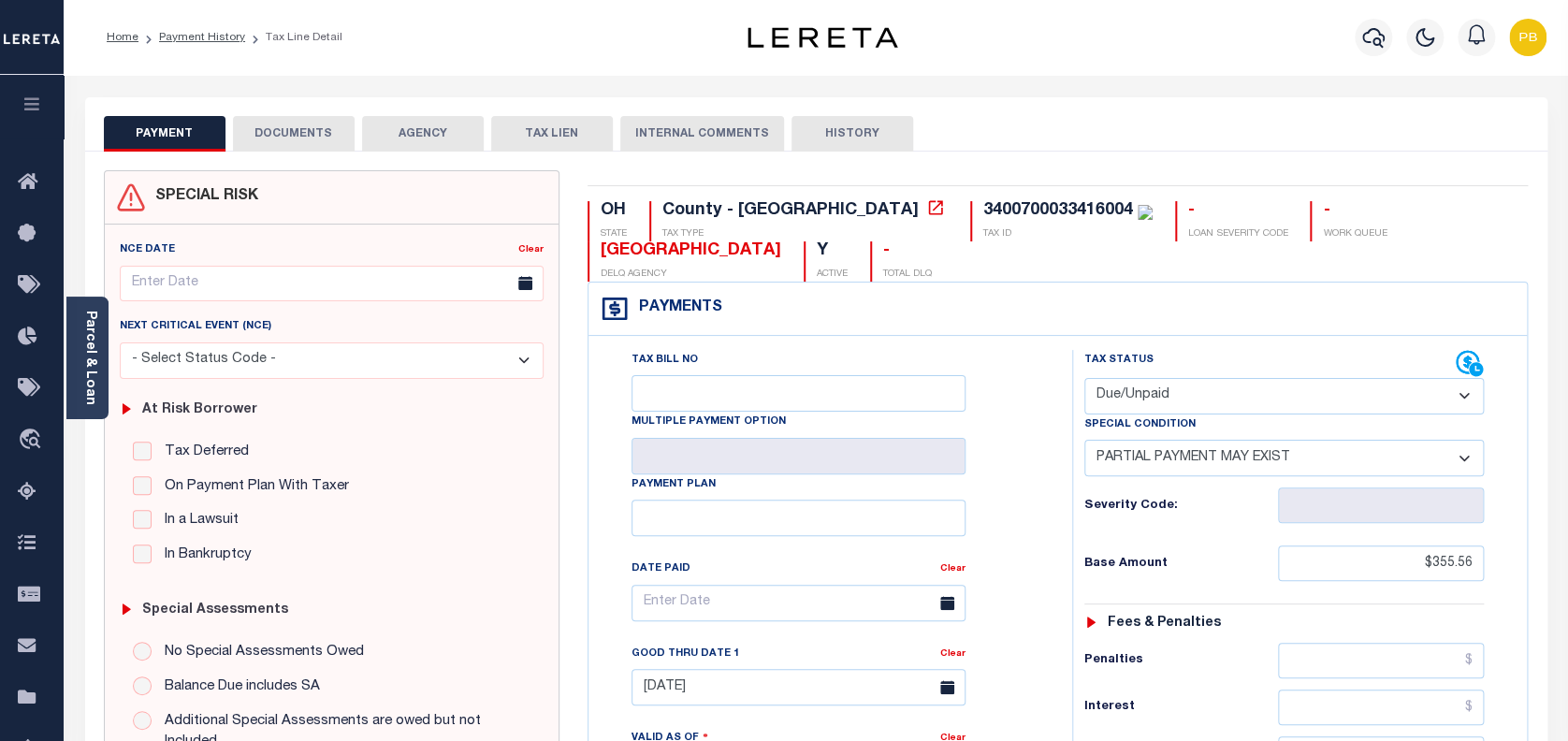
drag, startPoint x: 1197, startPoint y: 393, endPoint x: 1172, endPoint y: 411, distance: 30.8
click at [1197, 393] on select "- Select Status Code - Open Due/Unpaid Paid Incomplete No Tax Due Internal Refu…" at bounding box center [1284, 396] width 401 height 36
select select "PYD"
click at [1084, 379] on select "- Select Status Code - Open Due/Unpaid Paid Incomplete No Tax Due Internal Refu…" at bounding box center [1284, 396] width 401 height 36
select select "0"
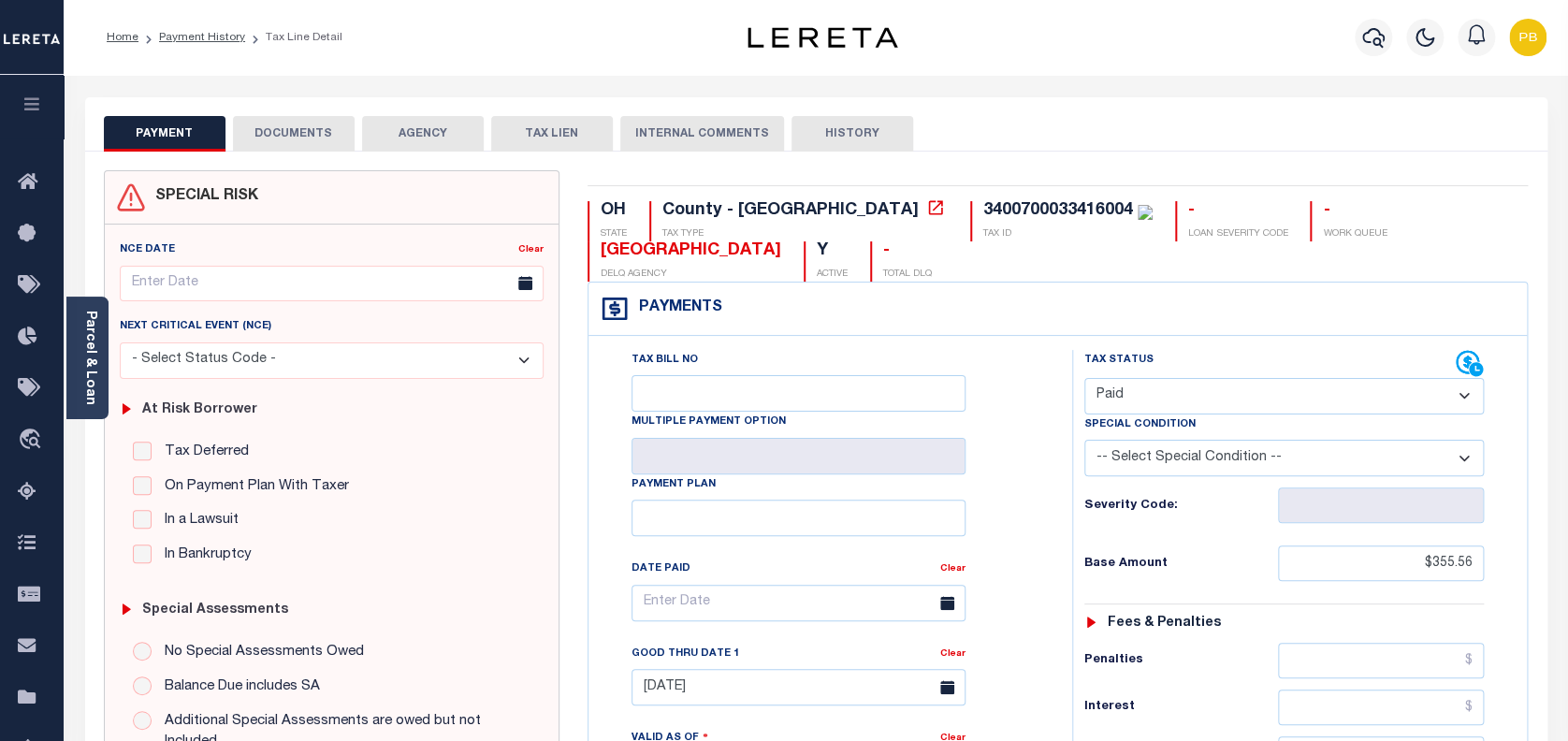
type input "10/07/2025"
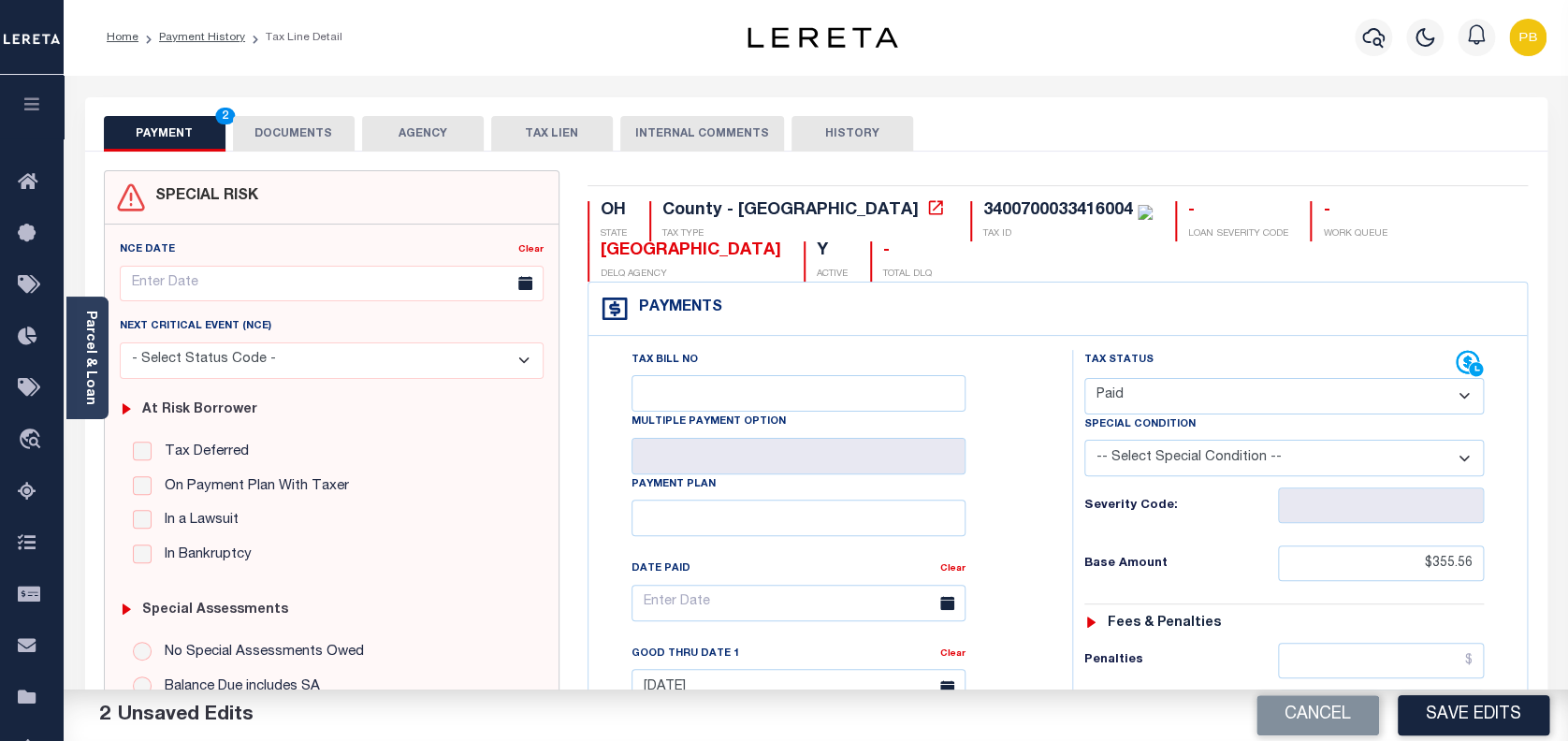
click at [291, 122] on button "DOCUMENTS" at bounding box center [294, 134] width 122 height 35
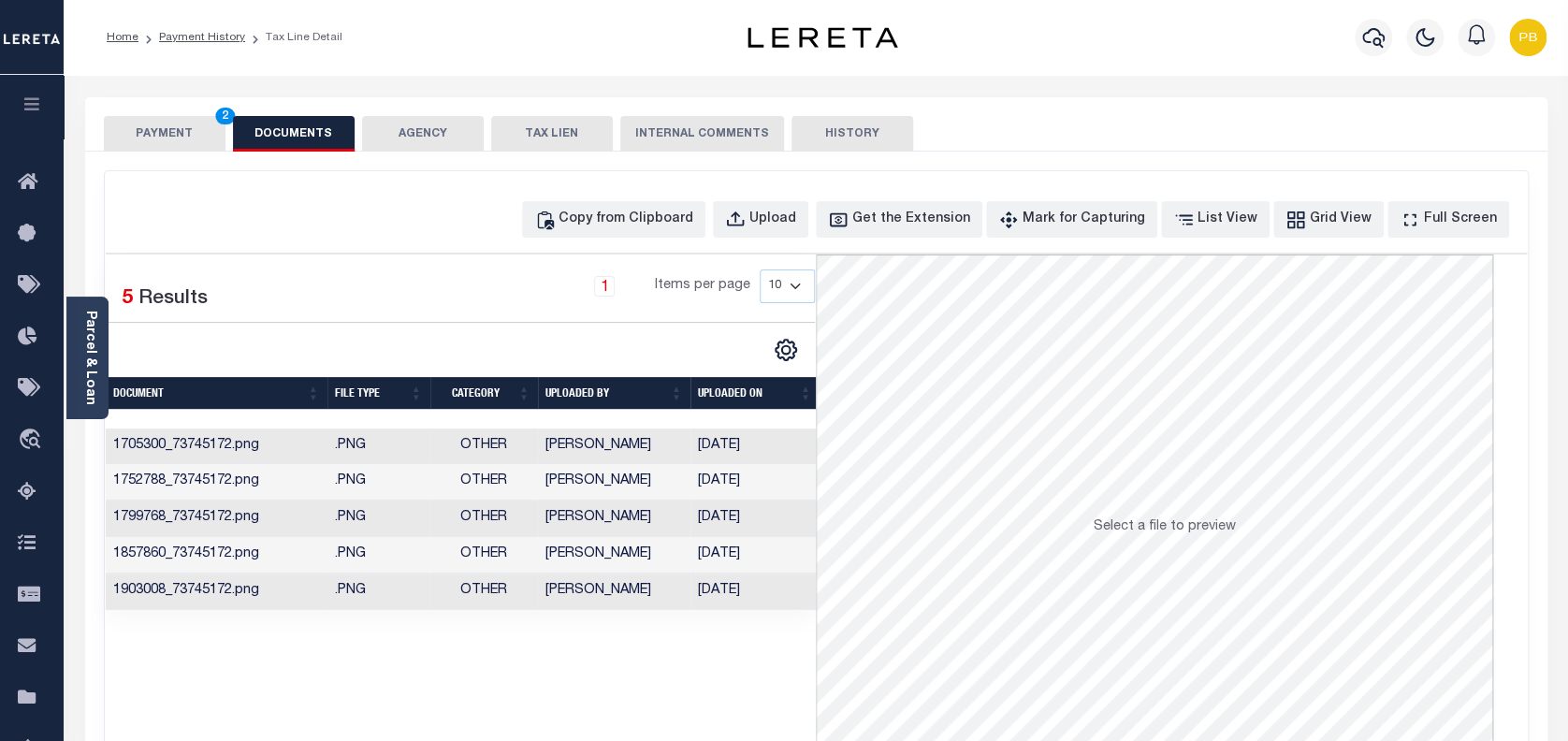
click at [209, 44] on li "Payment History" at bounding box center [192, 36] width 106 height 17
click at [220, 37] on link "Payment History" at bounding box center [202, 36] width 86 height 11
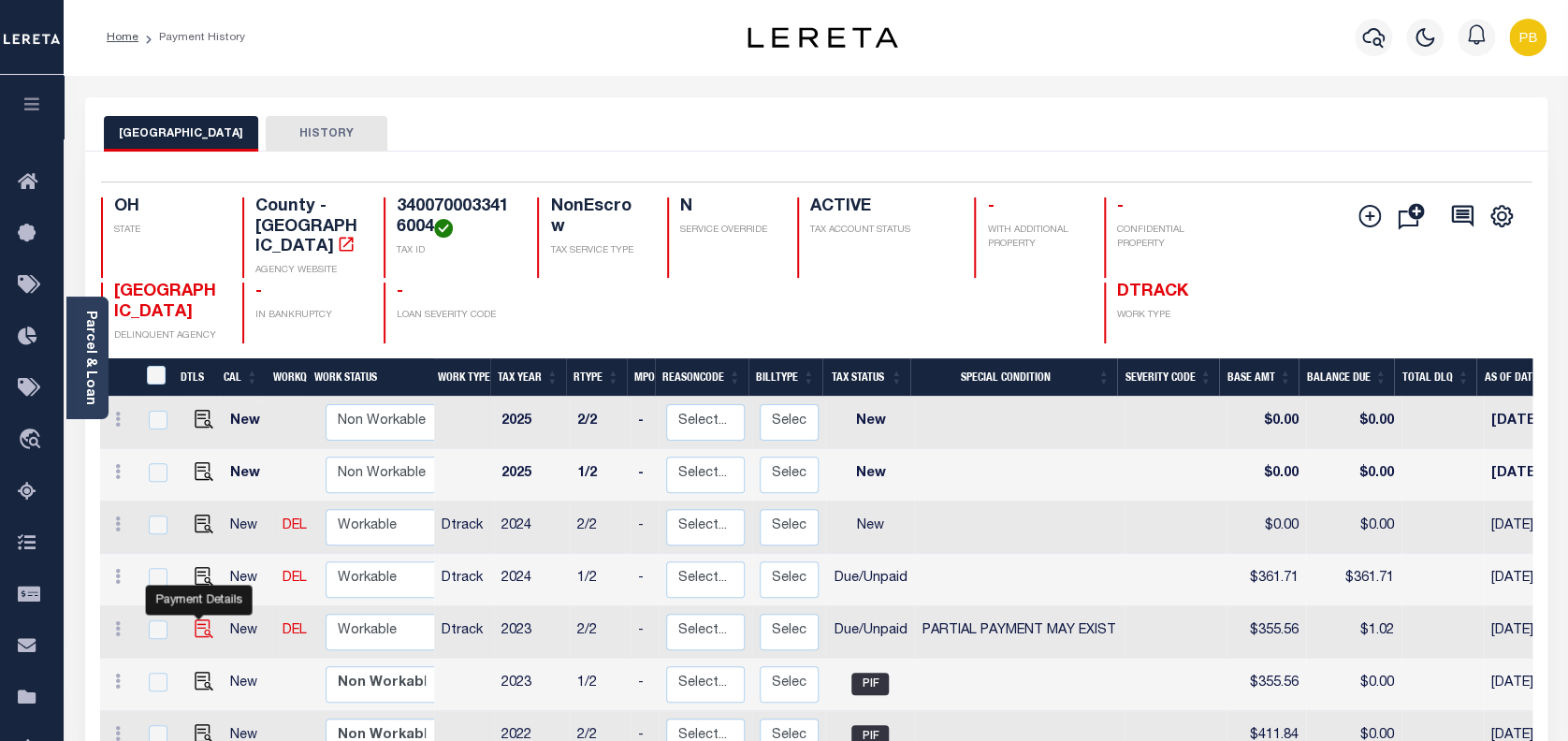
click at [203, 619] on img "" at bounding box center [204, 628] width 19 height 19
checkbox input "true"
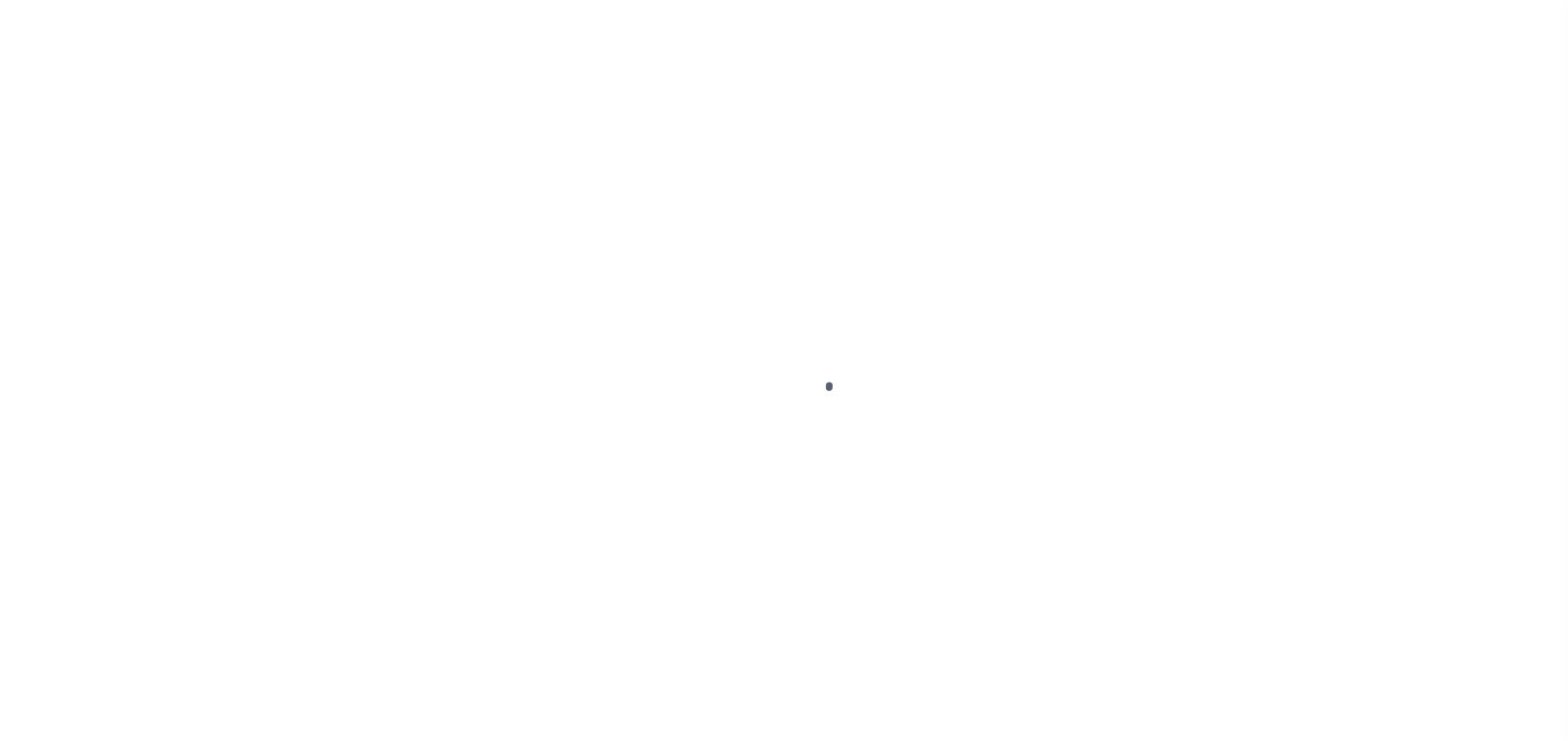
select select "DUE"
select select "15"
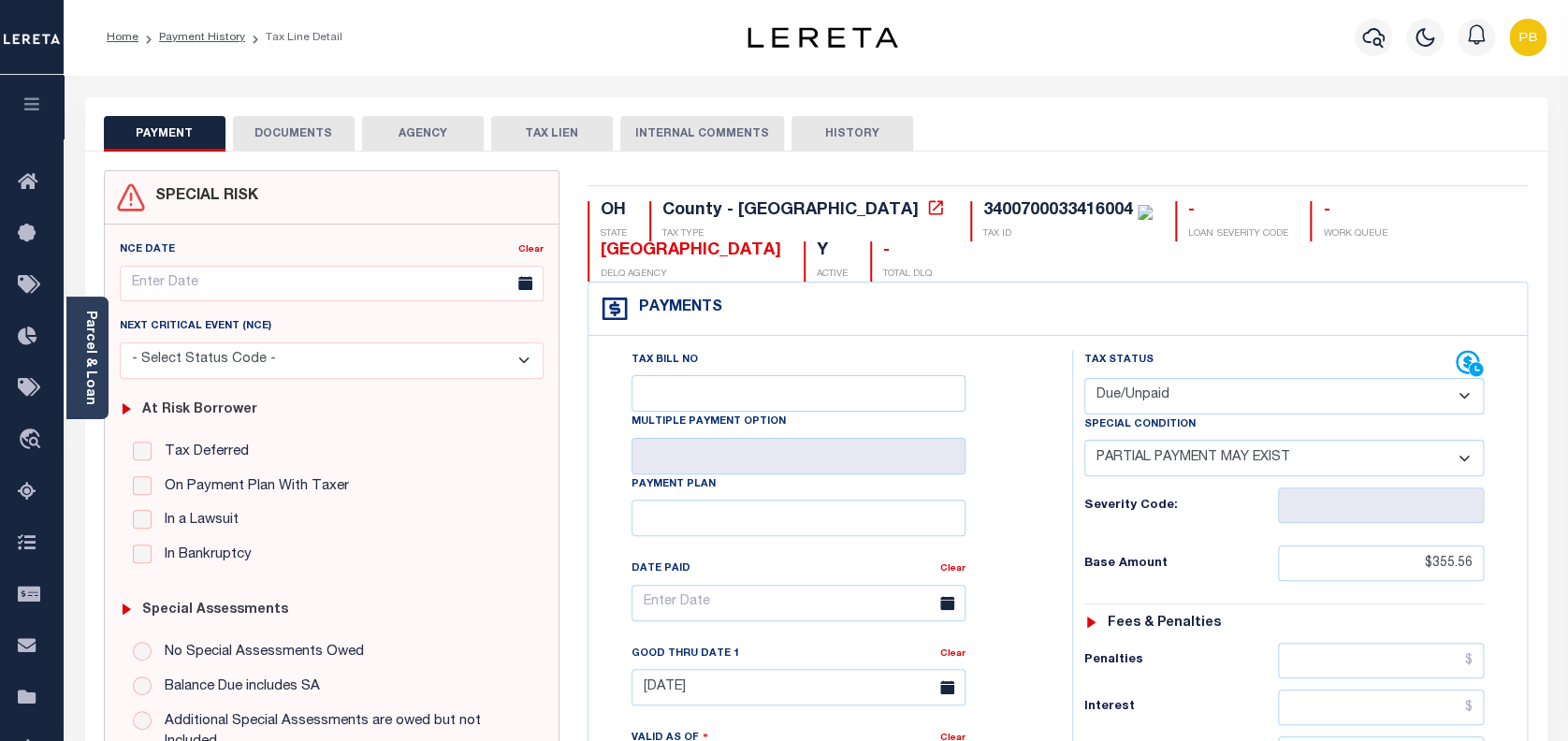
click at [1172, 394] on select "- Select Status Code - Open Due/Unpaid Paid Incomplete No Tax Due Internal Refu…" at bounding box center [1284, 396] width 401 height 36
select select "PYD"
click at [1084, 379] on select "- Select Status Code - Open Due/Unpaid Paid Incomplete No Tax Due Internal Refu…" at bounding box center [1284, 396] width 401 height 36
select select "0"
type input "[DATE]"
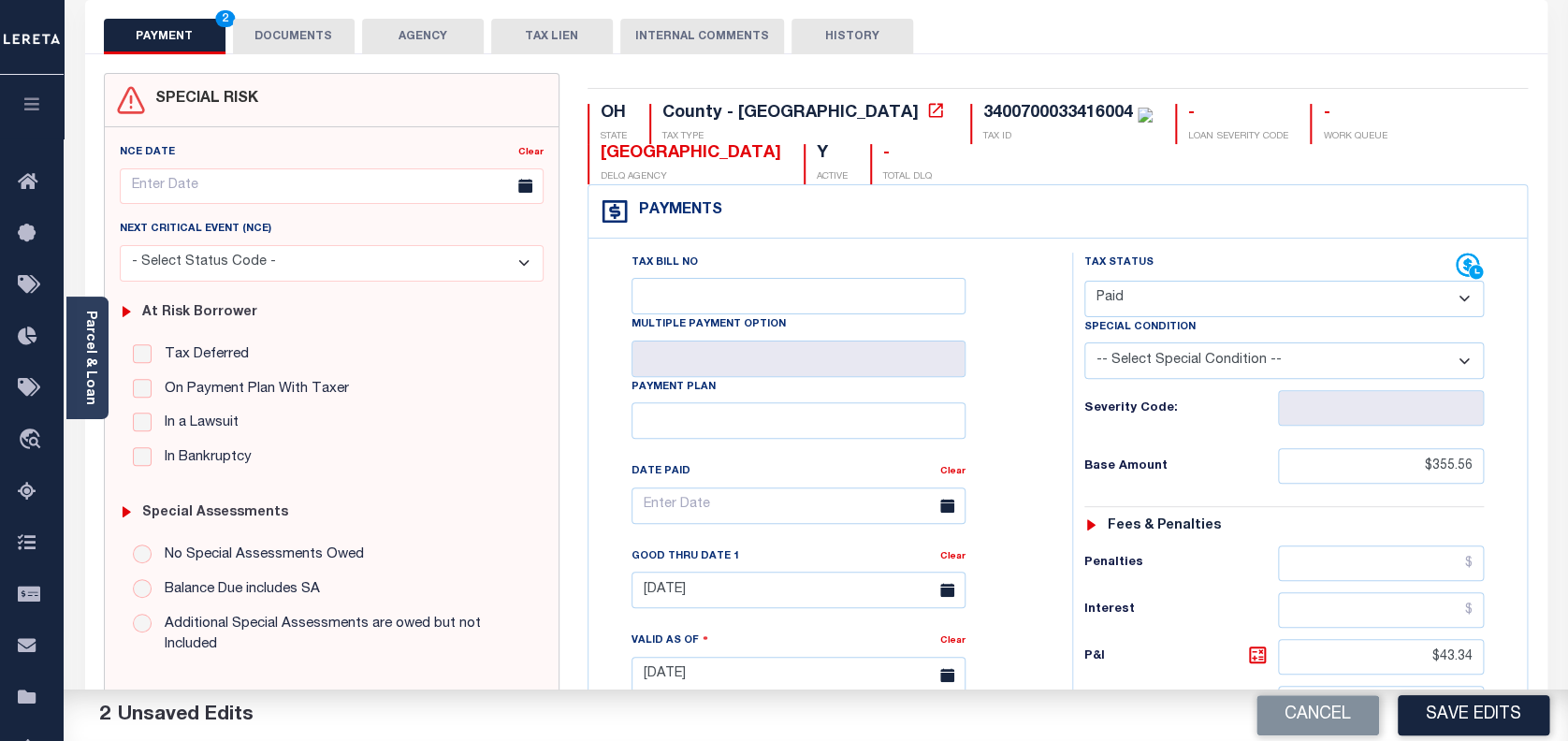
scroll to position [499, 0]
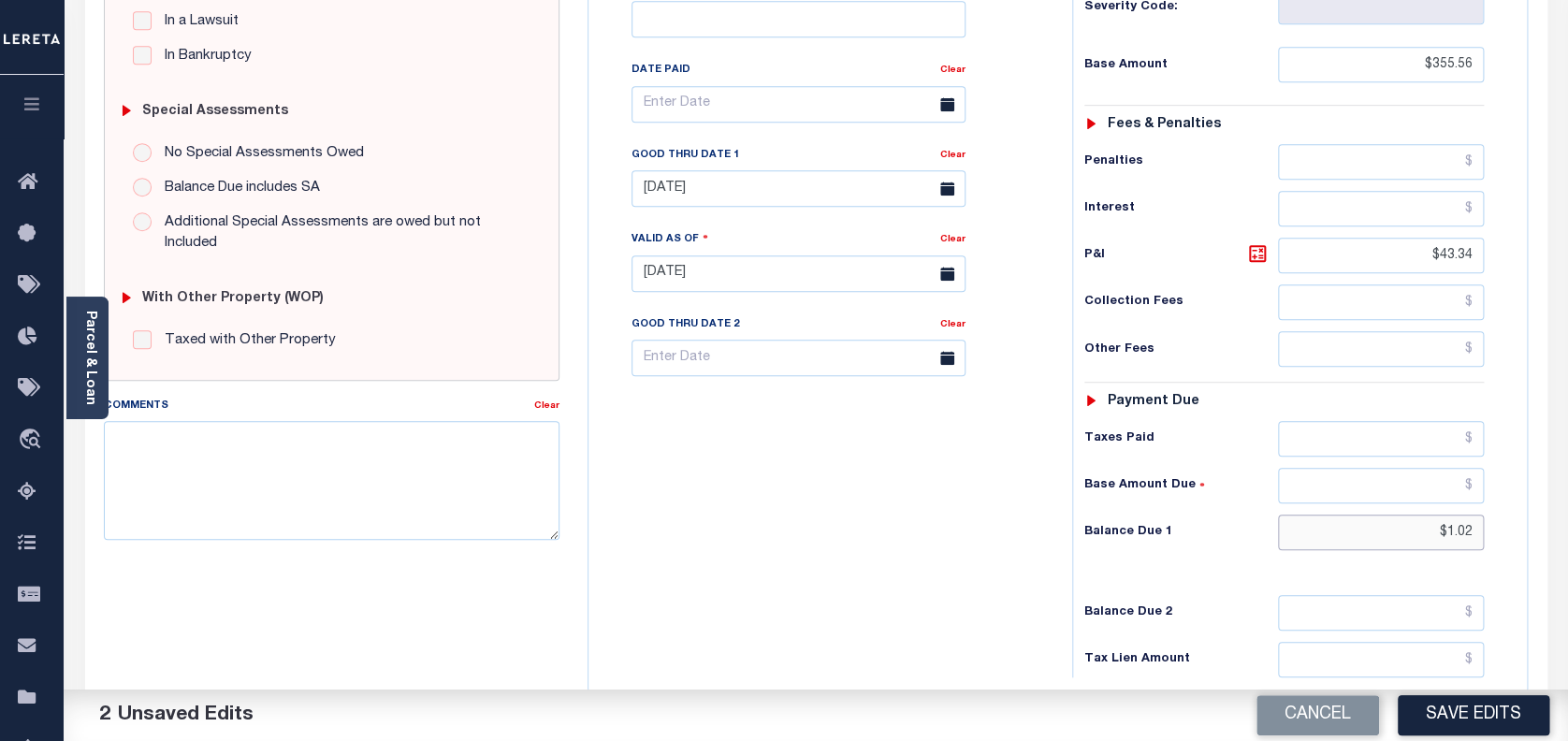
drag, startPoint x: 1481, startPoint y: 534, endPoint x: 1286, endPoint y: 512, distance: 196.2
click at [1286, 512] on div "Tax Status Status - Select Status Code -" at bounding box center [1290, 264] width 437 height 826
type input "$0.00"
click at [1464, 718] on button "Save Edits" at bounding box center [1474, 714] width 152 height 40
checkbox input "false"
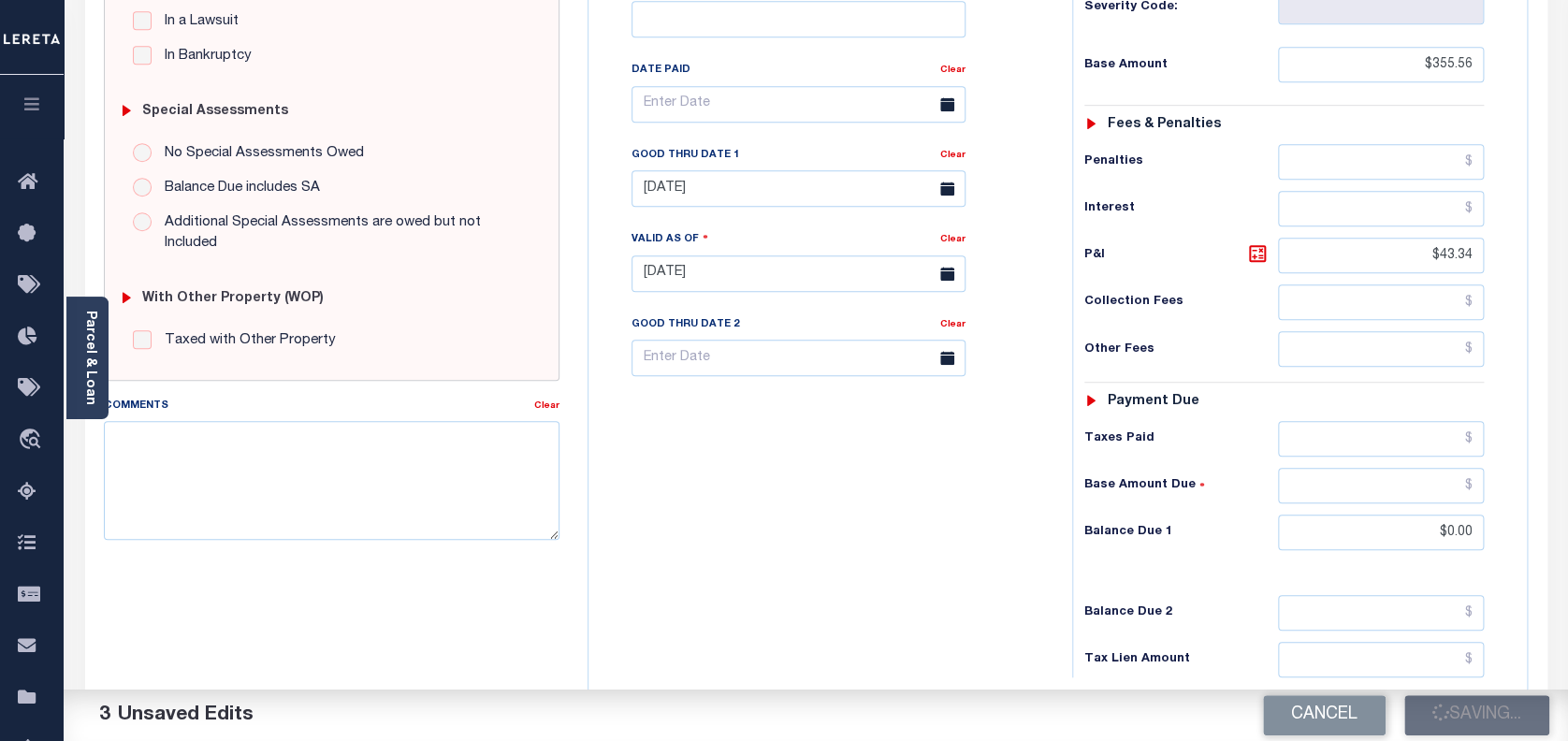
type input "$355.56"
type input "$43.34"
type input "$0"
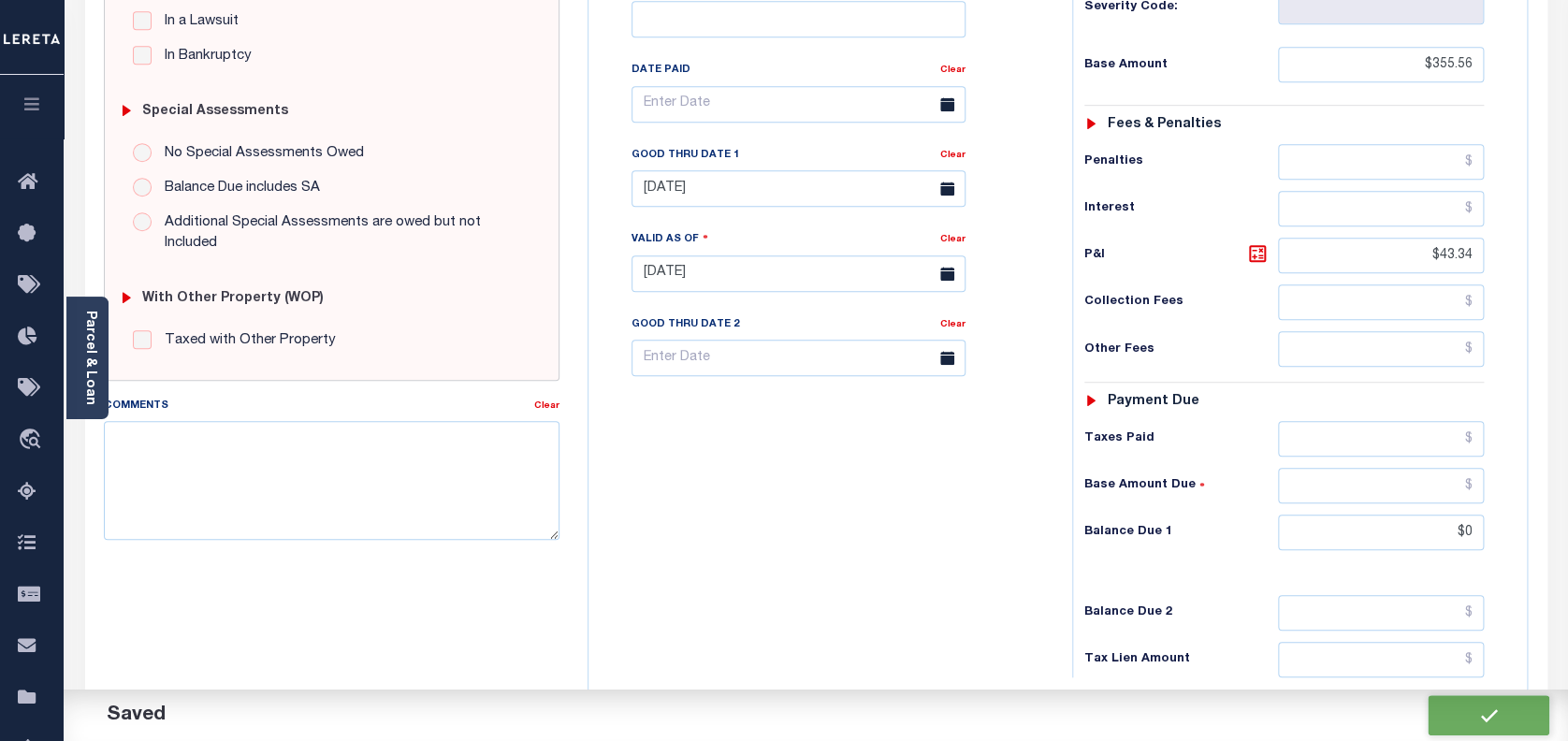
scroll to position [192, 0]
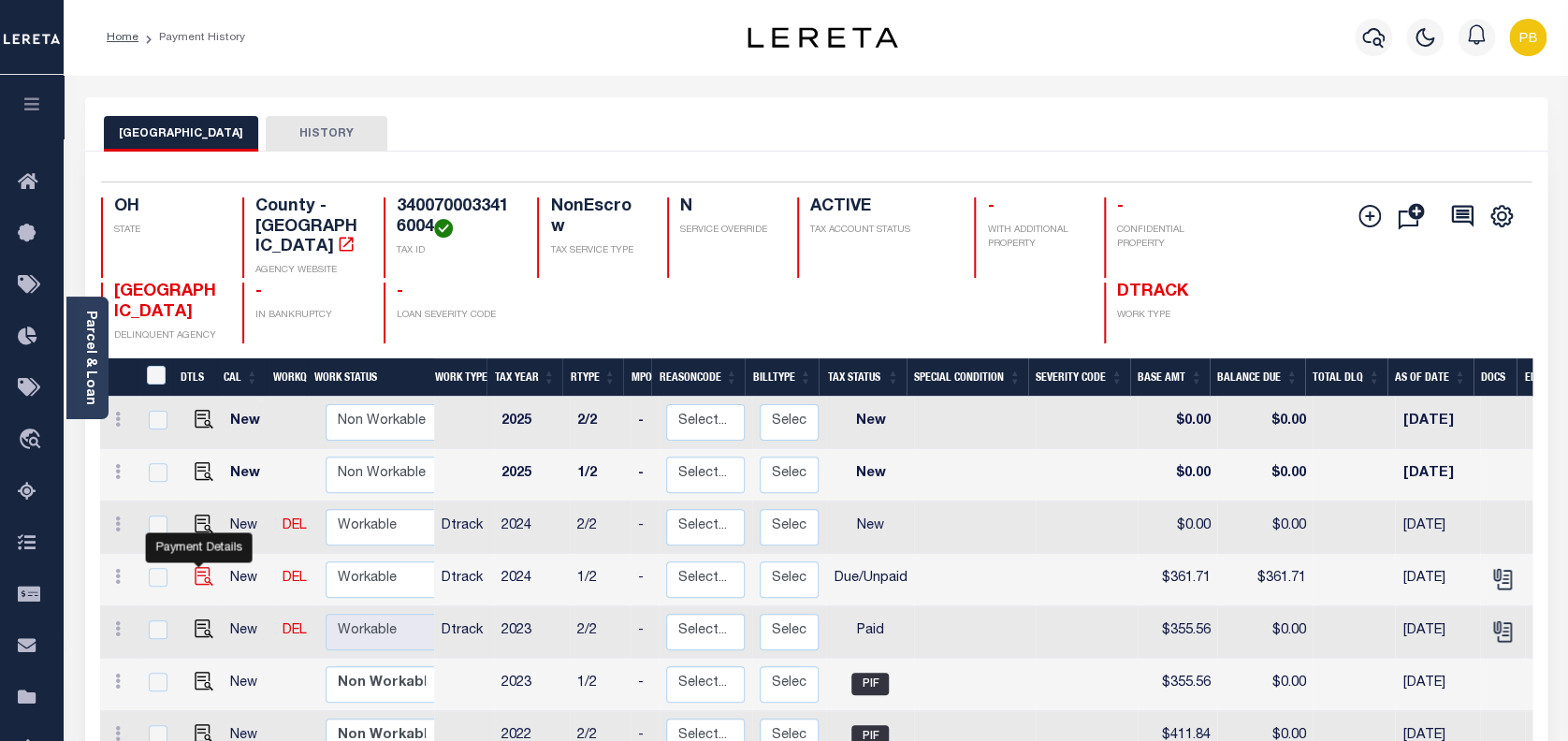
click at [201, 567] on img "" at bounding box center [204, 576] width 19 height 19
checkbox input "true"
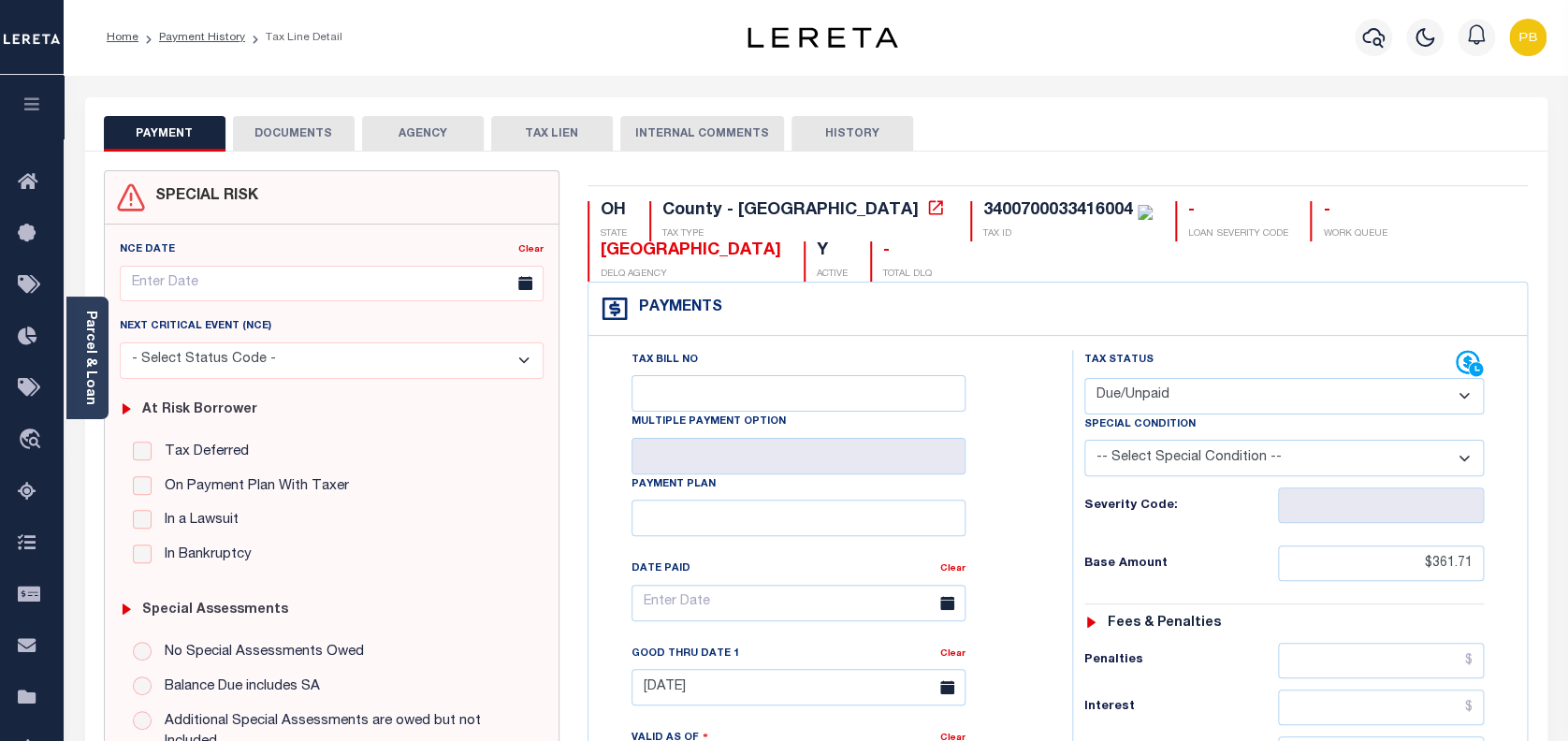
drag, startPoint x: 1193, startPoint y: 389, endPoint x: 1190, endPoint y: 412, distance: 23.2
click at [1193, 389] on select "- Select Status Code - Open Due/Unpaid Paid Incomplete No Tax Due Internal Refu…" at bounding box center [1284, 396] width 401 height 36
select select "PYD"
click at [1084, 379] on select "- Select Status Code - Open Due/Unpaid Paid Incomplete No Tax Due Internal Refu…" at bounding box center [1284, 396] width 401 height 36
type input "[DATE]"
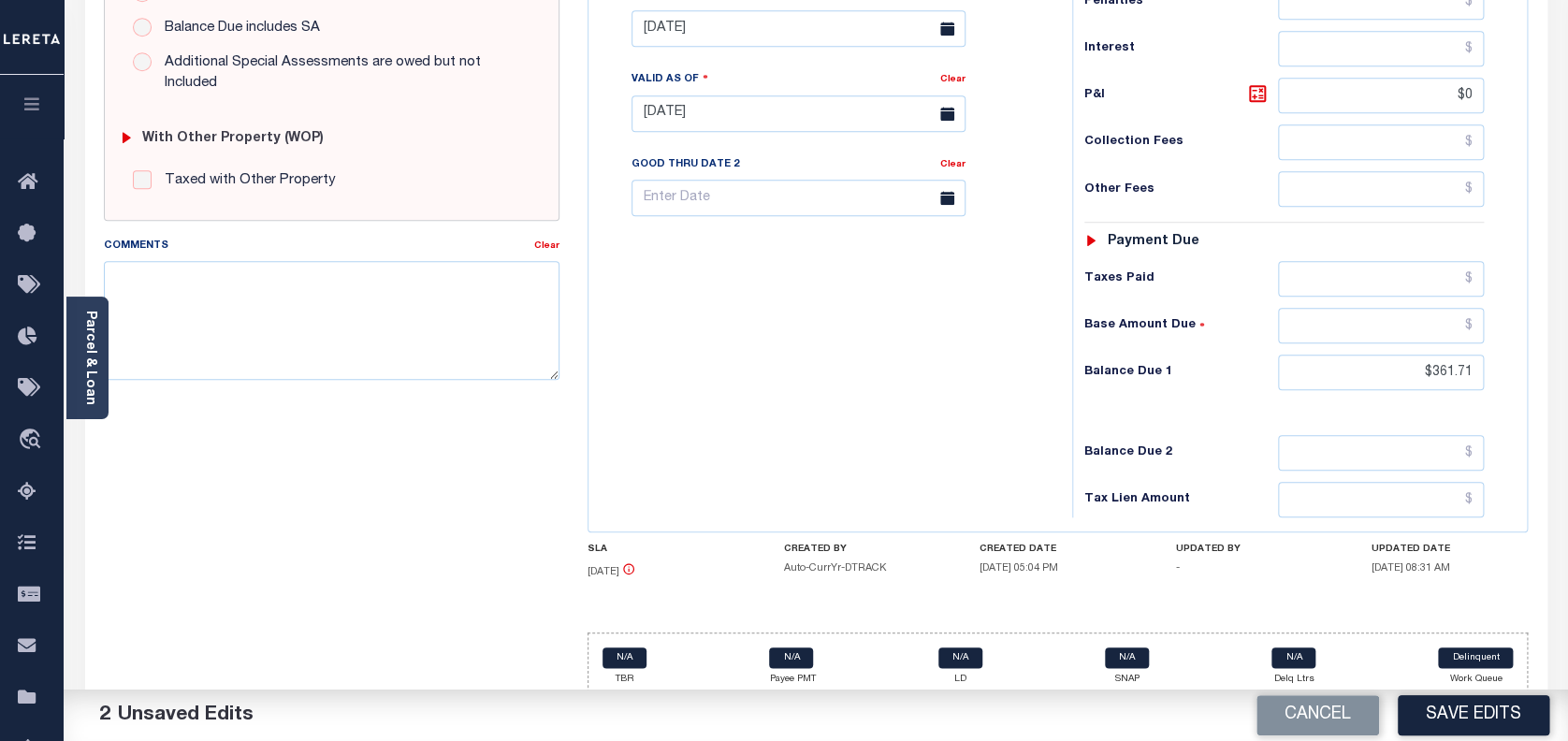
scroll to position [675, 0]
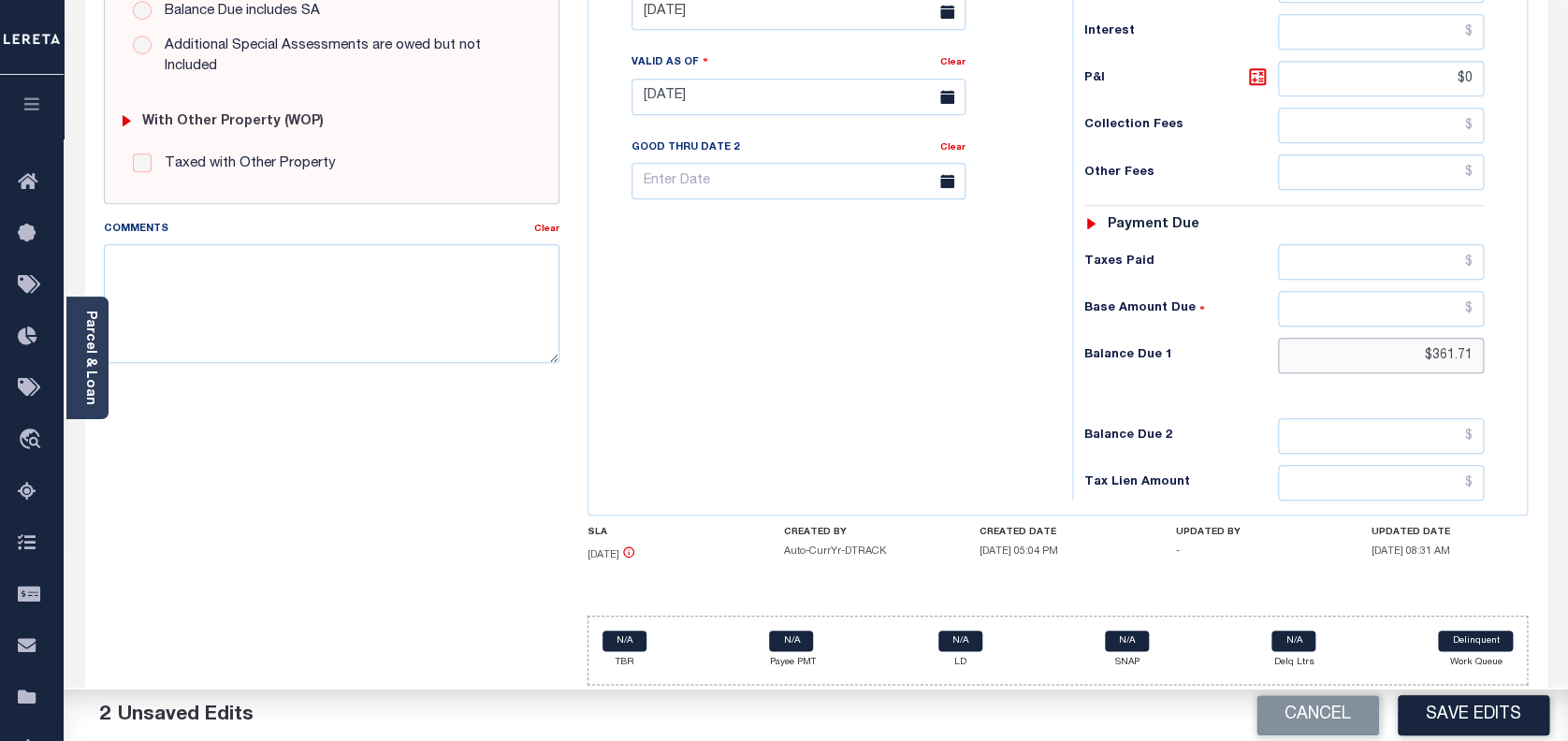
drag, startPoint x: 1477, startPoint y: 355, endPoint x: 1298, endPoint y: 340, distance: 179.6
click at [1298, 340] on input "$361.71" at bounding box center [1381, 355] width 207 height 35
type input "$0.00"
click at [1490, 713] on button "Save Edits" at bounding box center [1474, 714] width 152 height 40
checkbox input "false"
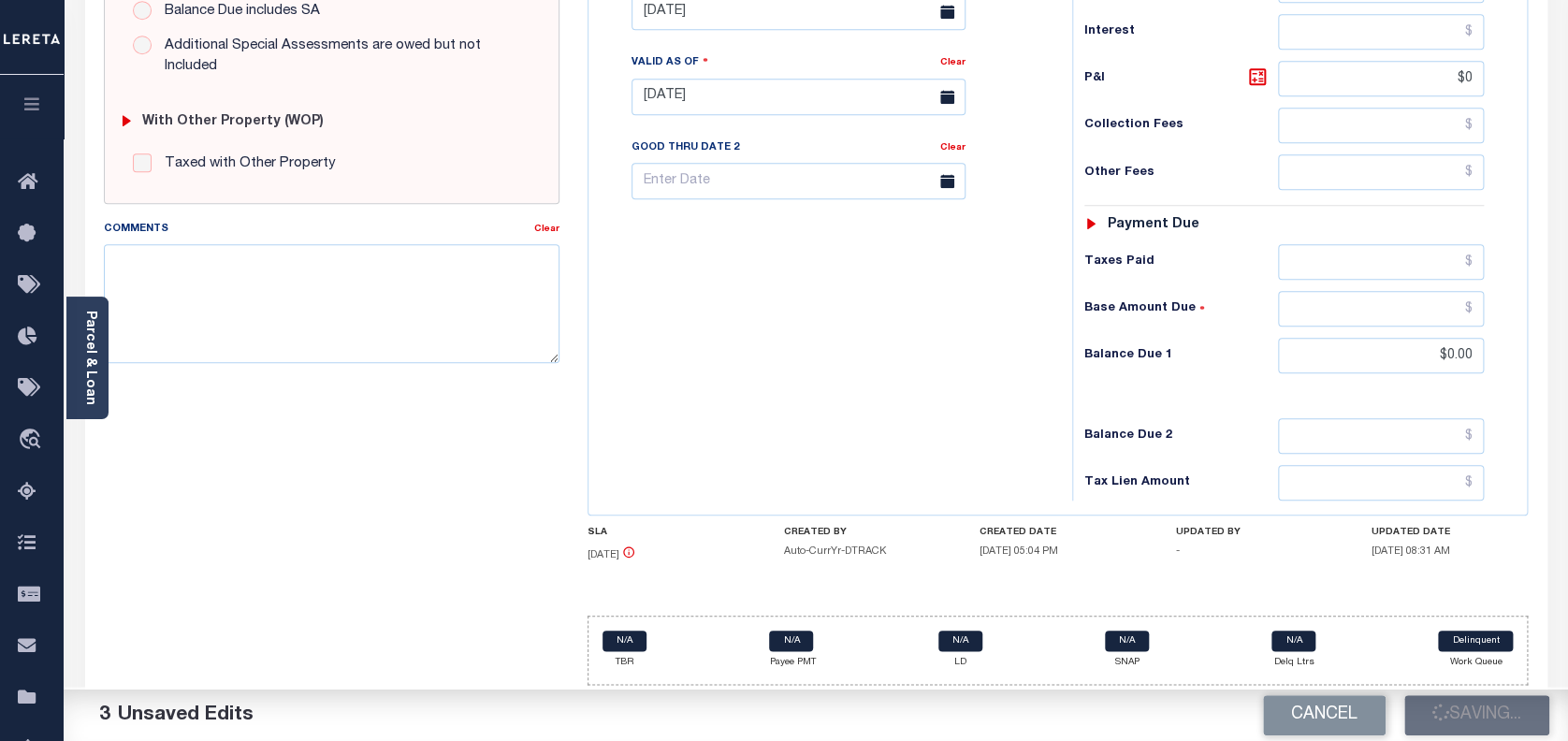
type input "$361.71"
type input "$0"
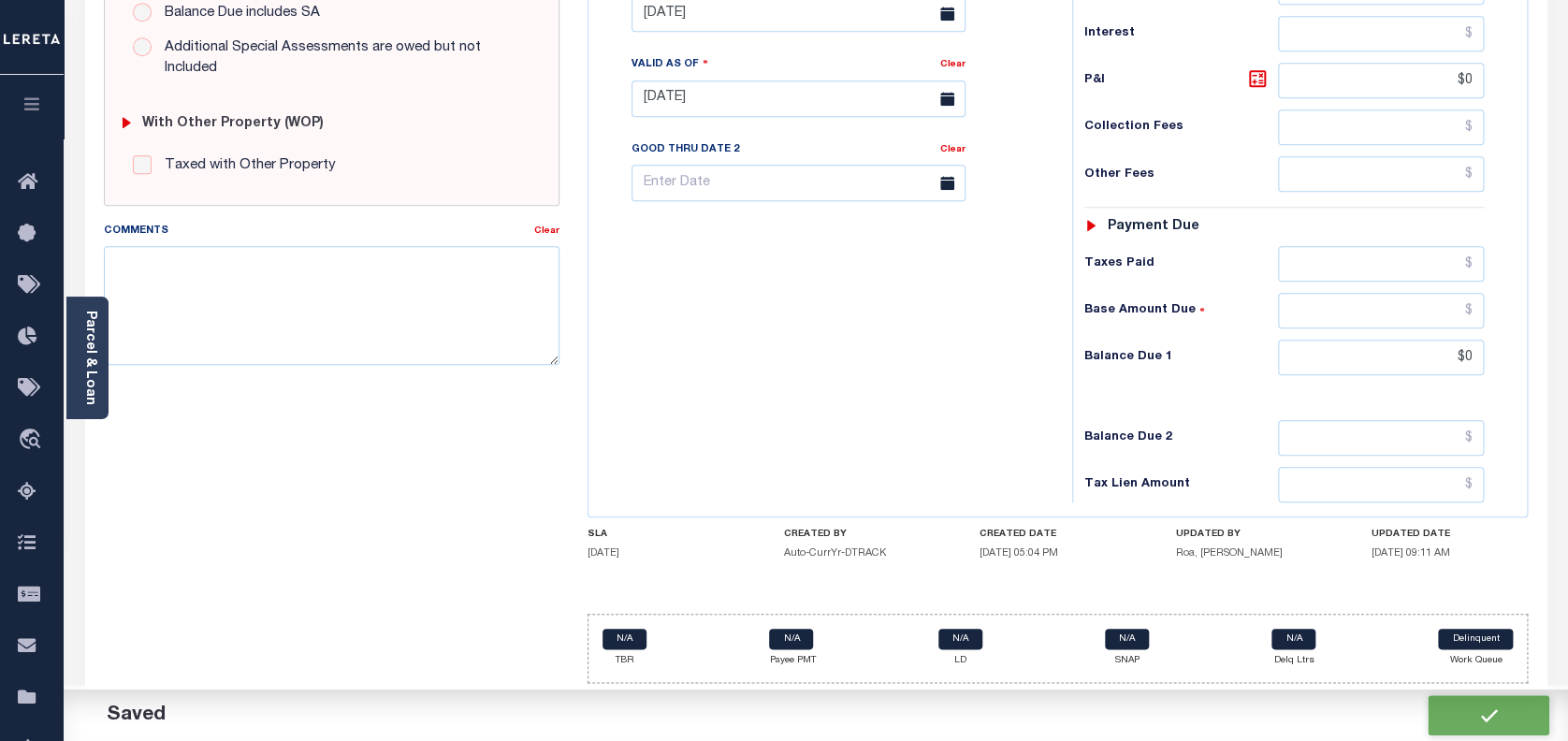
scroll to position [673, 0]
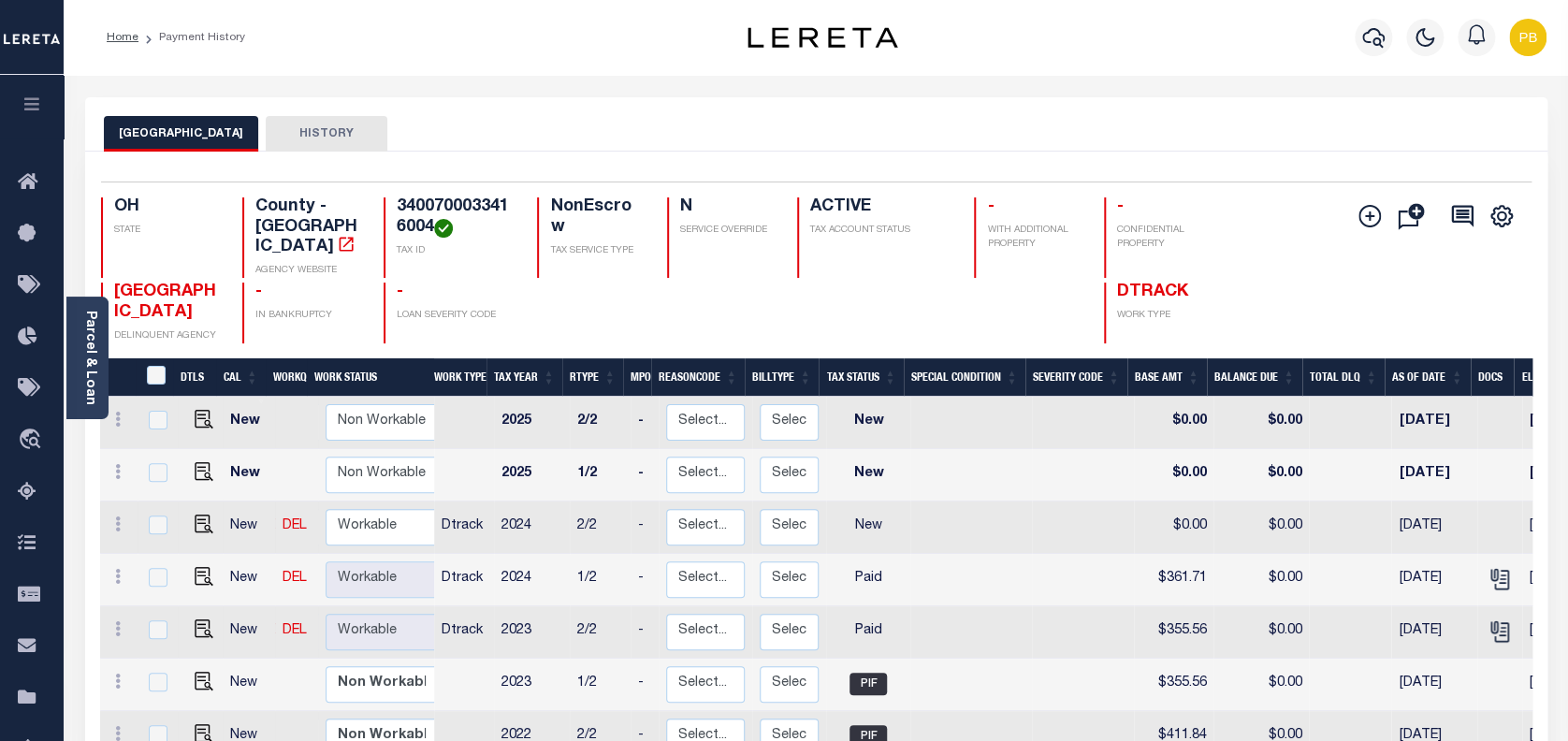
scroll to position [8, 0]
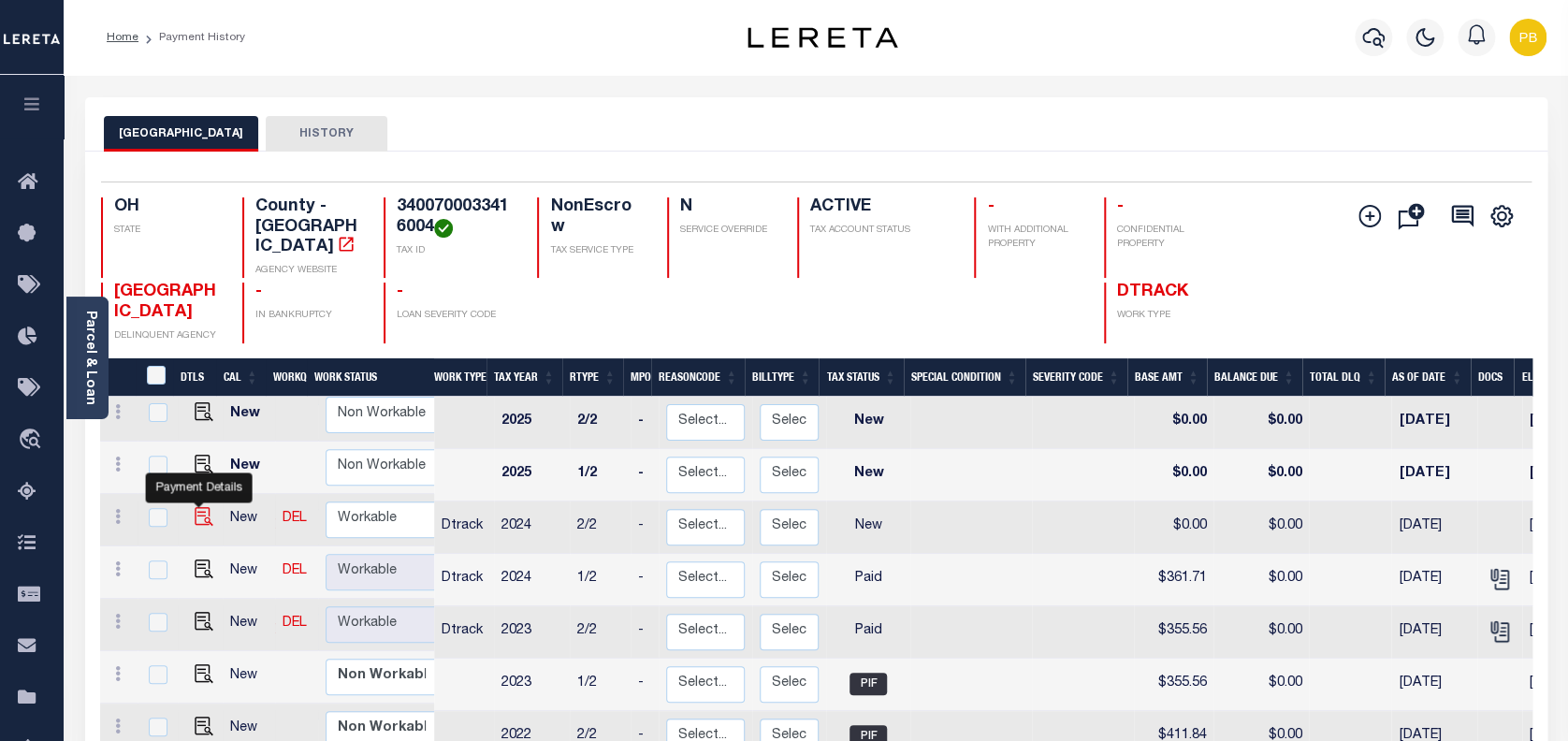
click at [196, 507] on img "" at bounding box center [204, 516] width 19 height 19
checkbox input "true"
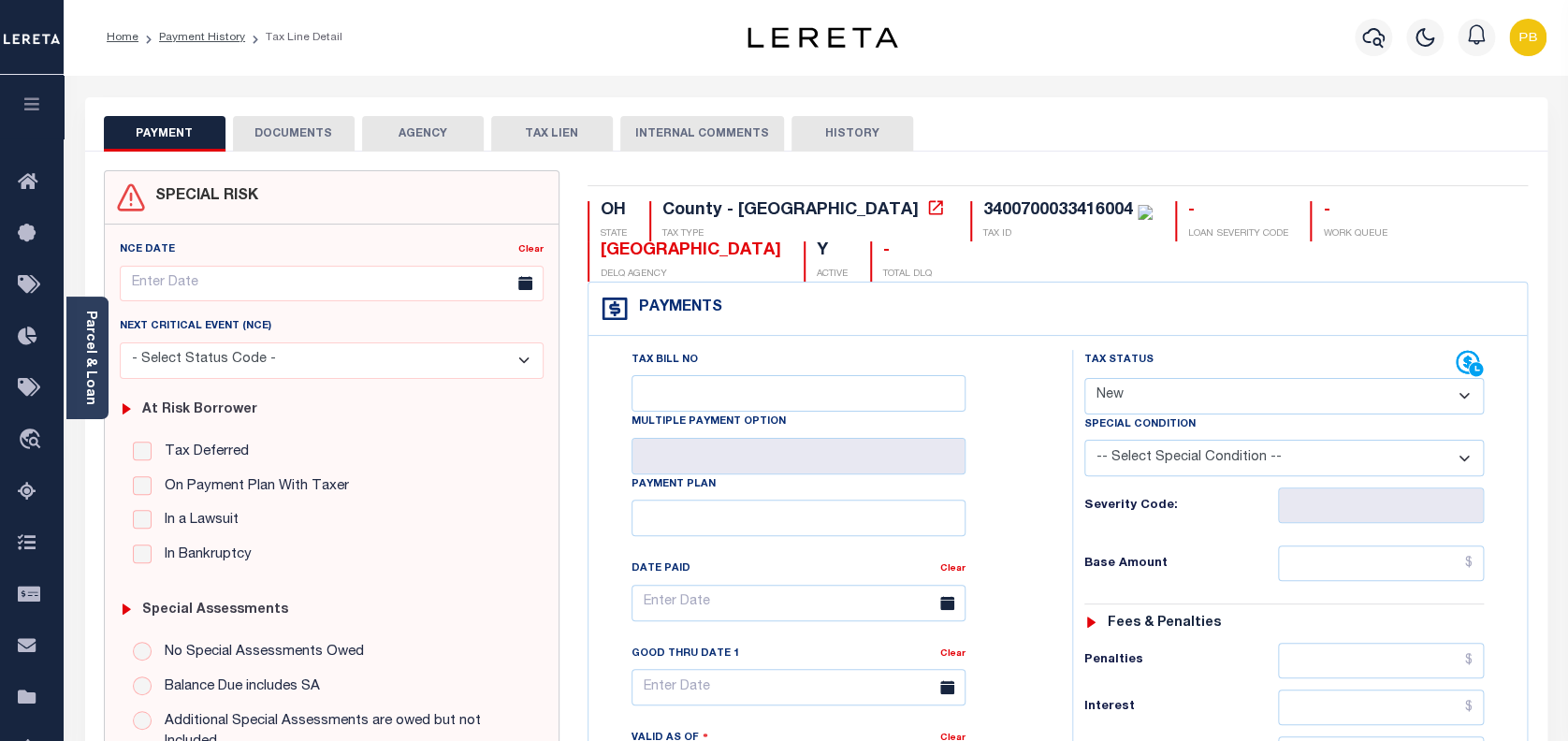
click at [1193, 401] on select "- Select Status Code - Open Due/Unpaid Paid Incomplete No Tax Due Internal Refu…" at bounding box center [1284, 396] width 401 height 36
select select "PYD"
click at [1084, 379] on select "- Select Status Code - Open Due/Unpaid Paid Incomplete No Tax Due Internal Refu…" at bounding box center [1284, 396] width 401 height 36
type input "[DATE]"
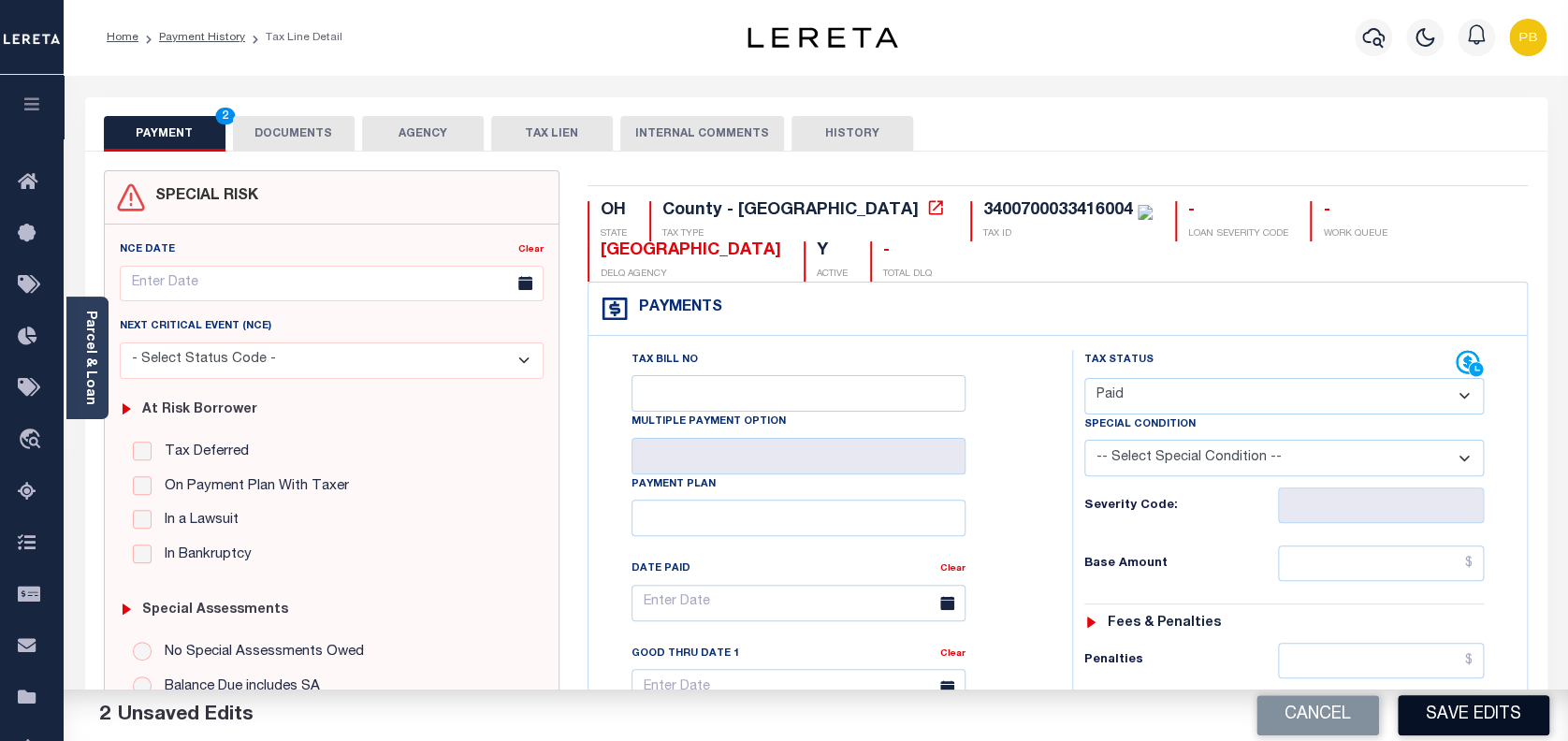
click at [1474, 714] on button "Save Edits" at bounding box center [1474, 714] width 152 height 40
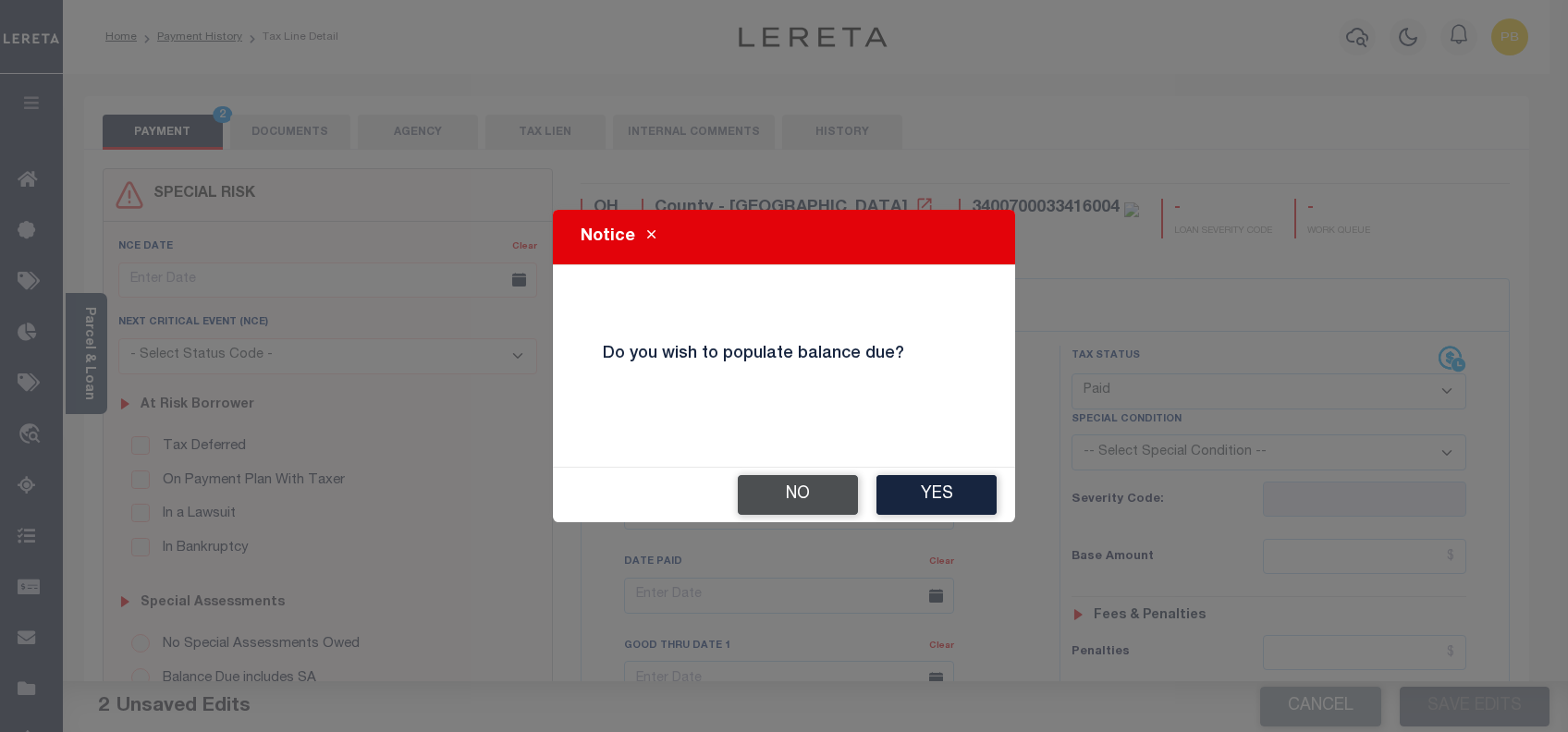
click at [789, 478] on div "No Yes" at bounding box center [783, 495] width 462 height 54
click at [735, 492] on div "No Yes" at bounding box center [783, 495] width 462 height 54
click at [785, 505] on button "No" at bounding box center [798, 494] width 121 height 40
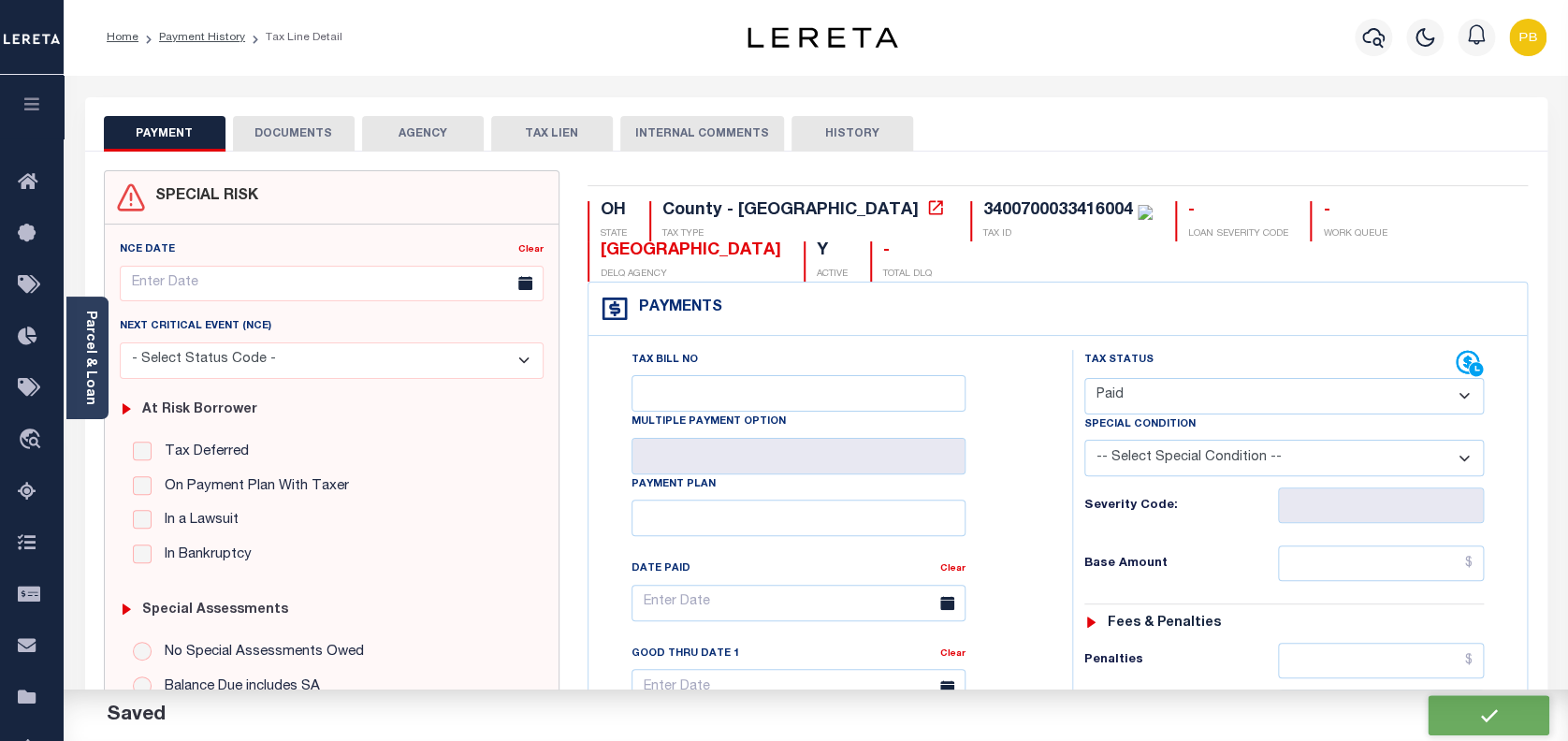
checkbox input "false"
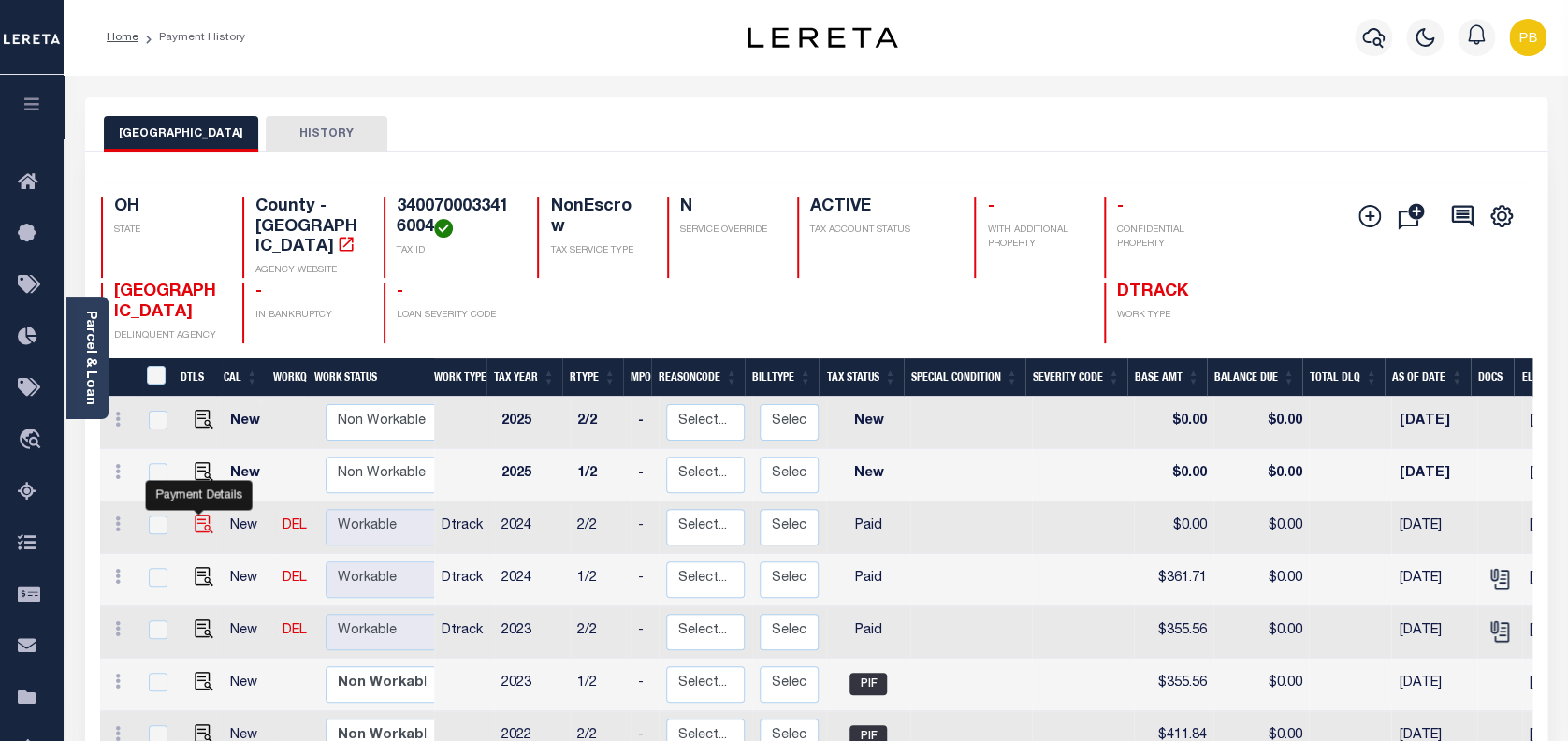
click at [196, 515] on img "" at bounding box center [204, 524] width 19 height 19
checkbox input "true"
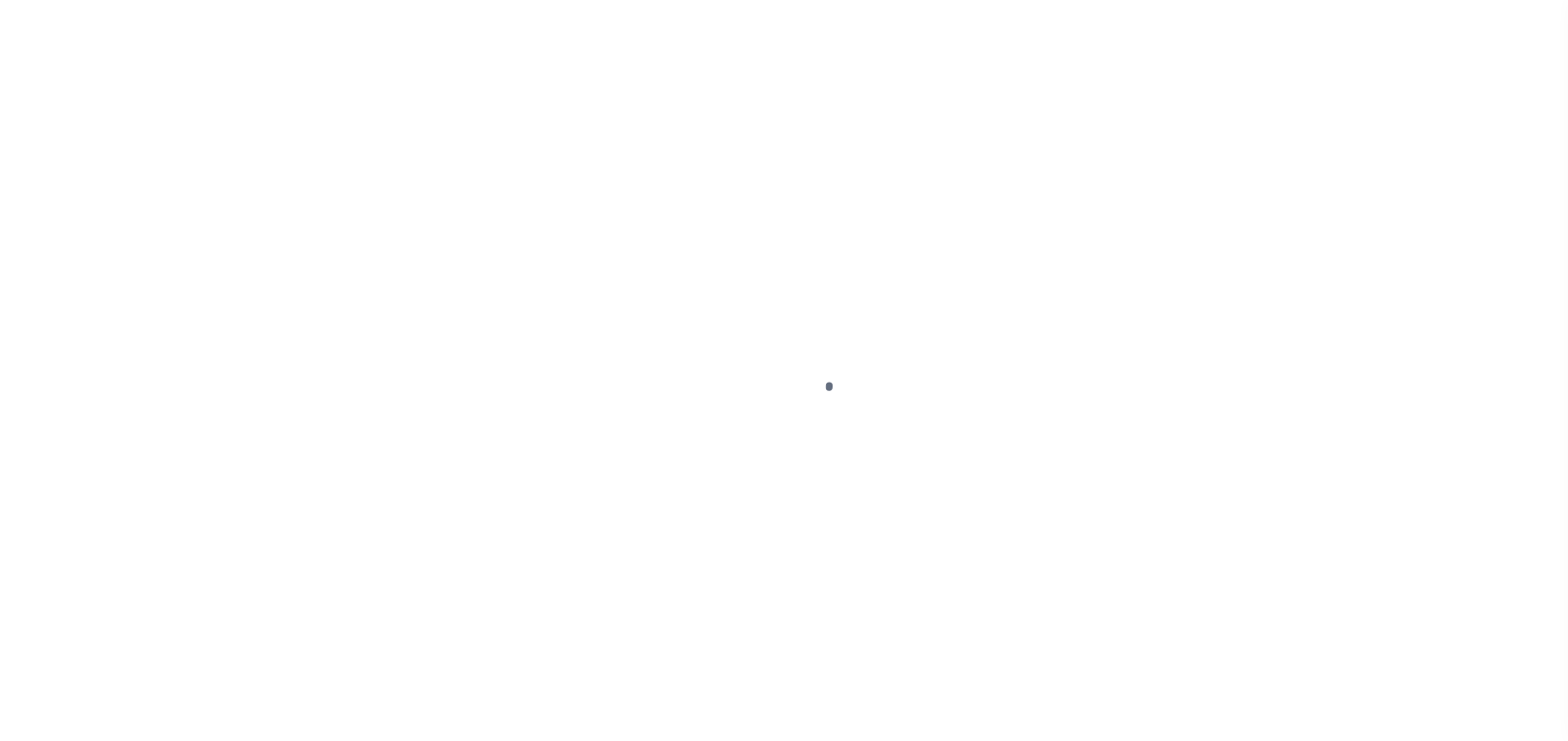
select select "PYD"
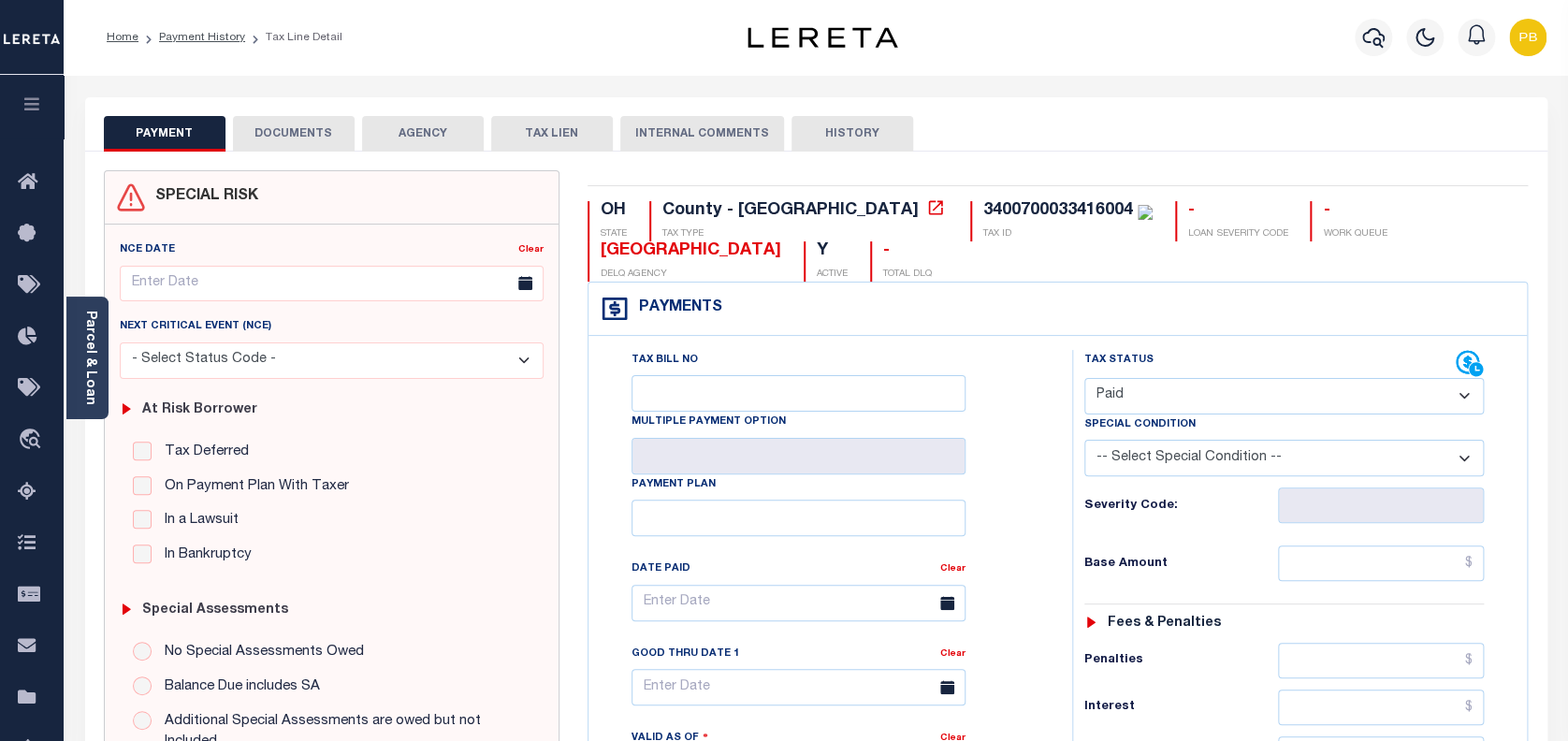
click at [274, 131] on button "DOCUMENTS" at bounding box center [294, 134] width 122 height 35
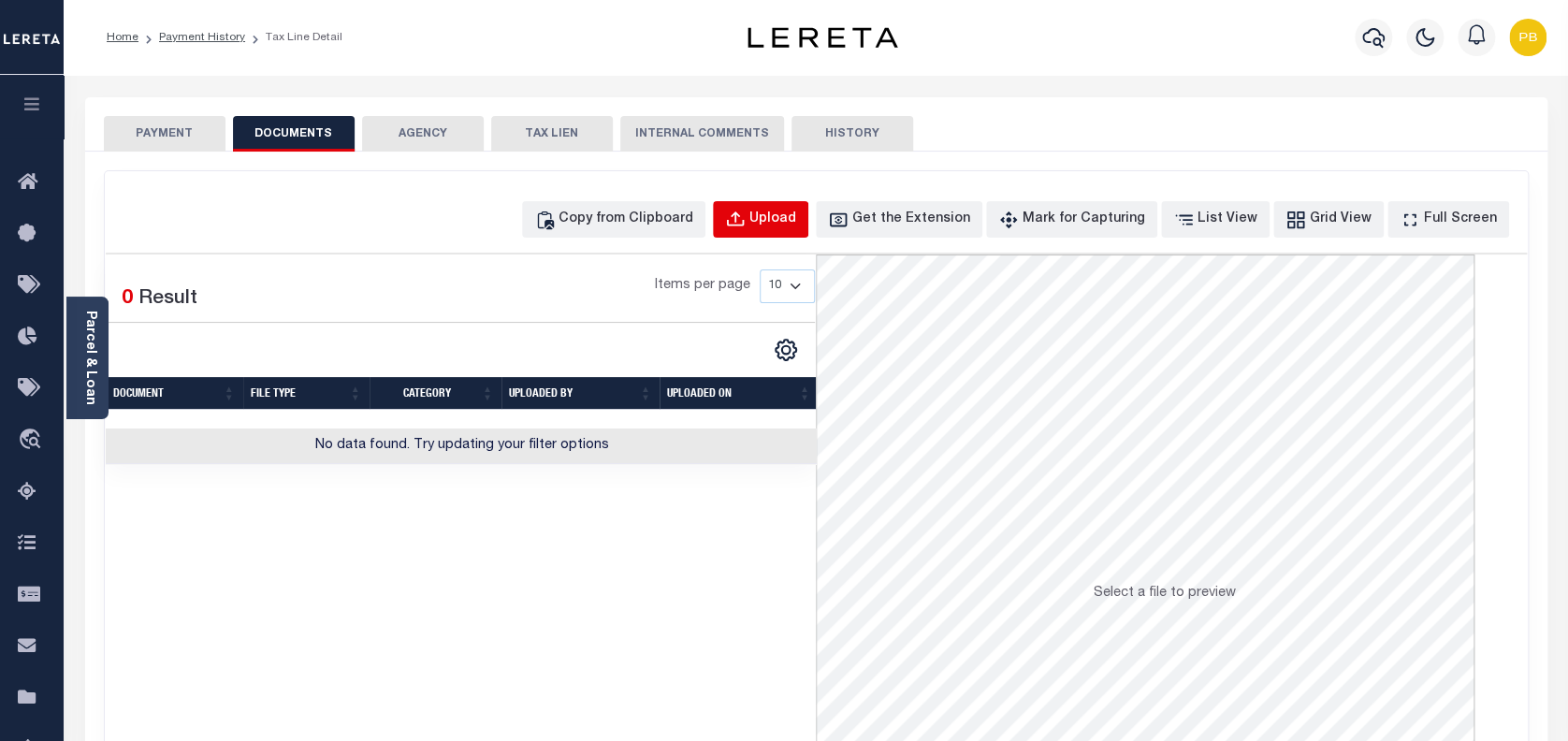
click at [785, 219] on button "Upload" at bounding box center [760, 218] width 95 height 36
select select "POP"
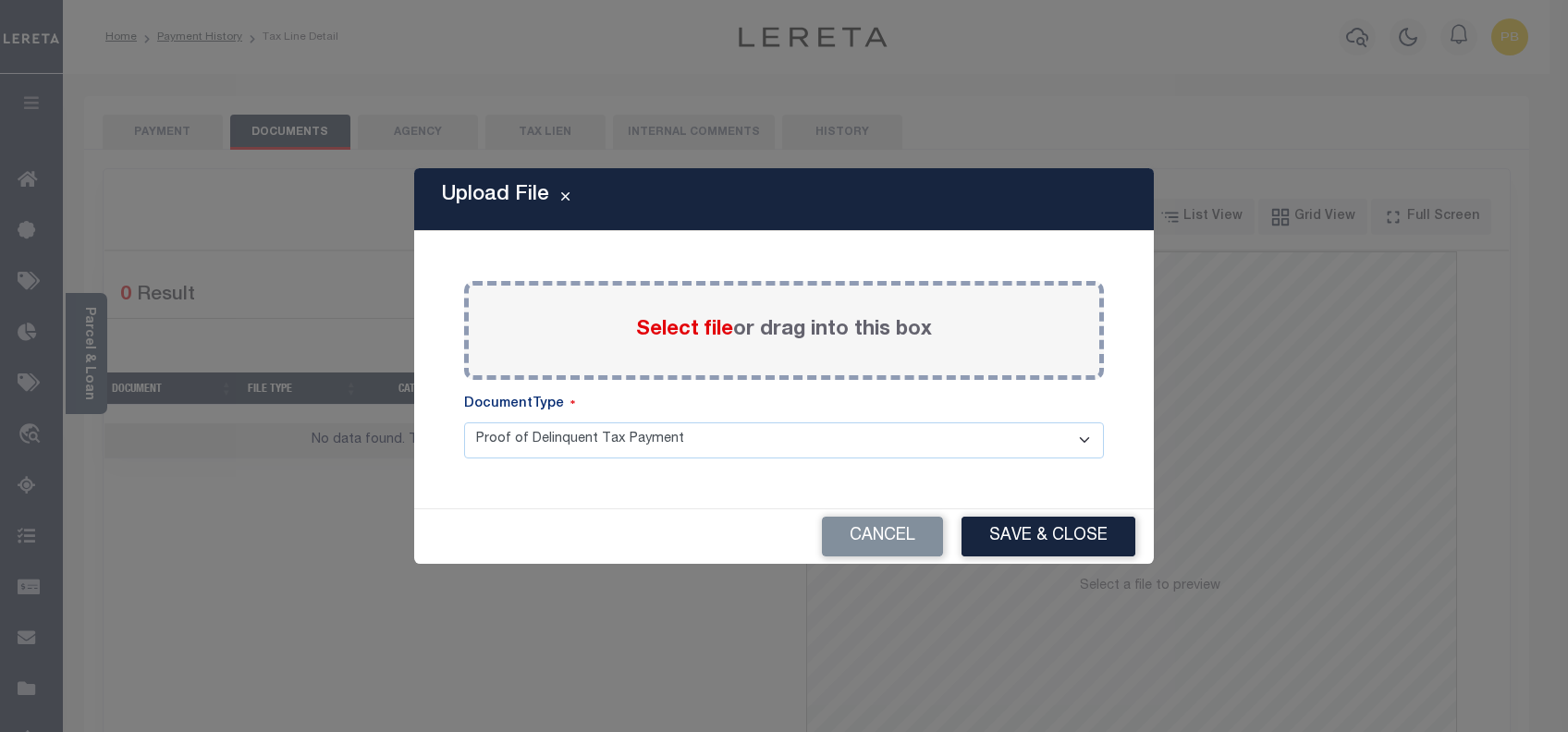
click at [673, 331] on span "Select file" at bounding box center [685, 330] width 97 height 20
click at [0, 0] on input "Select file or drag into this box" at bounding box center [0, 0] width 0 height 0
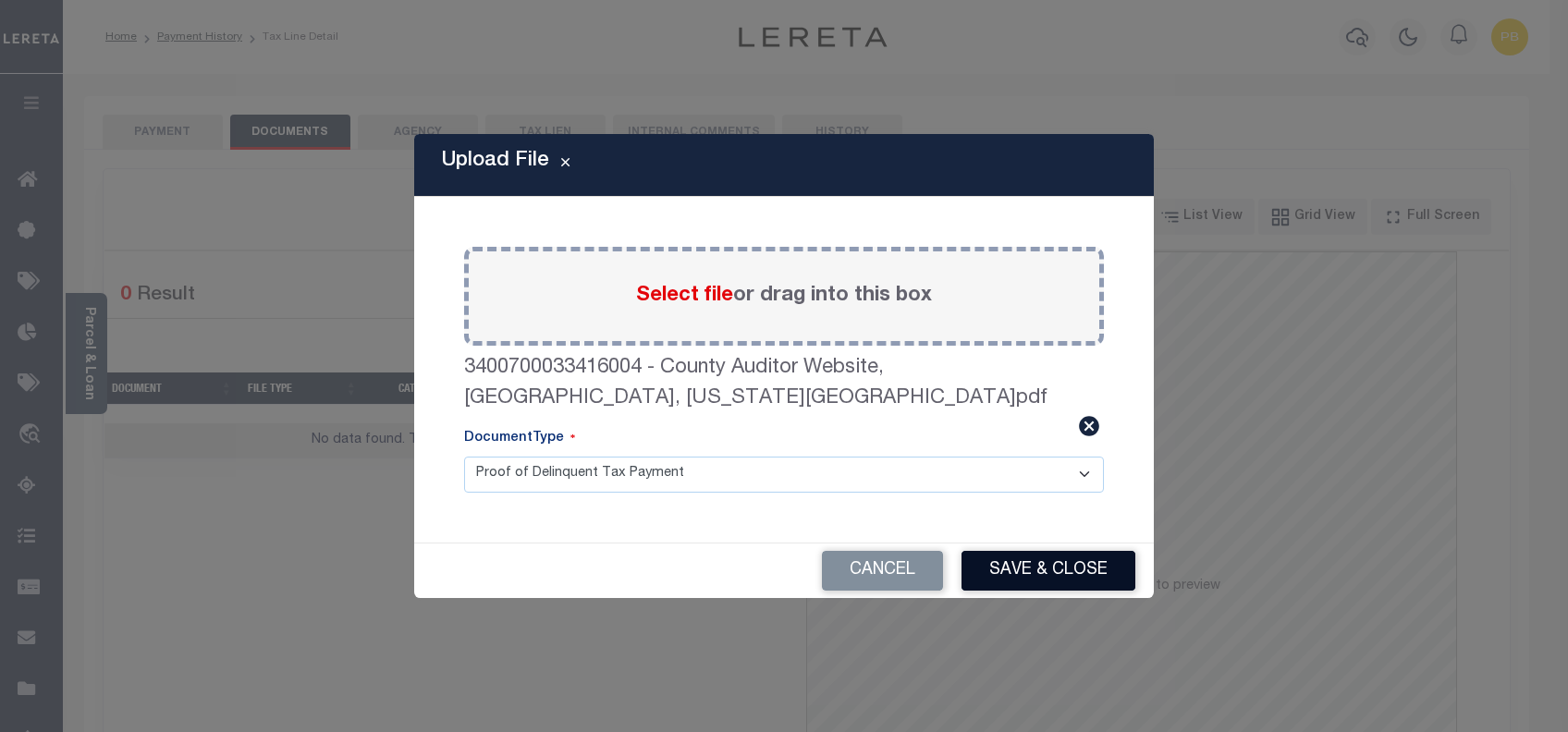
click at [996, 550] on button "Save & Close" at bounding box center [1048, 570] width 174 height 40
